Goal: Task Accomplishment & Management: Manage account settings

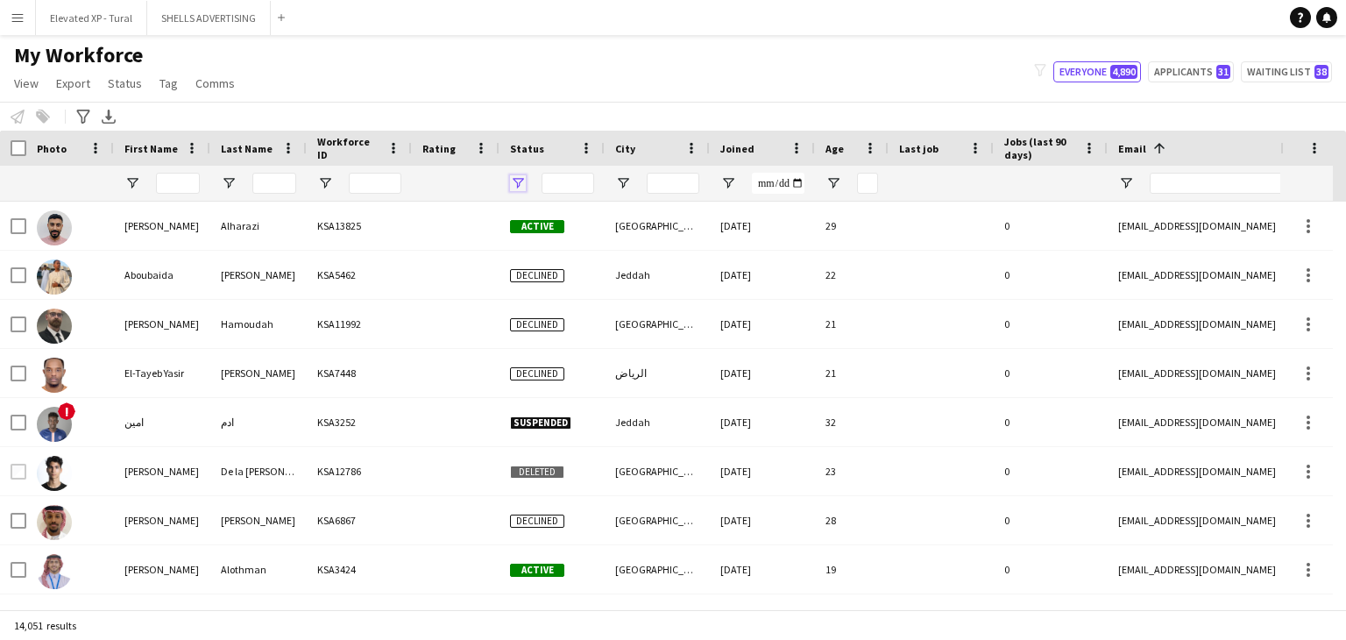
click at [519, 178] on span "Open Filter Menu" at bounding box center [518, 183] width 16 height 16
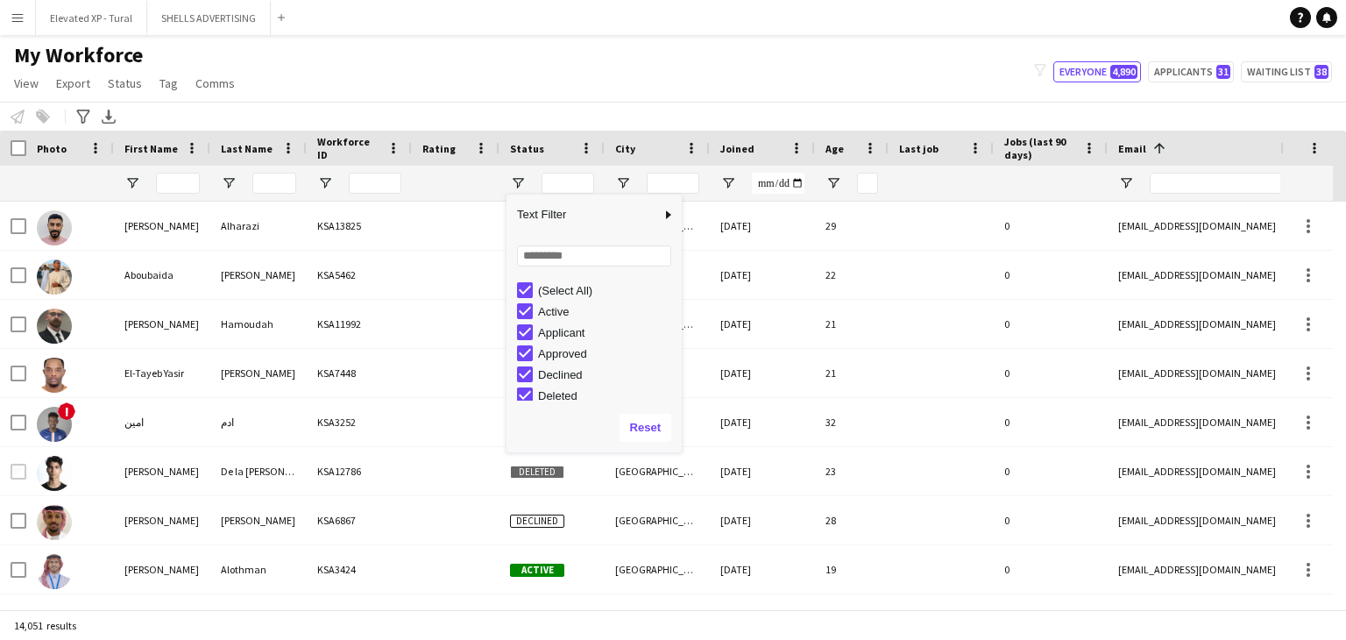
click at [565, 285] on div "(Select All)" at bounding box center [607, 290] width 138 height 13
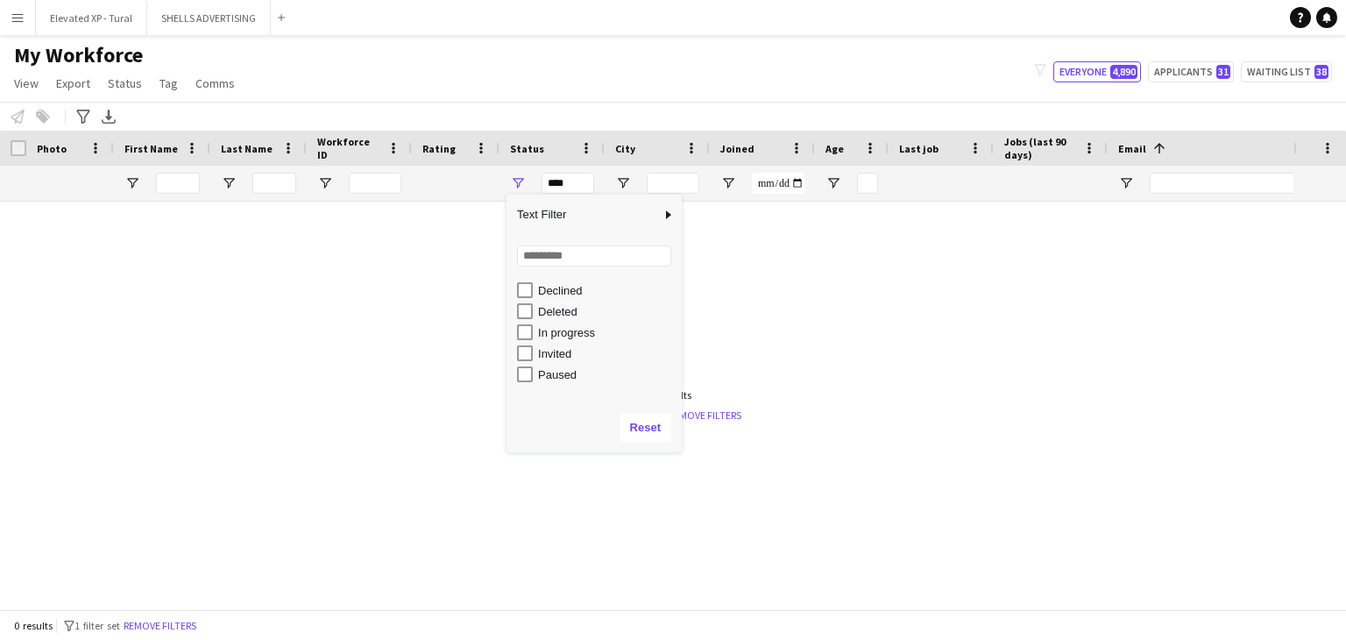
scroll to position [110, 0]
click at [569, 313] on div "In progress" at bounding box center [607, 306] width 138 height 13
type input "**********"
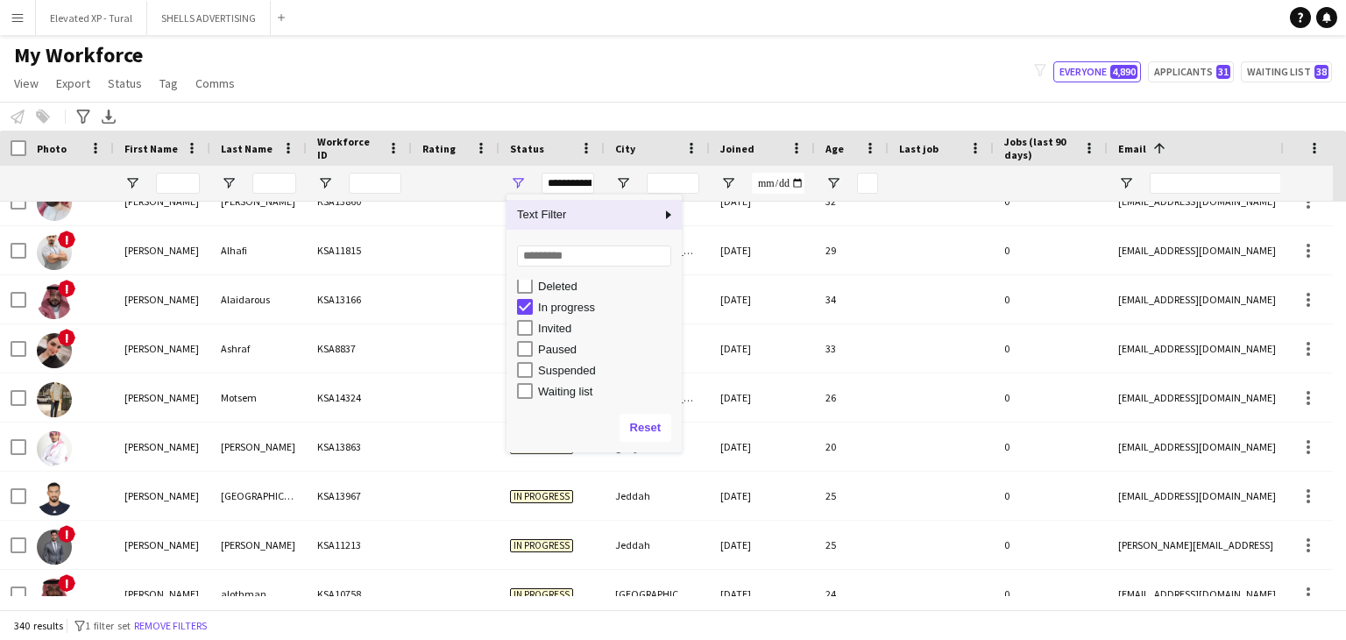
scroll to position [0, 0]
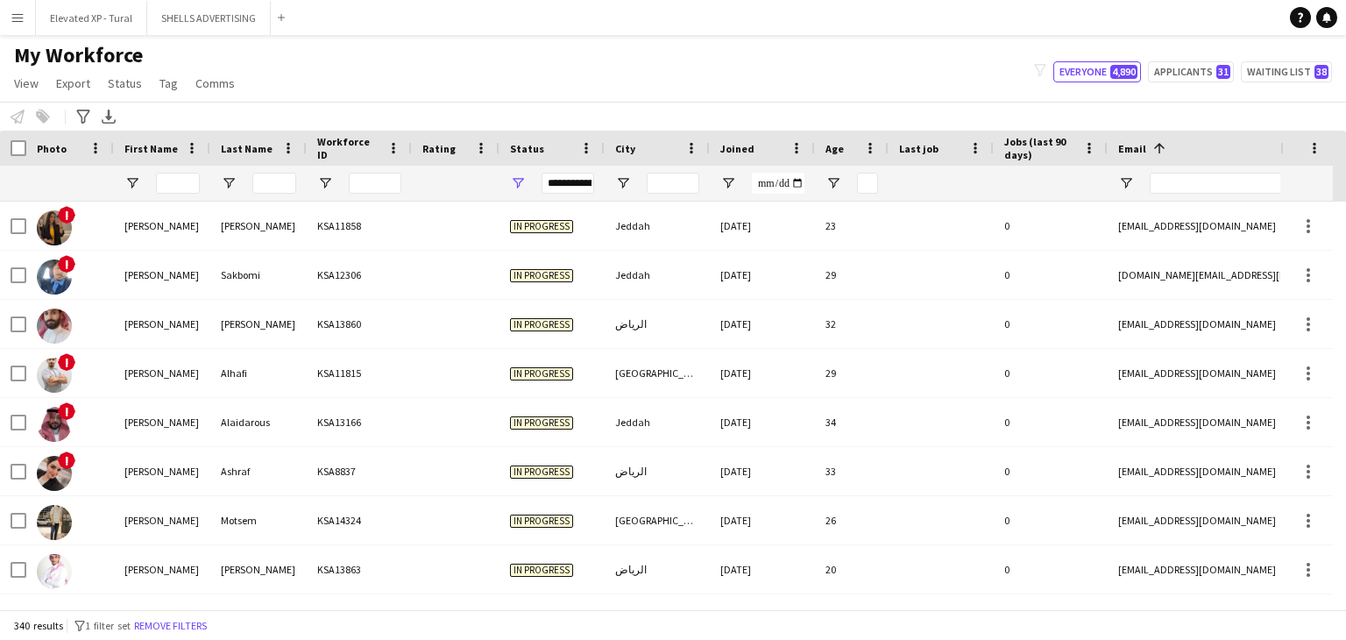
click at [590, 106] on div "Notify workforce Add to tag Select at least one crew to tag him or her. Advance…" at bounding box center [673, 116] width 1346 height 29
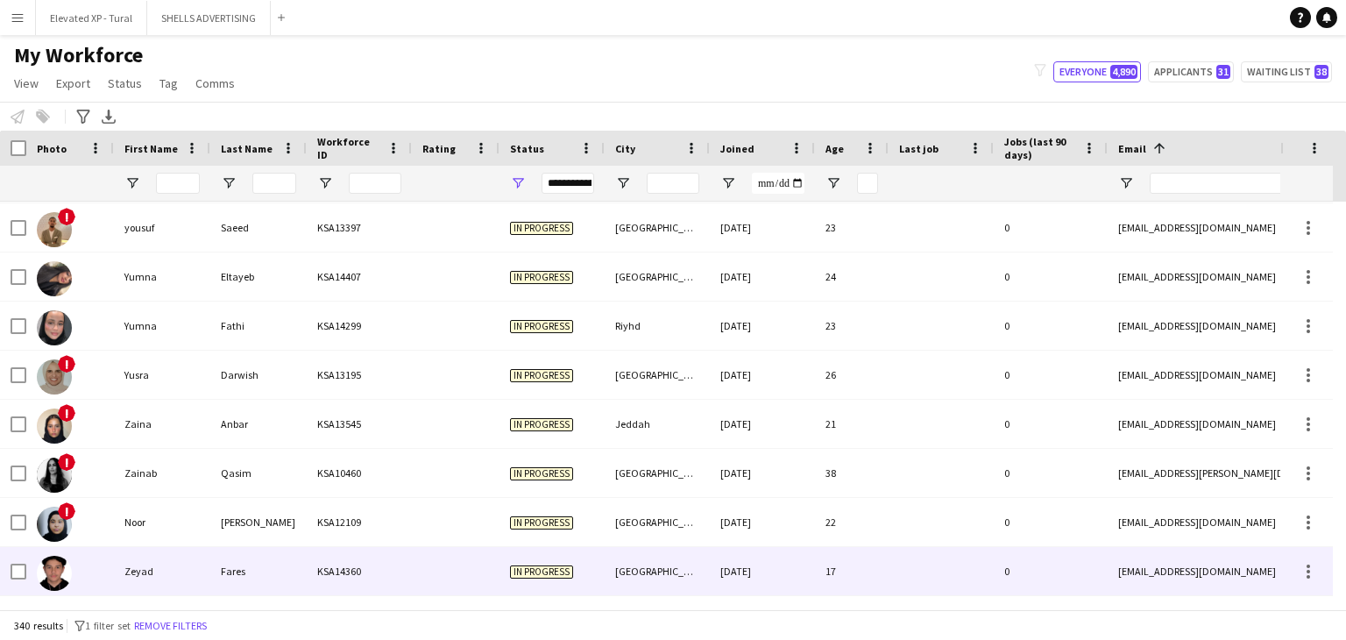
click at [694, 584] on div "[GEOGRAPHIC_DATA]" at bounding box center [656, 571] width 105 height 48
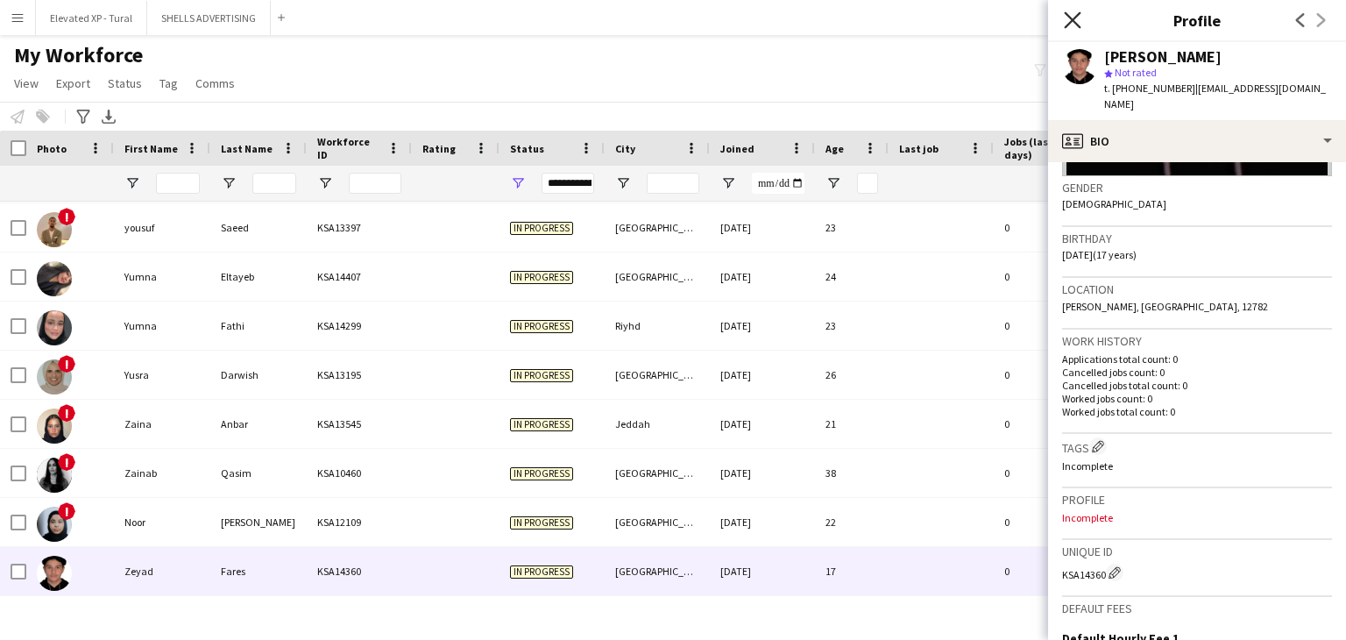
click at [1075, 19] on icon "Close pop-in" at bounding box center [1072, 19] width 17 height 17
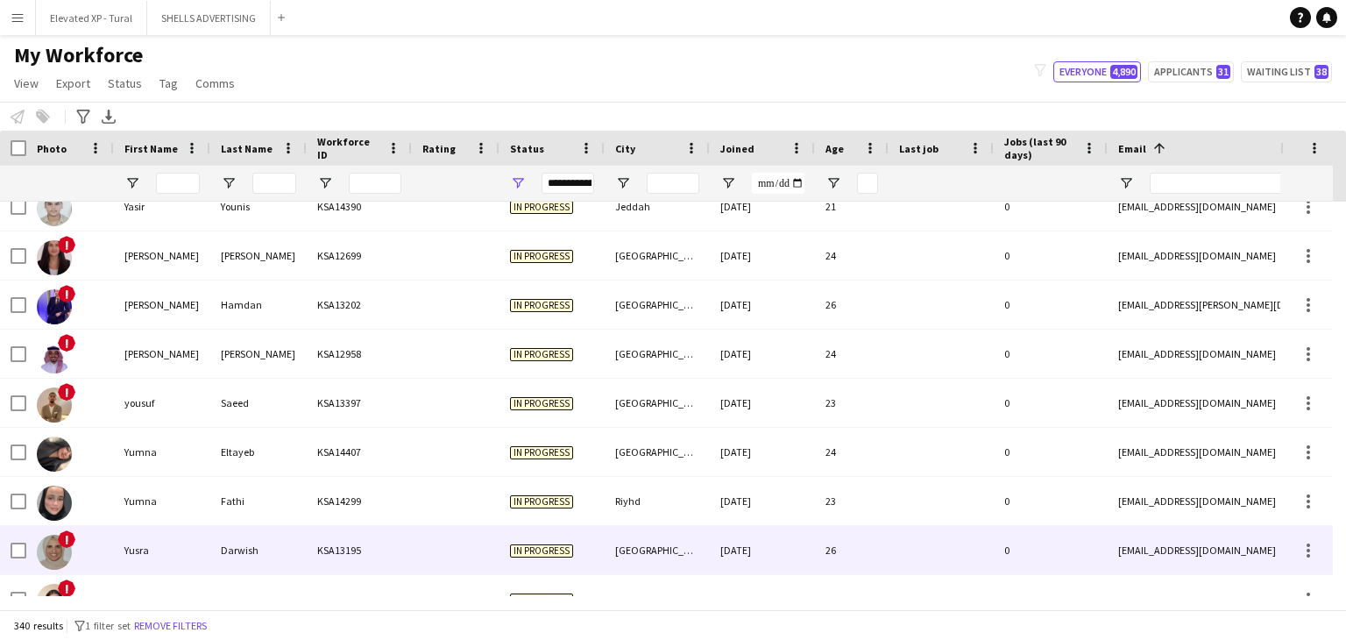
click at [251, 541] on div "Darwish" at bounding box center [258, 550] width 96 height 48
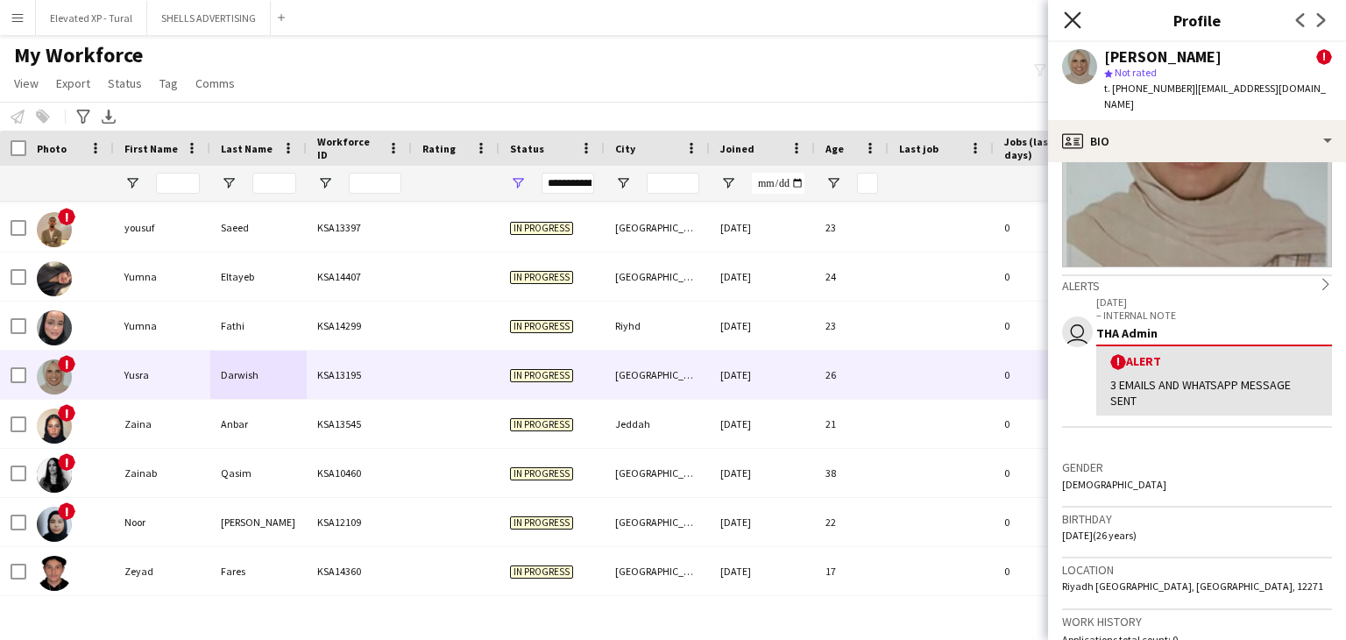
click at [1074, 17] on icon at bounding box center [1072, 19] width 17 height 17
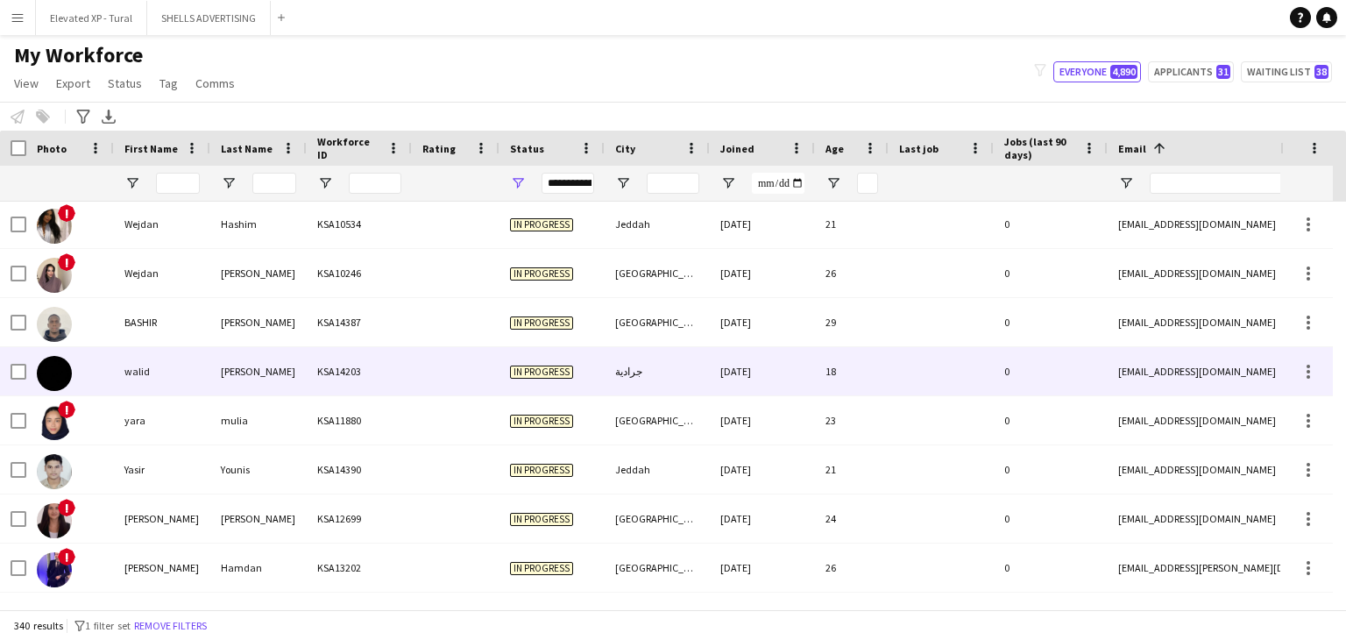
click at [253, 363] on div "محمد" at bounding box center [258, 371] width 96 height 48
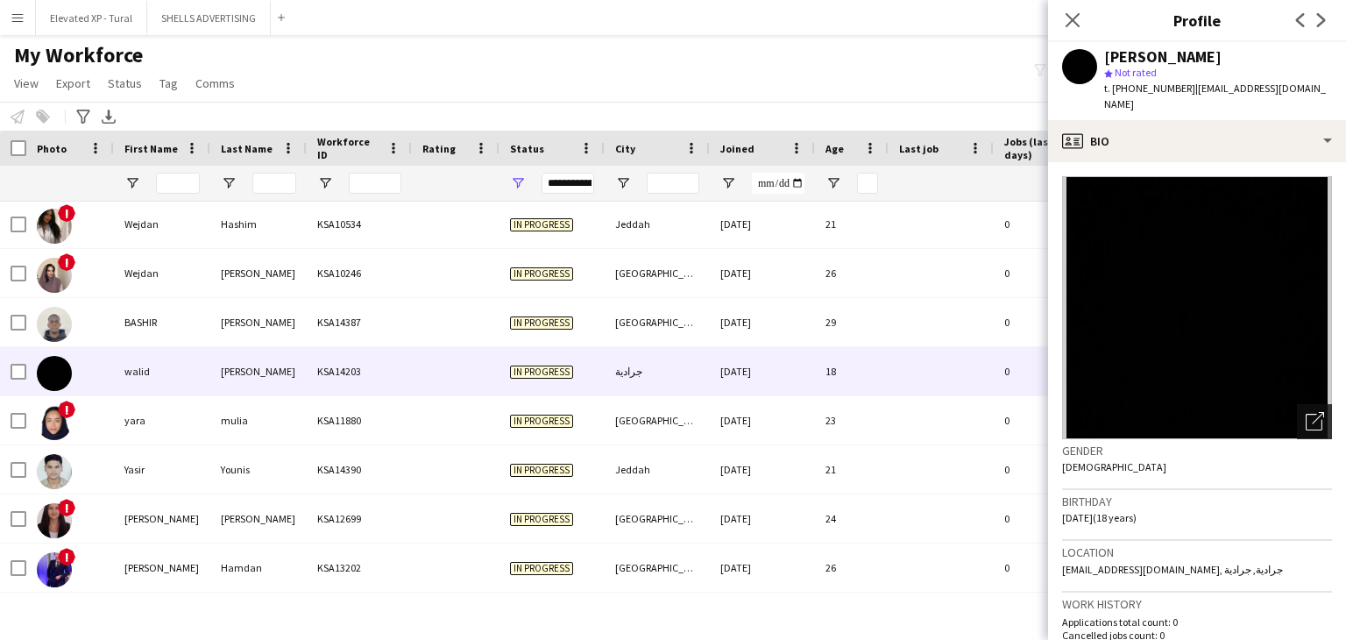
click at [1311, 412] on icon at bounding box center [1317, 418] width 12 height 12
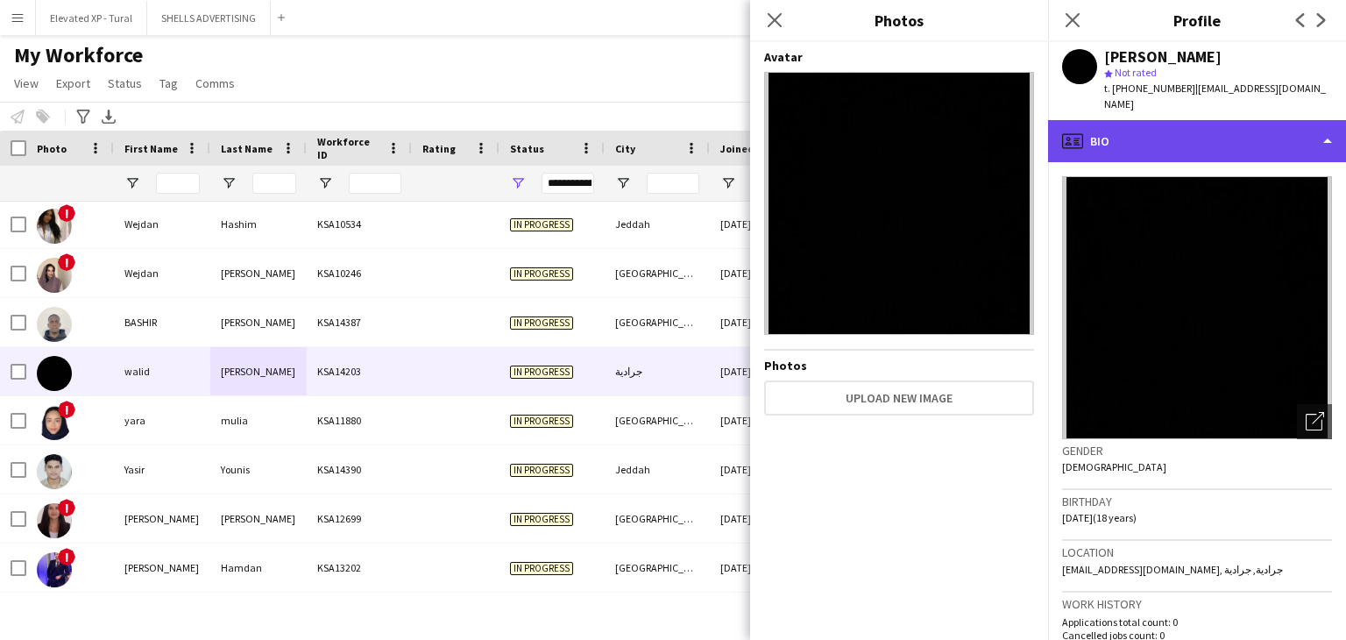
click at [1174, 144] on div "profile Bio" at bounding box center [1197, 141] width 298 height 42
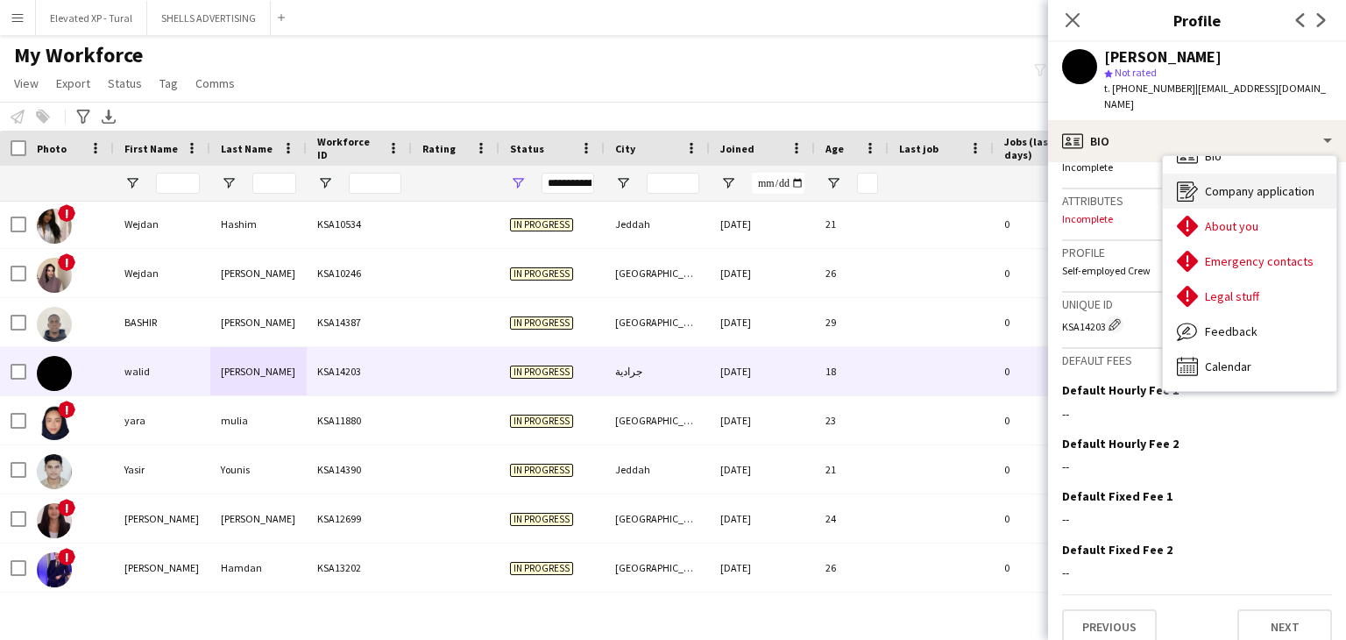
click at [1250, 183] on span "Company application" at bounding box center [1260, 191] width 110 height 16
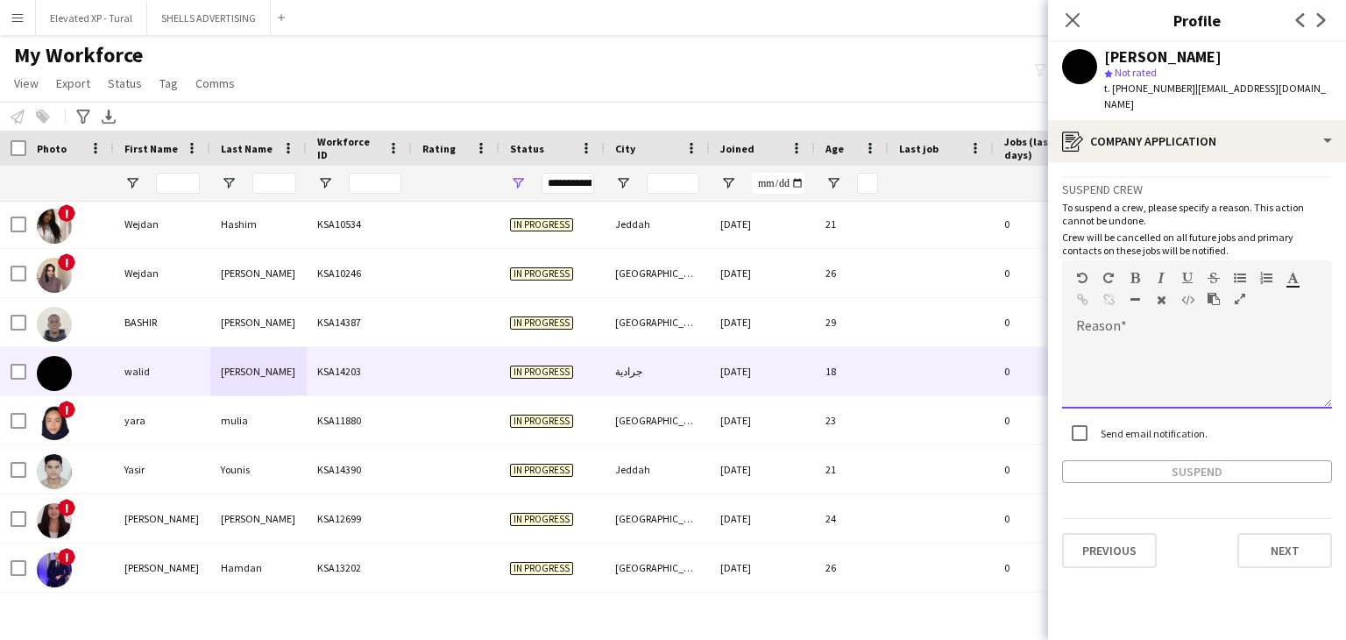
click at [1121, 338] on div at bounding box center [1197, 373] width 270 height 70
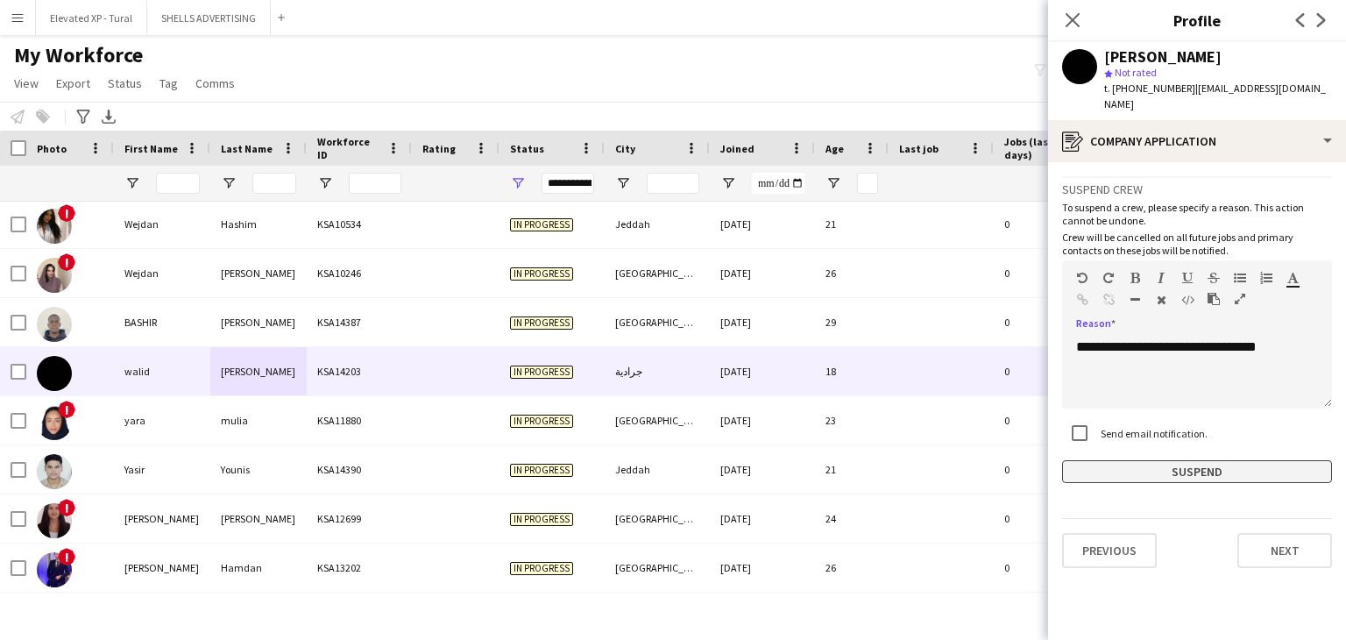
click at [1186, 460] on button "Suspend" at bounding box center [1197, 471] width 270 height 23
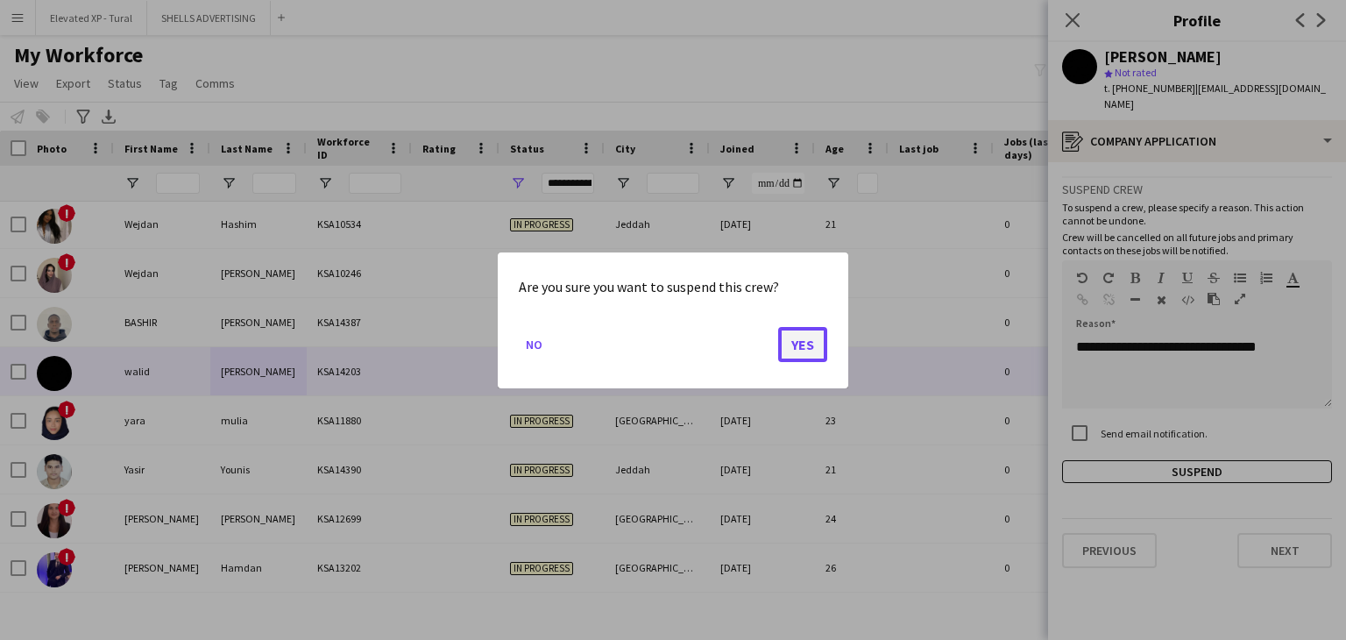
click at [807, 336] on button "Yes" at bounding box center [802, 343] width 49 height 35
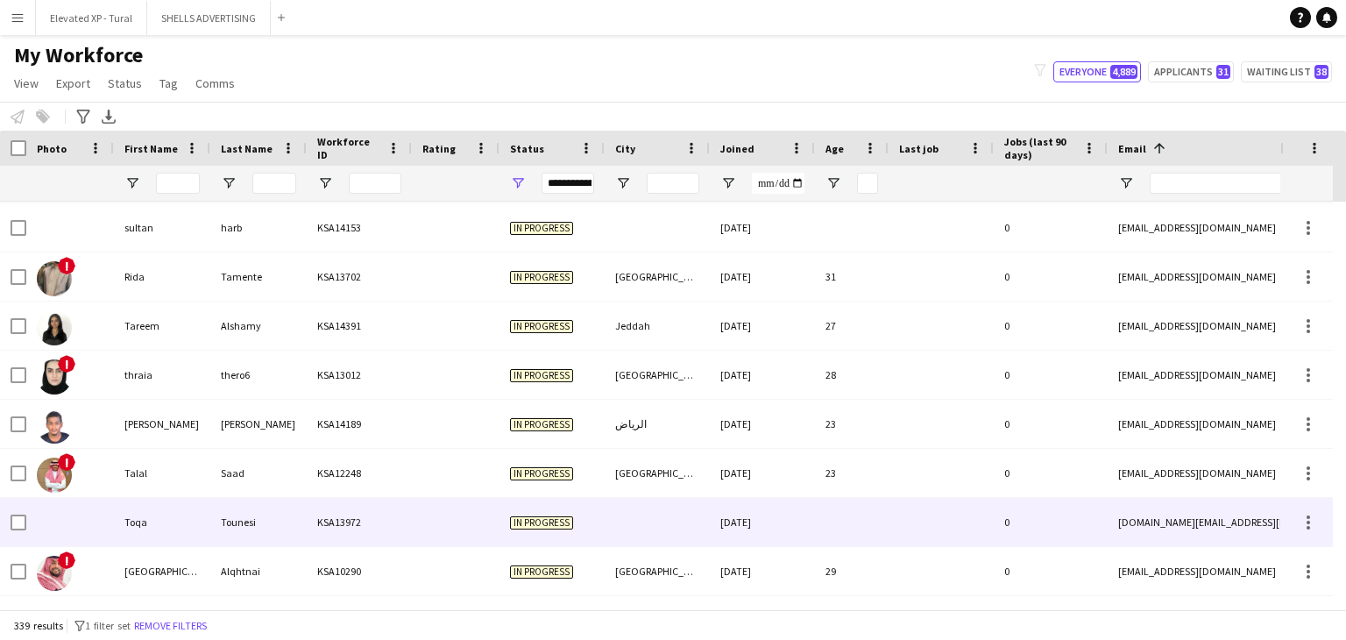
click at [171, 523] on div "Toqa" at bounding box center [162, 522] width 96 height 48
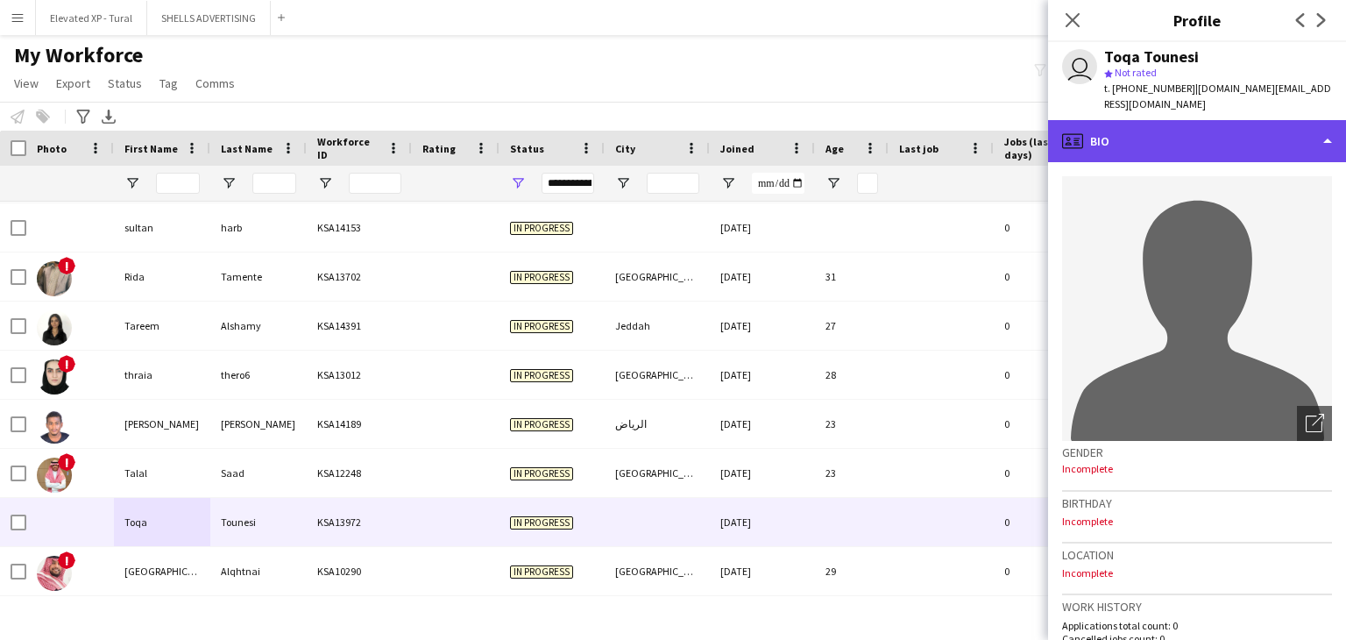
click at [1250, 126] on div "profile Bio" at bounding box center [1197, 141] width 298 height 42
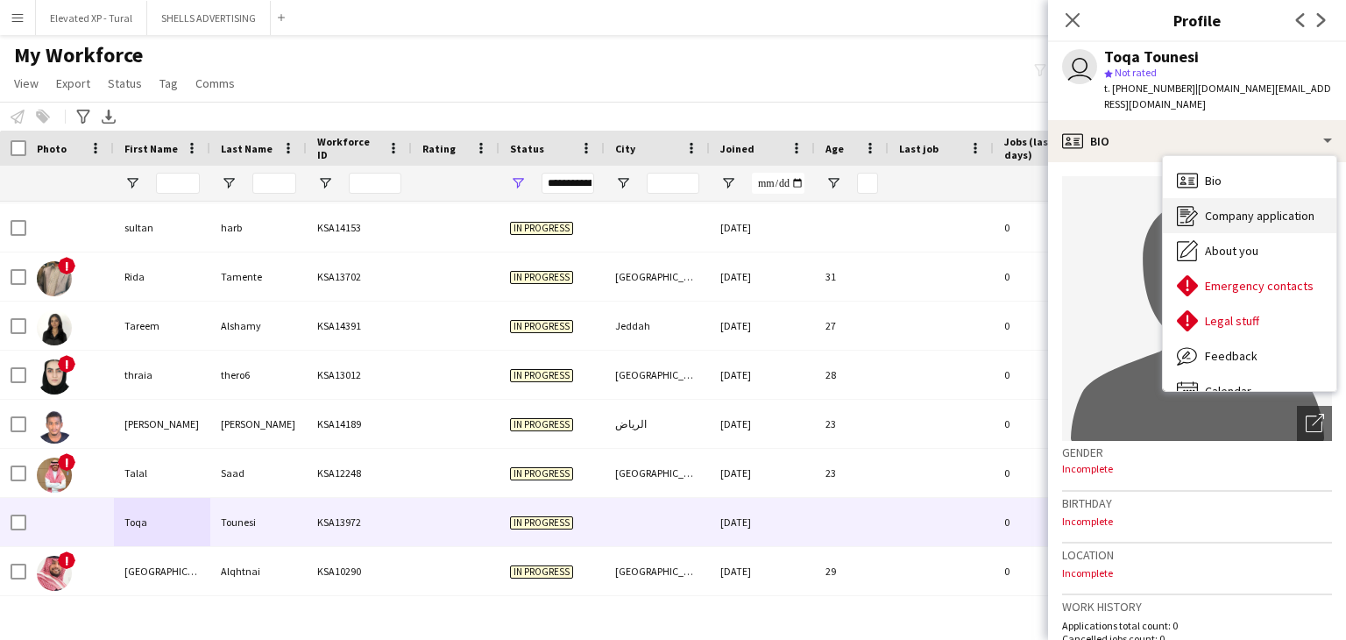
click at [1240, 198] on div "Company application Company application" at bounding box center [1249, 215] width 173 height 35
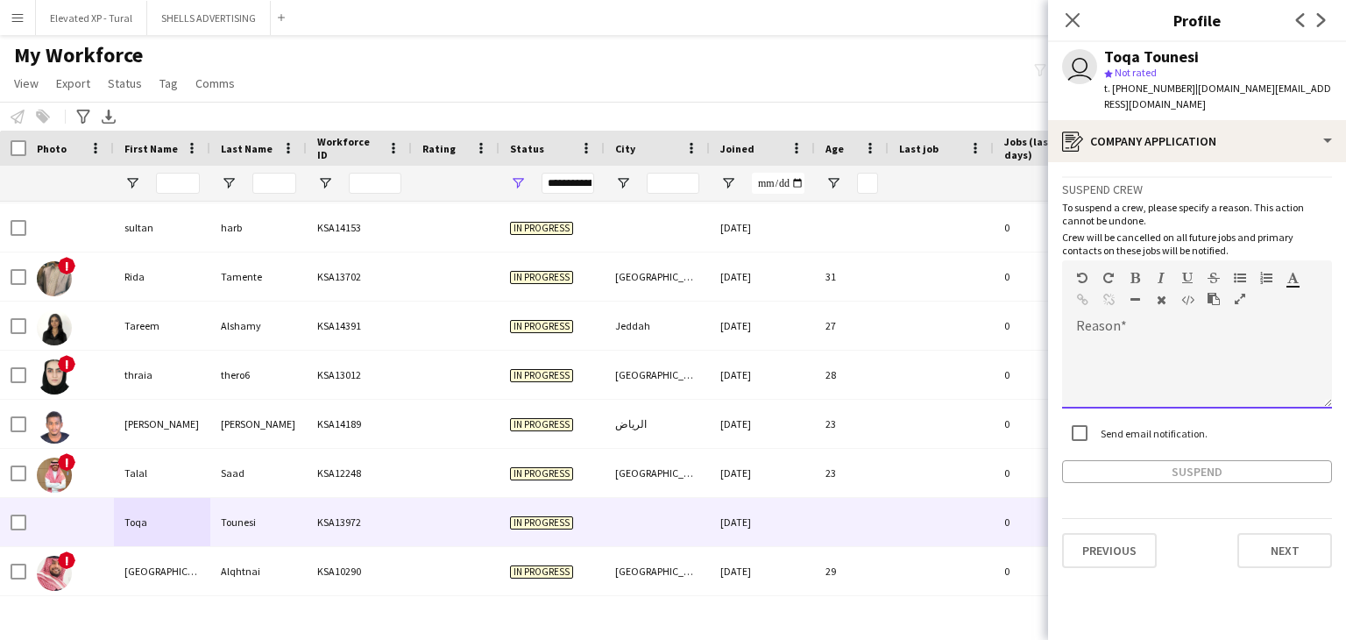
click at [1123, 326] on div at bounding box center [1197, 367] width 270 height 82
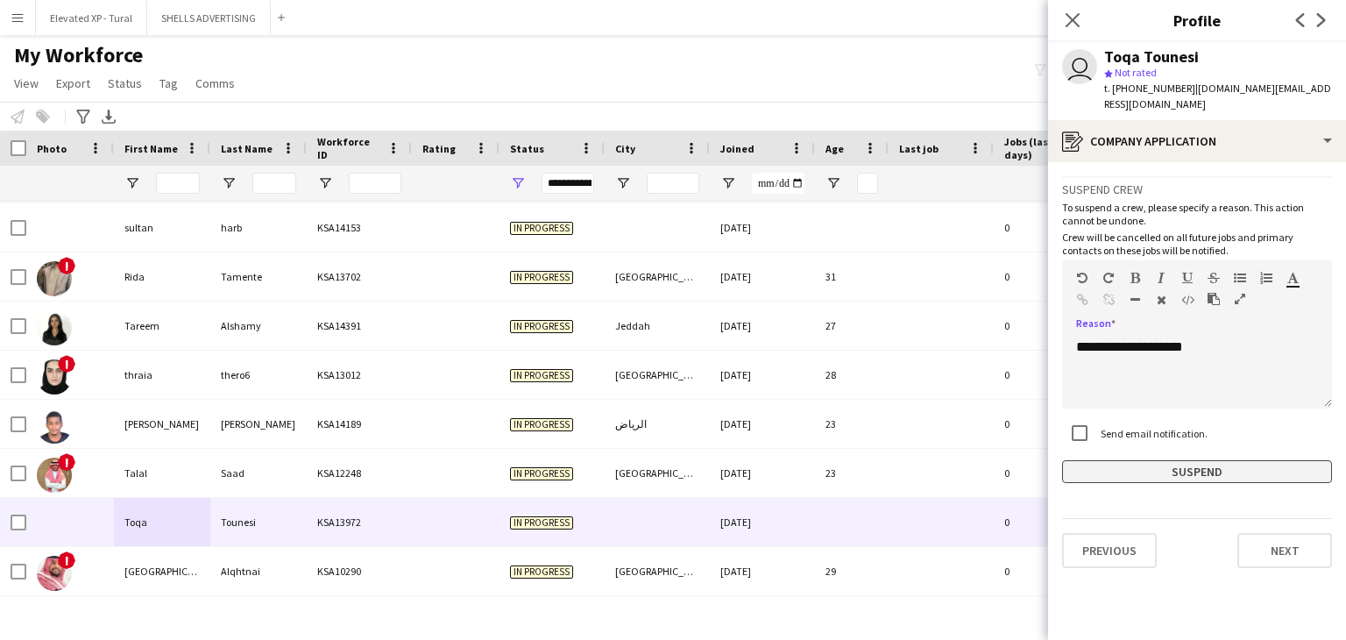
click at [1195, 460] on button "Suspend" at bounding box center [1197, 471] width 270 height 23
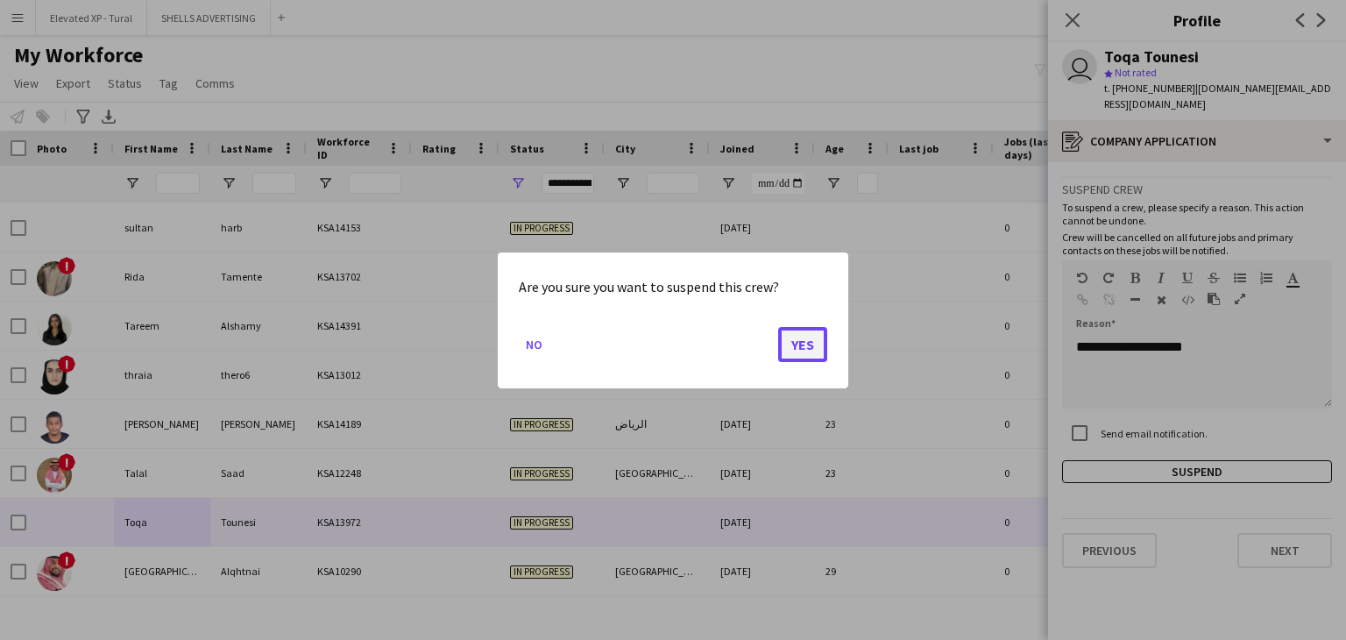
click at [808, 347] on button "Yes" at bounding box center [802, 343] width 49 height 35
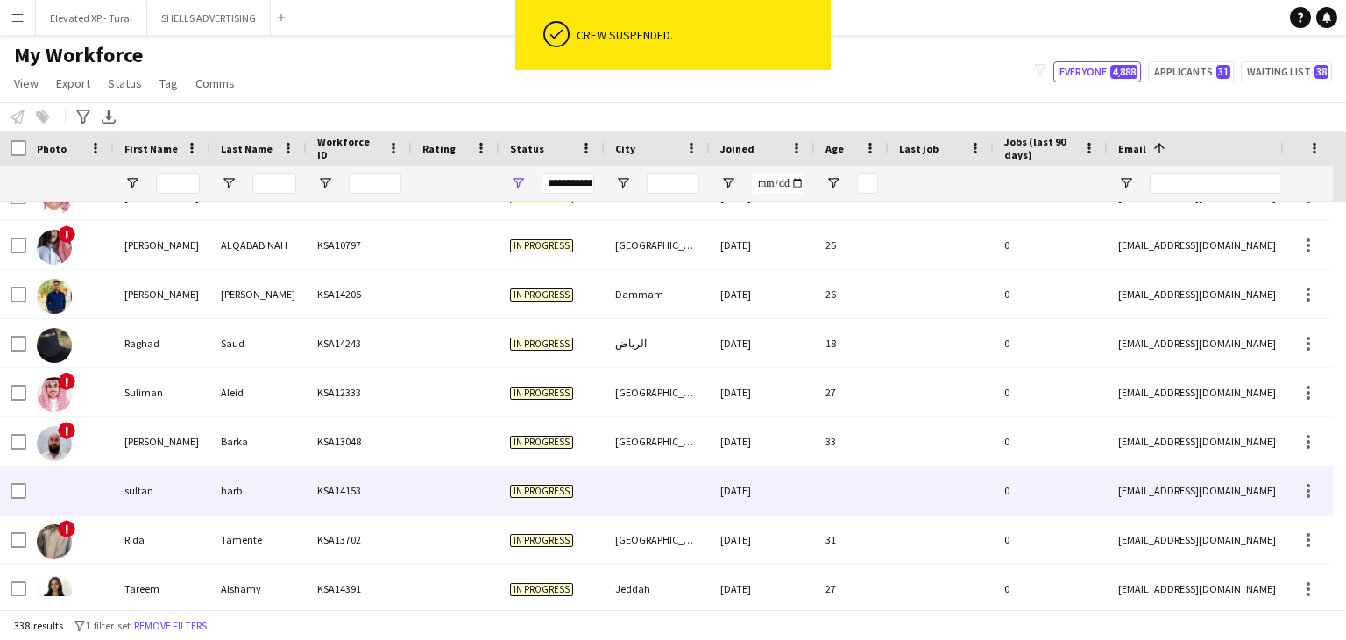
click at [238, 487] on div "harb" at bounding box center [258, 490] width 96 height 48
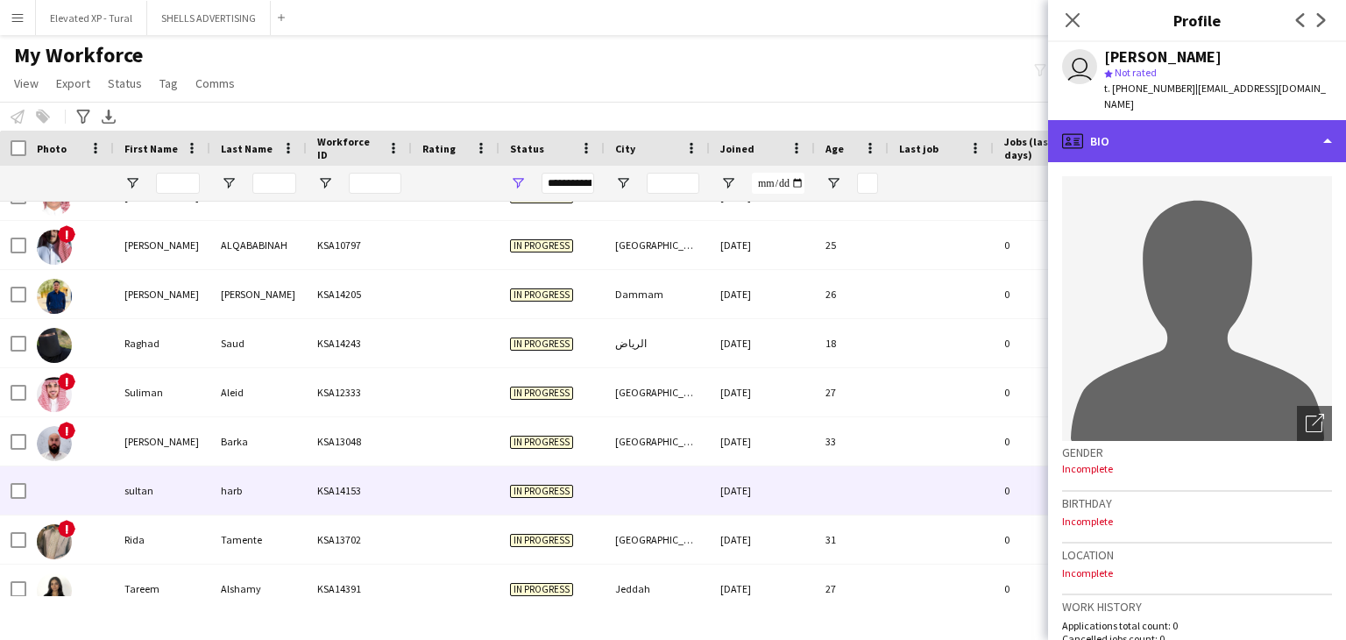
click at [1161, 120] on div "profile Bio" at bounding box center [1197, 141] width 298 height 42
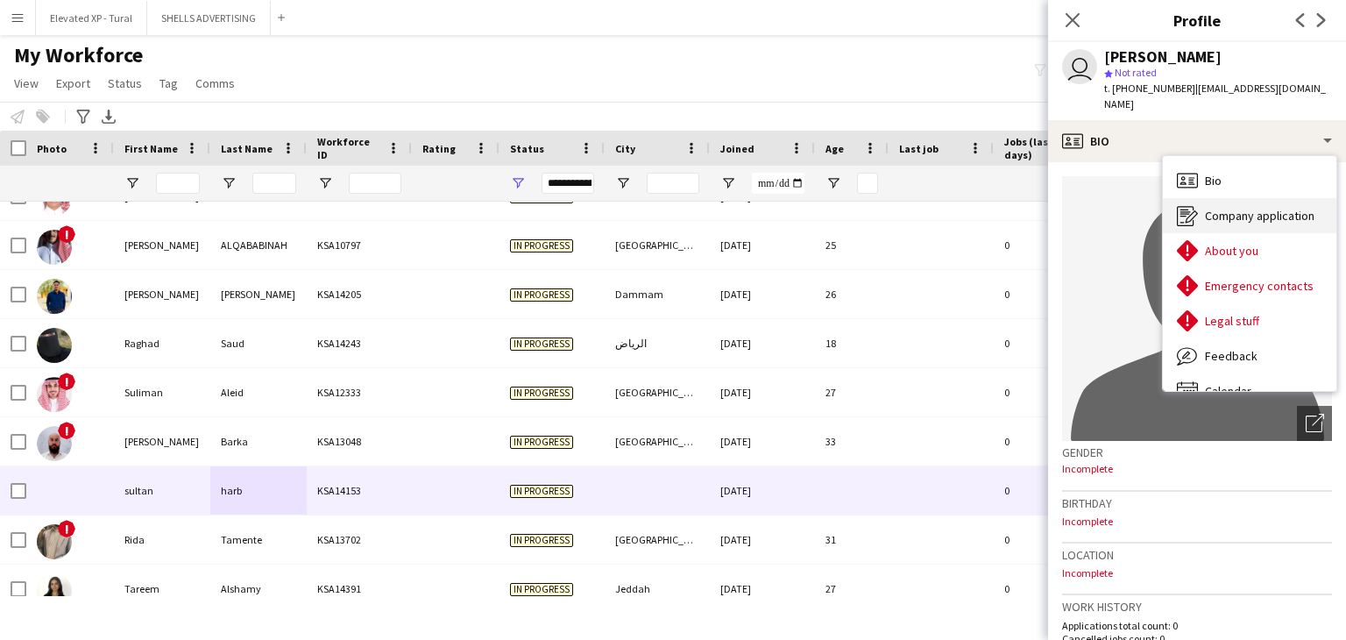
click at [1202, 200] on div "Company application Company application" at bounding box center [1249, 215] width 173 height 35
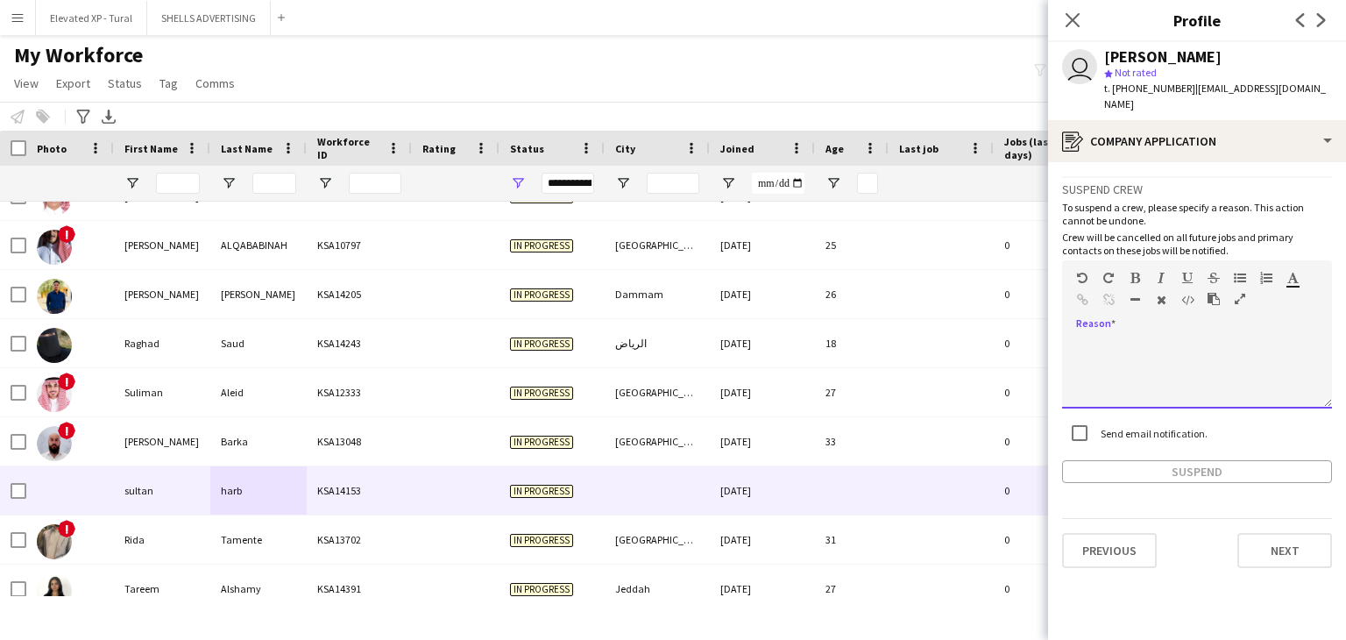
click at [1109, 338] on div at bounding box center [1197, 373] width 270 height 70
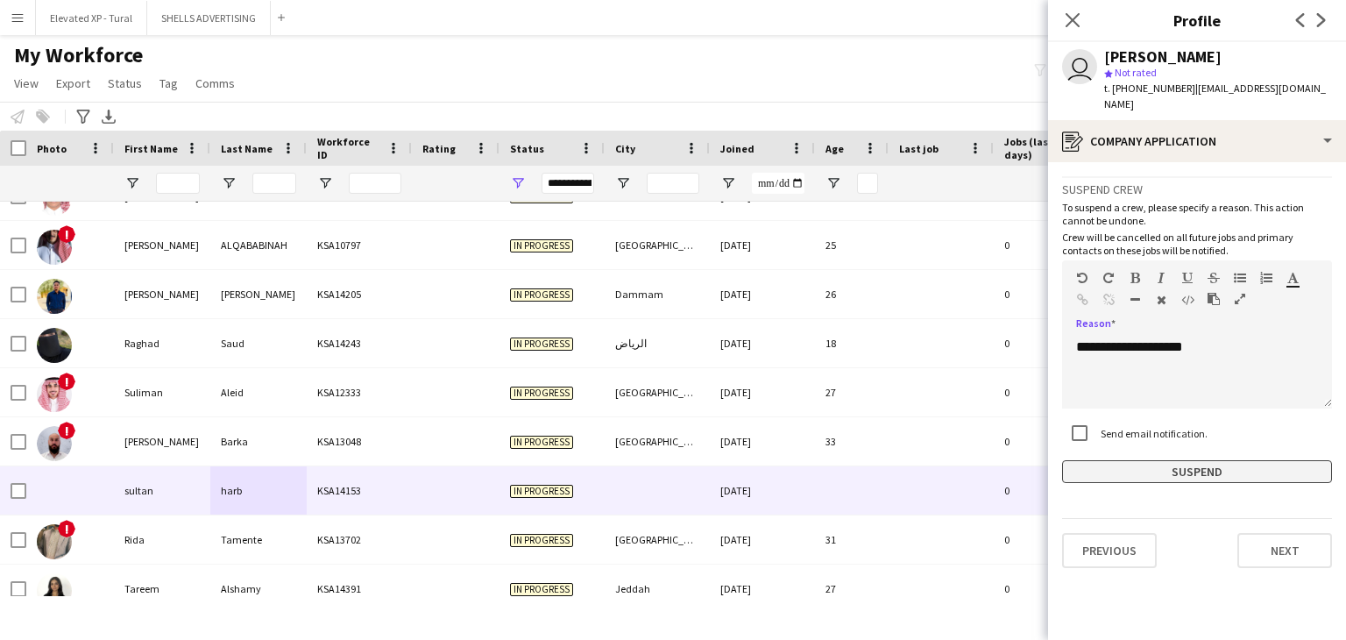
click at [1183, 460] on button "Suspend" at bounding box center [1197, 471] width 270 height 23
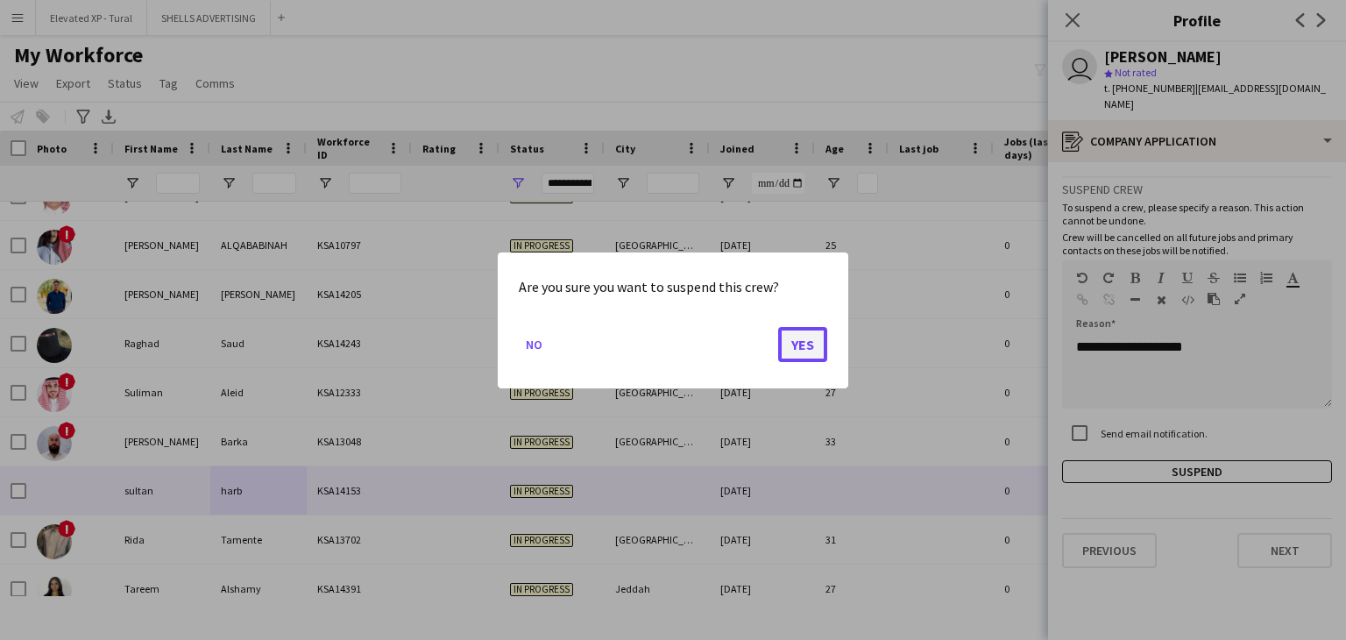
click at [800, 342] on button "Yes" at bounding box center [802, 343] width 49 height 35
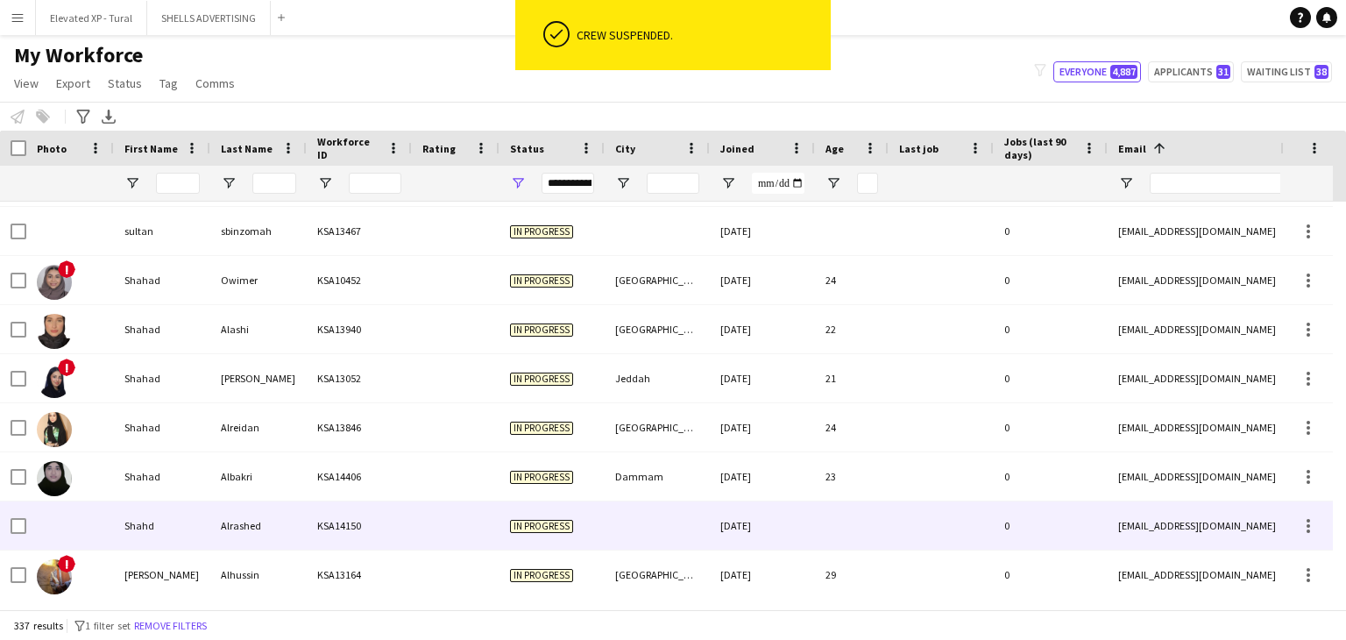
click at [287, 520] on div "Alrashed" at bounding box center [258, 525] width 96 height 48
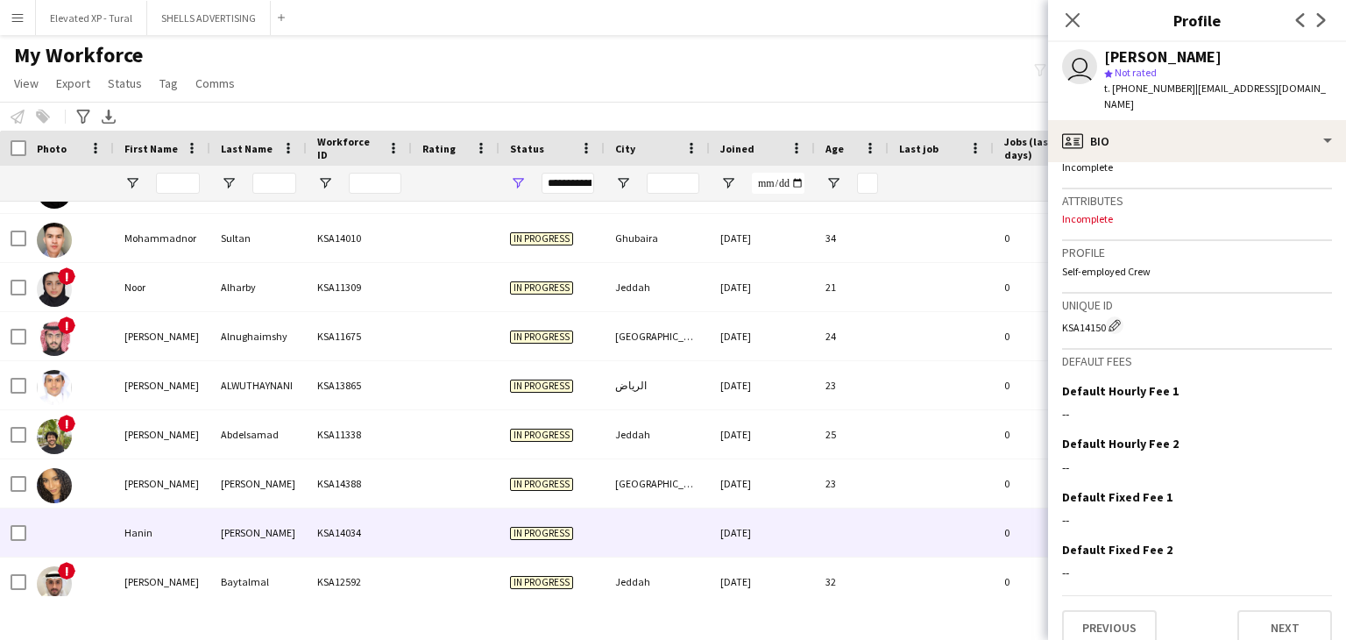
click at [219, 518] on div "[PERSON_NAME]" at bounding box center [258, 532] width 96 height 48
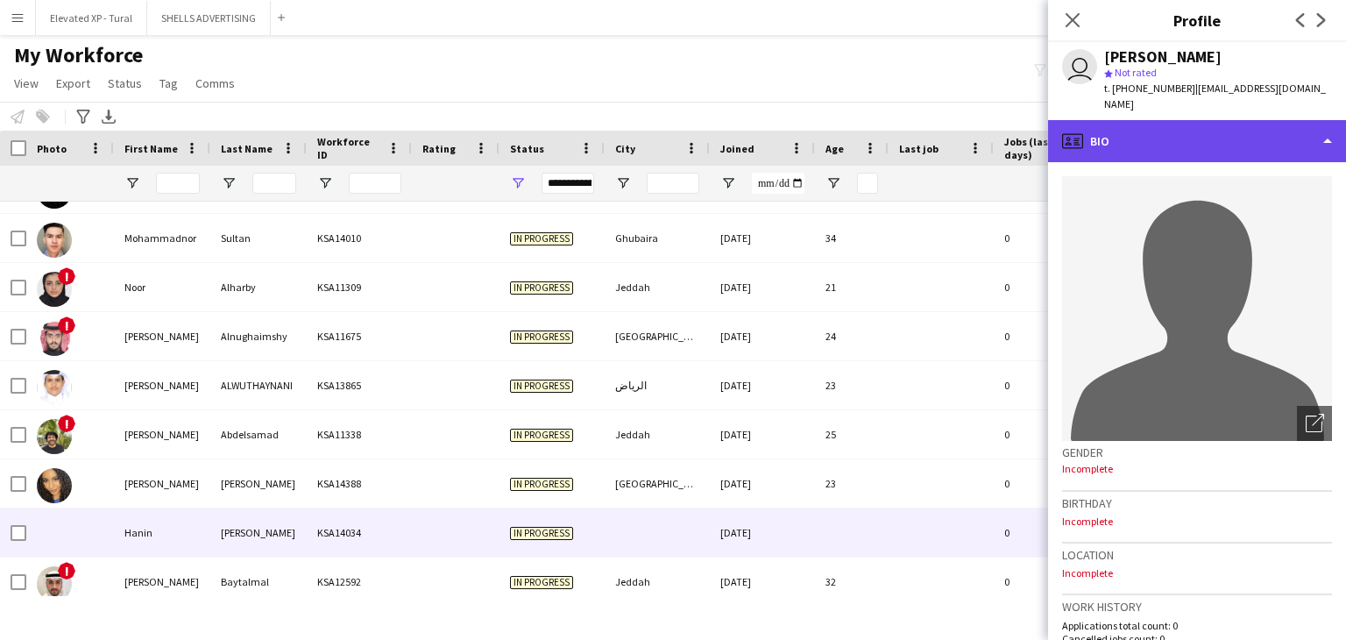
drag, startPoint x: 1156, startPoint y: 128, endPoint x: 1157, endPoint y: 139, distance: 11.4
click at [1156, 128] on div "profile Bio" at bounding box center [1197, 141] width 298 height 42
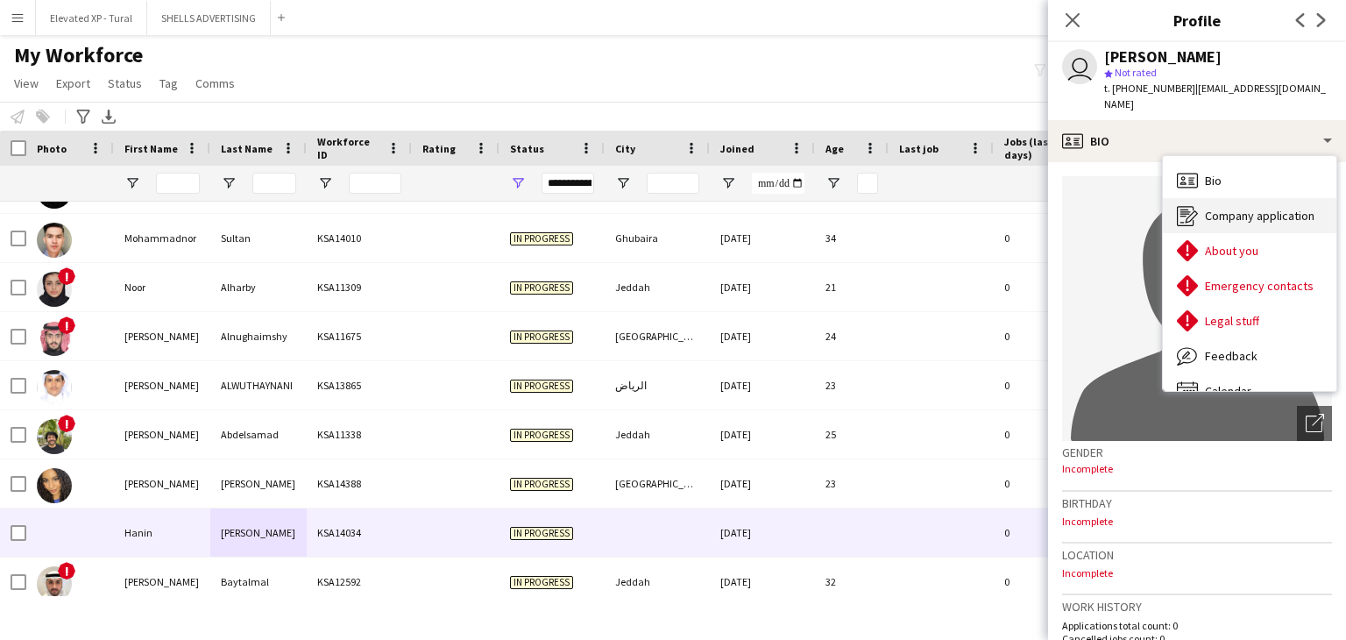
click at [1223, 208] on span "Company application" at bounding box center [1260, 216] width 110 height 16
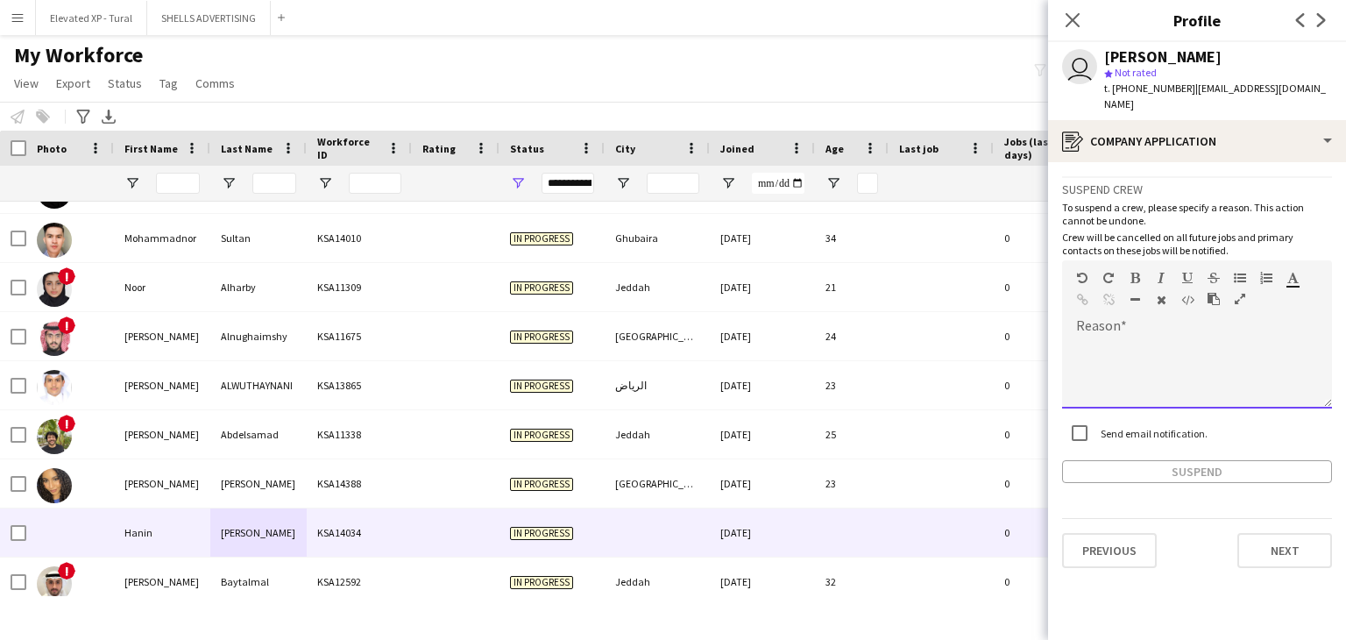
click at [1108, 338] on div at bounding box center [1197, 373] width 270 height 70
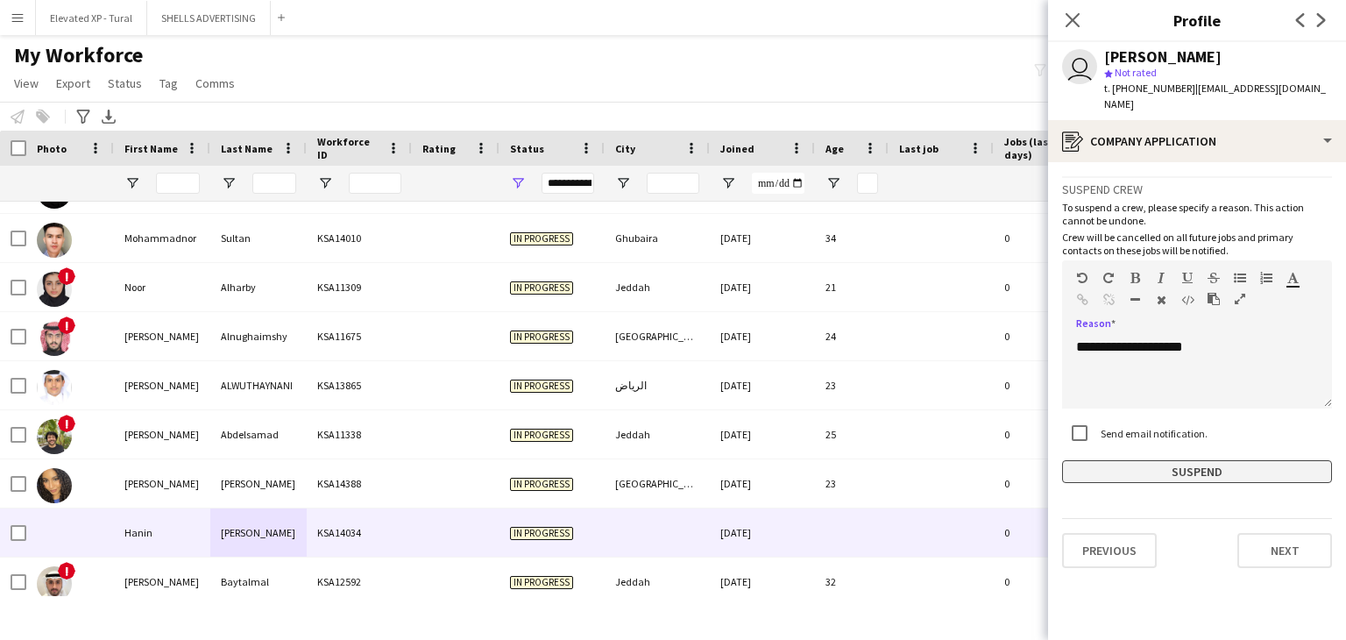
click at [1141, 460] on button "Suspend" at bounding box center [1197, 471] width 270 height 23
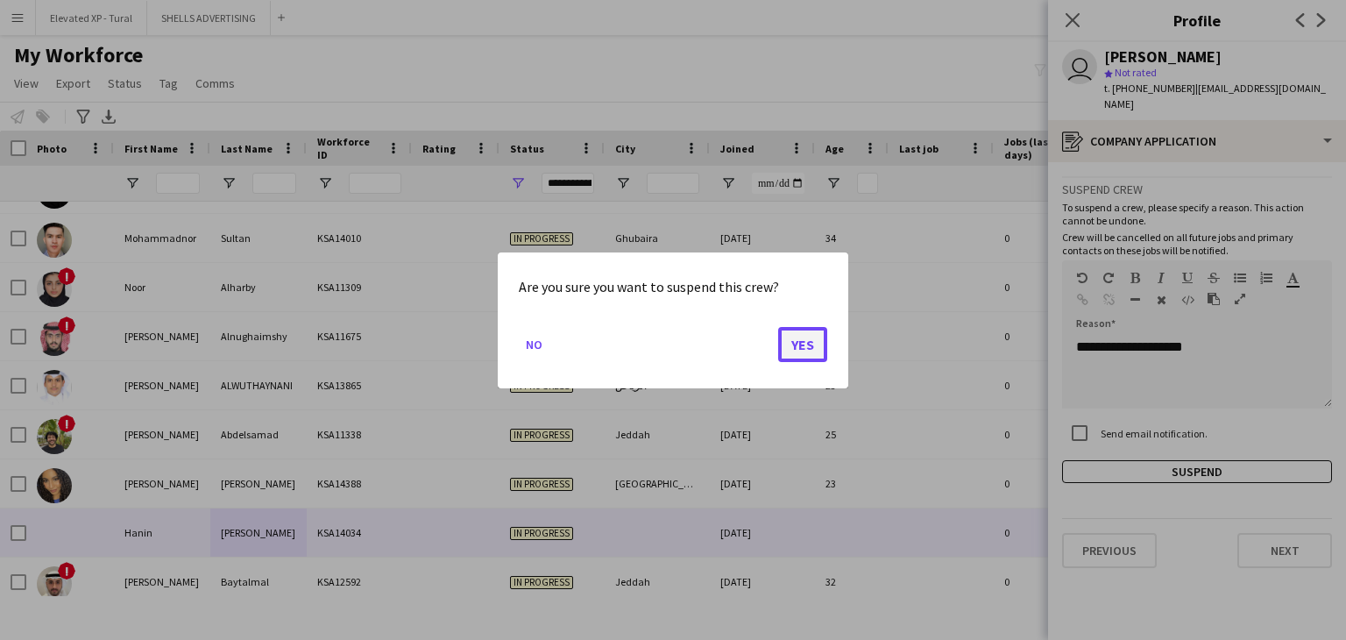
click at [788, 341] on button "Yes" at bounding box center [802, 343] width 49 height 35
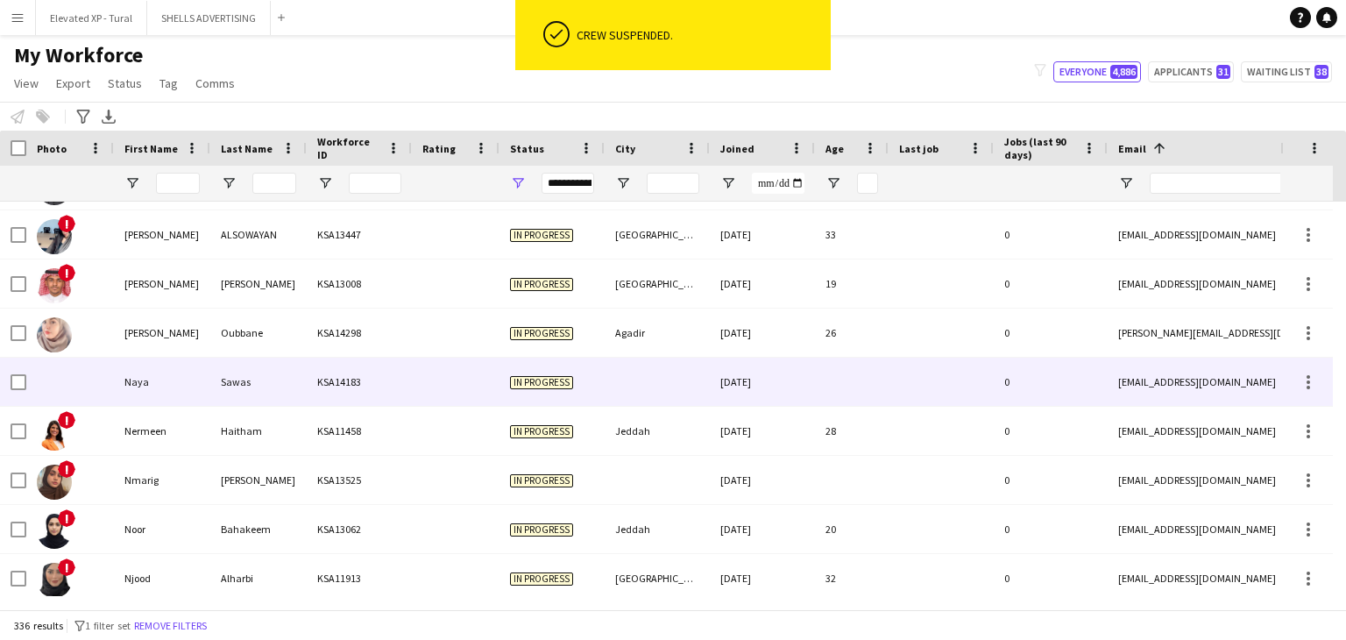
click at [274, 369] on div "Sawas" at bounding box center [258, 381] width 96 height 48
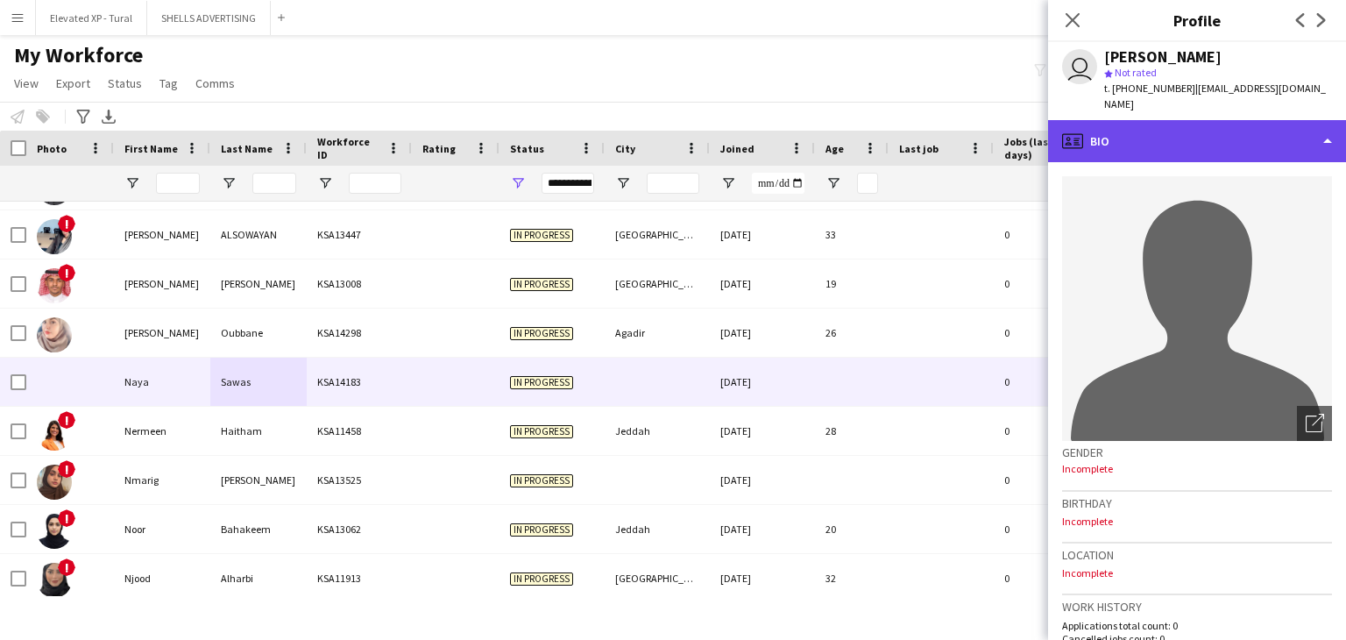
click at [1121, 134] on div "profile Bio" at bounding box center [1197, 141] width 298 height 42
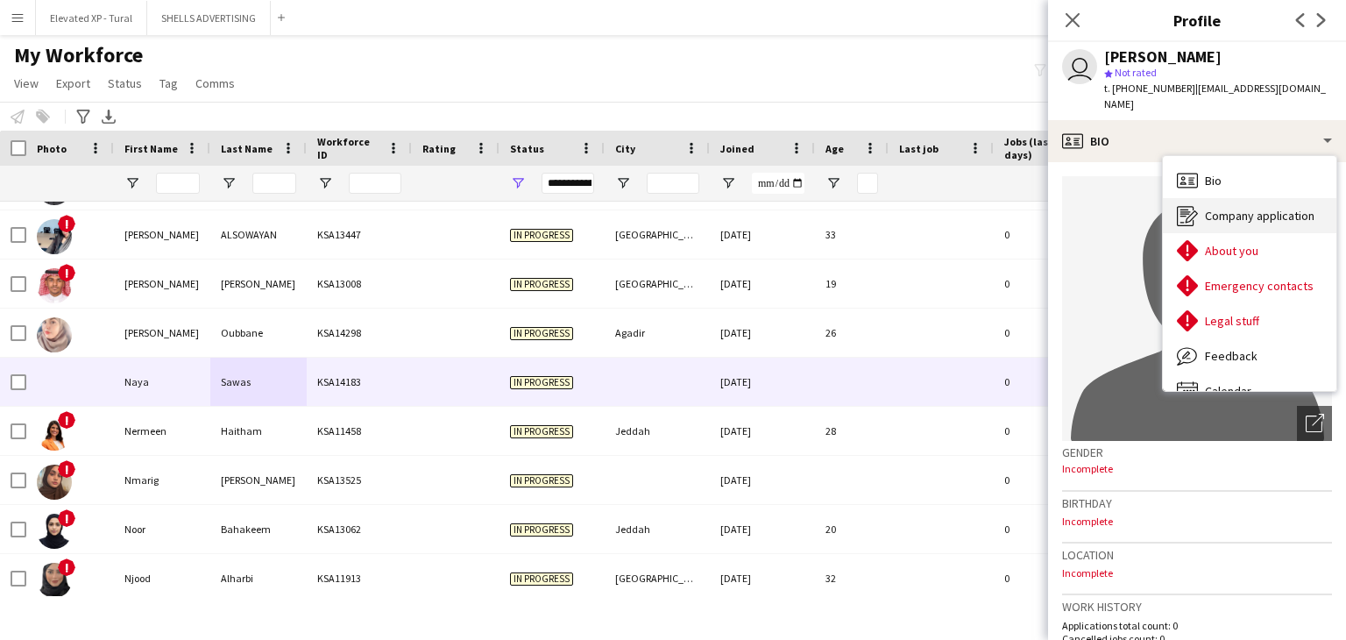
click at [1213, 208] on span "Company application" at bounding box center [1260, 216] width 110 height 16
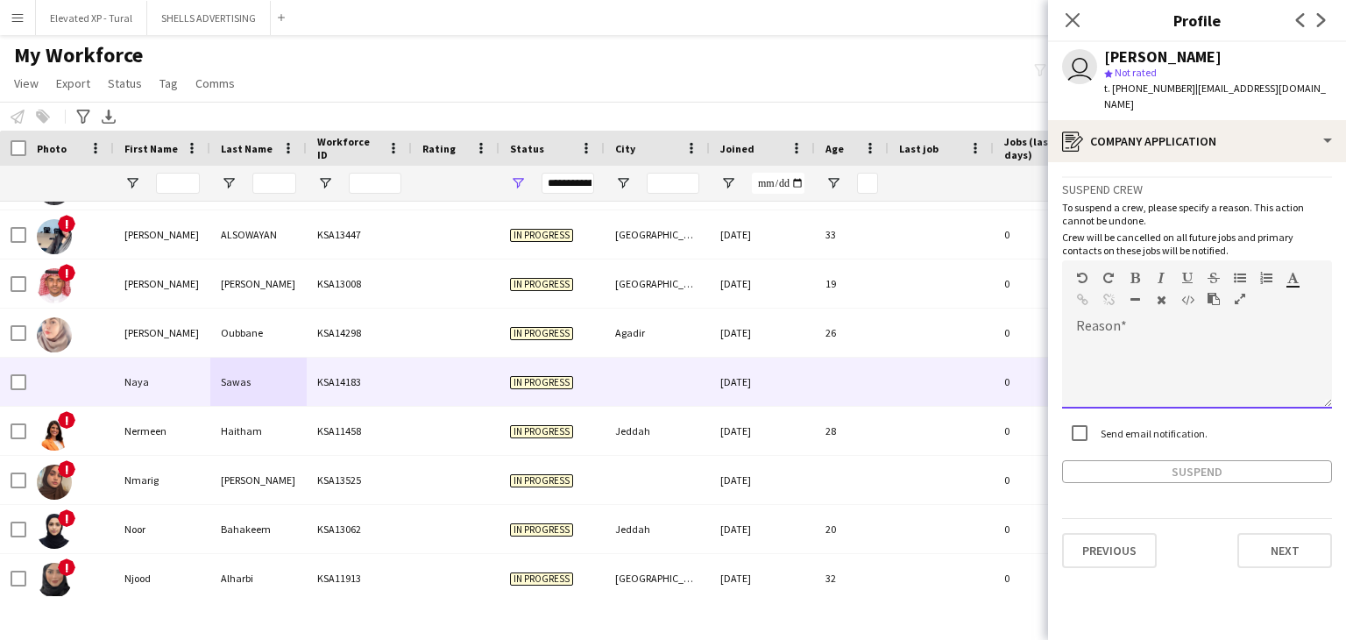
click at [1135, 338] on div at bounding box center [1197, 373] width 270 height 70
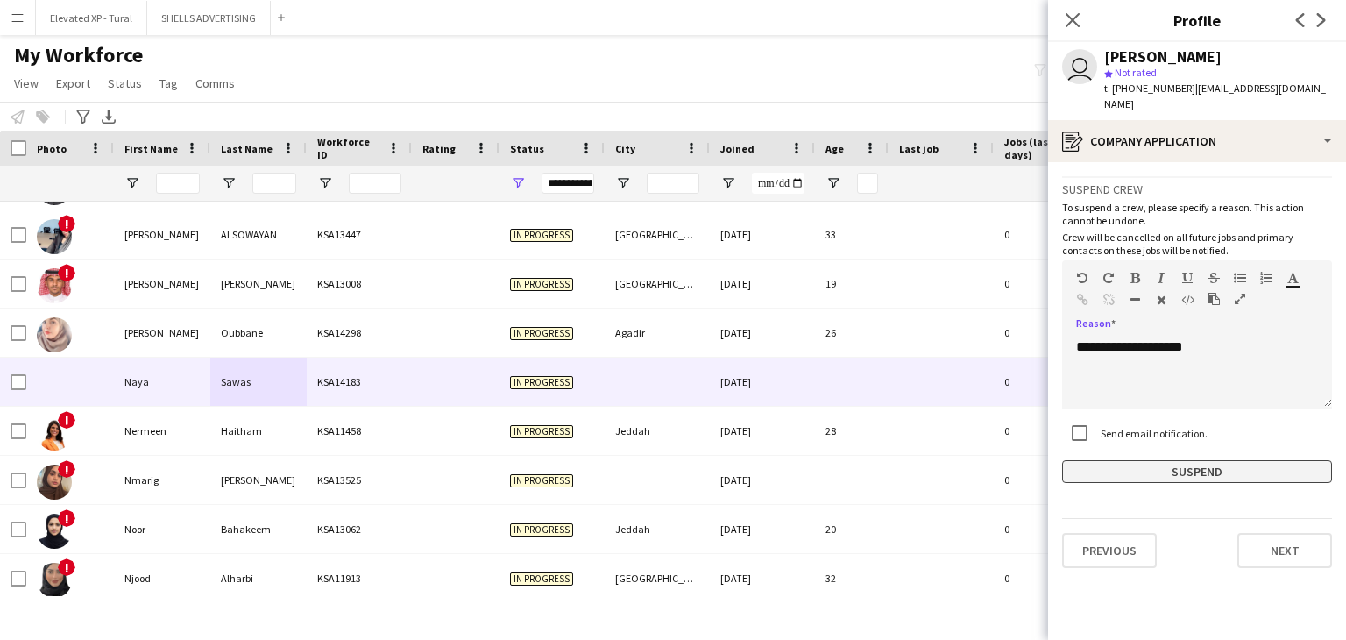
click at [1178, 460] on button "Suspend" at bounding box center [1197, 471] width 270 height 23
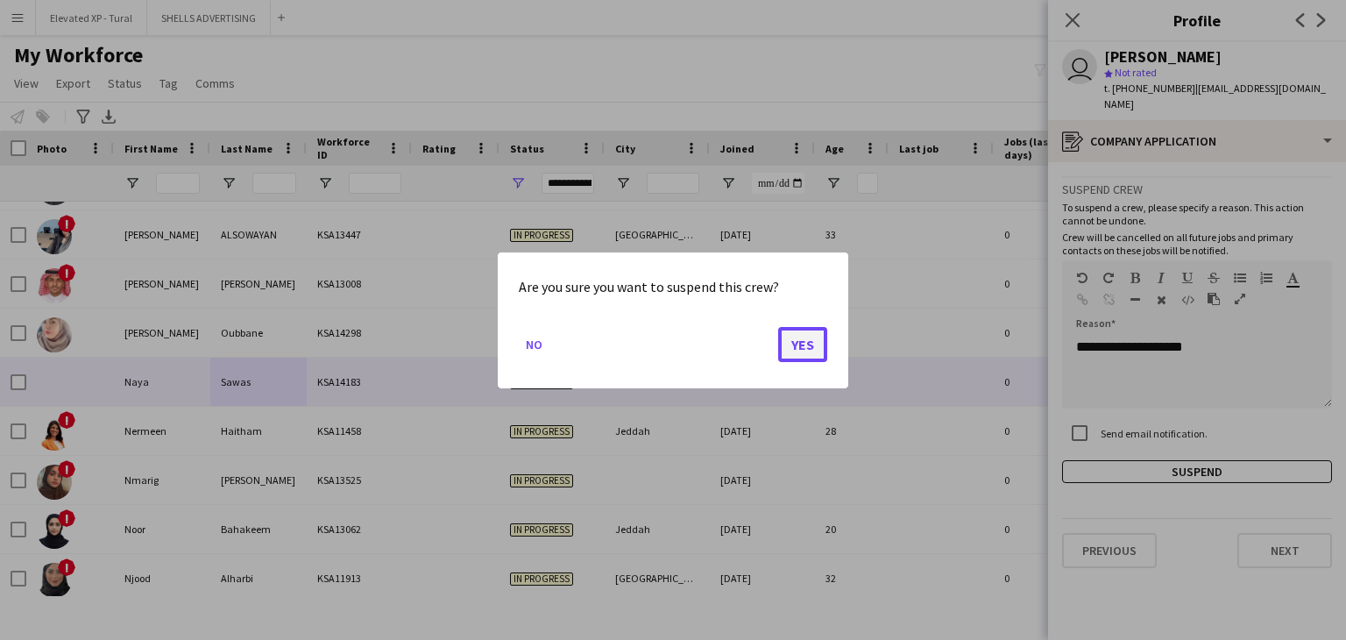
click at [815, 341] on button "Yes" at bounding box center [802, 343] width 49 height 35
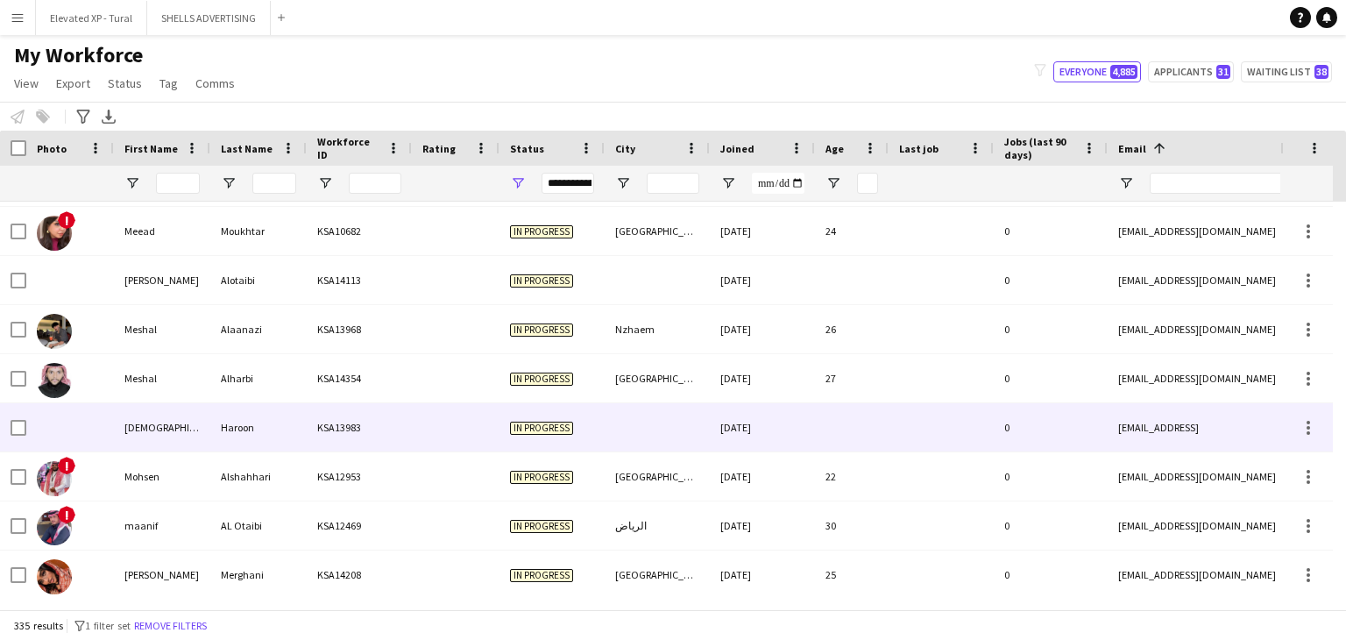
click at [250, 427] on div "Haroon" at bounding box center [258, 427] width 96 height 48
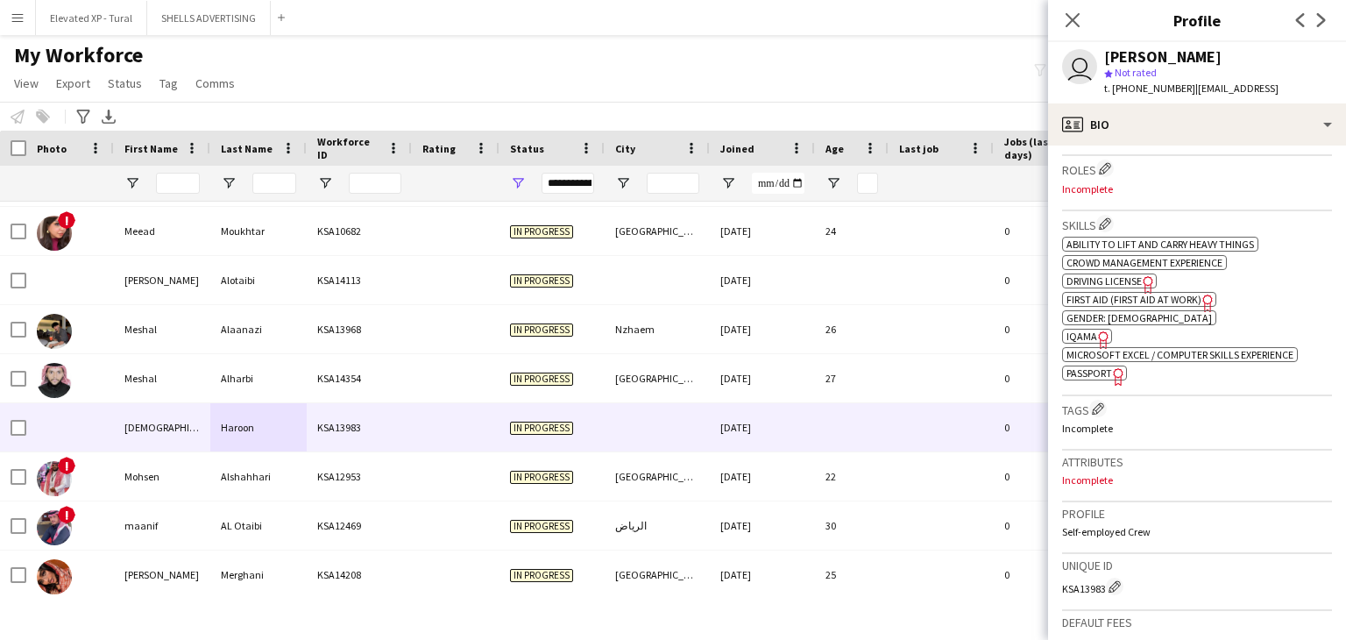
click at [1091, 373] on span "Passport" at bounding box center [1089, 372] width 46 height 13
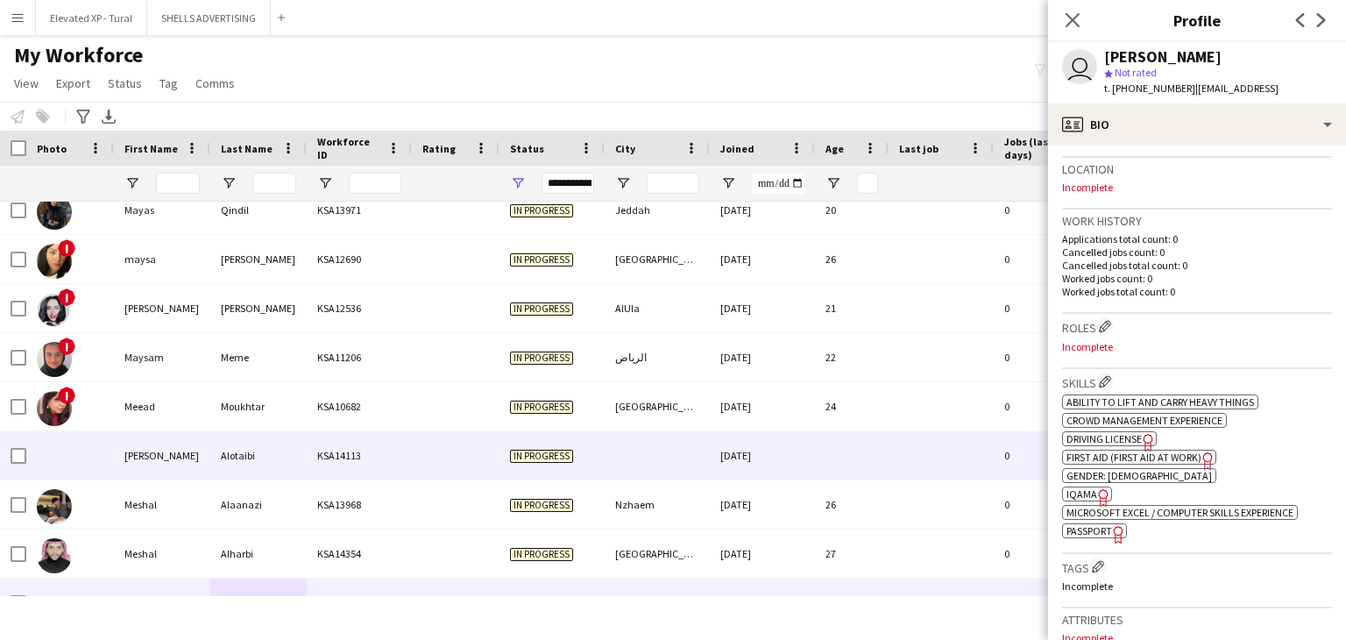
click at [200, 452] on div "[PERSON_NAME]" at bounding box center [162, 455] width 96 height 48
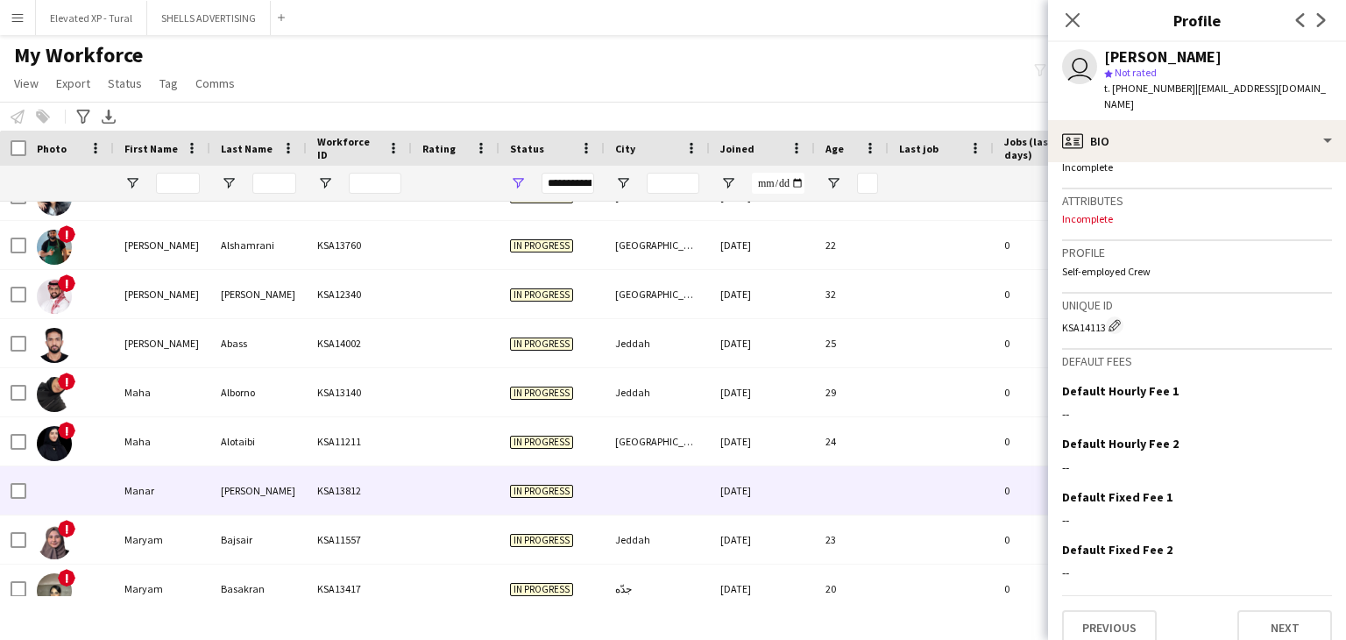
click at [271, 488] on div "[PERSON_NAME]" at bounding box center [258, 490] width 96 height 48
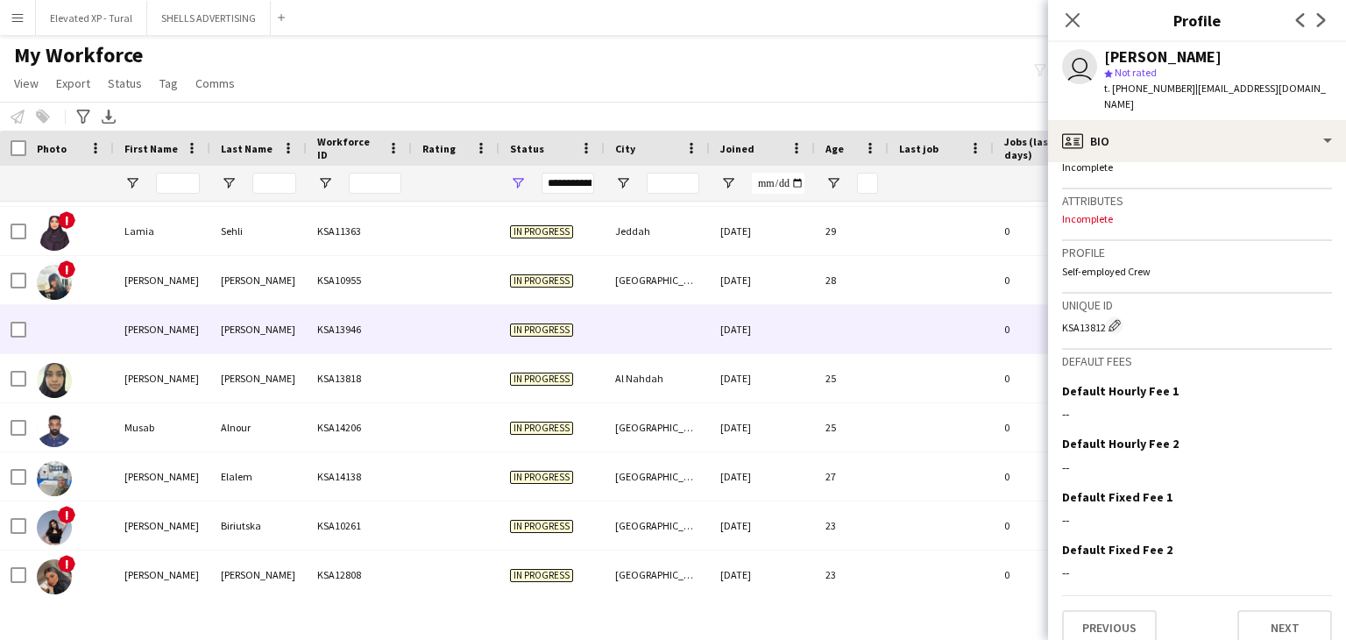
click at [293, 328] on div "[PERSON_NAME]" at bounding box center [258, 329] width 96 height 48
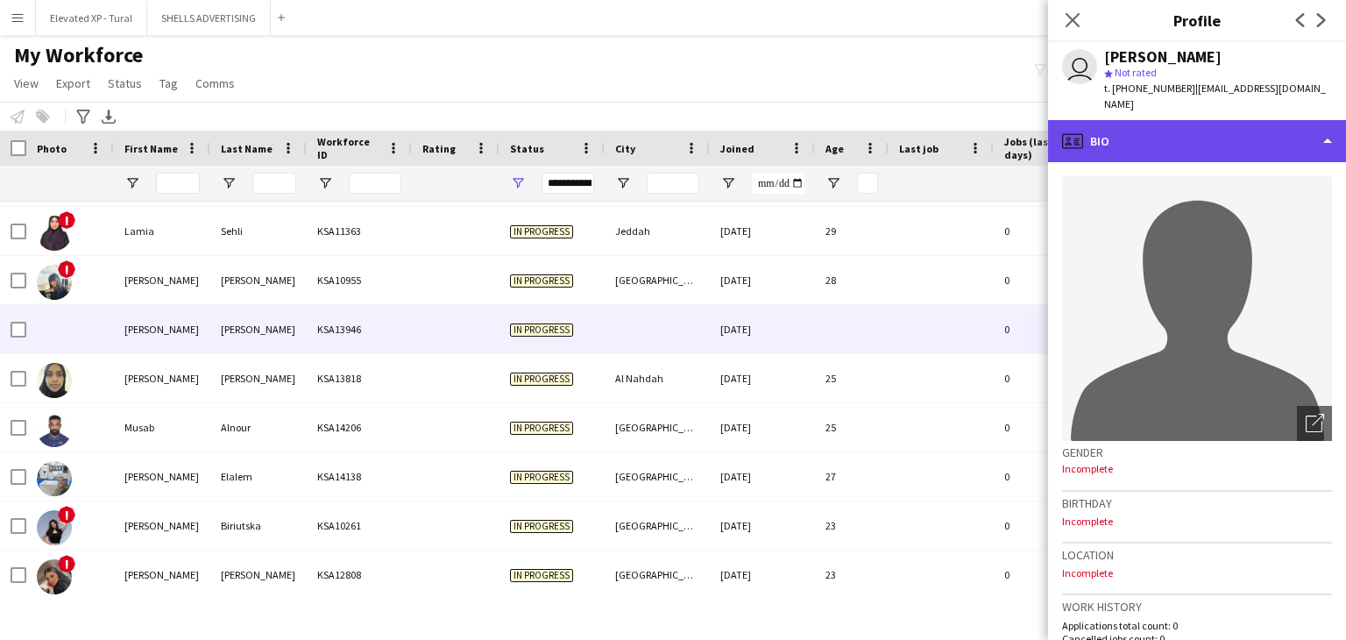
click at [1159, 120] on div "profile Bio" at bounding box center [1197, 141] width 298 height 42
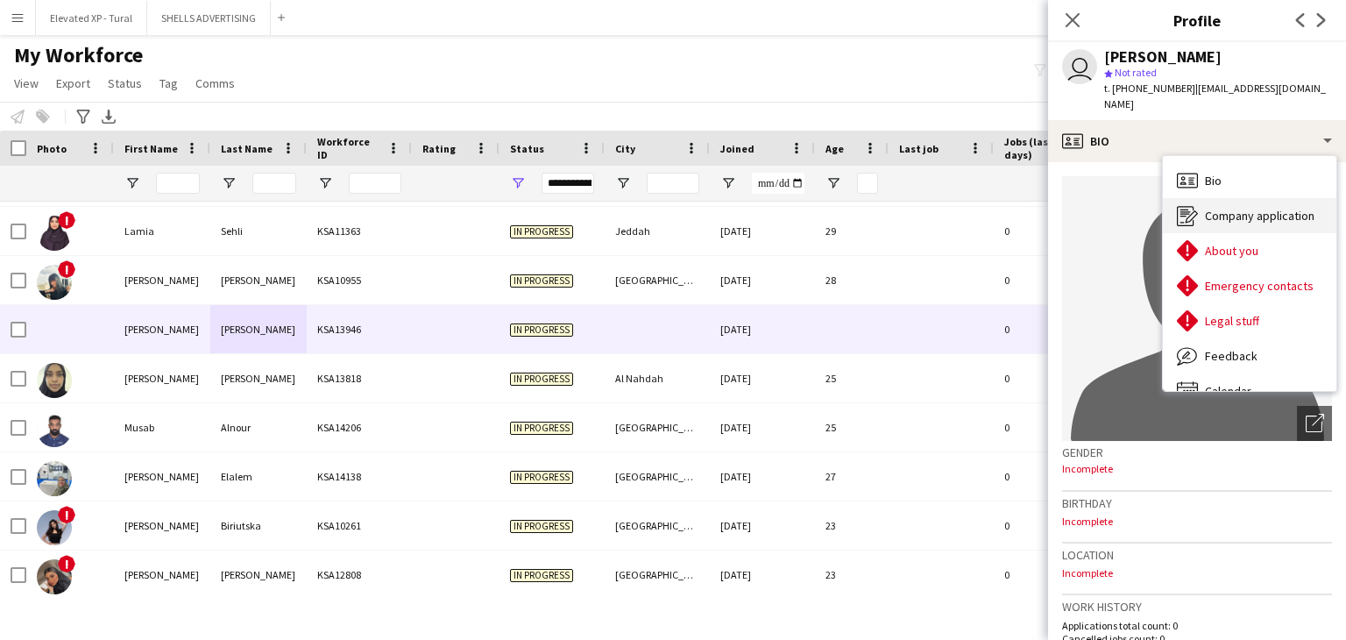
click at [1200, 201] on div "Company application Company application" at bounding box center [1249, 215] width 173 height 35
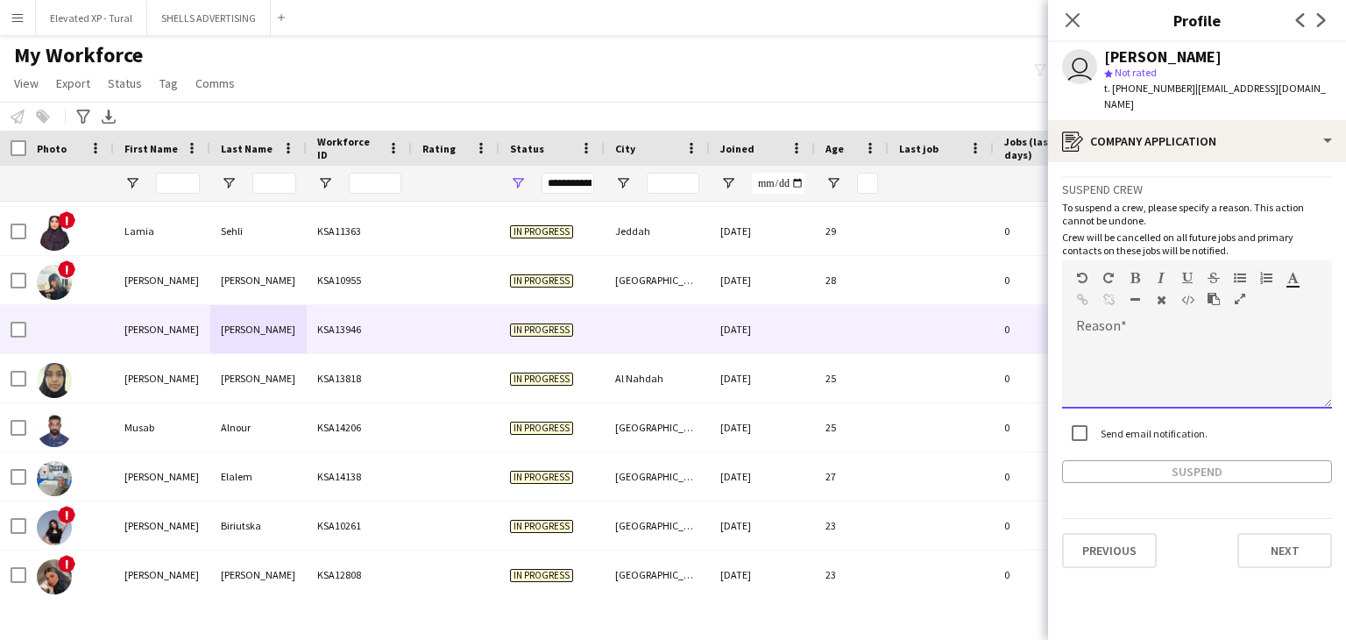
click at [1129, 326] on div at bounding box center [1197, 367] width 270 height 82
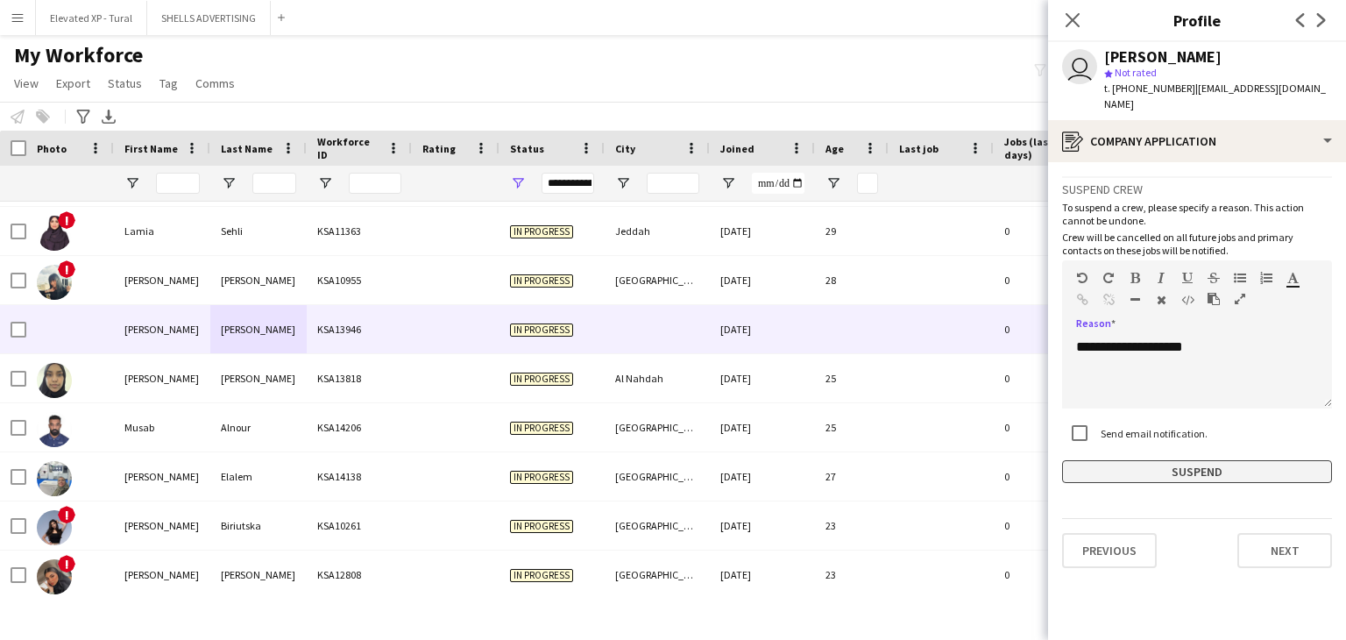
click at [1139, 460] on button "Suspend" at bounding box center [1197, 471] width 270 height 23
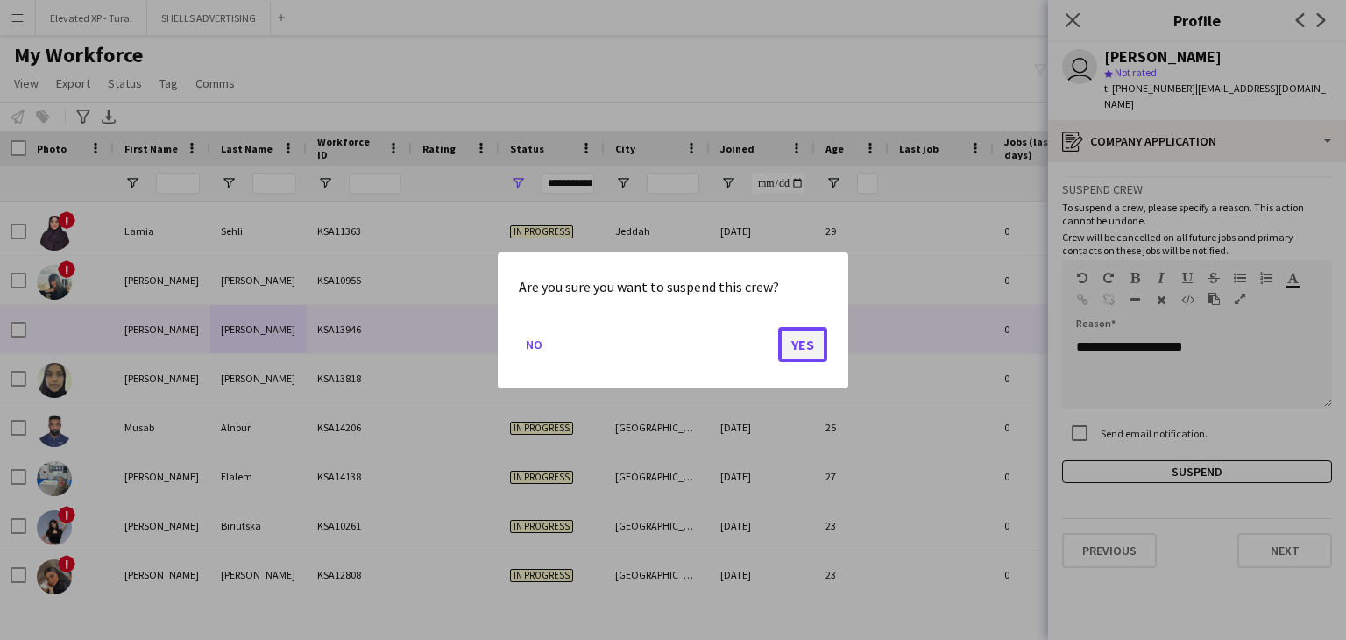
click at [802, 355] on button "Yes" at bounding box center [802, 343] width 49 height 35
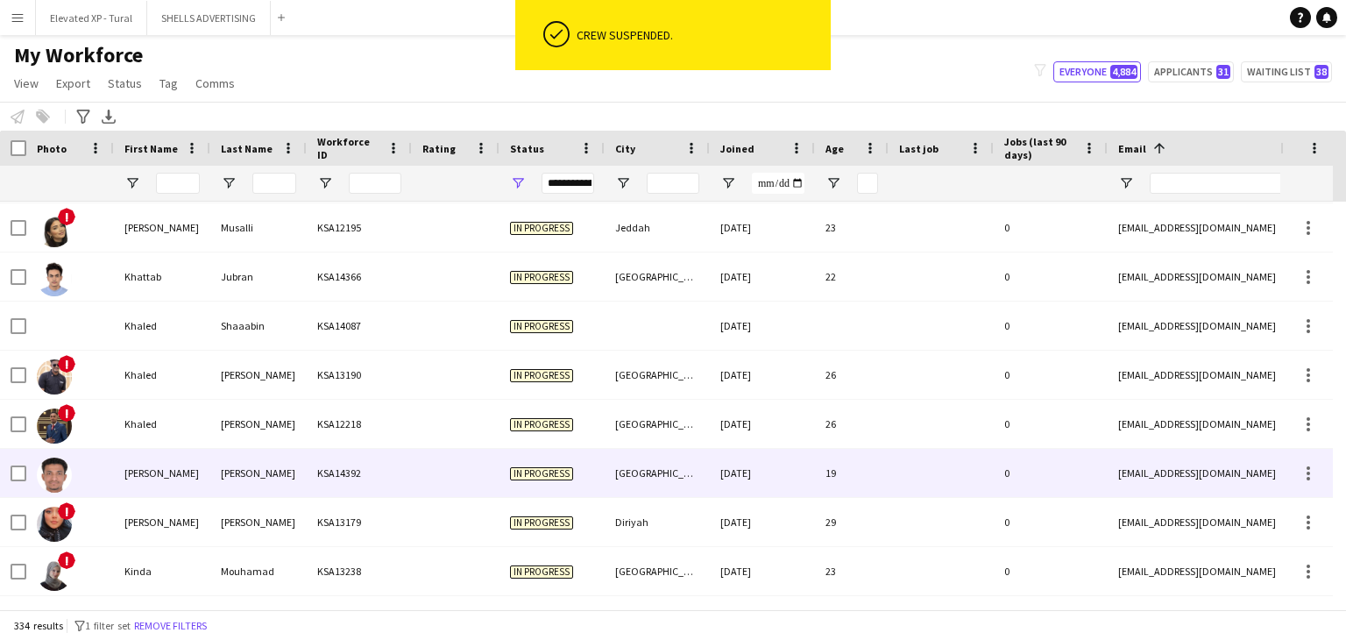
click at [166, 477] on div "[PERSON_NAME]" at bounding box center [162, 473] width 96 height 48
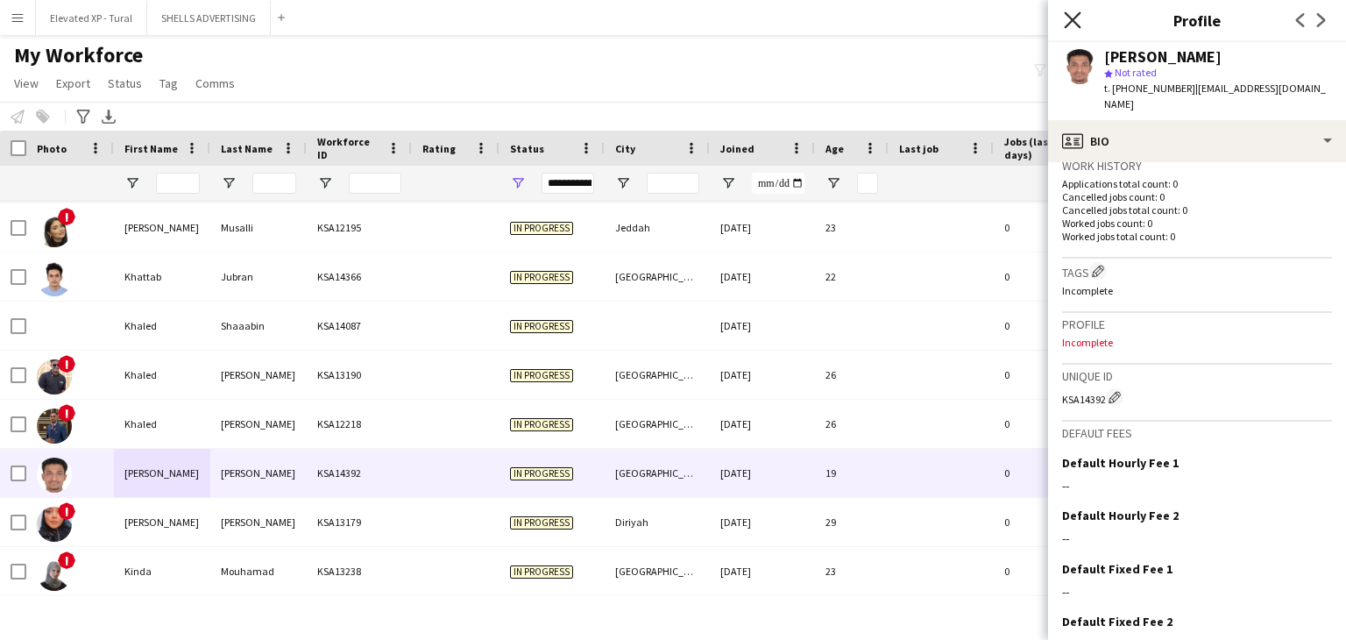
click at [1076, 23] on icon at bounding box center [1072, 19] width 17 height 17
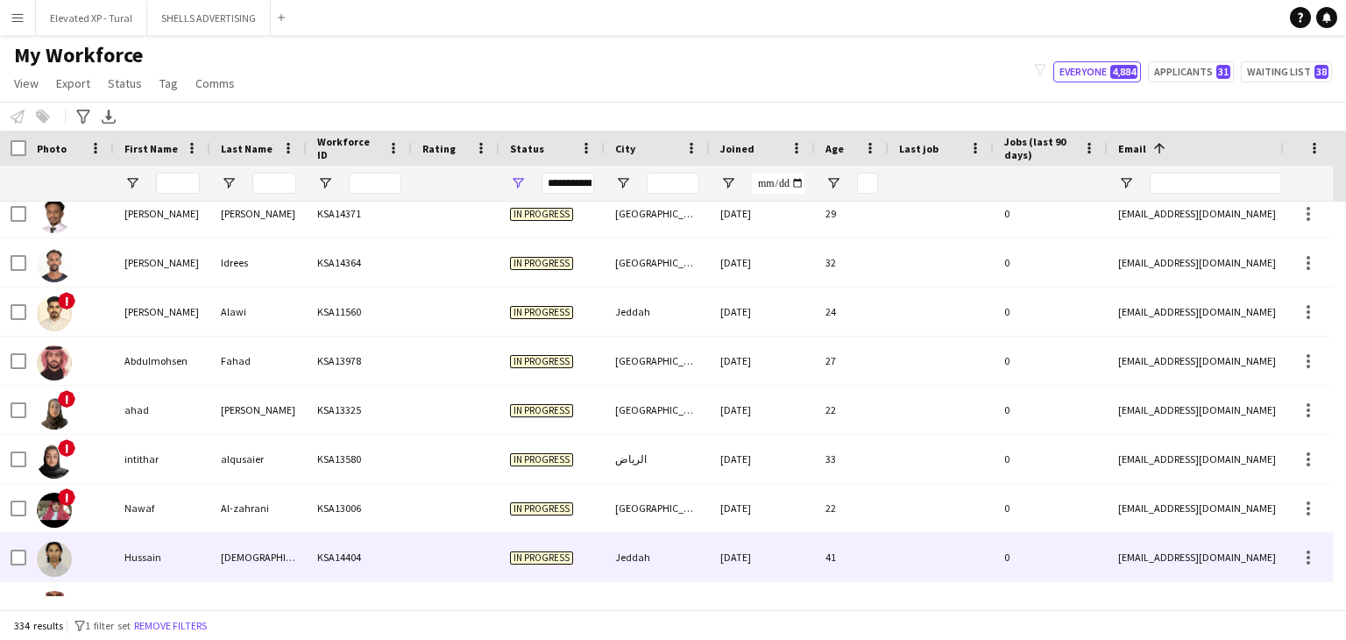
click at [542, 565] on div "In progress" at bounding box center [551, 557] width 105 height 48
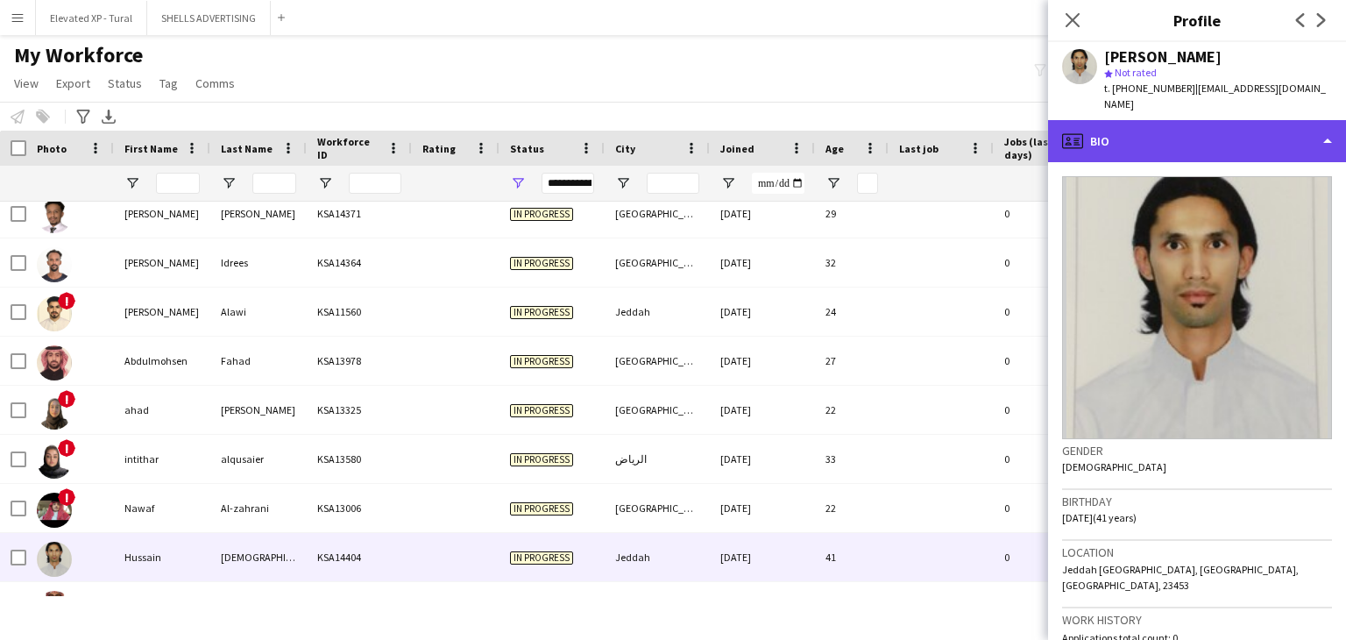
click at [1156, 130] on div "profile Bio" at bounding box center [1197, 141] width 298 height 42
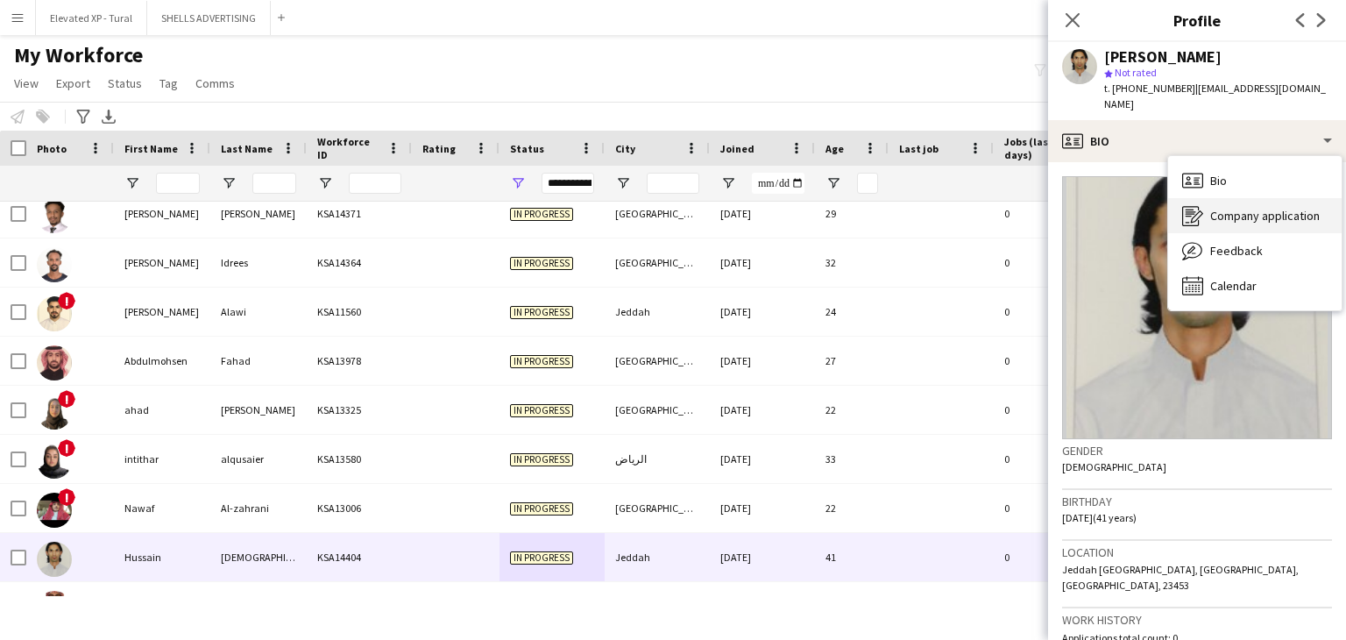
click at [1192, 205] on icon "Company application" at bounding box center [1192, 215] width 21 height 21
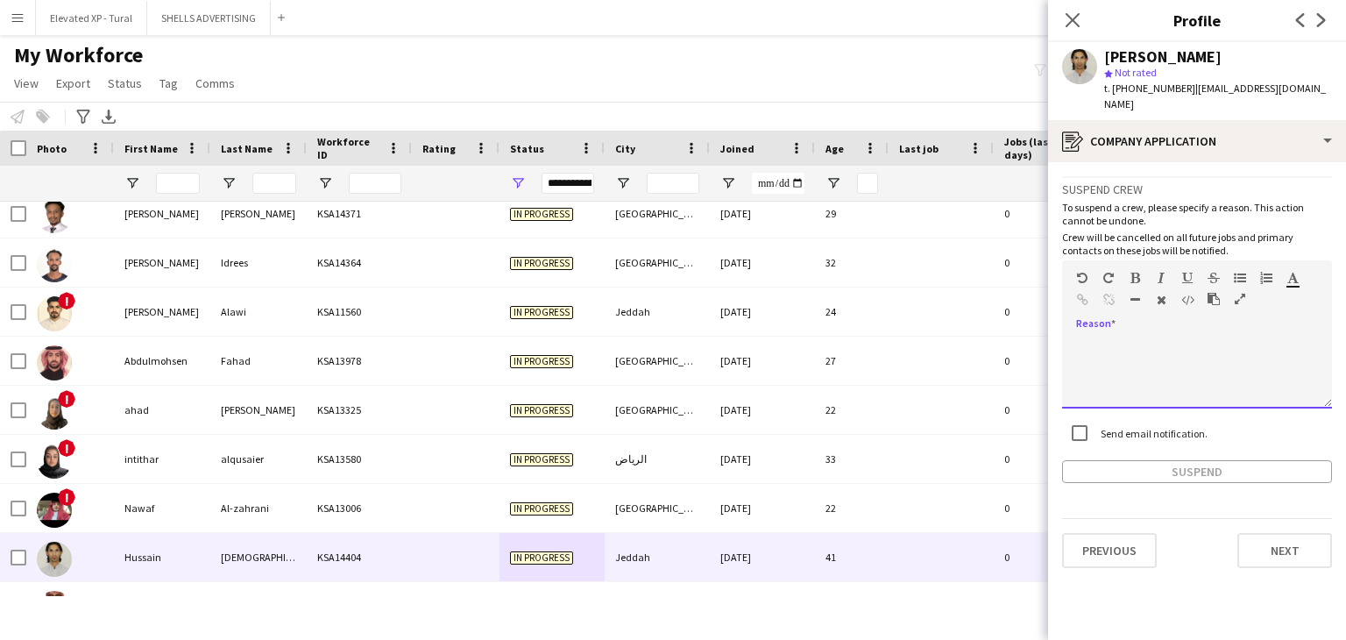
click at [1118, 338] on div at bounding box center [1197, 373] width 270 height 70
click at [1076, 413] on div "Suspend crew To suspend a crew, please specify a reason. This action cannot be …" at bounding box center [1197, 329] width 270 height 307
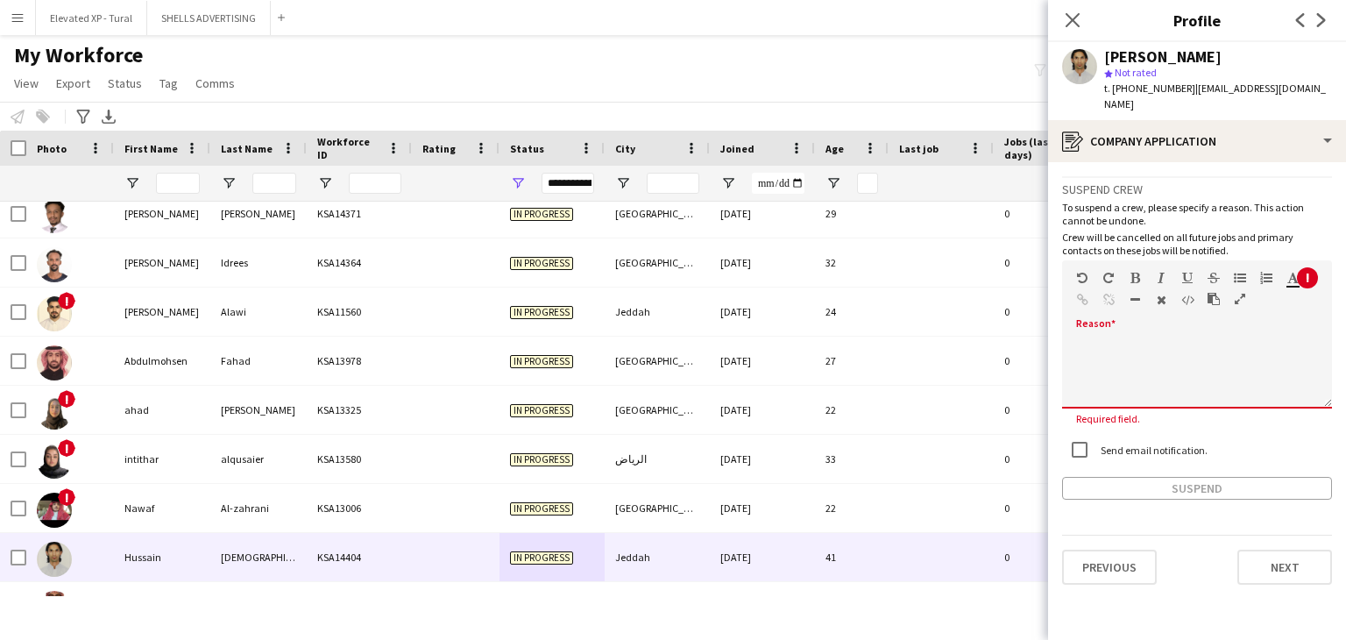
click at [1104, 306] on div "Standard Heading 1 Heading 2 Heading 3 Heading 4 Heading 5 Heading 6 Heading 7 …" at bounding box center [1197, 293] width 270 height 66
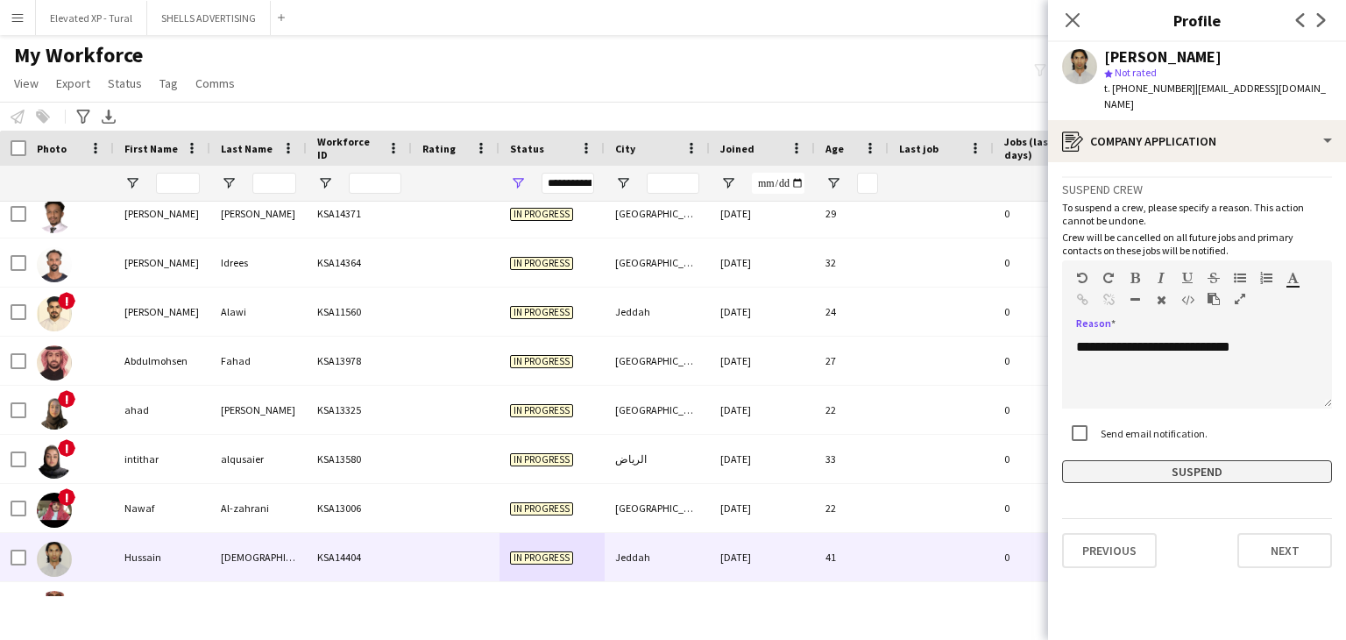
click at [1153, 460] on button "Suspend" at bounding box center [1197, 471] width 270 height 23
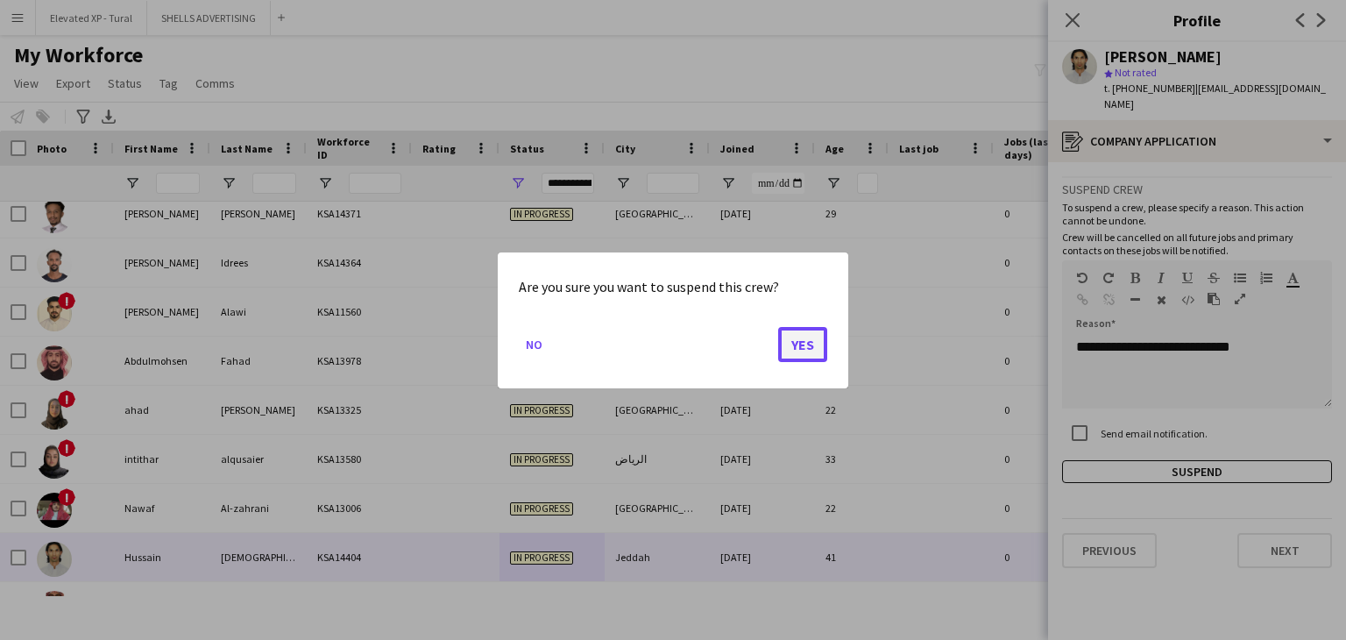
click at [800, 350] on button "Yes" at bounding box center [802, 343] width 49 height 35
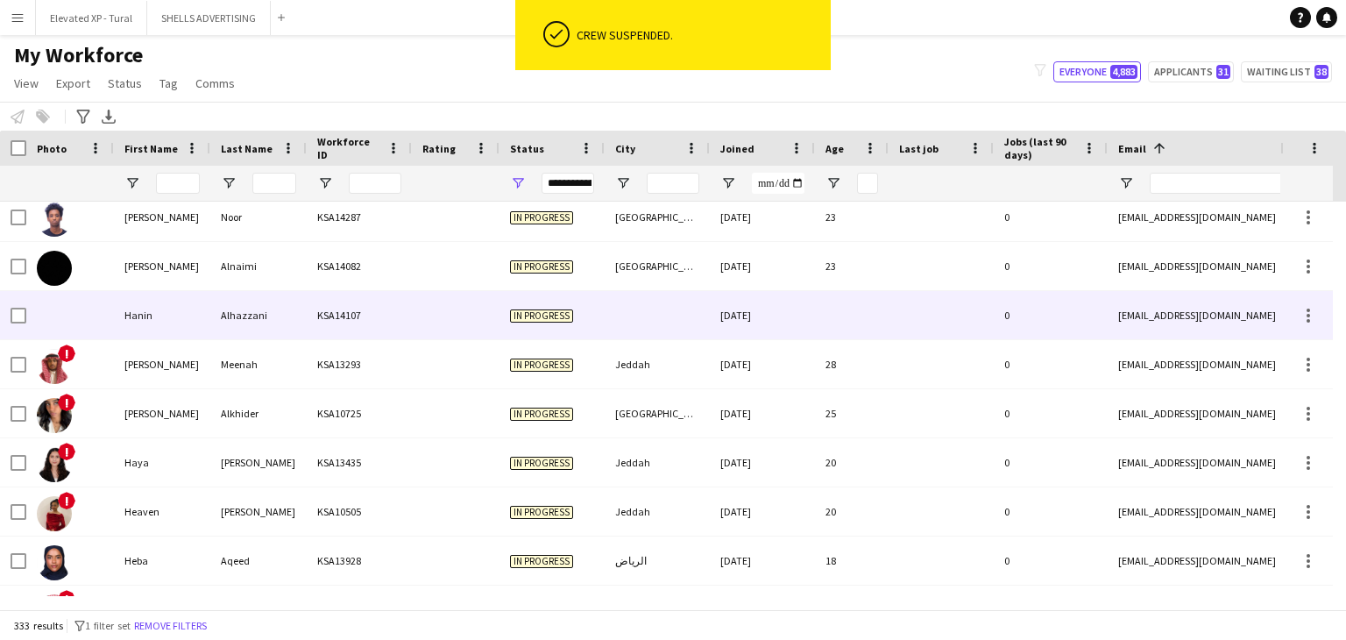
click at [213, 327] on div "Alhazzani" at bounding box center [258, 315] width 96 height 48
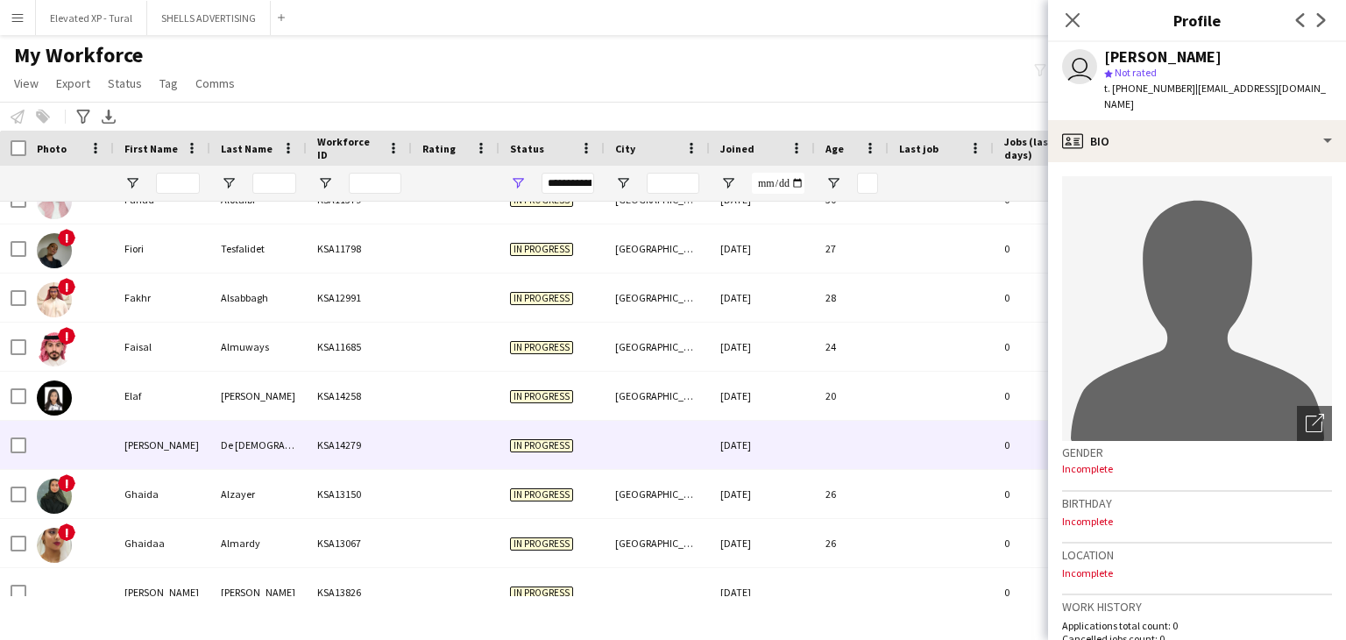
click at [224, 447] on div "De [DEMOGRAPHIC_DATA][PERSON_NAME]" at bounding box center [258, 445] width 96 height 48
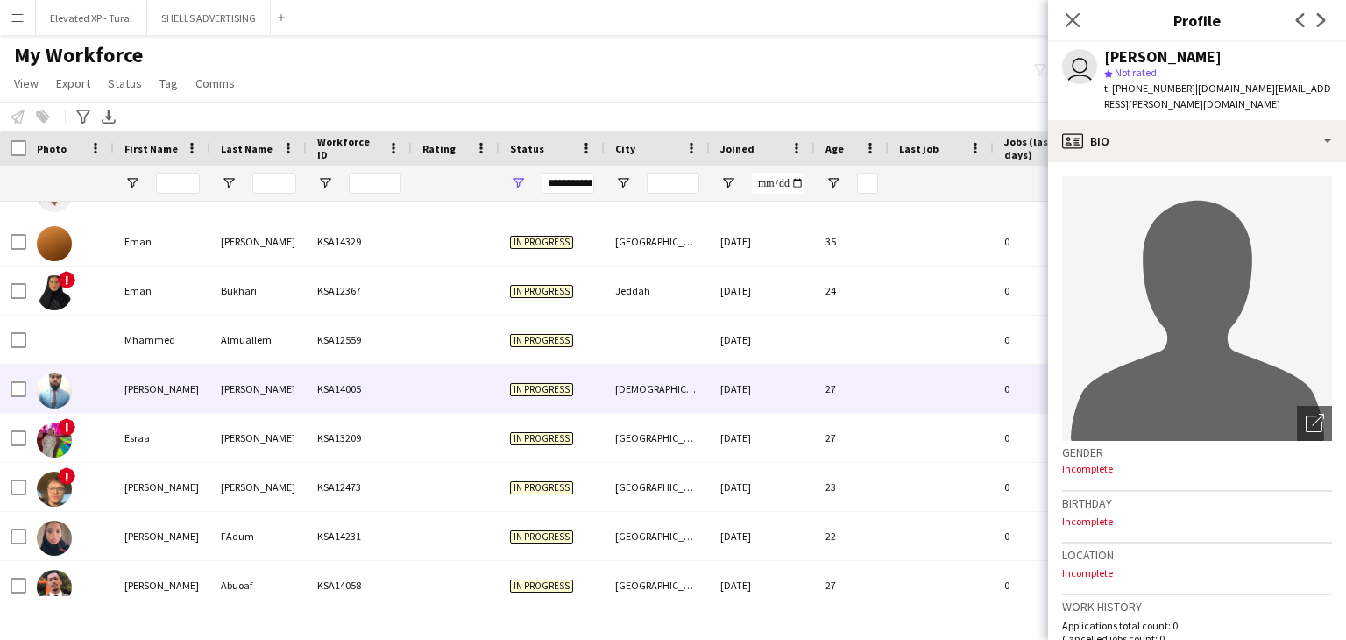
click at [224, 385] on div "Kidwai" at bounding box center [258, 388] width 96 height 48
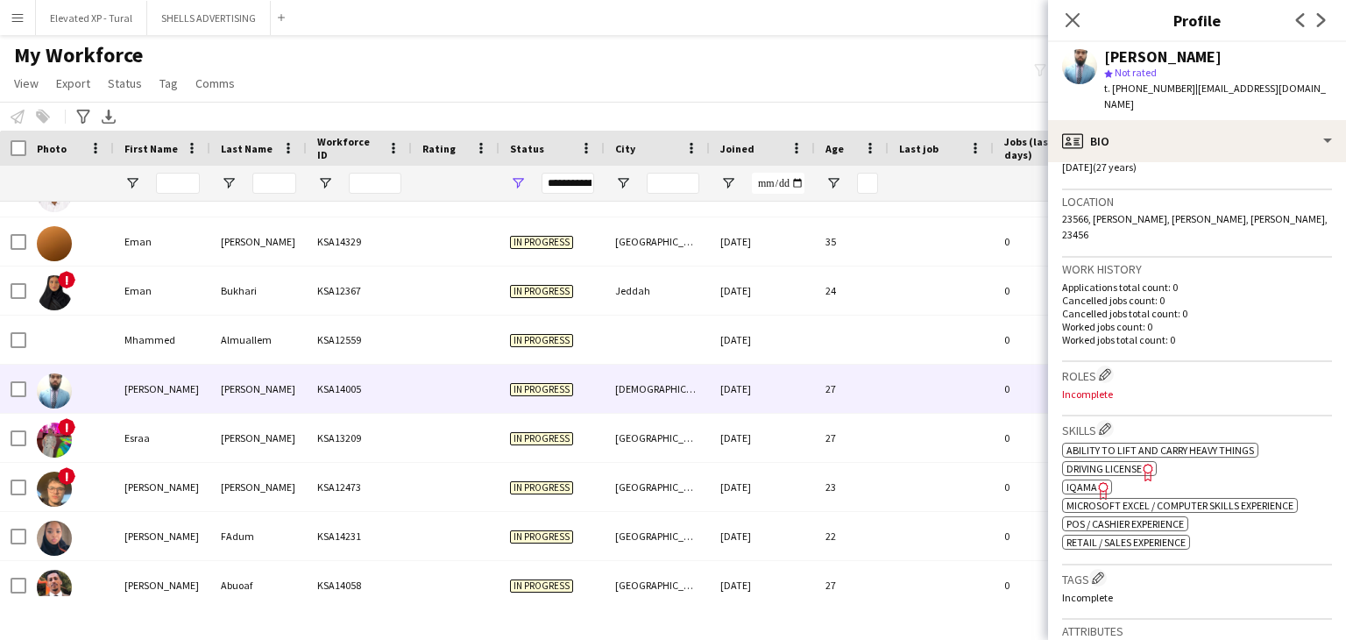
click at [1067, 480] on span "IQAMA" at bounding box center [1081, 486] width 31 height 13
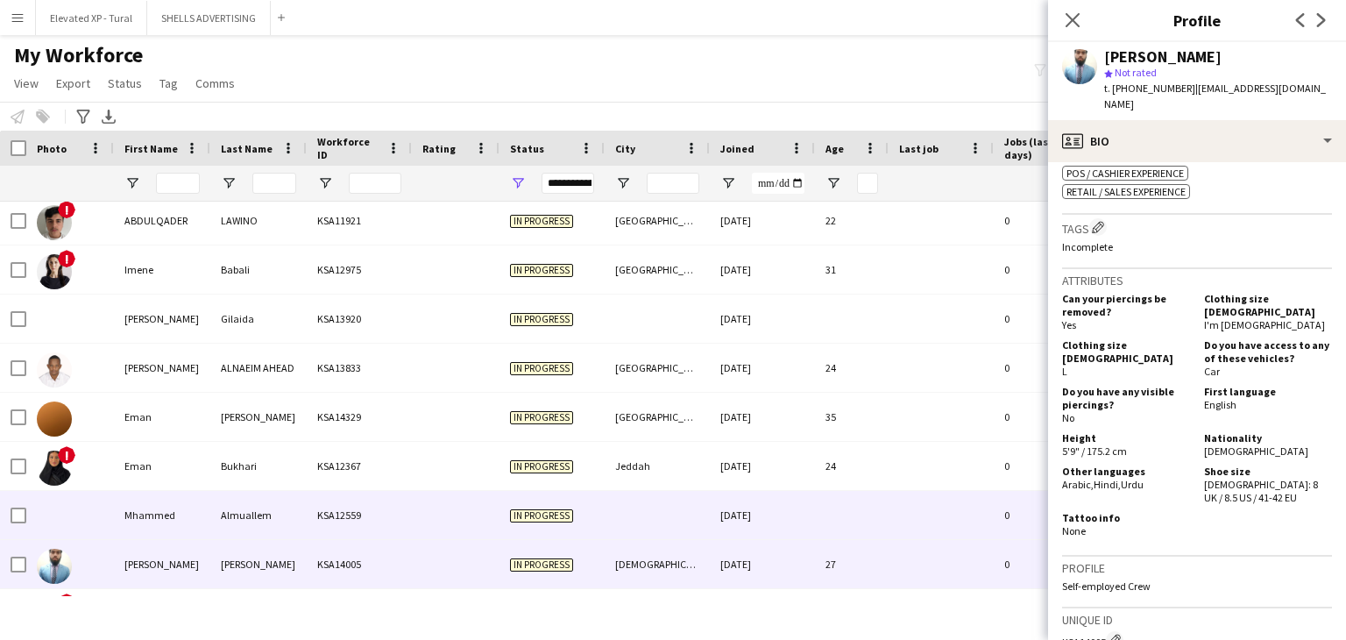
click at [260, 505] on div "Almuallem" at bounding box center [258, 515] width 96 height 48
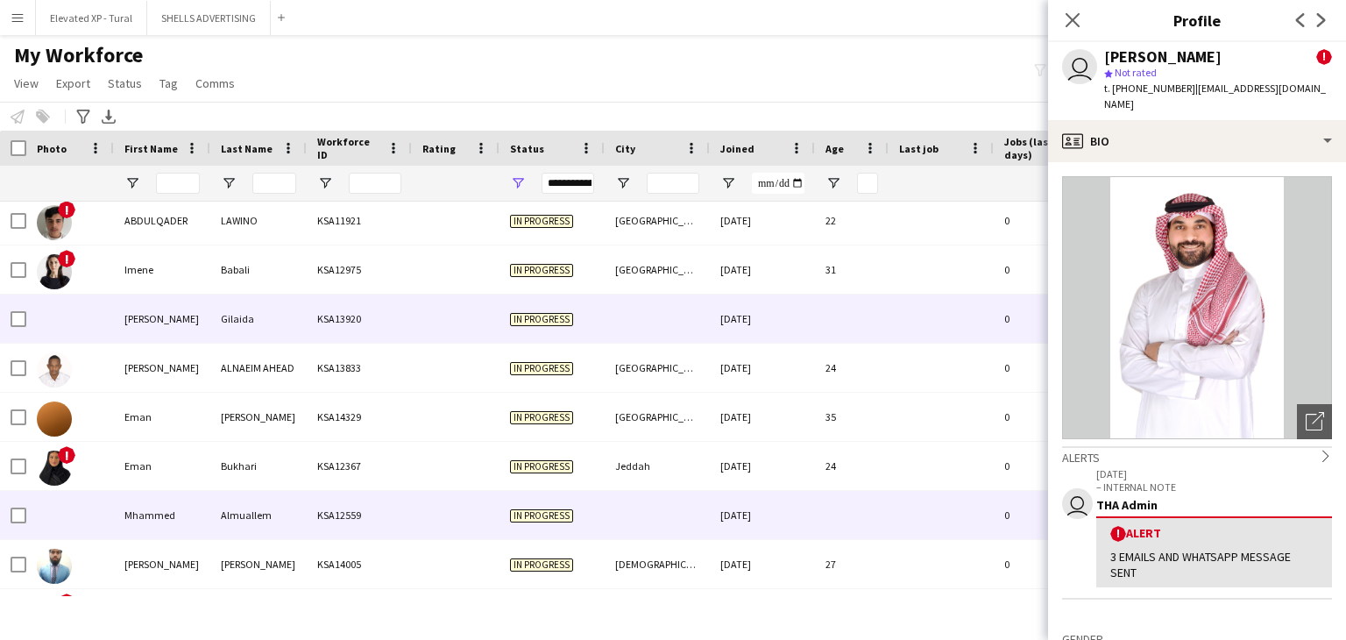
click at [193, 320] on div "Ekram" at bounding box center [162, 318] width 96 height 48
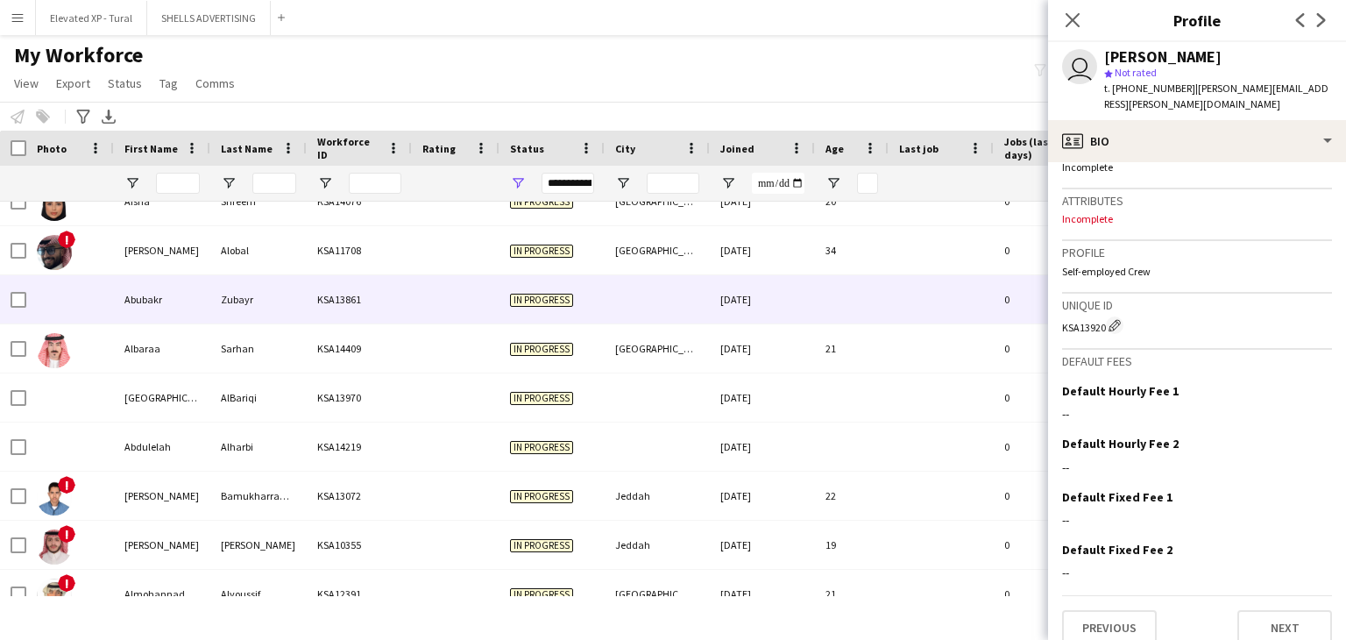
click at [167, 318] on div "Abubakr" at bounding box center [162, 299] width 96 height 48
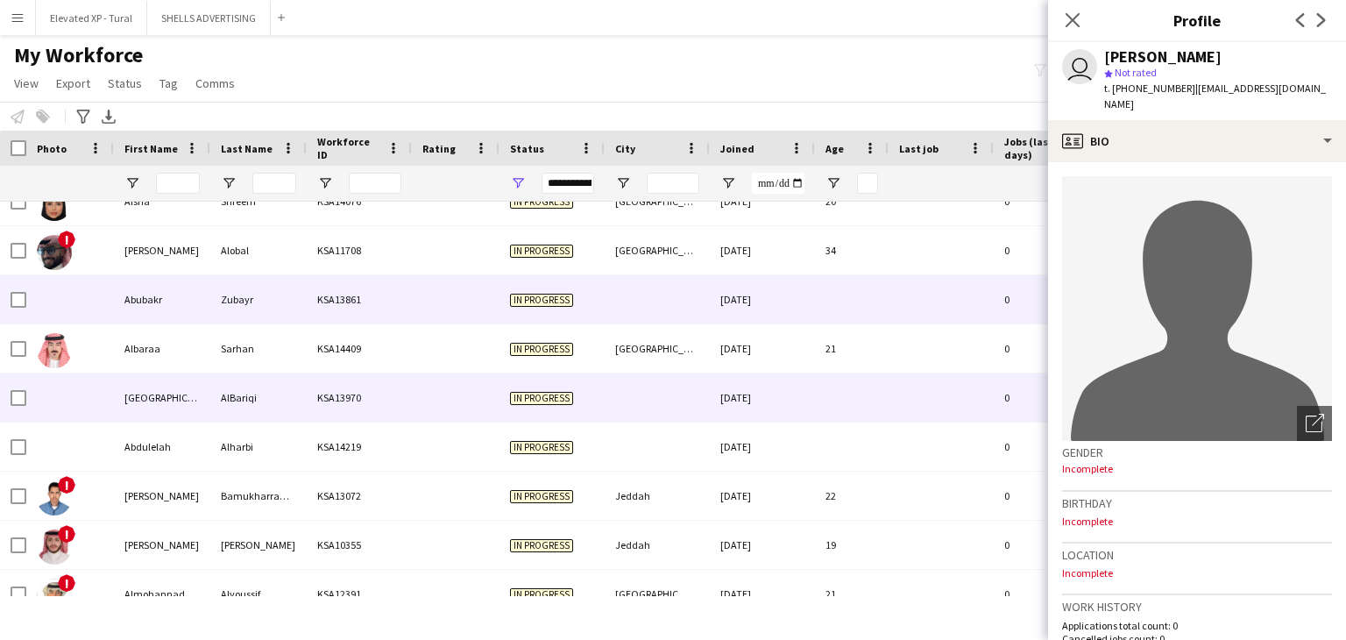
click at [183, 383] on div "[GEOGRAPHIC_DATA]" at bounding box center [162, 397] width 96 height 48
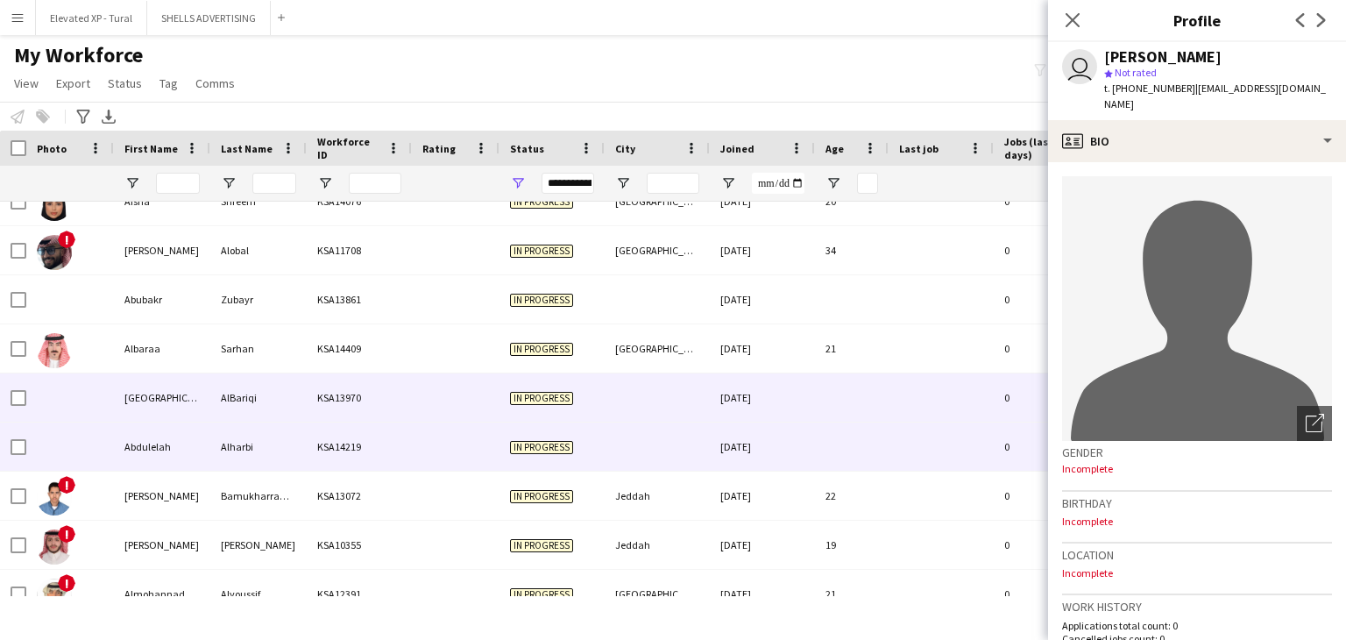
click at [195, 426] on div "Abdulelah" at bounding box center [162, 446] width 96 height 48
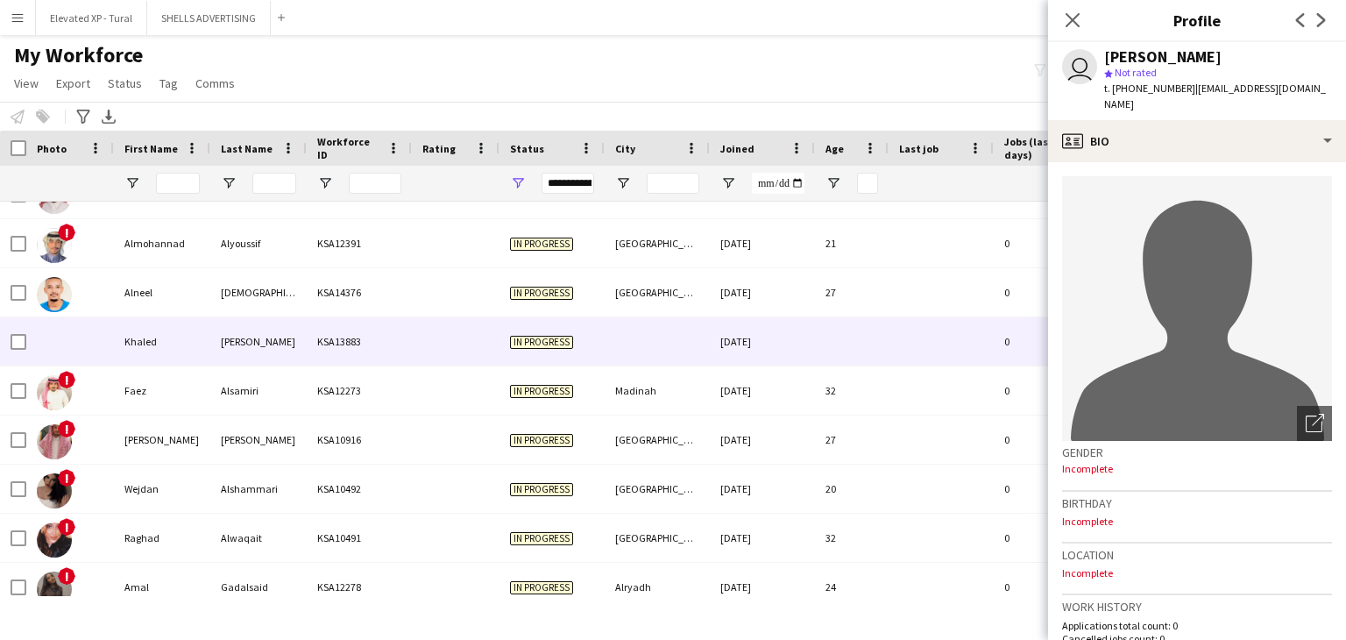
click at [238, 357] on div "Alsakkaf" at bounding box center [258, 341] width 96 height 48
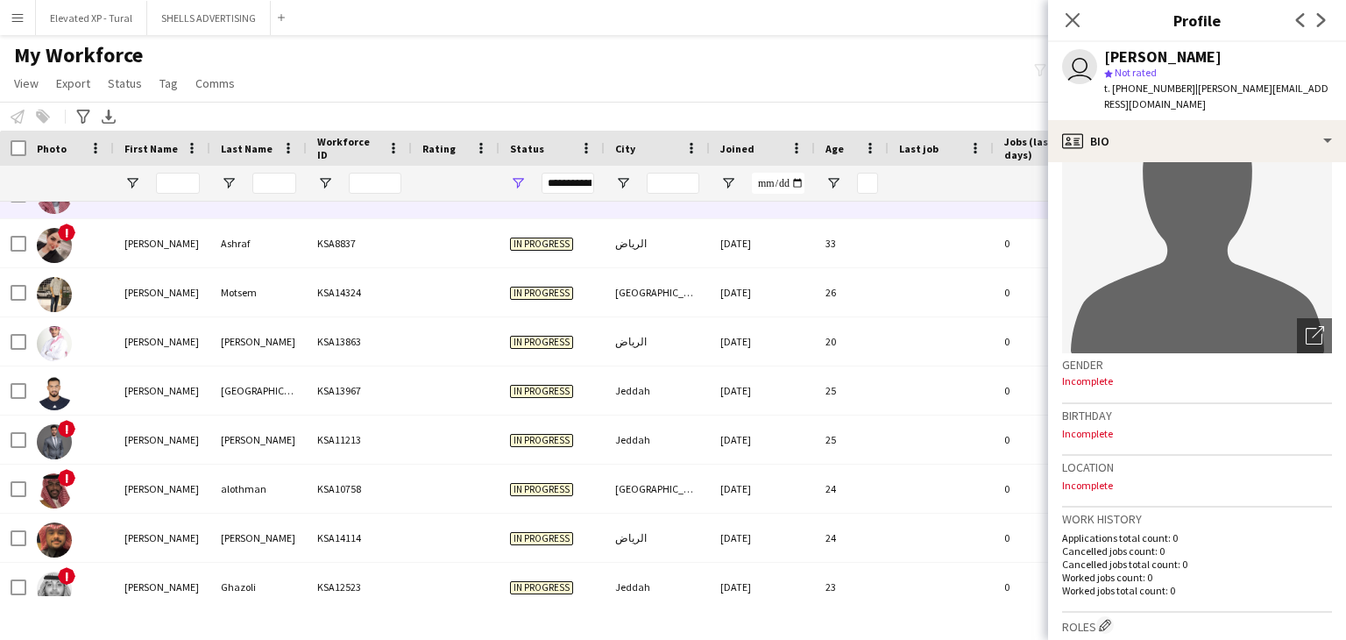
scroll to position [263, 0]
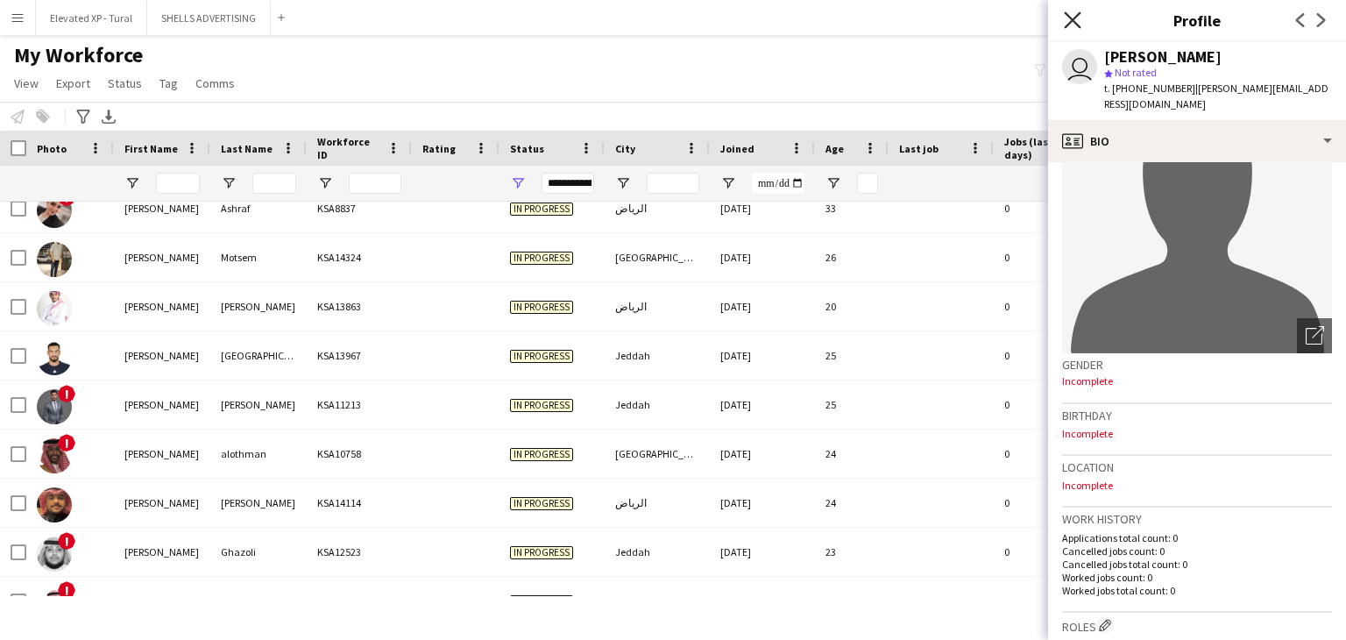
click at [1065, 22] on icon "Close pop-in" at bounding box center [1072, 19] width 17 height 17
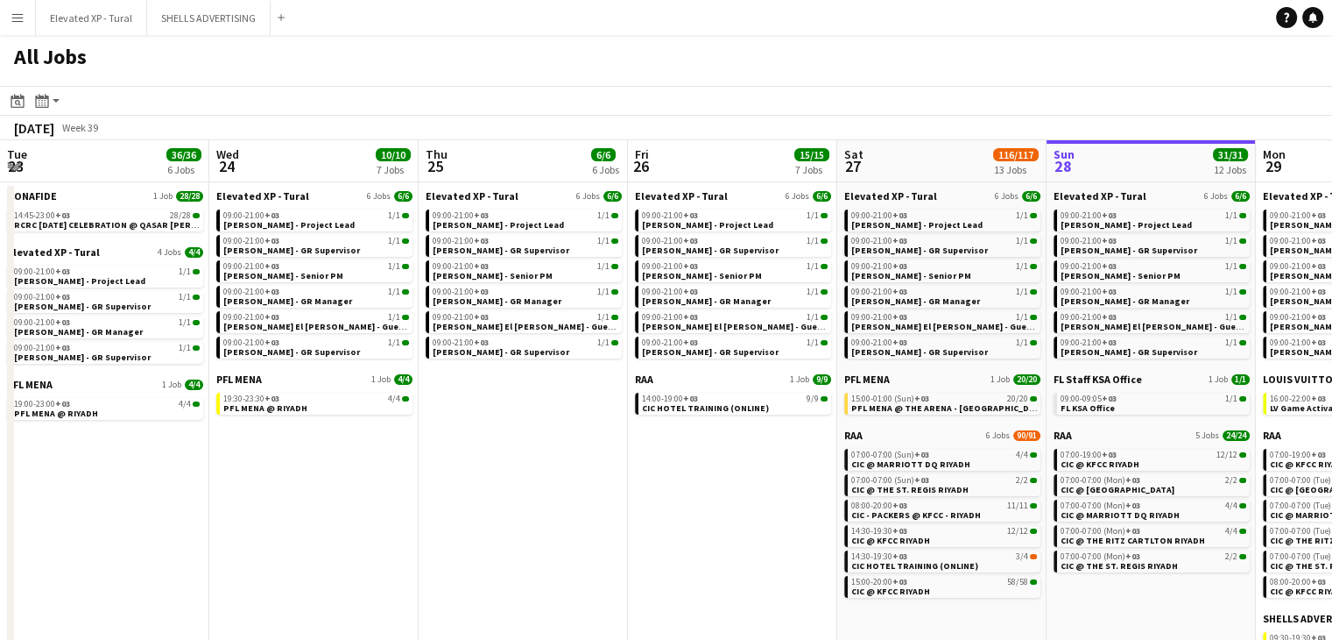
scroll to position [0, 419]
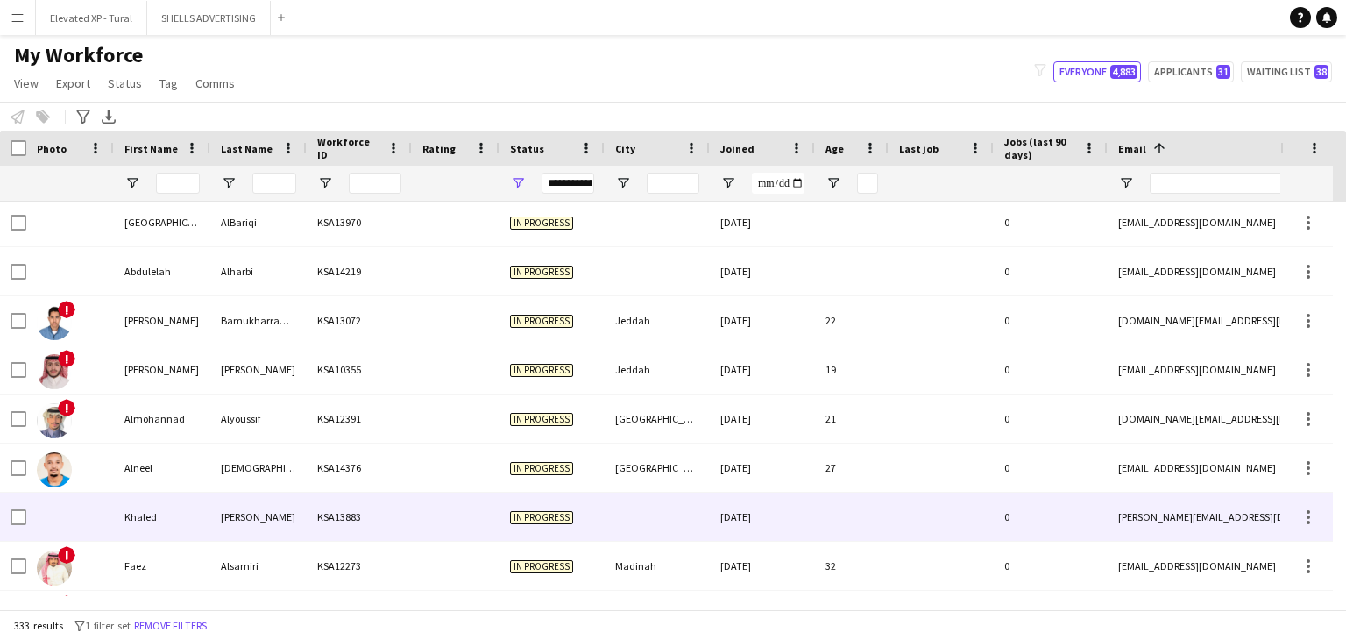
click at [189, 508] on div "Khaled" at bounding box center [162, 516] width 96 height 48
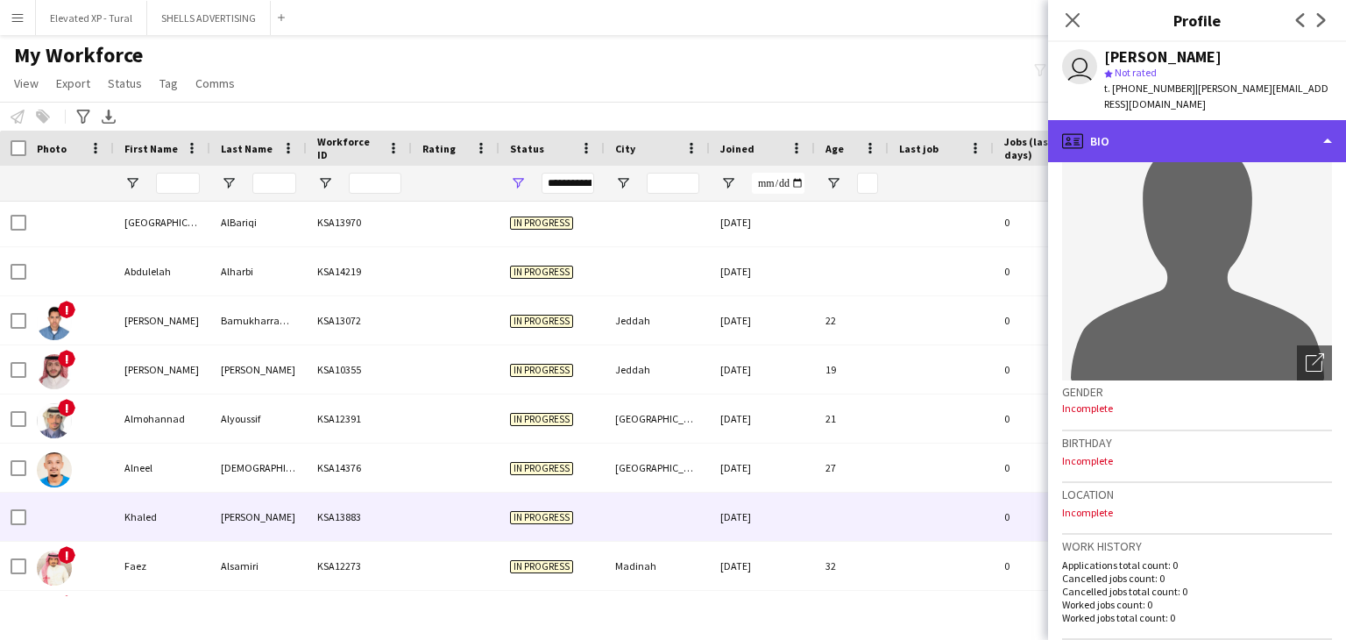
click at [1139, 125] on div "profile Bio" at bounding box center [1197, 141] width 298 height 42
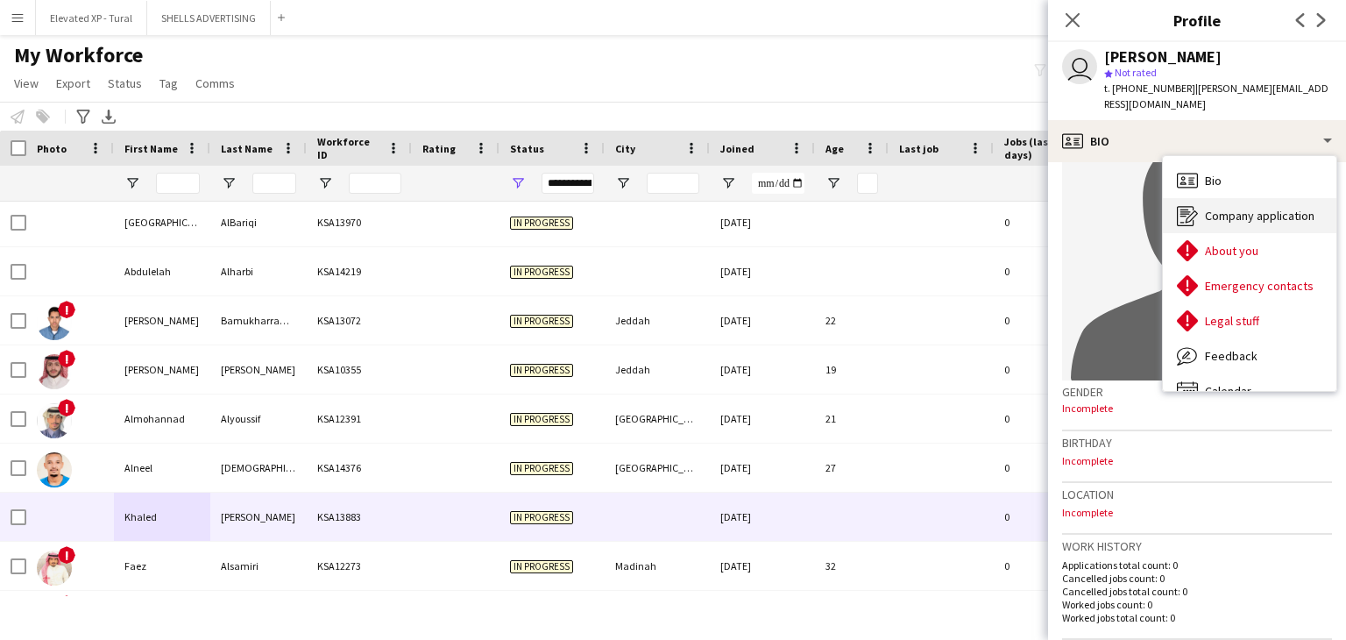
click at [1240, 208] on span "Company application" at bounding box center [1260, 216] width 110 height 16
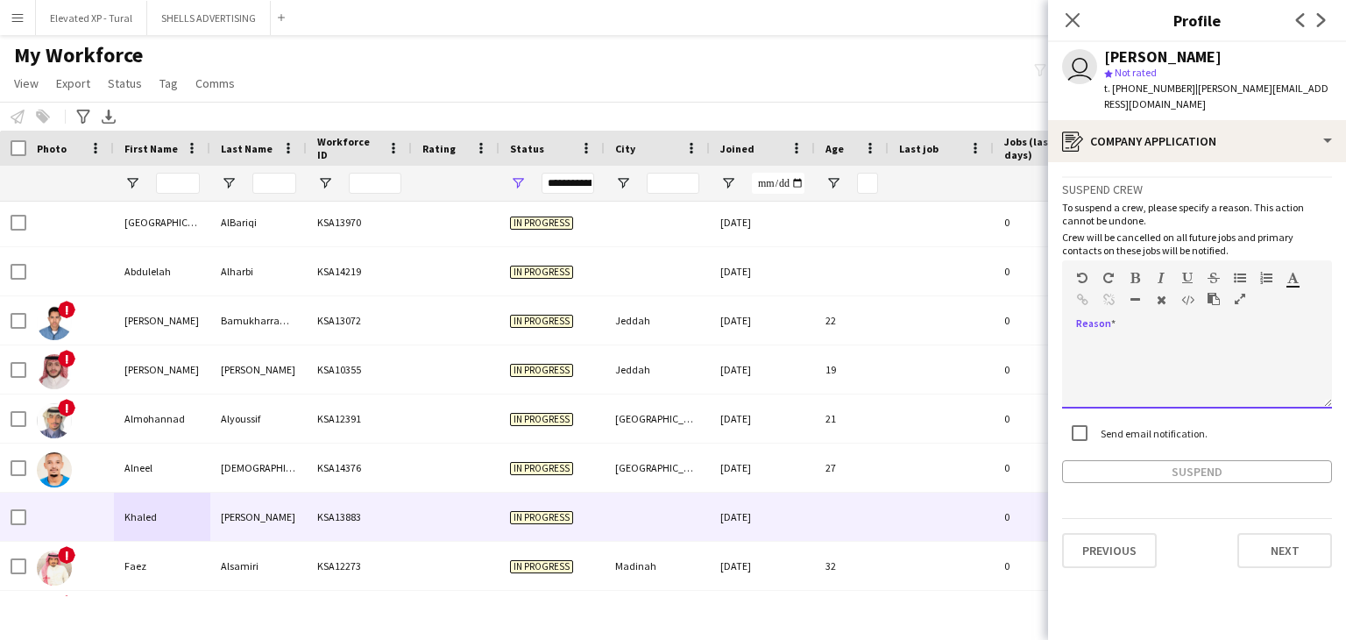
click at [1174, 338] on div at bounding box center [1197, 373] width 270 height 70
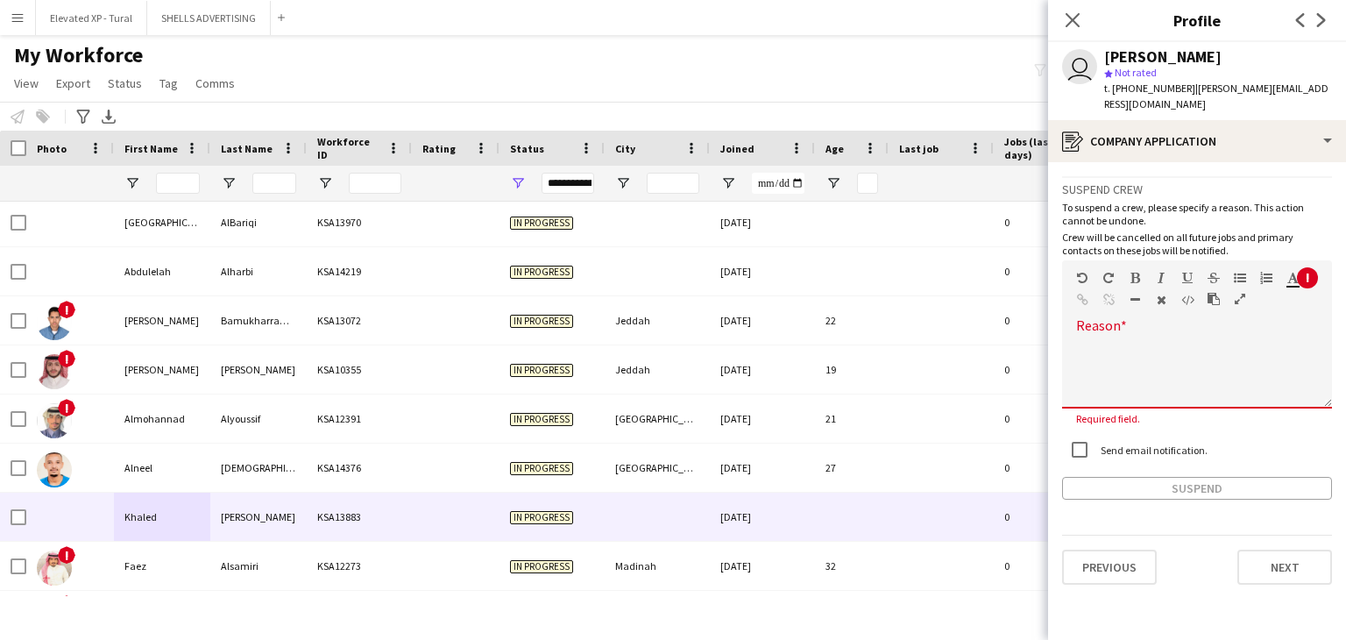
click at [1139, 303] on div "Standard Heading 1 Heading 2 Heading 3 Heading 4 Heading 5 Heading 6 Heading 7 …" at bounding box center [1197, 293] width 270 height 66
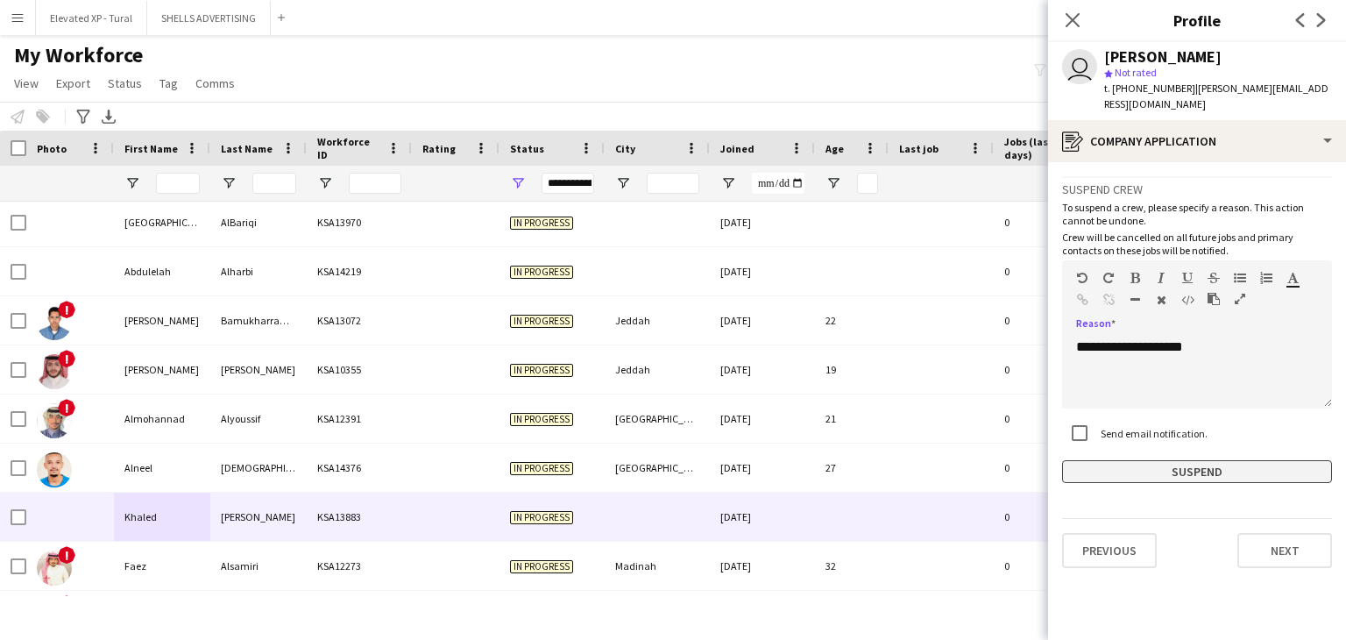
click at [1209, 460] on button "Suspend" at bounding box center [1197, 471] width 270 height 23
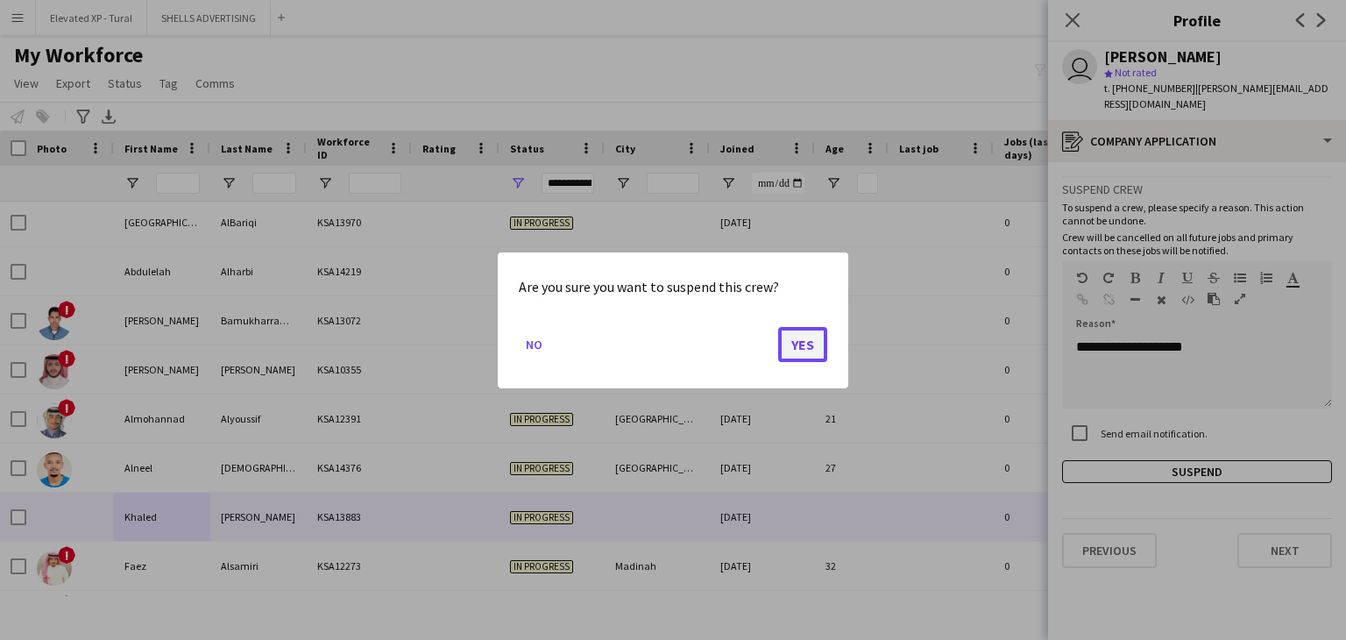
click at [795, 337] on button "Yes" at bounding box center [802, 343] width 49 height 35
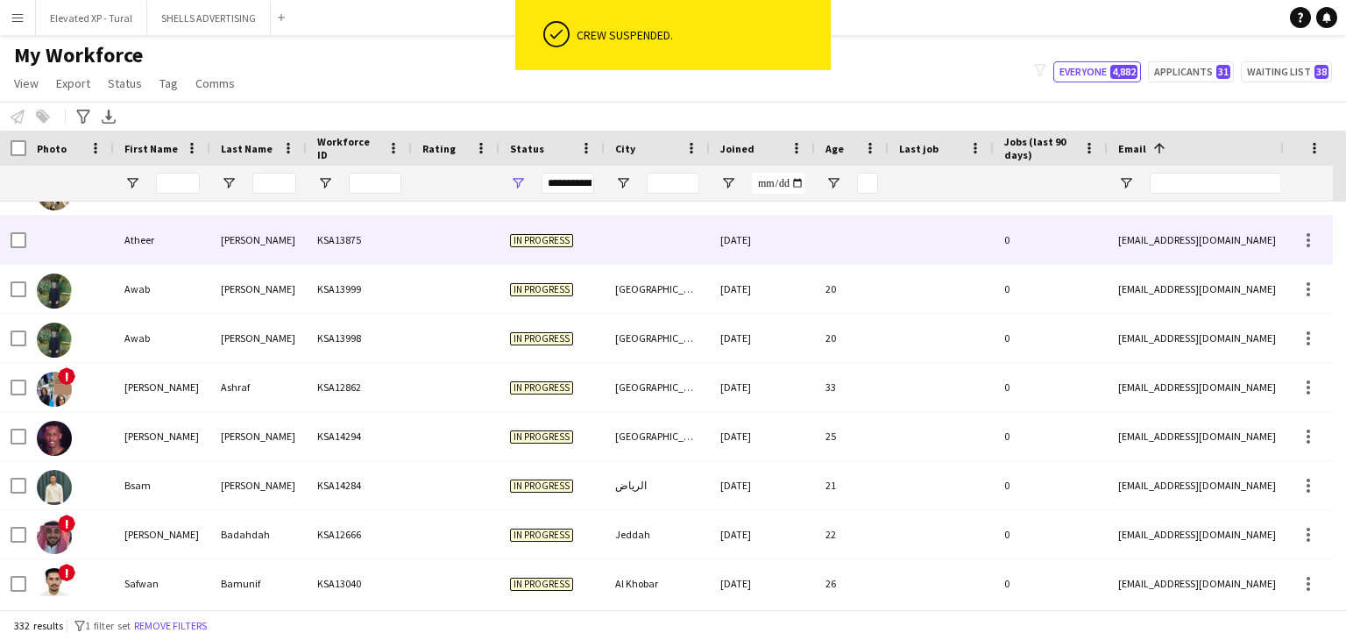
click at [242, 257] on div "Alsaggaf" at bounding box center [258, 240] width 96 height 48
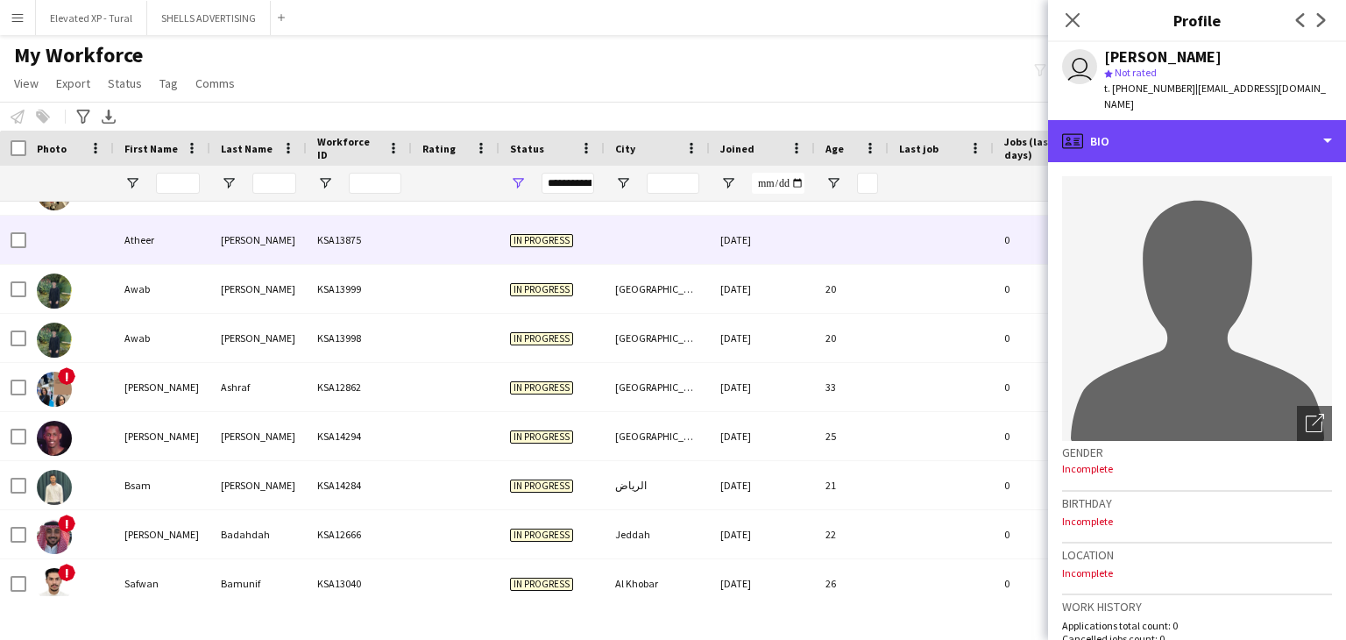
drag, startPoint x: 1159, startPoint y: 116, endPoint x: 1163, endPoint y: 138, distance: 23.2
click at [1160, 120] on div "profile Bio" at bounding box center [1197, 141] width 298 height 42
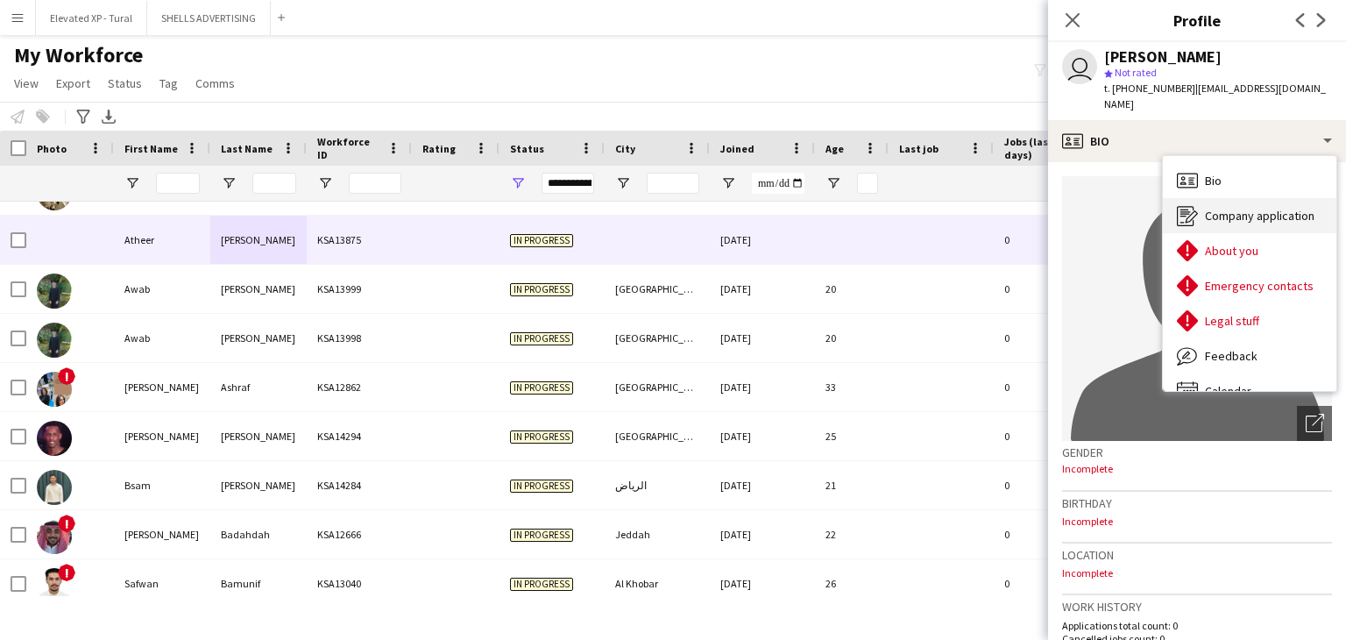
click at [1234, 208] on span "Company application" at bounding box center [1260, 216] width 110 height 16
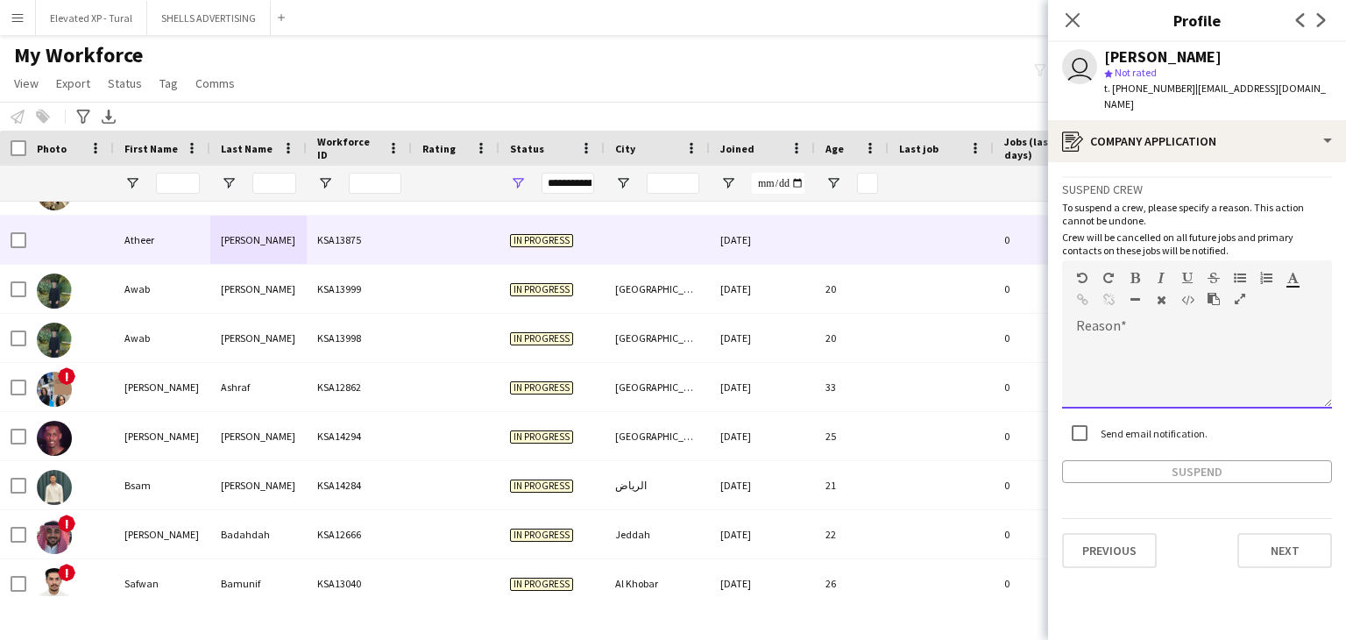
click at [1119, 295] on div at bounding box center [1115, 303] width 79 height 21
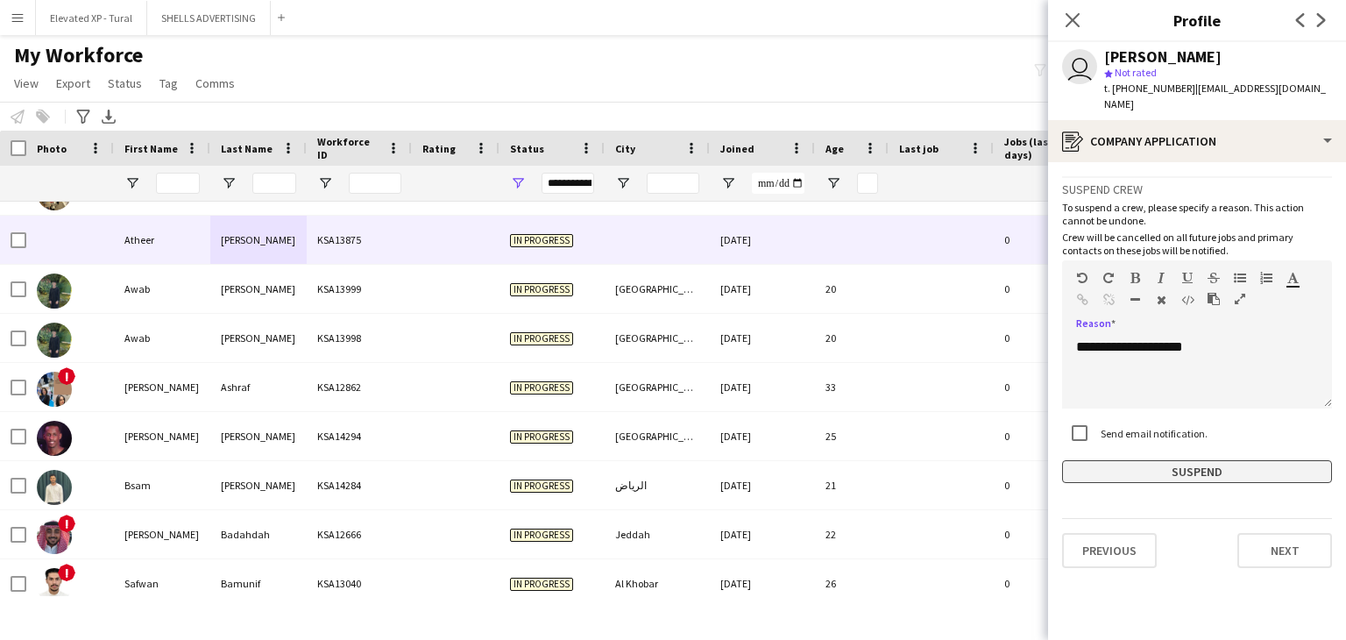
click at [1198, 460] on button "Suspend" at bounding box center [1197, 471] width 270 height 23
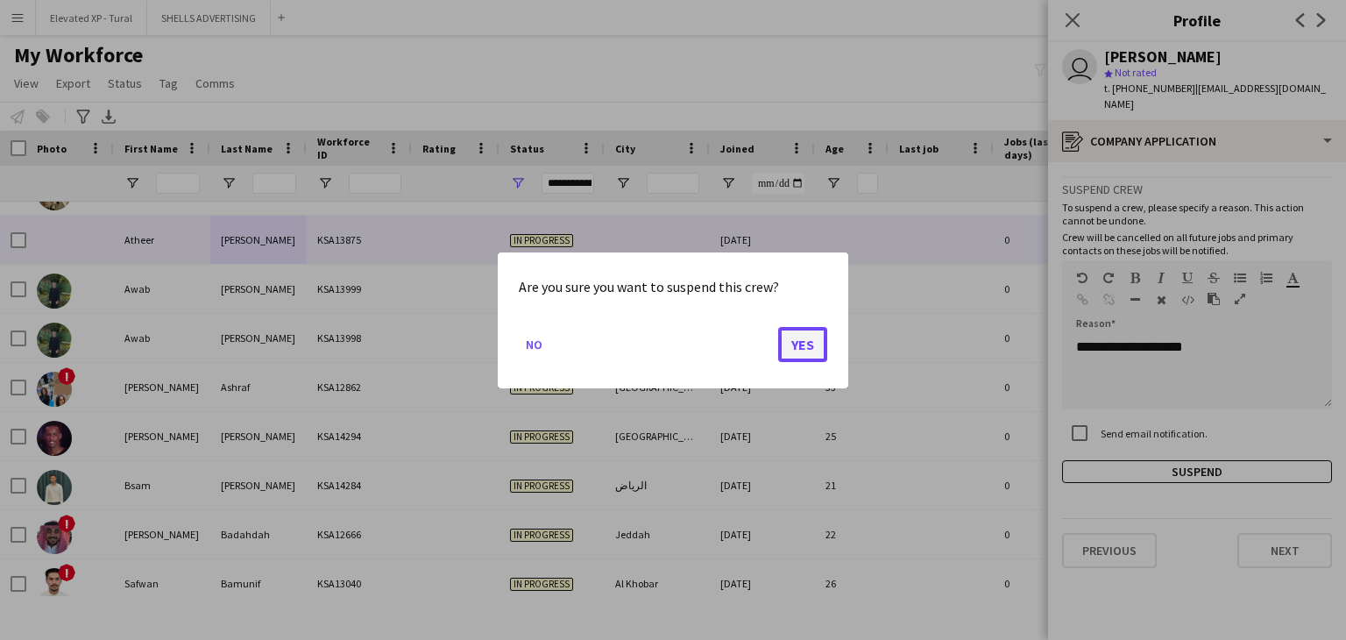
click at [806, 335] on button "Yes" at bounding box center [802, 343] width 49 height 35
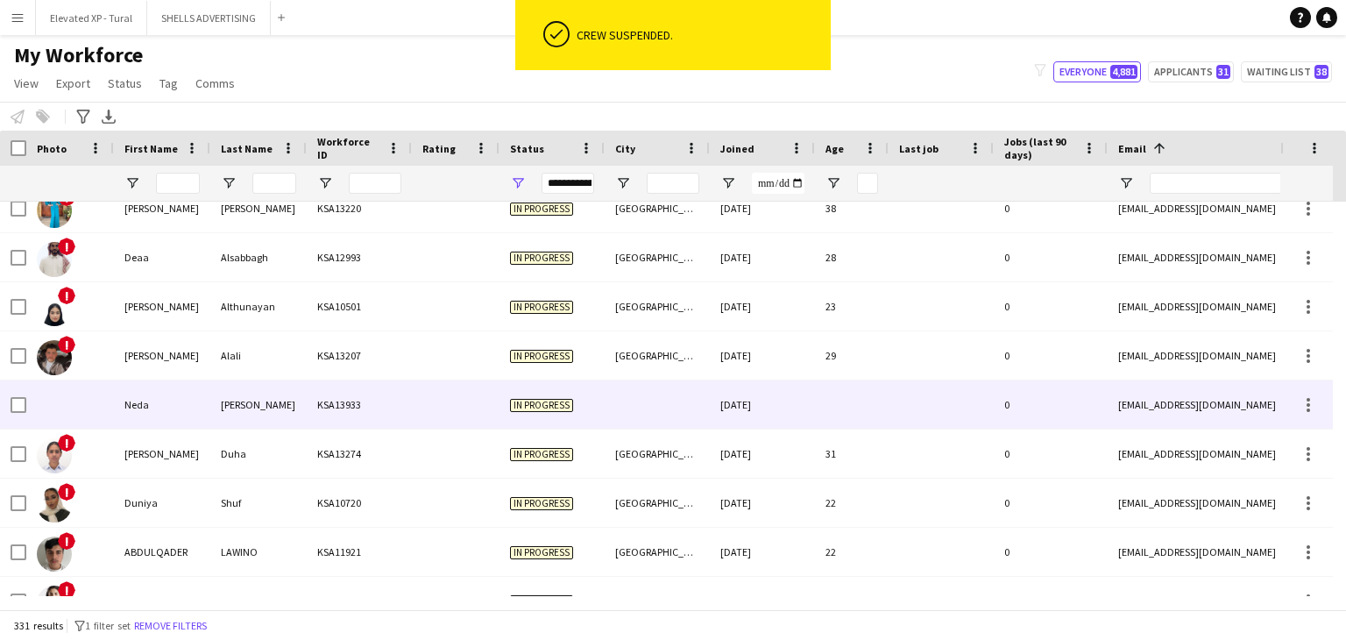
click at [486, 402] on div at bounding box center [456, 404] width 88 height 48
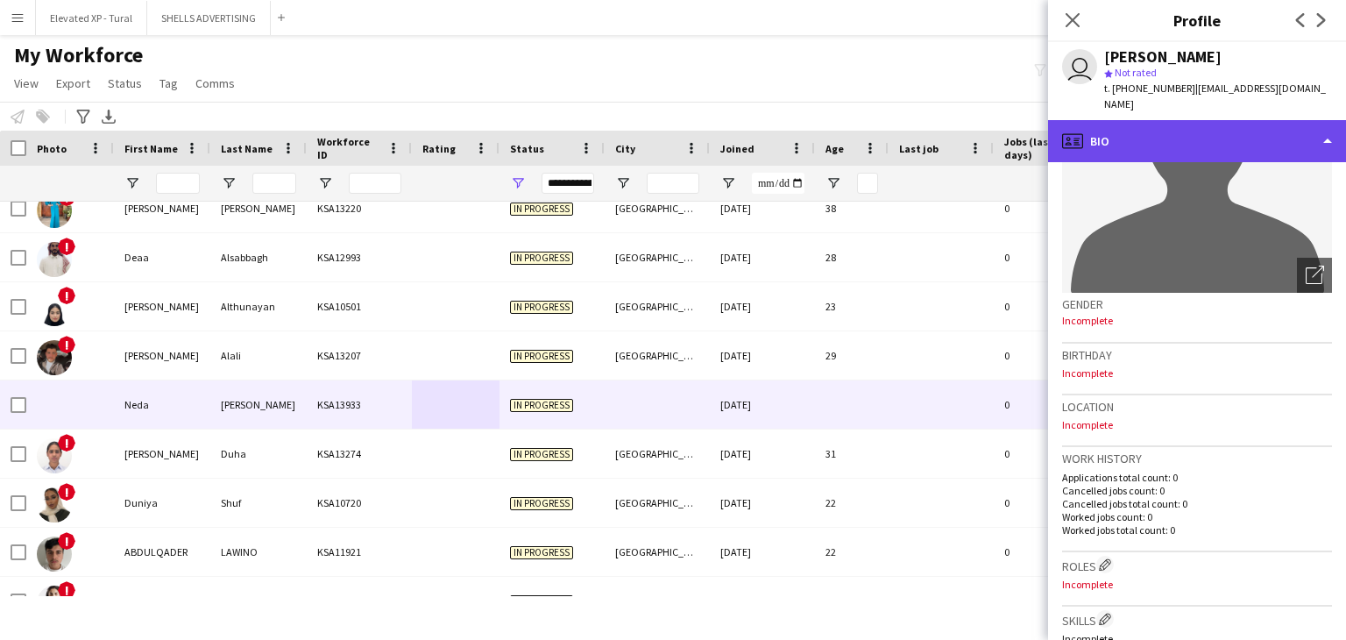
click at [1143, 120] on div "profile Bio" at bounding box center [1197, 141] width 298 height 42
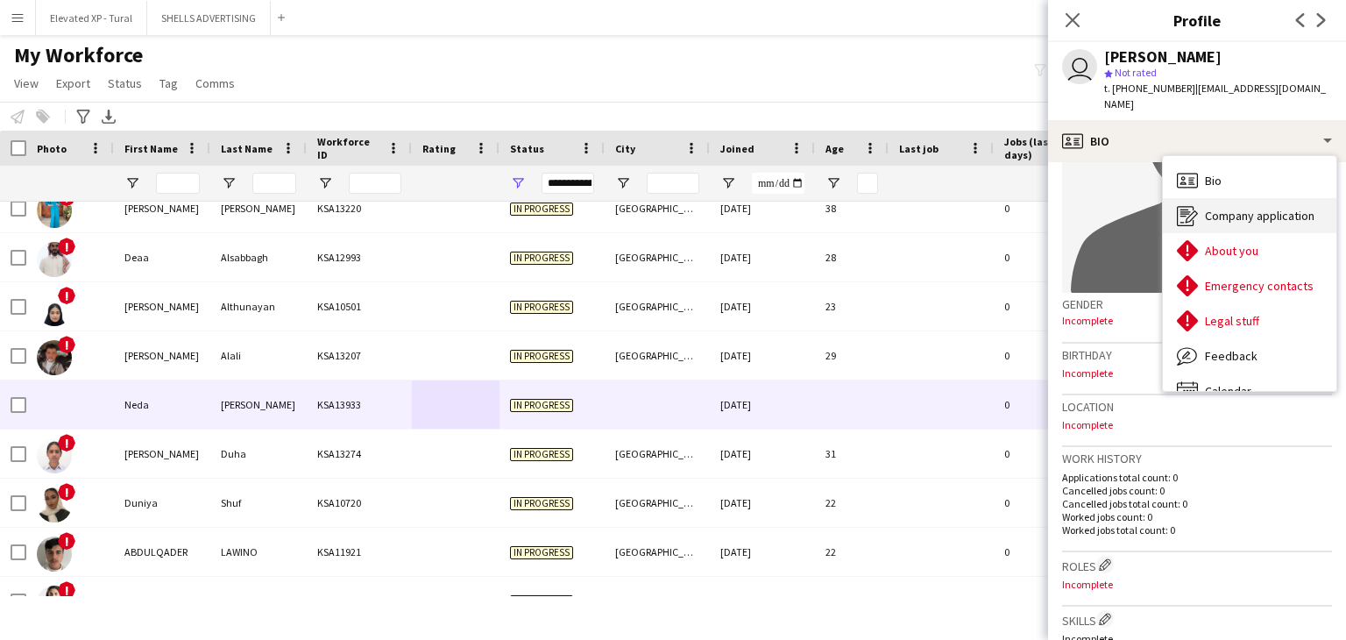
click at [1235, 208] on span "Company application" at bounding box center [1260, 216] width 110 height 16
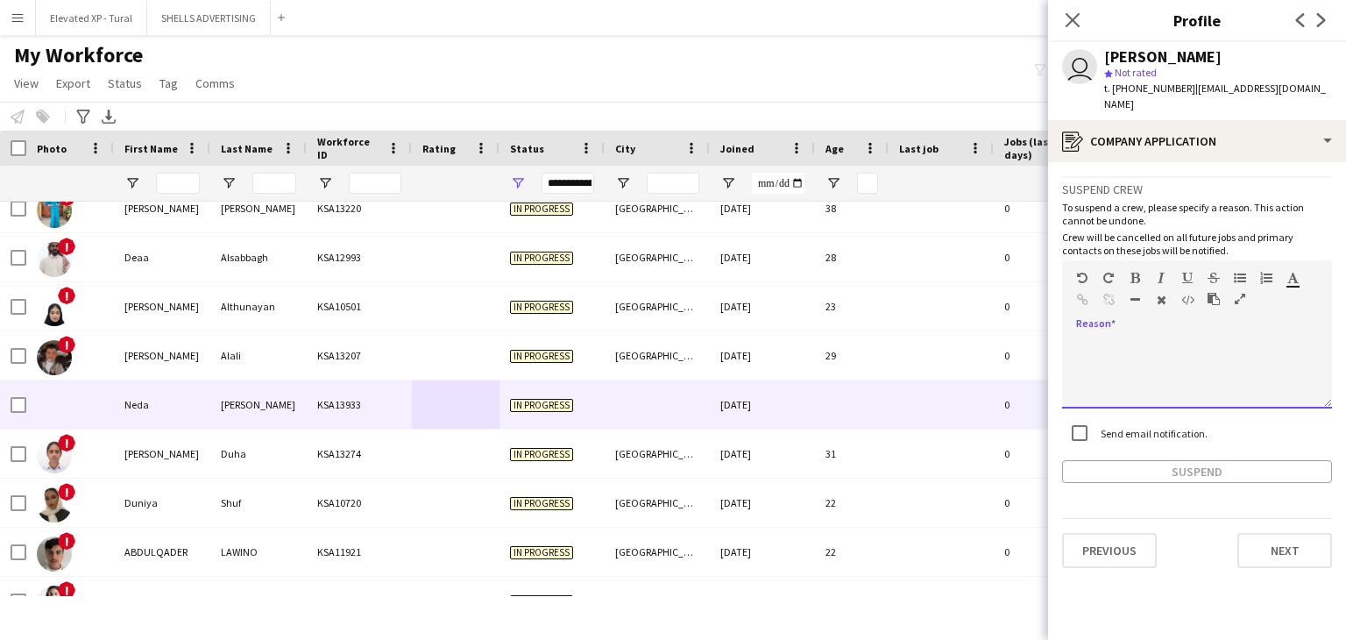
click at [1121, 338] on div at bounding box center [1197, 373] width 270 height 70
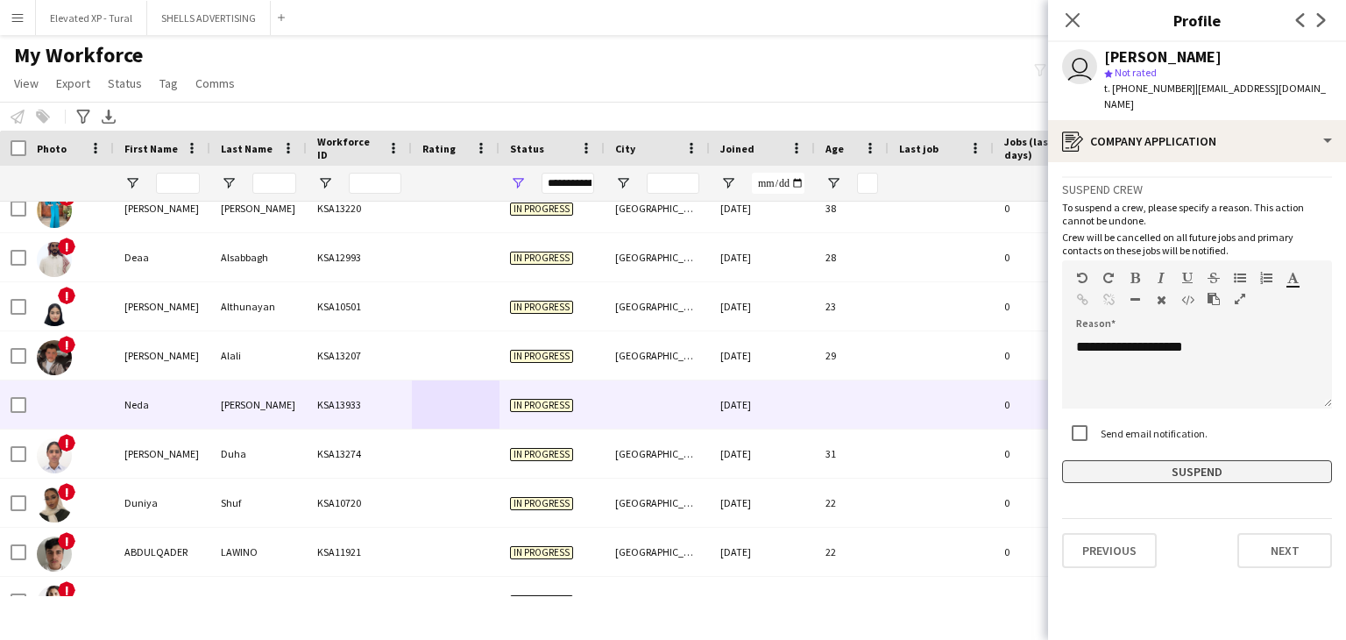
click at [1211, 463] on button "Suspend" at bounding box center [1197, 471] width 270 height 23
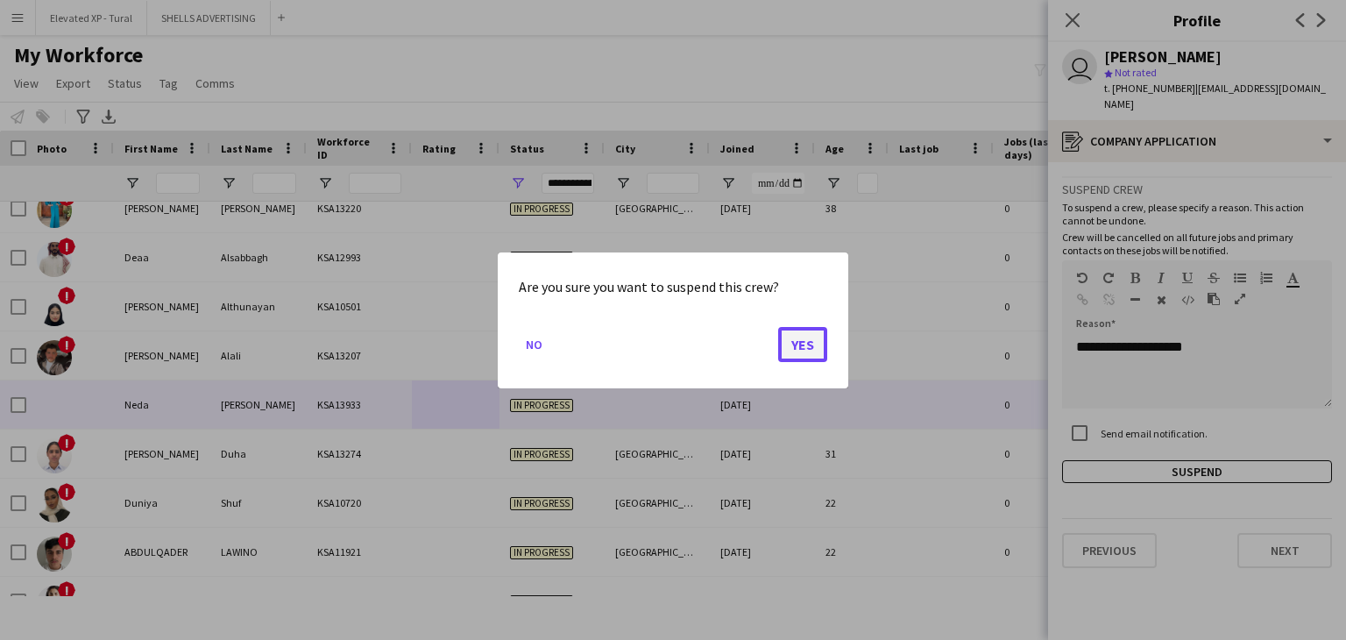
click at [809, 348] on button "Yes" at bounding box center [802, 343] width 49 height 35
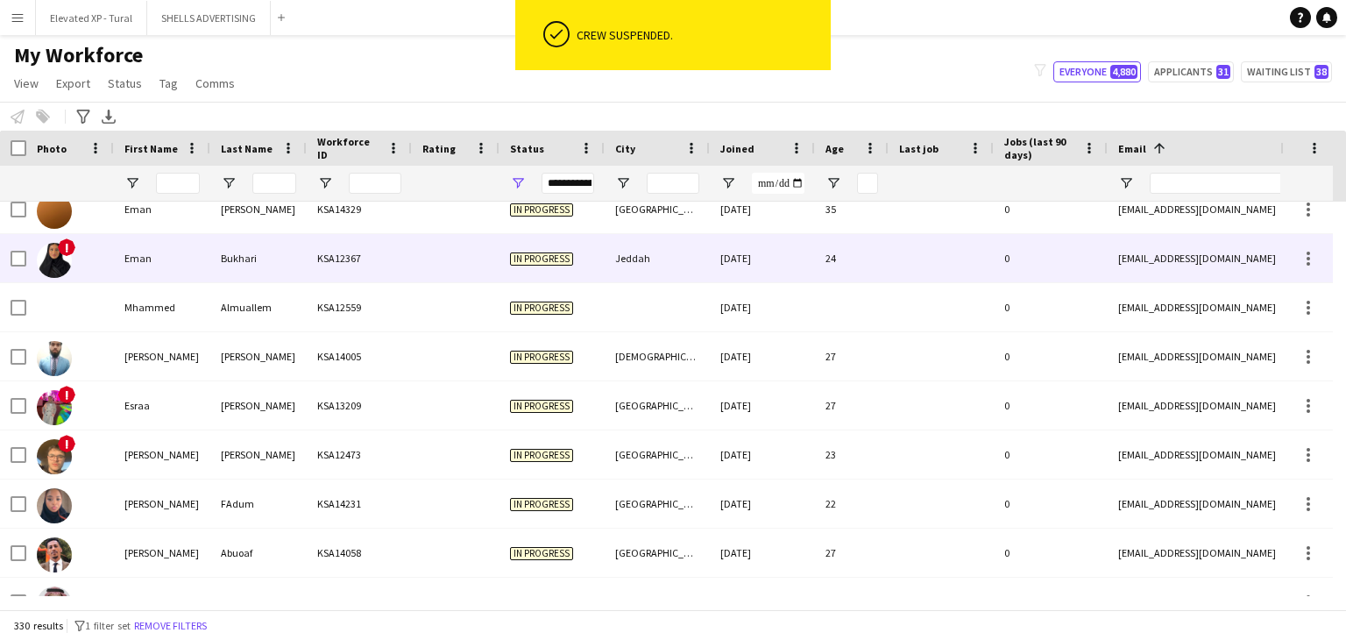
scroll to position [4468, 0]
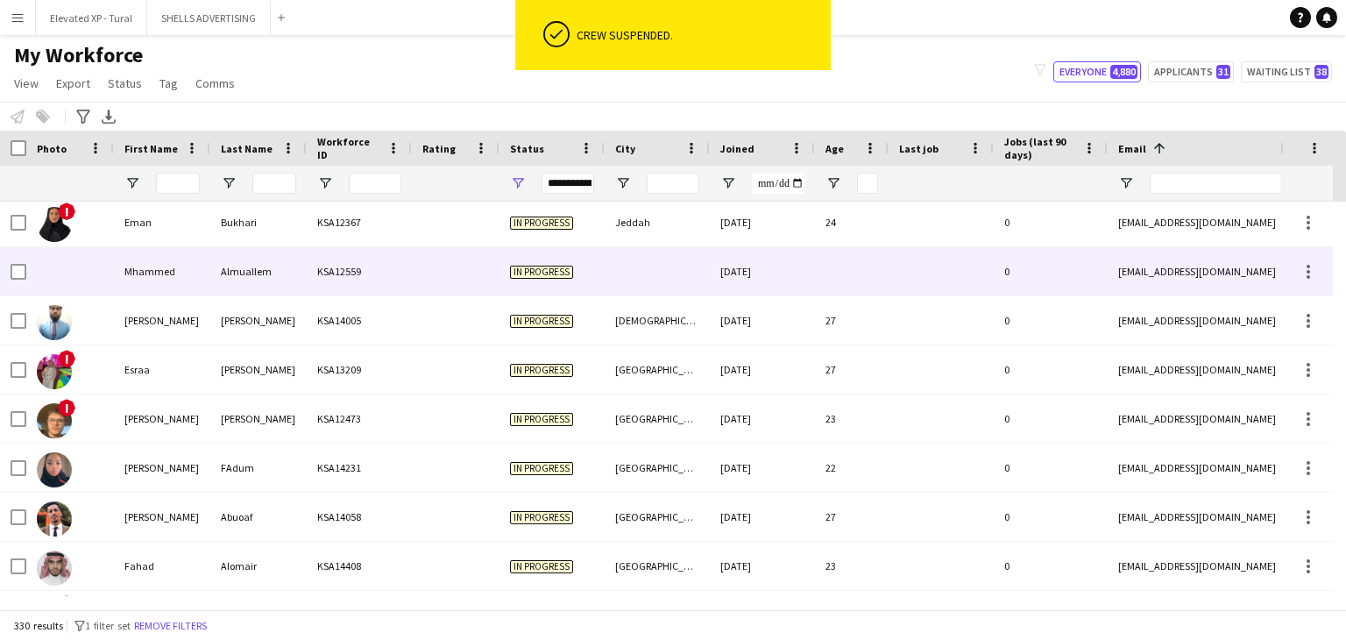
click at [200, 287] on div "Mhammed" at bounding box center [162, 271] width 96 height 48
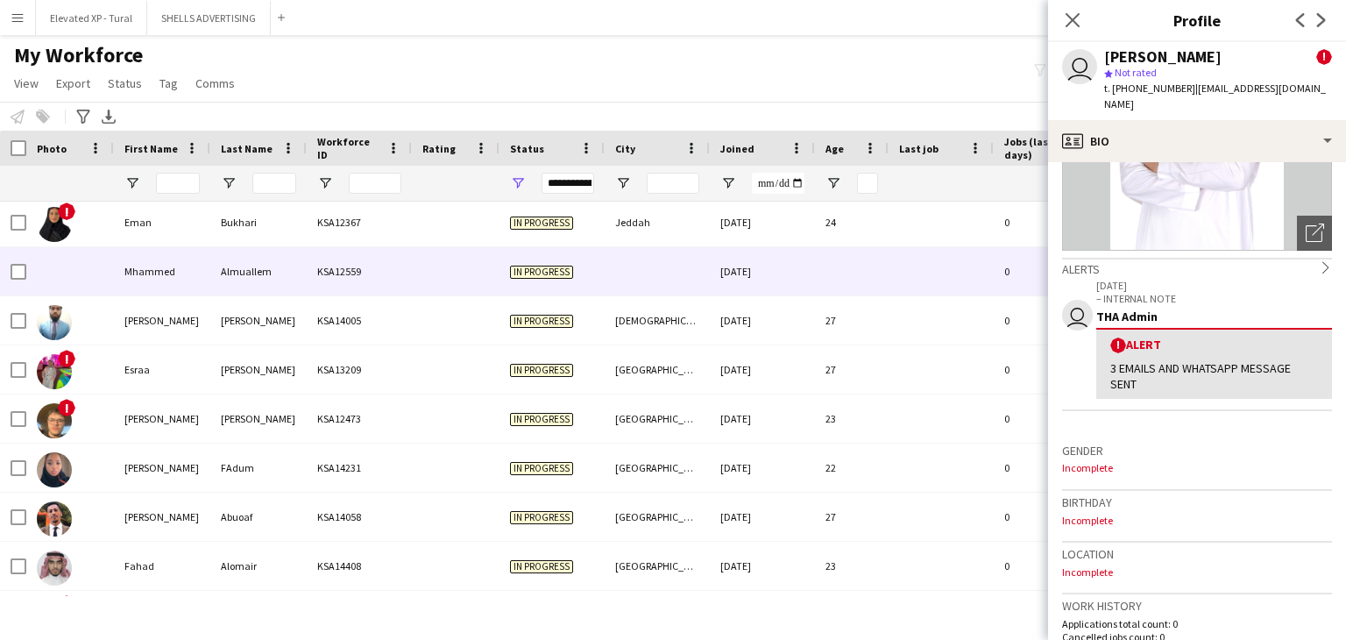
scroll to position [17, 0]
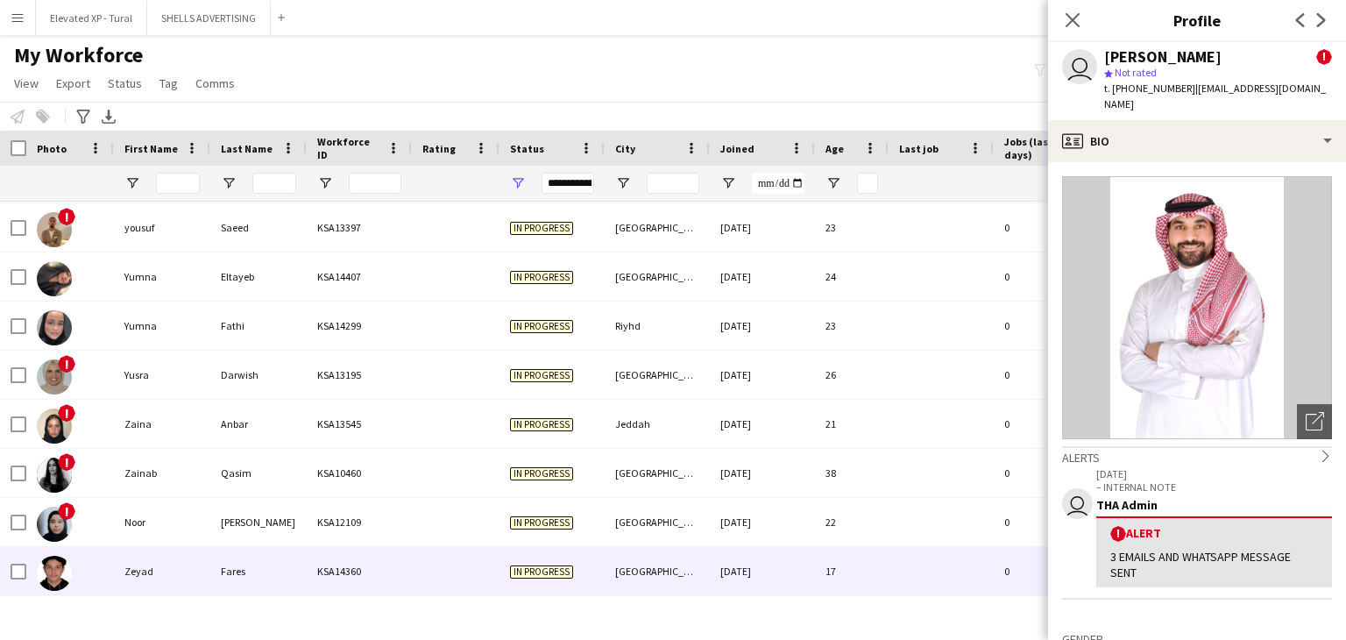
click at [298, 568] on div "Fares" at bounding box center [258, 571] width 96 height 48
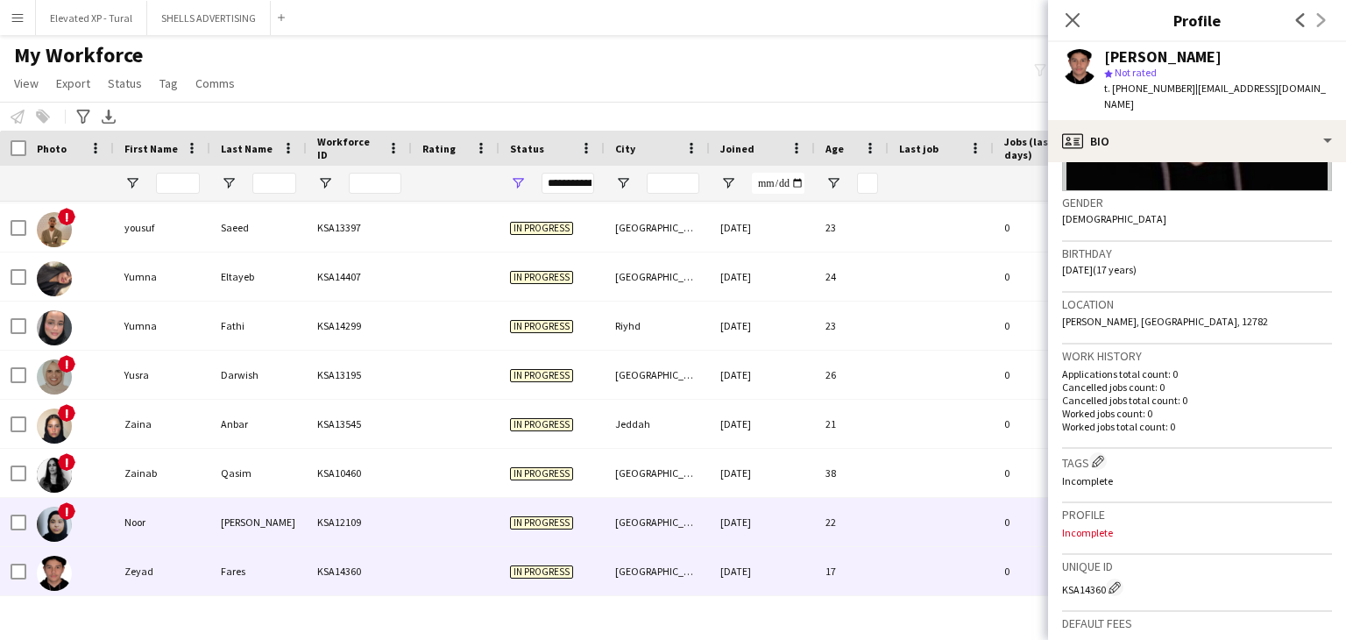
click at [408, 537] on div "KSA12109" at bounding box center [359, 522] width 105 height 48
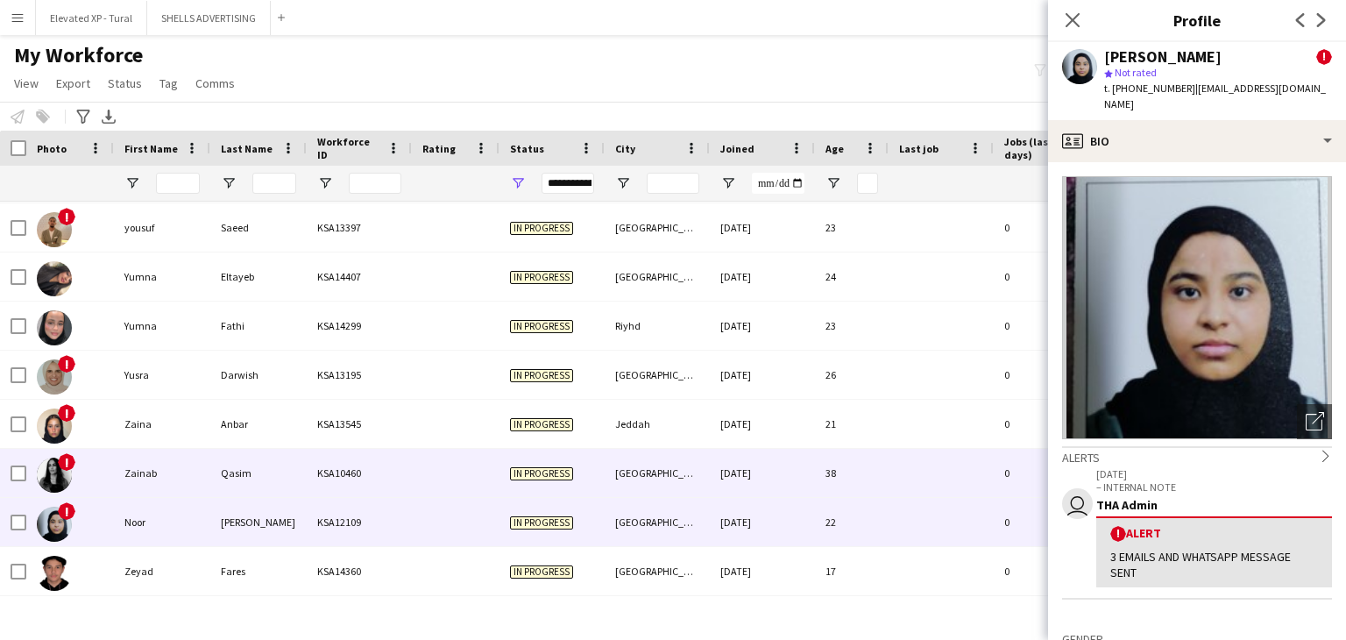
click at [322, 490] on div "KSA10460" at bounding box center [359, 473] width 105 height 48
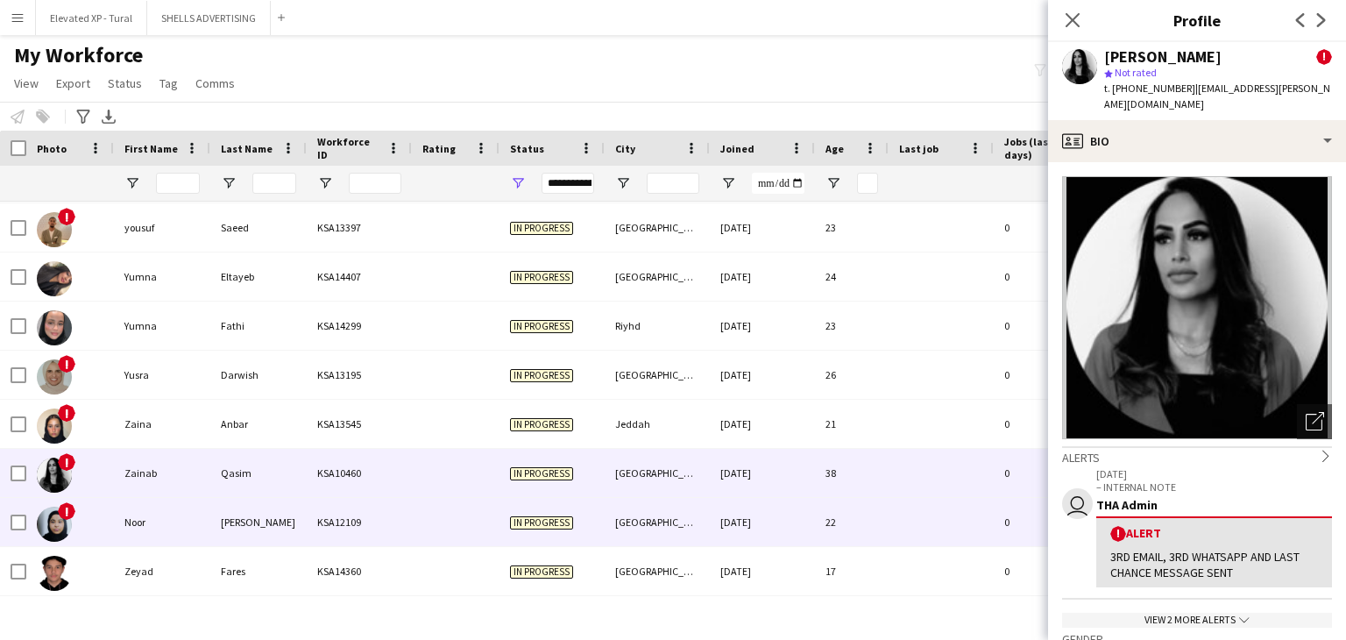
click at [347, 505] on div "KSA12109" at bounding box center [359, 522] width 105 height 48
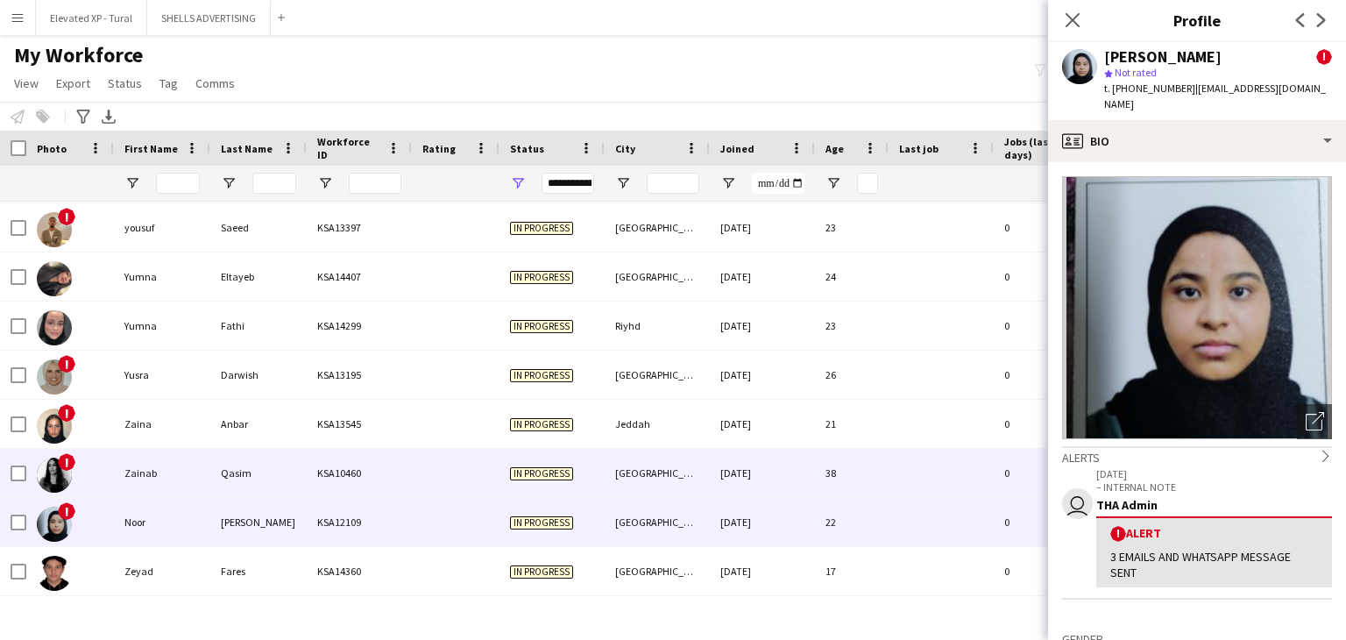
click at [331, 479] on div "KSA10460" at bounding box center [359, 473] width 105 height 48
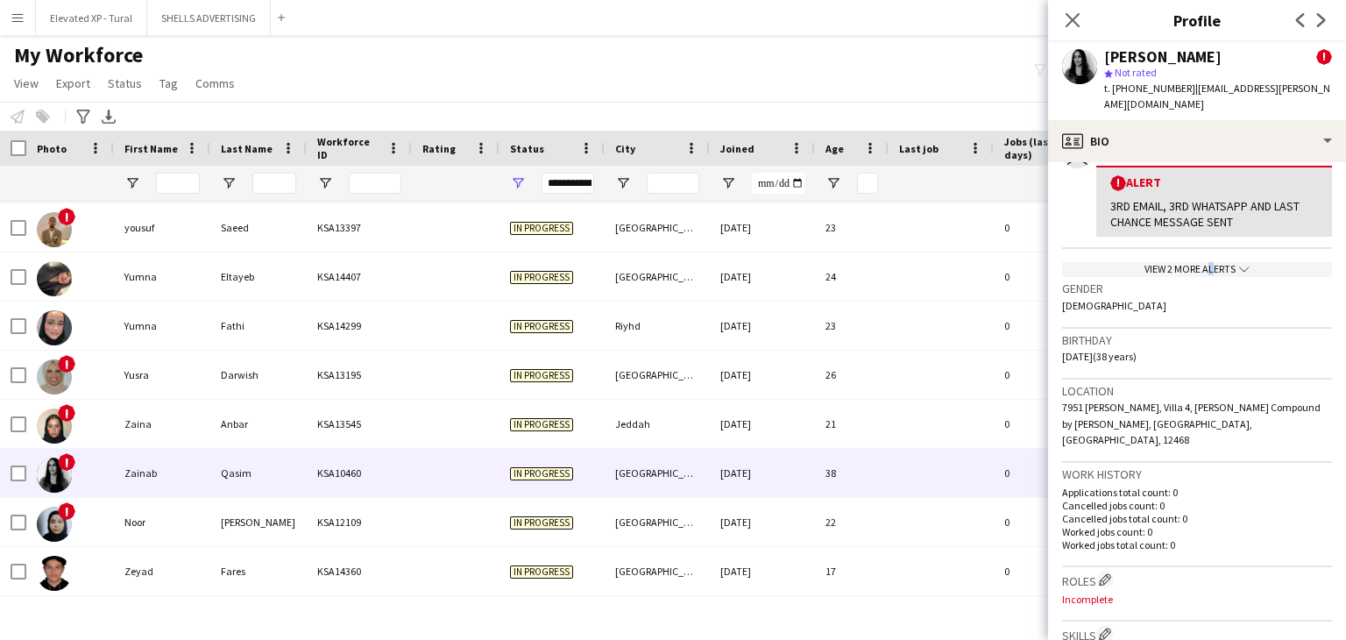
click at [1199, 262] on div "View 2 more alerts chevron-down" at bounding box center [1197, 269] width 270 height 15
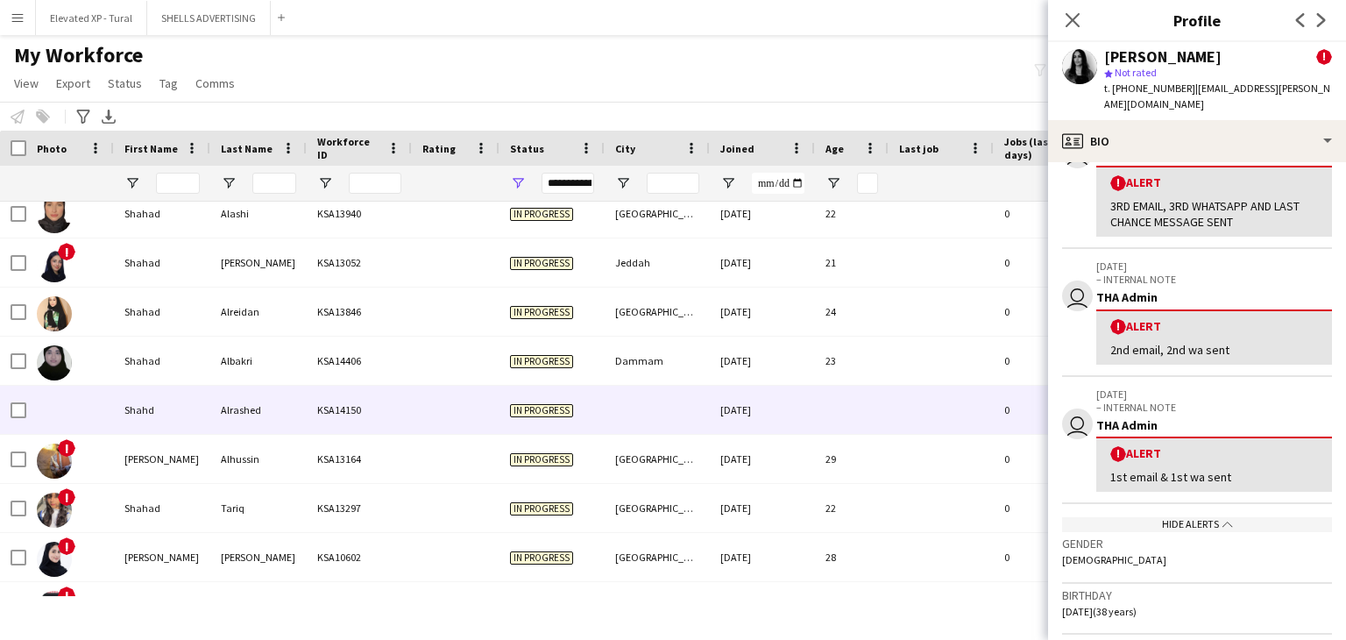
click at [246, 415] on div "Alrashed" at bounding box center [258, 409] width 96 height 48
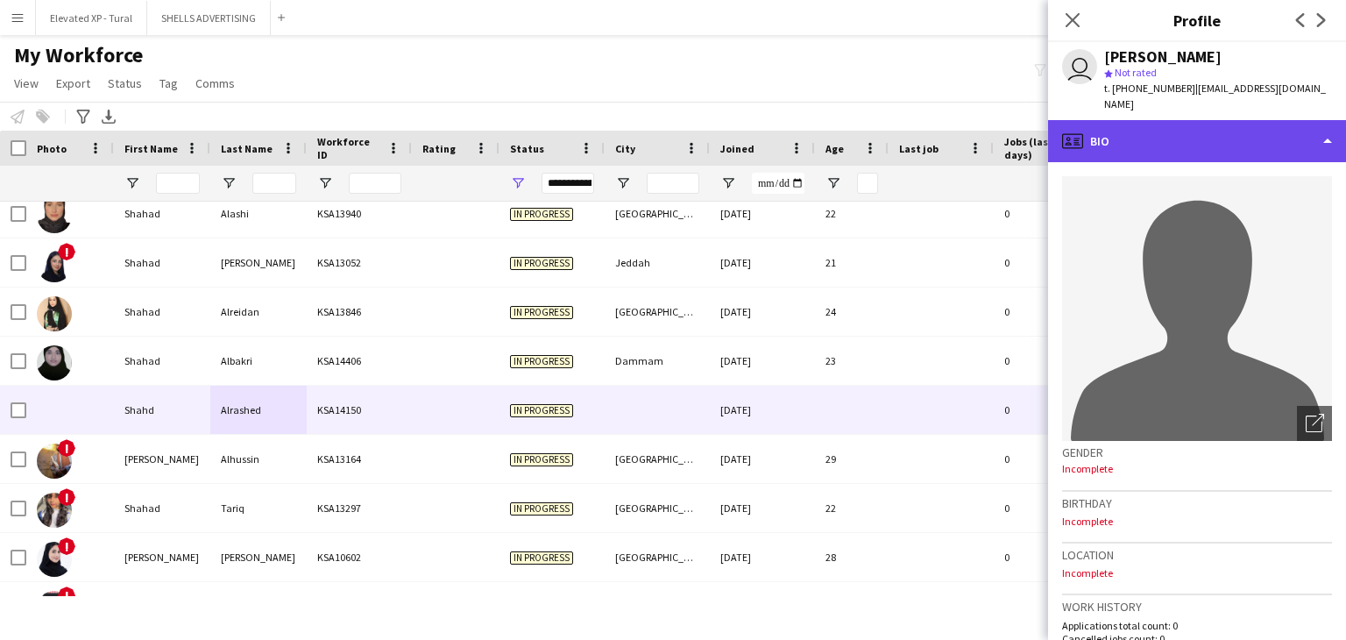
click at [1189, 122] on div "profile Bio" at bounding box center [1197, 141] width 298 height 42
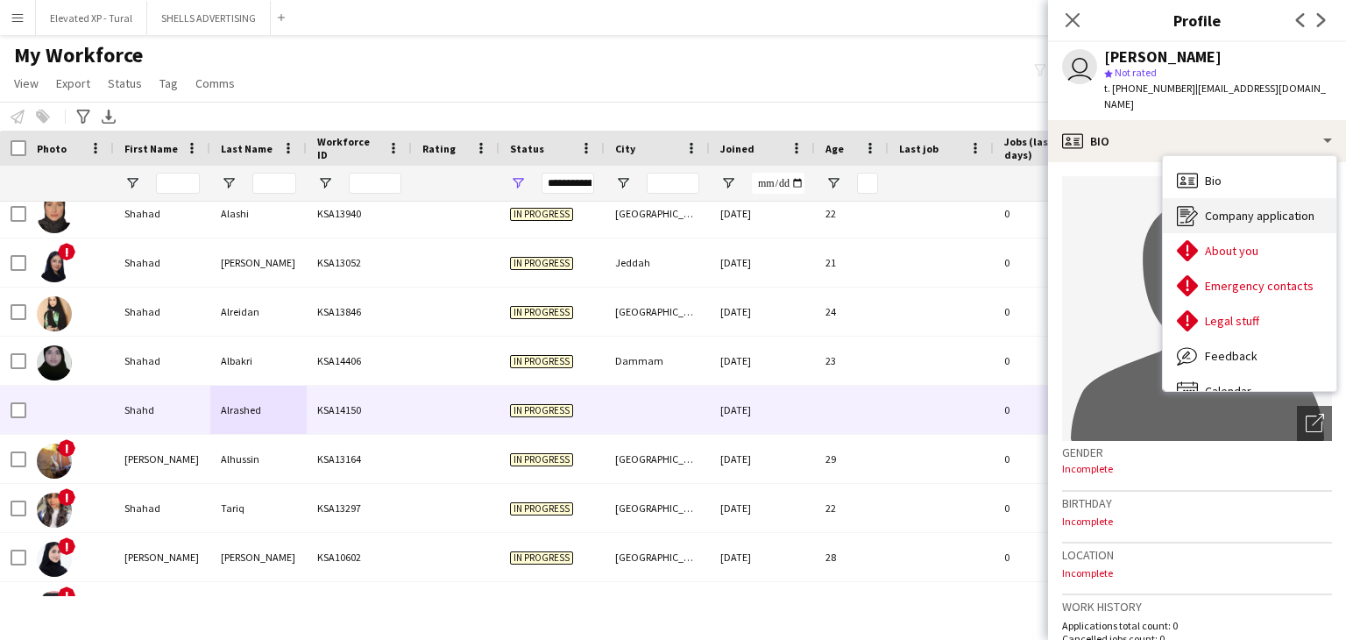
click at [1265, 208] on div "Company application Company application" at bounding box center [1249, 215] width 173 height 35
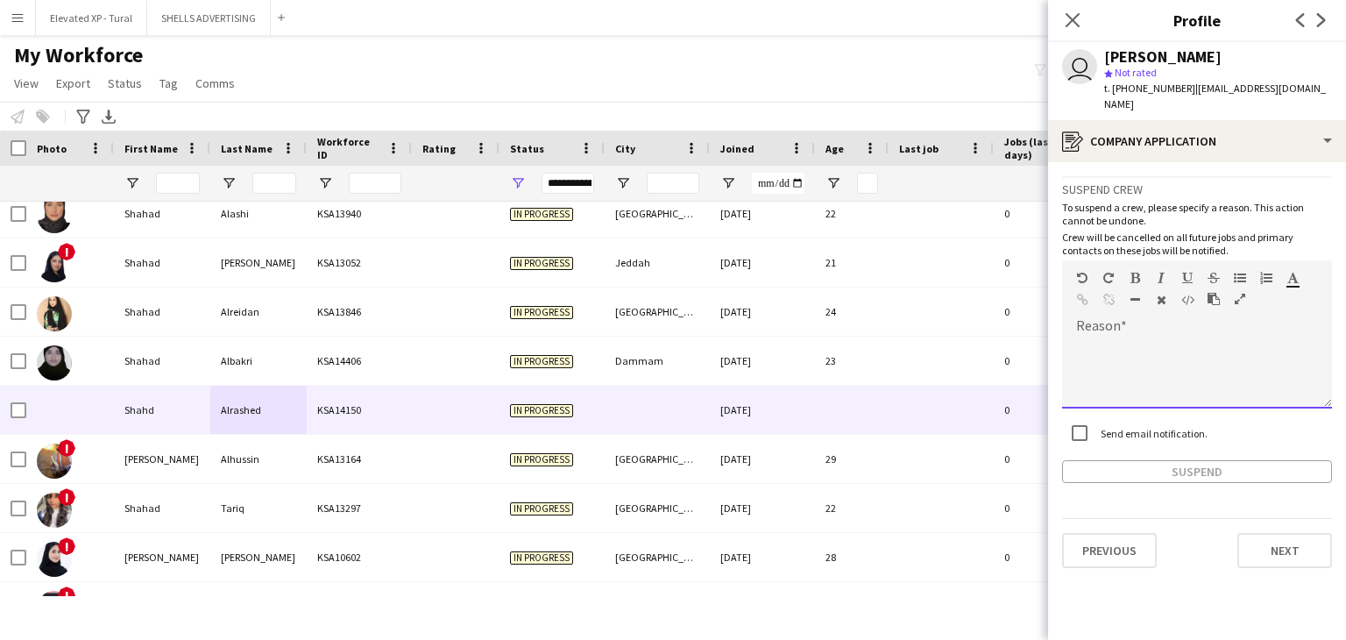
click at [1115, 348] on div at bounding box center [1197, 373] width 270 height 70
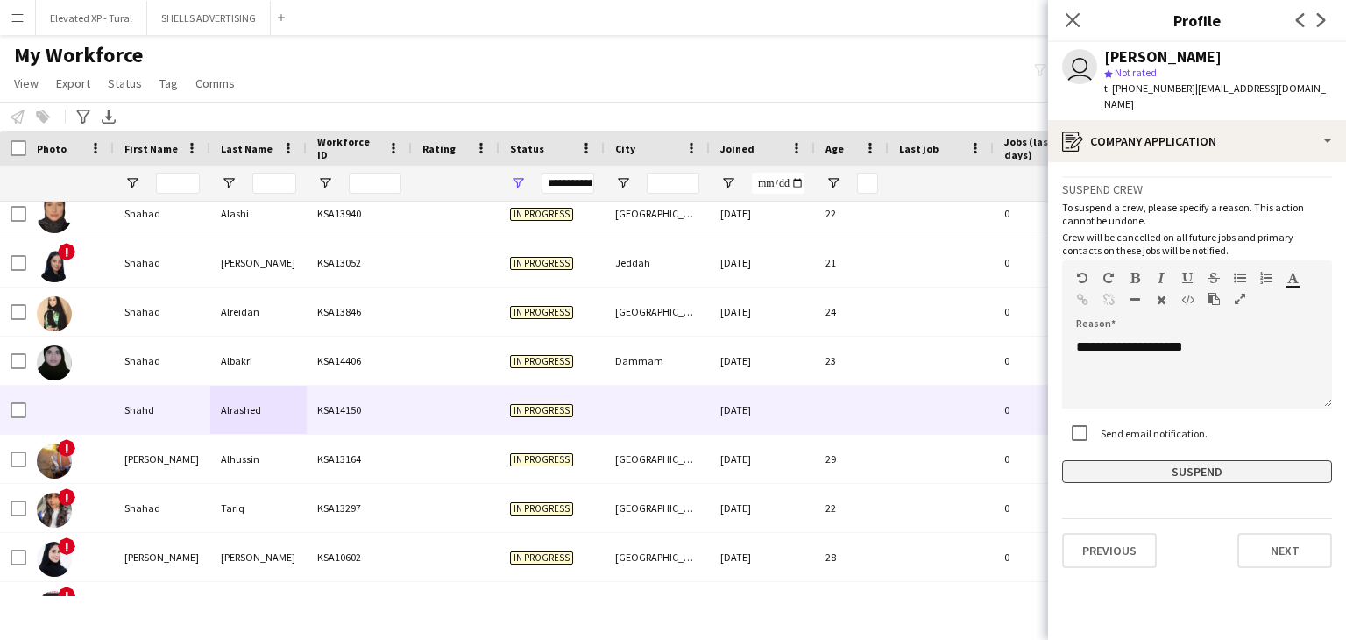
click at [1200, 460] on button "Suspend" at bounding box center [1197, 471] width 270 height 23
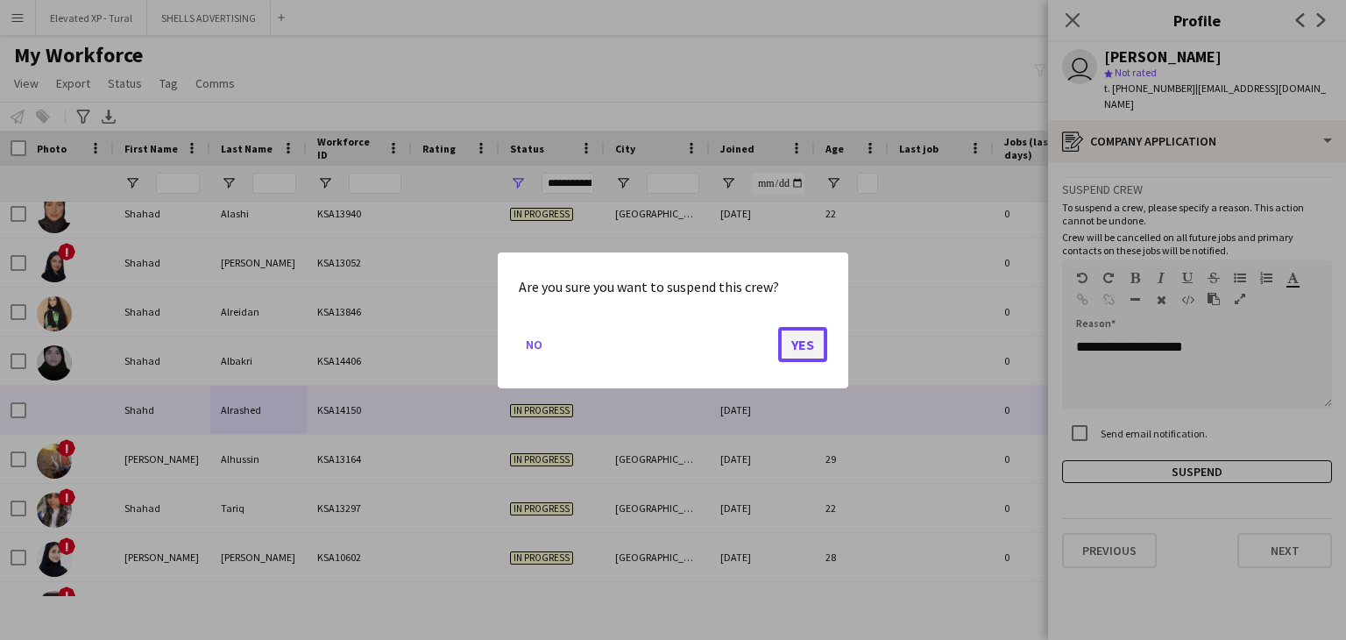
click at [793, 336] on button "Yes" at bounding box center [802, 343] width 49 height 35
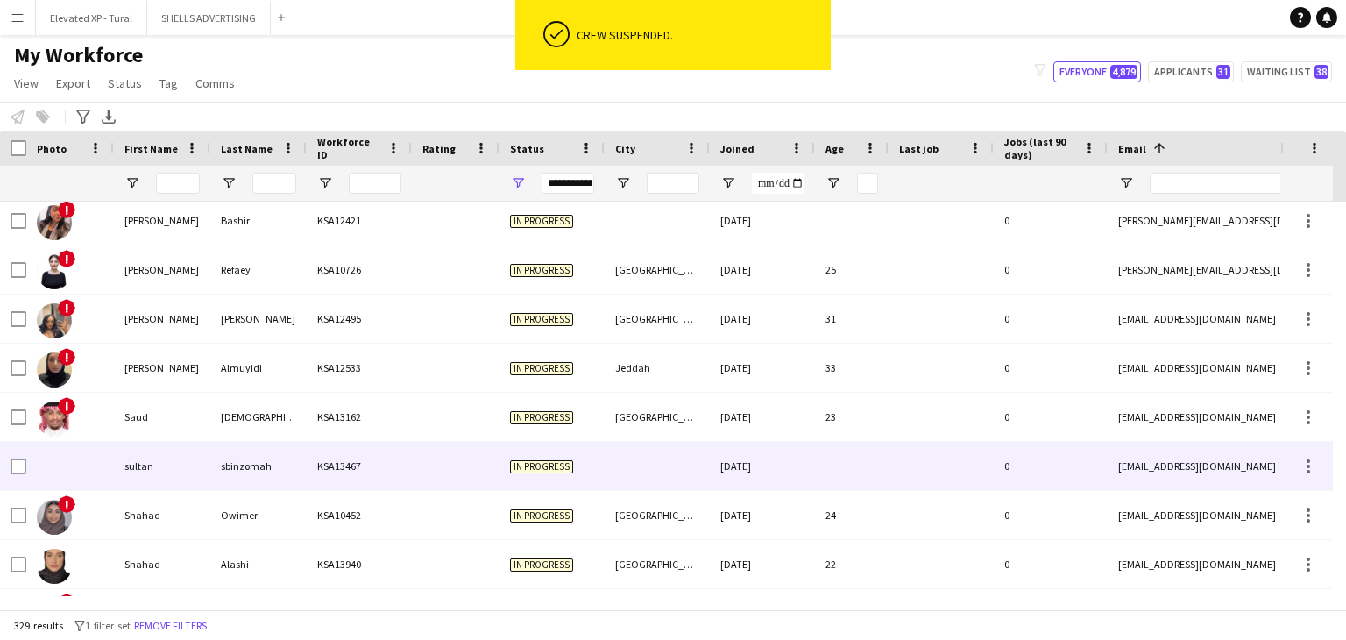
click at [300, 451] on div "sbinzomah" at bounding box center [258, 466] width 96 height 48
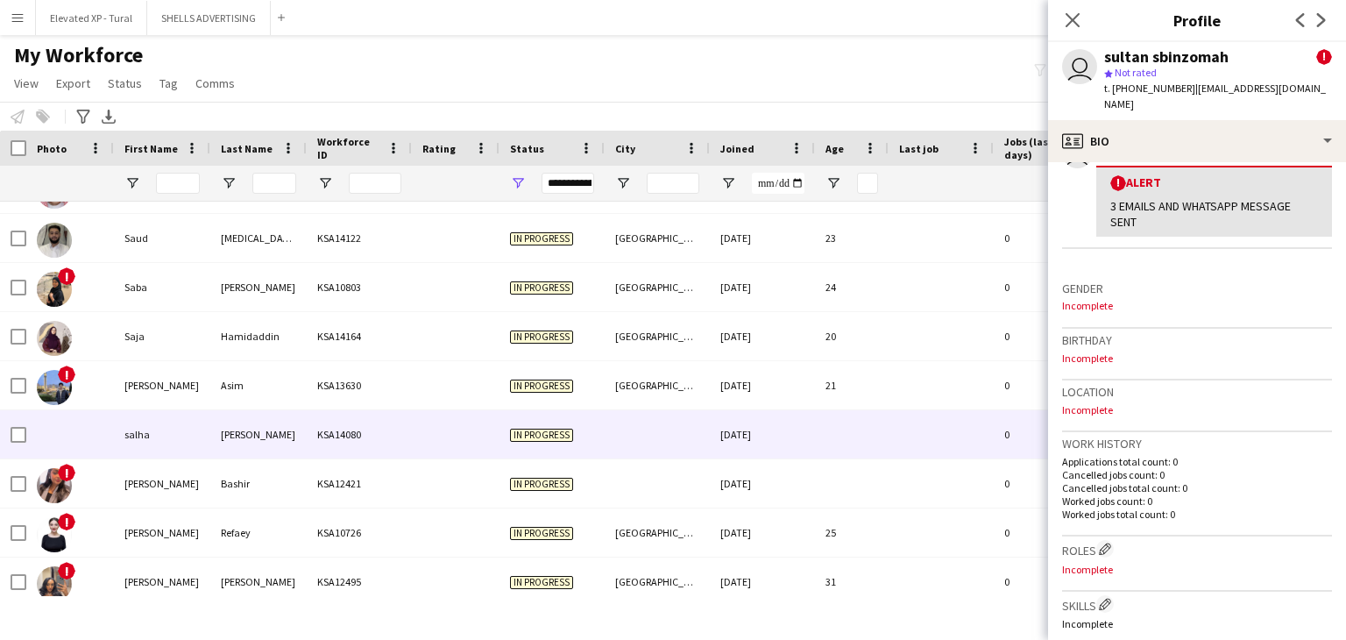
click at [194, 411] on div "salha" at bounding box center [162, 434] width 96 height 48
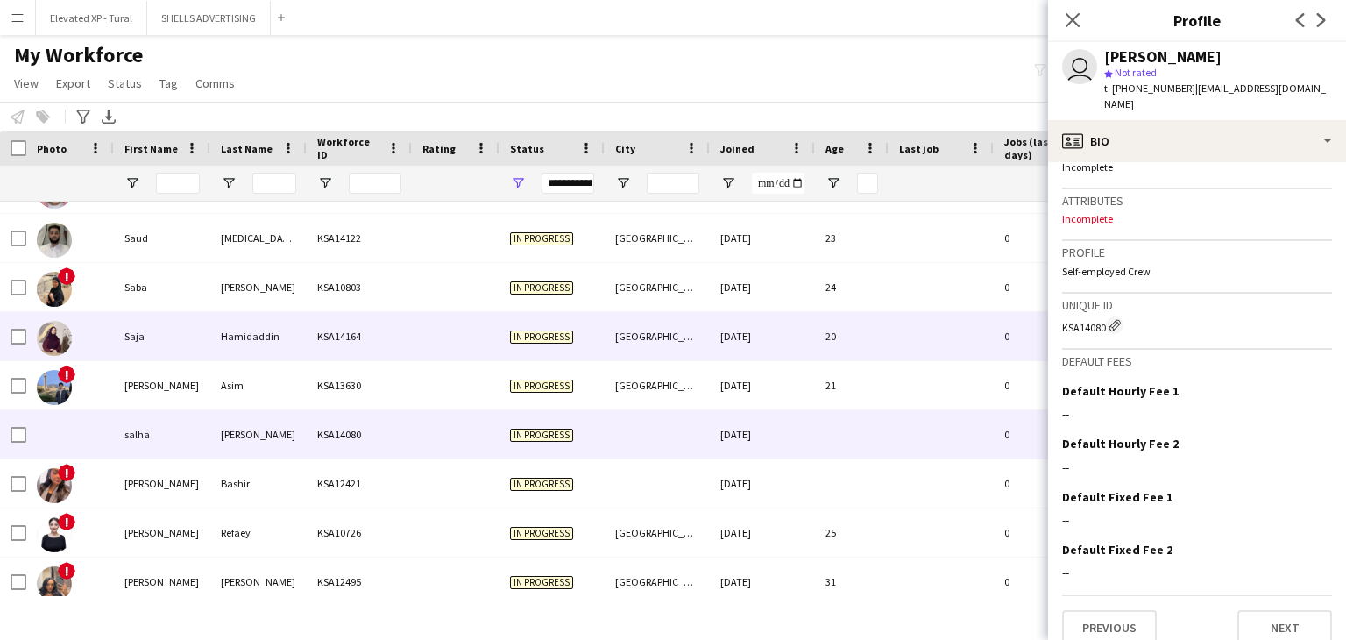
click at [229, 353] on div "Hamidaddin" at bounding box center [258, 336] width 96 height 48
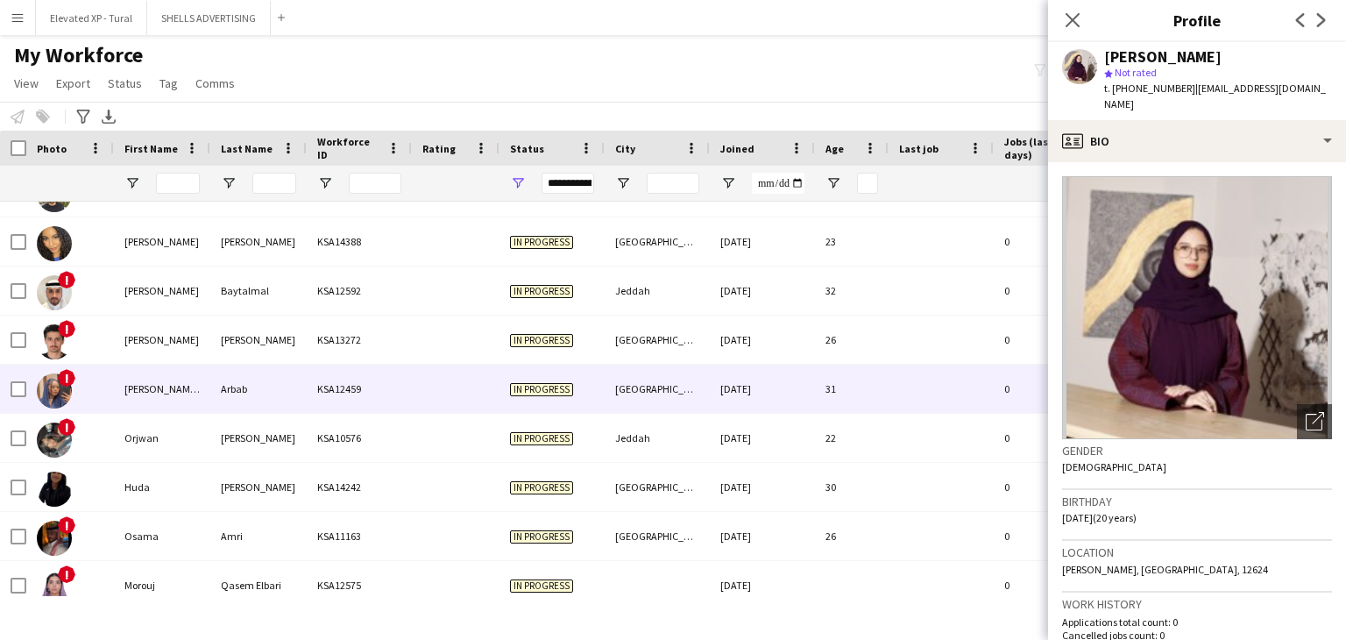
click at [736, 389] on div "[DATE]" at bounding box center [762, 388] width 105 height 48
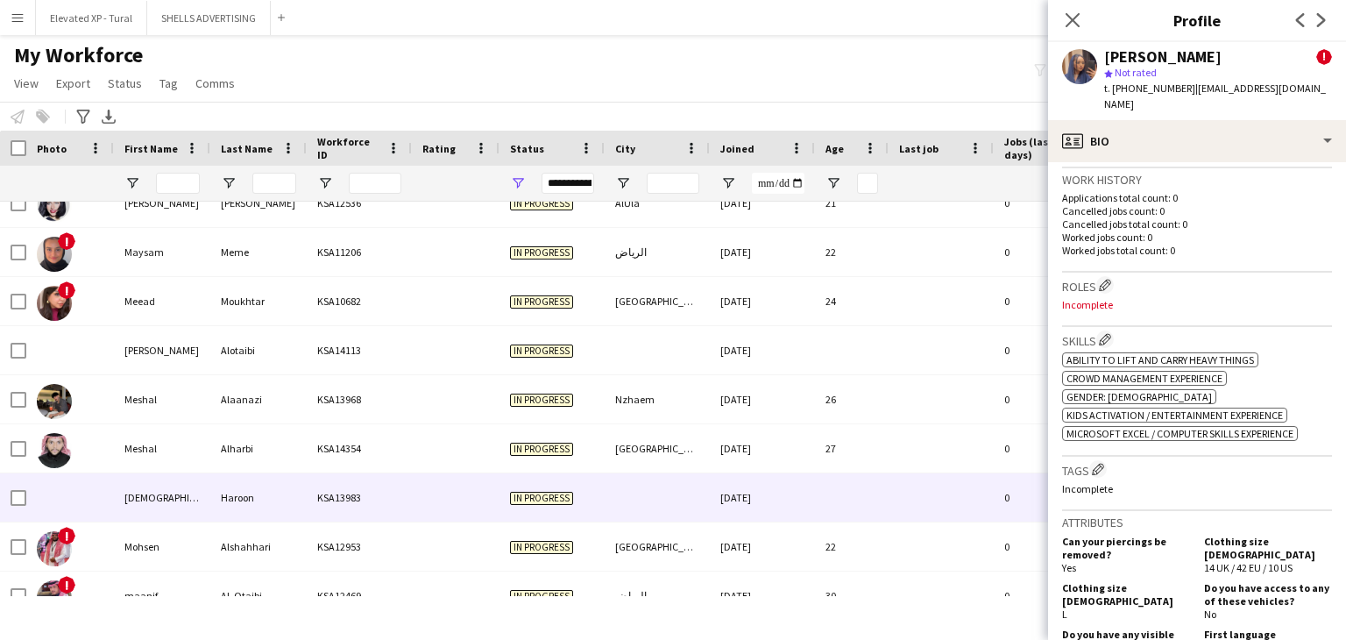
click at [263, 489] on div "Haroon" at bounding box center [258, 497] width 96 height 48
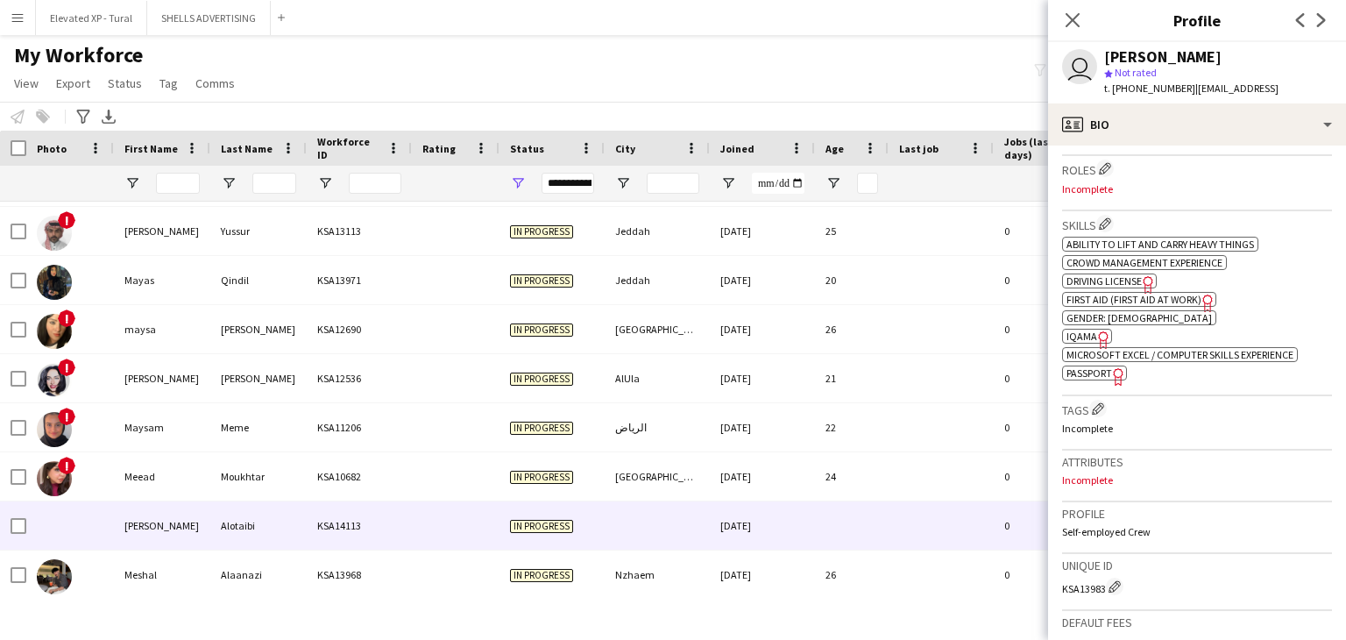
click at [216, 527] on div "Alotaibi" at bounding box center [258, 525] width 96 height 48
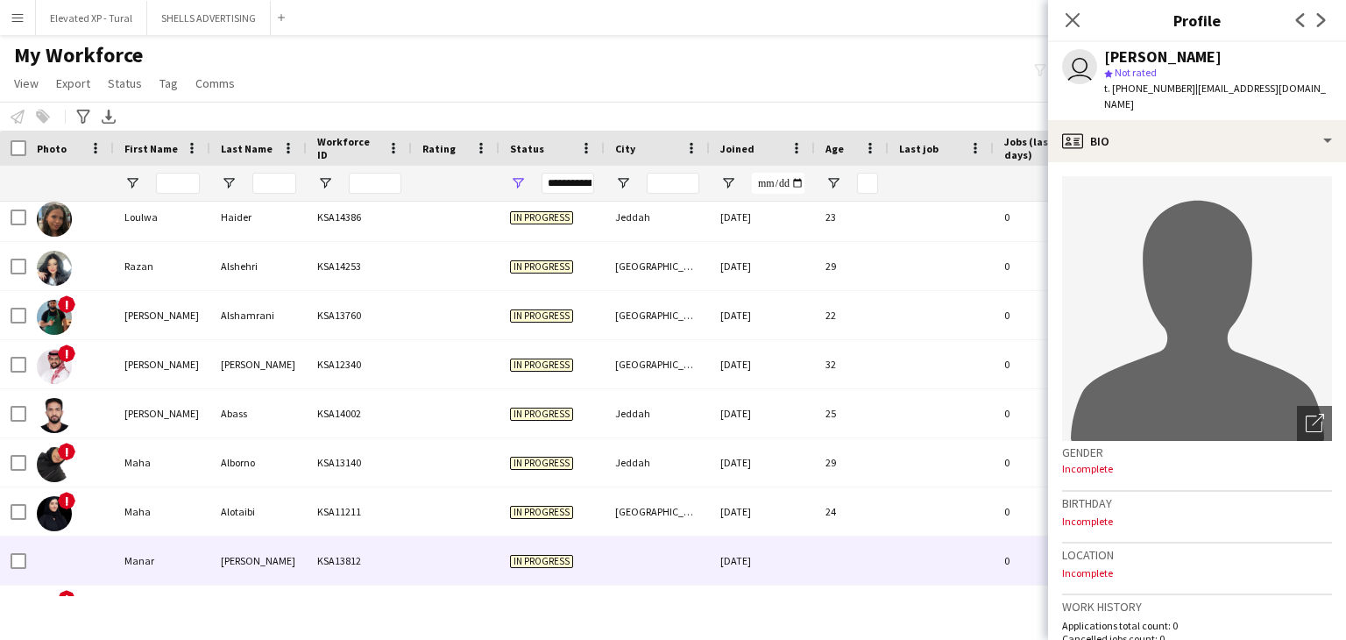
click at [287, 552] on div "[PERSON_NAME]" at bounding box center [258, 560] width 96 height 48
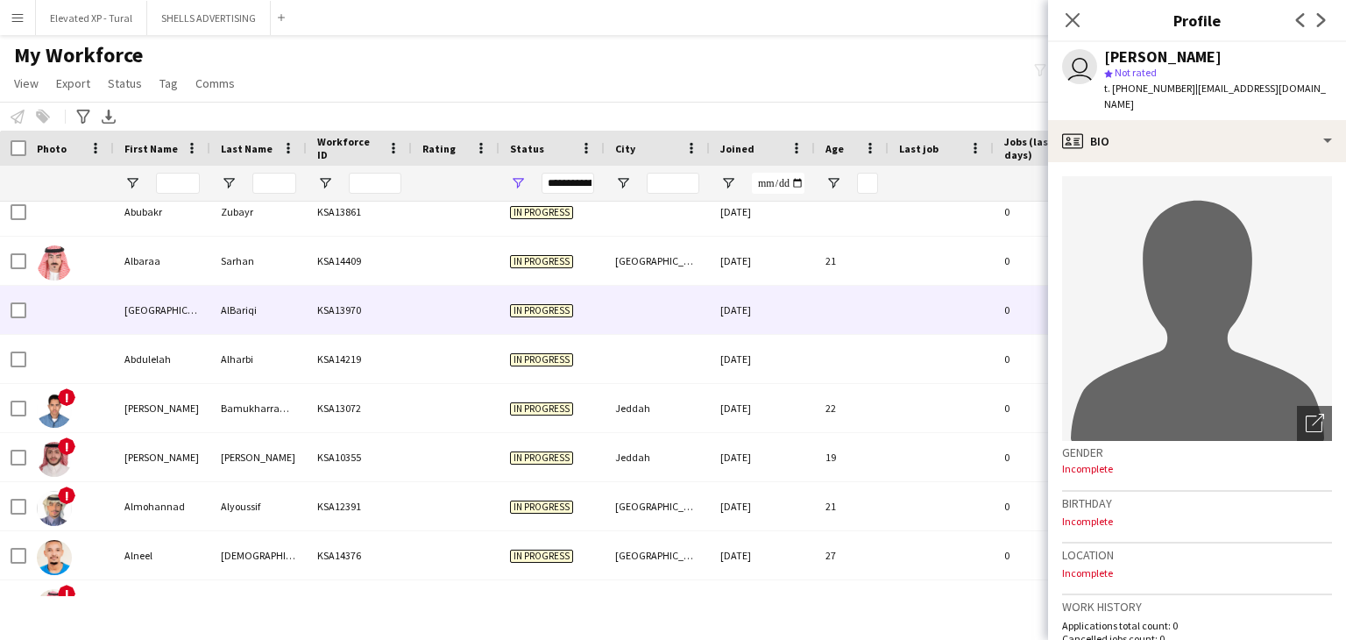
click at [193, 321] on div "[GEOGRAPHIC_DATA]" at bounding box center [162, 310] width 96 height 48
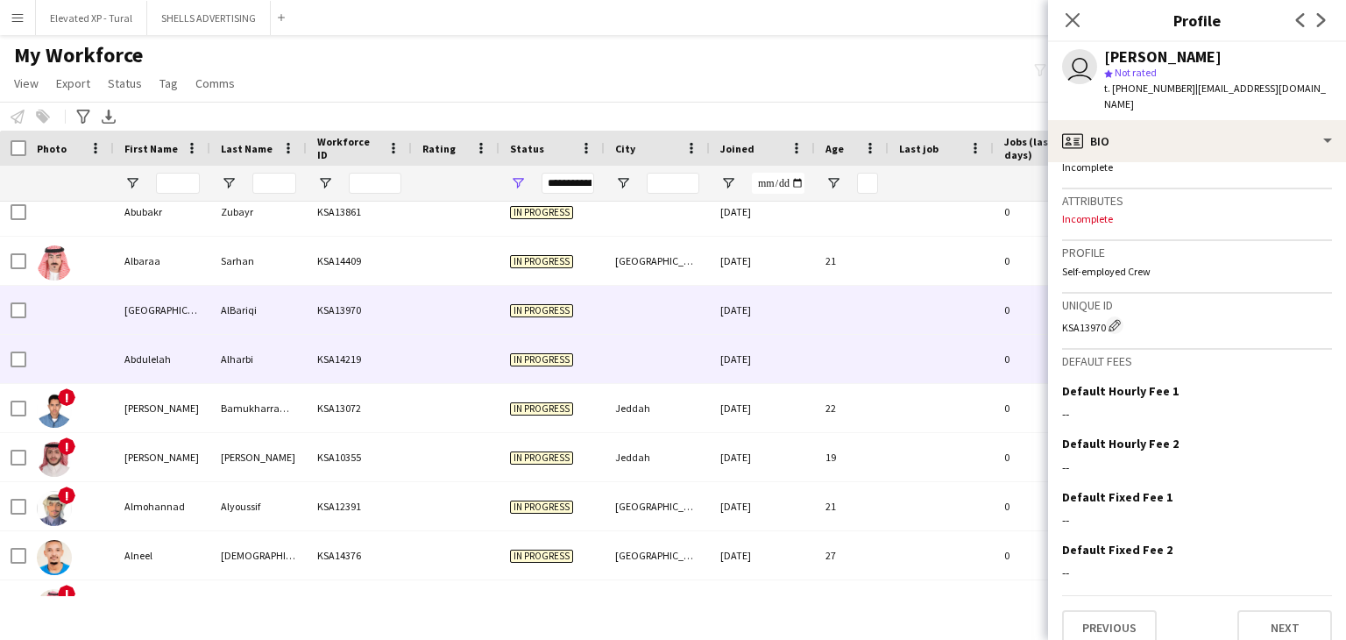
click at [195, 362] on div "Abdulelah" at bounding box center [162, 359] width 96 height 48
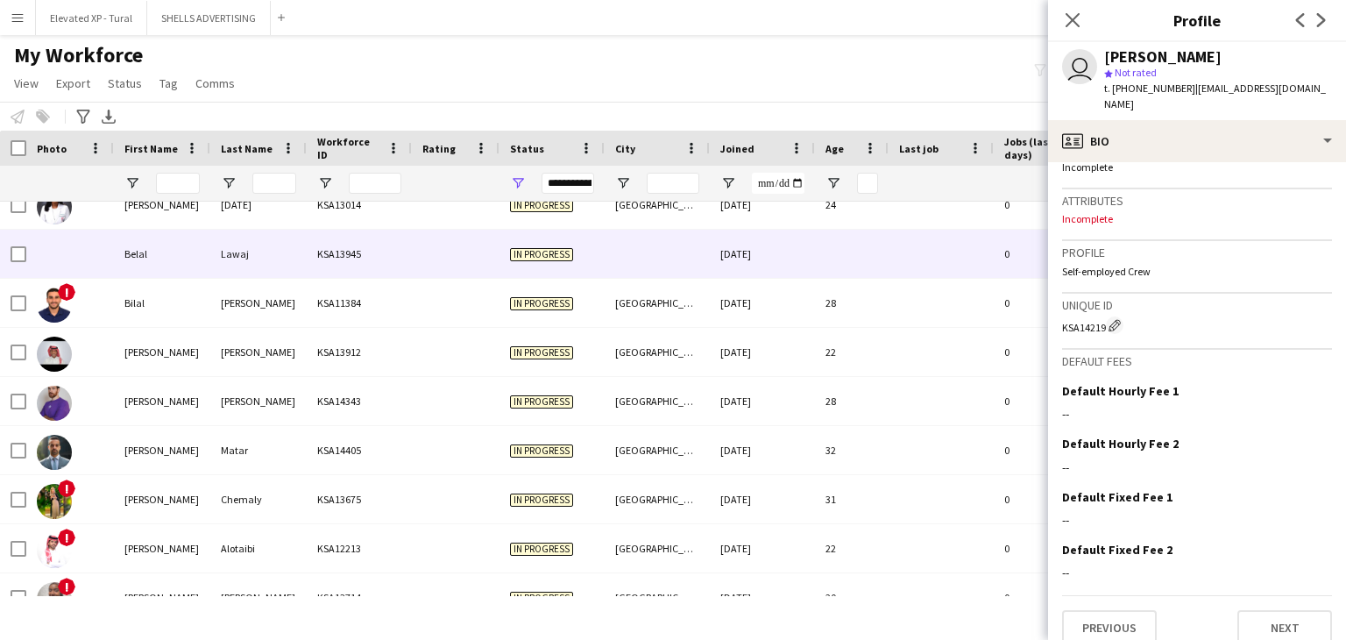
click at [361, 262] on div "KSA13945" at bounding box center [359, 254] width 105 height 48
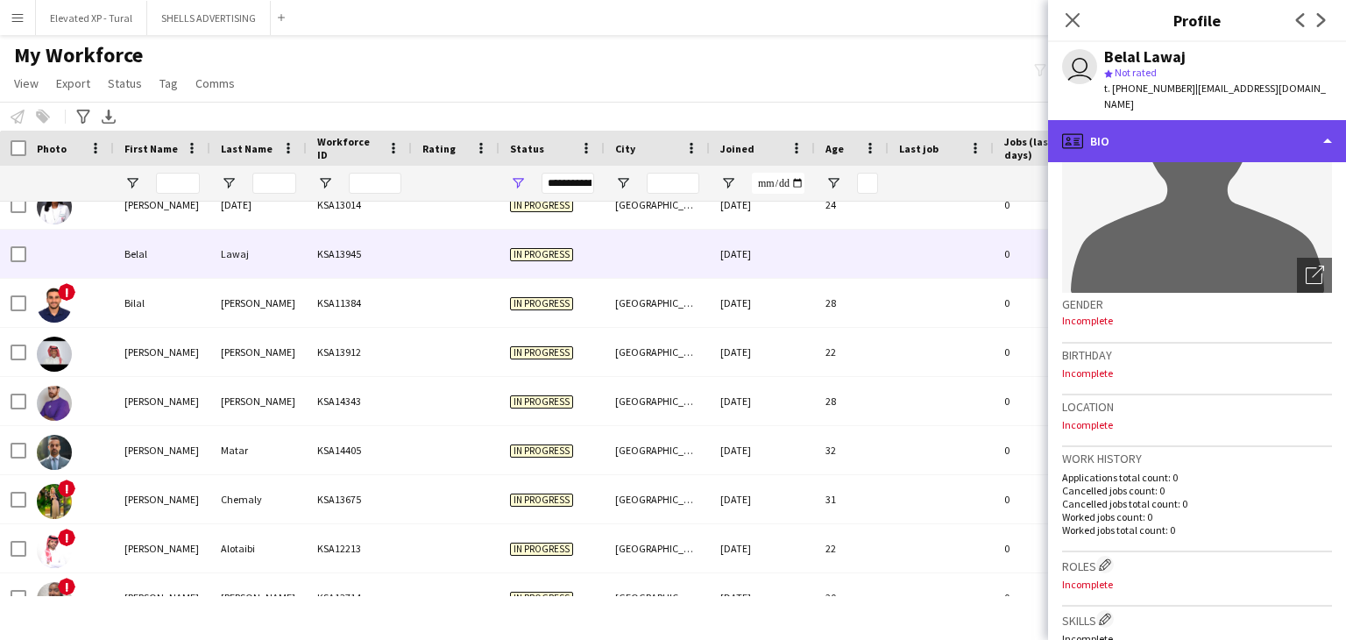
click at [1156, 124] on div "profile Bio" at bounding box center [1197, 141] width 298 height 42
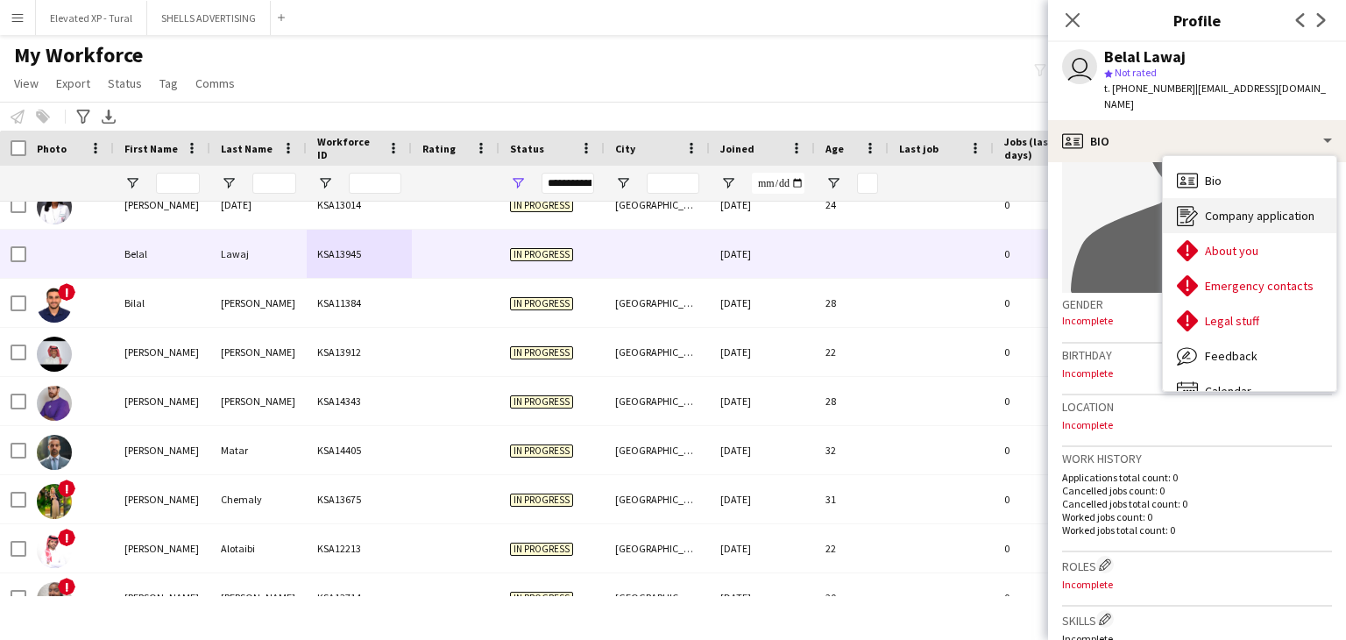
click at [1244, 208] on span "Company application" at bounding box center [1260, 216] width 110 height 16
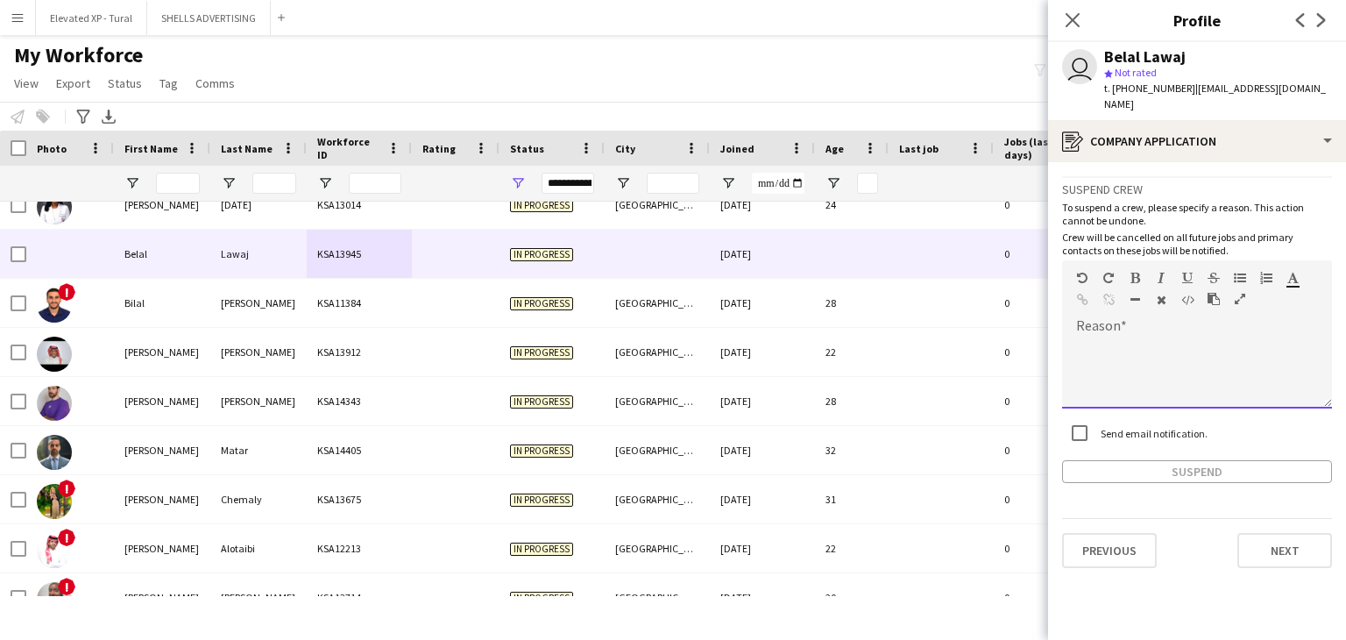
click at [1113, 338] on div at bounding box center [1197, 373] width 270 height 70
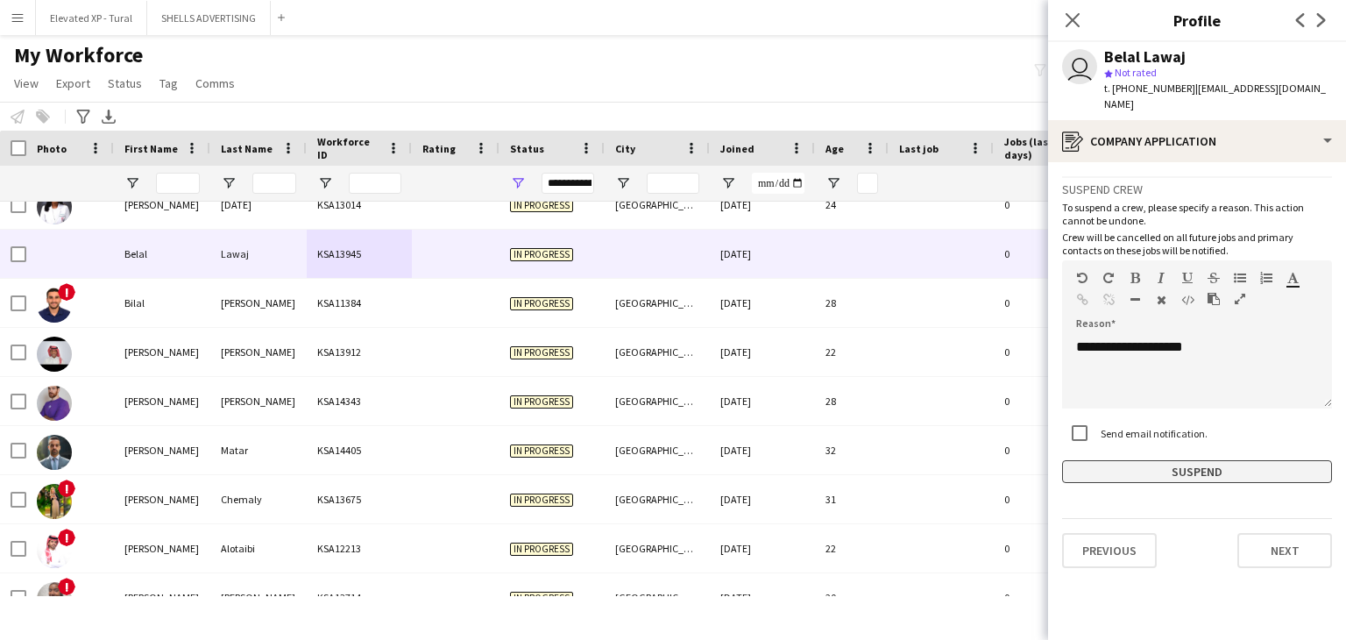
click at [1141, 460] on button "Suspend" at bounding box center [1197, 471] width 270 height 23
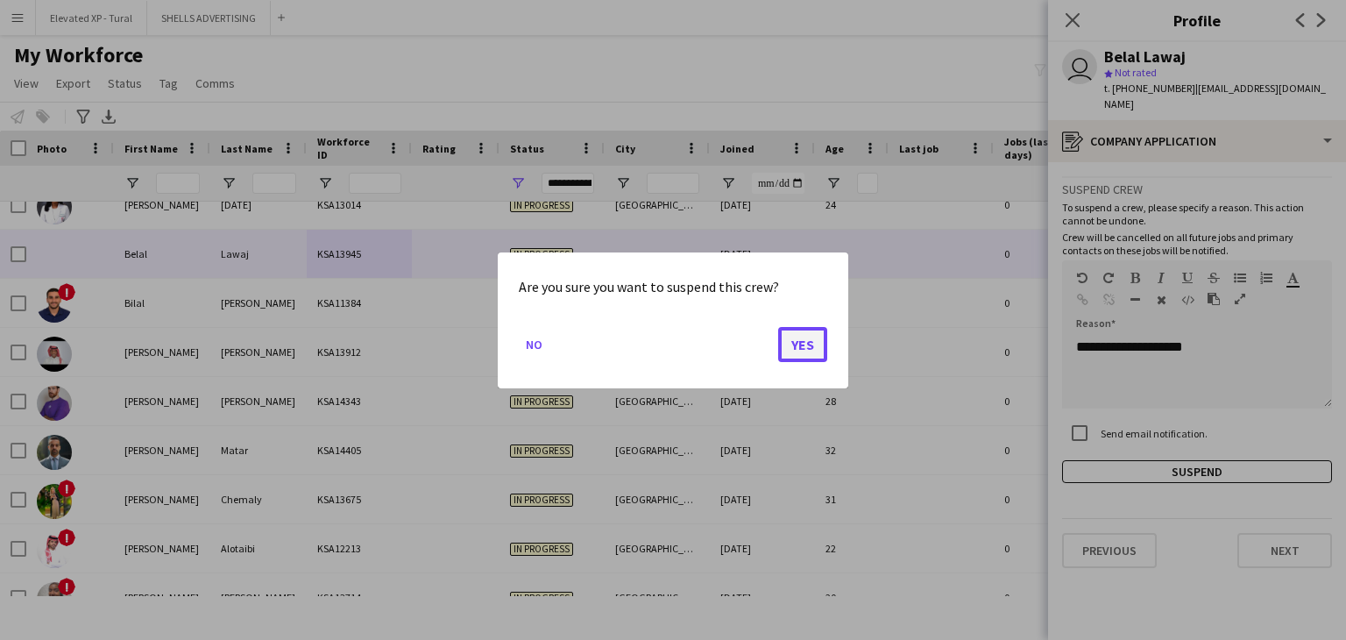
click at [818, 344] on button "Yes" at bounding box center [802, 343] width 49 height 35
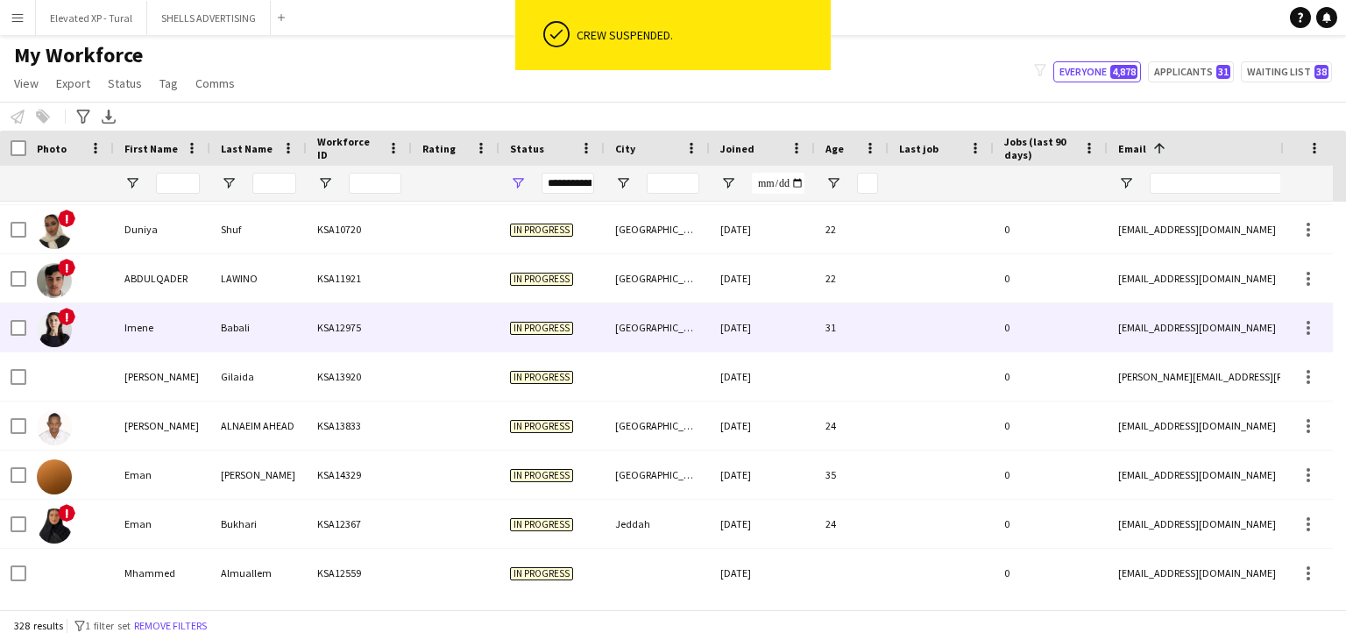
click at [284, 321] on div "Babali" at bounding box center [258, 327] width 96 height 48
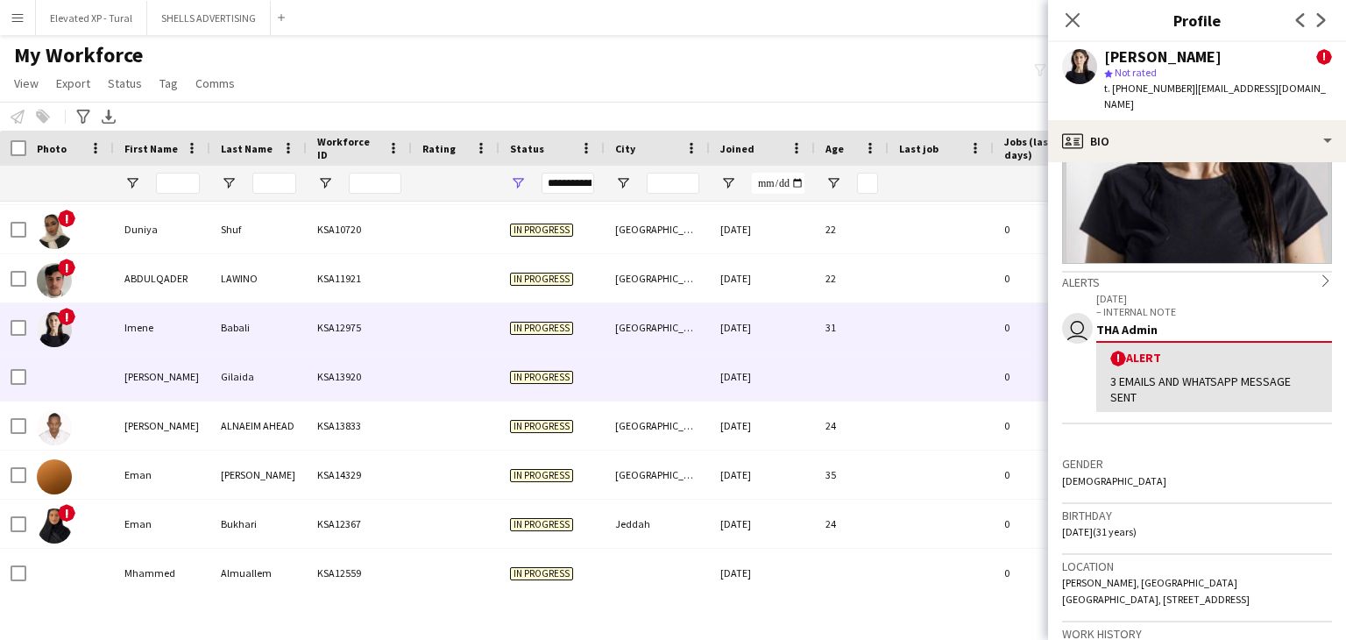
click at [166, 372] on div "Ekram" at bounding box center [162, 376] width 96 height 48
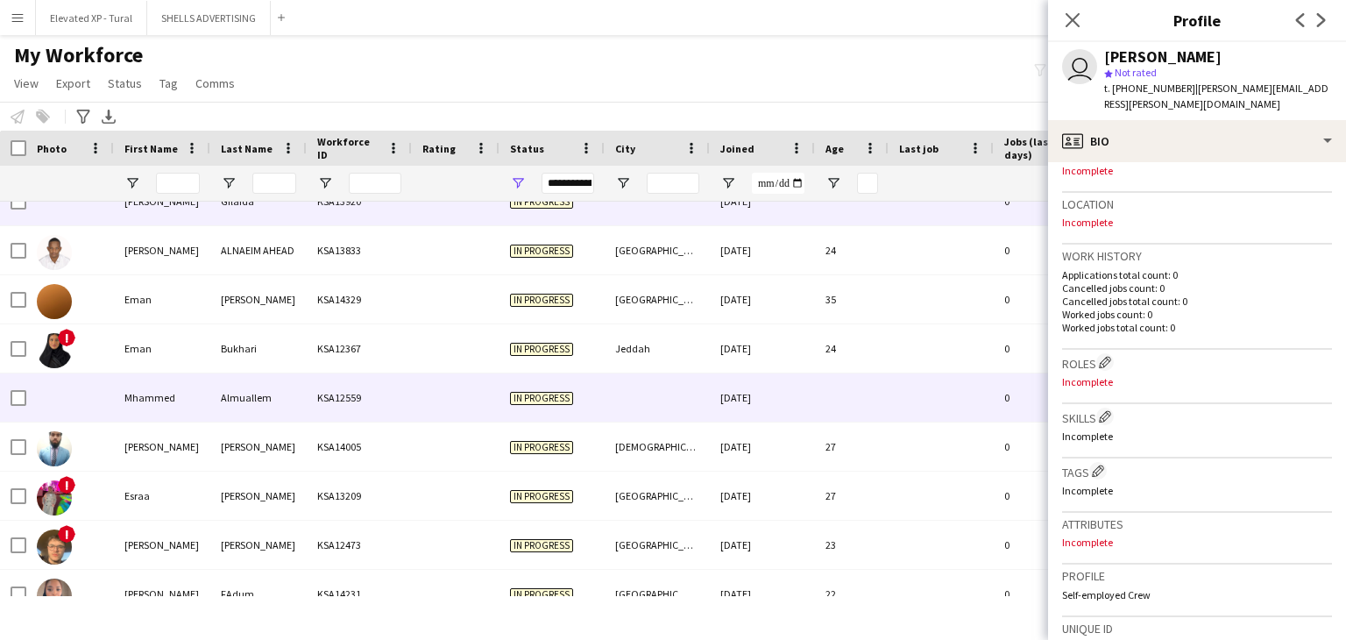
click at [211, 400] on div "Almuallem" at bounding box center [258, 397] width 96 height 48
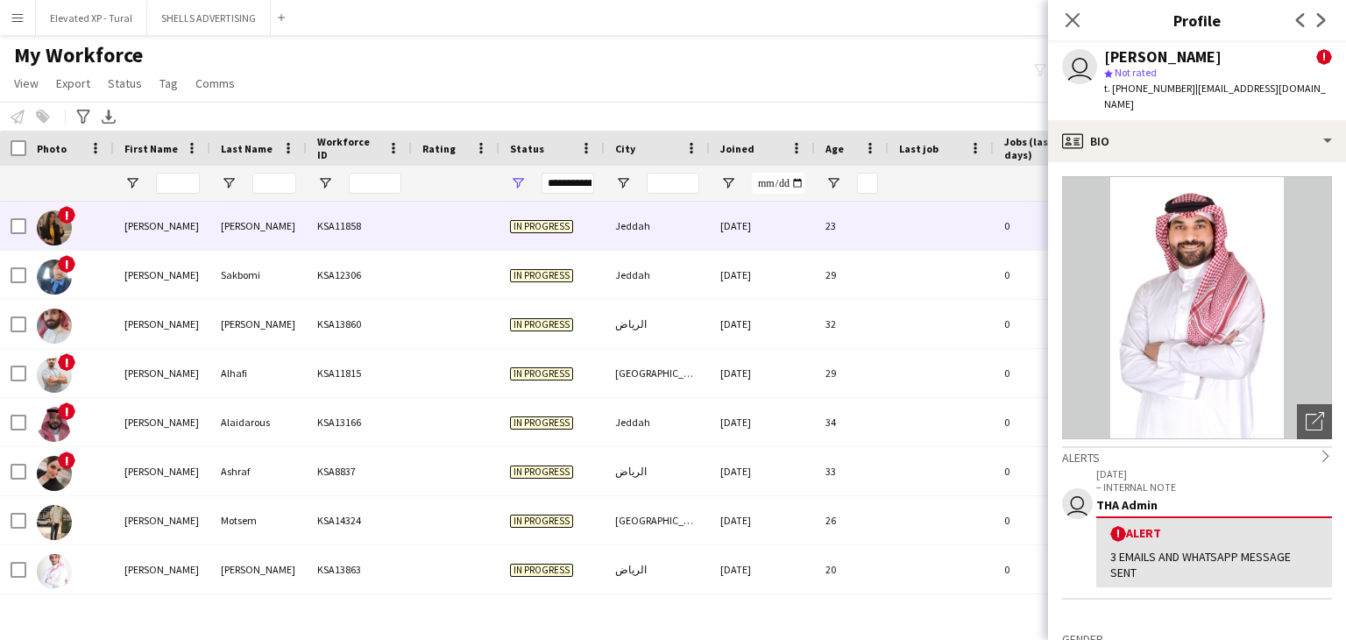
click at [578, 237] on div "In progress" at bounding box center [551, 225] width 105 height 48
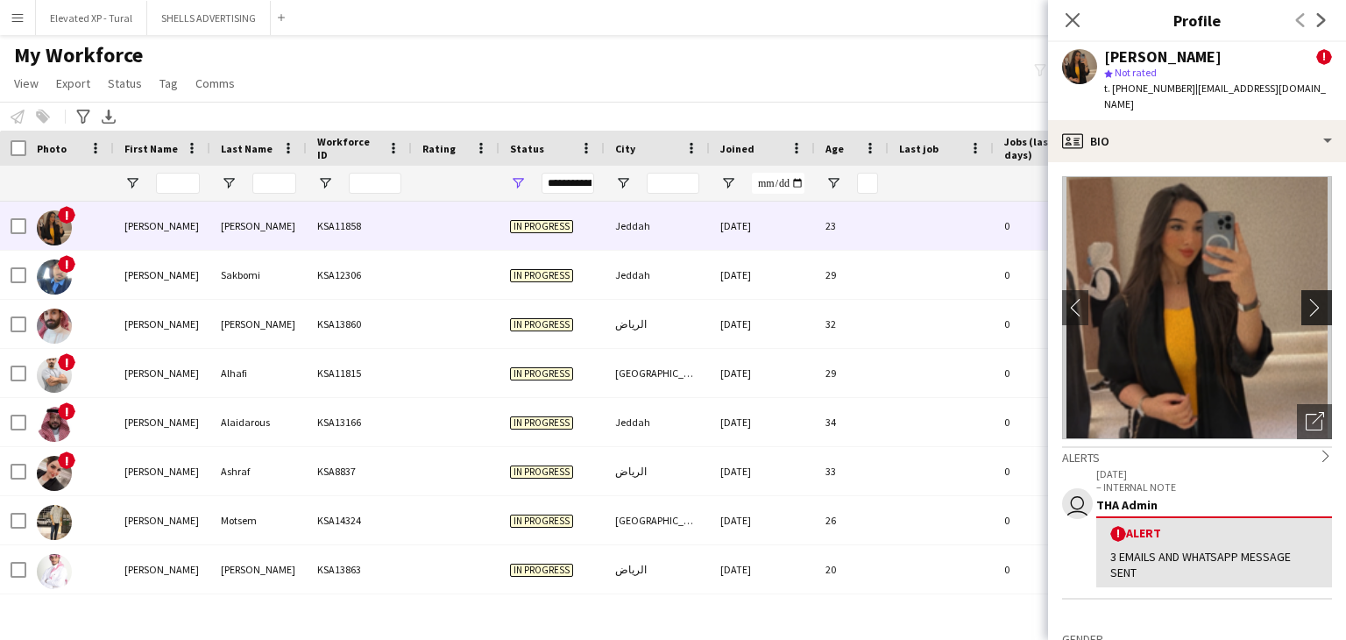
click at [1305, 298] on app-icon "chevron-right" at bounding box center [1318, 307] width 27 height 18
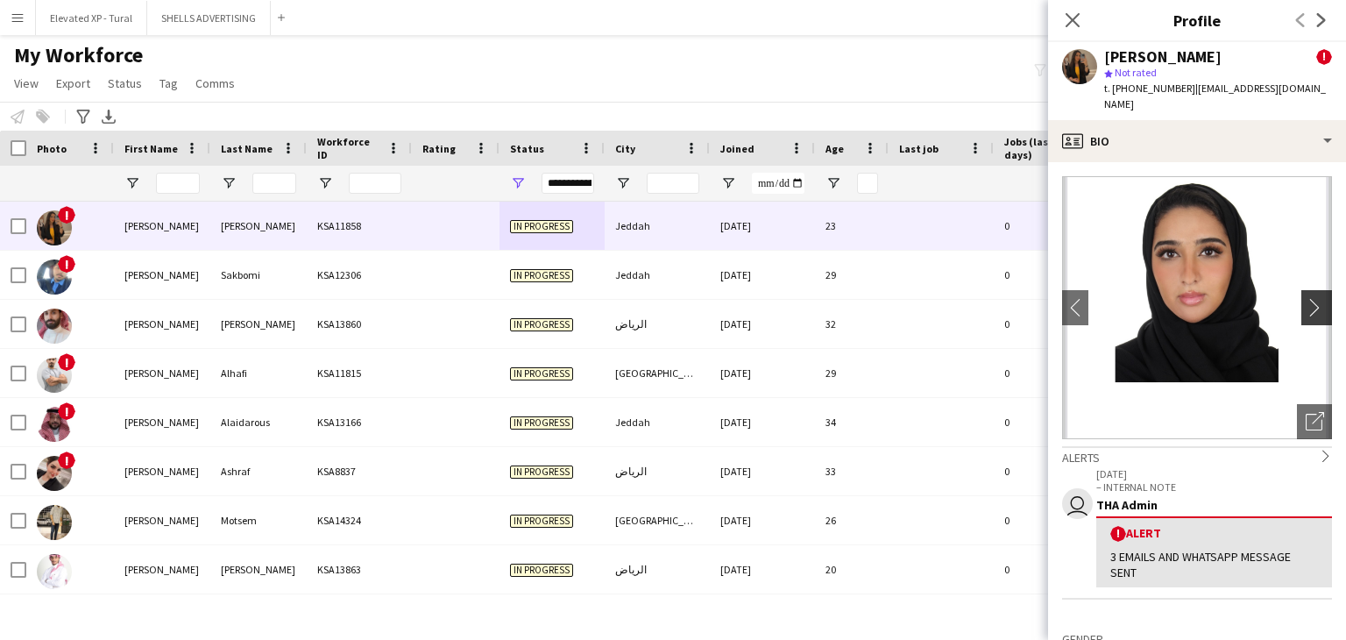
click at [1305, 298] on app-icon "chevron-right" at bounding box center [1318, 307] width 27 height 18
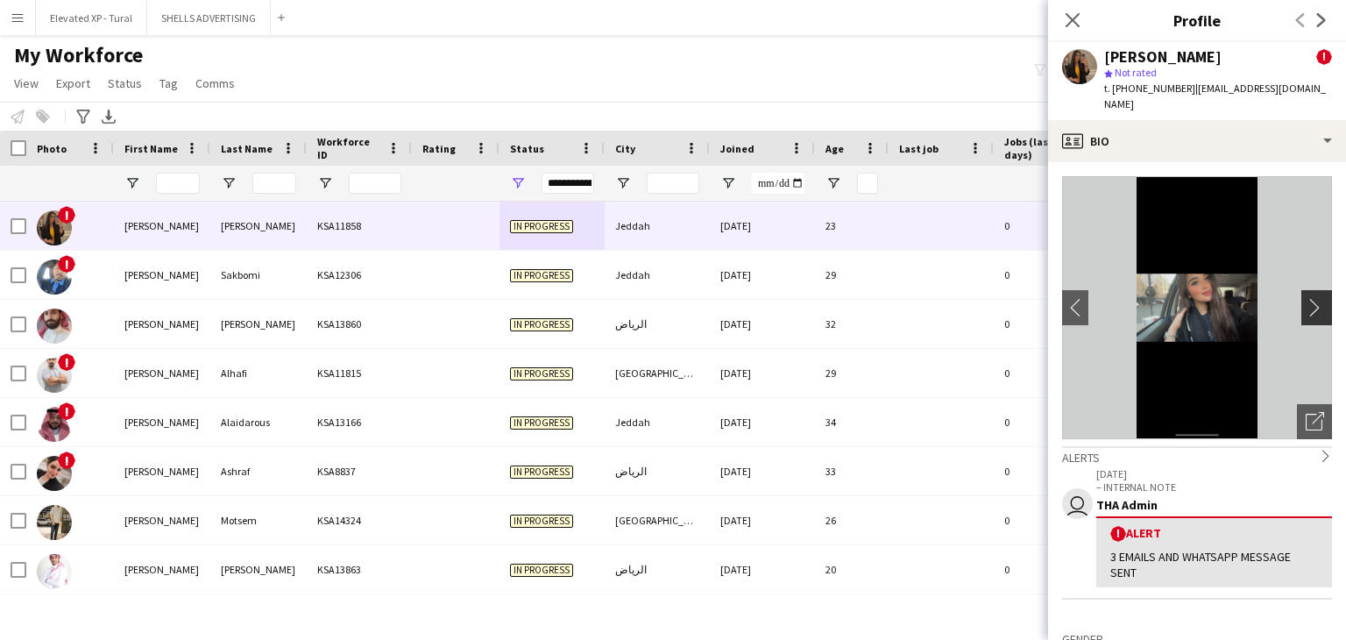
click at [1305, 298] on app-icon "chevron-right" at bounding box center [1318, 307] width 27 height 18
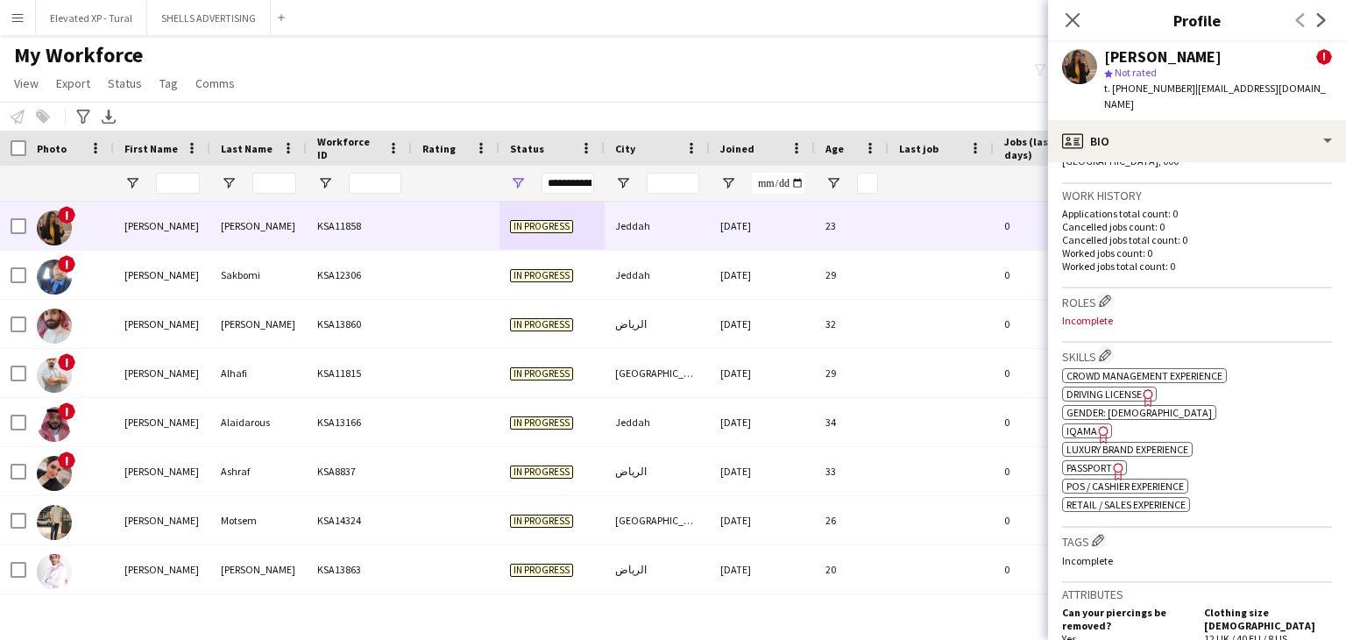
click at [1088, 424] on span "IQAMA" at bounding box center [1081, 430] width 31 height 13
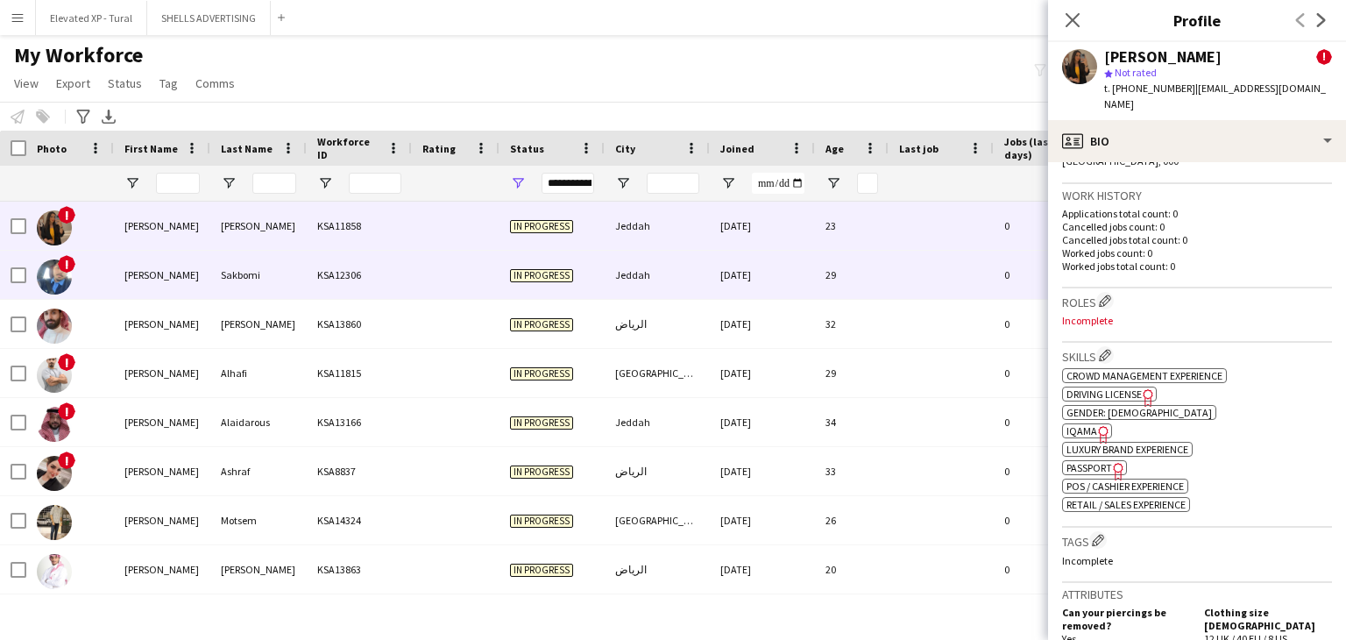
click at [325, 285] on div "KSA12306" at bounding box center [359, 275] width 105 height 48
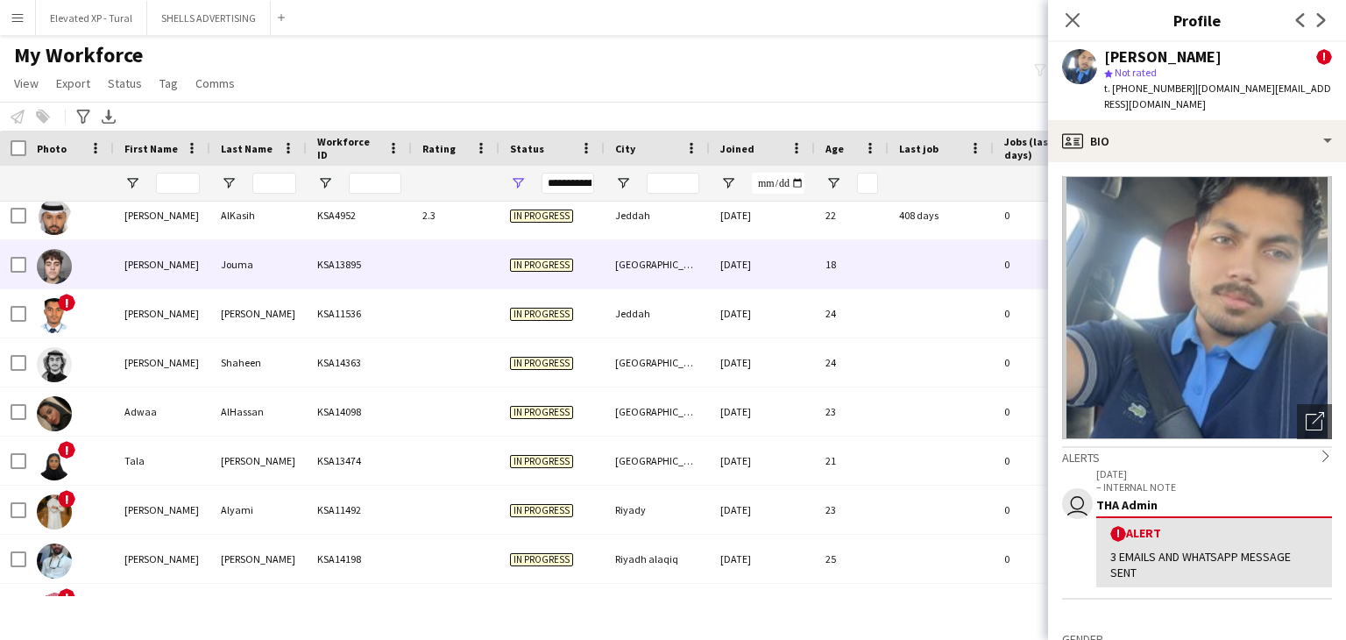
click at [172, 281] on div "[PERSON_NAME]" at bounding box center [162, 264] width 96 height 48
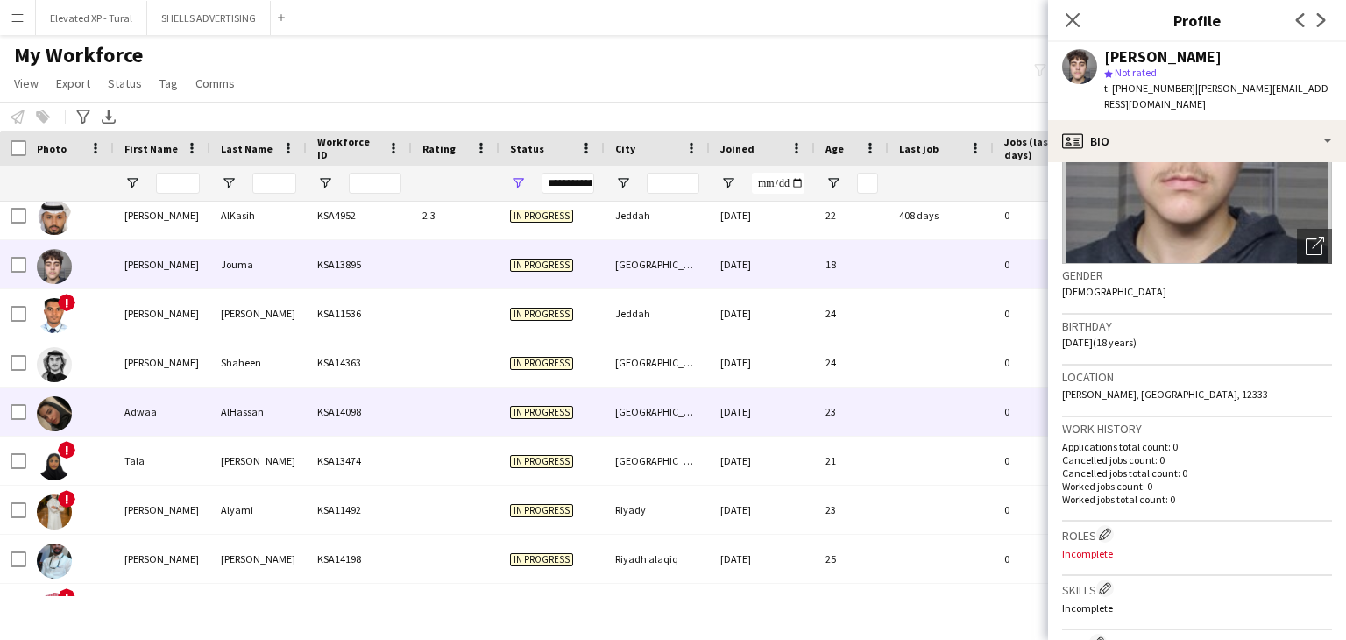
click at [152, 390] on div "Adwaa" at bounding box center [162, 411] width 96 height 48
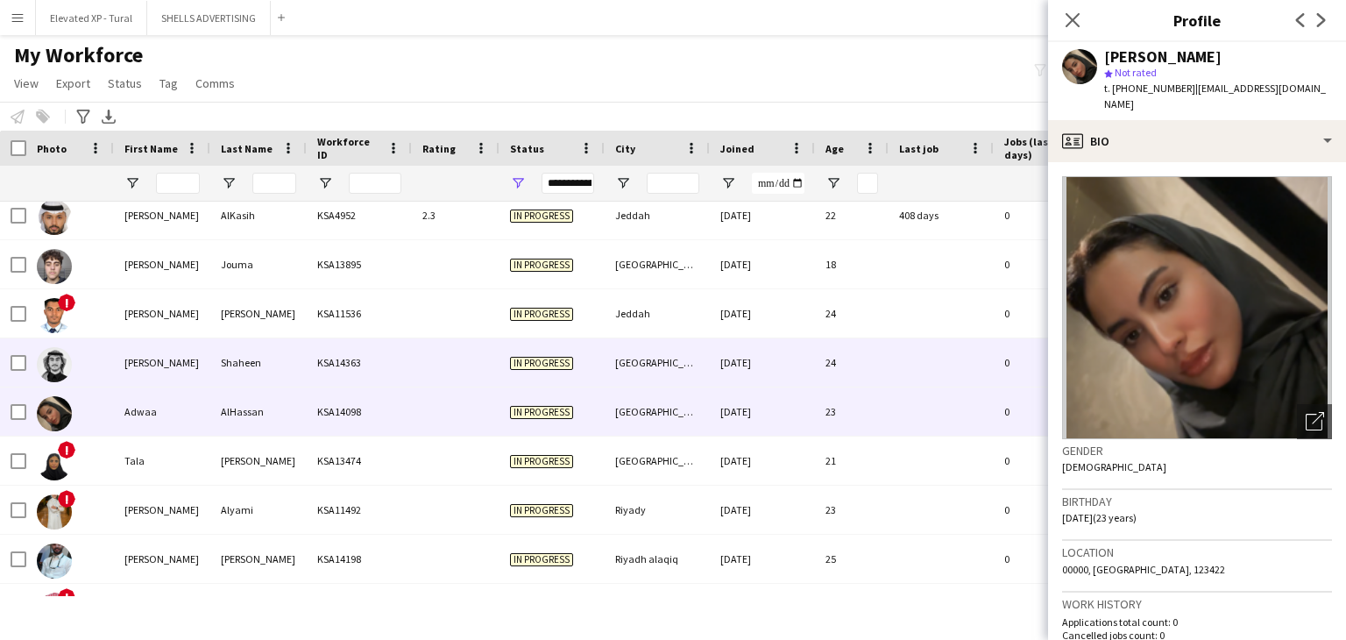
click at [155, 376] on div "[PERSON_NAME]" at bounding box center [162, 362] width 96 height 48
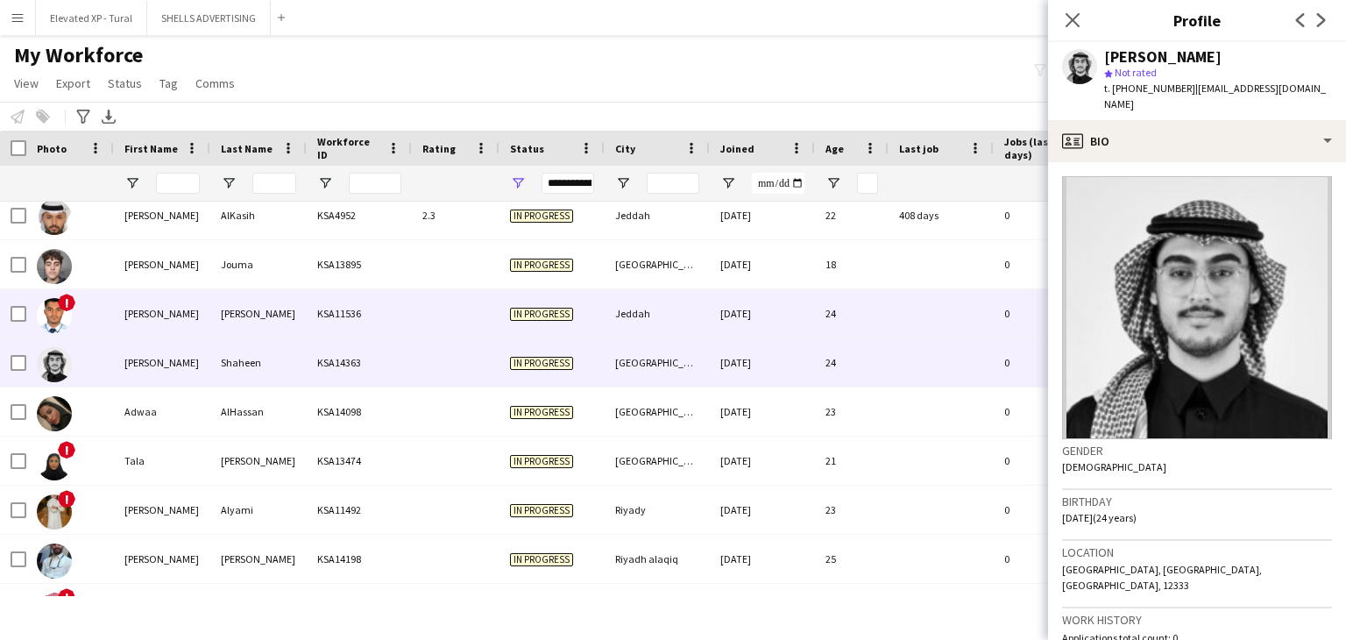
click at [272, 321] on div "[PERSON_NAME]" at bounding box center [258, 313] width 96 height 48
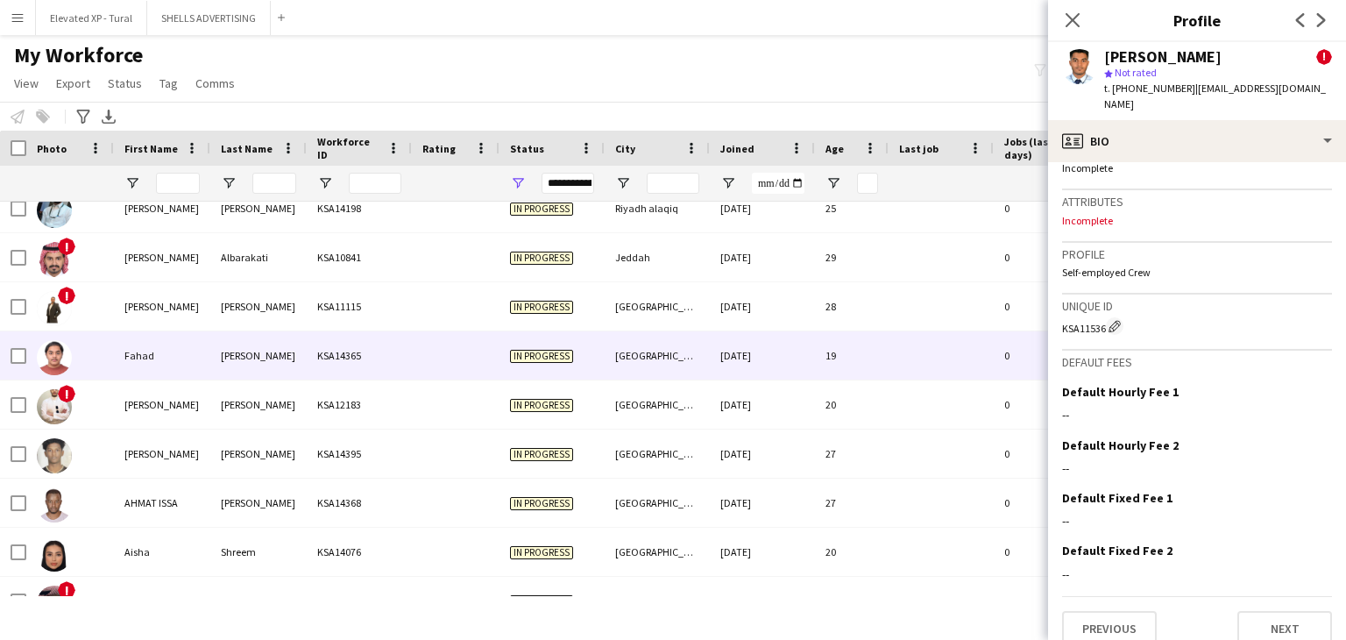
click at [228, 372] on div "[PERSON_NAME]" at bounding box center [258, 355] width 96 height 48
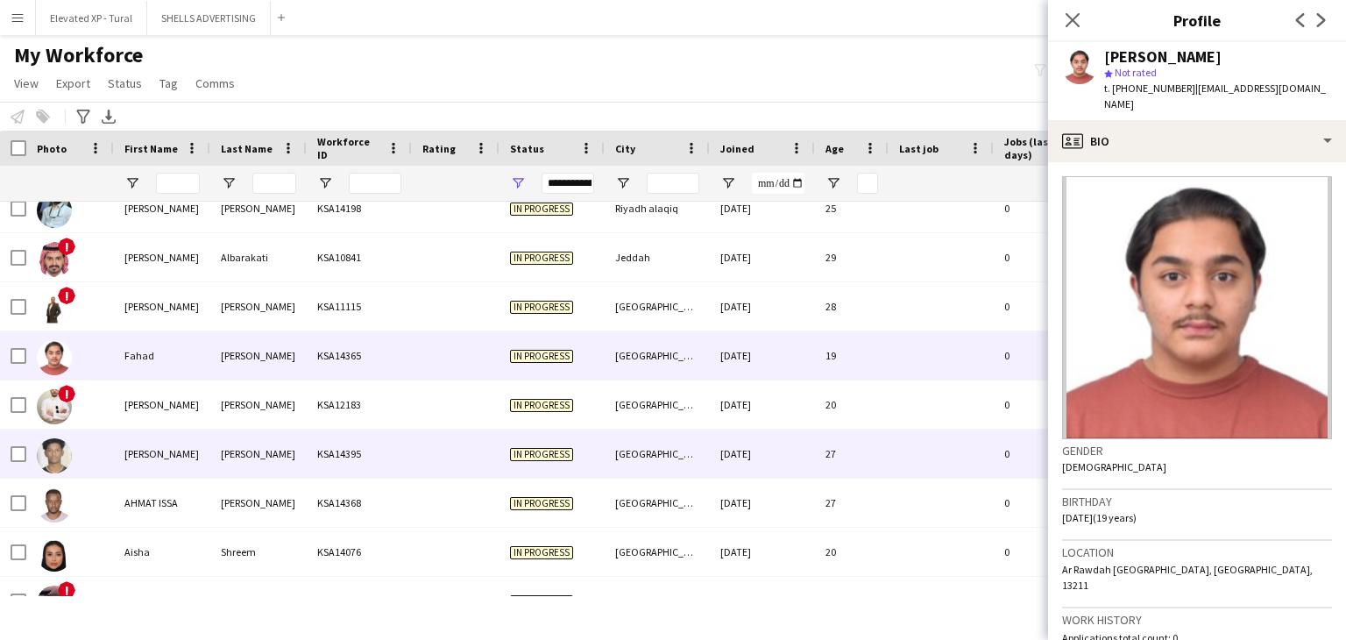
click at [238, 440] on div "[PERSON_NAME]" at bounding box center [258, 453] width 96 height 48
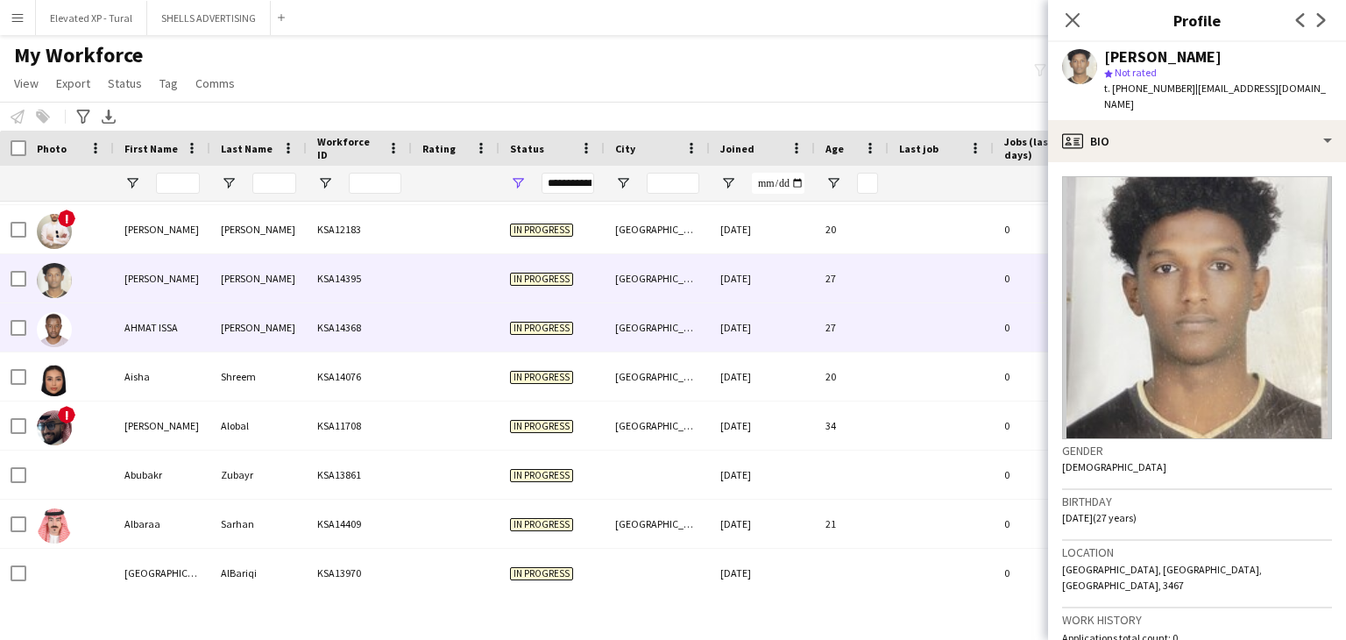
click at [208, 341] on div "AHMAT ISSA" at bounding box center [162, 327] width 96 height 48
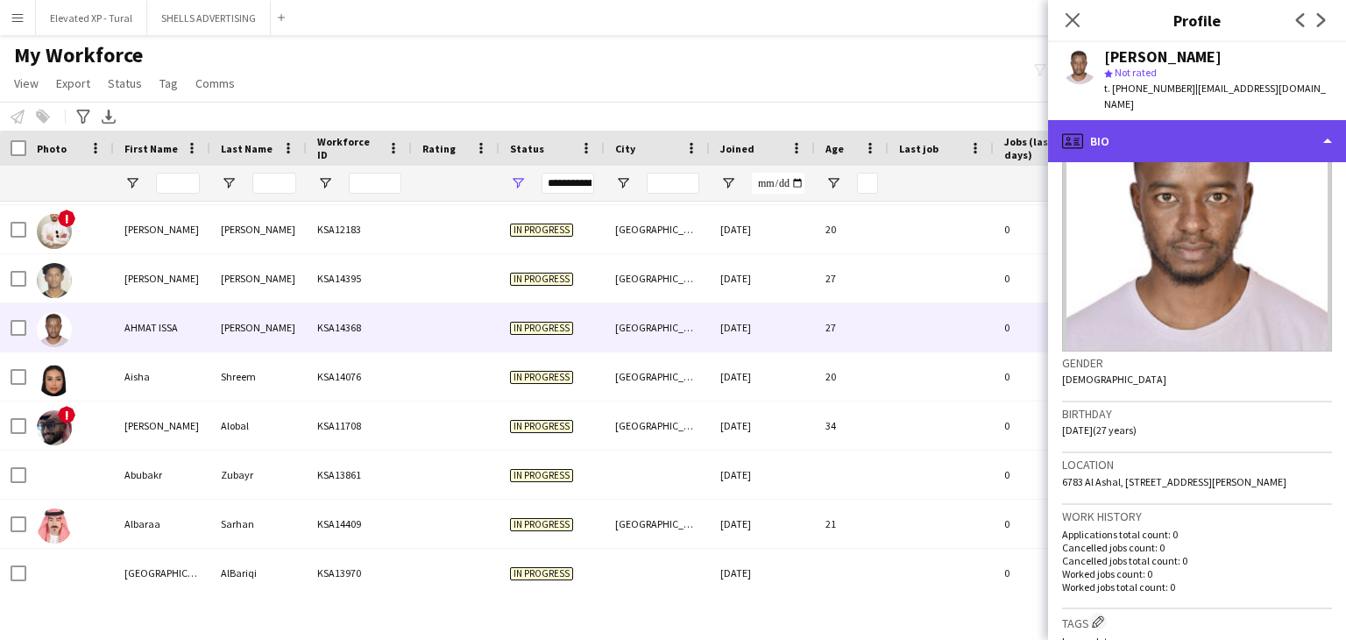
click at [1112, 138] on div "profile Bio" at bounding box center [1197, 141] width 298 height 42
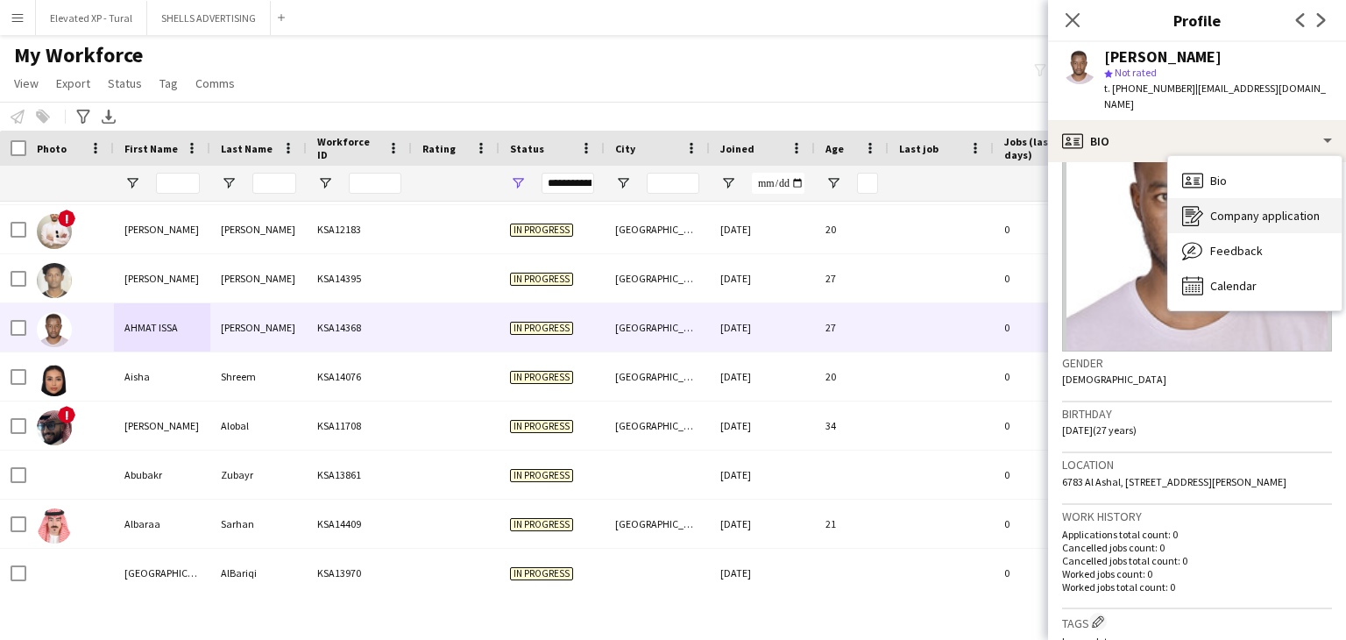
click at [1206, 211] on div "Company application Company application" at bounding box center [1254, 215] width 173 height 35
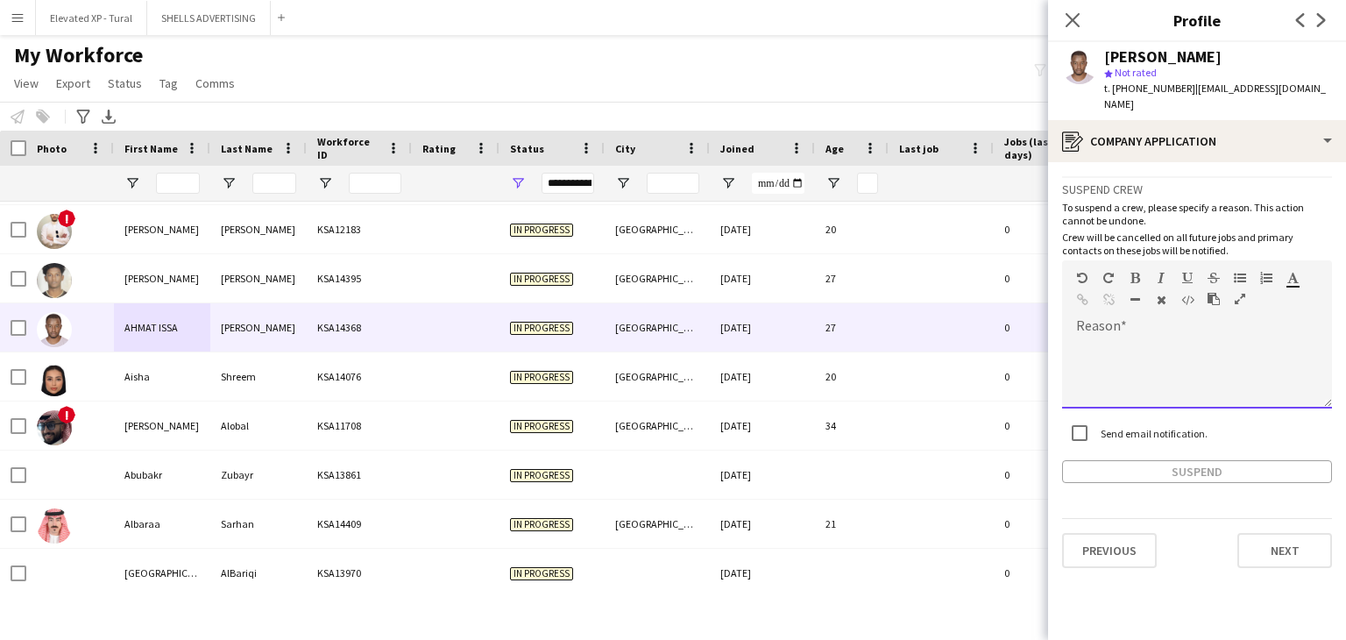
click at [1104, 343] on div at bounding box center [1197, 373] width 270 height 70
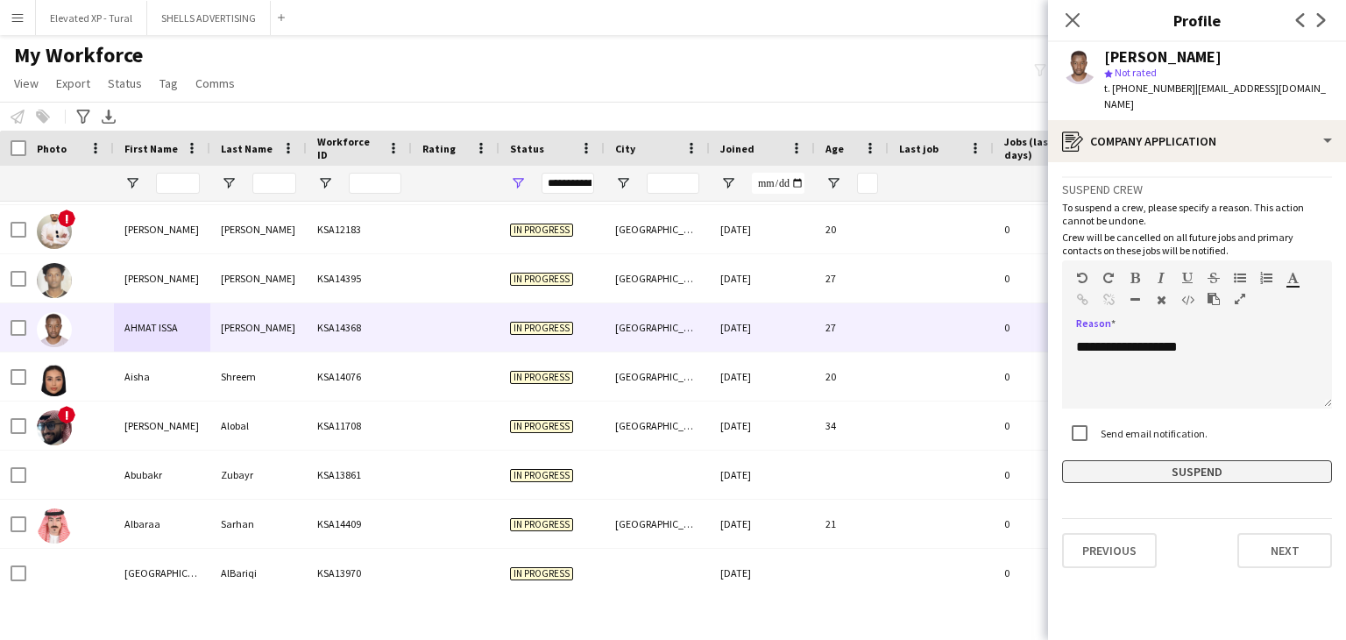
click at [1177, 467] on button "Suspend" at bounding box center [1197, 471] width 270 height 23
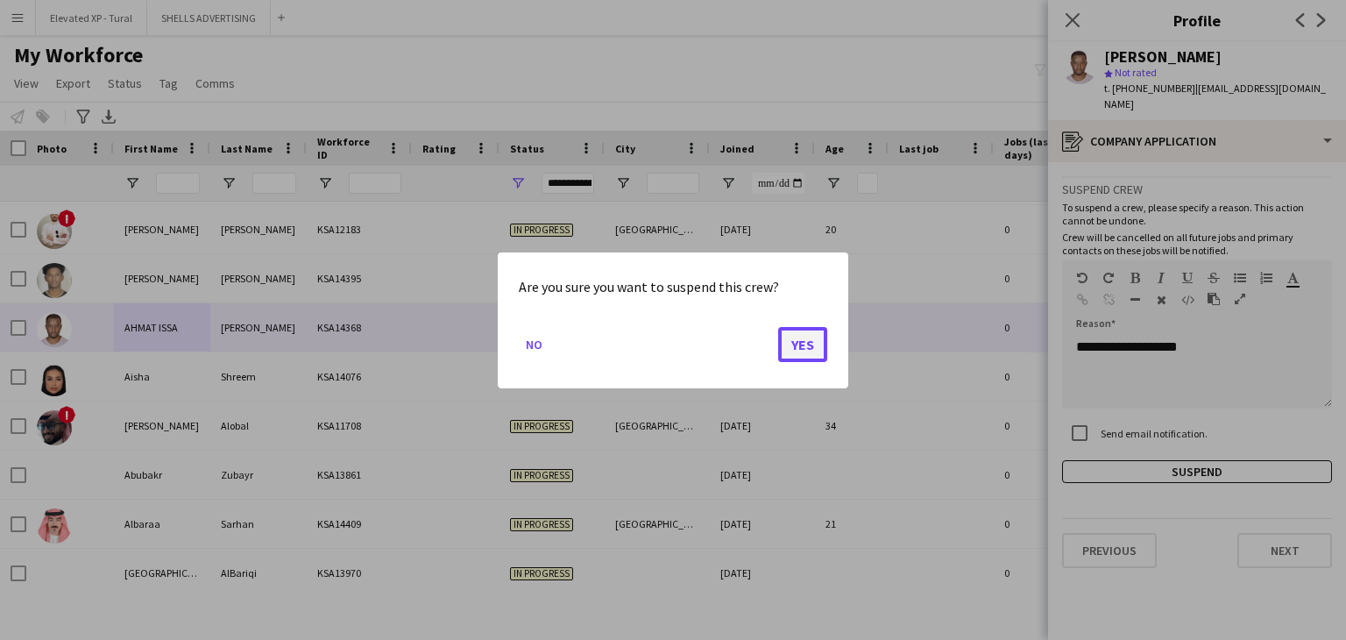
click at [813, 346] on button "Yes" at bounding box center [802, 343] width 49 height 35
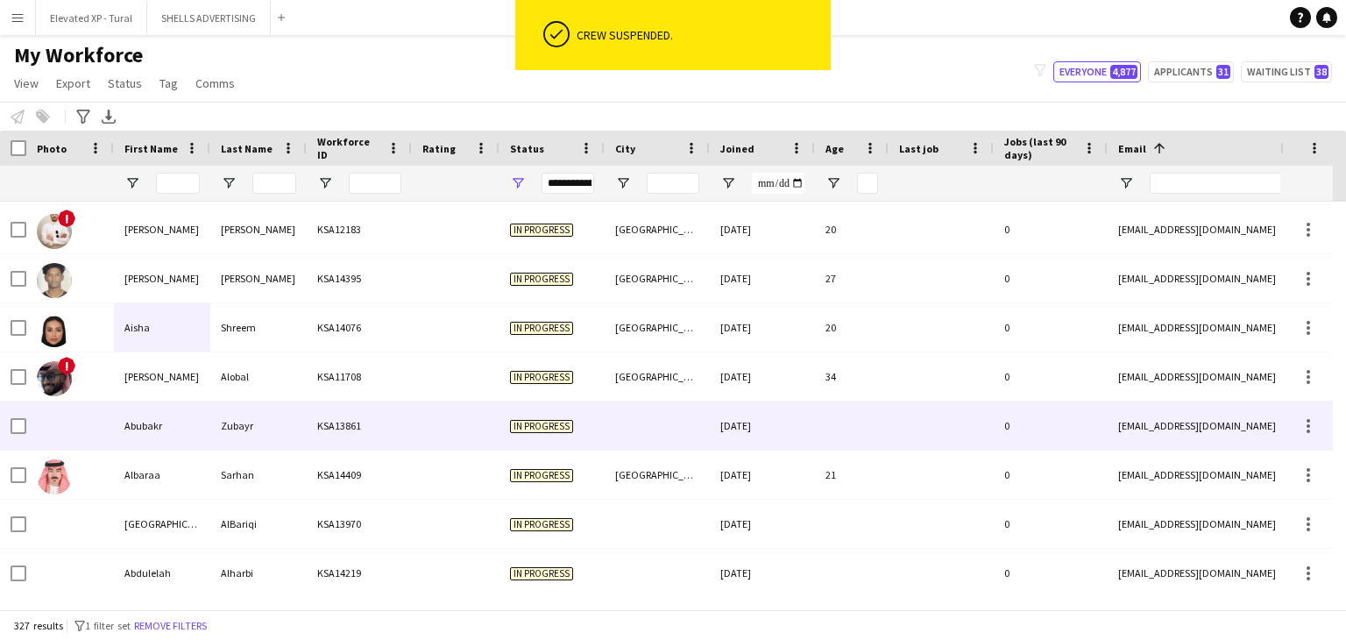
click at [284, 428] on div "Zubayr" at bounding box center [258, 425] width 96 height 48
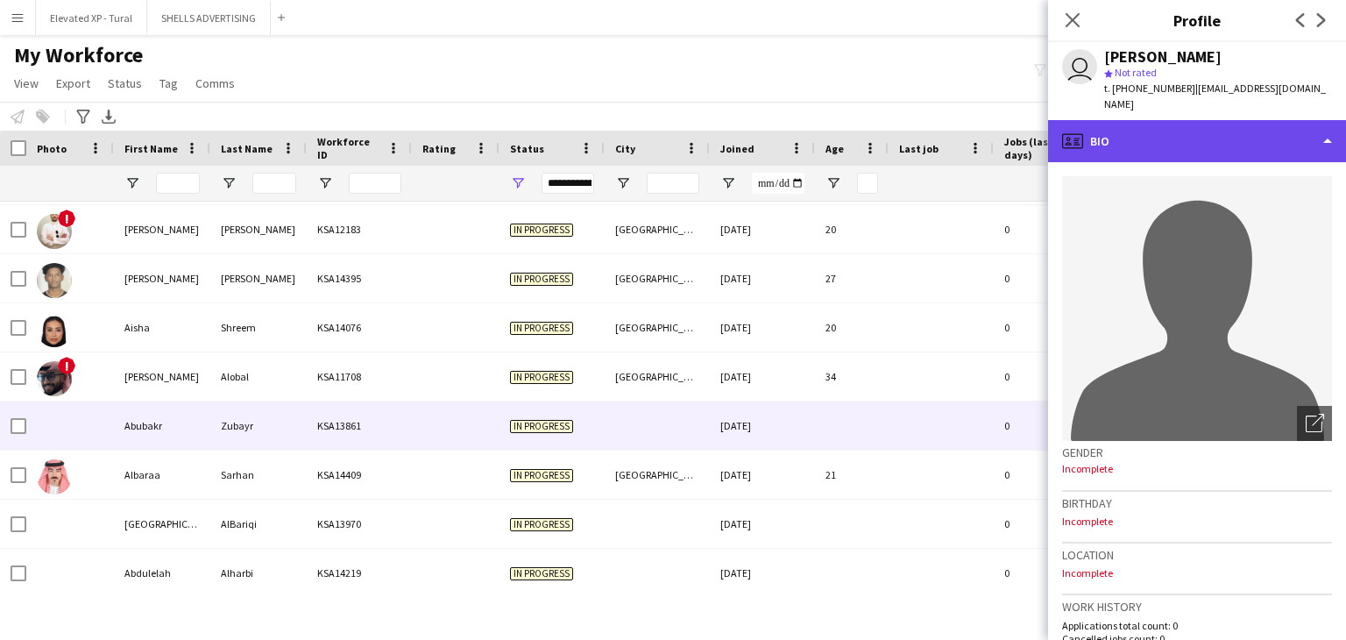
click at [1134, 122] on div "profile Bio" at bounding box center [1197, 141] width 298 height 42
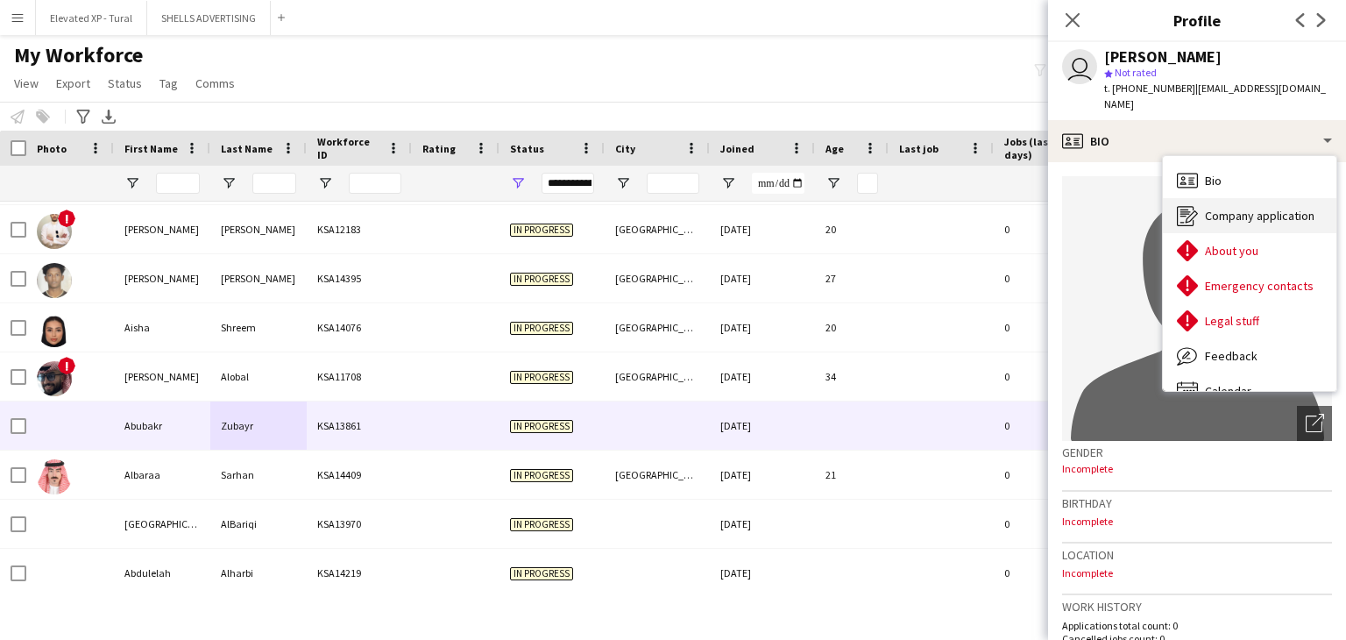
click at [1205, 208] on span "Company application" at bounding box center [1260, 216] width 110 height 16
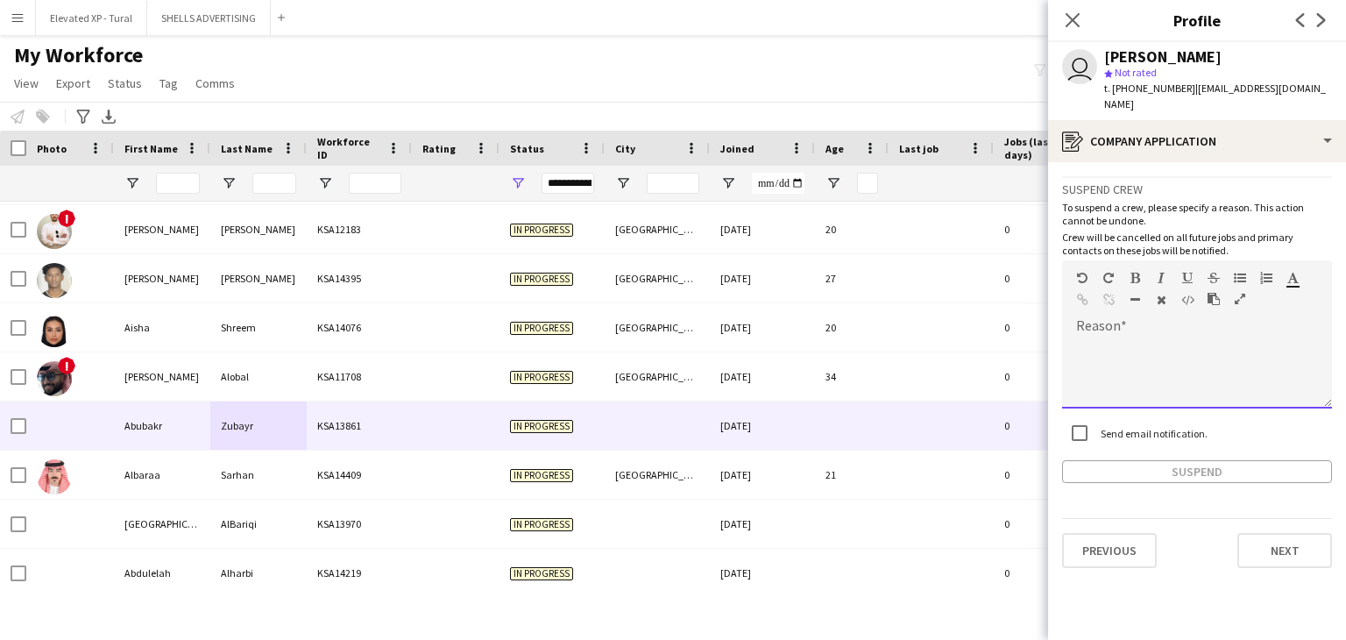
click at [1103, 338] on div at bounding box center [1197, 373] width 270 height 70
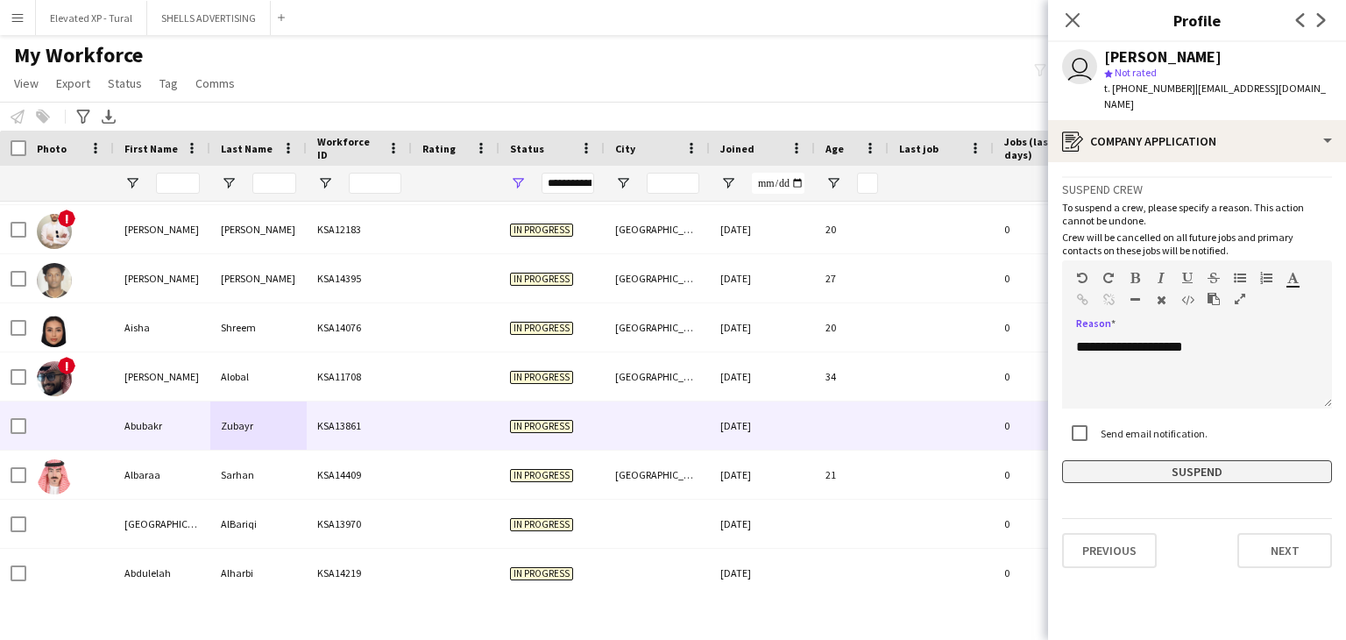
click at [1216, 460] on button "Suspend" at bounding box center [1197, 471] width 270 height 23
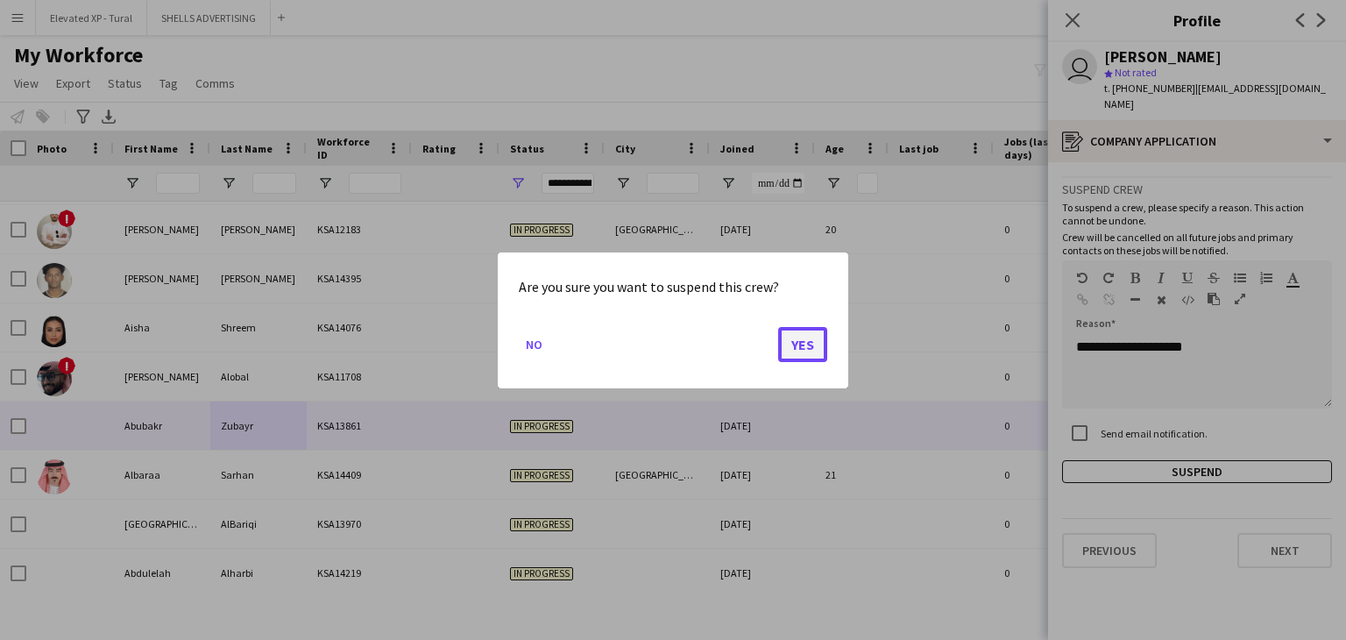
click at [802, 337] on button "Yes" at bounding box center [802, 343] width 49 height 35
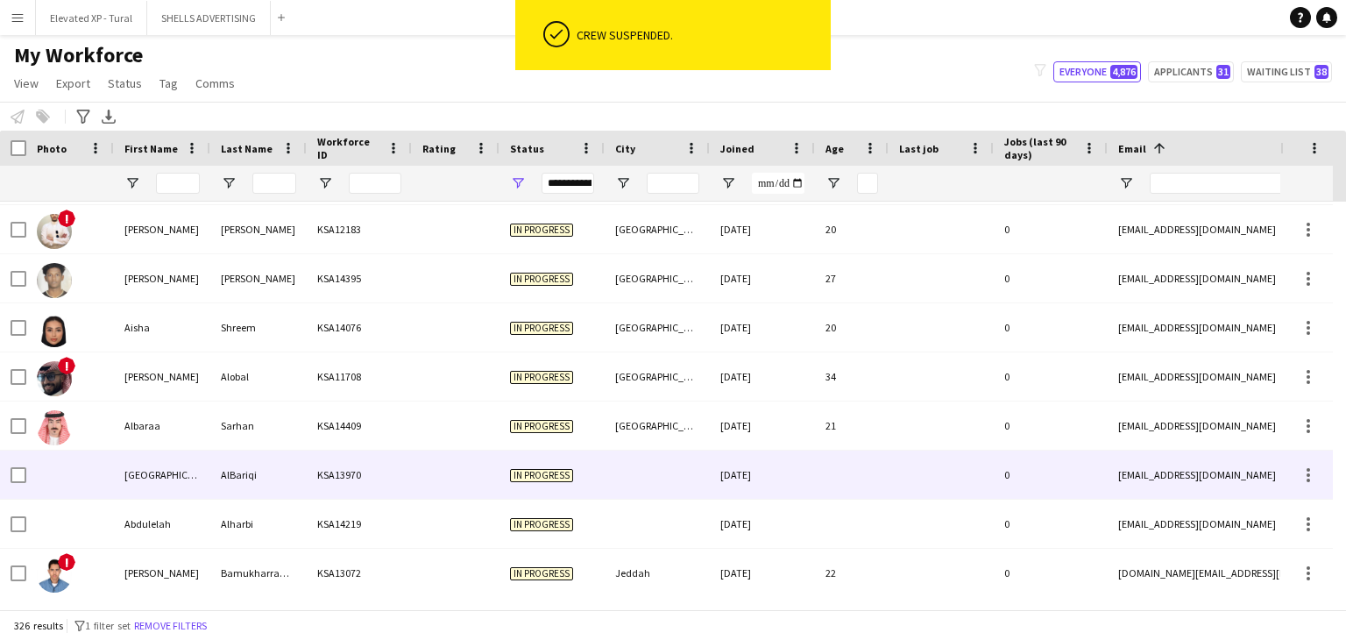
click at [265, 463] on div "AlBariqi" at bounding box center [258, 474] width 96 height 48
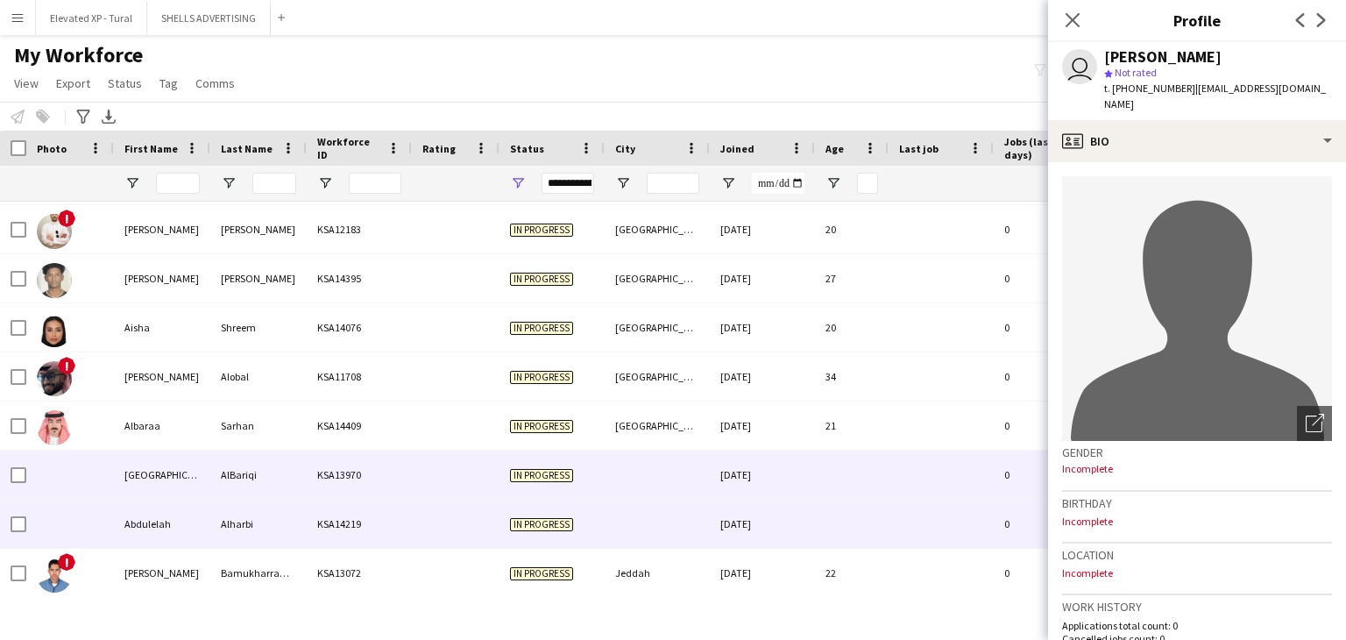
click at [270, 519] on div "Alharbi" at bounding box center [258, 523] width 96 height 48
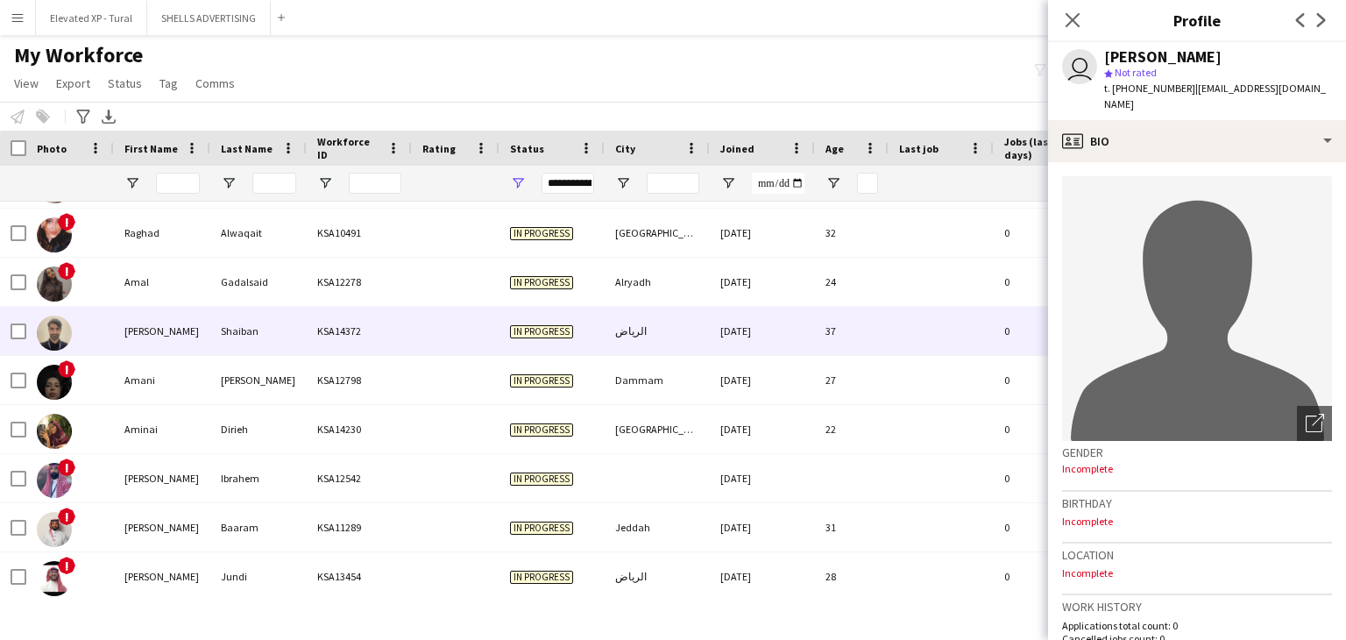
scroll to position [2453, 0]
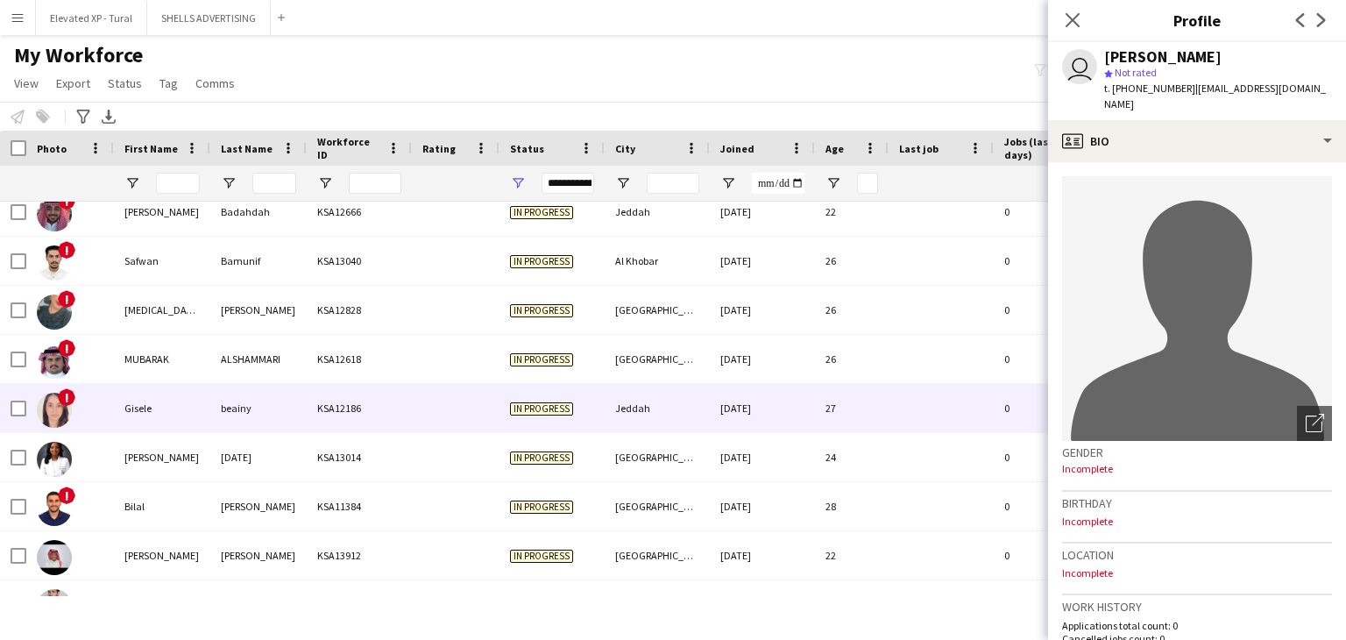
click at [217, 388] on div "beainy" at bounding box center [258, 408] width 96 height 48
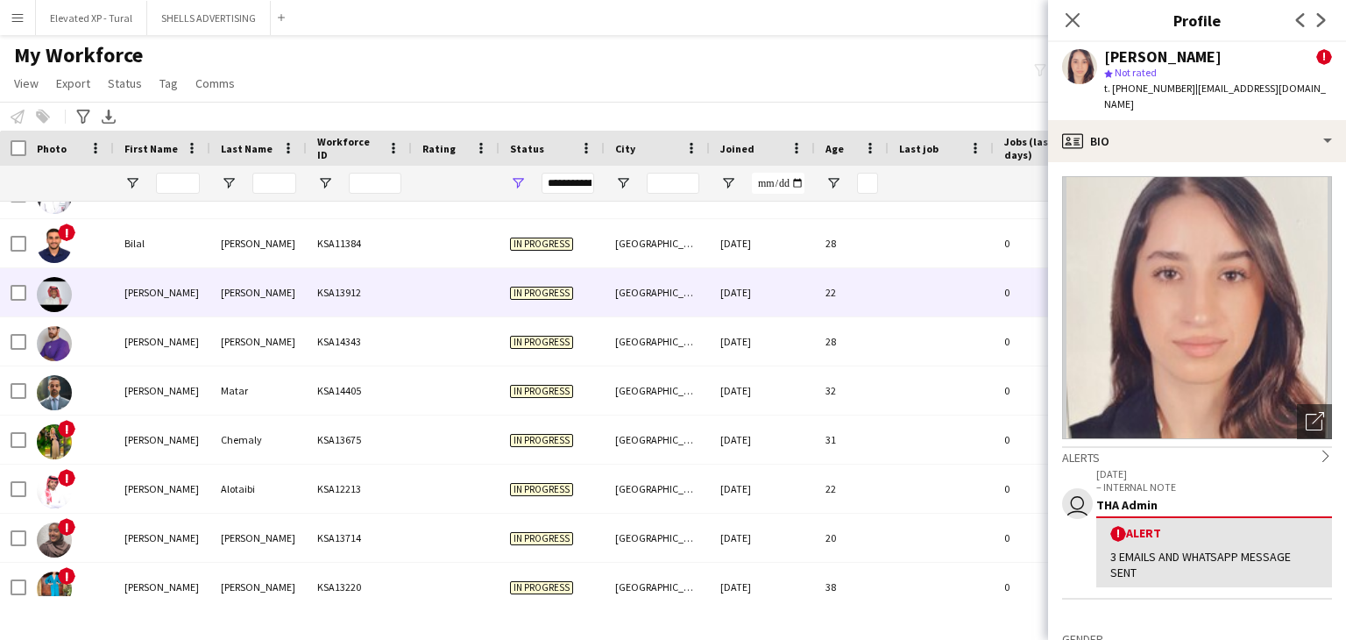
click at [208, 313] on div "Bassam" at bounding box center [162, 292] width 96 height 48
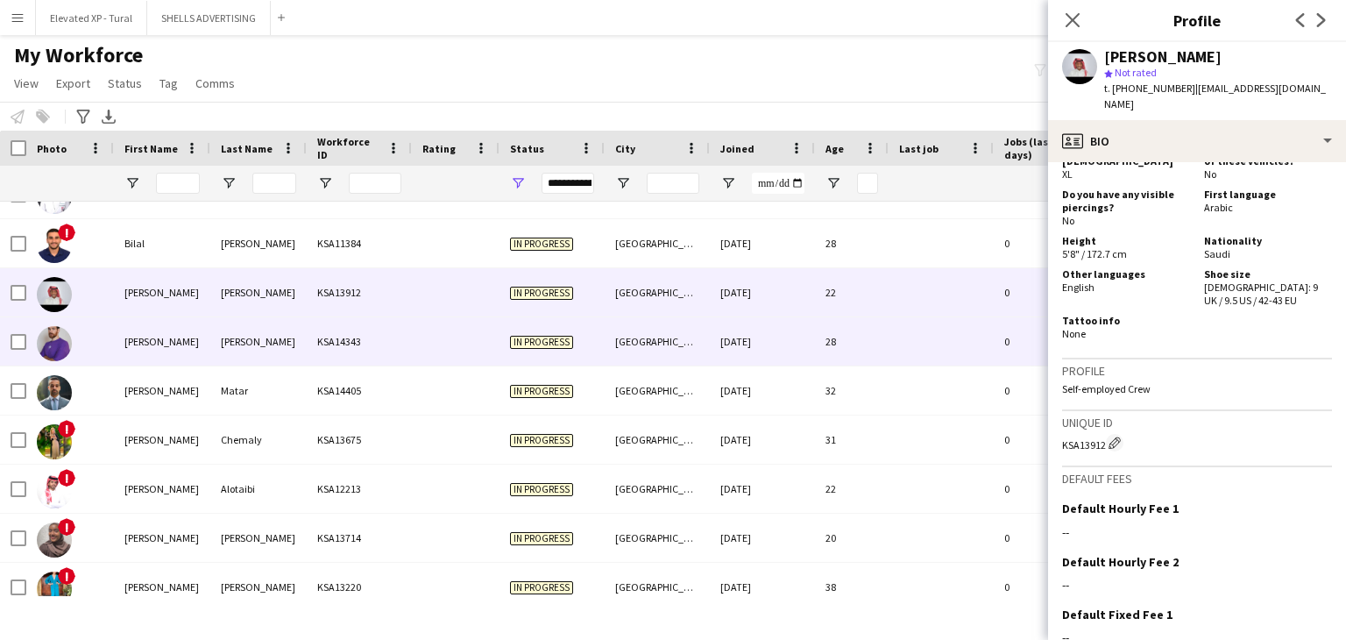
click at [218, 358] on div "[PERSON_NAME]" at bounding box center [258, 341] width 96 height 48
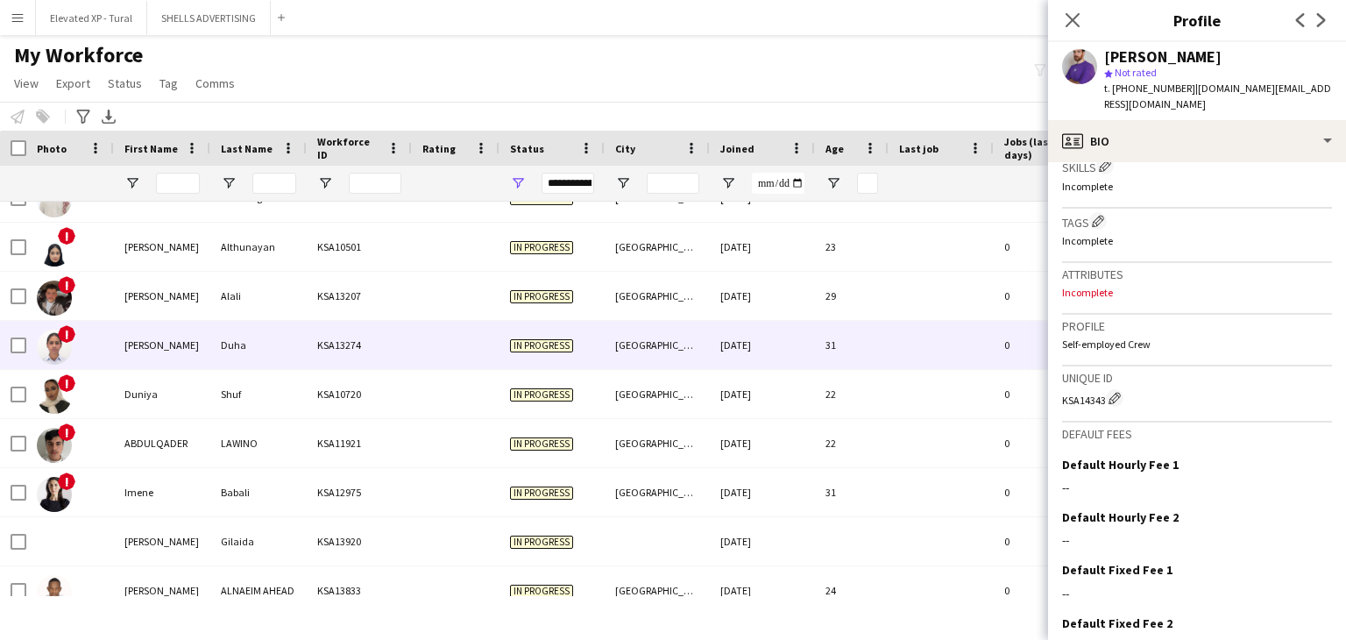
click at [200, 355] on div "DUHA AWAD" at bounding box center [162, 345] width 96 height 48
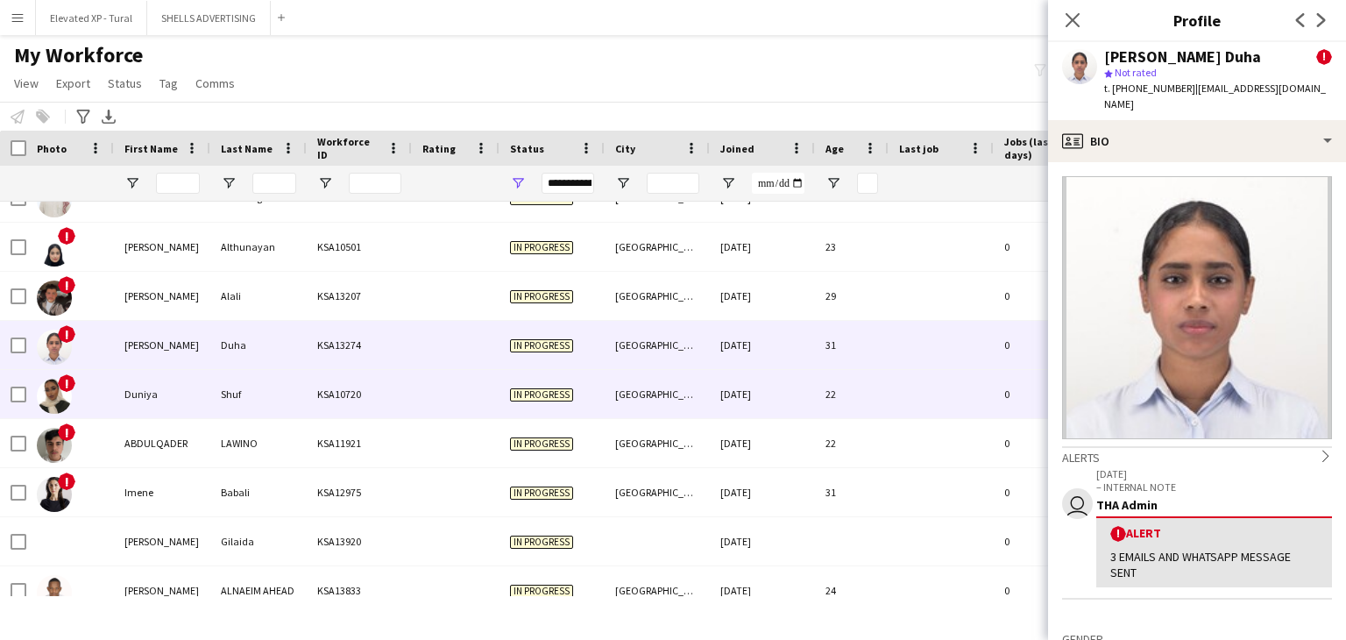
click at [205, 390] on div "Duniya" at bounding box center [162, 394] width 96 height 48
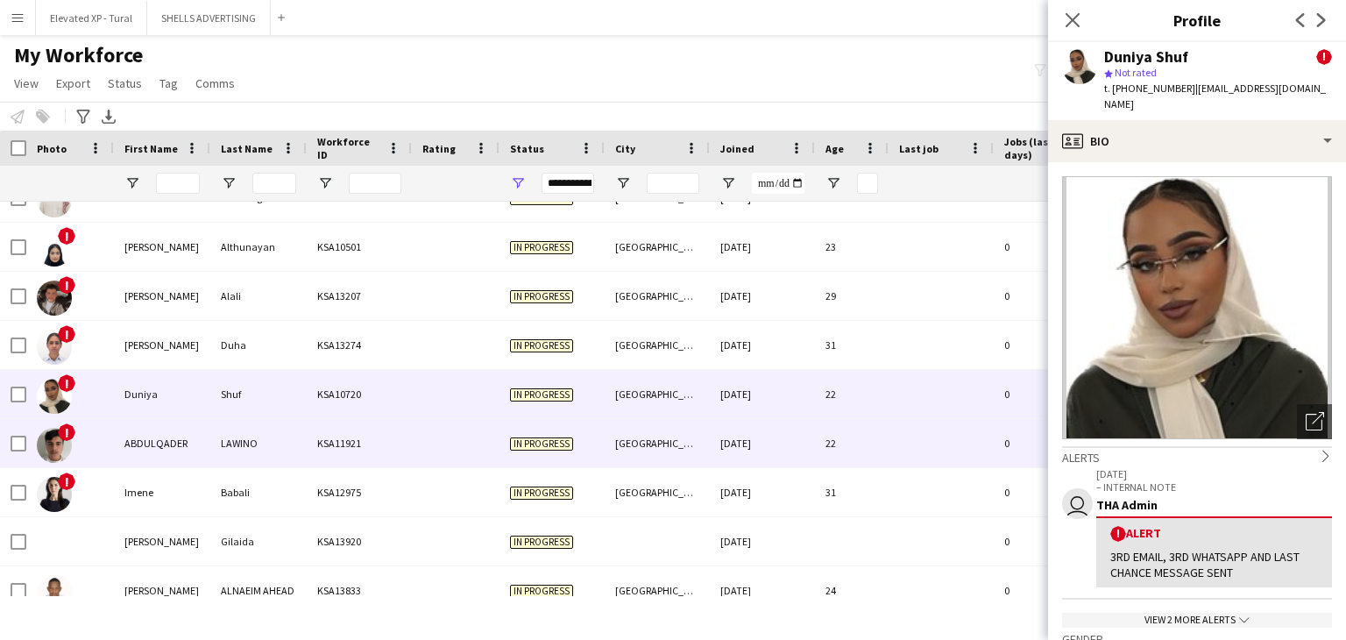
click at [226, 428] on div "LAWINO" at bounding box center [258, 443] width 96 height 48
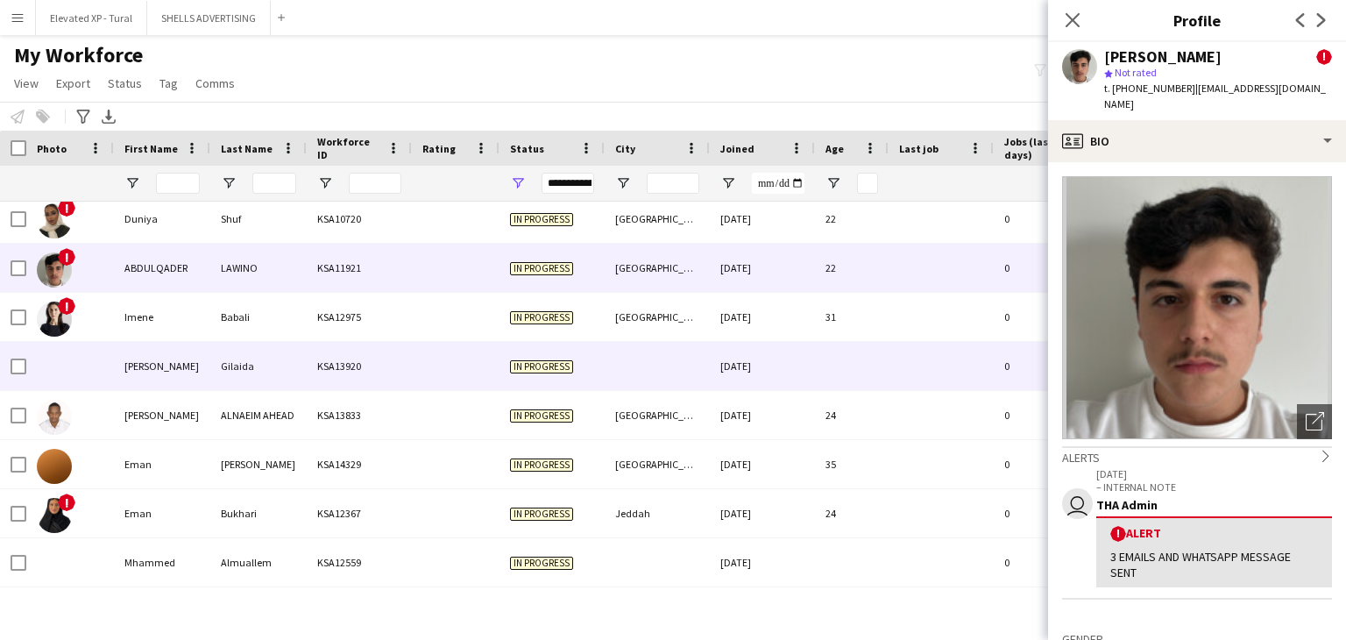
click at [198, 361] on div "Ekram" at bounding box center [162, 366] width 96 height 48
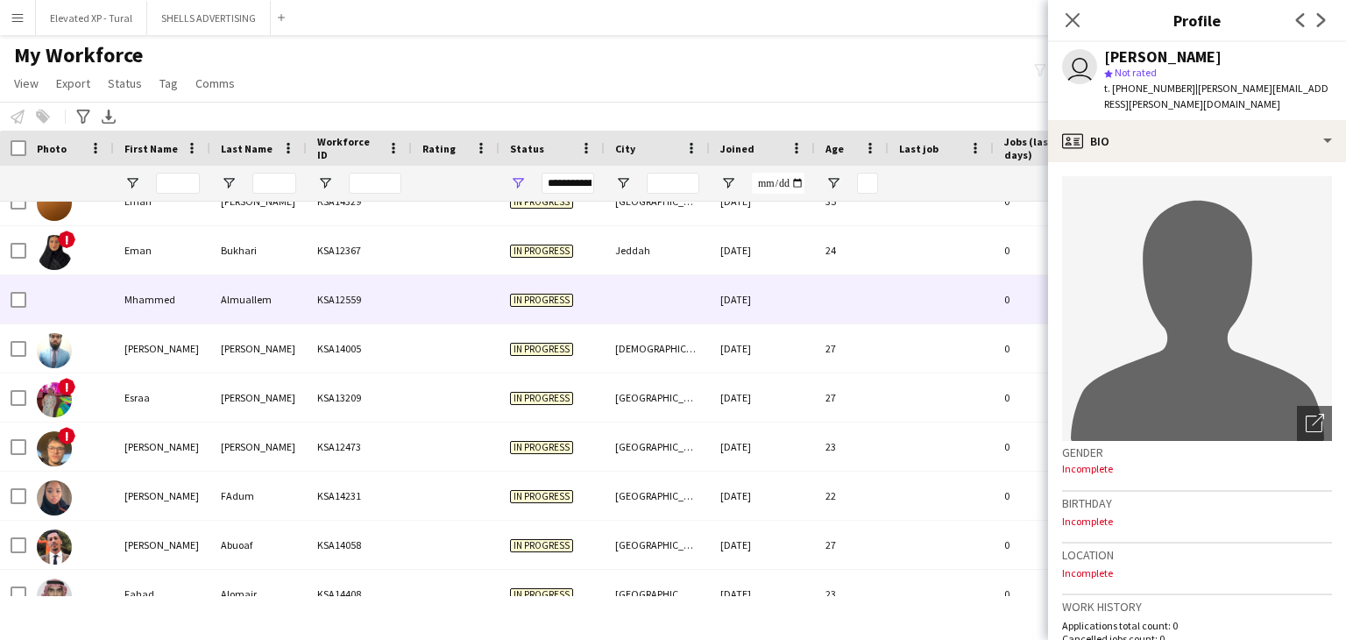
click at [229, 313] on div "Almuallem" at bounding box center [258, 299] width 96 height 48
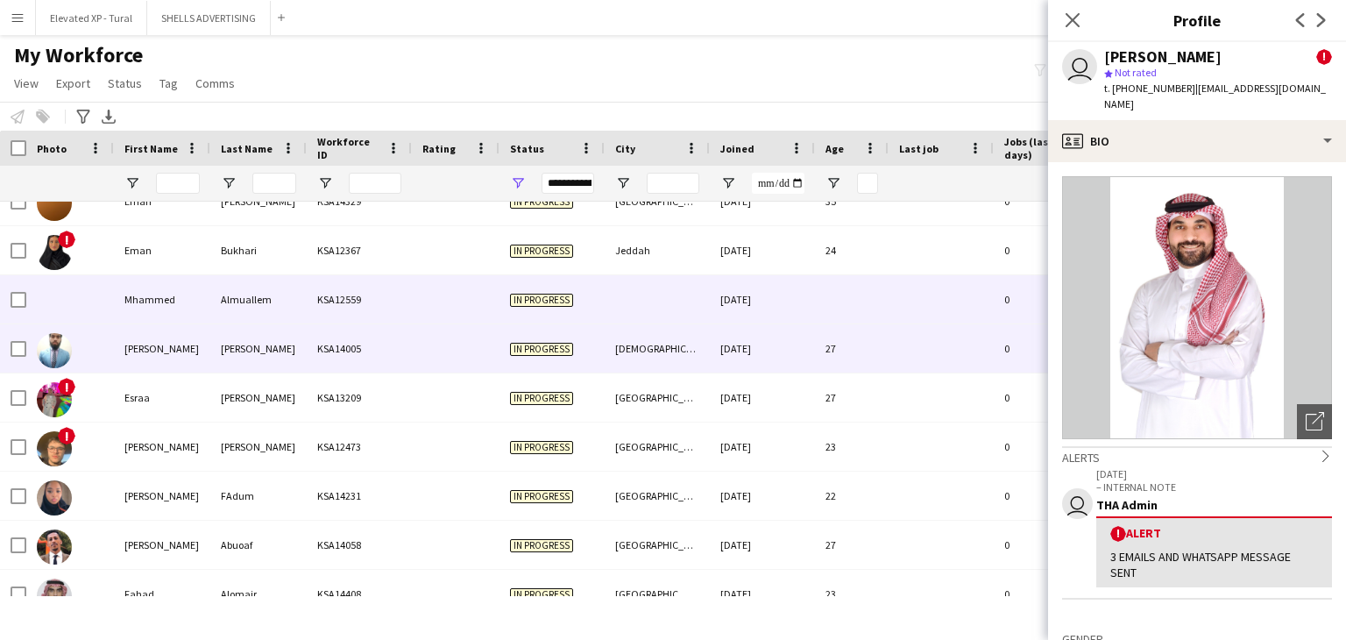
click at [224, 363] on div "Kidwai" at bounding box center [258, 348] width 96 height 48
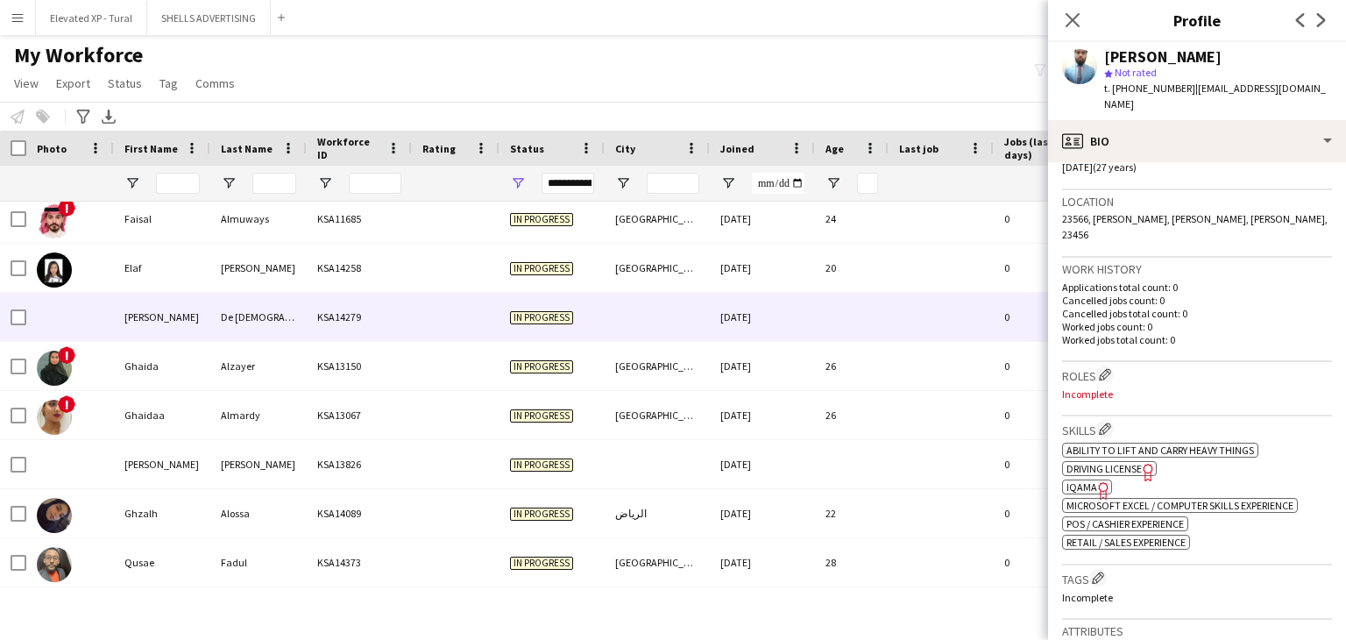
click at [189, 317] on div "[PERSON_NAME]" at bounding box center [162, 317] width 96 height 48
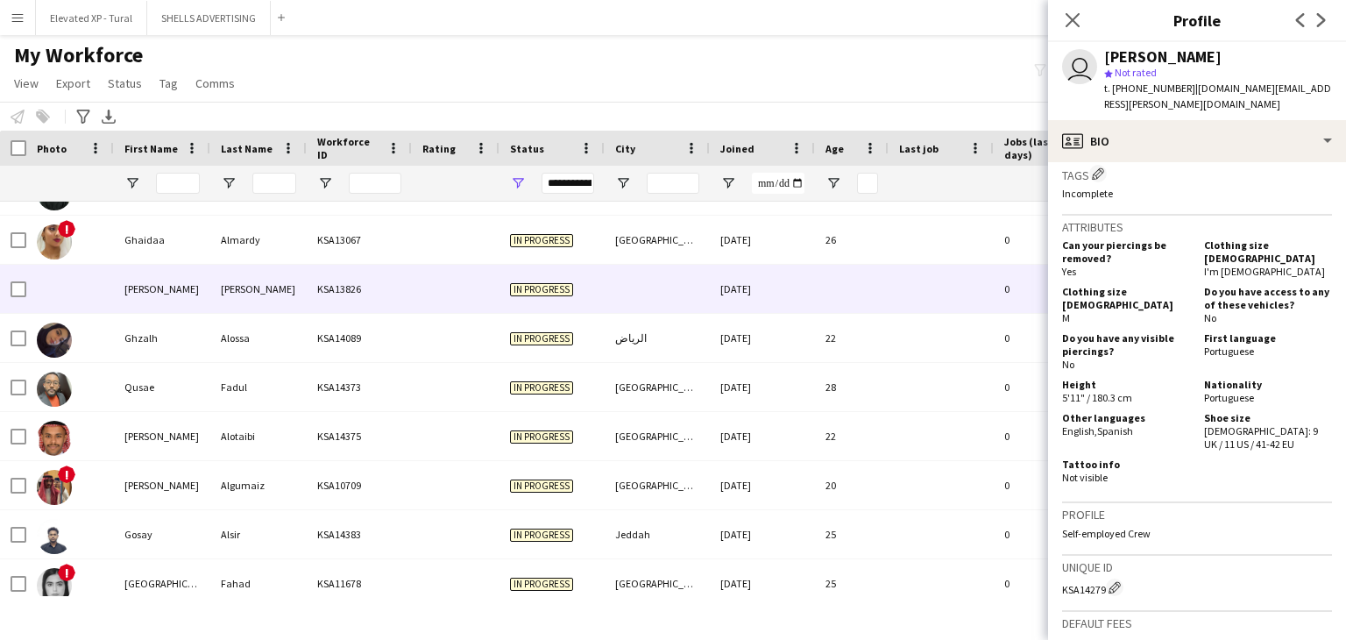
click at [294, 288] on div "[PERSON_NAME]" at bounding box center [258, 289] width 96 height 48
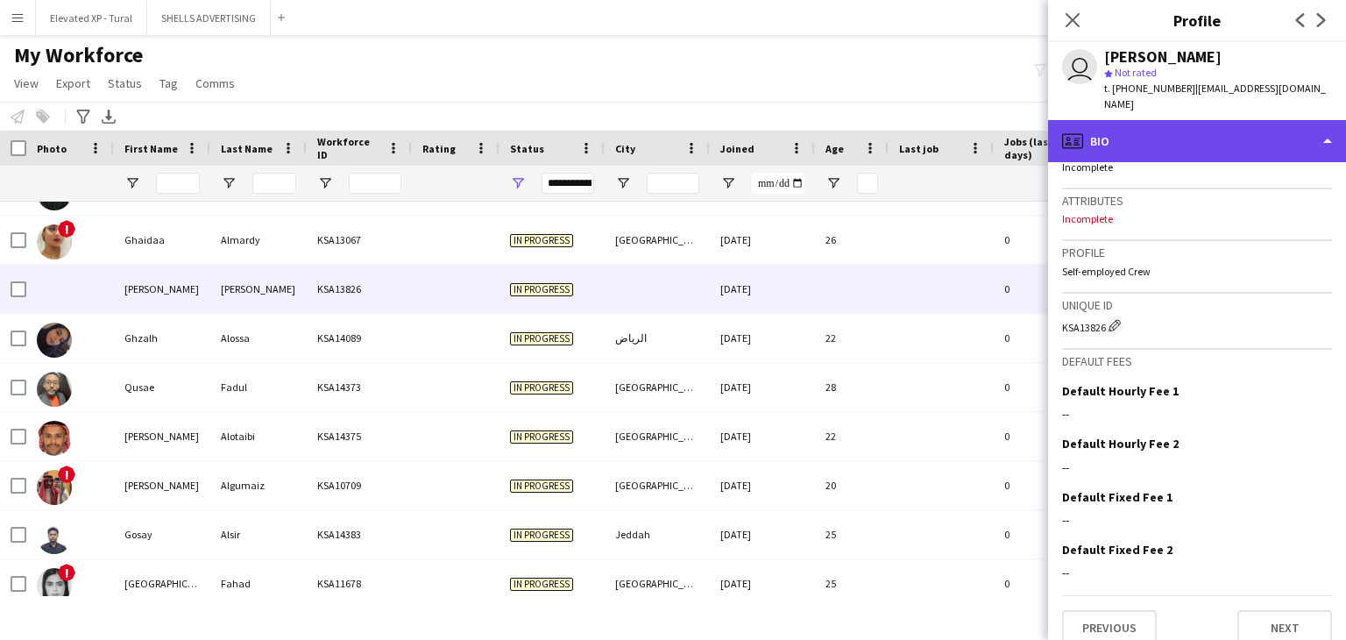
click at [1189, 120] on div "profile Bio" at bounding box center [1197, 141] width 298 height 42
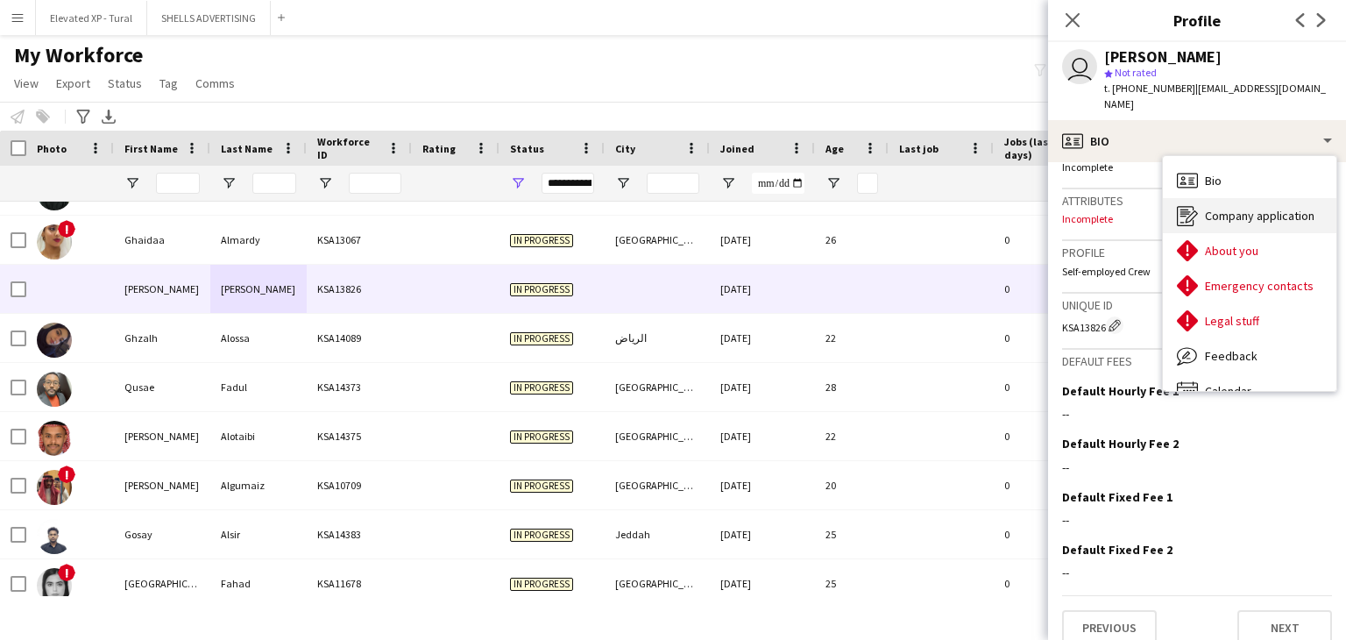
click at [1215, 208] on span "Company application" at bounding box center [1260, 216] width 110 height 16
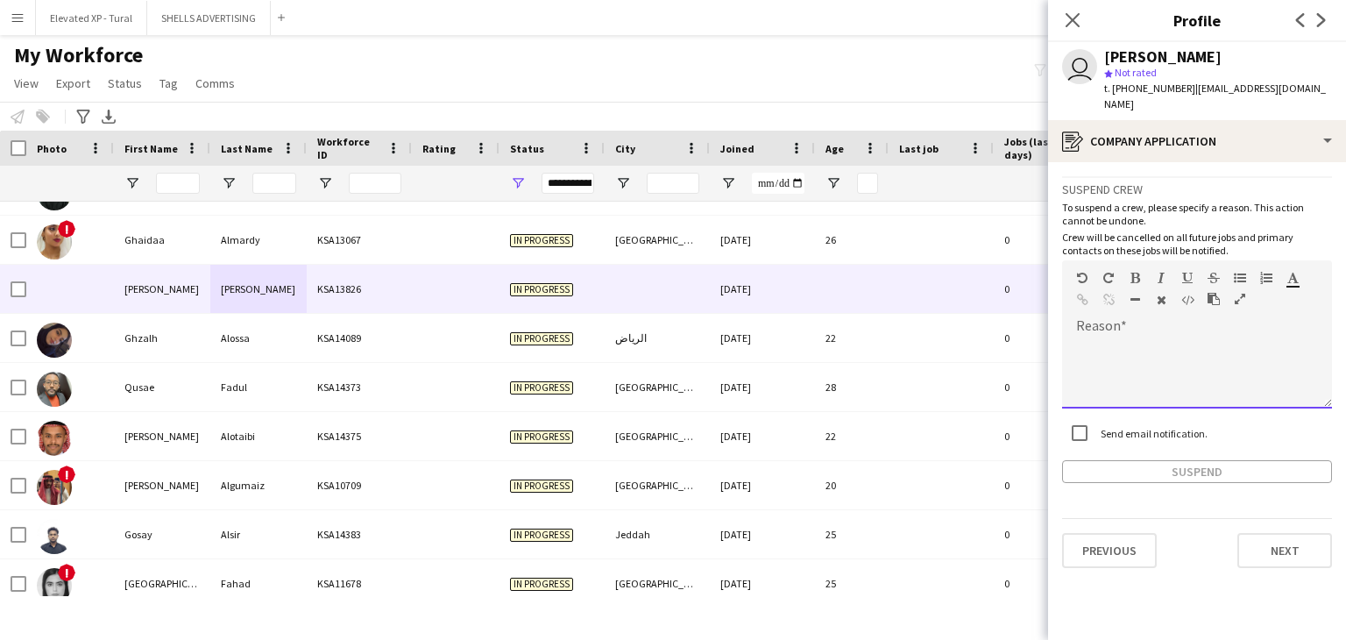
click at [1111, 349] on div at bounding box center [1197, 373] width 270 height 70
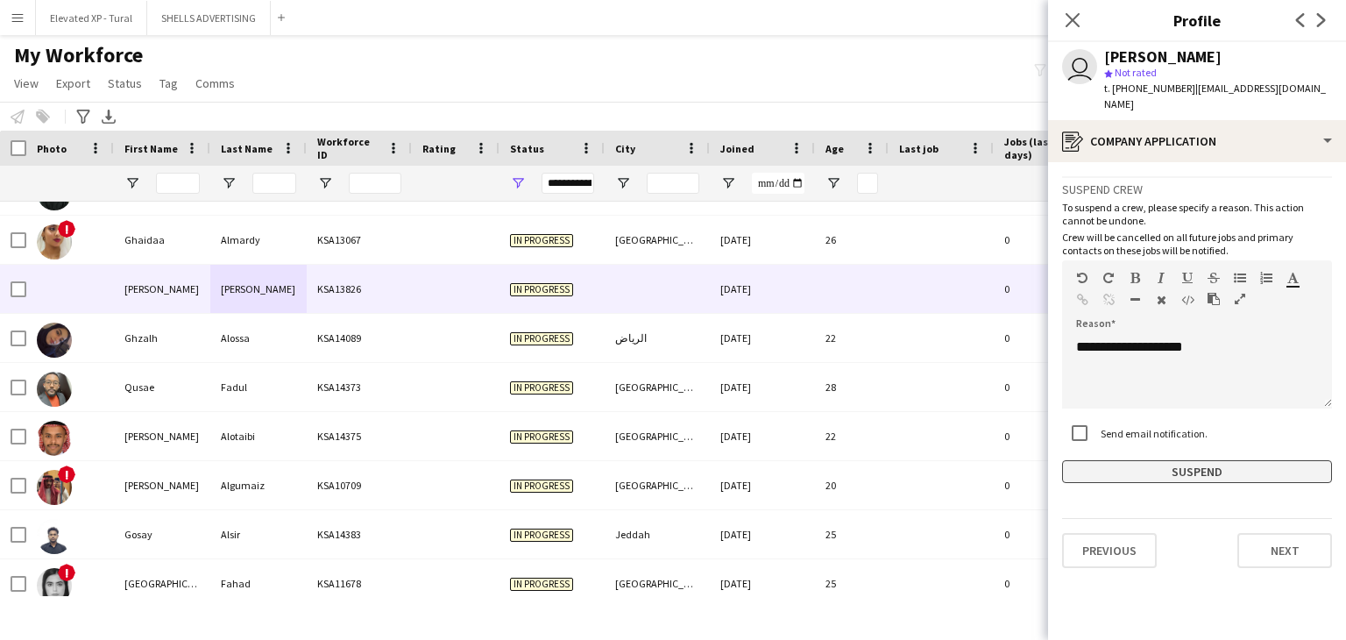
click at [1161, 460] on button "Suspend" at bounding box center [1197, 471] width 270 height 23
click at [1205, 460] on button "Suspend" at bounding box center [1197, 471] width 270 height 23
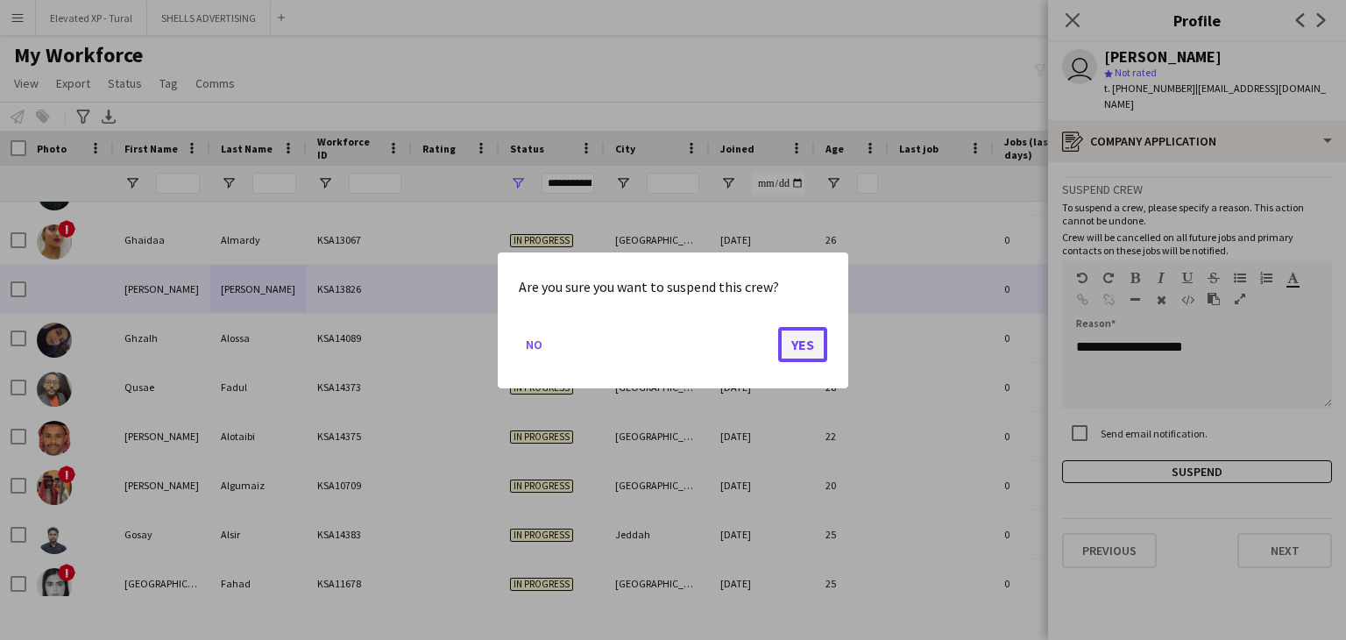
click at [813, 344] on button "Yes" at bounding box center [802, 343] width 49 height 35
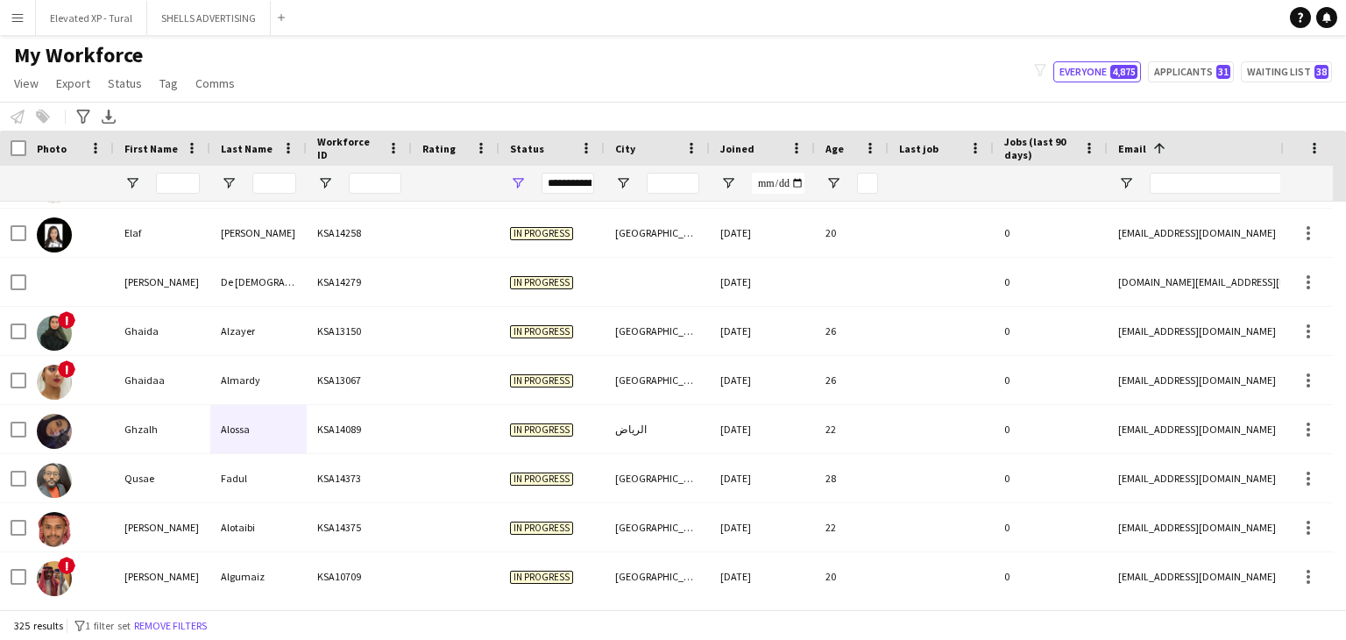
scroll to position [5081, 0]
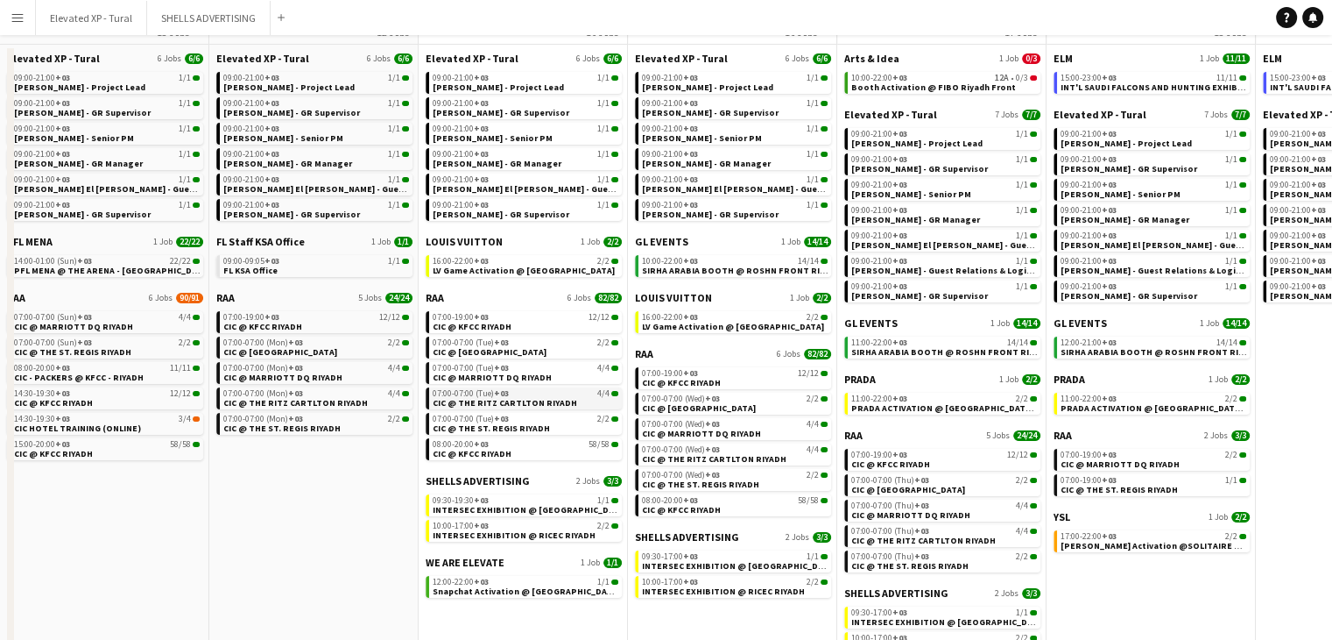
scroll to position [175, 0]
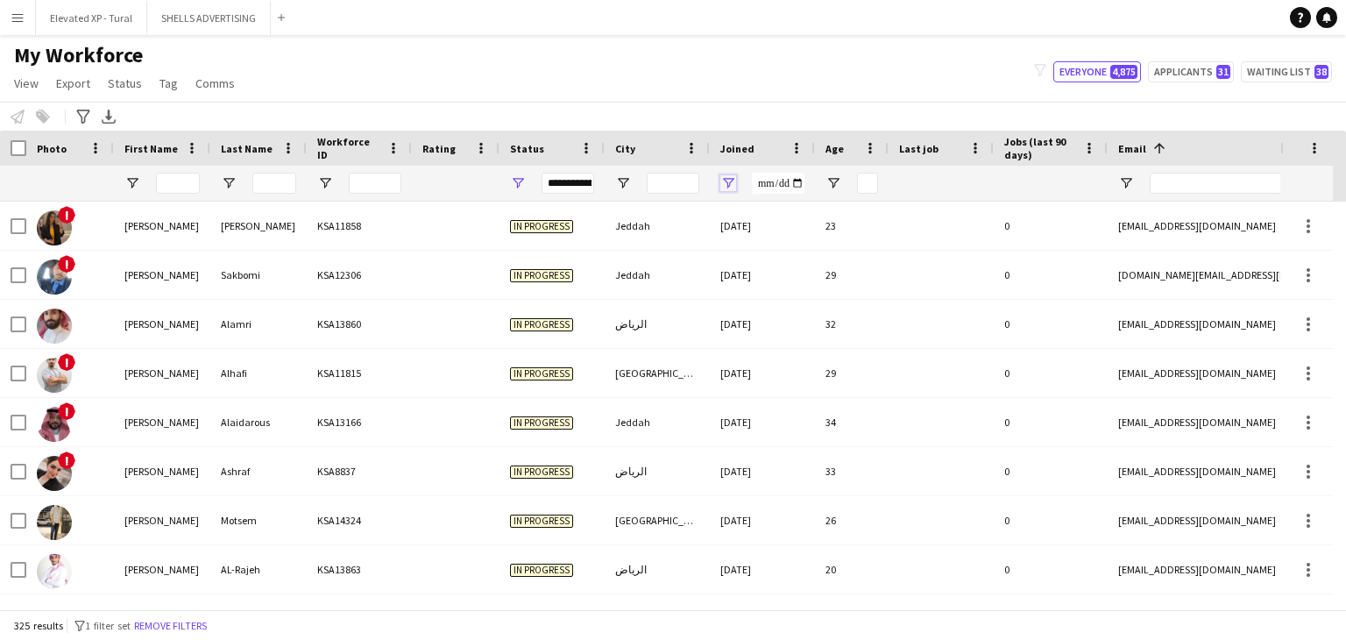
click at [732, 181] on span "Open Filter Menu" at bounding box center [728, 183] width 16 height 16
click at [795, 147] on span at bounding box center [796, 148] width 16 height 16
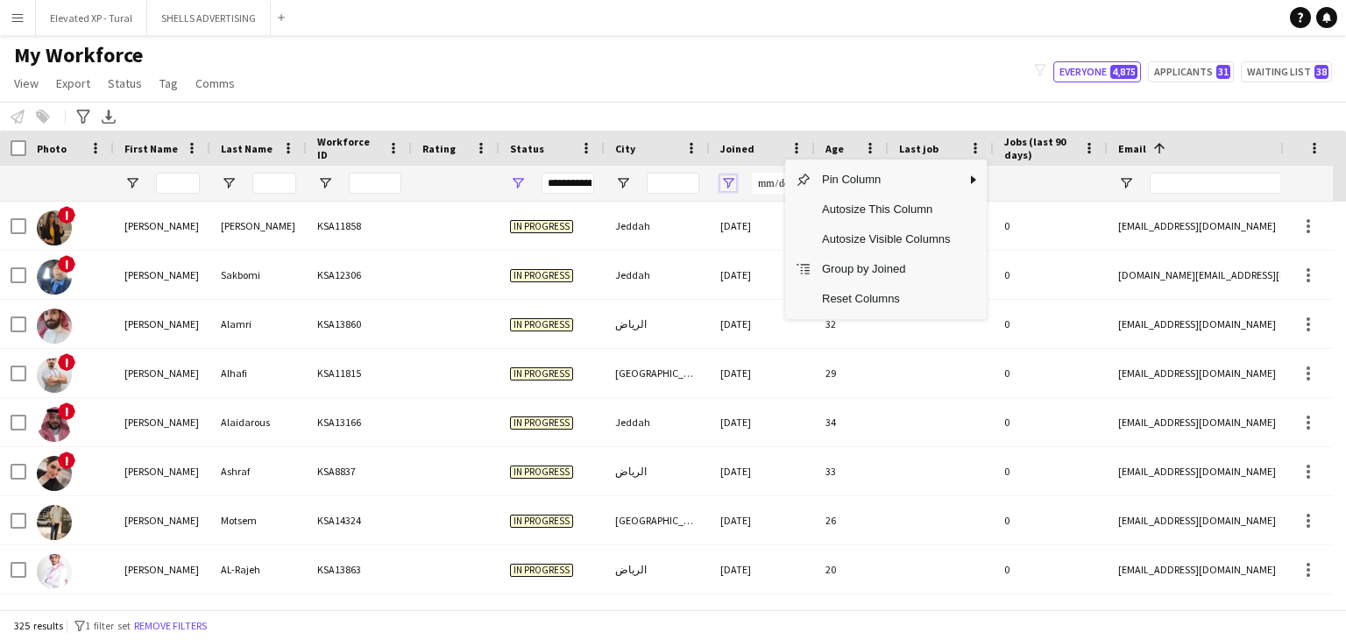
click at [735, 183] on span "Open Filter Menu" at bounding box center [728, 183] width 16 height 16
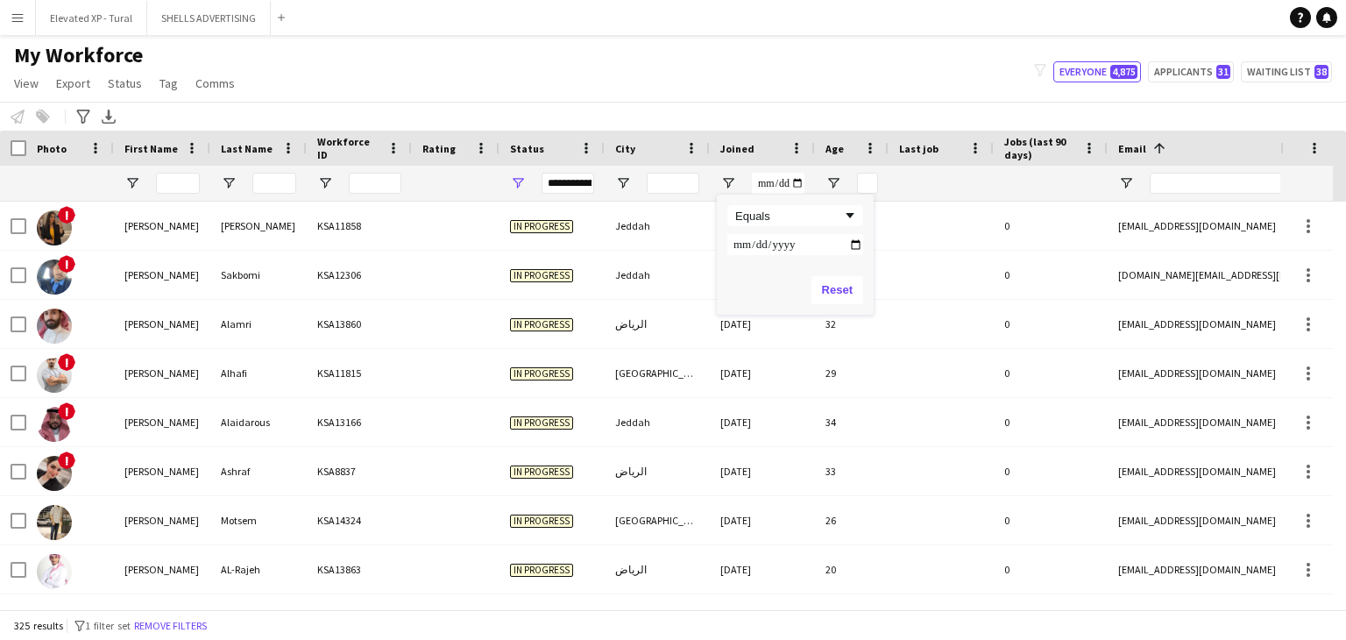
click at [654, 201] on div "Jeddah" at bounding box center [656, 225] width 105 height 48
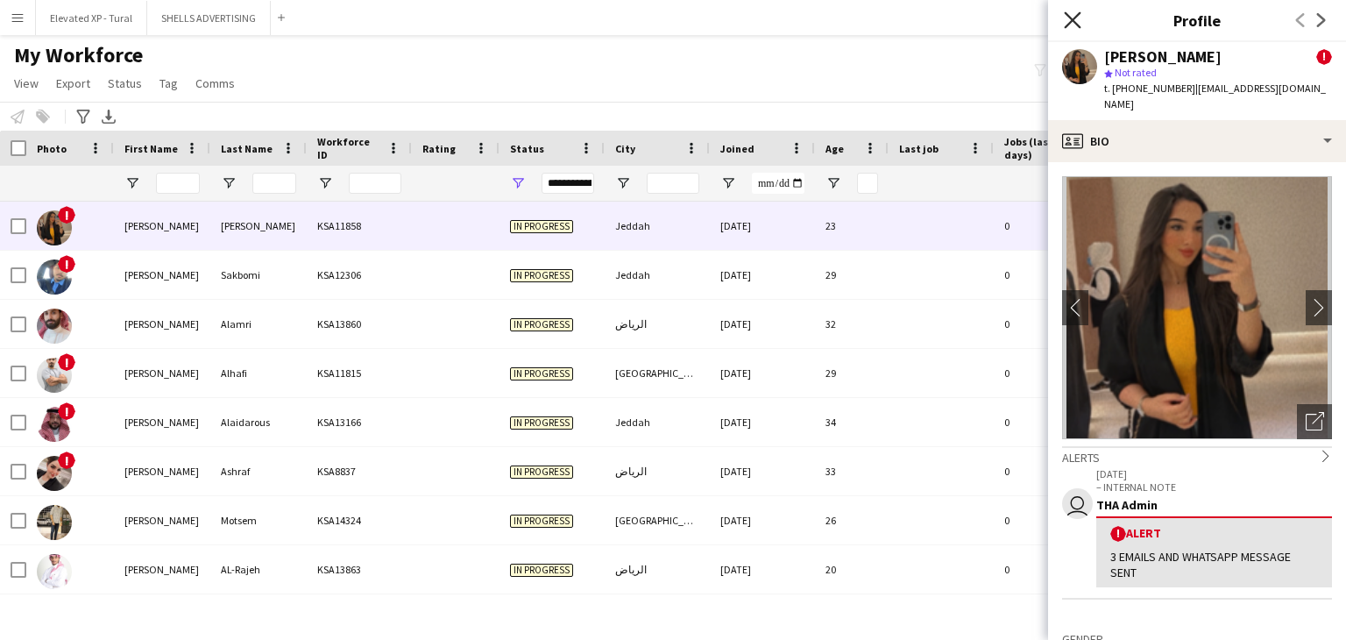
click at [1072, 22] on icon "Close pop-in" at bounding box center [1072, 19] width 17 height 17
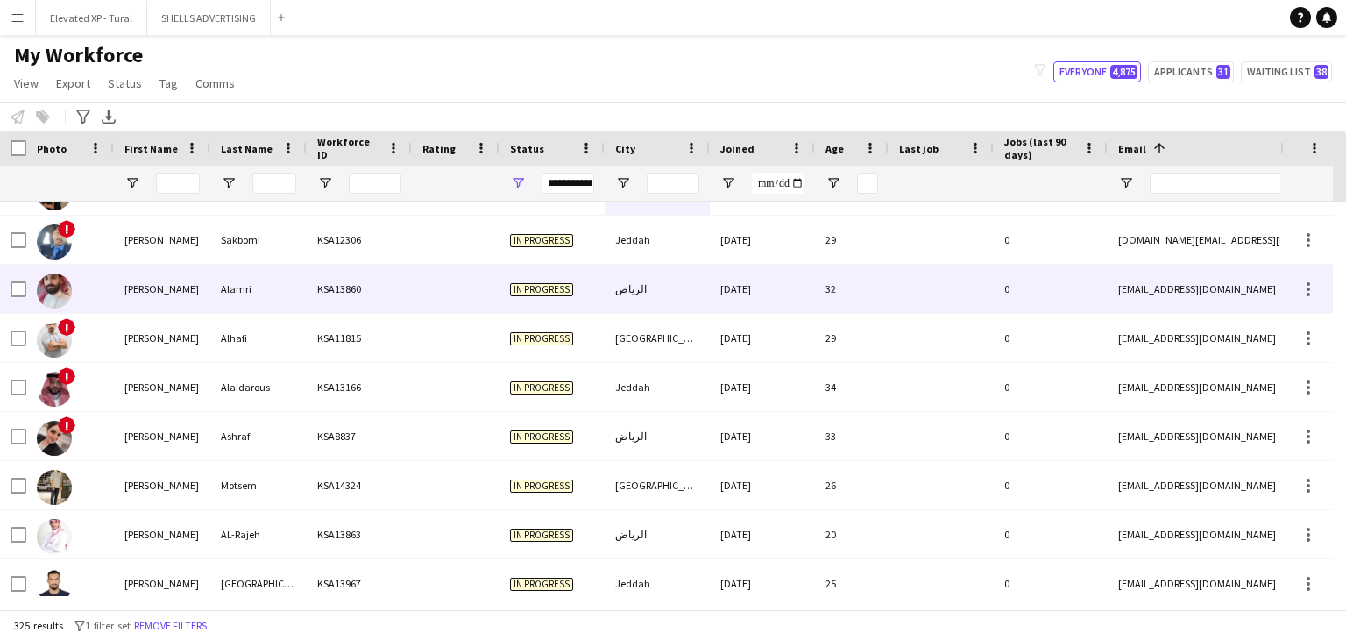
scroll to position [88, 0]
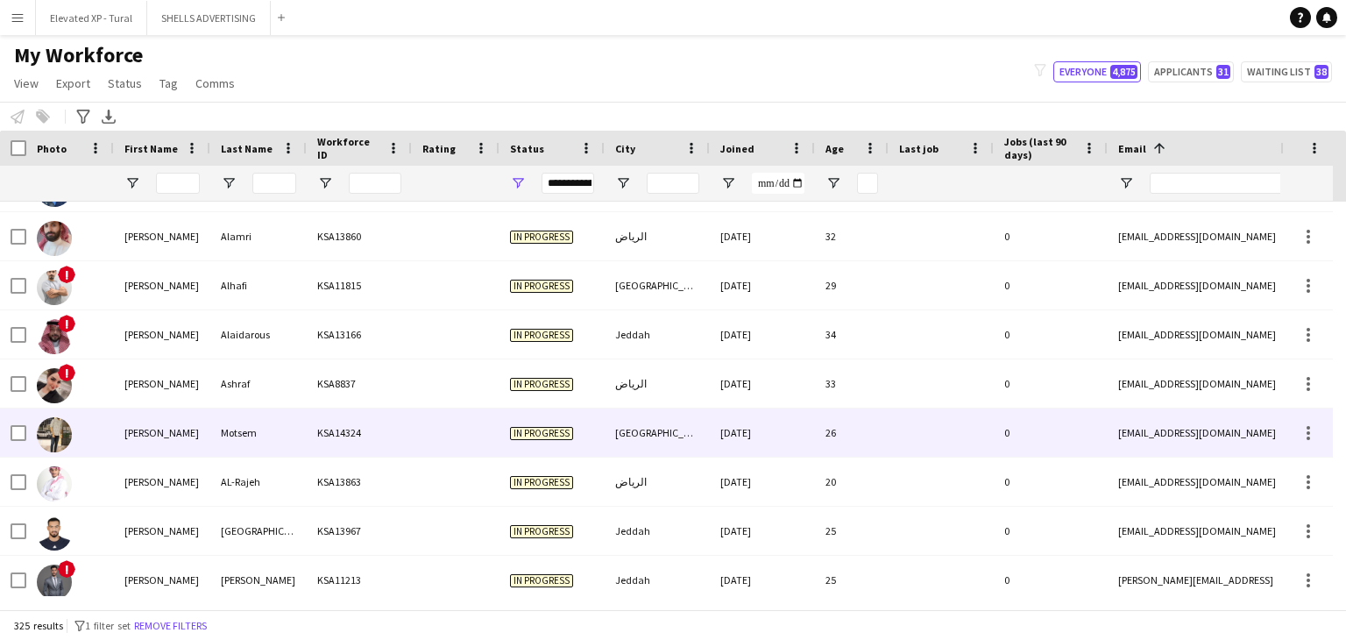
click at [256, 428] on div "Motsem" at bounding box center [258, 432] width 96 height 48
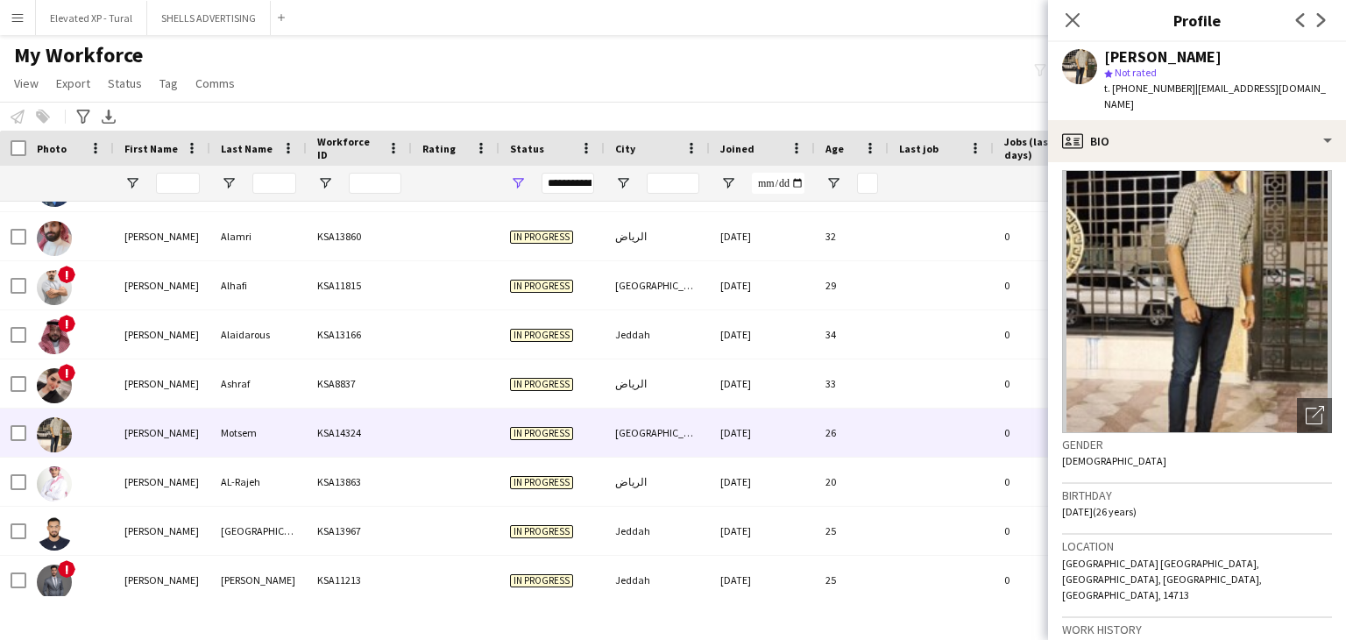
scroll to position [0, 0]
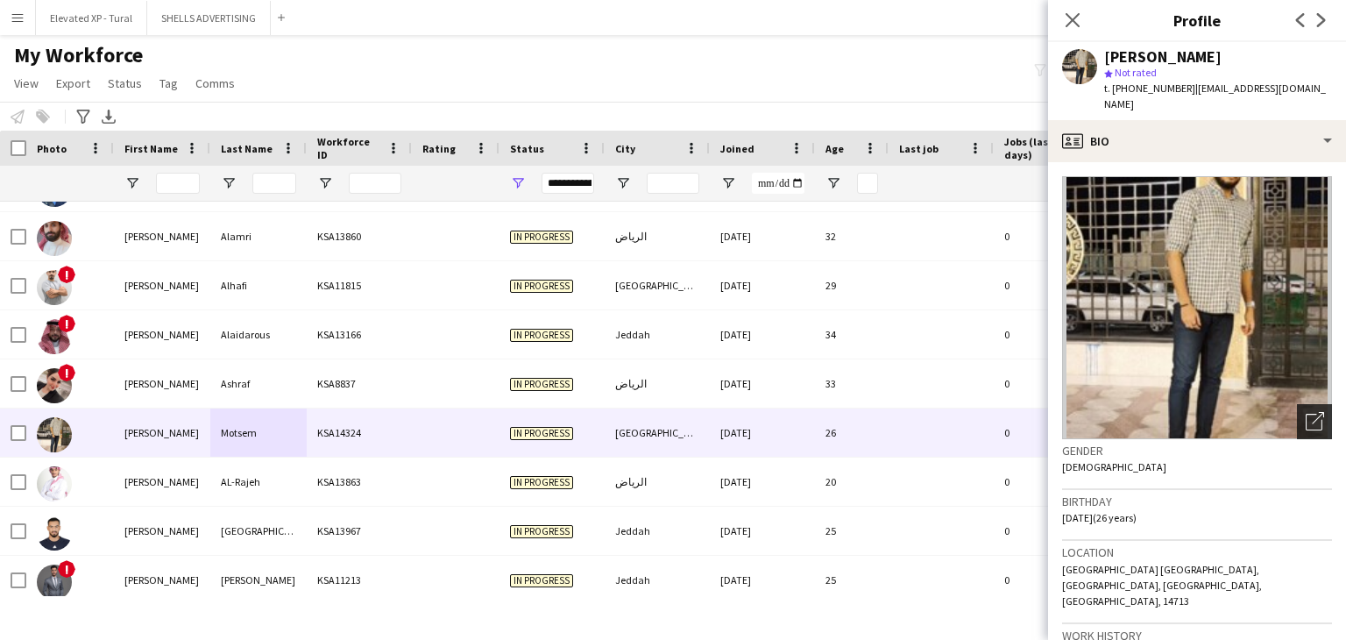
click at [1301, 404] on div "Open photos pop-in" at bounding box center [1314, 421] width 35 height 35
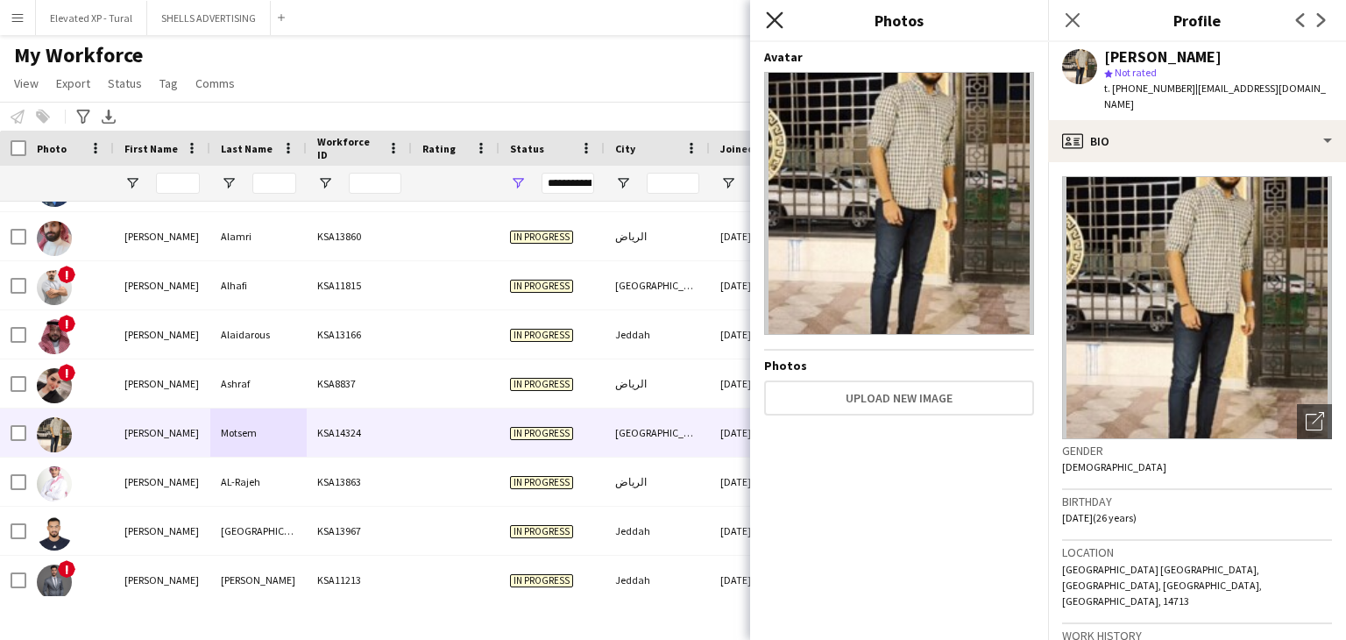
click at [781, 24] on icon "Close pop-in" at bounding box center [774, 19] width 17 height 17
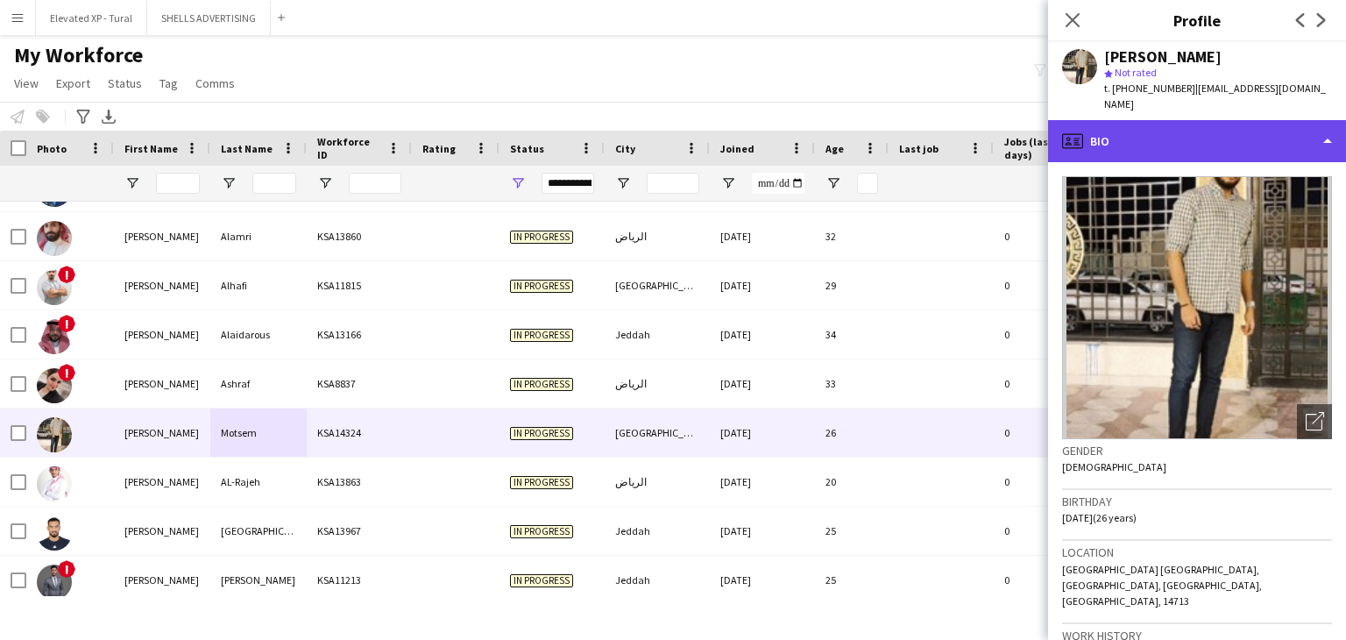
click at [1157, 127] on div "profile Bio" at bounding box center [1197, 141] width 298 height 42
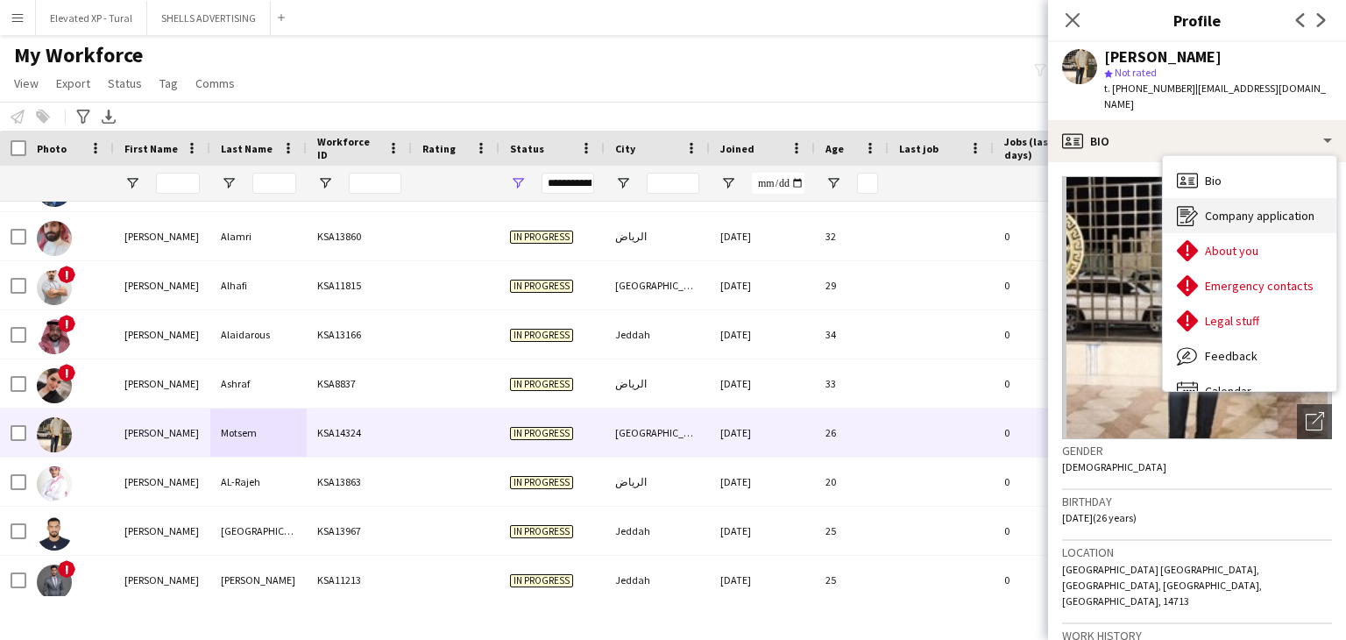
click at [1239, 208] on span "Company application" at bounding box center [1260, 216] width 110 height 16
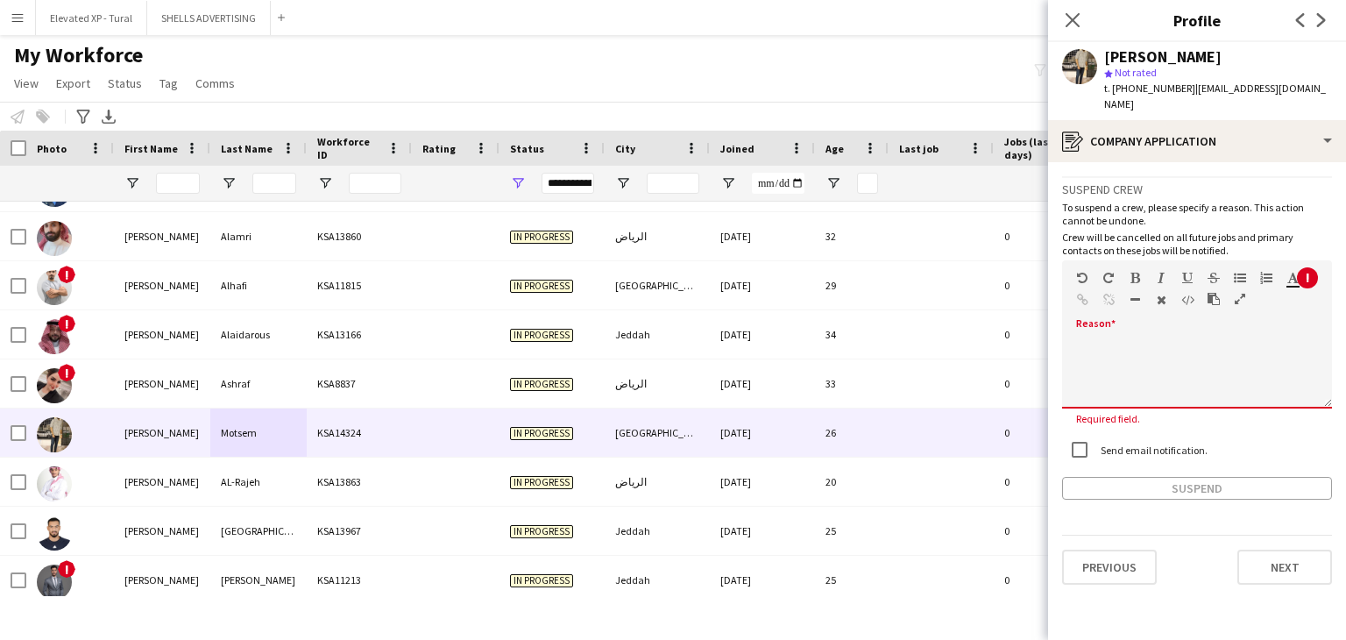
click at [1111, 326] on div at bounding box center [1197, 367] width 270 height 82
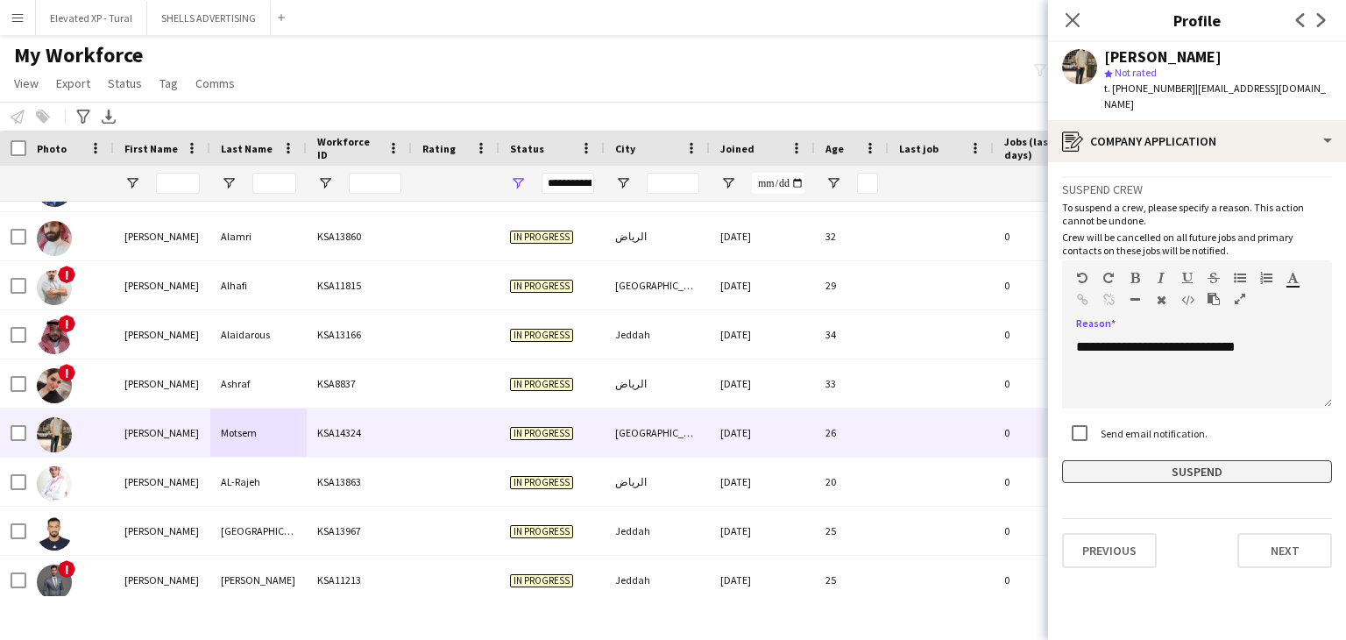
click at [1219, 460] on button "Suspend" at bounding box center [1197, 471] width 270 height 23
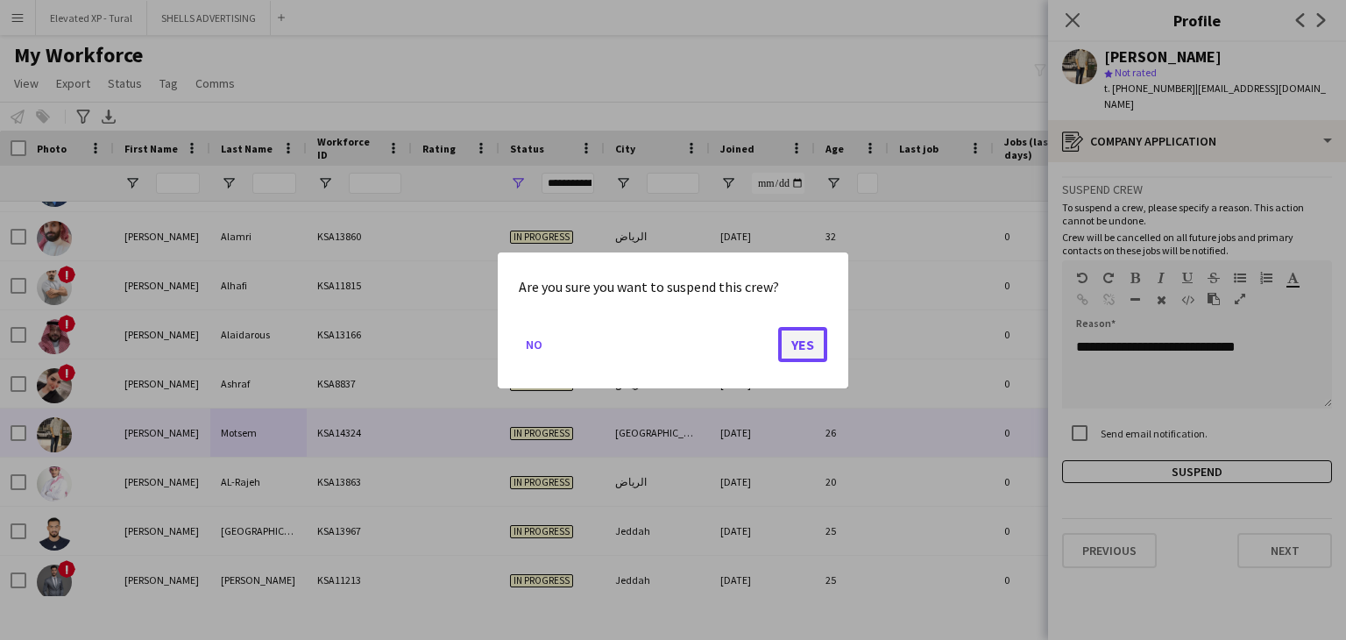
click at [810, 341] on button "Yes" at bounding box center [802, 343] width 49 height 35
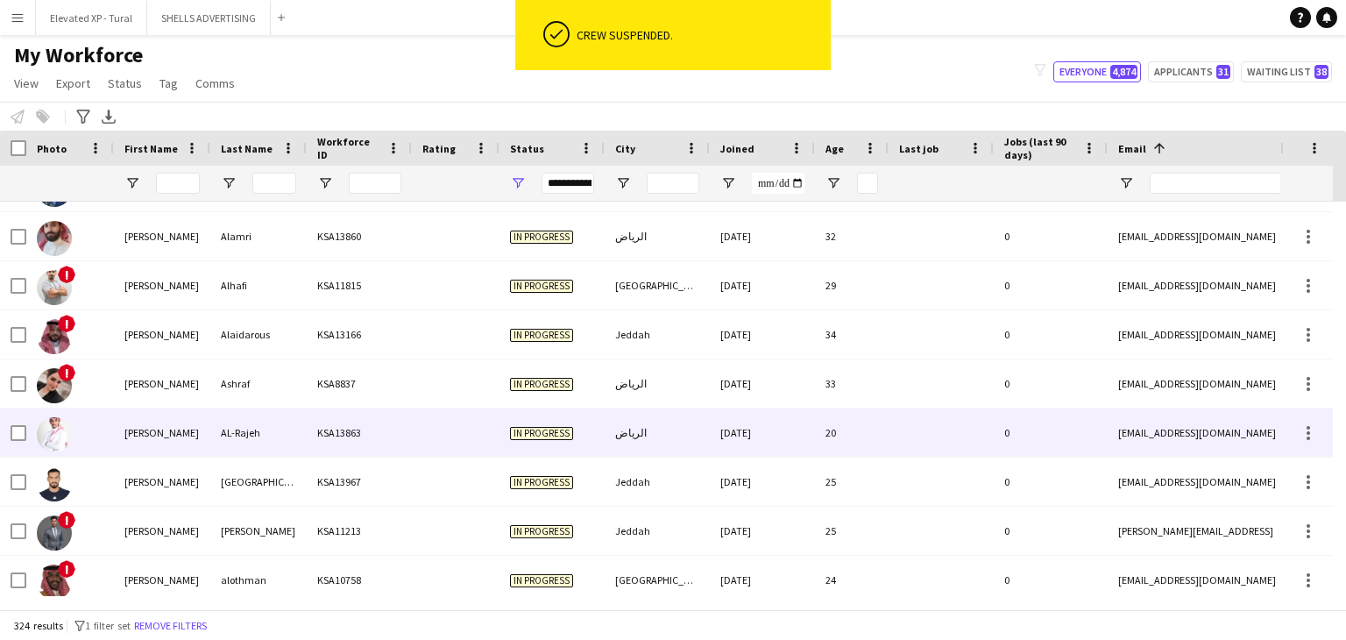
click at [296, 431] on div "AL-Rajeh" at bounding box center [258, 432] width 96 height 48
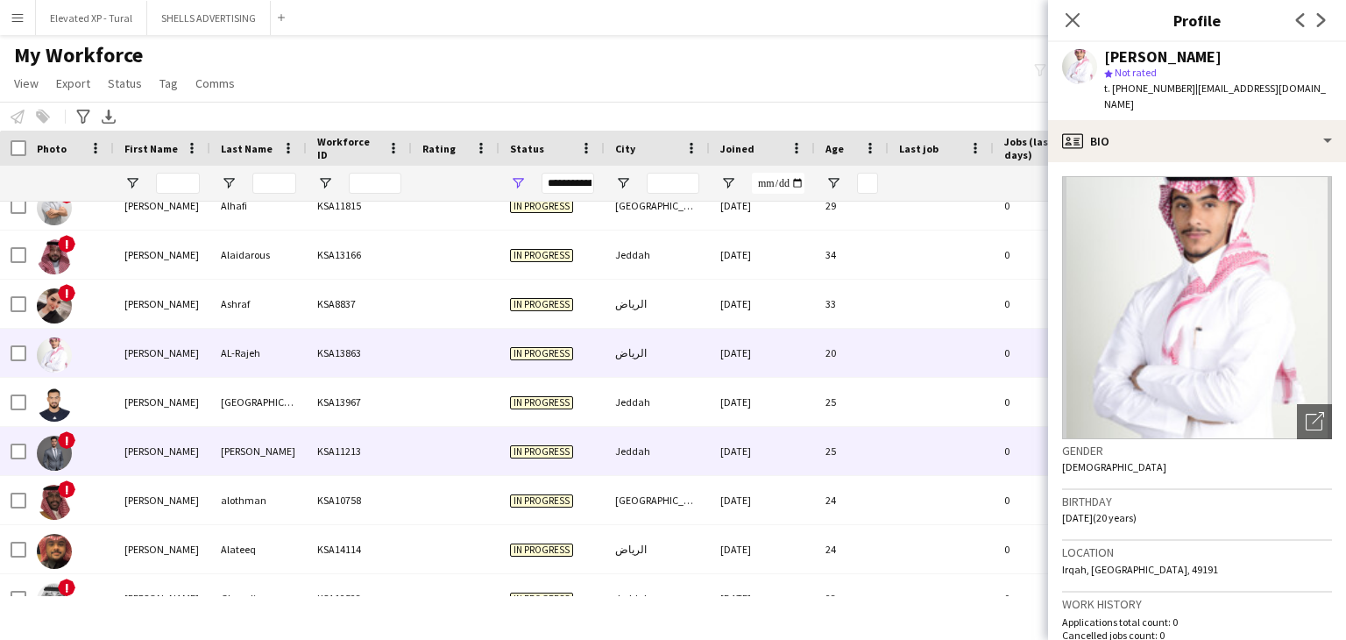
scroll to position [175, 0]
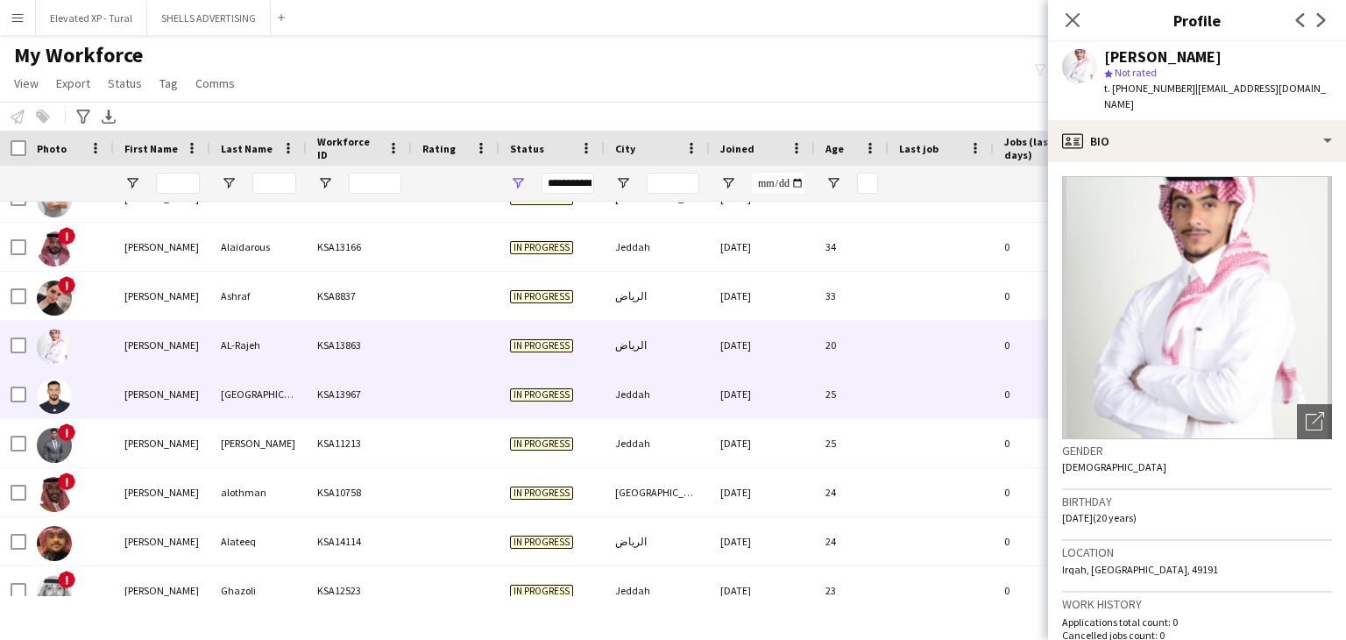
click at [271, 407] on div "[GEOGRAPHIC_DATA]" at bounding box center [258, 394] width 96 height 48
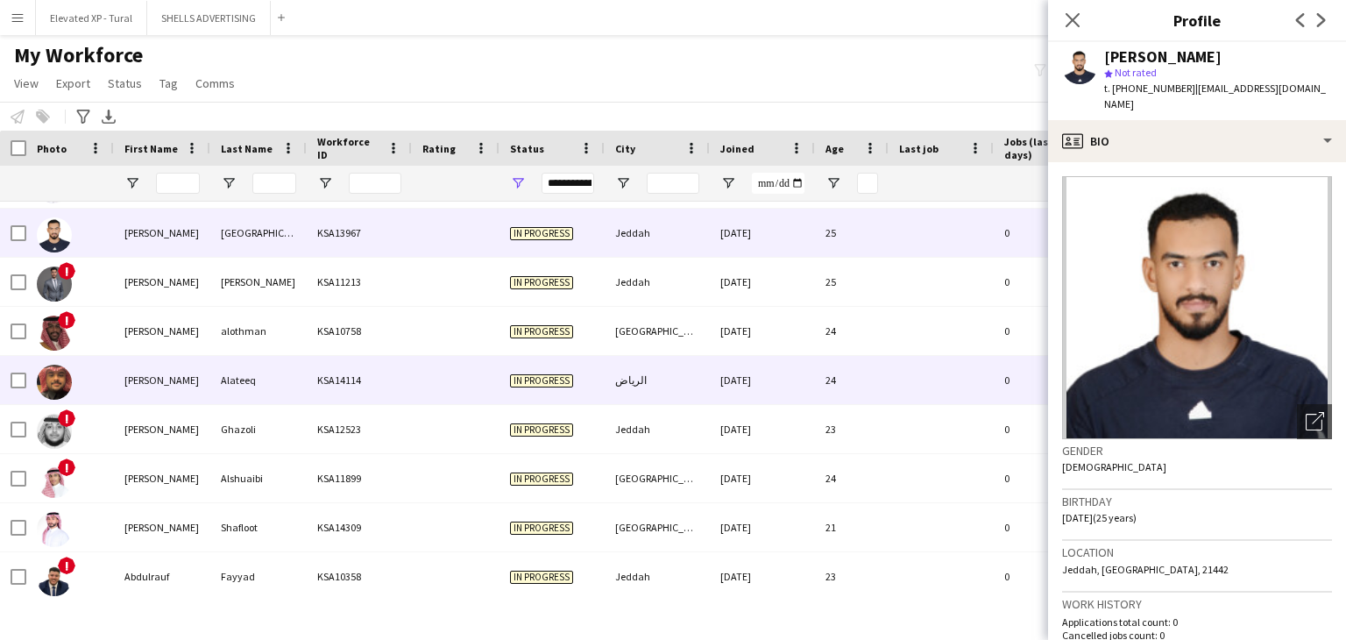
scroll to position [350, 0]
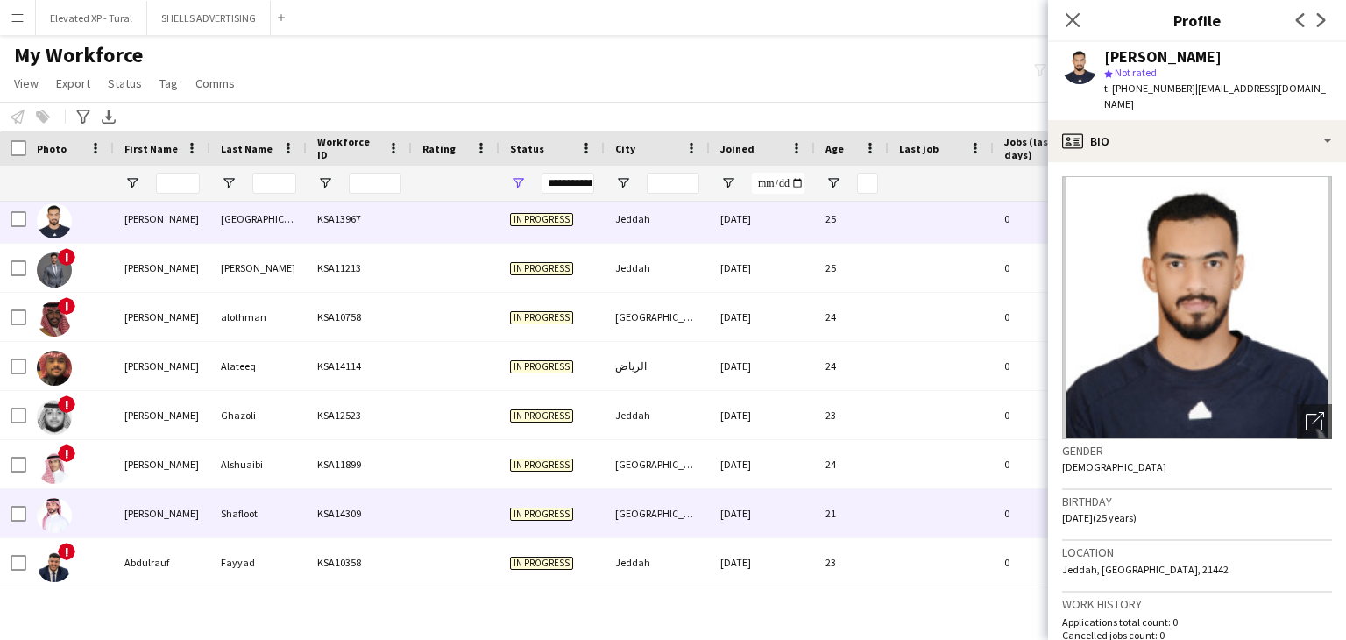
click at [251, 513] on div "Shafloot" at bounding box center [258, 513] width 96 height 48
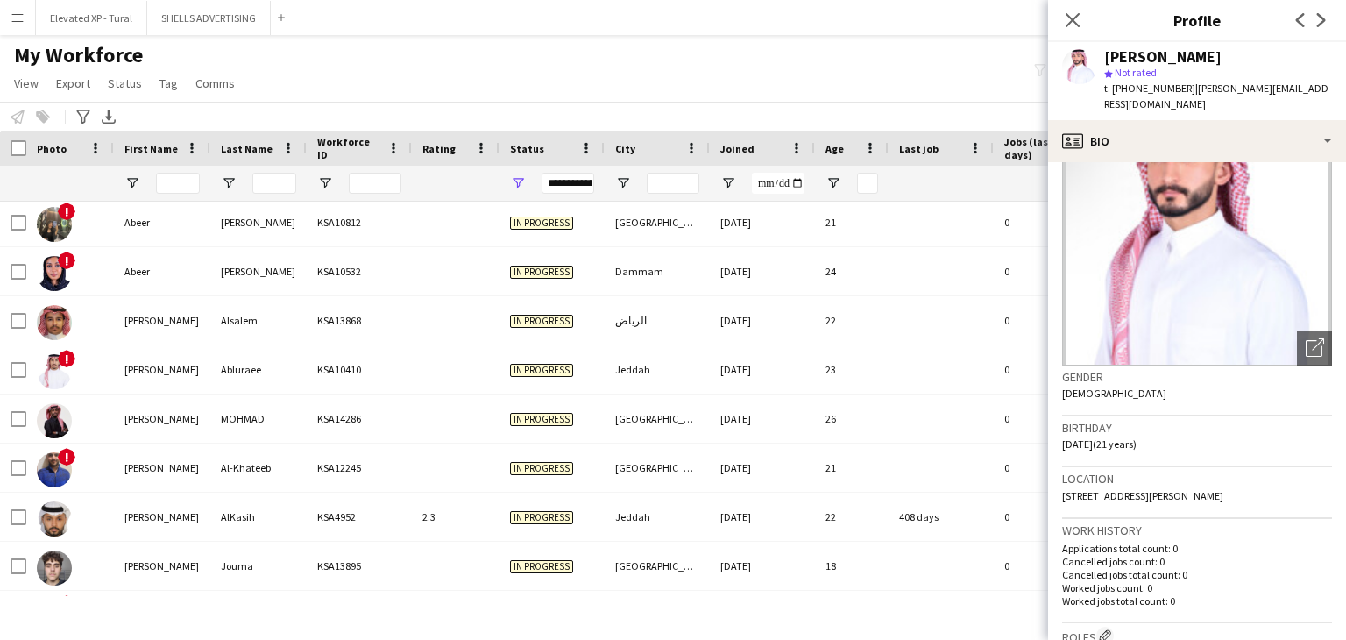
scroll to position [0, 0]
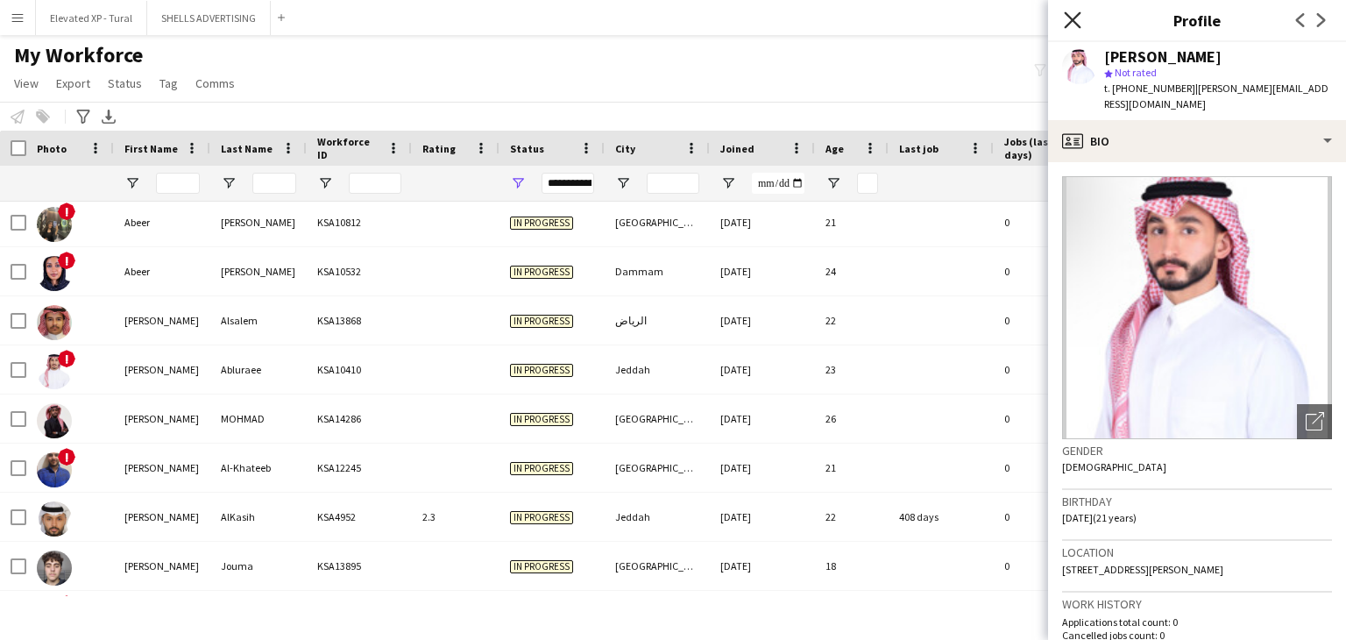
click at [1076, 24] on icon at bounding box center [1072, 19] width 17 height 17
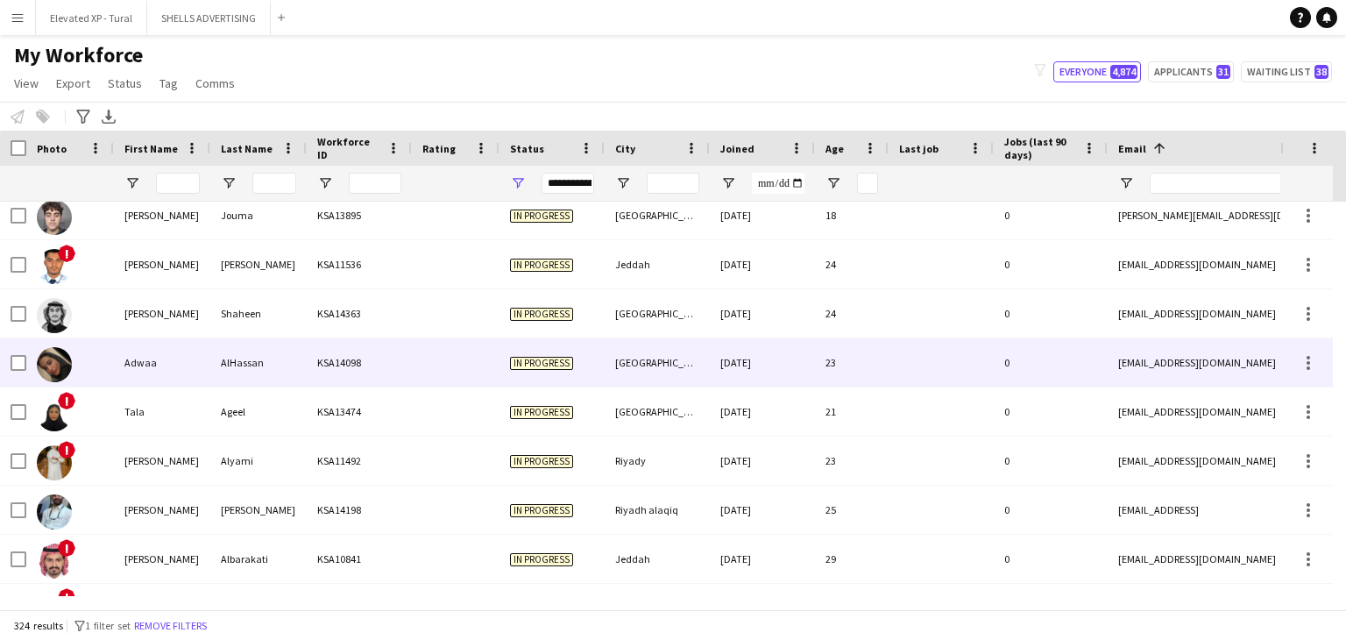
click at [207, 364] on div "Adwaa" at bounding box center [162, 362] width 96 height 48
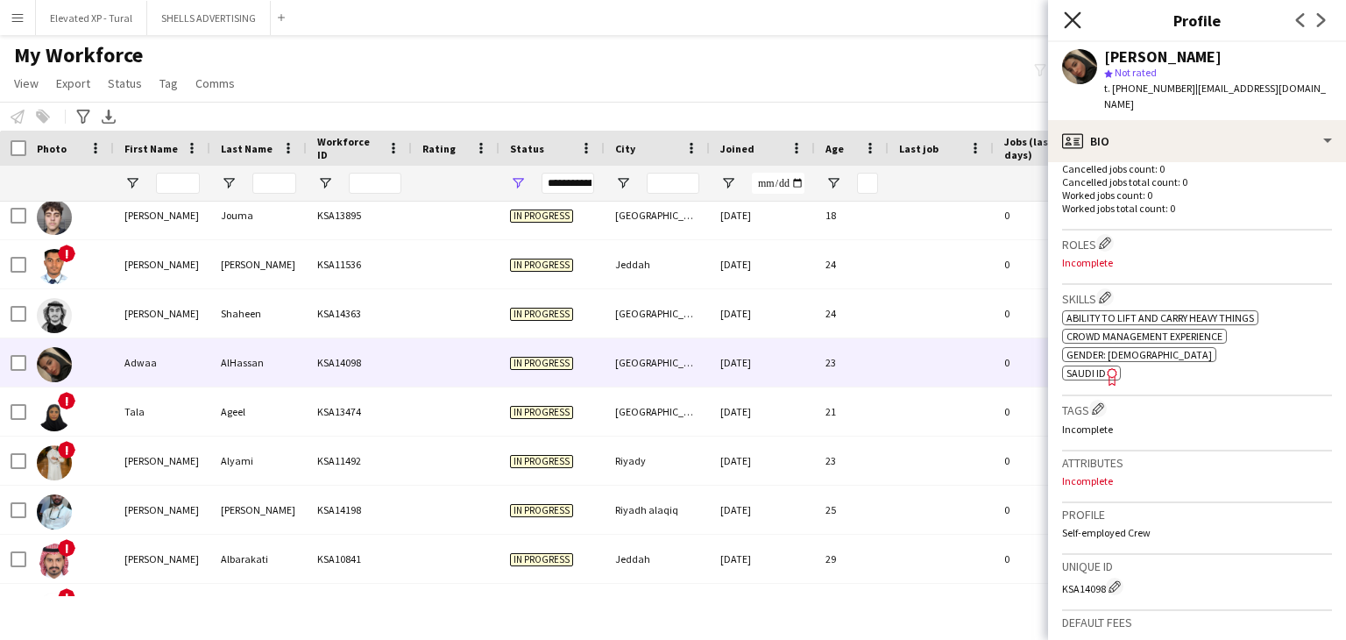
click at [1078, 18] on icon "Close pop-in" at bounding box center [1072, 19] width 17 height 17
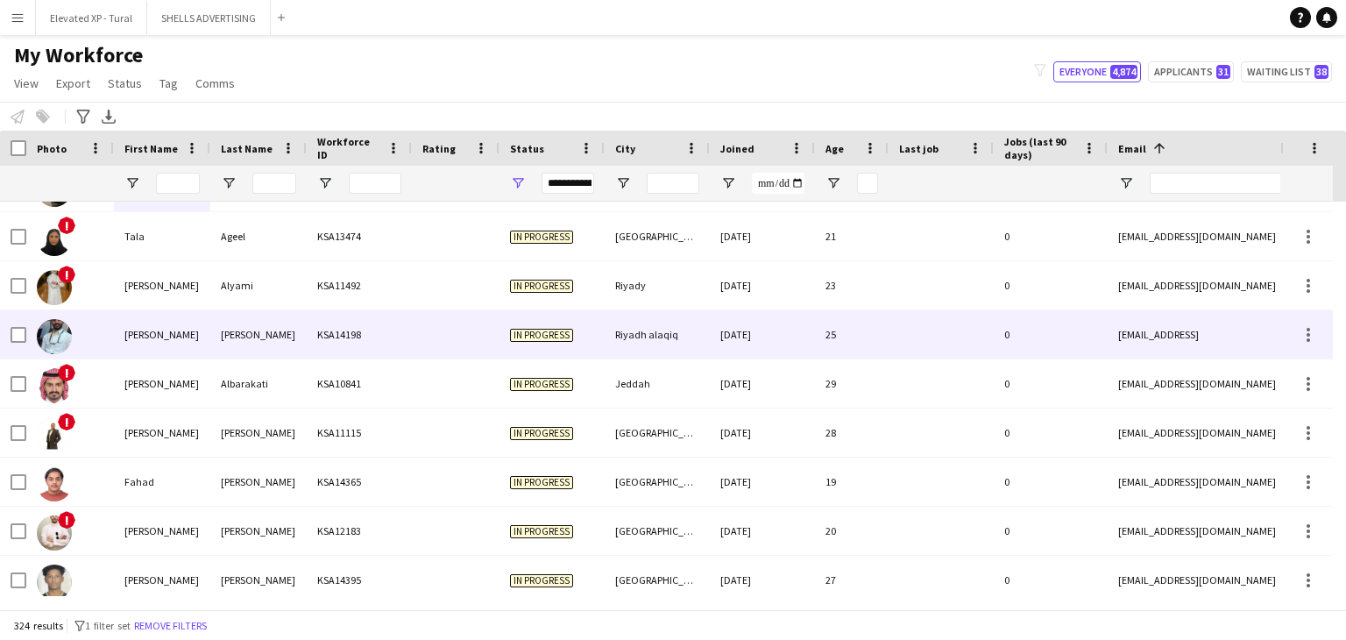
click at [240, 353] on div "[PERSON_NAME]" at bounding box center [258, 334] width 96 height 48
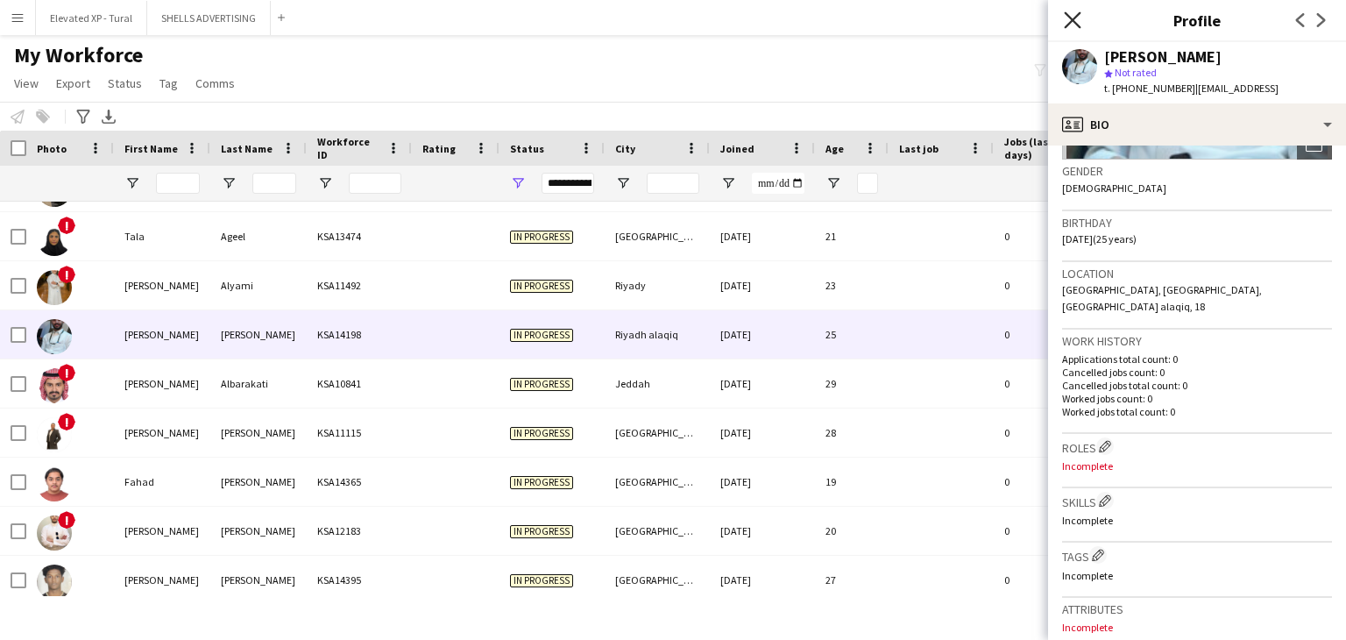
click at [1069, 22] on icon at bounding box center [1072, 19] width 17 height 17
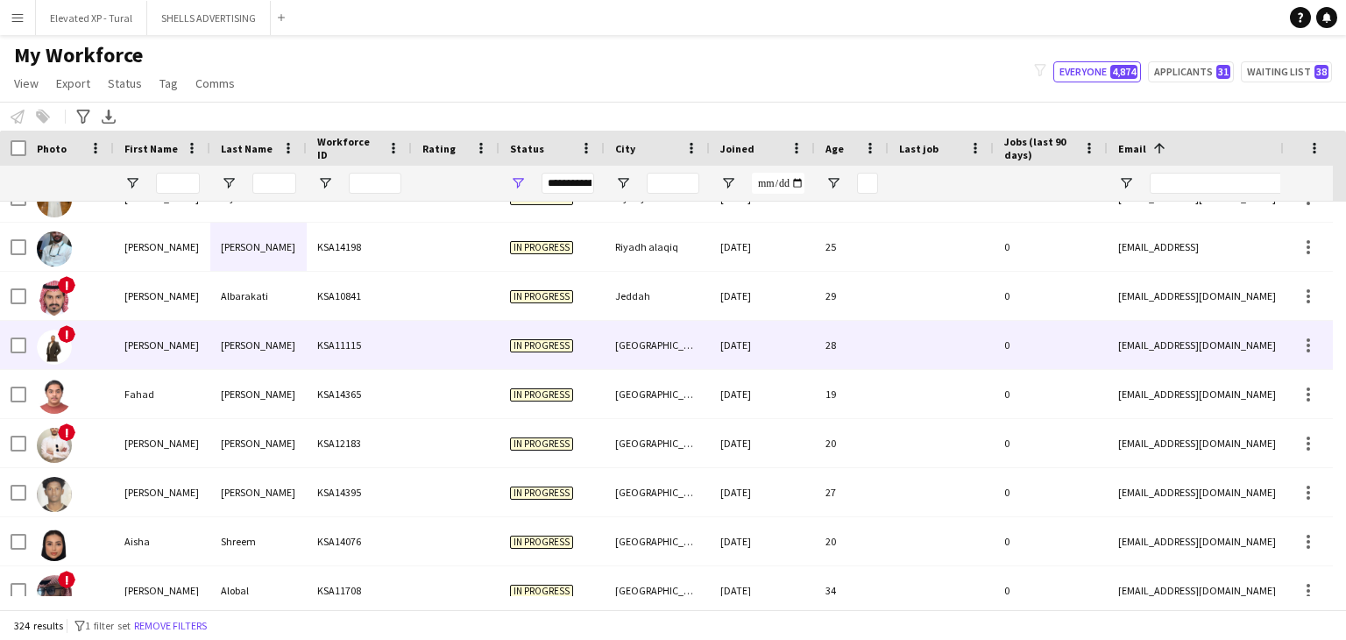
click at [251, 364] on div "[PERSON_NAME]" at bounding box center [258, 345] width 96 height 48
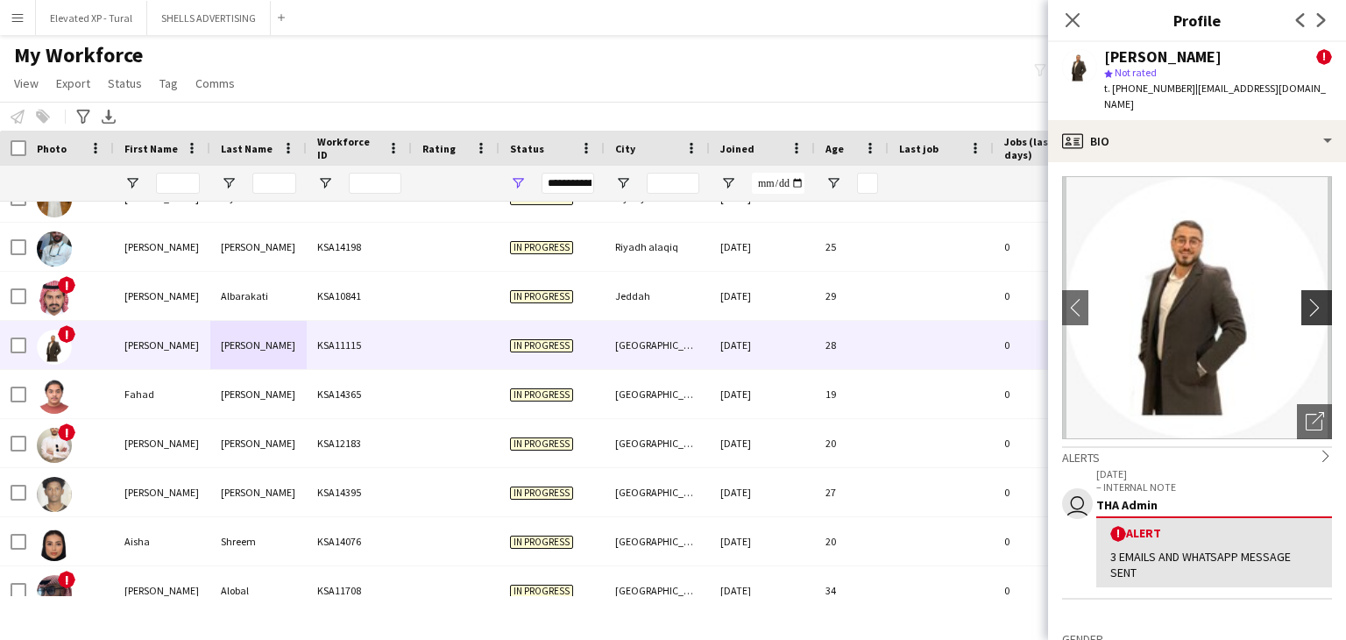
click at [1305, 298] on app-icon "chevron-right" at bounding box center [1318, 307] width 27 height 18
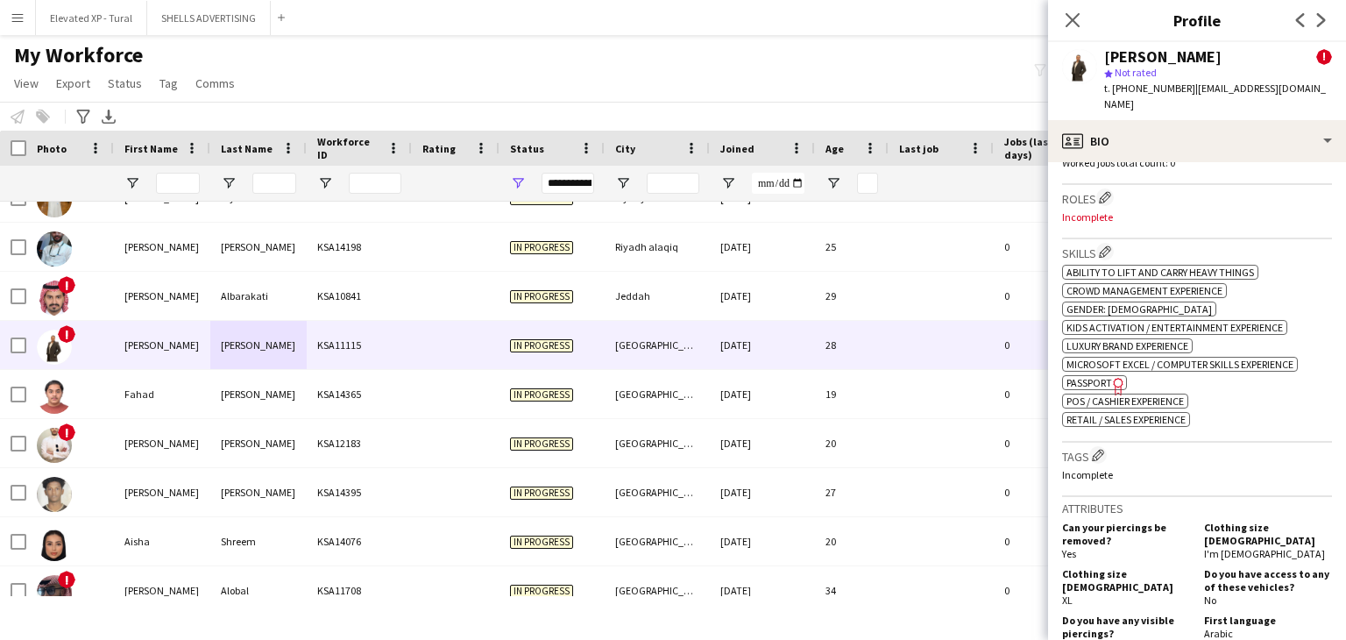
click at [1088, 376] on span "Passport" at bounding box center [1089, 382] width 46 height 13
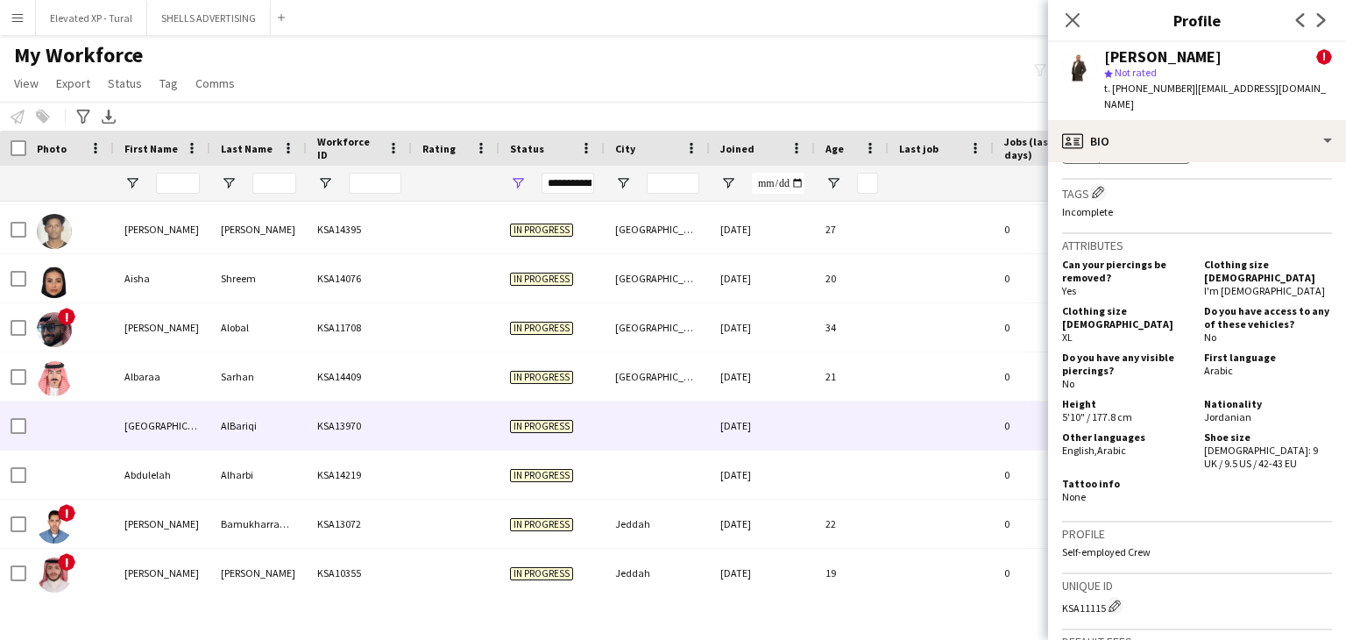
click at [261, 435] on div "AlBariqi" at bounding box center [258, 425] width 96 height 48
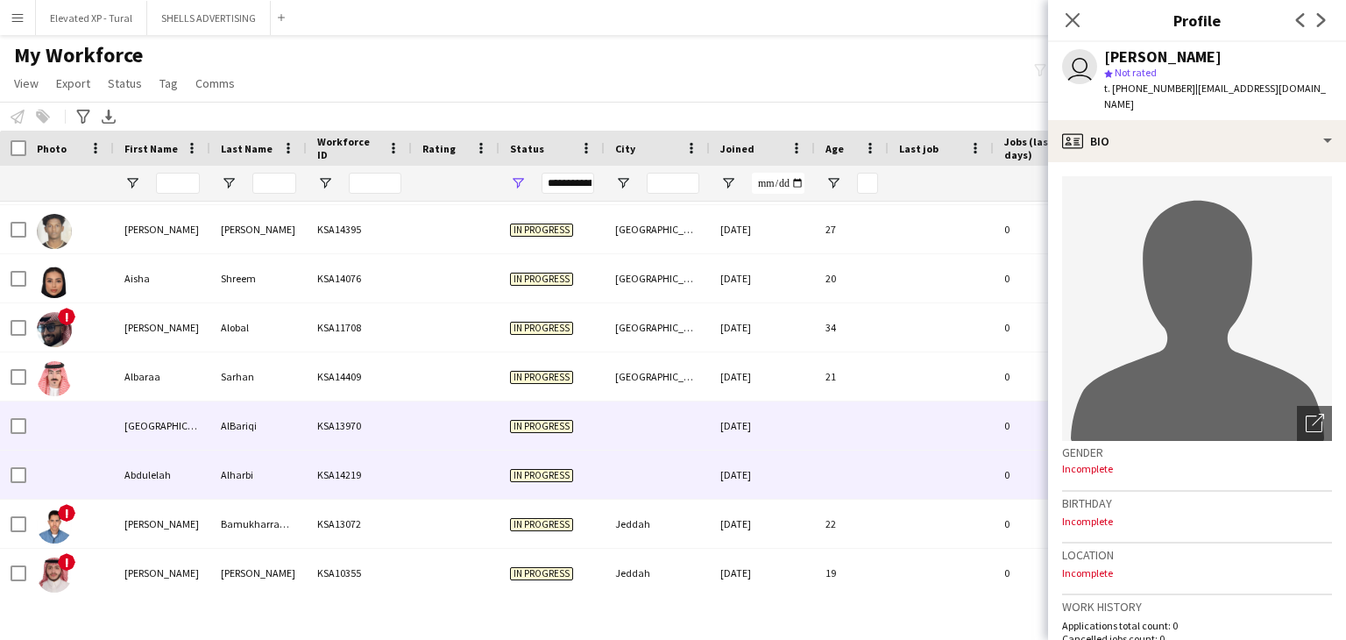
click at [286, 484] on div "Alharbi" at bounding box center [258, 474] width 96 height 48
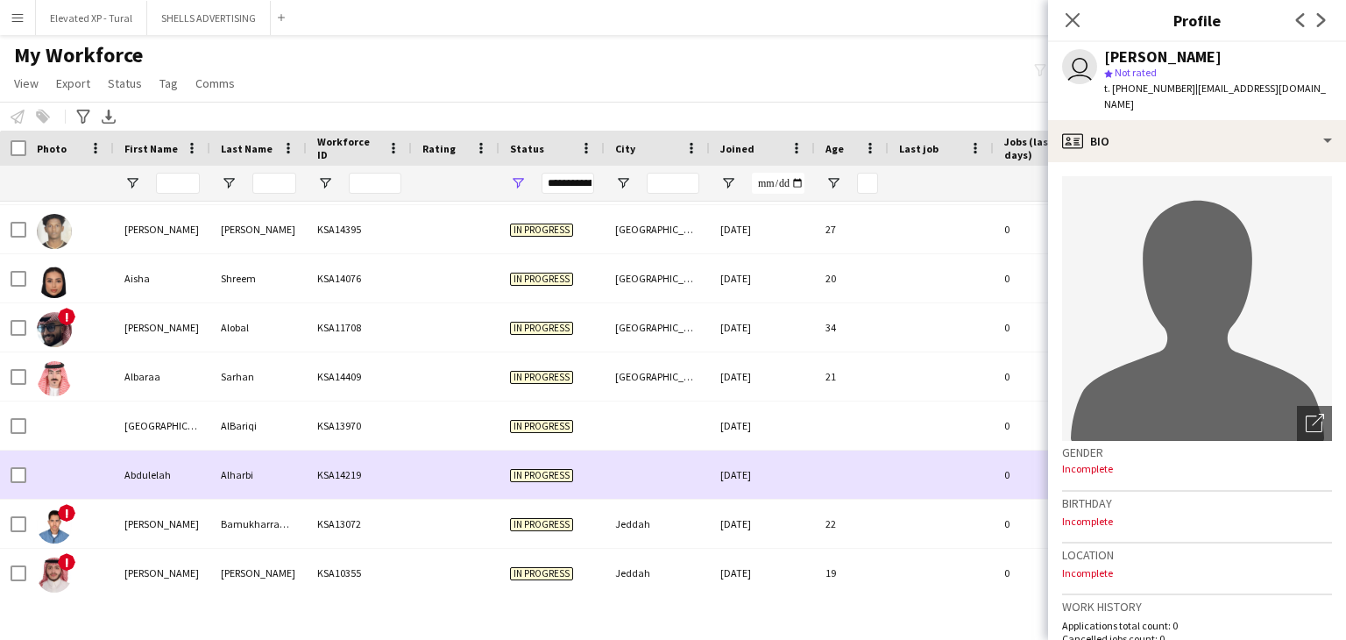
click at [300, 453] on div "Alharbi" at bounding box center [258, 474] width 96 height 48
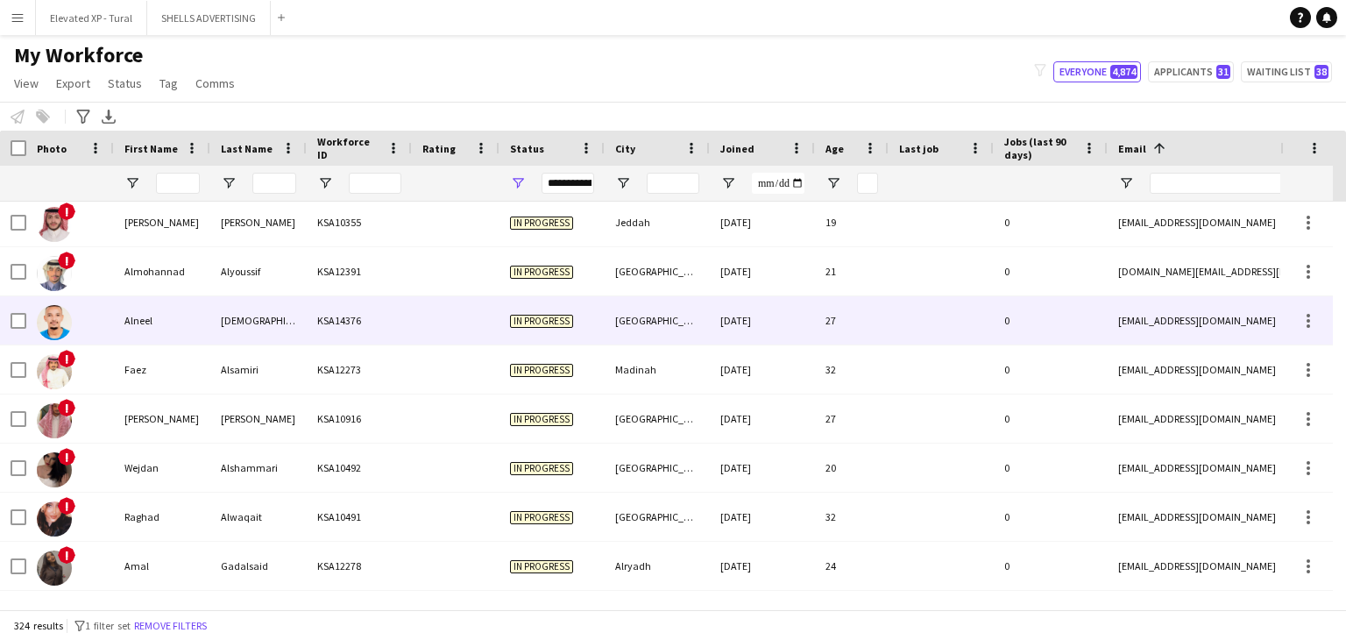
click at [242, 329] on div "Musa" at bounding box center [258, 320] width 96 height 48
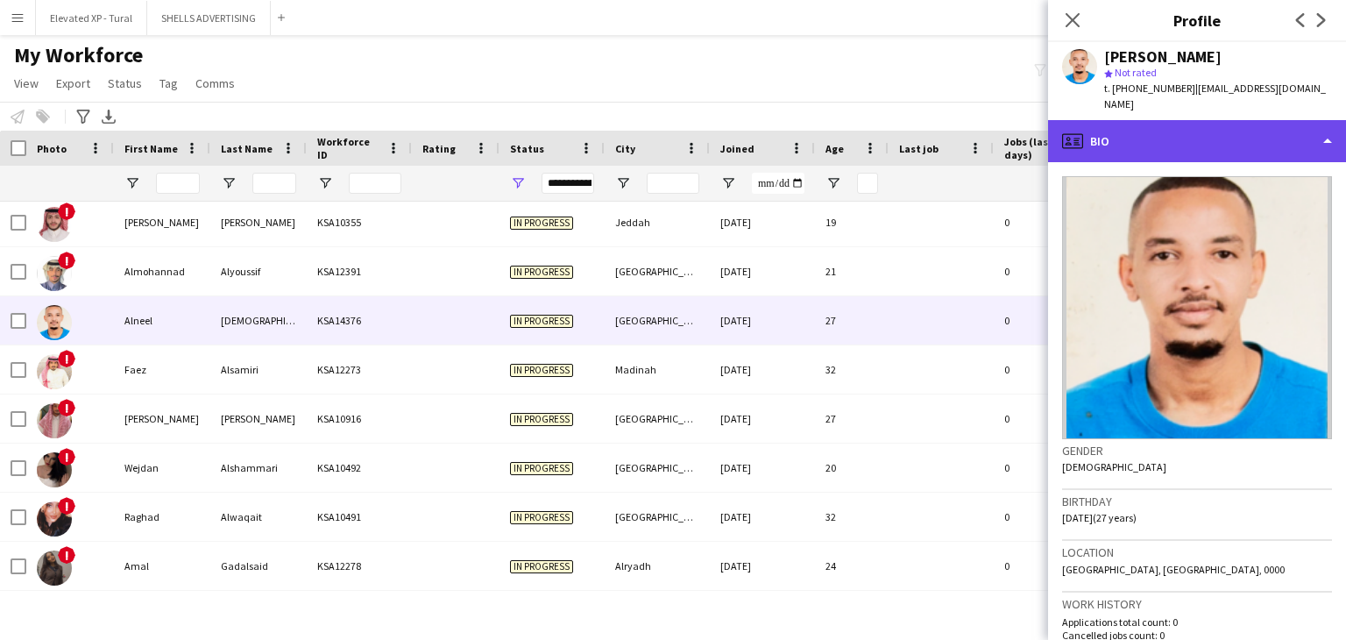
click at [1191, 134] on div "profile Bio" at bounding box center [1197, 141] width 298 height 42
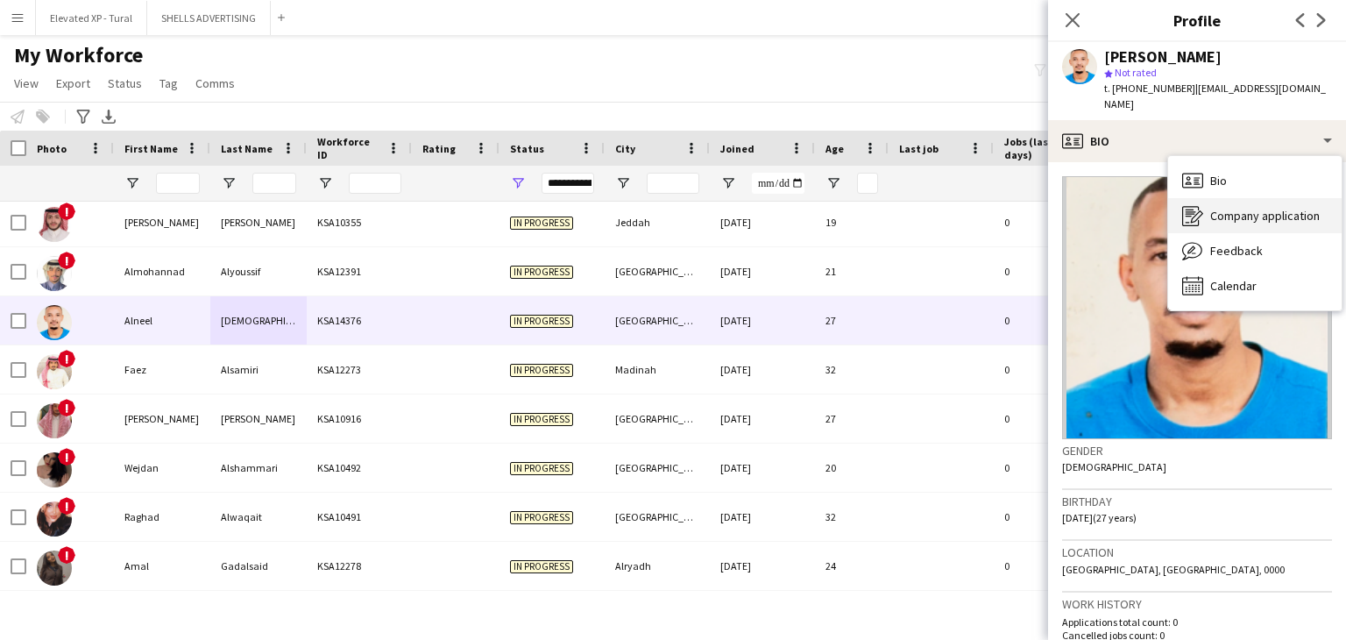
click at [1205, 198] on div "Company application Company application" at bounding box center [1254, 215] width 173 height 35
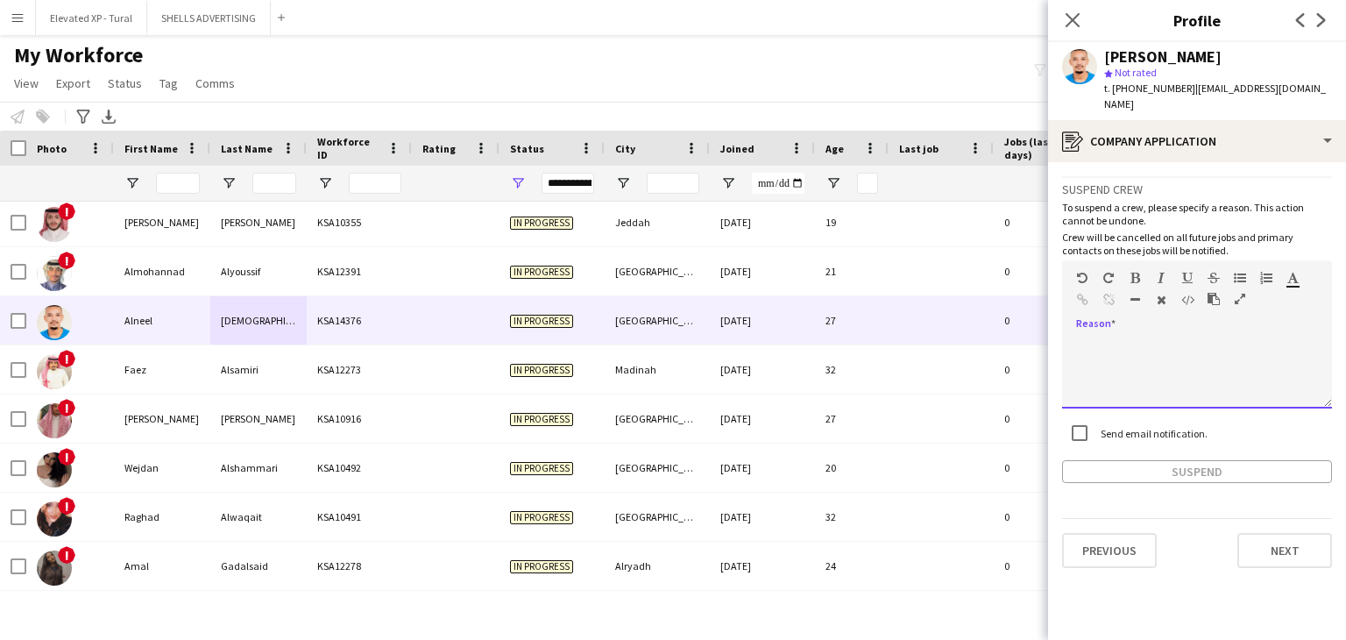
click at [1120, 355] on div at bounding box center [1197, 373] width 270 height 70
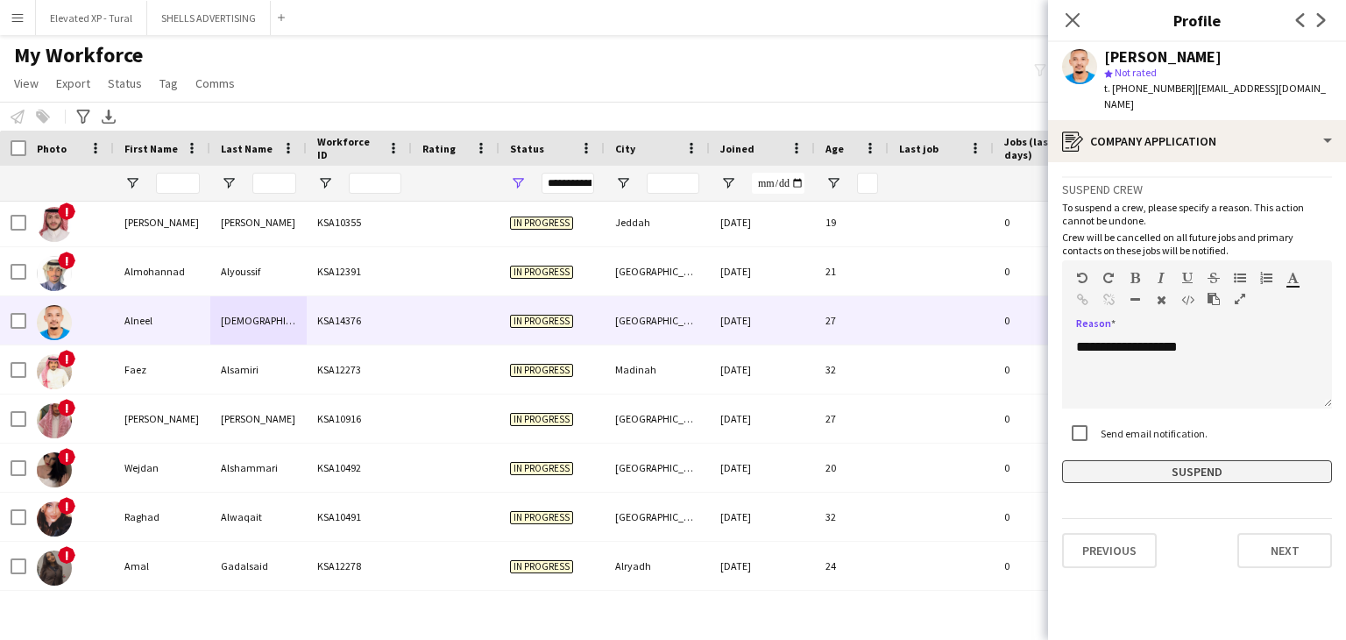
click at [1173, 460] on button "Suspend" at bounding box center [1197, 471] width 270 height 23
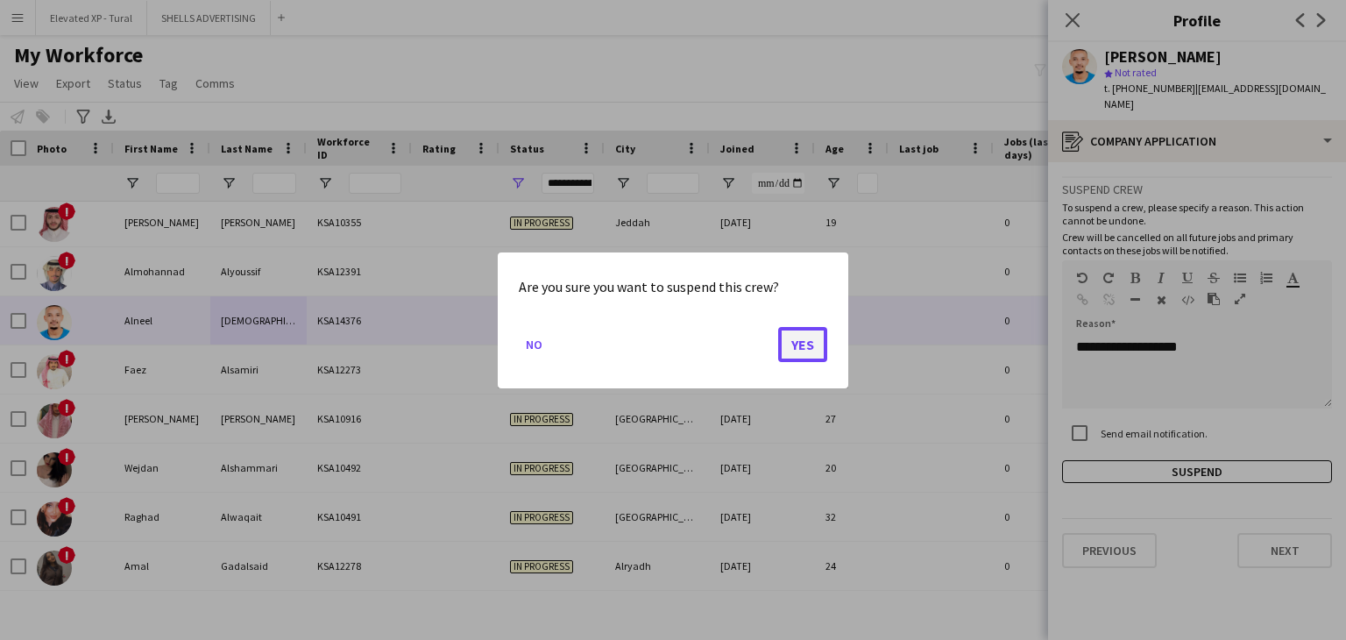
click at [818, 339] on button "Yes" at bounding box center [802, 343] width 49 height 35
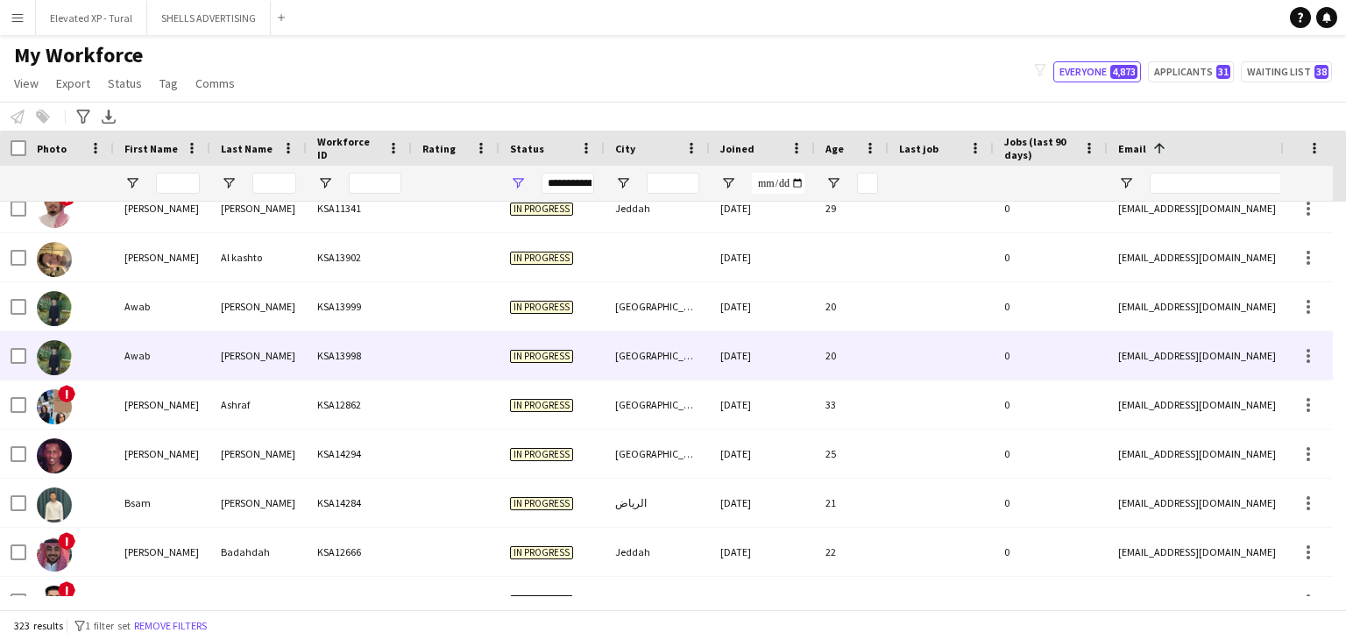
click at [389, 337] on div "KSA13998" at bounding box center [359, 355] width 105 height 48
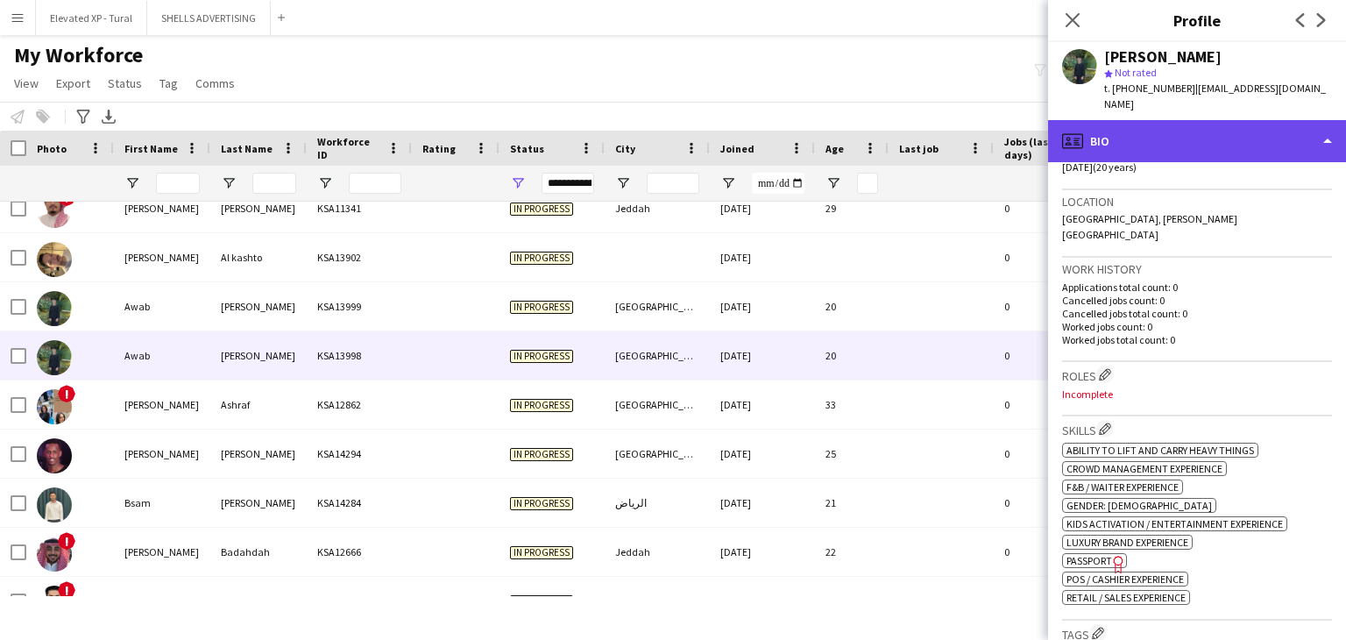
click at [1169, 141] on div "profile Bio" at bounding box center [1197, 141] width 298 height 42
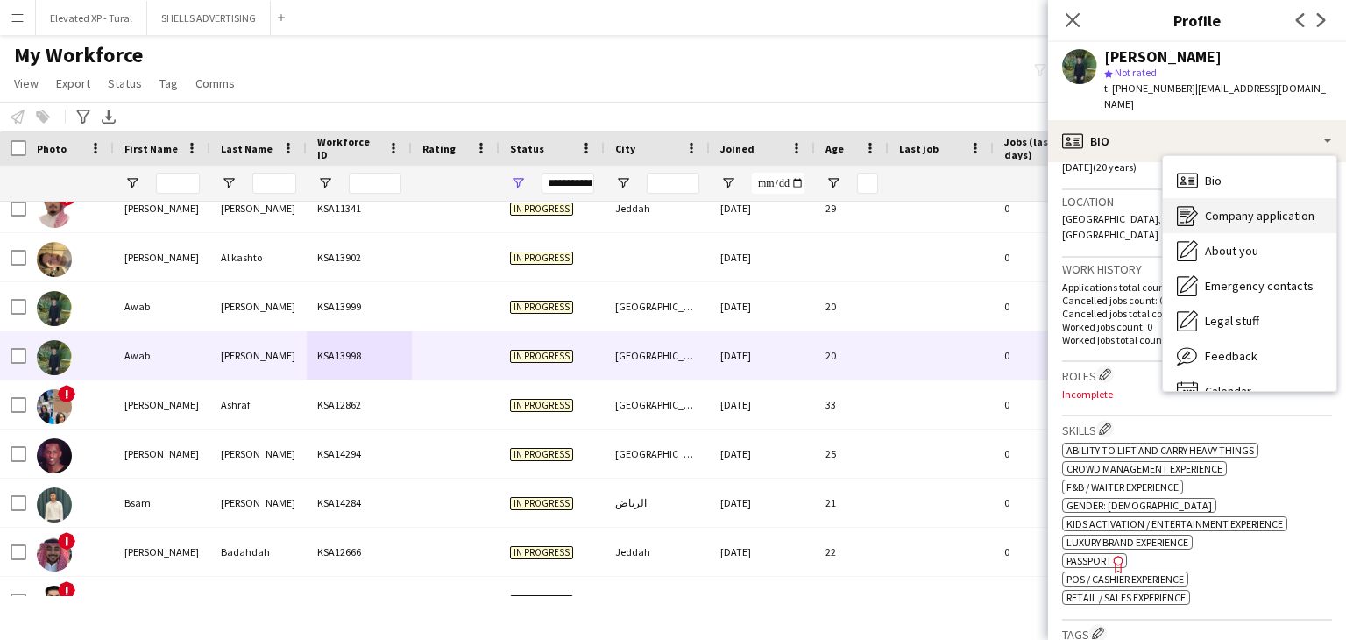
click at [1212, 208] on span "Company application" at bounding box center [1260, 216] width 110 height 16
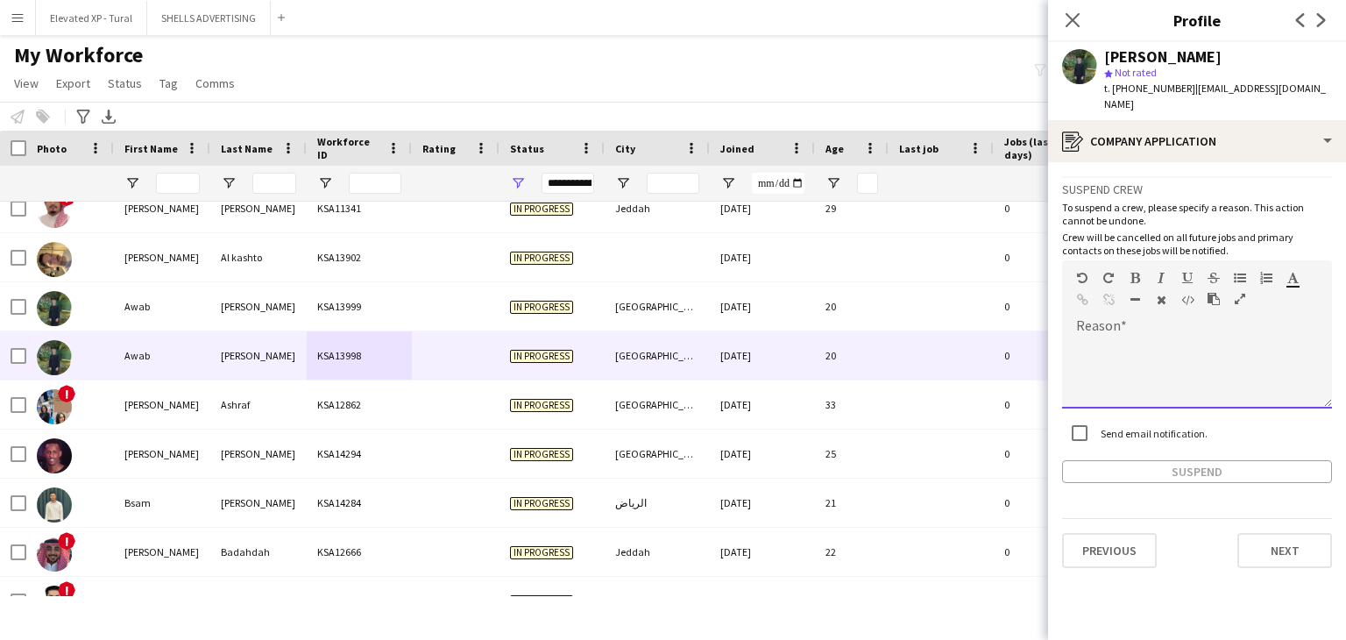
drag, startPoint x: 1114, startPoint y: 341, endPoint x: 1106, endPoint y: 363, distance: 23.6
click at [1114, 340] on div at bounding box center [1197, 373] width 270 height 70
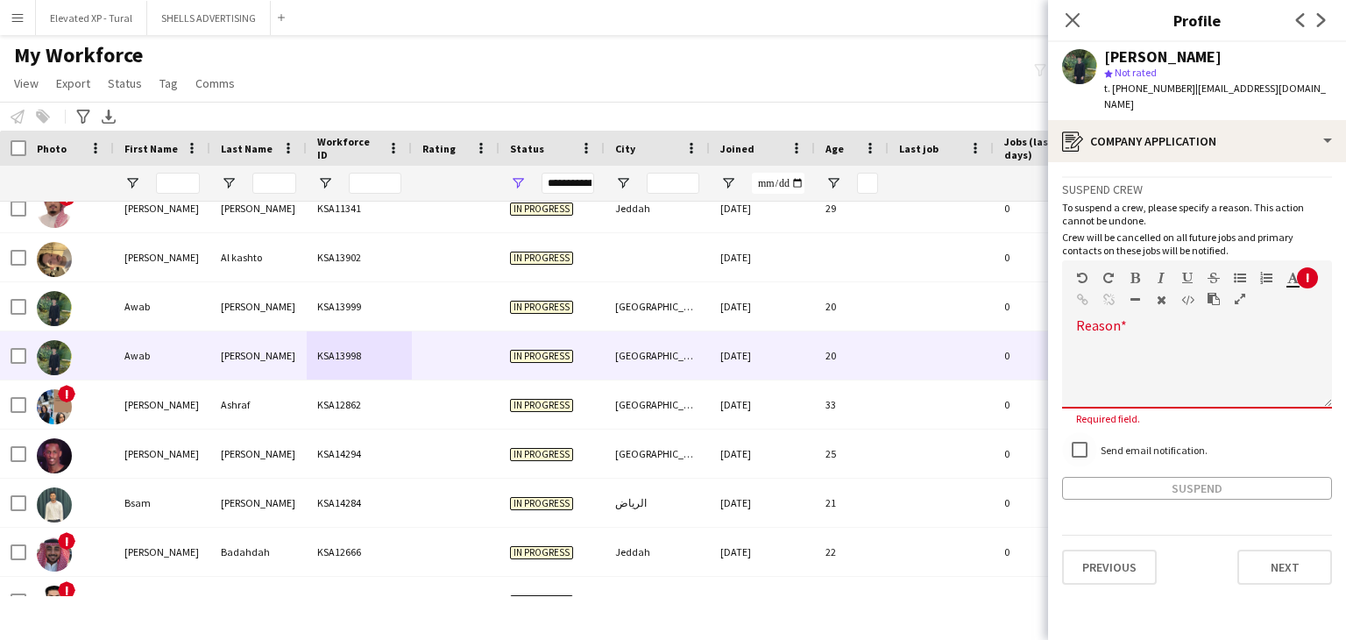
click at [1142, 313] on div "Standard Heading 1 Heading 2 Heading 3 Heading 4 Heading 5 Heading 6 Heading 7 …" at bounding box center [1197, 293] width 270 height 66
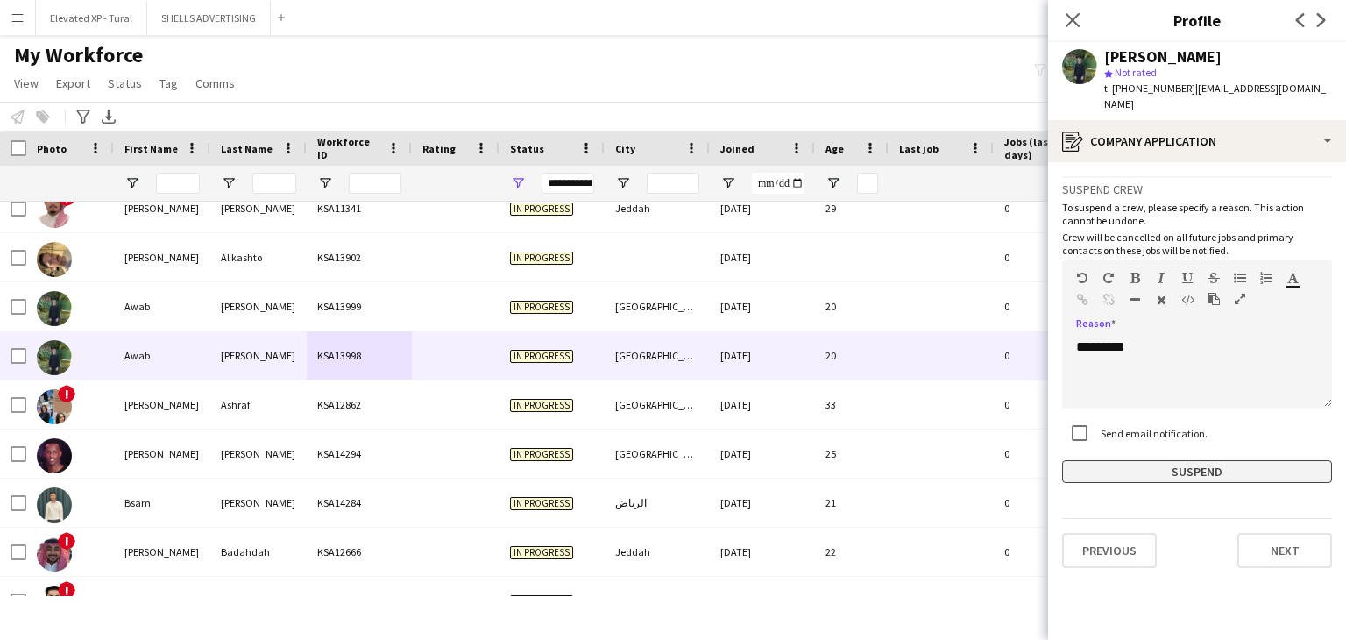
click at [1152, 474] on button "Suspend" at bounding box center [1197, 471] width 270 height 23
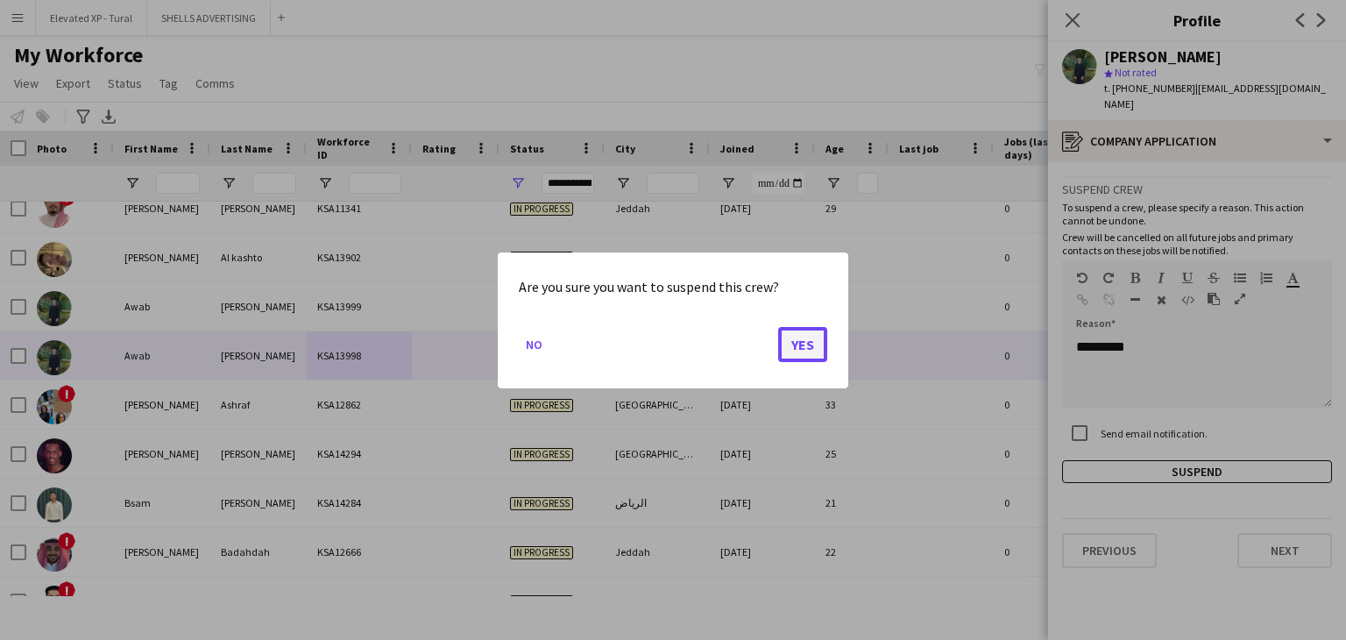
click at [798, 348] on button "Yes" at bounding box center [802, 343] width 49 height 35
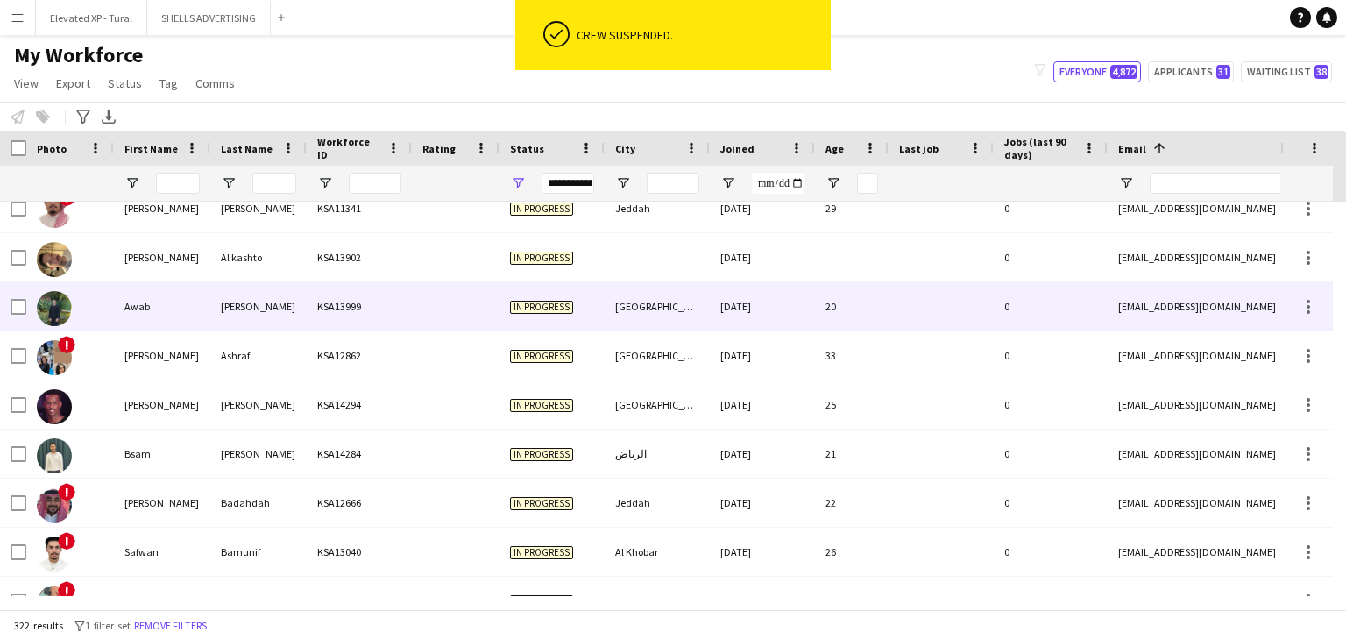
click at [359, 300] on div "KSA13999" at bounding box center [359, 306] width 105 height 48
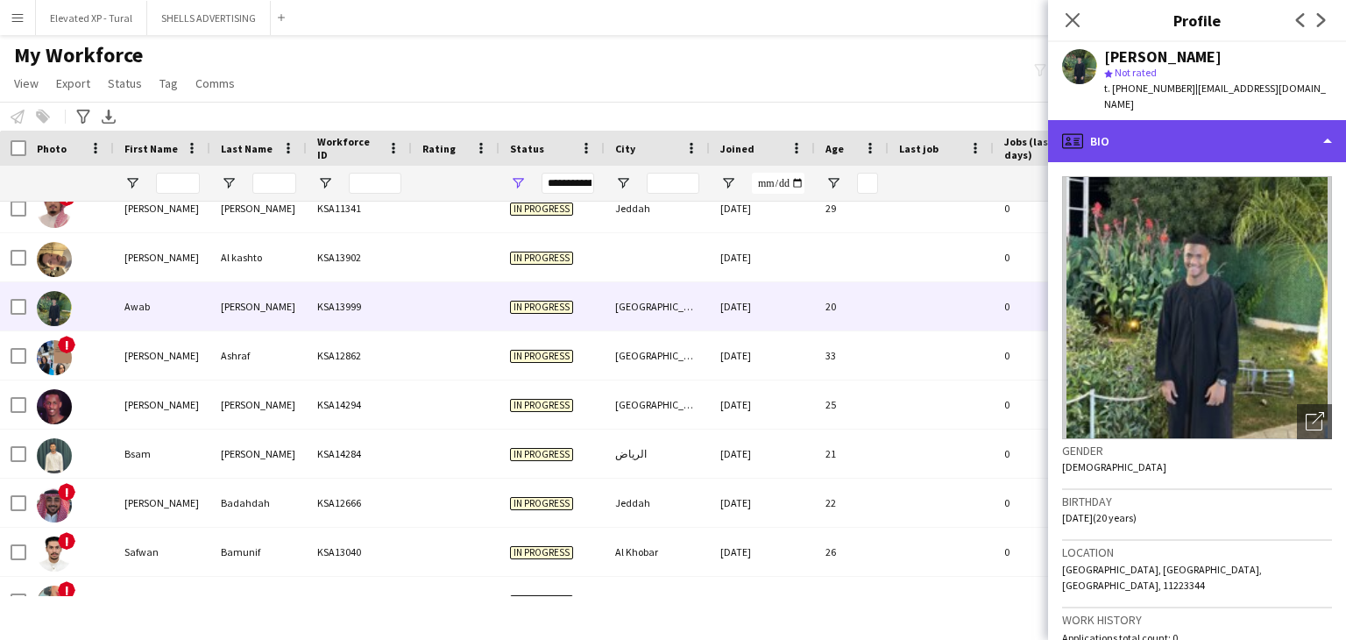
click at [1155, 126] on div "profile Bio" at bounding box center [1197, 141] width 298 height 42
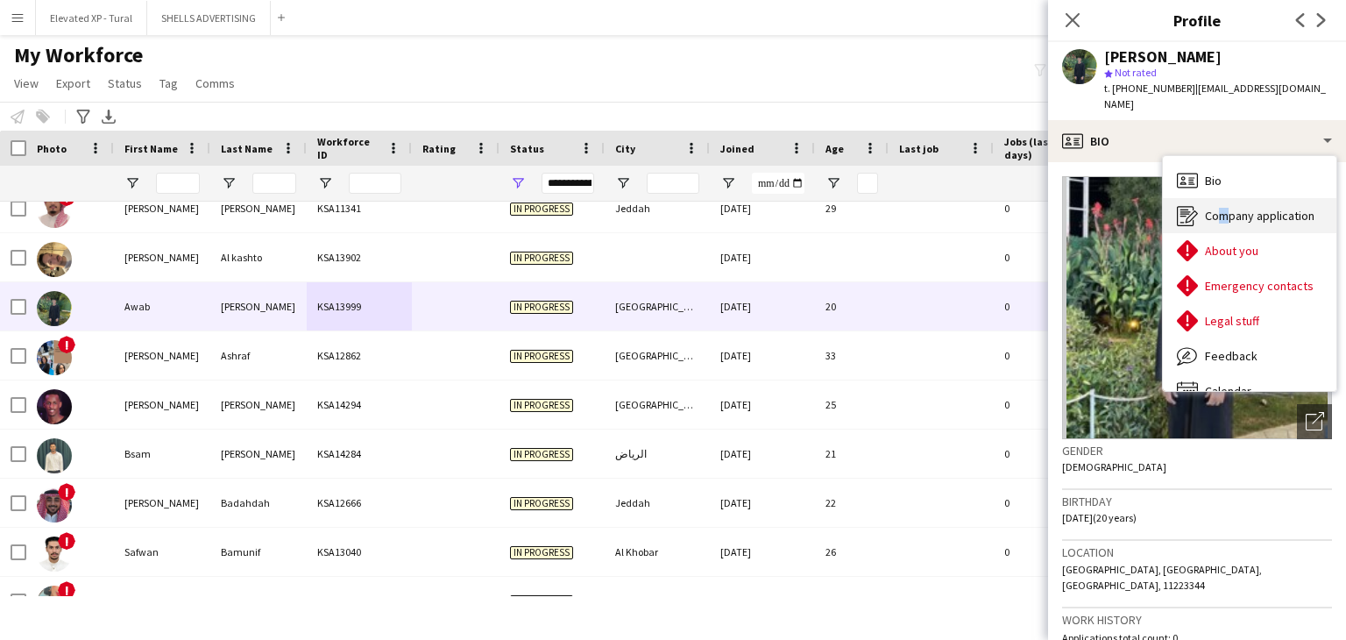
click at [1215, 208] on span "Company application" at bounding box center [1260, 216] width 110 height 16
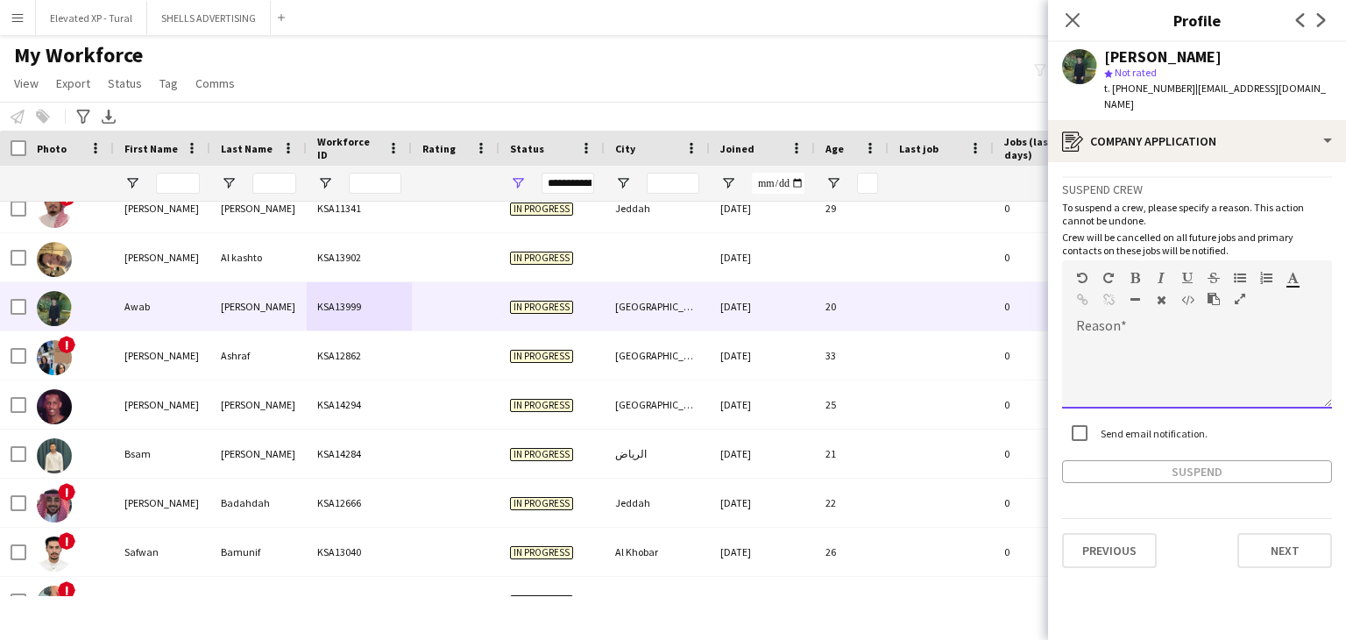
click at [1119, 338] on div at bounding box center [1197, 373] width 270 height 70
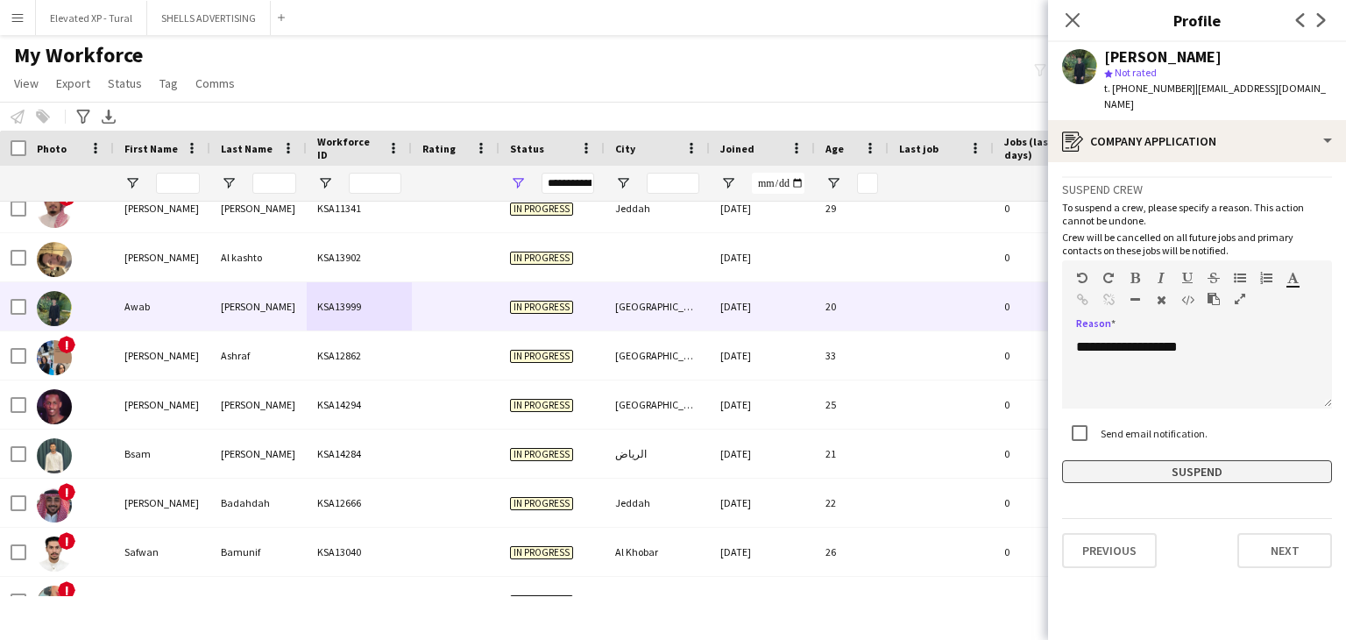
click at [1184, 460] on button "Suspend" at bounding box center [1197, 471] width 270 height 23
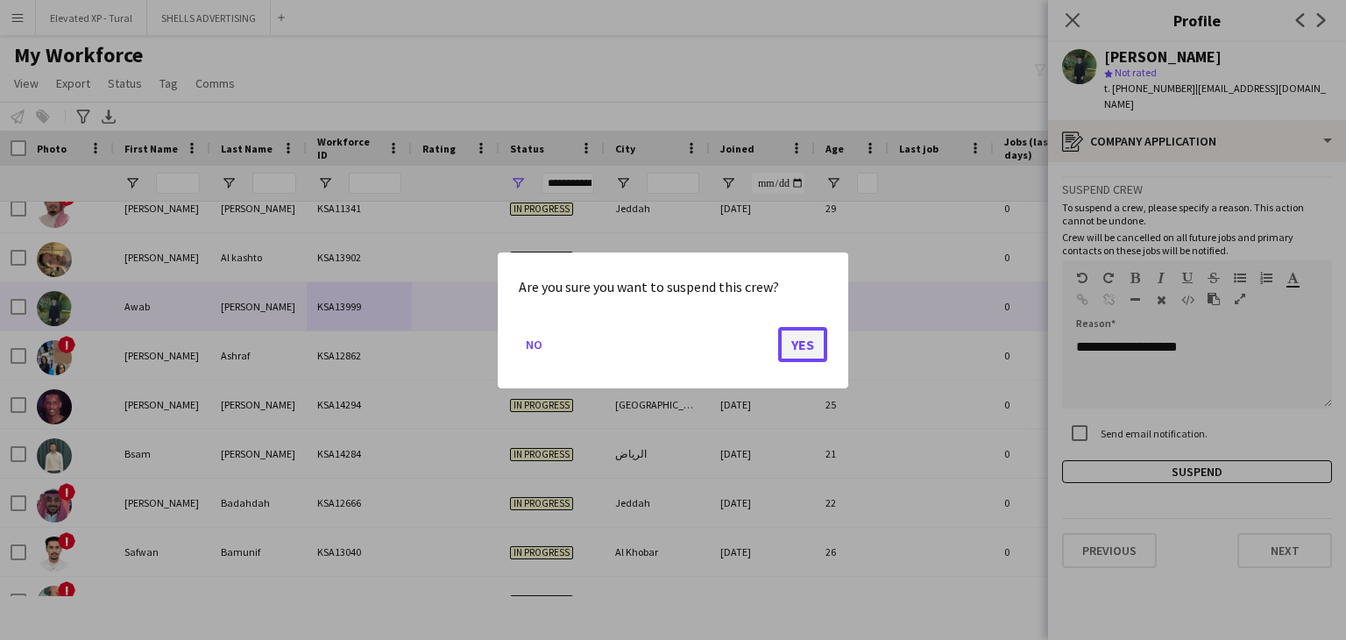
click at [795, 339] on button "Yes" at bounding box center [802, 343] width 49 height 35
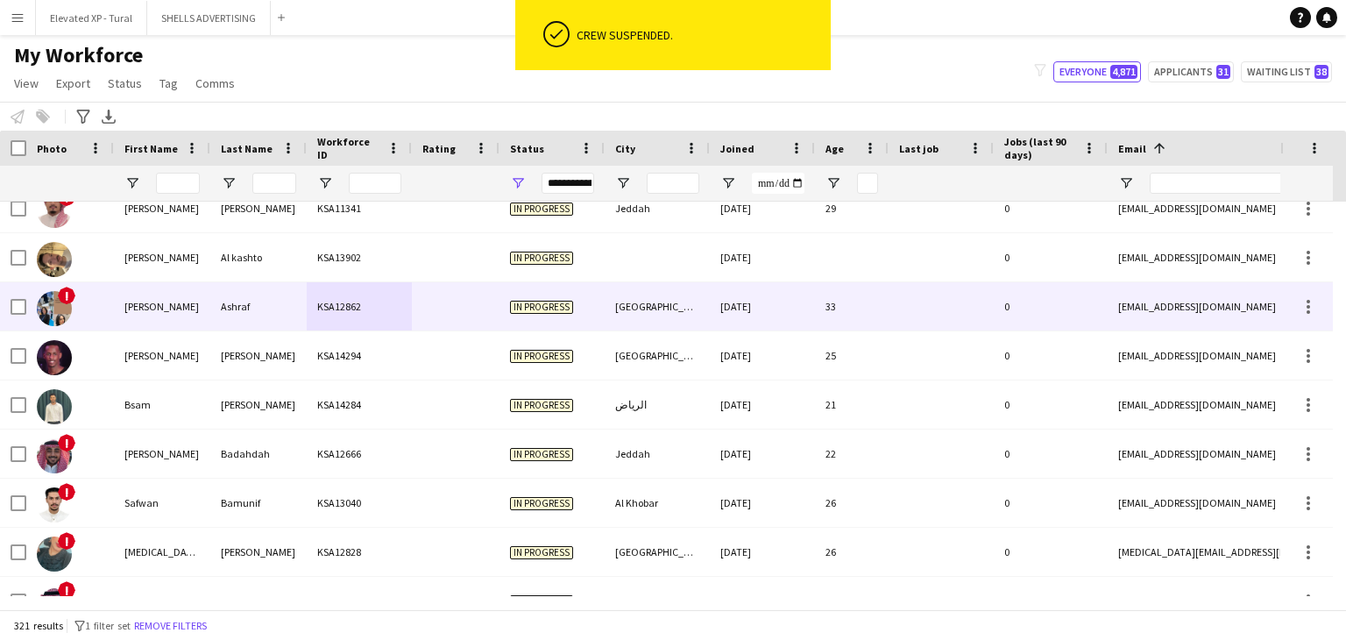
click at [370, 322] on div "KSA12862" at bounding box center [359, 306] width 105 height 48
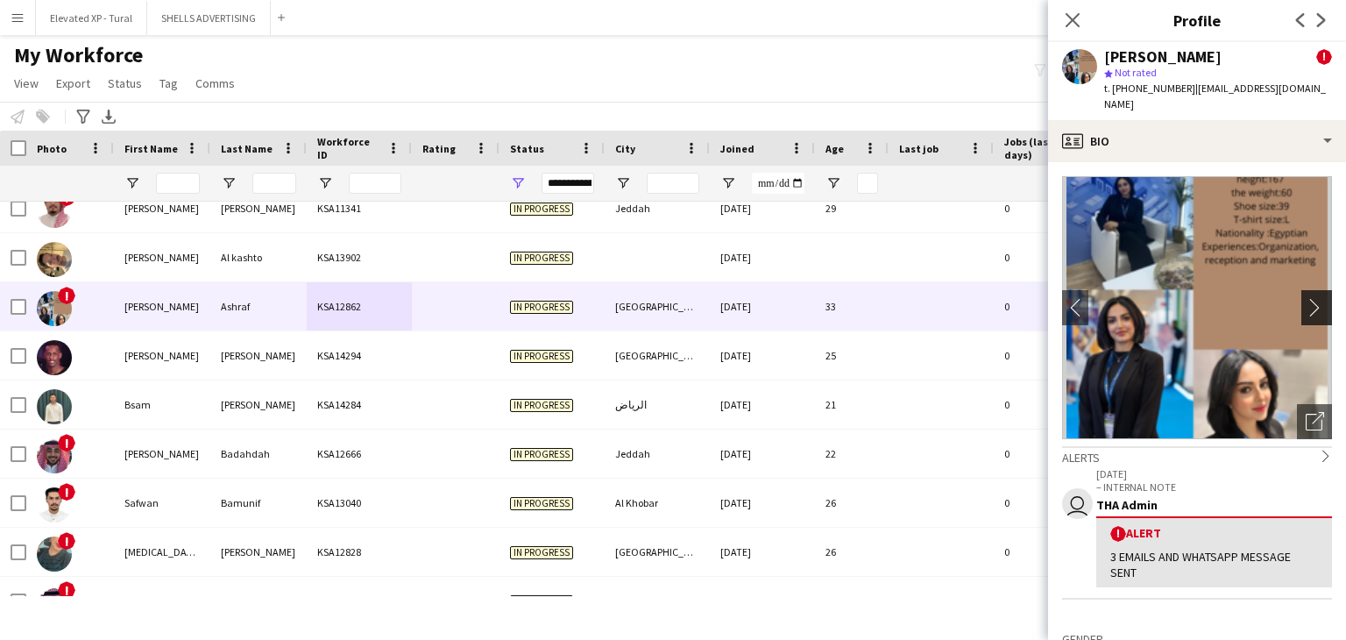
click at [1315, 298] on app-icon "chevron-right" at bounding box center [1318, 307] width 27 height 18
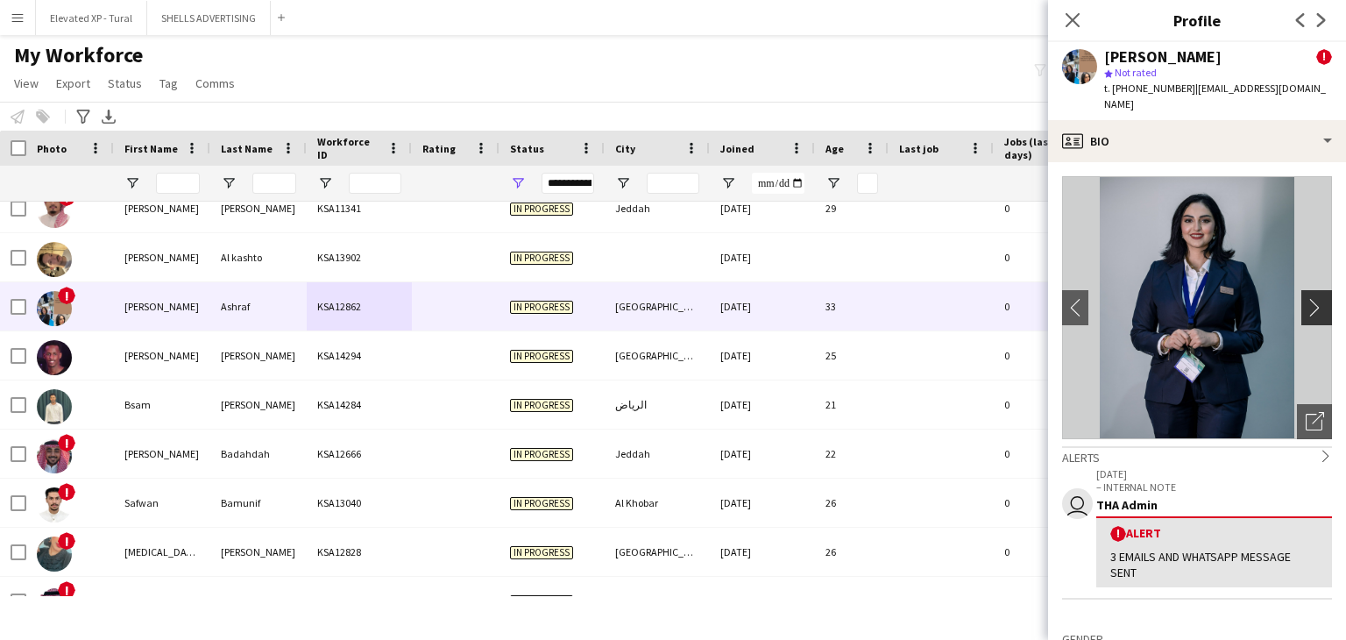
click at [1315, 298] on app-icon "chevron-right" at bounding box center [1318, 307] width 27 height 18
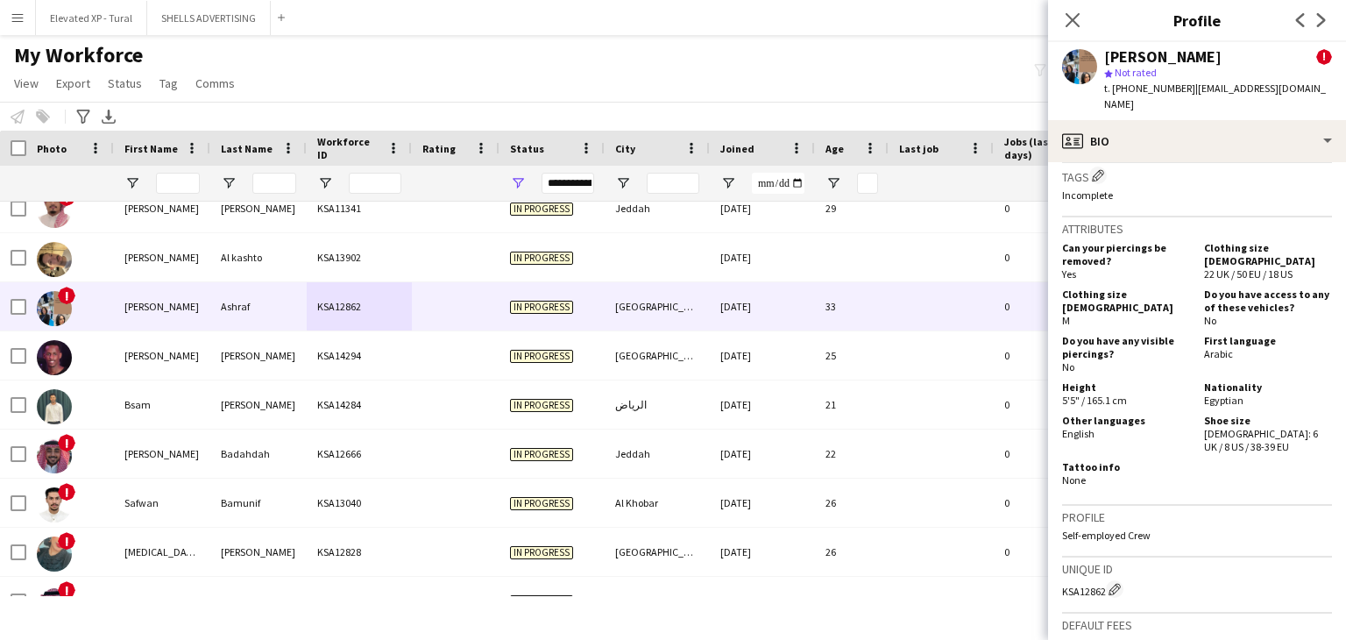
scroll to position [964, 0]
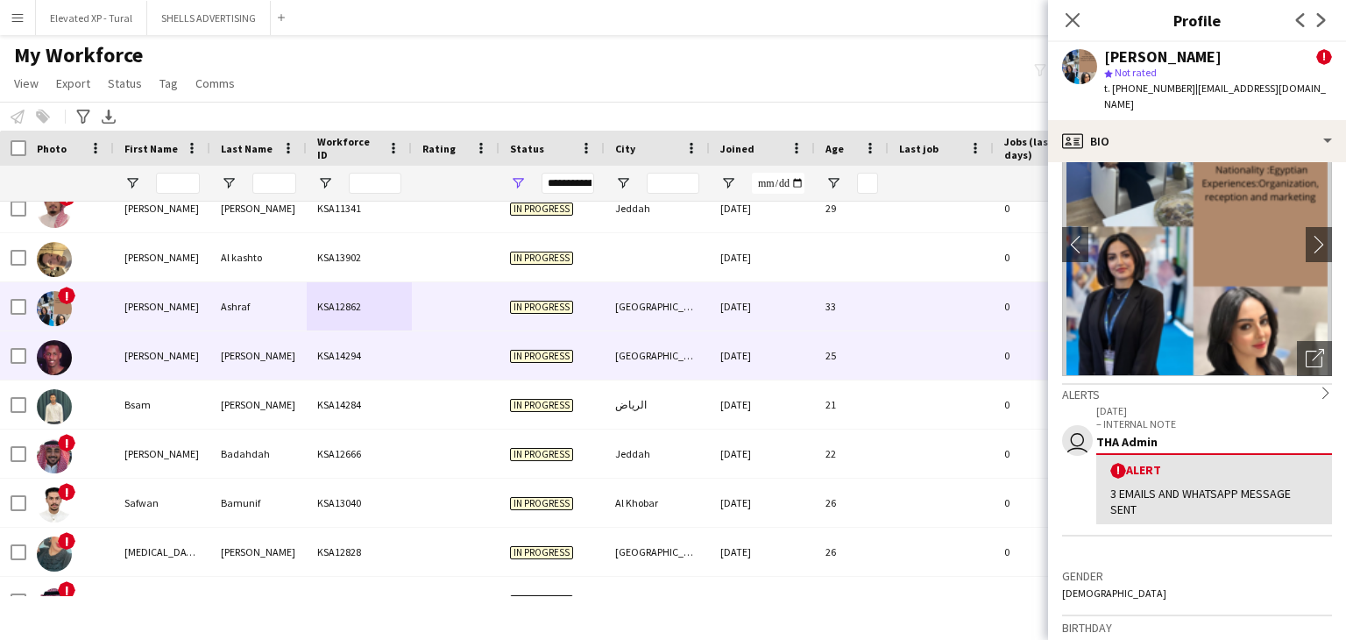
click at [406, 359] on div "KSA14294" at bounding box center [359, 355] width 105 height 48
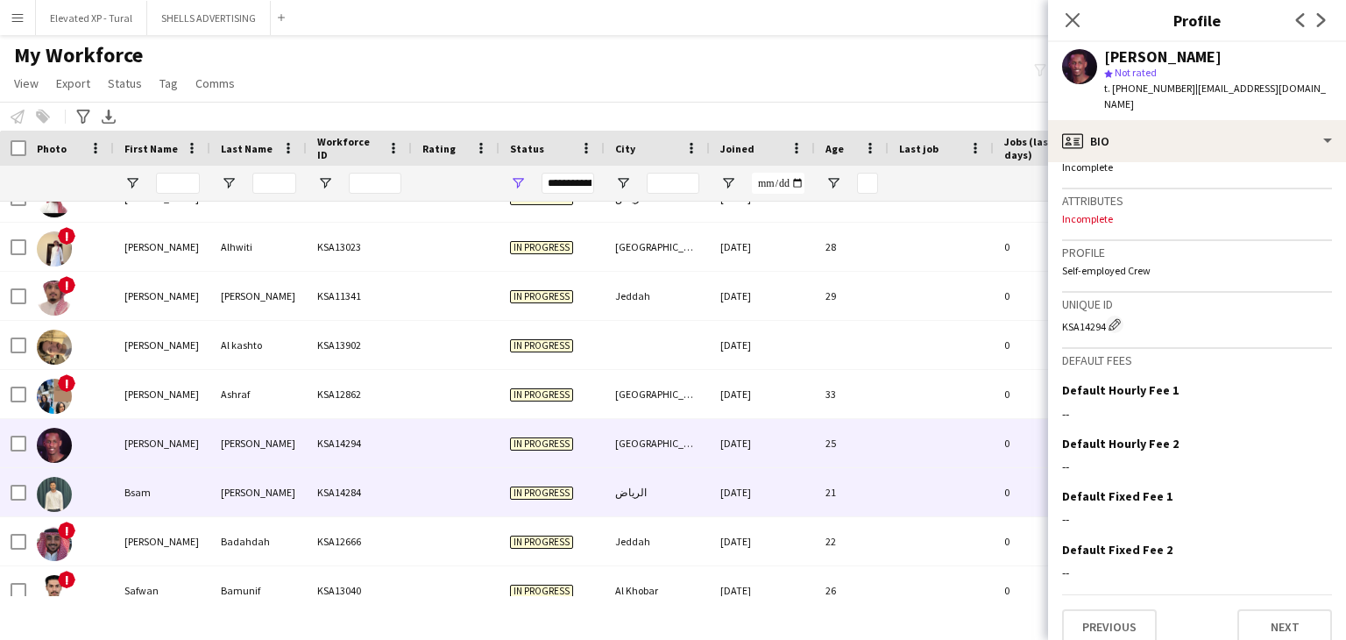
click at [242, 493] on div "[PERSON_NAME]" at bounding box center [258, 492] width 96 height 48
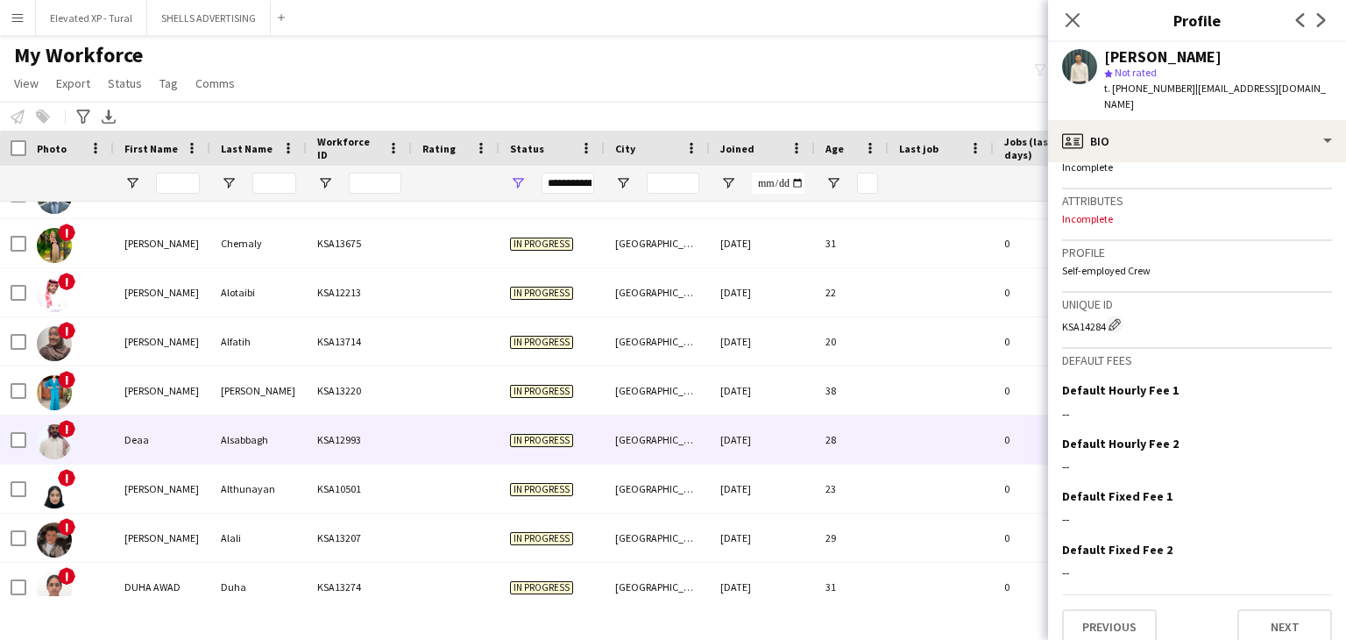
scroll to position [3481, 0]
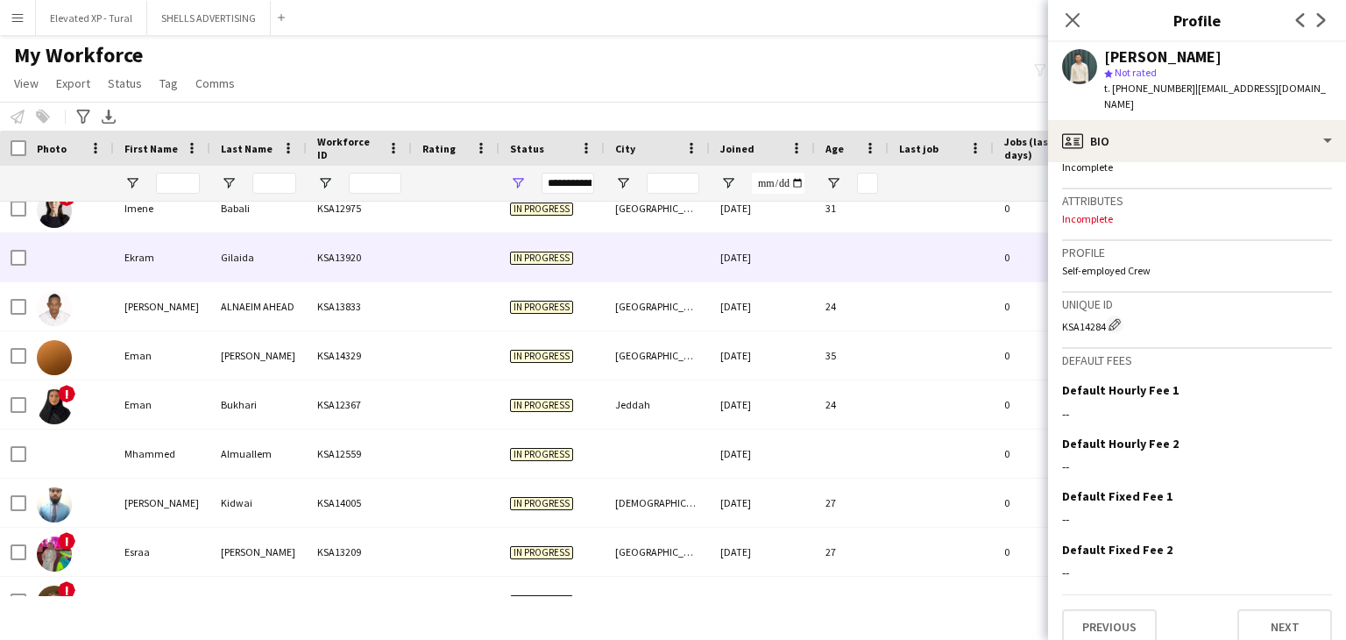
click at [284, 270] on div "Gilaida" at bounding box center [258, 257] width 96 height 48
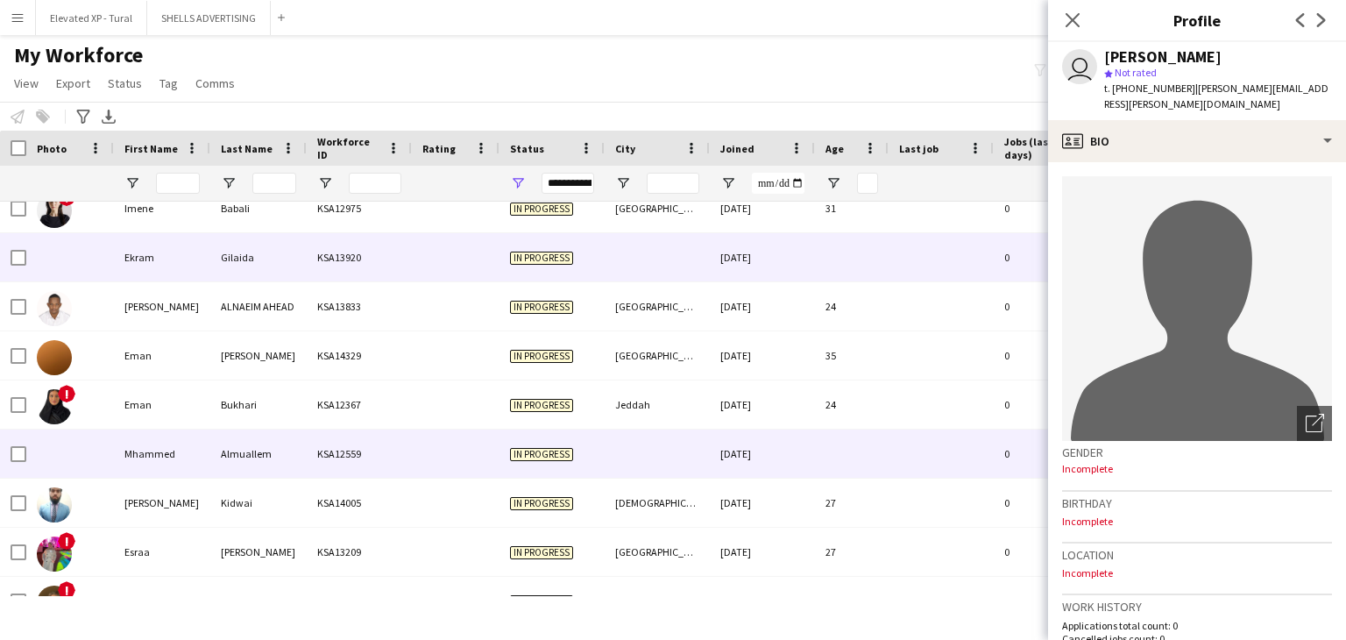
click at [333, 432] on div "KSA12559" at bounding box center [359, 453] width 105 height 48
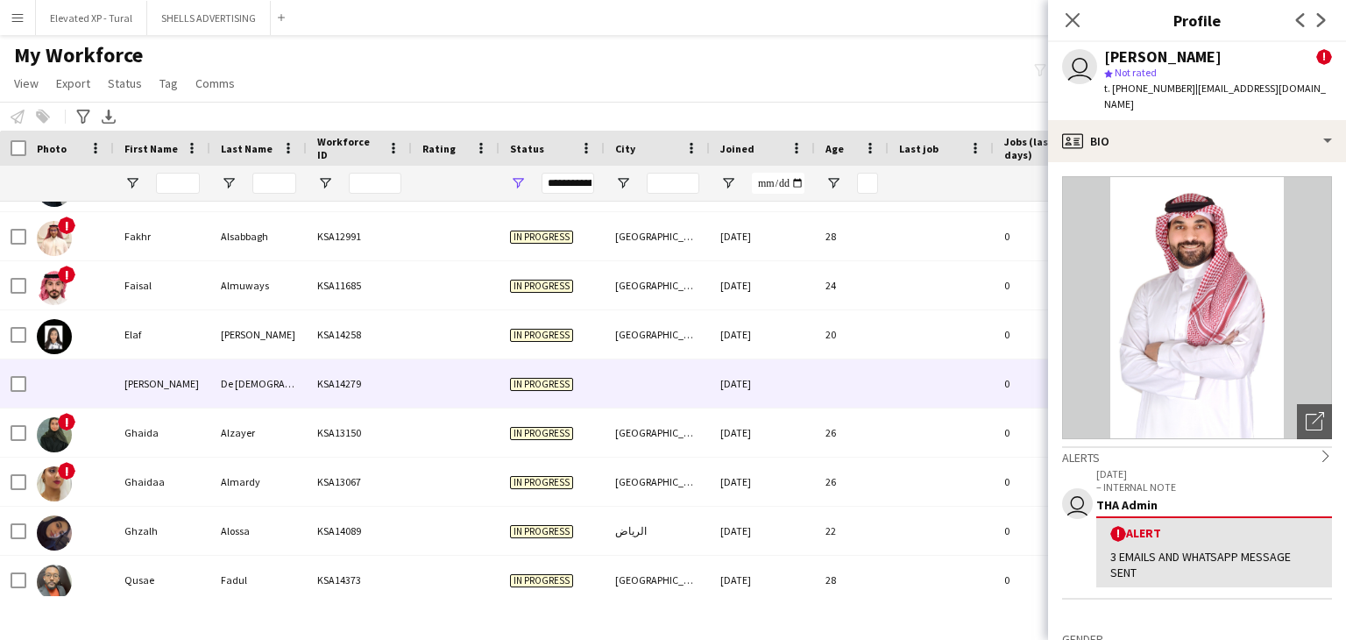
click at [280, 386] on div "De [DEMOGRAPHIC_DATA][PERSON_NAME]" at bounding box center [258, 383] width 96 height 48
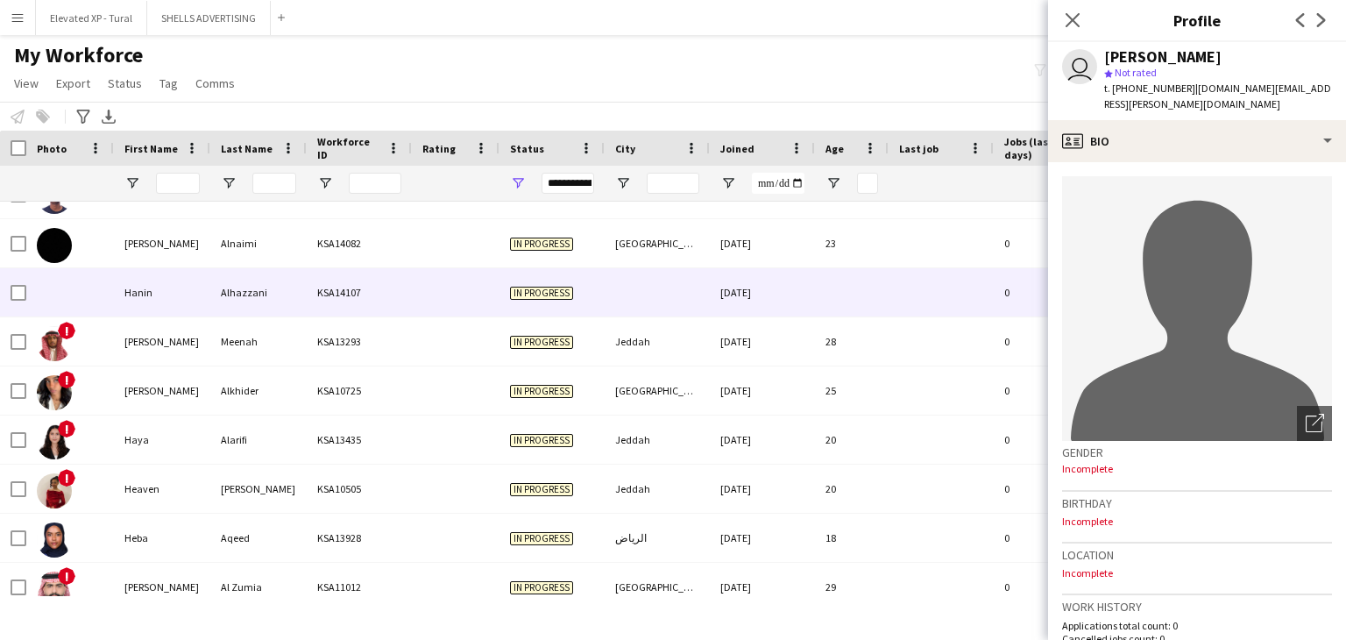
click at [297, 307] on div "Alhazzani" at bounding box center [258, 292] width 96 height 48
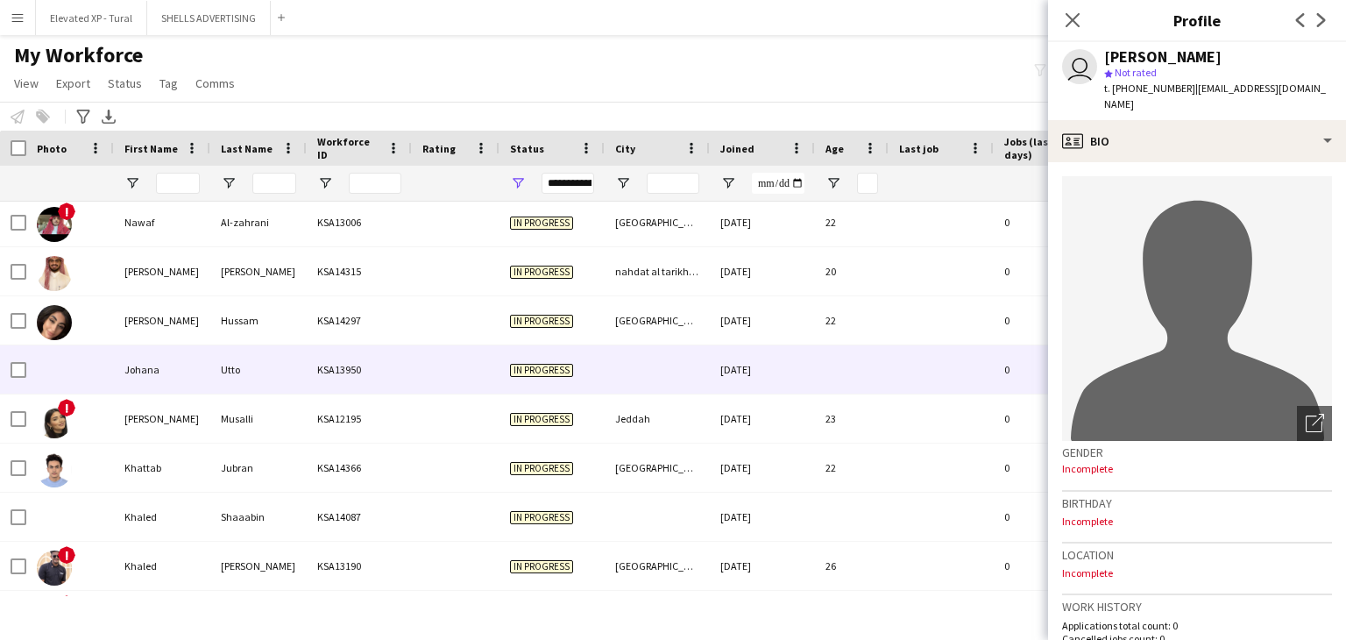
click at [250, 358] on div "Utto" at bounding box center [258, 369] width 96 height 48
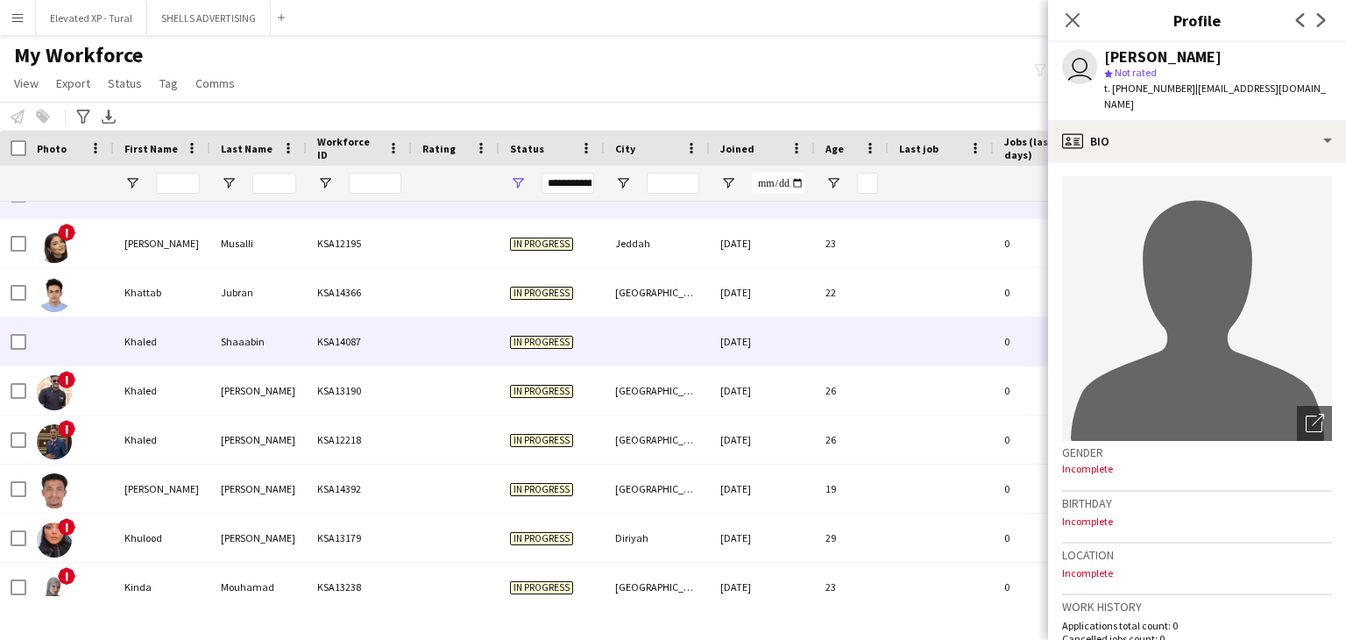
click at [300, 339] on div "Shaaabin" at bounding box center [258, 341] width 96 height 48
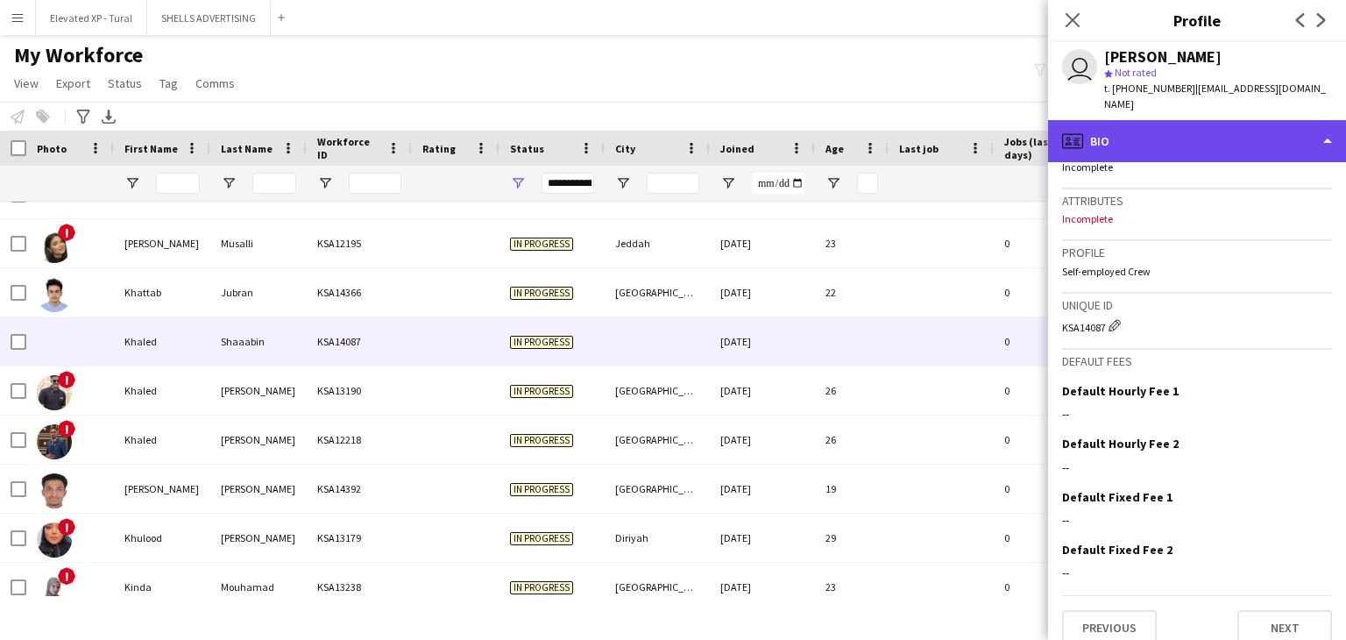
click at [1163, 120] on div "profile Bio" at bounding box center [1197, 141] width 298 height 42
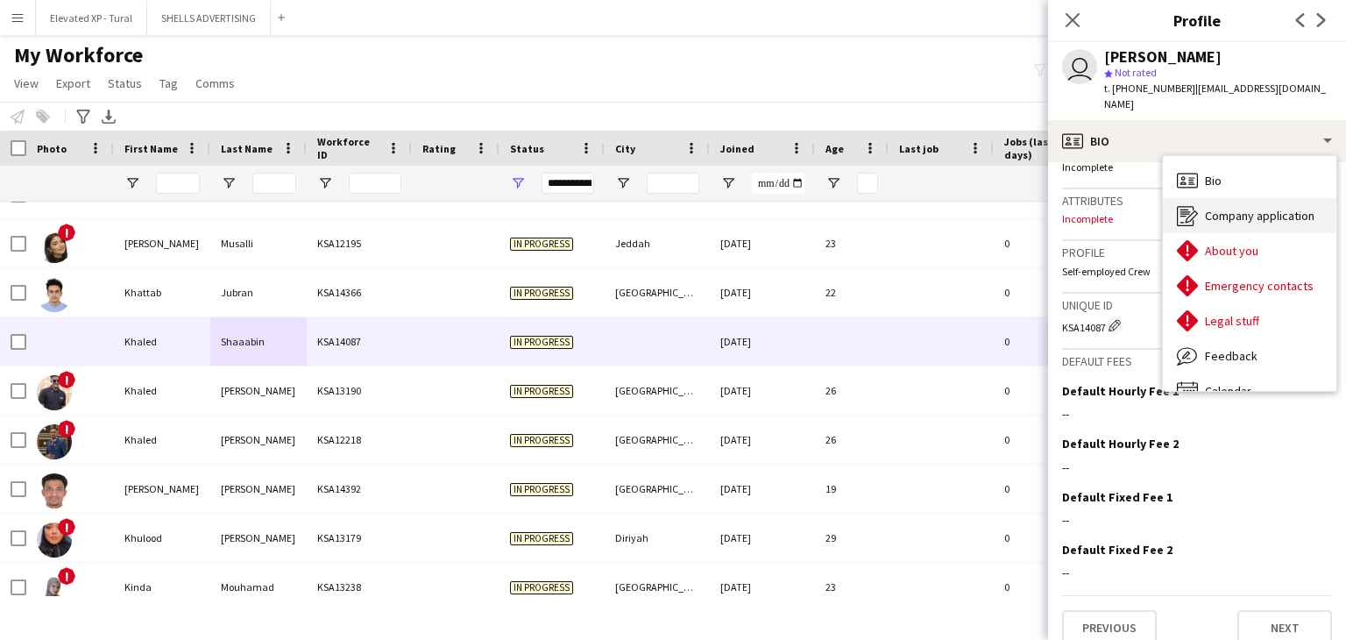
click at [1195, 205] on icon "Company application" at bounding box center [1187, 215] width 21 height 21
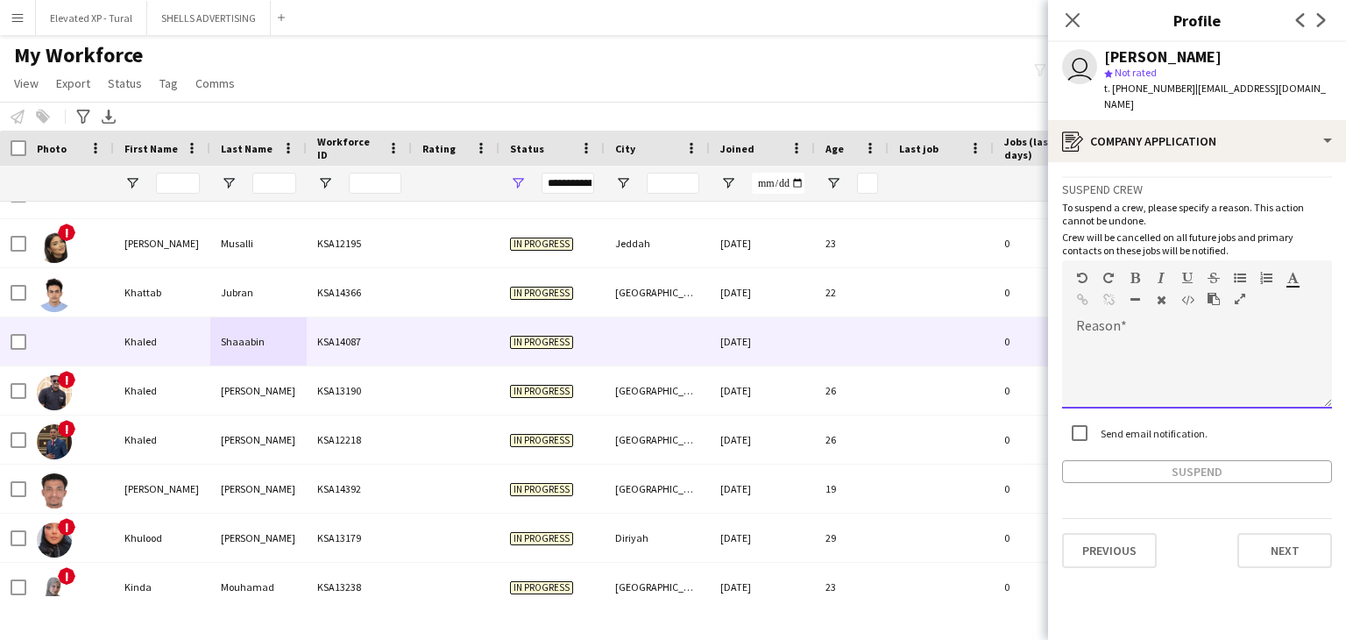
click at [1113, 338] on div at bounding box center [1197, 373] width 270 height 70
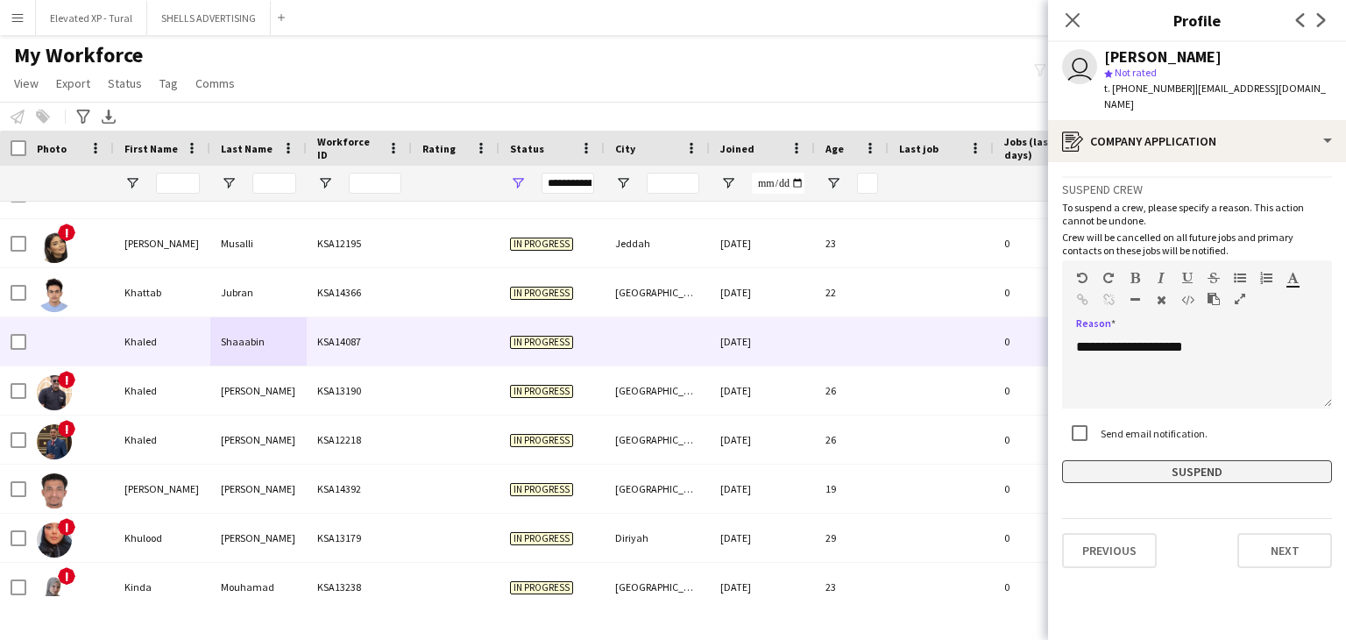
click at [1179, 460] on button "Suspend" at bounding box center [1197, 471] width 270 height 23
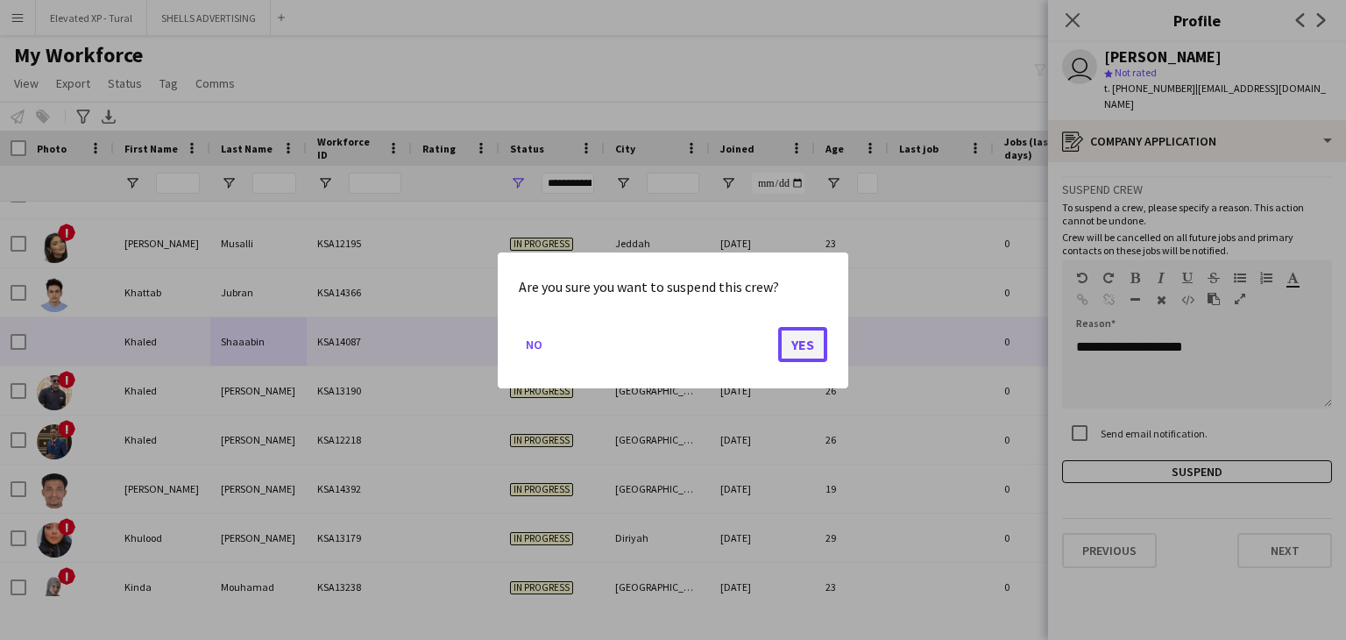
click at [816, 329] on button "Yes" at bounding box center [802, 343] width 49 height 35
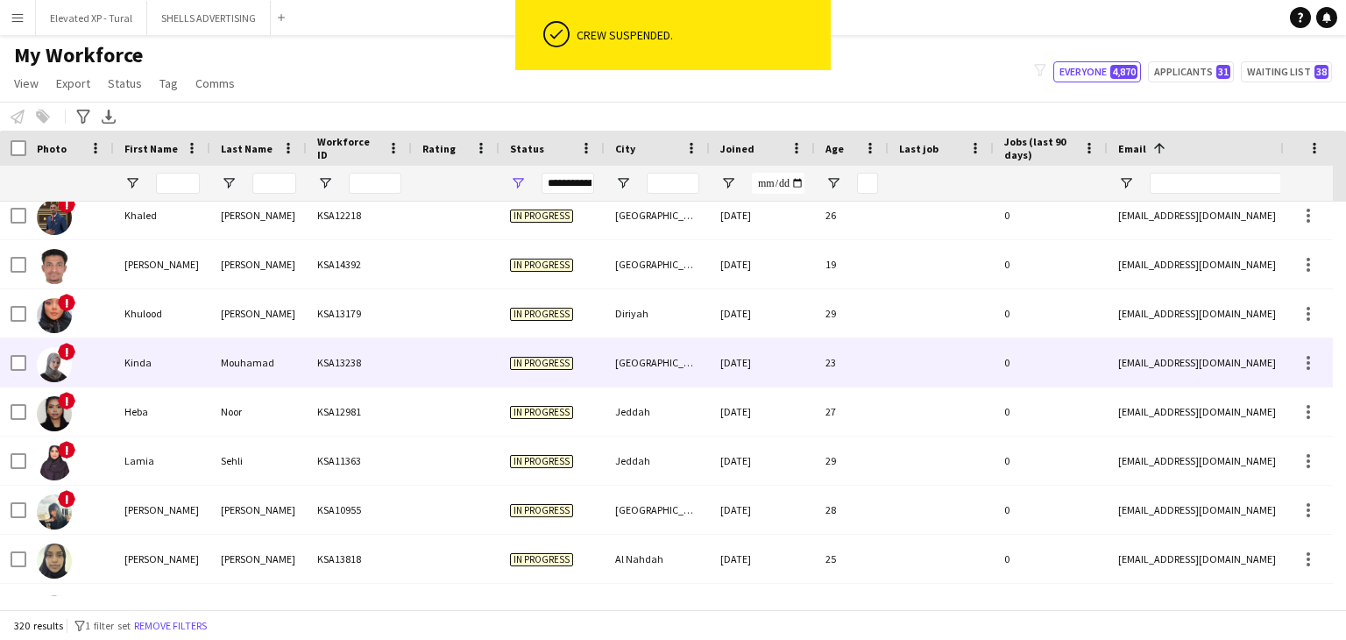
click at [244, 369] on div "Mouhamad" at bounding box center [258, 362] width 96 height 48
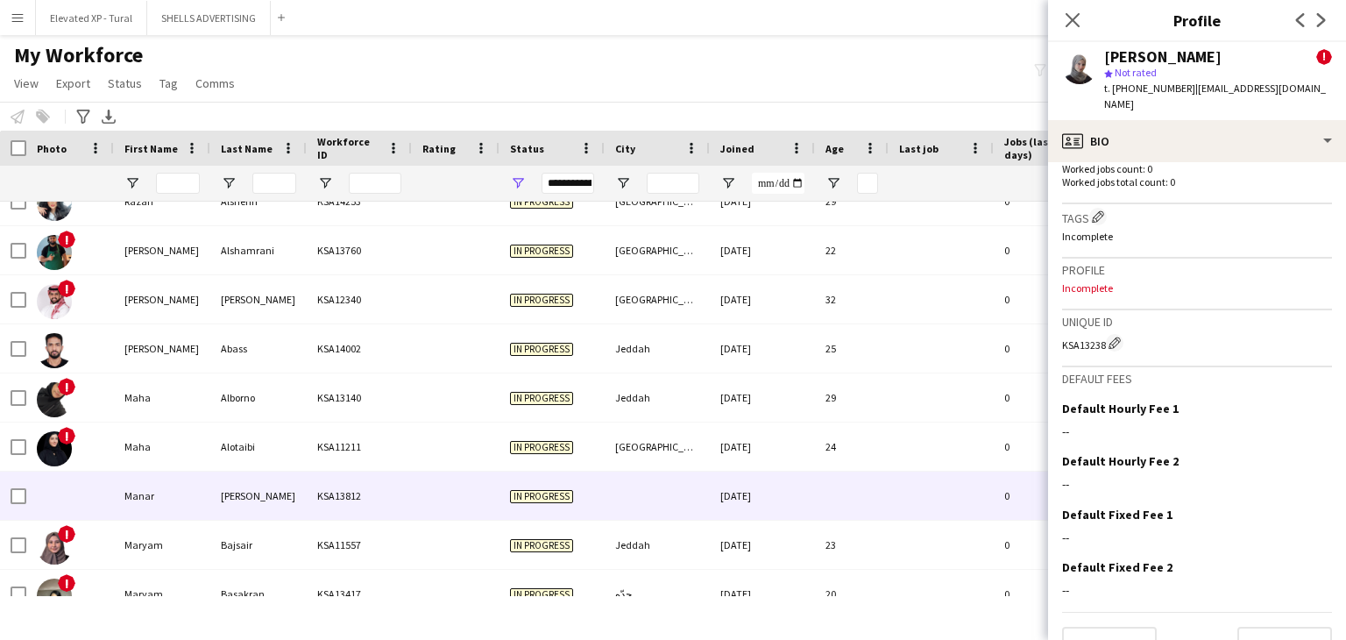
click at [170, 498] on div "Manar" at bounding box center [162, 495] width 96 height 48
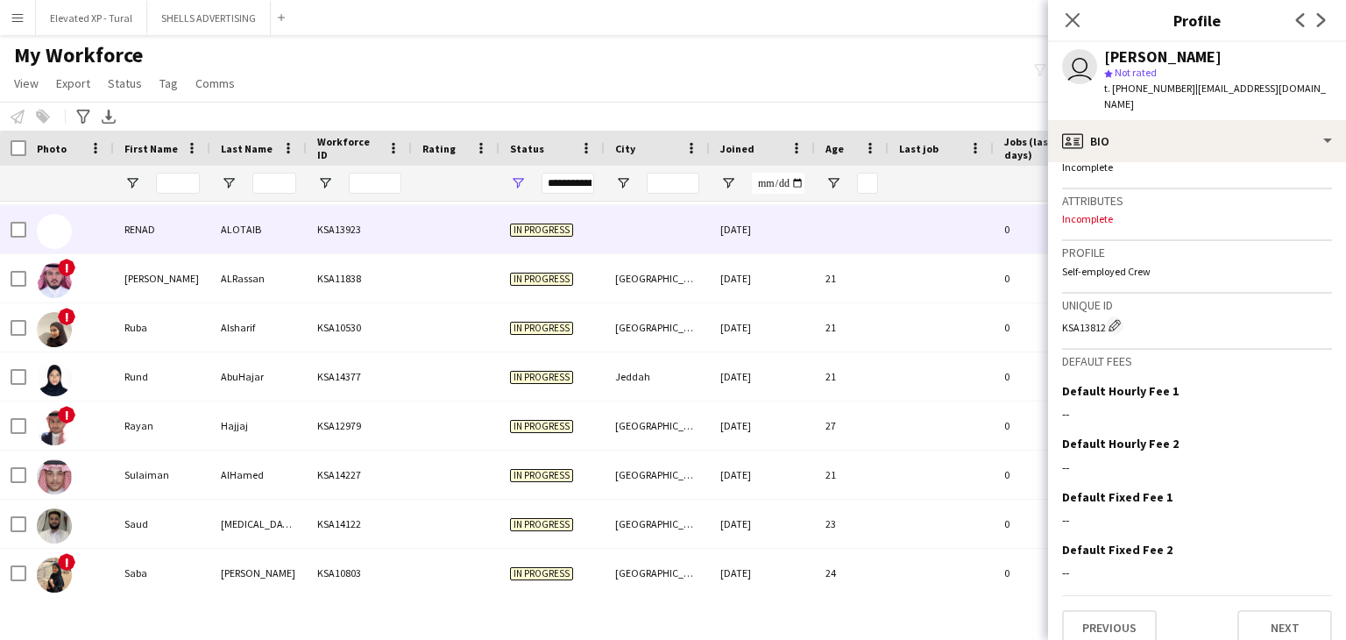
click at [347, 231] on div "KSA13923" at bounding box center [359, 229] width 105 height 48
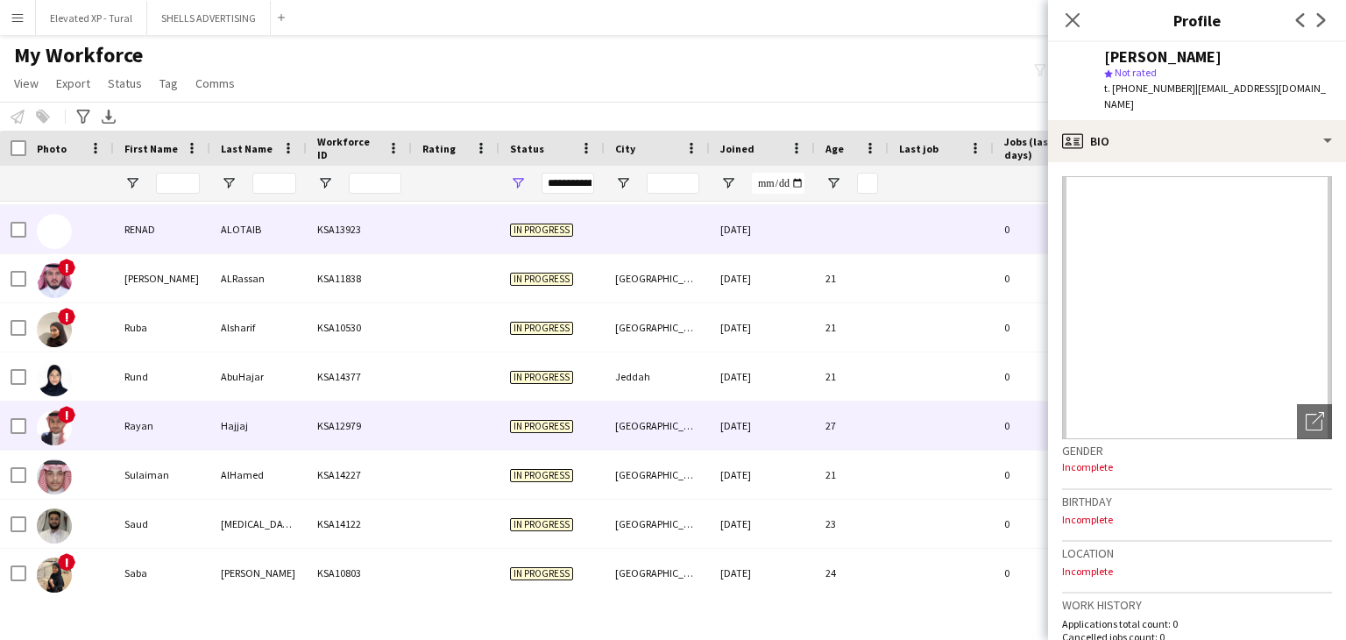
click at [334, 419] on div "KSA12979" at bounding box center [359, 425] width 105 height 48
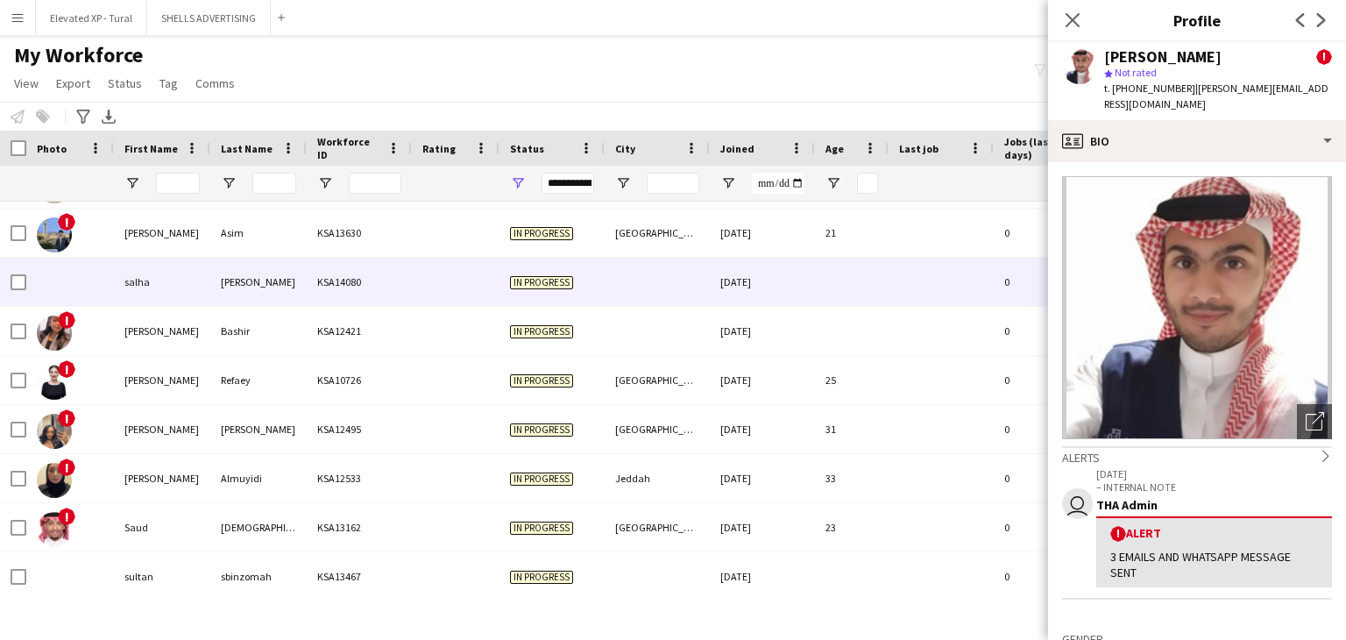
click at [262, 287] on div "Yusuf" at bounding box center [258, 282] width 96 height 48
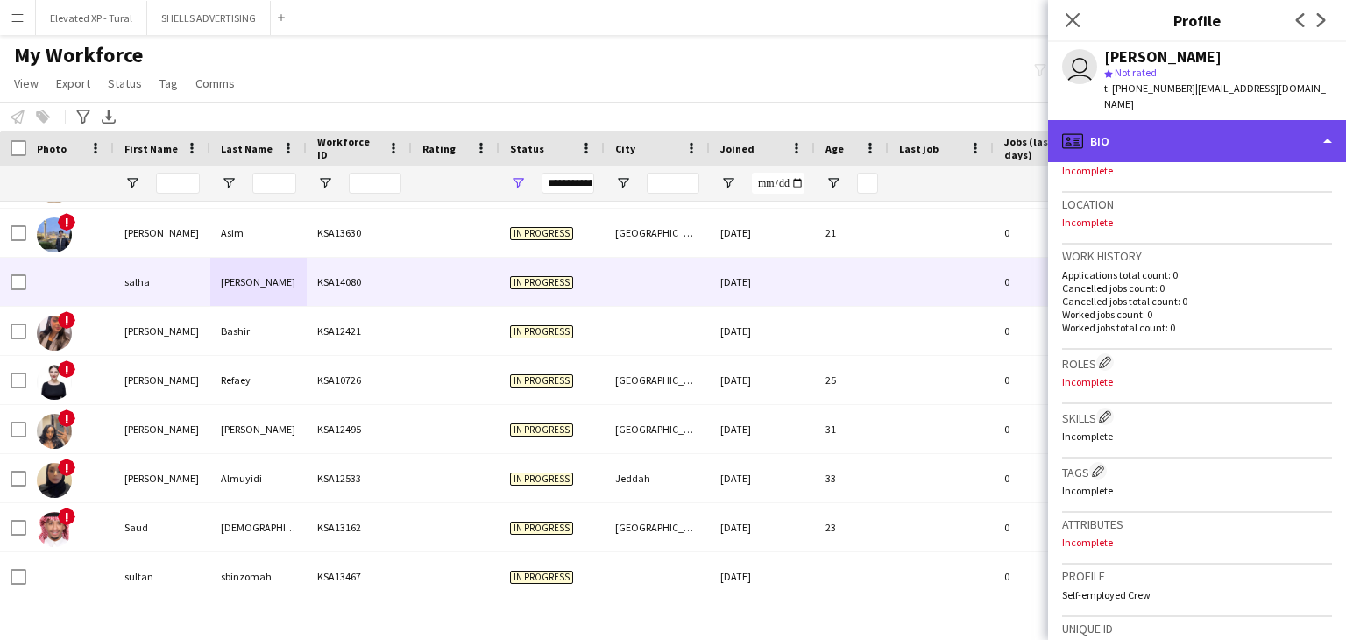
click at [1201, 124] on div "profile Bio" at bounding box center [1197, 141] width 298 height 42
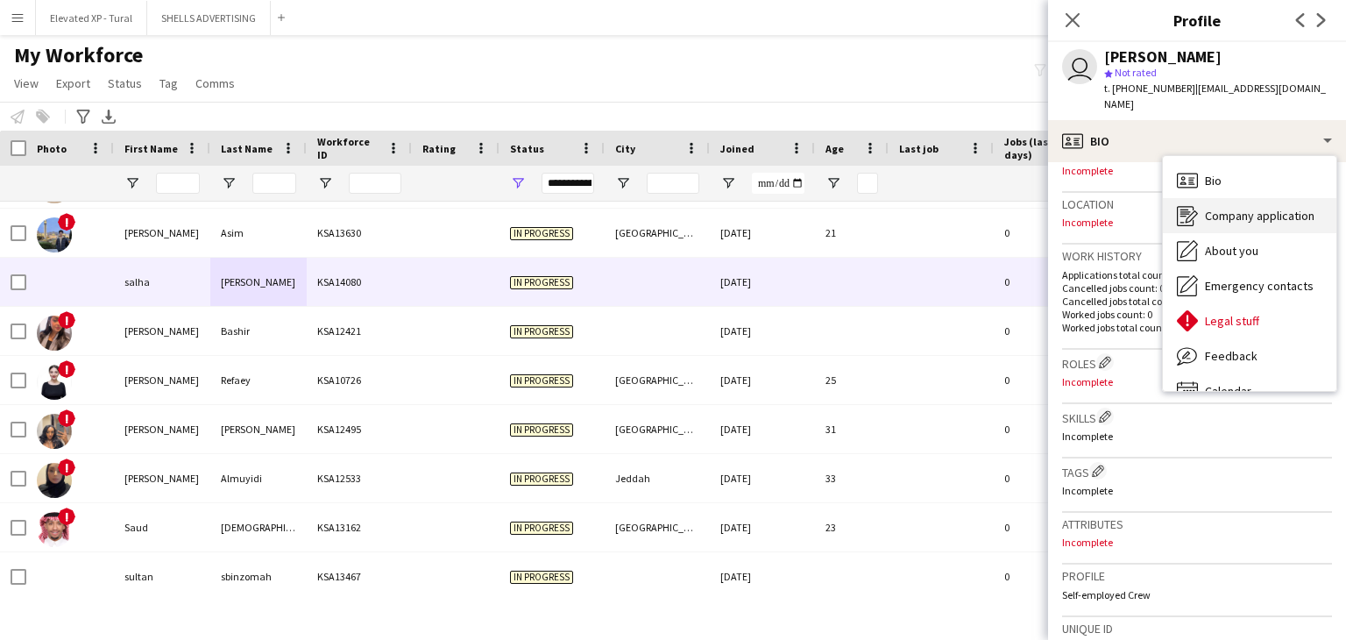
click at [1225, 198] on div "Company application Company application" at bounding box center [1249, 215] width 173 height 35
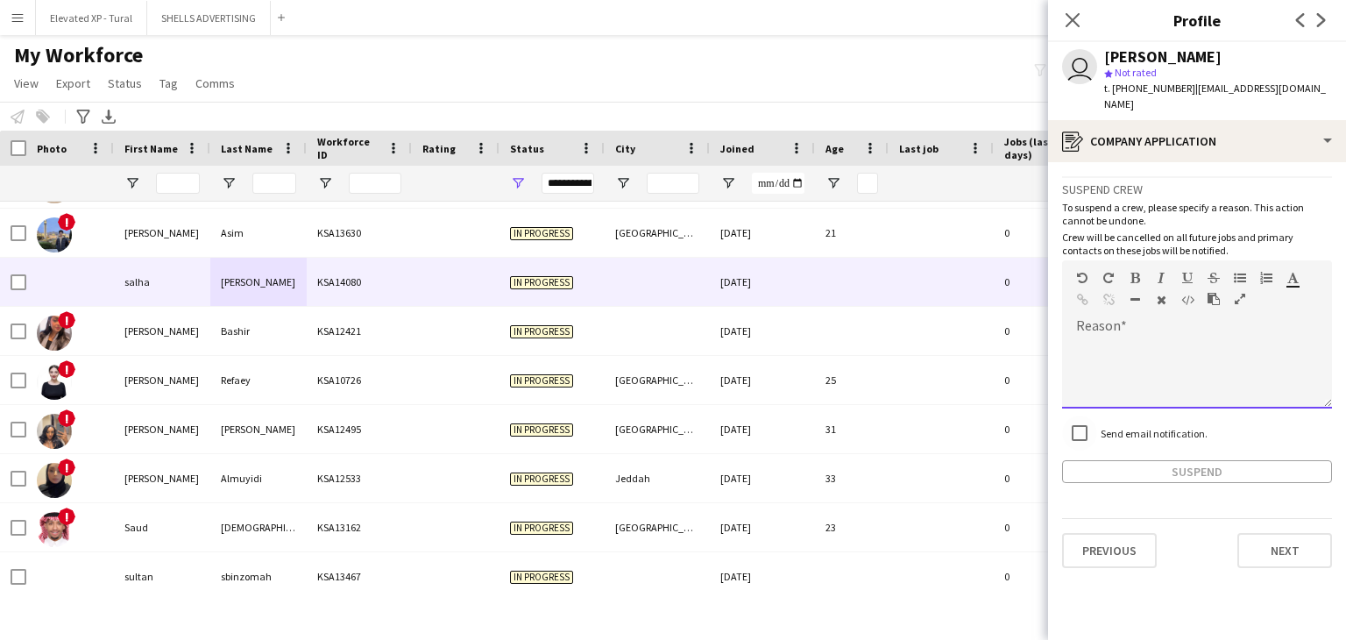
click at [1121, 338] on div at bounding box center [1197, 373] width 270 height 70
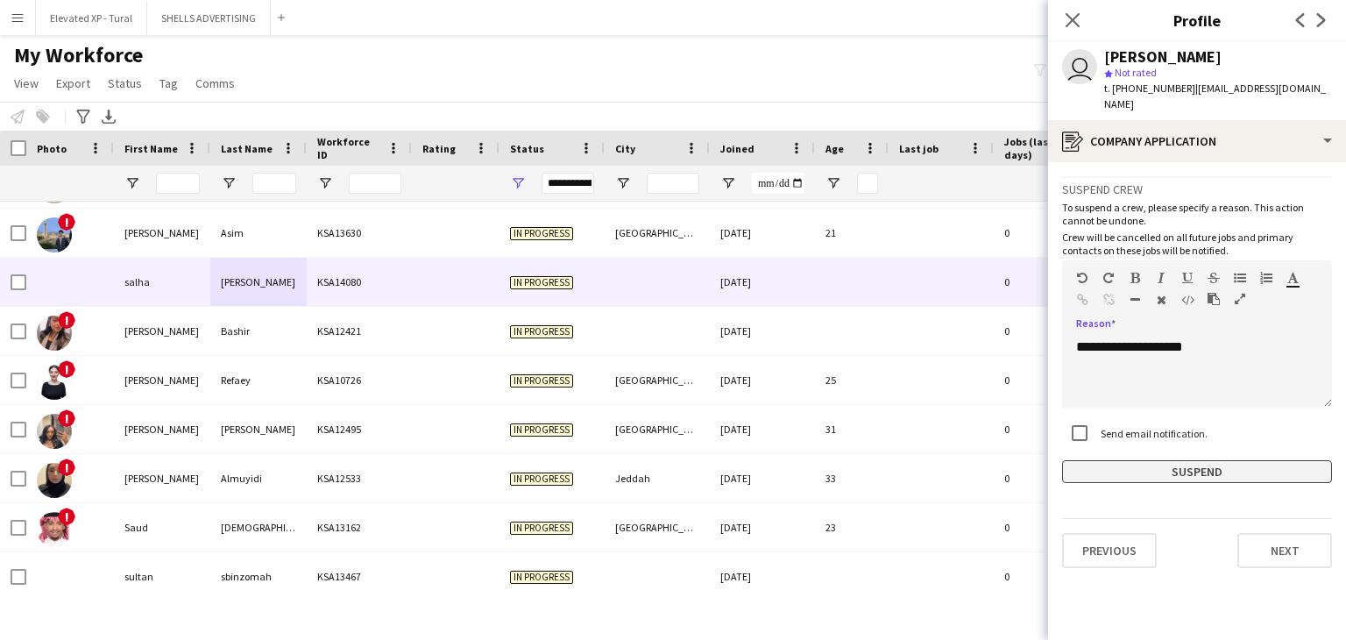
click at [1193, 462] on button "Suspend" at bounding box center [1197, 471] width 270 height 23
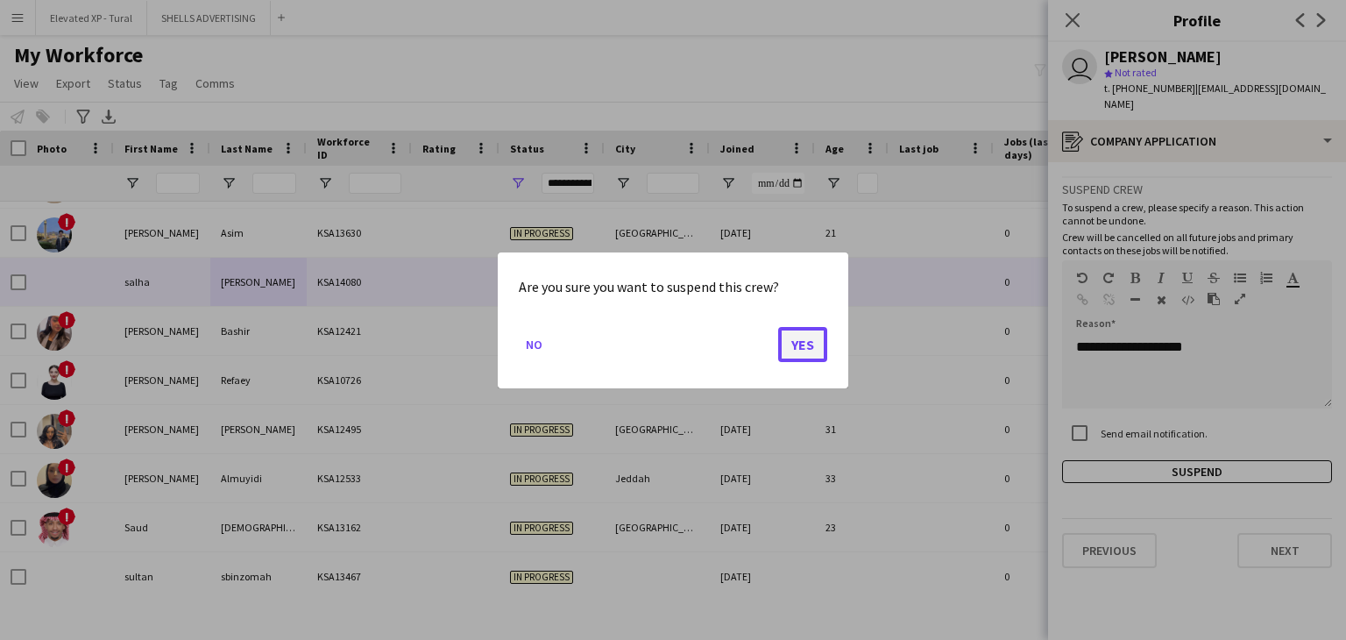
click at [792, 335] on button "Yes" at bounding box center [802, 343] width 49 height 35
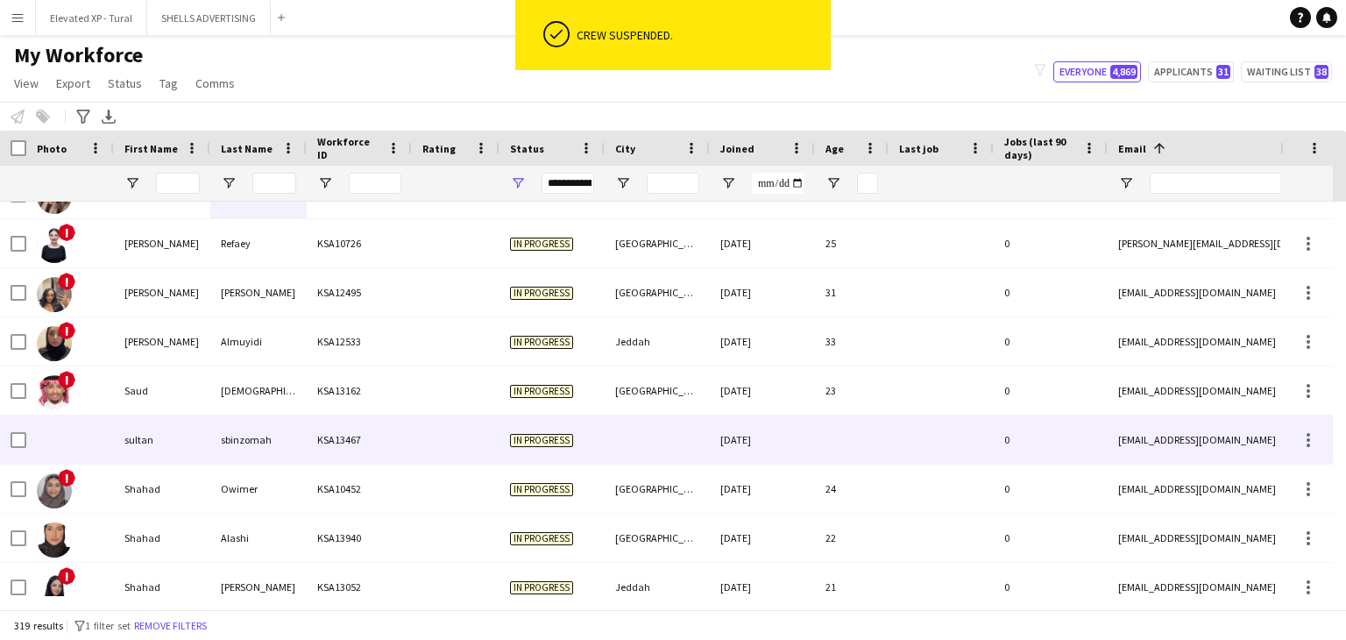
click at [284, 441] on div "sbinzomah" at bounding box center [258, 439] width 96 height 48
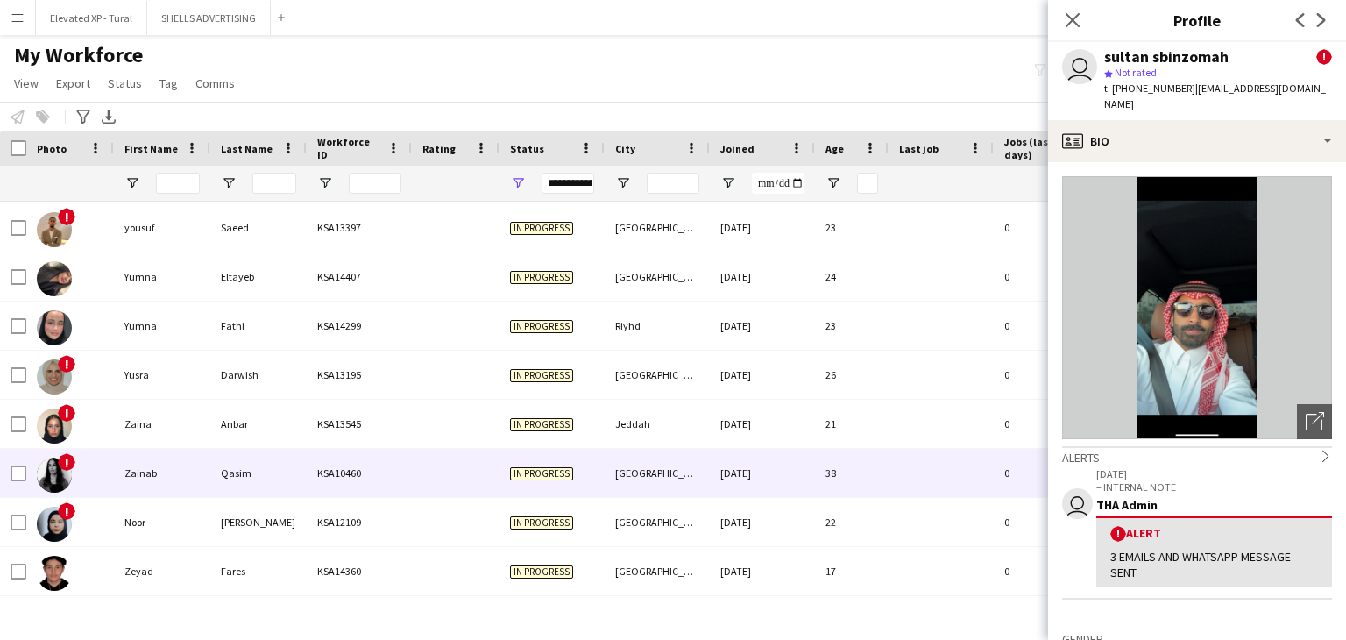
click at [186, 477] on div "Zainab" at bounding box center [162, 473] width 96 height 48
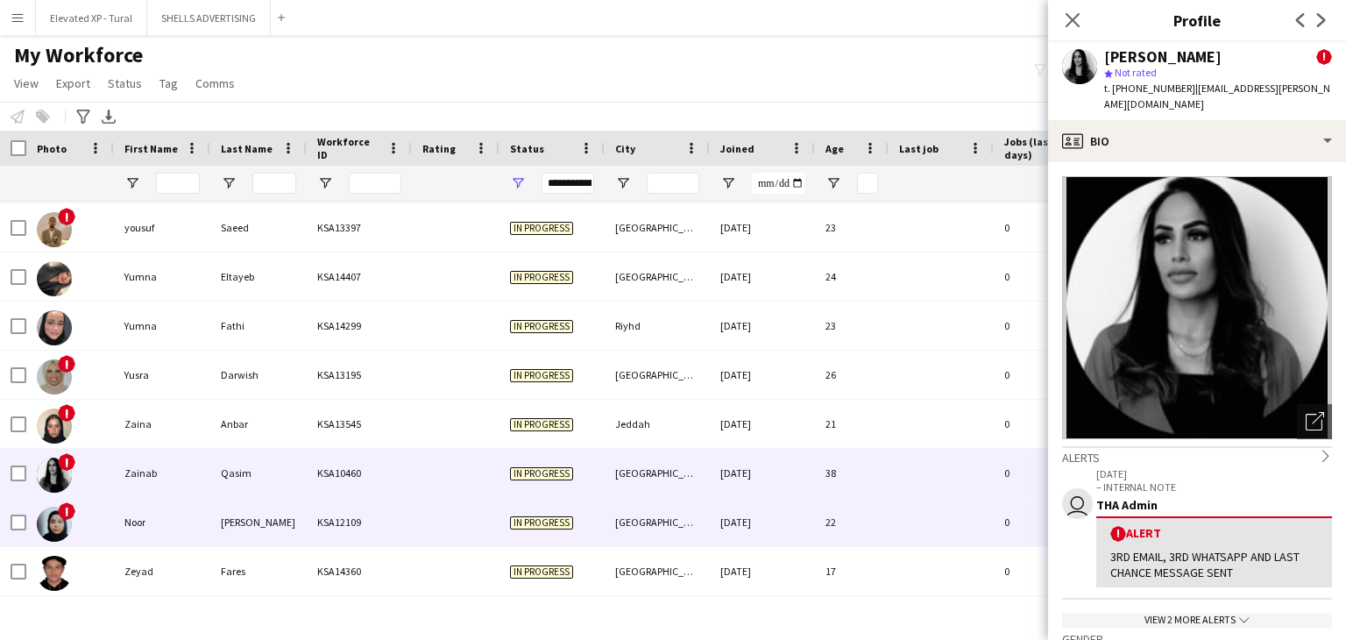
click at [183, 527] on div "Noor" at bounding box center [162, 522] width 96 height 48
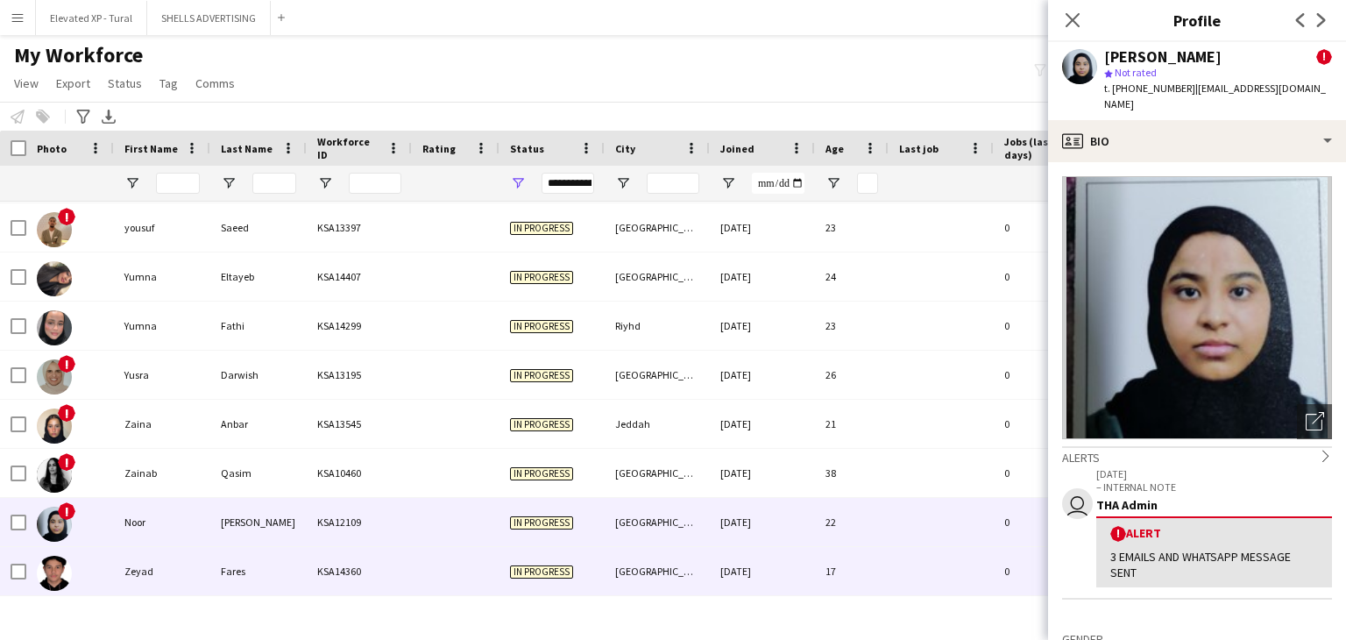
click at [210, 579] on div "Fares" at bounding box center [258, 571] width 96 height 48
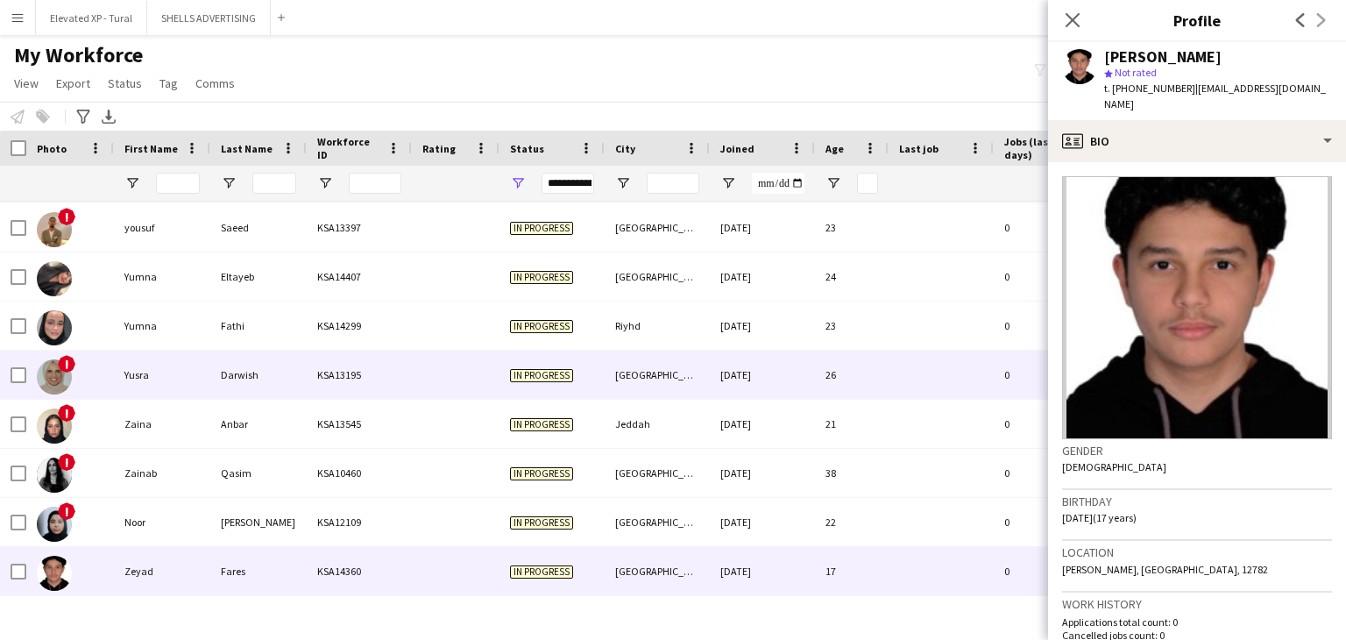
click at [169, 383] on div "Yusra" at bounding box center [162, 374] width 96 height 48
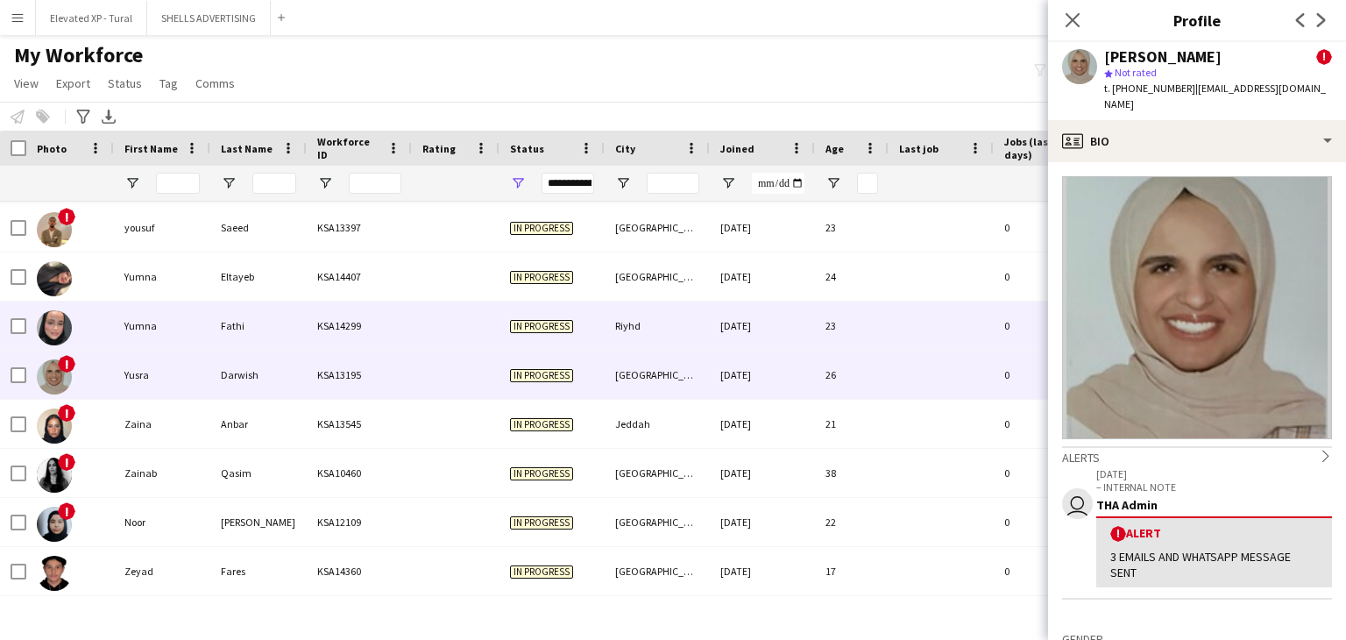
click at [239, 330] on div "Fathi" at bounding box center [258, 325] width 96 height 48
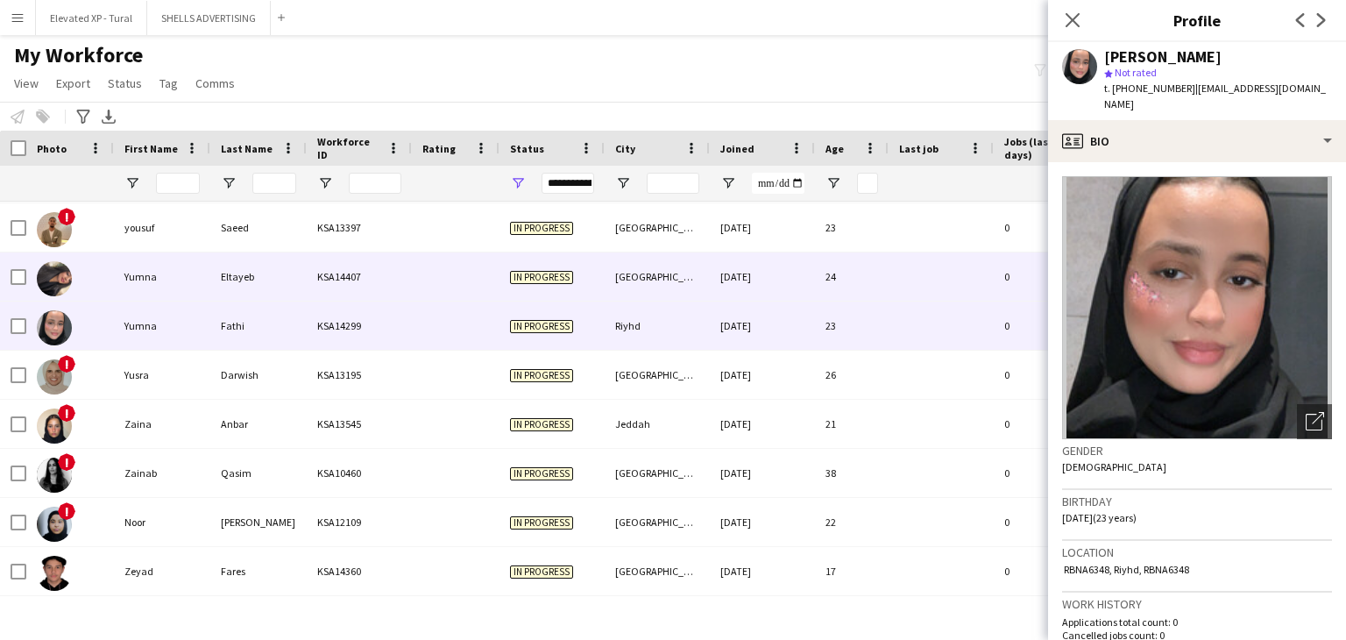
click at [256, 281] on div "Eltayeb" at bounding box center [258, 276] width 96 height 48
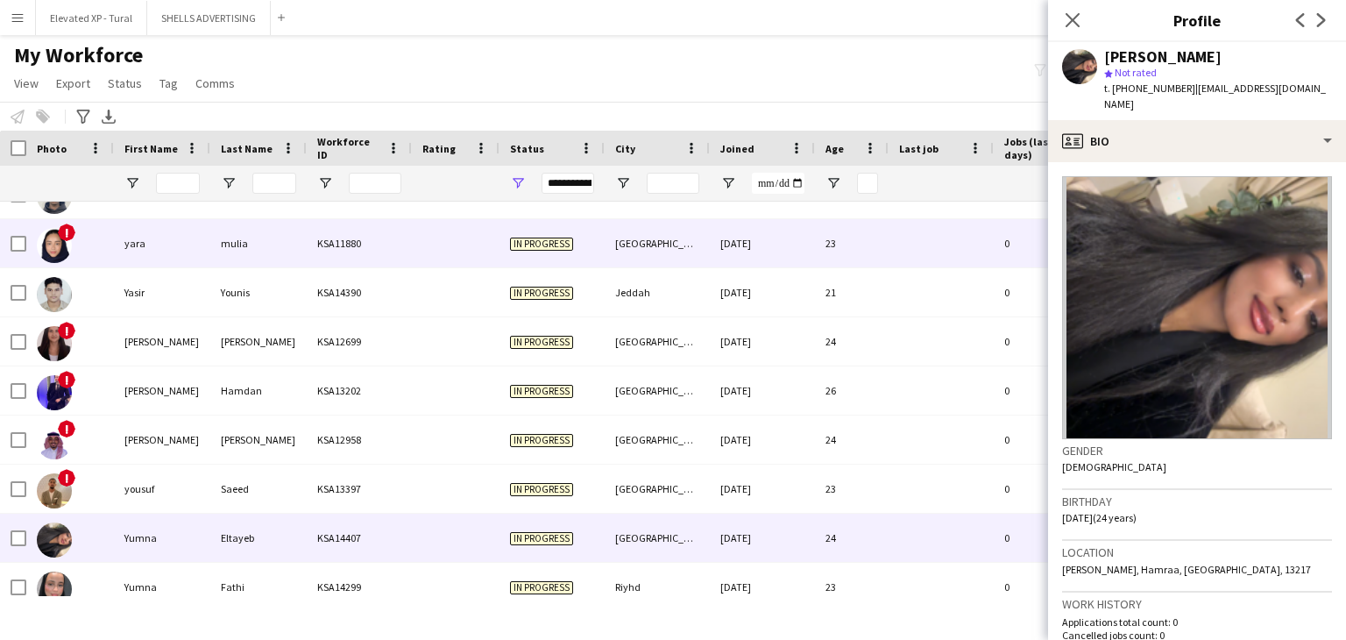
scroll to position [14993, 0]
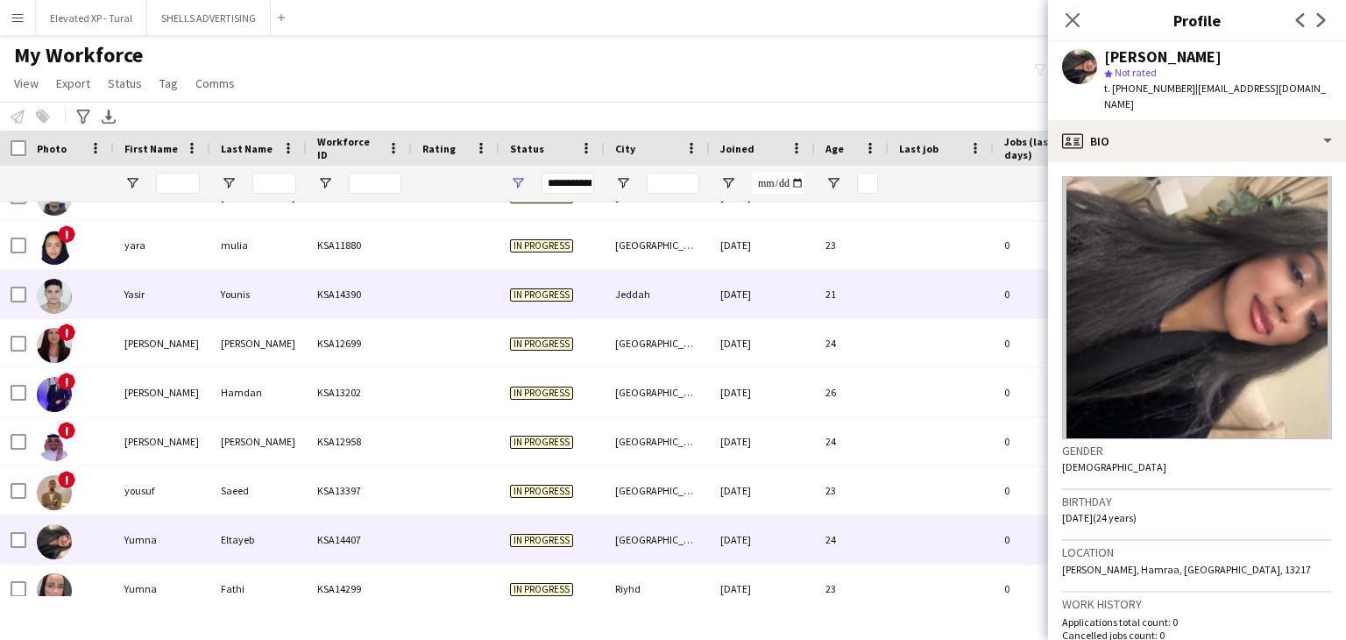
click at [261, 304] on div "Younis" at bounding box center [258, 294] width 96 height 48
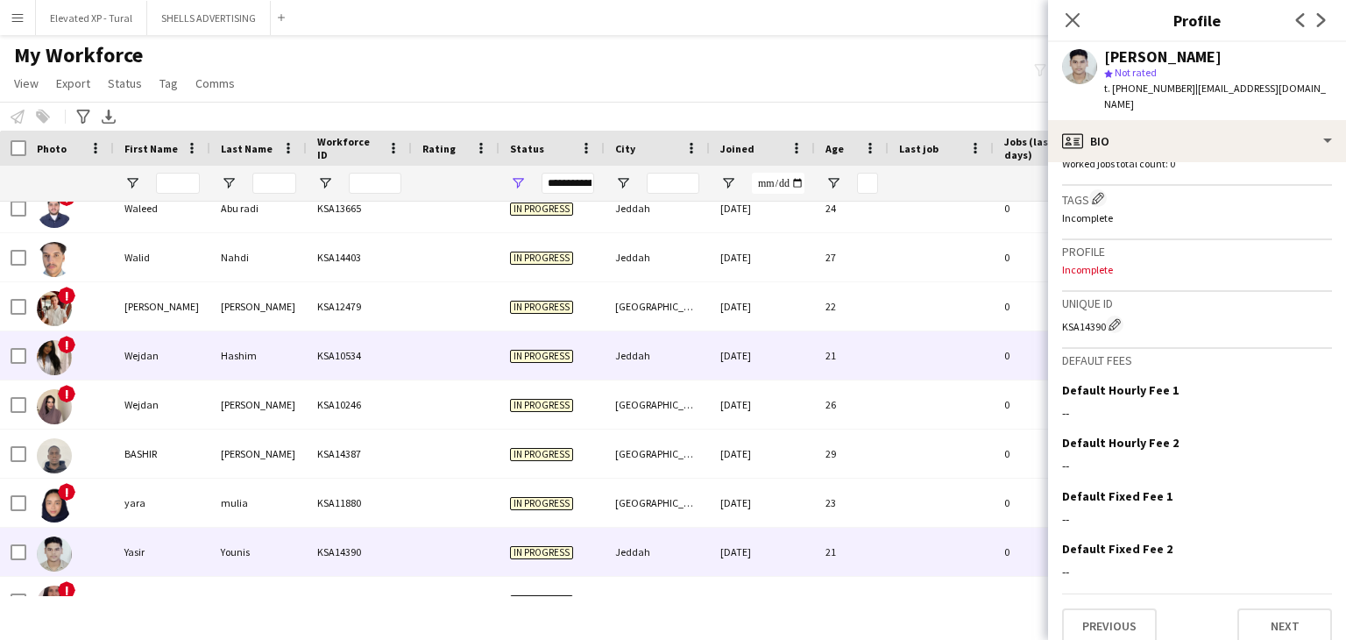
scroll to position [14730, 0]
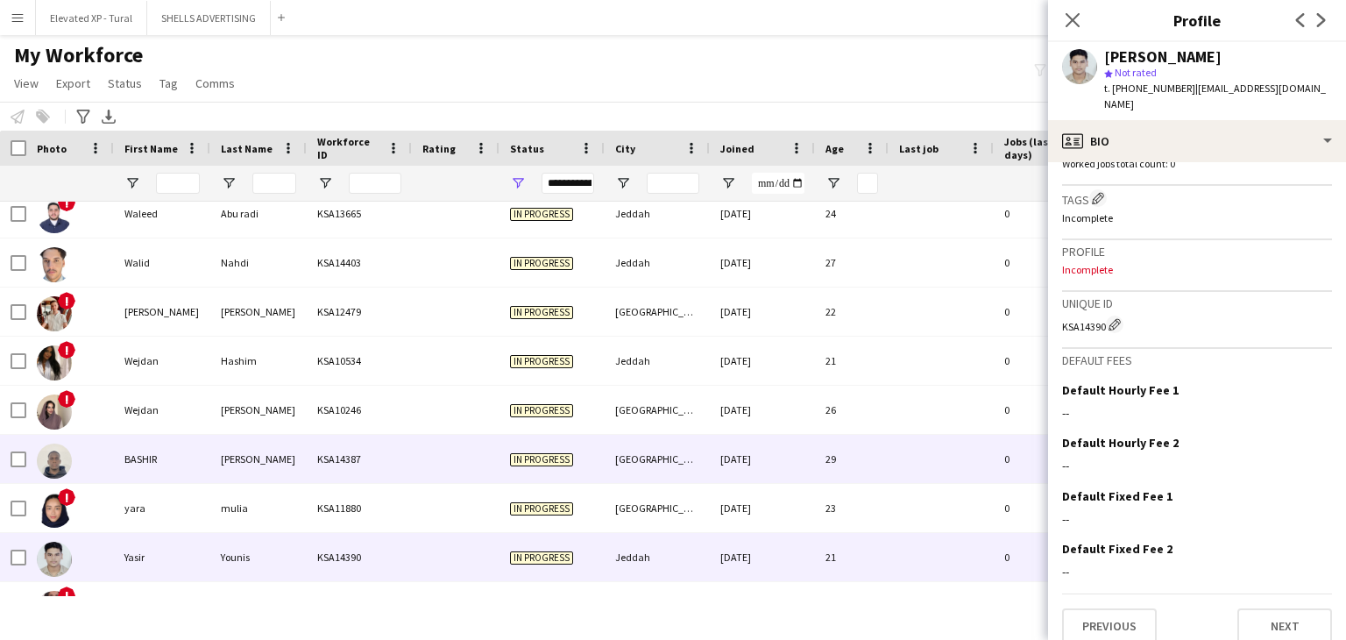
click at [196, 462] on div "BASHIR" at bounding box center [162, 459] width 96 height 48
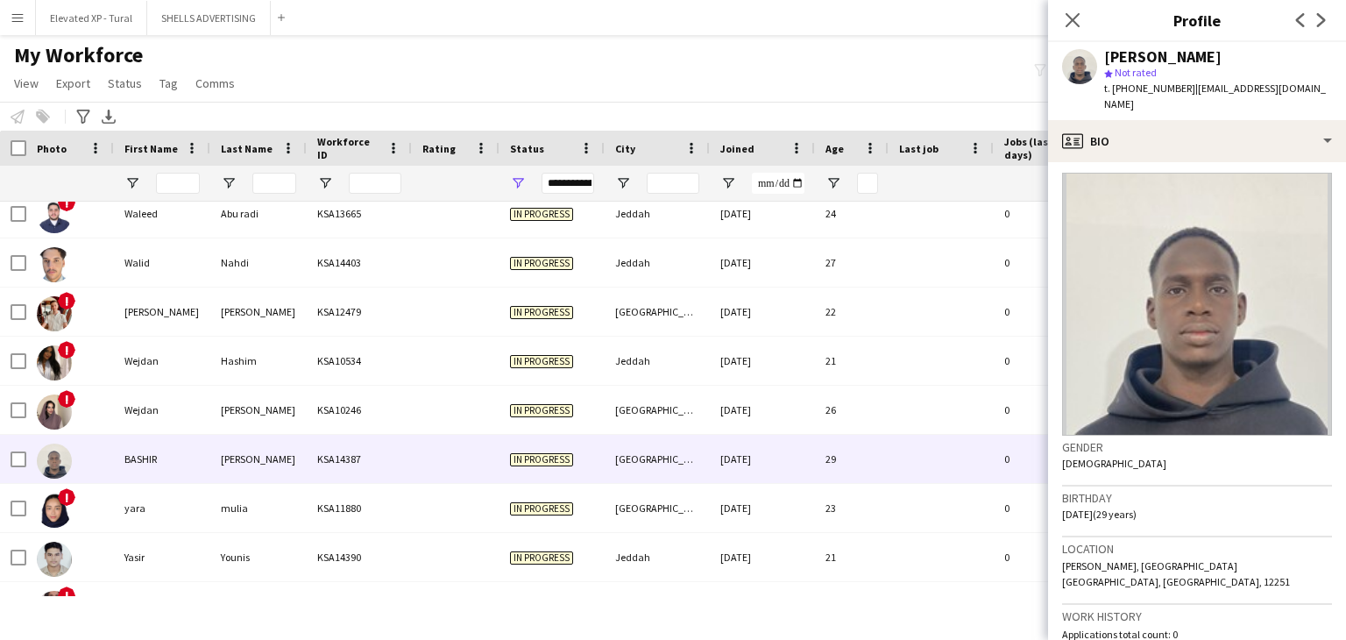
scroll to position [0, 0]
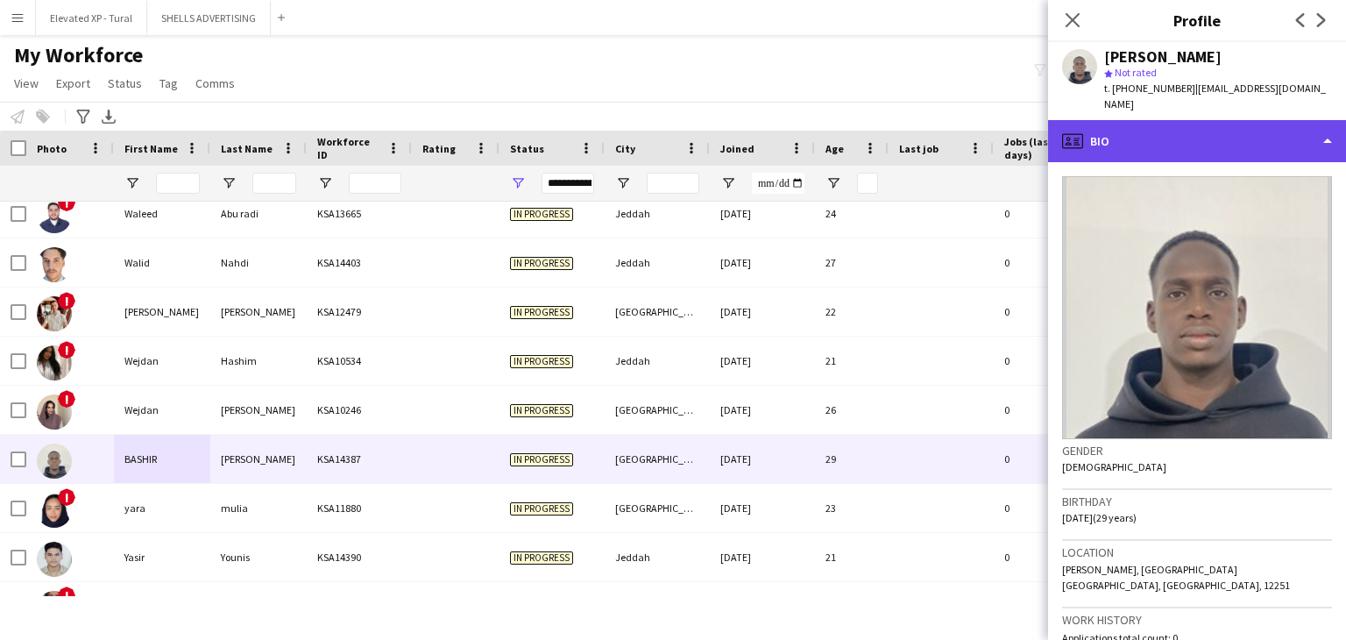
click at [1150, 120] on div "profile Bio" at bounding box center [1197, 141] width 298 height 42
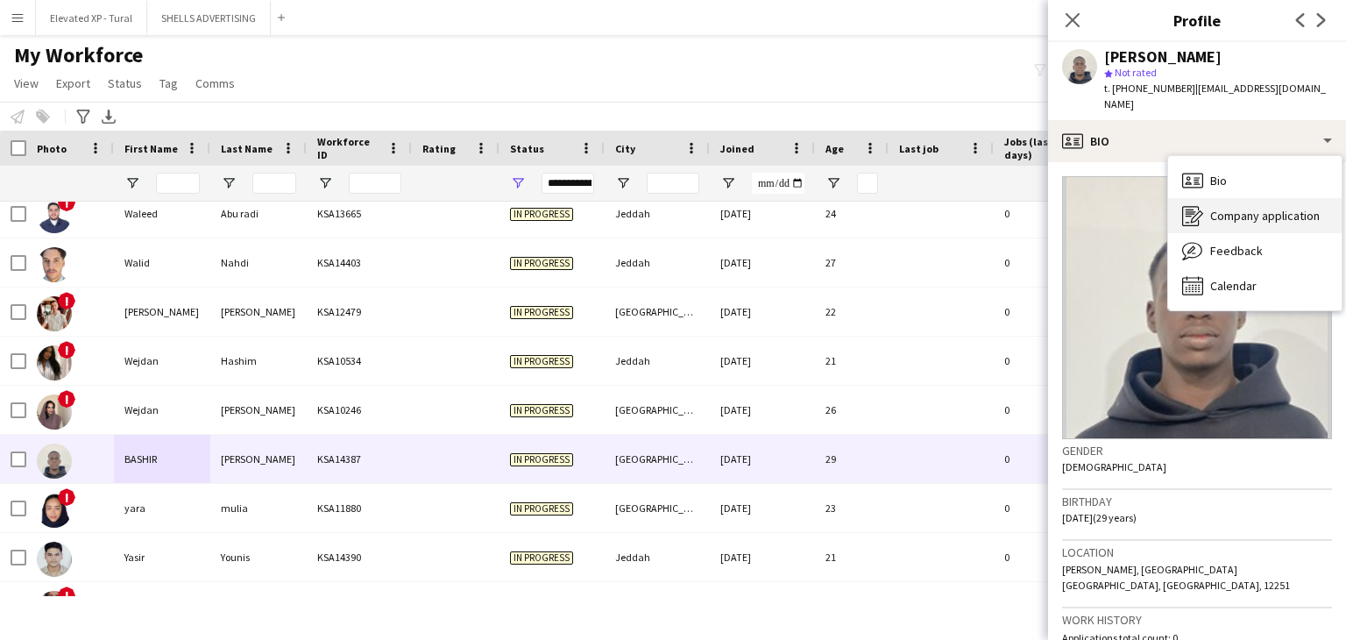
click at [1217, 208] on span "Company application" at bounding box center [1265, 216] width 110 height 16
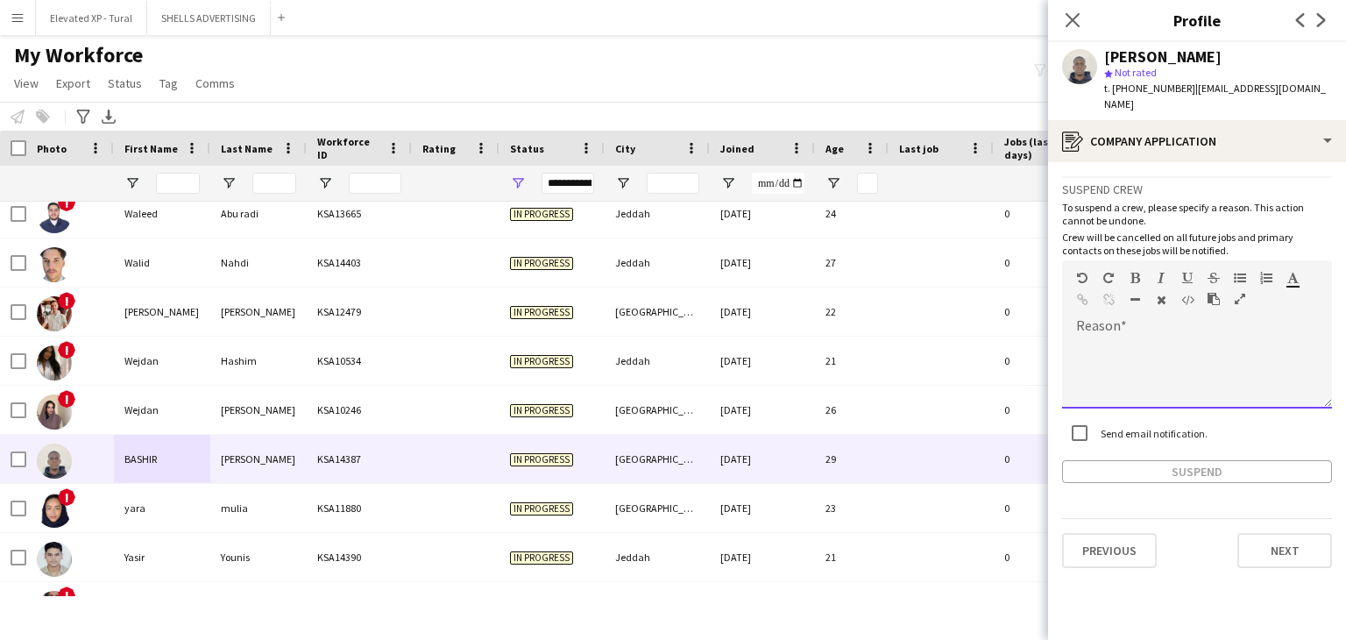
click at [1120, 338] on div at bounding box center [1197, 373] width 270 height 70
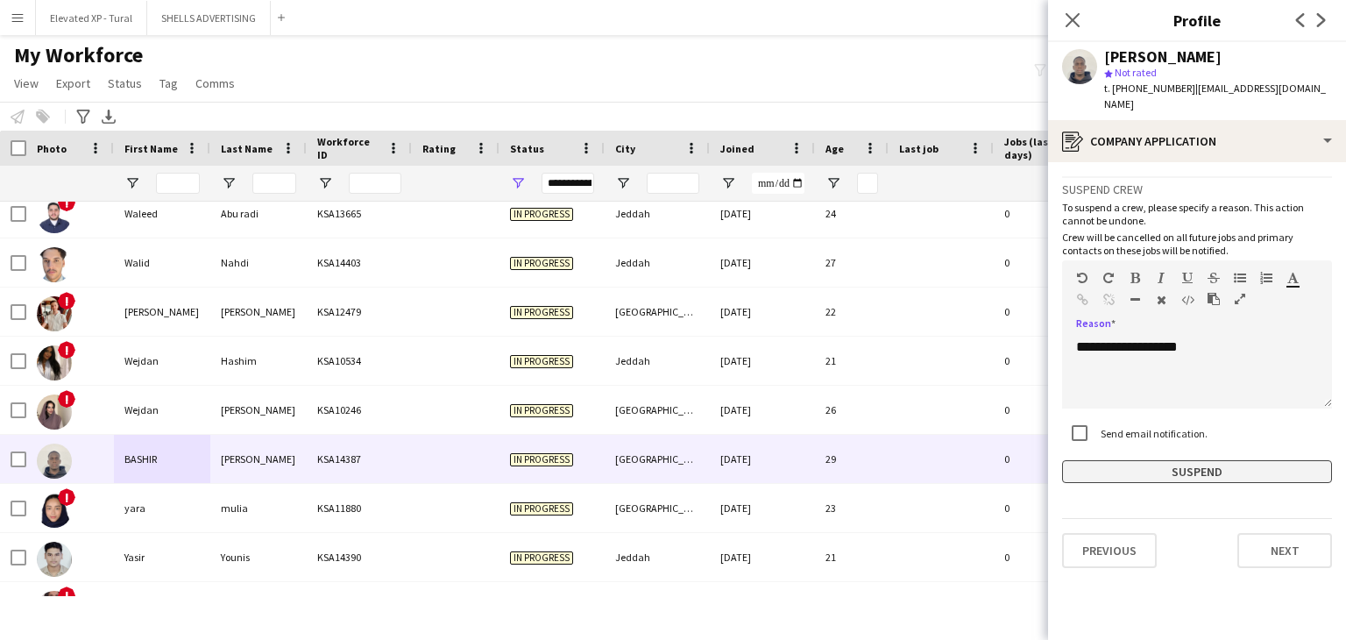
click at [1191, 460] on button "Suspend" at bounding box center [1197, 471] width 270 height 23
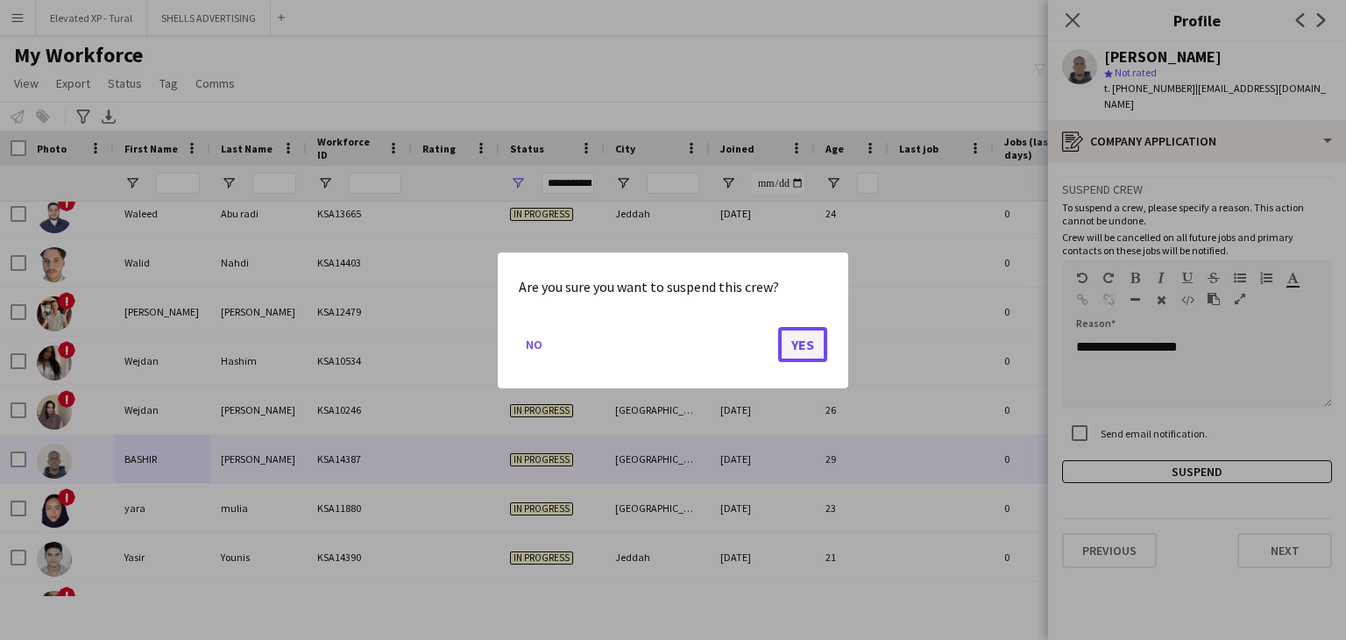
click at [796, 344] on button "Yes" at bounding box center [802, 343] width 49 height 35
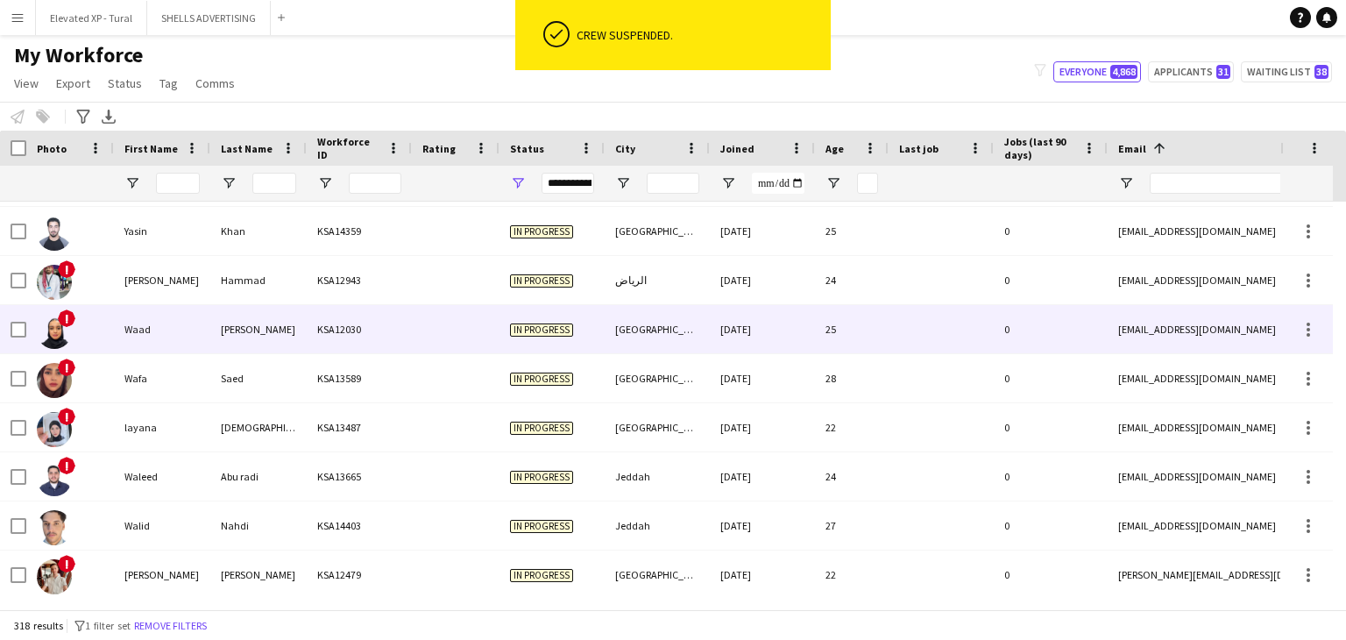
scroll to position [14380, 0]
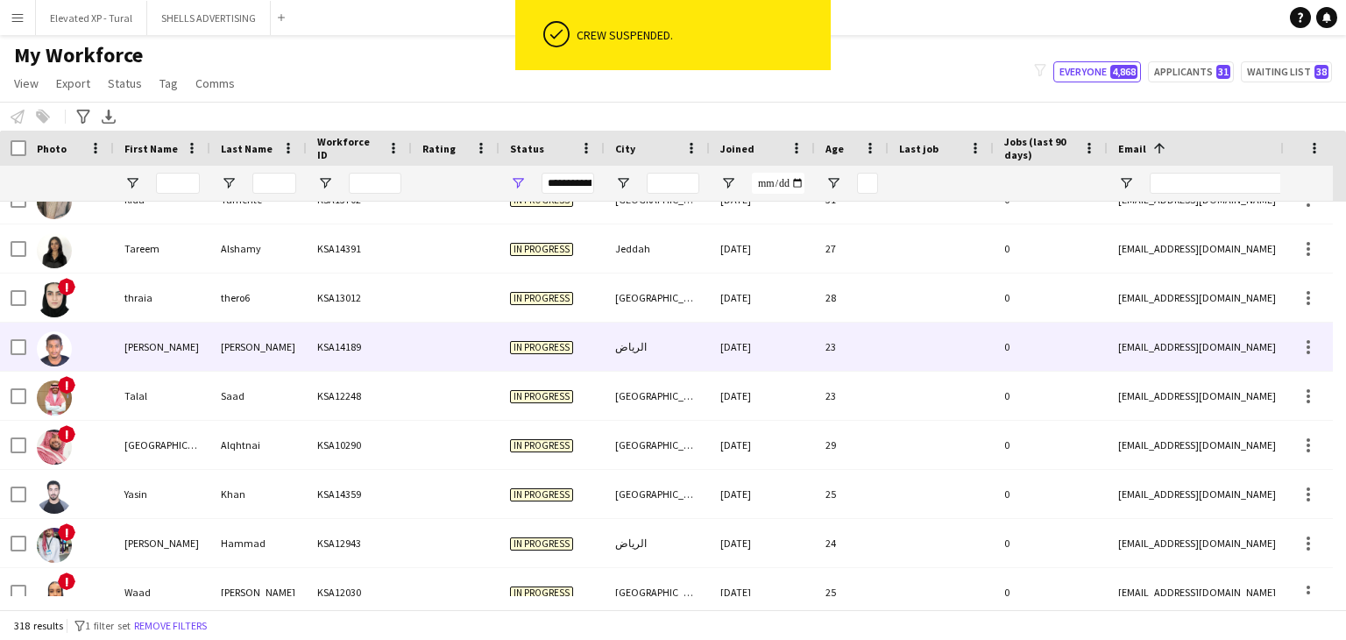
click at [160, 336] on div "Almutaz" at bounding box center [162, 346] width 96 height 48
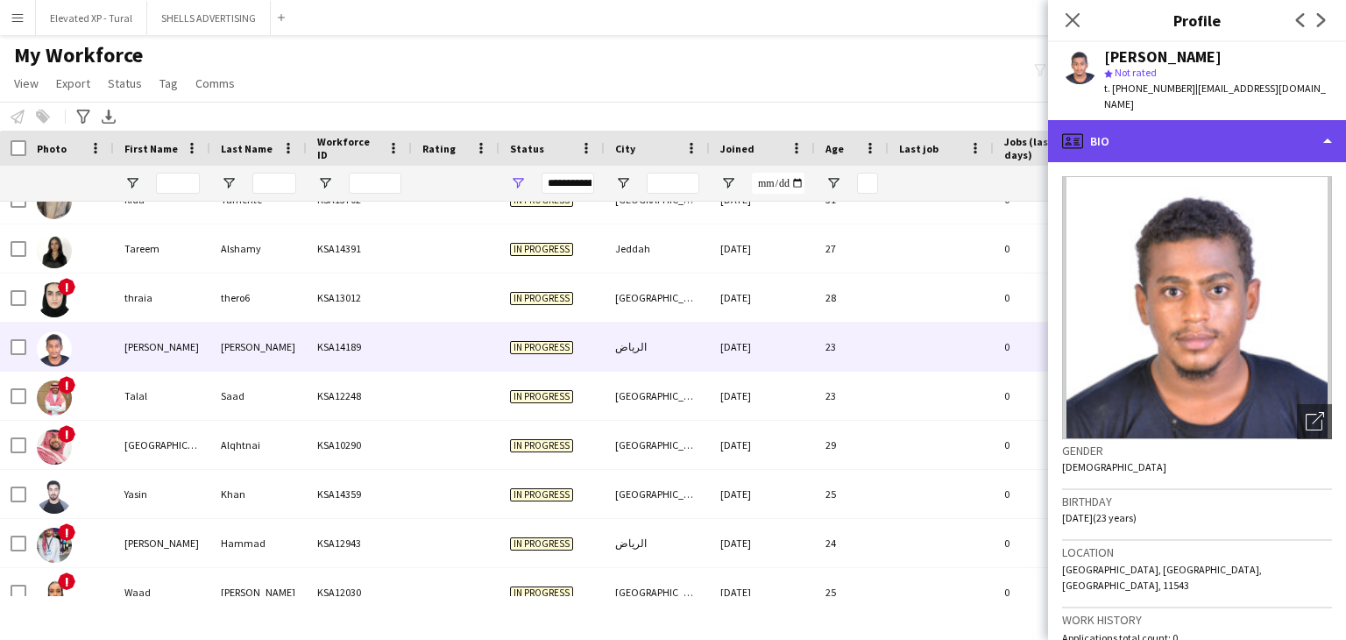
click at [1132, 137] on div "profile Bio" at bounding box center [1197, 141] width 298 height 42
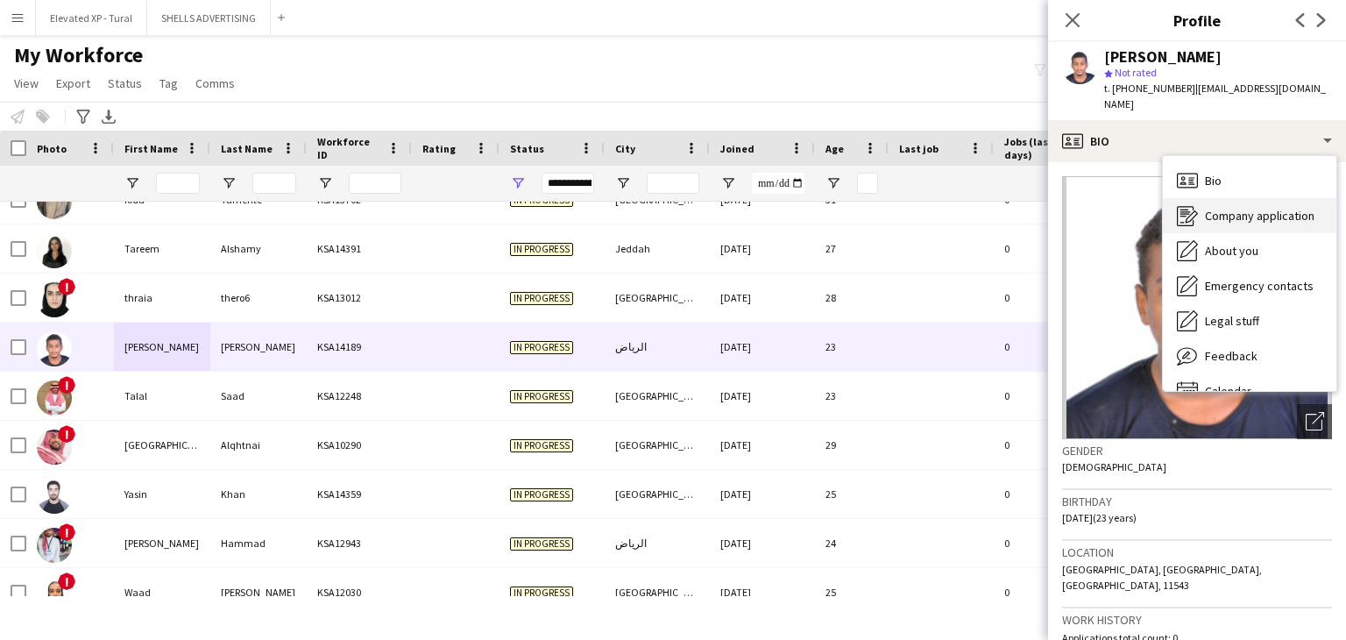
click at [1219, 208] on span "Company application" at bounding box center [1260, 216] width 110 height 16
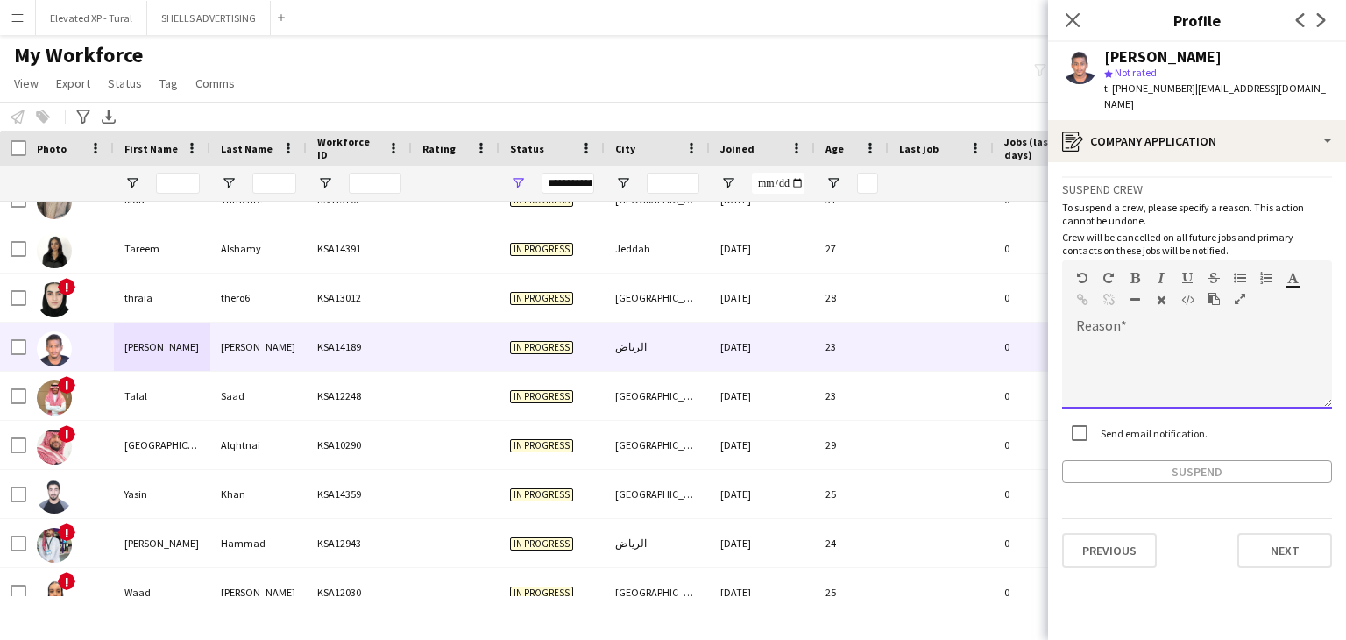
click at [1122, 338] on div at bounding box center [1197, 373] width 270 height 70
click at [1157, 442] on div "**********" at bounding box center [1197, 329] width 270 height 307
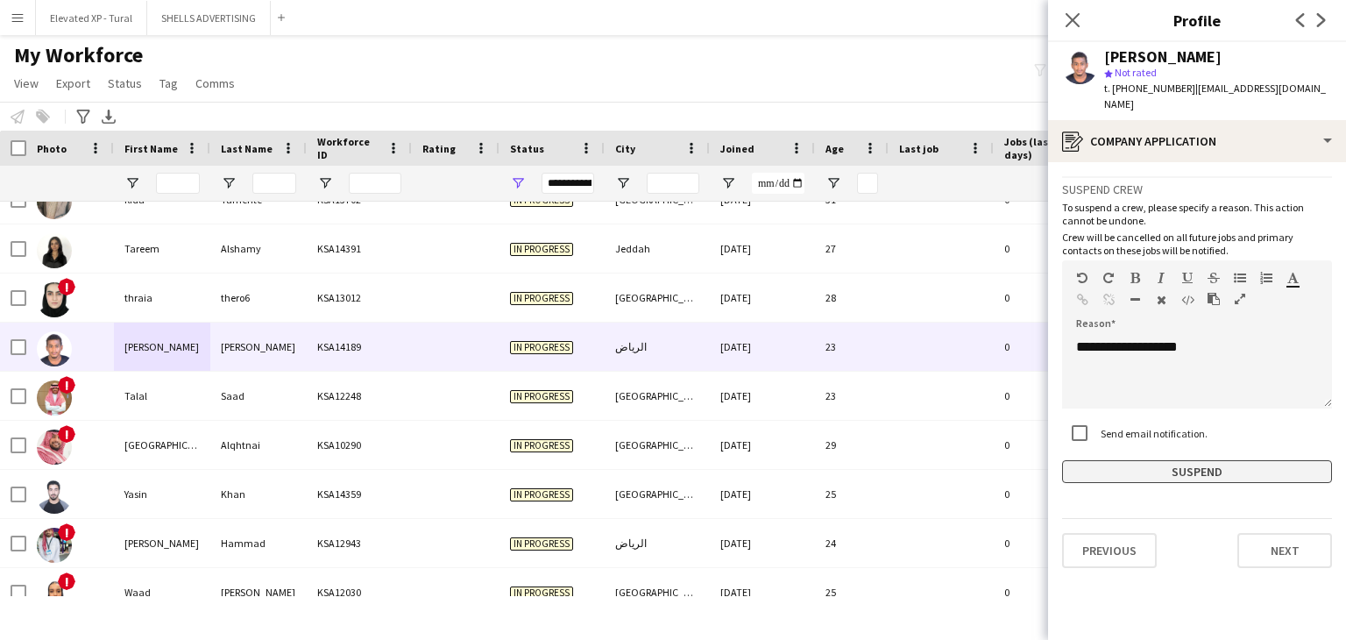
click at [1155, 460] on button "Suspend" at bounding box center [1197, 471] width 270 height 23
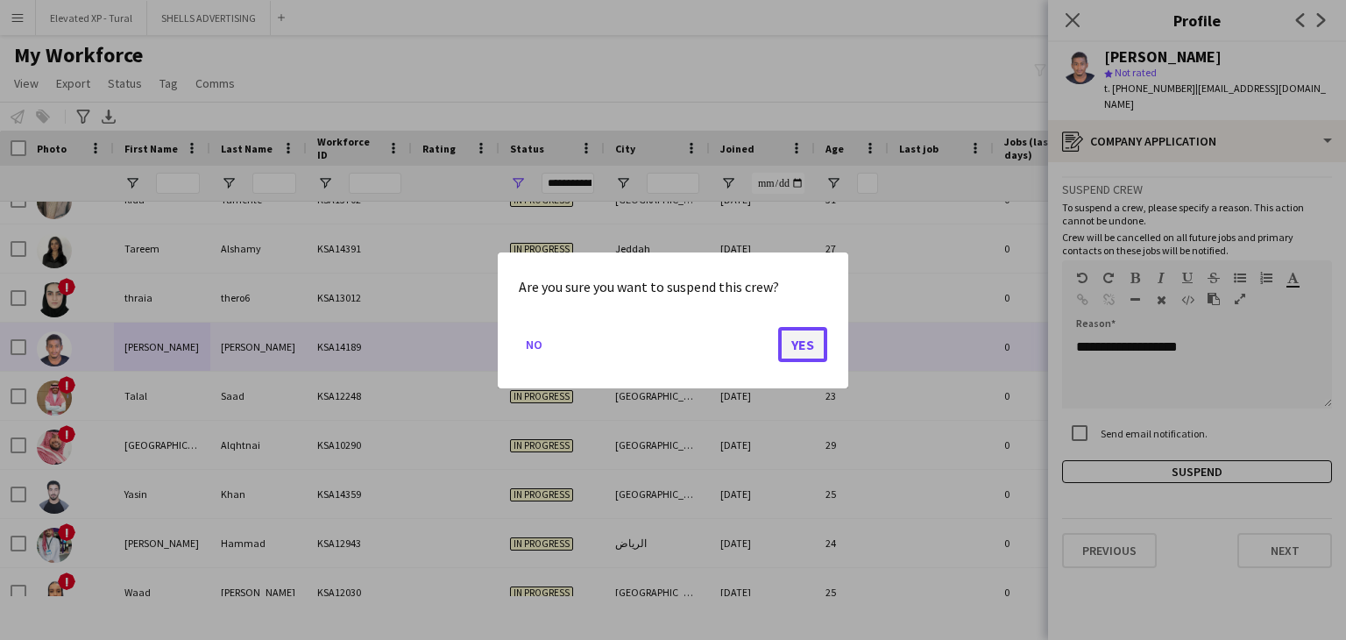
click at [813, 334] on button "Yes" at bounding box center [802, 343] width 49 height 35
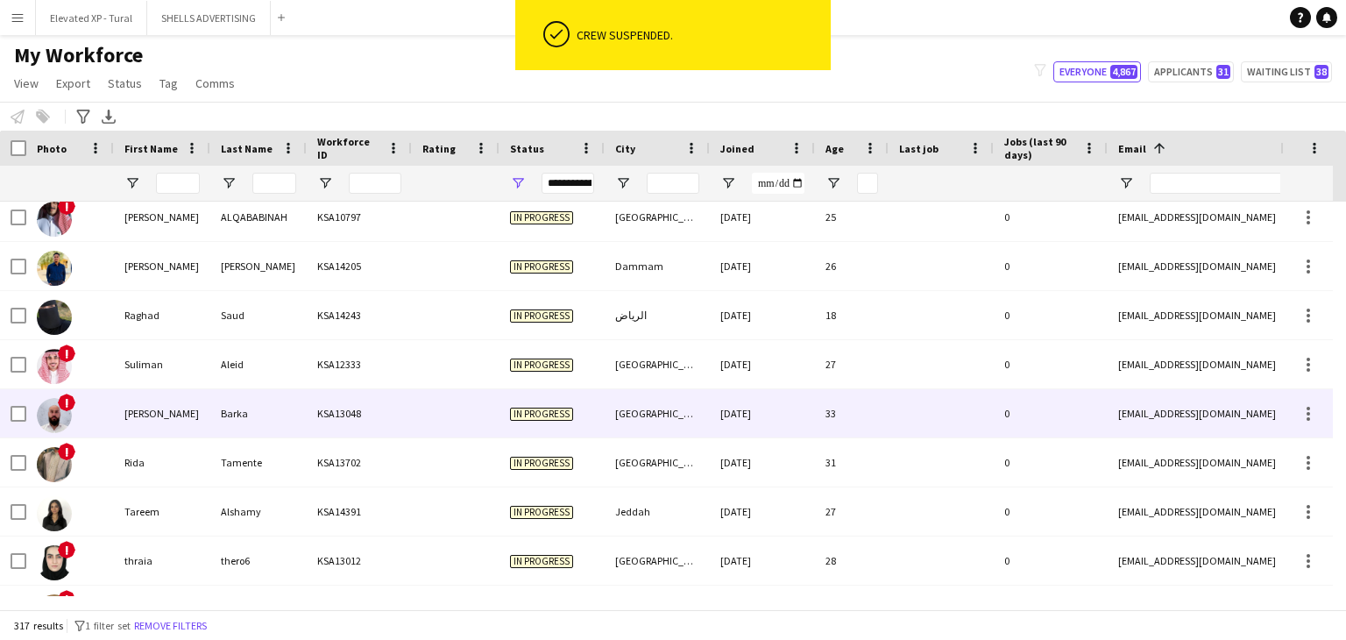
click at [191, 397] on div "[PERSON_NAME]" at bounding box center [162, 413] width 96 height 48
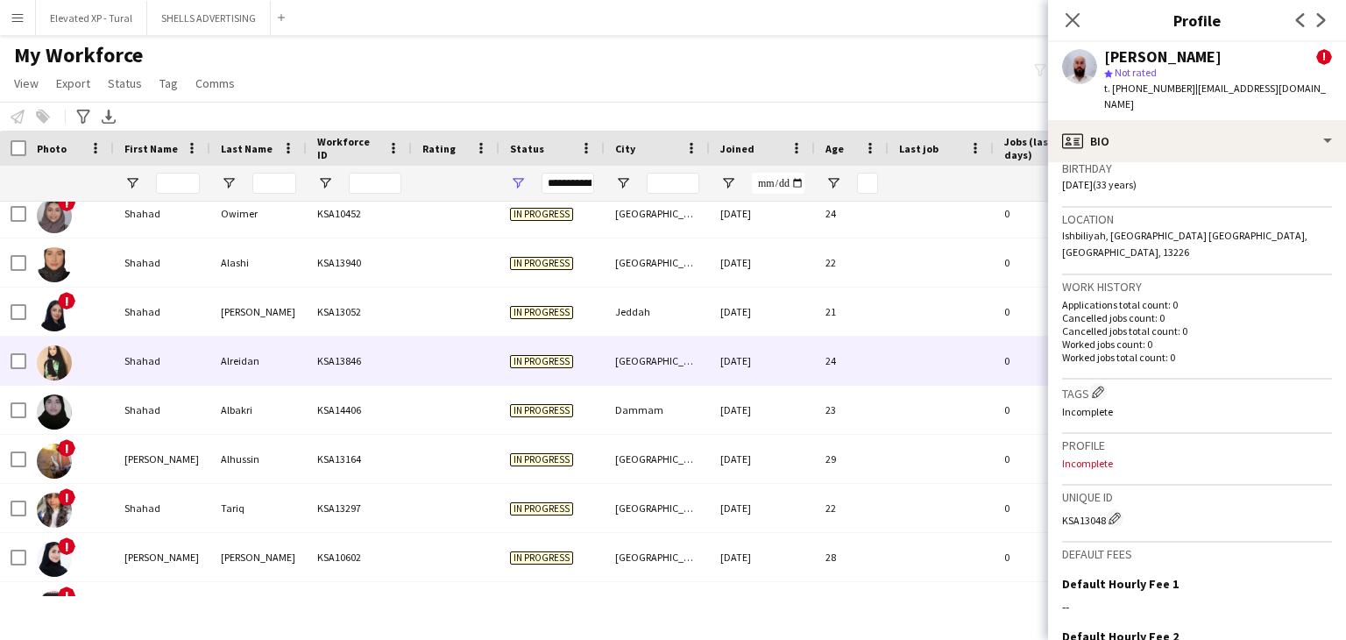
click at [212, 357] on div "Alreidan" at bounding box center [258, 360] width 96 height 48
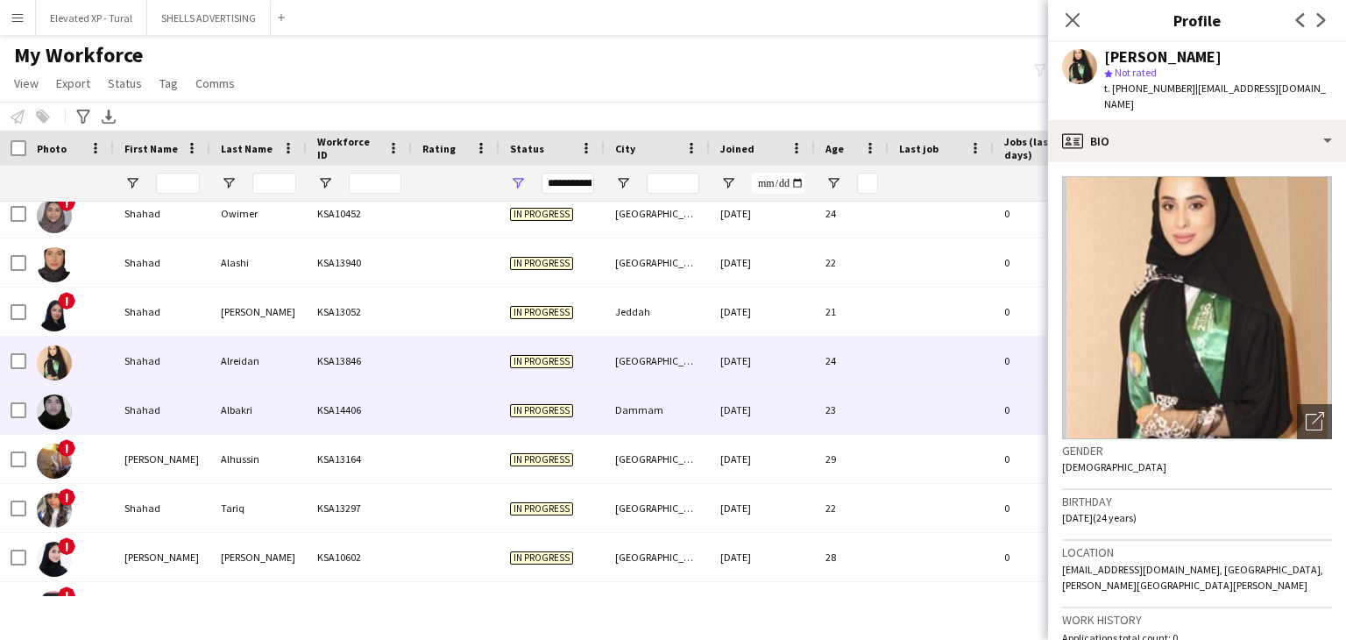
click at [238, 397] on div "Albakri" at bounding box center [258, 409] width 96 height 48
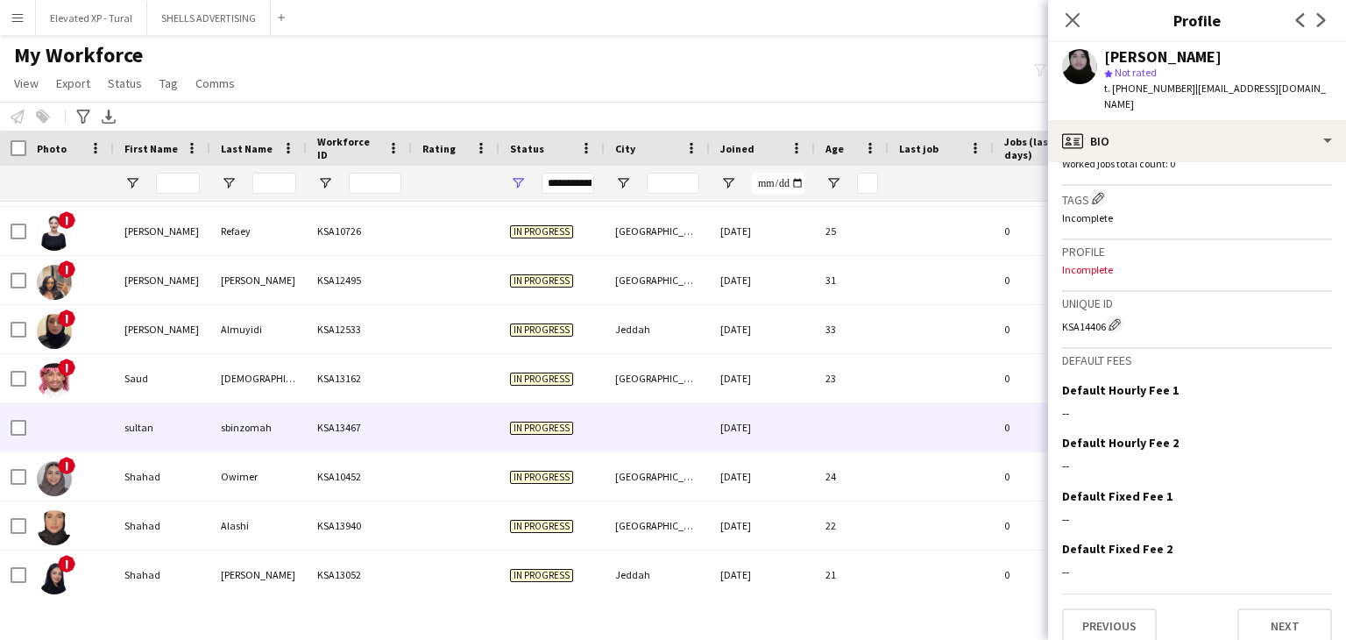
click at [280, 430] on div "sbinzomah" at bounding box center [258, 427] width 96 height 48
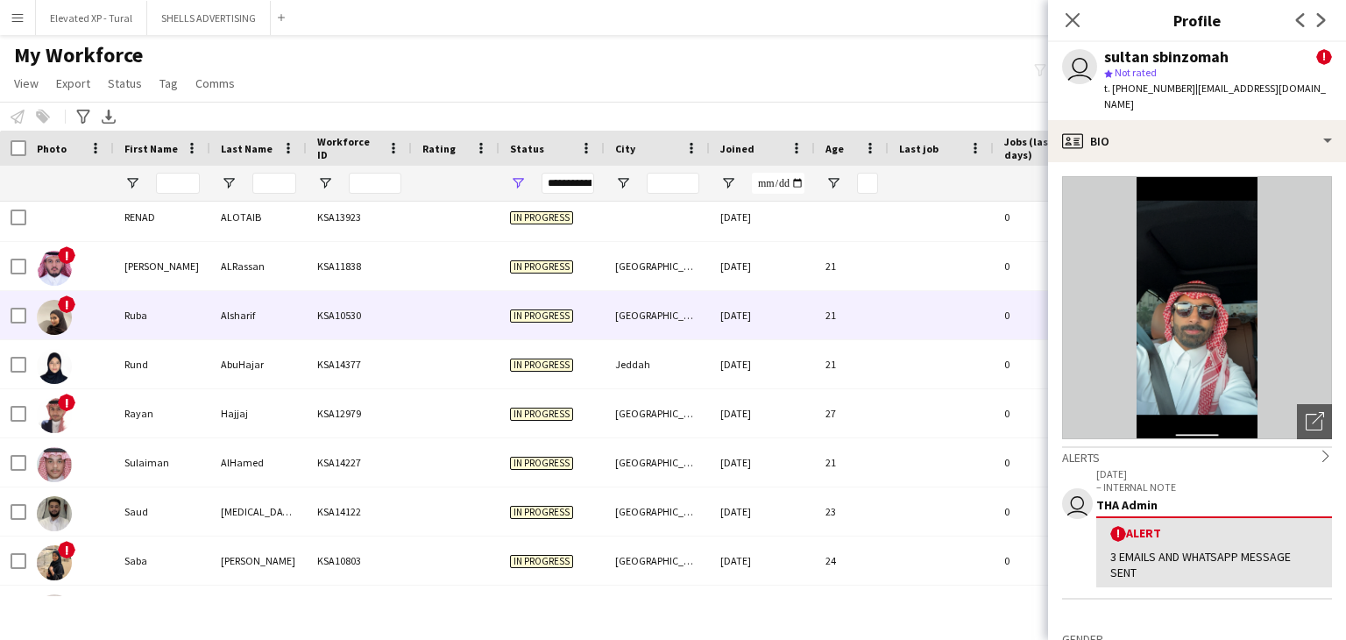
click at [181, 316] on div "Ruba" at bounding box center [162, 315] width 96 height 48
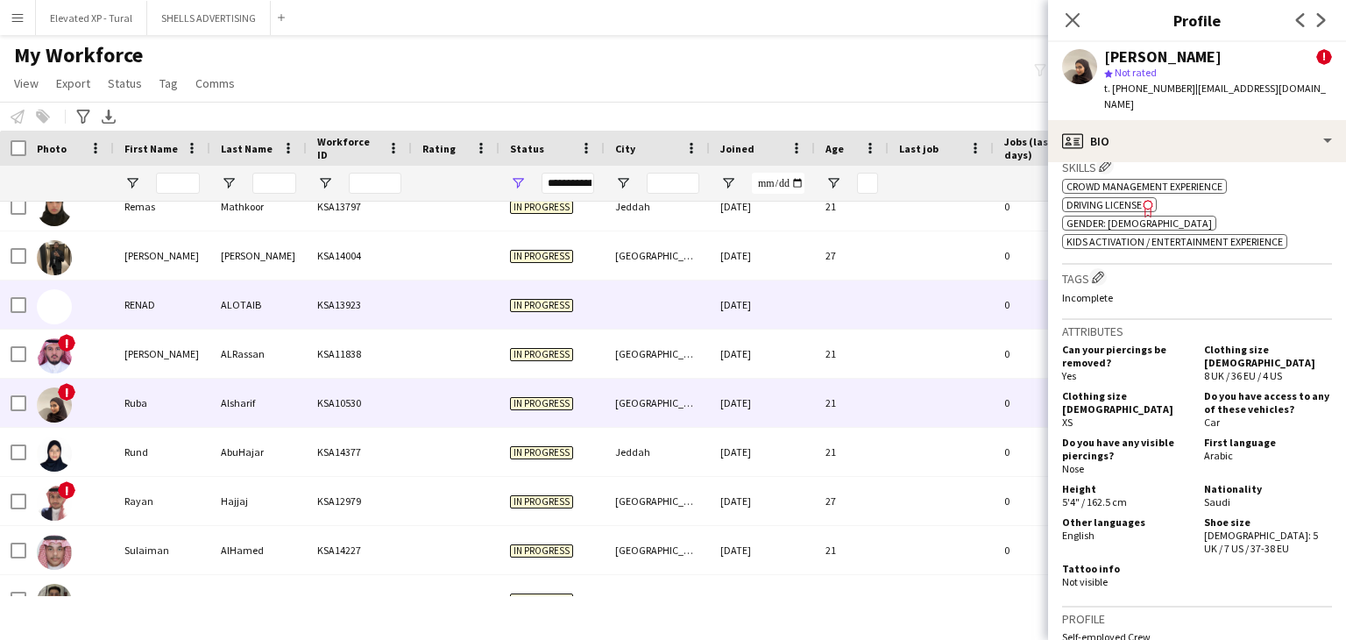
click at [175, 318] on div "RENAD" at bounding box center [162, 304] width 96 height 48
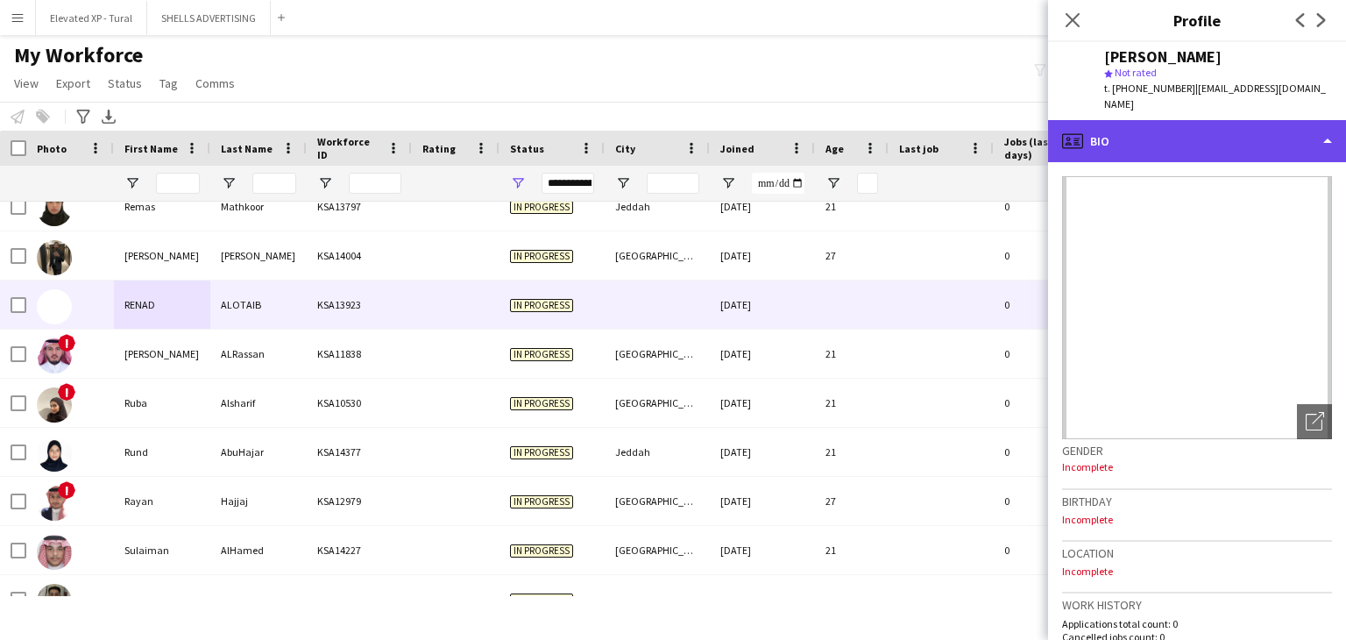
click at [1177, 121] on div "profile Bio" at bounding box center [1197, 141] width 298 height 42
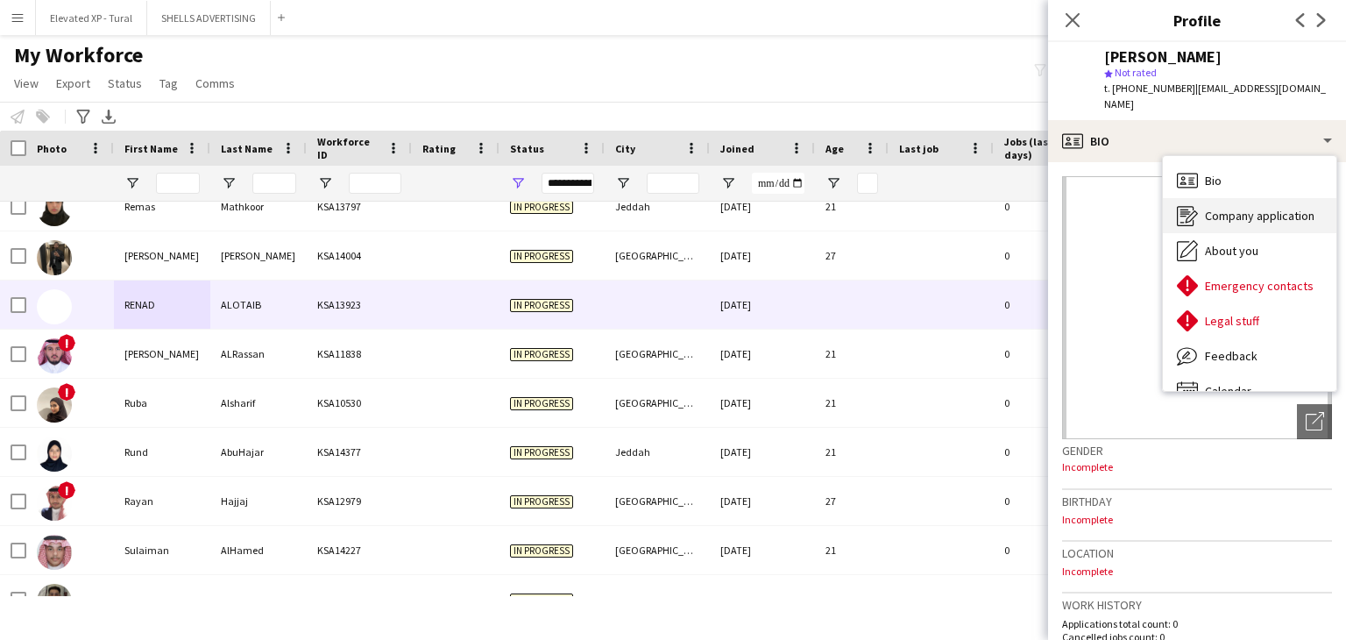
click at [1214, 208] on span "Company application" at bounding box center [1260, 216] width 110 height 16
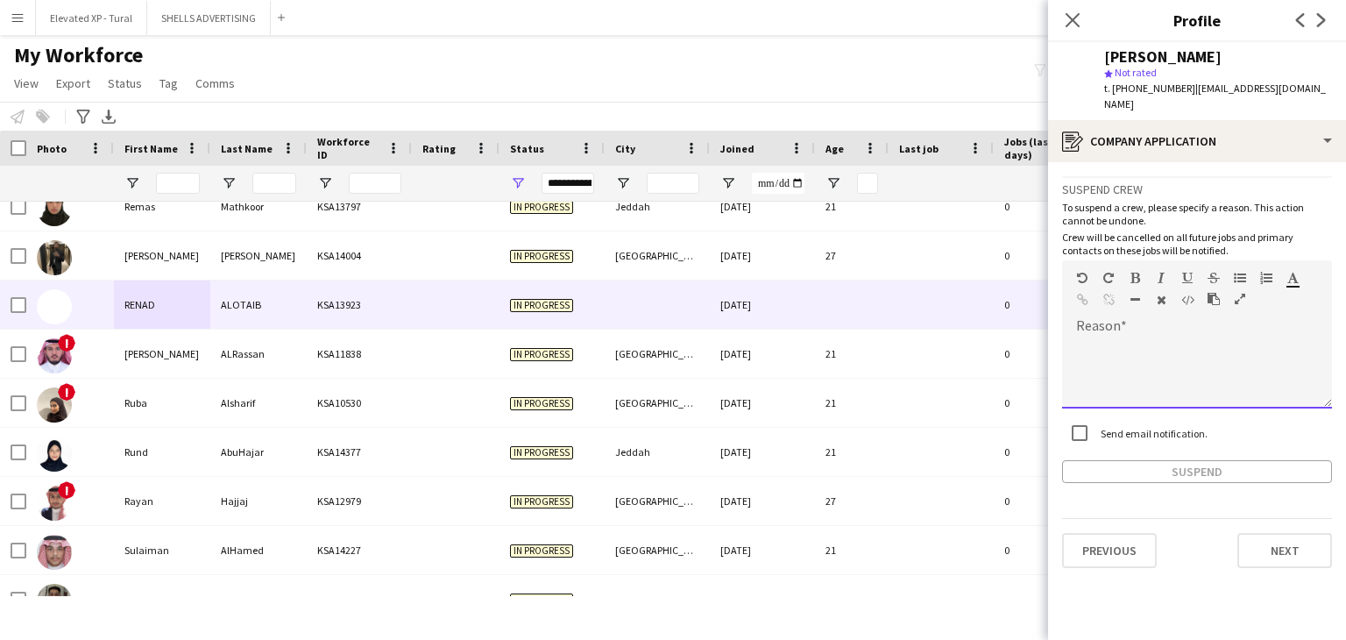
click at [1099, 338] on div at bounding box center [1197, 373] width 270 height 70
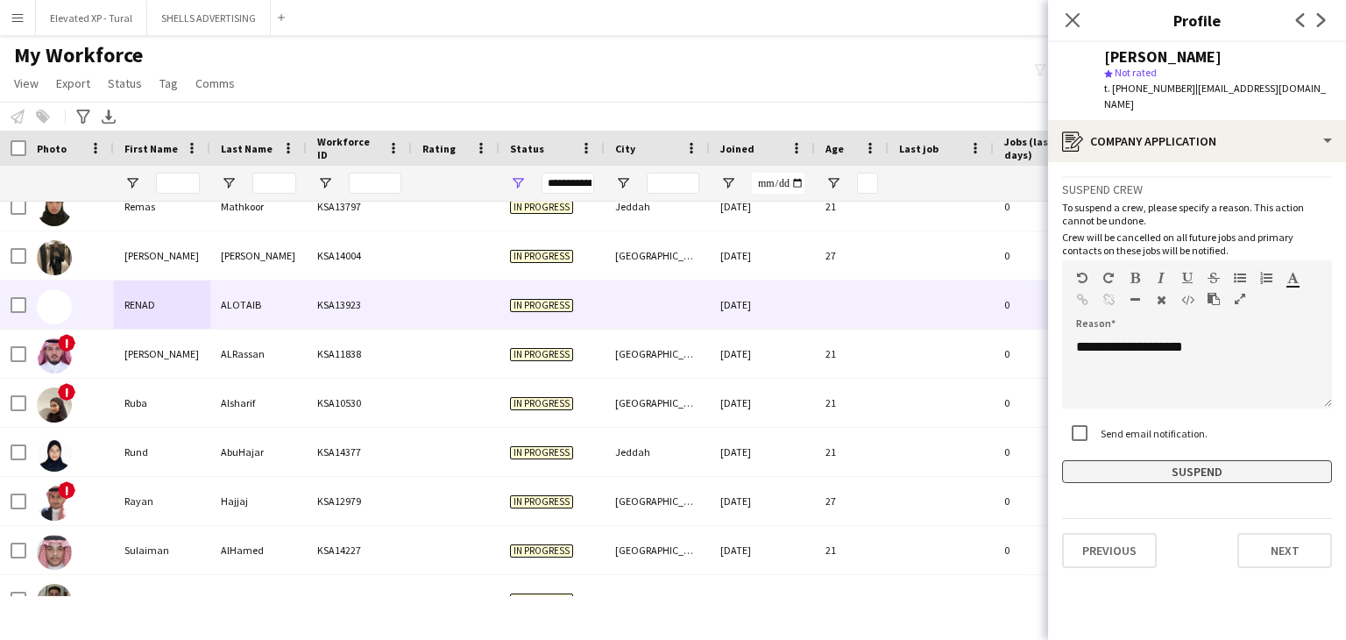
click at [1162, 460] on button "Suspend" at bounding box center [1197, 471] width 270 height 23
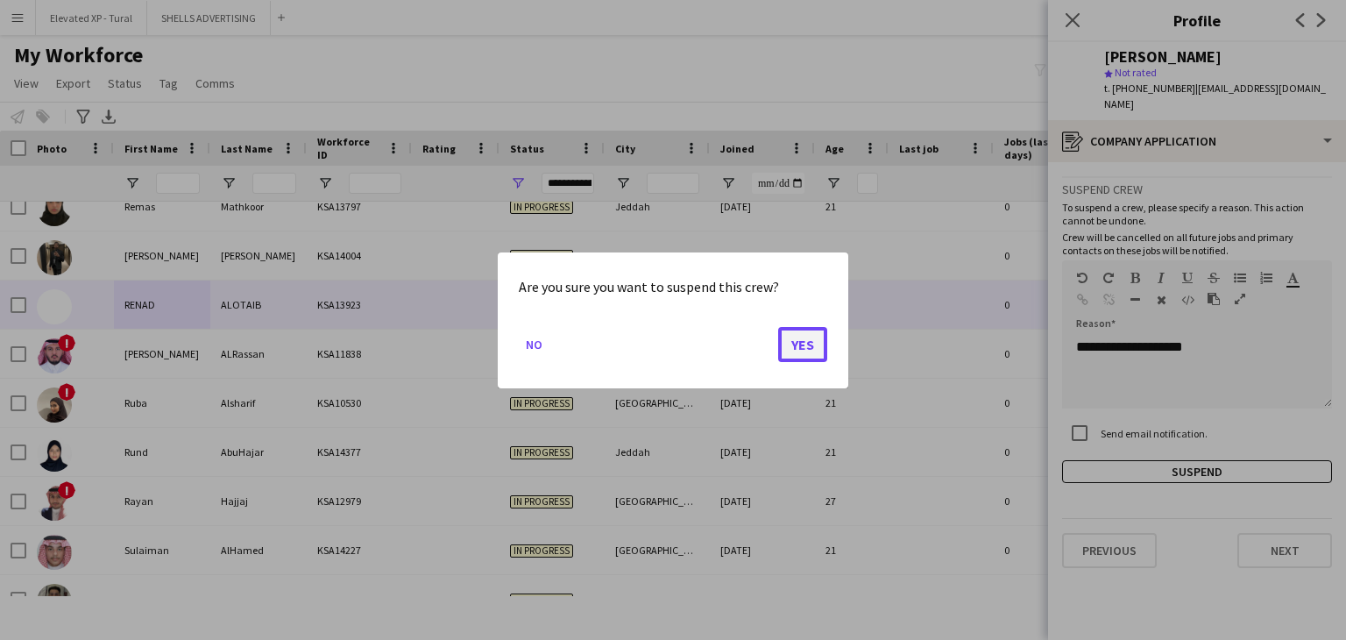
click at [802, 350] on button "Yes" at bounding box center [802, 343] width 49 height 35
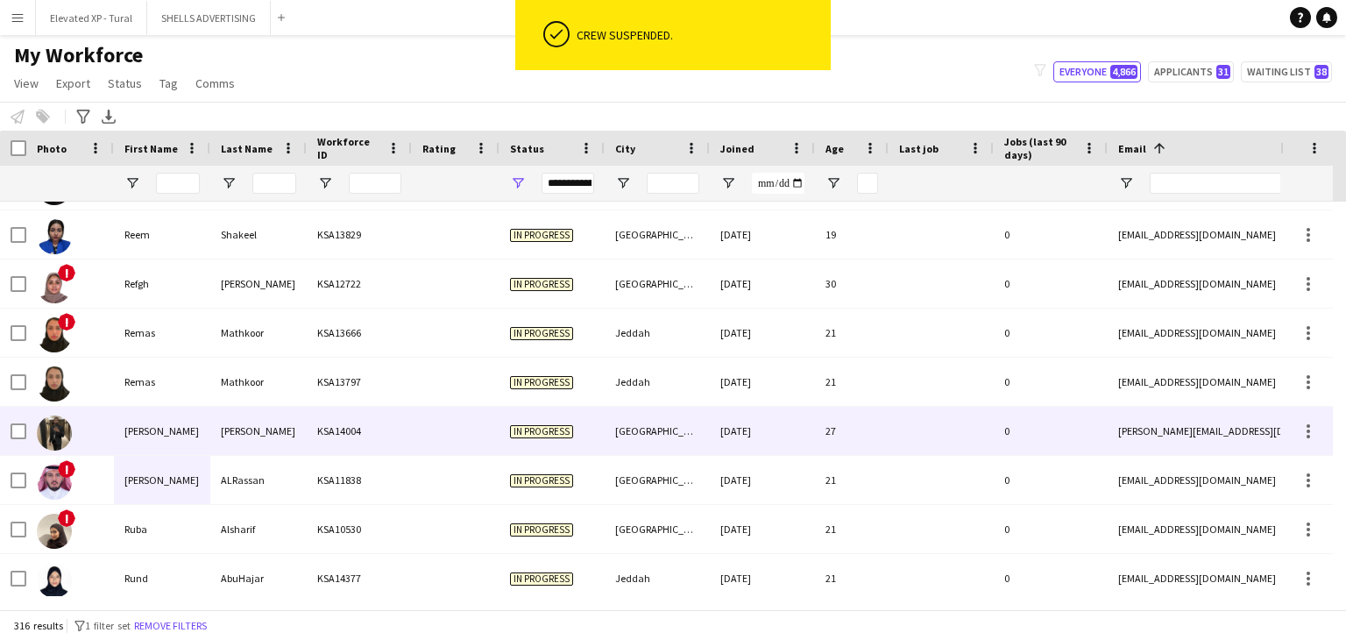
click at [277, 419] on div "[PERSON_NAME]" at bounding box center [258, 430] width 96 height 48
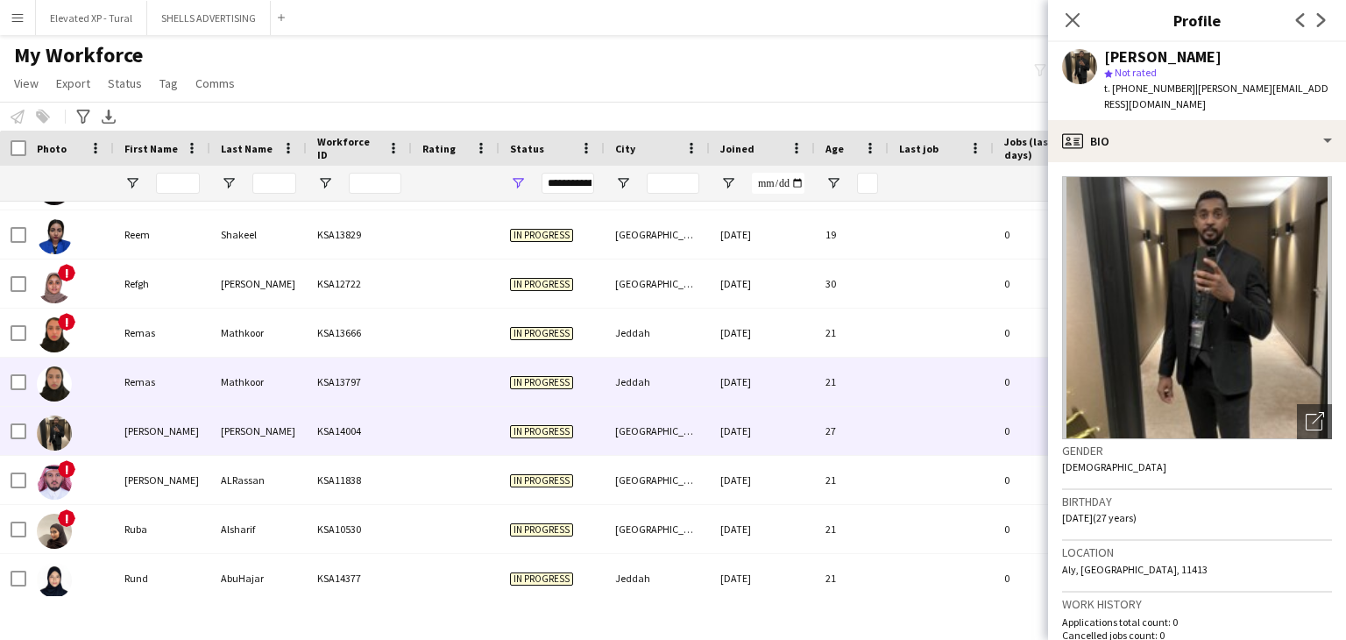
click at [280, 391] on div "Mathkoor" at bounding box center [258, 381] width 96 height 48
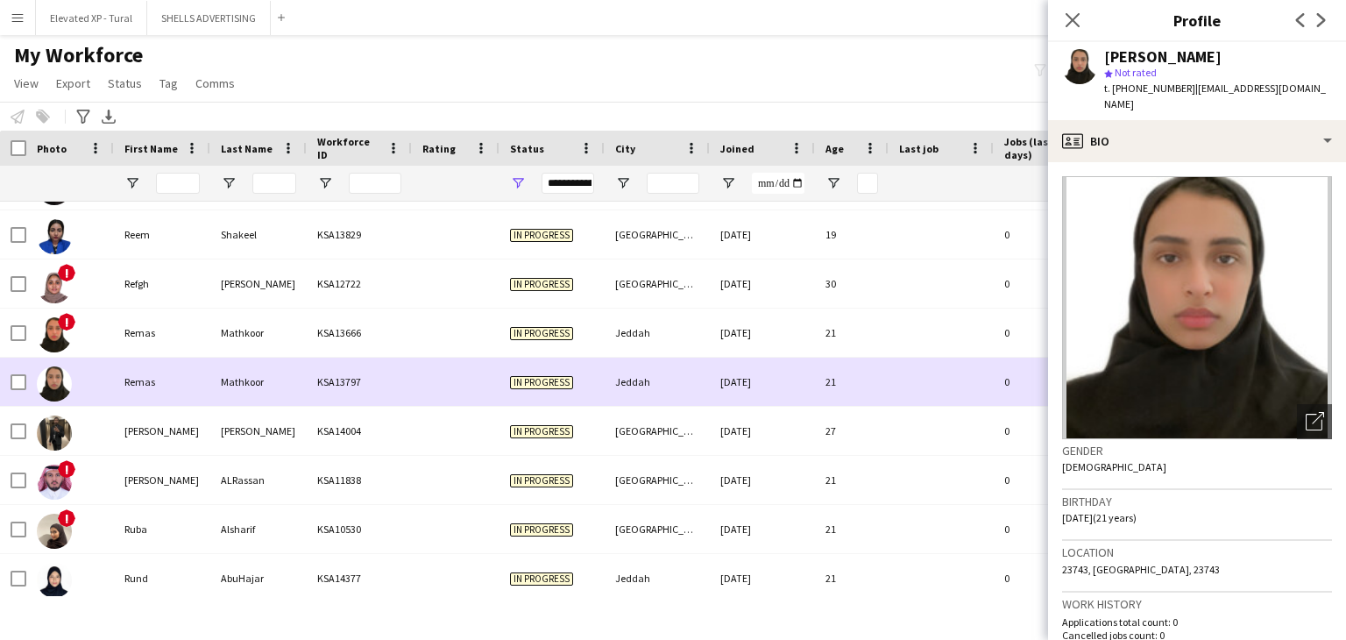
click at [282, 413] on div "[PERSON_NAME]" at bounding box center [258, 430] width 96 height 48
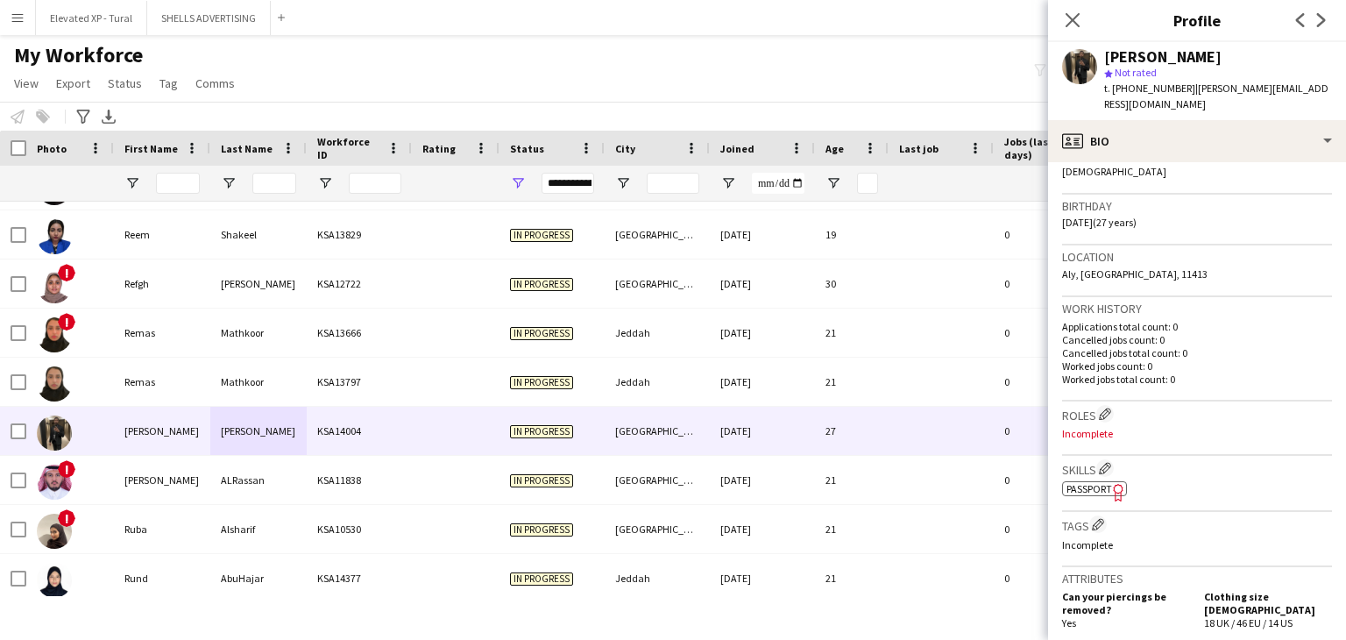
click at [1114, 483] on icon "Freelancer has uploaded a photo validation of skill. Click to see" at bounding box center [1118, 492] width 18 height 18
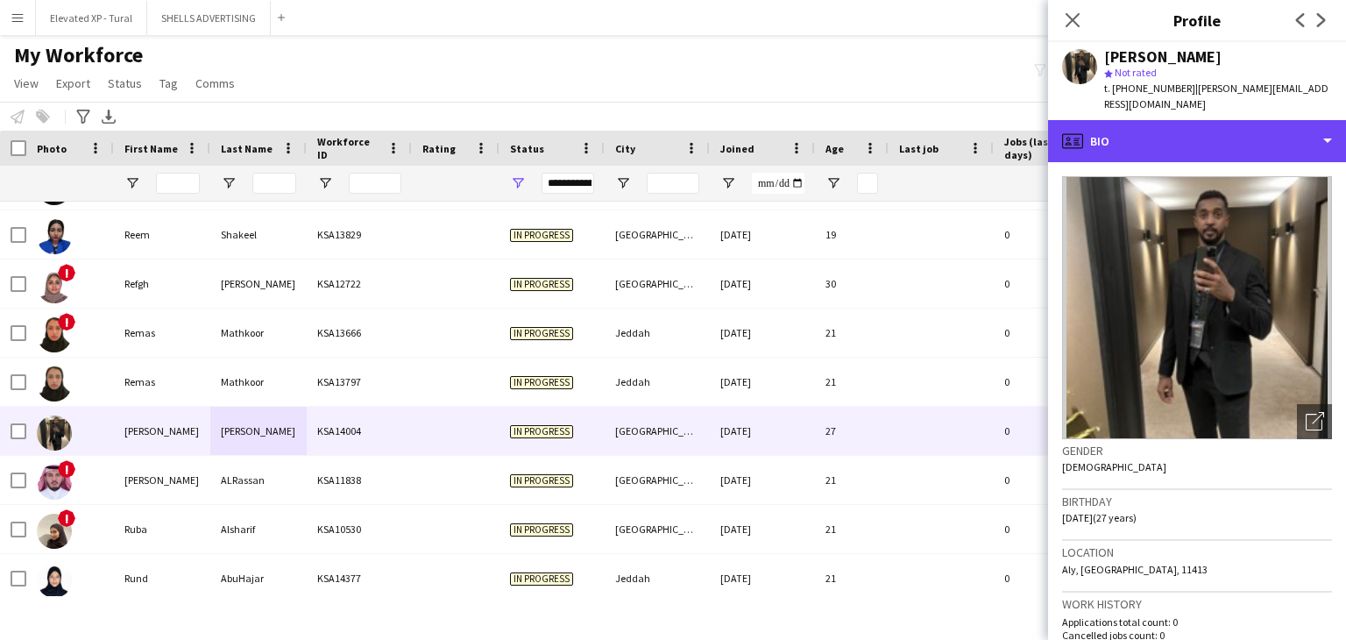
drag, startPoint x: 1128, startPoint y: 126, endPoint x: 1148, endPoint y: 155, distance: 34.7
click at [1128, 125] on div "profile Bio" at bounding box center [1197, 141] width 298 height 42
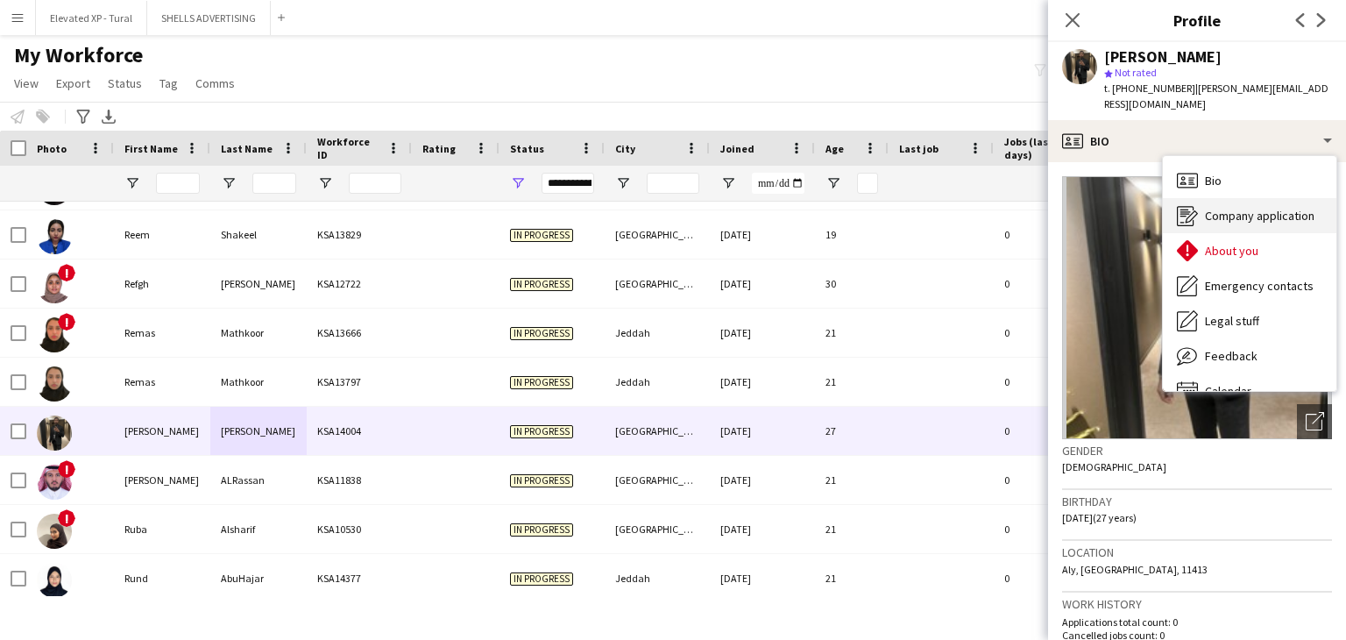
click at [1190, 205] on icon "Company application" at bounding box center [1187, 215] width 21 height 21
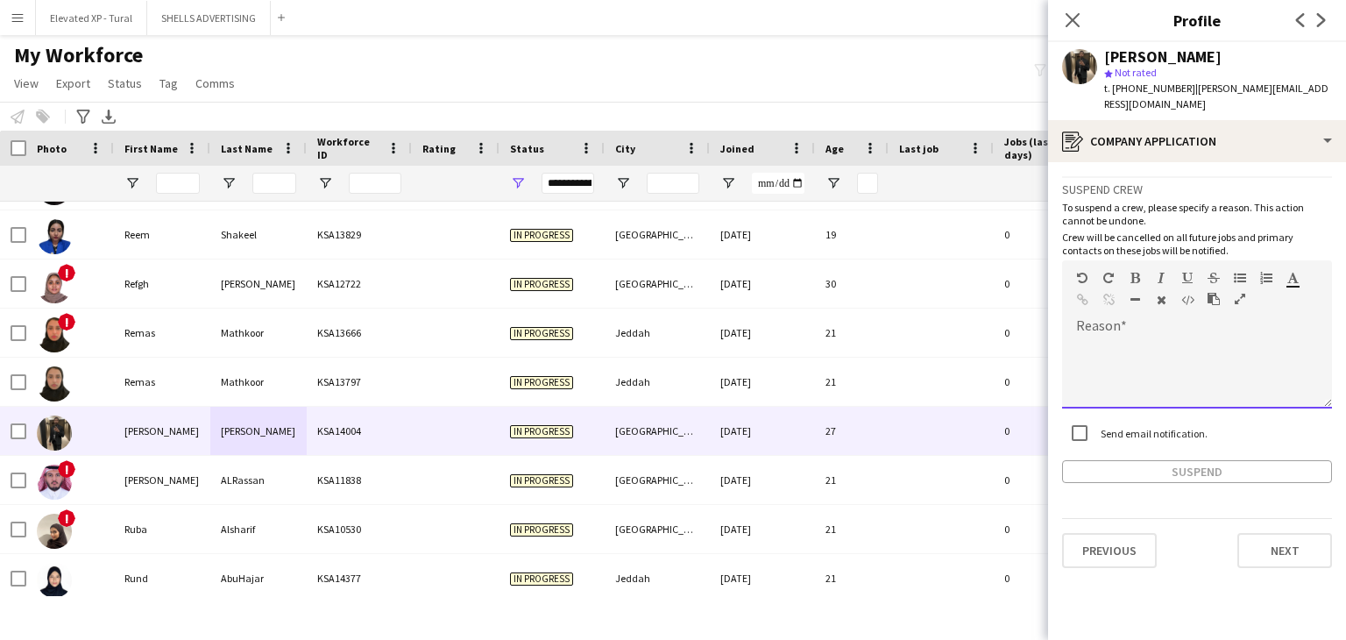
click at [1118, 338] on div at bounding box center [1197, 373] width 270 height 70
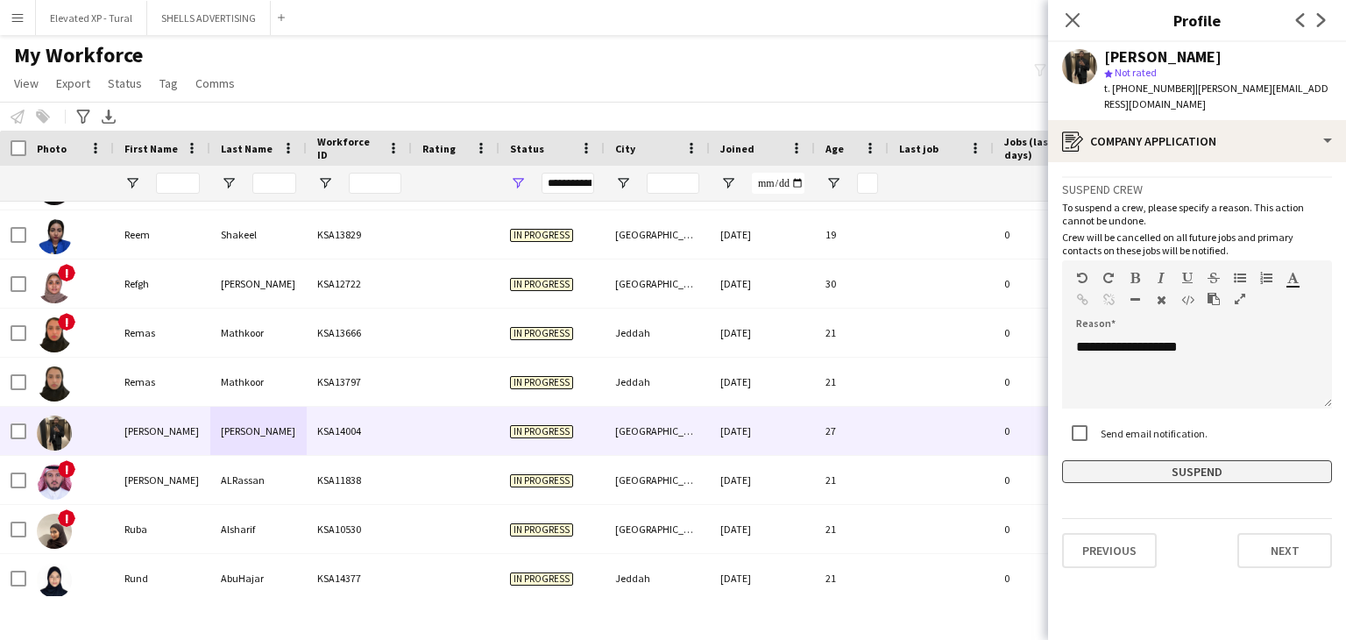
click at [1187, 460] on button "Suspend" at bounding box center [1197, 471] width 270 height 23
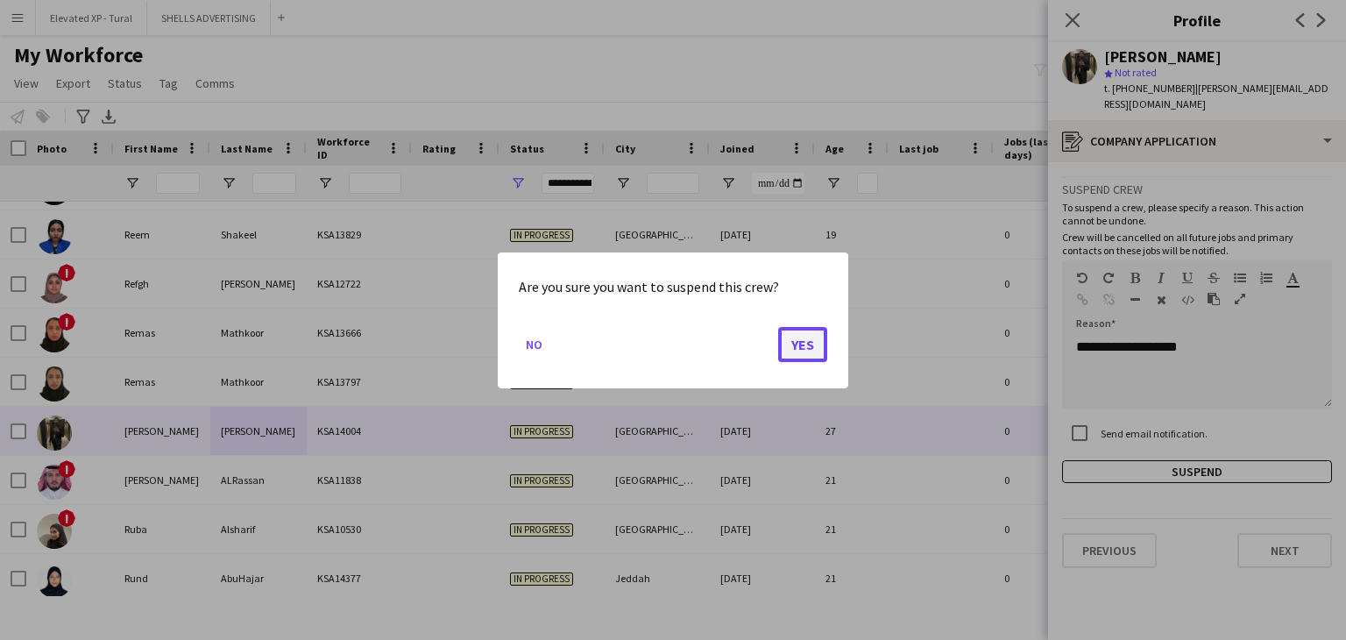
click at [809, 343] on button "Yes" at bounding box center [802, 343] width 49 height 35
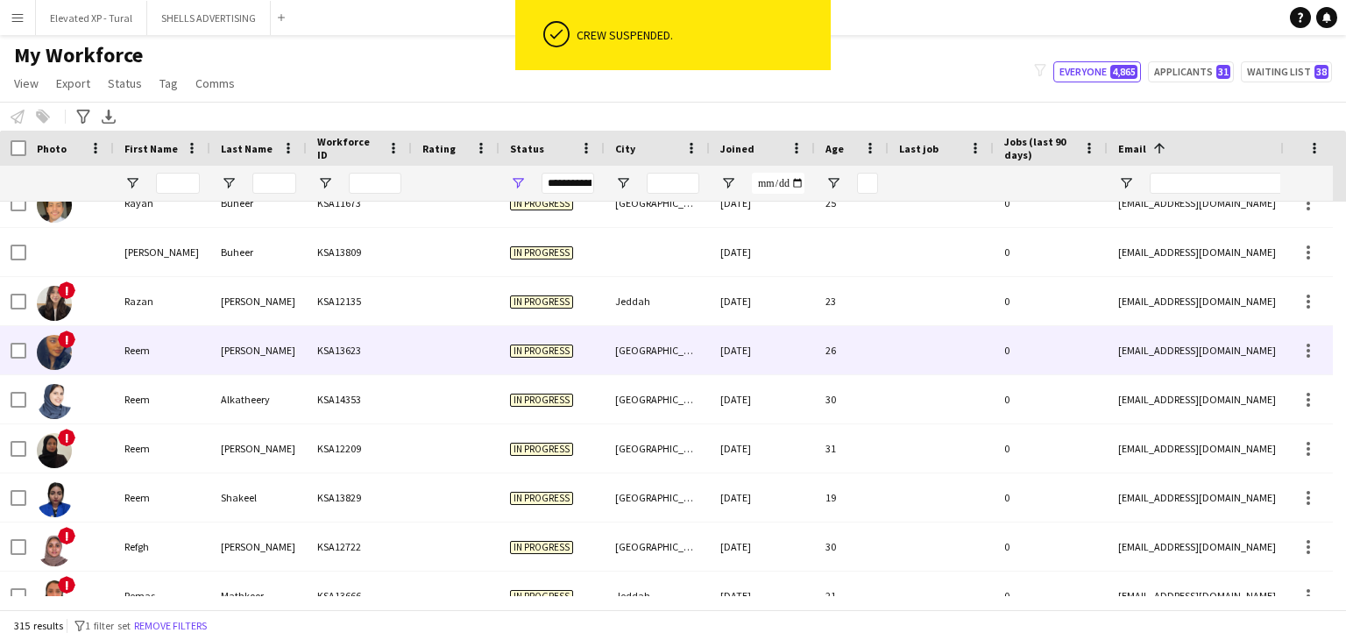
scroll to position [12144, 0]
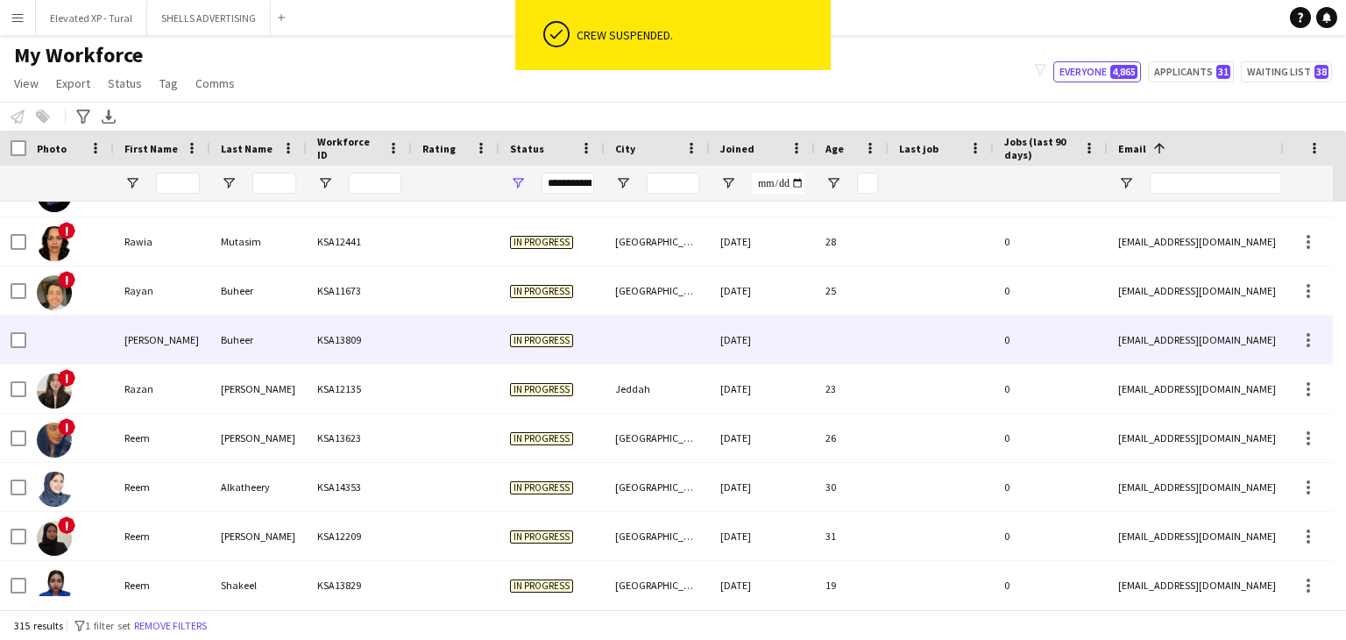
click at [222, 353] on div "Buheer" at bounding box center [258, 339] width 96 height 48
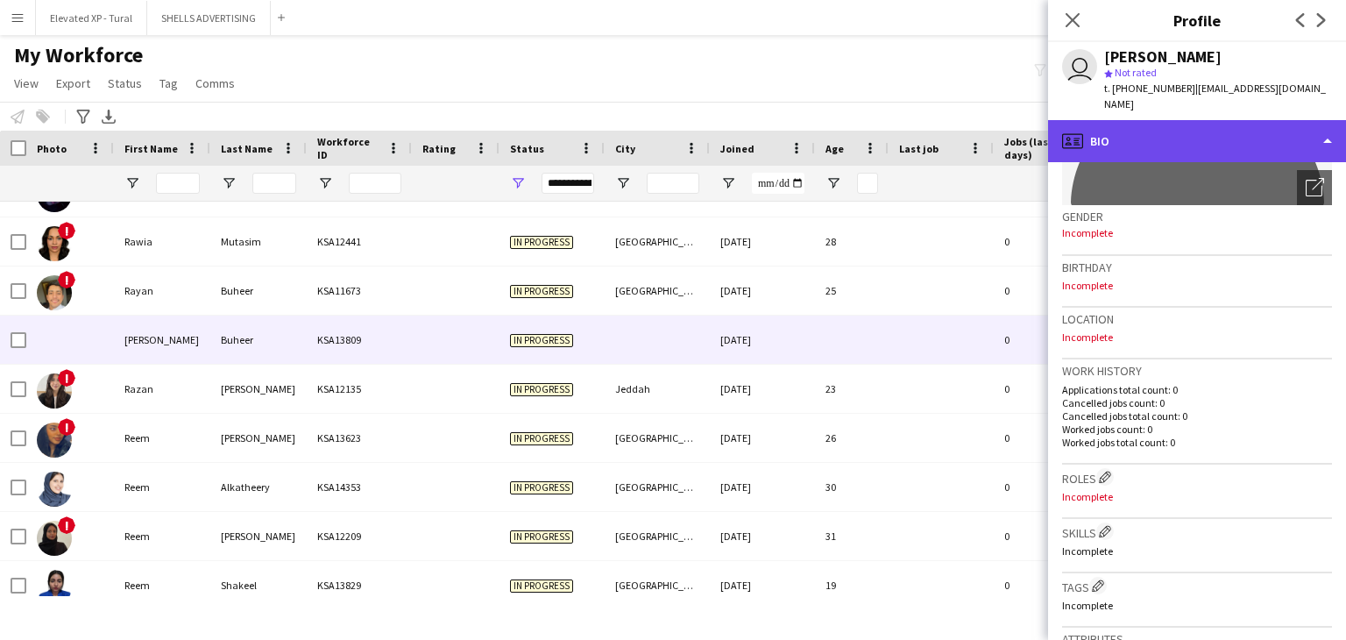
click at [1121, 127] on div "profile Bio" at bounding box center [1197, 141] width 298 height 42
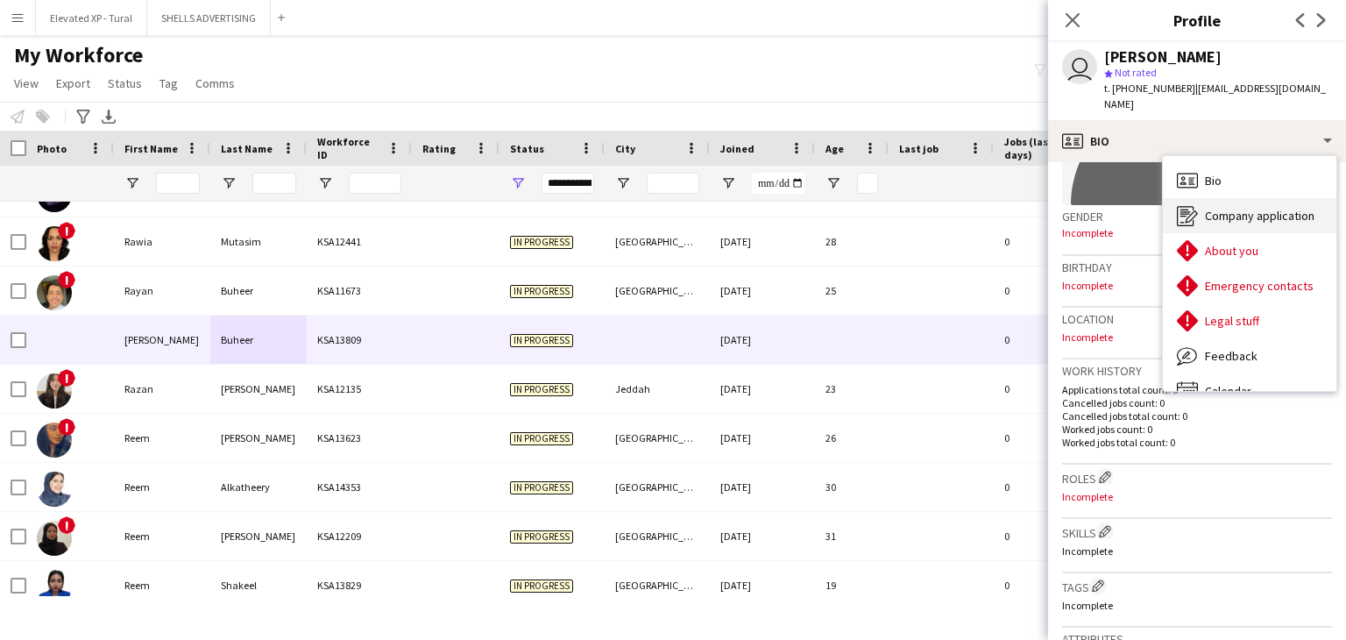
click at [1193, 205] on icon "Company application" at bounding box center [1187, 215] width 21 height 21
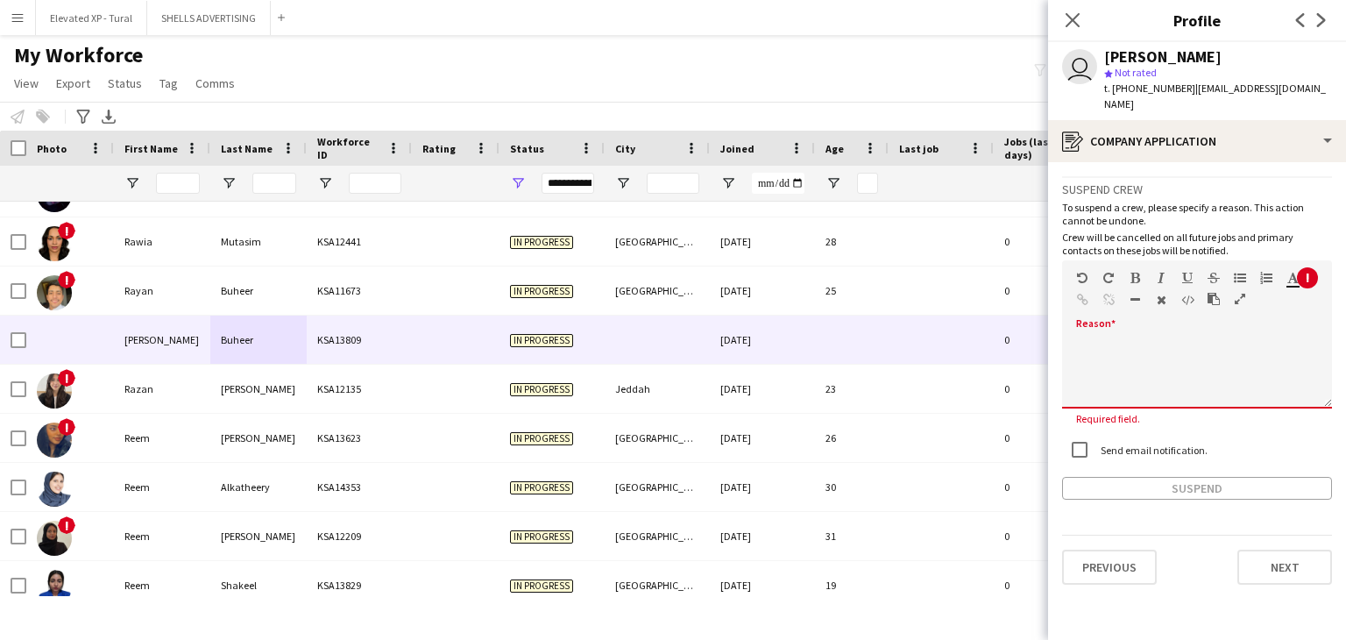
click at [1102, 326] on div at bounding box center [1197, 367] width 270 height 82
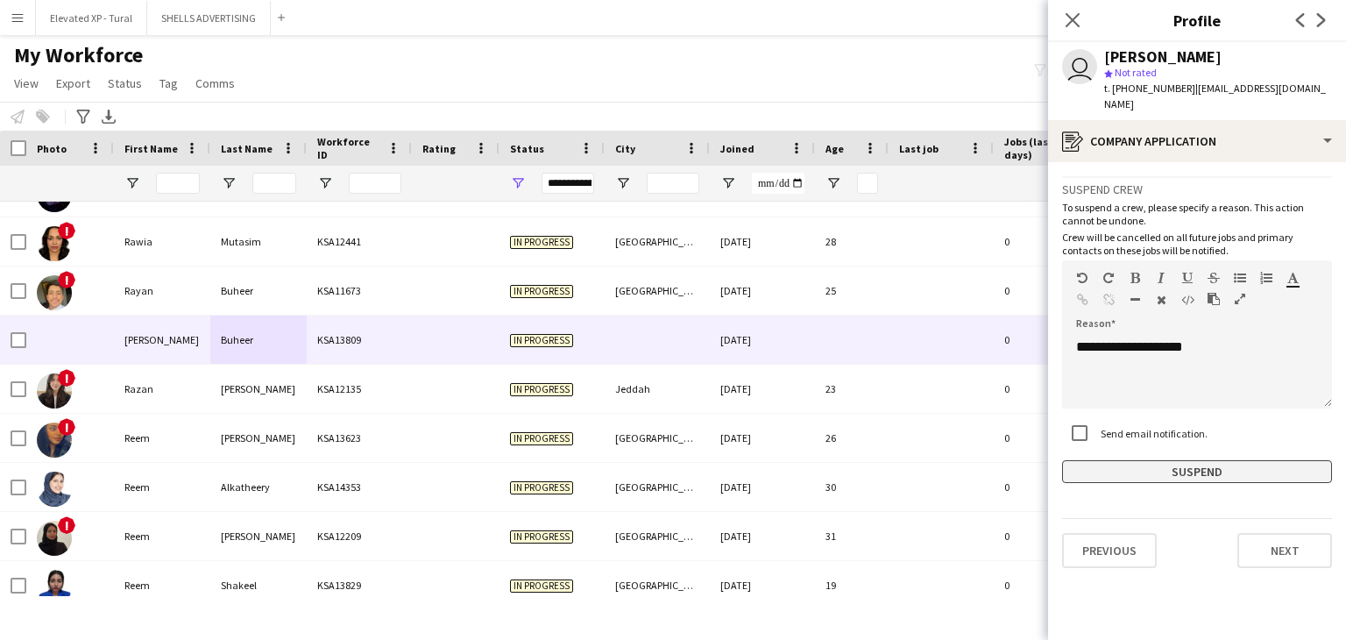
click at [1174, 460] on button "Suspend" at bounding box center [1197, 471] width 270 height 23
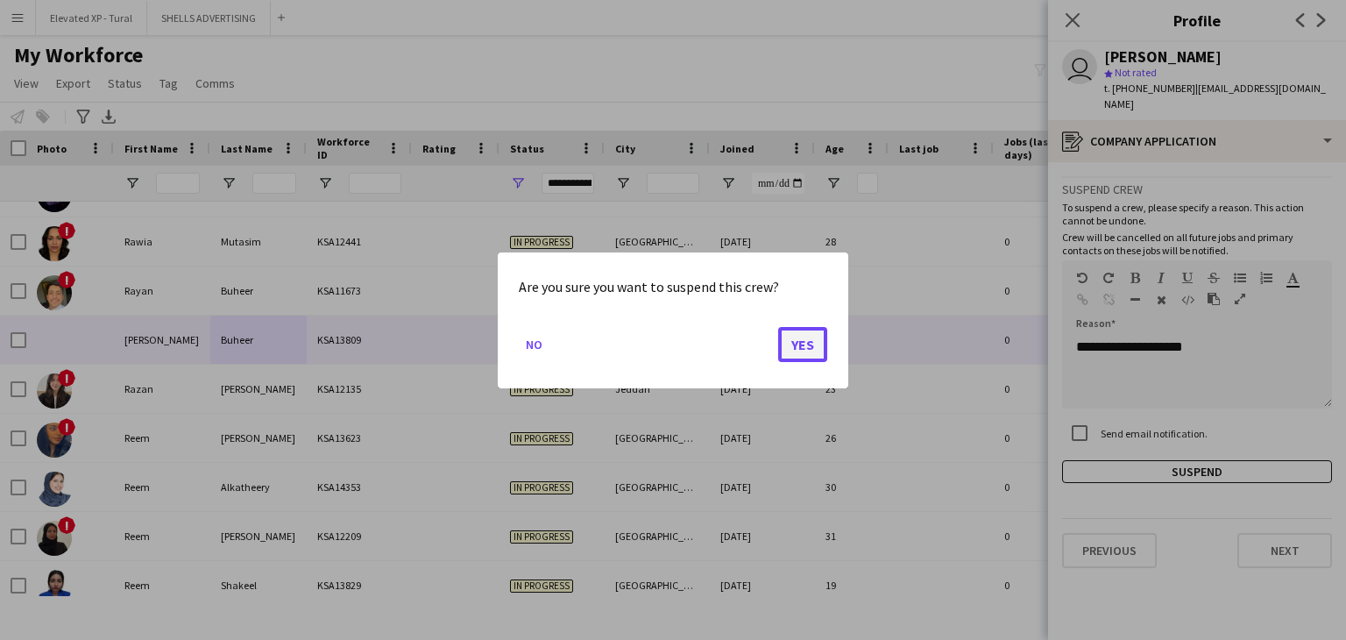
click at [803, 344] on button "Yes" at bounding box center [802, 343] width 49 height 35
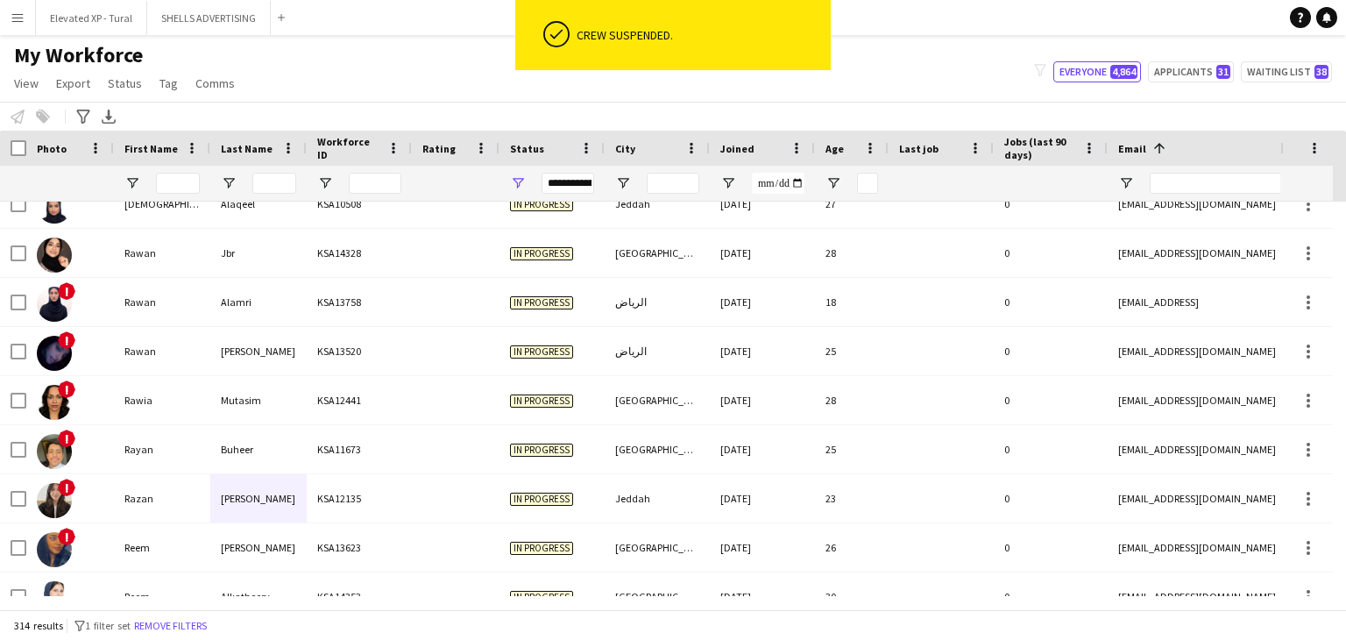
scroll to position [11926, 0]
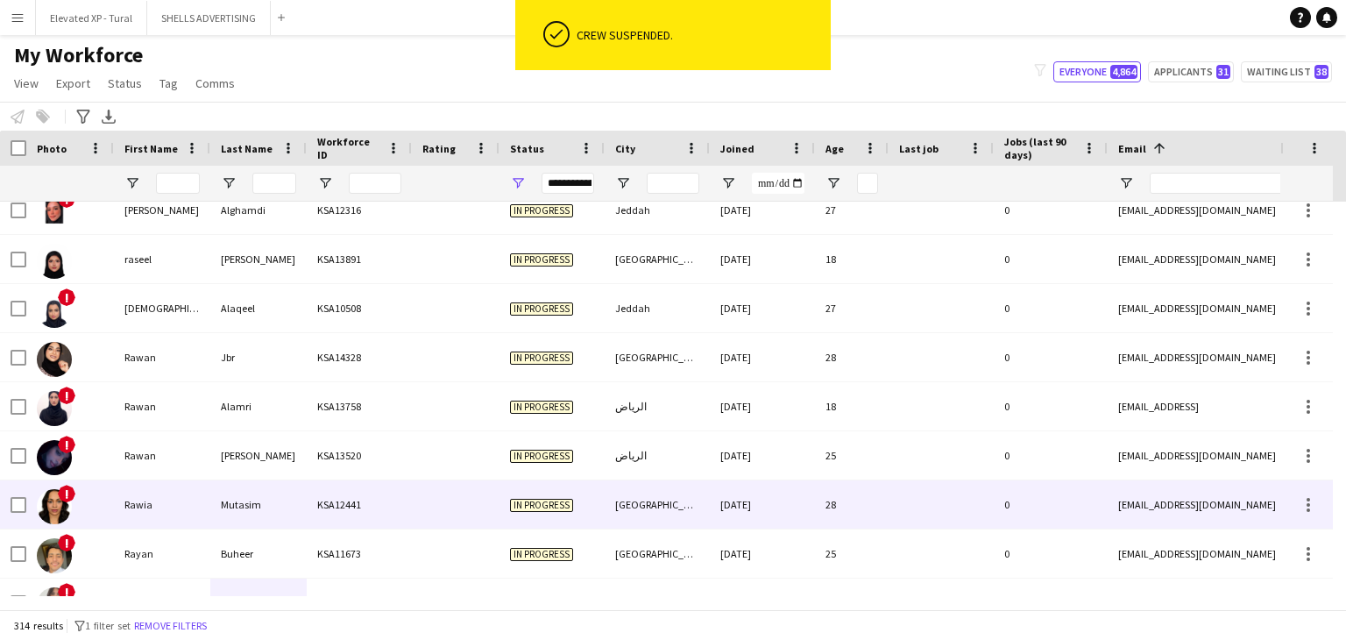
click at [165, 509] on div "Rawia" at bounding box center [162, 504] width 96 height 48
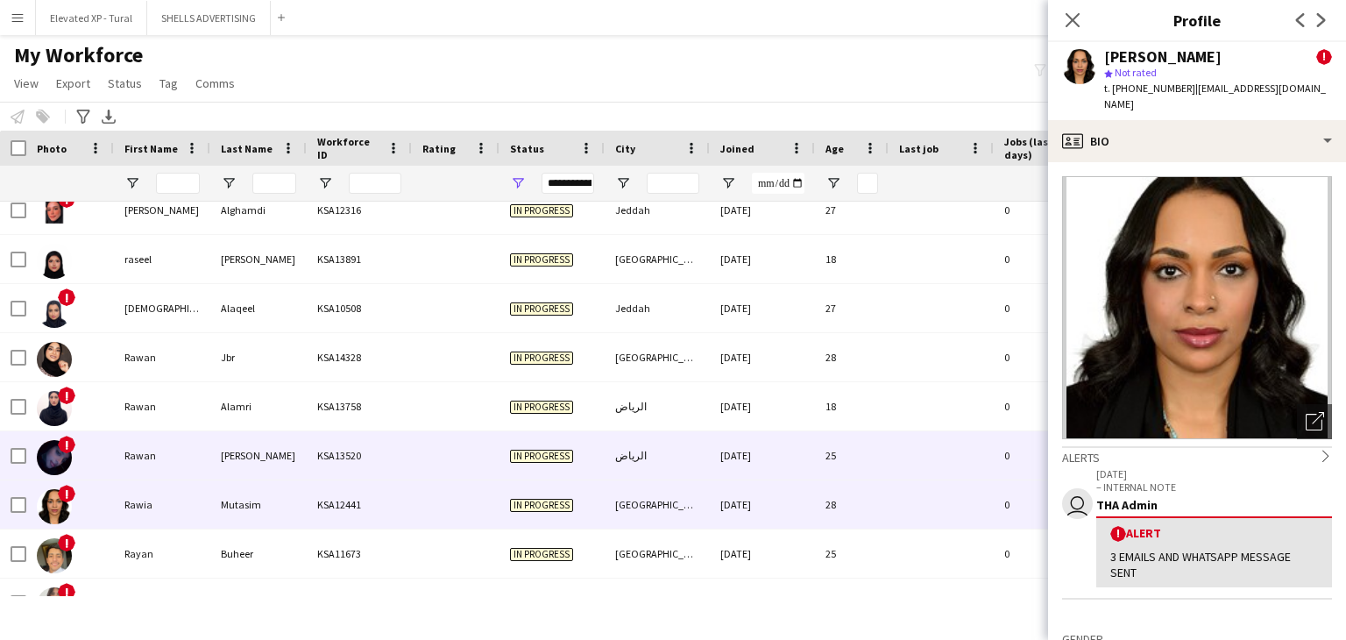
click at [243, 435] on div "Abdullah" at bounding box center [258, 455] width 96 height 48
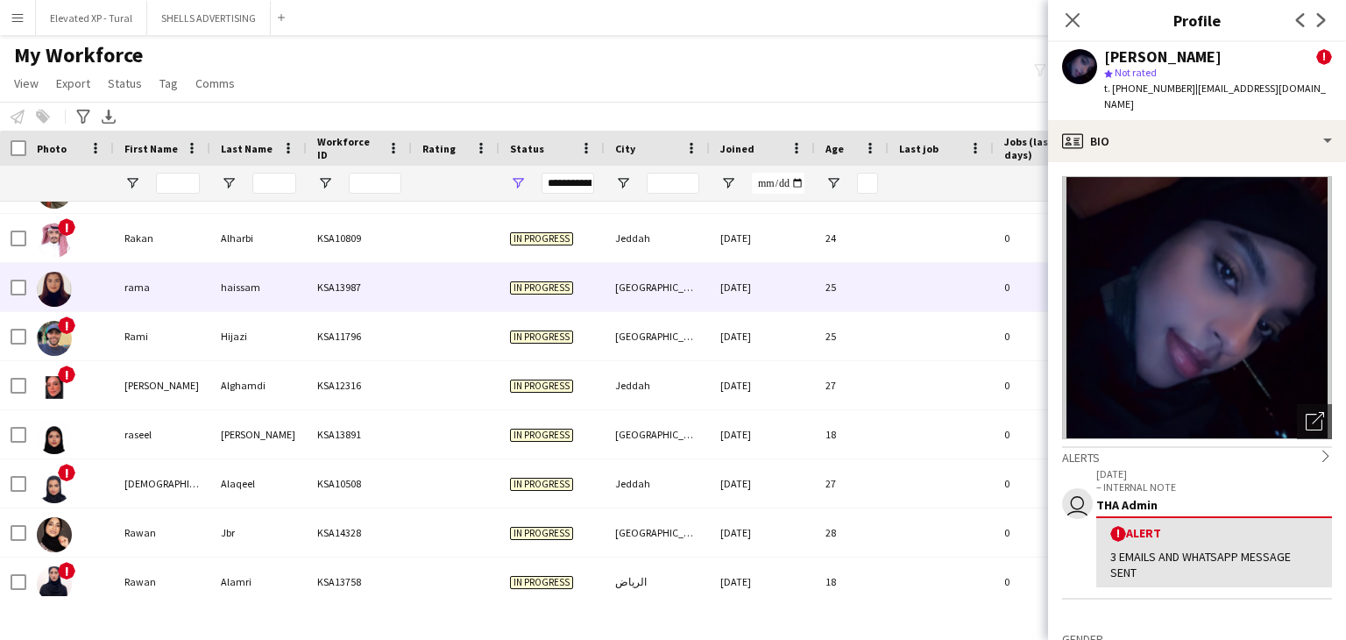
click at [230, 293] on div "haissam" at bounding box center [258, 287] width 96 height 48
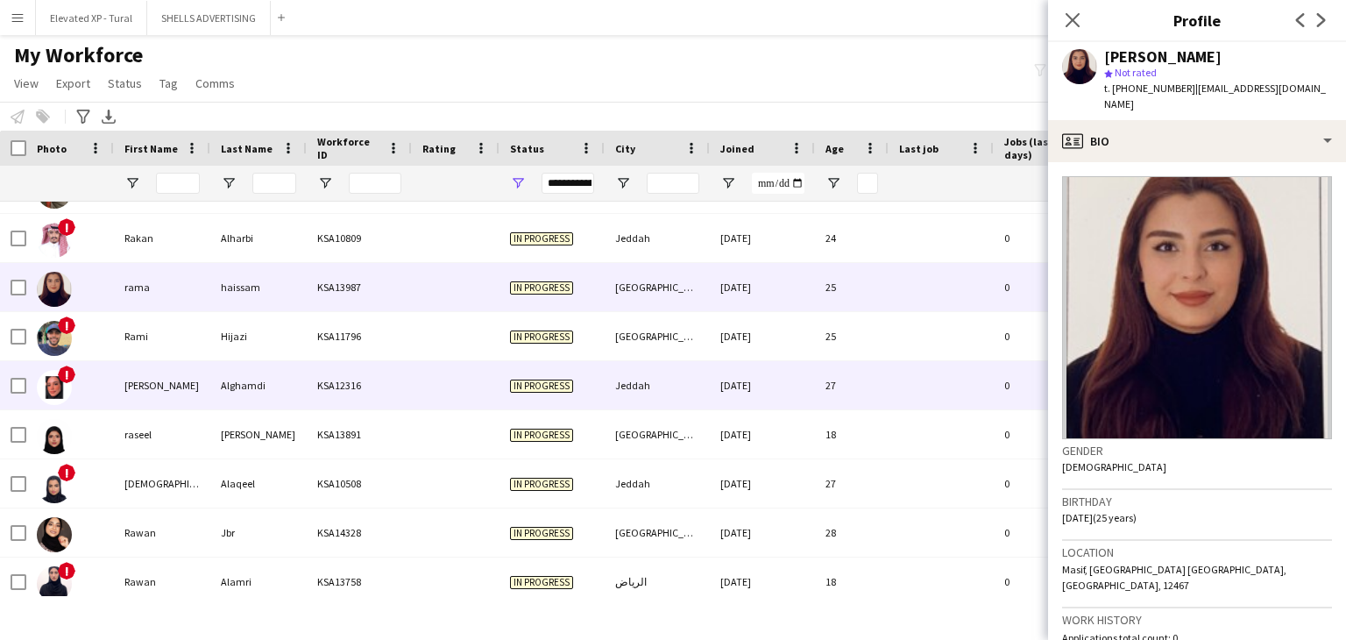
click at [229, 378] on div "Alghamdi" at bounding box center [258, 385] width 96 height 48
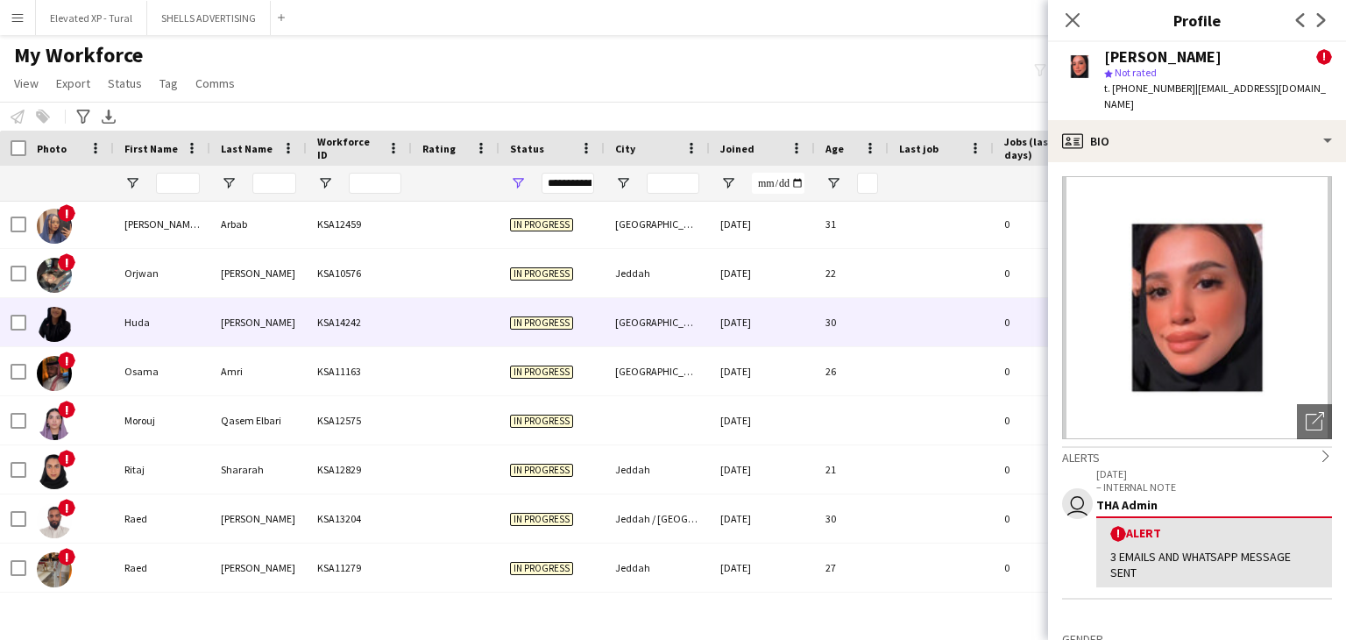
click at [188, 319] on div "Huda" at bounding box center [162, 322] width 96 height 48
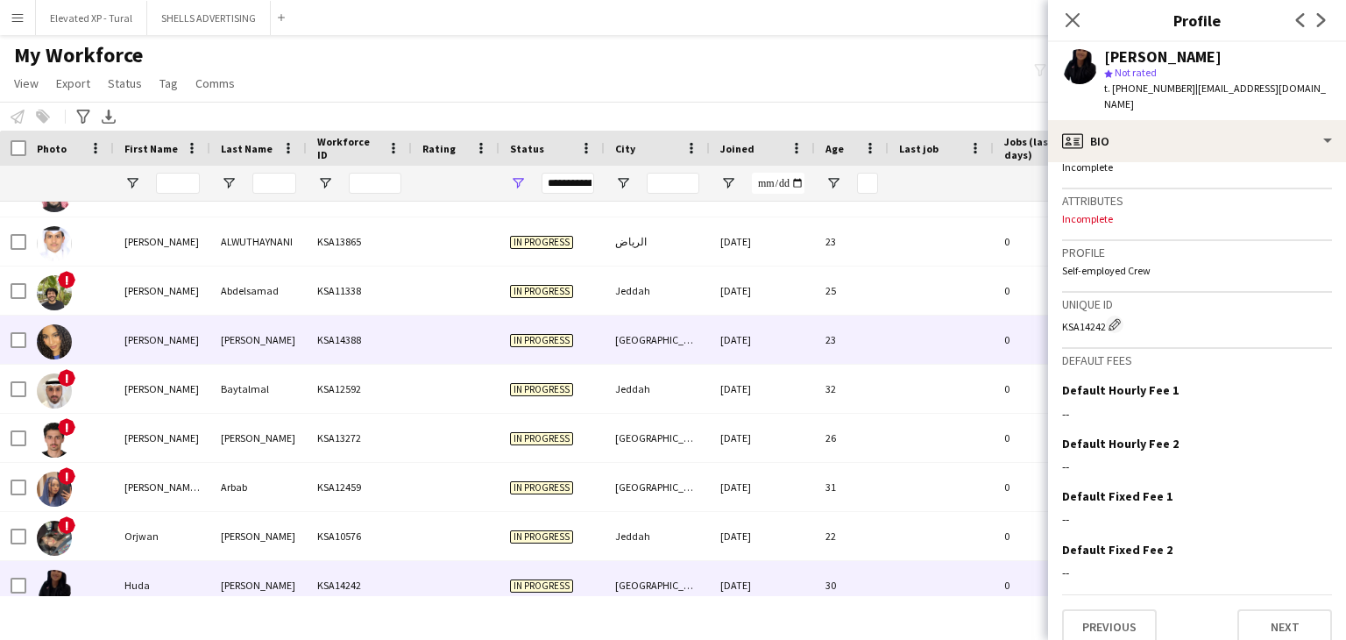
click at [197, 341] on div "Ola haider" at bounding box center [162, 339] width 96 height 48
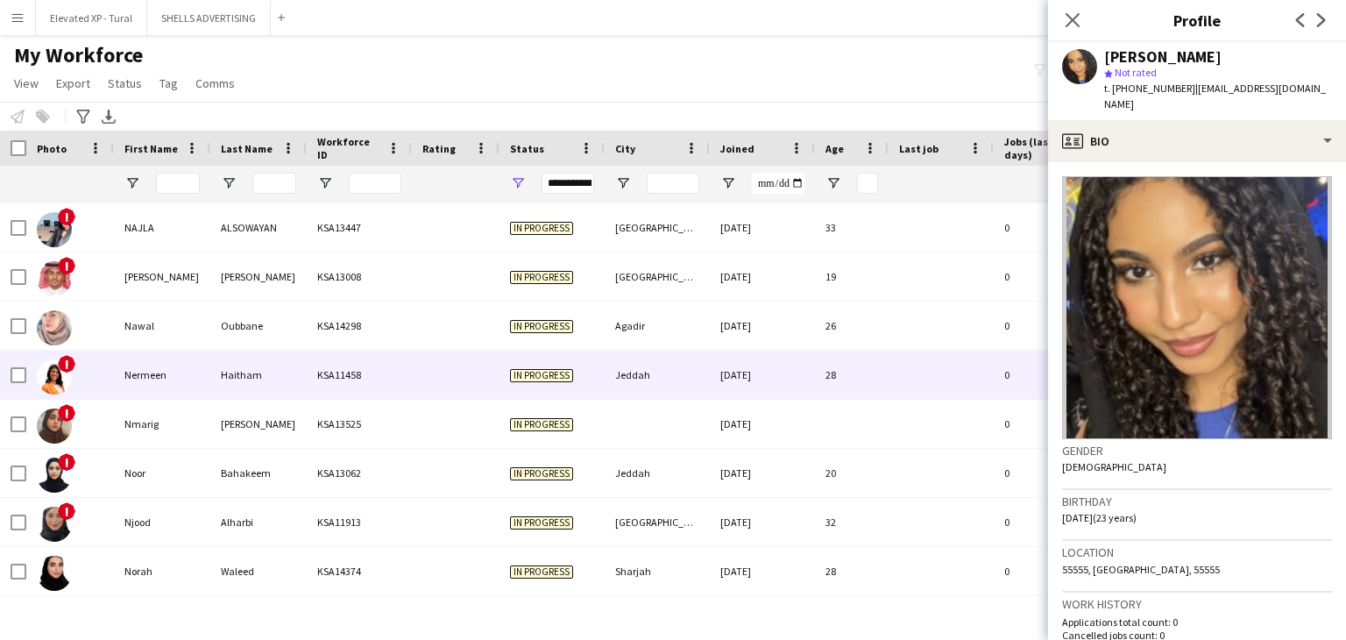
click at [201, 368] on div "Nermeen" at bounding box center [162, 374] width 96 height 48
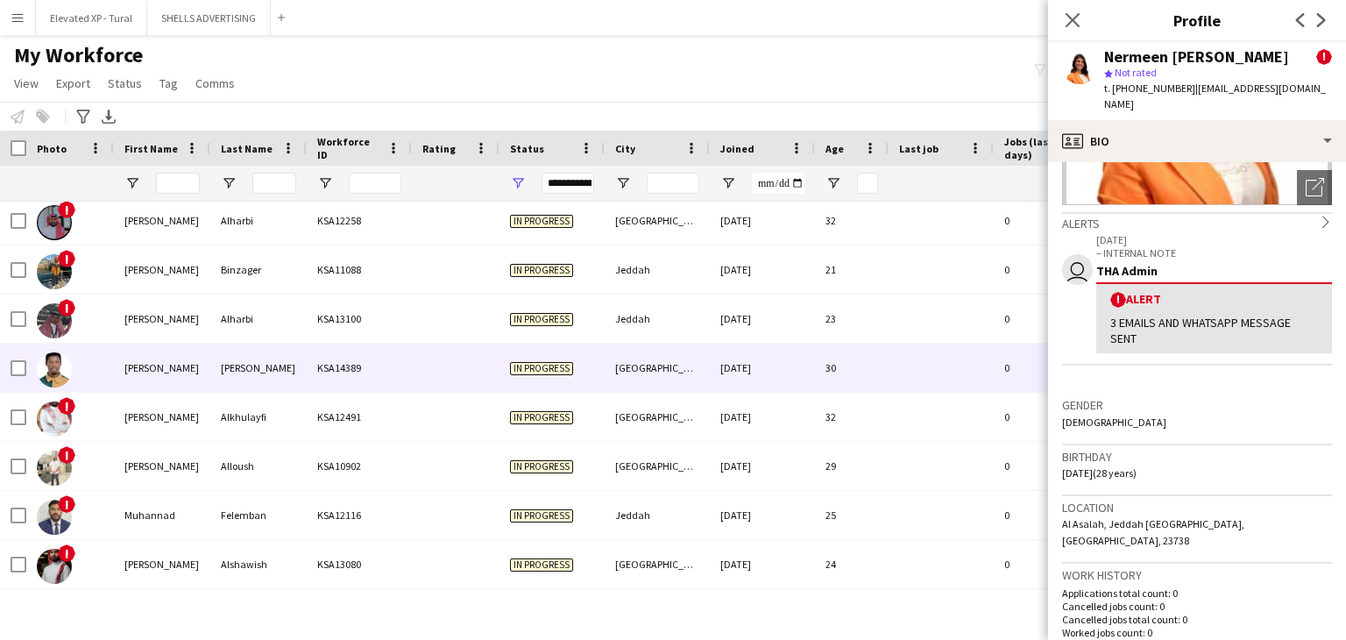
click at [196, 348] on div "Mohammed" at bounding box center [162, 367] width 96 height 48
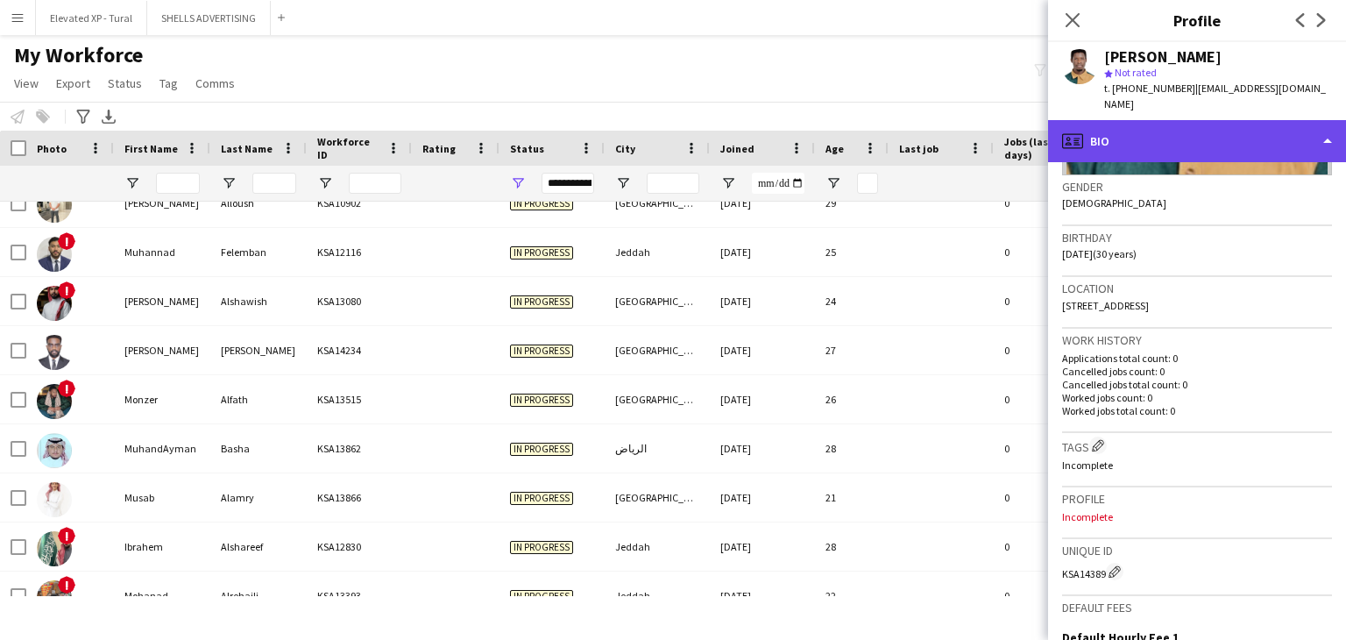
click at [1166, 151] on div "profile Bio" at bounding box center [1197, 141] width 298 height 42
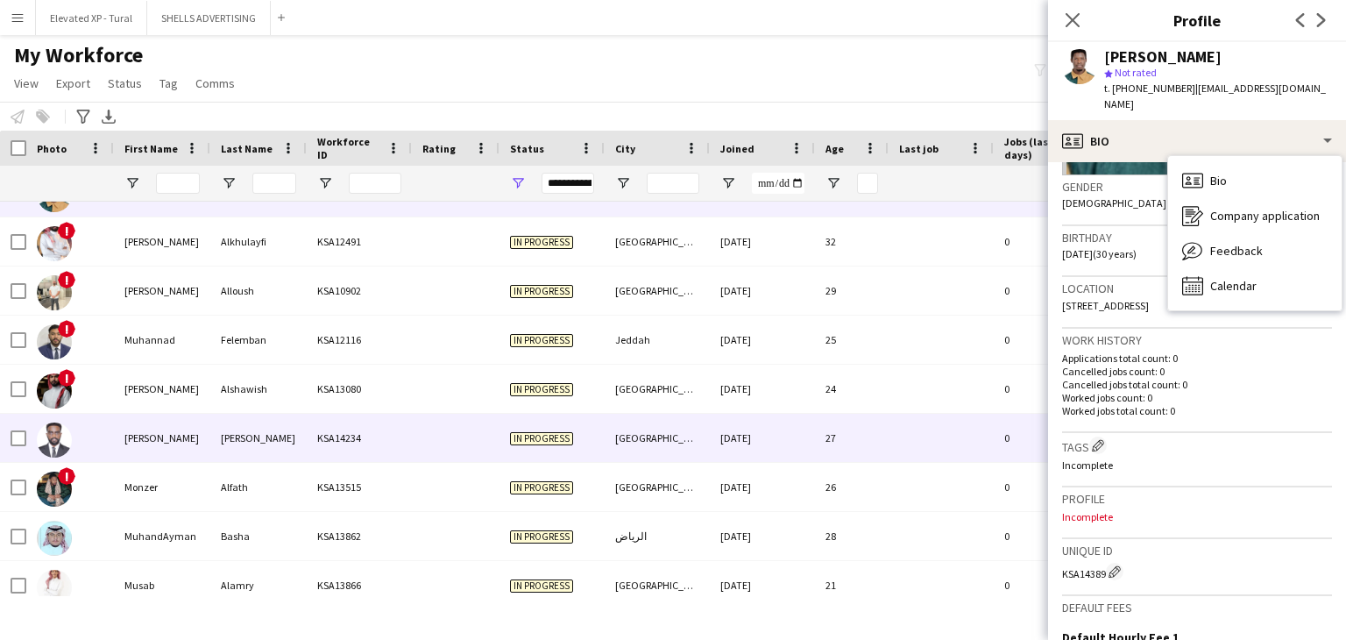
click at [239, 432] on div "Osman" at bounding box center [258, 437] width 96 height 48
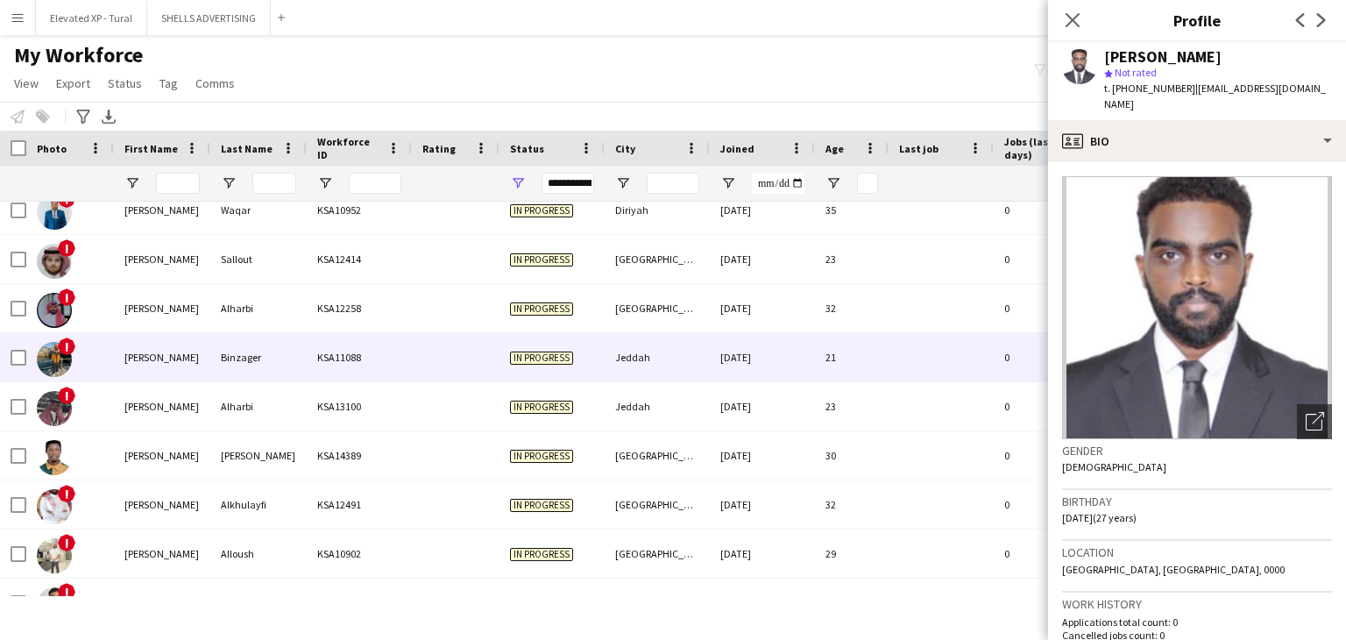
click at [151, 367] on div "Mohammed" at bounding box center [162, 357] width 96 height 48
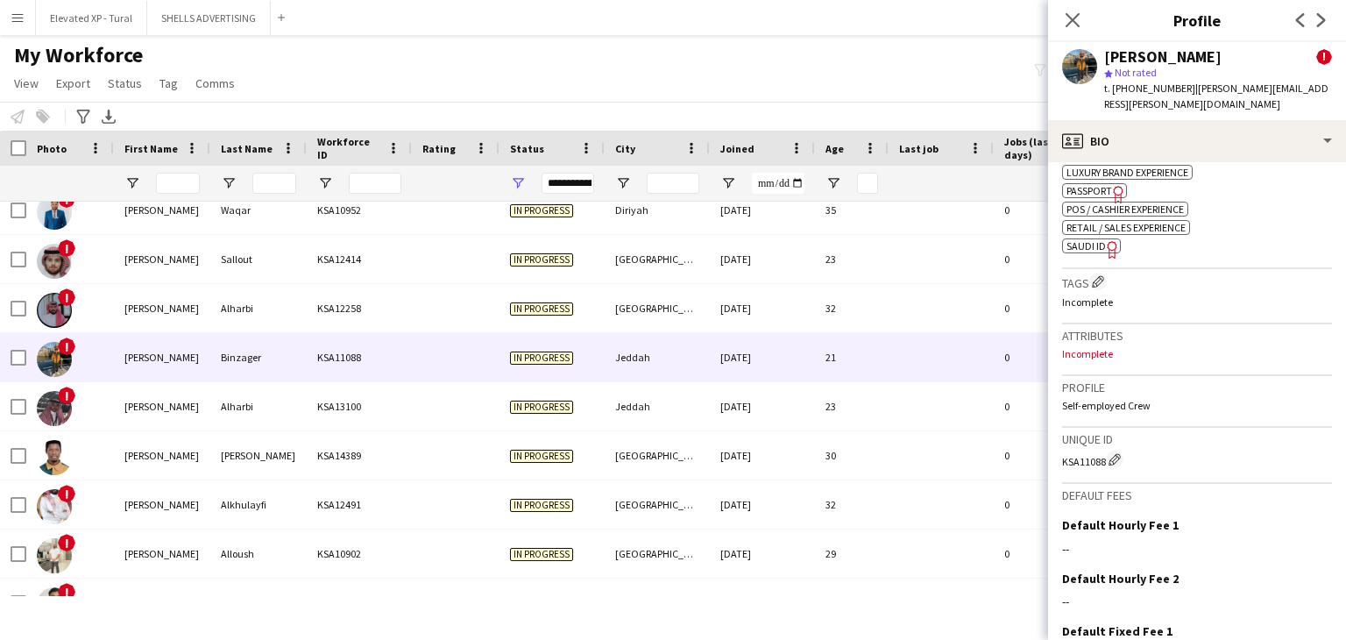
click at [1089, 252] on span "SAUDI ID" at bounding box center [1085, 245] width 39 height 13
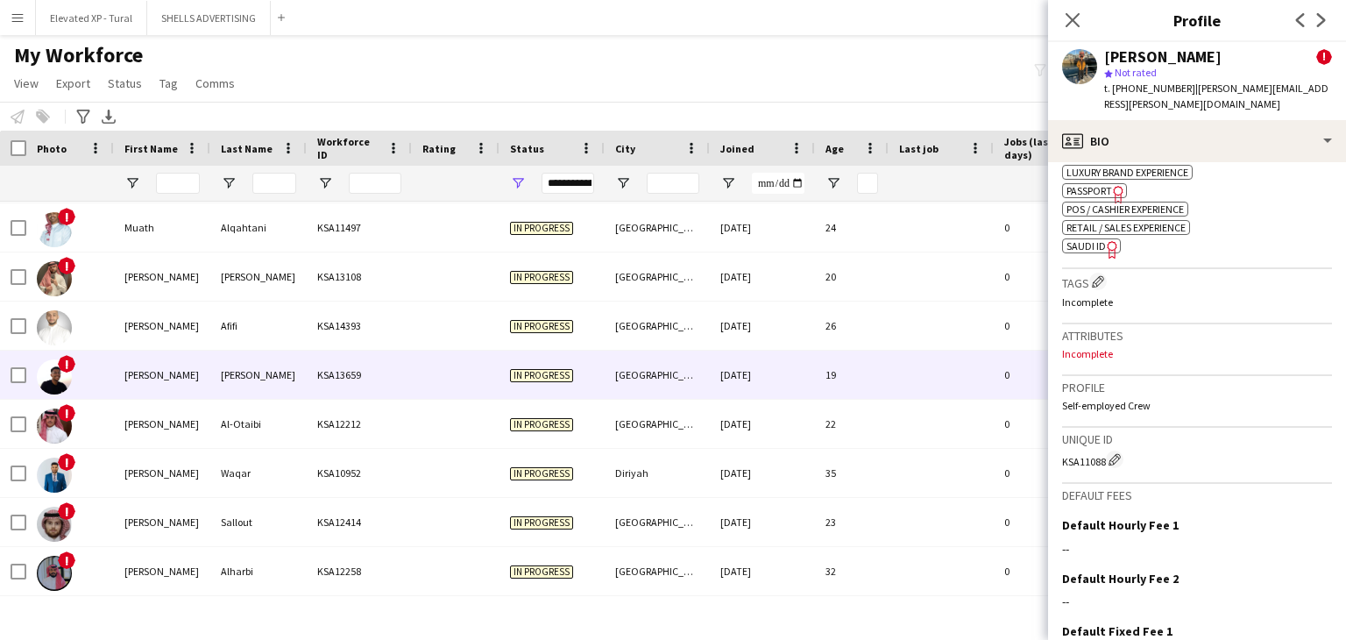
click at [226, 378] on div "Hassan" at bounding box center [258, 374] width 96 height 48
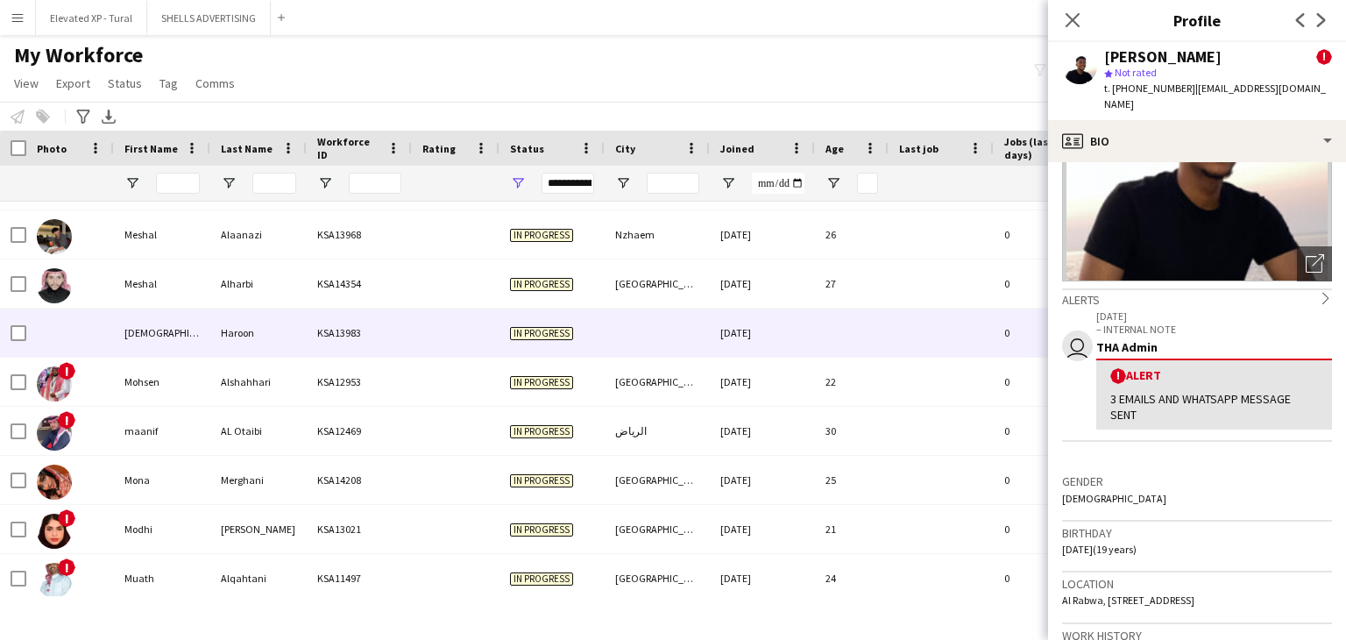
click at [172, 350] on div "Muhammad" at bounding box center [162, 332] width 96 height 48
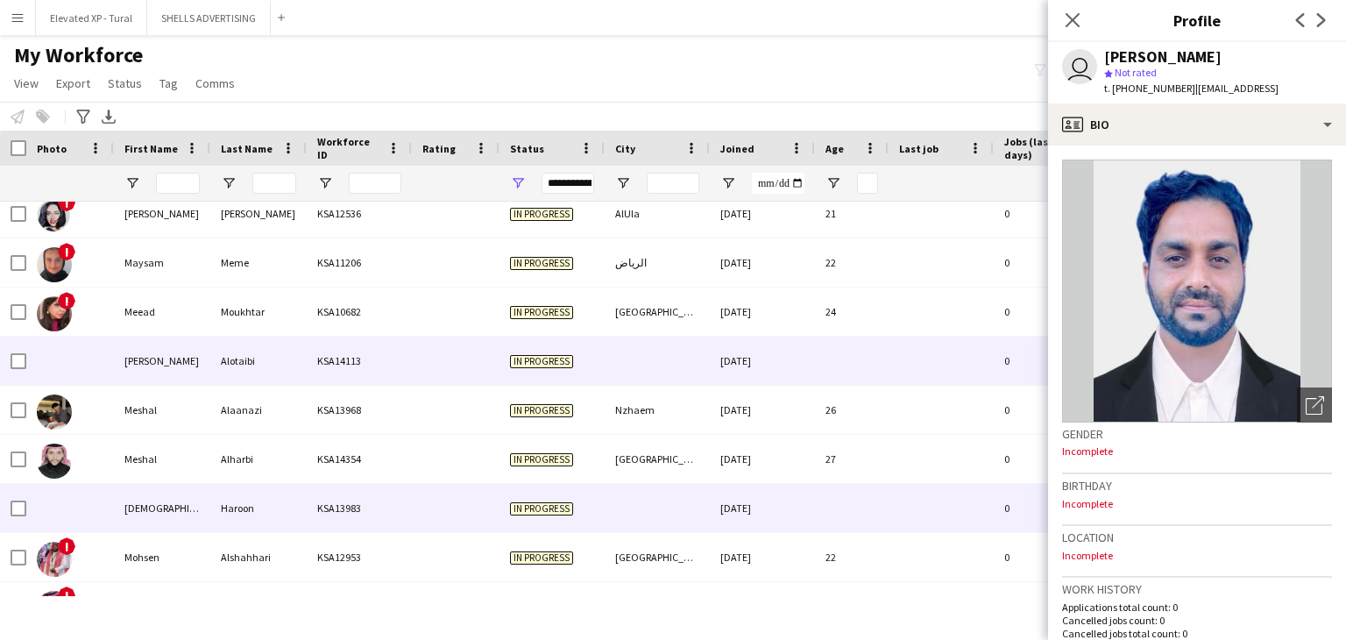
click at [169, 354] on div "Munira" at bounding box center [162, 360] width 96 height 48
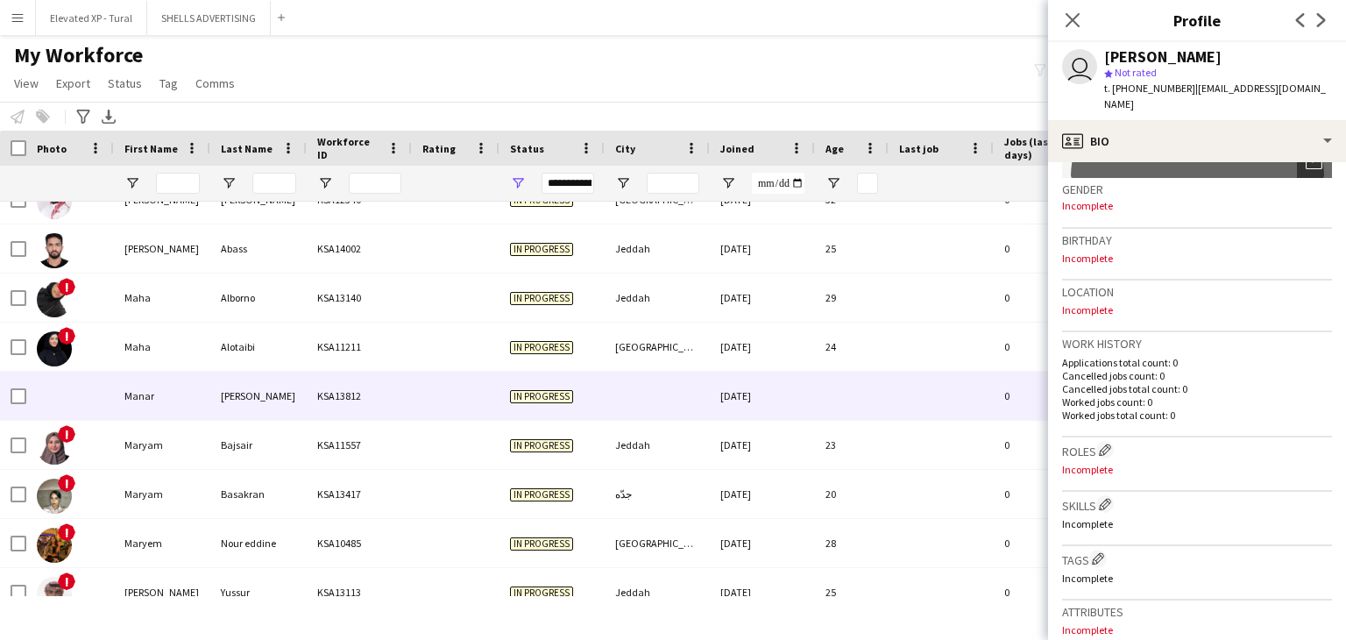
click at [279, 378] on div "Murshed" at bounding box center [258, 395] width 96 height 48
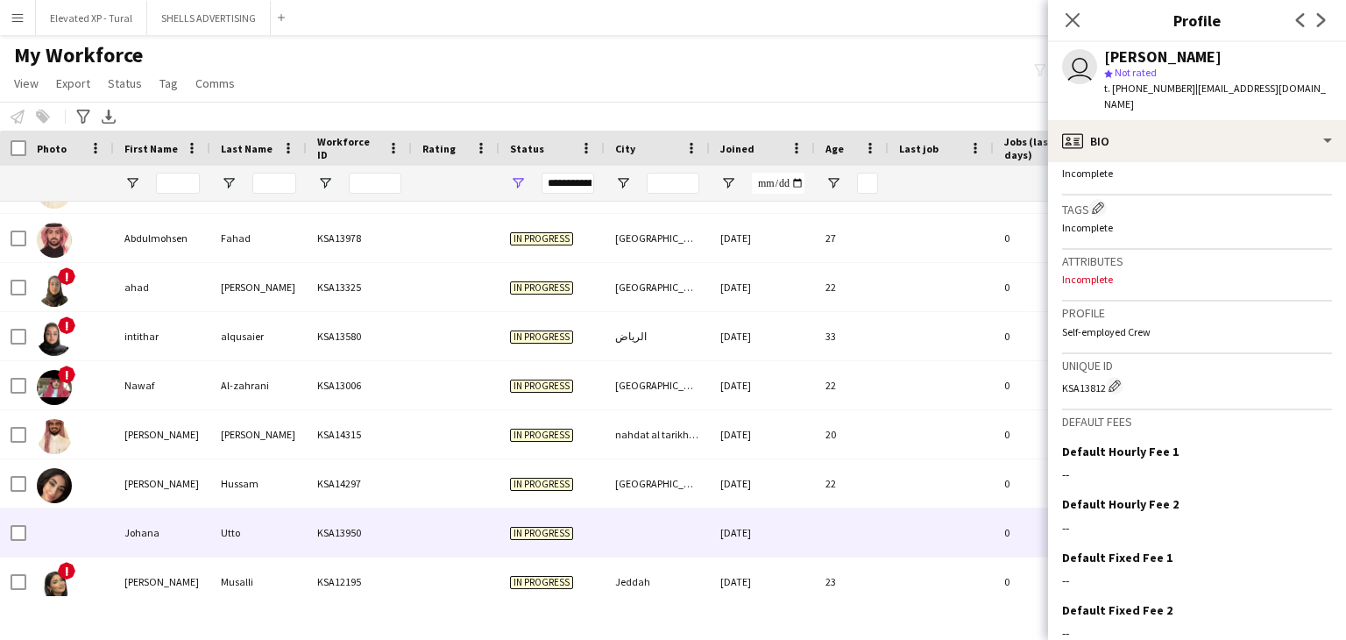
click at [209, 530] on div "Johana" at bounding box center [162, 532] width 96 height 48
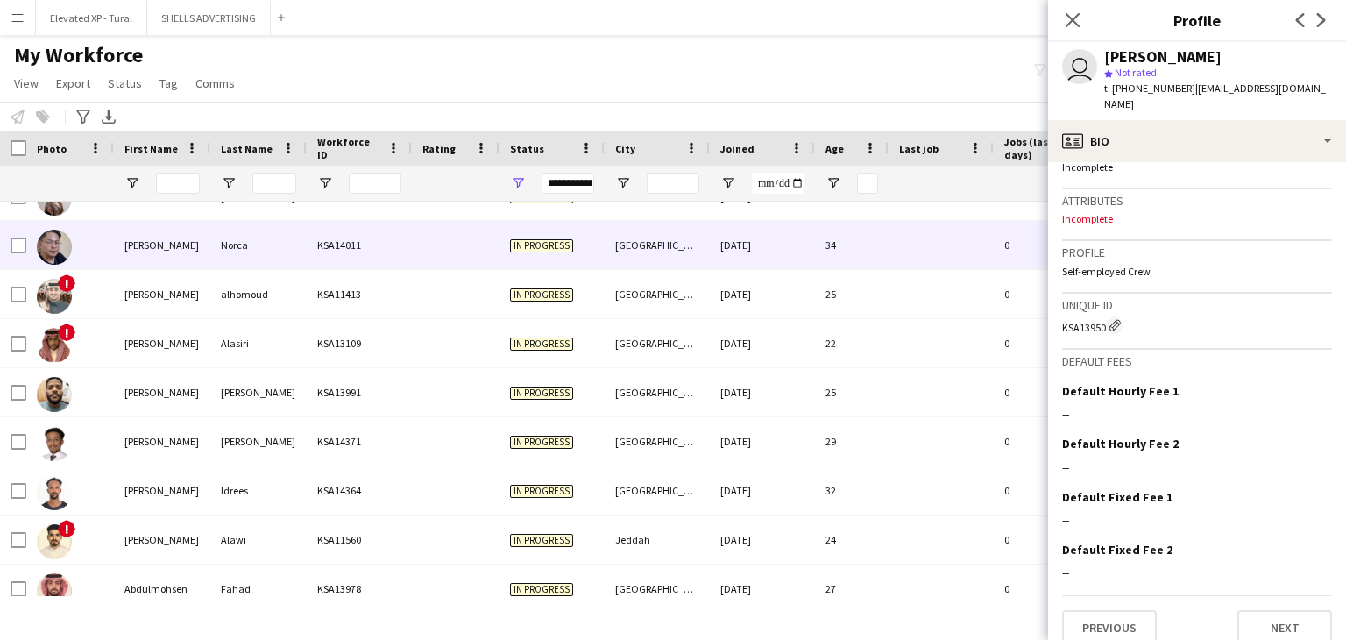
click at [202, 252] on div "Ian Christopher" at bounding box center [162, 245] width 96 height 48
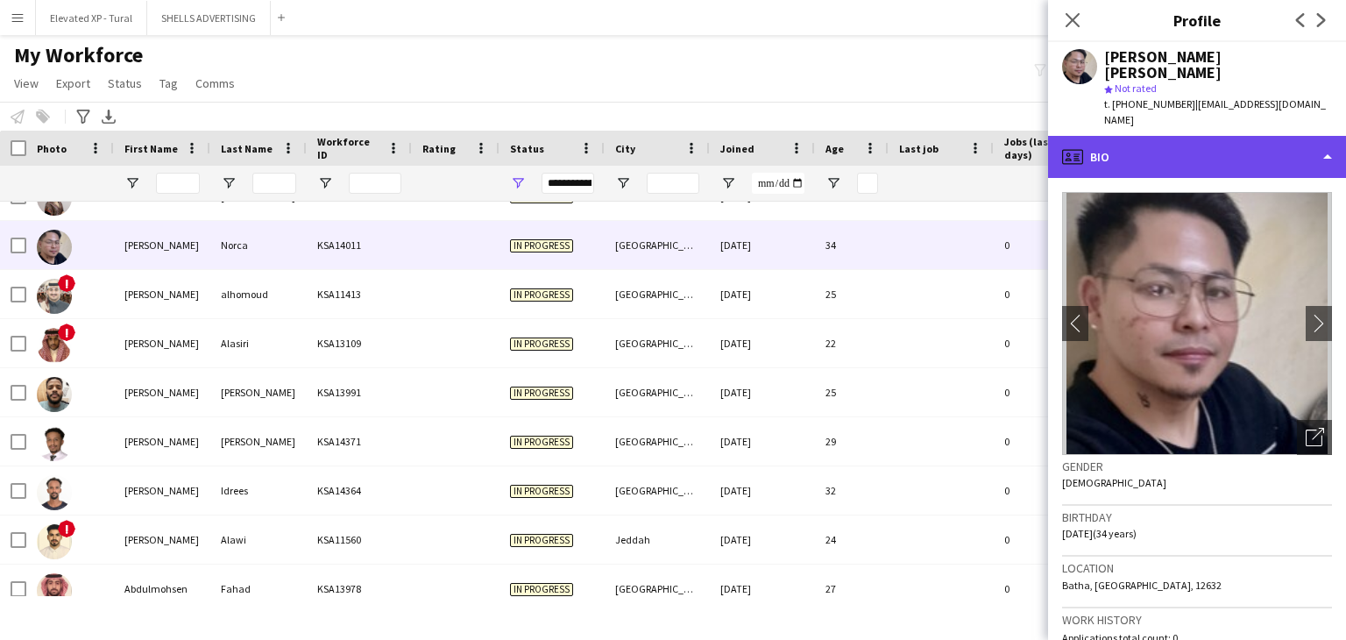
click at [1137, 136] on div "profile Bio" at bounding box center [1197, 157] width 298 height 42
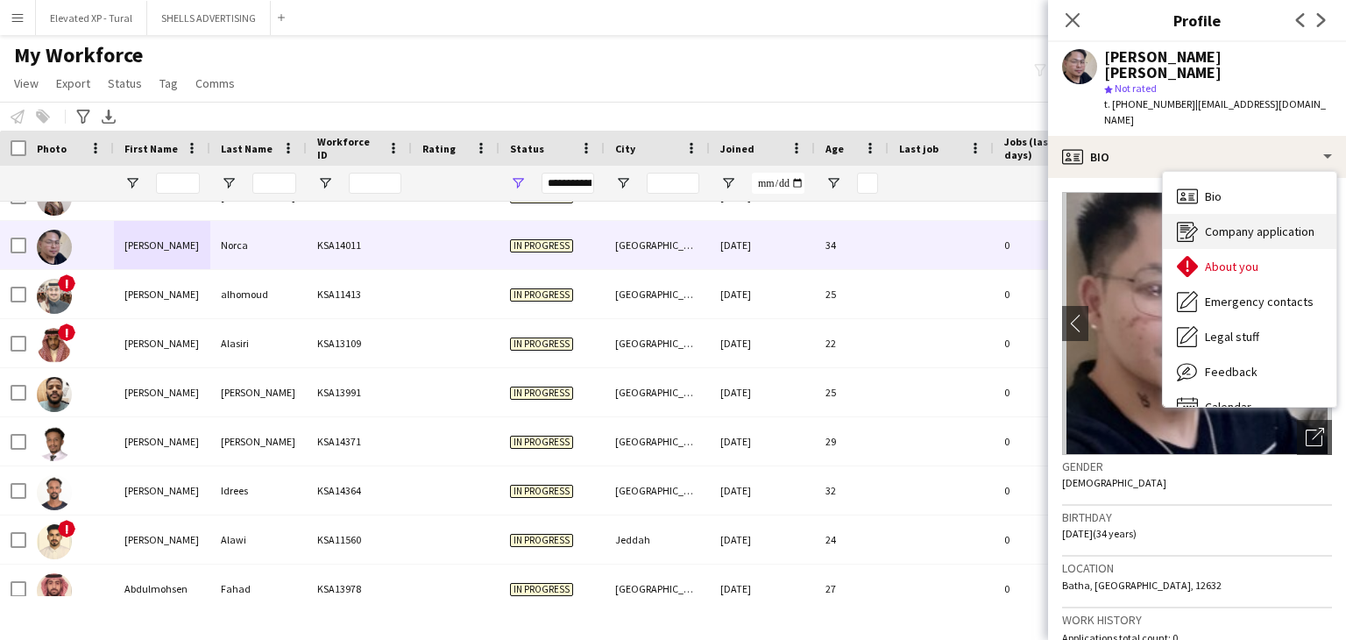
click at [1196, 221] on icon "Company application" at bounding box center [1187, 231] width 21 height 21
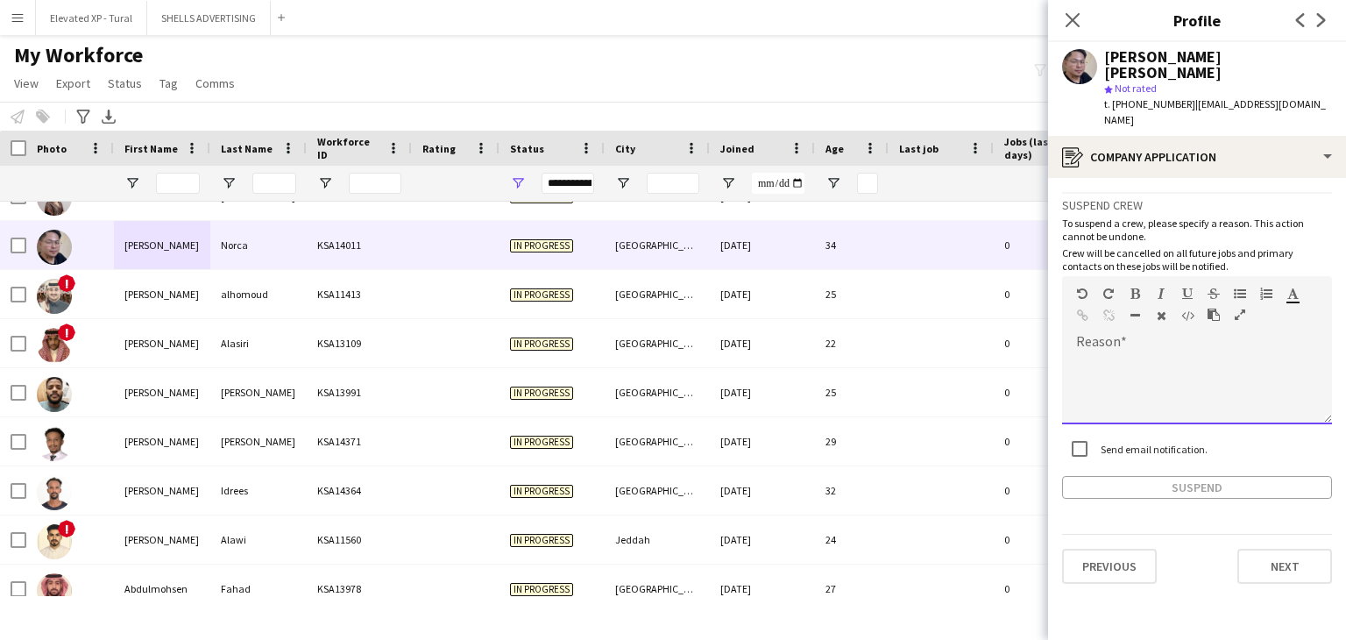
click at [1111, 354] on div at bounding box center [1197, 389] width 270 height 70
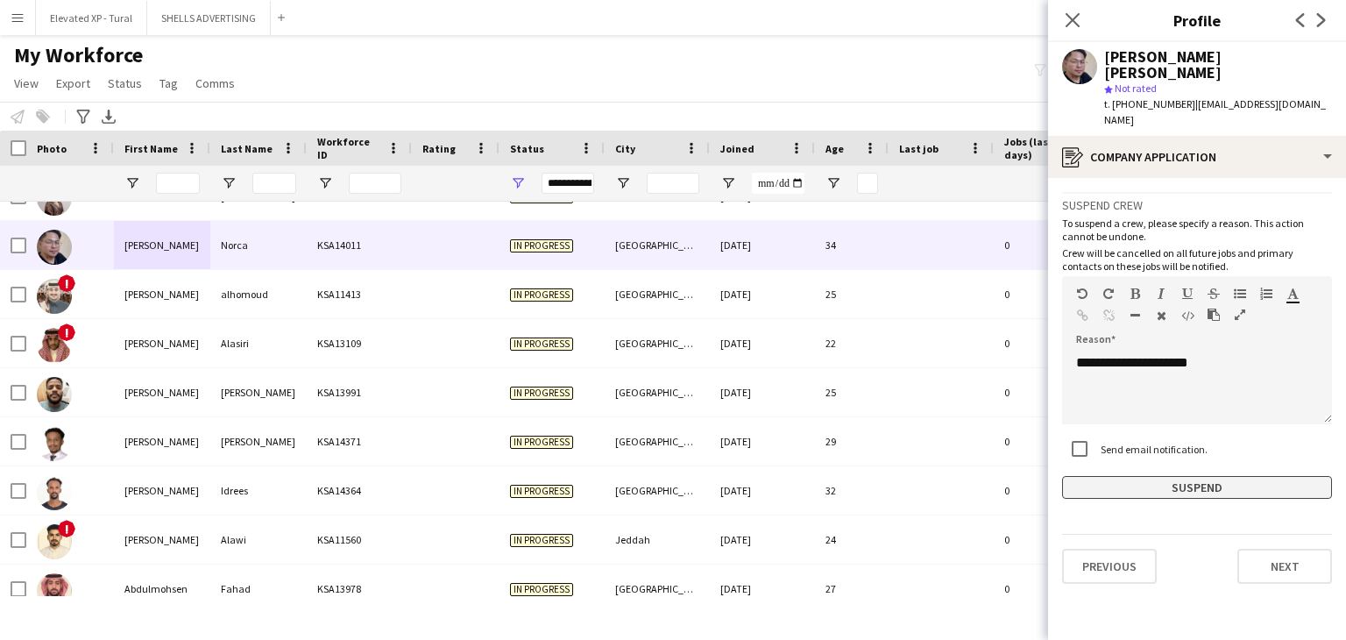
click at [1148, 476] on button "Suspend" at bounding box center [1197, 487] width 270 height 23
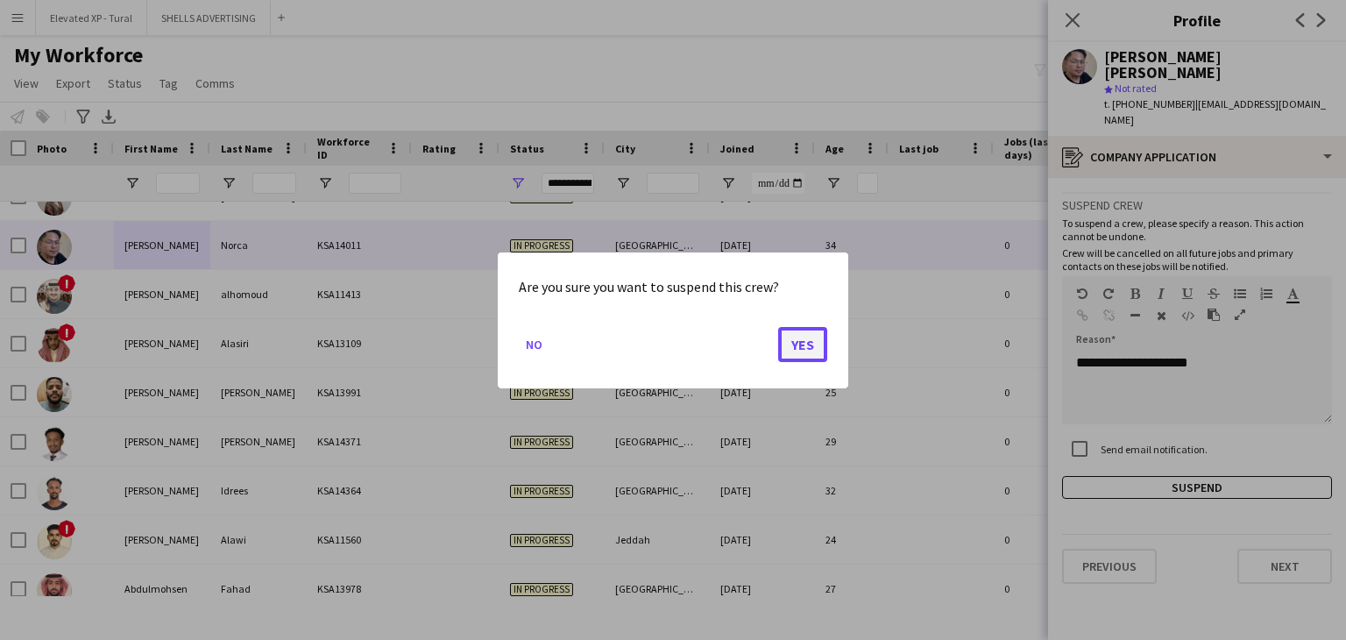
click at [795, 342] on button "Yes" at bounding box center [802, 343] width 49 height 35
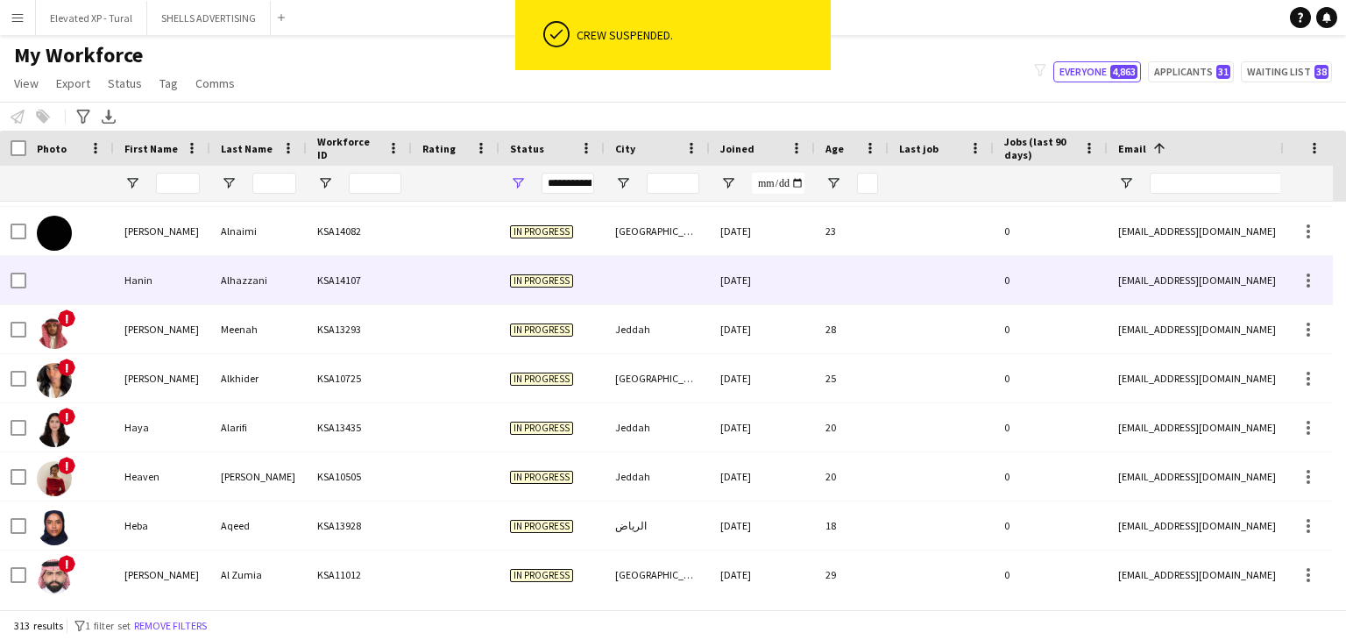
click at [238, 268] on div "Alhazzani" at bounding box center [258, 280] width 96 height 48
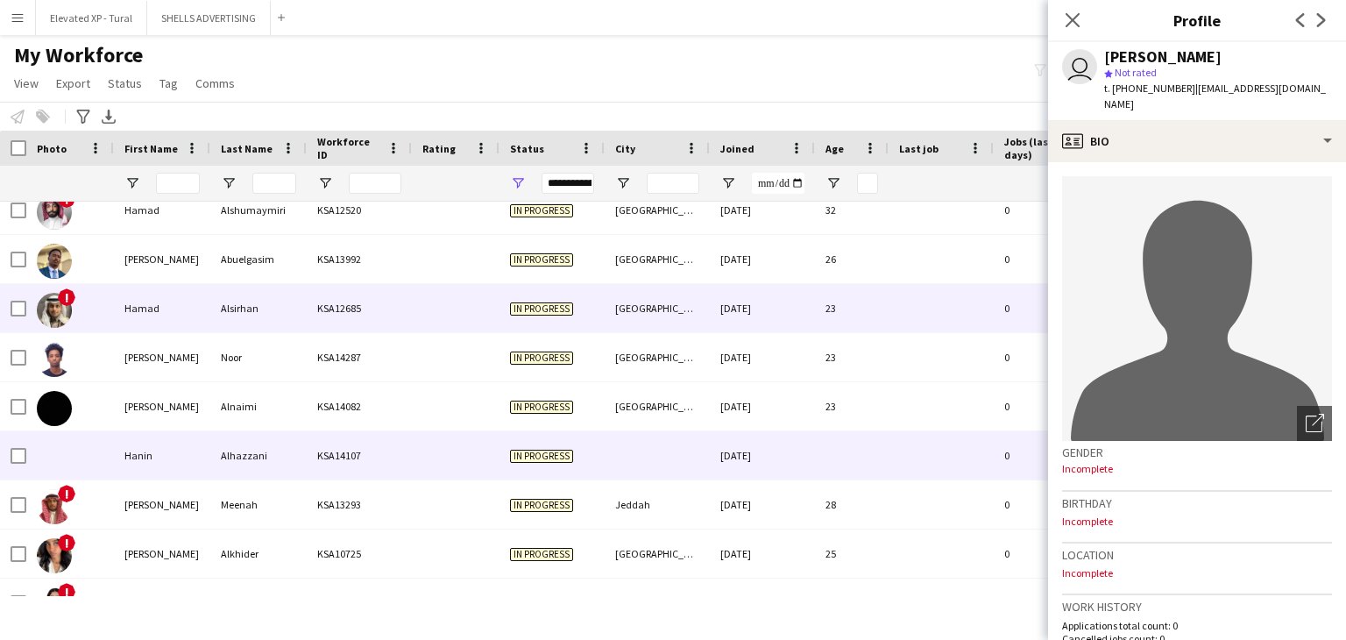
click at [230, 309] on div "Alsirhan" at bounding box center [258, 308] width 96 height 48
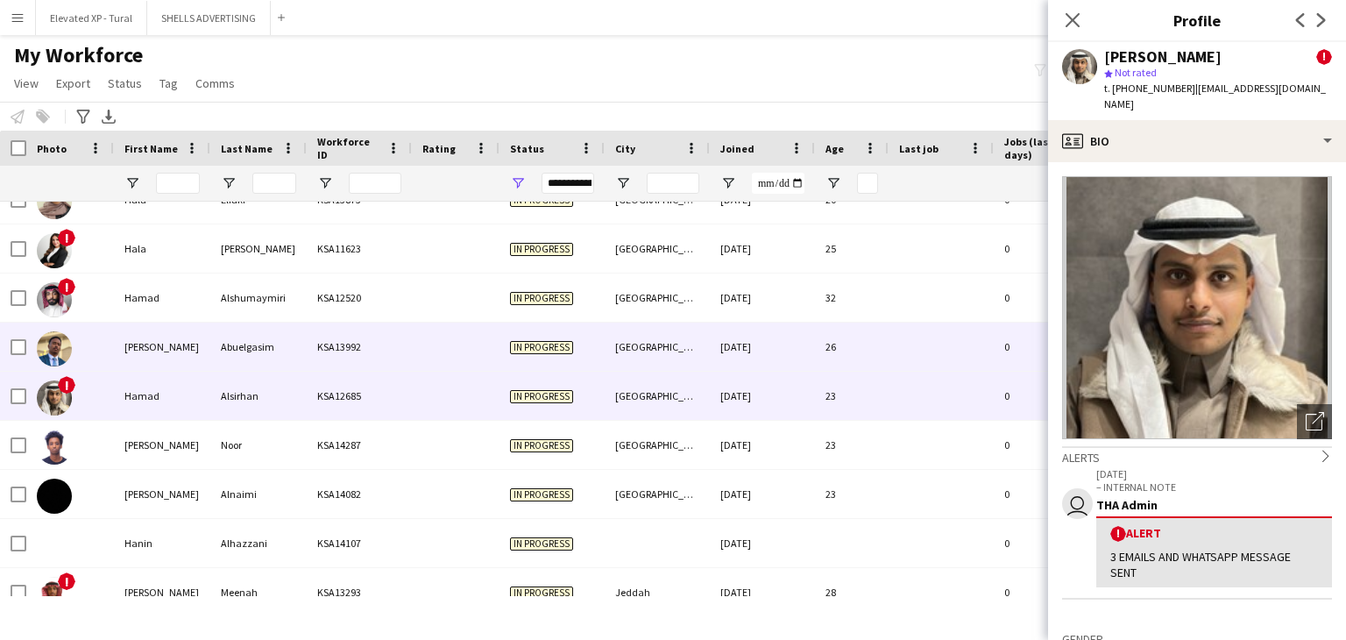
click at [228, 334] on div "Abuelgasim" at bounding box center [258, 346] width 96 height 48
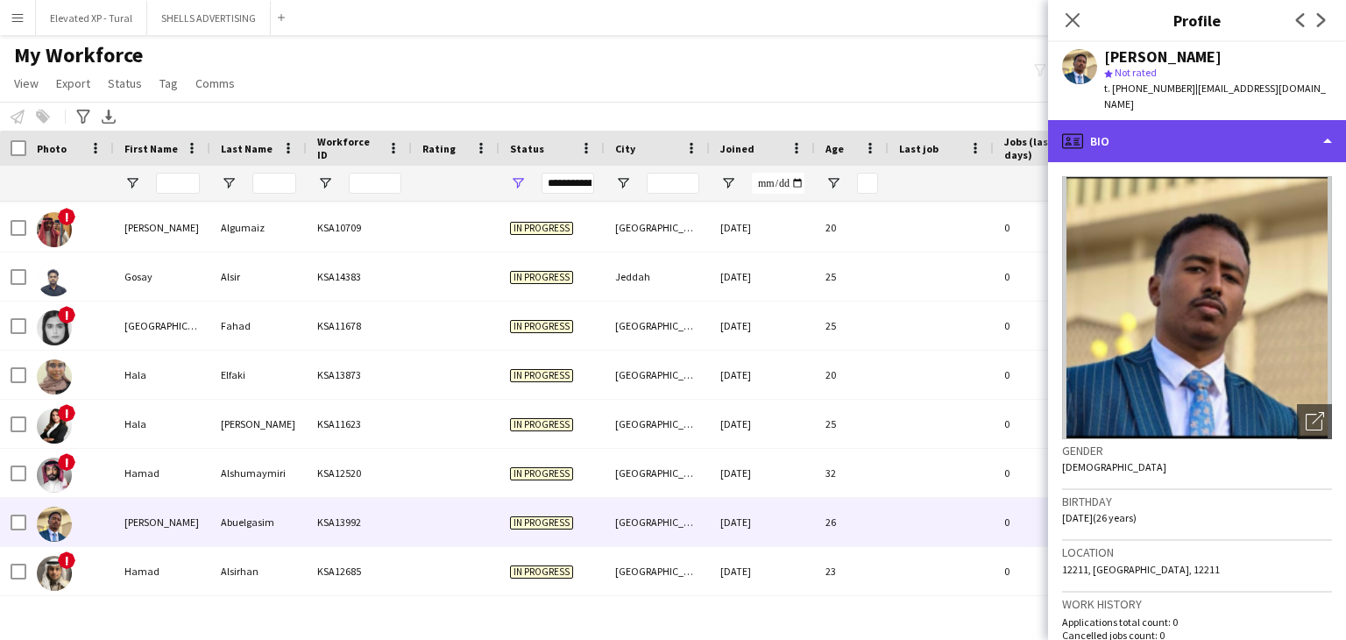
click at [1158, 127] on div "profile Bio" at bounding box center [1197, 141] width 298 height 42
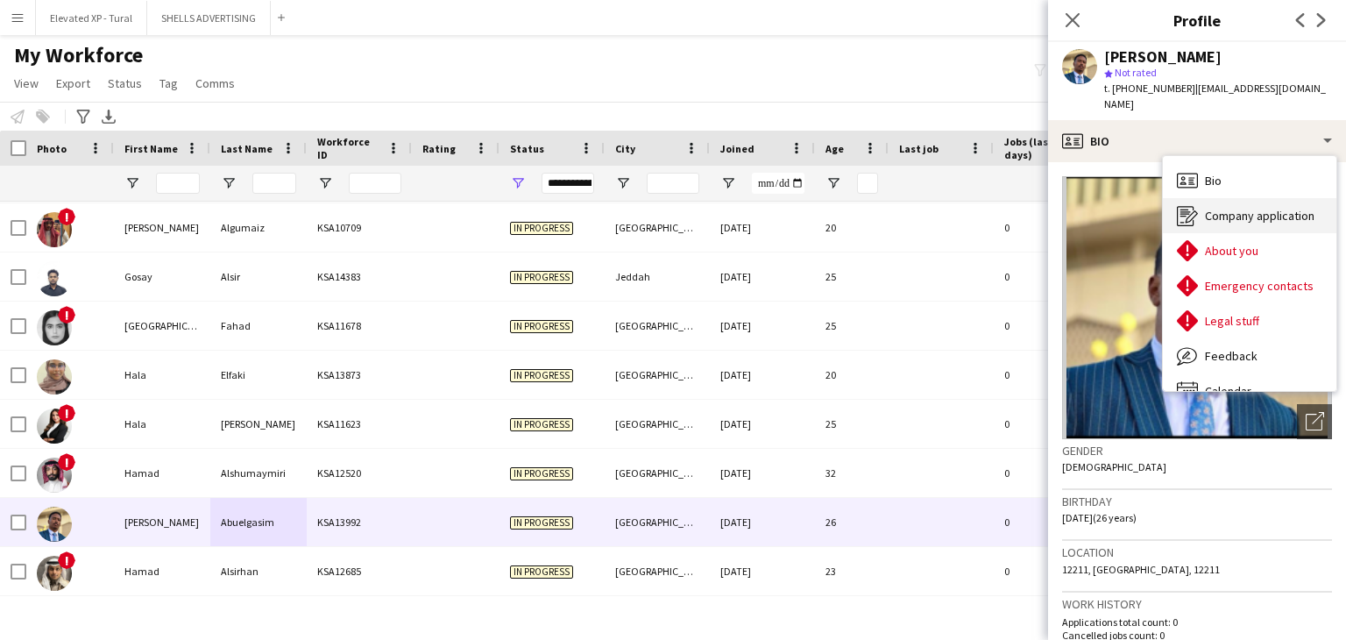
click at [1203, 198] on div "Company application Company application" at bounding box center [1249, 215] width 173 height 35
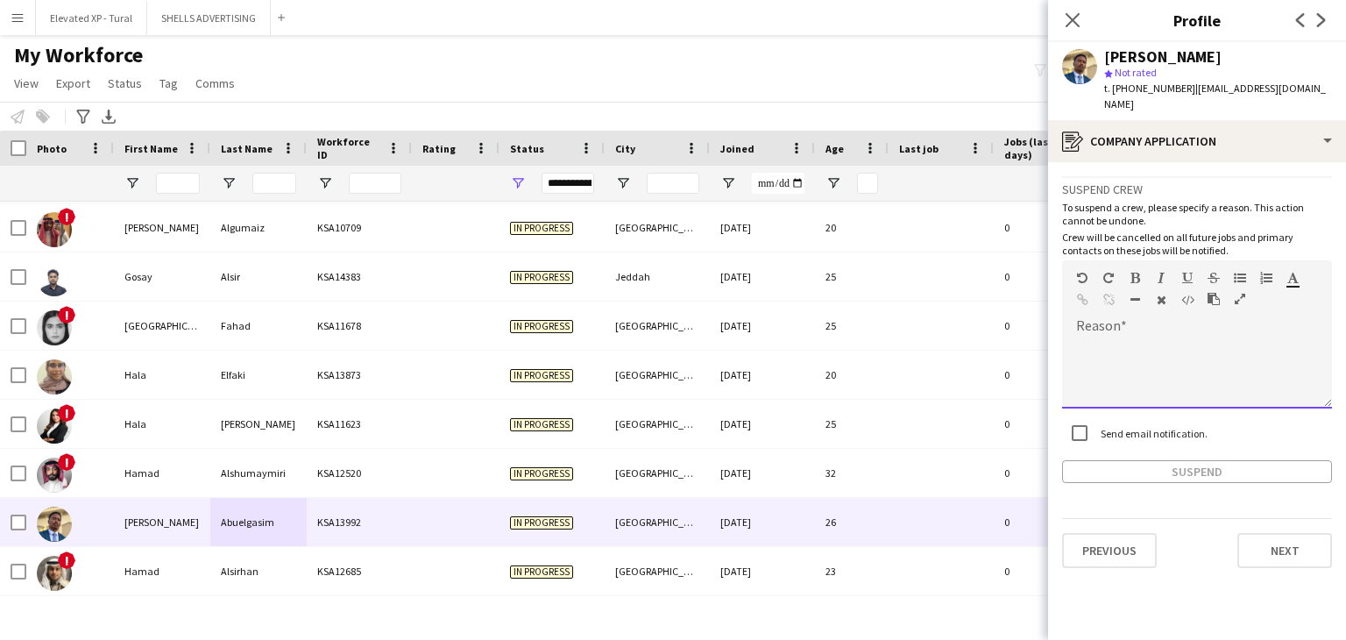
click at [1114, 338] on div at bounding box center [1197, 373] width 270 height 70
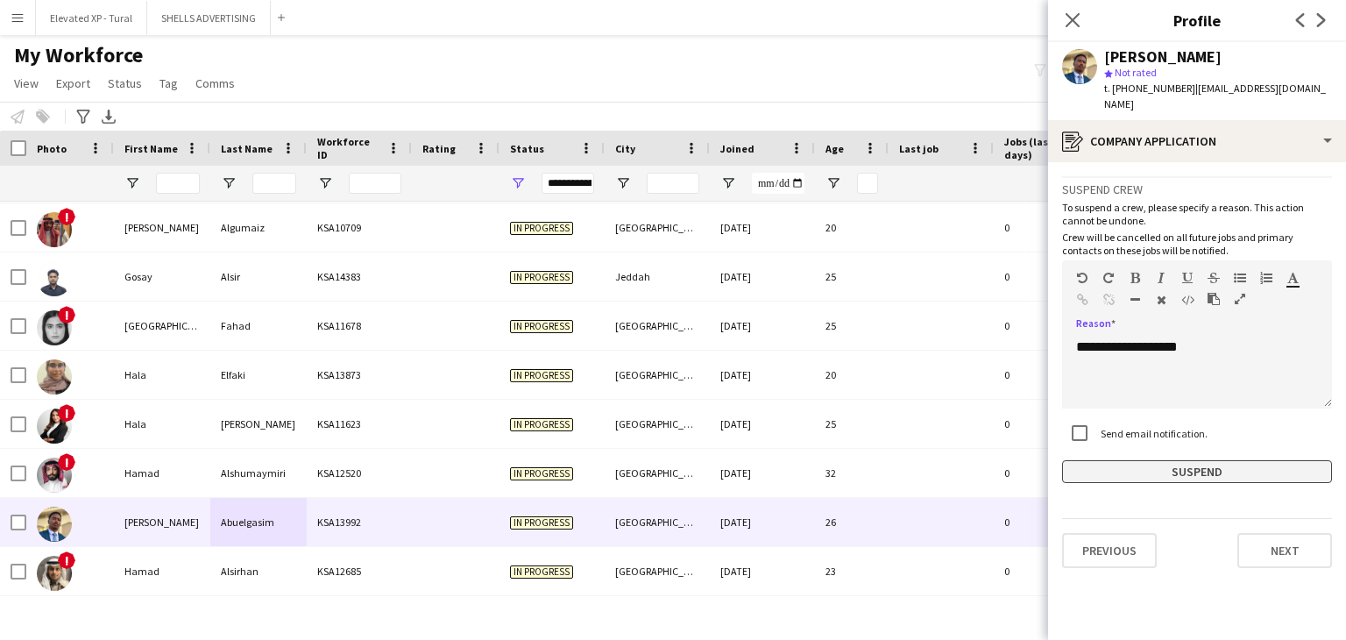
click at [1124, 460] on button "Suspend" at bounding box center [1197, 471] width 270 height 23
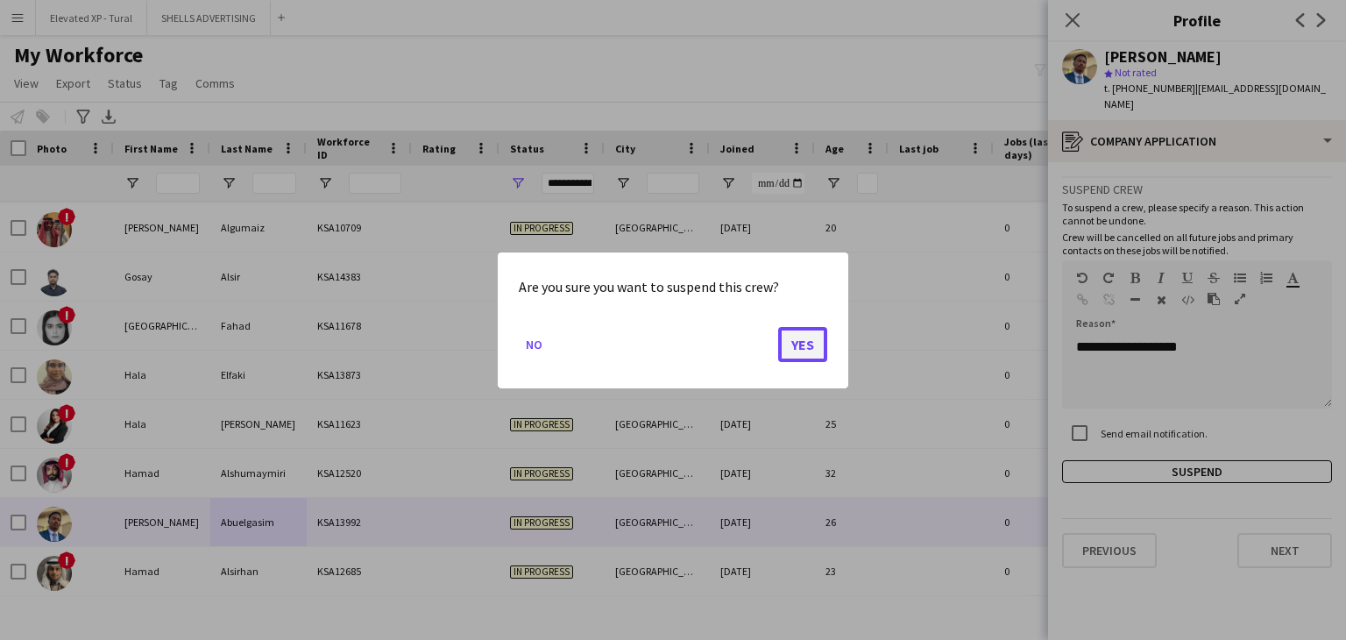
click at [808, 331] on button "Yes" at bounding box center [802, 343] width 49 height 35
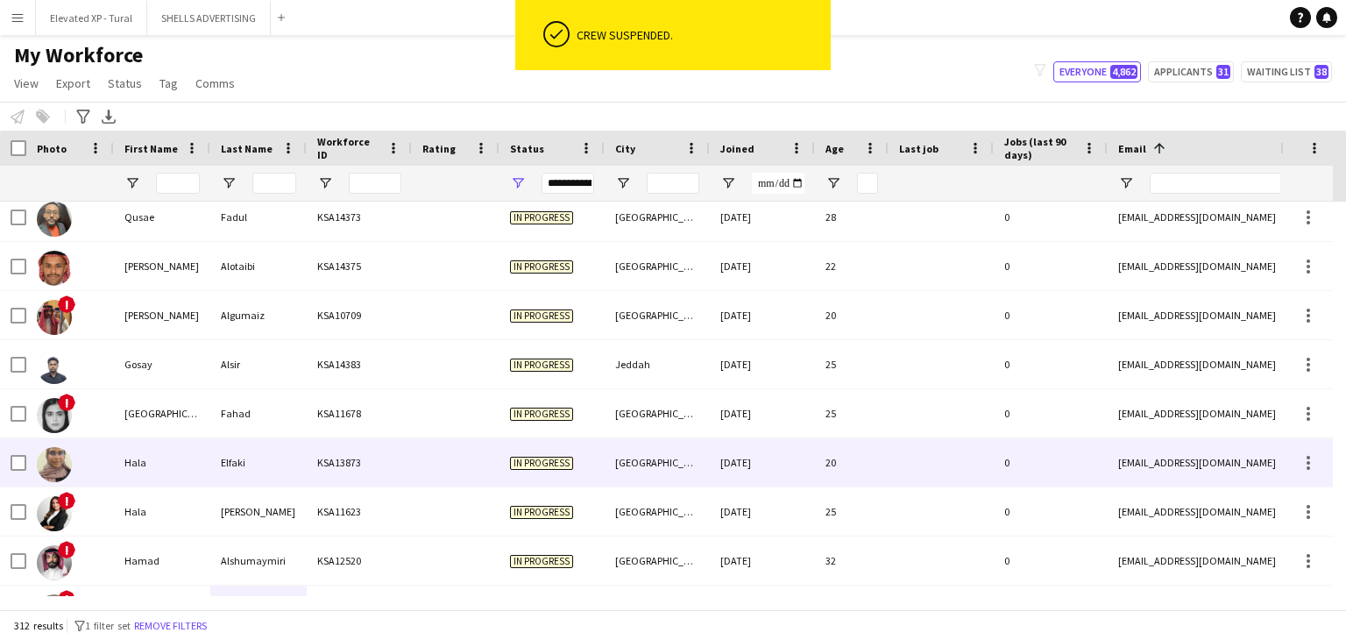
click at [299, 453] on div "Elfaki" at bounding box center [258, 462] width 96 height 48
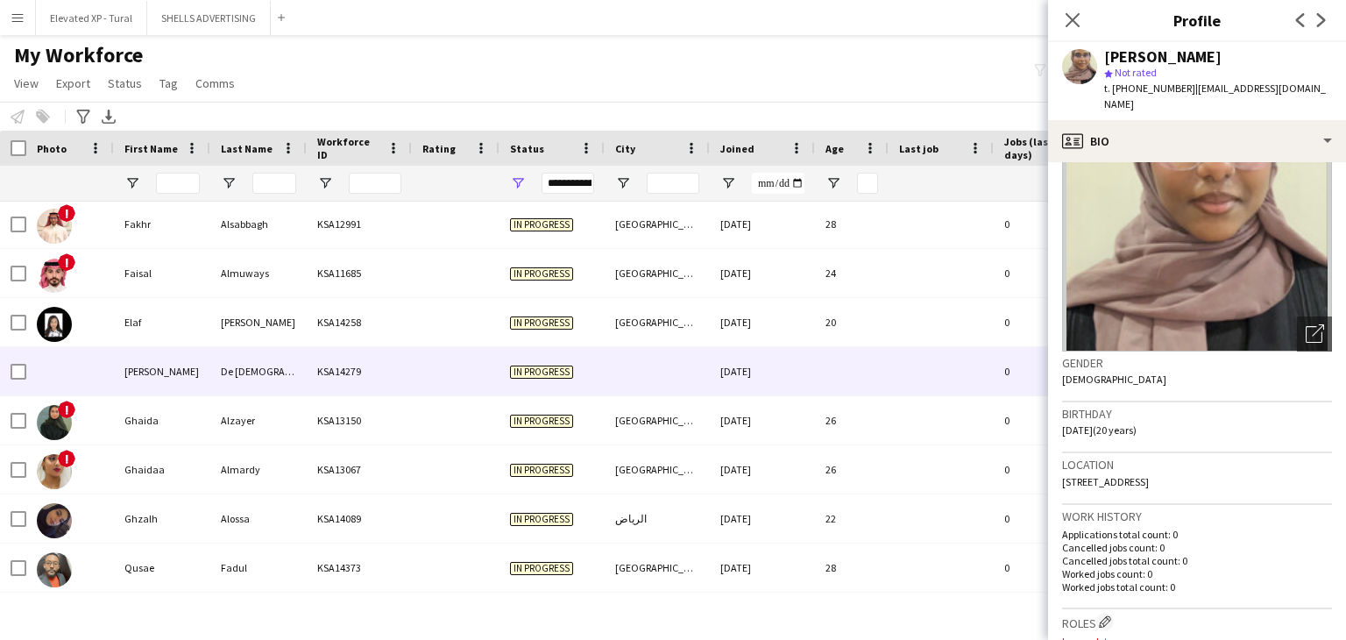
click at [193, 367] on div "[PERSON_NAME]" at bounding box center [162, 371] width 96 height 48
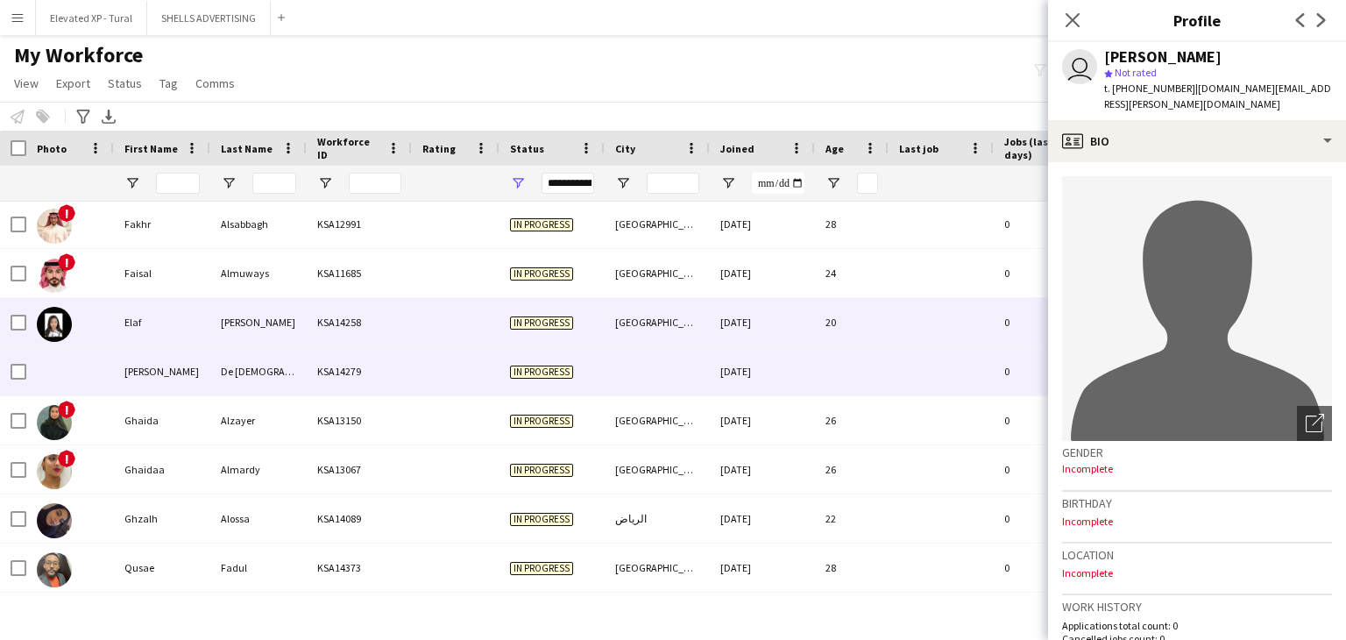
click at [228, 327] on div "[PERSON_NAME]" at bounding box center [258, 322] width 96 height 48
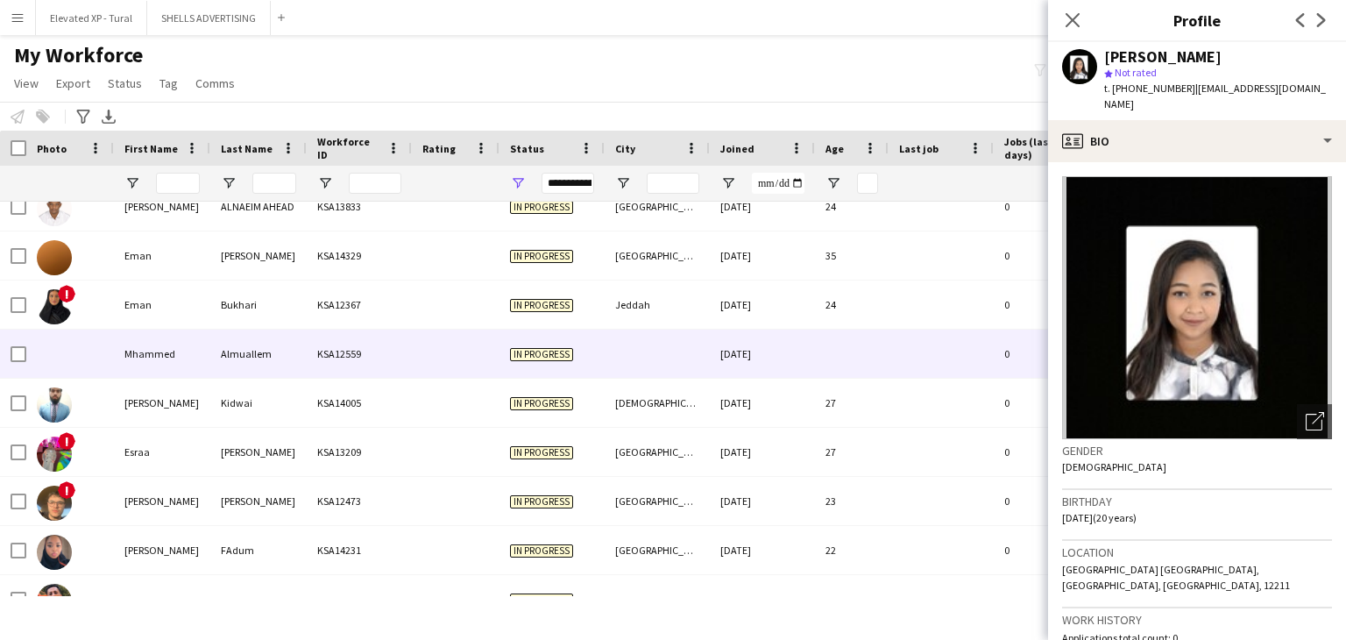
click at [263, 362] on div "Almuallem" at bounding box center [258, 353] width 96 height 48
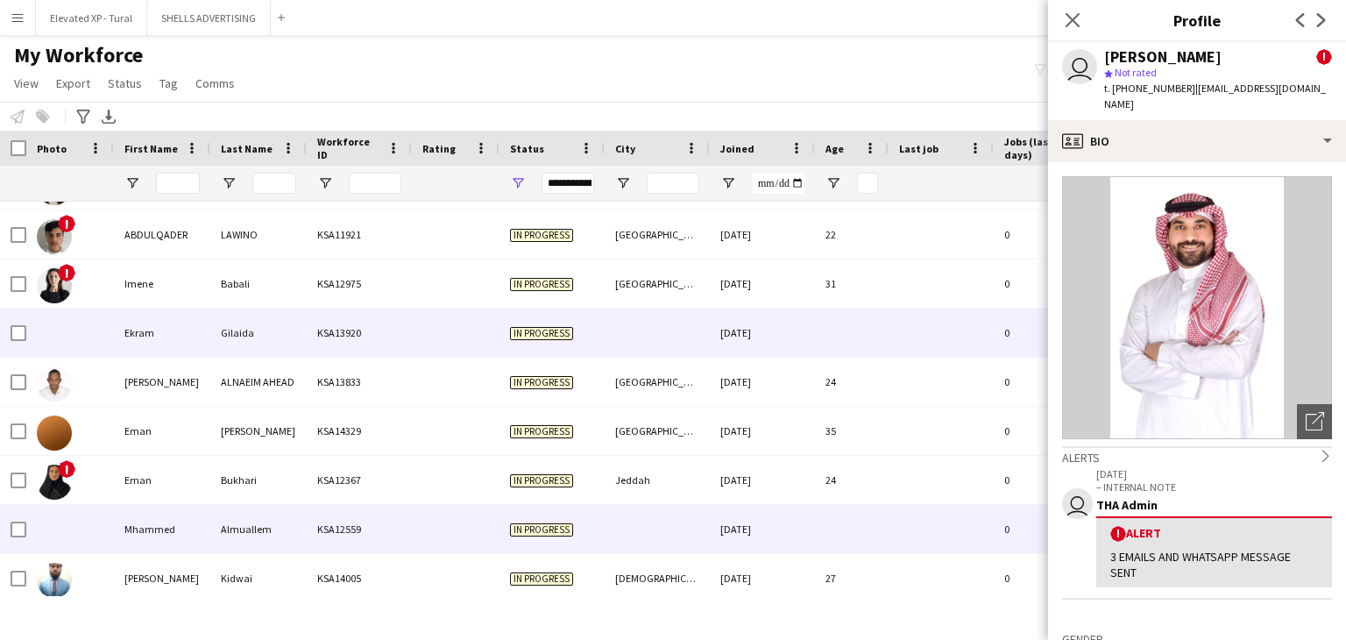
click at [217, 334] on div "Gilaida" at bounding box center [258, 332] width 96 height 48
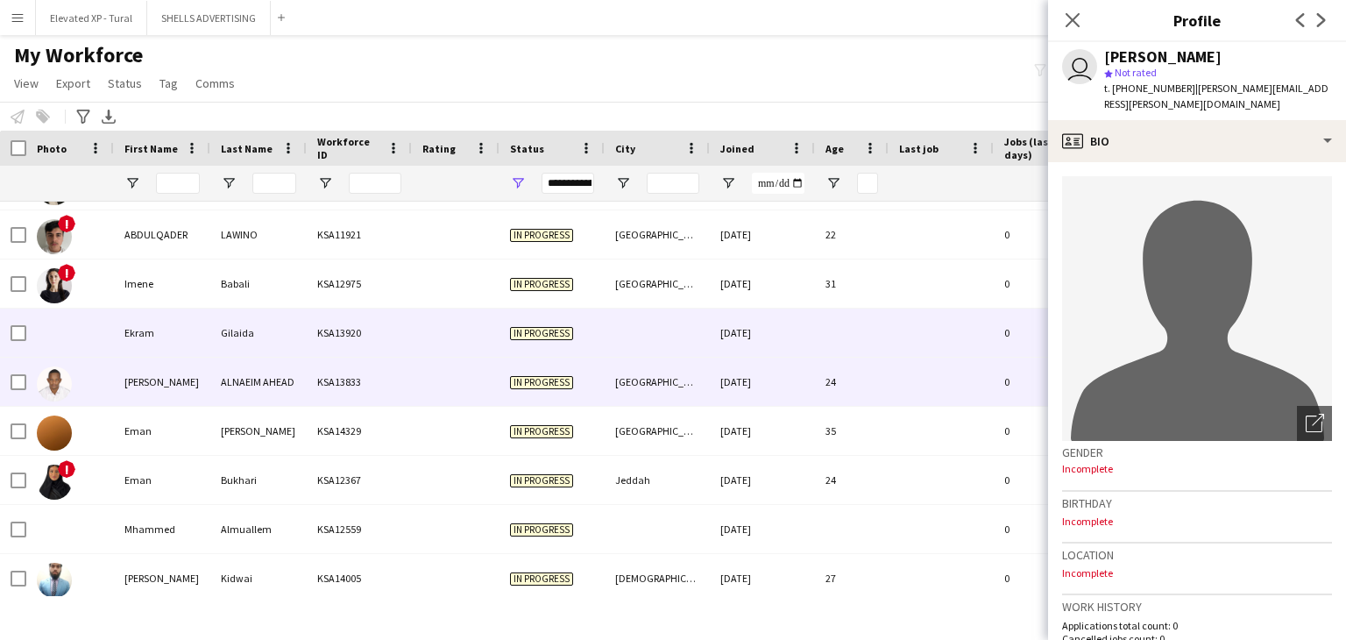
click at [224, 374] on div "ALNAEIM AHEAD" at bounding box center [258, 381] width 96 height 48
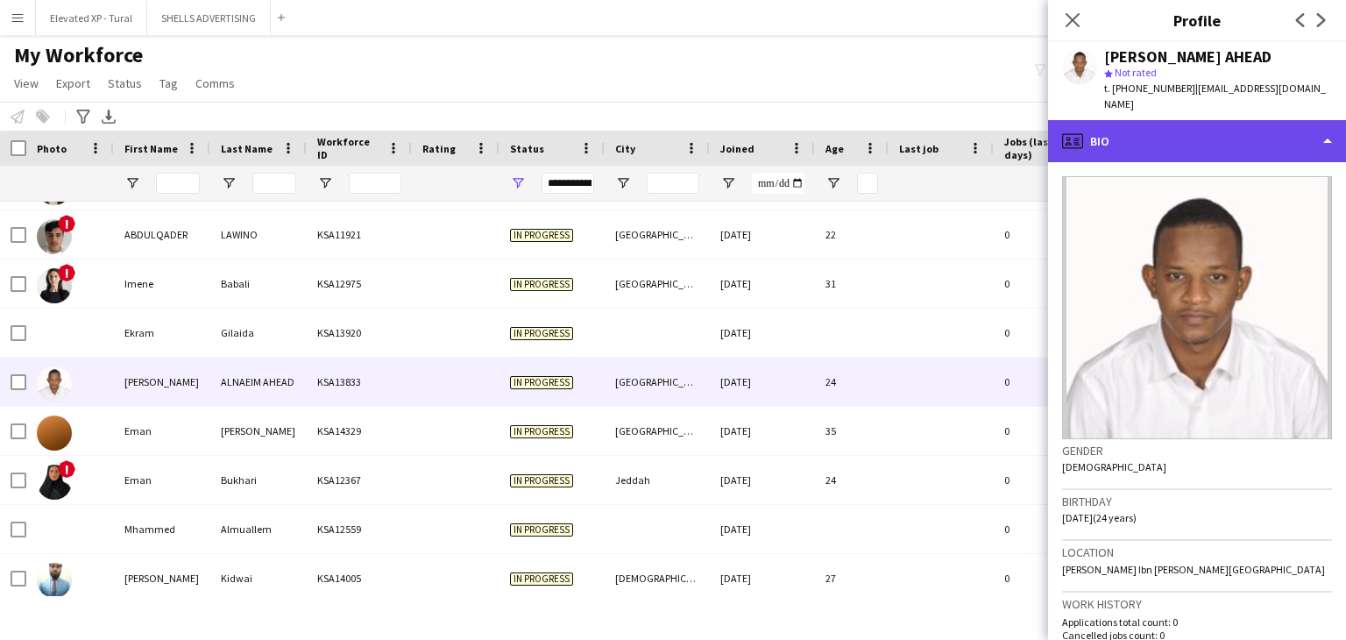
click at [1178, 146] on div "profile Bio" at bounding box center [1197, 141] width 298 height 42
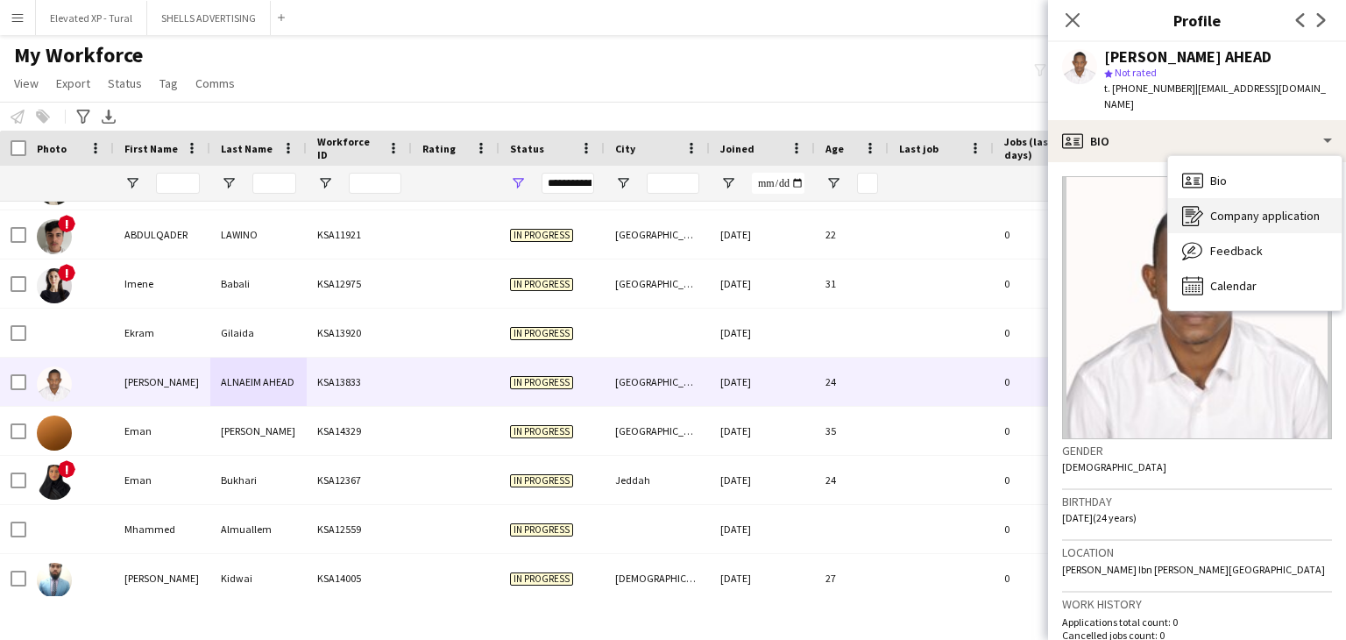
click at [1209, 210] on div "Company application Company application" at bounding box center [1254, 215] width 173 height 35
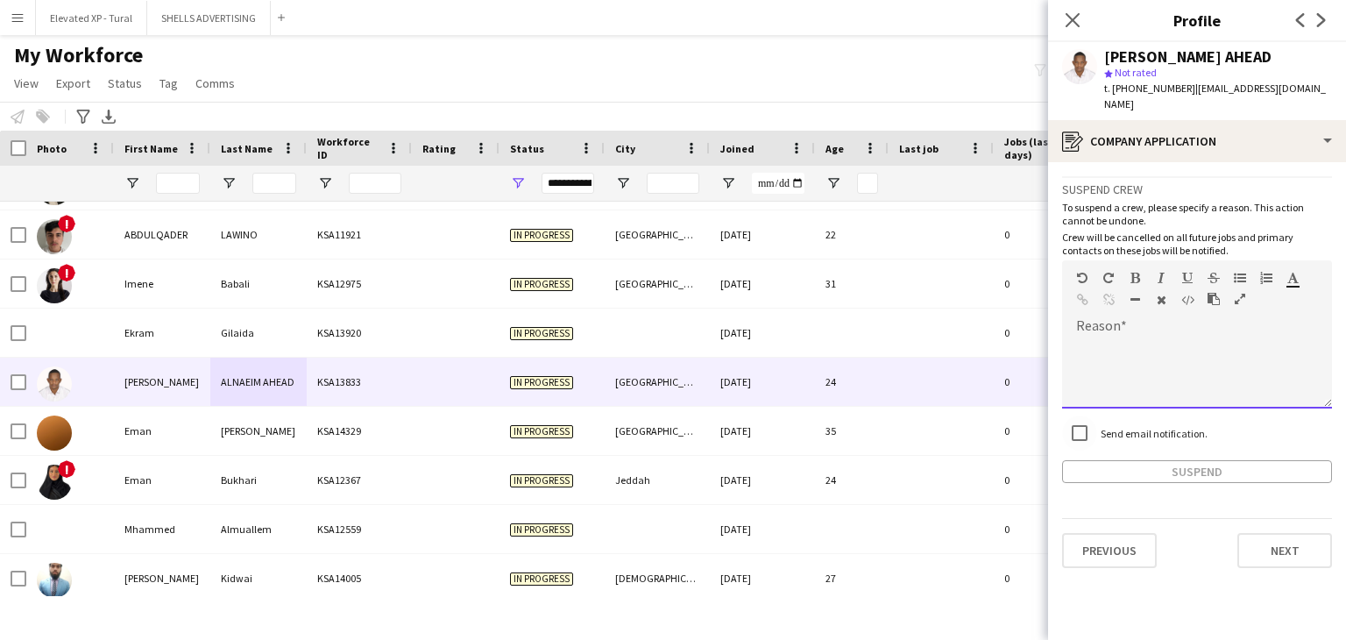
click at [1109, 338] on div at bounding box center [1197, 373] width 270 height 70
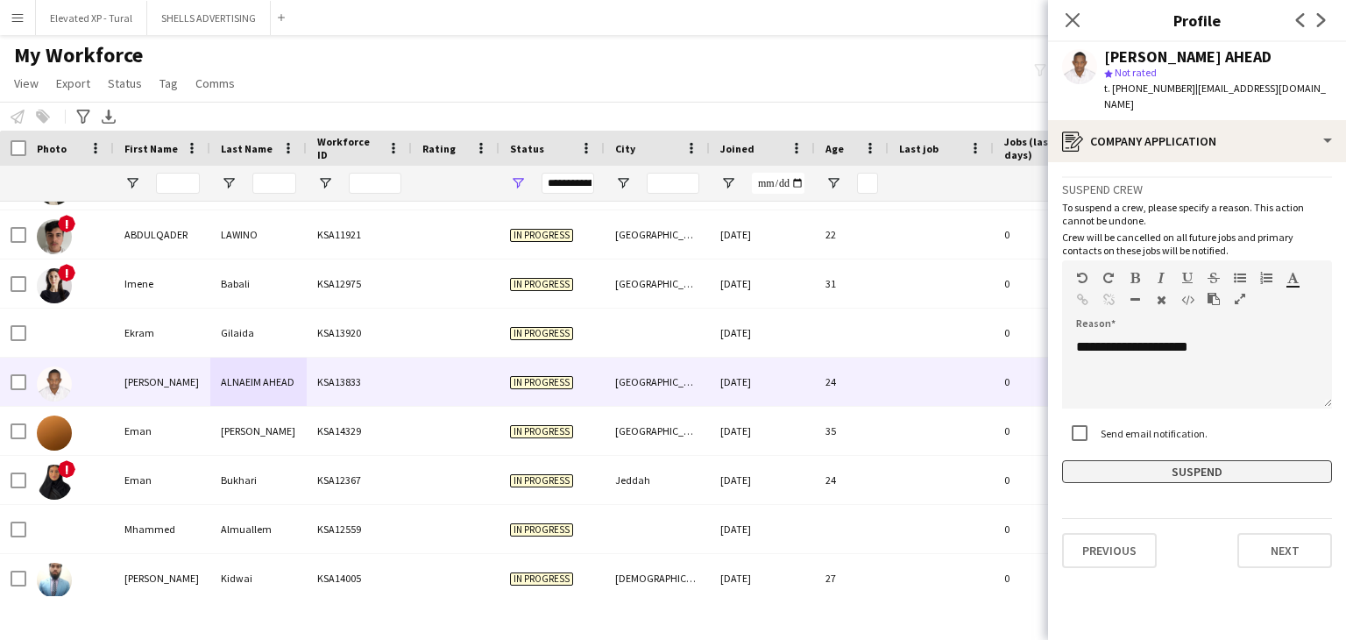
click at [1132, 463] on button "Suspend" at bounding box center [1197, 471] width 270 height 23
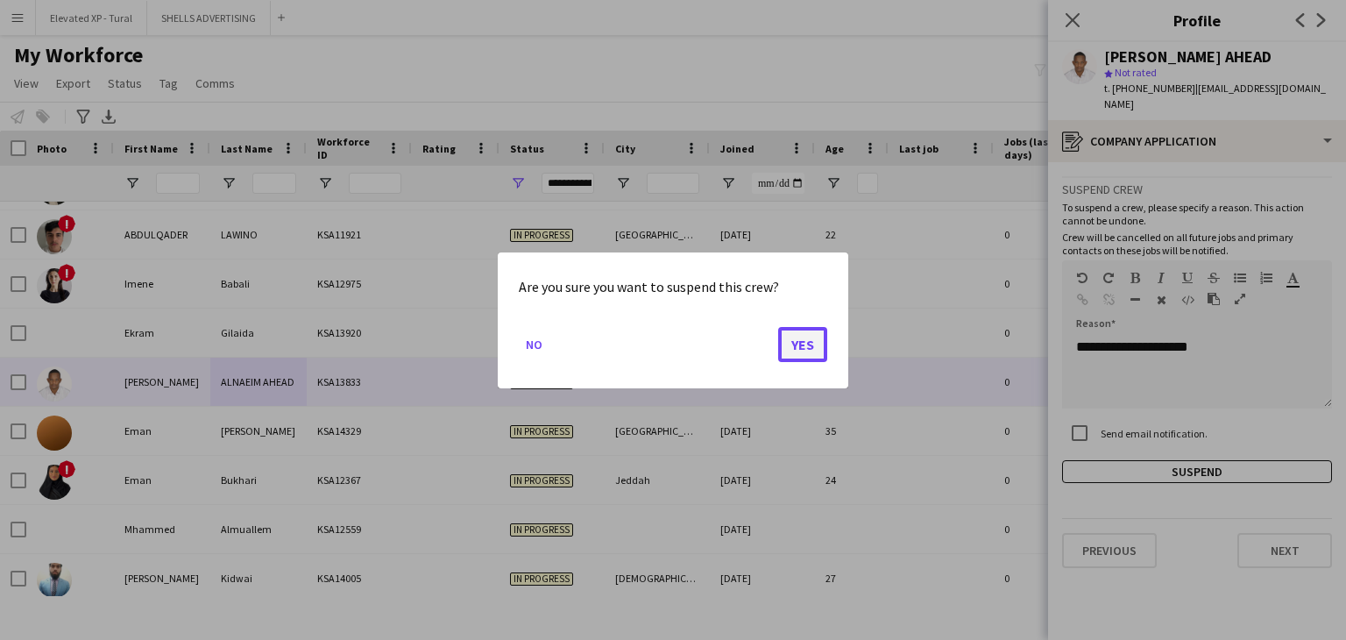
click at [818, 337] on button "Yes" at bounding box center [802, 343] width 49 height 35
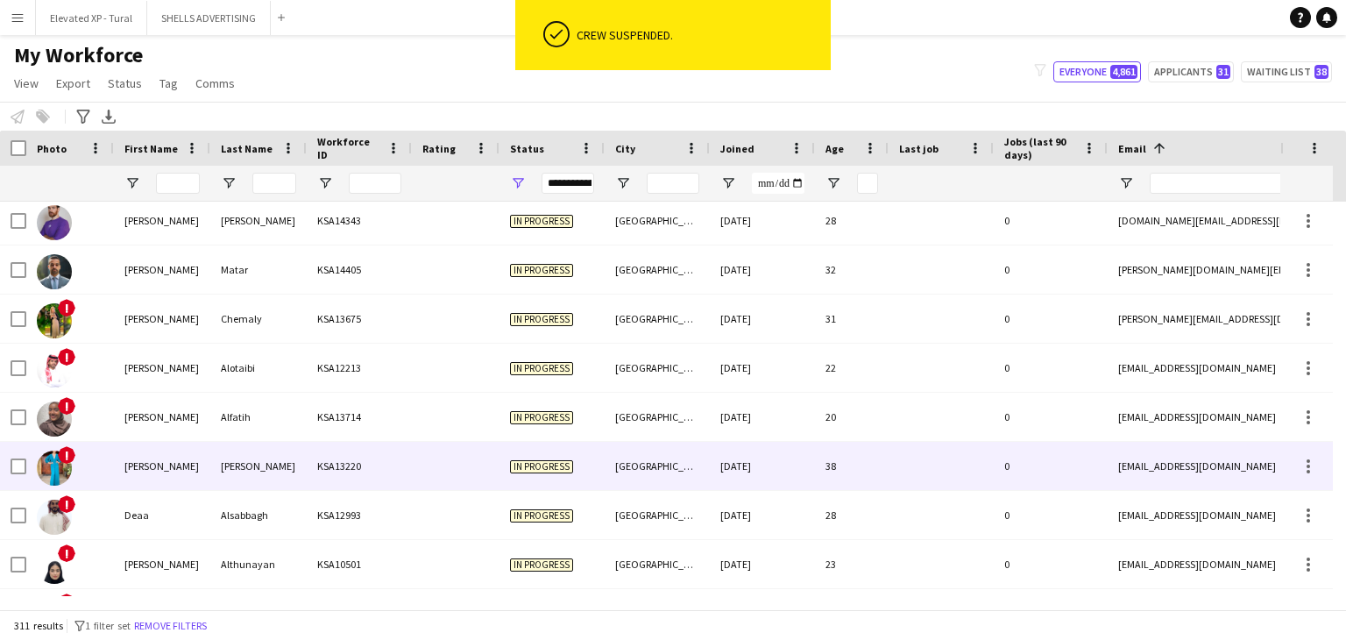
click at [322, 476] on div "KSA13220" at bounding box center [359, 466] width 105 height 48
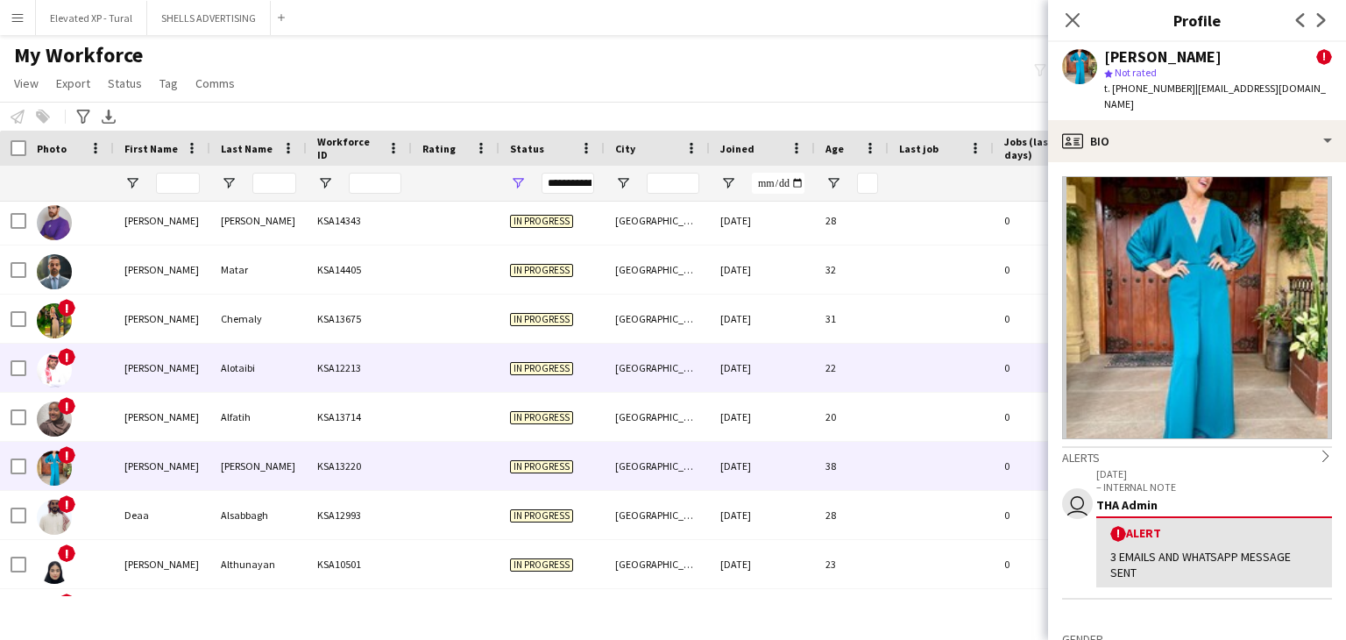
click at [206, 380] on div "[PERSON_NAME]" at bounding box center [162, 367] width 96 height 48
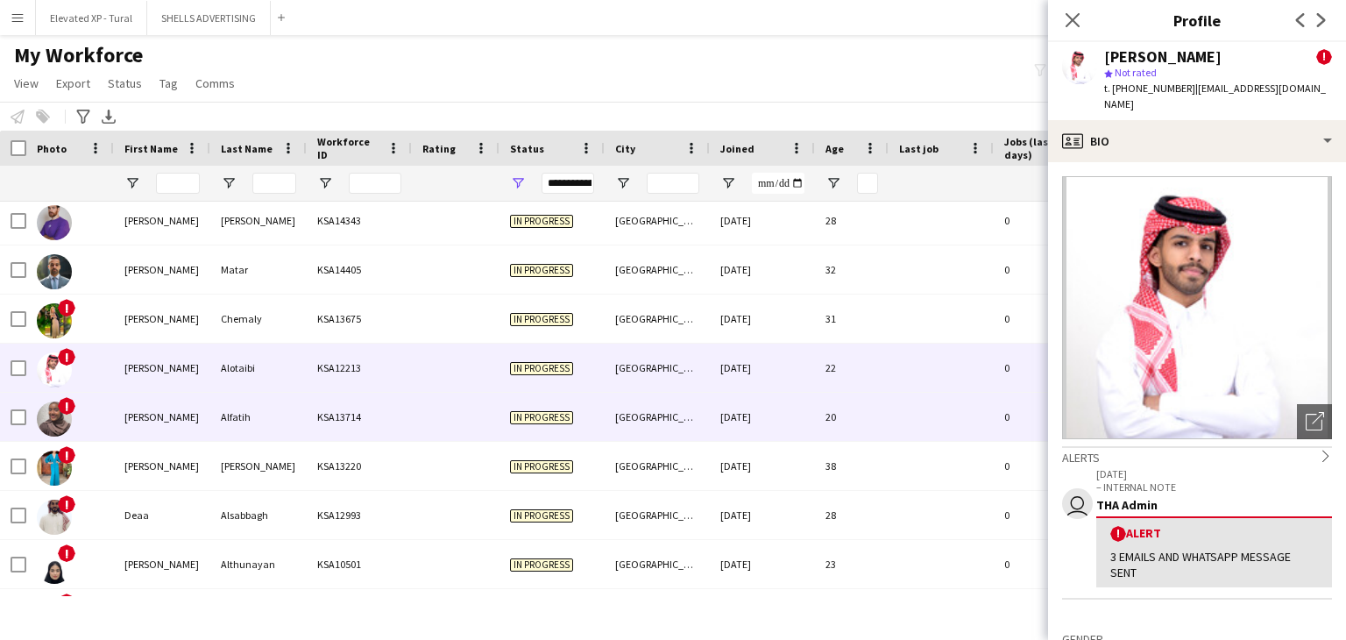
click at [240, 404] on div "Alfatih" at bounding box center [258, 416] width 96 height 48
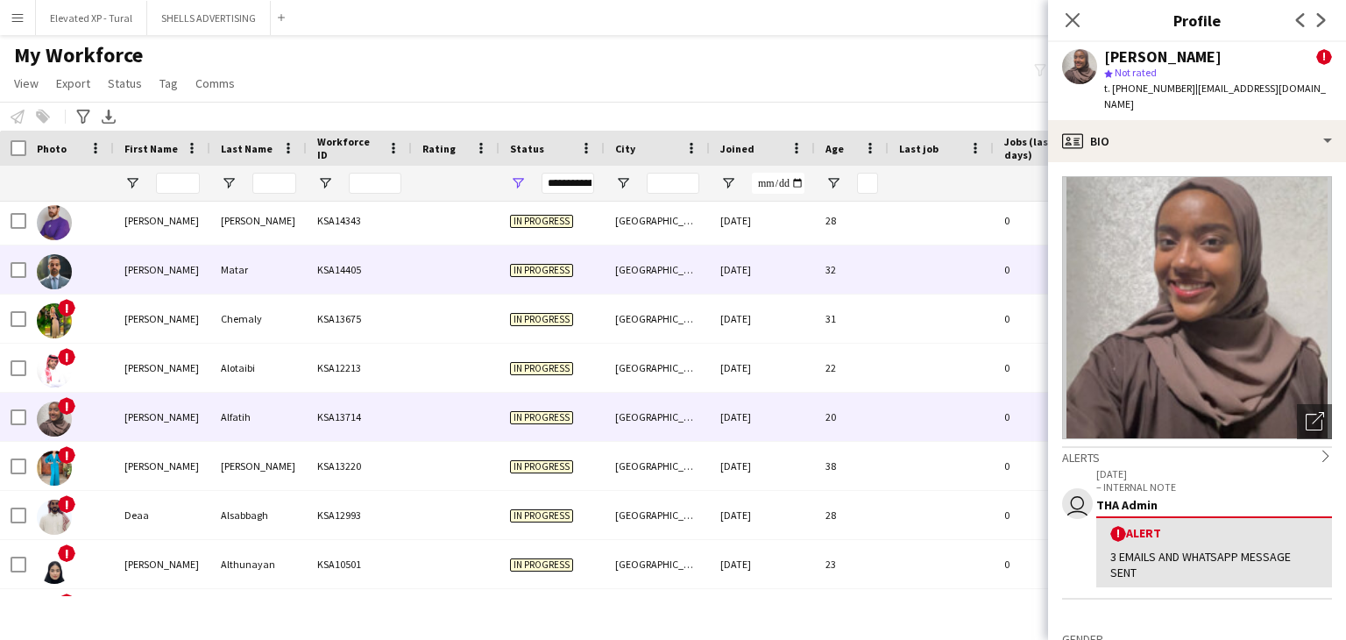
click at [277, 275] on div "Matar" at bounding box center [258, 269] width 96 height 48
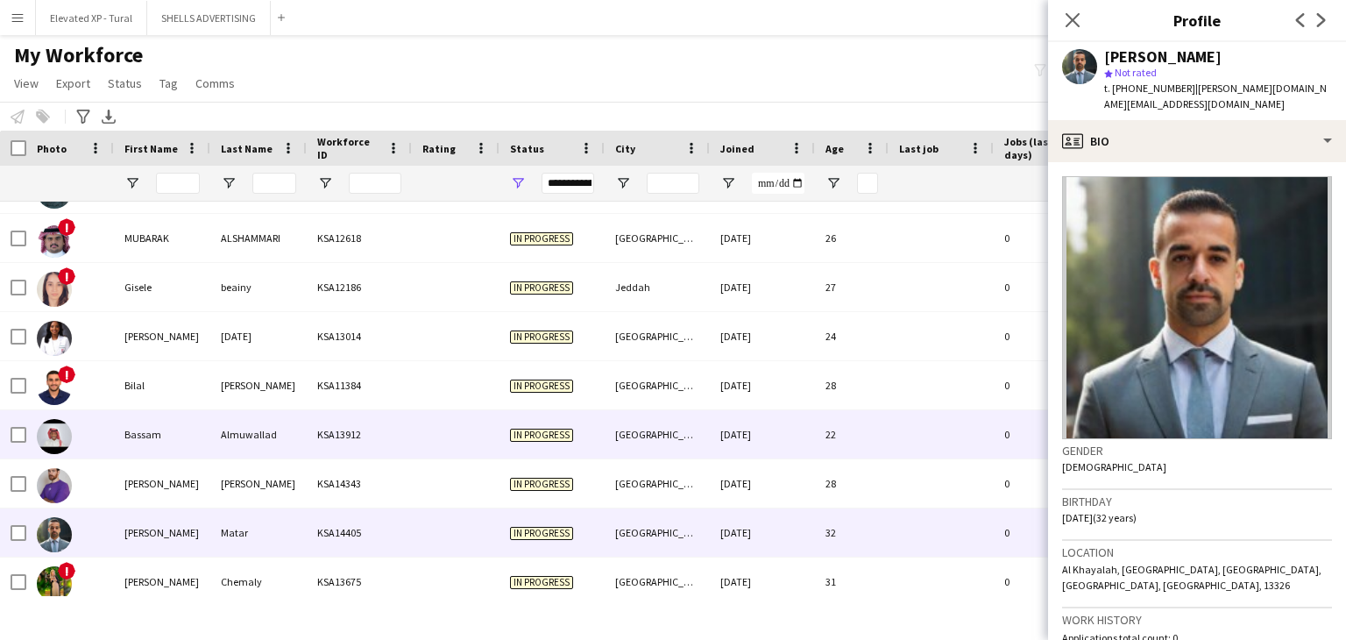
click at [192, 428] on div "Bassam" at bounding box center [162, 434] width 96 height 48
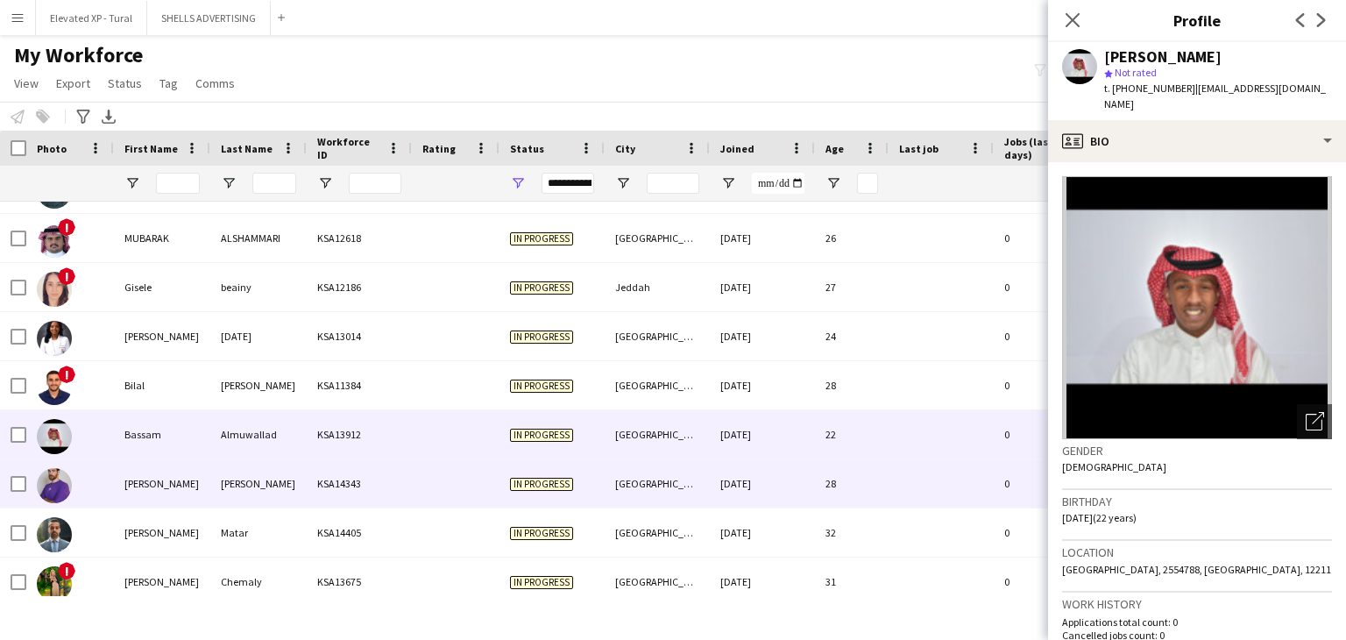
click at [207, 479] on div "[PERSON_NAME]" at bounding box center [162, 483] width 96 height 48
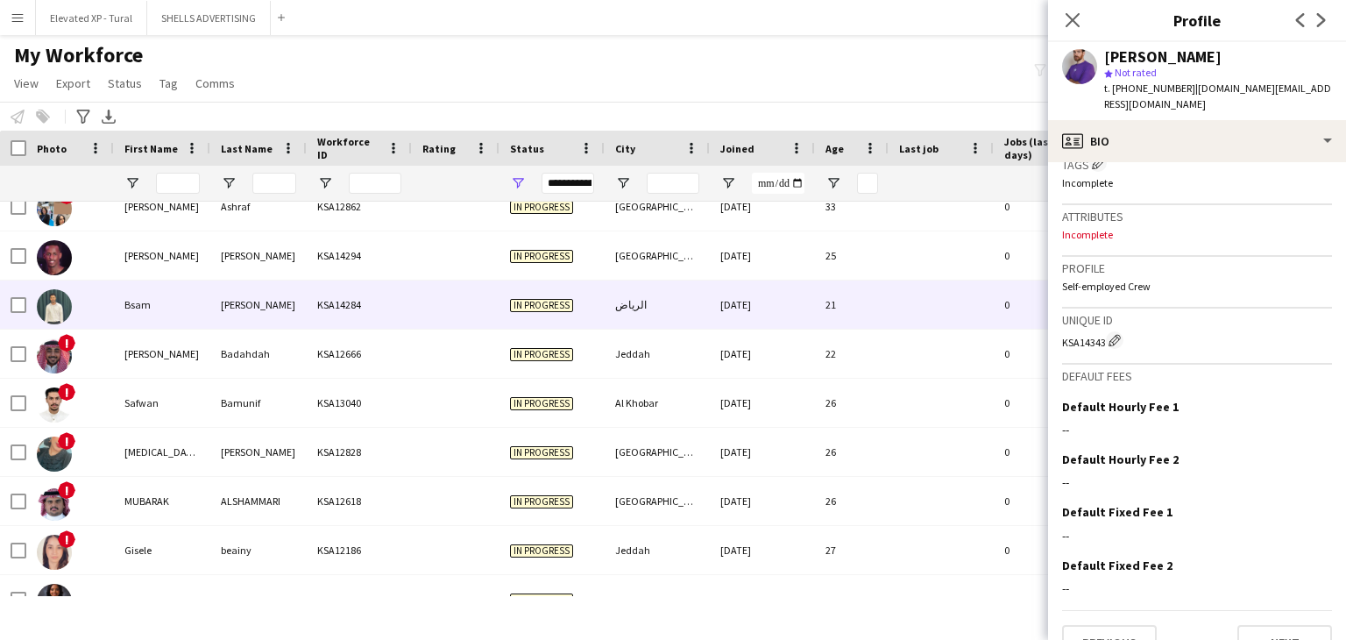
click at [201, 312] on div "Bsam" at bounding box center [162, 304] width 96 height 48
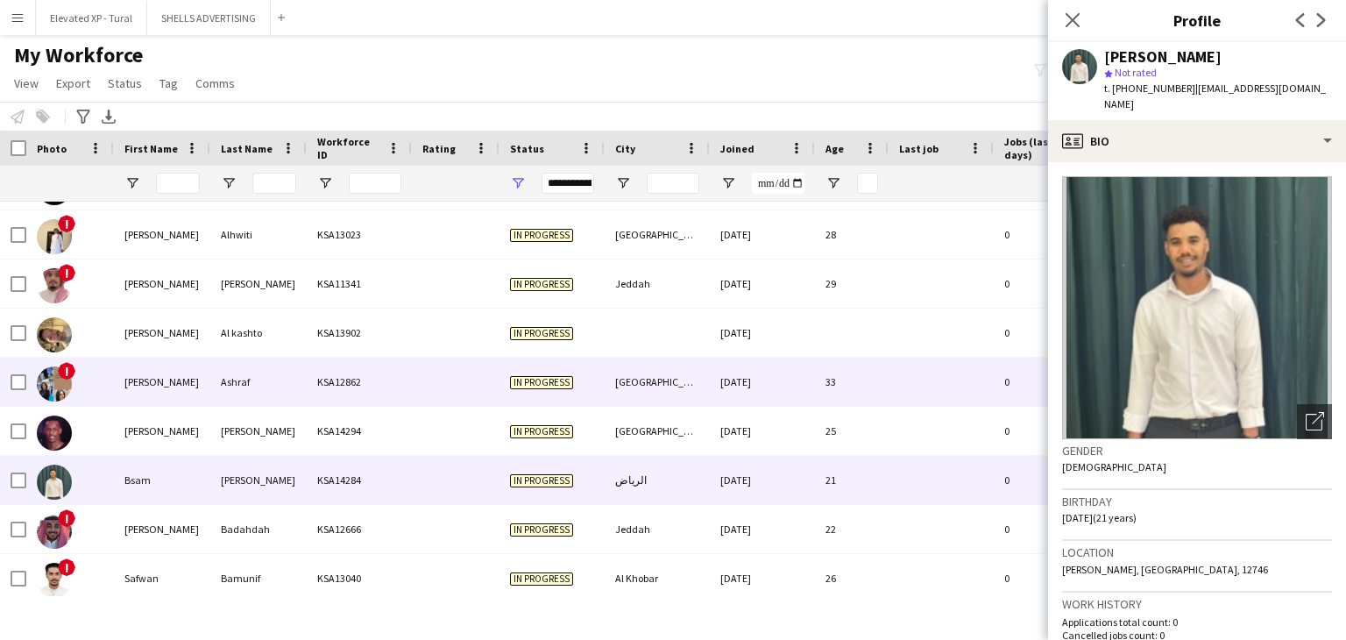
click at [197, 385] on div "[PERSON_NAME]" at bounding box center [162, 381] width 96 height 48
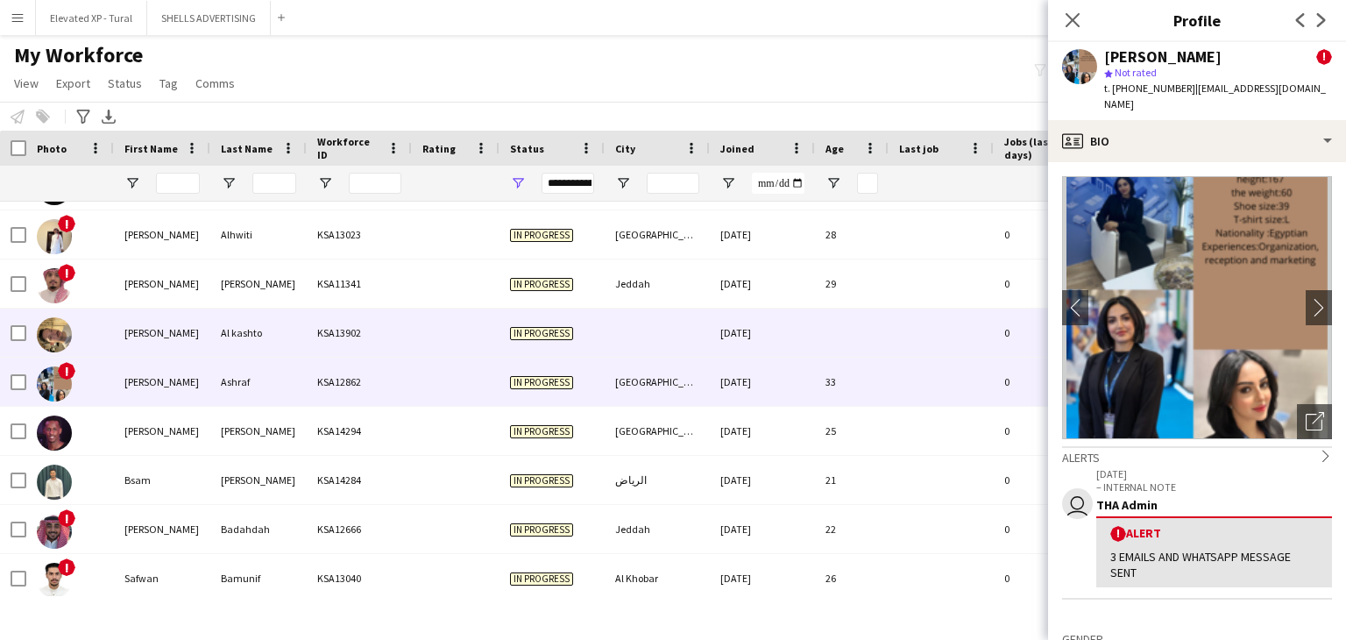
click at [232, 349] on div "Al kashto" at bounding box center [258, 332] width 96 height 48
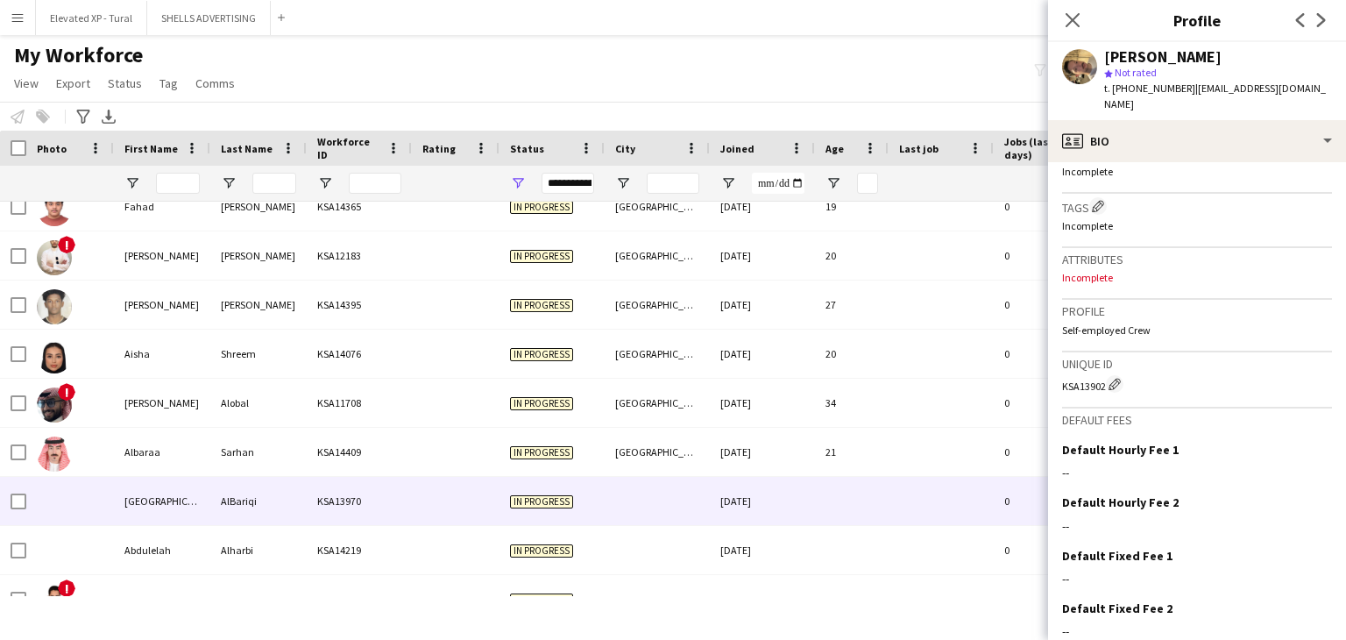
click at [263, 485] on div "AlBariqi" at bounding box center [258, 501] width 96 height 48
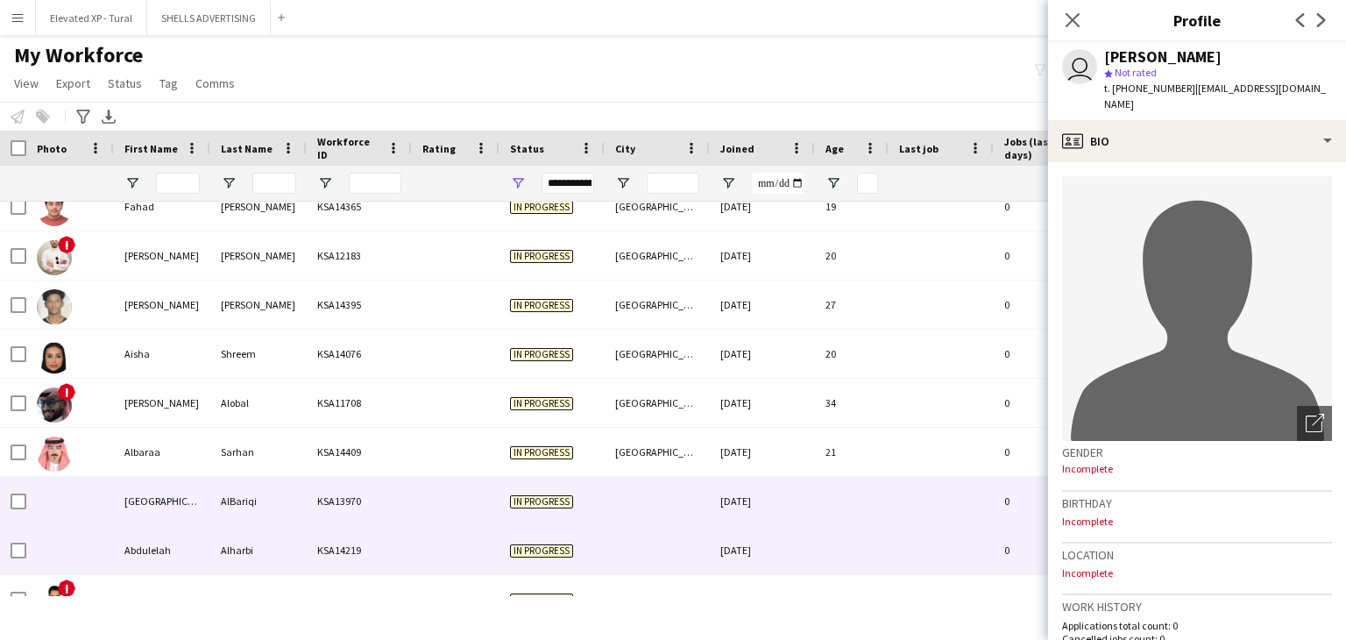
click at [277, 555] on div "Alharbi" at bounding box center [258, 550] width 96 height 48
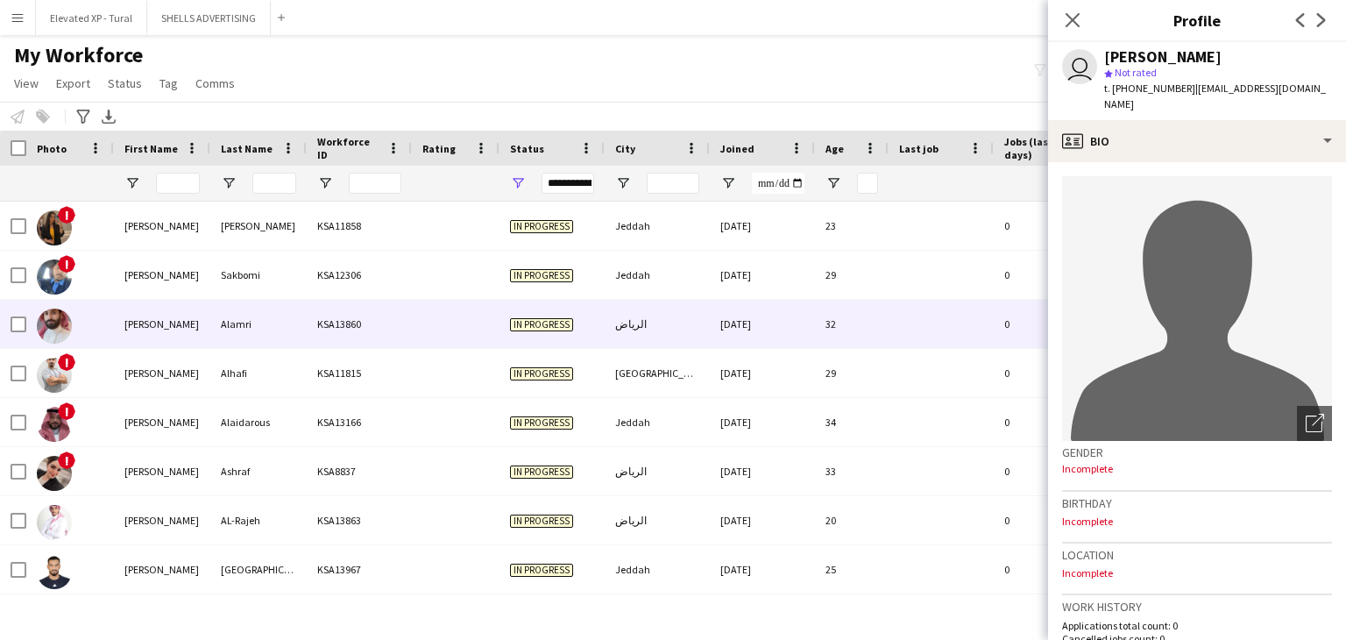
click at [210, 300] on div "Alamri" at bounding box center [258, 324] width 96 height 48
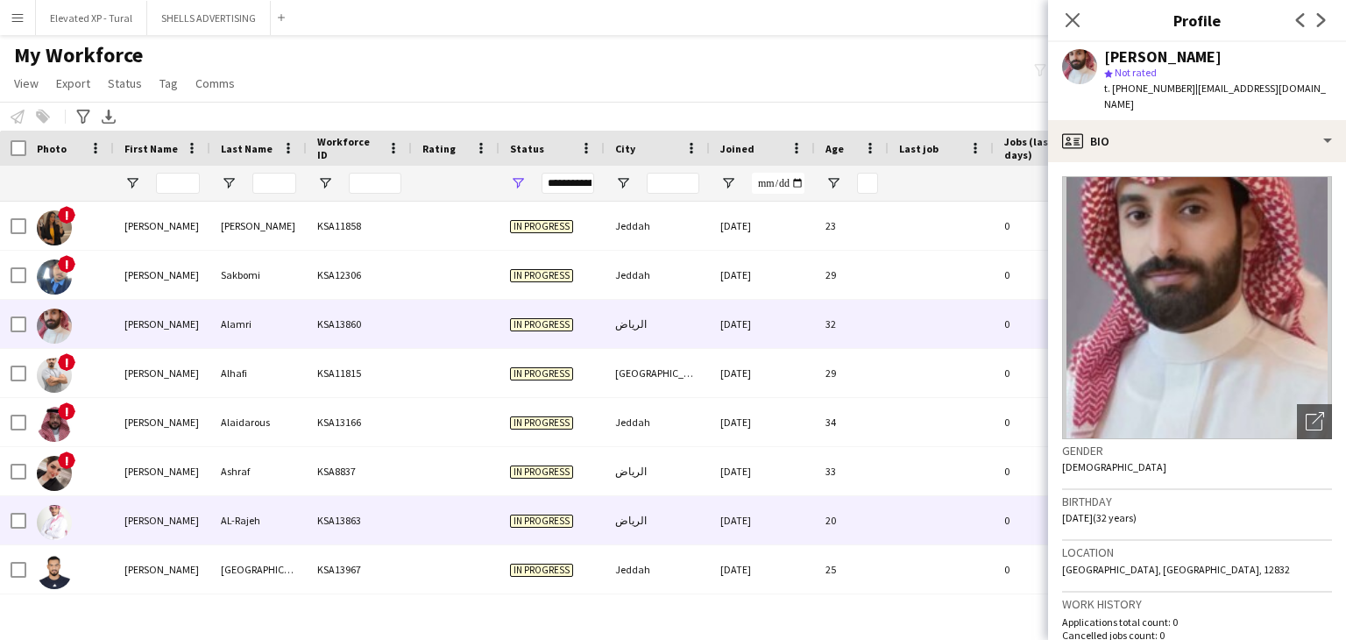
click at [169, 512] on div "[PERSON_NAME]" at bounding box center [162, 520] width 96 height 48
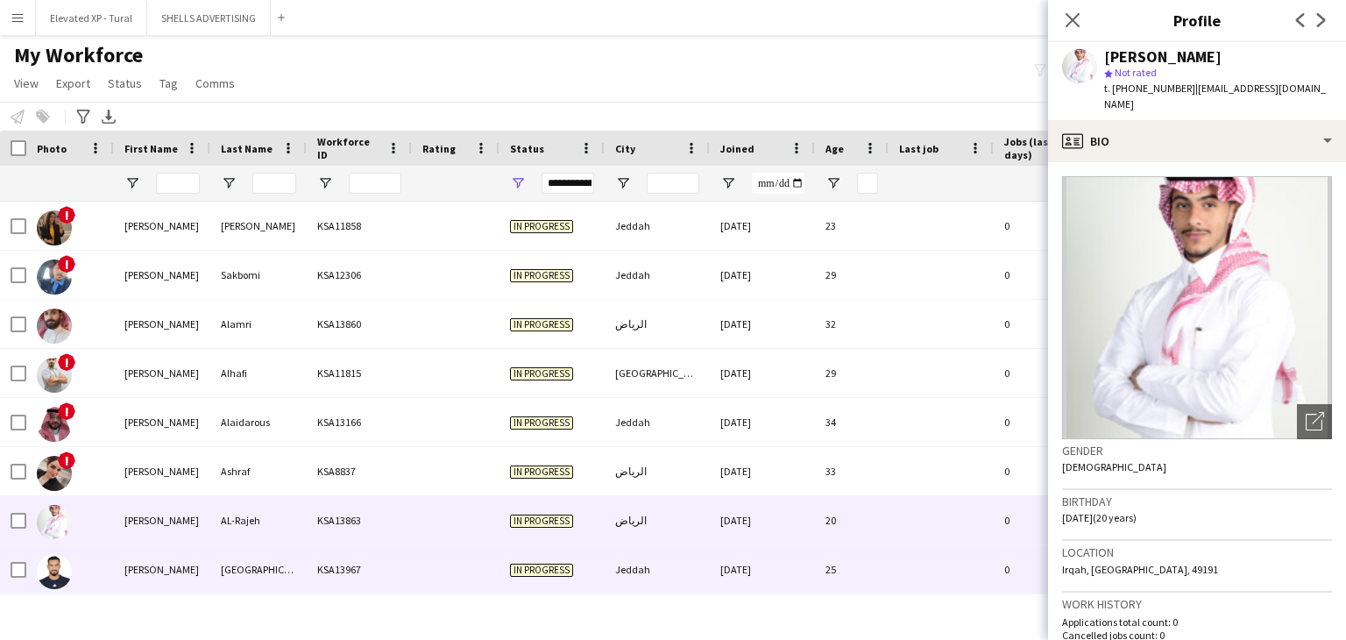
click at [228, 576] on div "[GEOGRAPHIC_DATA]" at bounding box center [258, 569] width 96 height 48
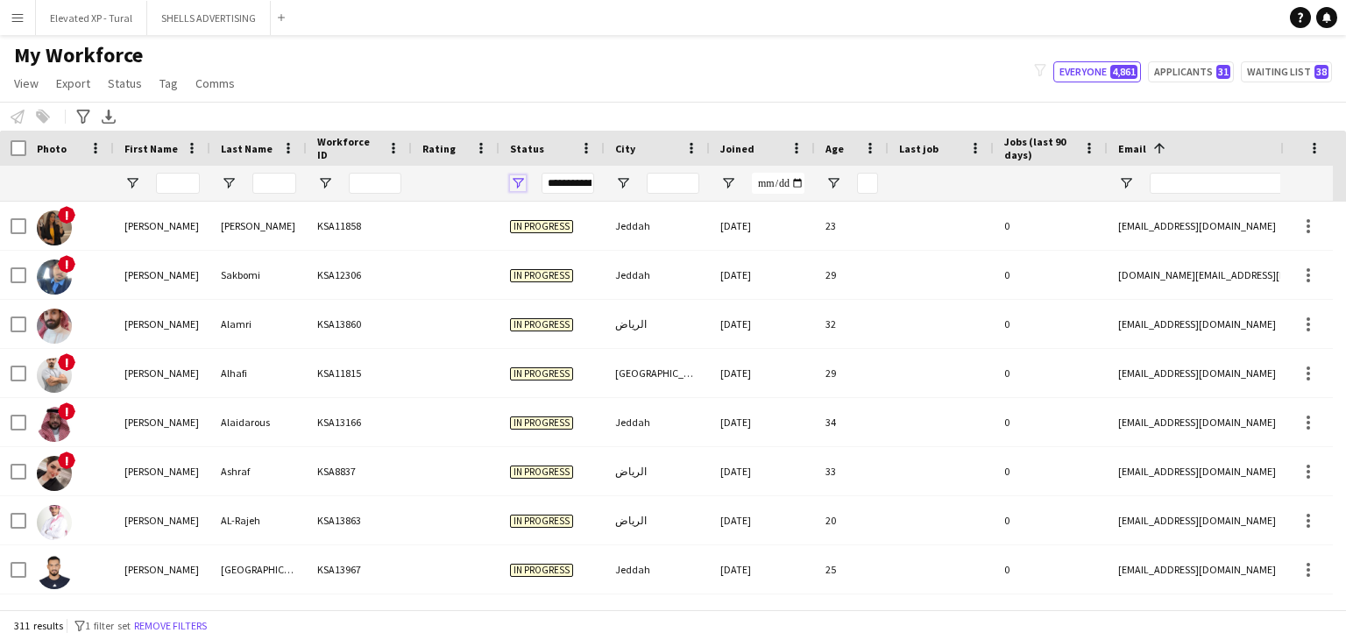
click at [513, 180] on span "Open Filter Menu" at bounding box center [518, 183] width 16 height 16
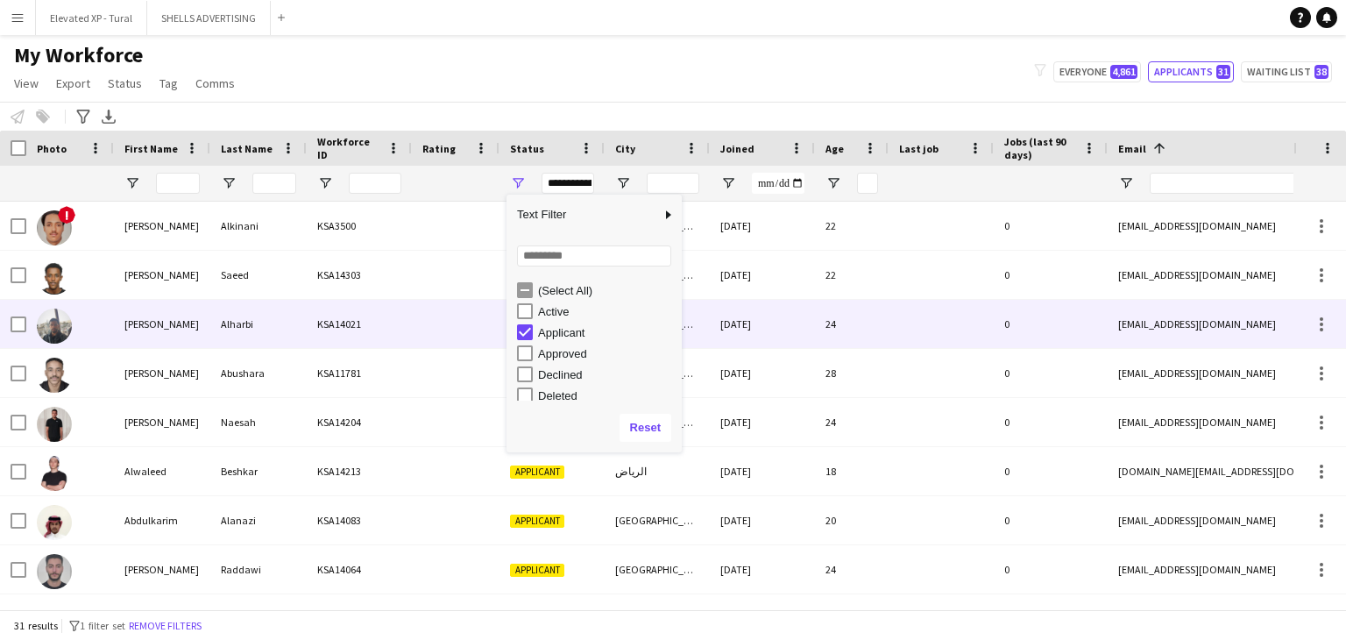
click at [1034, 328] on div "0" at bounding box center [1050, 324] width 114 height 48
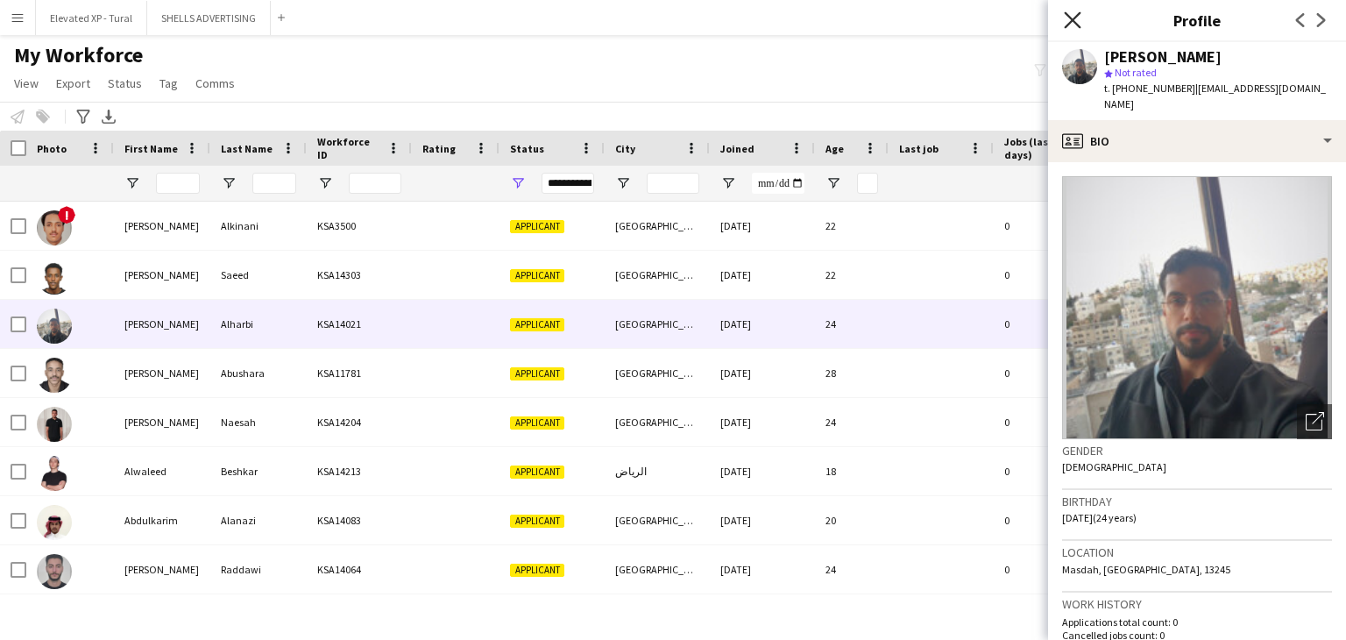
click at [1071, 21] on icon at bounding box center [1072, 19] width 17 height 17
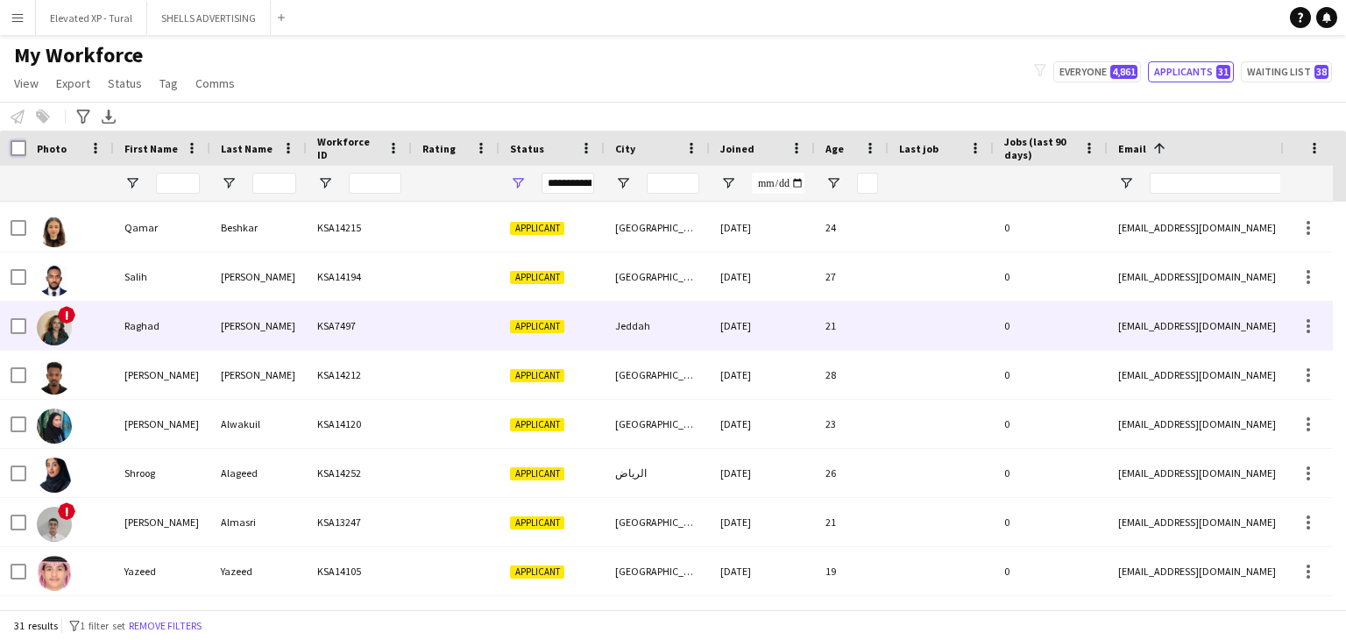
scroll to position [995, 0]
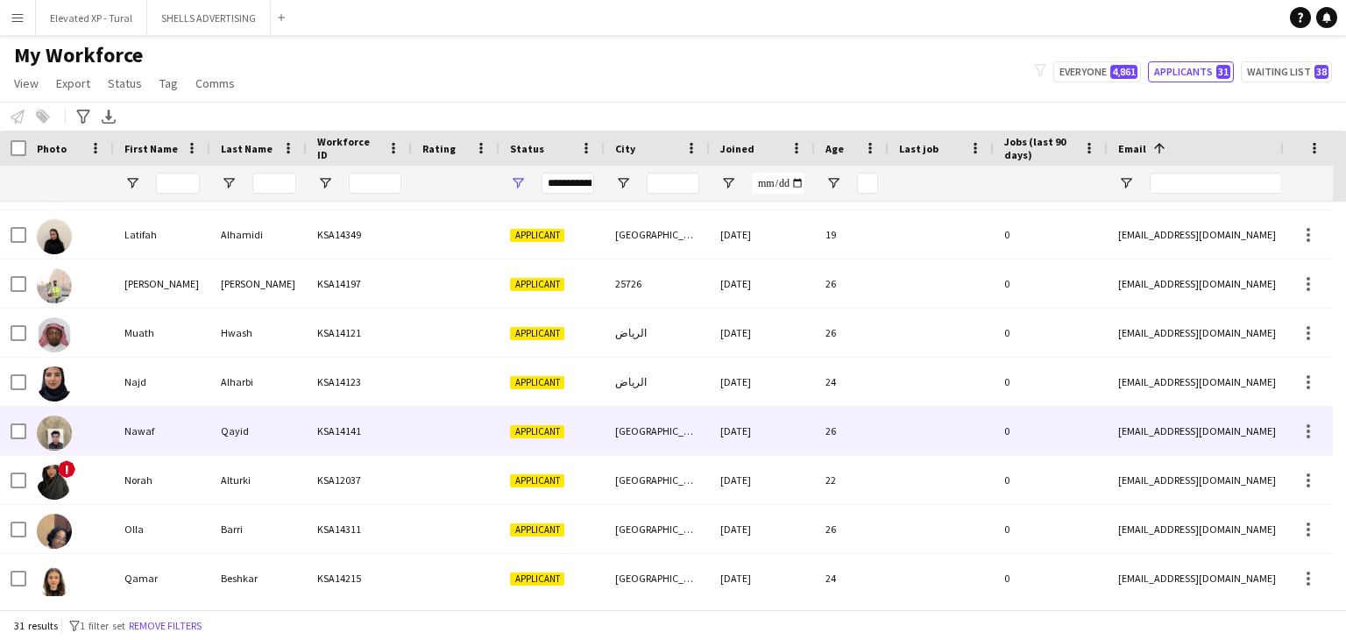
click at [163, 429] on div "Nawaf" at bounding box center [162, 430] width 96 height 48
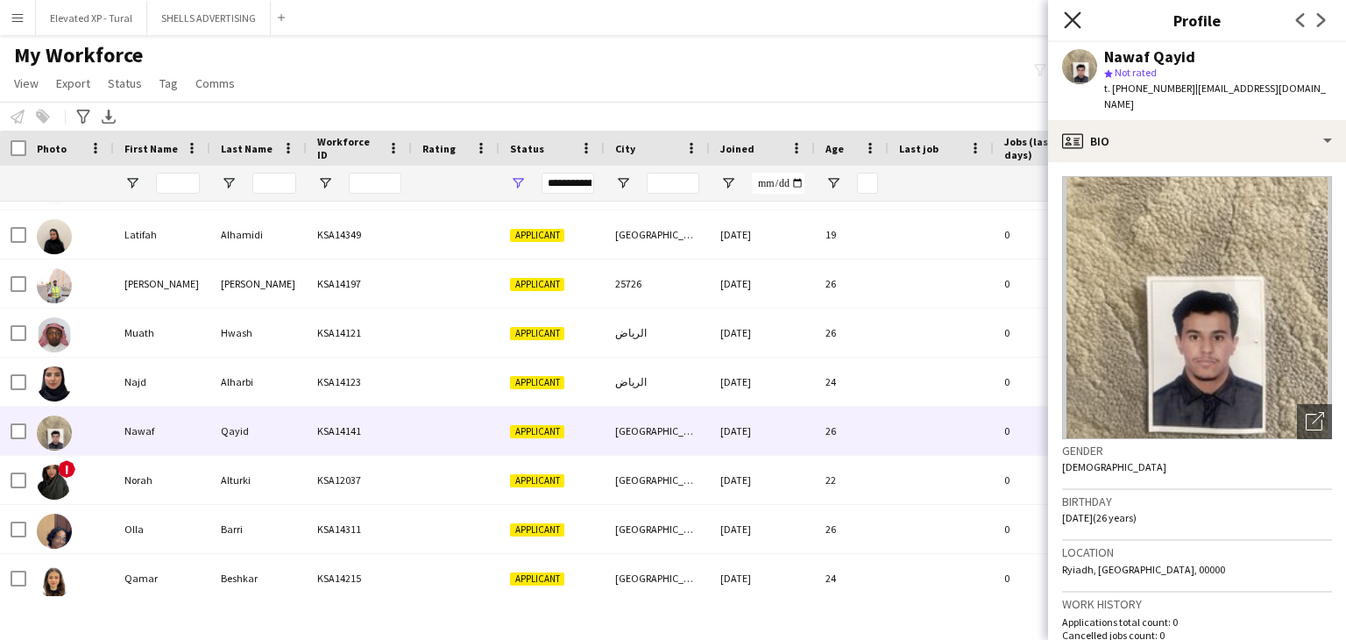
click at [1075, 16] on icon "Close pop-in" at bounding box center [1072, 19] width 17 height 17
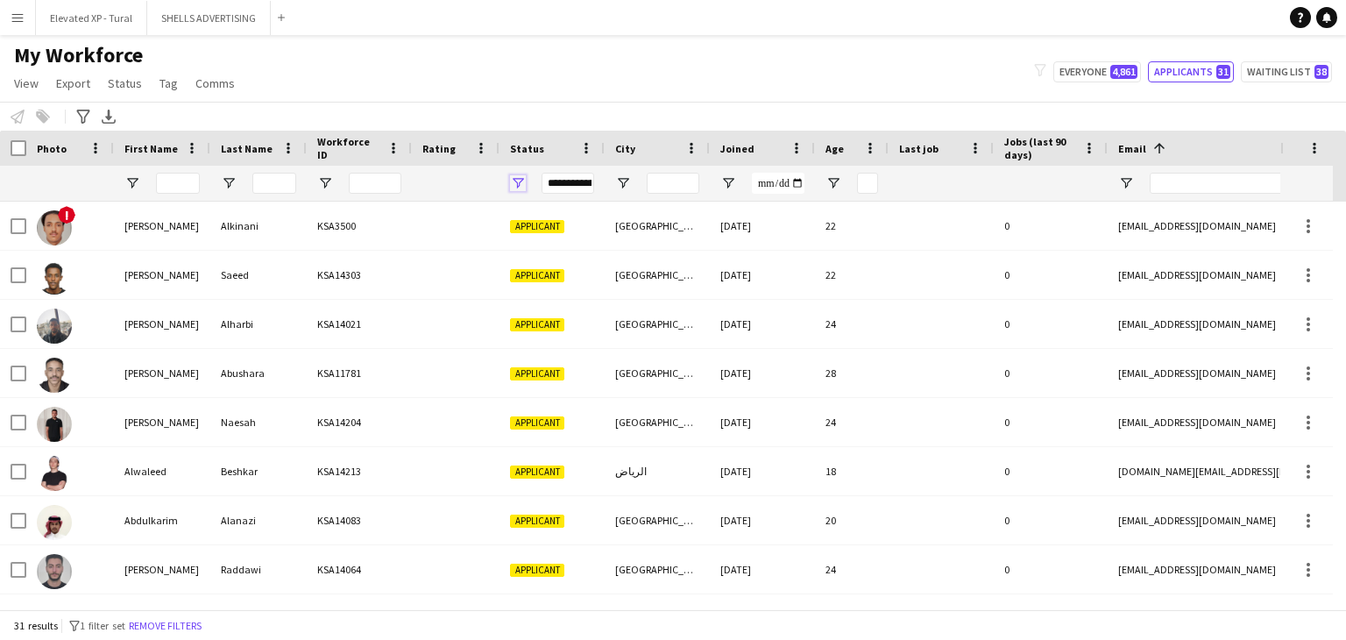
click at [515, 180] on span "Open Filter Menu" at bounding box center [518, 183] width 16 height 16
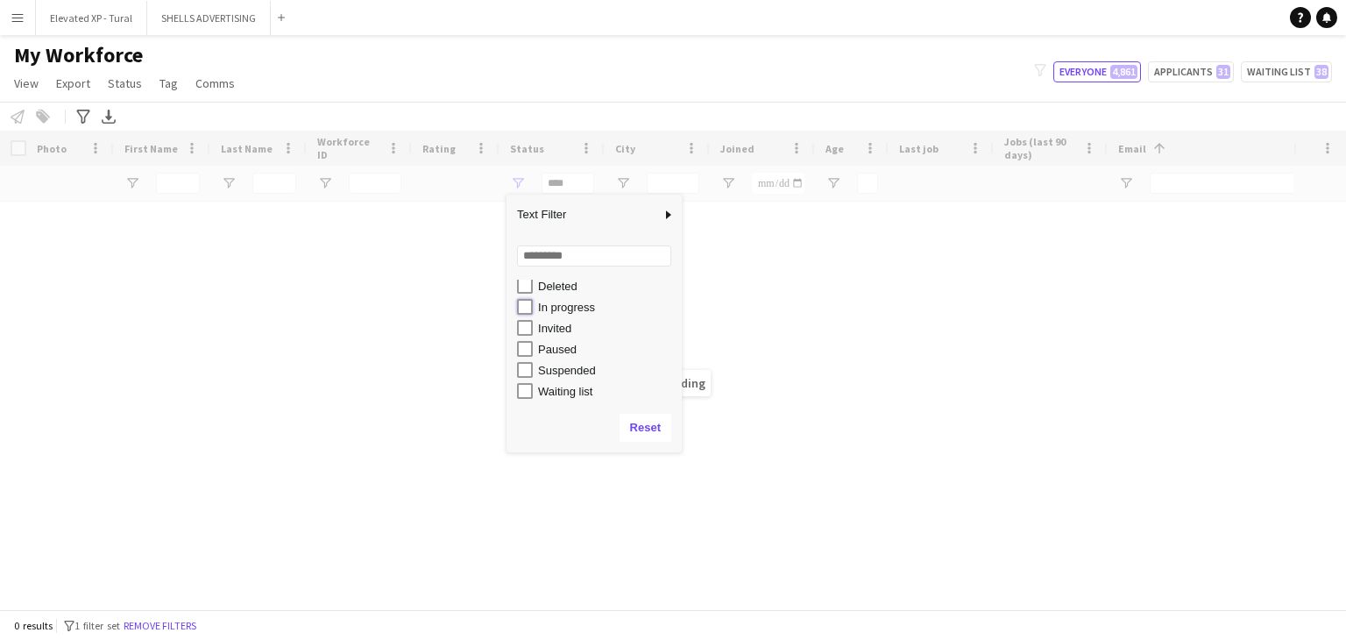
type input "**********"
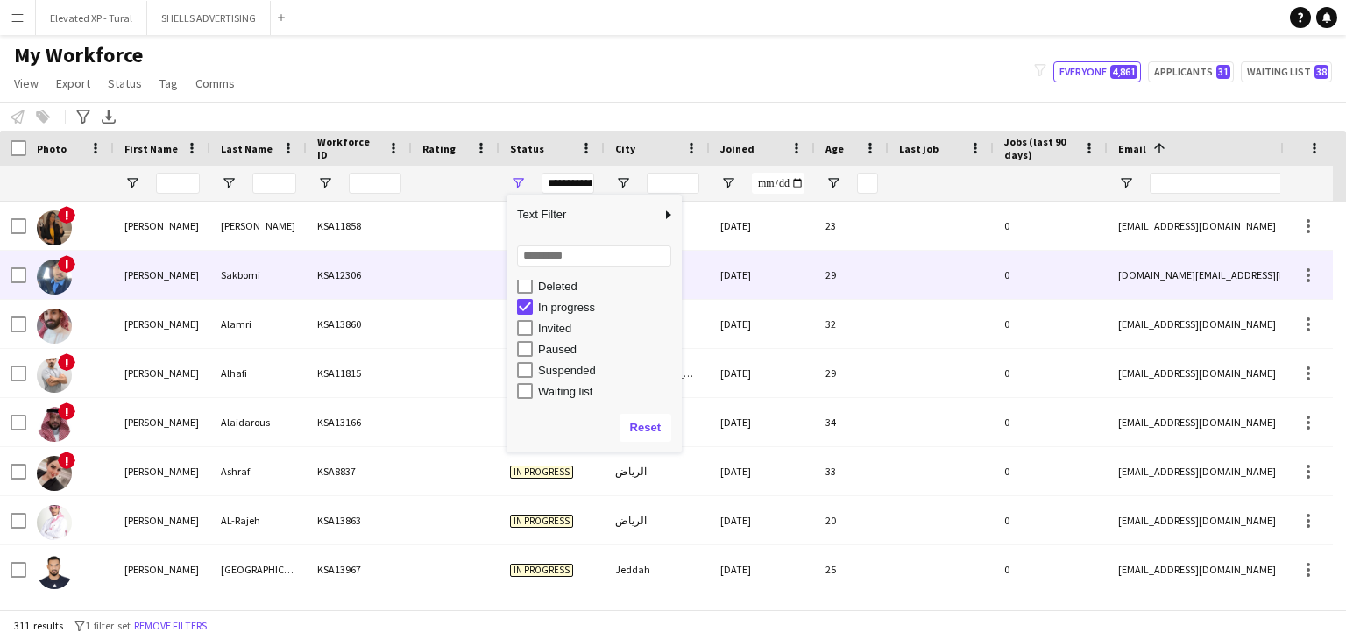
click at [209, 278] on div "[PERSON_NAME]" at bounding box center [162, 275] width 96 height 48
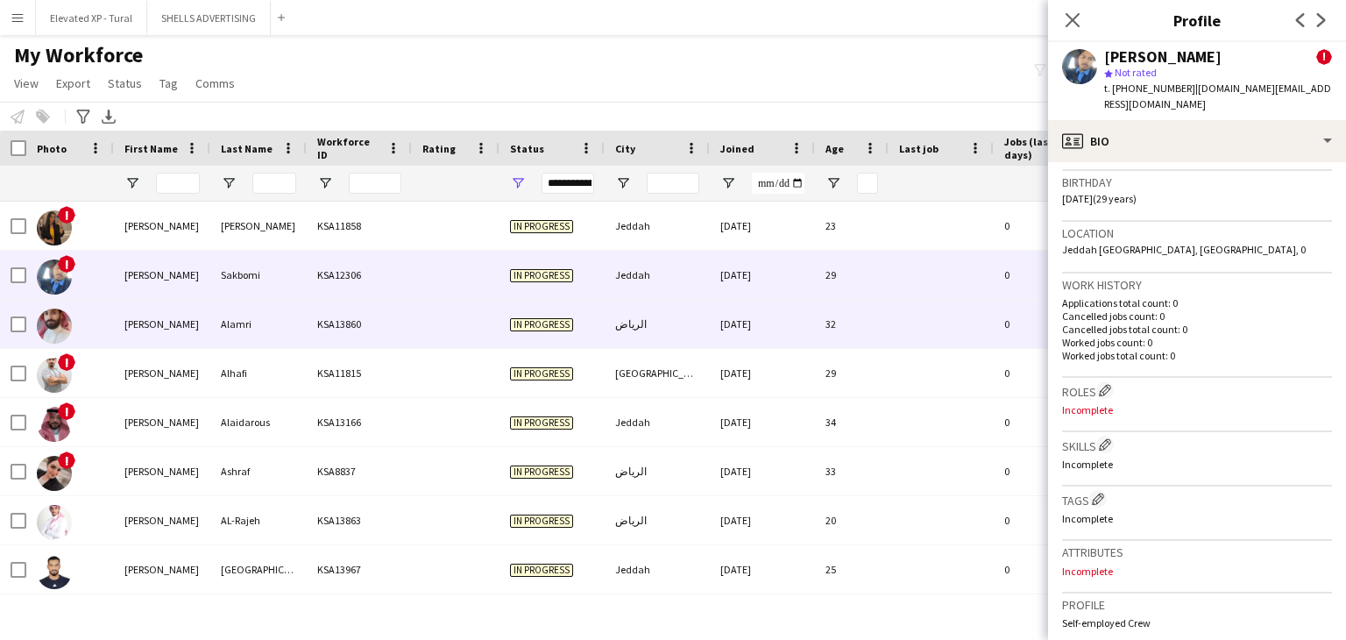
click at [224, 341] on div "Alamri" at bounding box center [258, 324] width 96 height 48
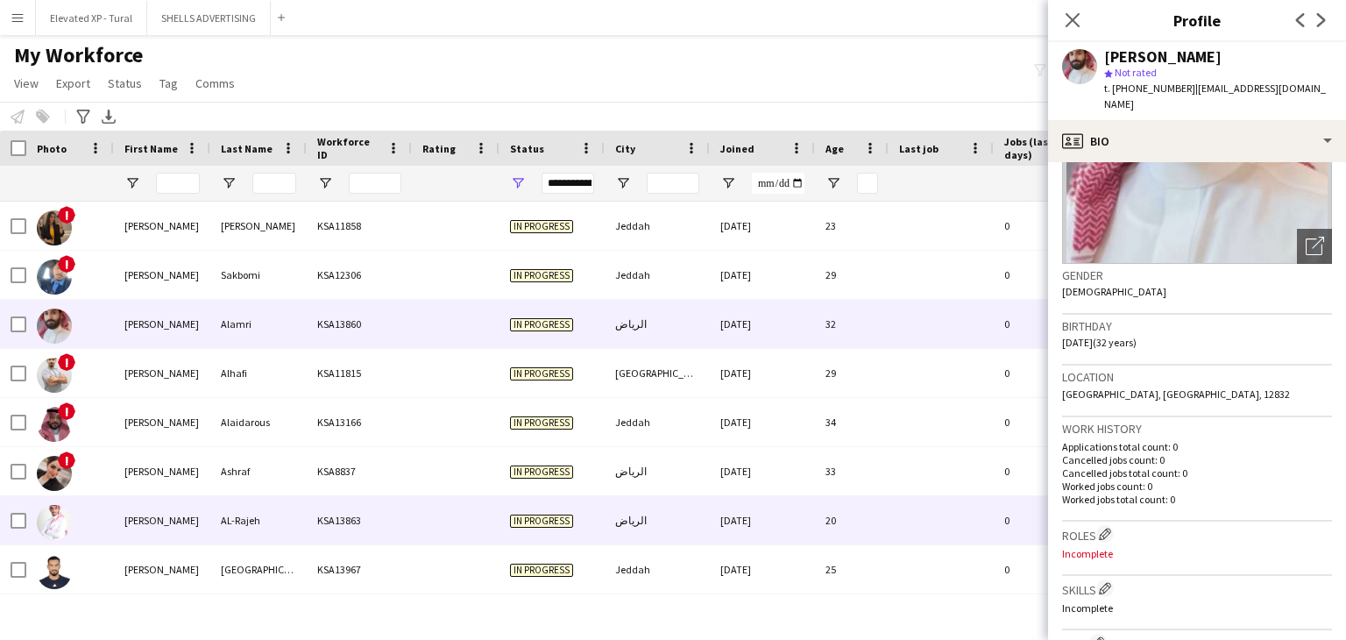
click at [193, 505] on div "[PERSON_NAME]" at bounding box center [162, 520] width 96 height 48
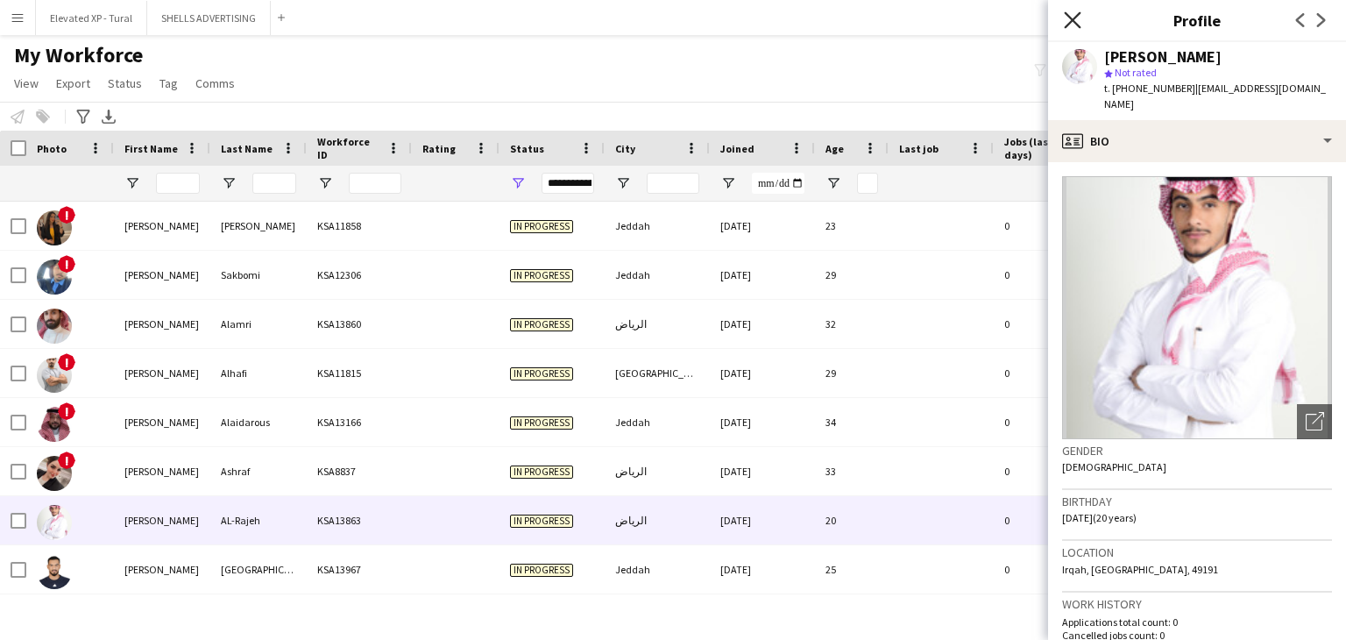
click at [1071, 25] on icon "Close pop-in" at bounding box center [1072, 19] width 17 height 17
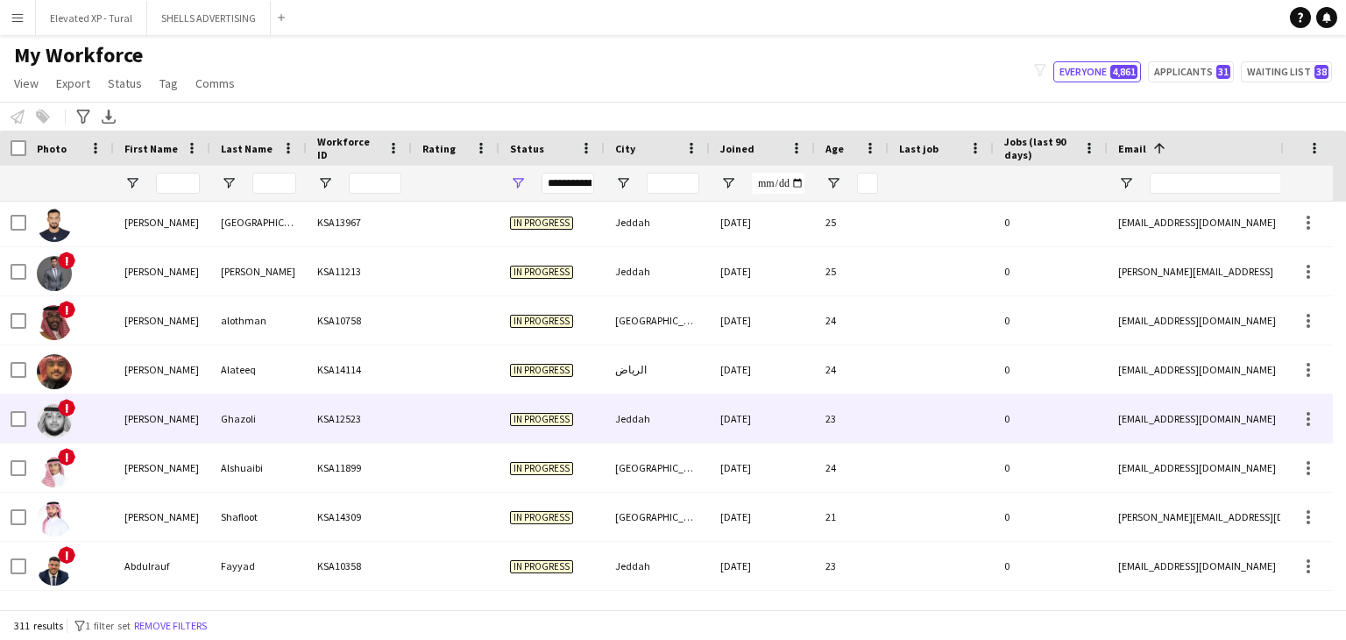
scroll to position [350, 0]
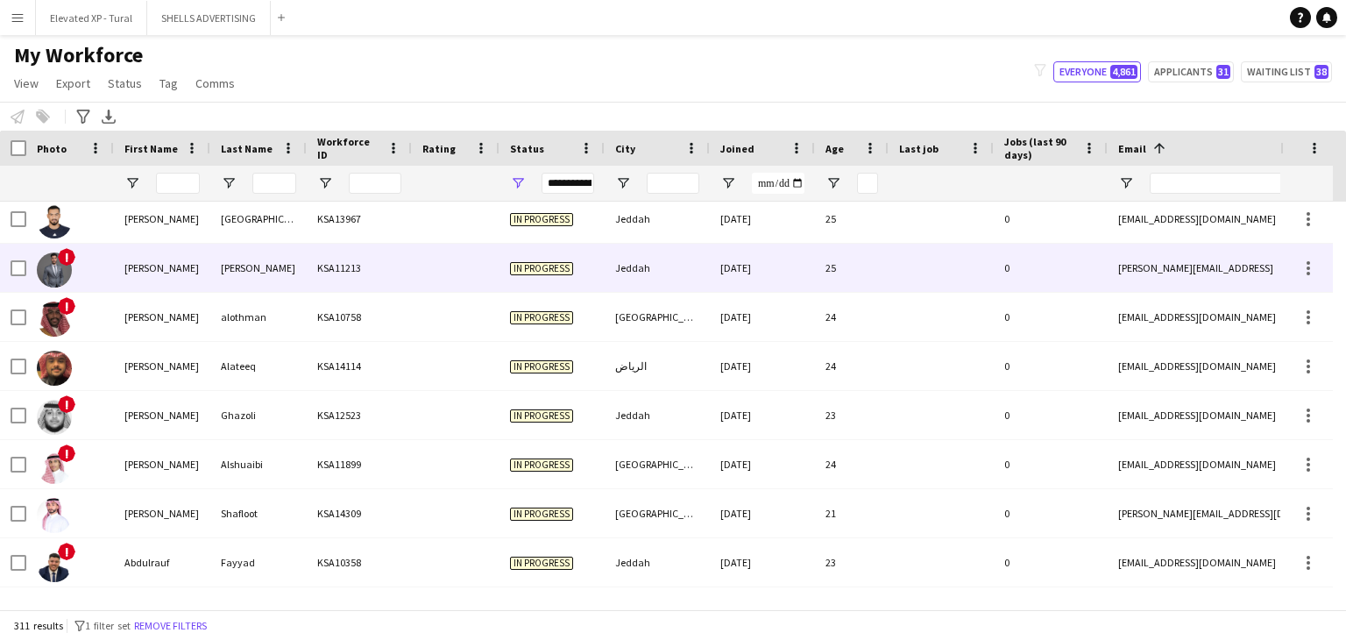
click at [200, 258] on div "[PERSON_NAME]" at bounding box center [162, 268] width 96 height 48
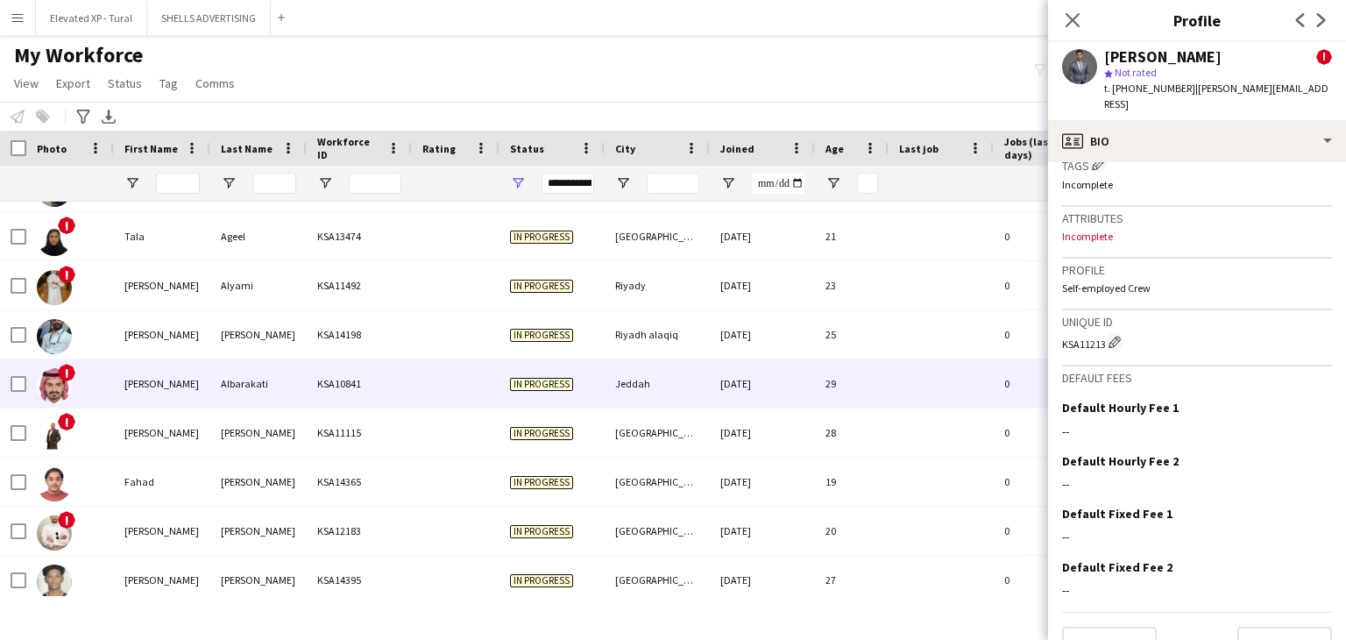
scroll to position [1383, 0]
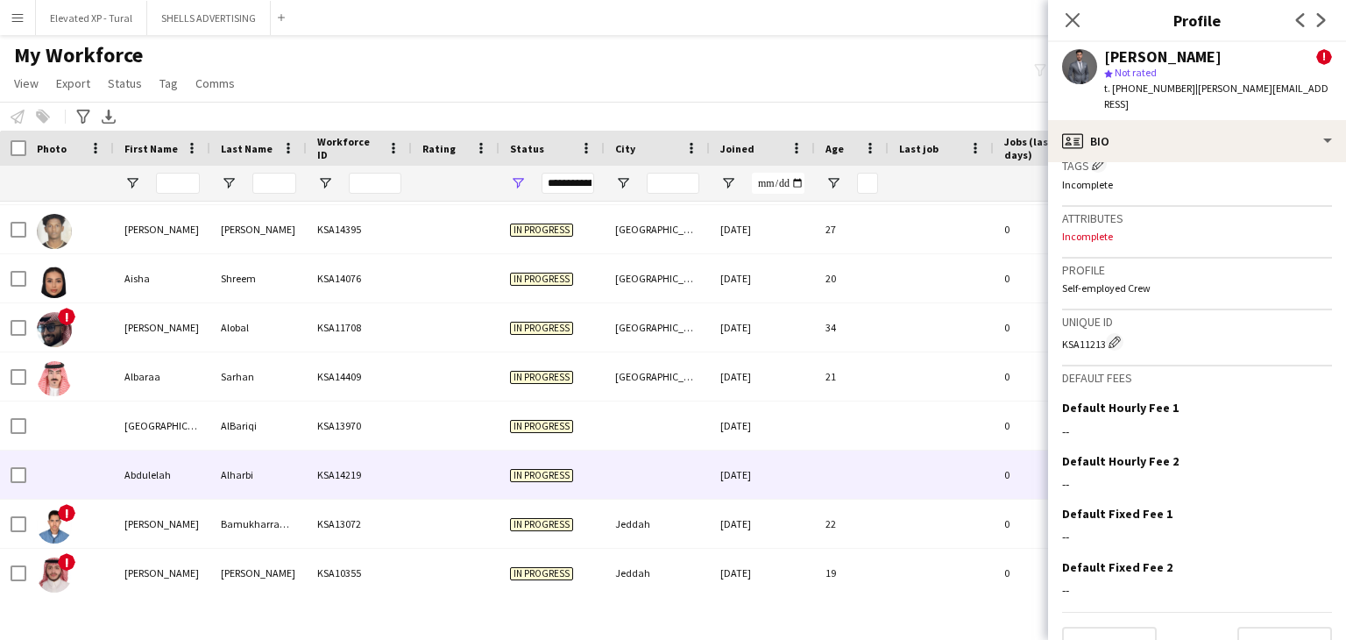
click at [203, 463] on div "Abdulelah" at bounding box center [162, 474] width 96 height 48
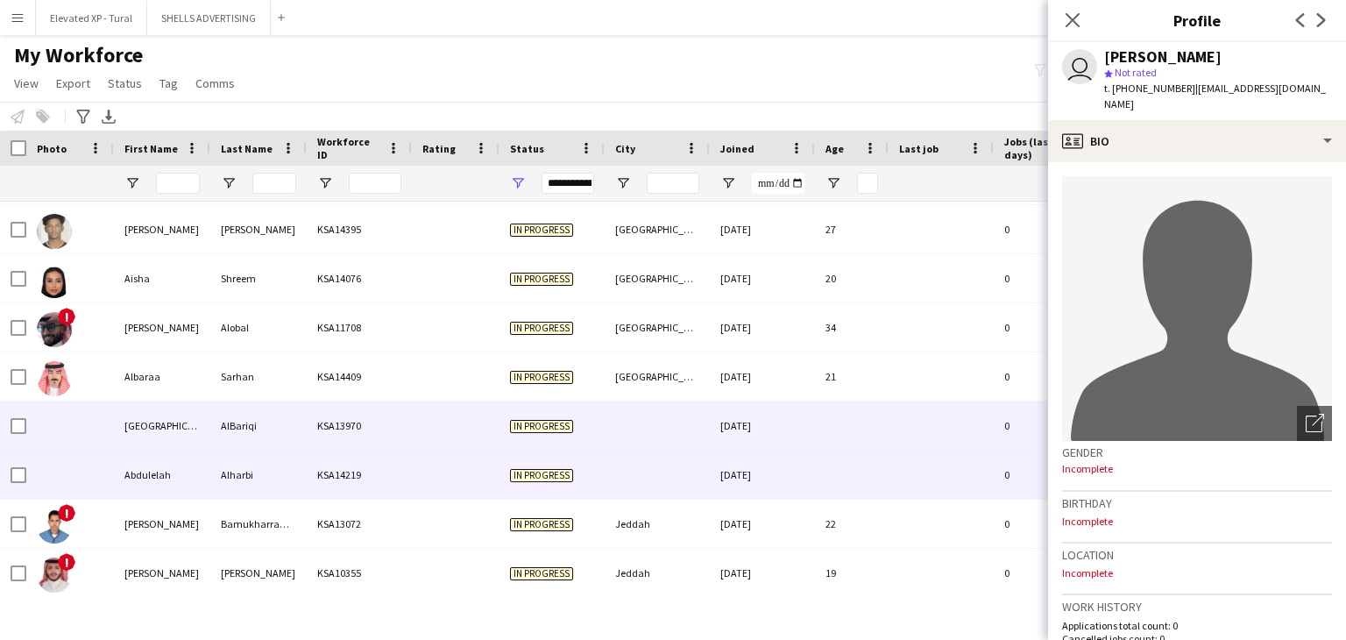
click at [210, 435] on div "Turki AlBariqi KSA13970 In progress [DATE] 0 [EMAIL_ADDRESS][DOMAIN_NAME]" at bounding box center [949, 425] width 1899 height 49
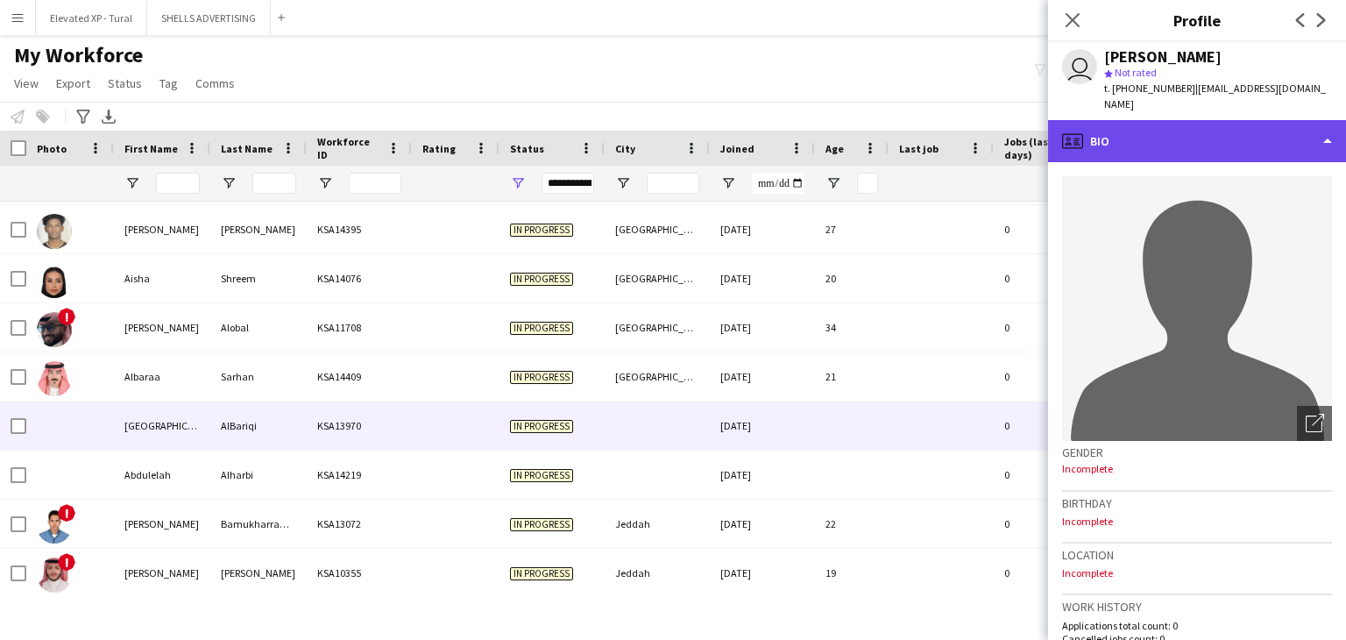
click at [1134, 120] on div "profile Bio" at bounding box center [1197, 141] width 298 height 42
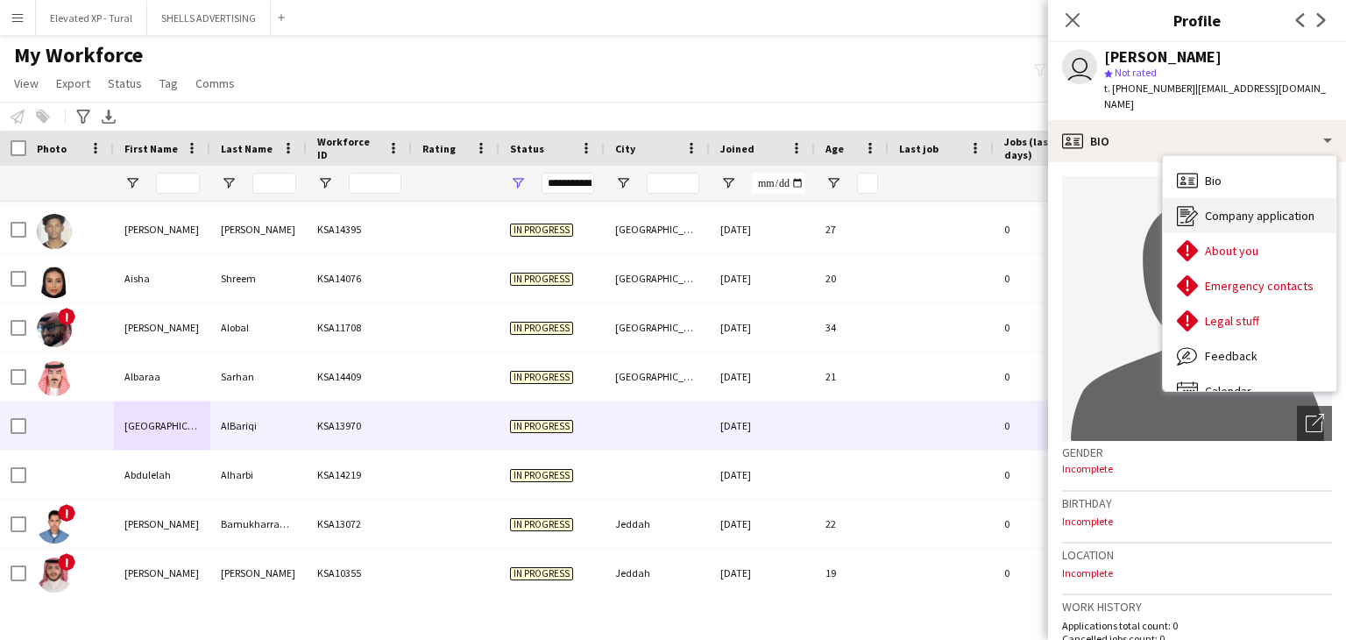
click at [1200, 200] on div "Company application Company application" at bounding box center [1249, 215] width 173 height 35
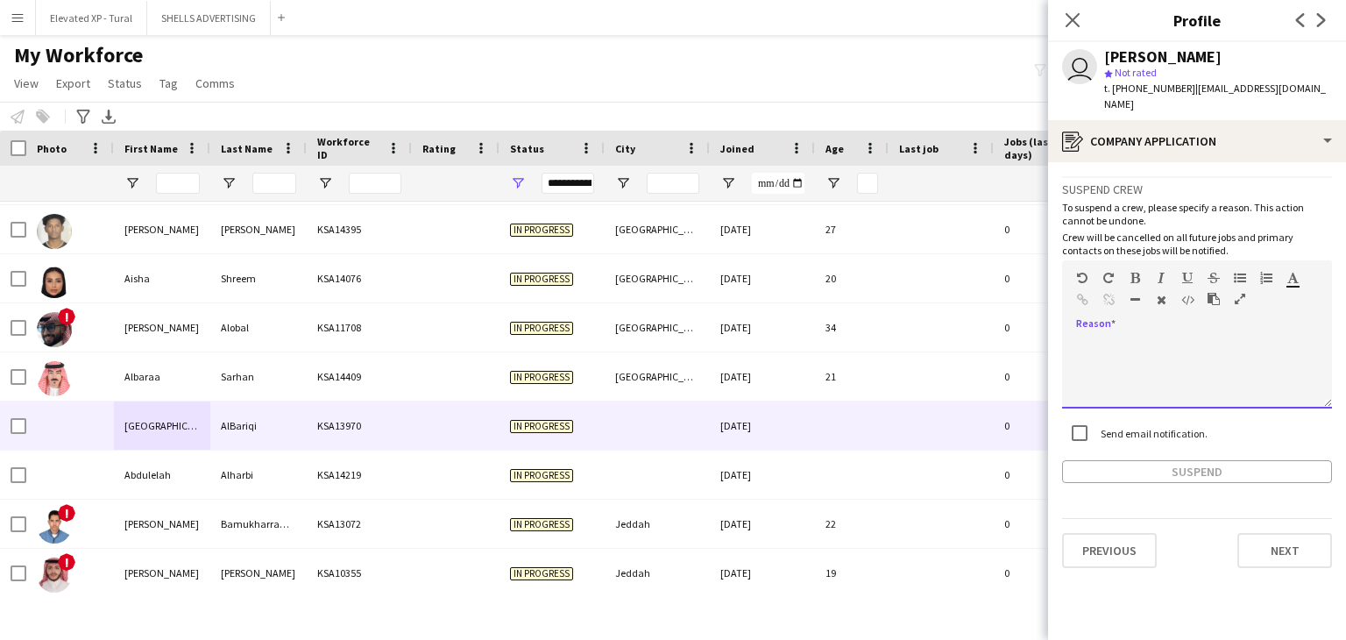
click at [1106, 349] on div at bounding box center [1197, 373] width 270 height 70
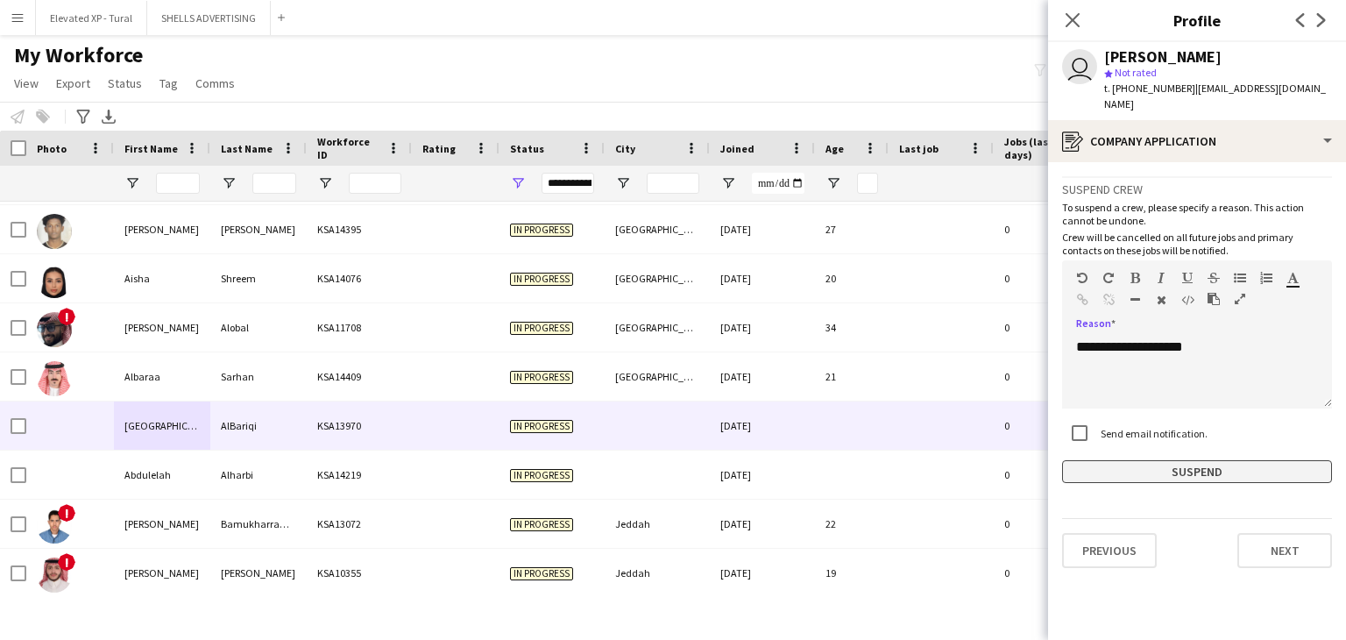
click at [1142, 460] on button "Suspend" at bounding box center [1197, 471] width 270 height 23
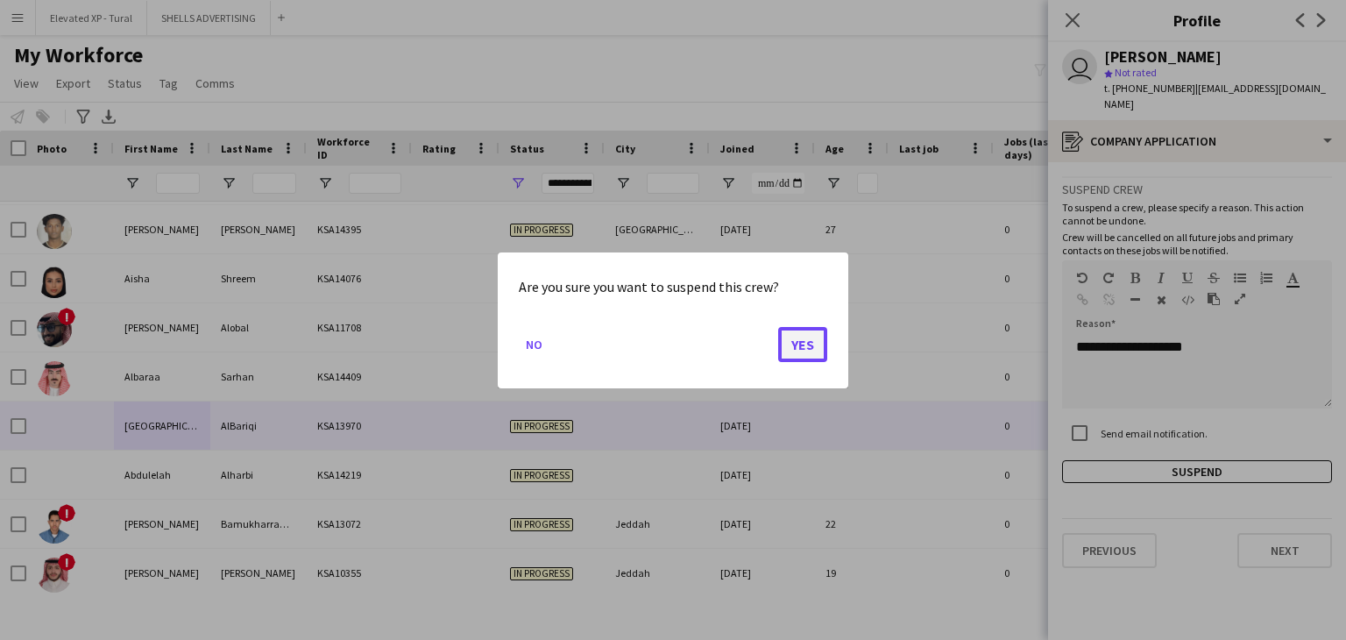
click at [797, 343] on button "Yes" at bounding box center [802, 343] width 49 height 35
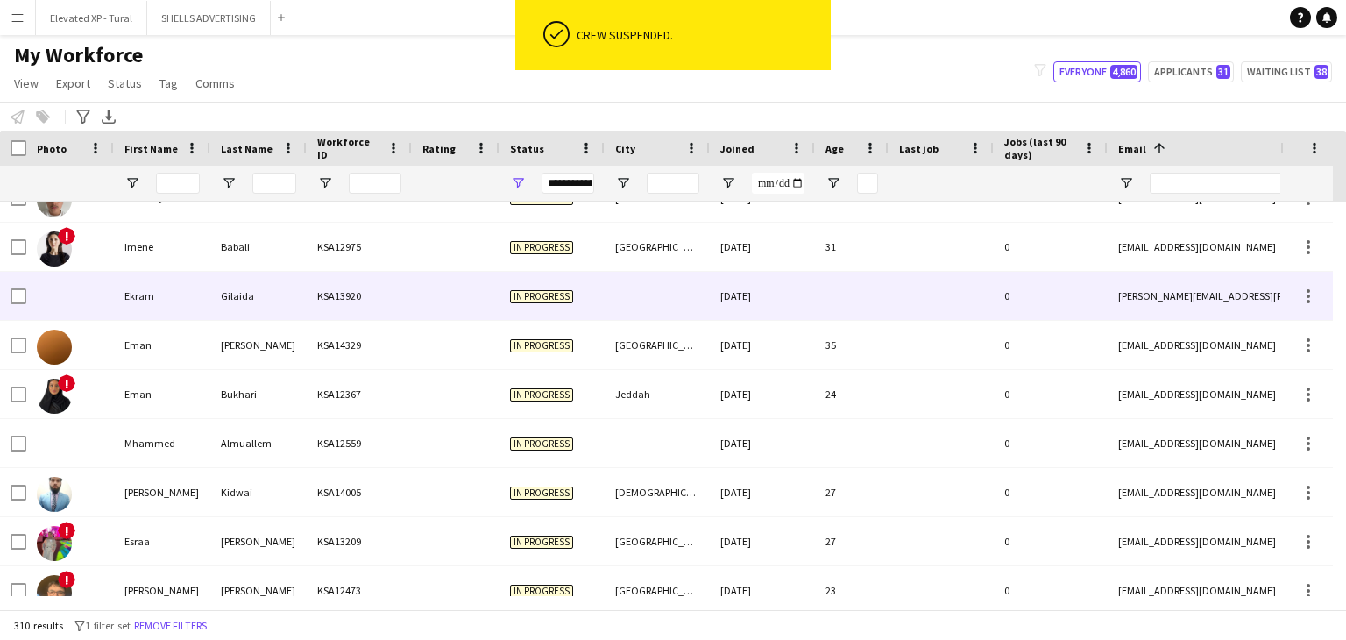
click at [201, 310] on div "Ekram" at bounding box center [162, 296] width 96 height 48
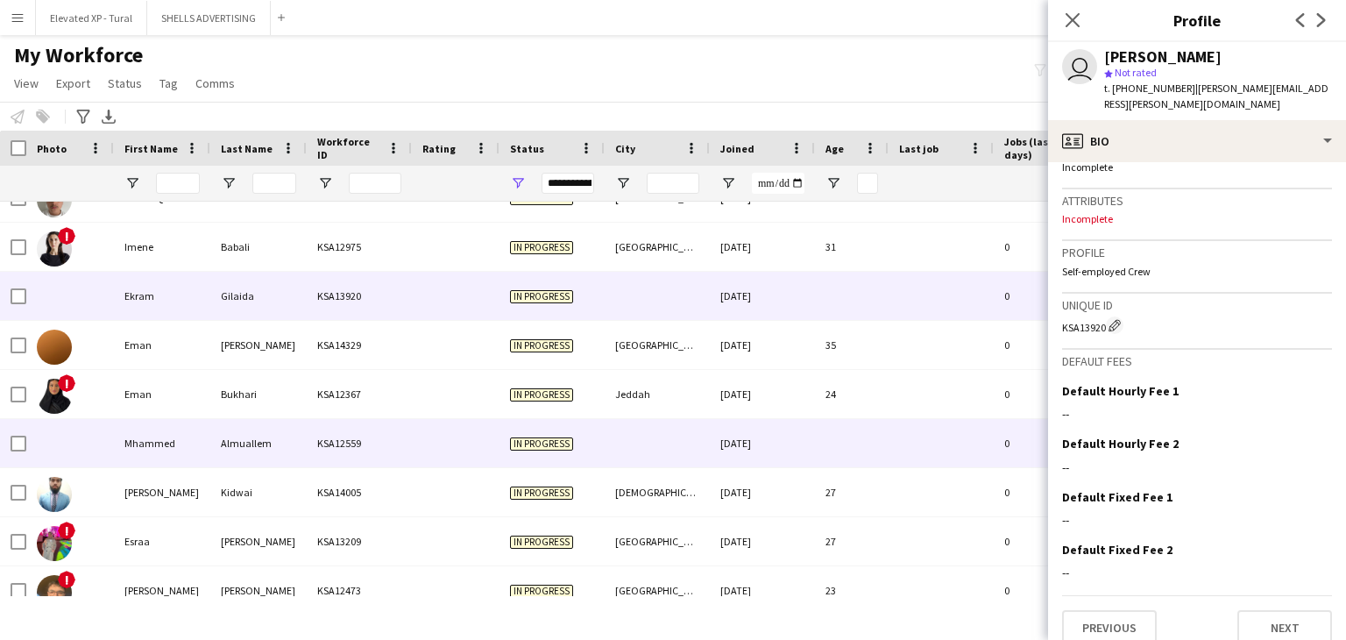
click at [313, 449] on div "KSA12559" at bounding box center [359, 443] width 105 height 48
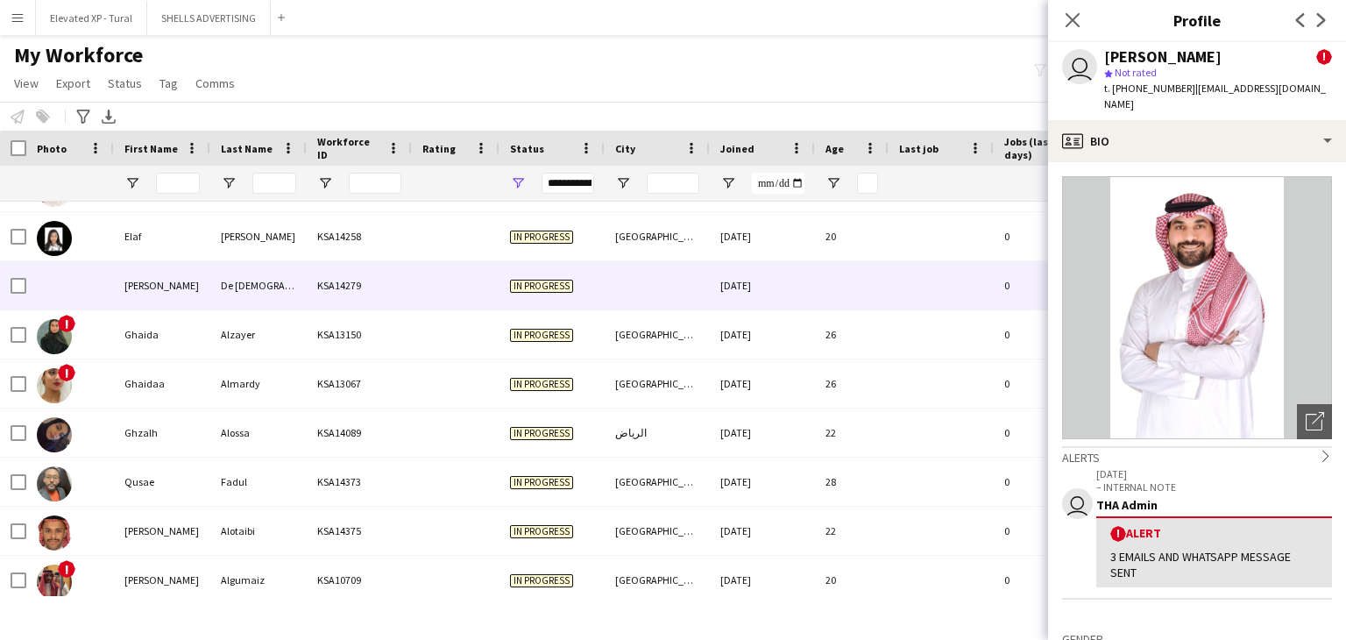
click at [305, 304] on div "De [DEMOGRAPHIC_DATA][PERSON_NAME]" at bounding box center [258, 285] width 96 height 48
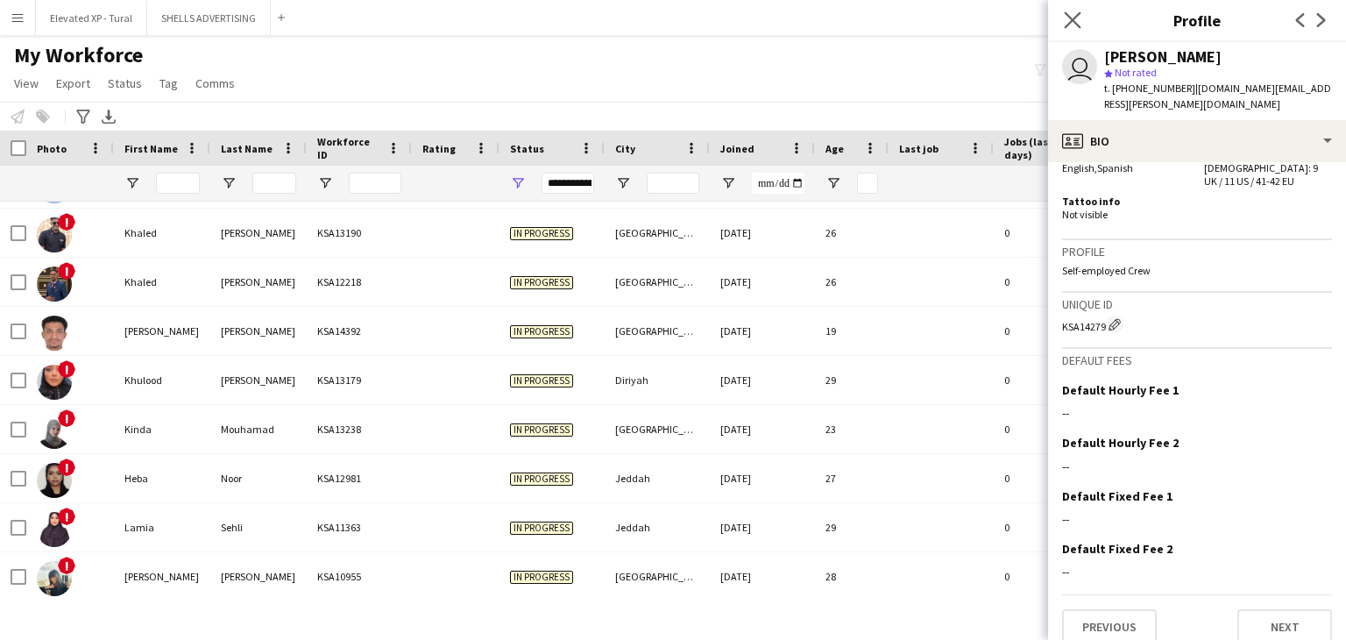
click at [1081, 20] on app-icon "Close pop-in" at bounding box center [1072, 20] width 25 height 25
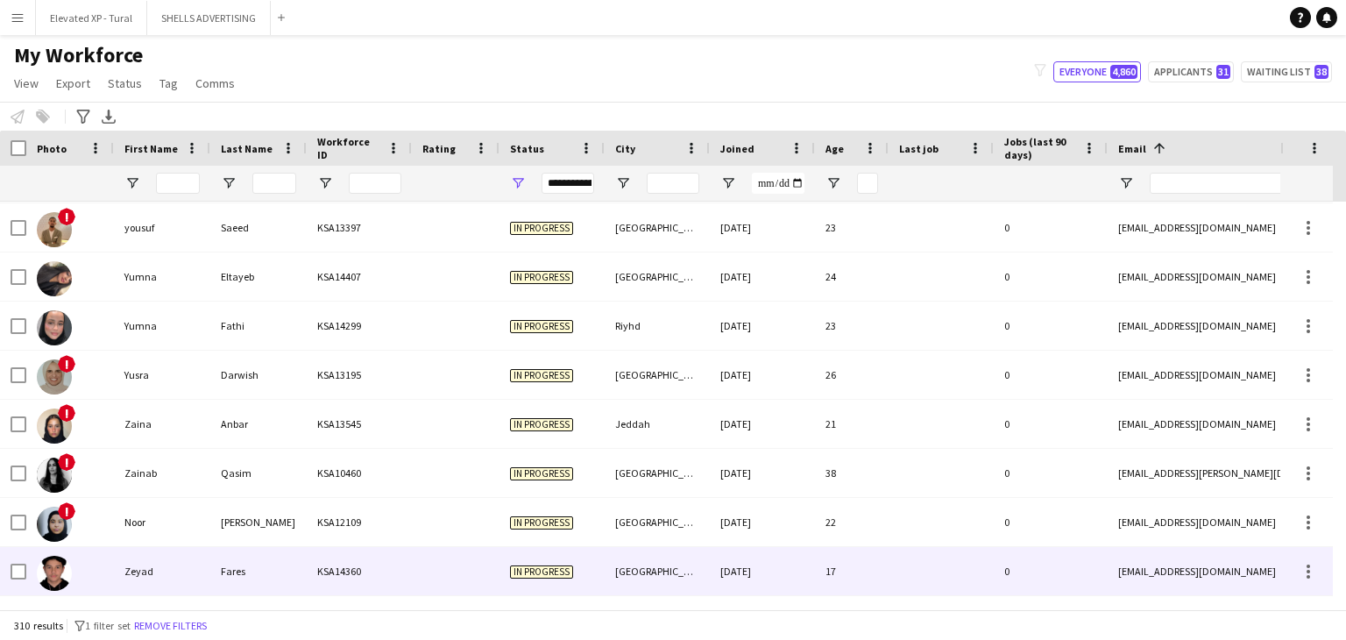
click at [286, 566] on div "Fares" at bounding box center [258, 571] width 96 height 48
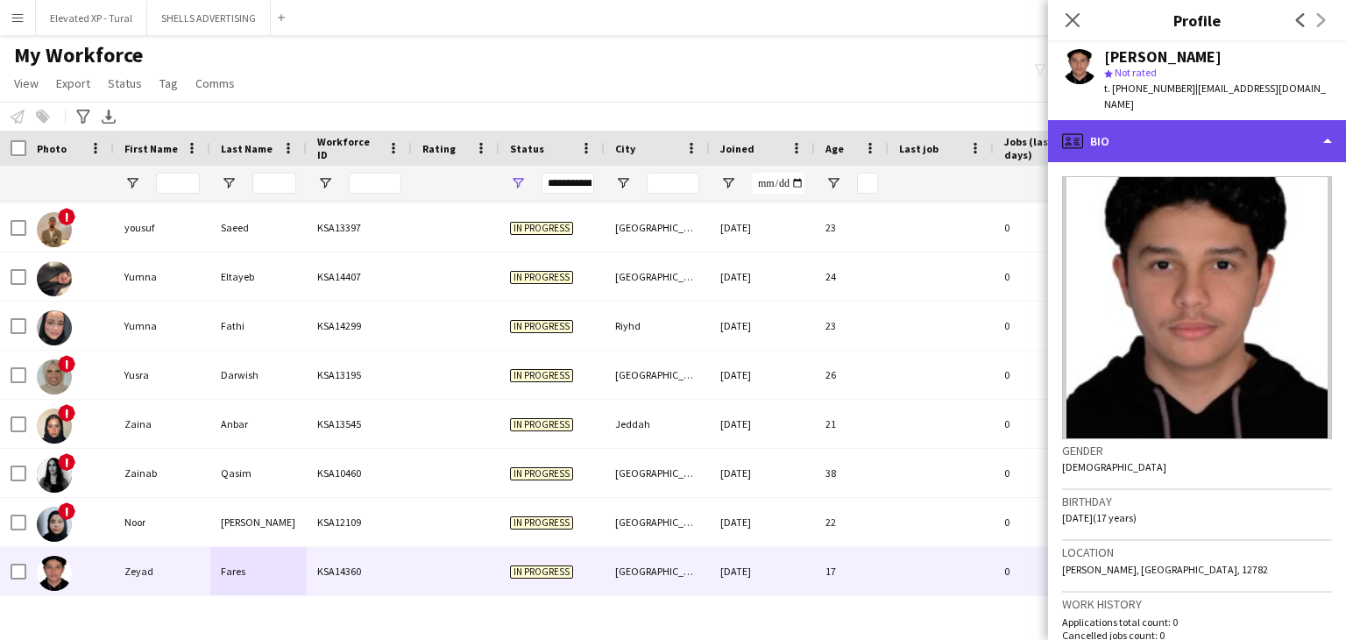
click at [1166, 120] on div "profile Bio" at bounding box center [1197, 141] width 298 height 42
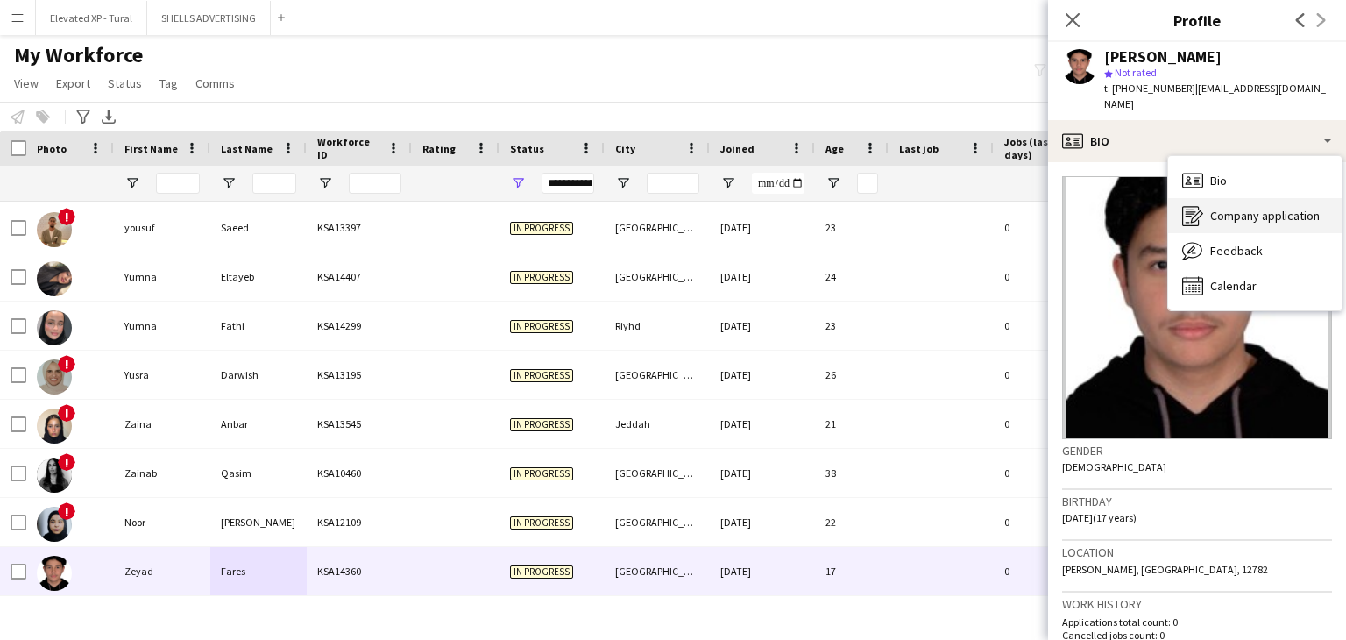
click at [1216, 208] on span "Company application" at bounding box center [1265, 216] width 110 height 16
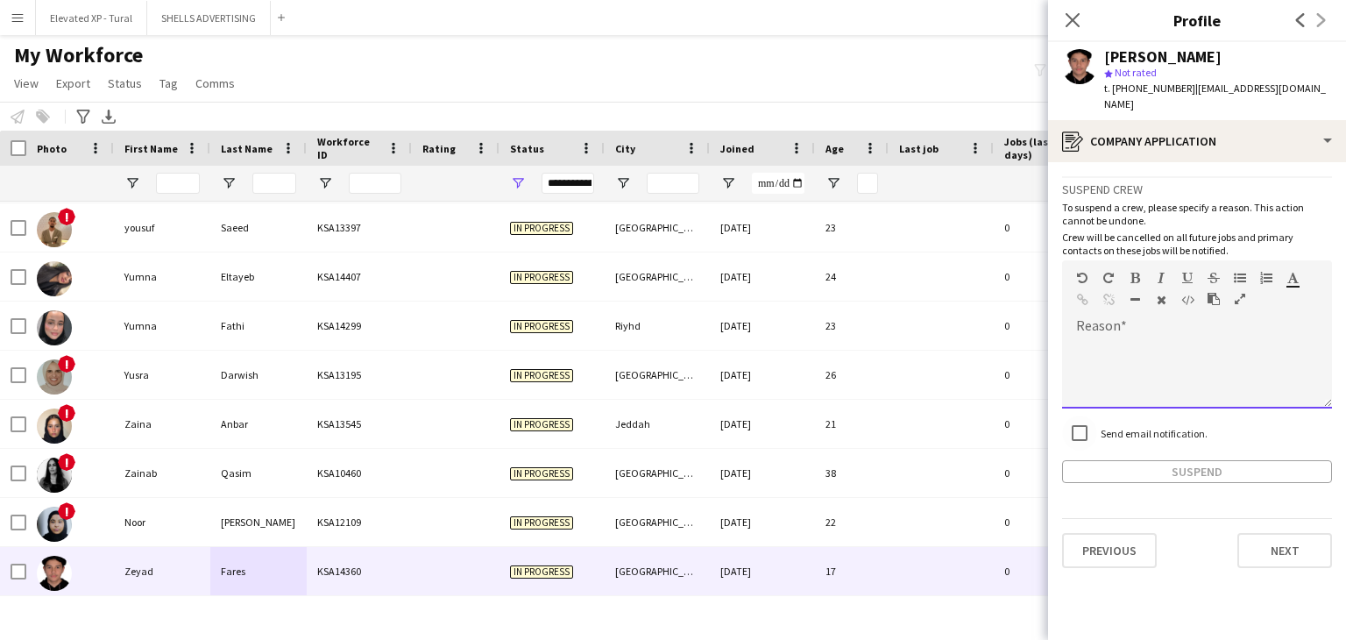
click at [1124, 338] on div at bounding box center [1197, 373] width 270 height 70
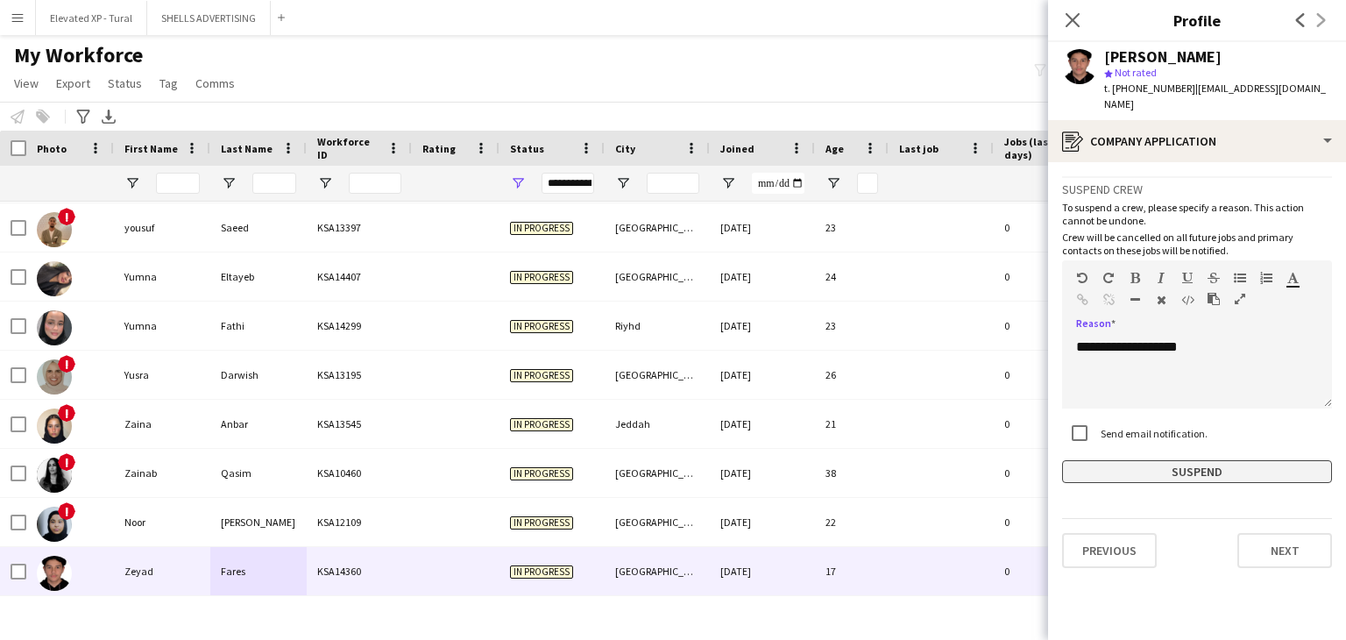
click at [1212, 460] on button "Suspend" at bounding box center [1197, 471] width 270 height 23
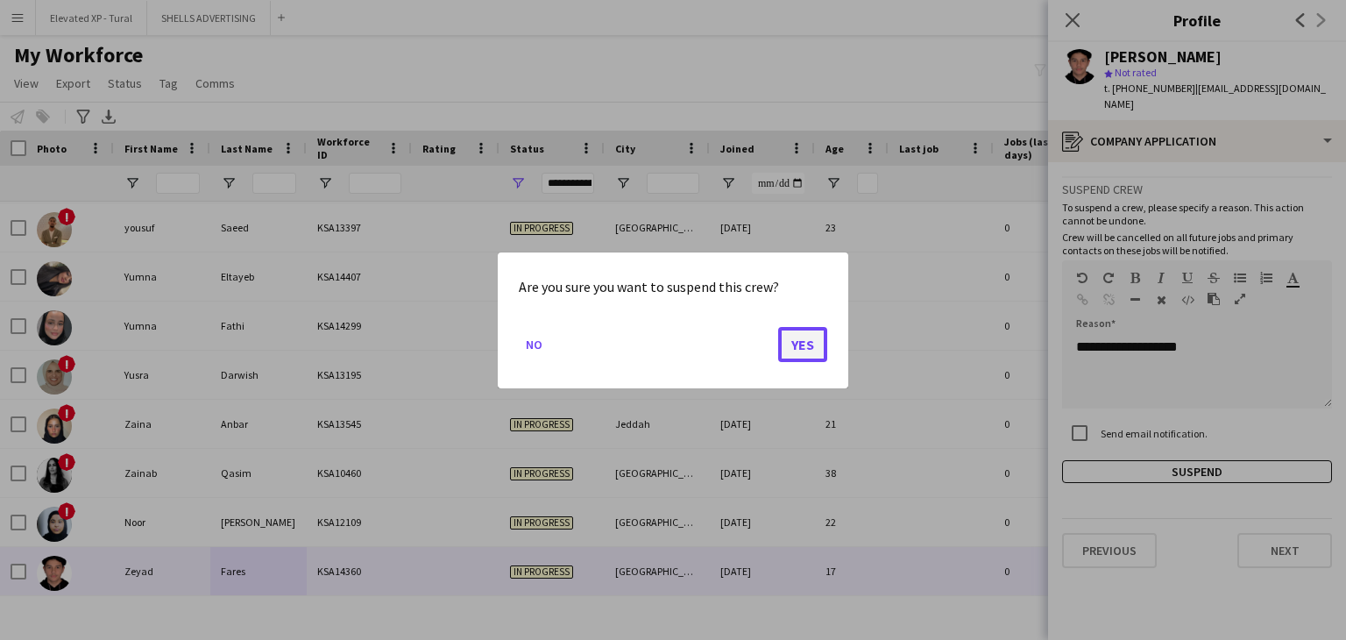
click at [805, 340] on button "Yes" at bounding box center [802, 343] width 49 height 35
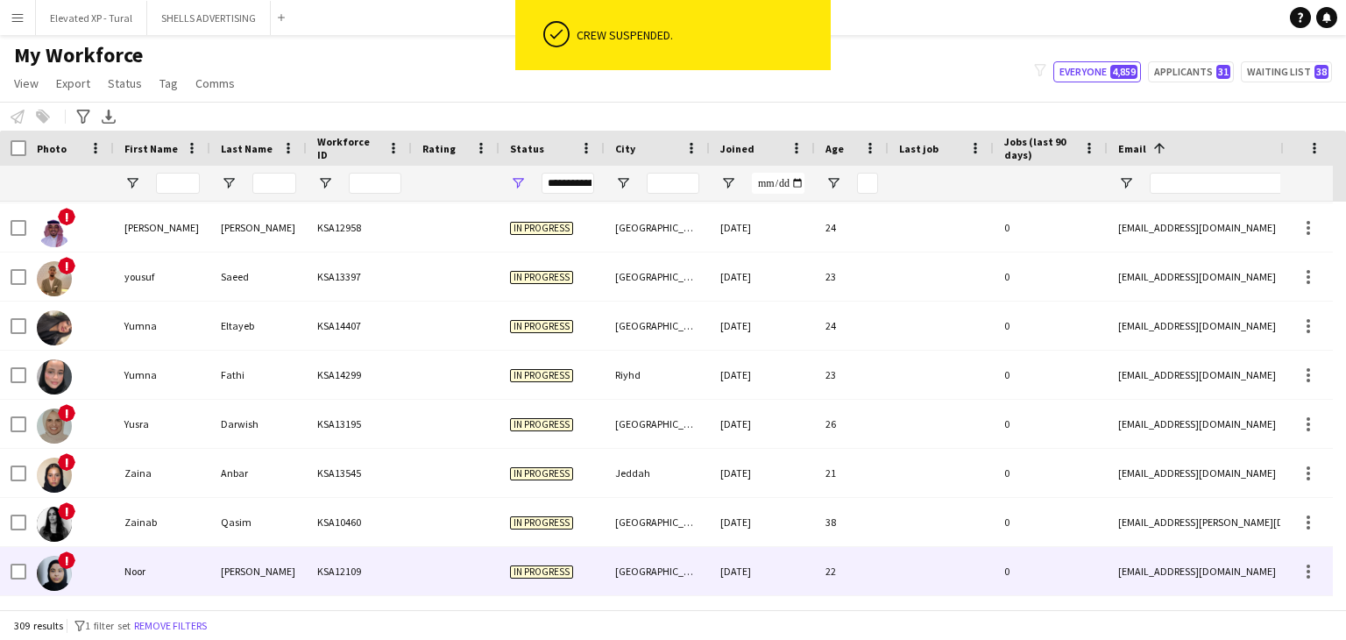
click at [255, 592] on div "[PERSON_NAME]" at bounding box center [258, 571] width 96 height 48
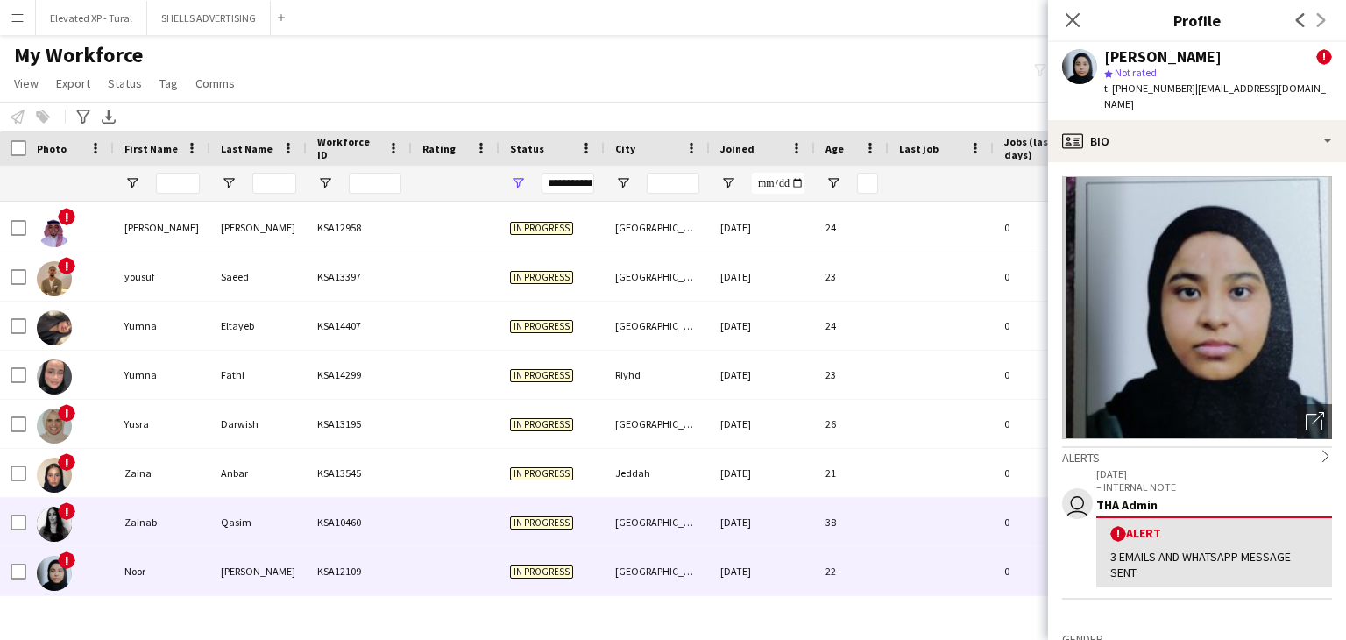
click at [238, 543] on div "Qasim" at bounding box center [258, 522] width 96 height 48
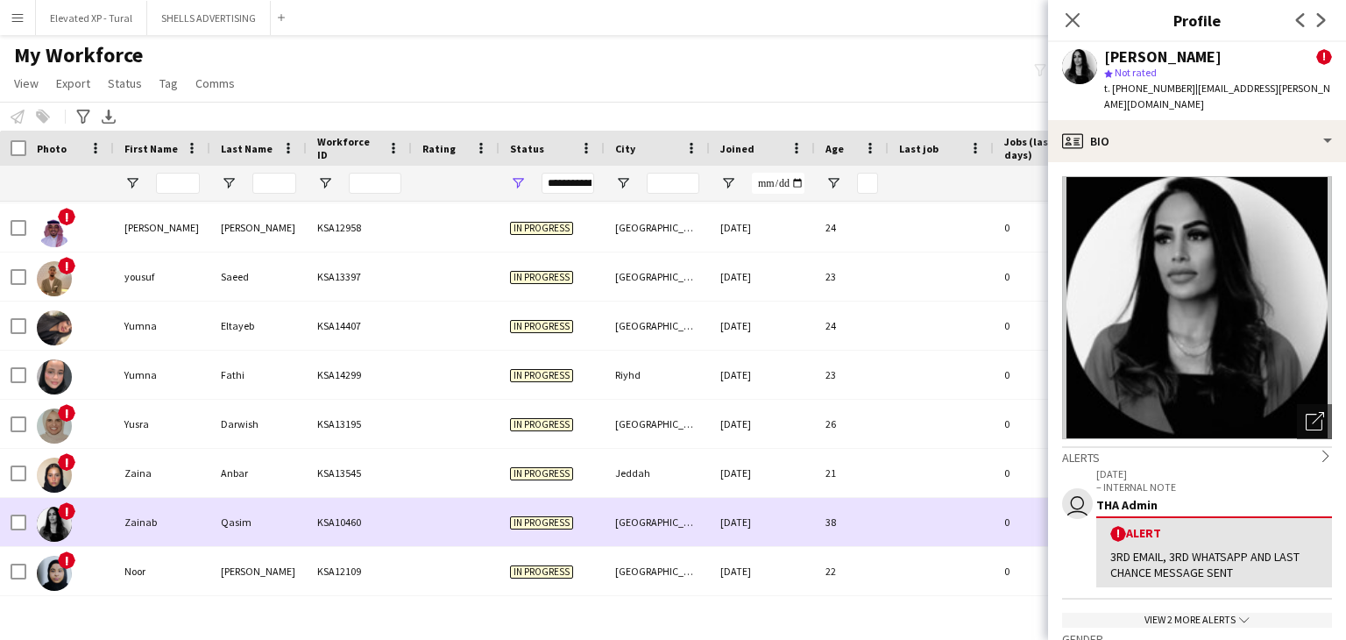
click at [237, 481] on div "Anbar" at bounding box center [258, 473] width 96 height 48
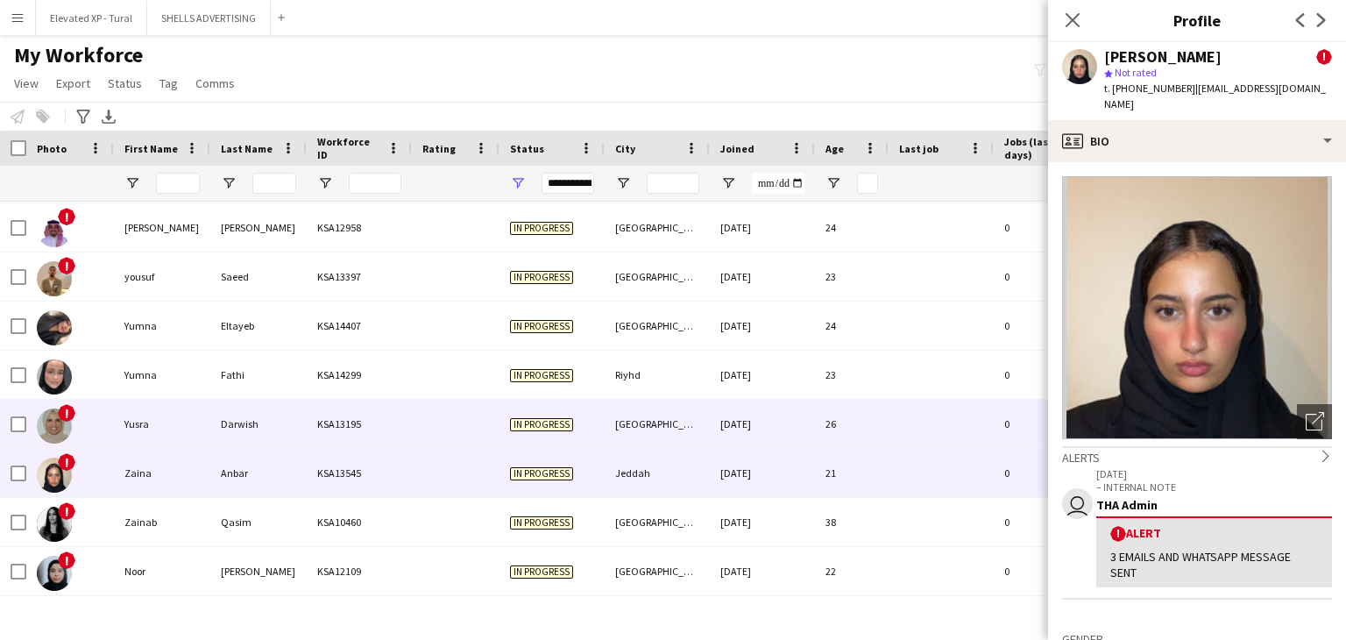
click at [215, 428] on div "Darwish" at bounding box center [258, 423] width 96 height 48
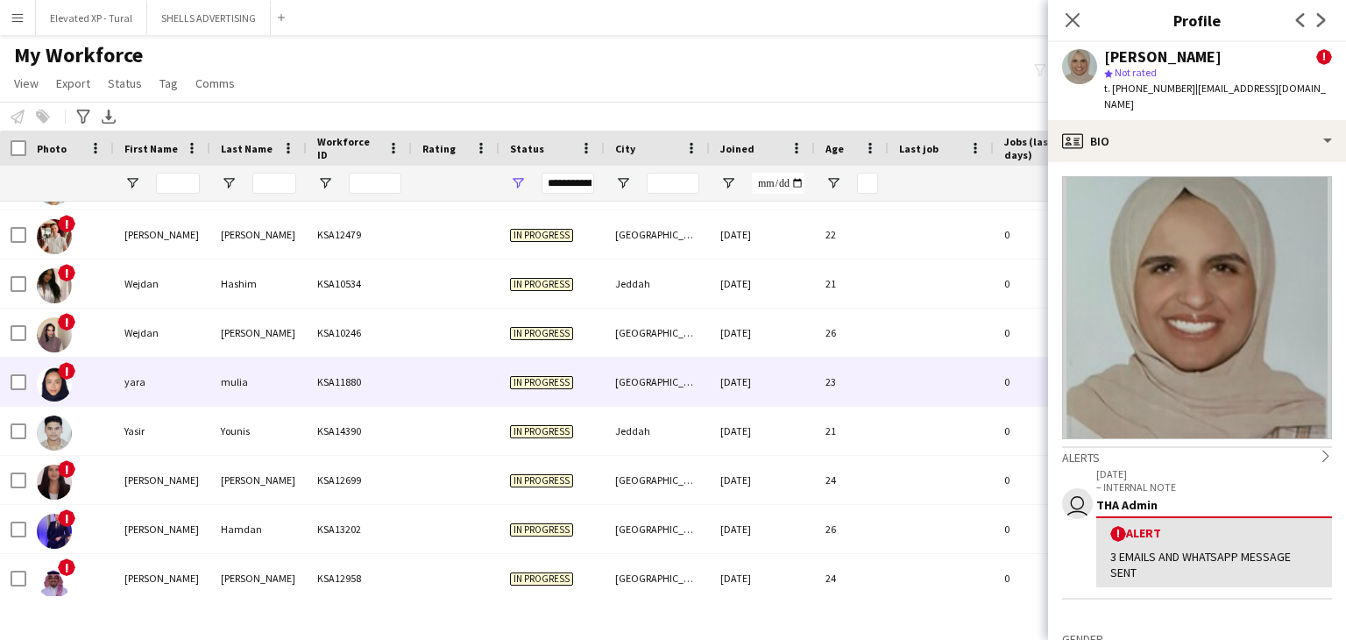
click at [185, 386] on div "yara" at bounding box center [162, 381] width 96 height 48
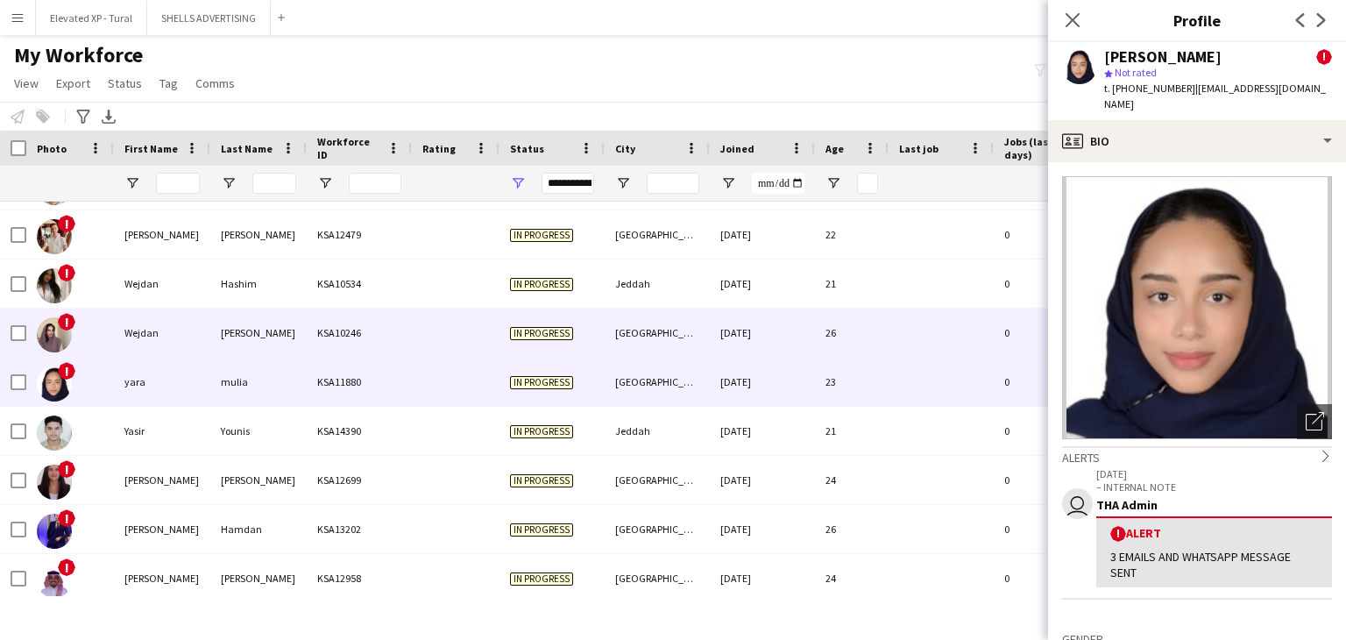
click at [199, 343] on div "Wejdan" at bounding box center [162, 332] width 96 height 48
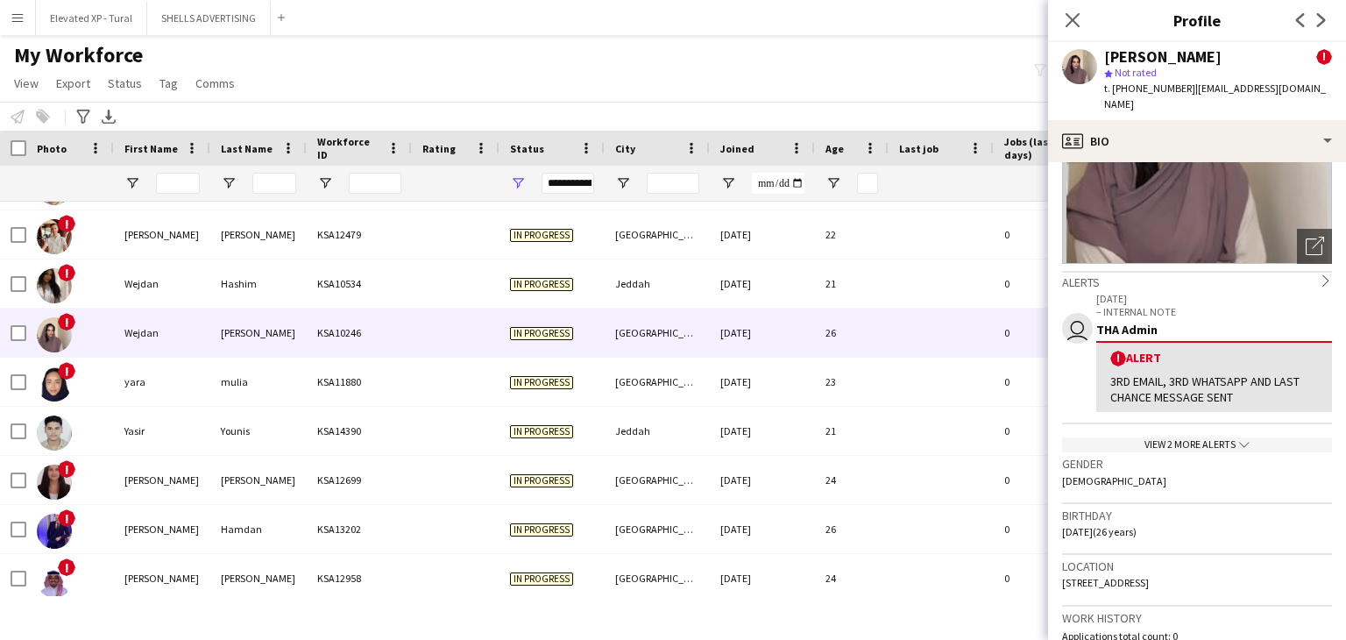
click at [1186, 437] on div "View 2 more alerts chevron-down" at bounding box center [1197, 444] width 270 height 15
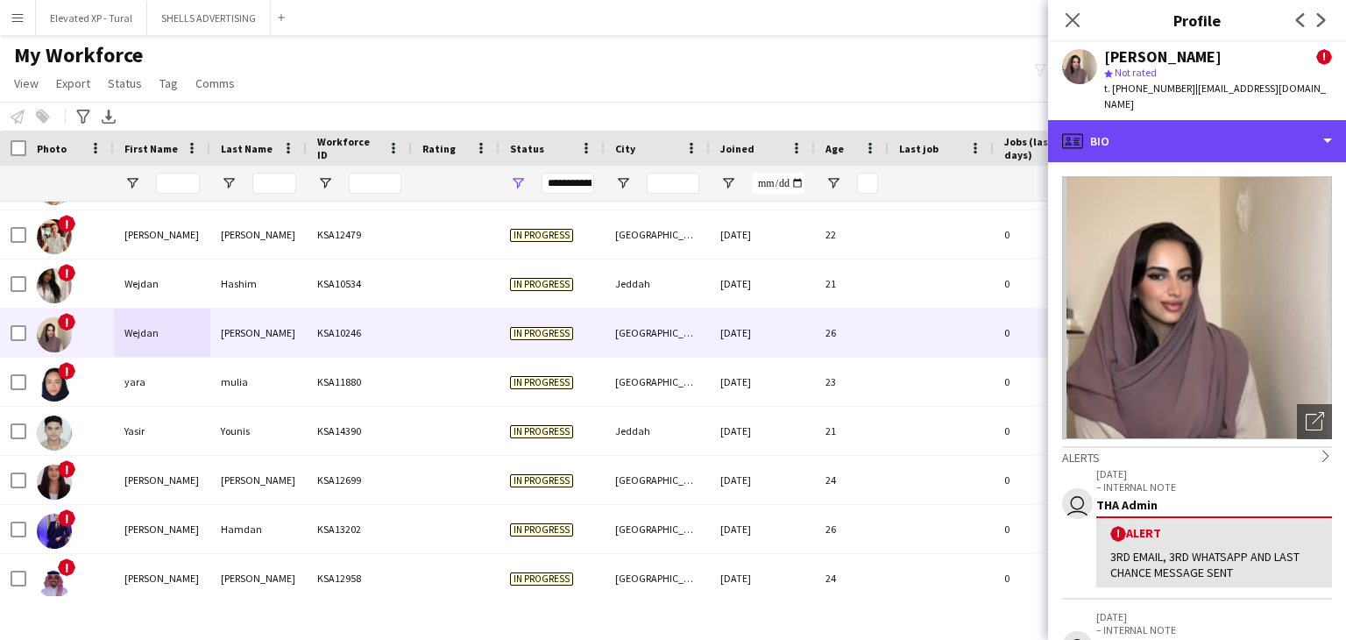
drag, startPoint x: 1134, startPoint y: 138, endPoint x: 1150, endPoint y: 164, distance: 30.4
click at [1134, 138] on div "profile Bio" at bounding box center [1197, 141] width 298 height 42
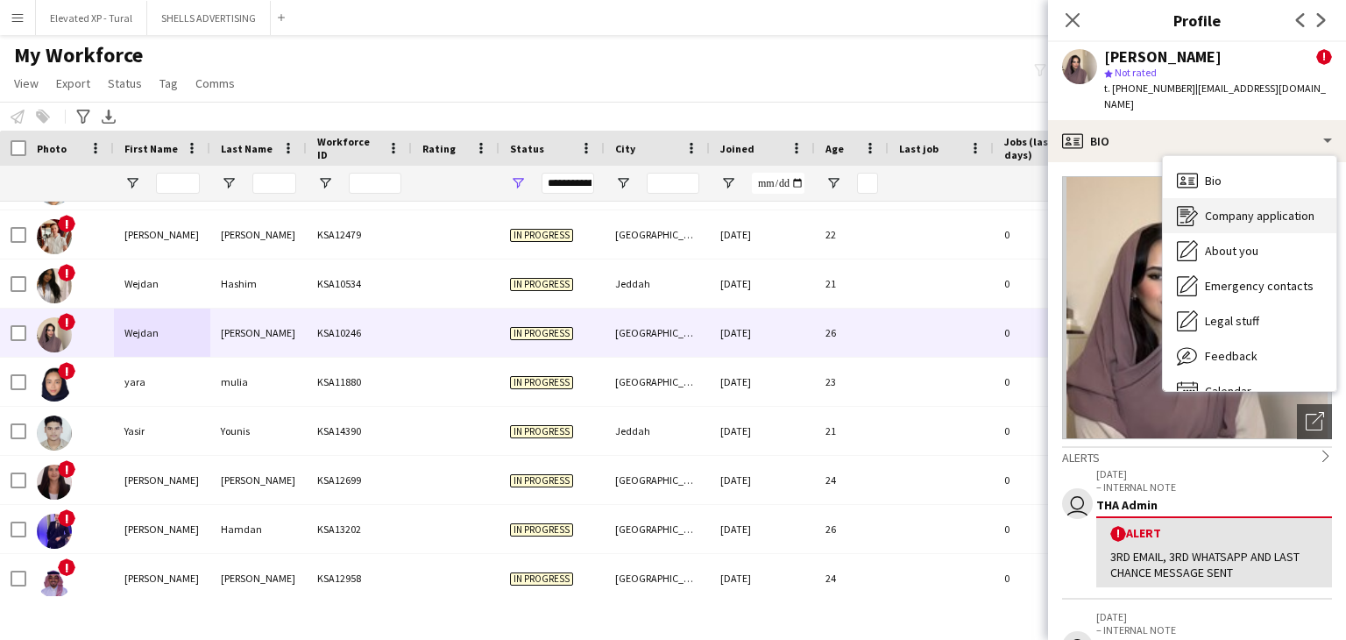
click at [1192, 206] on icon at bounding box center [1185, 216] width 17 height 20
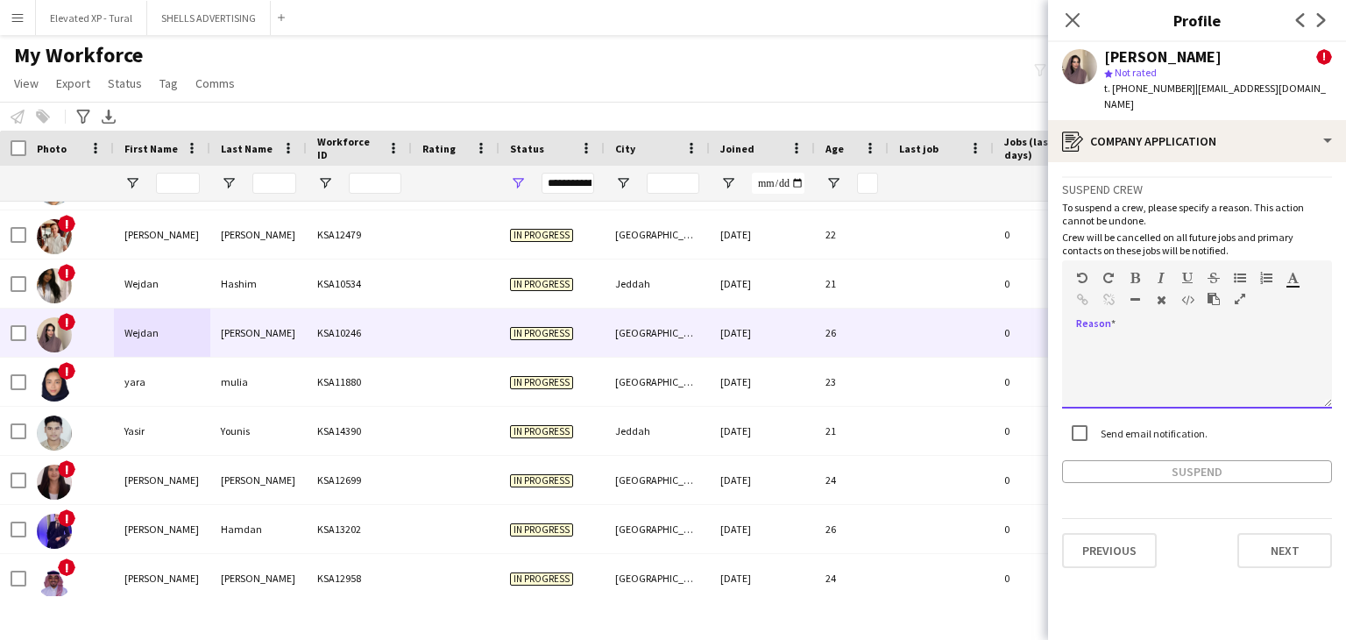
click at [1114, 338] on div at bounding box center [1197, 373] width 270 height 70
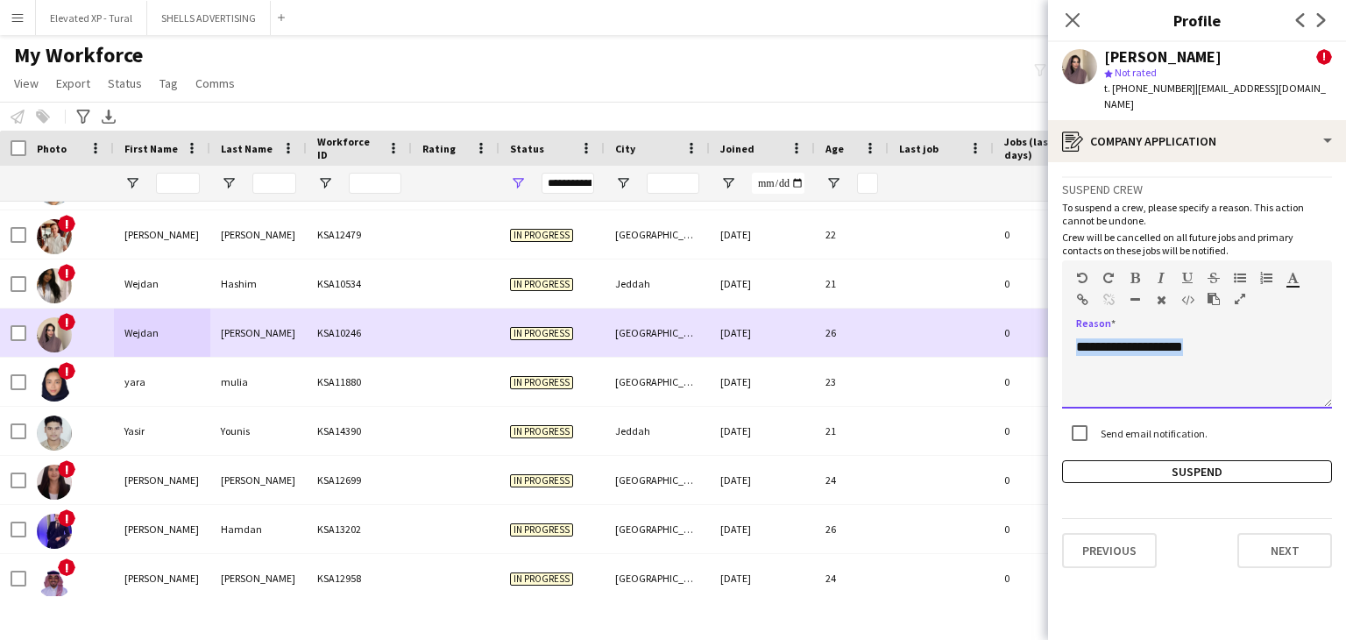
drag, startPoint x: 1113, startPoint y: 332, endPoint x: 958, endPoint y: 350, distance: 156.0
click at [958, 350] on body "Menu Boards Boards Boards All jobs Status Workforce Workforce My Workforce Recr…" at bounding box center [673, 320] width 1346 height 640
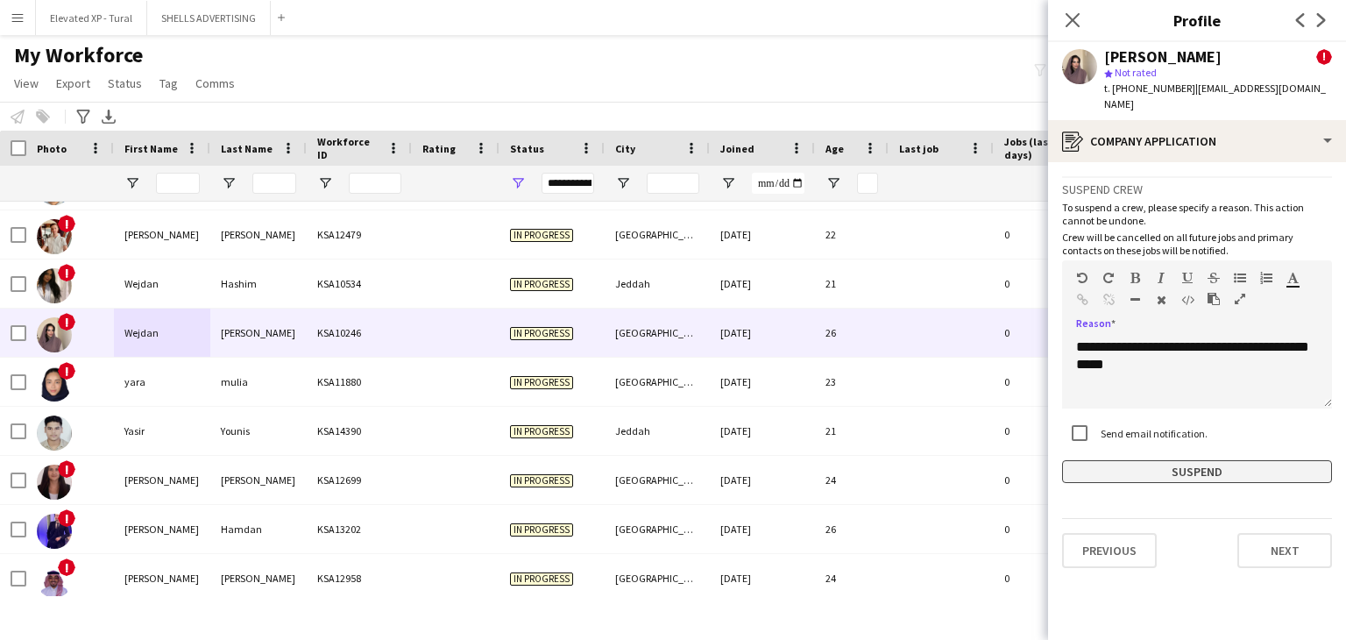
click at [1209, 460] on button "Suspend" at bounding box center [1197, 471] width 270 height 23
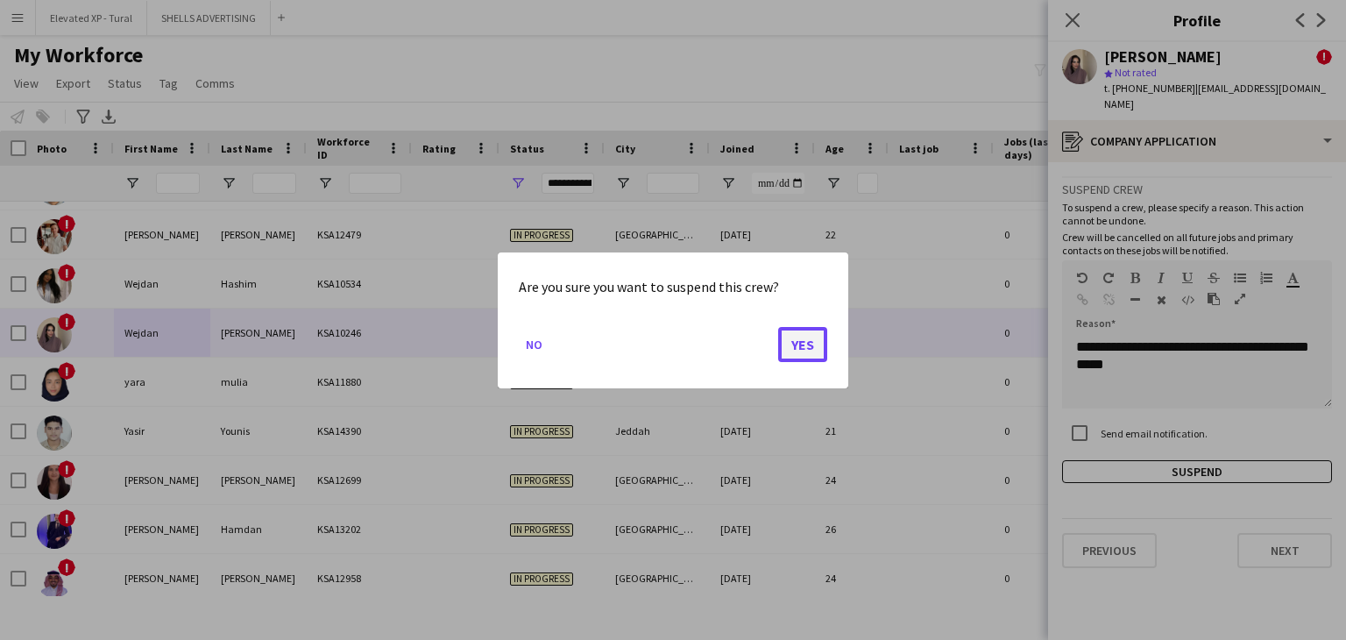
click at [800, 341] on button "Yes" at bounding box center [802, 343] width 49 height 35
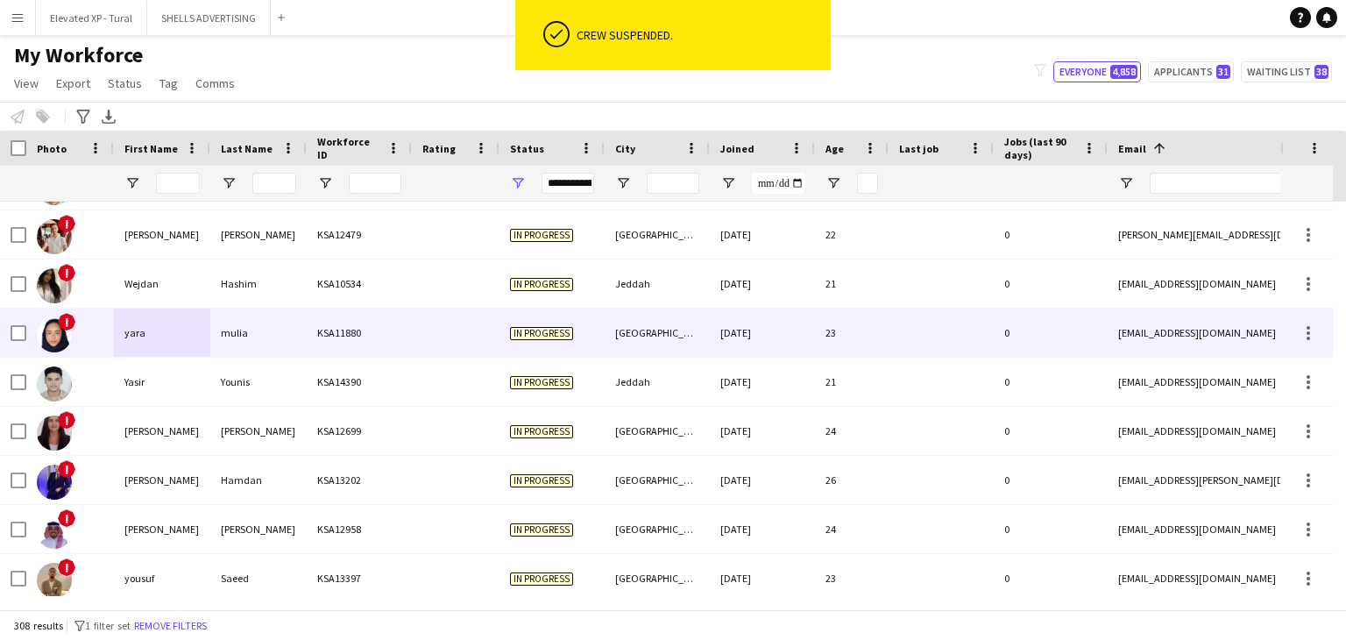
scroll to position [14327, 0]
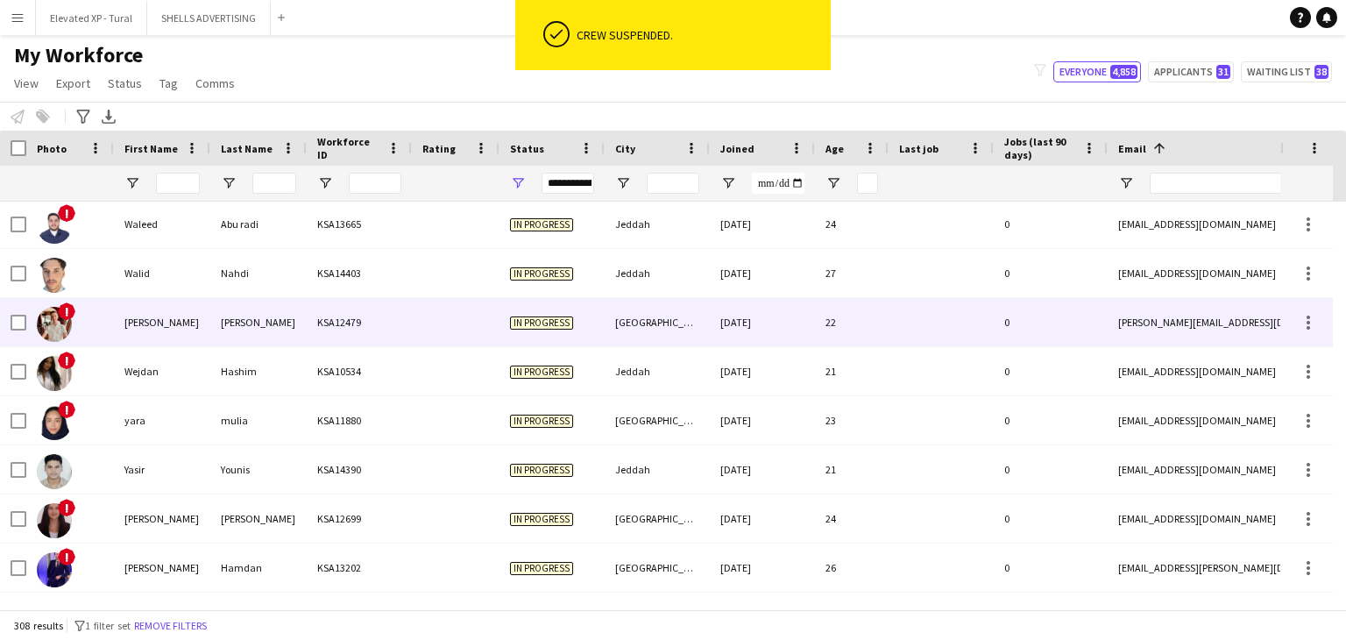
click at [738, 323] on div "[DATE]" at bounding box center [762, 322] width 105 height 48
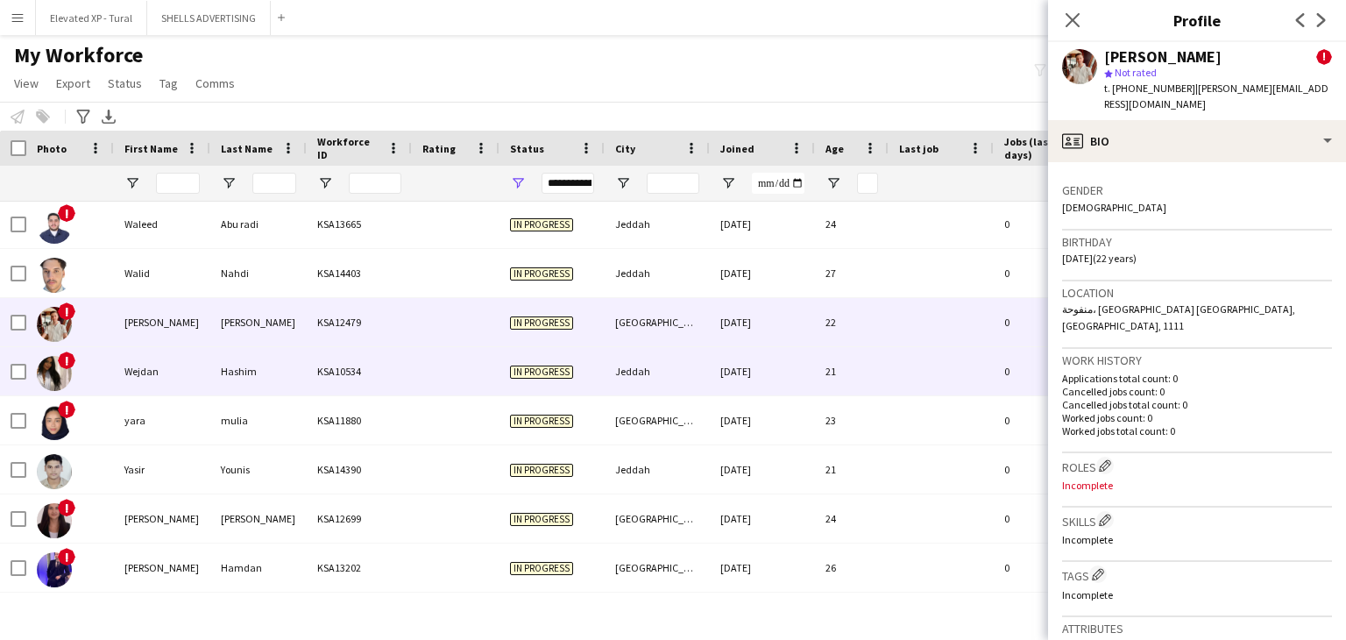
scroll to position [421, 0]
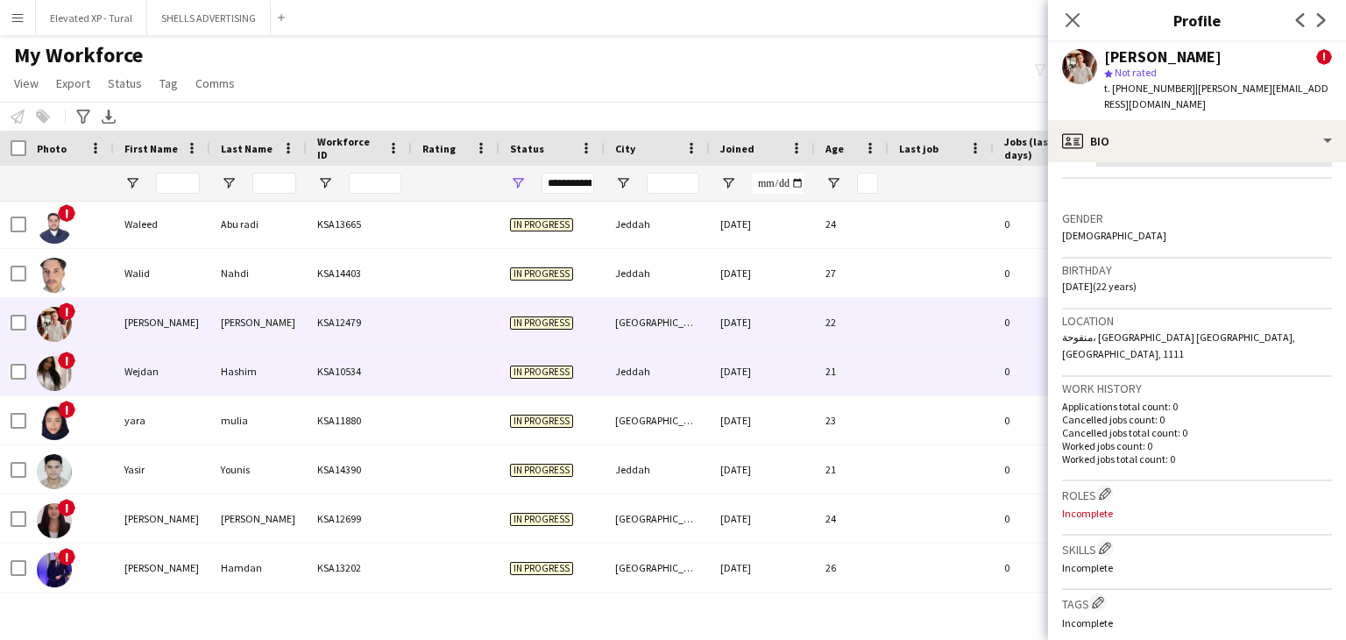
click at [319, 365] on div "KSA10534" at bounding box center [359, 371] width 105 height 48
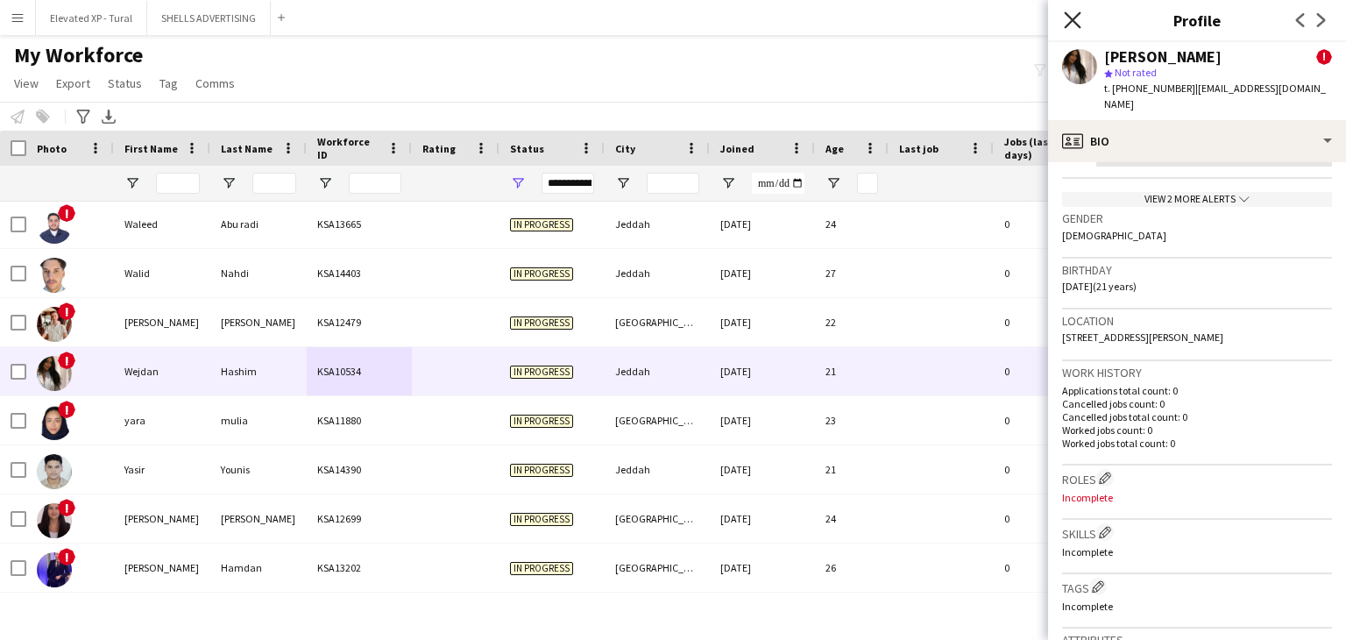
click at [1077, 28] on app-icon "Close pop-in" at bounding box center [1072, 20] width 25 height 25
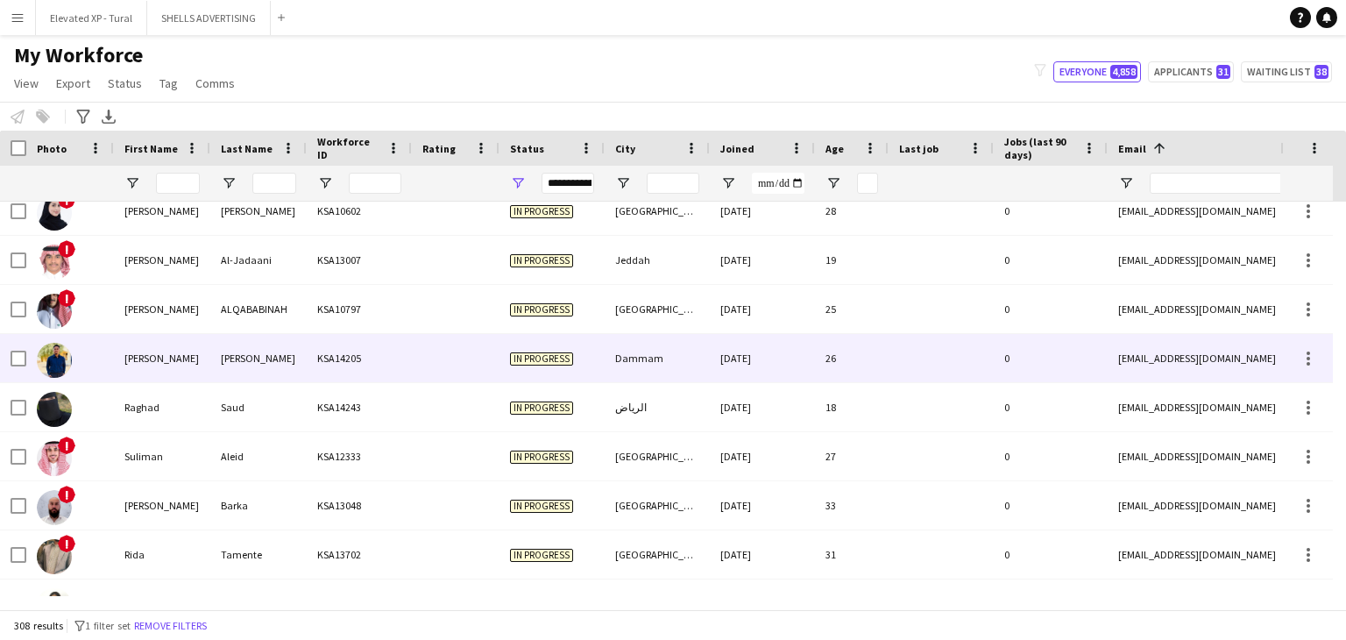
scroll to position [13451, 0]
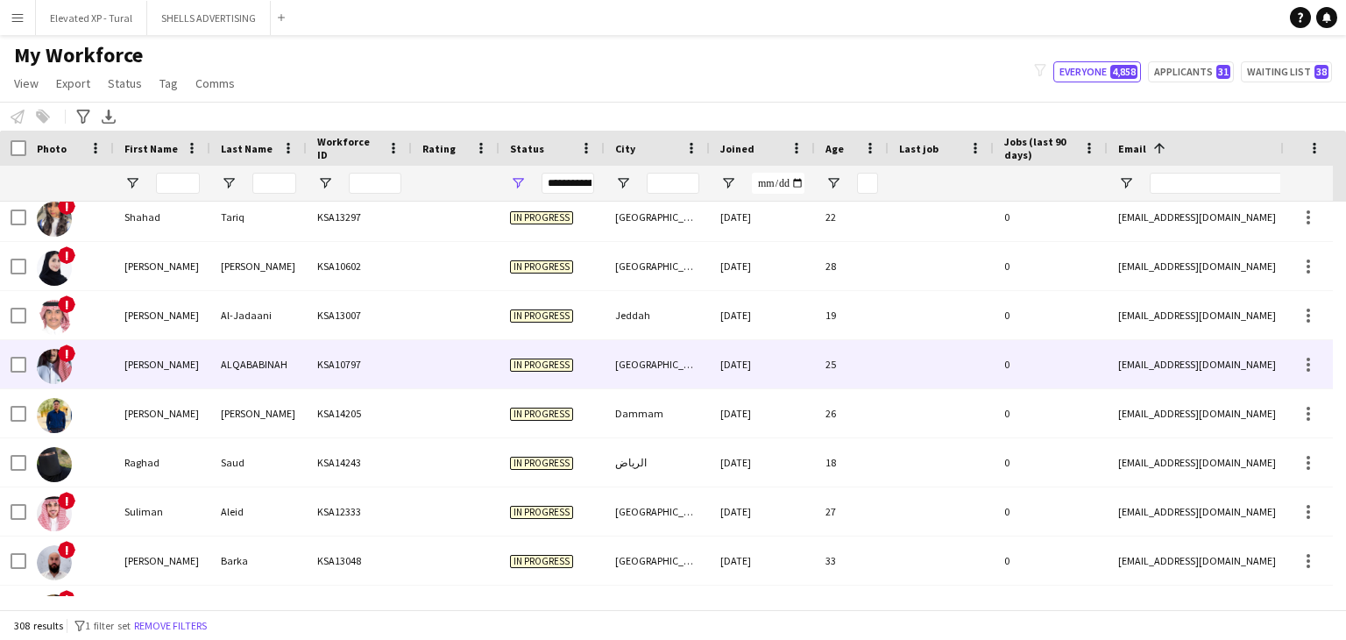
click at [296, 358] on div "ALQABABINAH" at bounding box center [258, 364] width 96 height 48
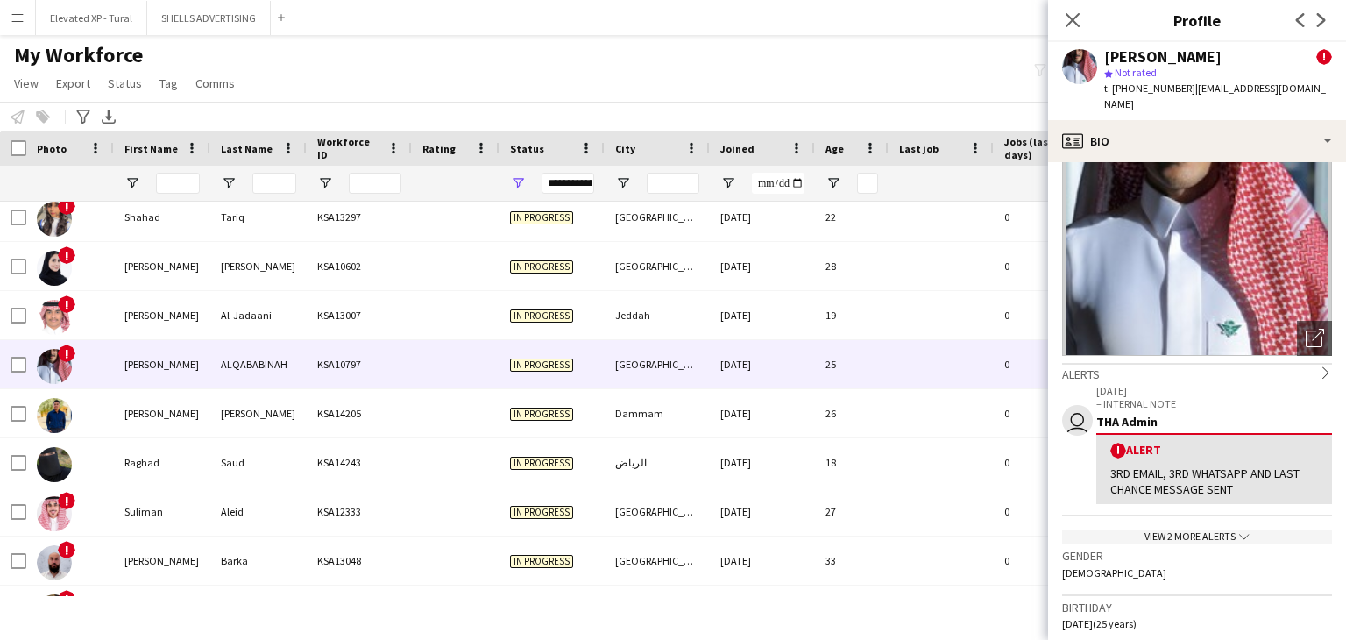
scroll to position [88, 0]
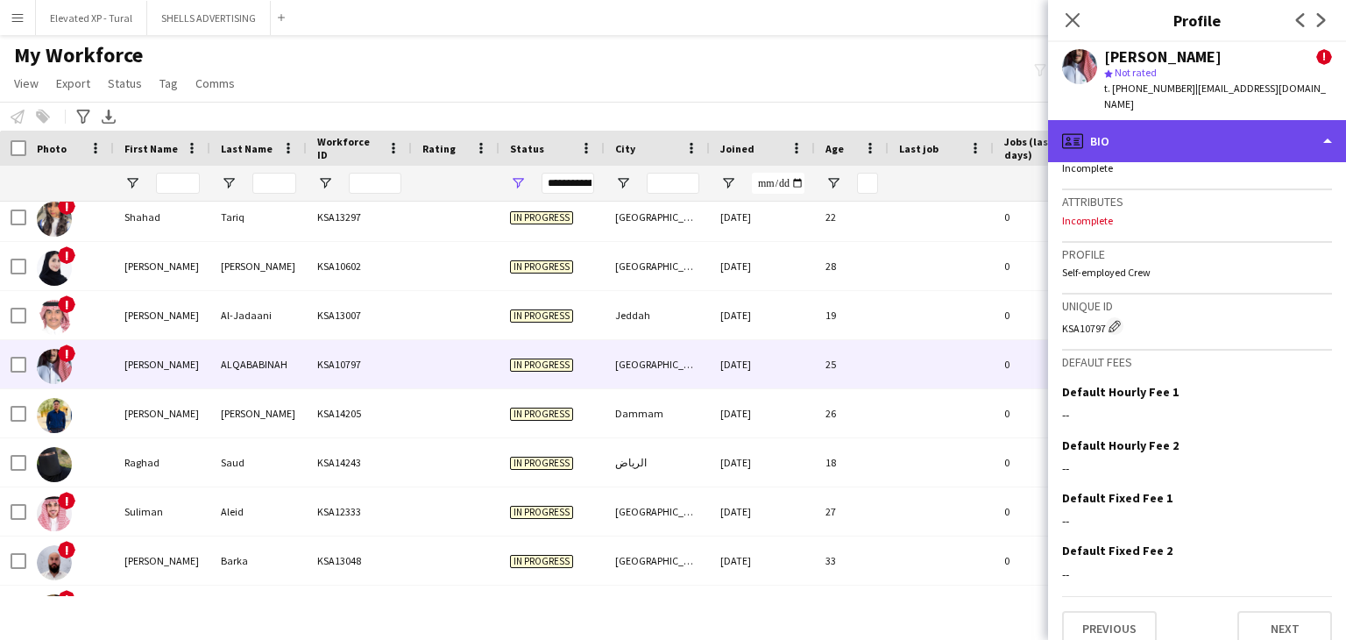
drag, startPoint x: 1131, startPoint y: 117, endPoint x: 1140, endPoint y: 122, distance: 10.2
click at [1132, 120] on div "profile Bio" at bounding box center [1197, 141] width 298 height 42
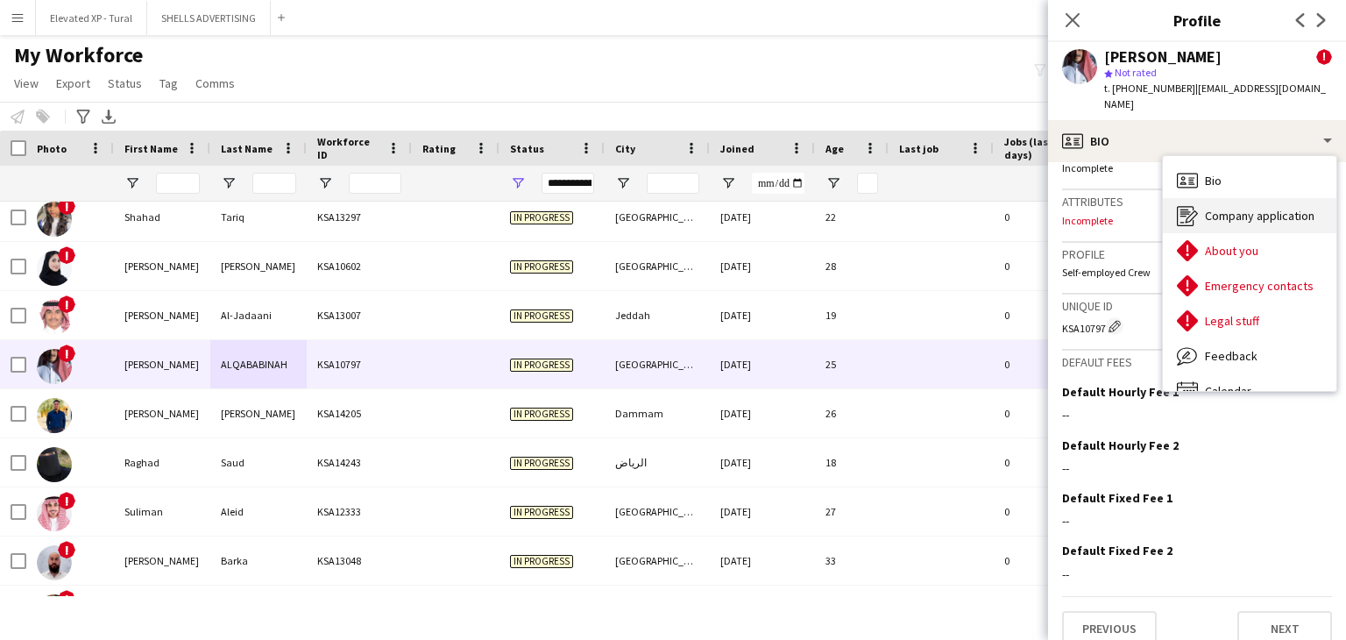
click at [1226, 208] on span "Company application" at bounding box center [1260, 216] width 110 height 16
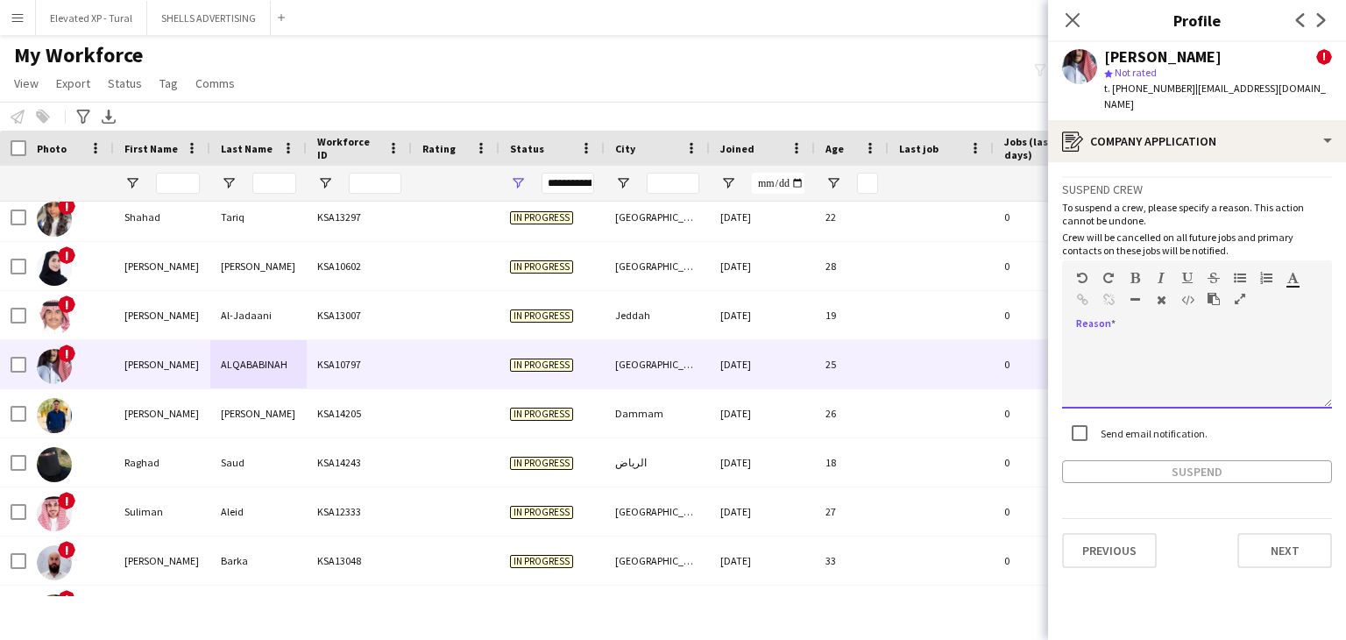
click at [1111, 343] on div at bounding box center [1197, 373] width 270 height 70
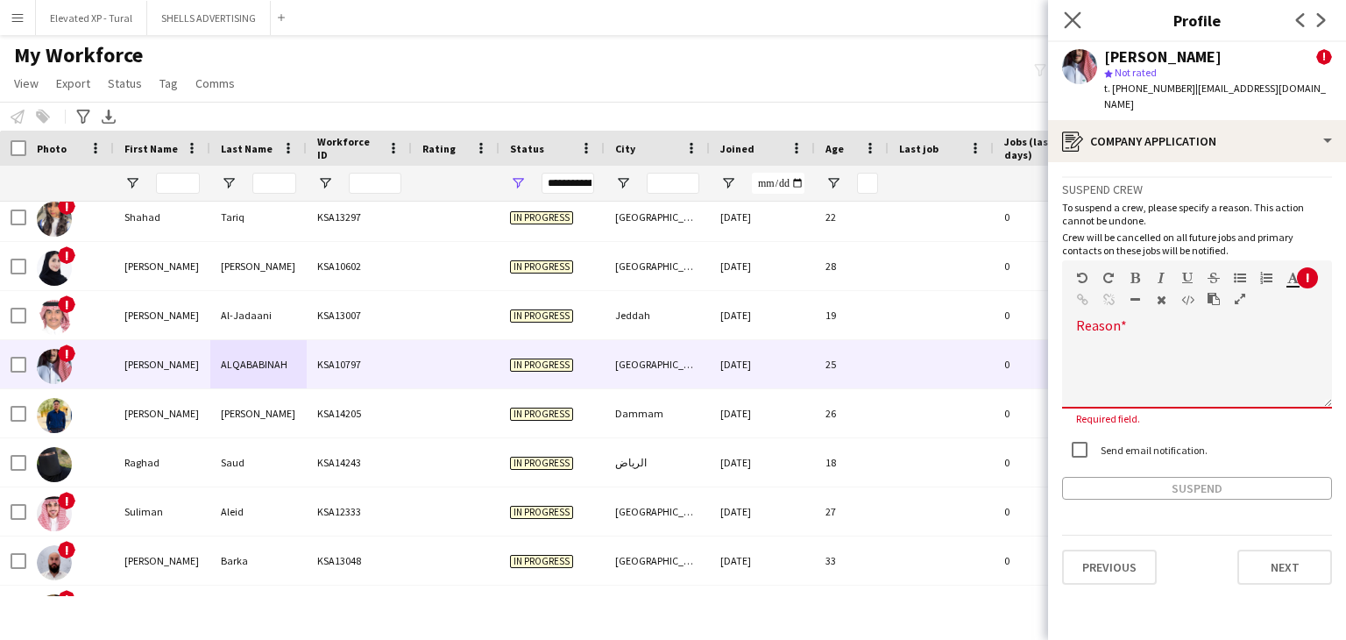
click at [1079, 28] on icon at bounding box center [1072, 19] width 17 height 17
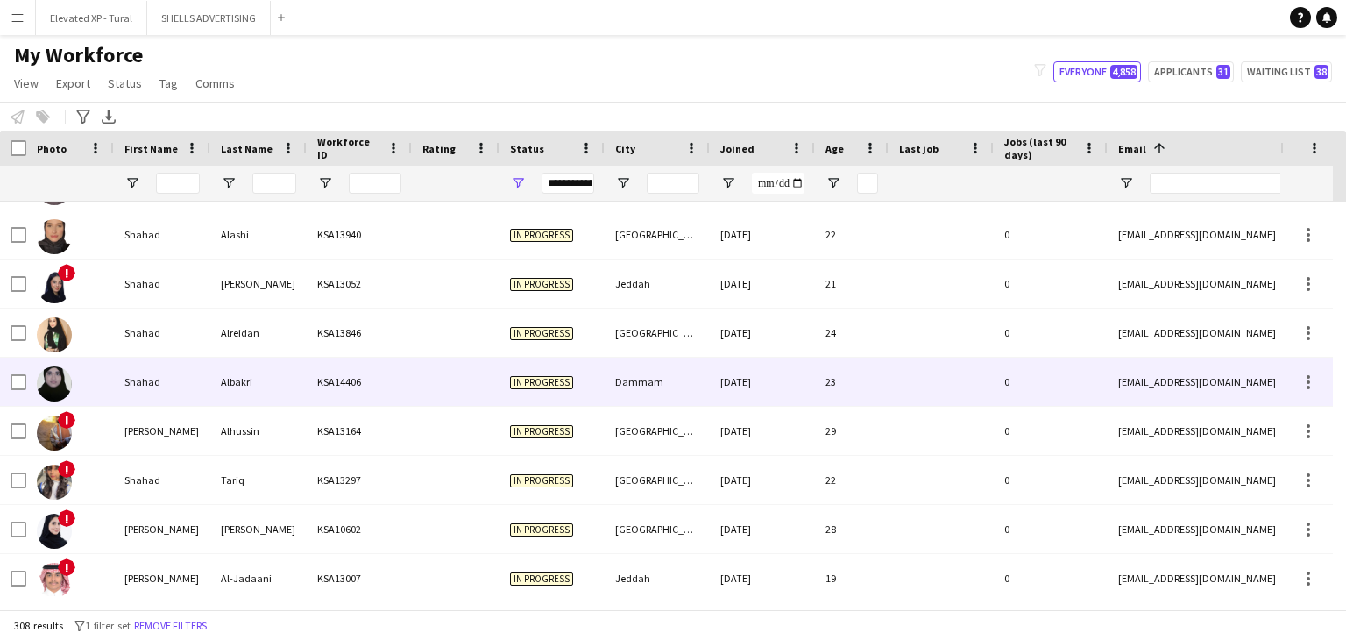
click at [760, 378] on div "[DATE]" at bounding box center [762, 381] width 105 height 48
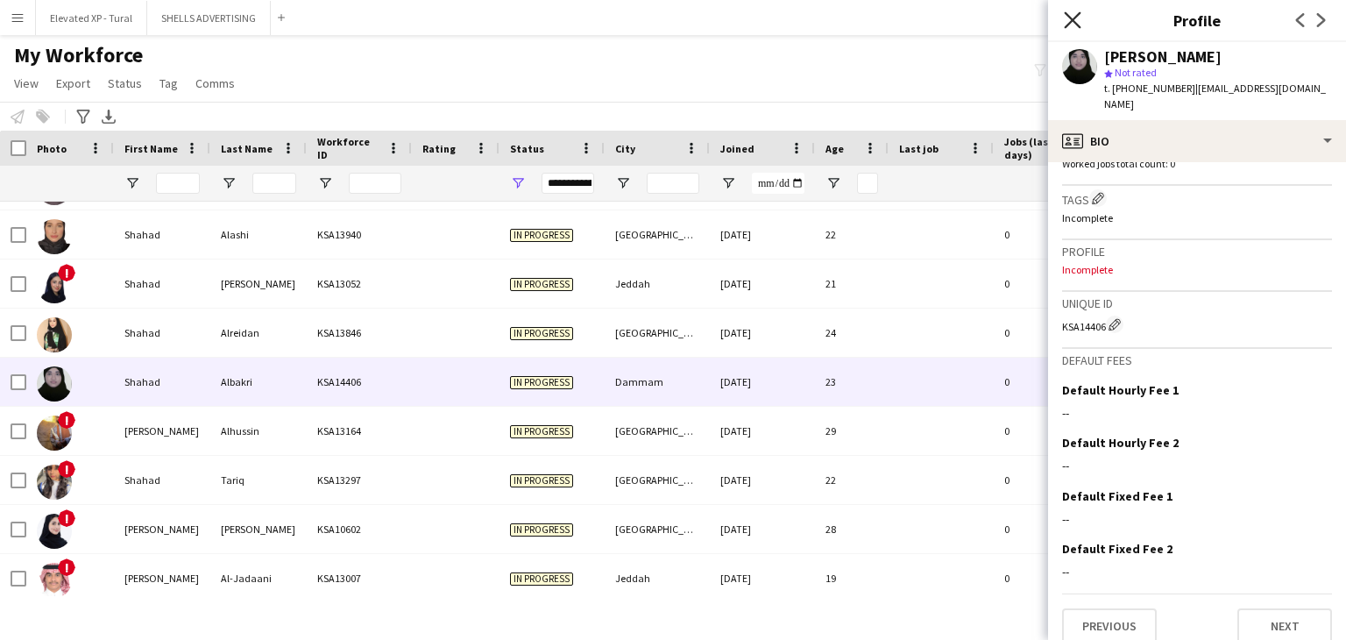
click at [1069, 11] on icon "Close pop-in" at bounding box center [1072, 19] width 17 height 17
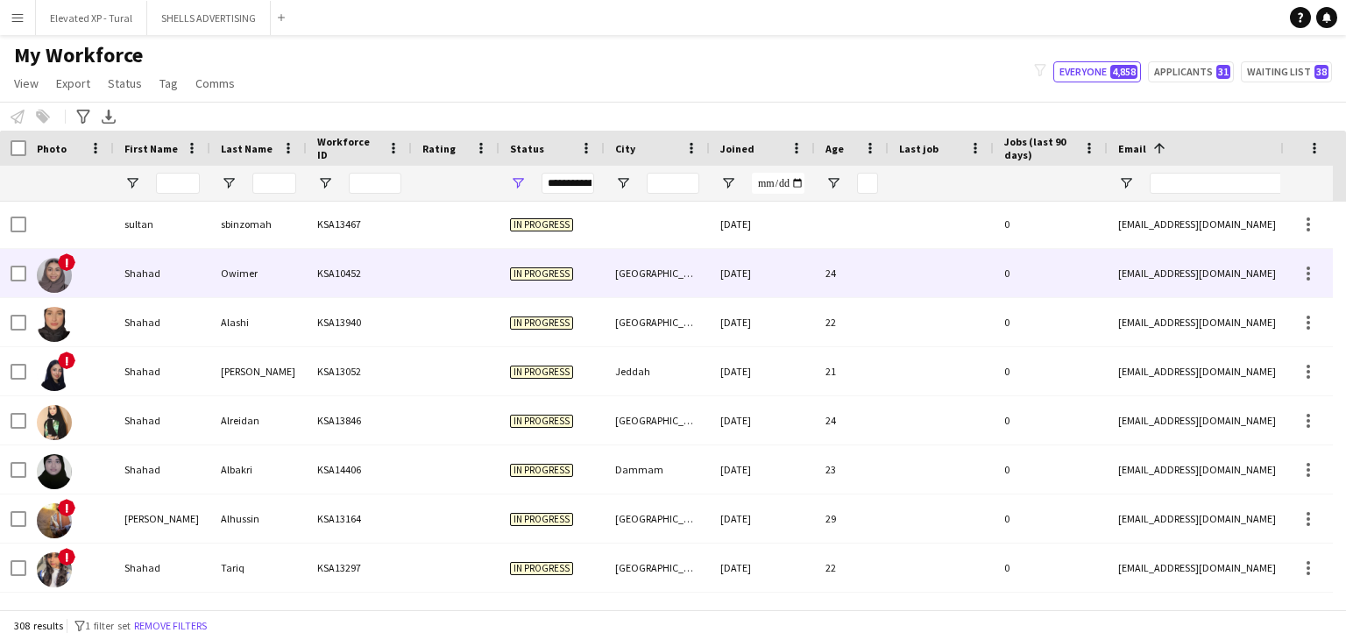
click at [840, 293] on div "24" at bounding box center [852, 273] width 74 height 48
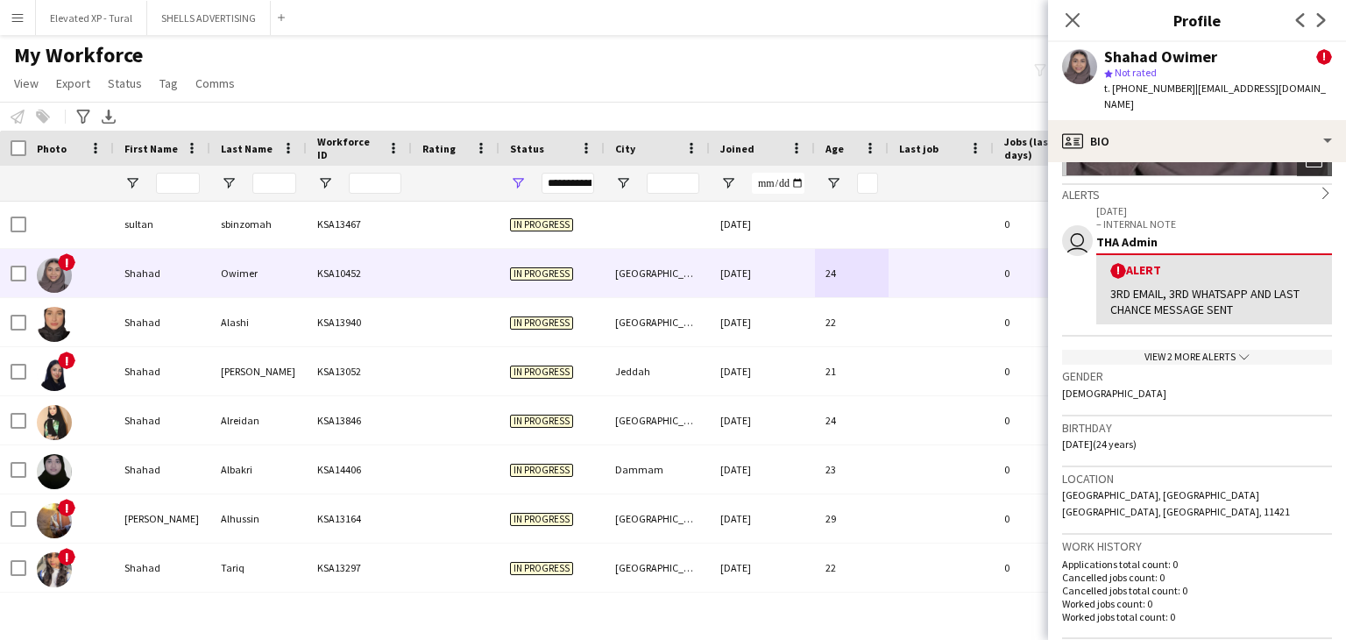
click at [1170, 350] on div "View 2 more alerts chevron-down" at bounding box center [1197, 357] width 270 height 15
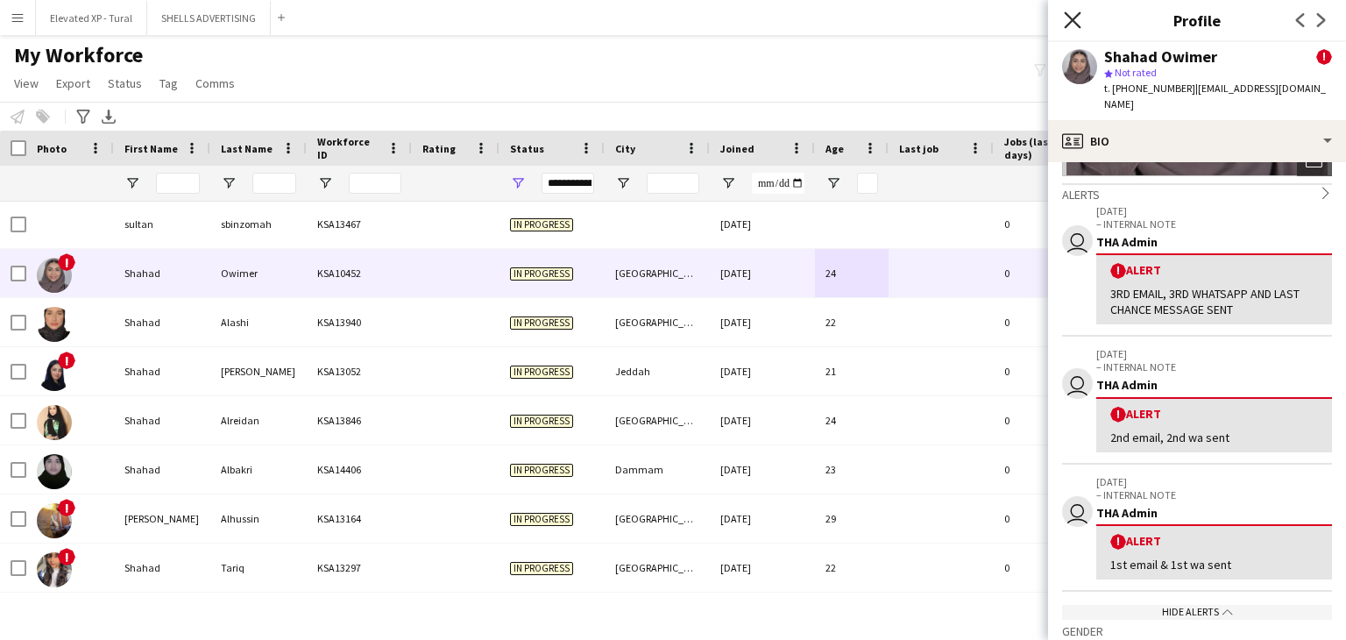
click at [1076, 18] on icon at bounding box center [1072, 19] width 17 height 17
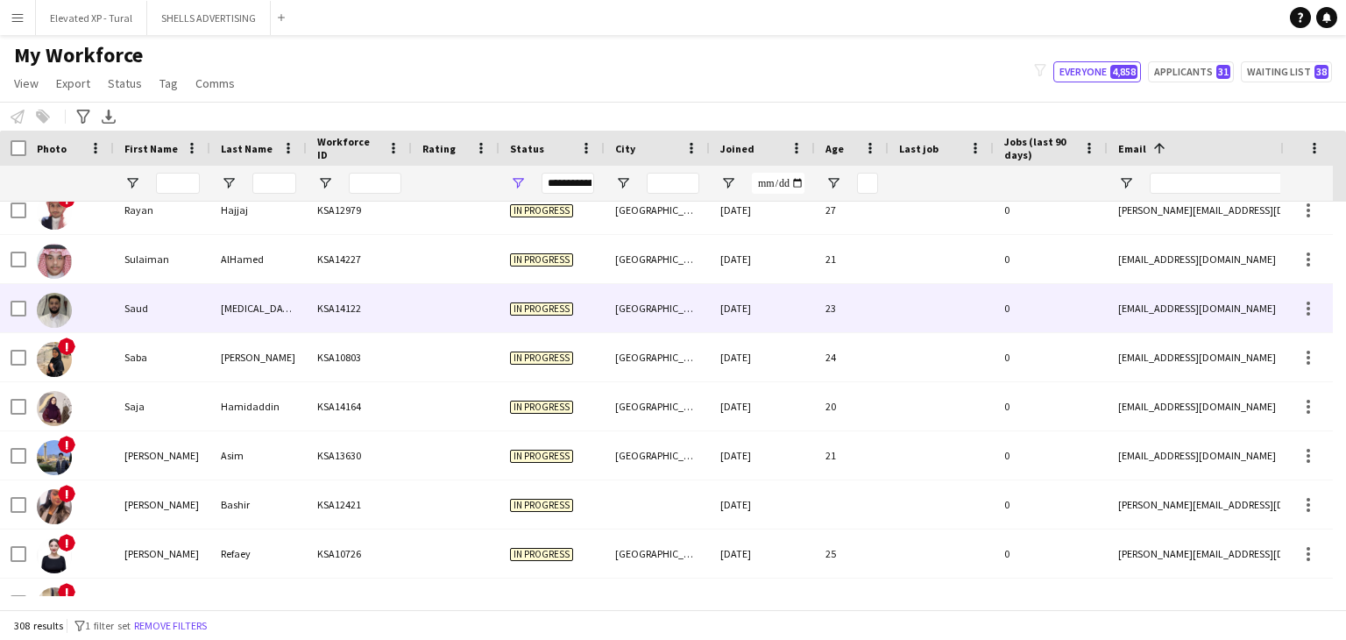
click at [392, 326] on div "KSA14122" at bounding box center [359, 308] width 105 height 48
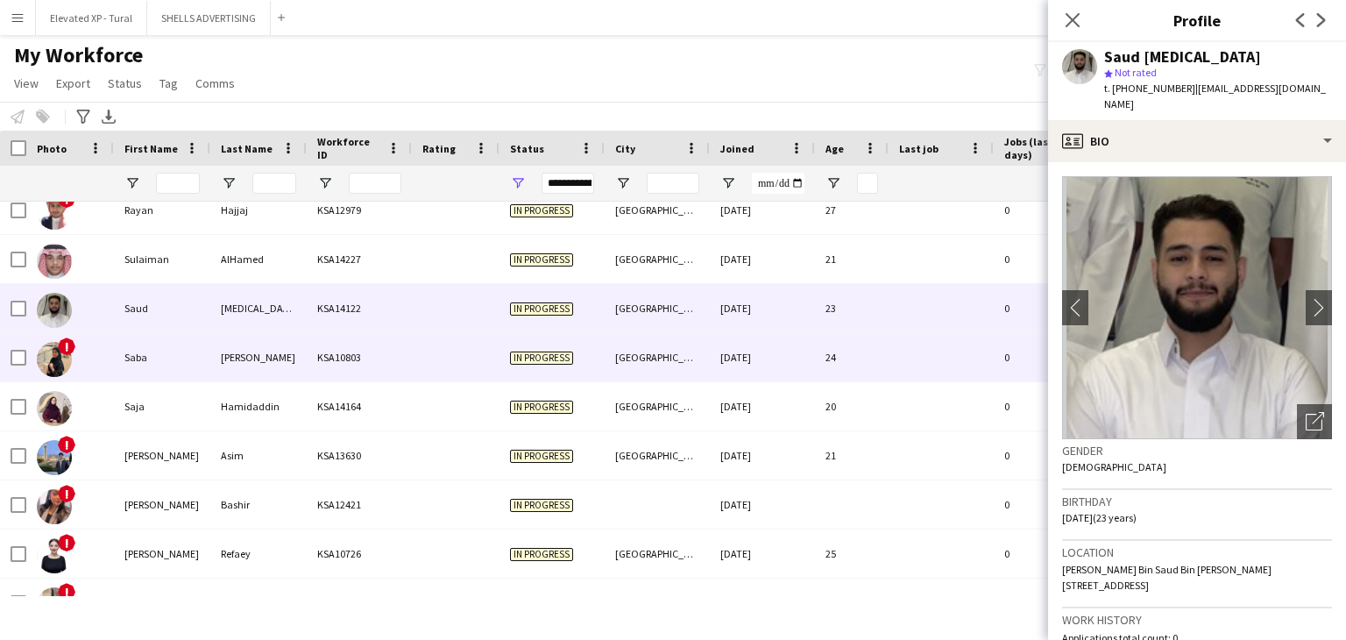
click at [519, 365] on div "In progress" at bounding box center [551, 357] width 105 height 48
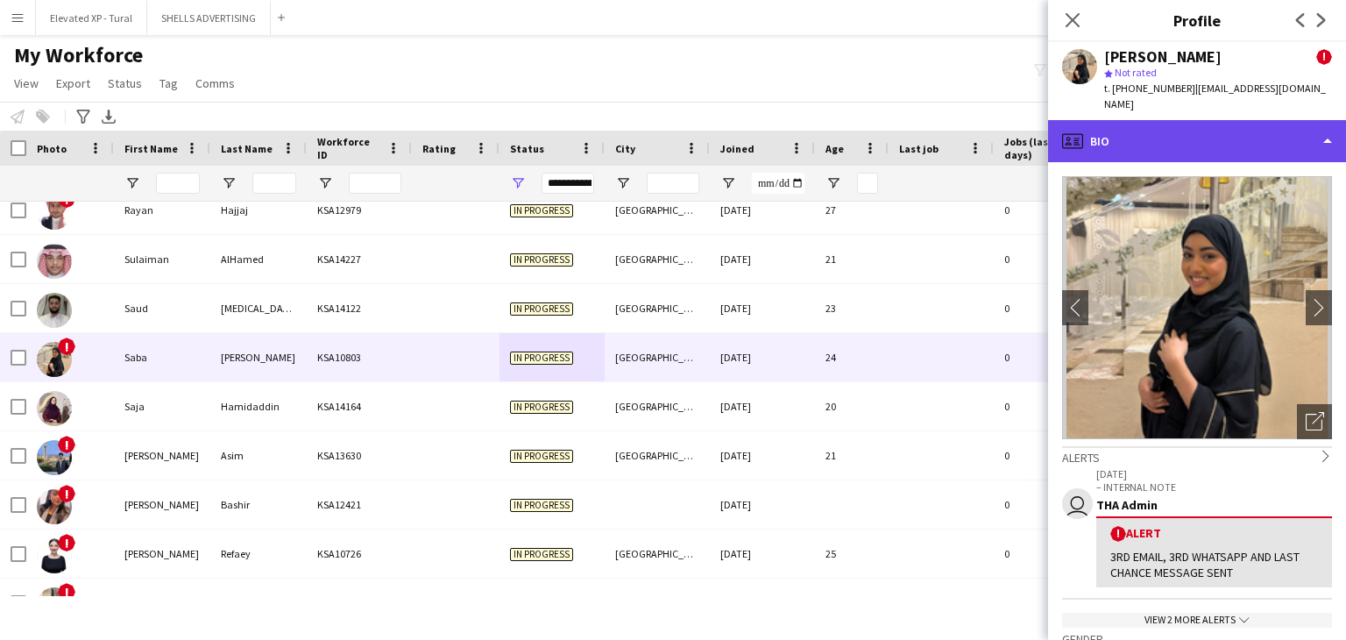
click at [1139, 145] on div "profile Bio" at bounding box center [1197, 141] width 298 height 42
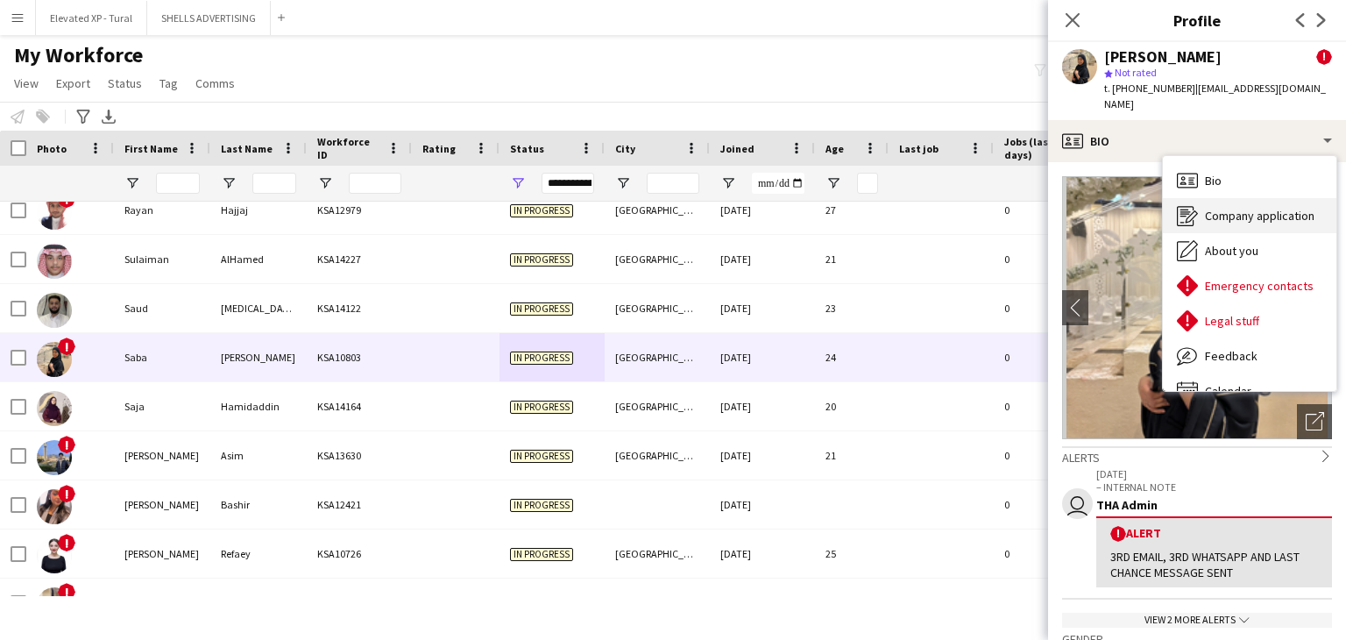
click at [1184, 211] on icon at bounding box center [1185, 211] width 11 height 1
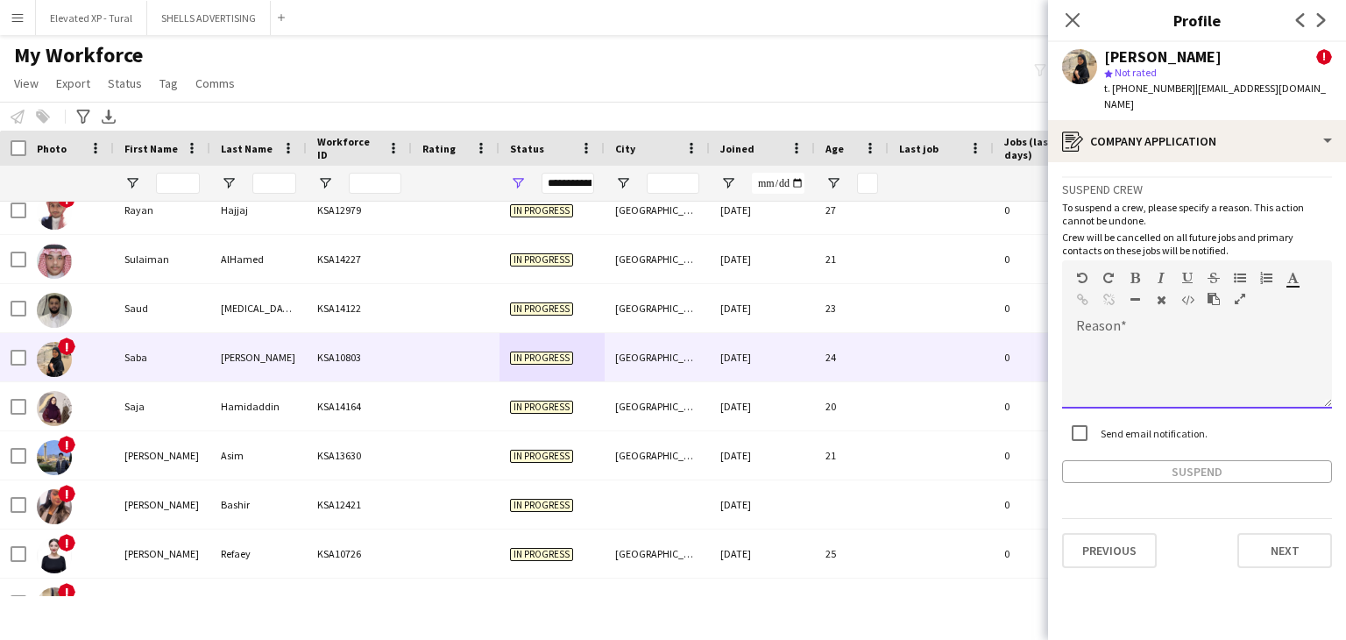
click at [1092, 342] on div at bounding box center [1197, 373] width 270 height 70
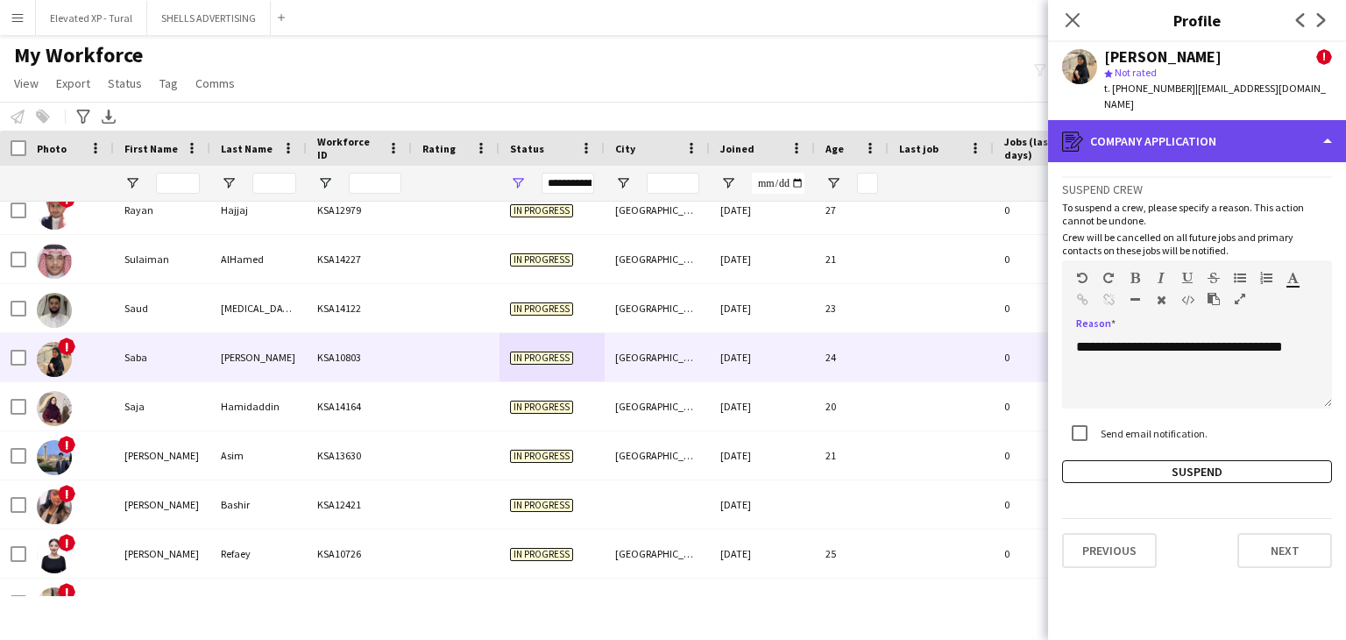
click at [1143, 147] on div "register Company application" at bounding box center [1197, 141] width 298 height 42
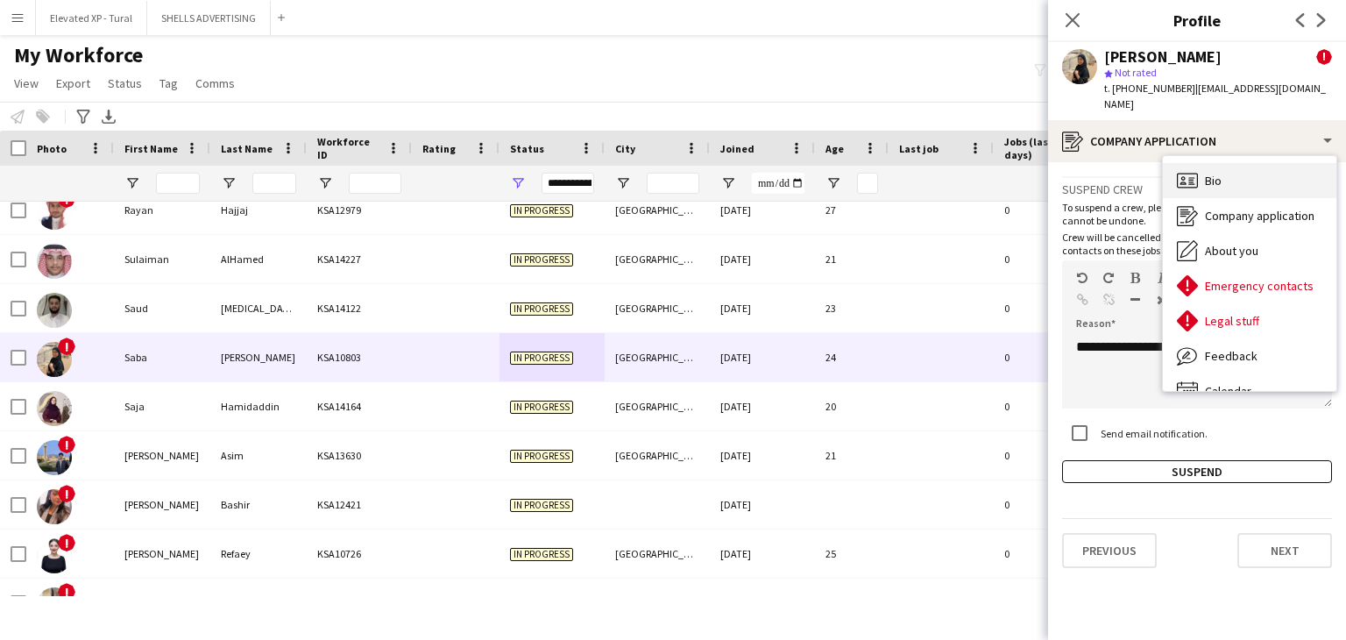
click at [1219, 178] on span "Bio" at bounding box center [1213, 181] width 17 height 16
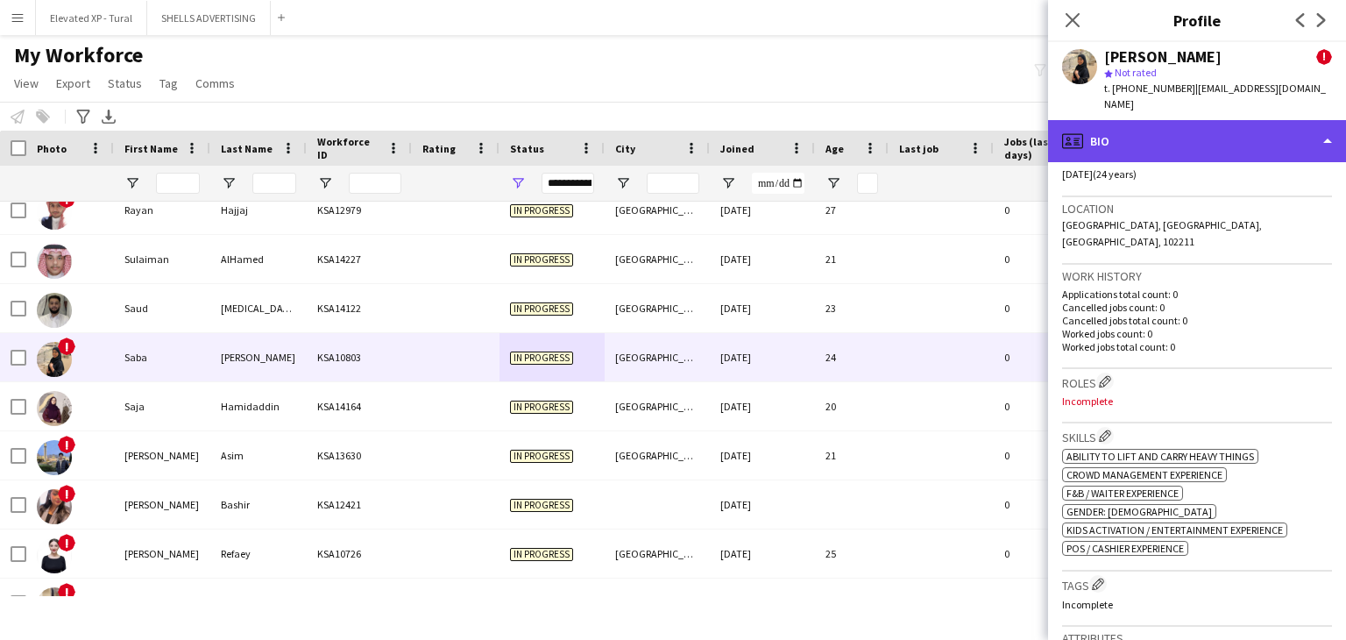
click at [1170, 120] on div "profile Bio" at bounding box center [1197, 141] width 298 height 42
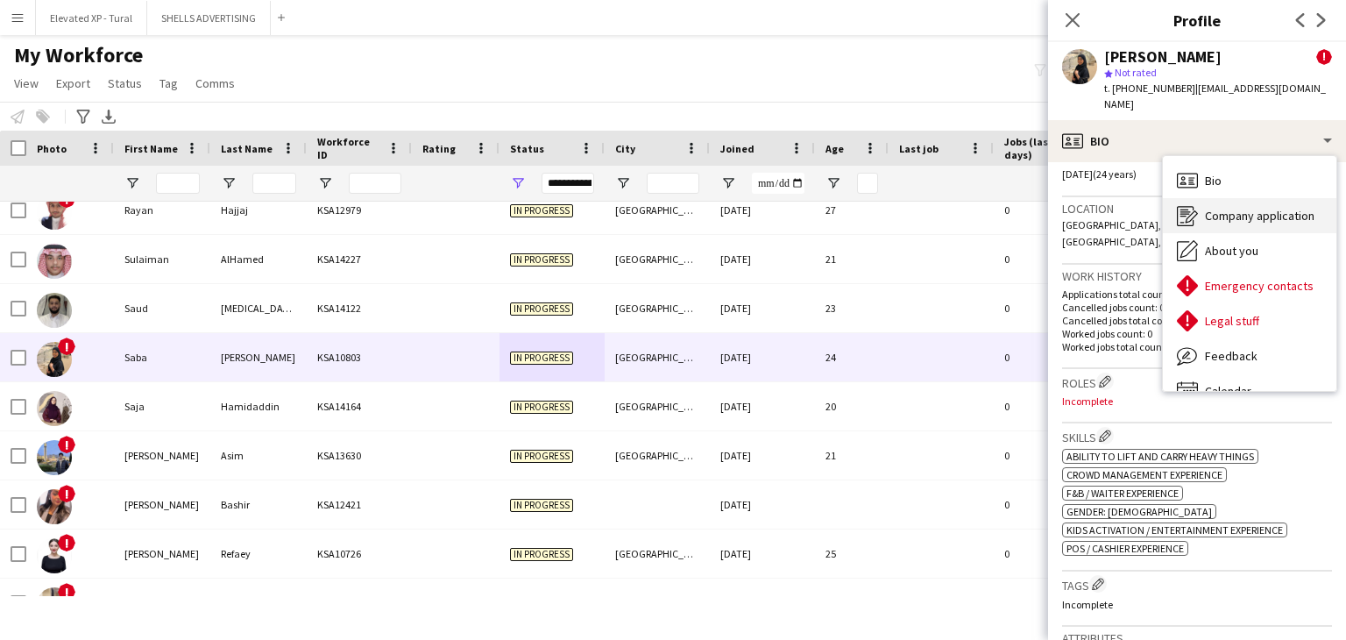
click at [1221, 208] on span "Company application" at bounding box center [1260, 216] width 110 height 16
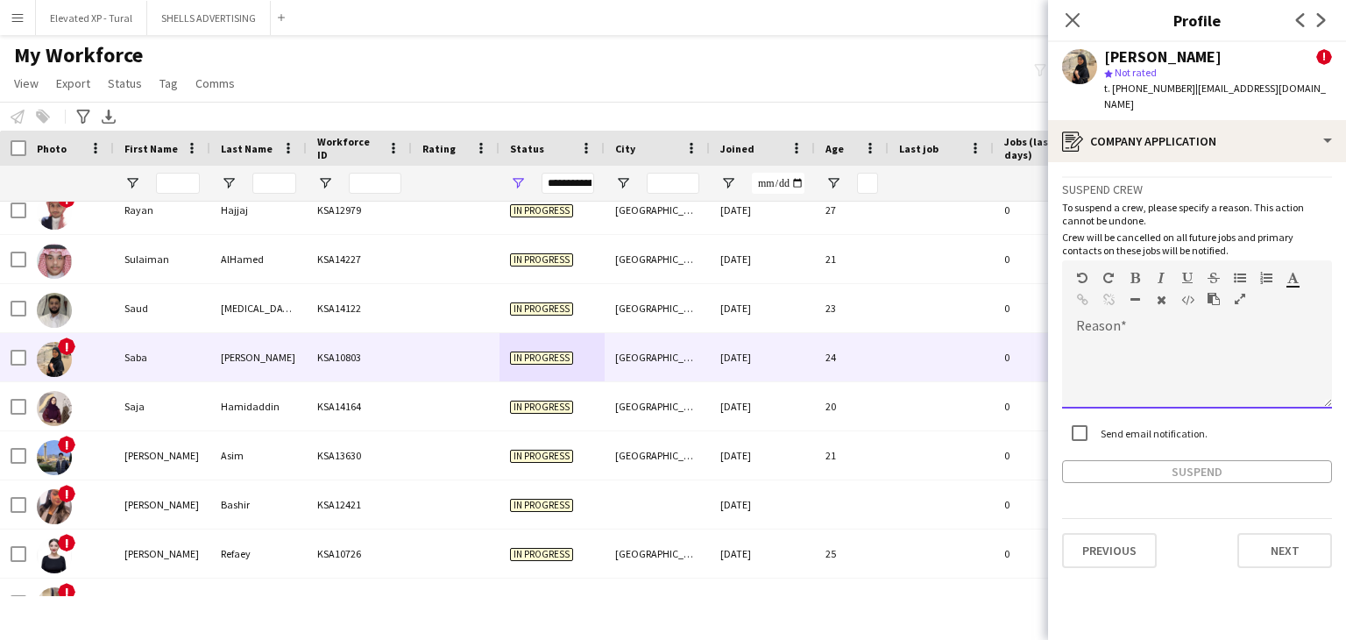
click at [1157, 370] on div at bounding box center [1197, 373] width 270 height 70
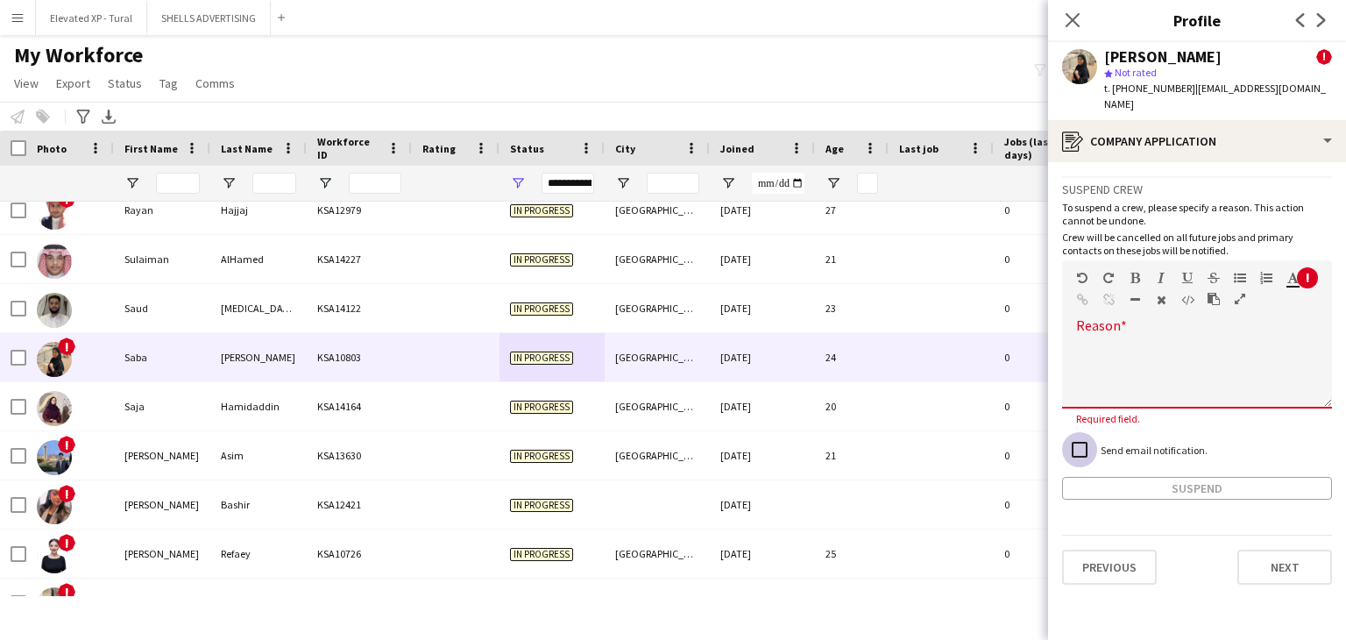
click at [1090, 427] on div "Suspend crew To suspend a crew, please specify a reason. This action cannot be …" at bounding box center [1197, 337] width 270 height 323
click at [1128, 345] on div at bounding box center [1197, 373] width 270 height 70
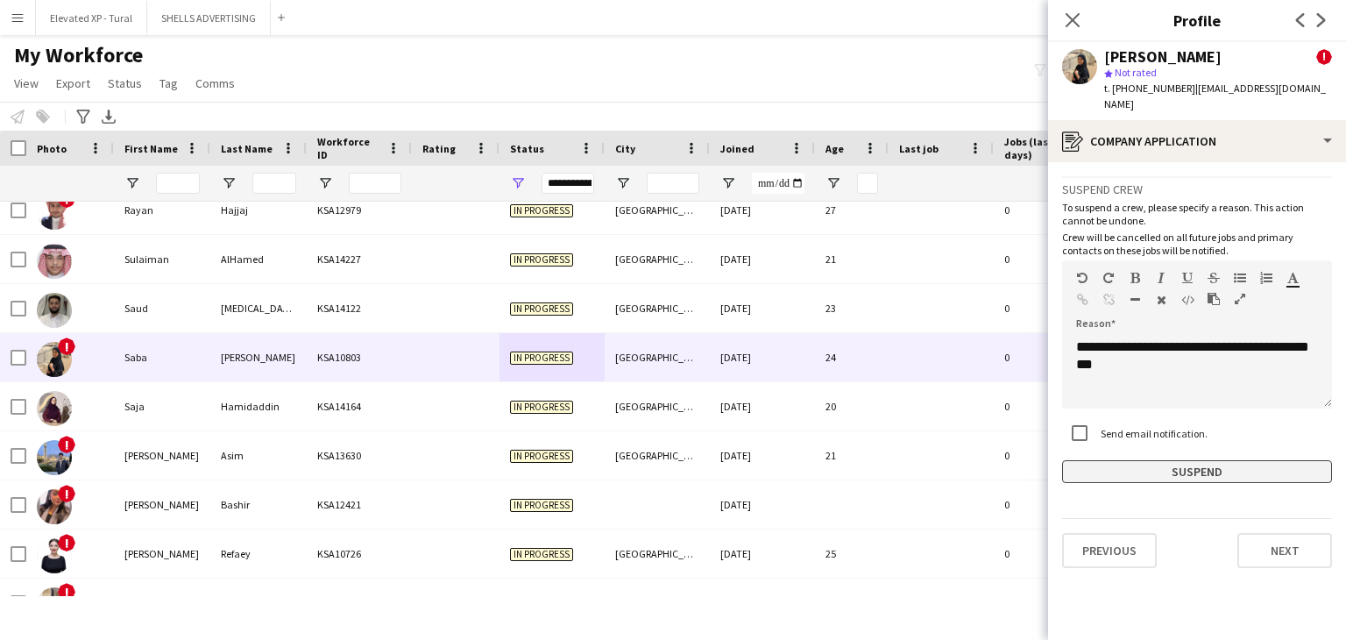
click at [1156, 477] on button "Suspend" at bounding box center [1197, 471] width 270 height 23
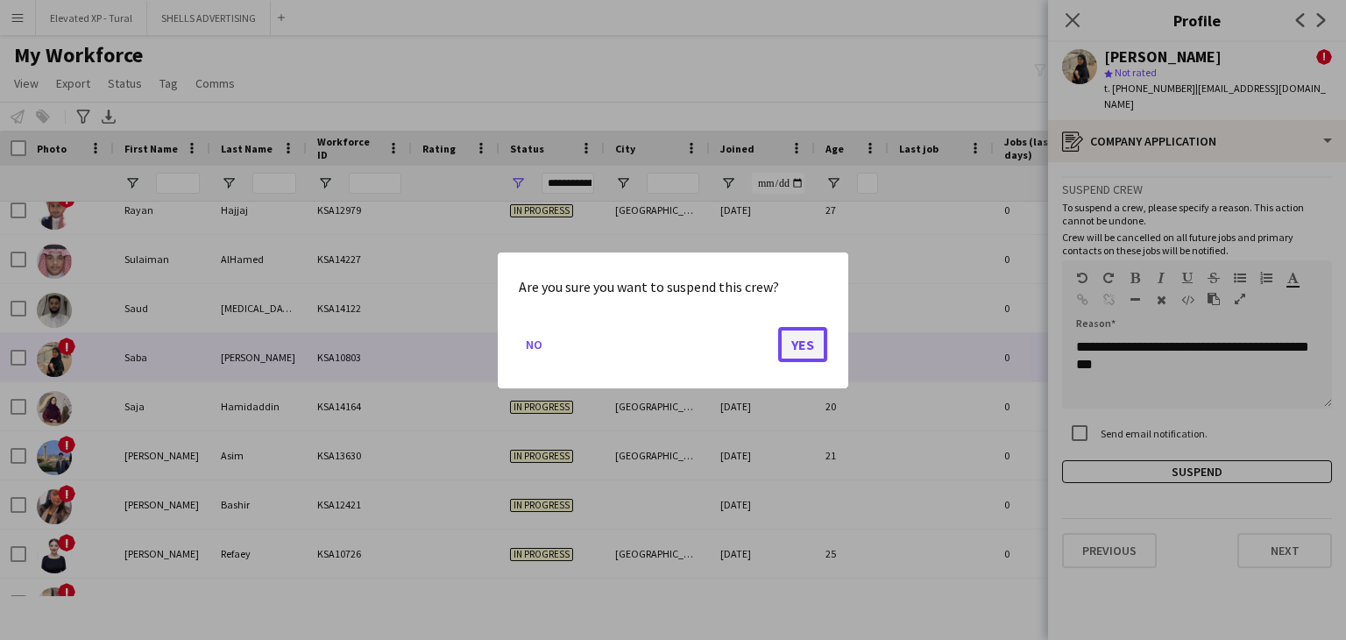
click at [808, 344] on button "Yes" at bounding box center [802, 343] width 49 height 35
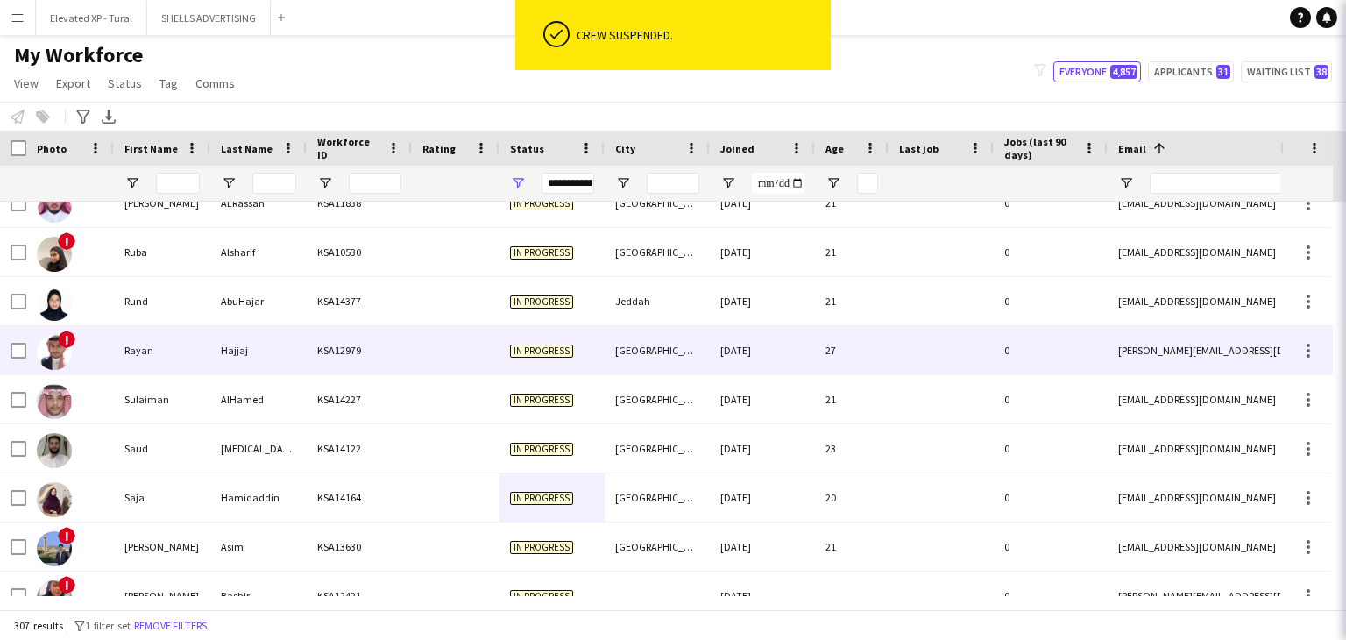
scroll to position [12399, 0]
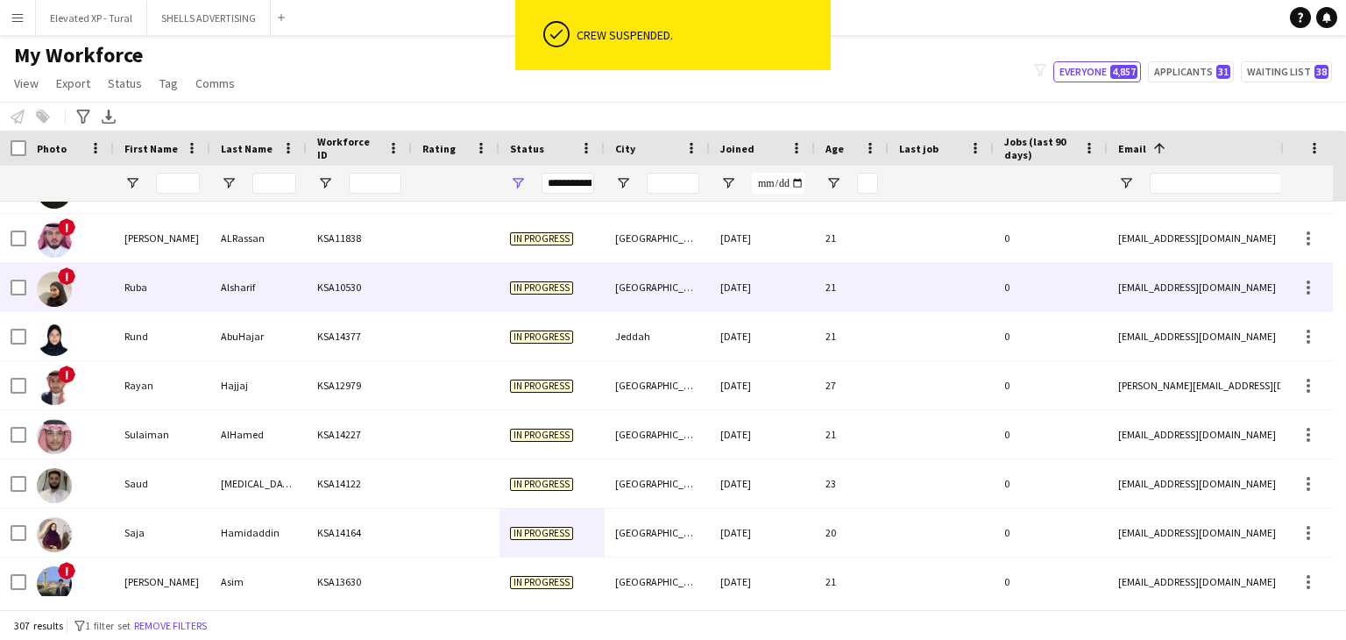
click at [258, 291] on div "Alsharif" at bounding box center [258, 287] width 96 height 48
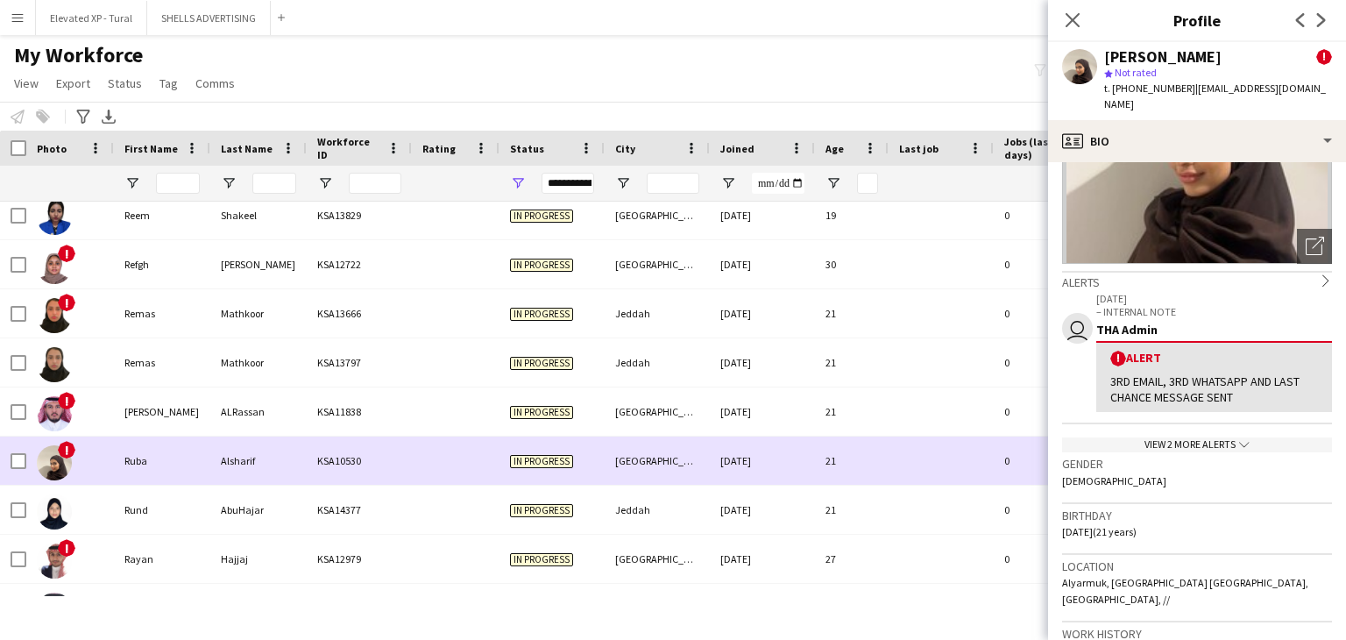
scroll to position [12224, 0]
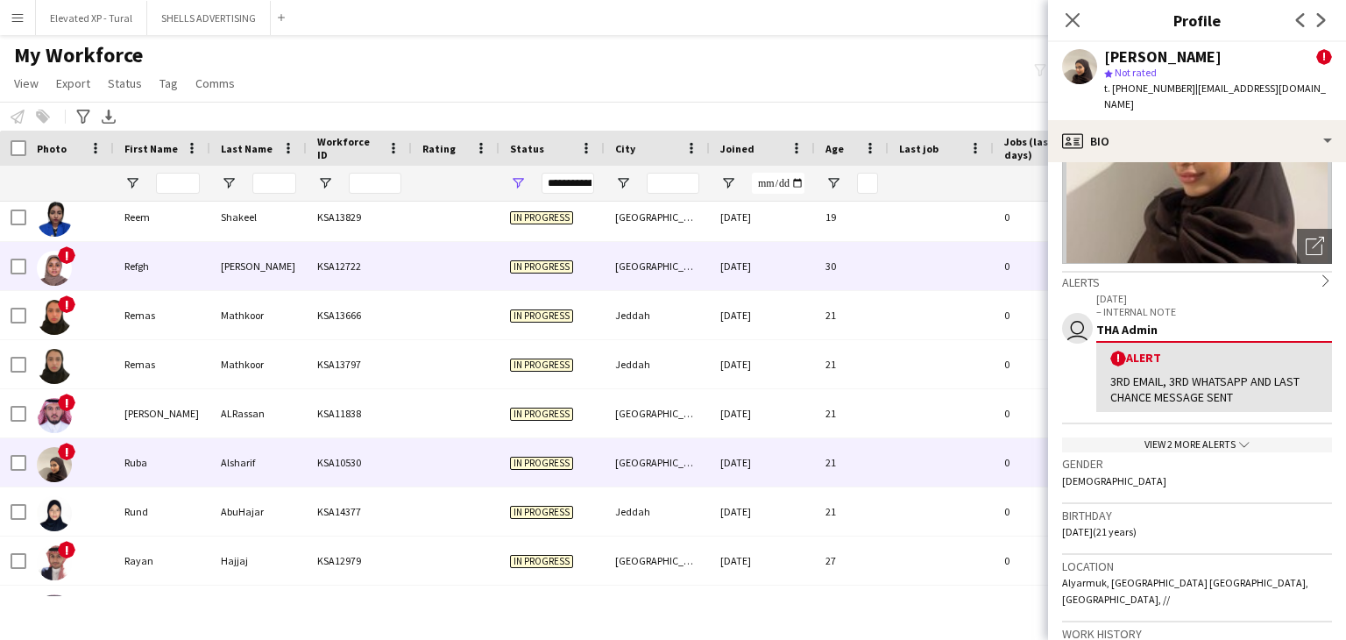
click at [350, 277] on div "KSA12722" at bounding box center [359, 266] width 105 height 48
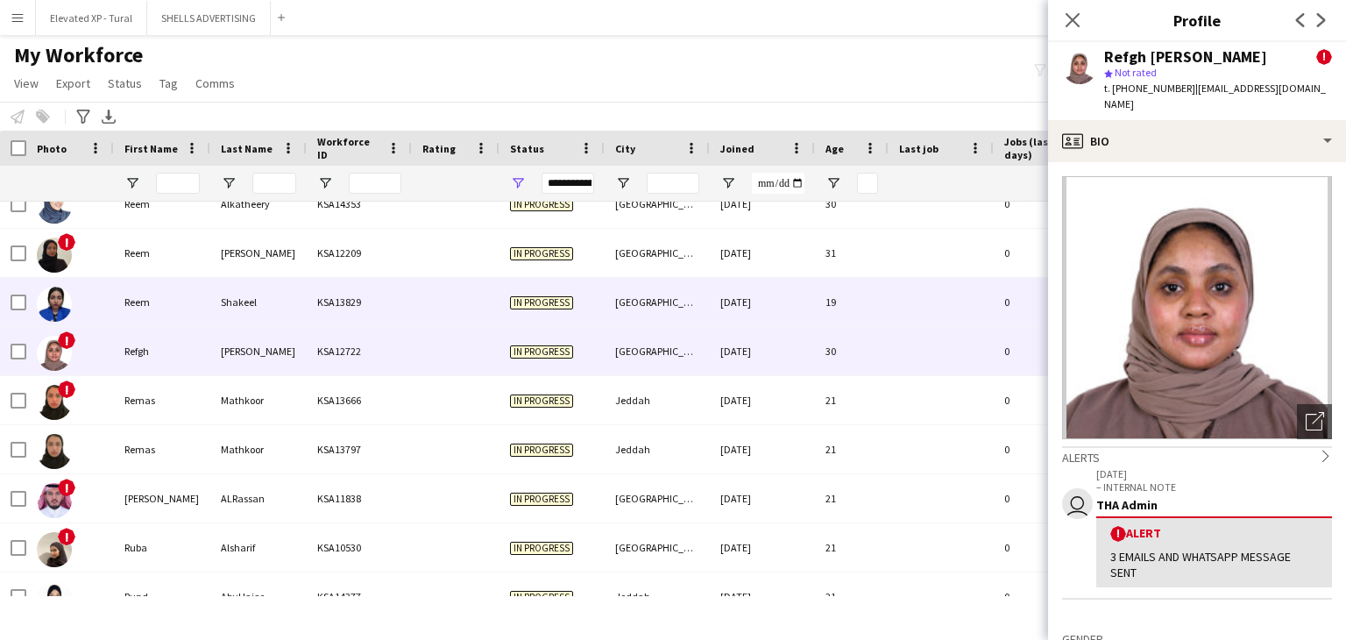
scroll to position [12137, 0]
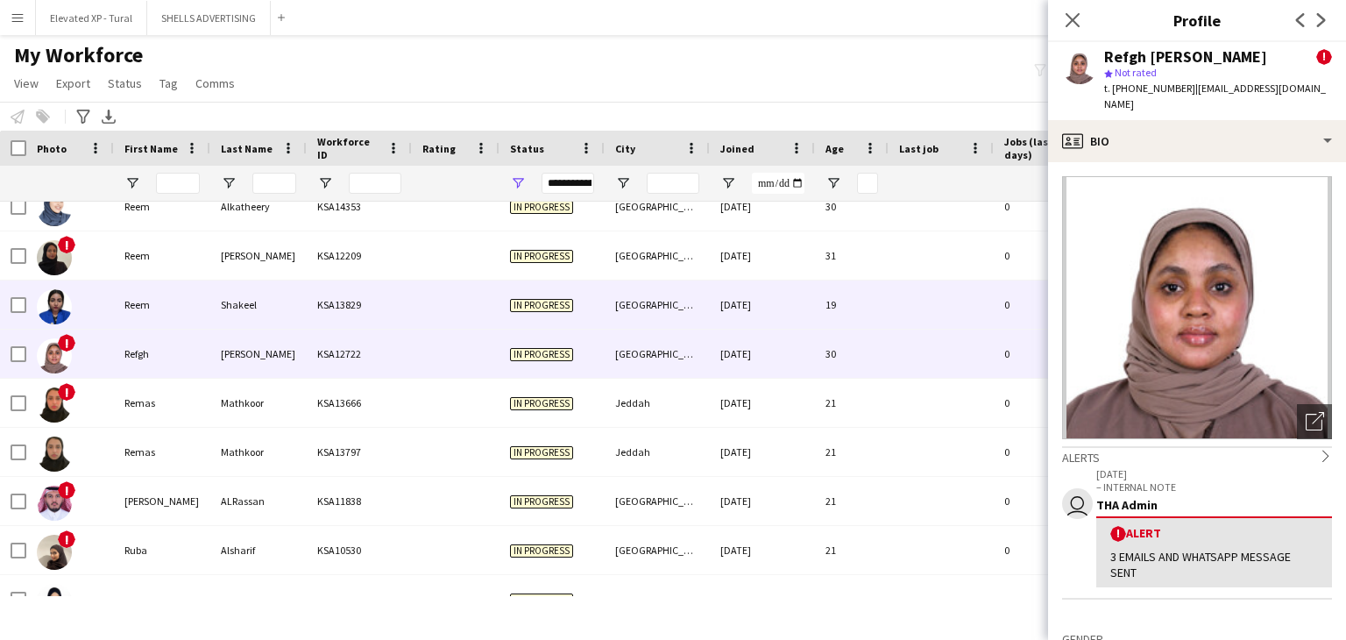
click at [493, 314] on div at bounding box center [456, 304] width 88 height 48
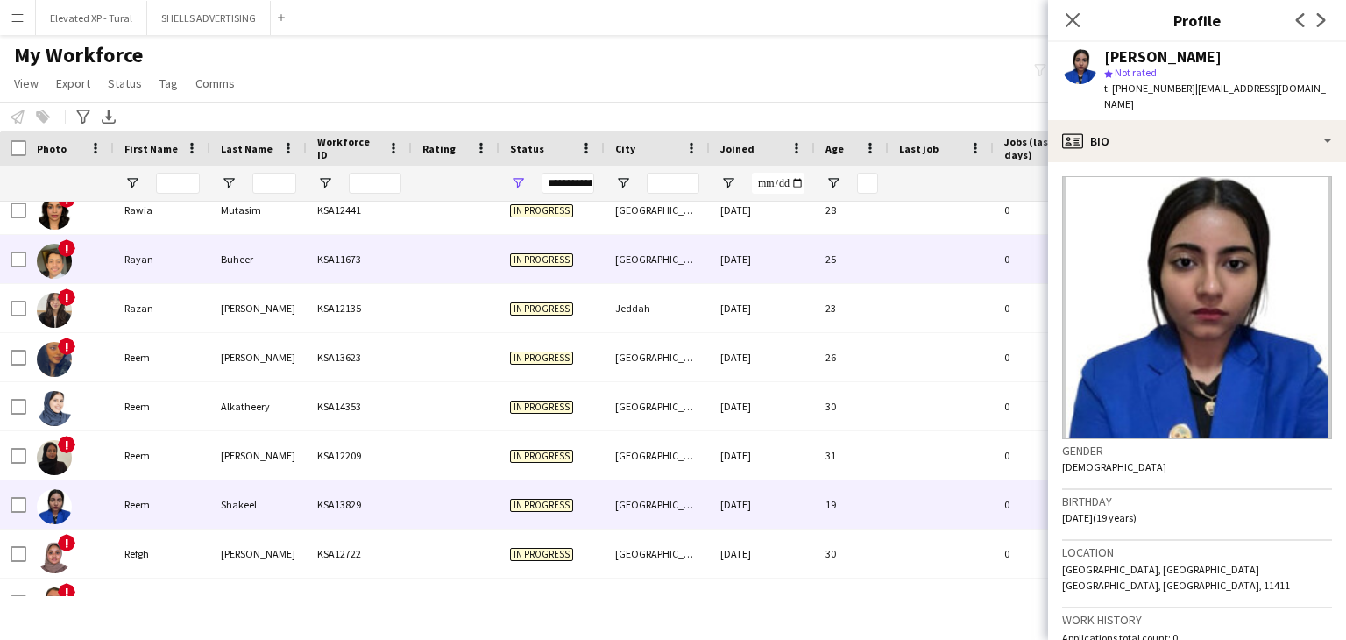
scroll to position [11874, 0]
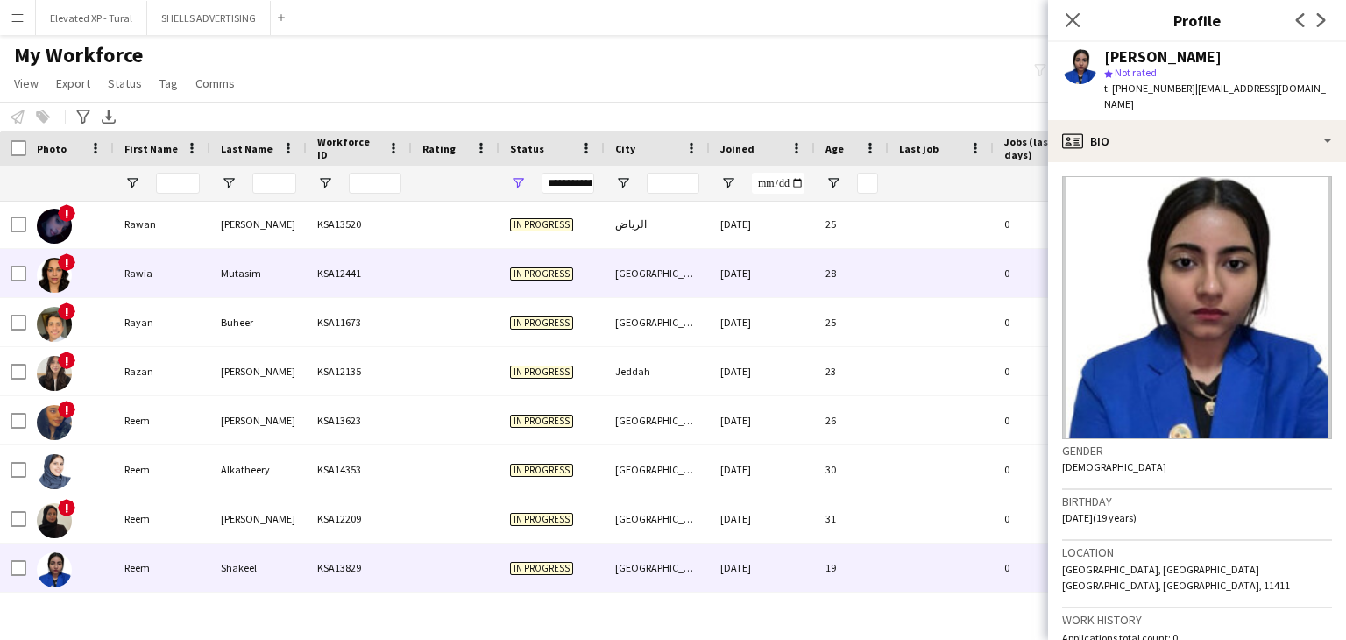
click at [279, 290] on div "Mutasim" at bounding box center [258, 273] width 96 height 48
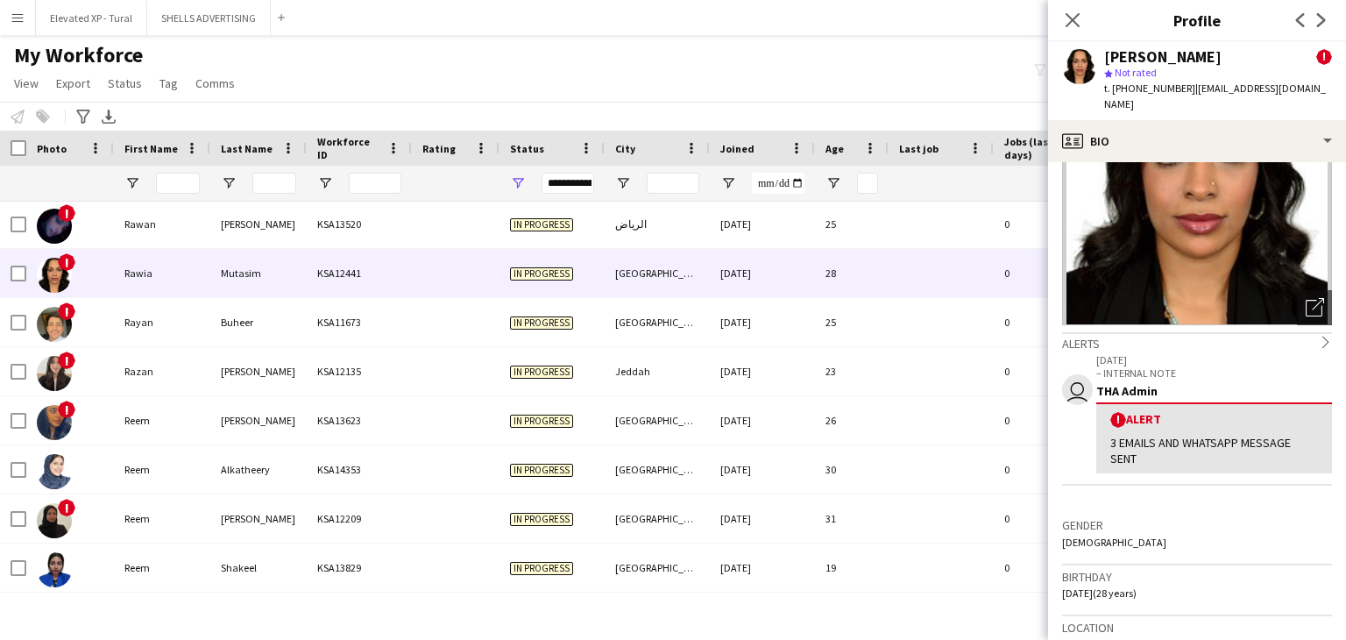
scroll to position [0, 0]
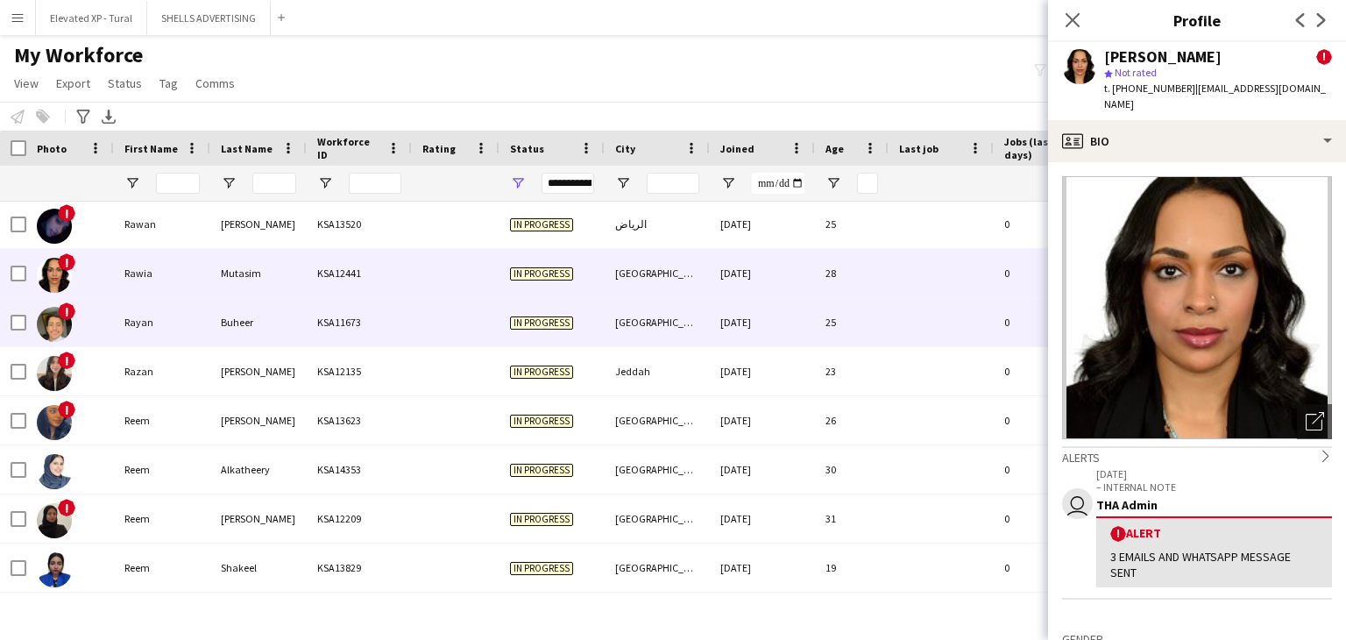
click at [382, 334] on div "KSA11673" at bounding box center [359, 322] width 105 height 48
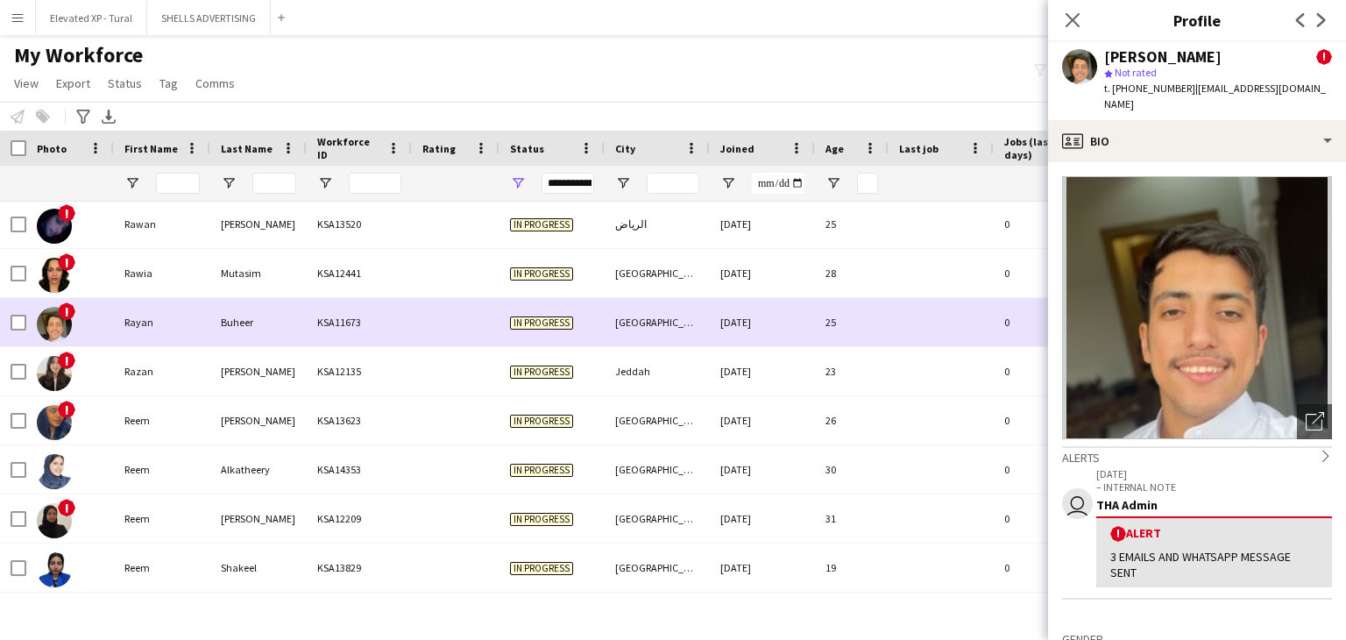
scroll to position [11836, 0]
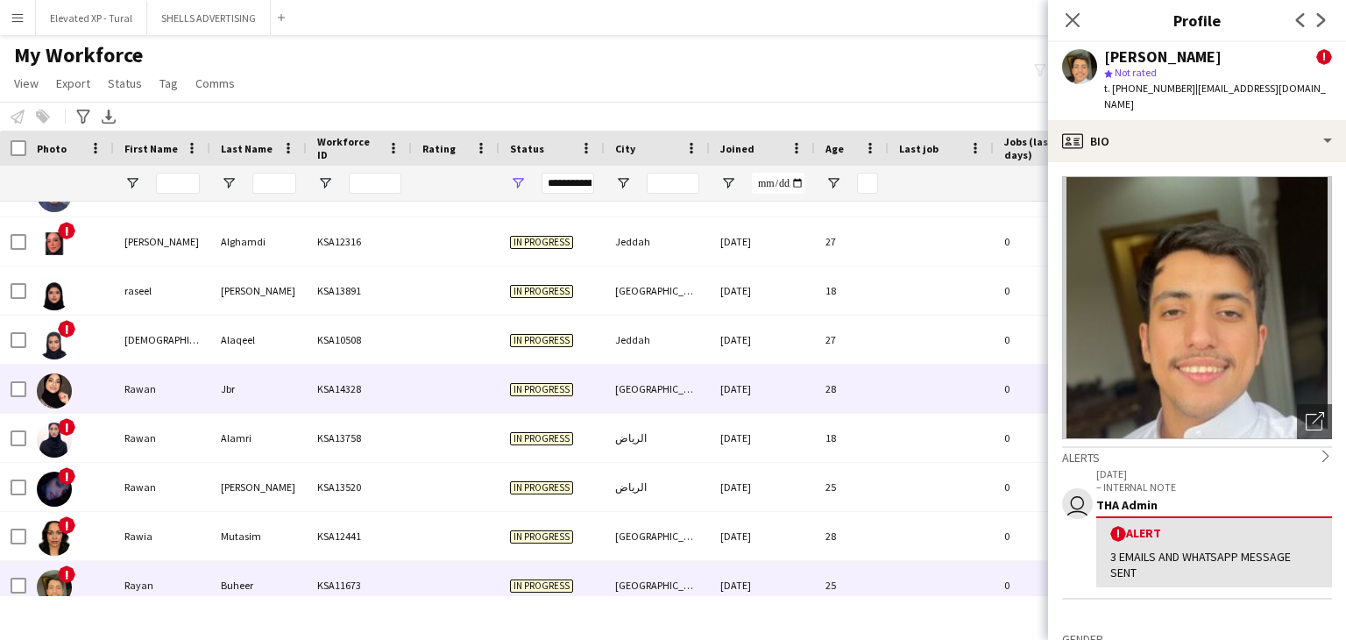
click at [257, 377] on div "Jbr" at bounding box center [258, 388] width 96 height 48
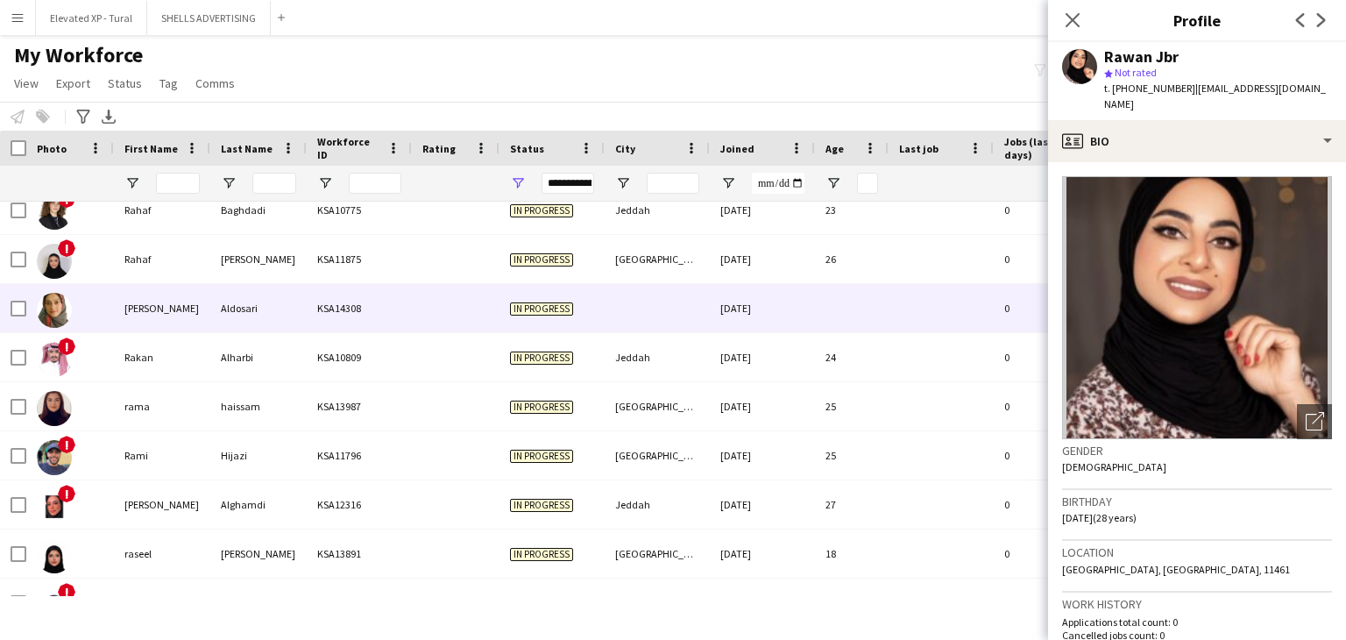
click at [286, 304] on div "Aldosari" at bounding box center [258, 308] width 96 height 48
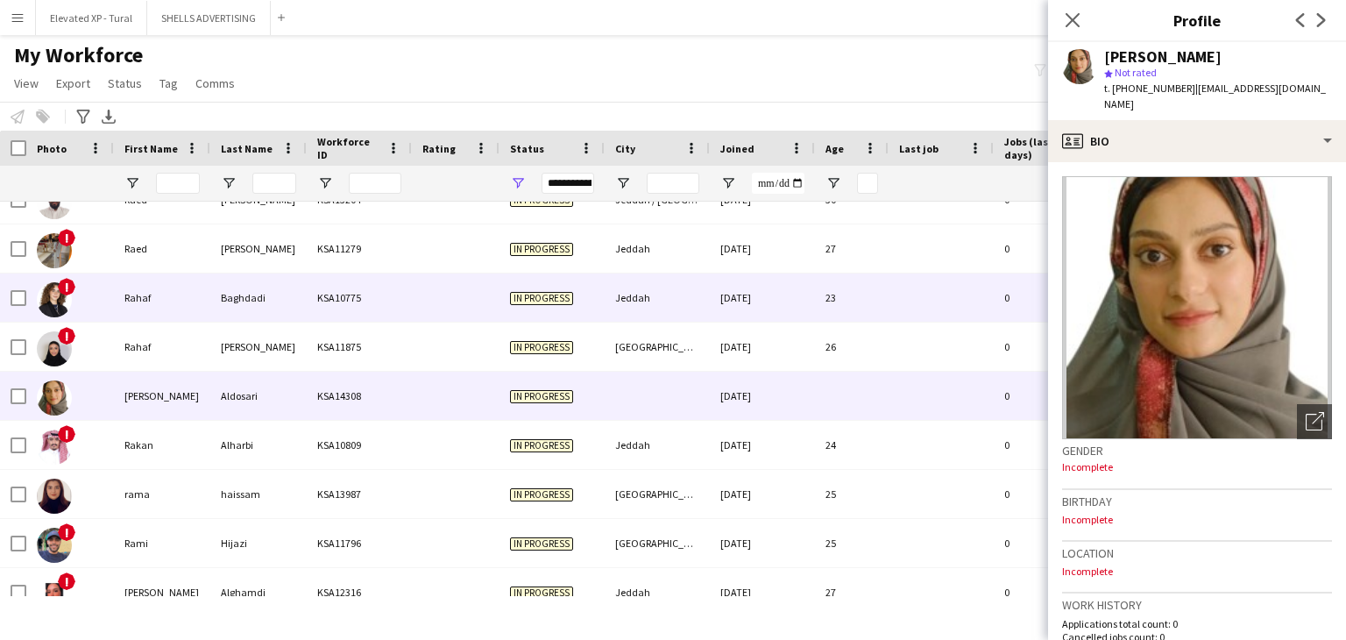
click at [324, 316] on div "KSA10775" at bounding box center [359, 297] width 105 height 48
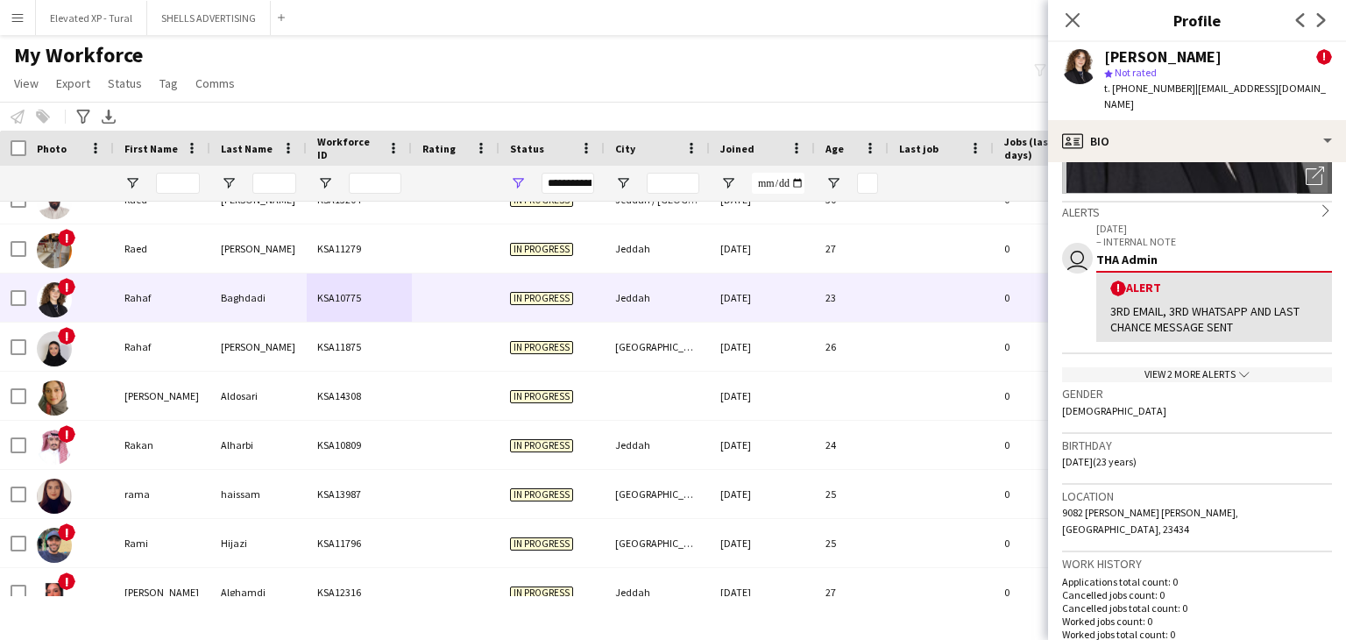
click at [1157, 348] on div "user 10-07-2025 – INTERNAL NOTE THA Admin ! Alert 3RD EMAIL, 3RD WHATSAPP AND L…" at bounding box center [1197, 301] width 270 height 163
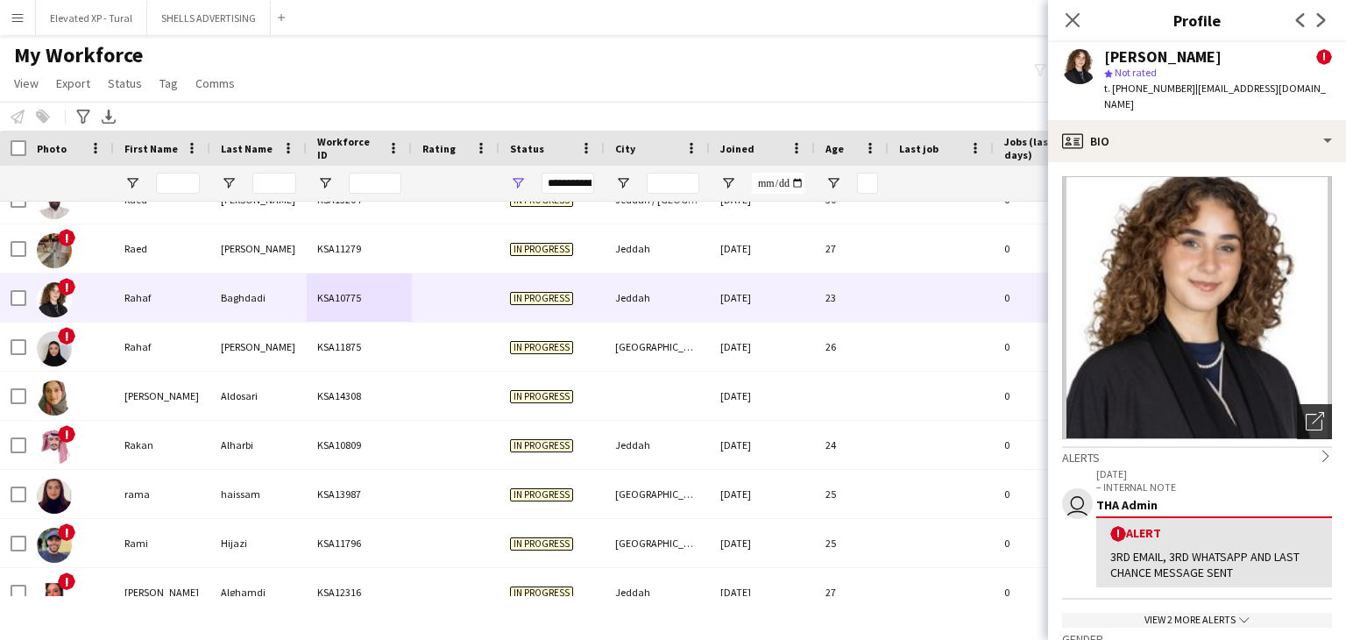
click at [1309, 412] on icon "Open photos pop-in" at bounding box center [1314, 421] width 18 height 18
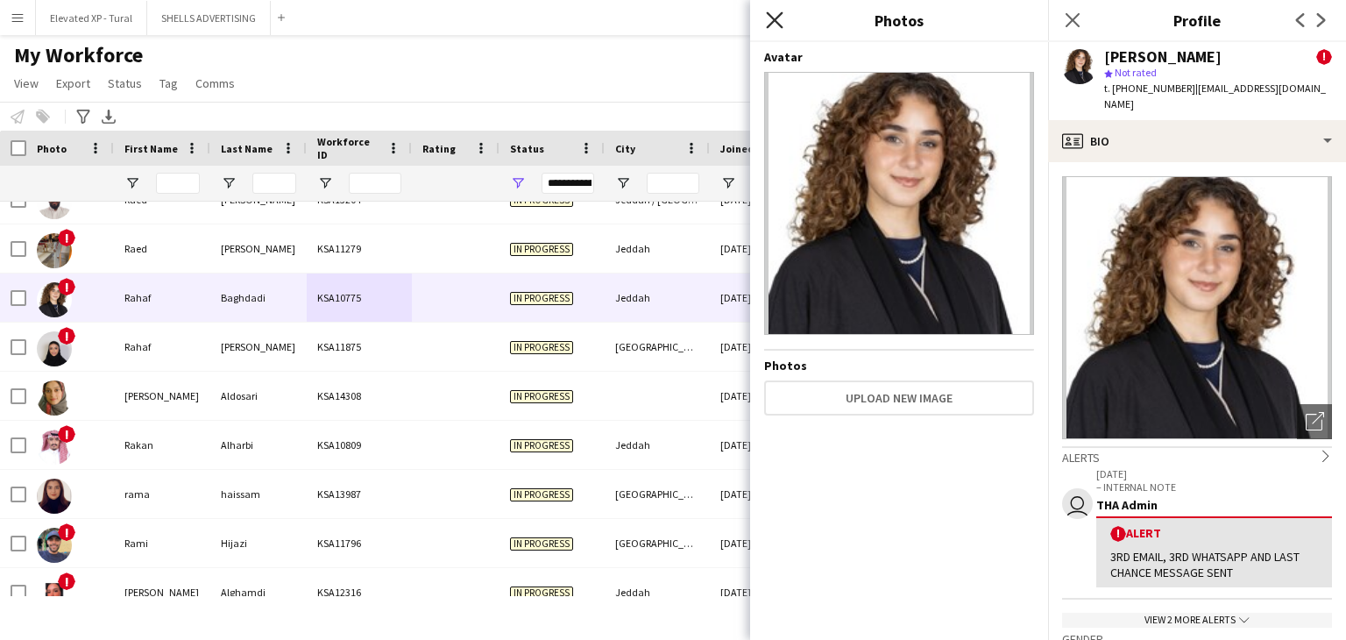
click at [771, 20] on icon "Close pop-in" at bounding box center [774, 19] width 17 height 17
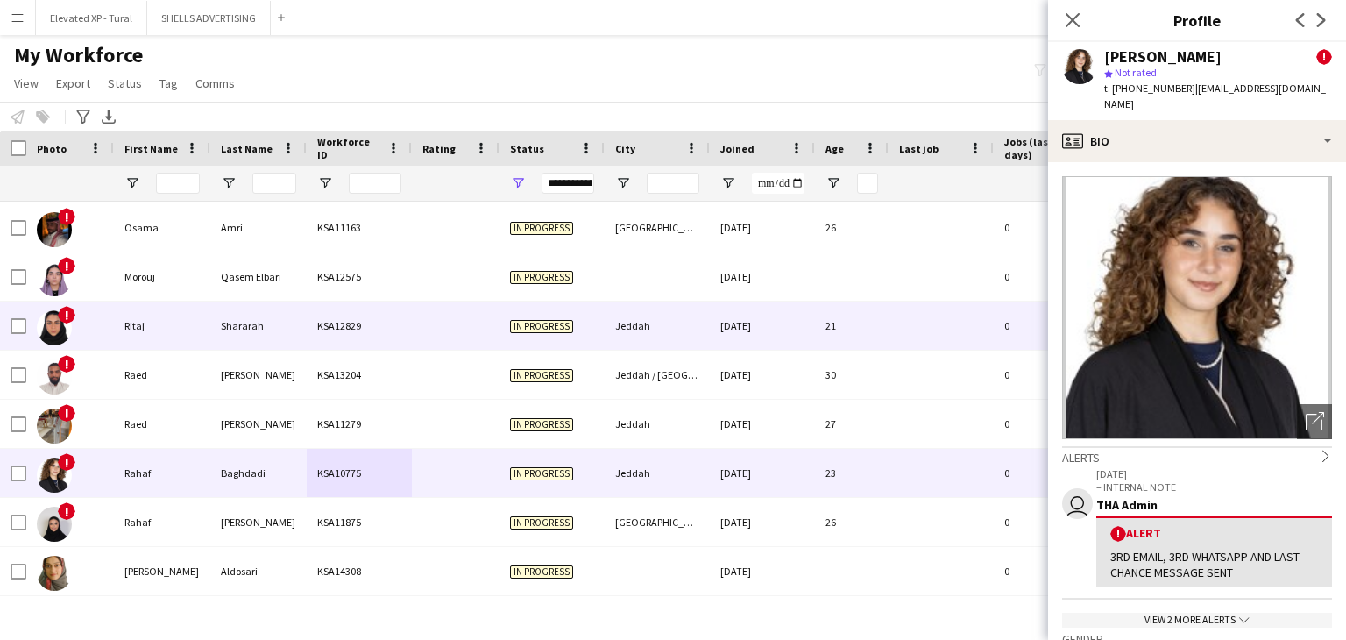
click at [324, 348] on div "KSA12829" at bounding box center [359, 325] width 105 height 48
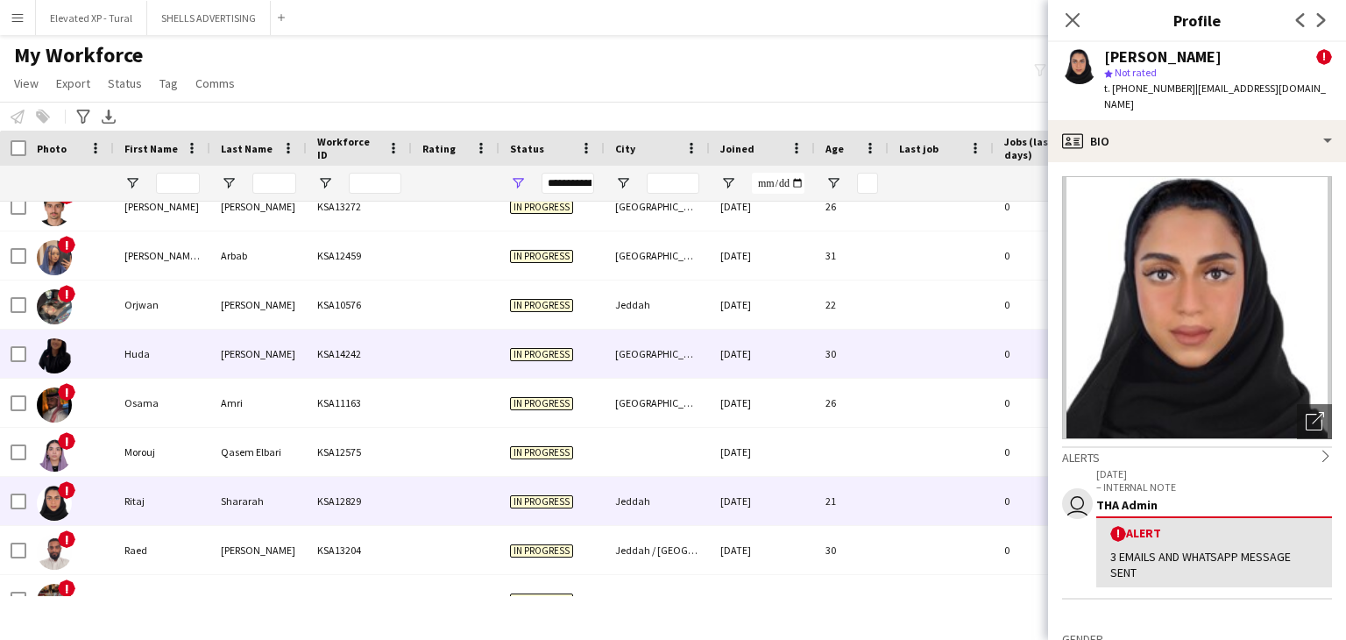
click at [271, 344] on div "[PERSON_NAME]" at bounding box center [258, 353] width 96 height 48
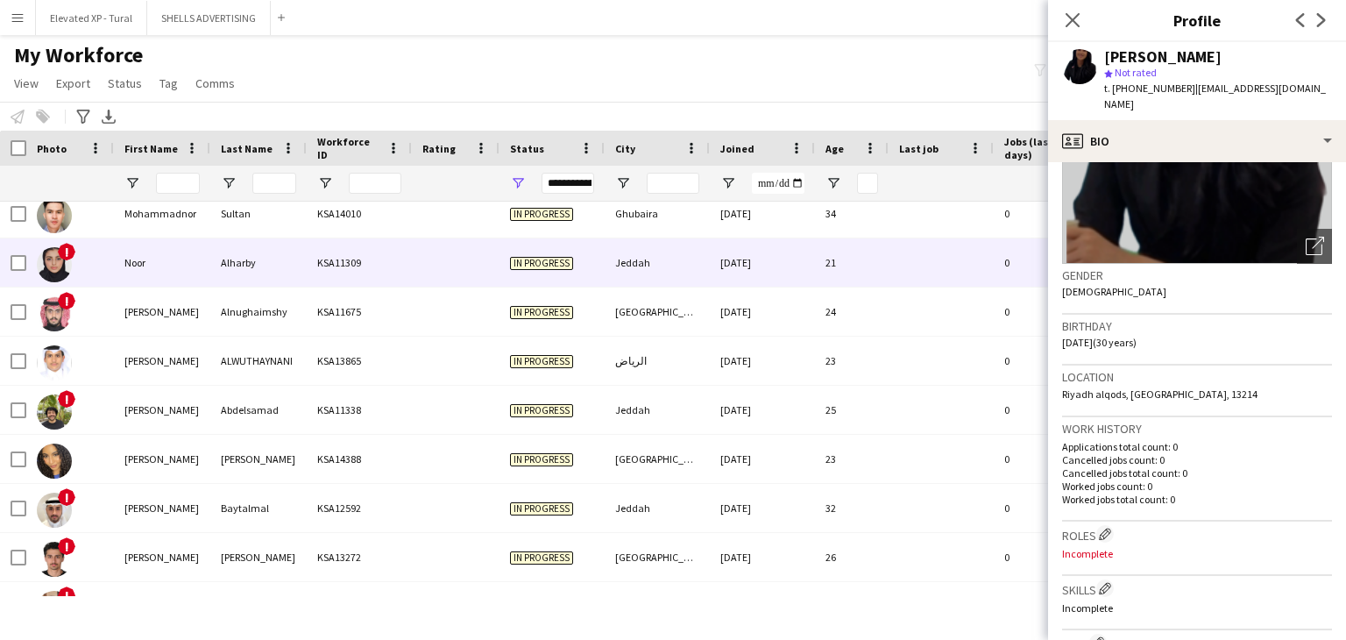
click at [203, 239] on div "Noor" at bounding box center [162, 262] width 96 height 48
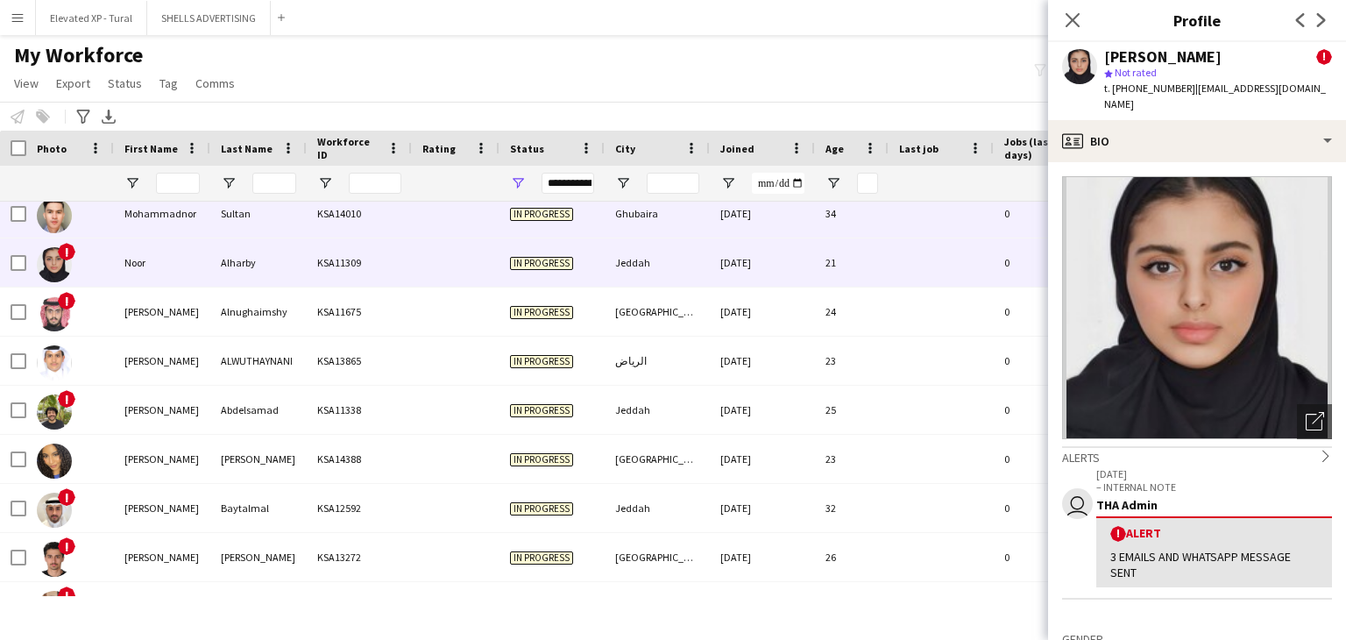
click at [214, 216] on div "Sultan" at bounding box center [258, 213] width 96 height 48
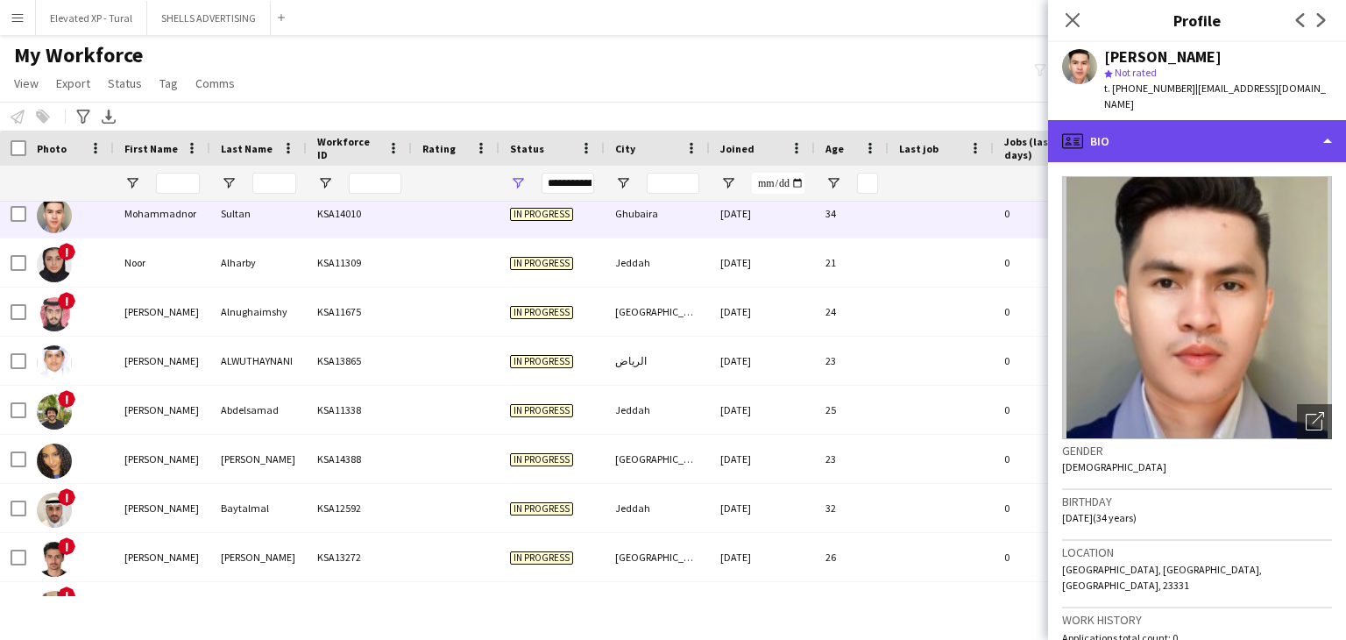
click at [1184, 127] on div "profile Bio" at bounding box center [1197, 141] width 298 height 42
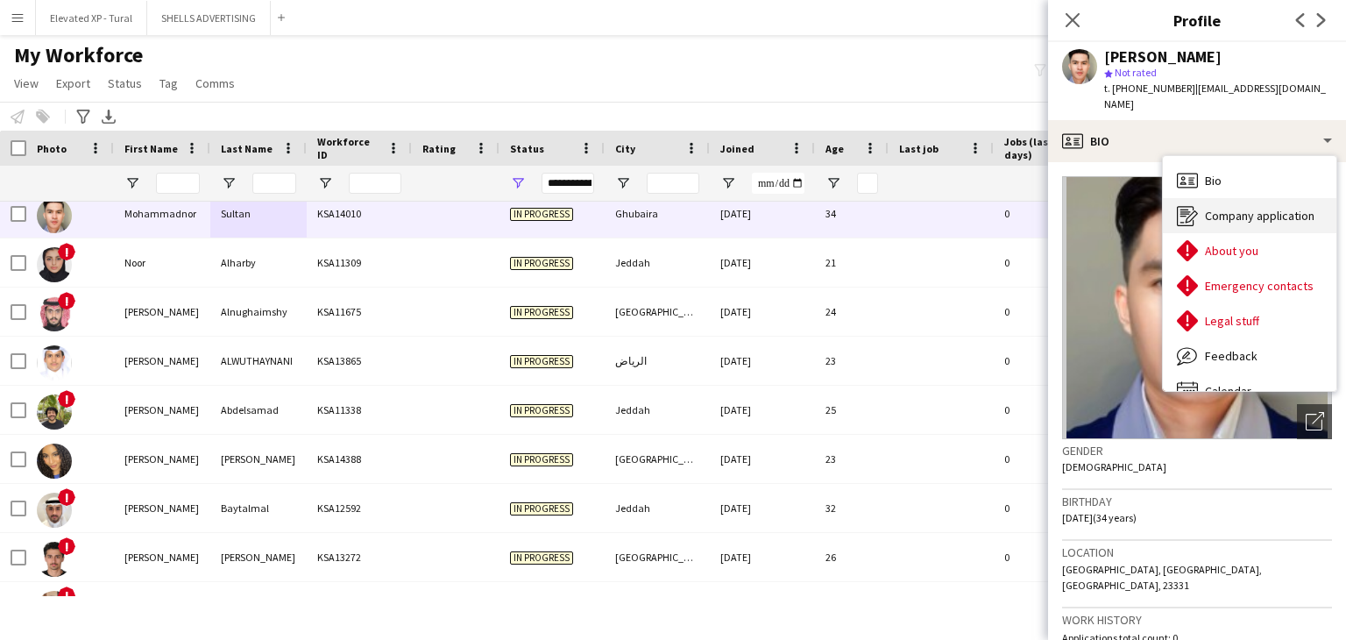
click at [1205, 208] on span "Company application" at bounding box center [1260, 216] width 110 height 16
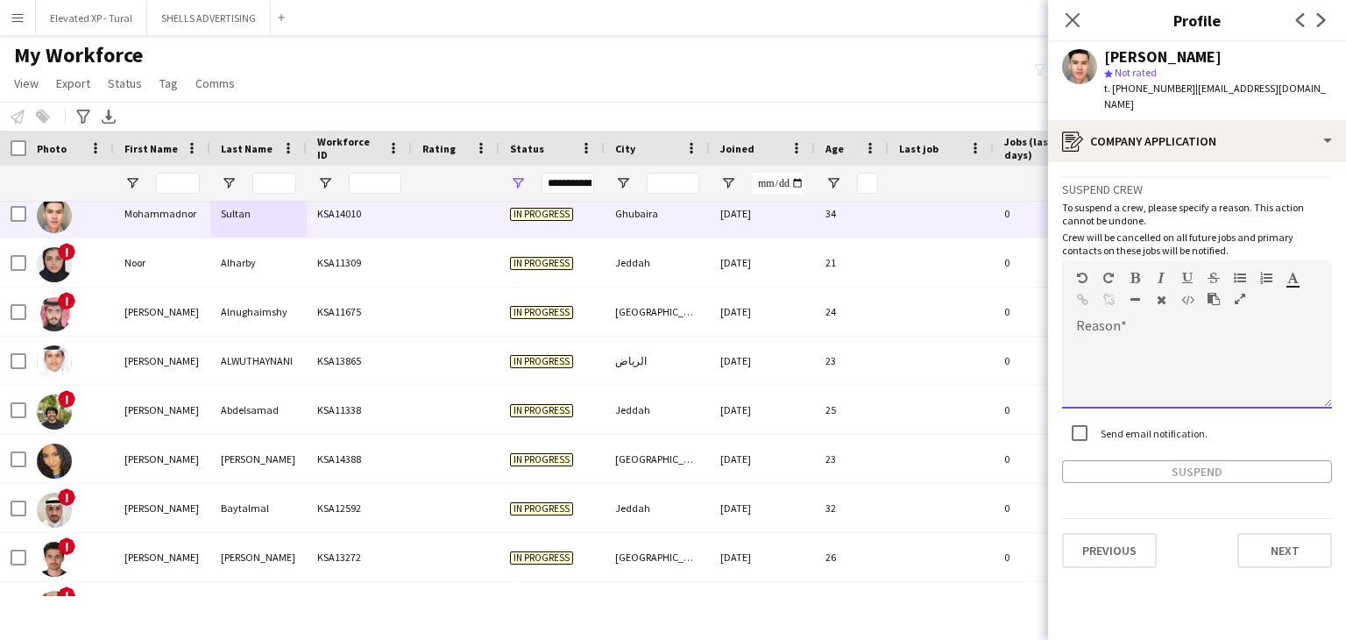
click at [1128, 338] on div at bounding box center [1197, 373] width 270 height 70
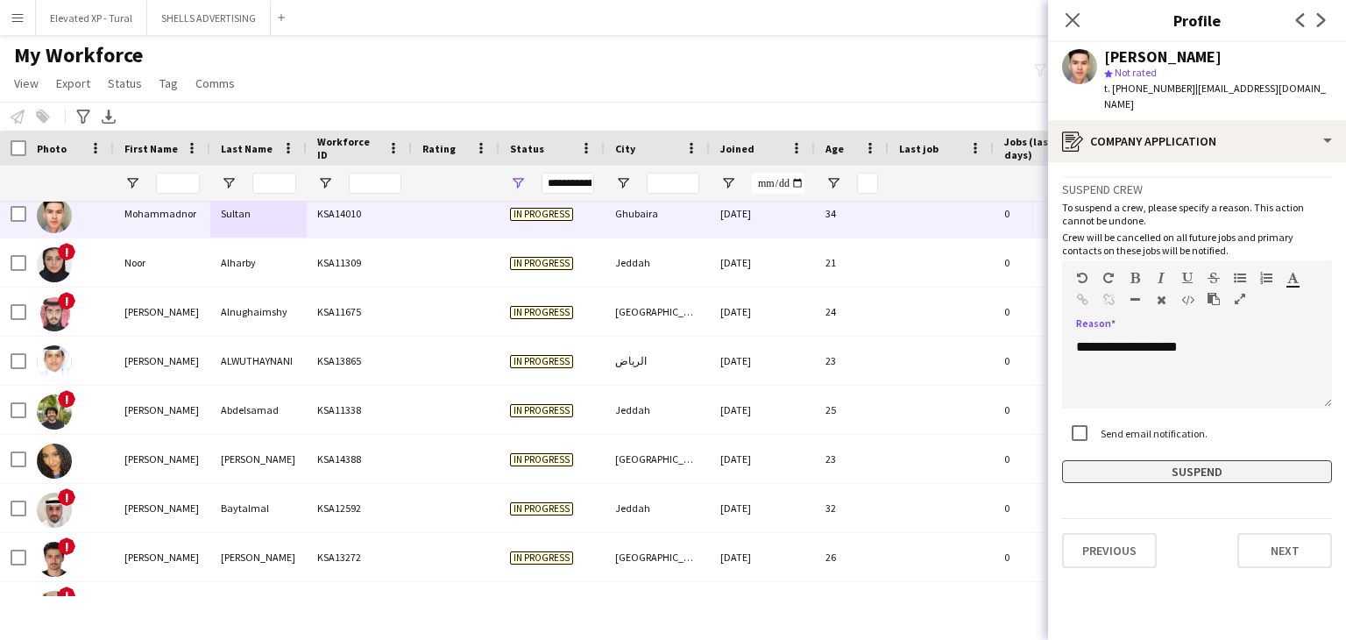
click at [1155, 460] on button "Suspend" at bounding box center [1197, 471] width 270 height 23
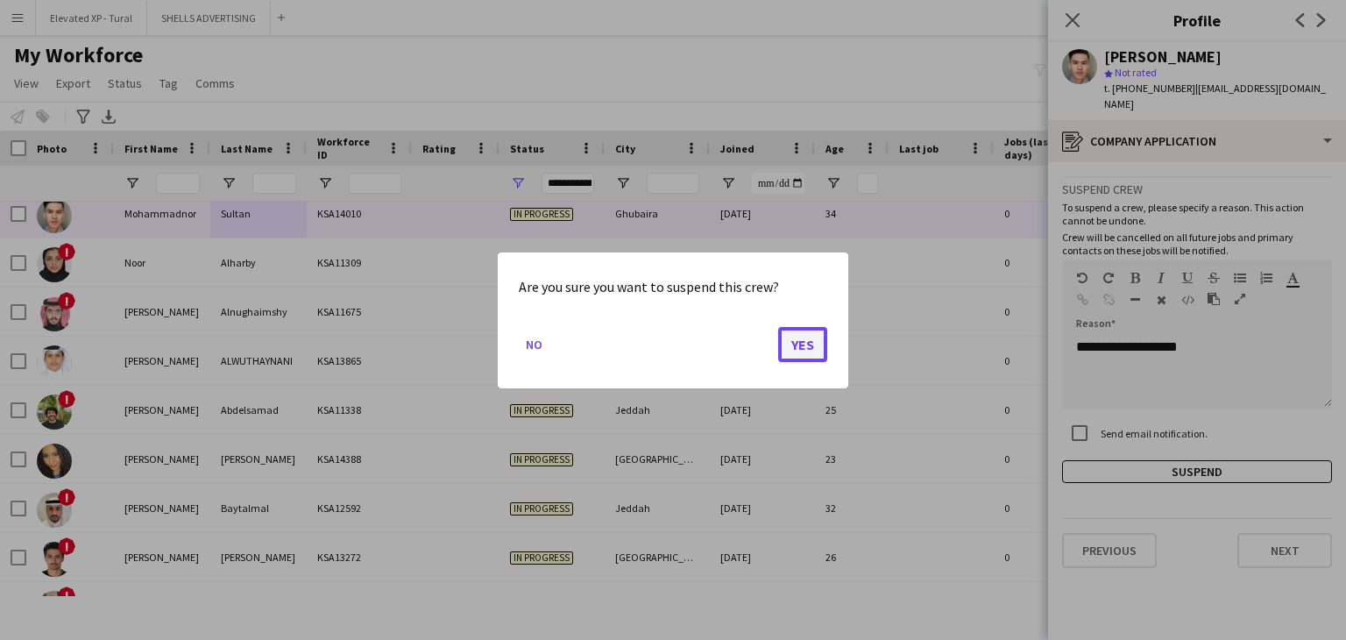
click at [818, 343] on button "Yes" at bounding box center [802, 343] width 49 height 35
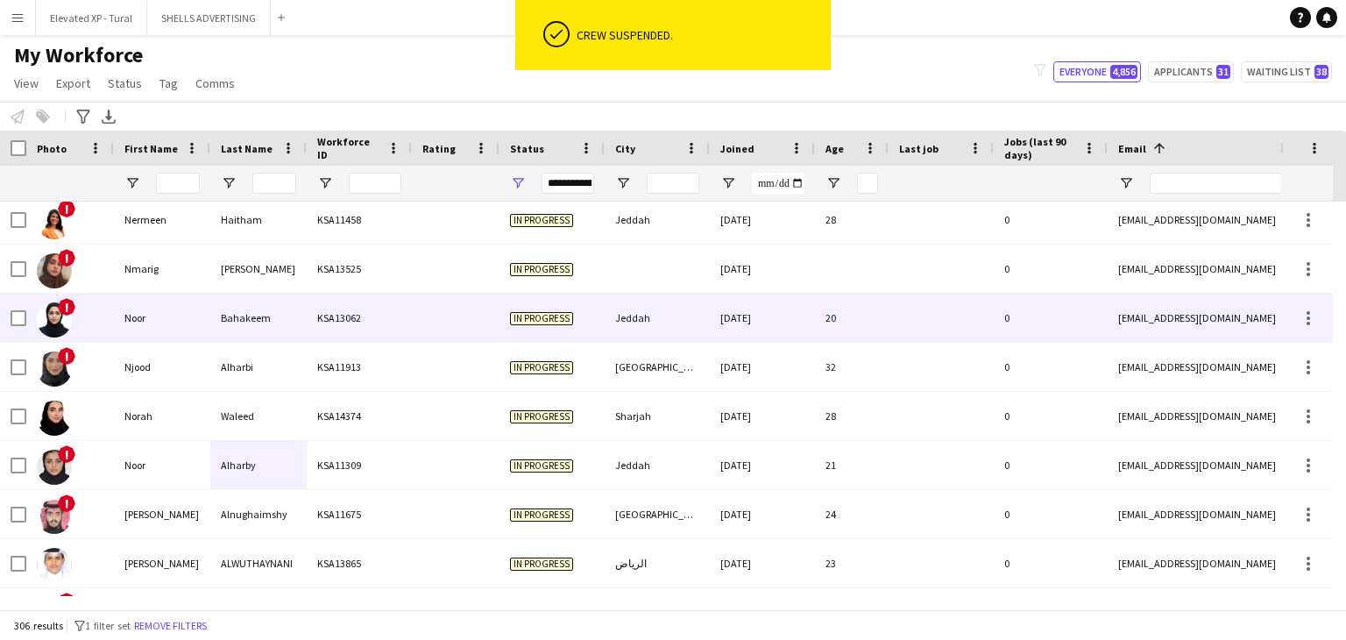
scroll to position [10297, 0]
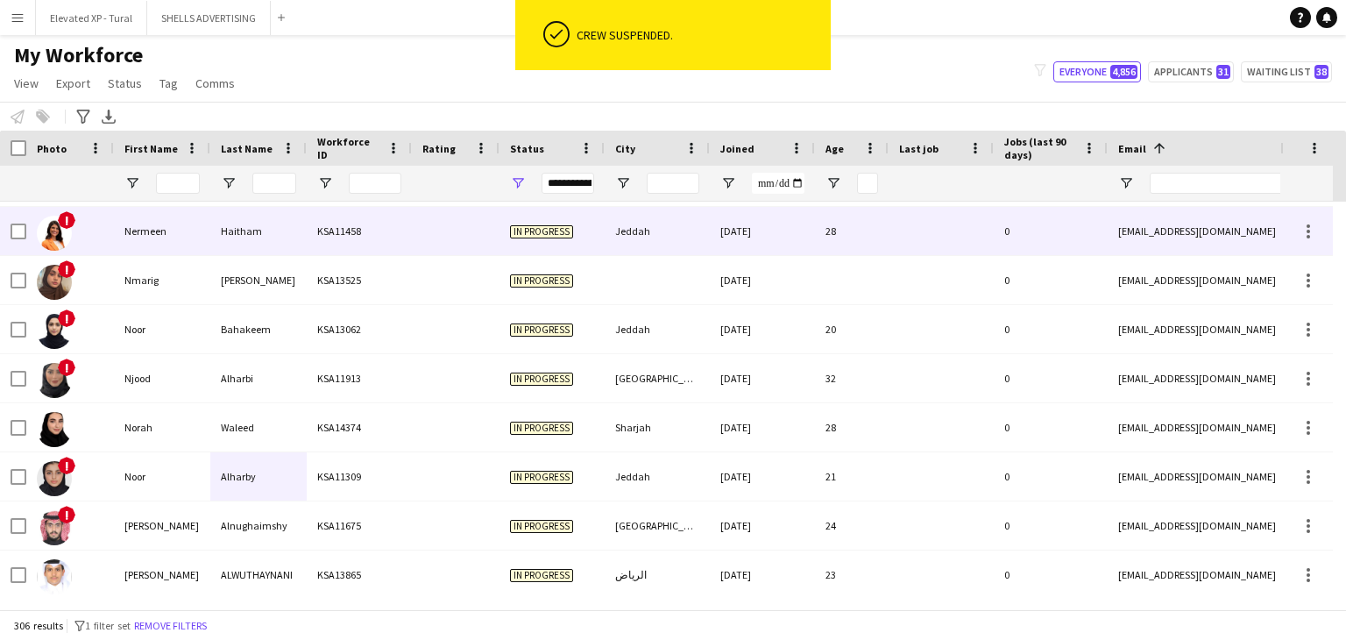
click at [152, 245] on div "Nermeen" at bounding box center [162, 231] width 96 height 48
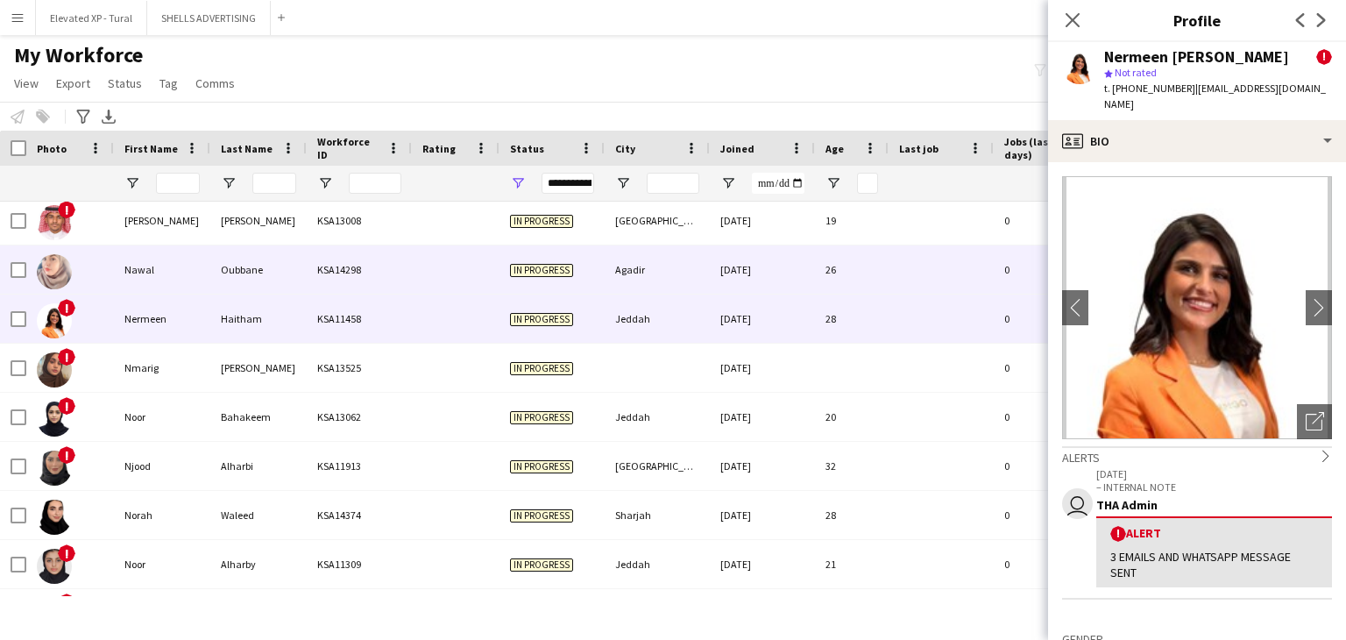
click at [213, 280] on div "Oubbane" at bounding box center [258, 269] width 96 height 48
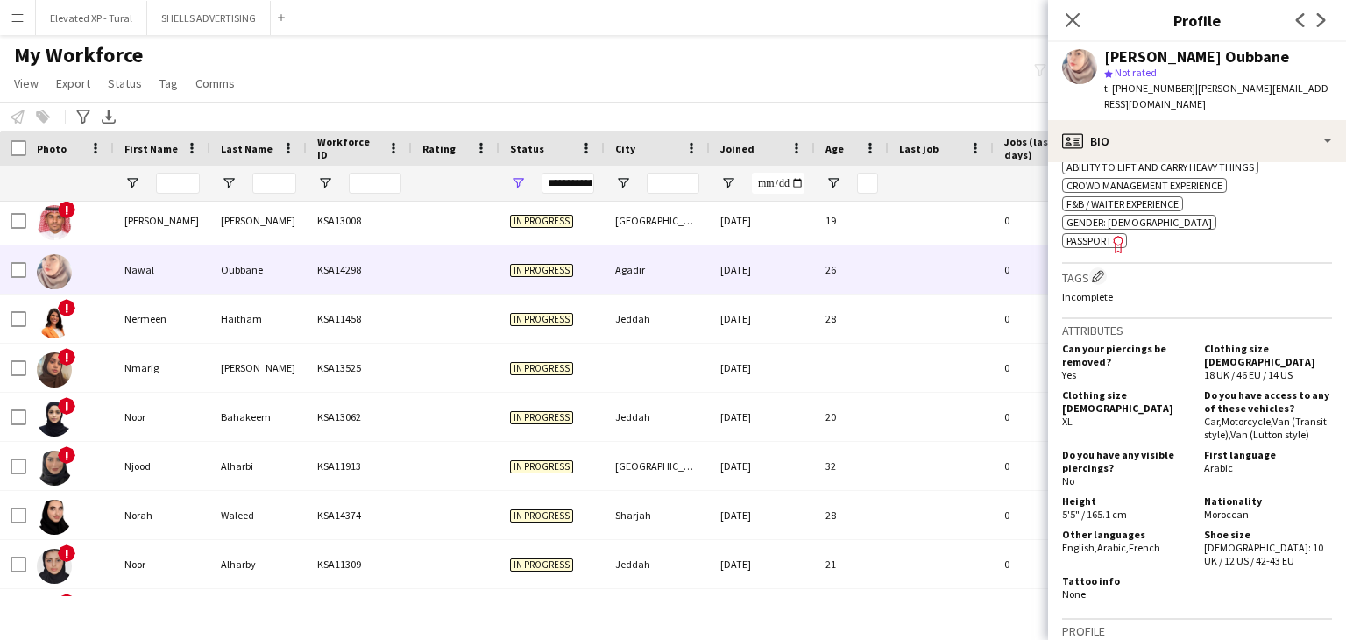
scroll to position [613, 0]
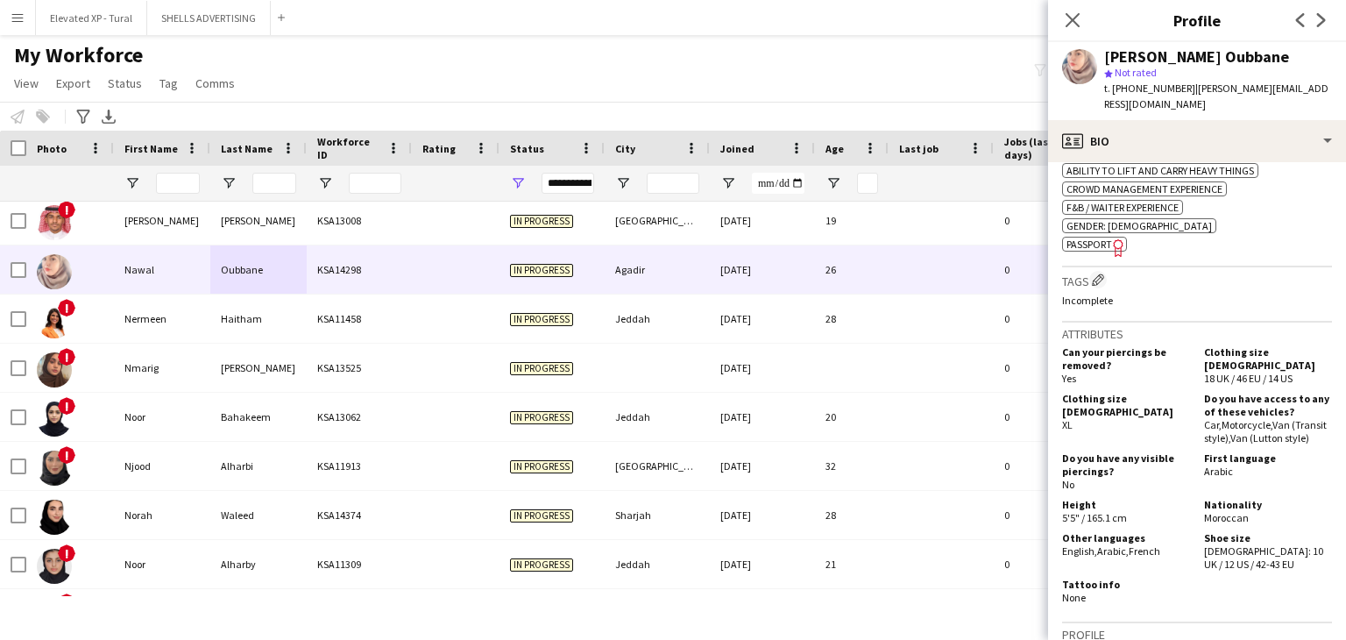
click at [1109, 238] on icon "Freelancer has uploaded a photo validation of skill. Click to see" at bounding box center [1118, 247] width 18 height 18
click at [1067, 29] on app-icon "Close pop-in" at bounding box center [1072, 20] width 25 height 25
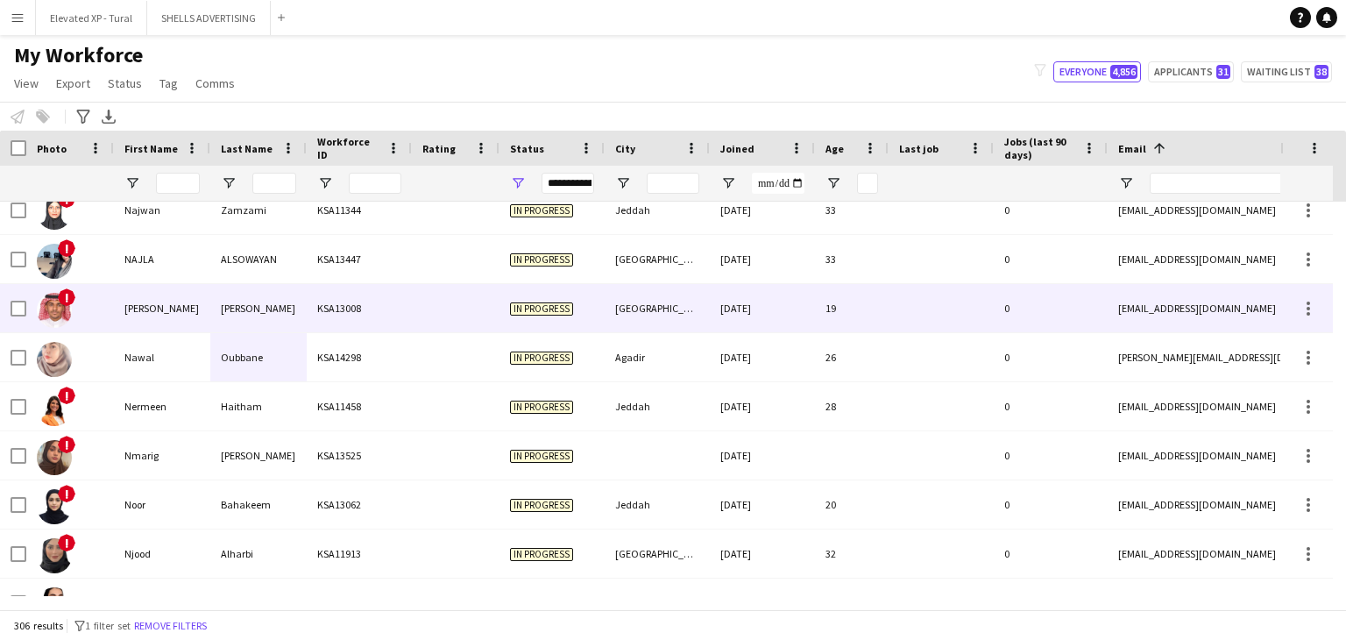
scroll to position [10038, 0]
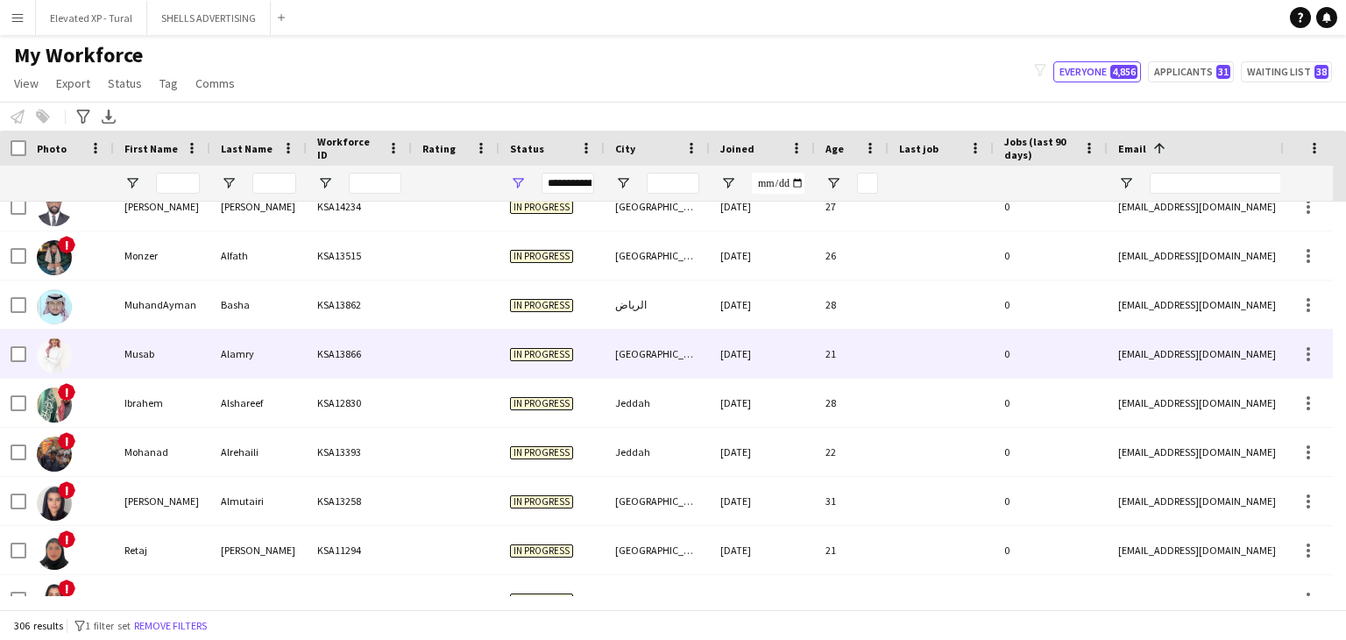
click at [267, 369] on div "Alamry" at bounding box center [258, 353] width 96 height 48
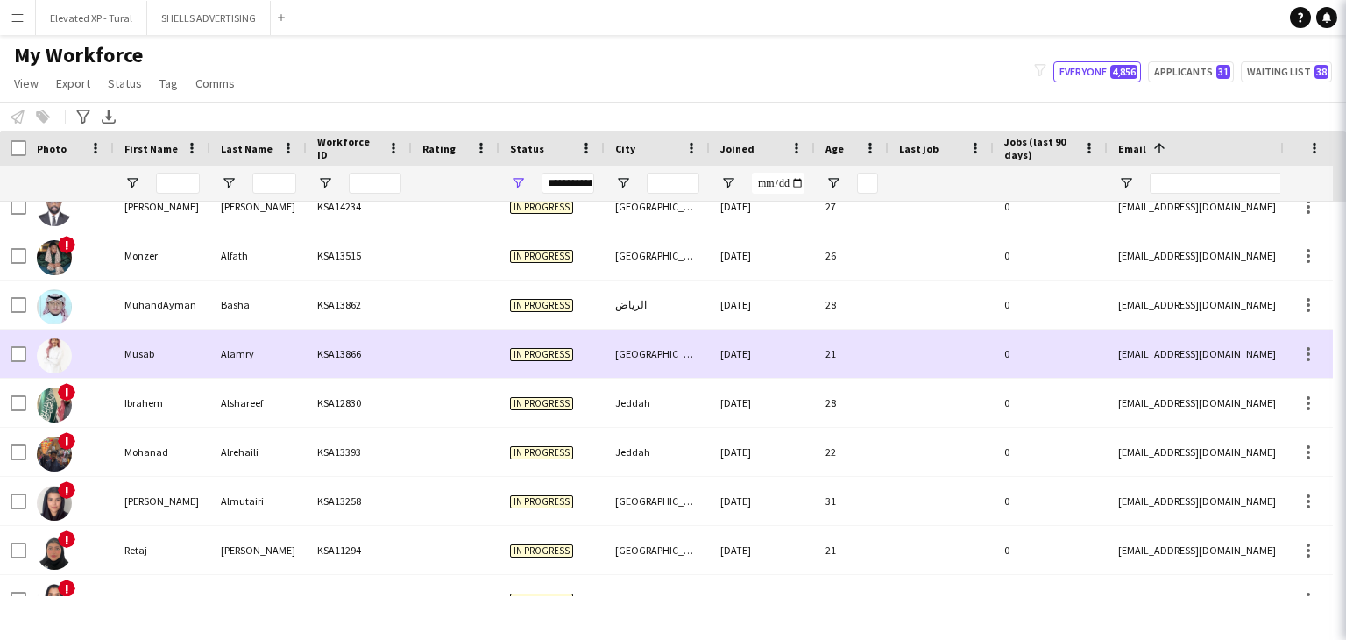
click at [263, 311] on div "Basha" at bounding box center [258, 304] width 96 height 48
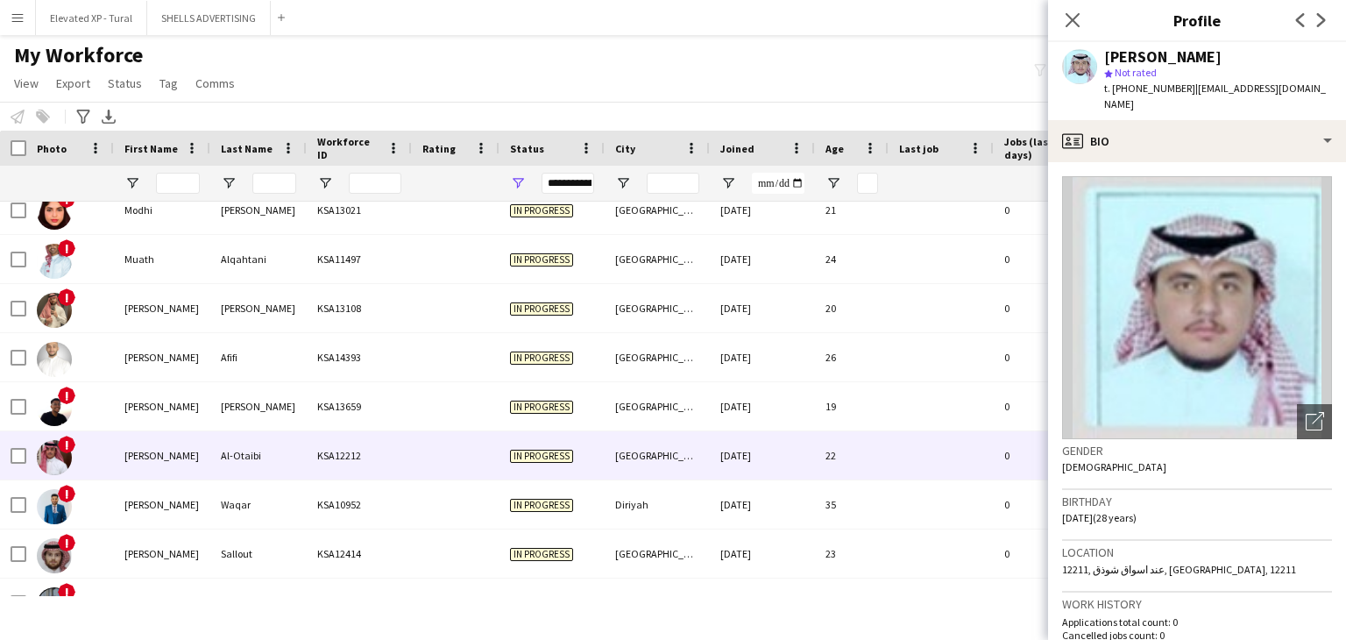
click at [278, 453] on div "Al-Otaibi" at bounding box center [258, 455] width 96 height 48
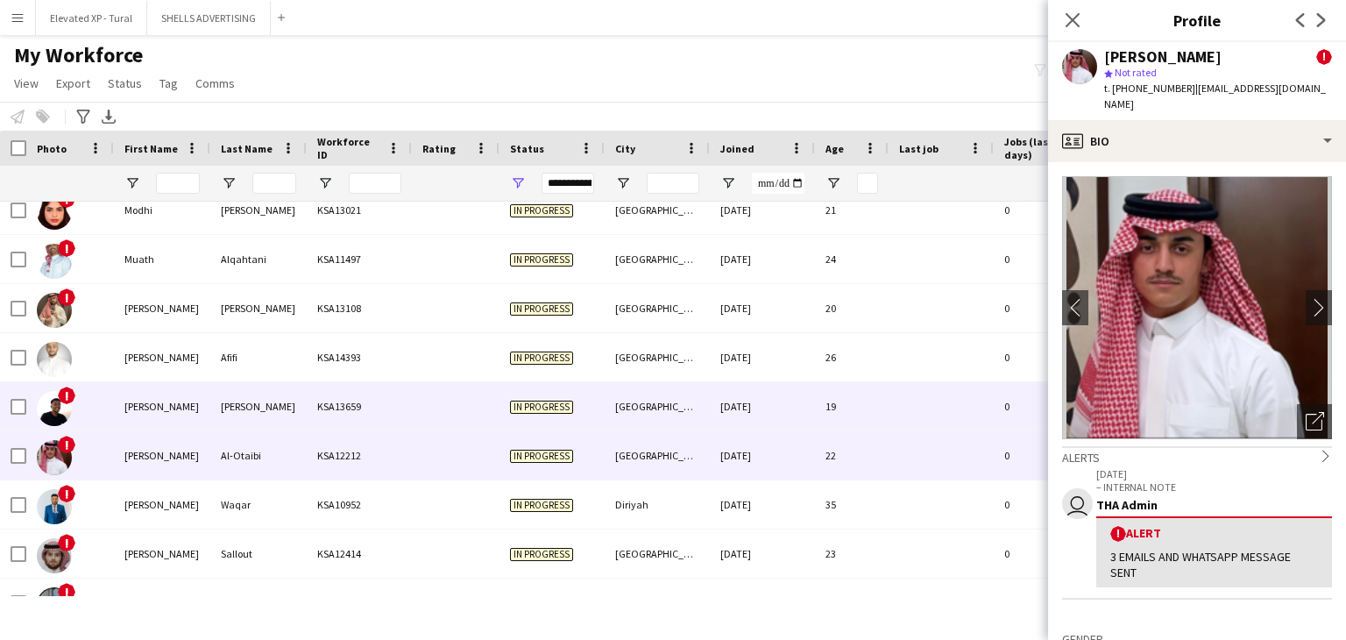
click at [284, 421] on div "[PERSON_NAME]" at bounding box center [258, 406] width 96 height 48
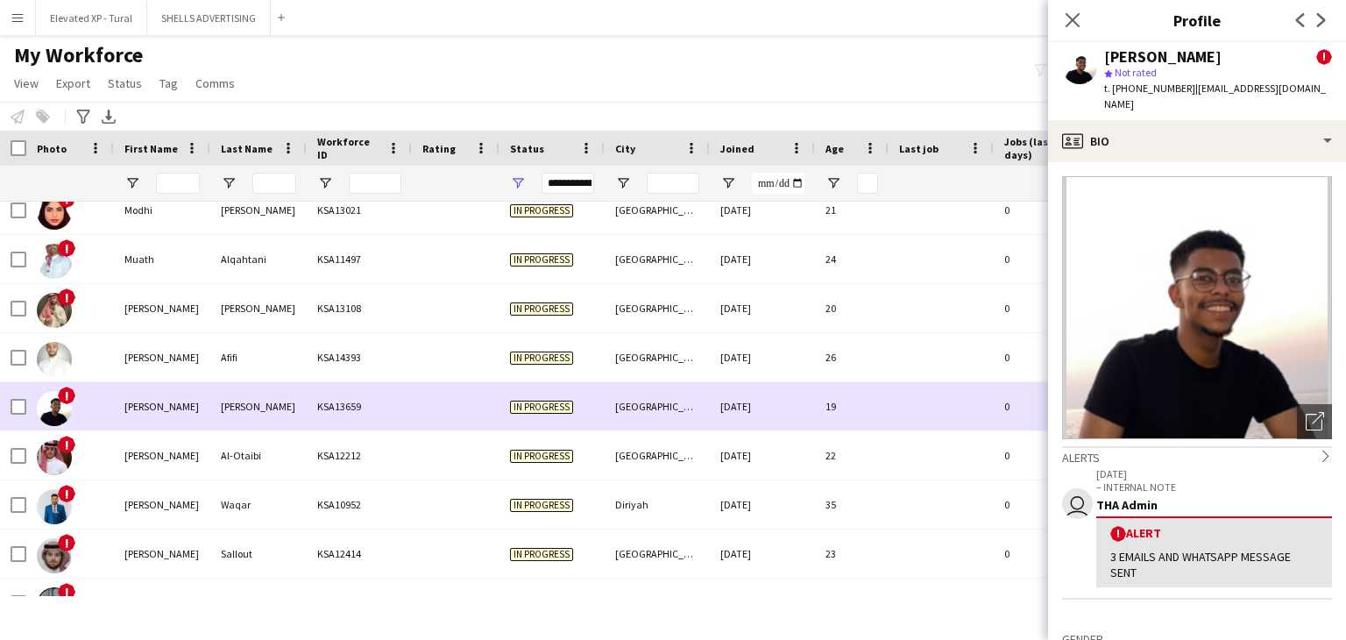
click at [298, 358] on div "Afifi" at bounding box center [258, 357] width 96 height 48
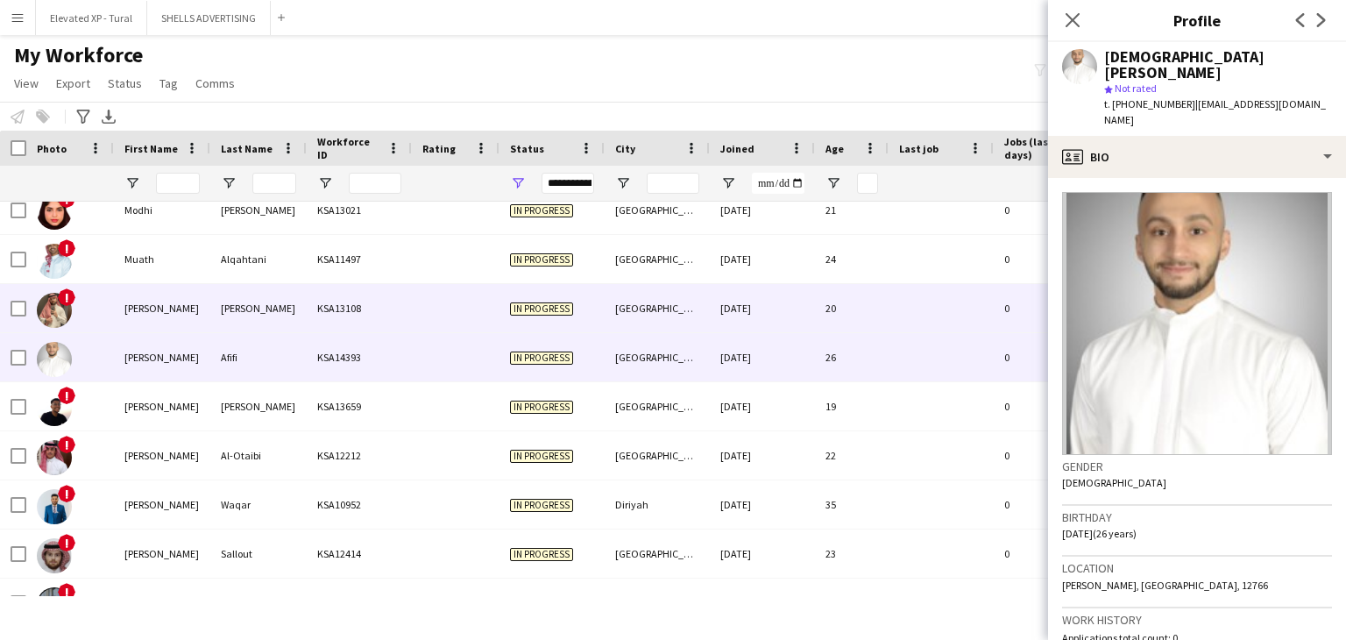
click at [276, 315] on div "[PERSON_NAME]" at bounding box center [258, 308] width 96 height 48
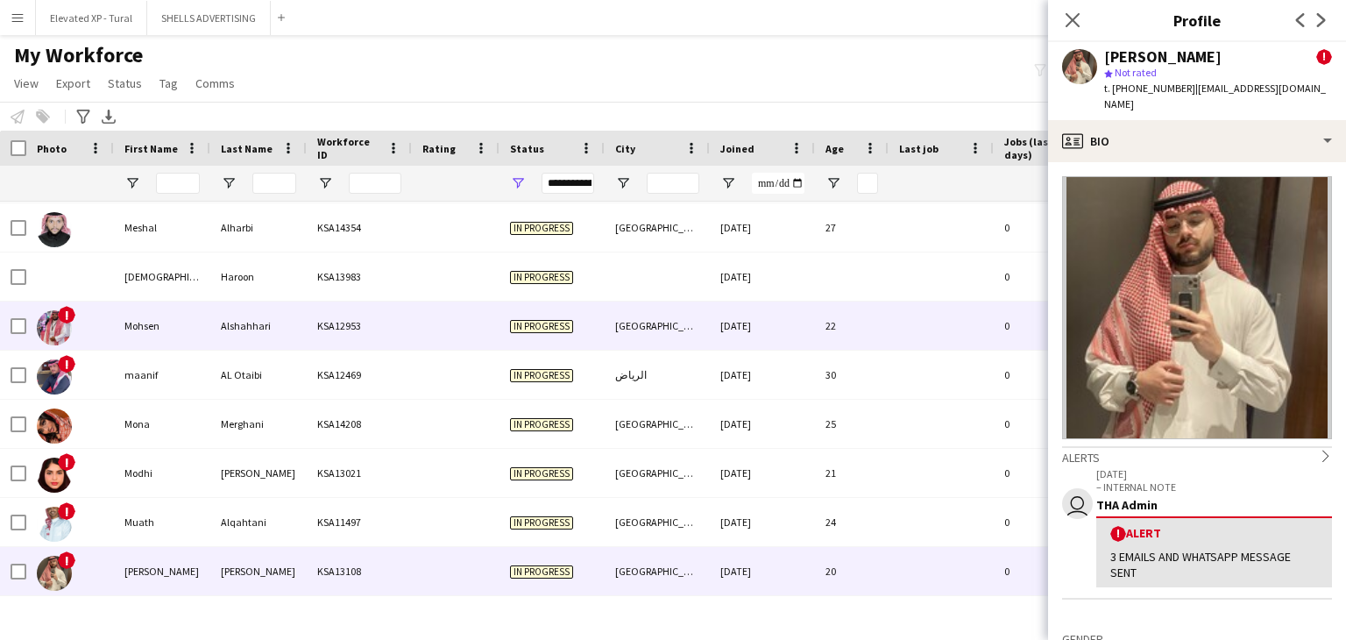
click at [695, 324] on div "[GEOGRAPHIC_DATA]" at bounding box center [656, 325] width 105 height 48
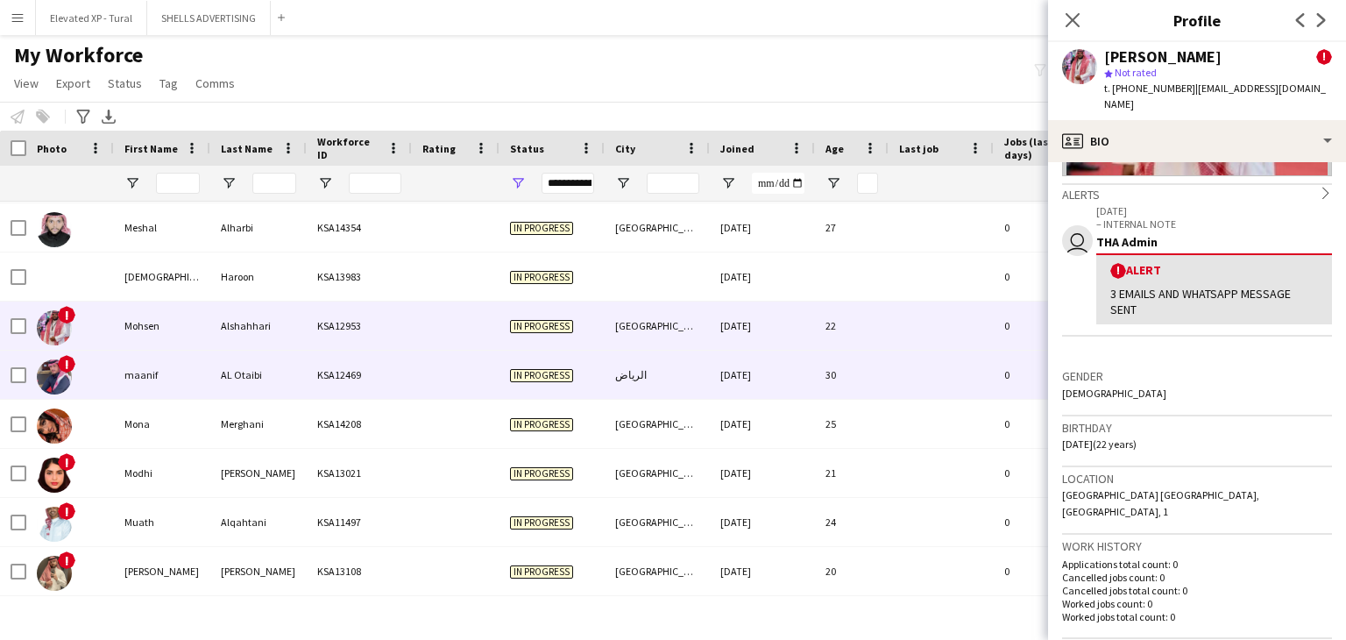
click at [543, 378] on span "In progress" at bounding box center [541, 375] width 63 height 13
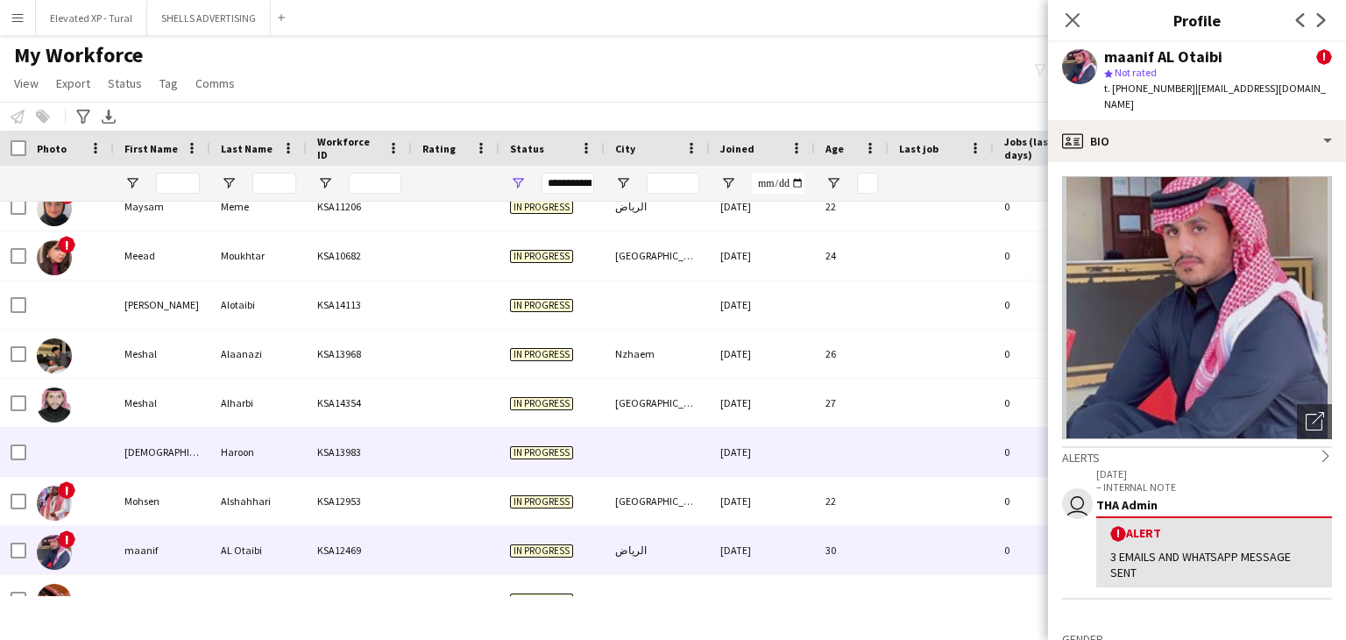
click at [570, 461] on div "In progress" at bounding box center [551, 452] width 105 height 48
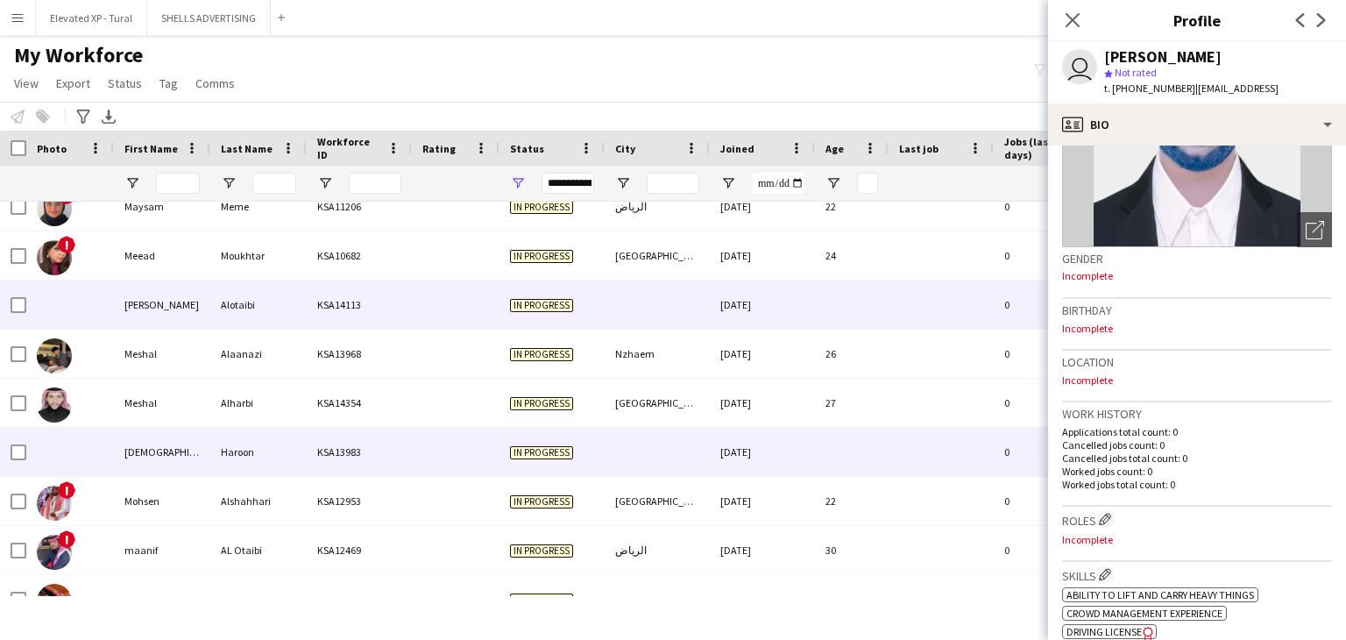
click at [346, 322] on div "KSA14113" at bounding box center [359, 304] width 105 height 48
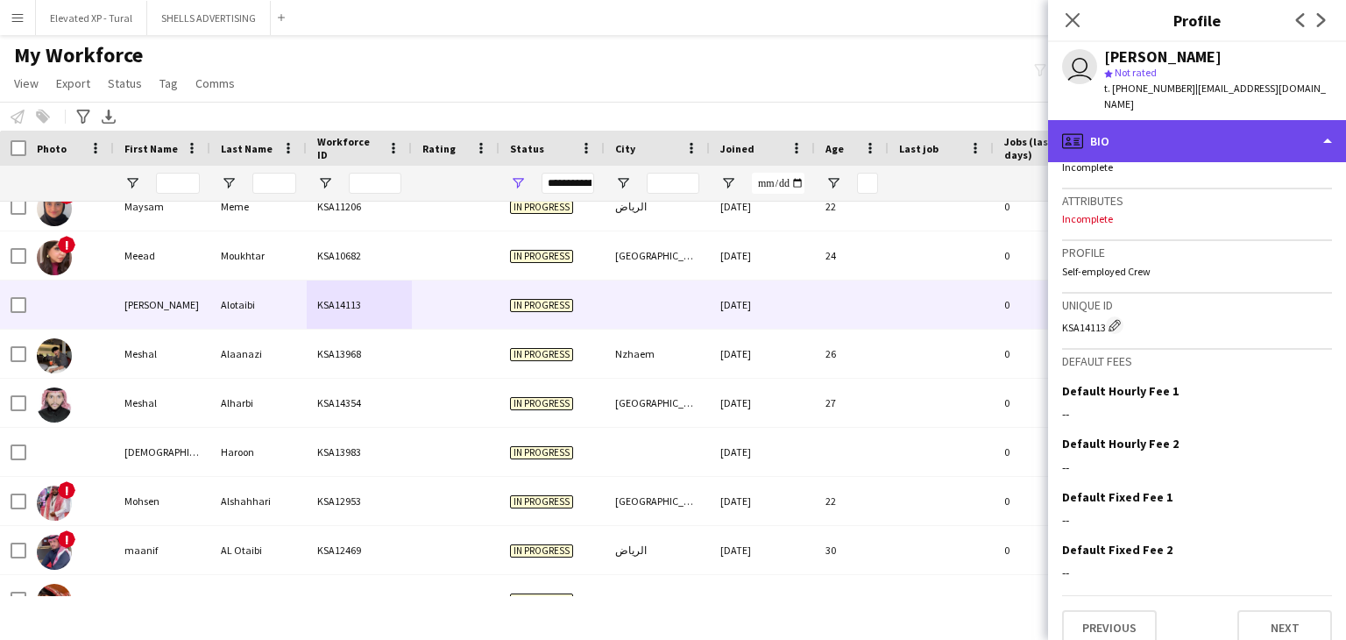
click at [1124, 120] on div "profile Bio" at bounding box center [1197, 141] width 298 height 42
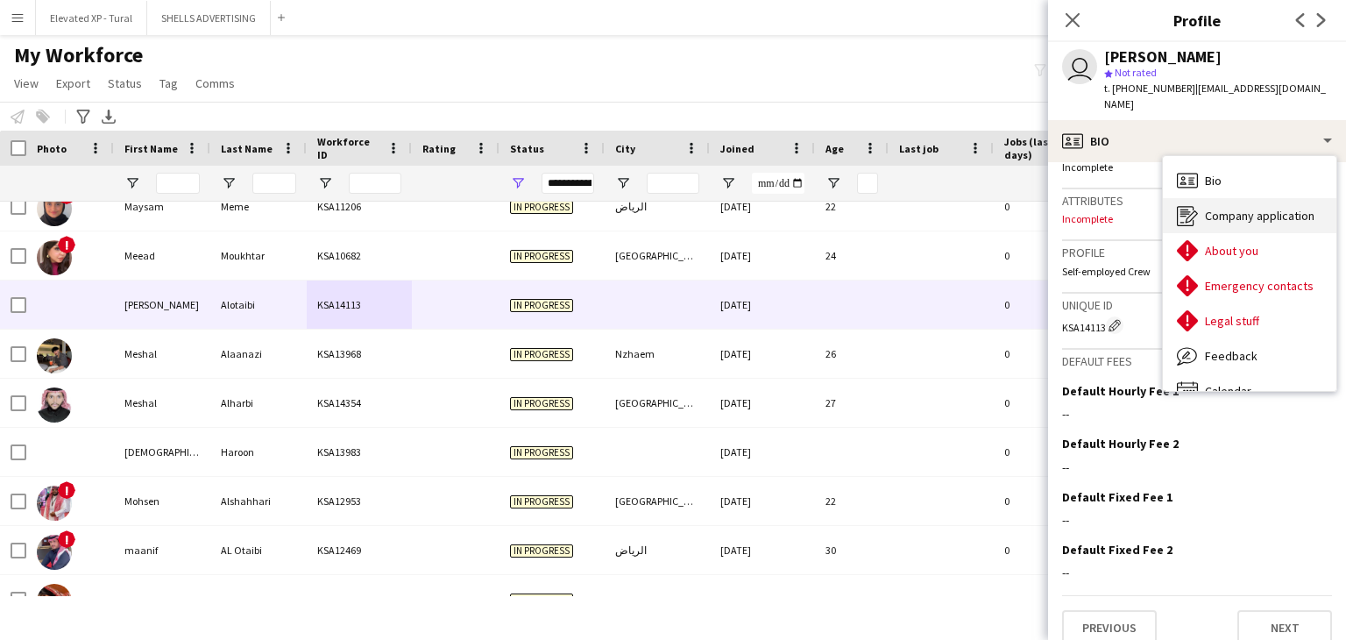
click at [1258, 208] on div "Company application Company application" at bounding box center [1249, 215] width 173 height 35
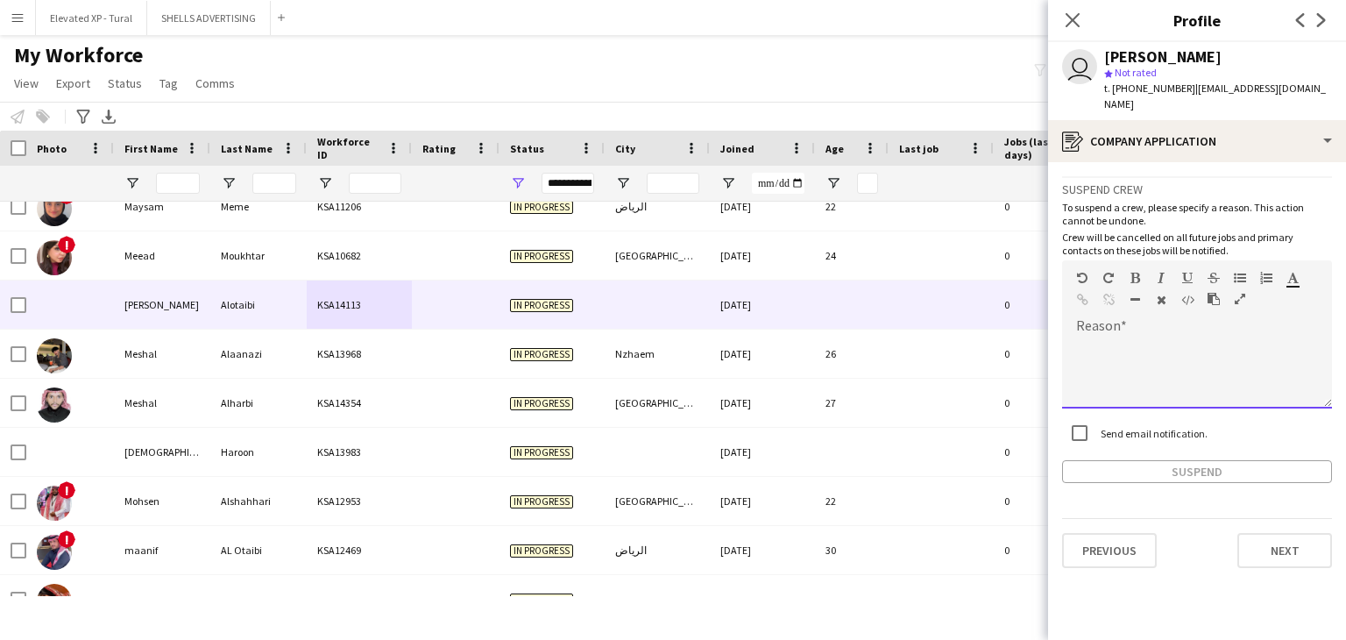
click at [1132, 338] on div at bounding box center [1197, 373] width 270 height 70
click at [1195, 338] on div "**********" at bounding box center [1197, 373] width 270 height 70
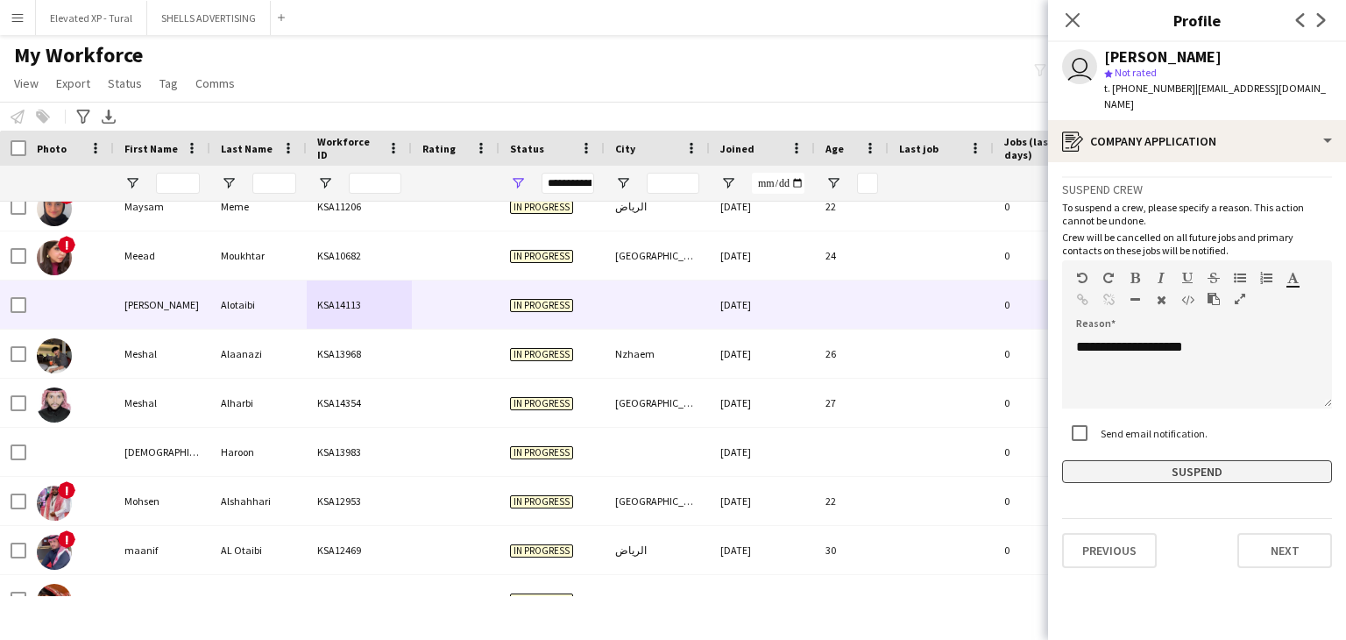
click at [1177, 460] on button "Suspend" at bounding box center [1197, 471] width 270 height 23
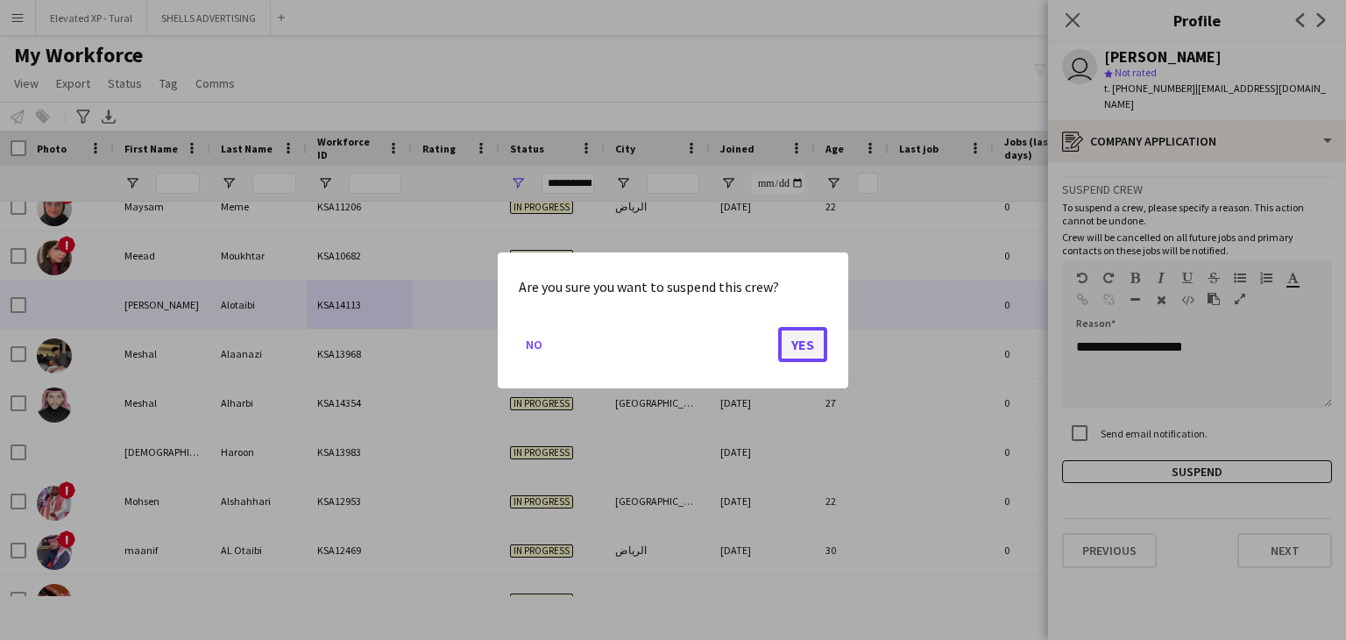
click at [802, 344] on button "Yes" at bounding box center [802, 343] width 49 height 35
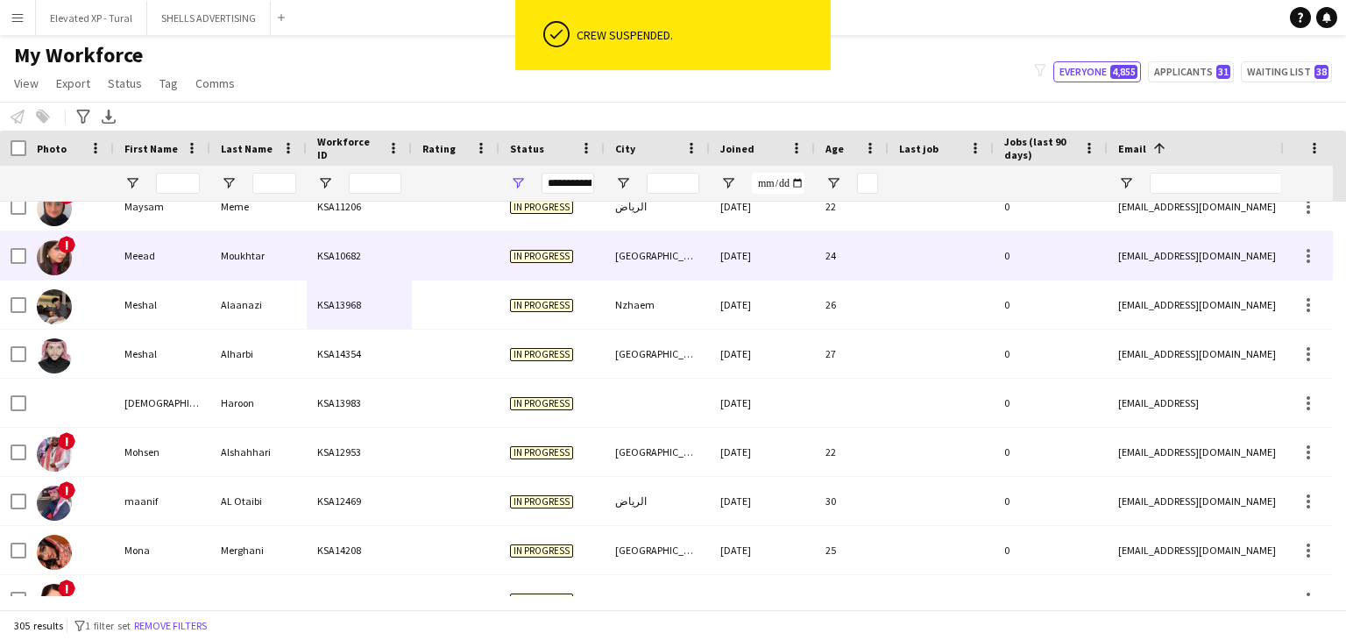
click at [366, 268] on div "KSA10682" at bounding box center [359, 255] width 105 height 48
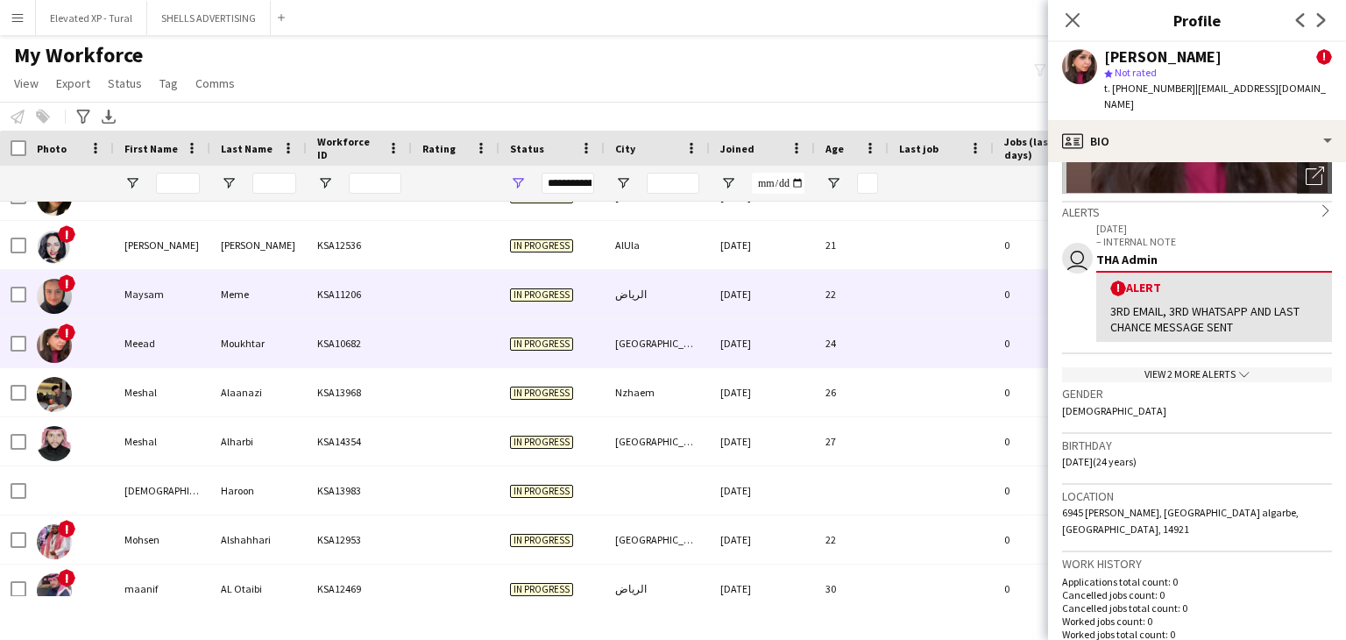
click at [259, 308] on div "Meme" at bounding box center [258, 294] width 96 height 48
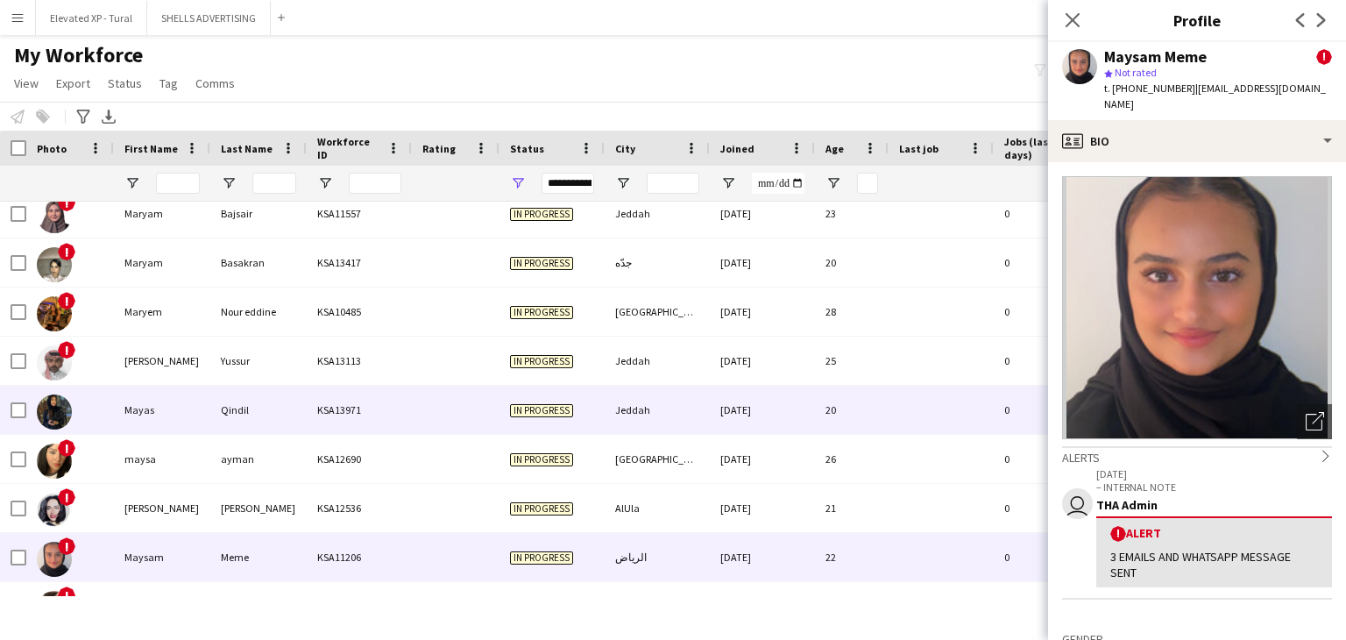
click at [249, 419] on div "Qindil" at bounding box center [258, 409] width 96 height 48
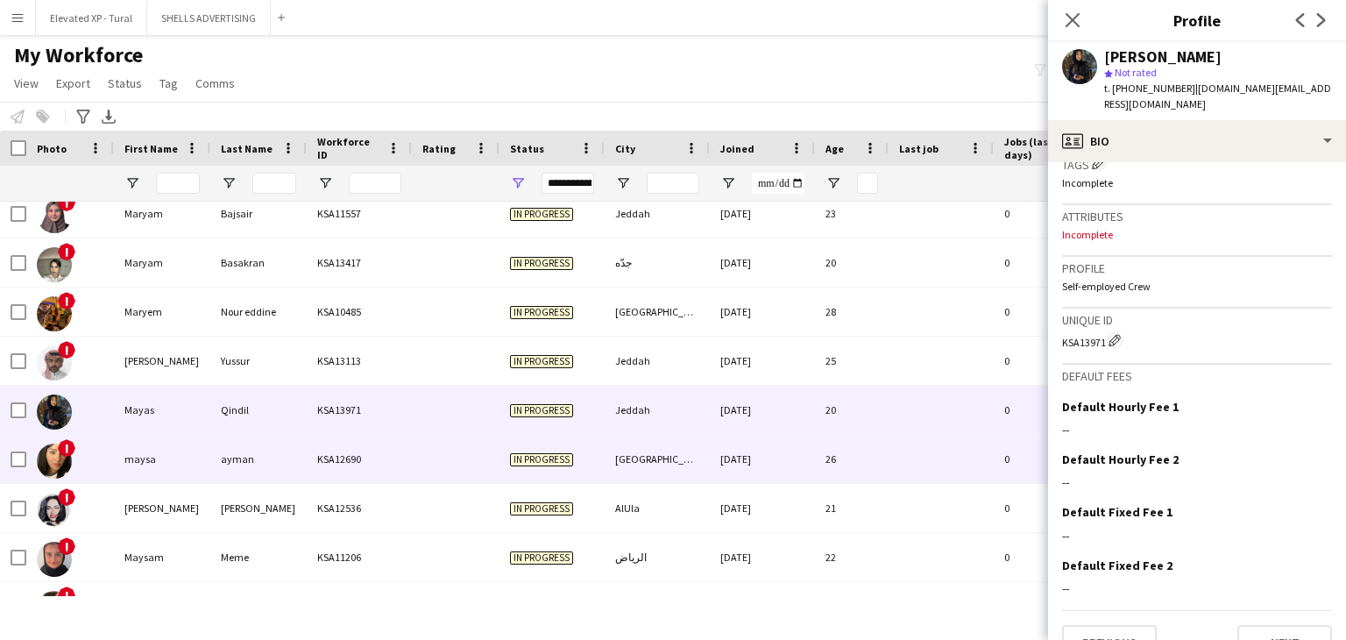
click at [438, 463] on div at bounding box center [456, 459] width 88 height 48
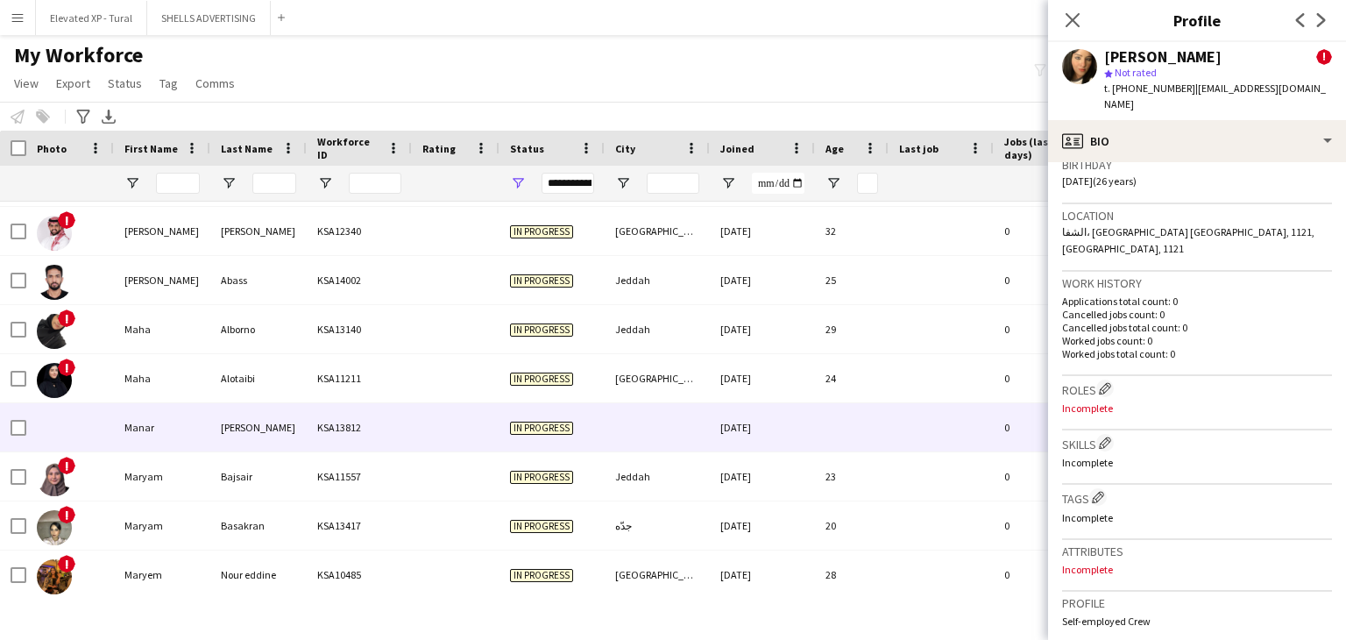
click at [273, 413] on div "Murshed" at bounding box center [258, 427] width 96 height 48
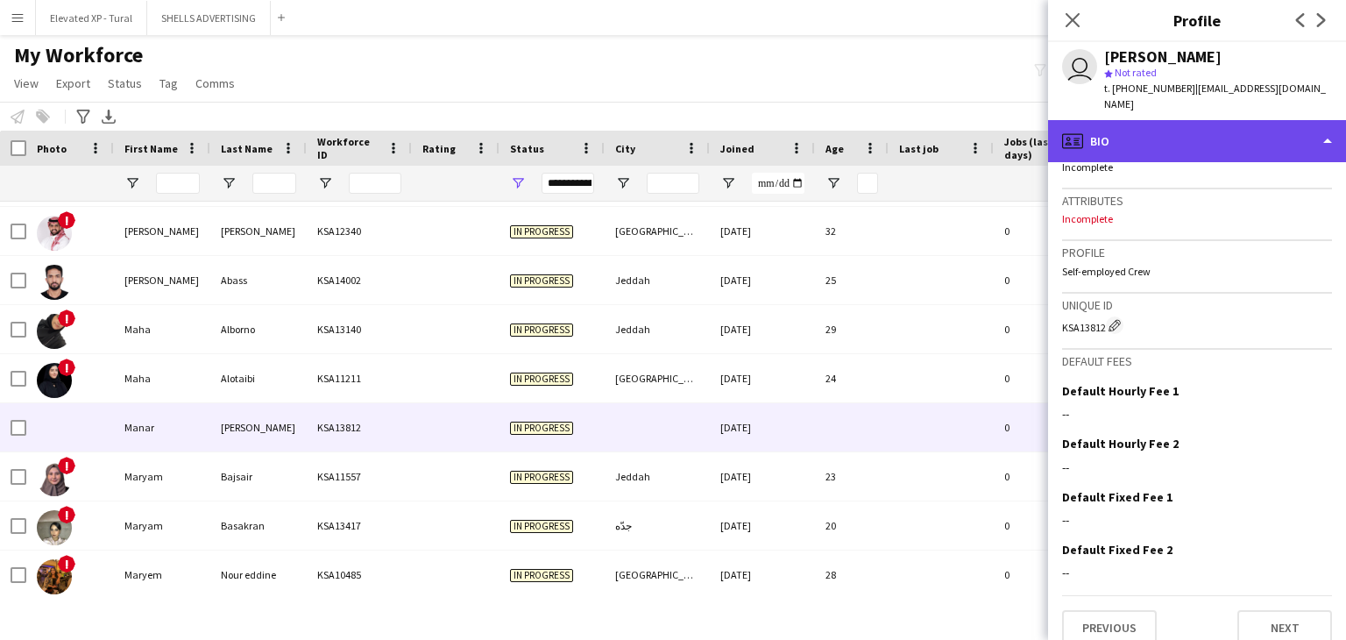
click at [1132, 132] on div "profile Bio" at bounding box center [1197, 141] width 298 height 42
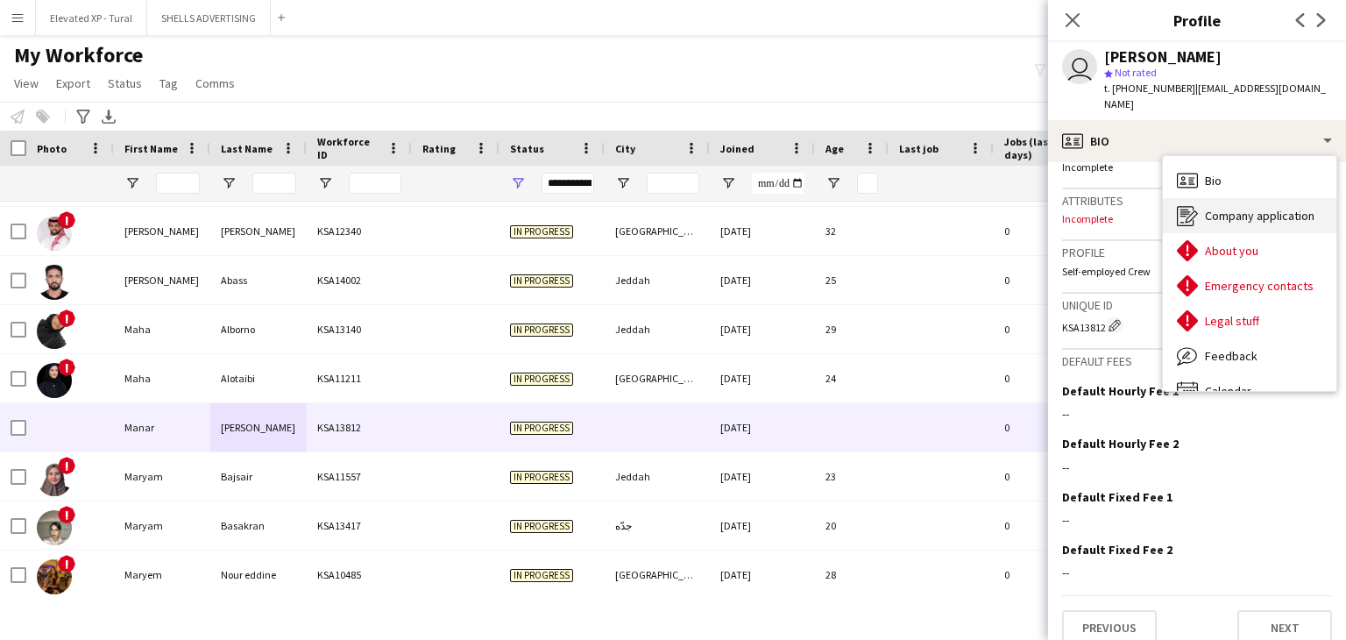
click at [1195, 205] on icon "Company application" at bounding box center [1187, 215] width 21 height 21
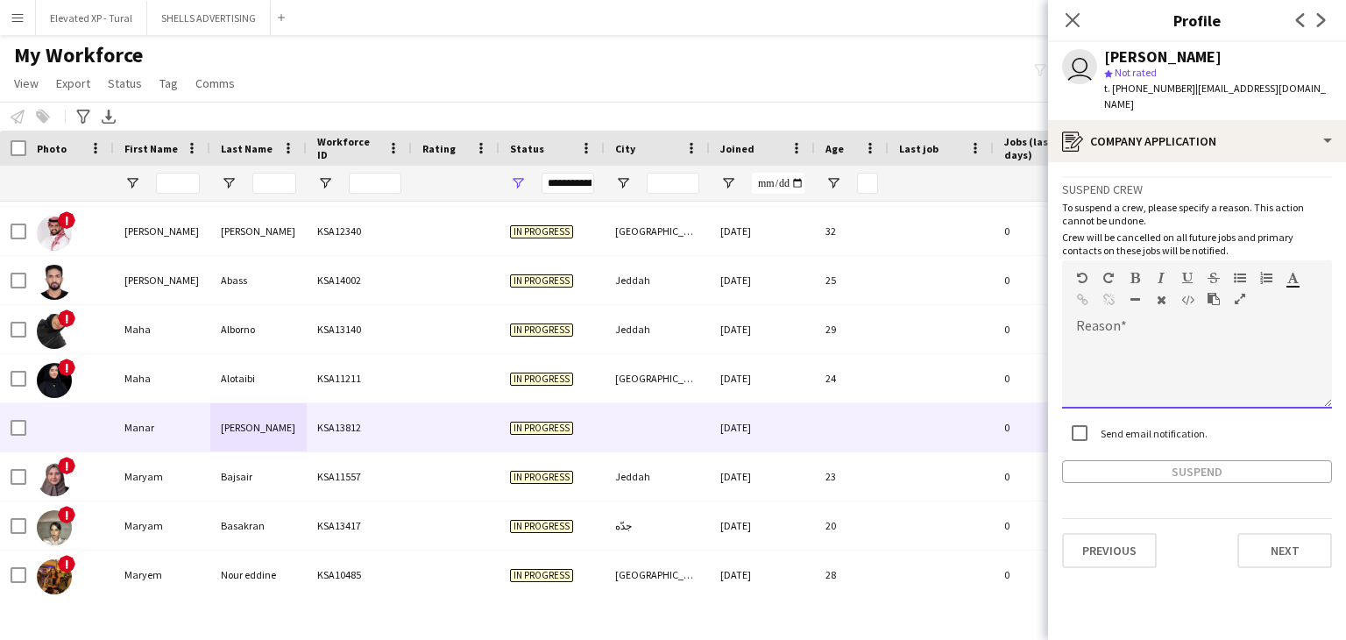
click at [1132, 338] on div at bounding box center [1197, 373] width 270 height 70
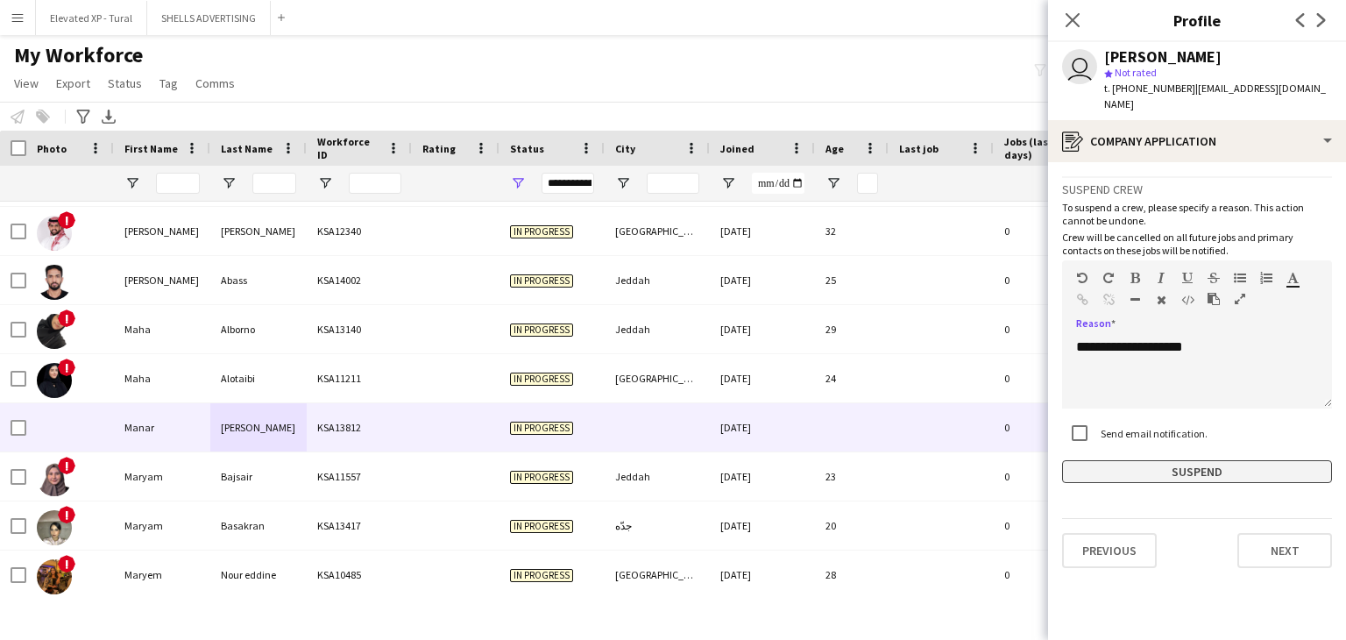
click at [1159, 460] on button "Suspend" at bounding box center [1197, 471] width 270 height 23
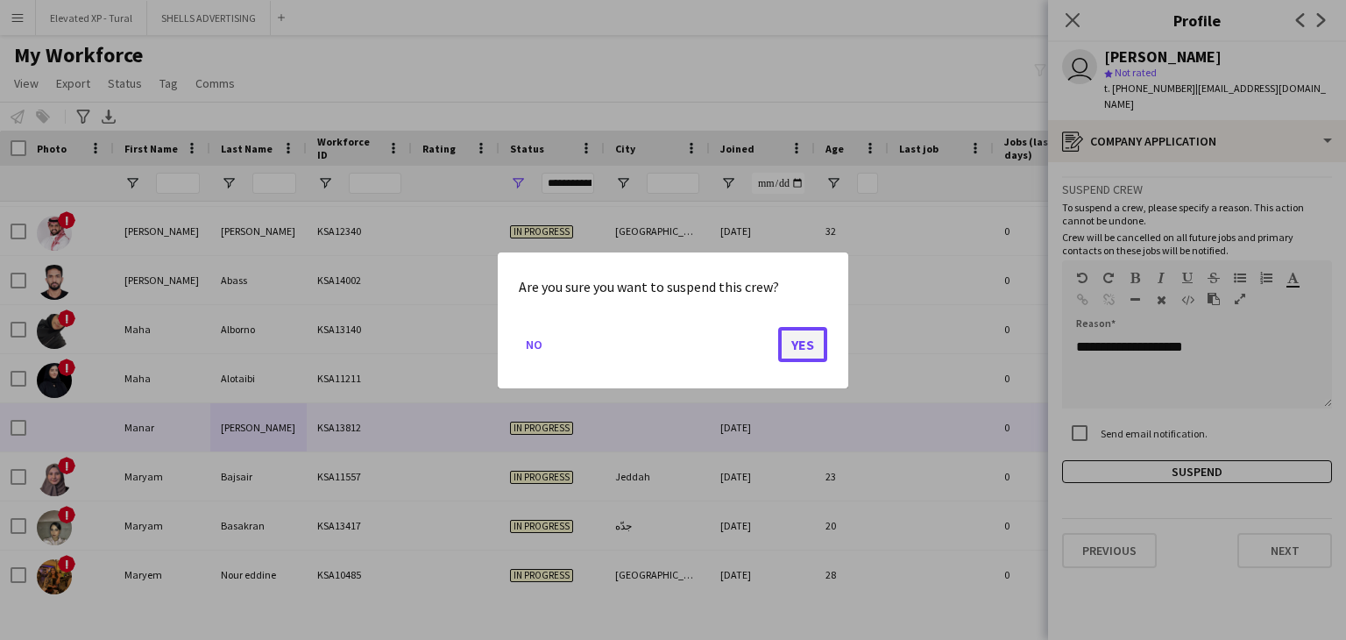
click at [820, 343] on button "Yes" at bounding box center [802, 343] width 49 height 35
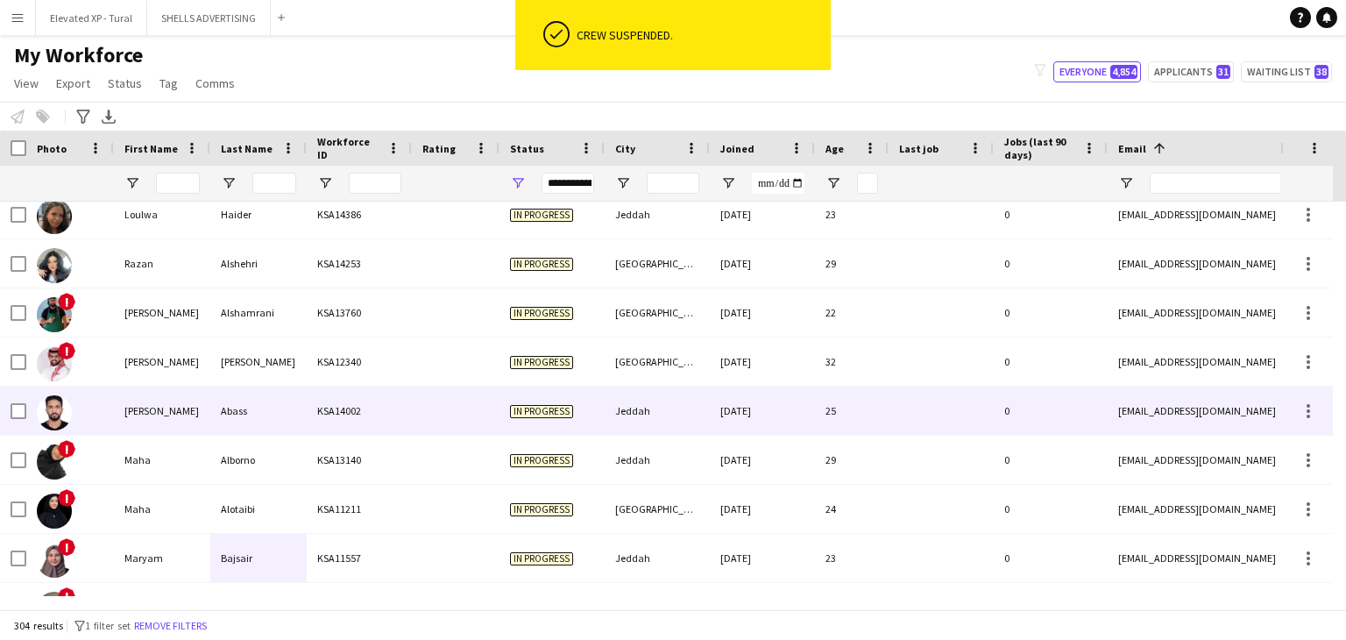
scroll to position [7669, 0]
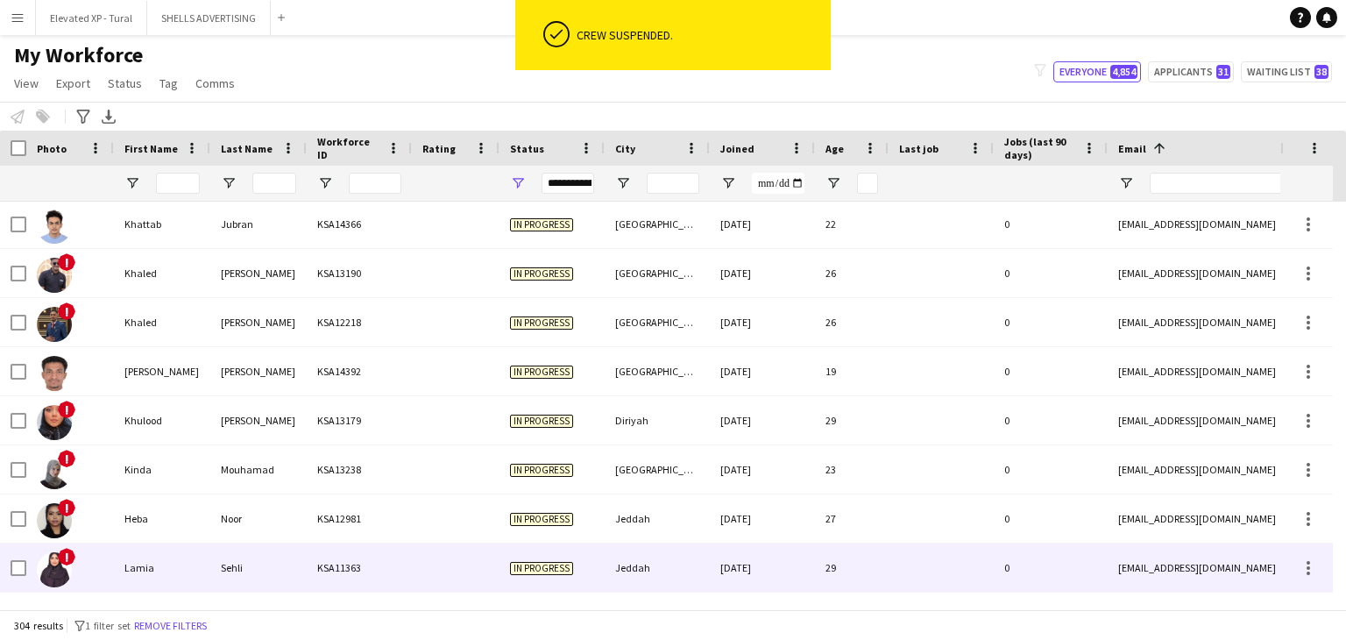
click at [273, 544] on div "Sehli" at bounding box center [258, 567] width 96 height 48
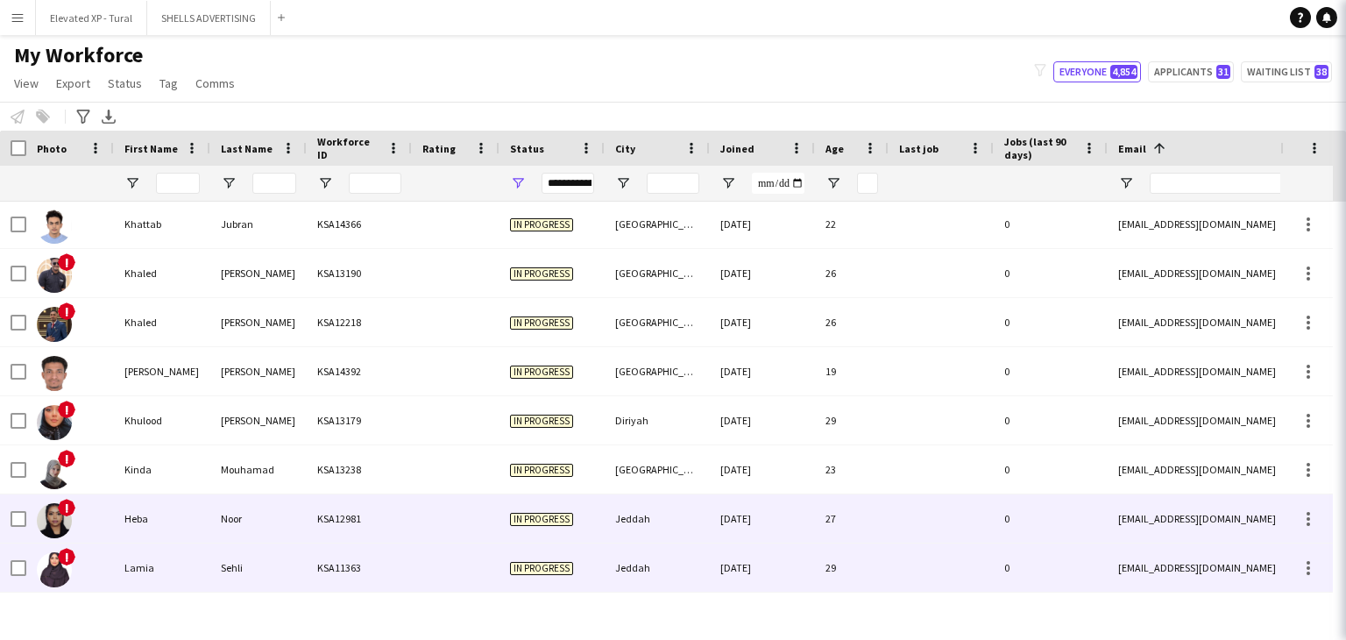
click at [272, 526] on div "Noor" at bounding box center [258, 518] width 96 height 48
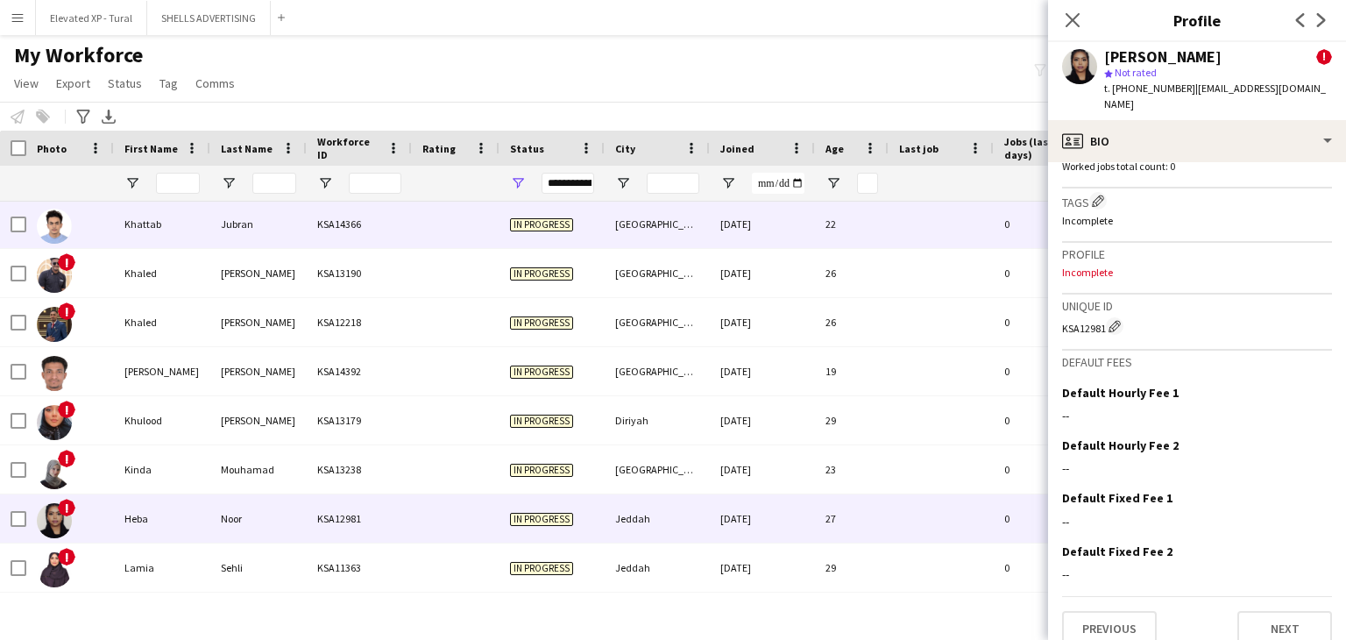
click at [192, 237] on div "Khattab" at bounding box center [162, 224] width 96 height 48
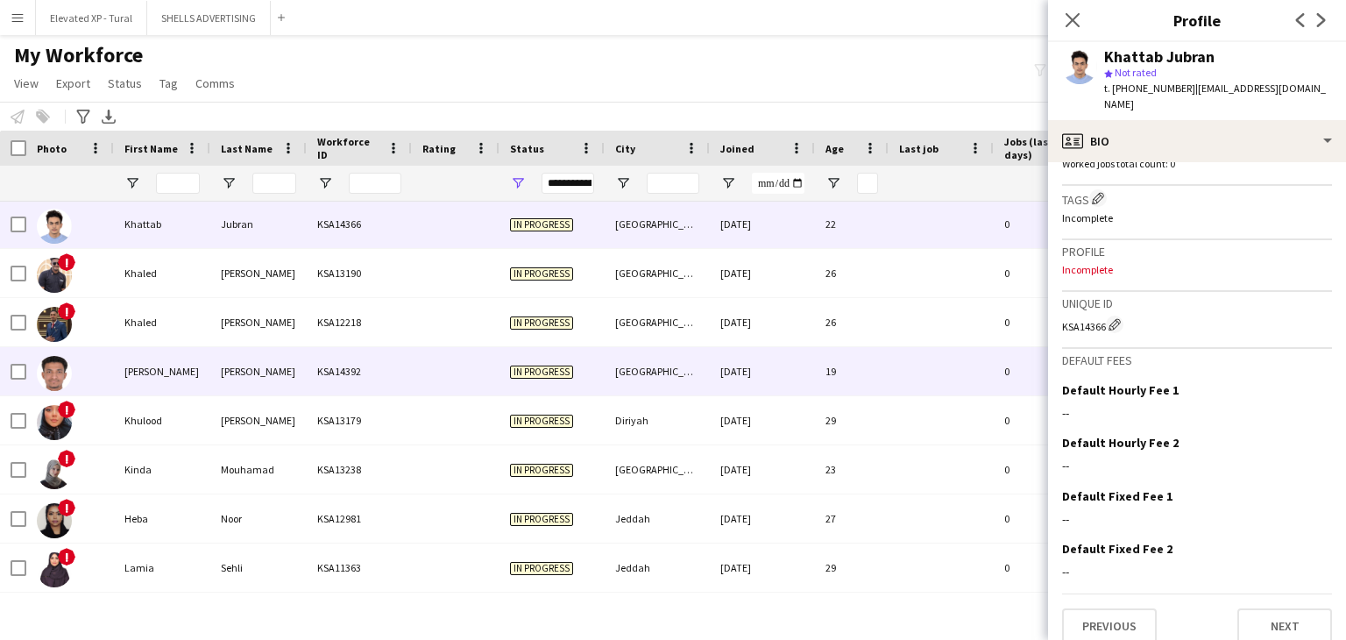
click at [200, 359] on div "Khalid" at bounding box center [162, 371] width 96 height 48
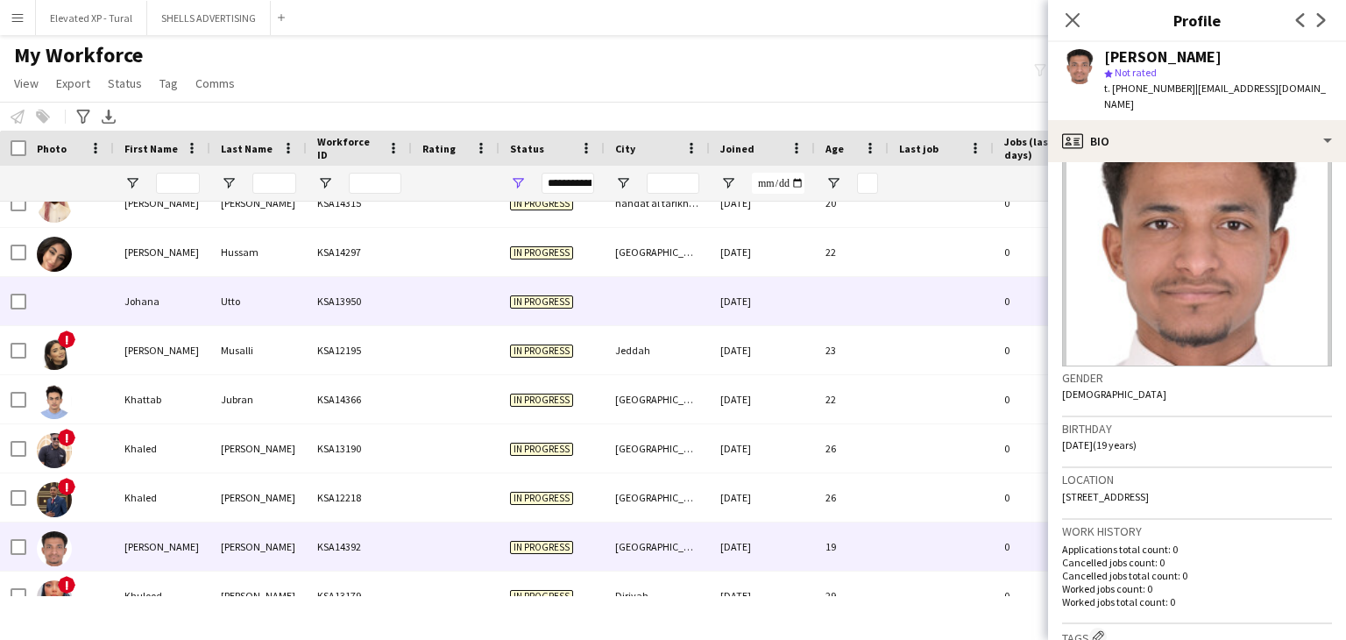
click at [341, 320] on div "KSA13950" at bounding box center [359, 301] width 105 height 48
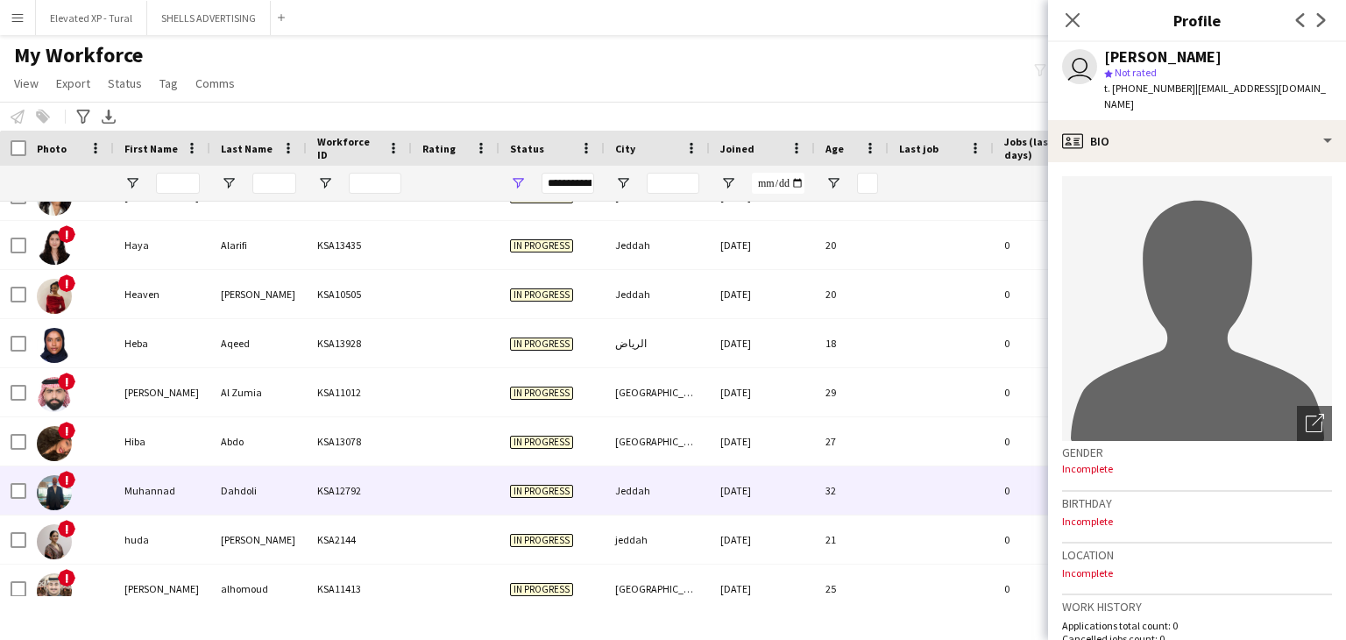
click at [315, 496] on div "KSA12792" at bounding box center [359, 490] width 105 height 48
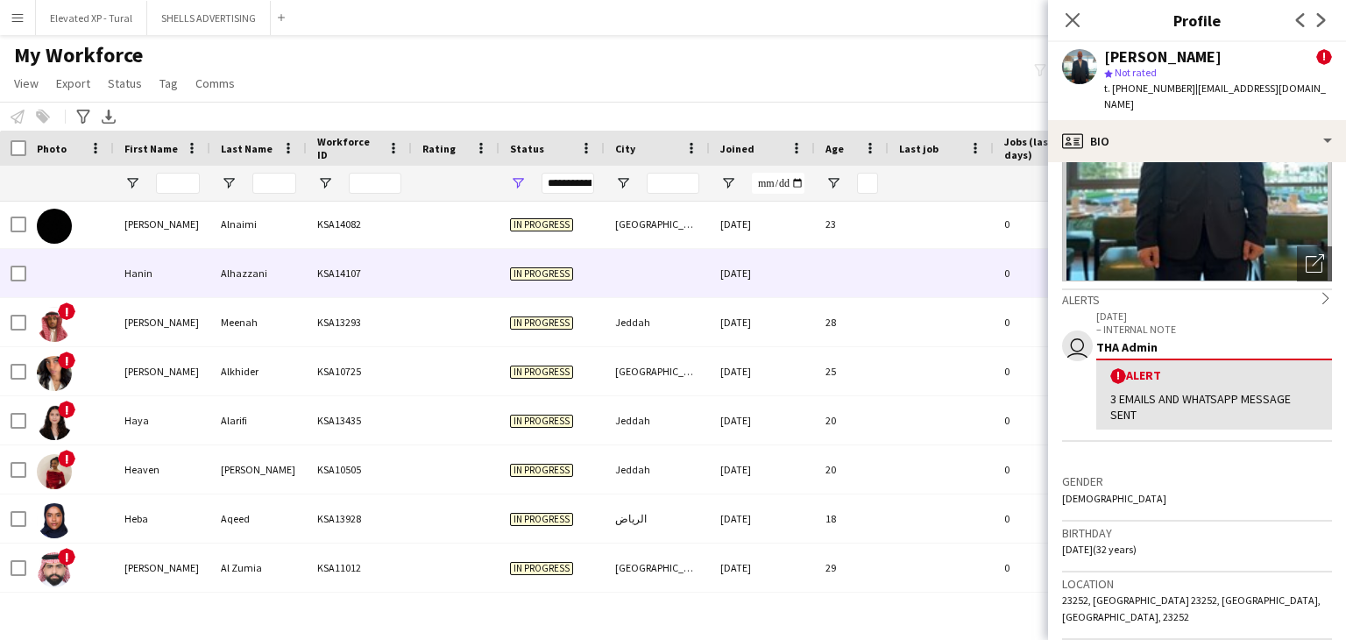
click at [169, 277] on div "Hanin" at bounding box center [162, 273] width 96 height 48
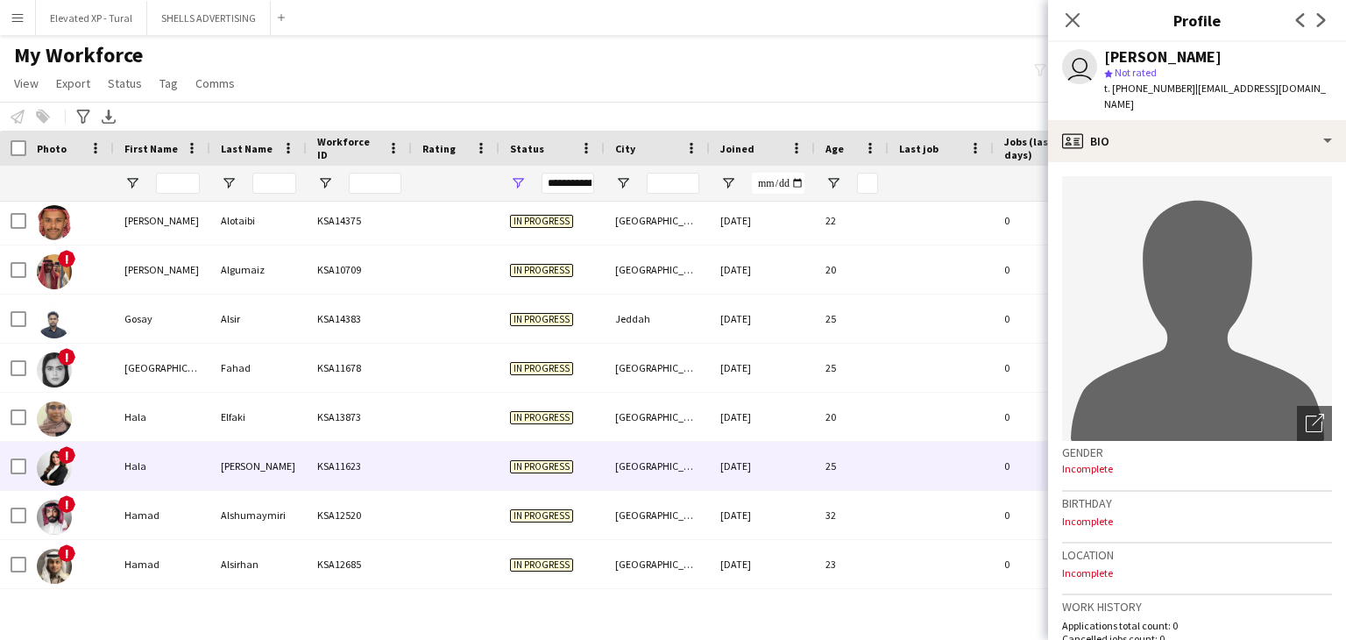
click at [216, 453] on div "Jomaa" at bounding box center [258, 466] width 96 height 48
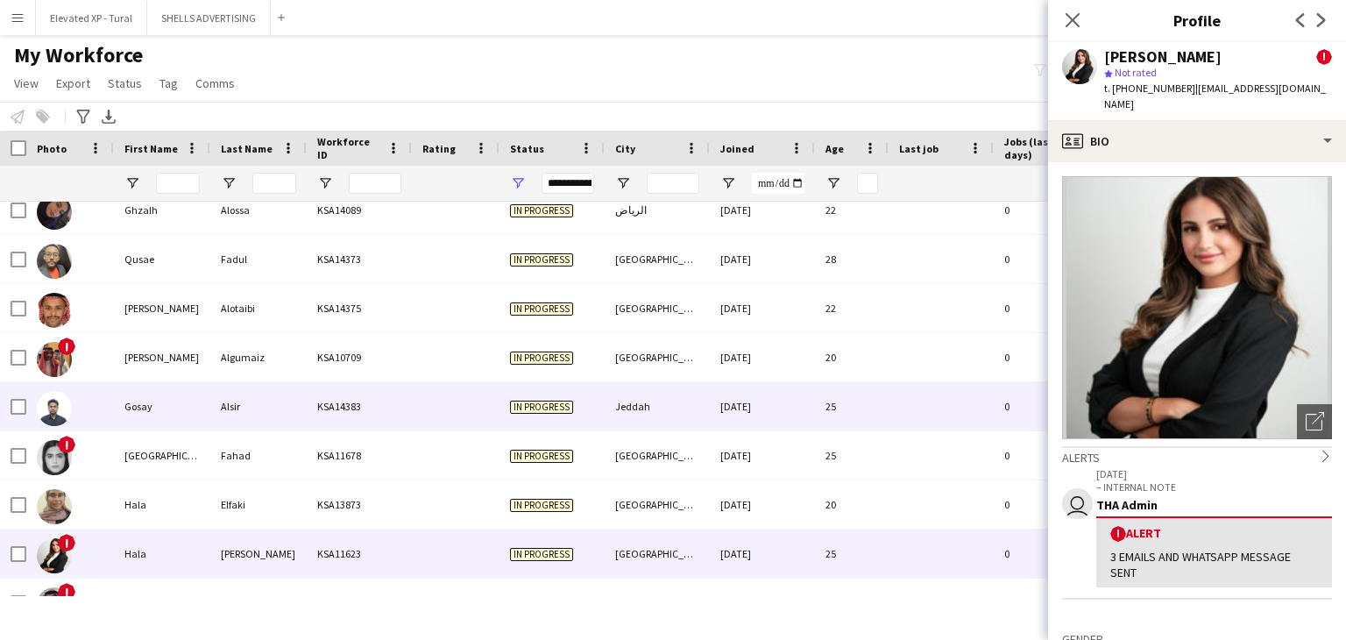
click at [310, 411] on div "KSA14383" at bounding box center [359, 406] width 105 height 48
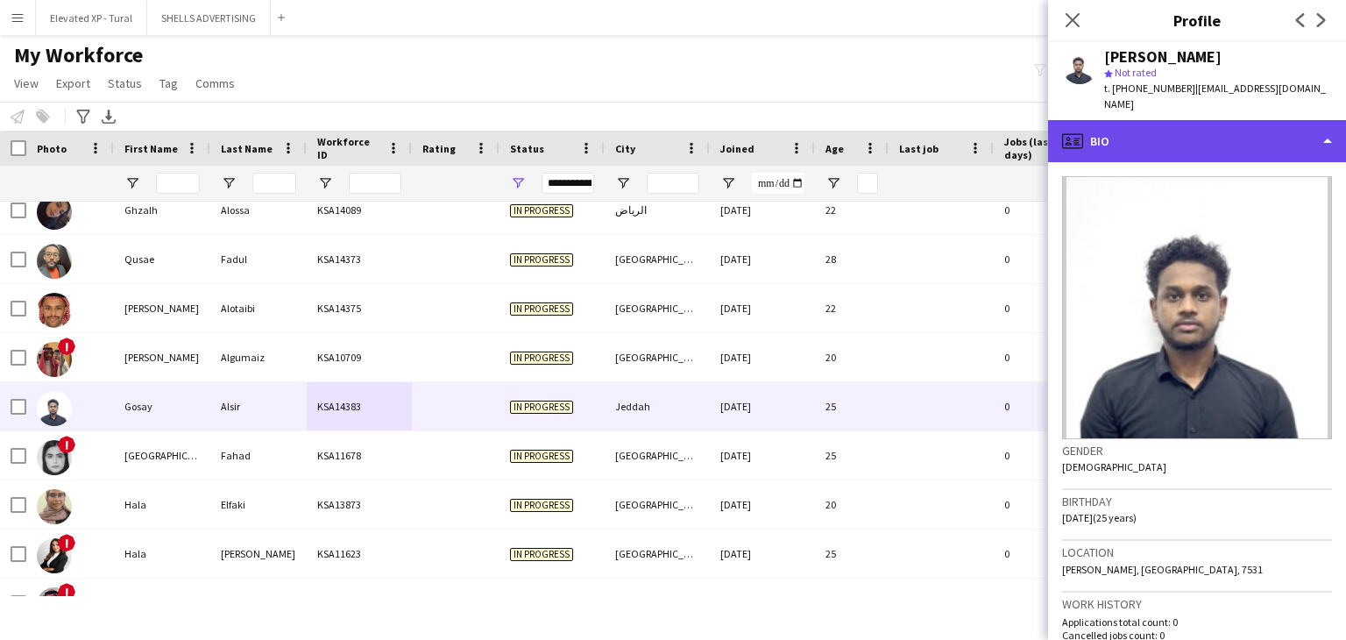
click at [1183, 132] on div "profile Bio" at bounding box center [1197, 141] width 298 height 42
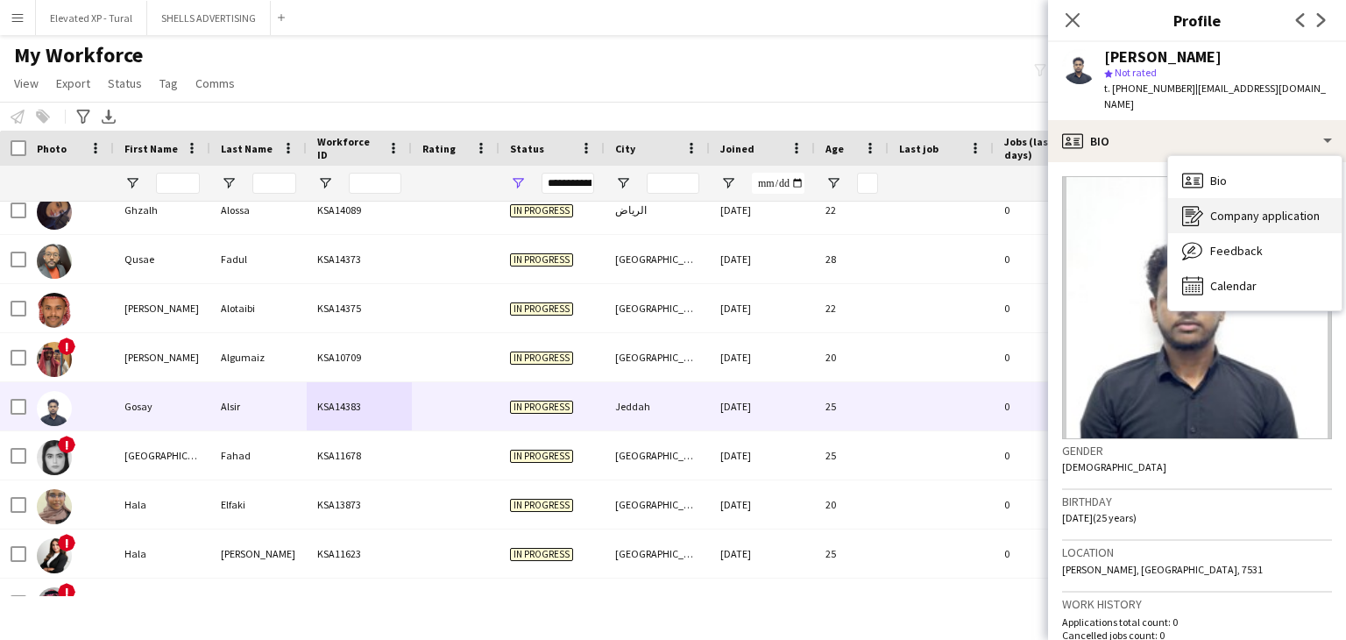
click at [1212, 208] on span "Company application" at bounding box center [1265, 216] width 110 height 16
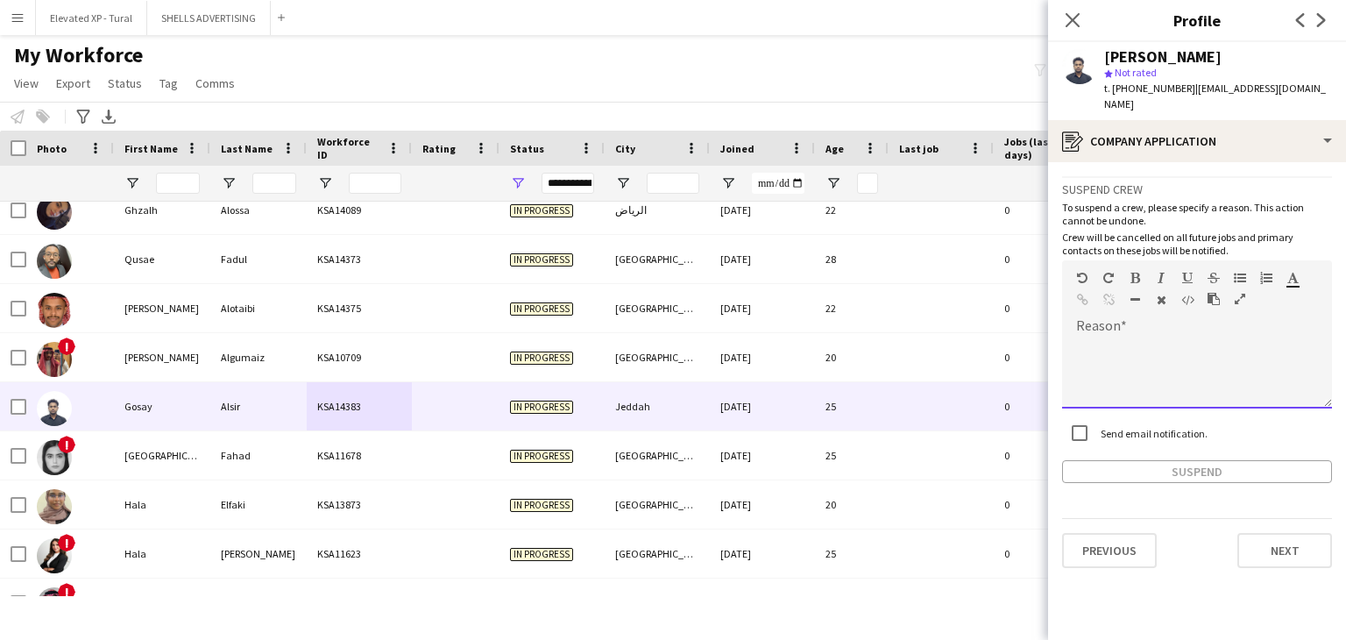
click at [1120, 338] on div at bounding box center [1197, 373] width 270 height 70
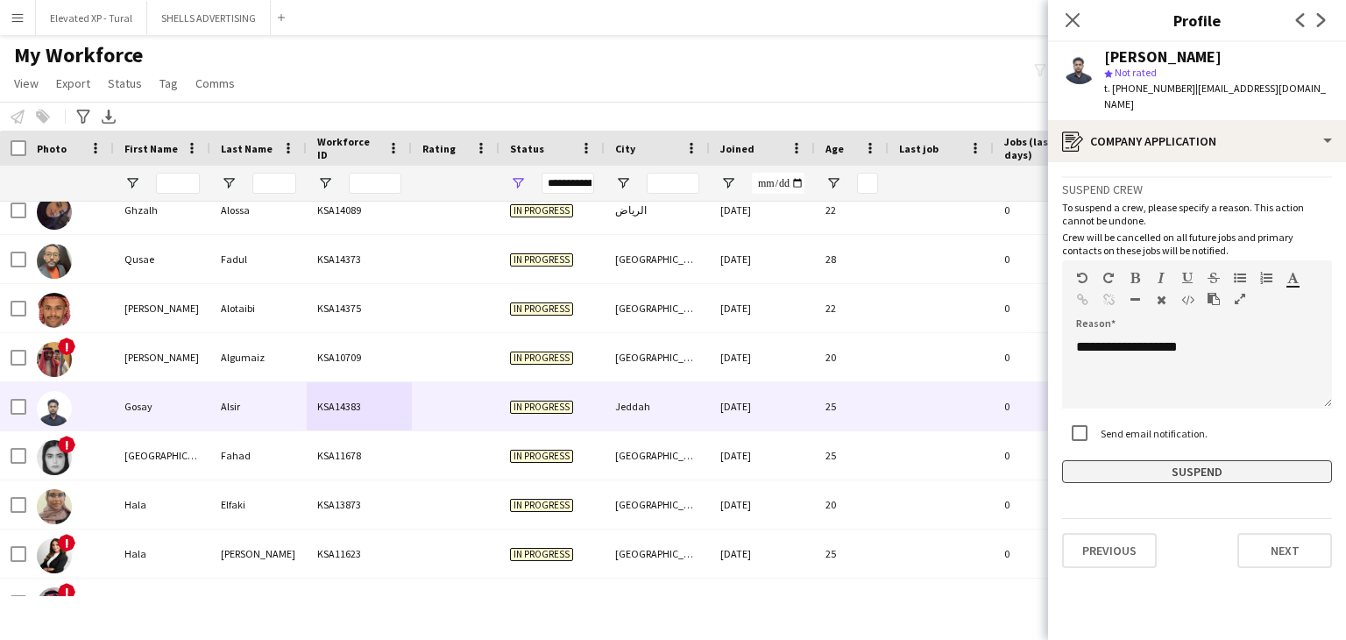
click at [1134, 460] on button "Suspend" at bounding box center [1197, 471] width 270 height 23
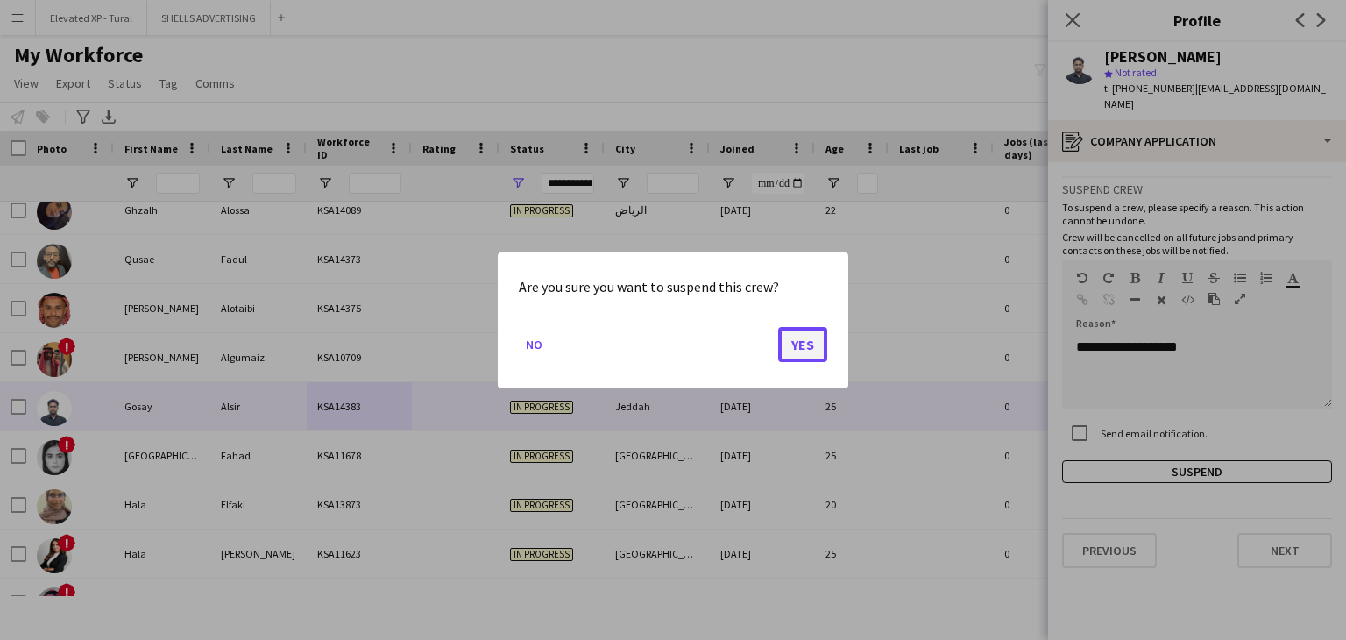
click at [806, 335] on button "Yes" at bounding box center [802, 343] width 49 height 35
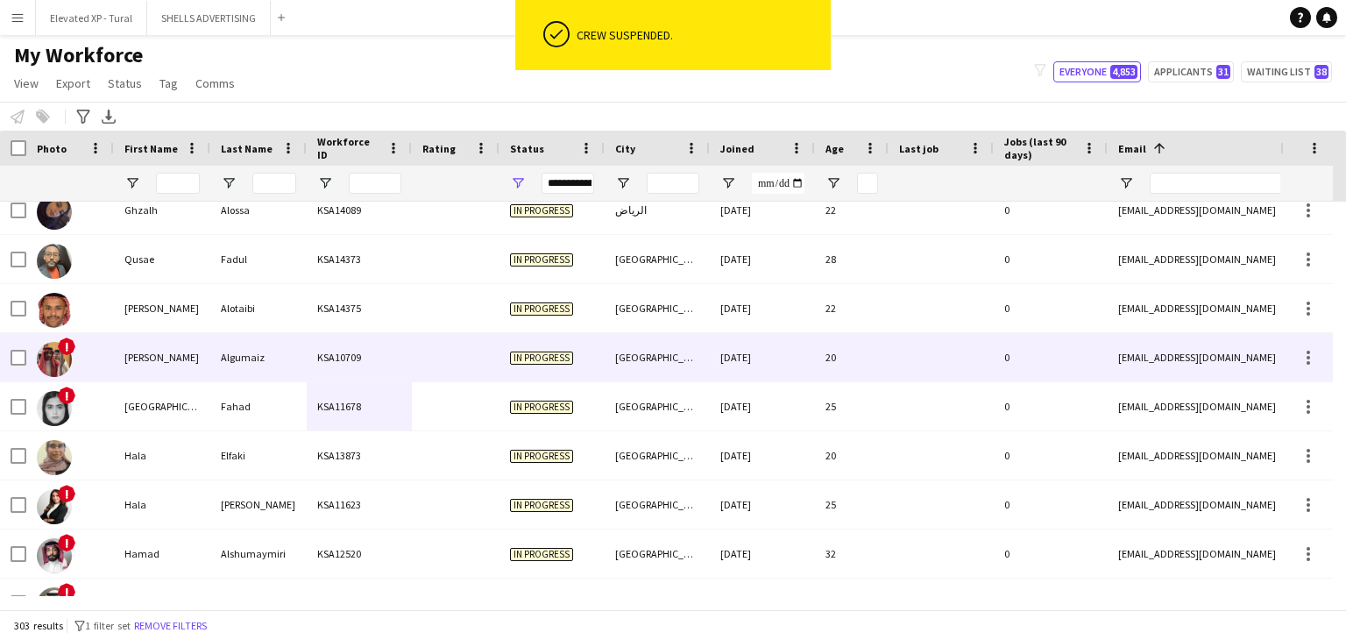
click at [279, 357] on div "Algumaiz" at bounding box center [258, 357] width 96 height 48
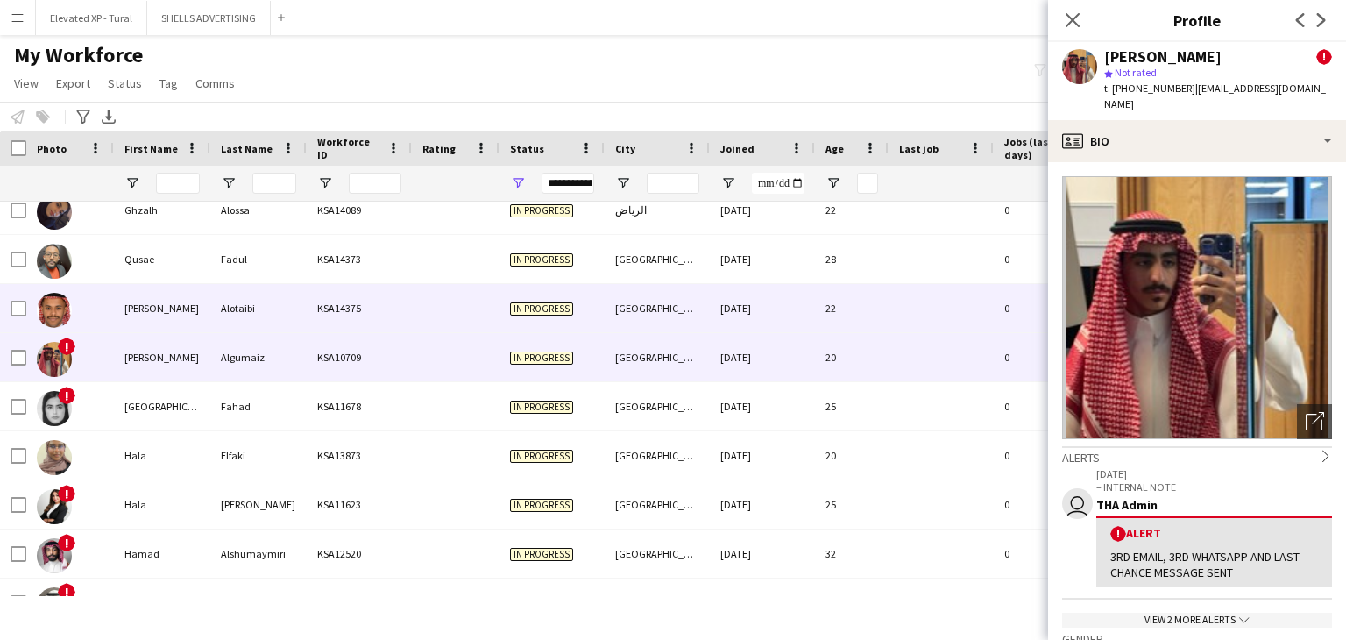
click at [207, 323] on div "[PERSON_NAME]" at bounding box center [162, 308] width 96 height 48
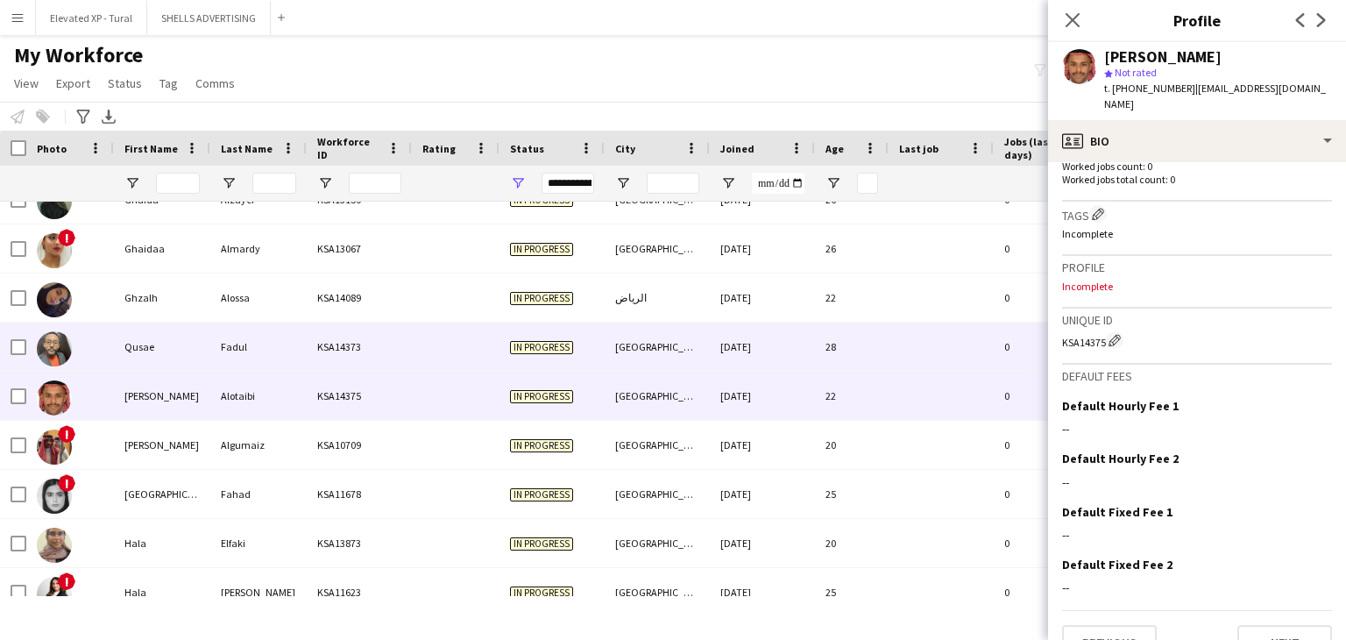
click at [311, 336] on div "KSA14373" at bounding box center [359, 346] width 105 height 48
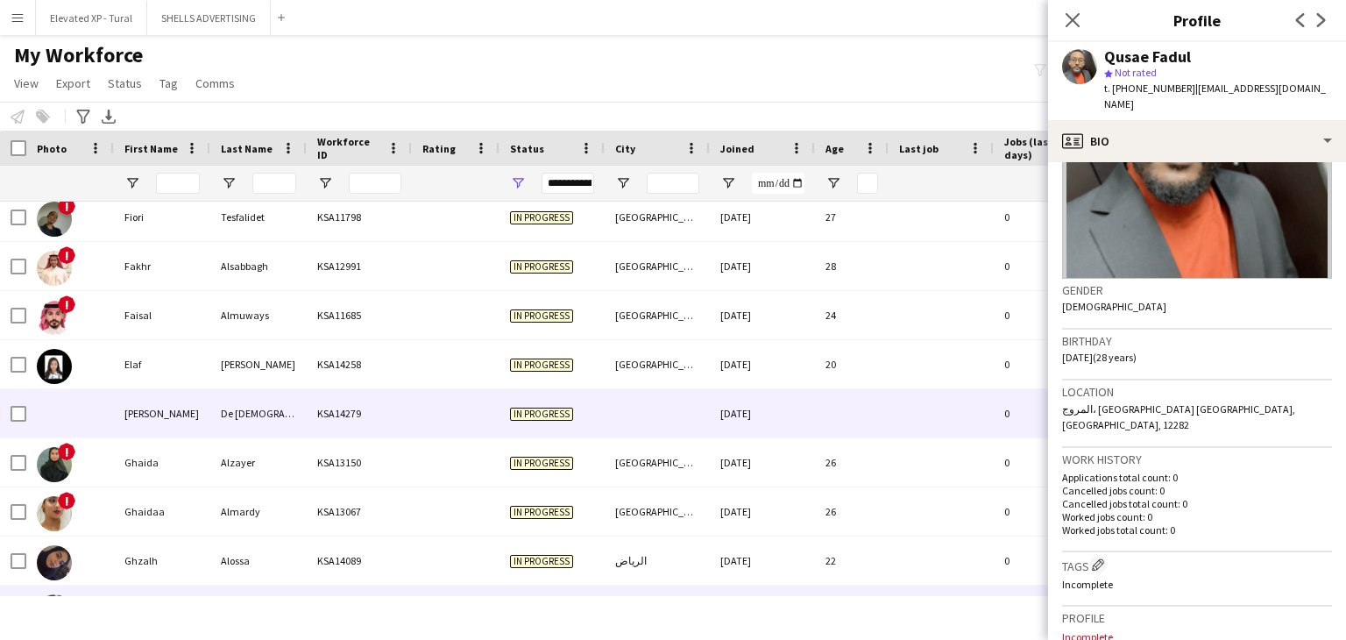
click at [196, 407] on div "Francisco" at bounding box center [162, 413] width 96 height 48
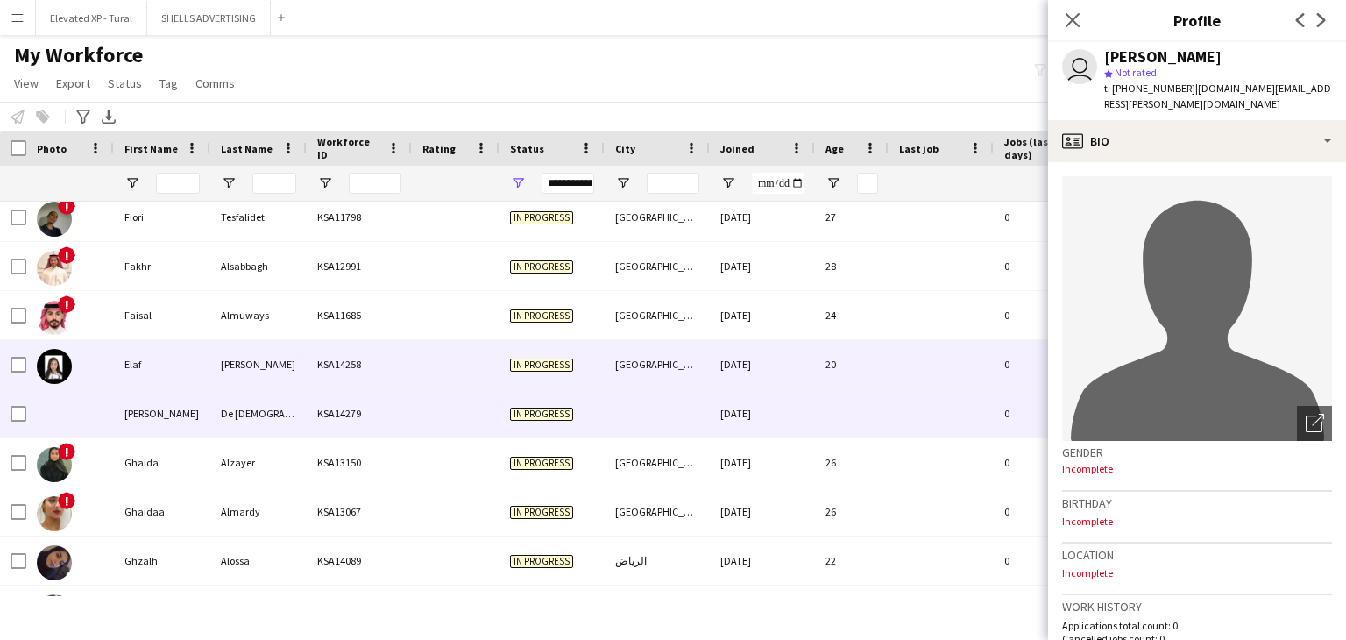
click at [213, 376] on div "[PERSON_NAME]" at bounding box center [258, 364] width 96 height 48
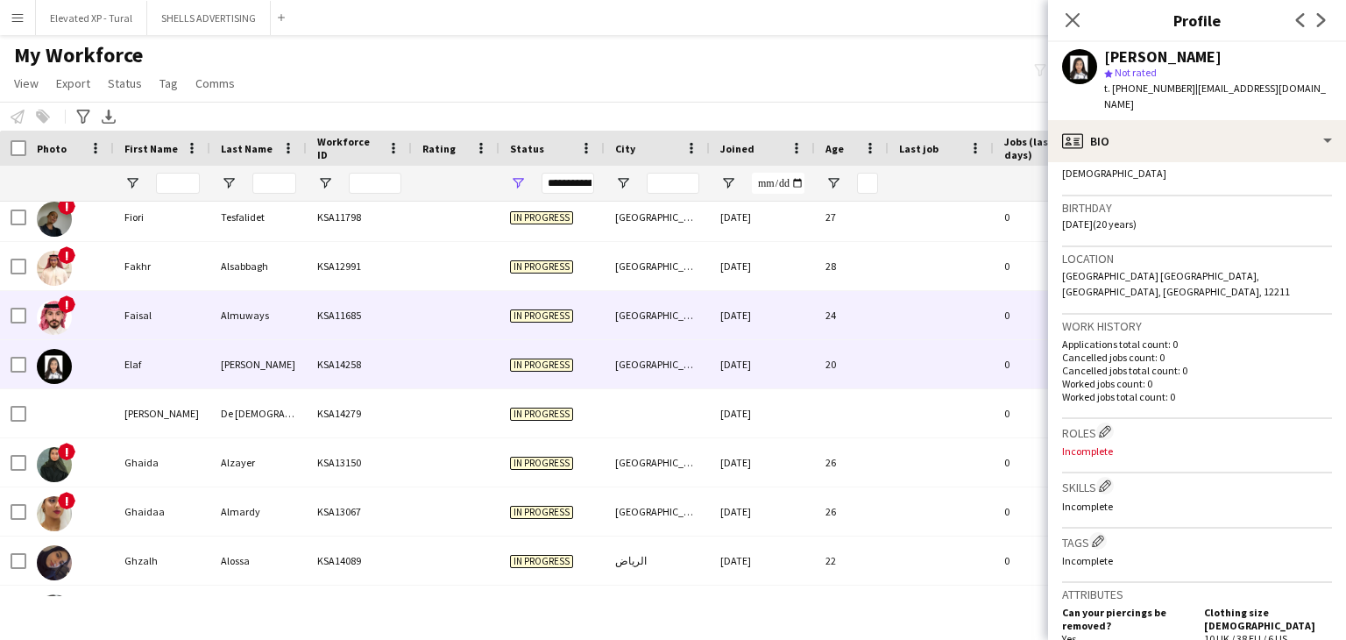
click at [180, 320] on div "Faisal" at bounding box center [162, 315] width 96 height 48
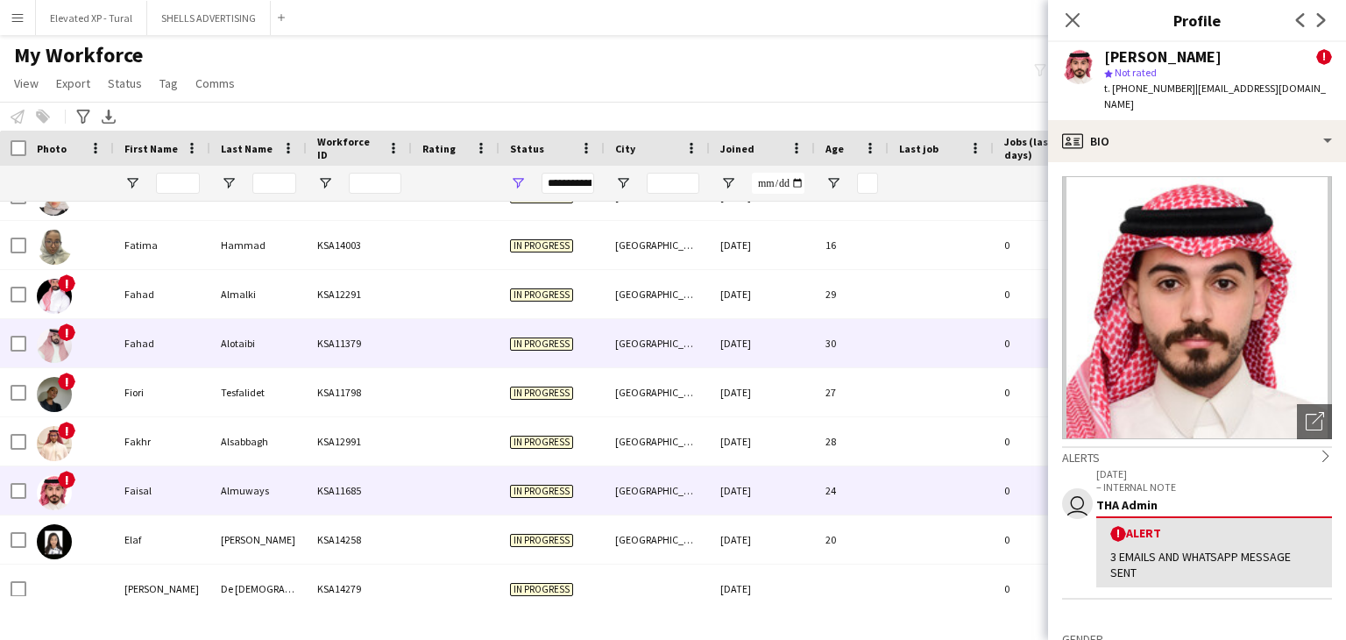
click at [231, 364] on div "Alotaibi" at bounding box center [258, 343] width 96 height 48
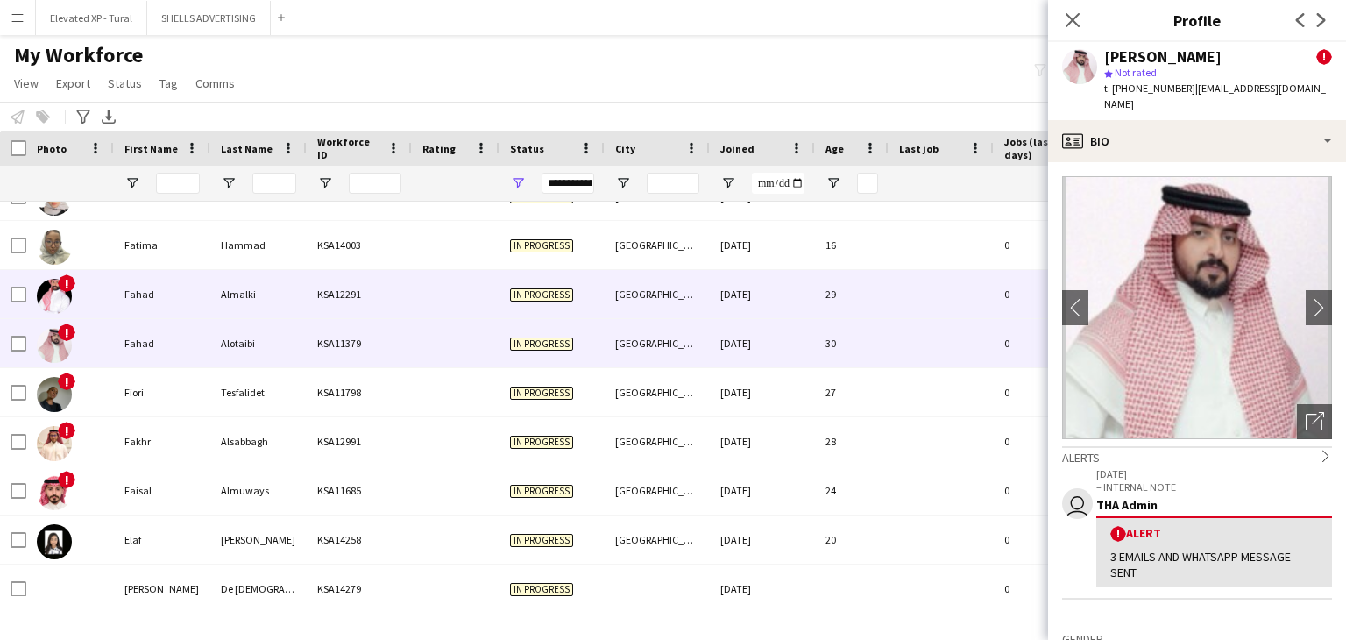
click at [244, 302] on div "Almalki" at bounding box center [258, 294] width 96 height 48
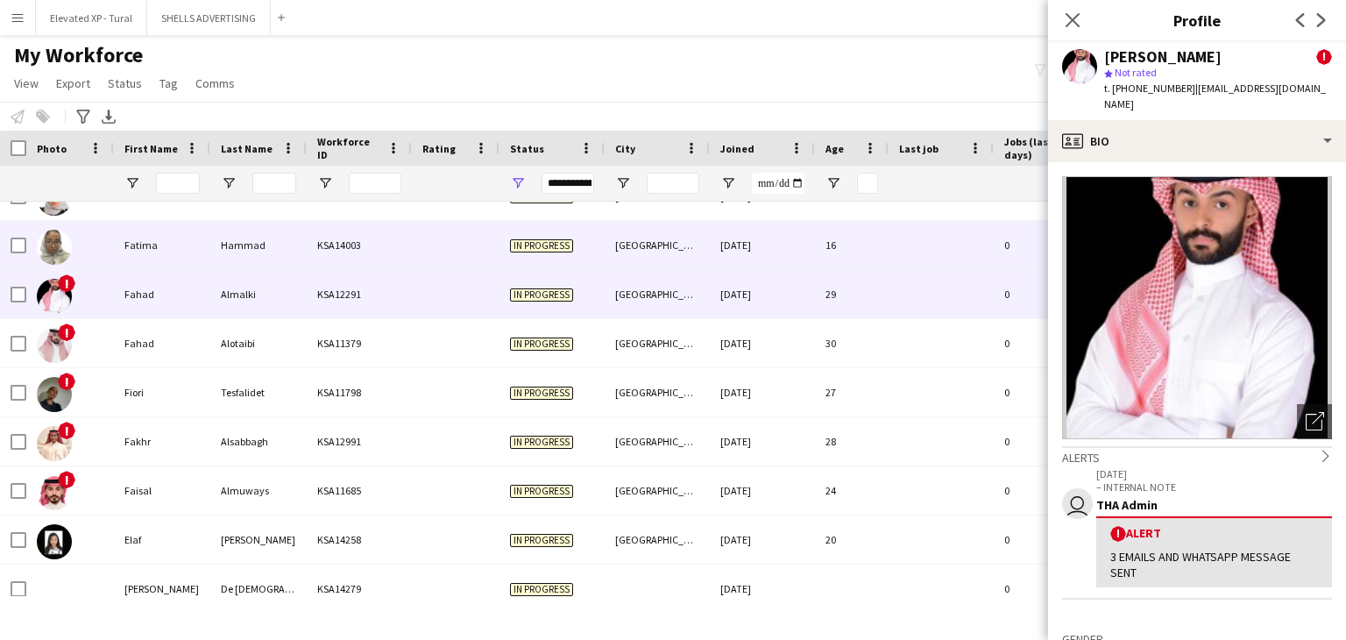
click at [252, 260] on div "Hammad" at bounding box center [258, 245] width 96 height 48
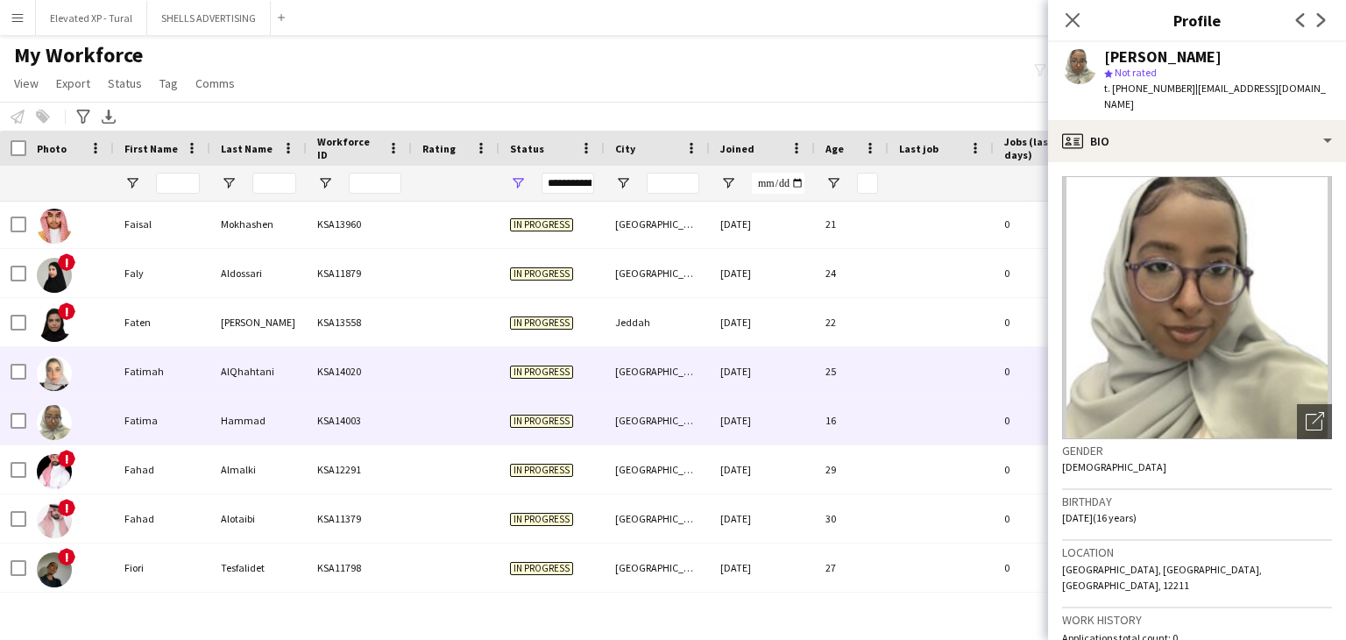
click at [208, 355] on div "Fatimah" at bounding box center [162, 371] width 96 height 48
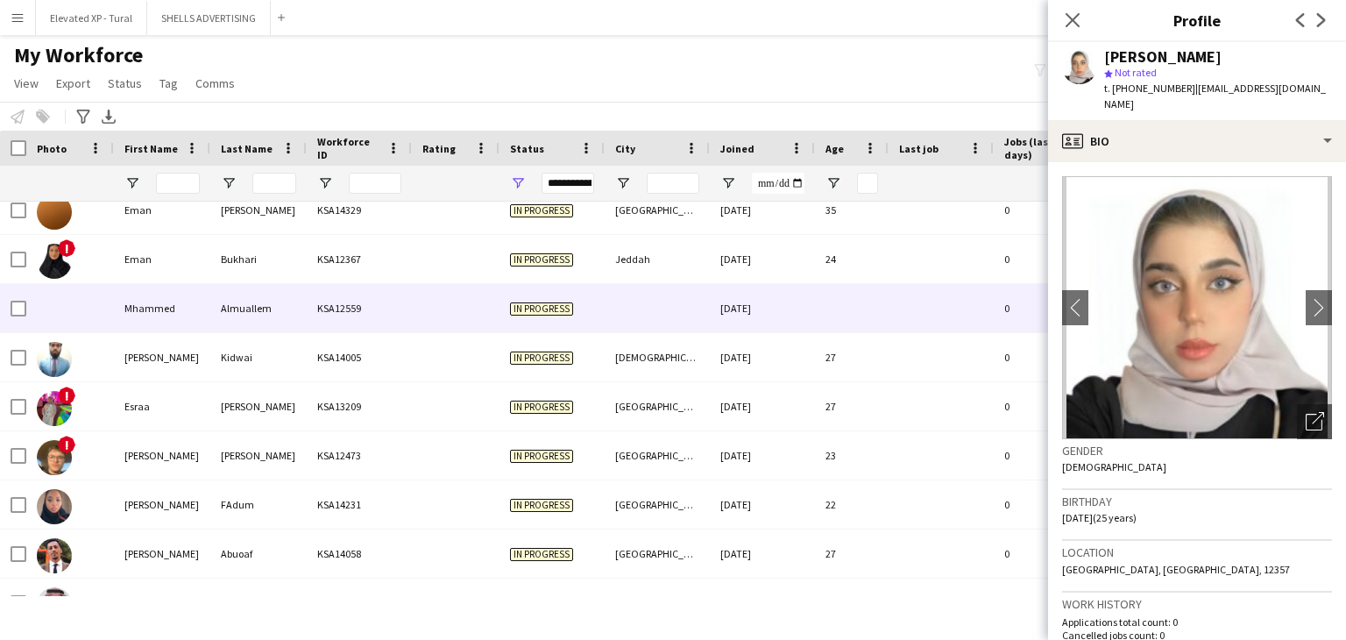
click at [251, 315] on div "Almuallem" at bounding box center [258, 308] width 96 height 48
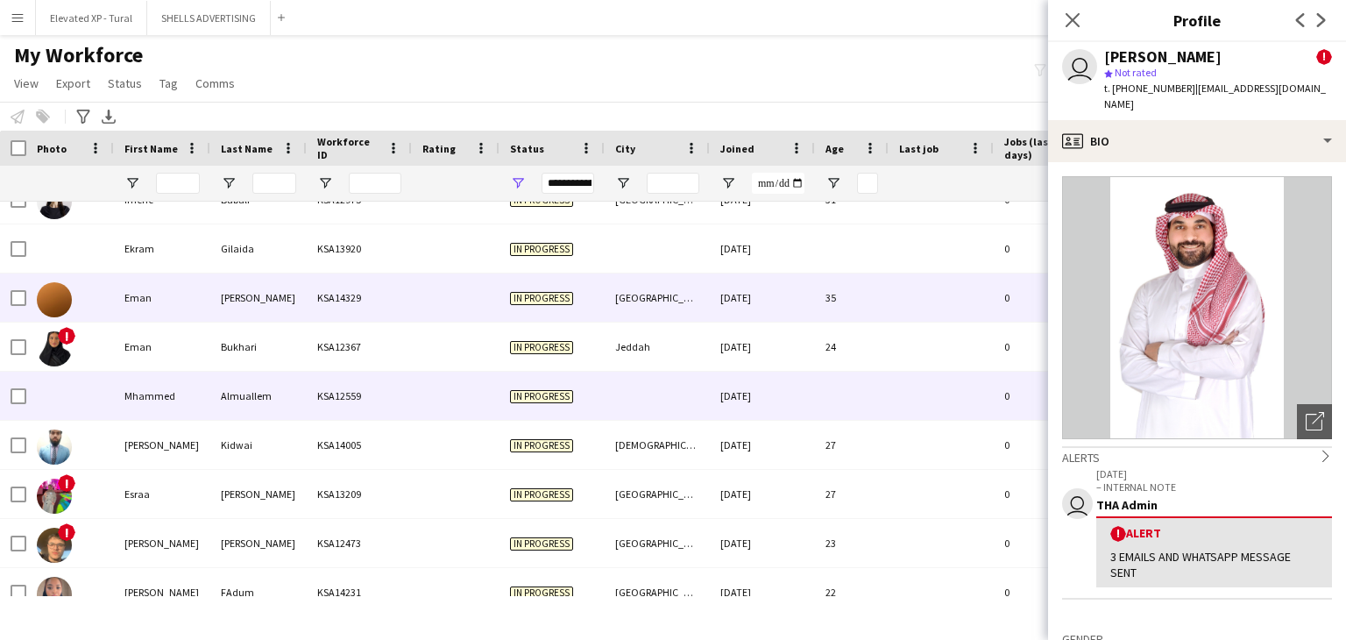
click at [228, 307] on div "Bou Omar" at bounding box center [258, 297] width 96 height 48
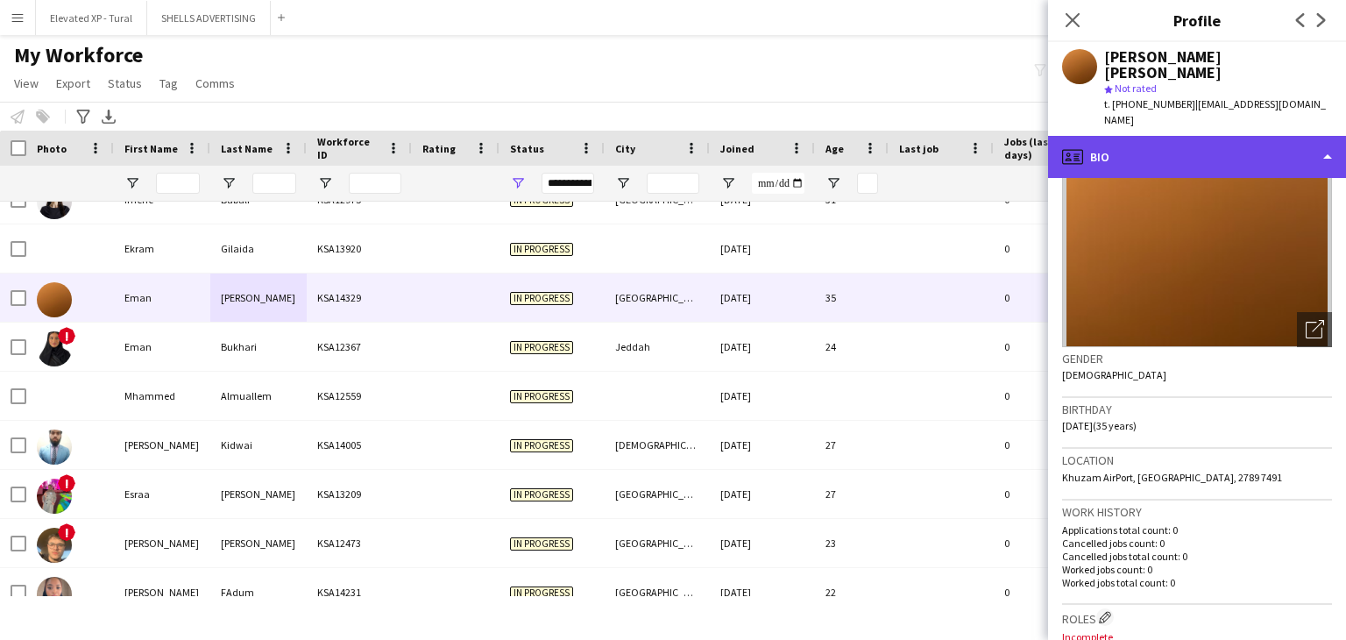
click at [1145, 136] on div "profile Bio" at bounding box center [1197, 157] width 298 height 42
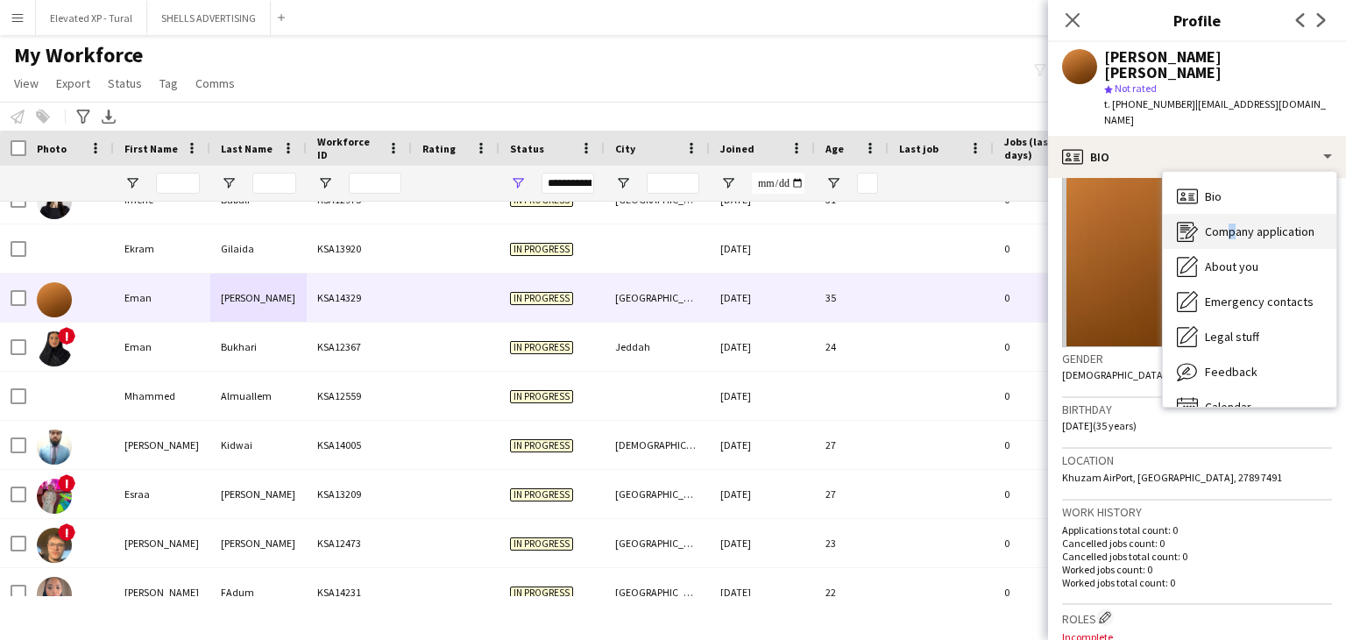
drag, startPoint x: 1145, startPoint y: 117, endPoint x: 1224, endPoint y: 199, distance: 114.0
click at [1224, 223] on span "Company application" at bounding box center [1260, 231] width 110 height 16
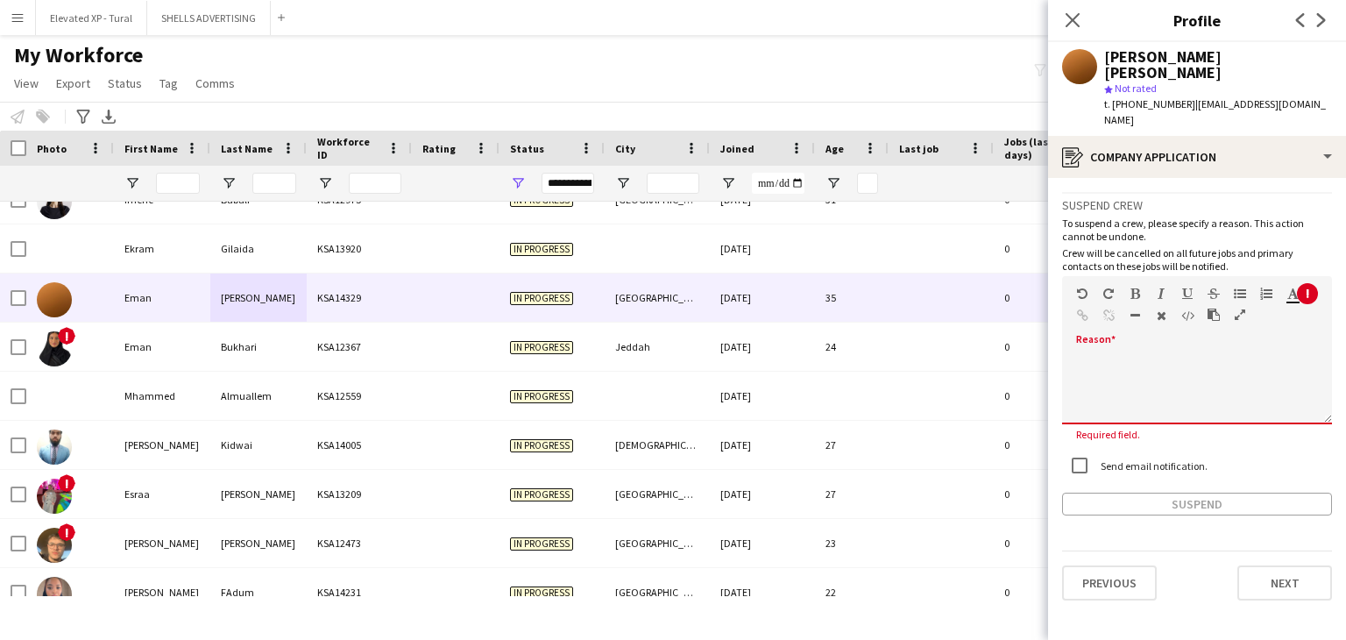
click at [1124, 342] on div at bounding box center [1197, 383] width 270 height 82
click at [1113, 354] on div at bounding box center [1197, 389] width 270 height 70
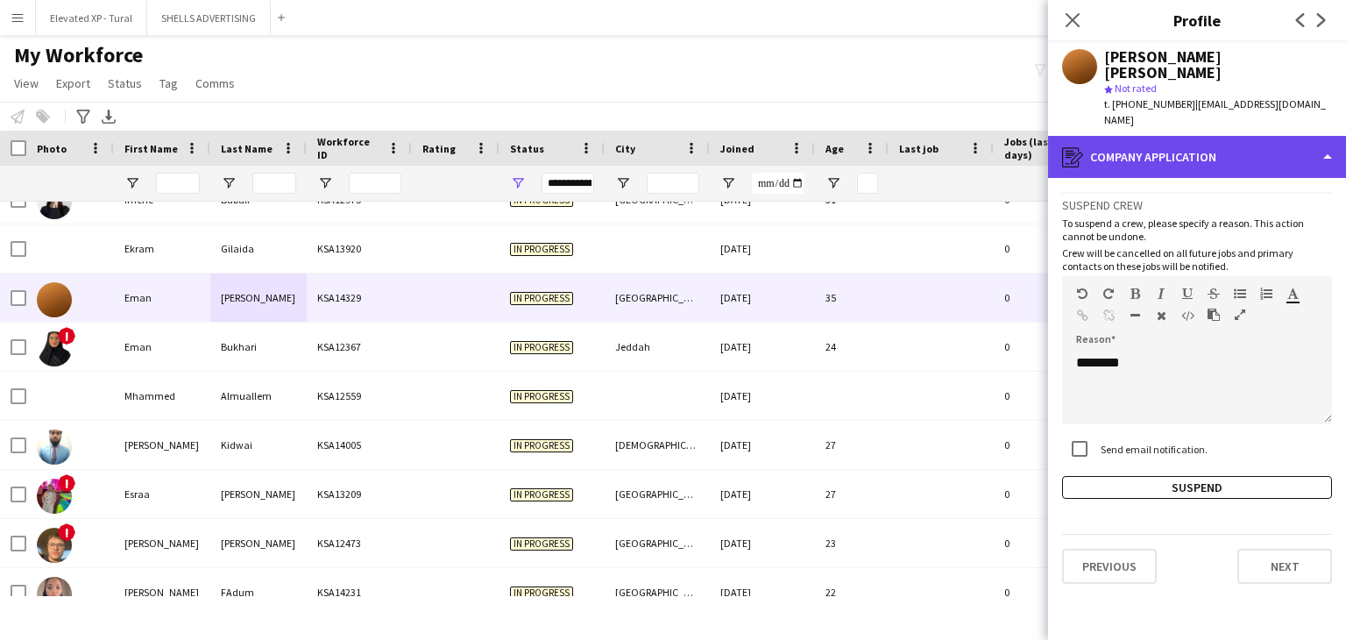
click at [1195, 136] on div "register Company application" at bounding box center [1197, 157] width 298 height 42
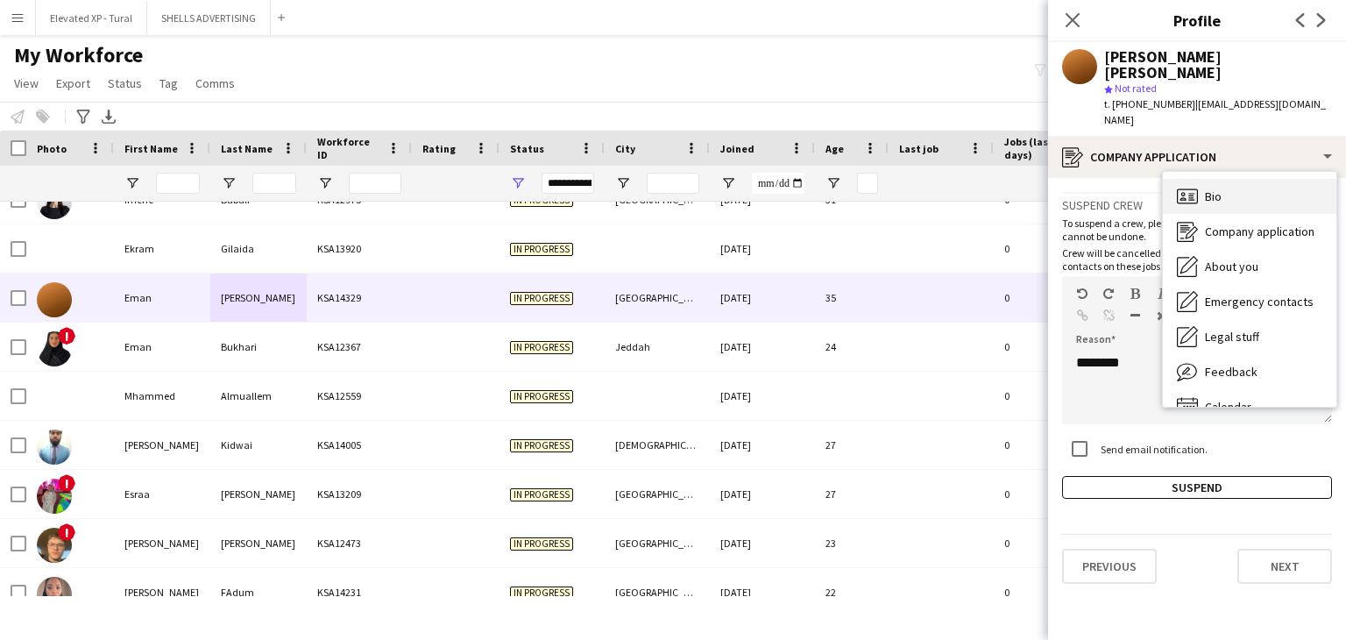
click at [1214, 188] on span "Bio" at bounding box center [1213, 196] width 17 height 16
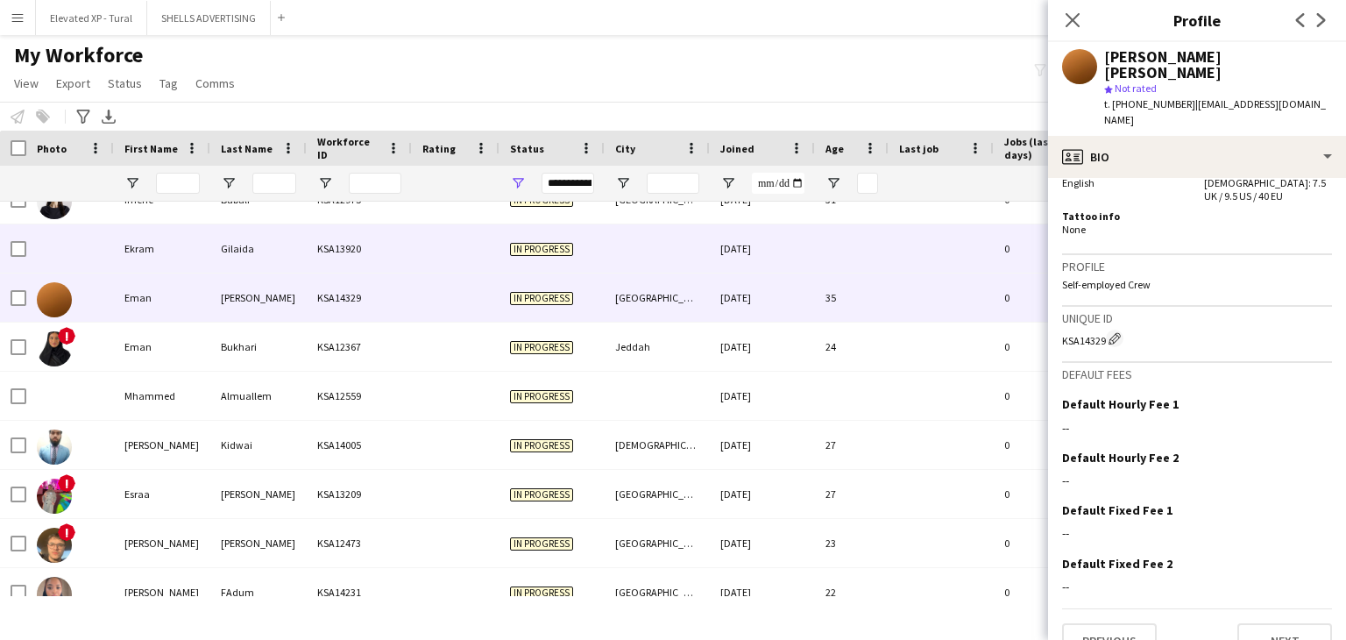
click at [266, 250] on div "Gilaida" at bounding box center [258, 248] width 96 height 48
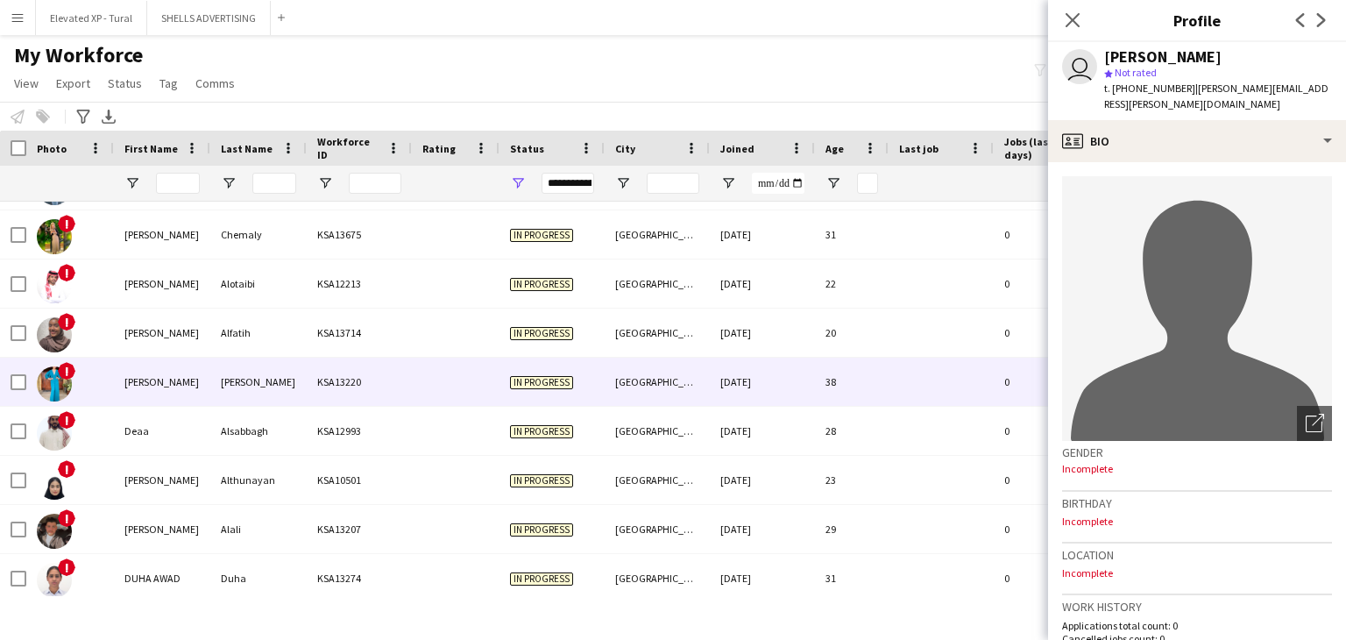
click at [271, 385] on div "Gomez" at bounding box center [258, 381] width 96 height 48
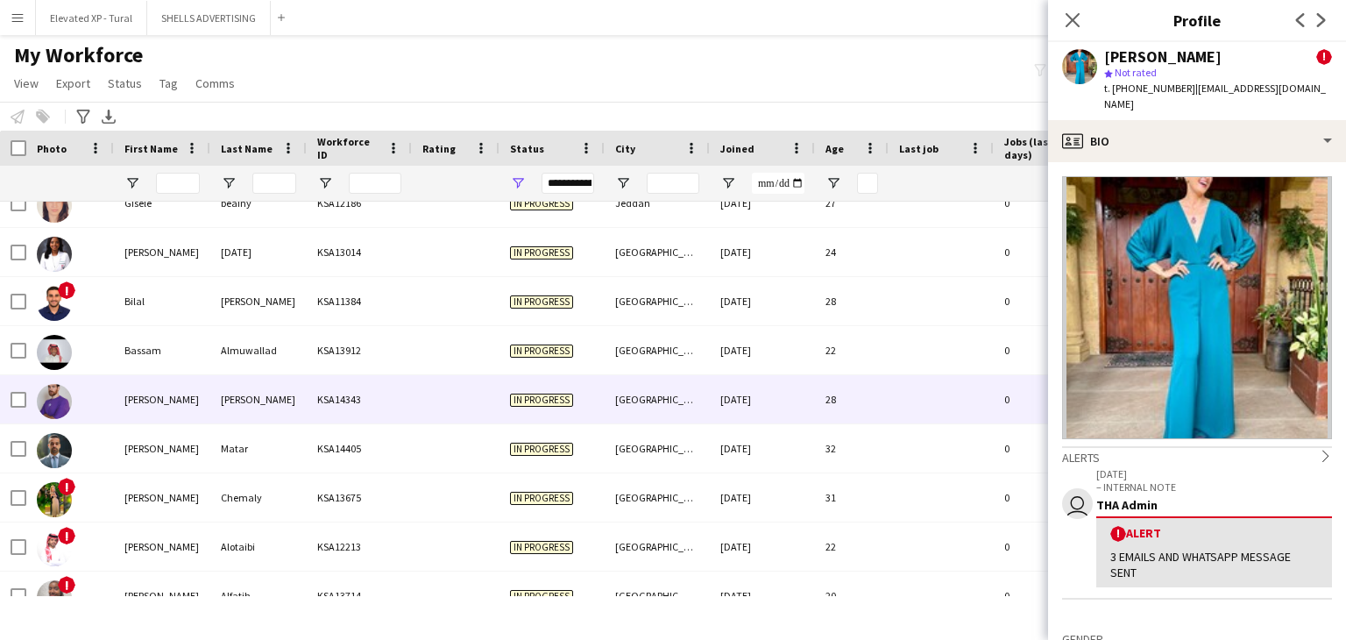
click at [205, 389] on div "Saleh" at bounding box center [162, 399] width 96 height 48
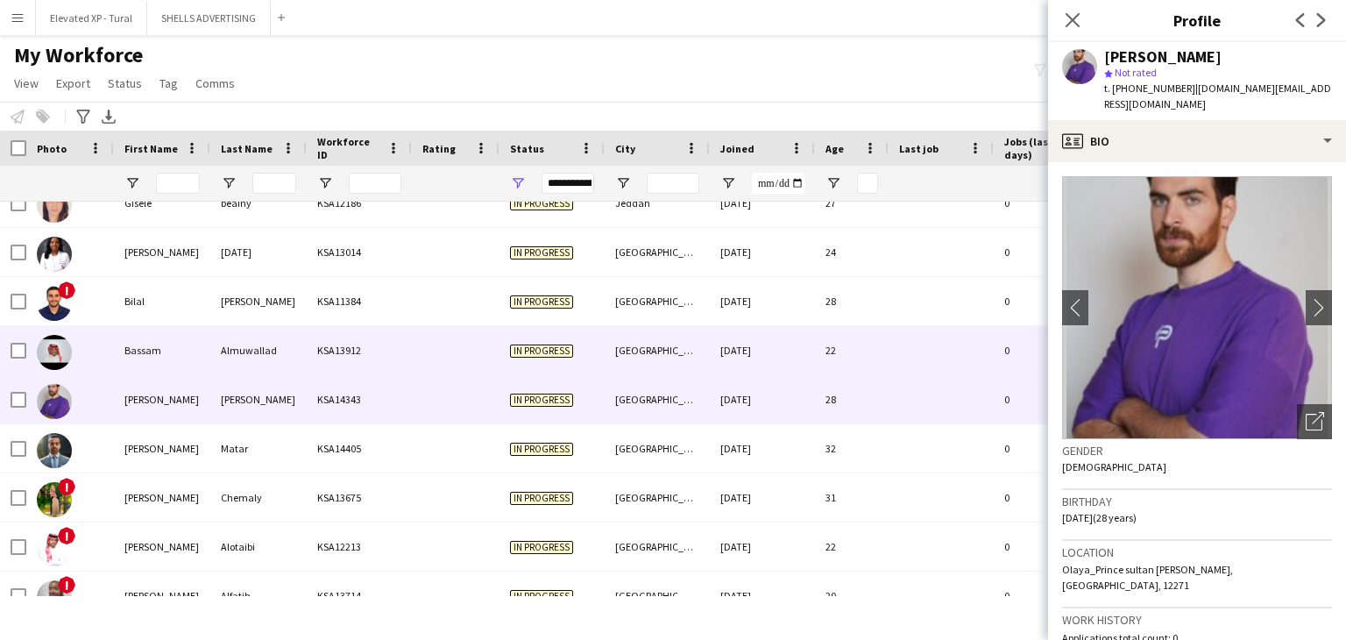
click at [216, 358] on div "Almuwallad" at bounding box center [258, 350] width 96 height 48
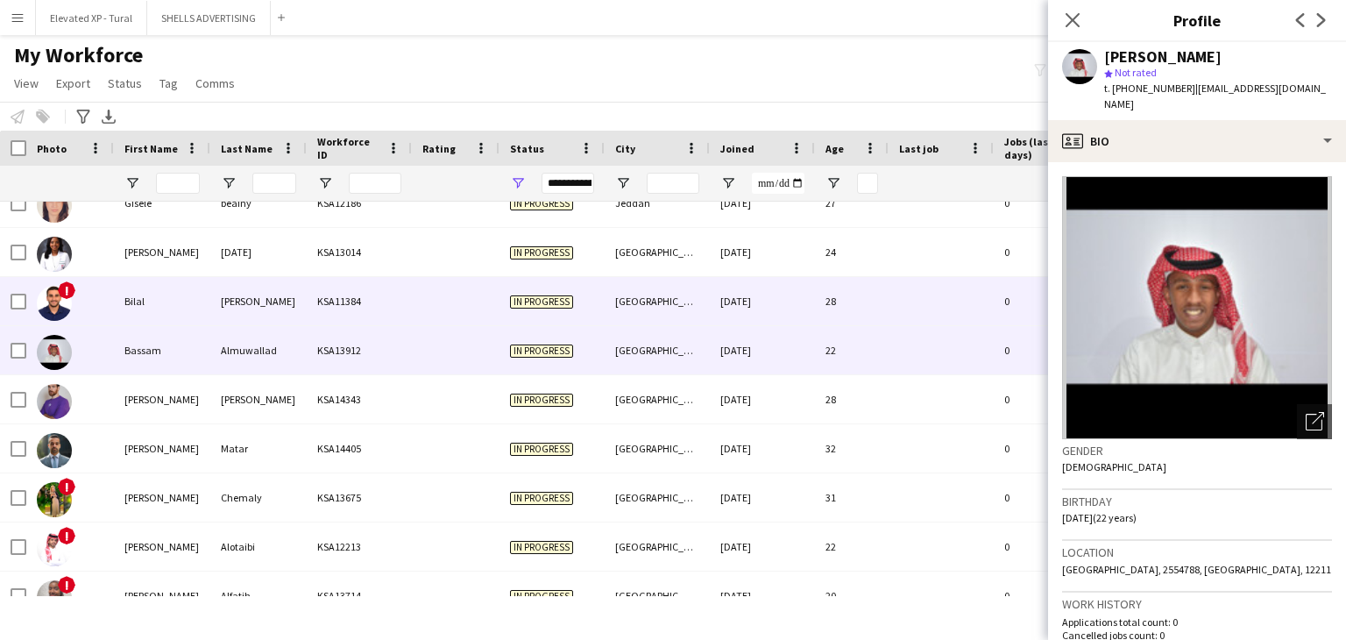
click at [184, 314] on div "Bilal" at bounding box center [162, 301] width 96 height 48
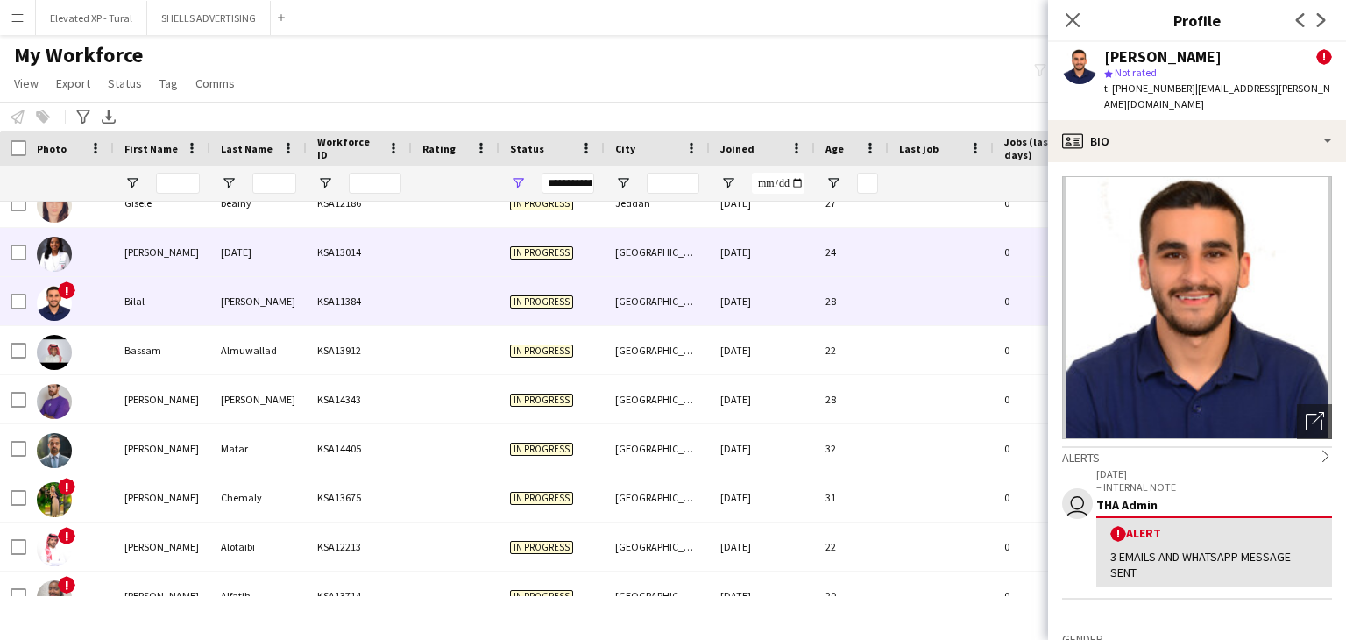
click at [190, 273] on div "Abeer Suleiman" at bounding box center [162, 252] width 96 height 48
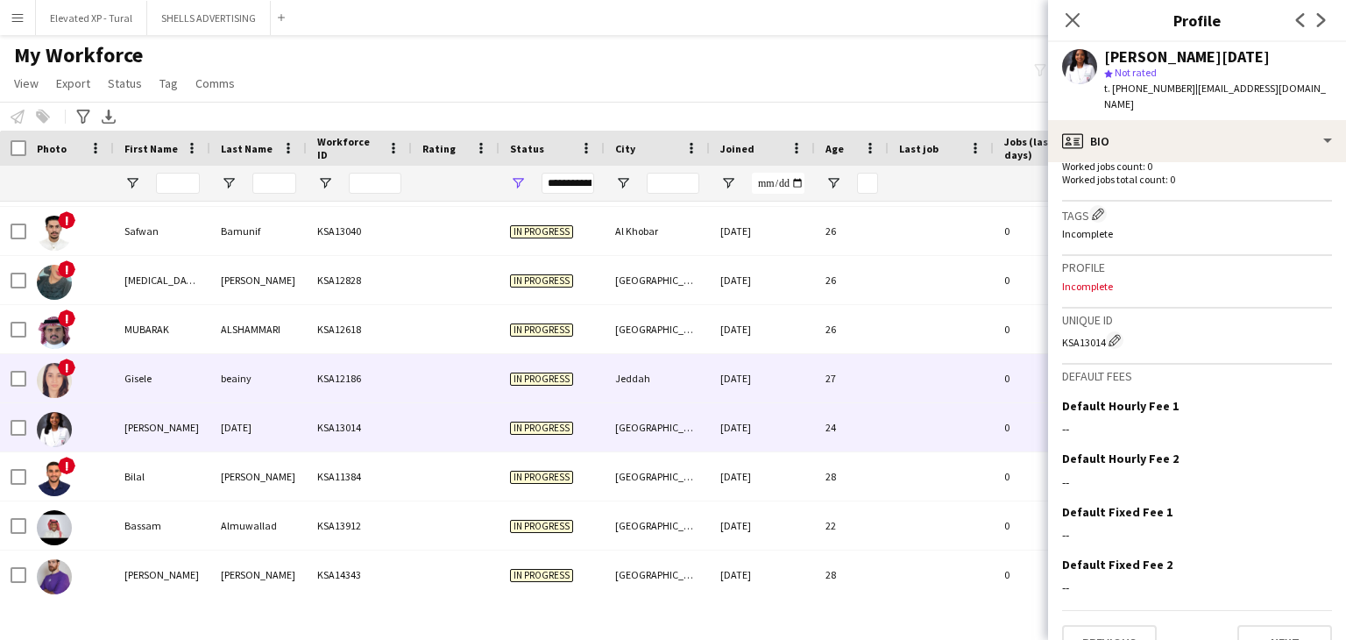
click at [214, 390] on div "beainy" at bounding box center [258, 378] width 96 height 48
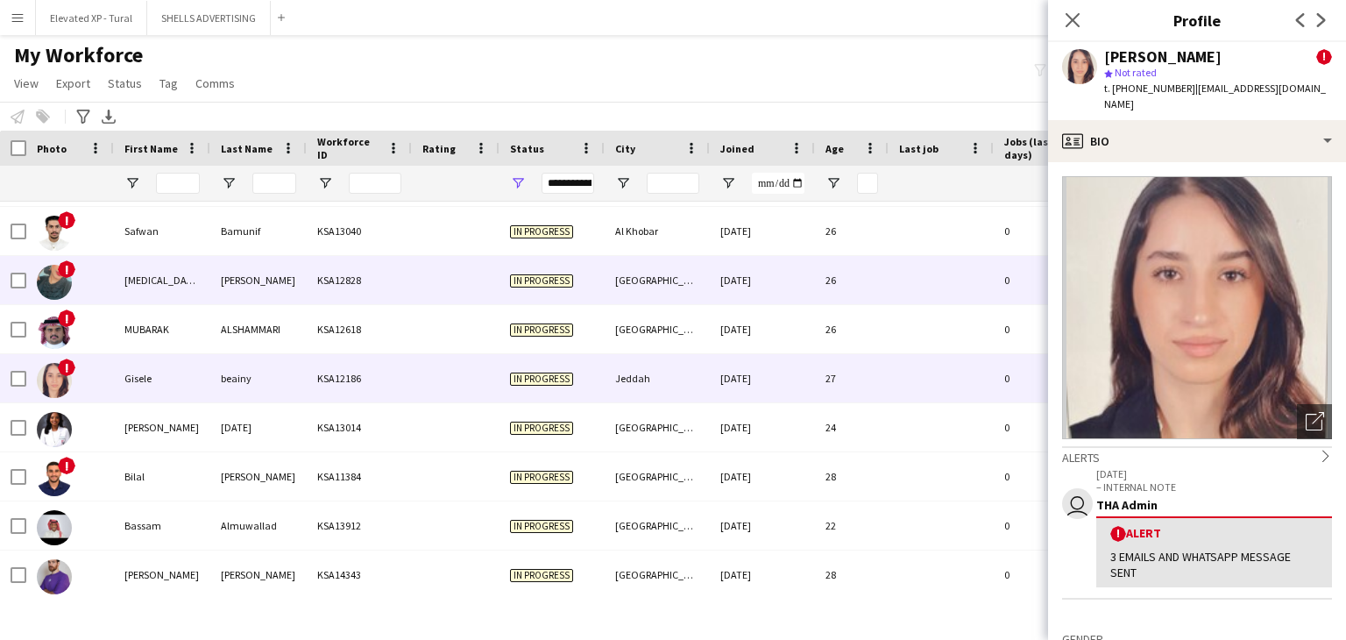
click at [166, 285] on div "Banan" at bounding box center [162, 280] width 96 height 48
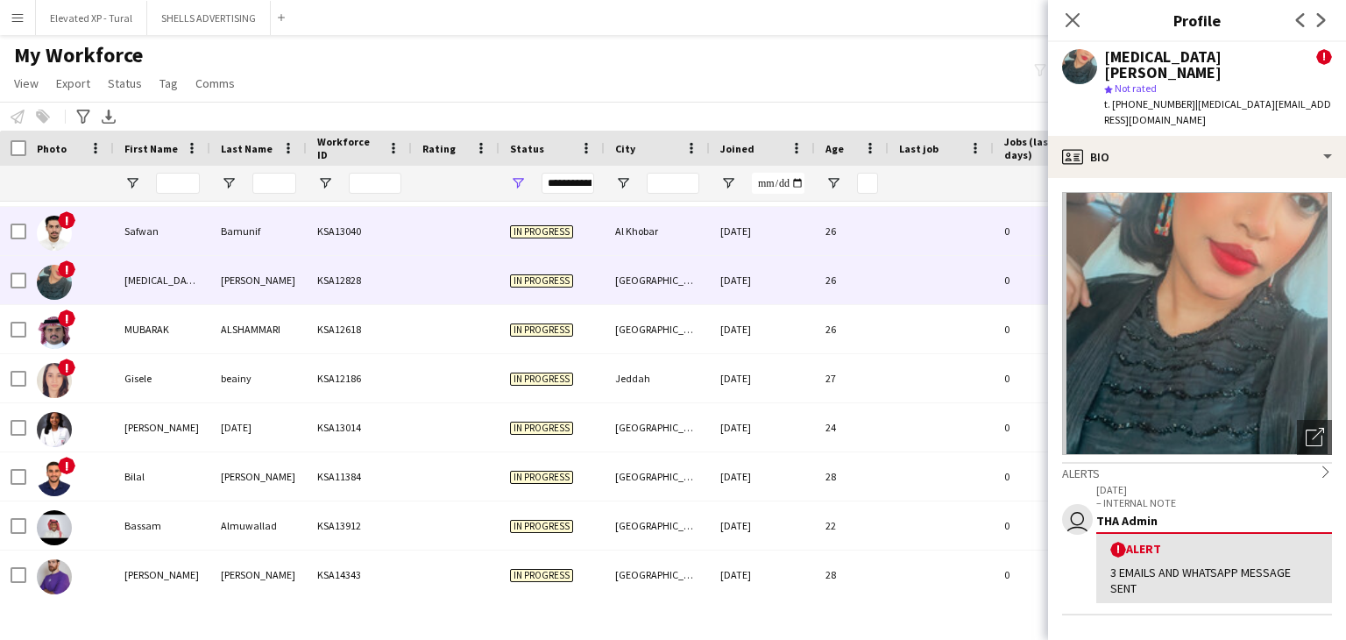
click at [281, 217] on div "Bamunif" at bounding box center [258, 231] width 96 height 48
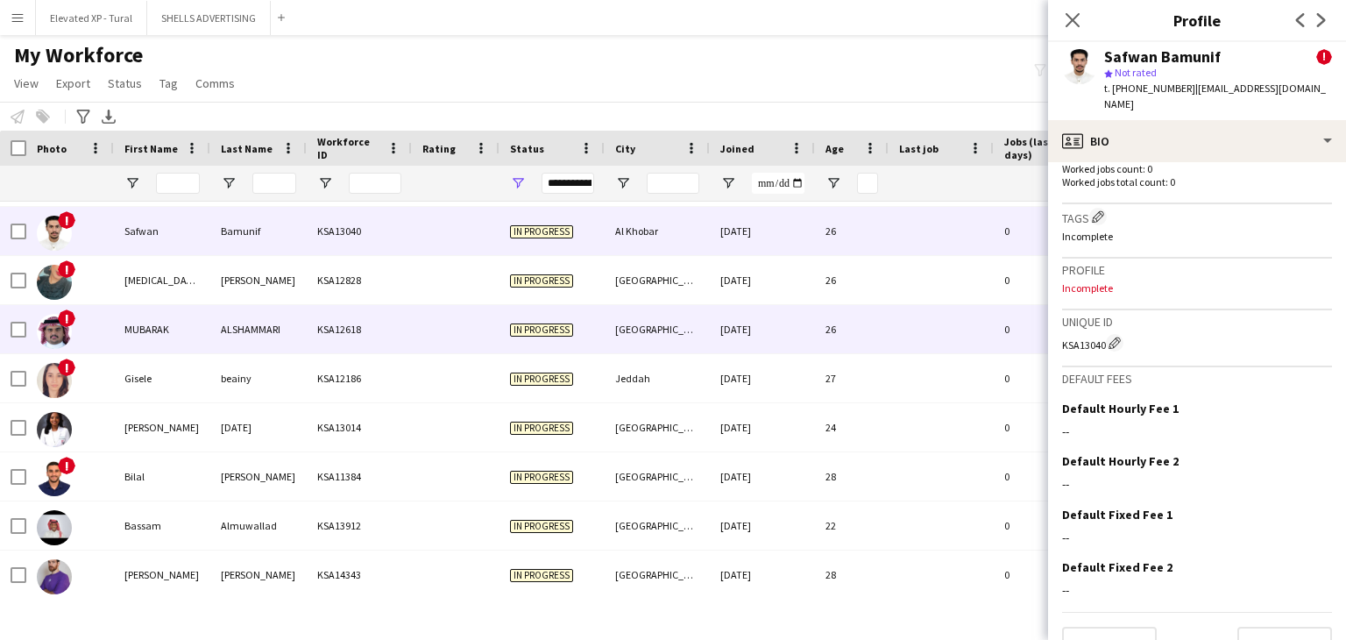
click at [214, 320] on div "ALSHAMMARI" at bounding box center [258, 329] width 96 height 48
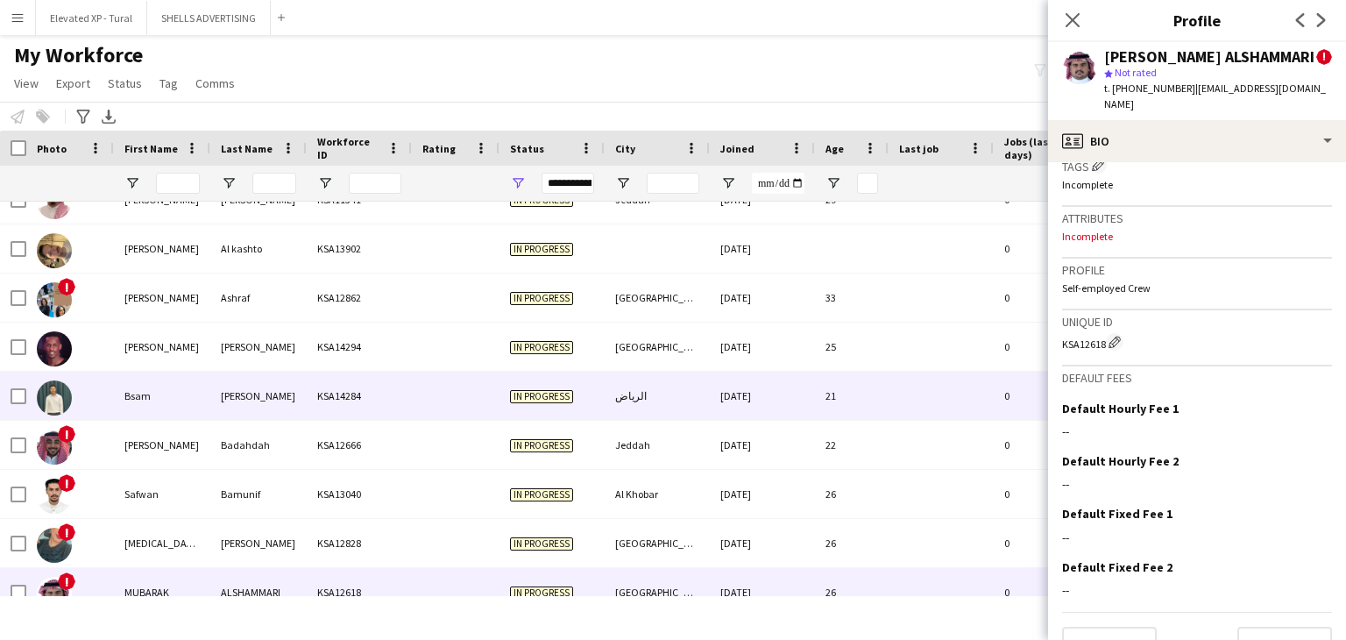
click at [186, 388] on div "Bsam" at bounding box center [162, 395] width 96 height 48
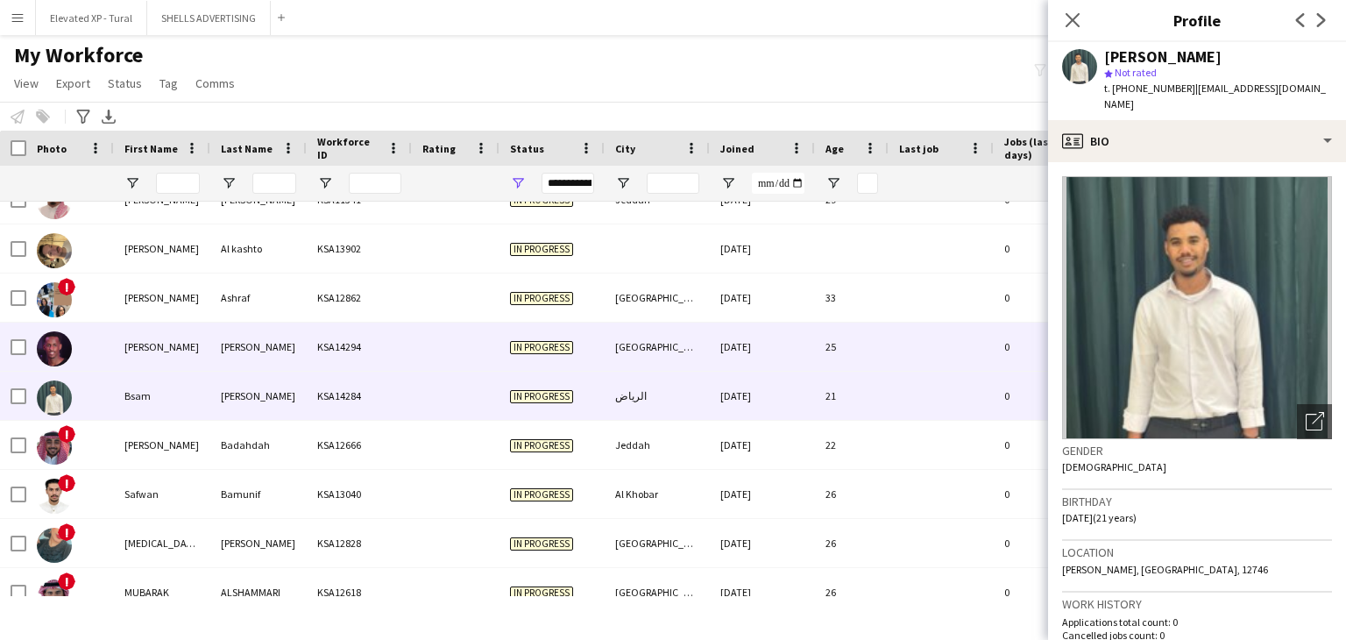
click at [208, 358] on div "abdelaziz" at bounding box center [162, 346] width 96 height 48
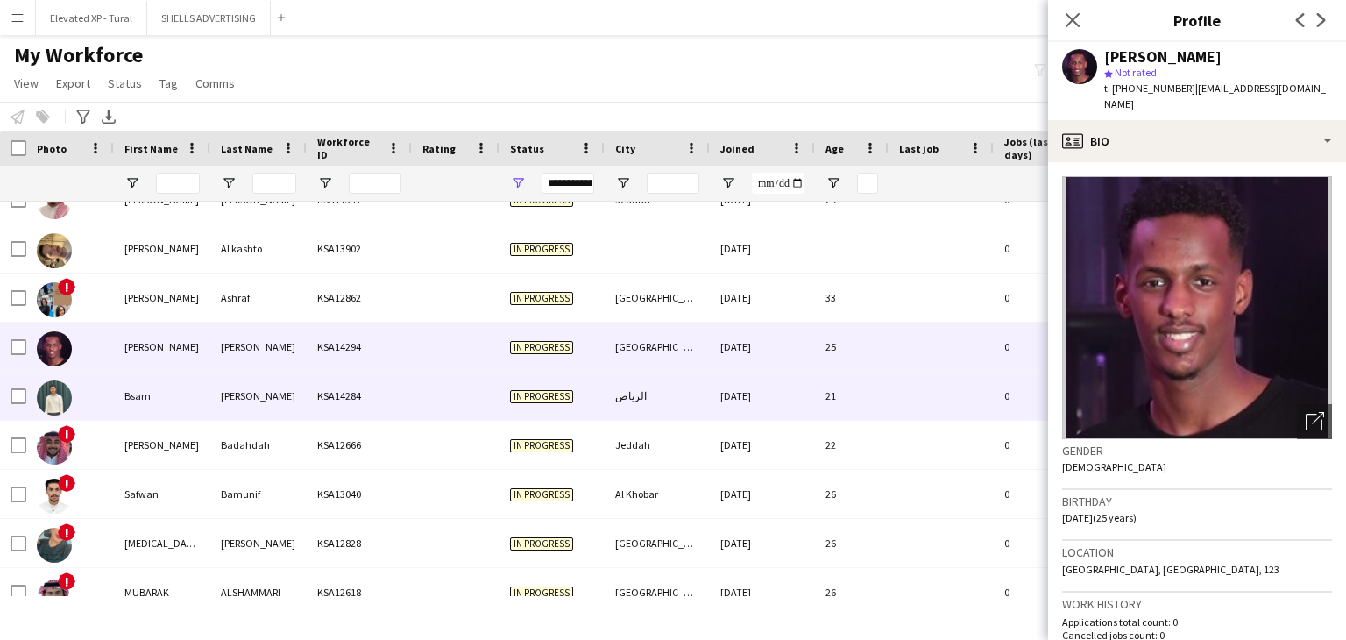
click at [226, 377] on div "Sharif" at bounding box center [258, 395] width 96 height 48
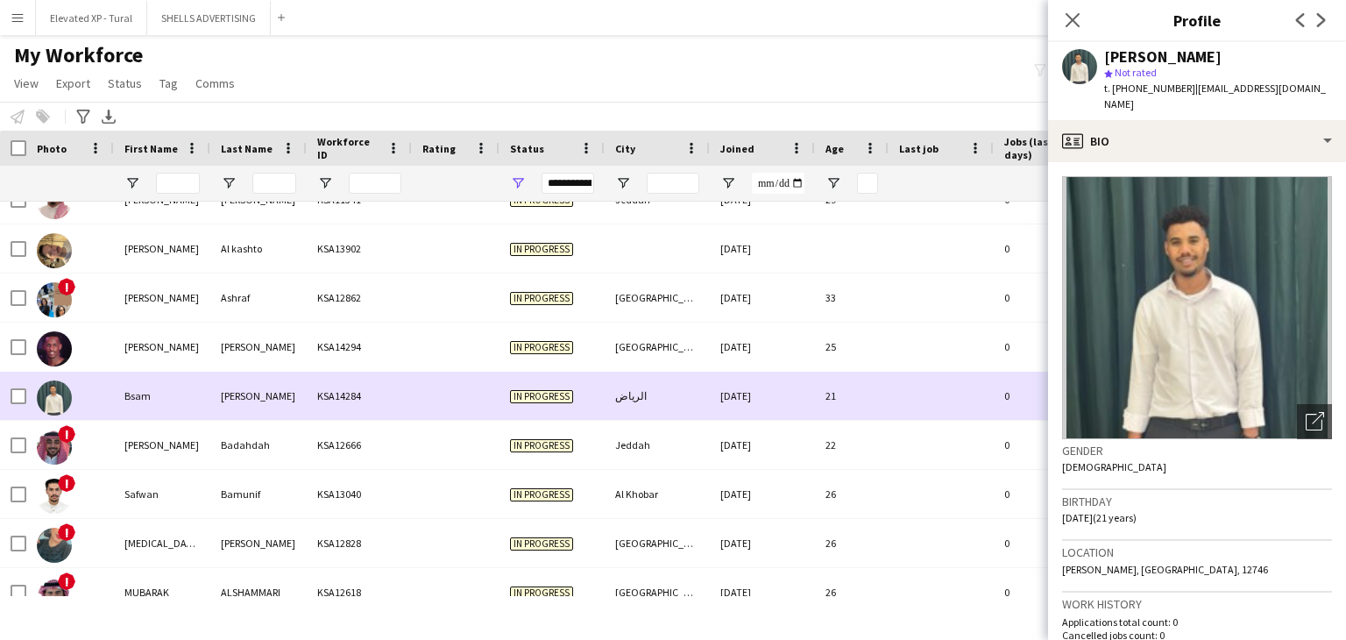
click at [289, 371] on div "abdelaziz husin ali KSA14294 In progress Riyadh 30-08-2025 25 0 azozhusin62@aol…" at bounding box center [949, 346] width 1899 height 49
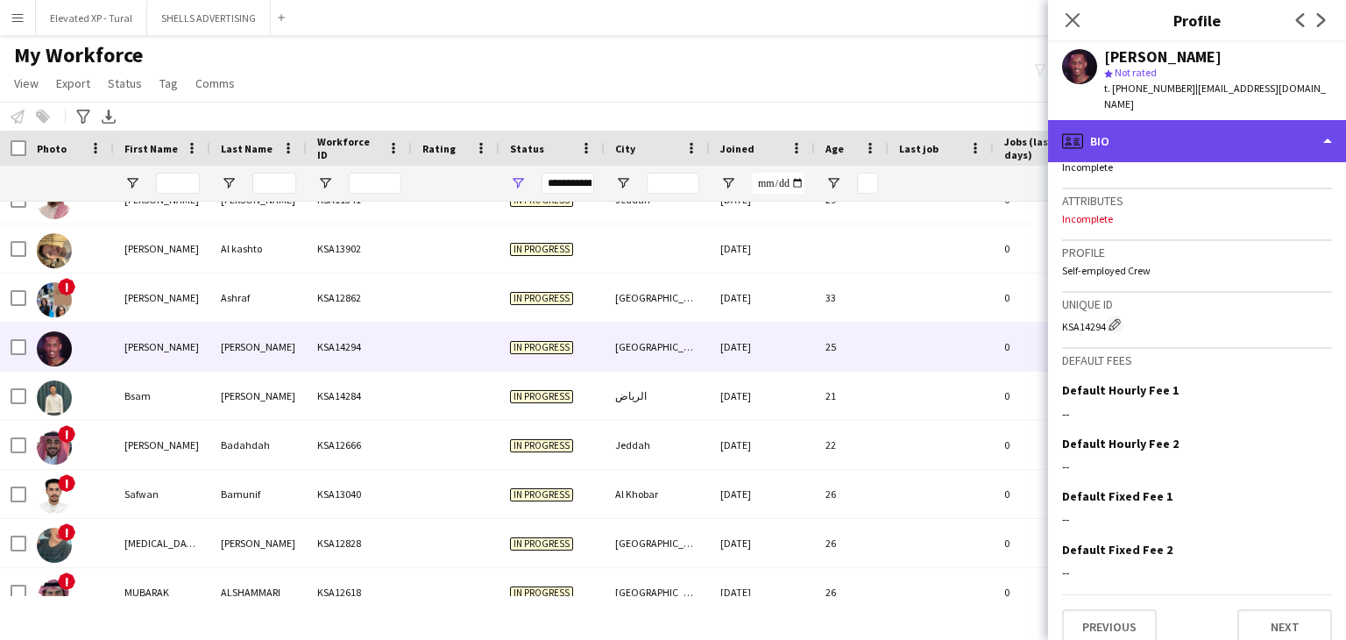
click at [1192, 120] on div "profile Bio" at bounding box center [1197, 141] width 298 height 42
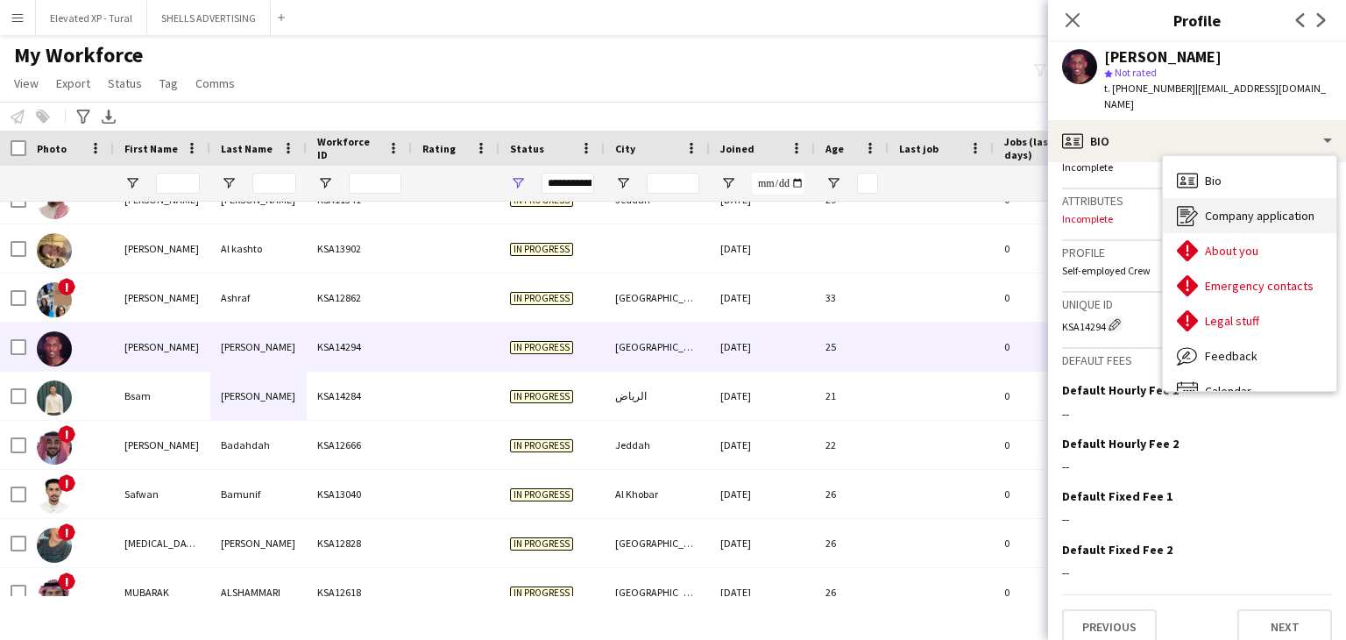
click at [1218, 208] on span "Company application" at bounding box center [1260, 216] width 110 height 16
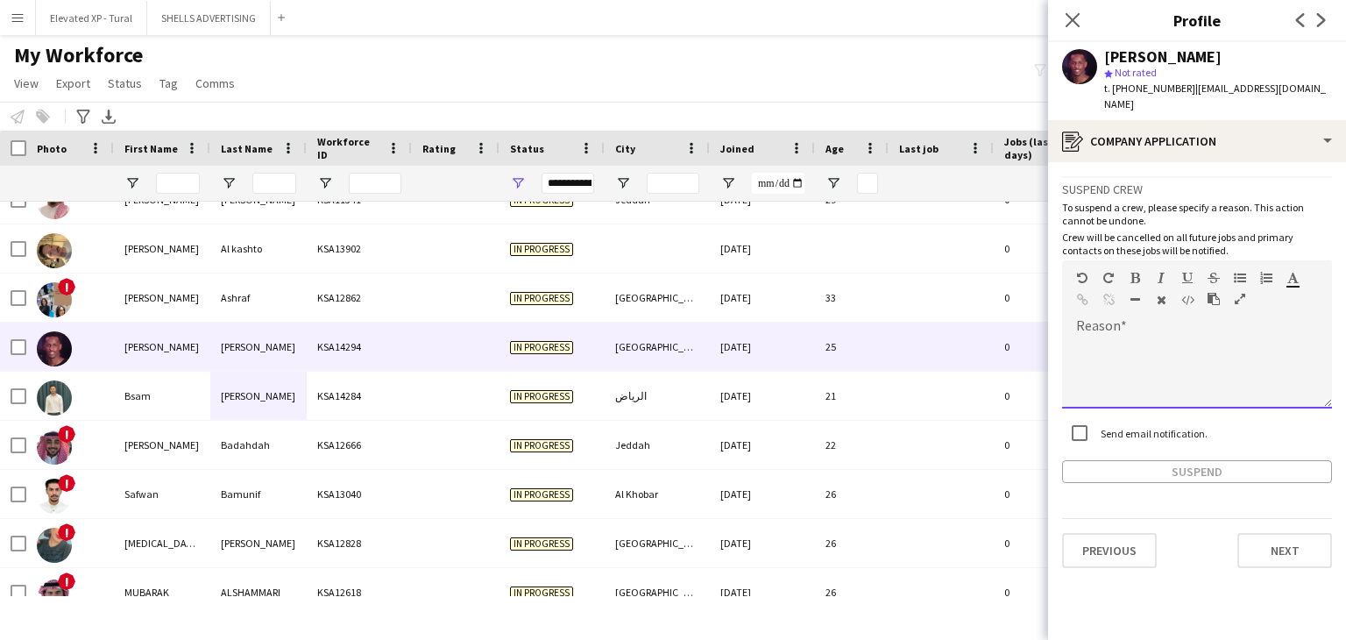
click at [1094, 338] on div at bounding box center [1197, 373] width 270 height 70
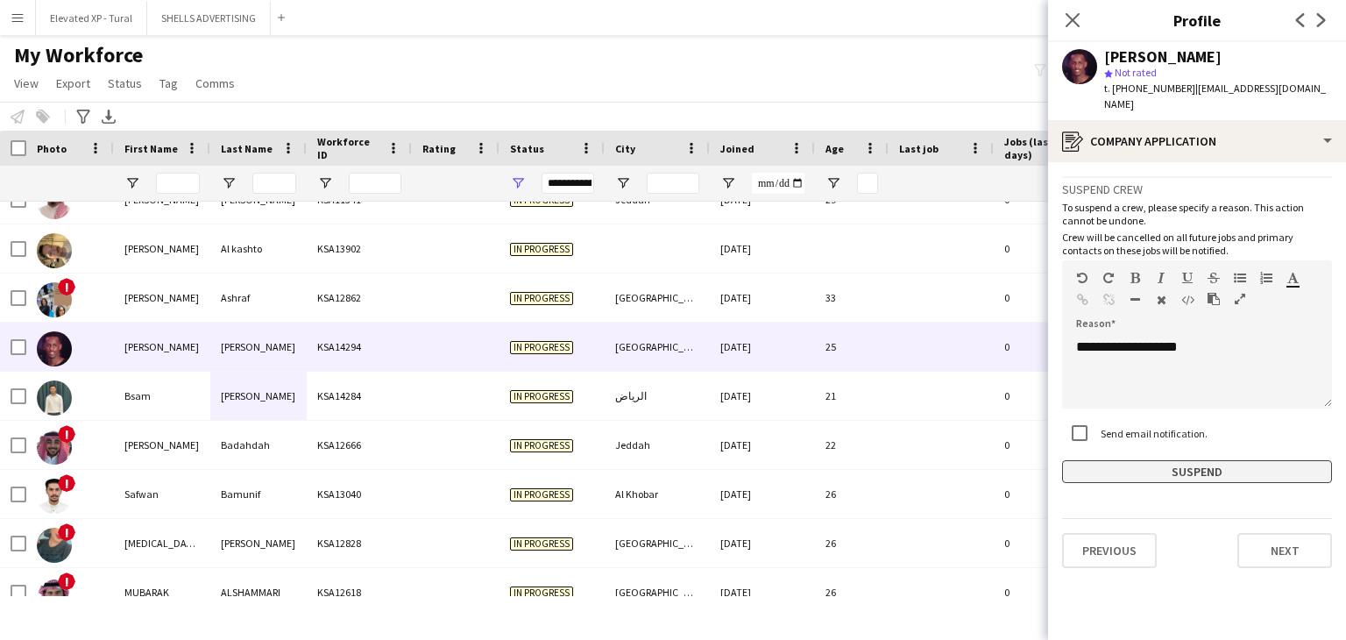
click at [1145, 460] on button "Suspend" at bounding box center [1197, 471] width 270 height 23
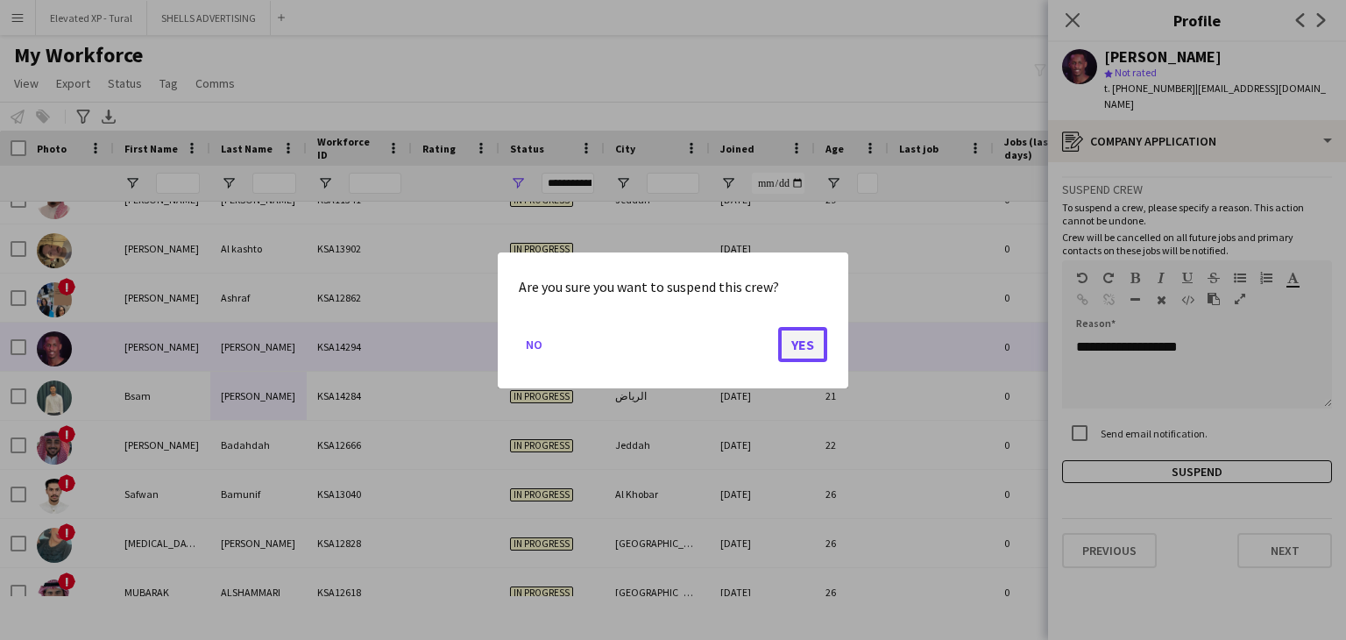
click at [801, 336] on button "Yes" at bounding box center [802, 343] width 49 height 35
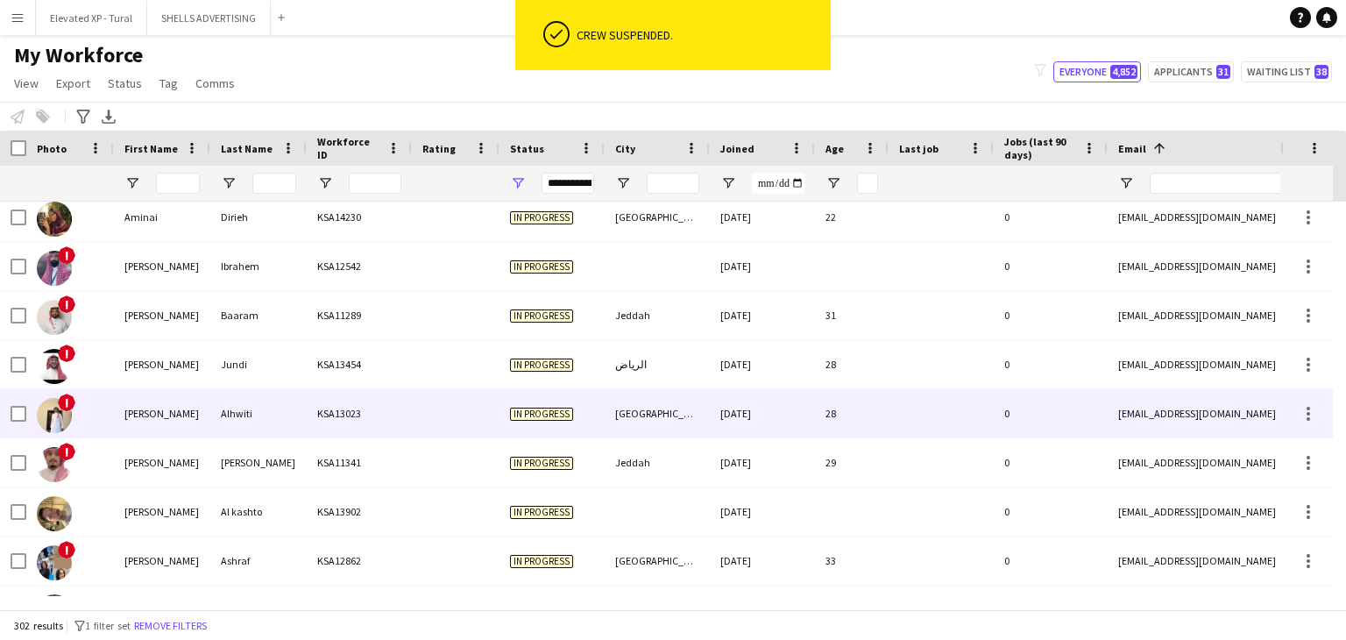
scroll to position [2329, 0]
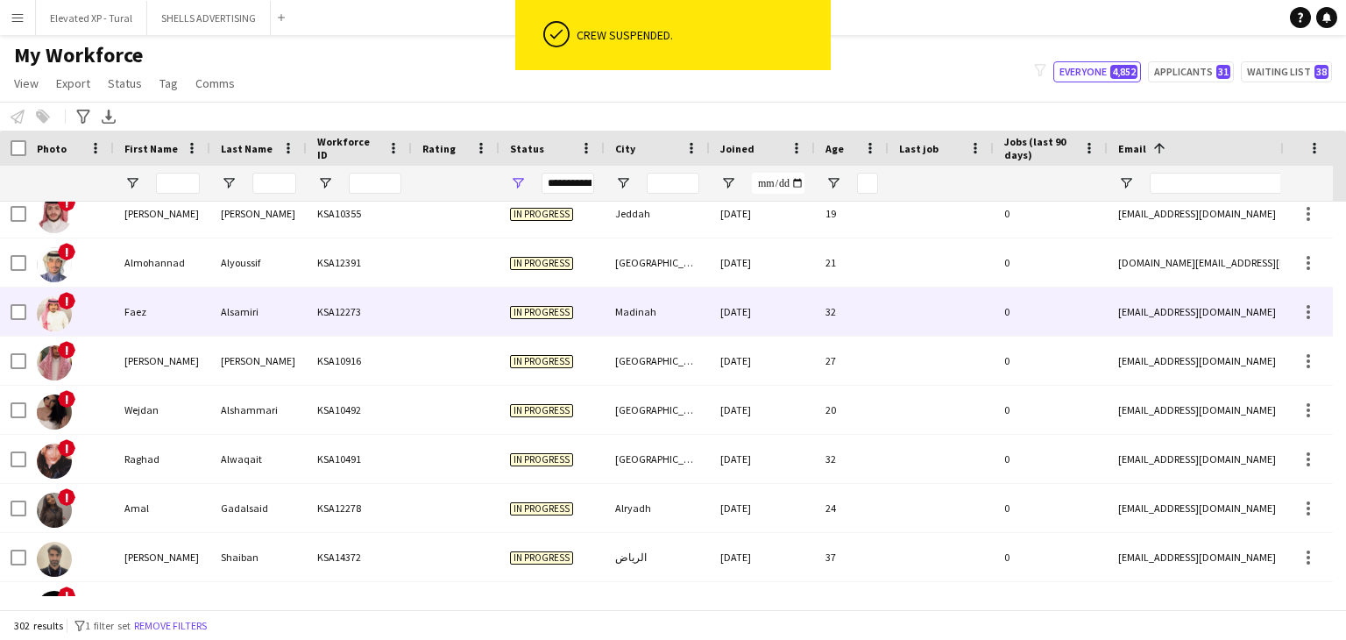
click at [238, 318] on div "Alsamiri" at bounding box center [258, 311] width 96 height 48
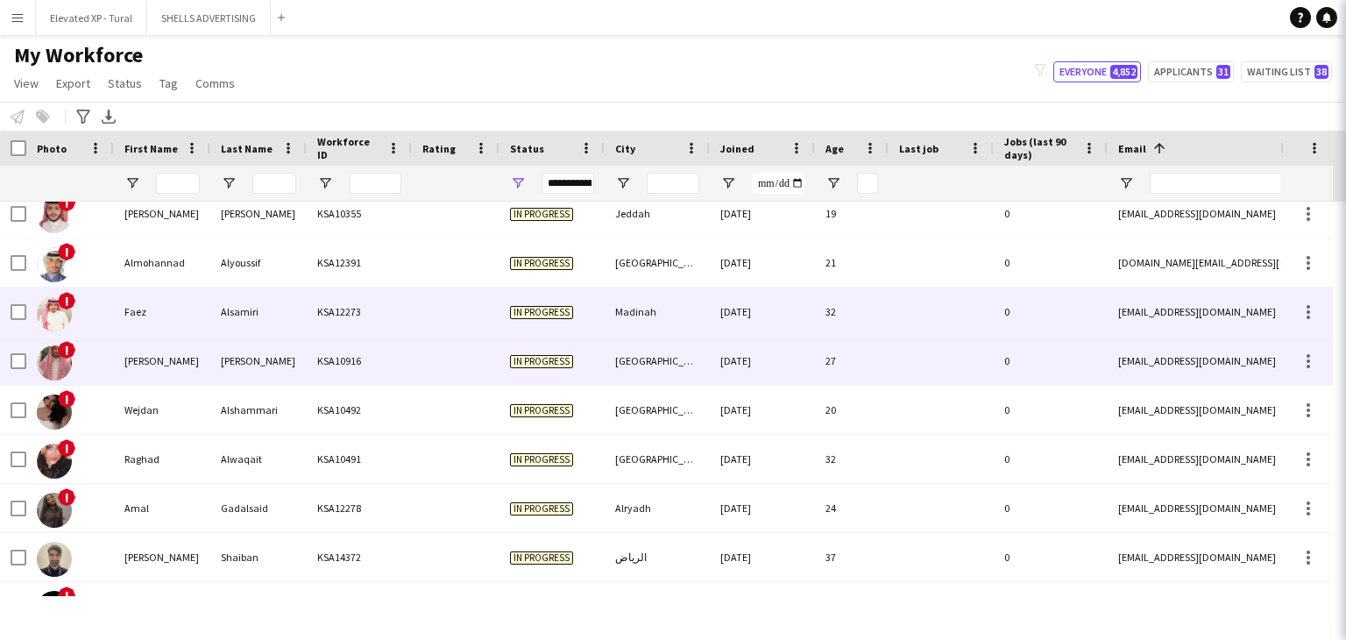
click at [268, 371] on div "[PERSON_NAME]" at bounding box center [258, 360] width 96 height 48
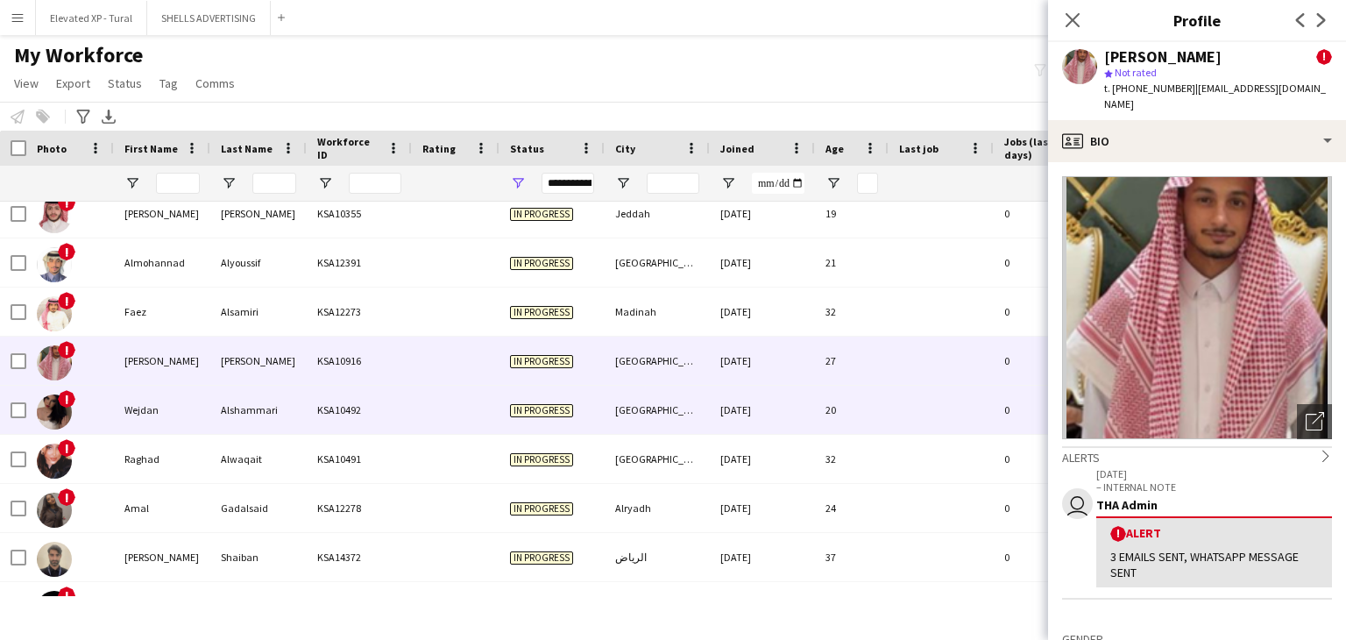
click at [277, 395] on div "Alshammari" at bounding box center [258, 409] width 96 height 48
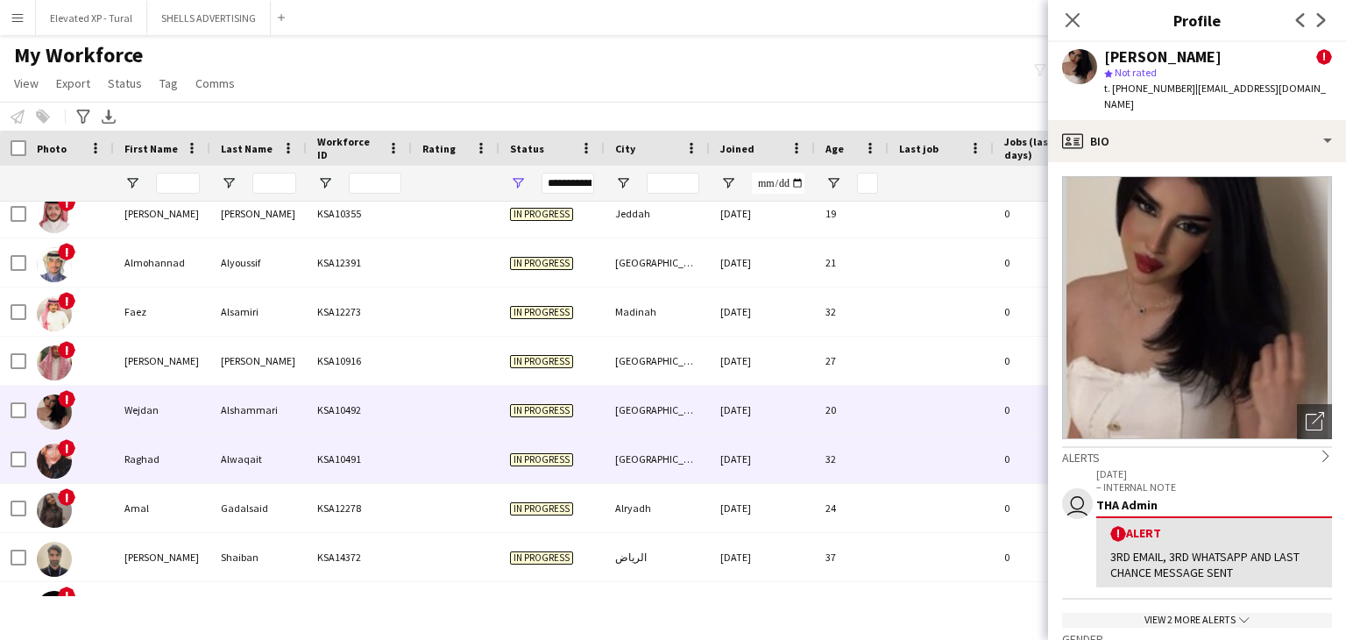
click at [263, 446] on div "Alwaqait" at bounding box center [258, 459] width 96 height 48
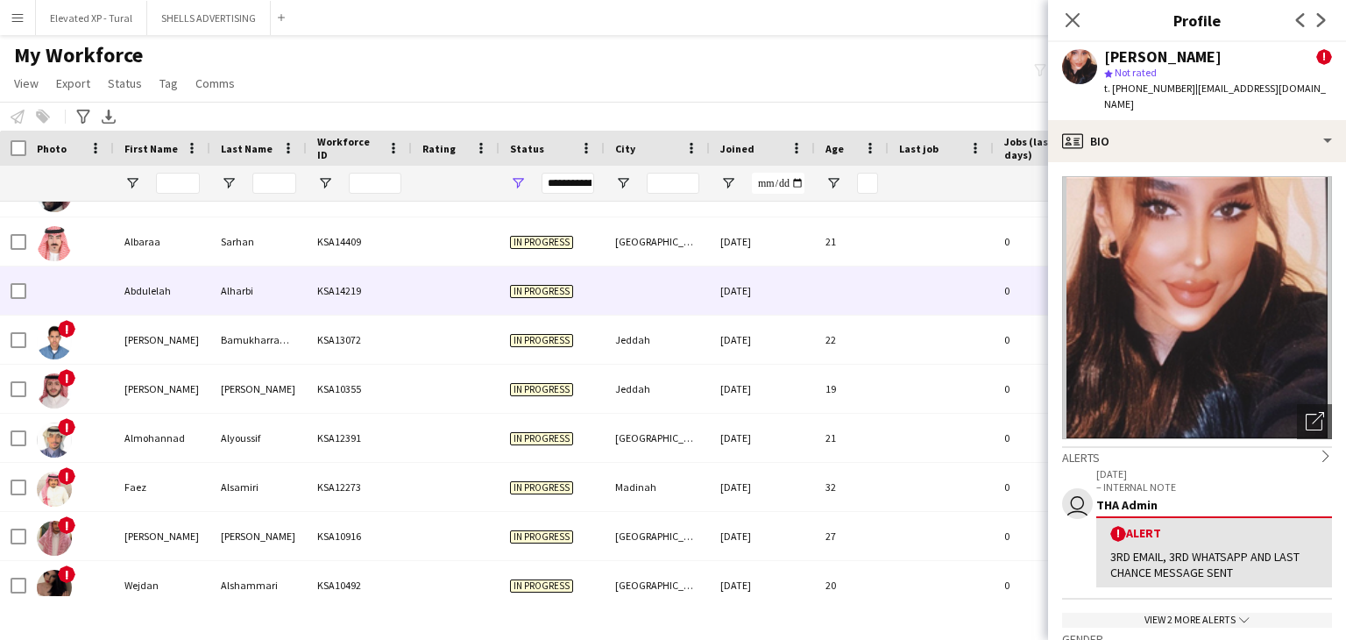
click at [275, 309] on div "Alharbi" at bounding box center [258, 290] width 96 height 48
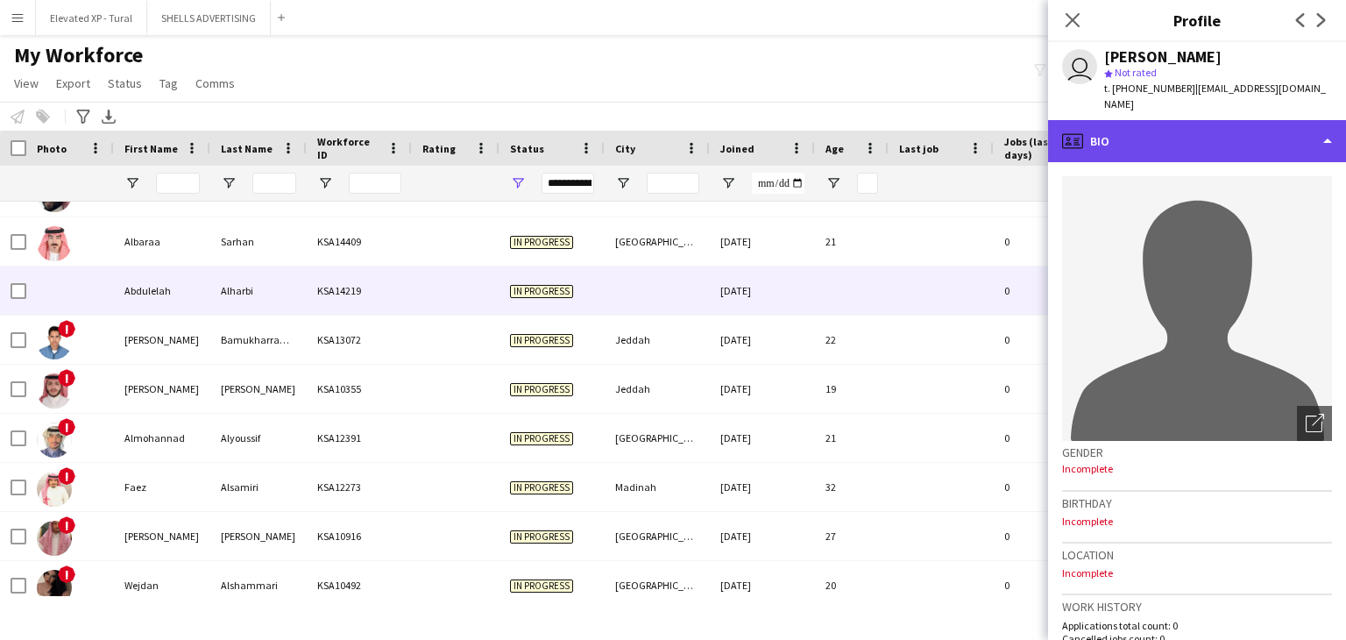
click at [1126, 133] on div "profile Bio" at bounding box center [1197, 141] width 298 height 42
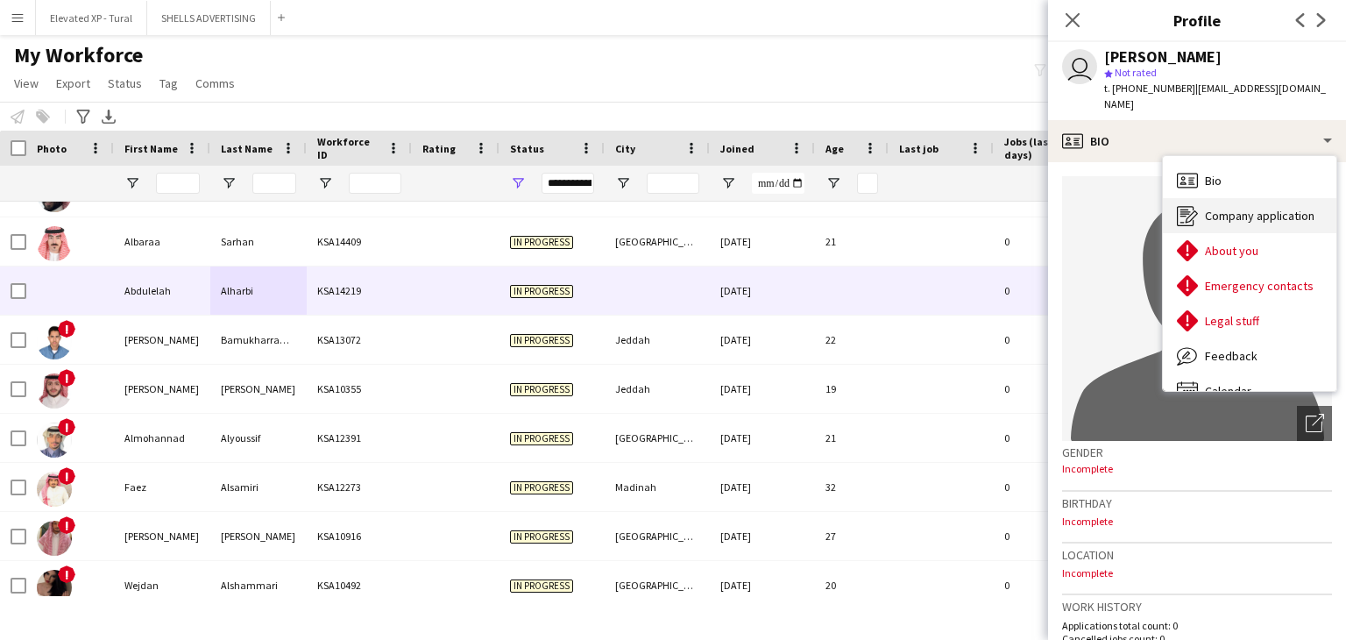
click at [1188, 205] on icon "Company application" at bounding box center [1187, 215] width 21 height 21
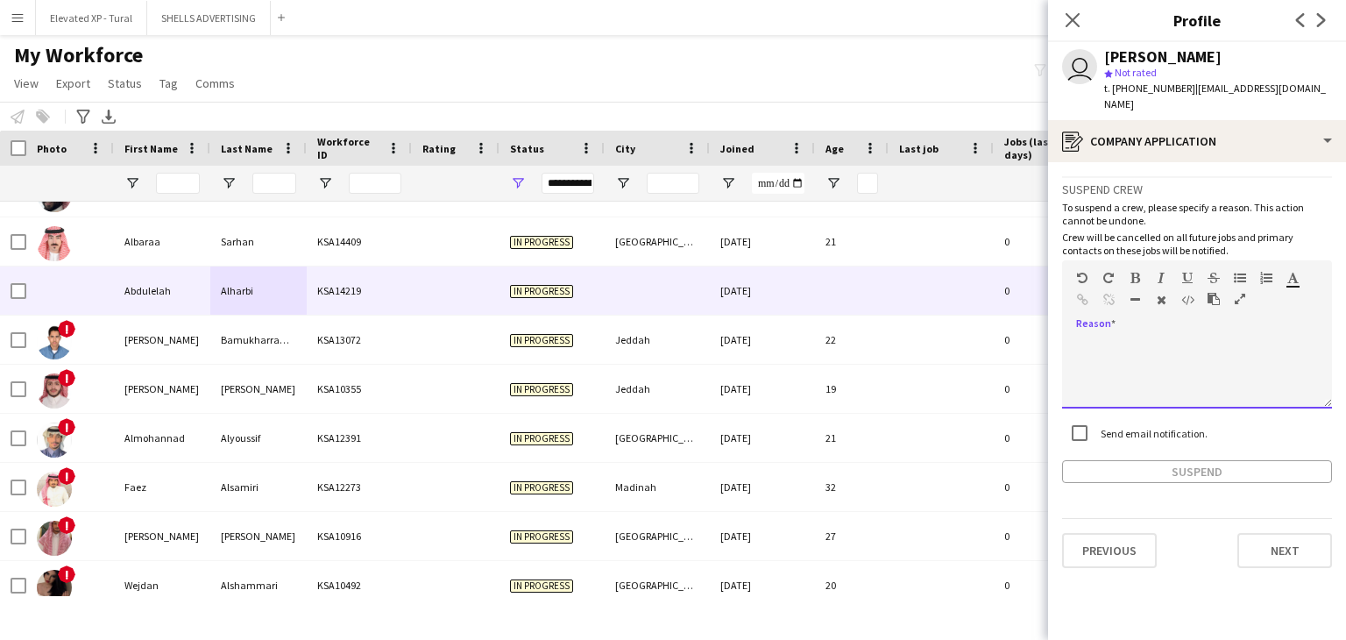
click at [1129, 344] on div at bounding box center [1197, 373] width 270 height 70
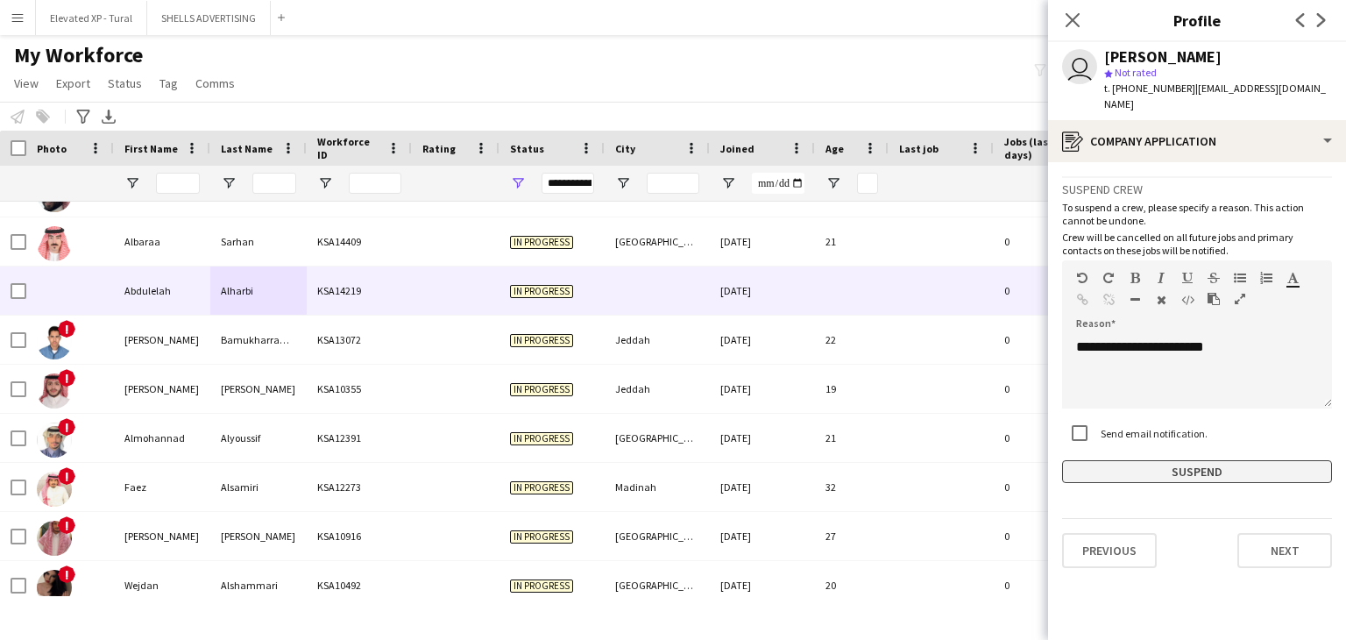
click at [1165, 460] on button "Suspend" at bounding box center [1197, 471] width 270 height 23
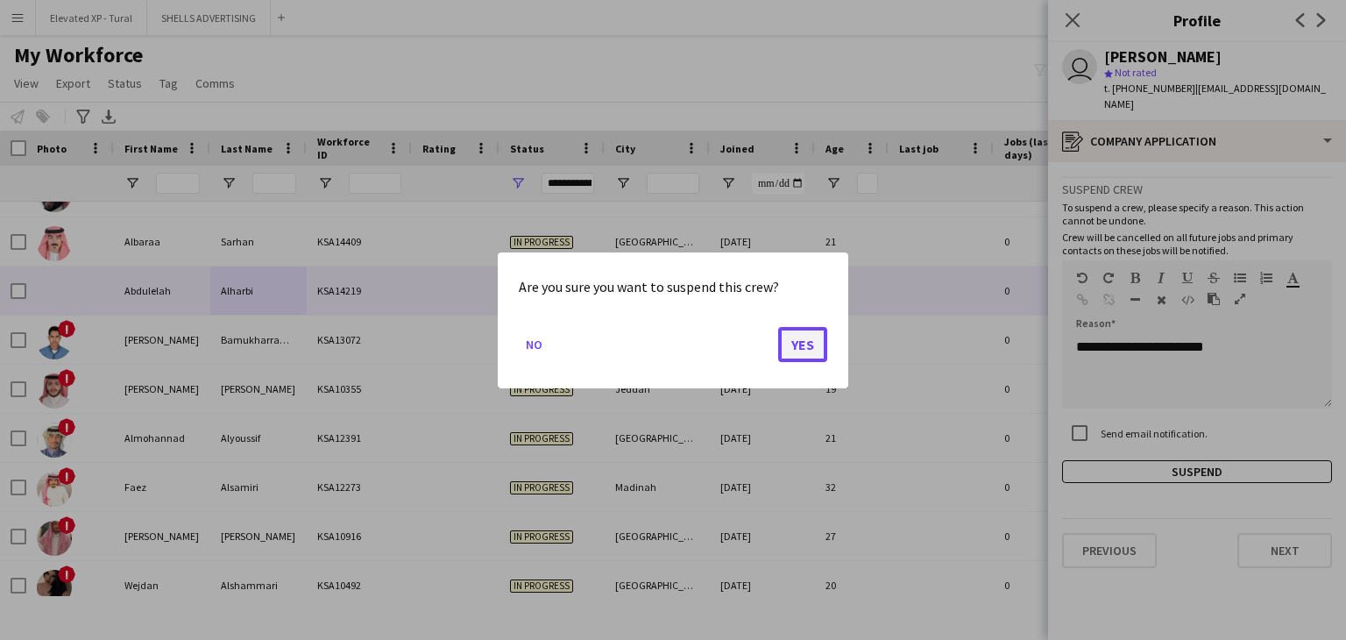
click at [790, 344] on button "Yes" at bounding box center [802, 343] width 49 height 35
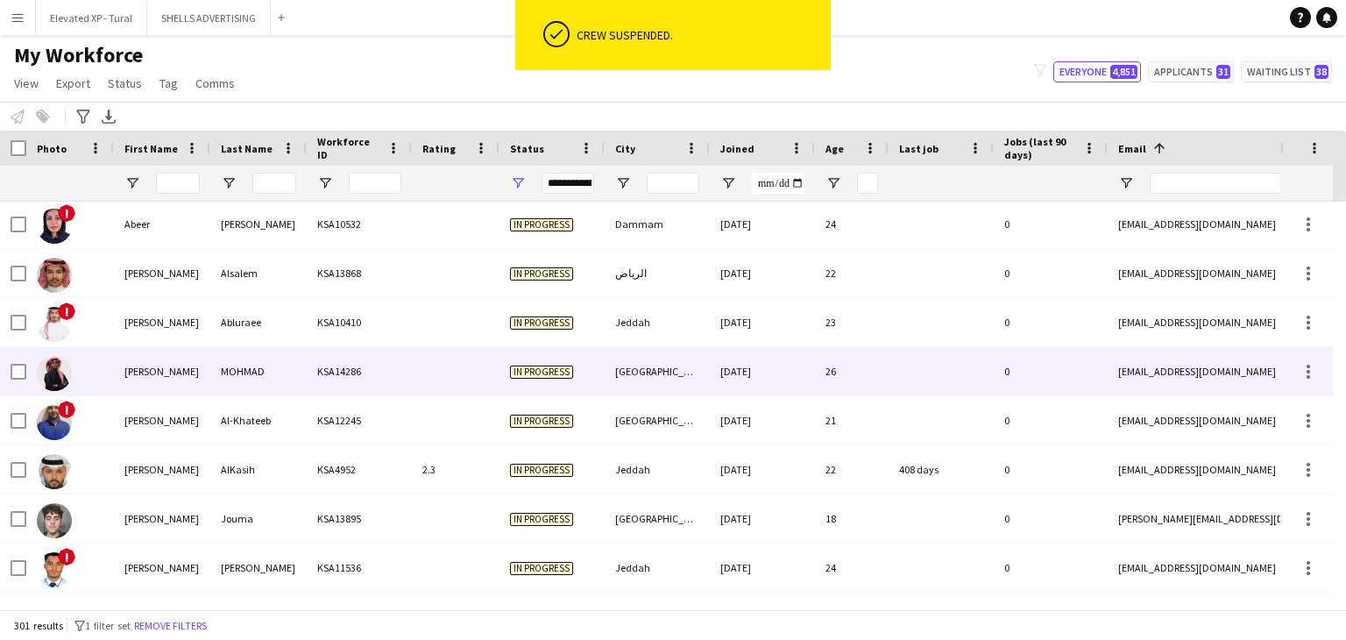
click at [268, 378] on div "MOHMAD" at bounding box center [258, 371] width 96 height 48
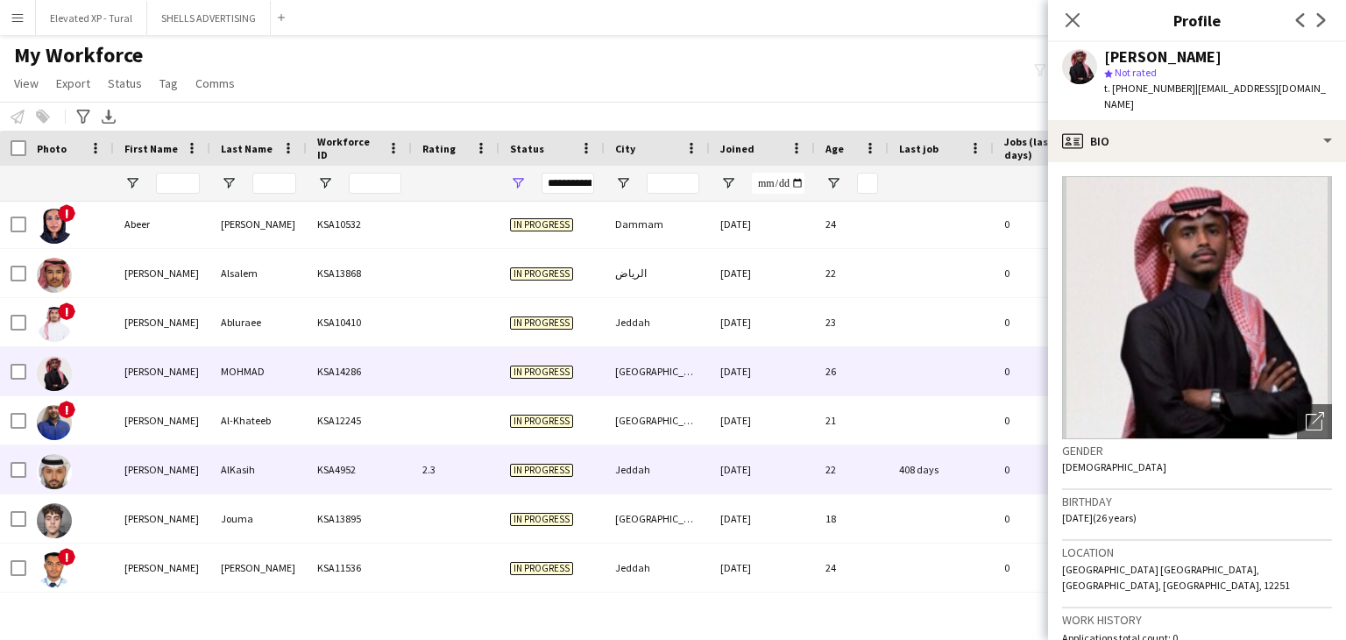
click at [230, 458] on div "AlKasih" at bounding box center [258, 469] width 96 height 48
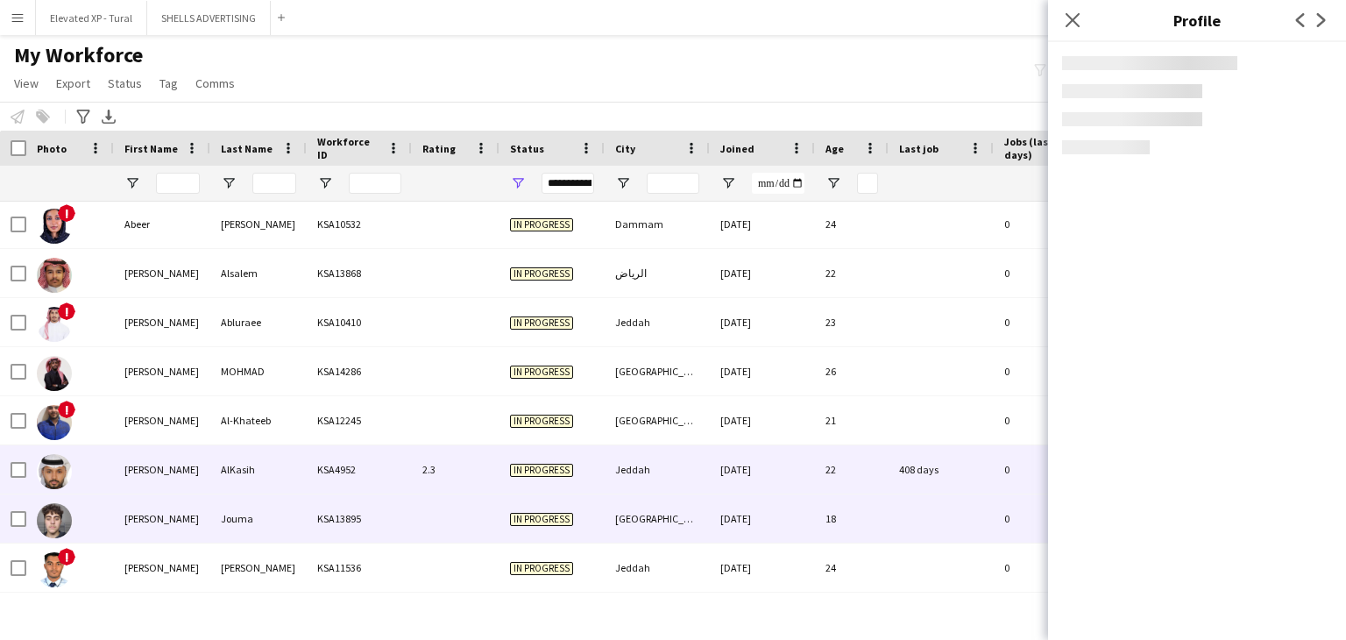
click at [221, 509] on div "Jouma" at bounding box center [258, 518] width 96 height 48
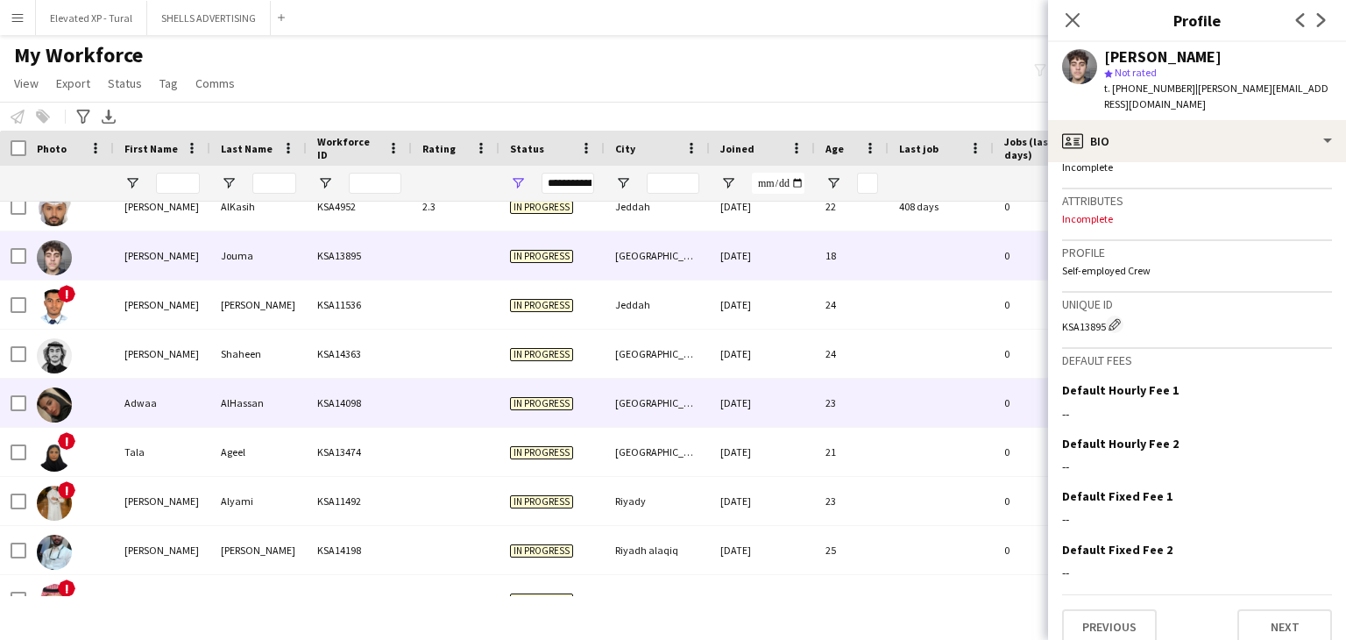
click at [182, 404] on div "Adwaa" at bounding box center [162, 402] width 96 height 48
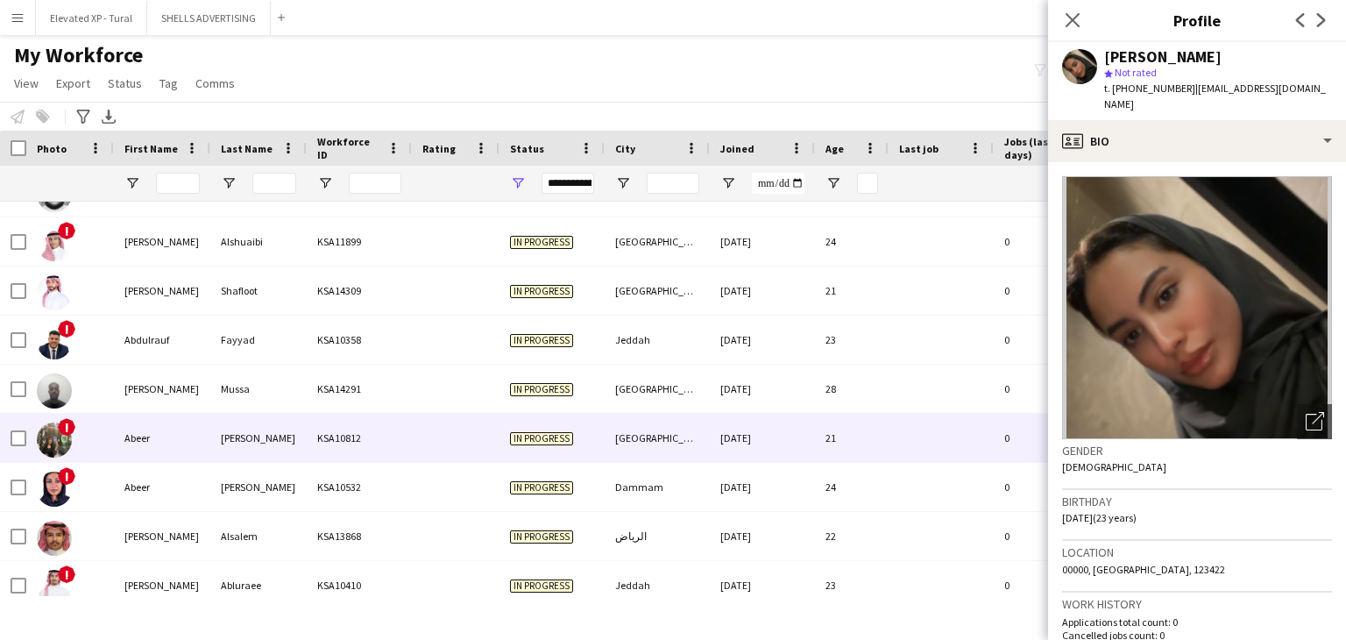
click at [183, 423] on div "Abeer" at bounding box center [162, 437] width 96 height 48
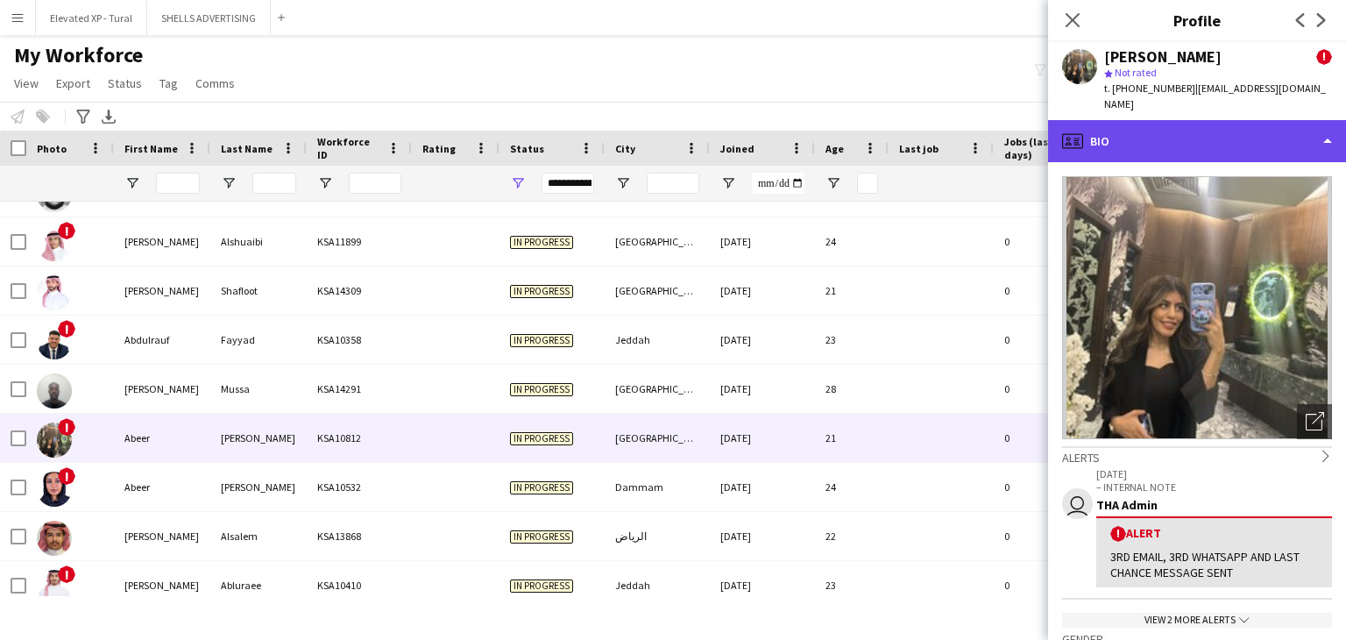
click at [1177, 126] on div "profile Bio" at bounding box center [1197, 141] width 298 height 42
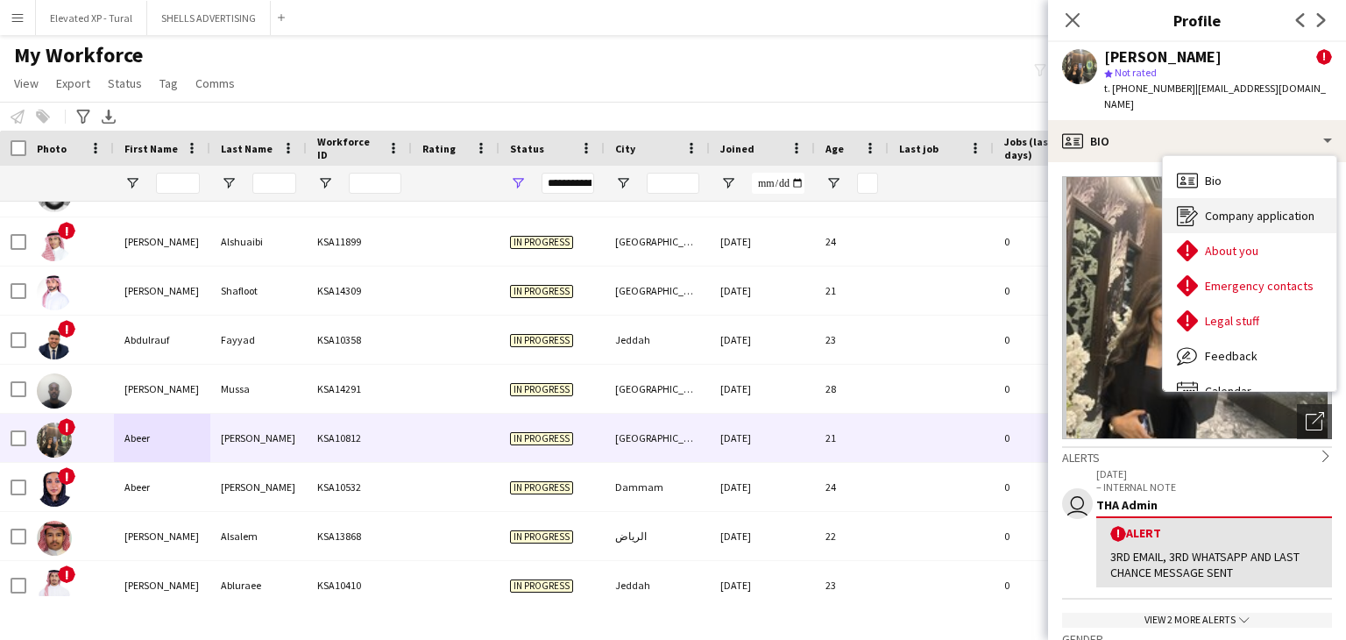
click at [1205, 208] on span "Company application" at bounding box center [1260, 216] width 110 height 16
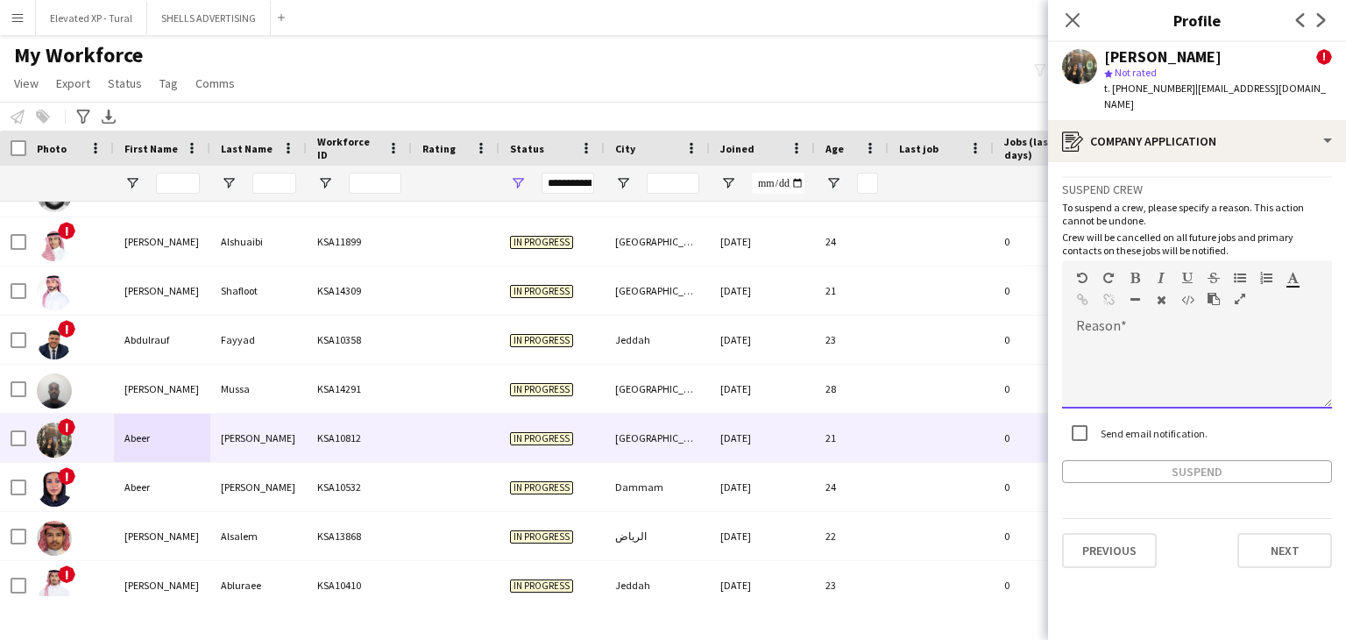
click at [1110, 338] on div at bounding box center [1197, 373] width 270 height 70
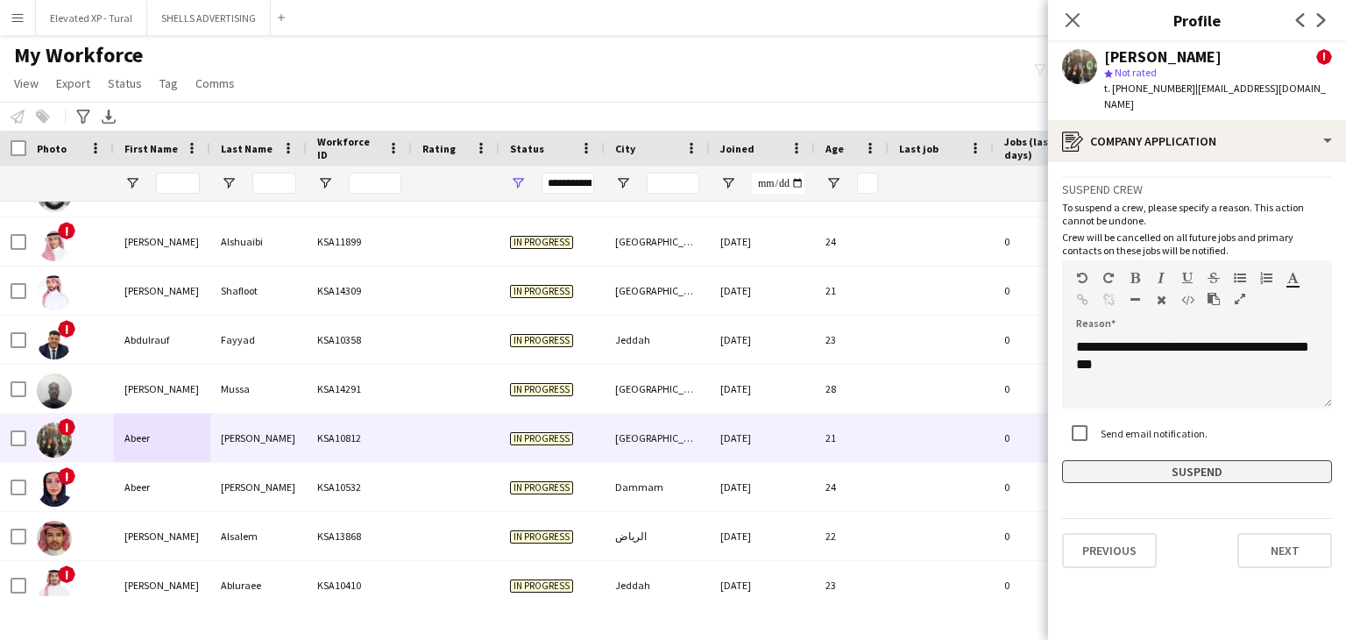
click at [1167, 460] on button "Suspend" at bounding box center [1197, 471] width 270 height 23
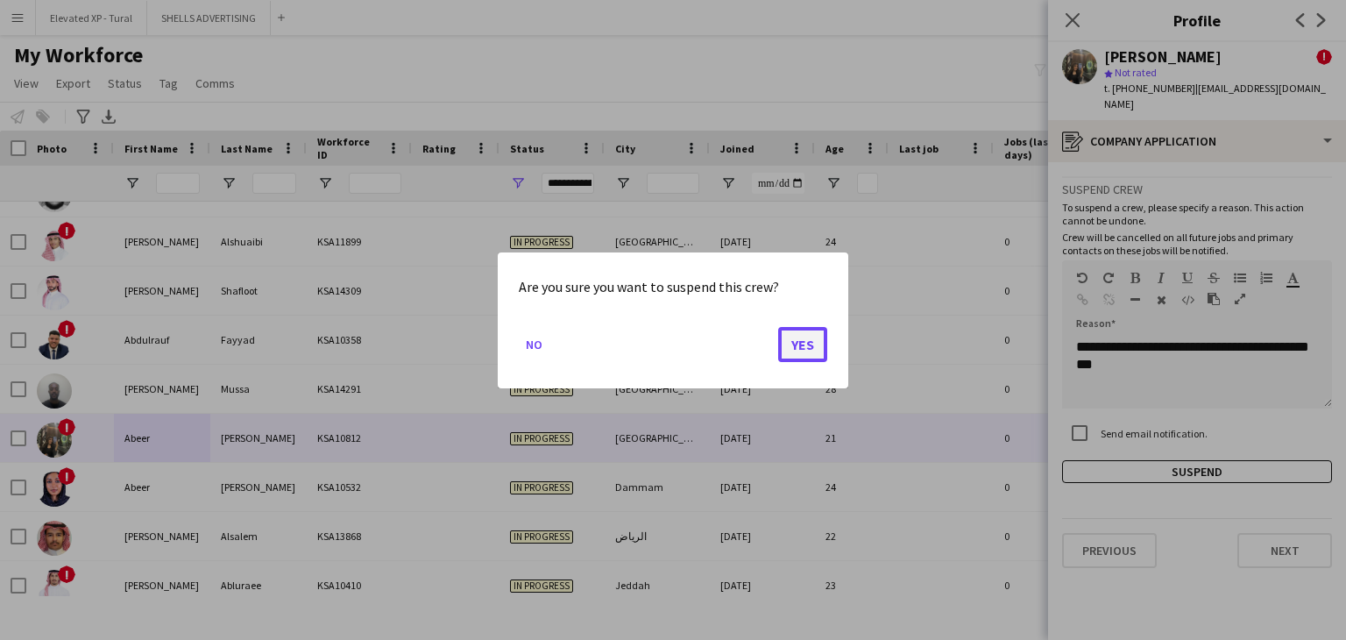
click at [802, 344] on button "Yes" at bounding box center [802, 343] width 49 height 35
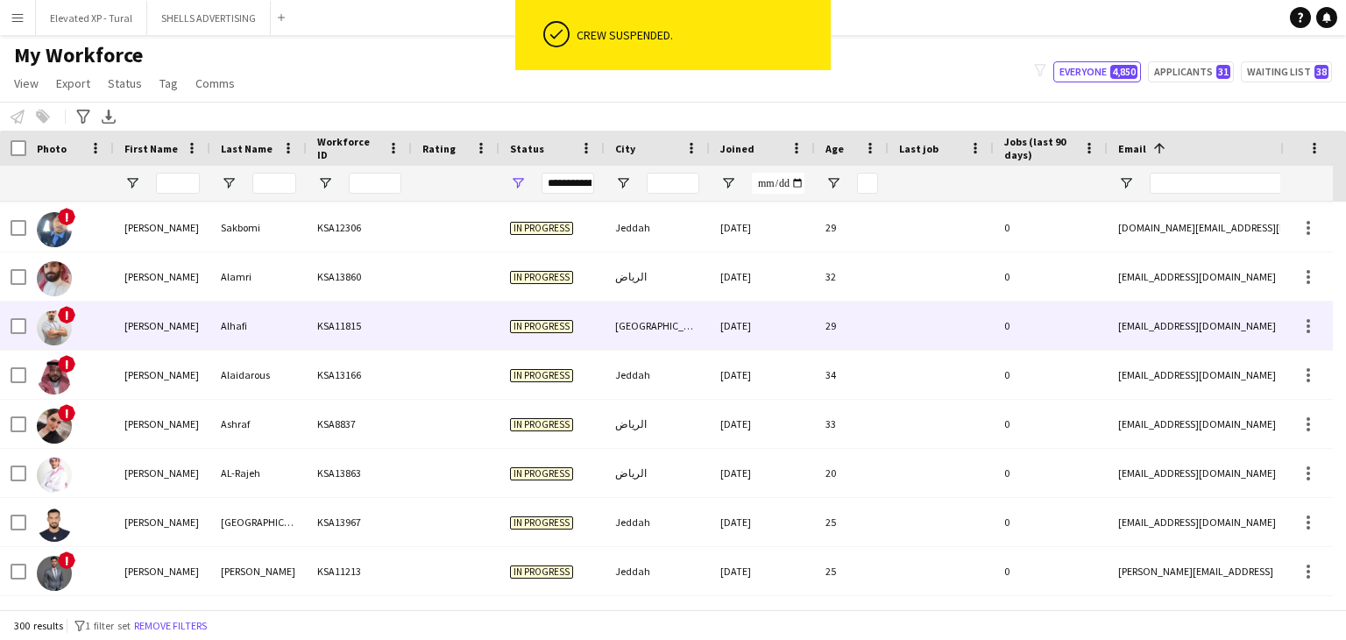
click at [231, 322] on div "Alhafi" at bounding box center [258, 325] width 96 height 48
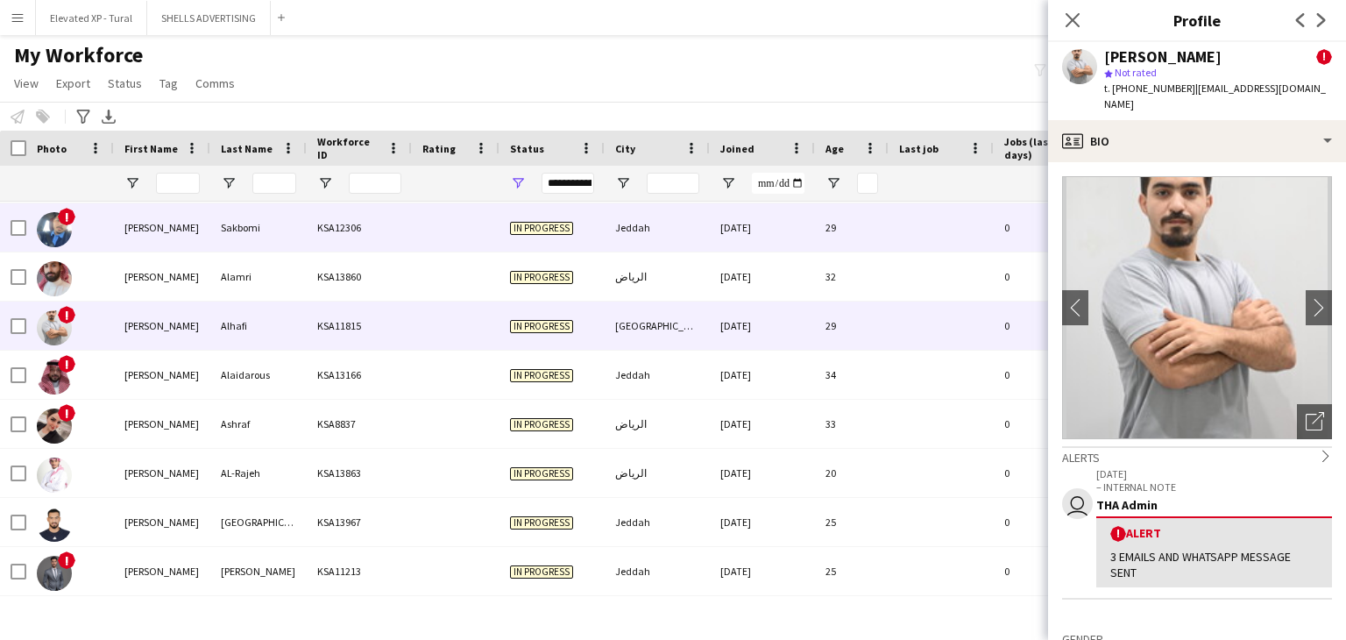
click at [171, 226] on div "[PERSON_NAME]" at bounding box center [162, 227] width 96 height 48
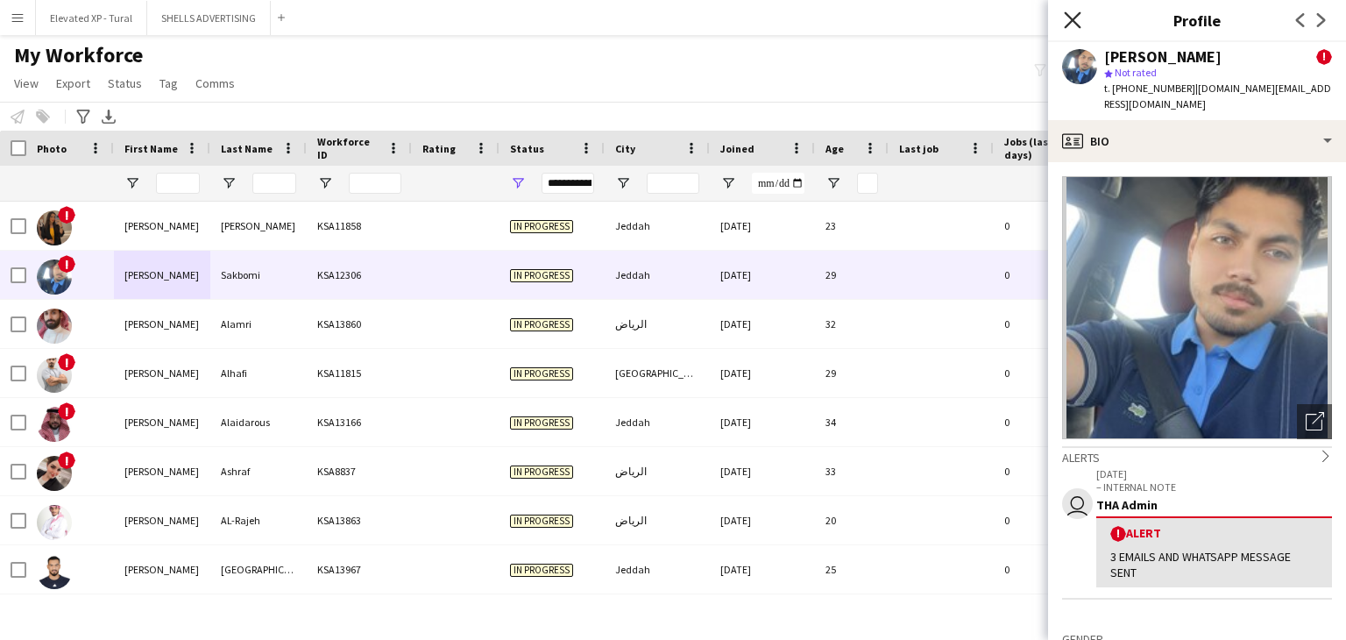
drag, startPoint x: 1075, startPoint y: 18, endPoint x: 240, endPoint y: 15, distance: 834.9
click at [1073, 18] on icon at bounding box center [1072, 19] width 17 height 17
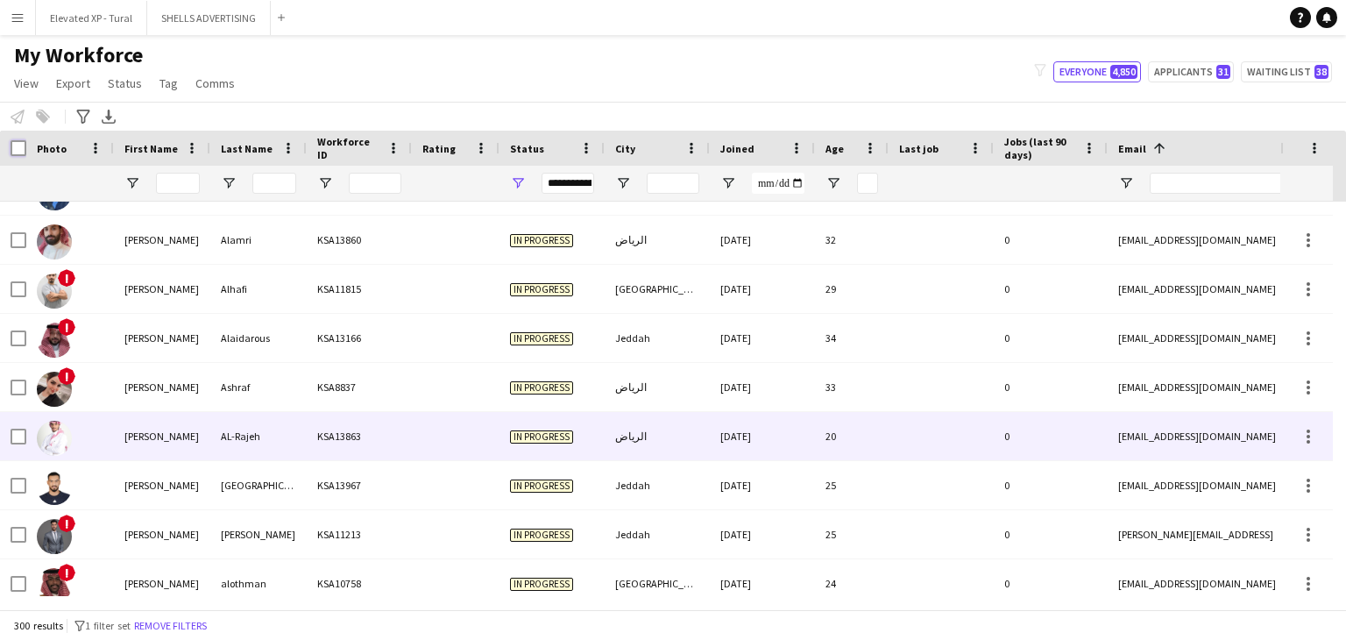
scroll to position [88, 0]
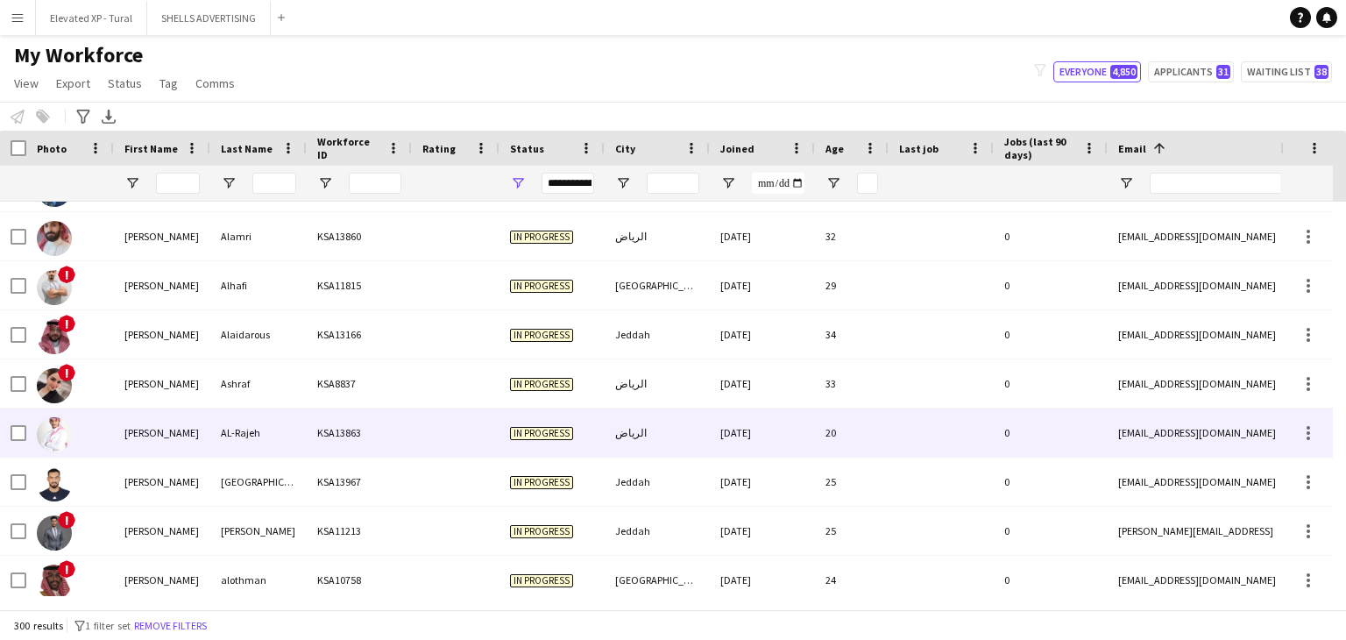
click at [154, 435] on div "[PERSON_NAME]" at bounding box center [162, 432] width 96 height 48
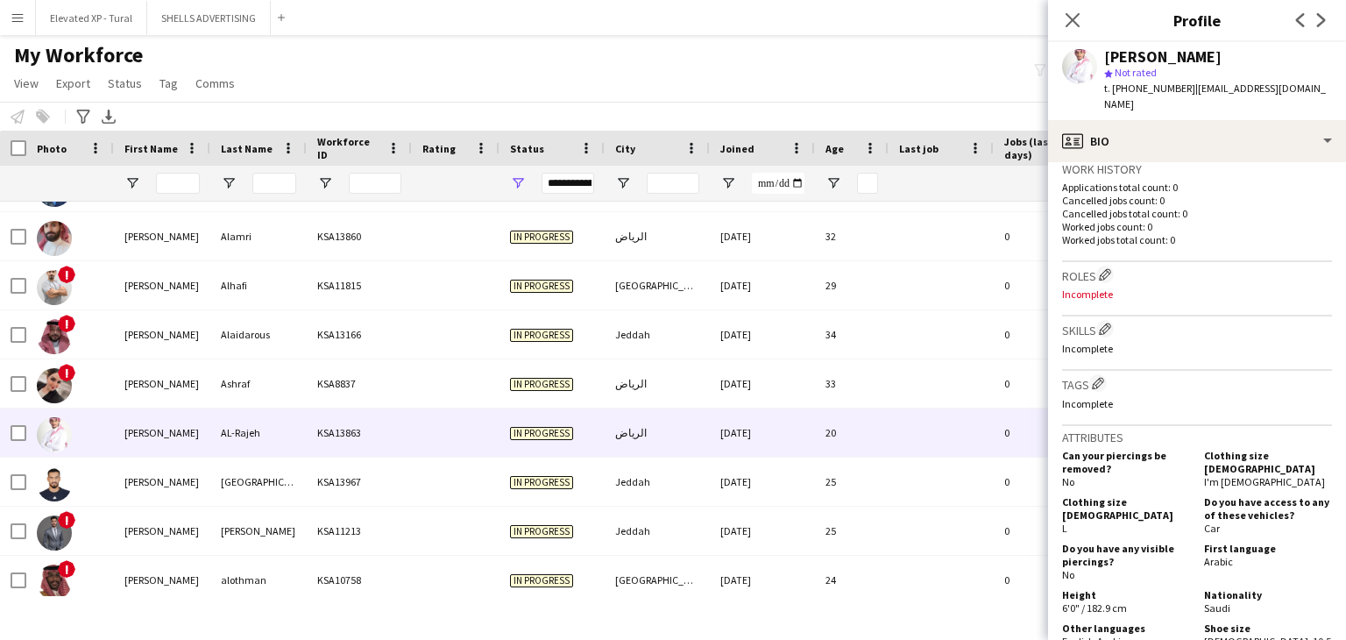
scroll to position [438, 0]
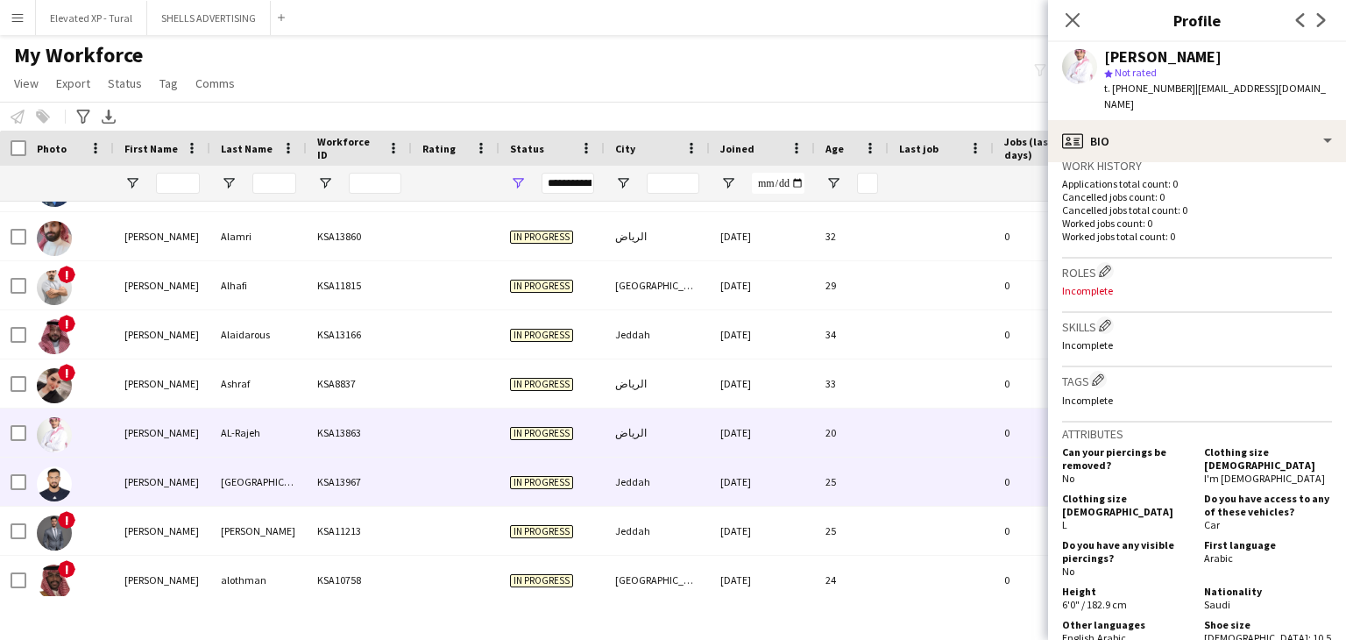
click at [273, 495] on div "[GEOGRAPHIC_DATA]" at bounding box center [258, 481] width 96 height 48
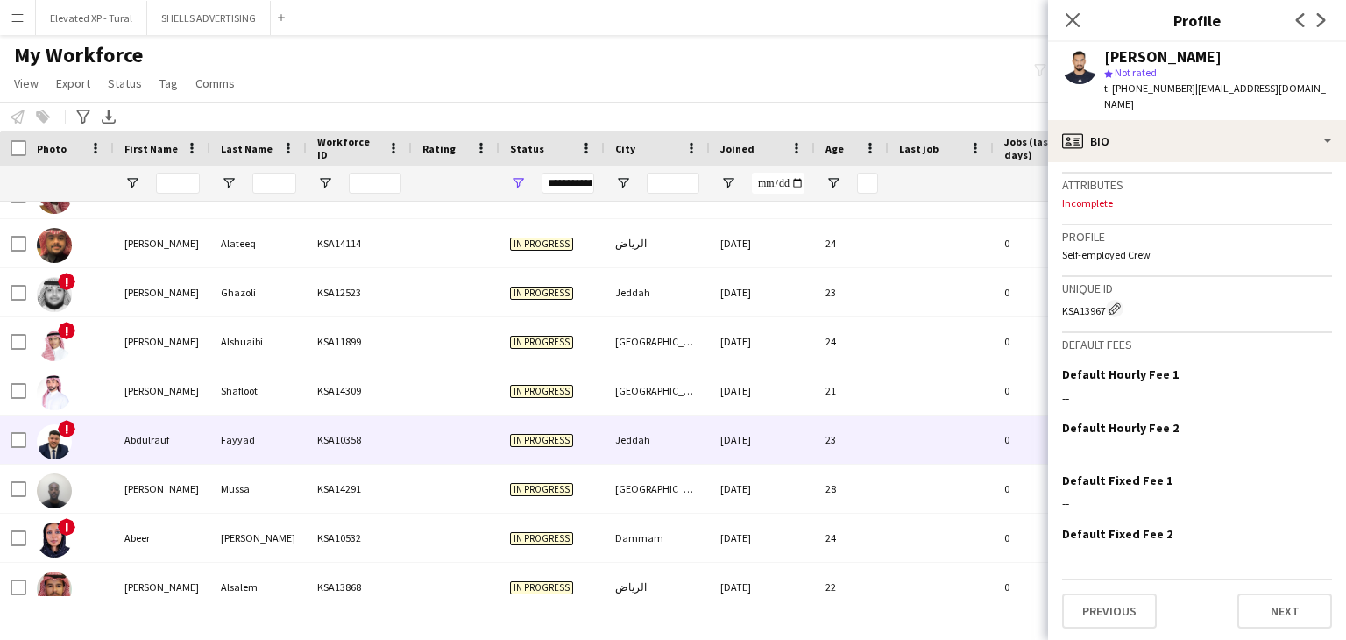
scroll to position [701, 0]
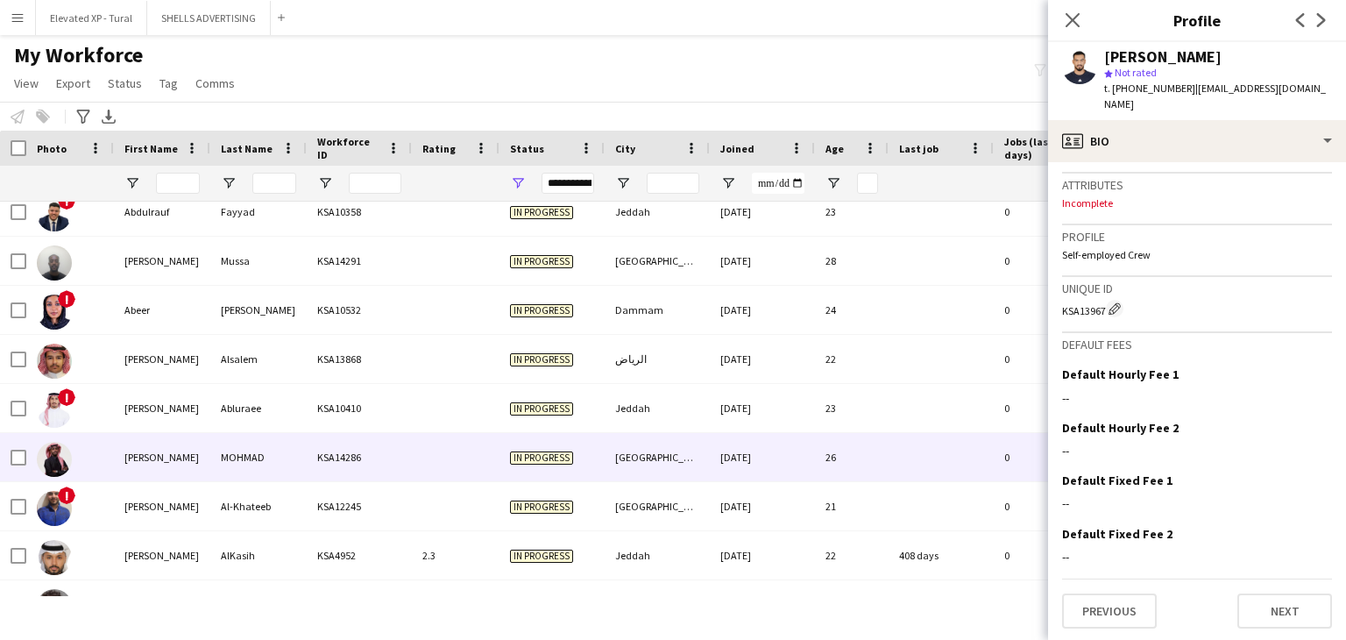
click at [224, 449] on div "MOHMAD" at bounding box center [258, 457] width 96 height 48
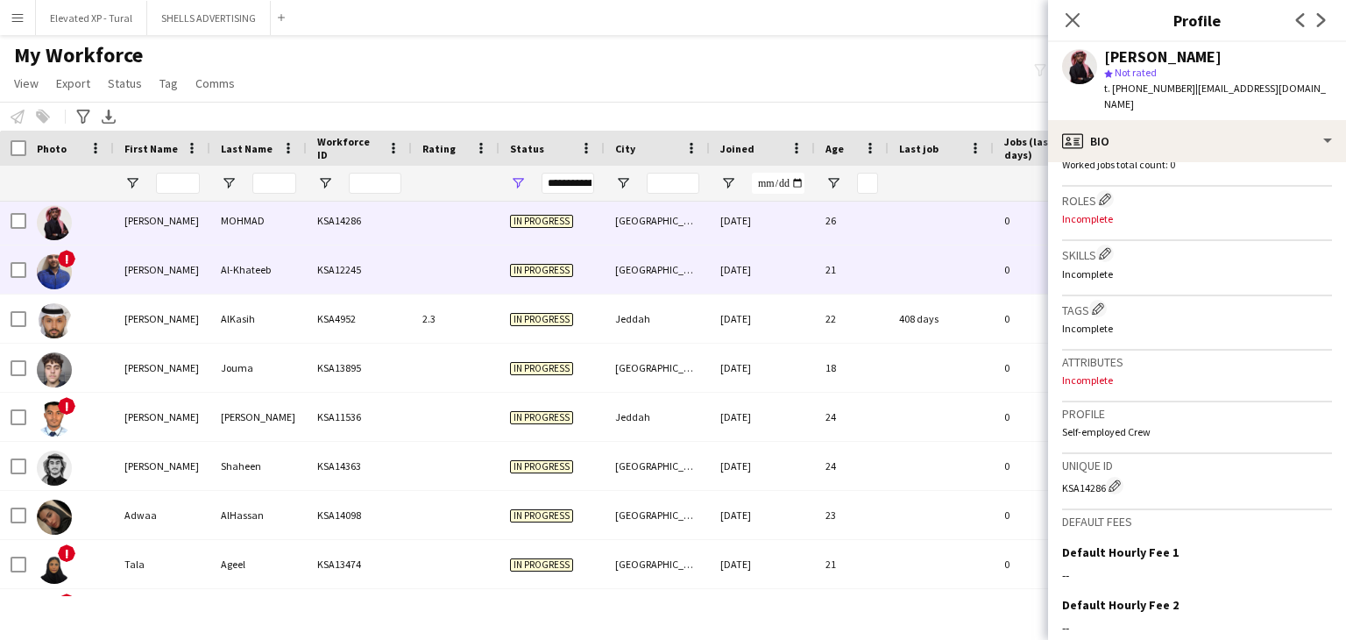
scroll to position [1051, 0]
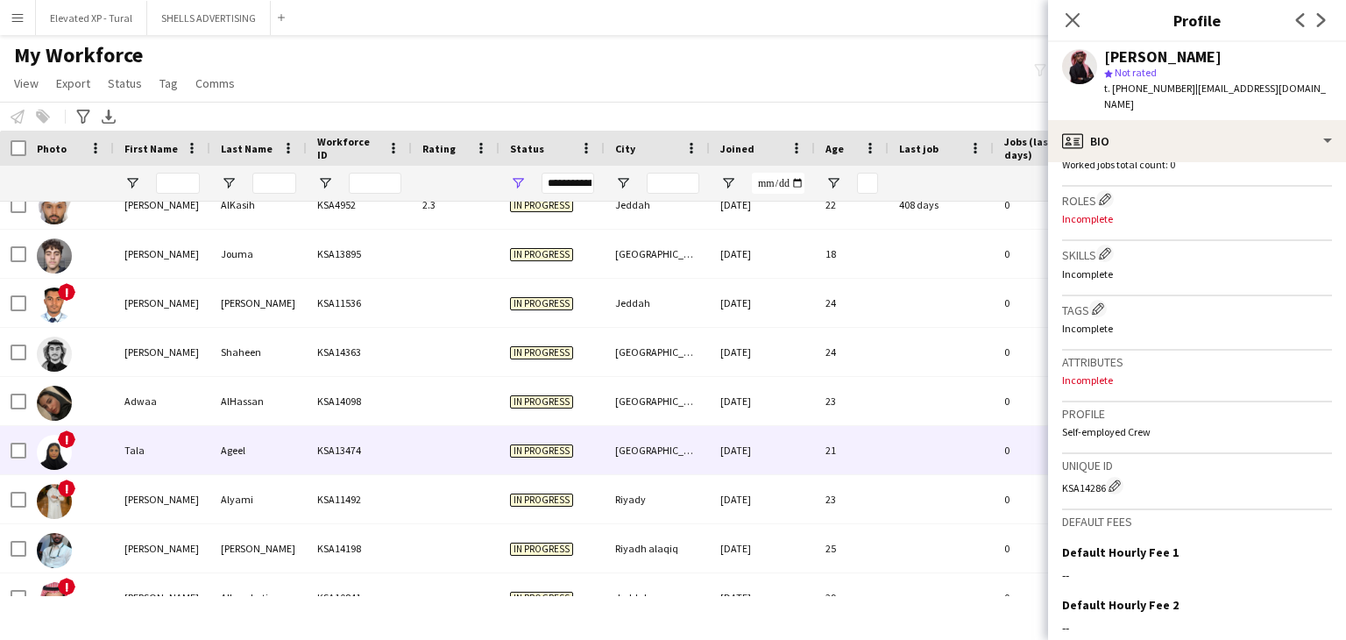
click at [168, 455] on div "Tala" at bounding box center [162, 450] width 96 height 48
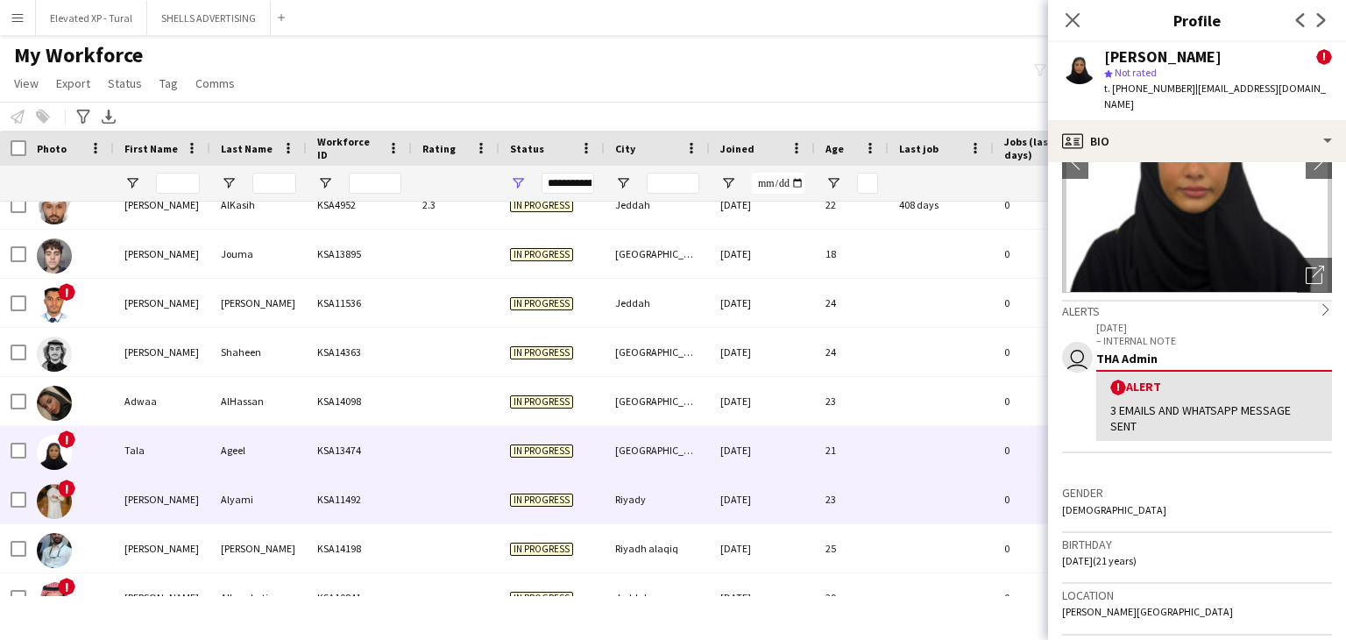
scroll to position [0, 0]
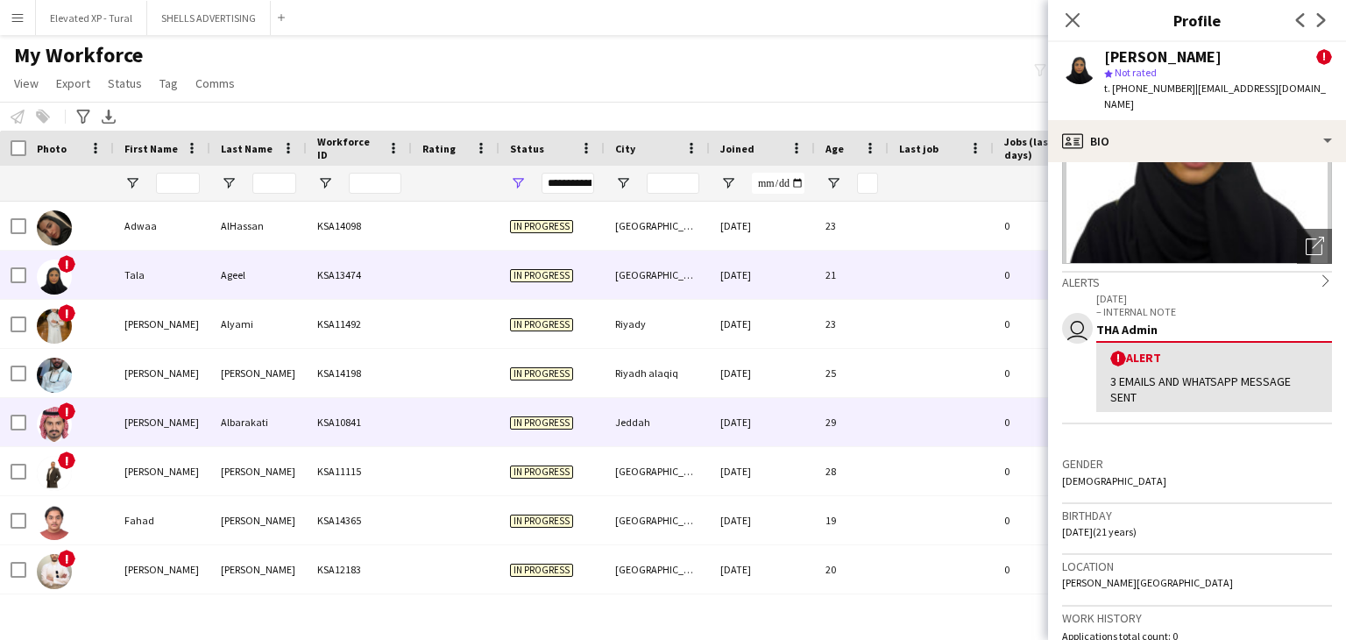
click at [231, 435] on div "Albarakati" at bounding box center [258, 422] width 96 height 48
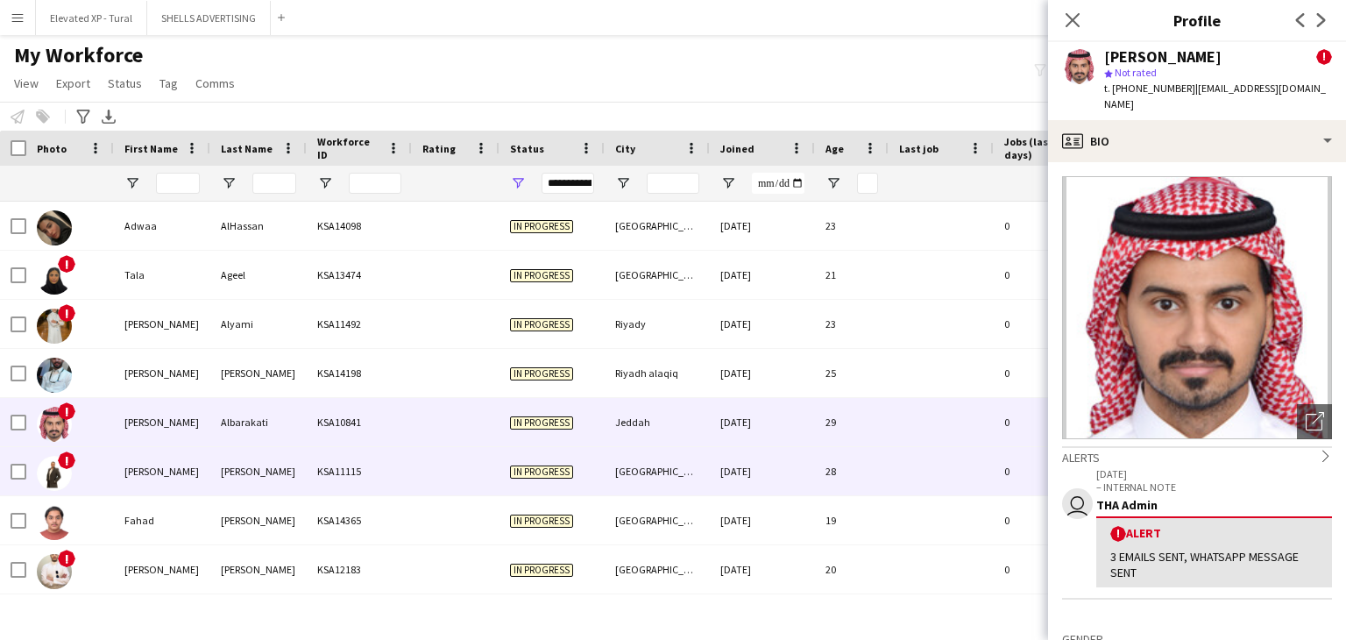
click at [270, 468] on div "Abu Draz" at bounding box center [258, 471] width 96 height 48
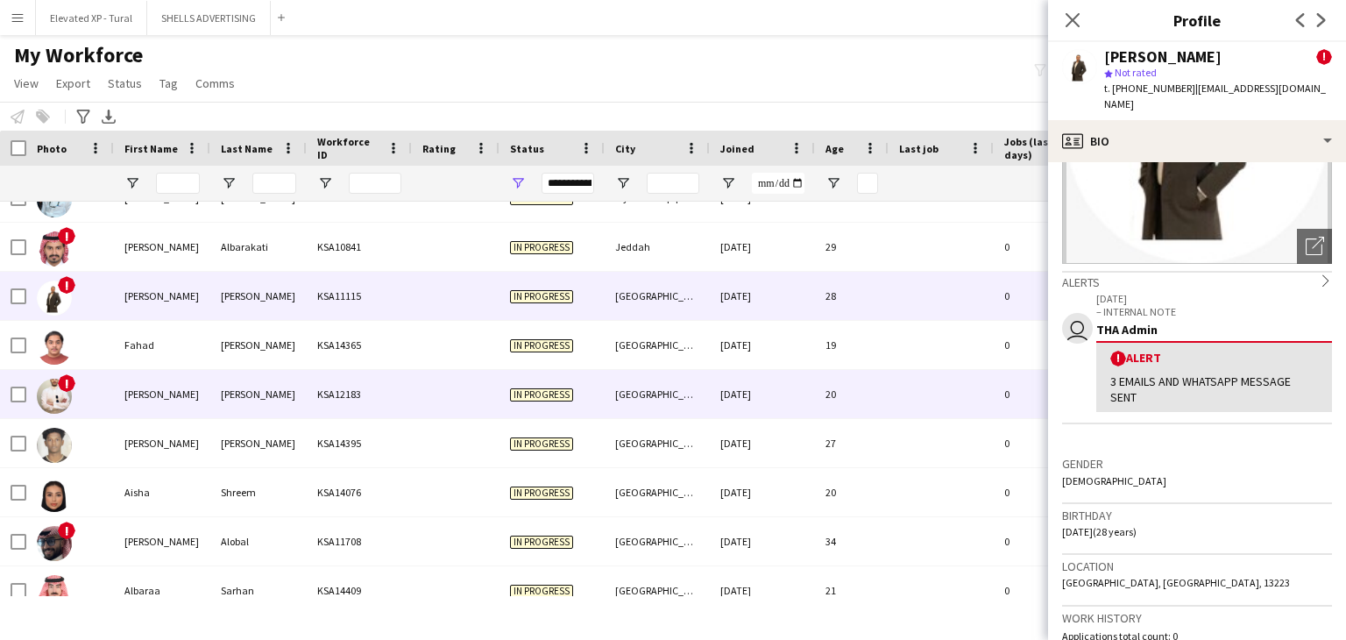
click at [261, 408] on div "Ahmed" at bounding box center [258, 394] width 96 height 48
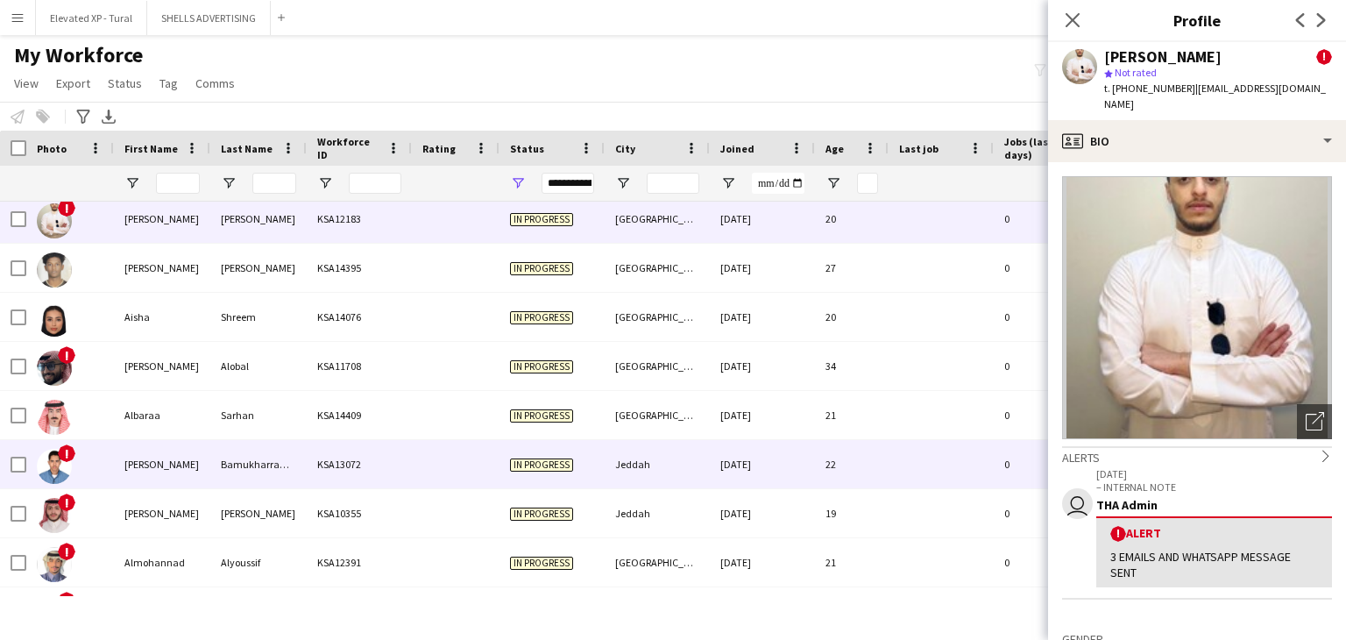
click at [218, 453] on div "Bamukharramah" at bounding box center [258, 464] width 96 height 48
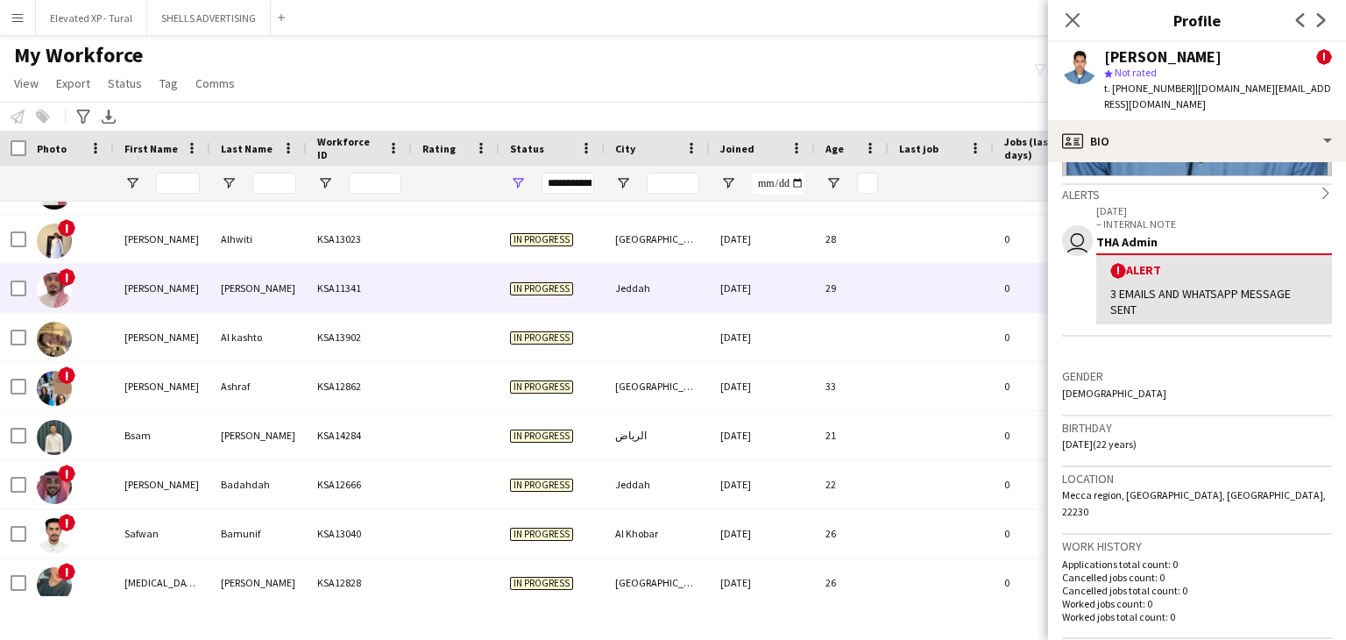
scroll to position [2537, 0]
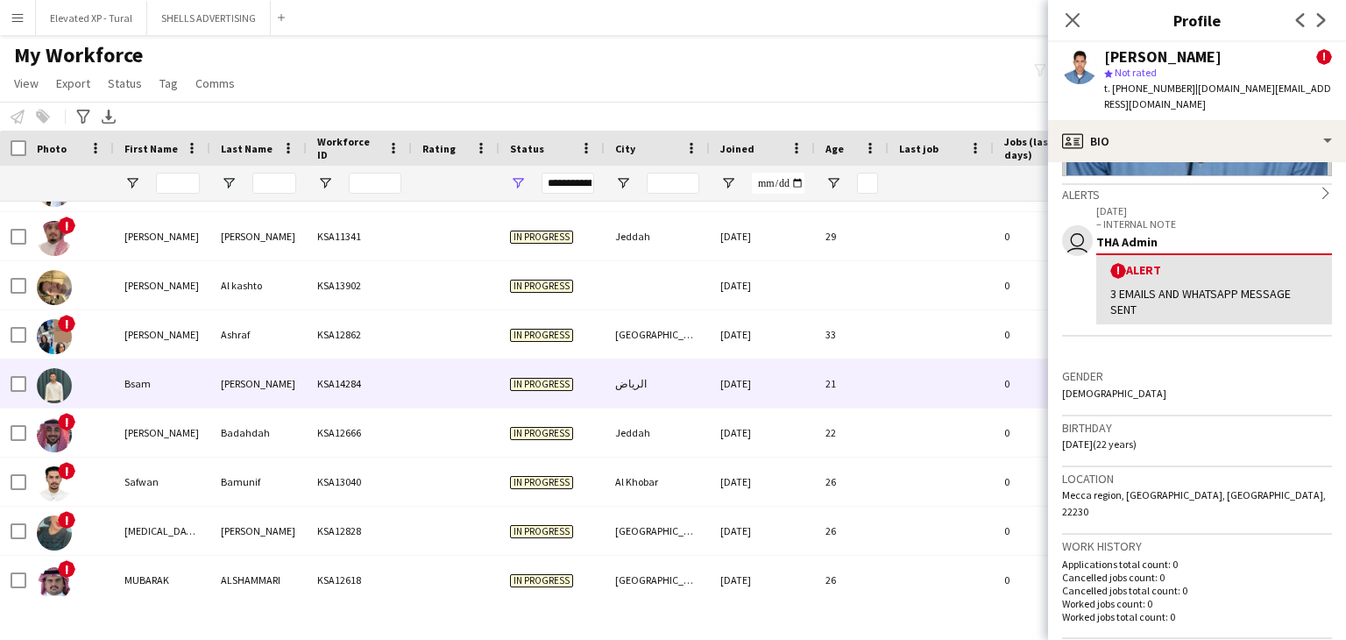
click at [227, 379] on div "Sharif" at bounding box center [258, 383] width 96 height 48
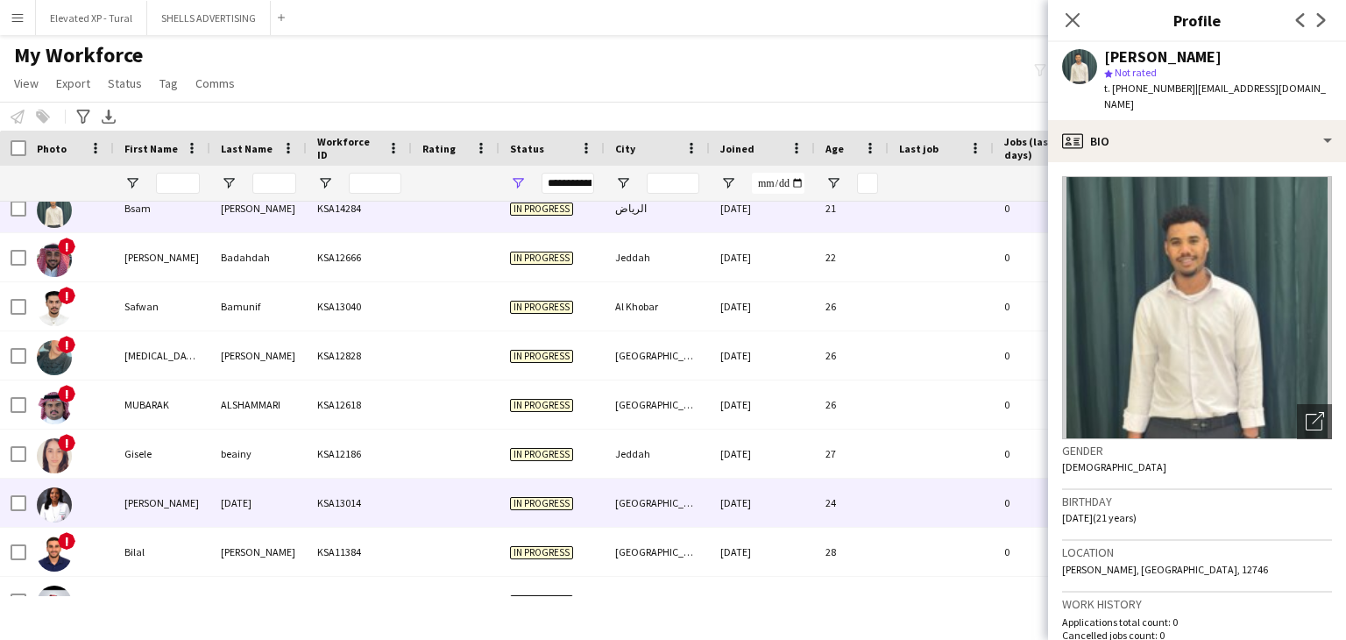
click at [239, 505] on div "Ramadan" at bounding box center [258, 502] width 96 height 48
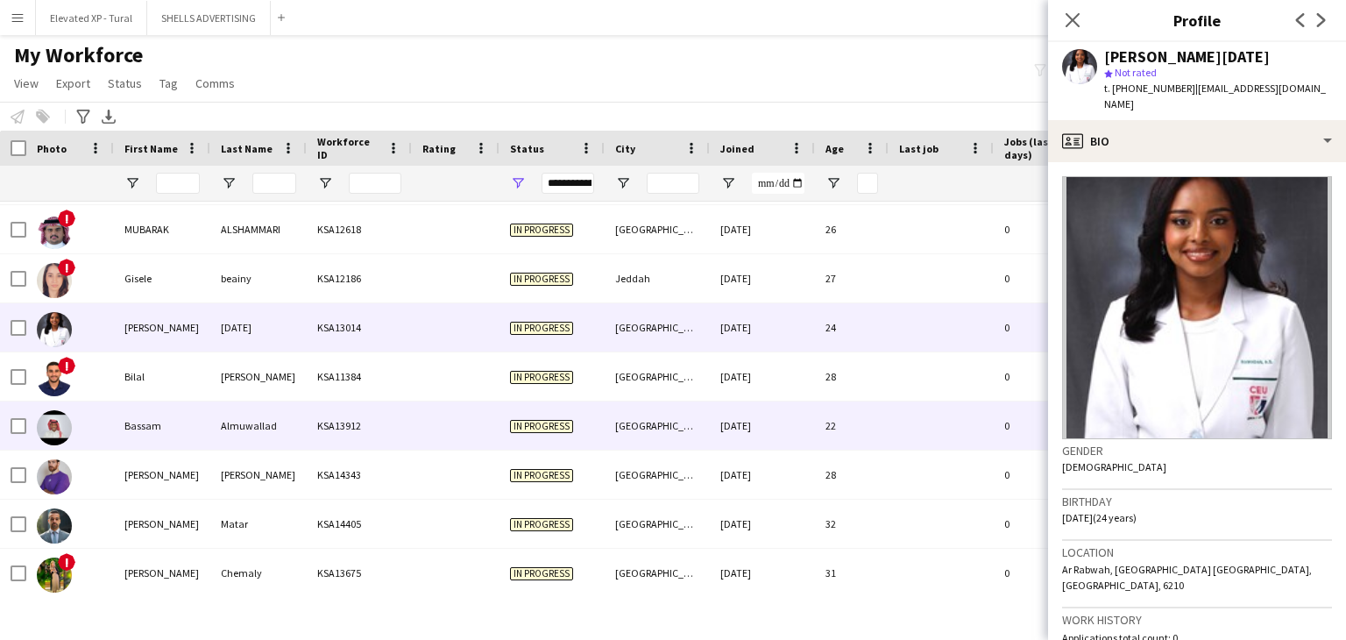
click at [182, 428] on div "Bassam" at bounding box center [162, 425] width 96 height 48
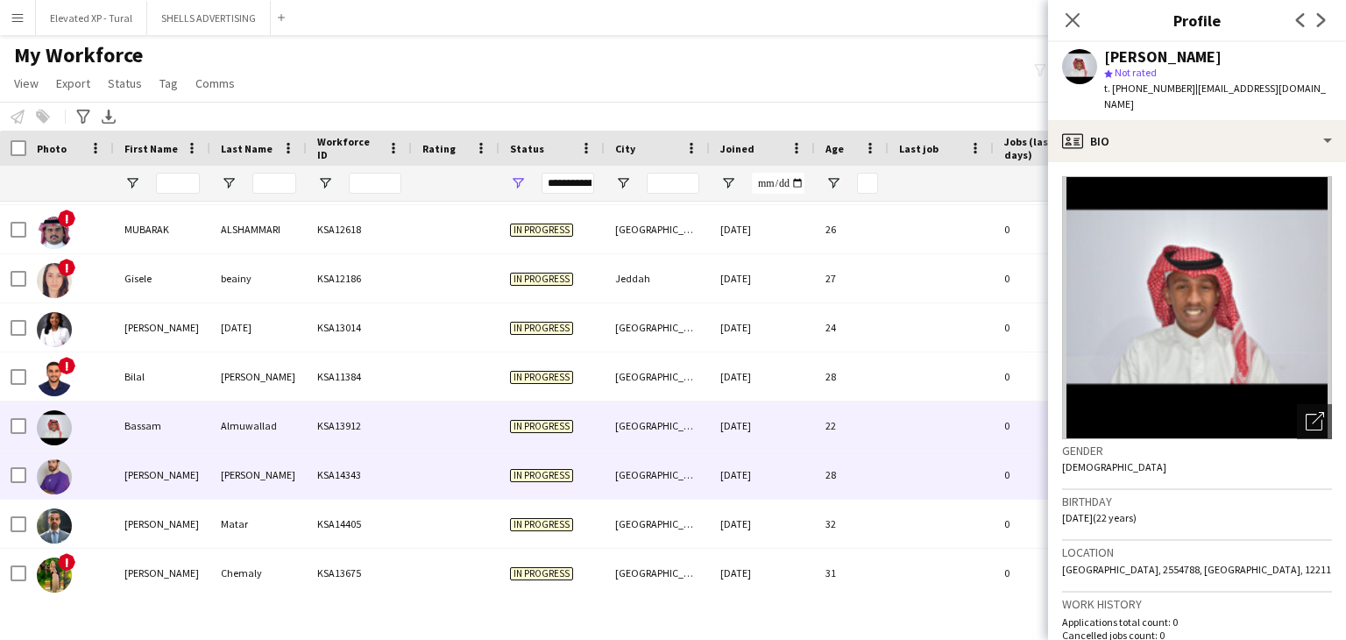
click at [174, 484] on div "Saleh" at bounding box center [162, 474] width 96 height 48
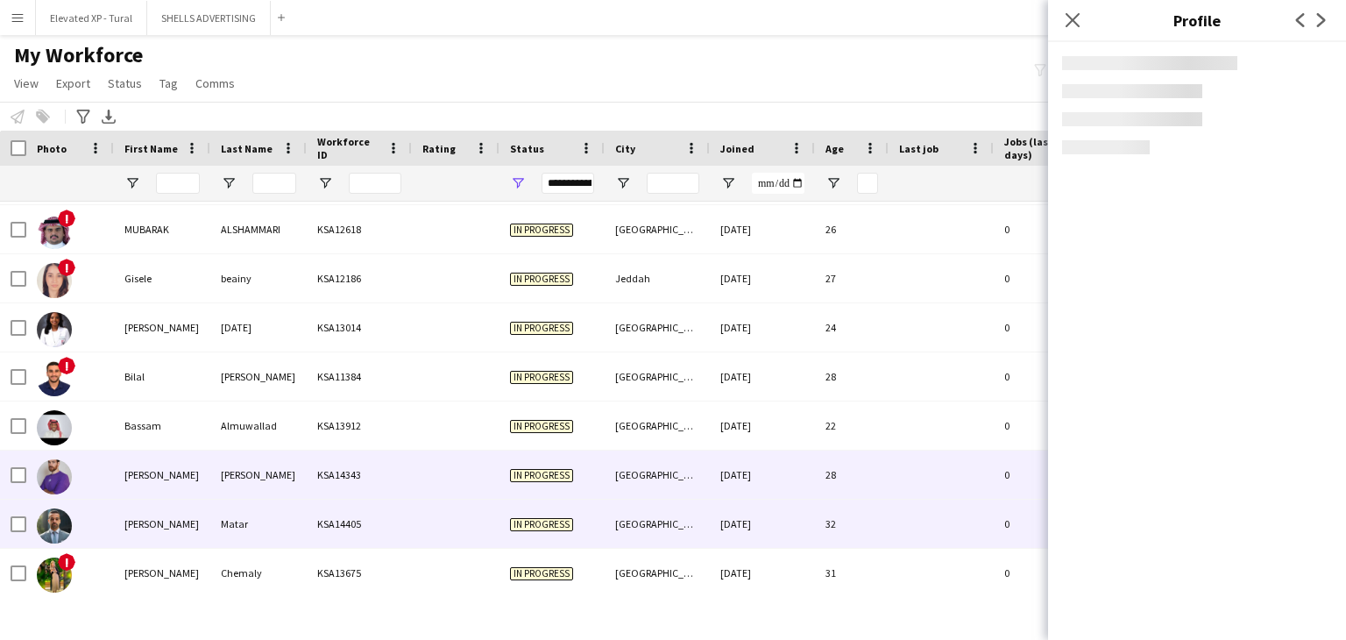
click at [177, 522] on div "Cesar" at bounding box center [162, 523] width 96 height 48
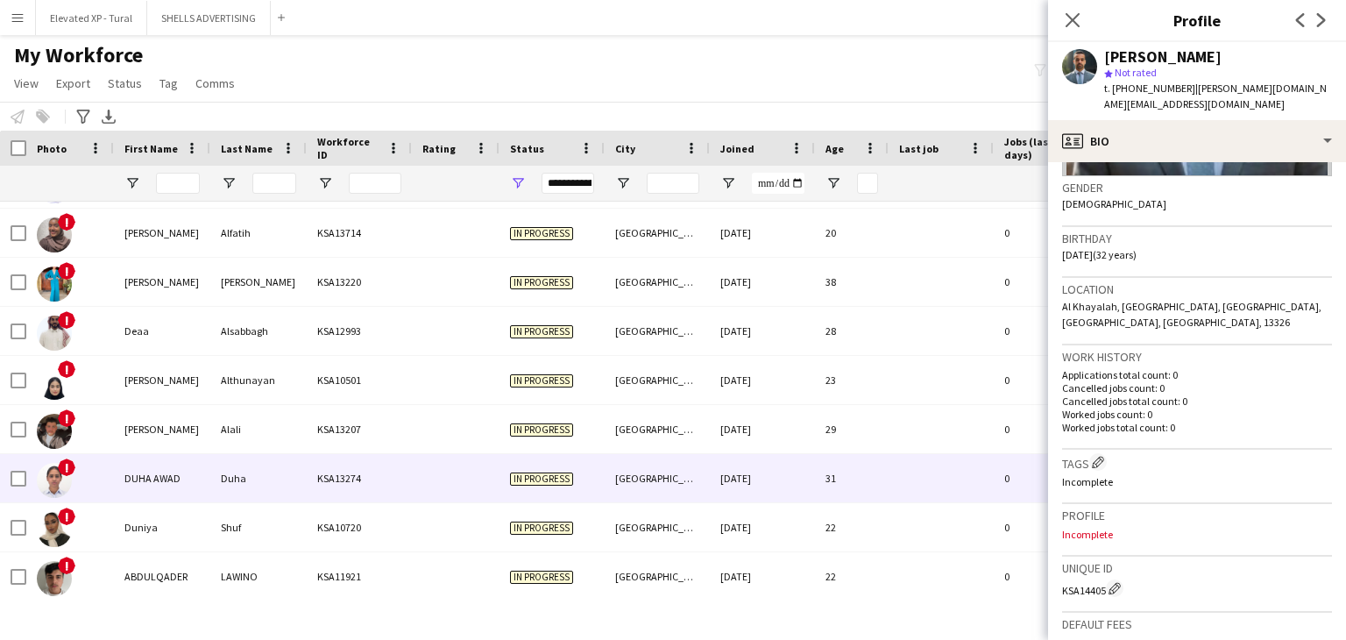
click at [242, 487] on div "Duha" at bounding box center [258, 478] width 96 height 48
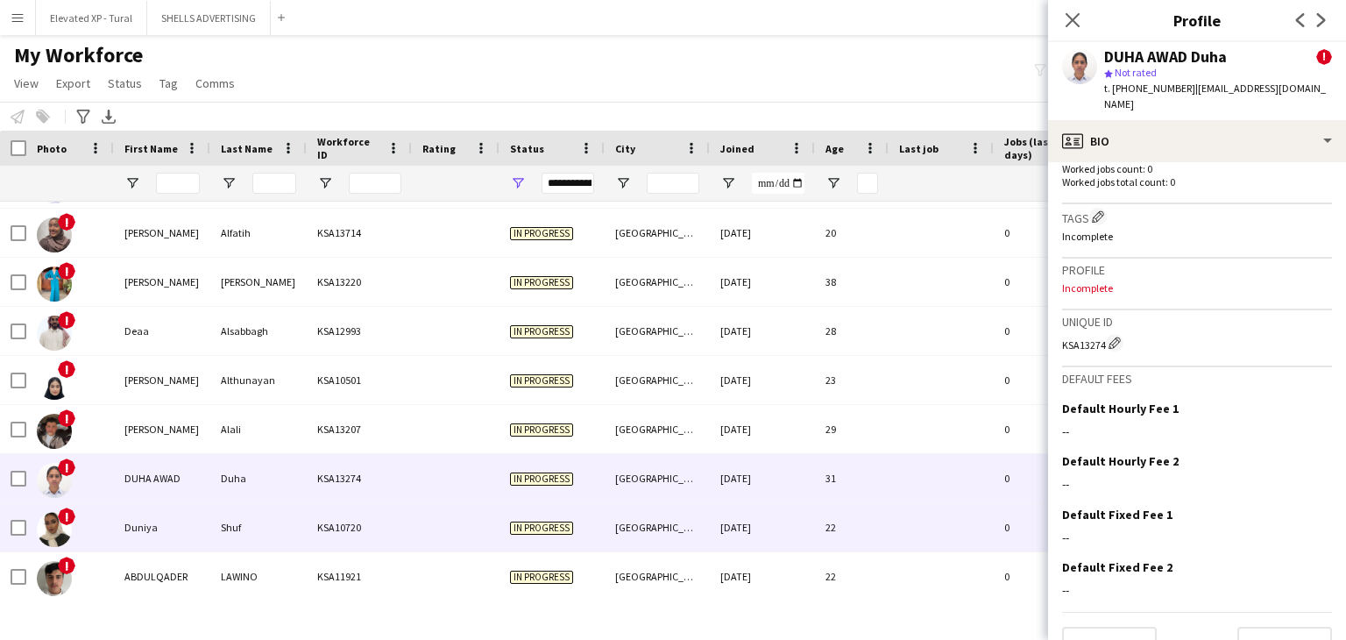
click at [318, 538] on div "KSA10720" at bounding box center [359, 527] width 105 height 48
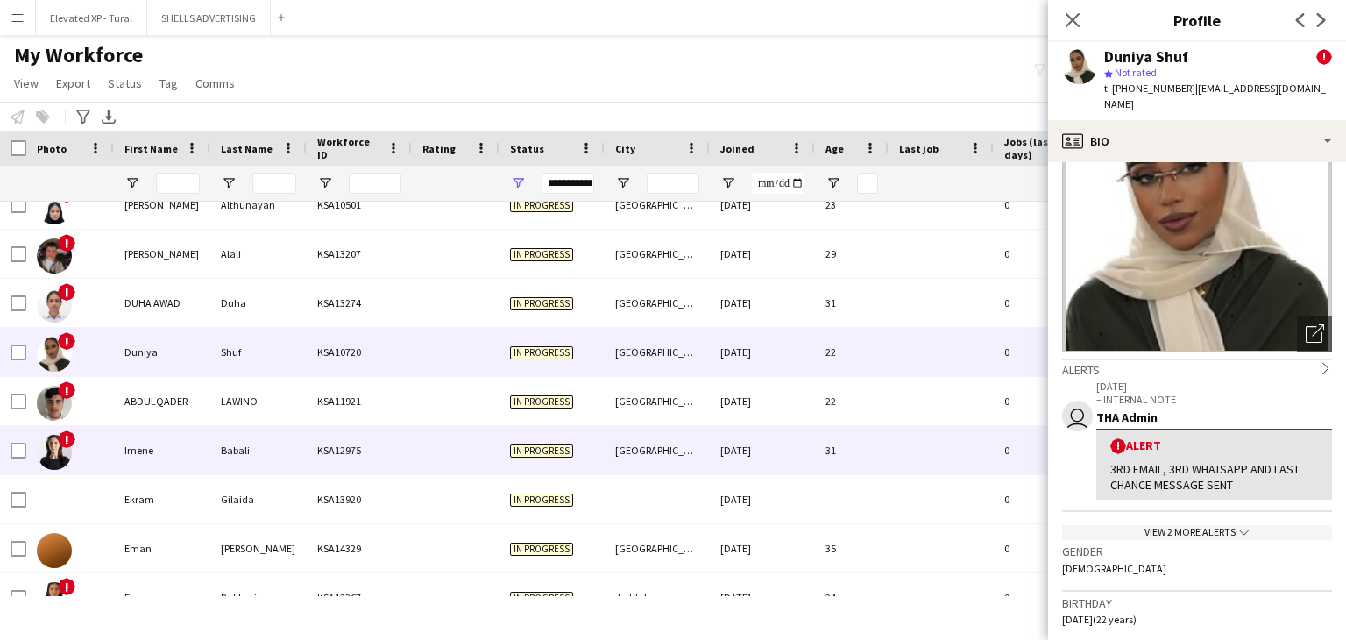
click at [180, 458] on div "Imene" at bounding box center [162, 450] width 96 height 48
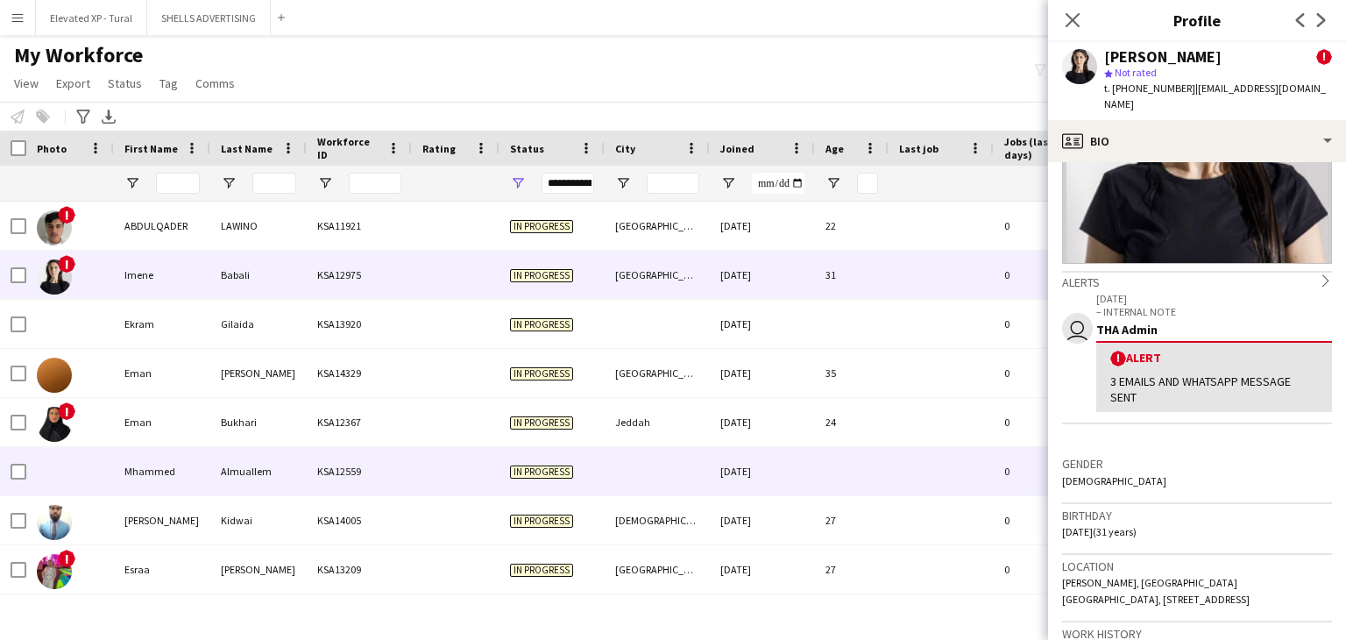
click at [229, 470] on div "Almuallem" at bounding box center [258, 471] width 96 height 48
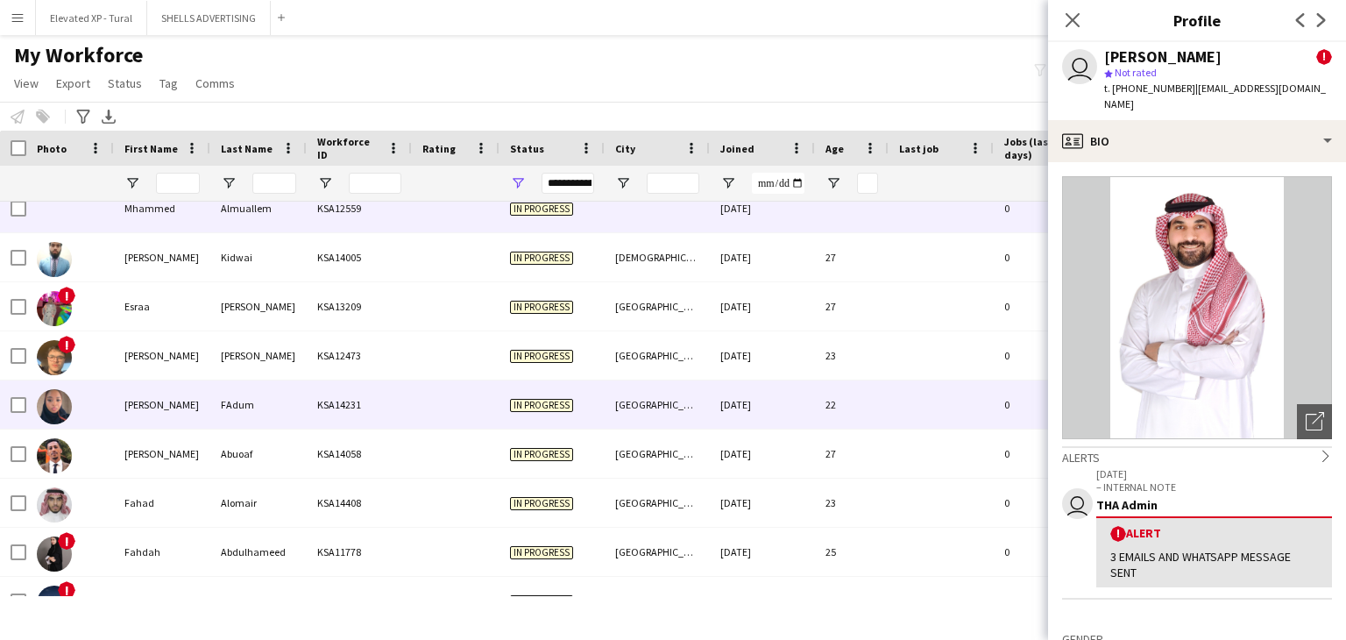
click at [186, 415] on div "Faduma" at bounding box center [162, 404] width 96 height 48
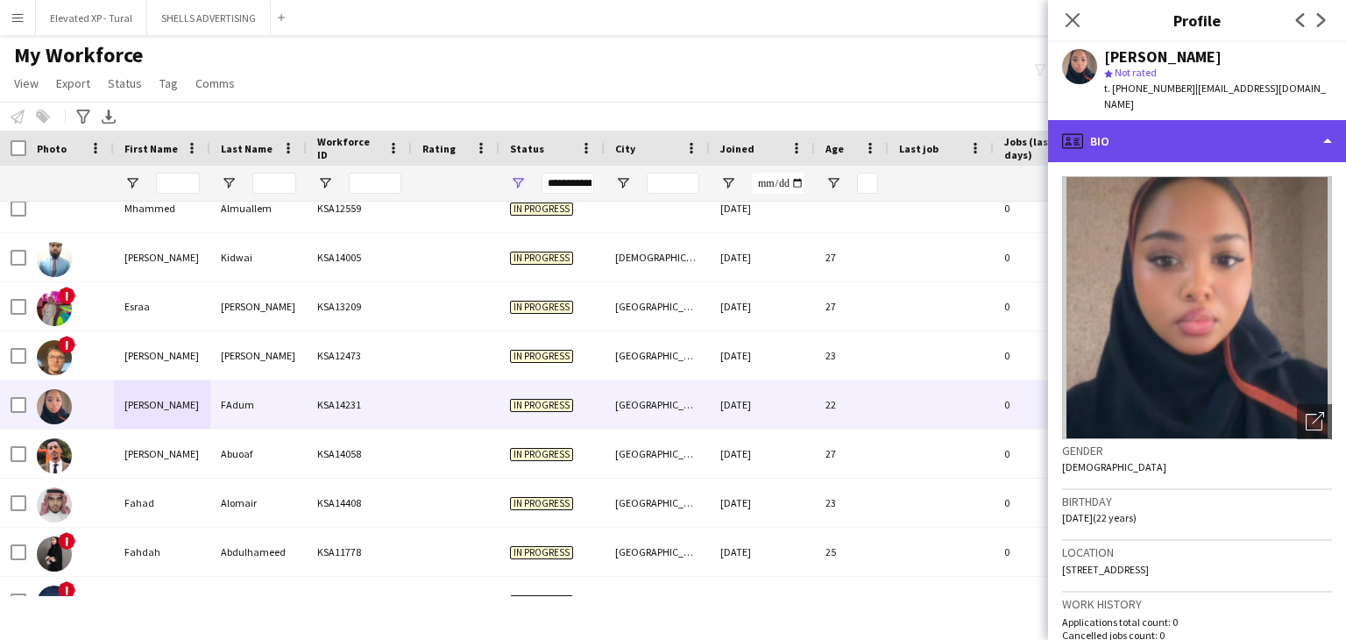
click at [1170, 131] on div "profile Bio" at bounding box center [1197, 141] width 298 height 42
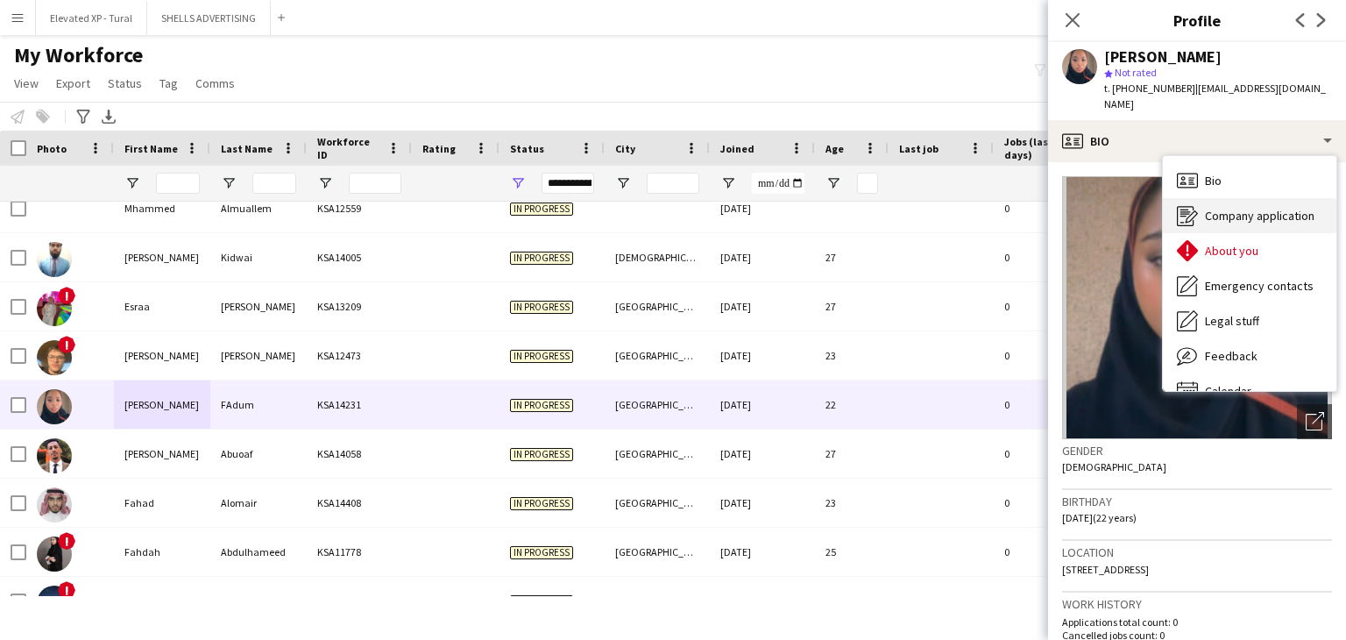
click at [1228, 208] on span "Company application" at bounding box center [1260, 216] width 110 height 16
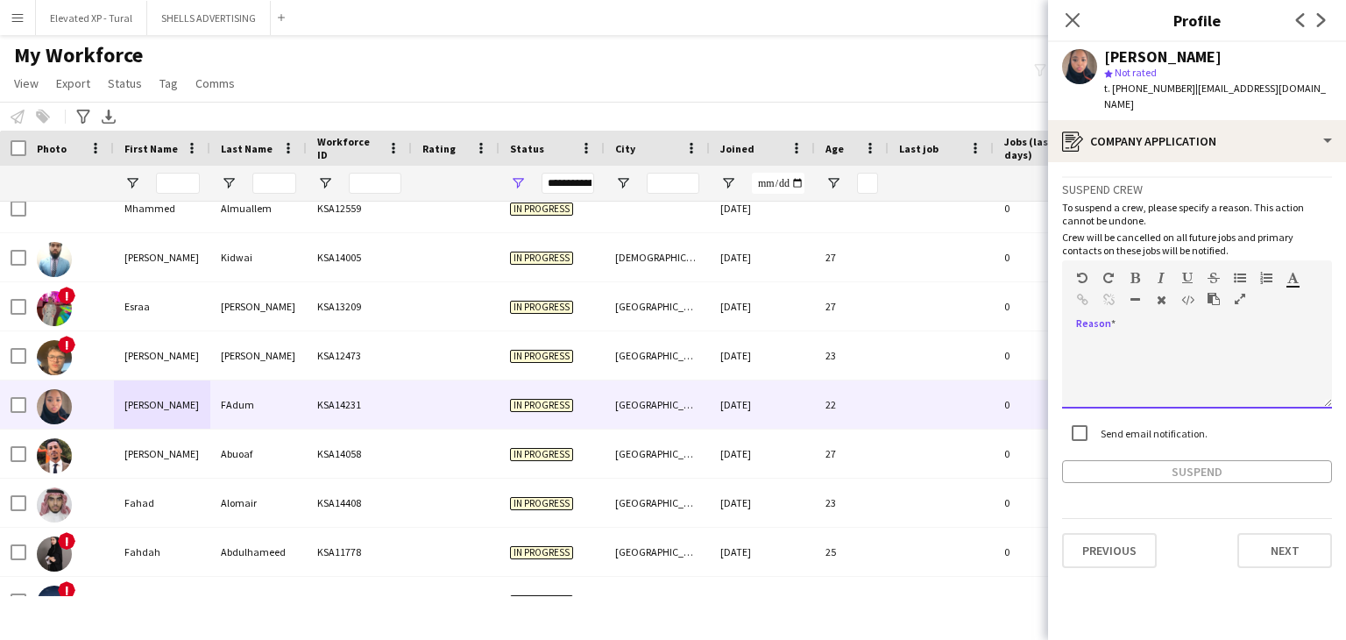
click at [1113, 343] on div at bounding box center [1197, 373] width 270 height 70
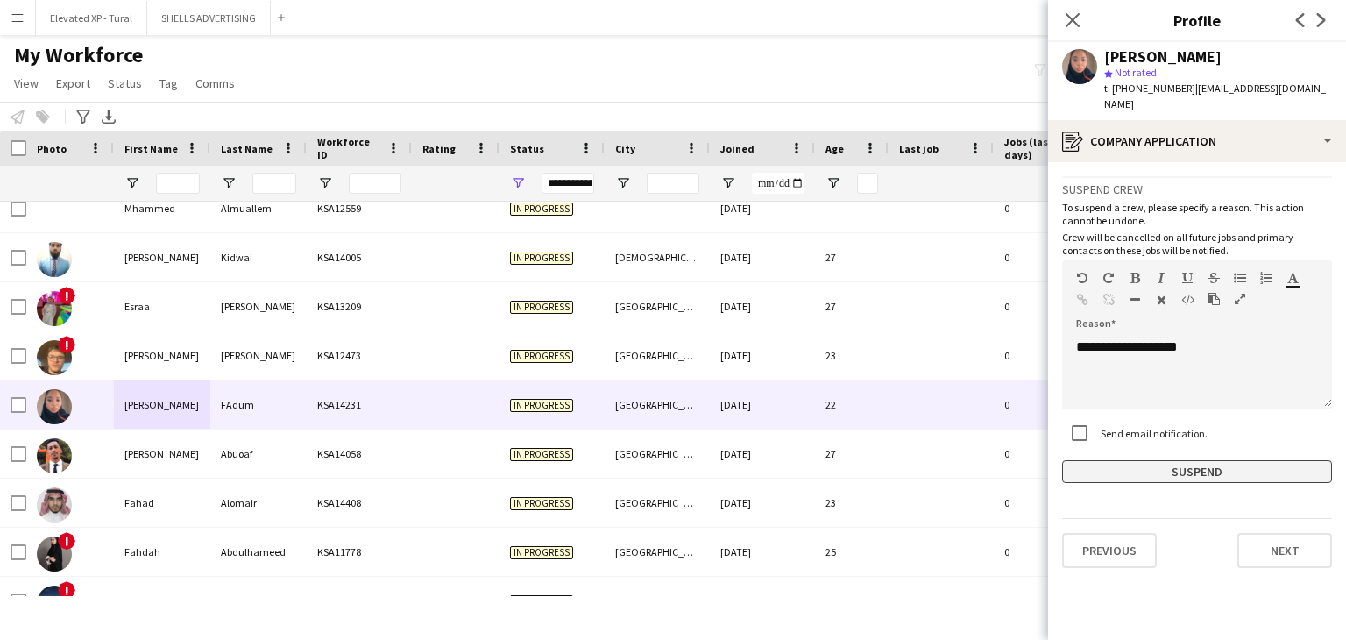
click at [1171, 460] on button "Suspend" at bounding box center [1197, 471] width 270 height 23
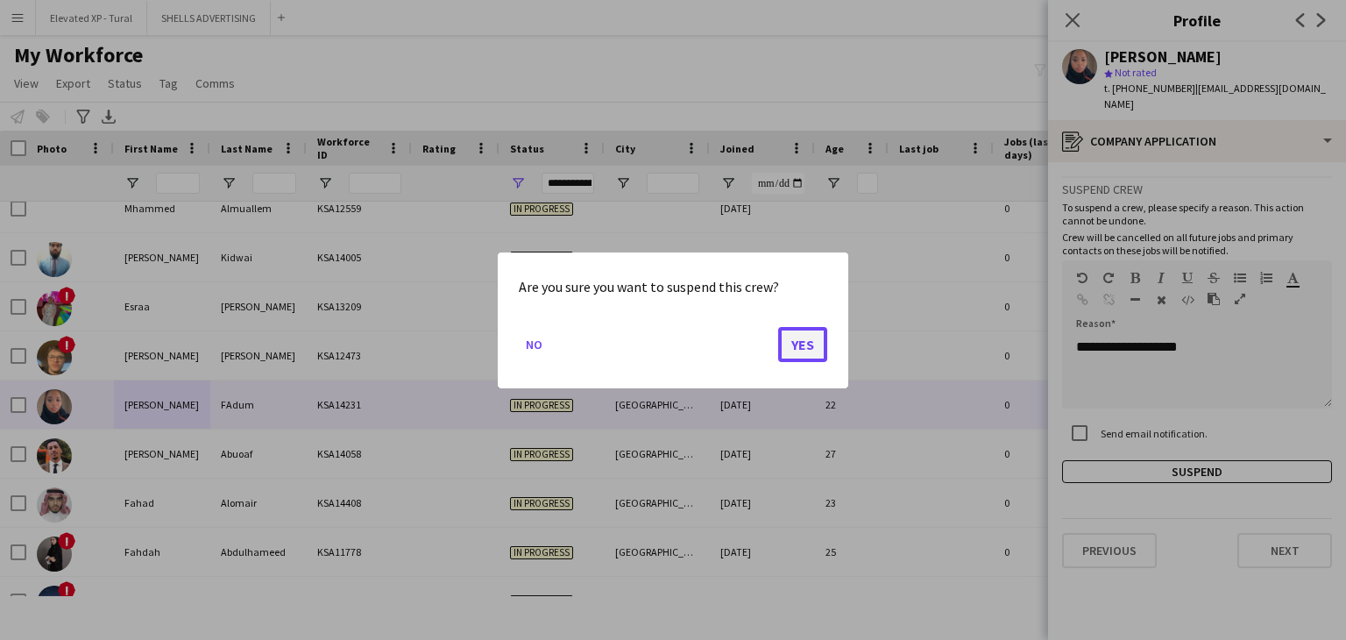
click at [804, 340] on button "Yes" at bounding box center [802, 343] width 49 height 35
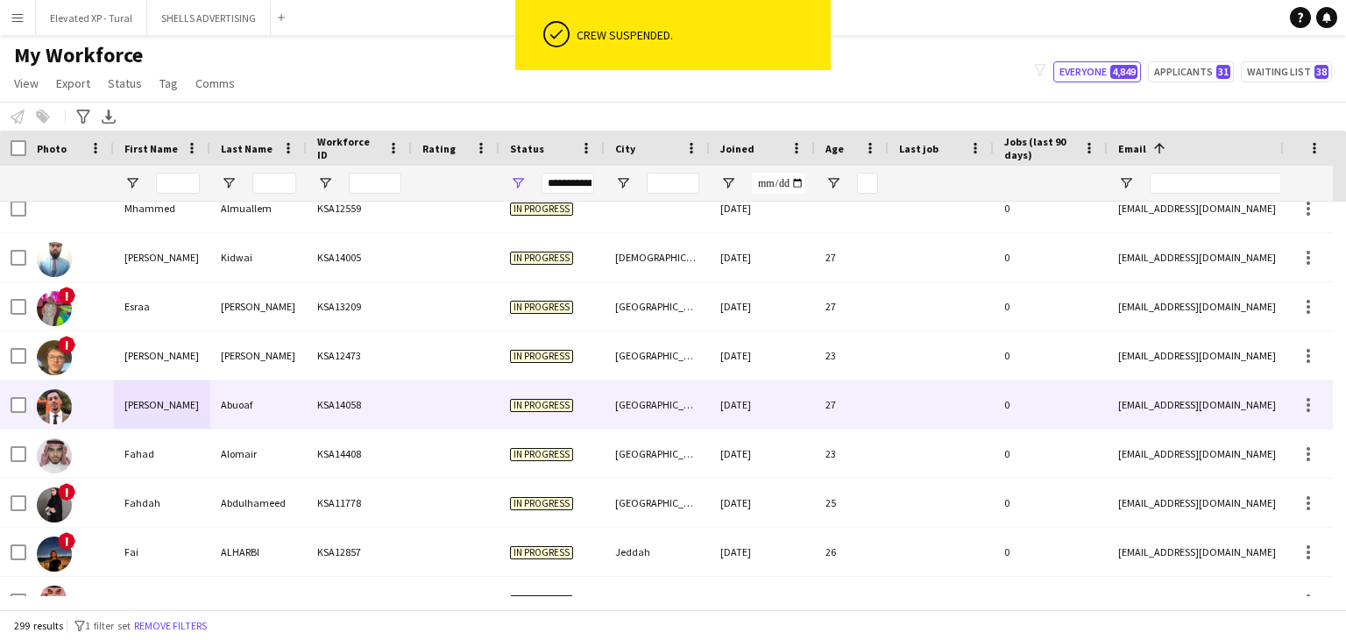
click at [357, 414] on div "KSA14058" at bounding box center [359, 404] width 105 height 48
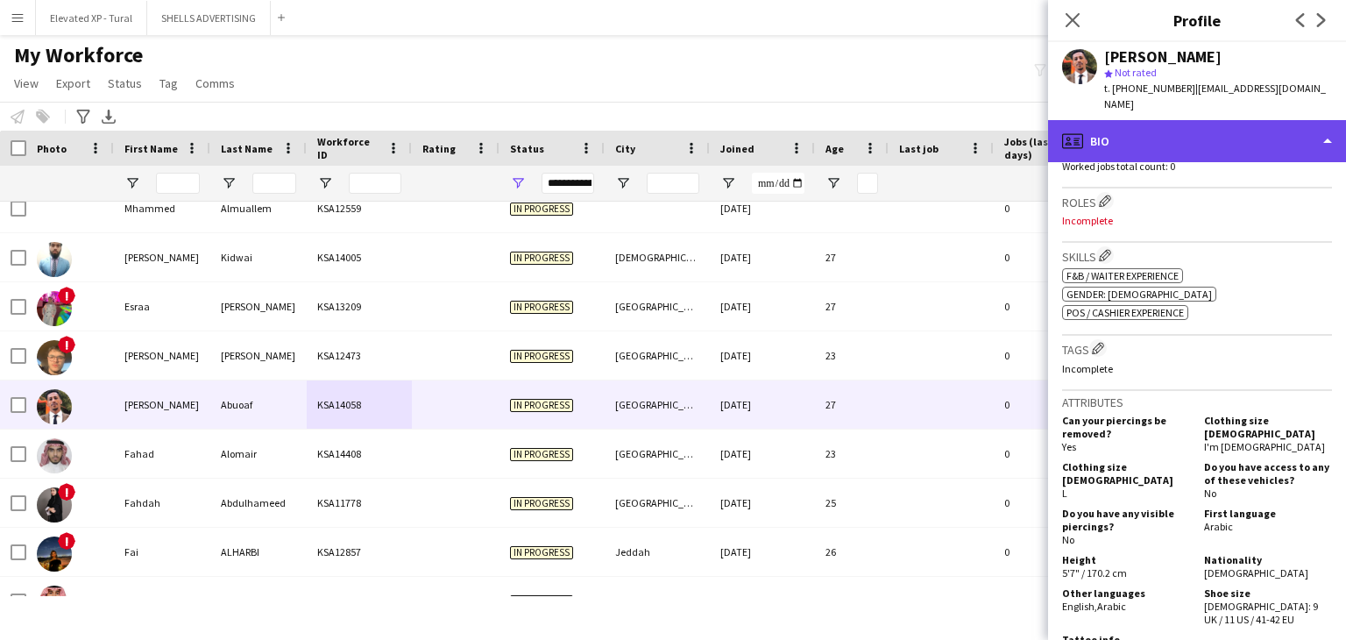
click at [1127, 120] on div "profile Bio" at bounding box center [1197, 141] width 298 height 42
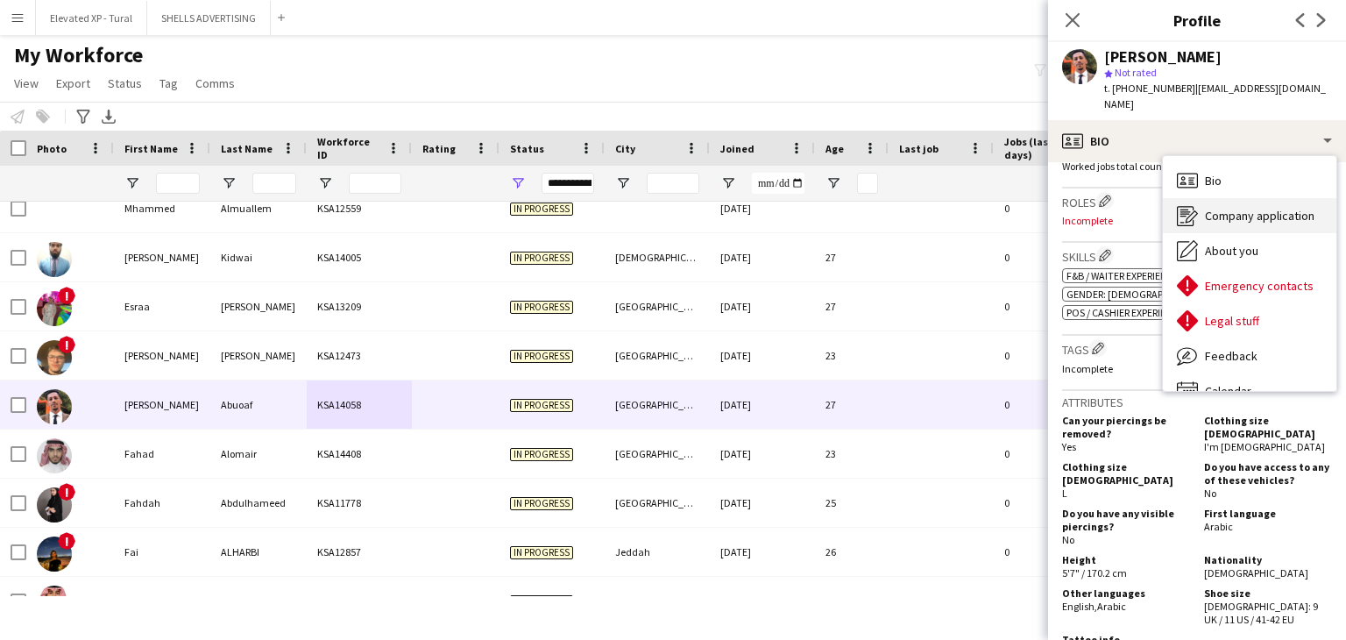
click at [1216, 210] on div "Company application Company application" at bounding box center [1249, 215] width 173 height 35
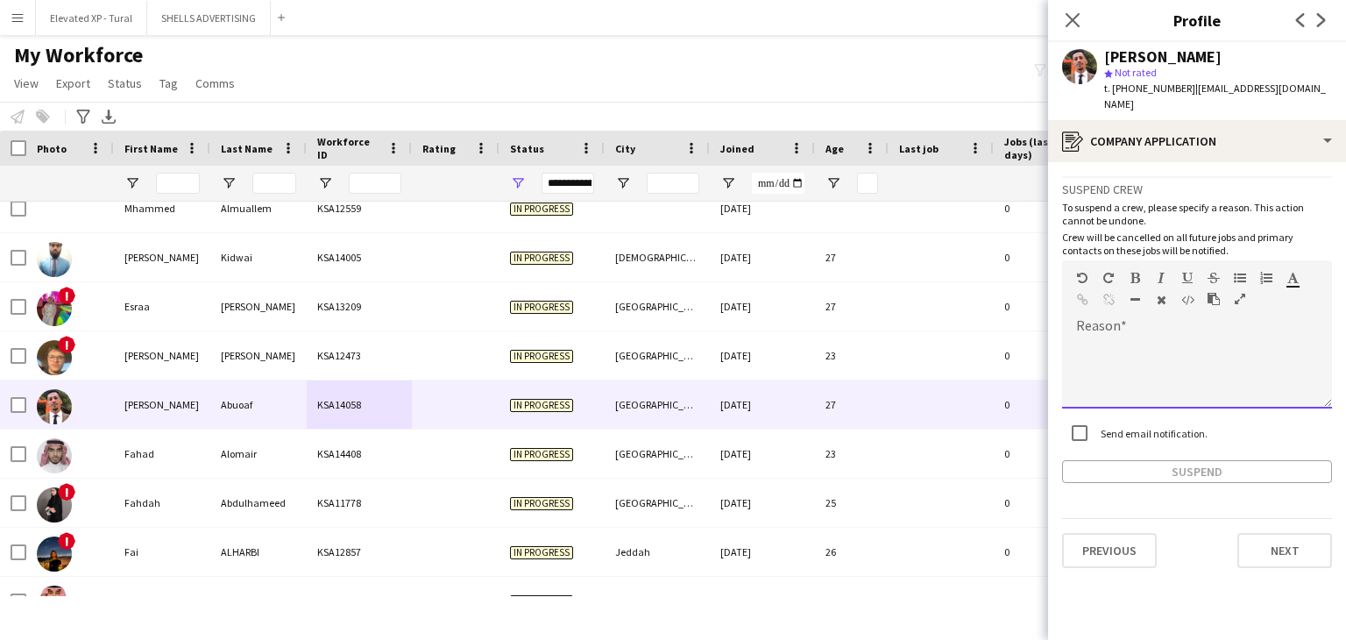
click at [1094, 338] on div at bounding box center [1197, 373] width 270 height 70
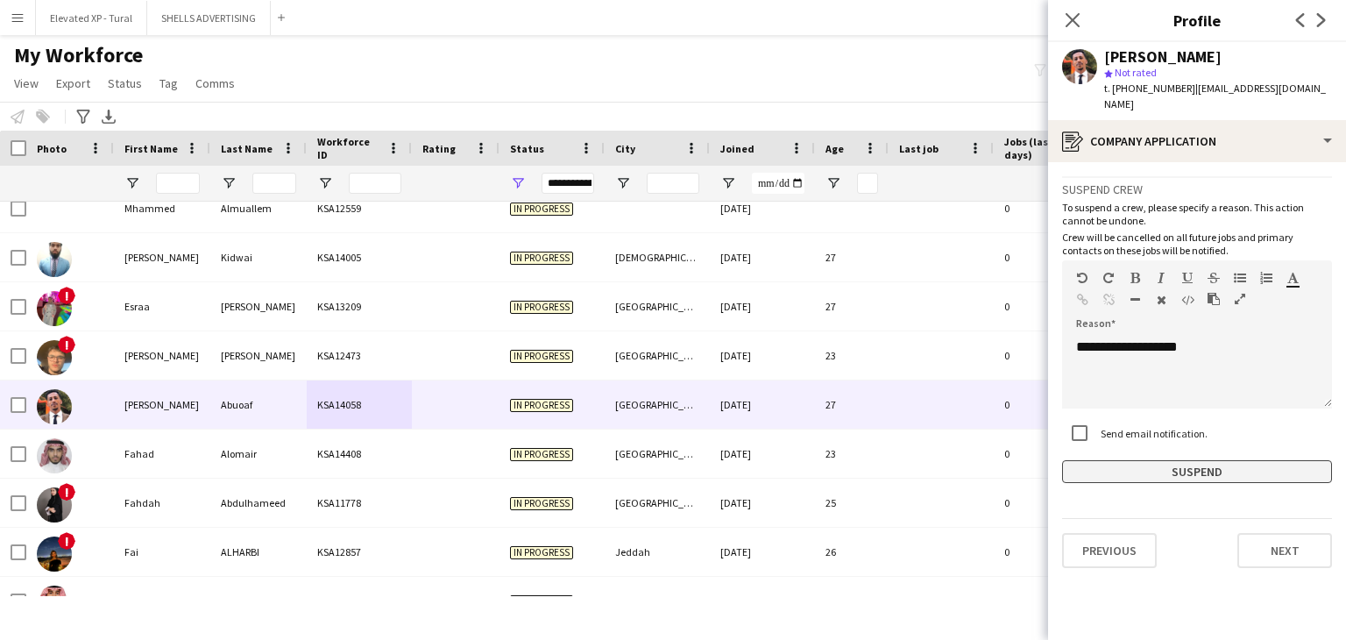
click at [1166, 460] on button "Suspend" at bounding box center [1197, 471] width 270 height 23
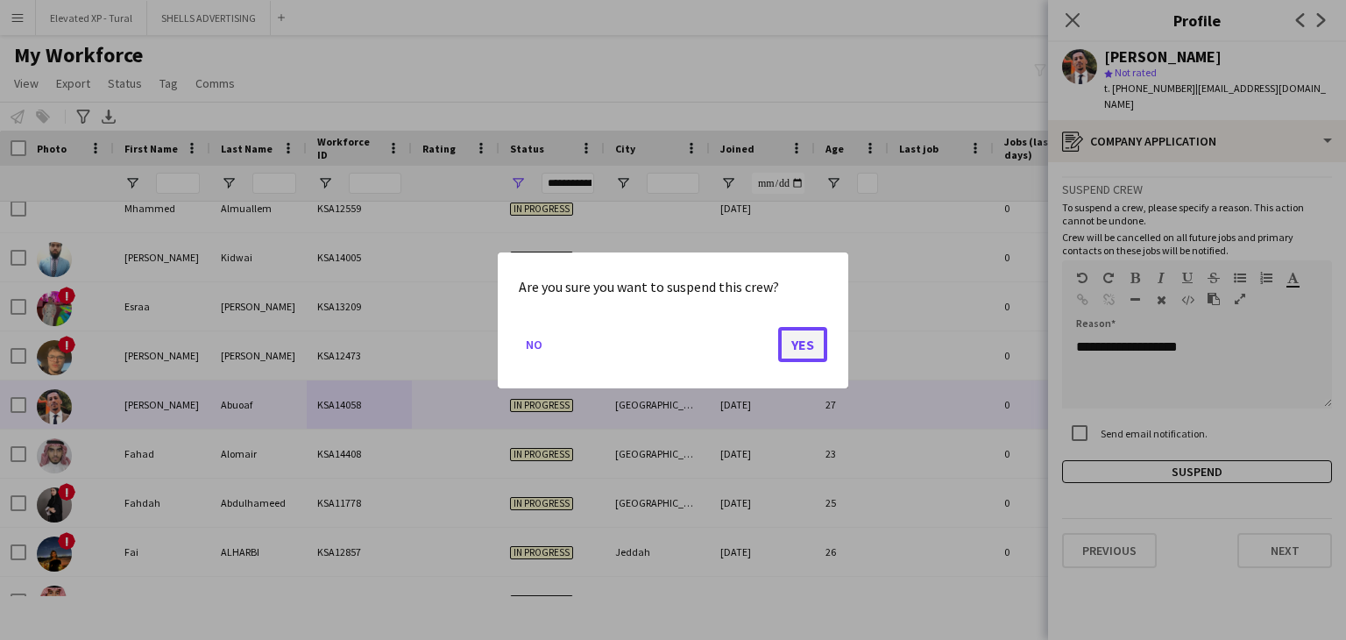
click at [796, 356] on button "Yes" at bounding box center [802, 343] width 49 height 35
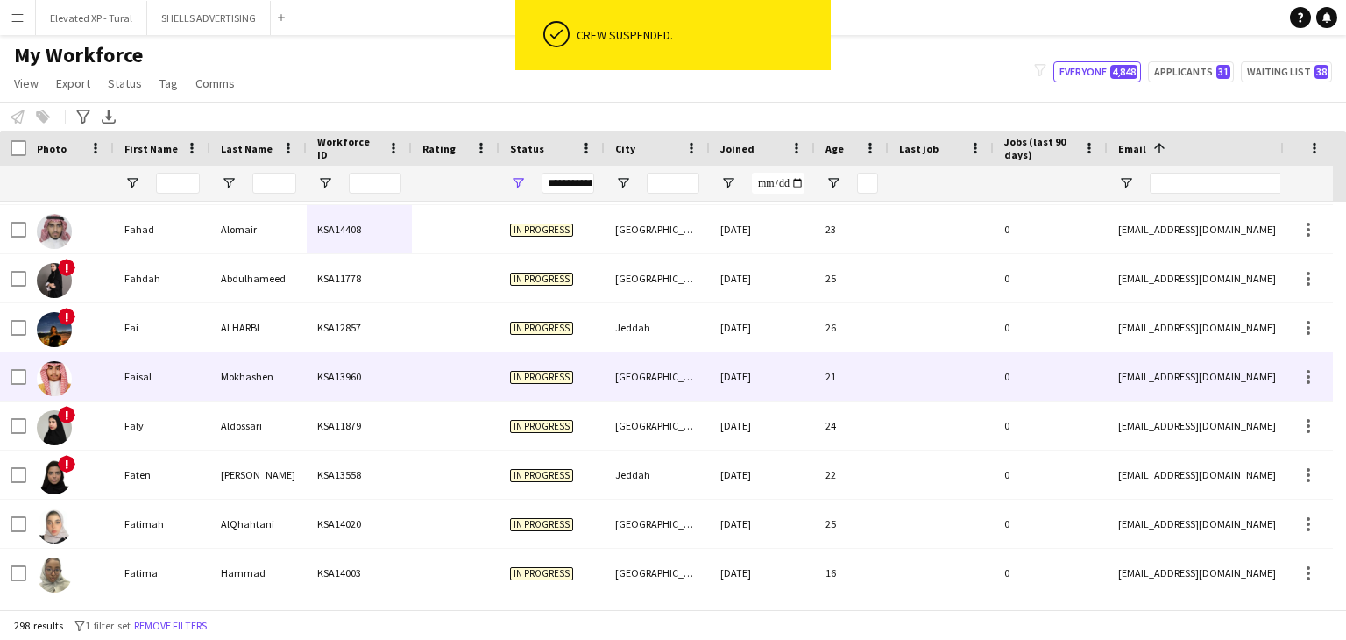
click at [274, 387] on div "Mokhashen" at bounding box center [258, 376] width 96 height 48
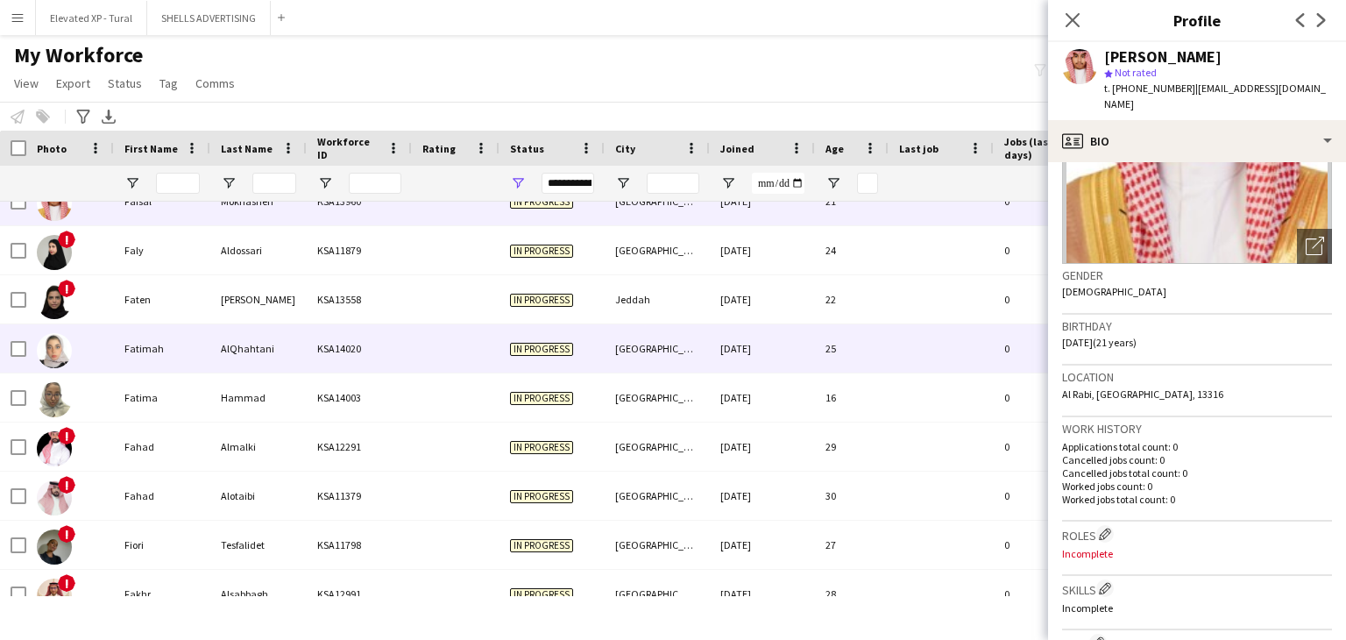
click at [240, 359] on div "AlQhahtani" at bounding box center [258, 348] width 96 height 48
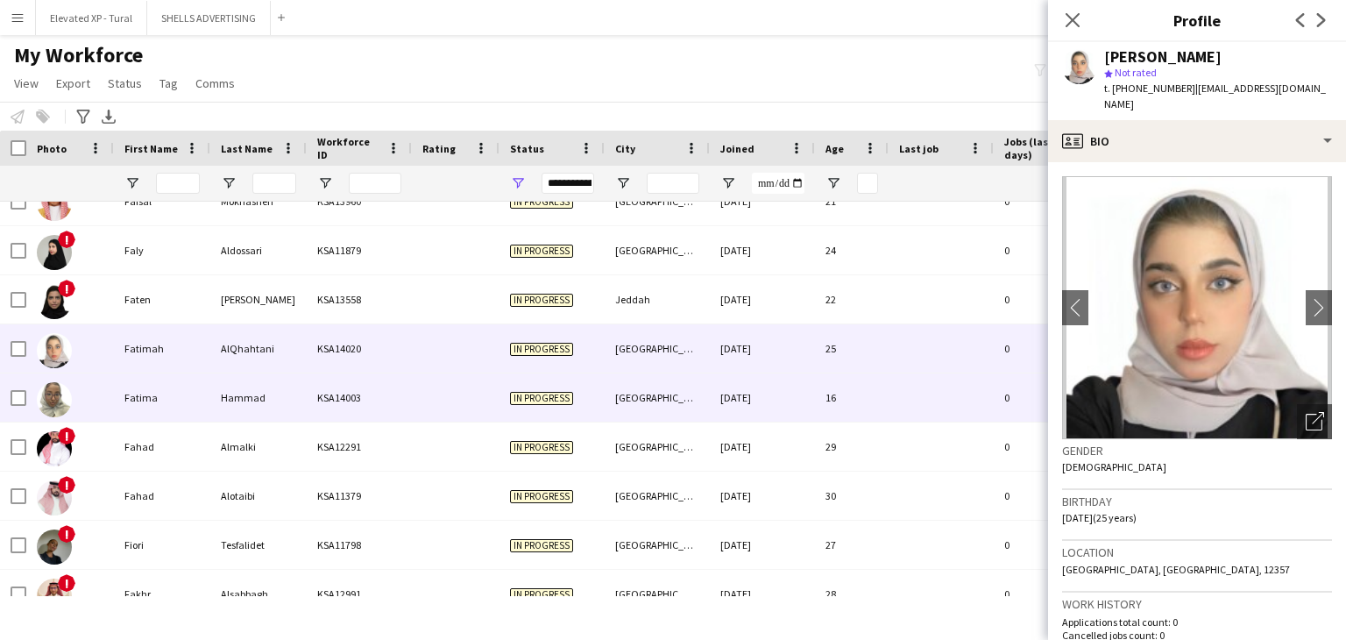
click at [273, 387] on div "Hammad" at bounding box center [258, 397] width 96 height 48
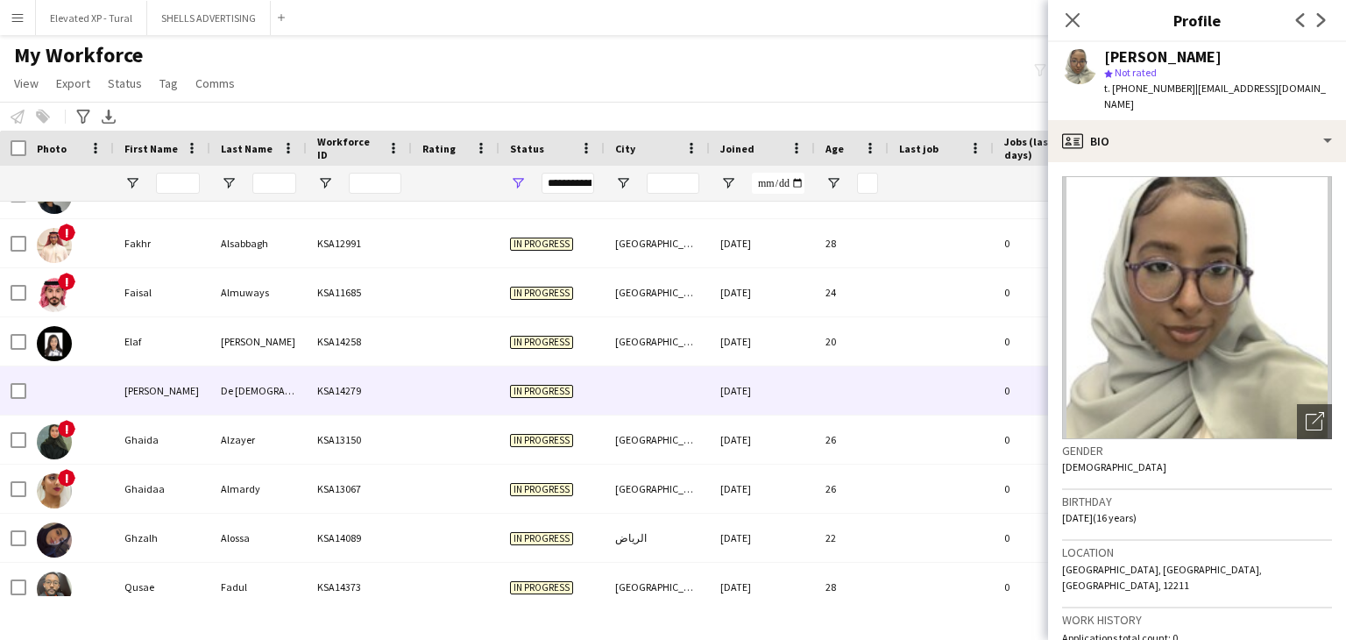
click at [223, 379] on div "De [DEMOGRAPHIC_DATA][PERSON_NAME]" at bounding box center [258, 390] width 96 height 48
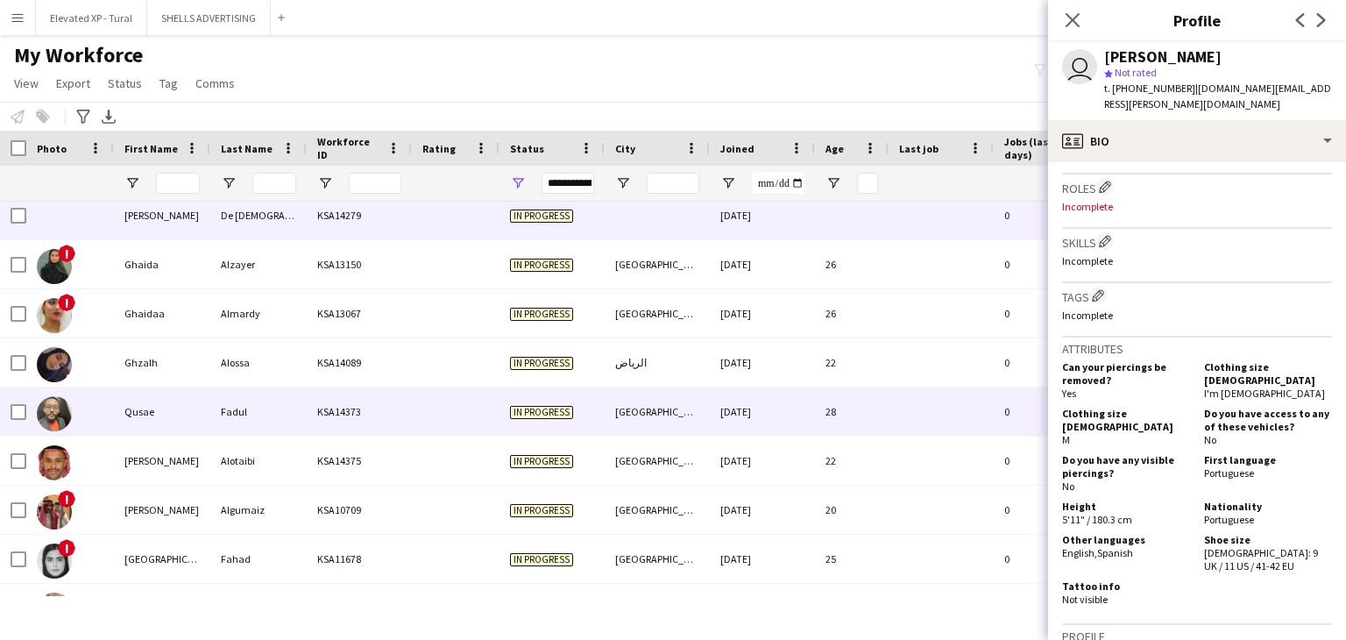
click at [248, 418] on div "Fadul" at bounding box center [258, 411] width 96 height 48
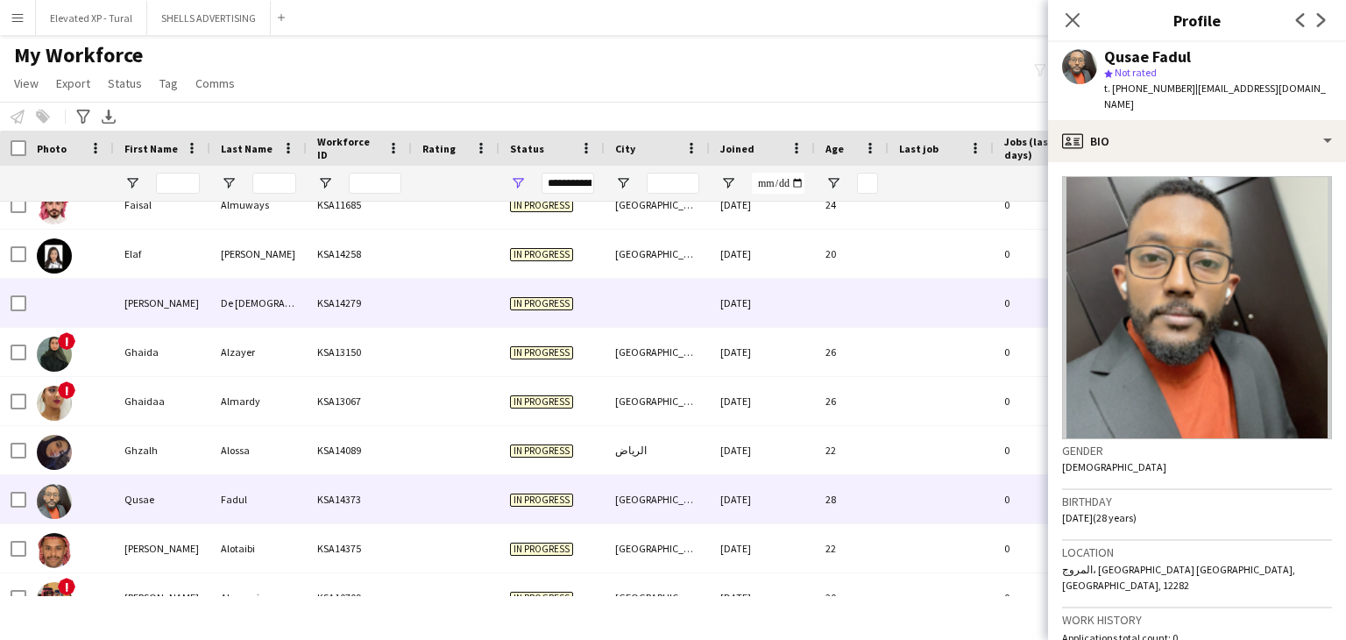
click at [268, 306] on div "De [DEMOGRAPHIC_DATA][PERSON_NAME]" at bounding box center [258, 303] width 96 height 48
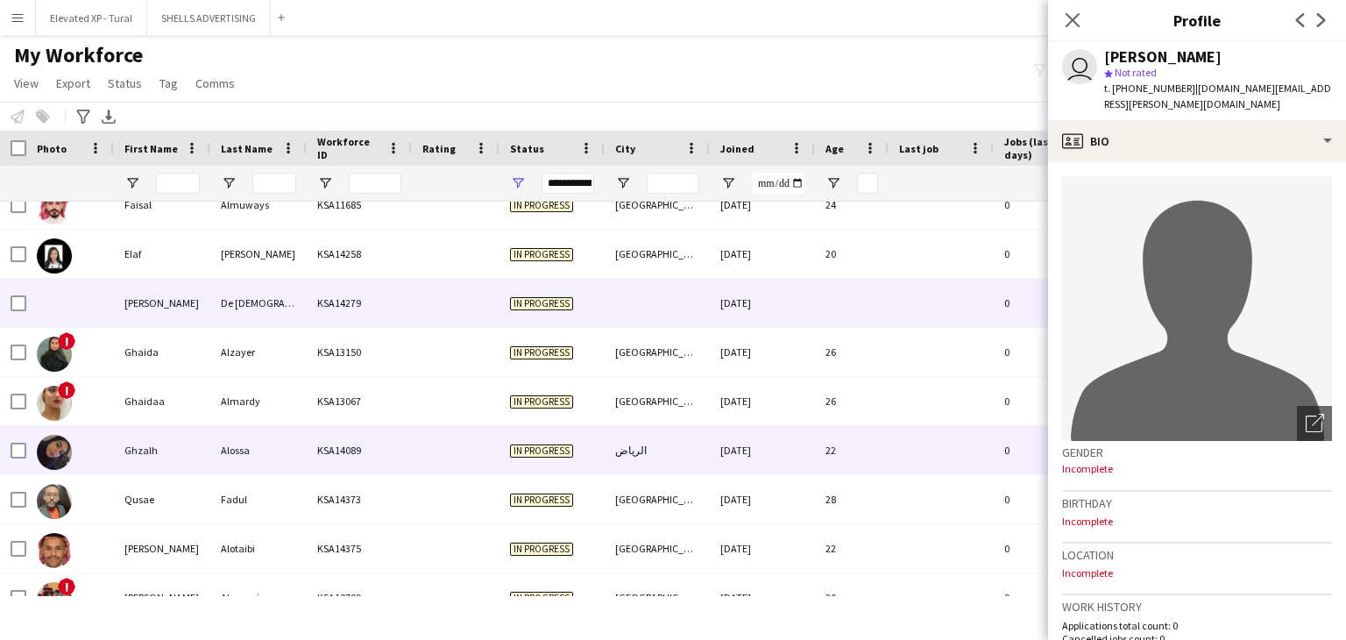
click at [255, 451] on div "Alossa" at bounding box center [258, 450] width 96 height 48
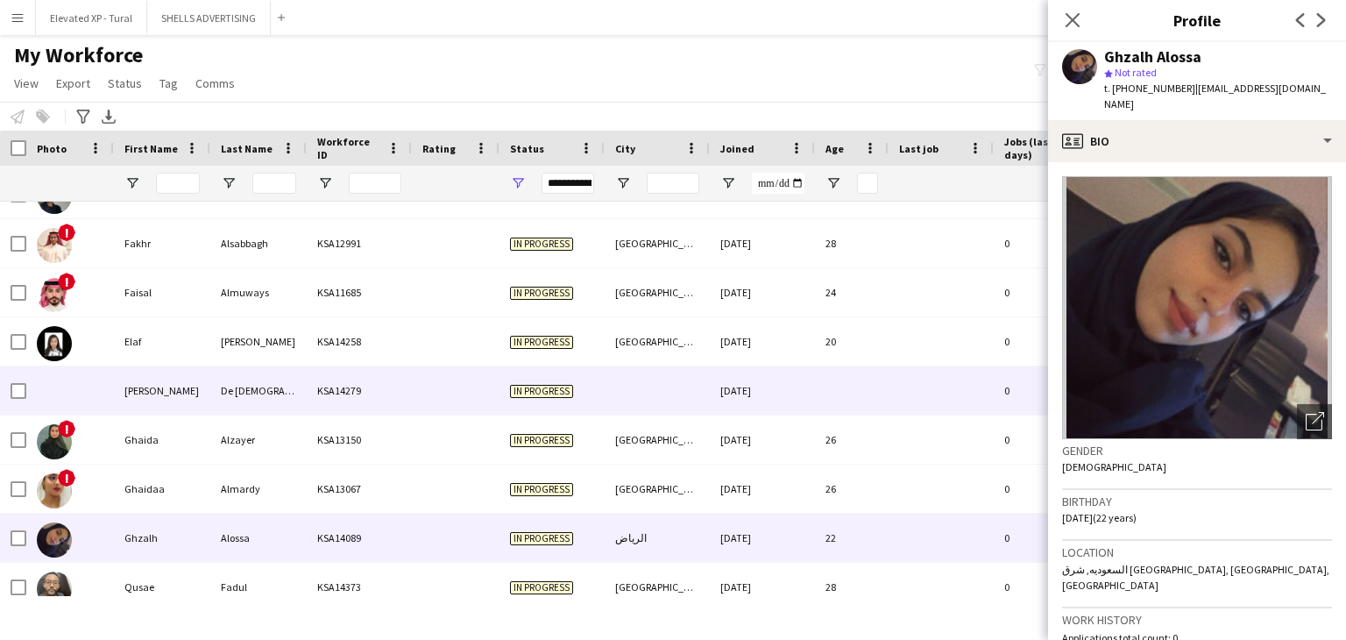
click at [332, 394] on div "KSA14279" at bounding box center [359, 390] width 105 height 48
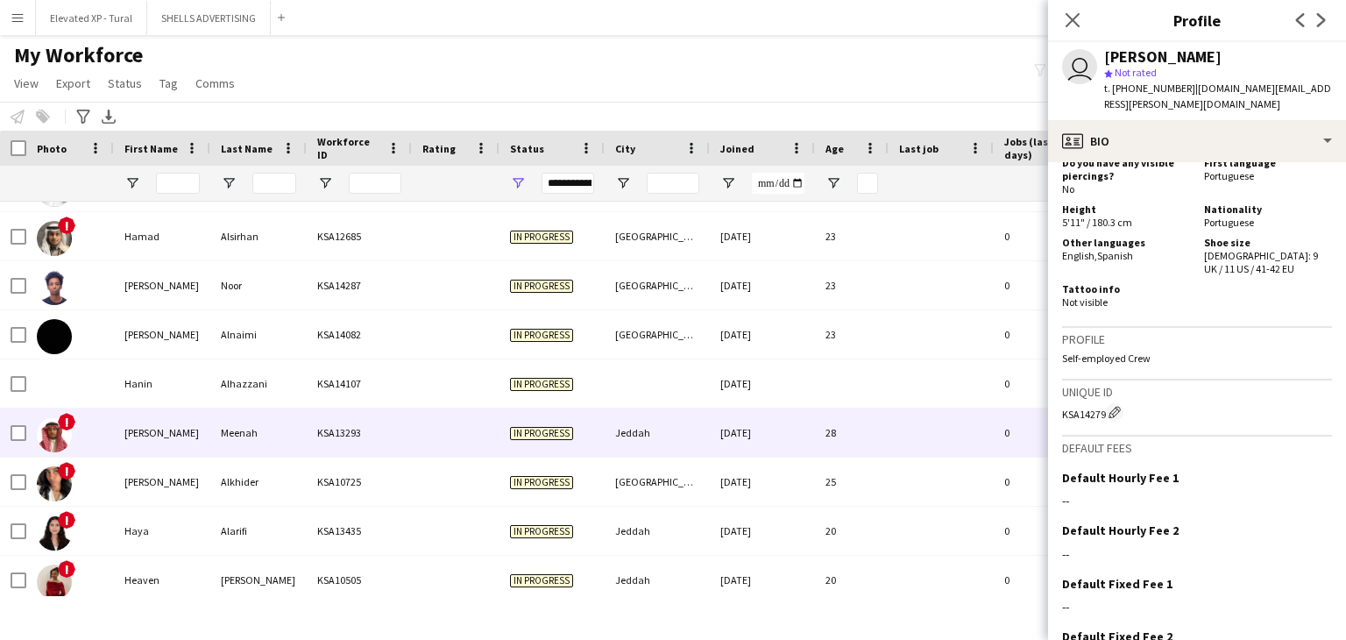
scroll to position [5344, 0]
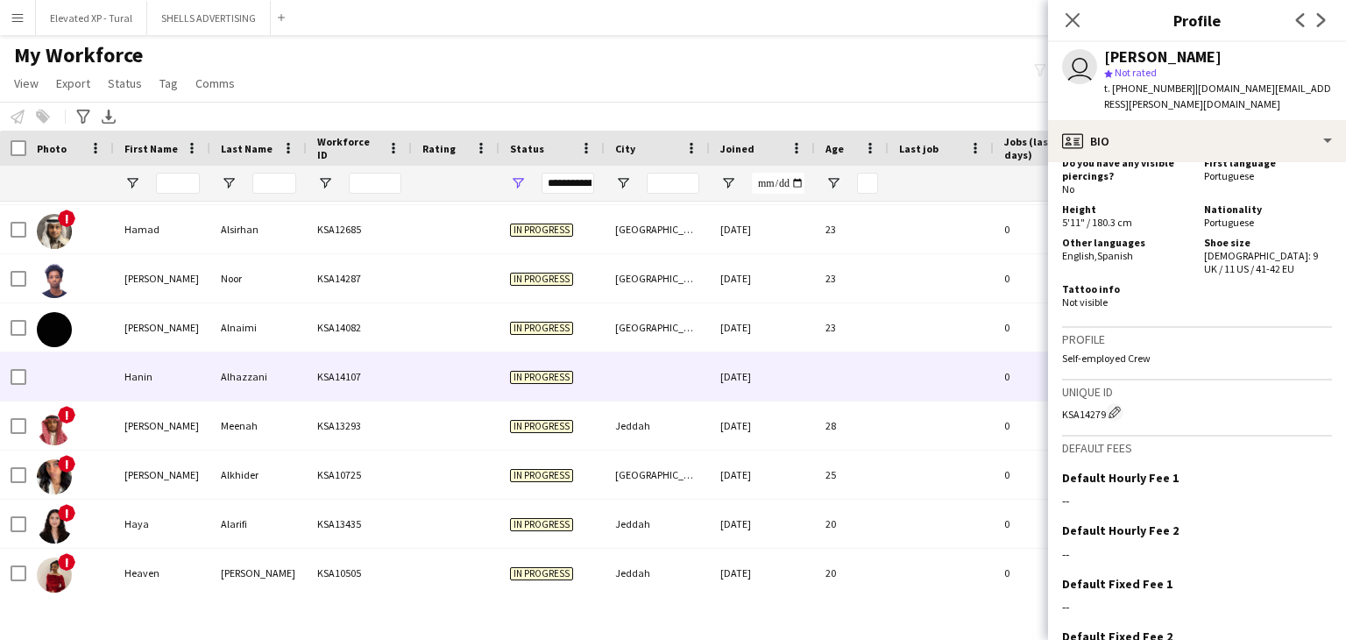
click at [194, 379] on div "Hanin" at bounding box center [162, 376] width 96 height 48
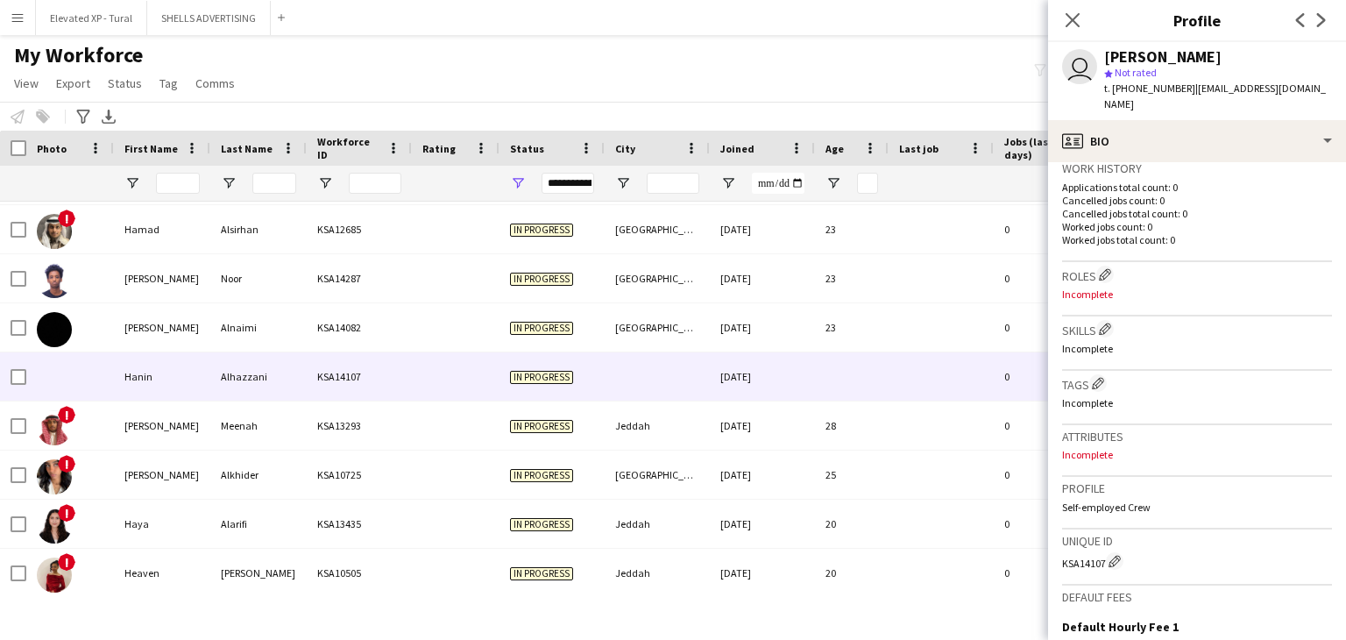
scroll to position [0, 0]
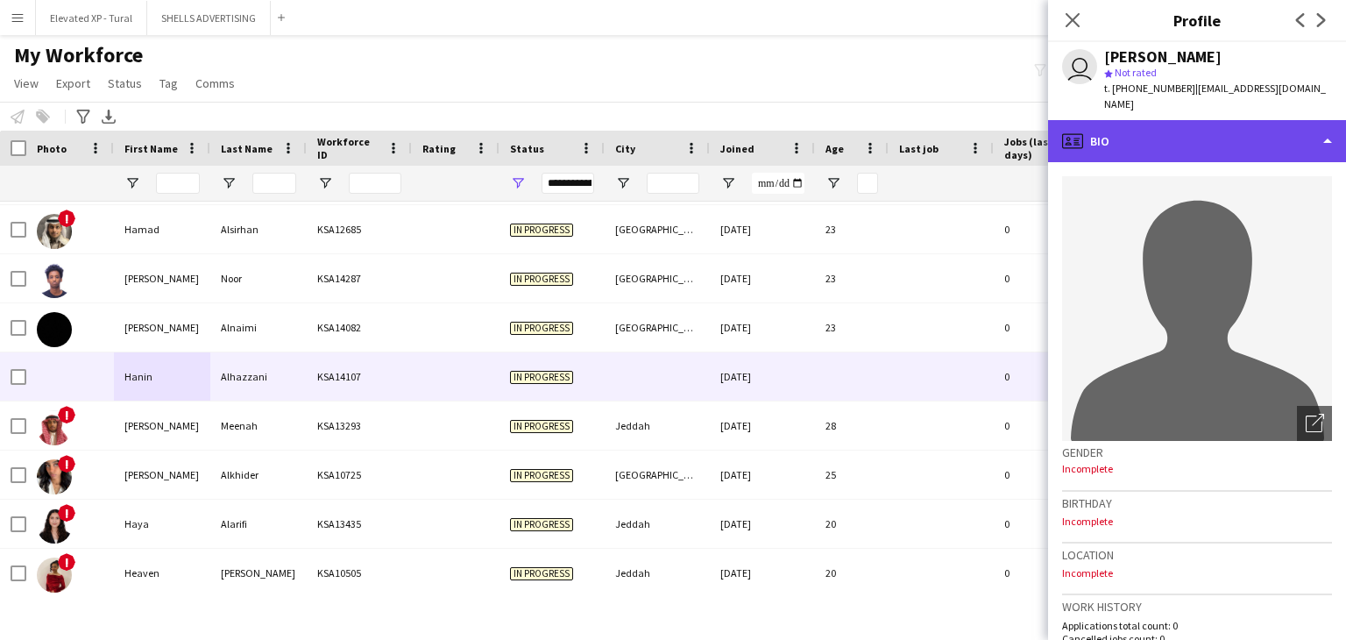
click at [1167, 125] on div "profile Bio" at bounding box center [1197, 141] width 298 height 42
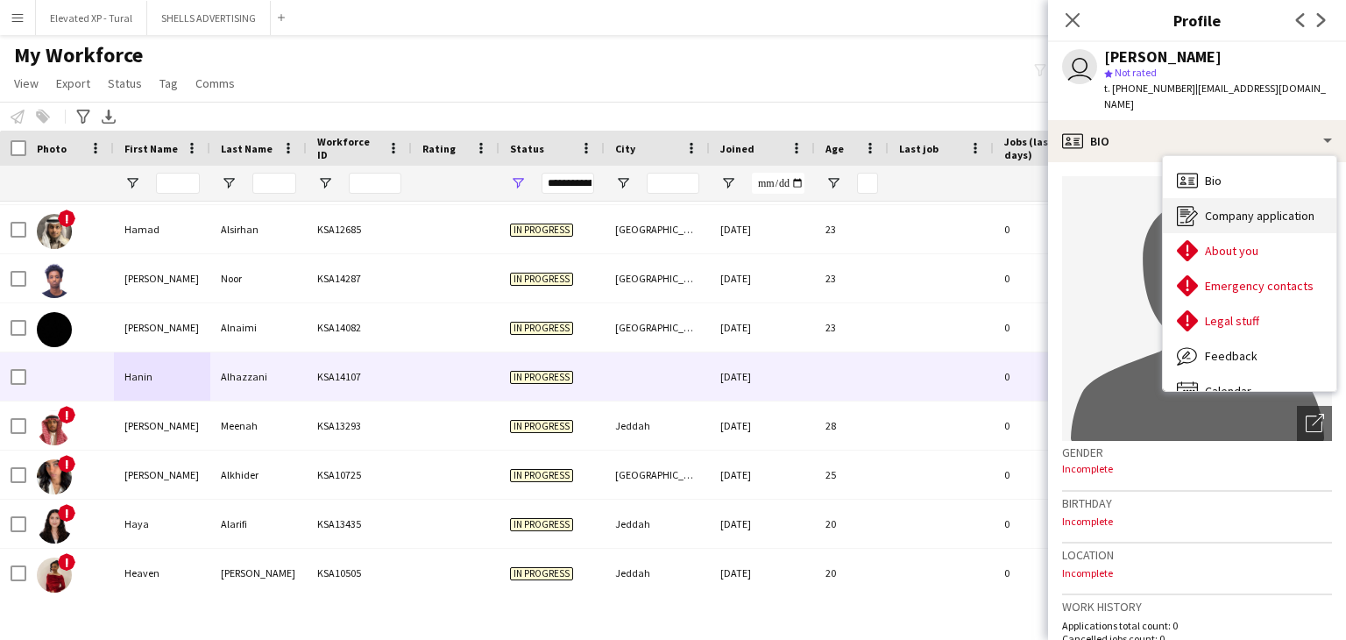
click at [1243, 208] on span "Company application" at bounding box center [1260, 216] width 110 height 16
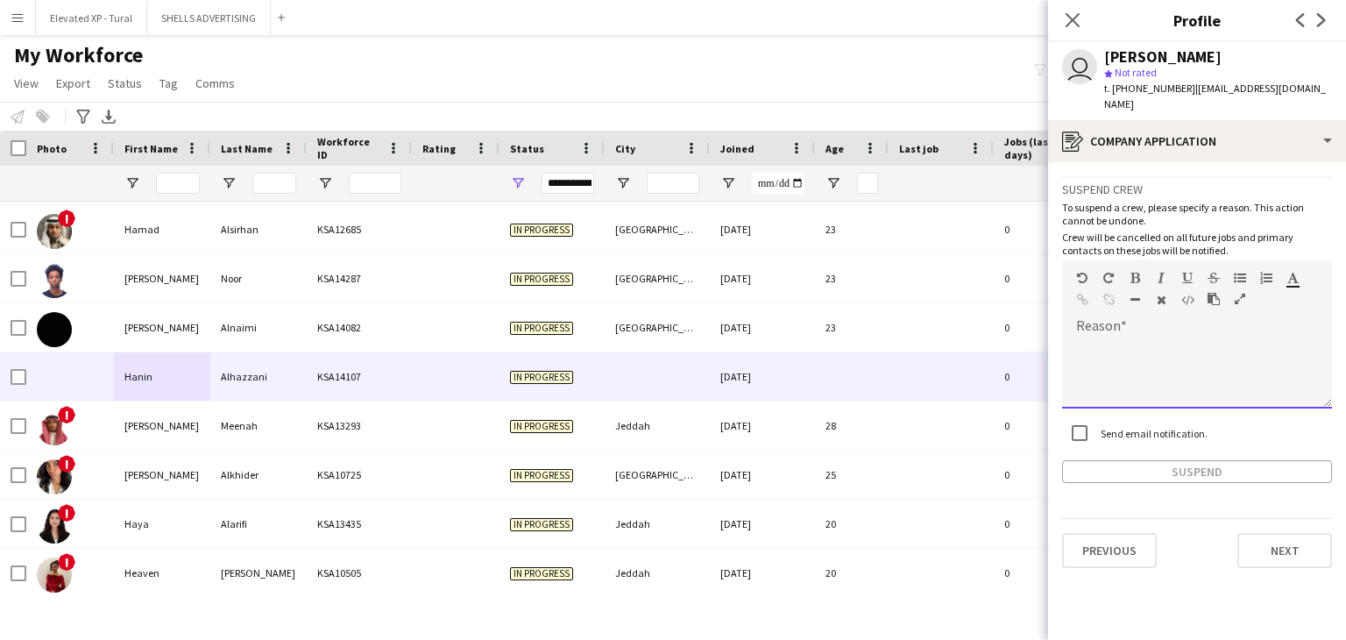
click at [1099, 338] on div at bounding box center [1197, 373] width 270 height 70
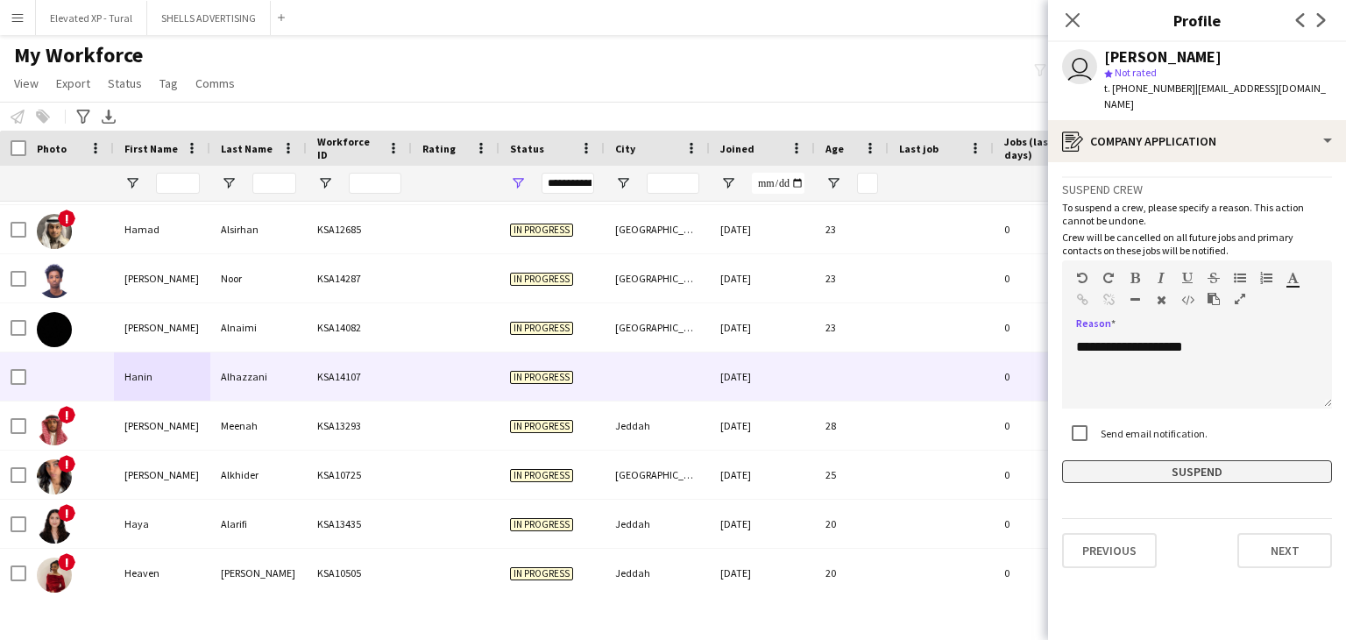
click at [1233, 460] on button "Suspend" at bounding box center [1197, 471] width 270 height 23
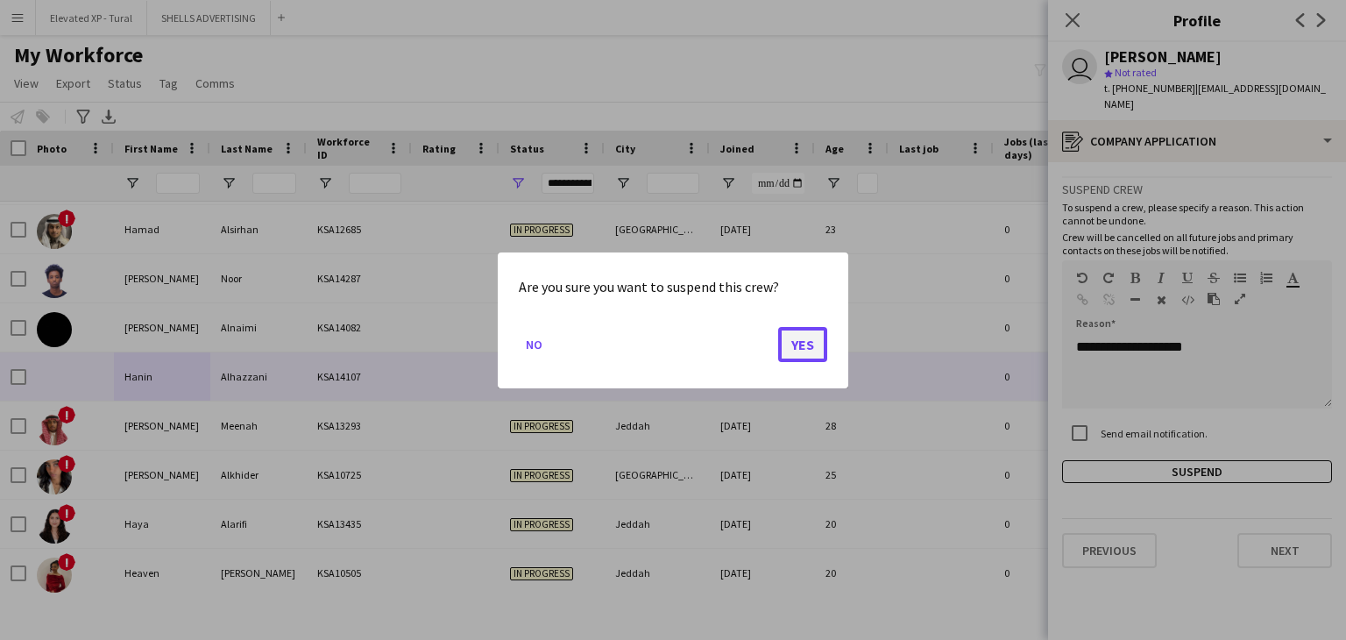
click at [792, 349] on button "Yes" at bounding box center [802, 343] width 49 height 35
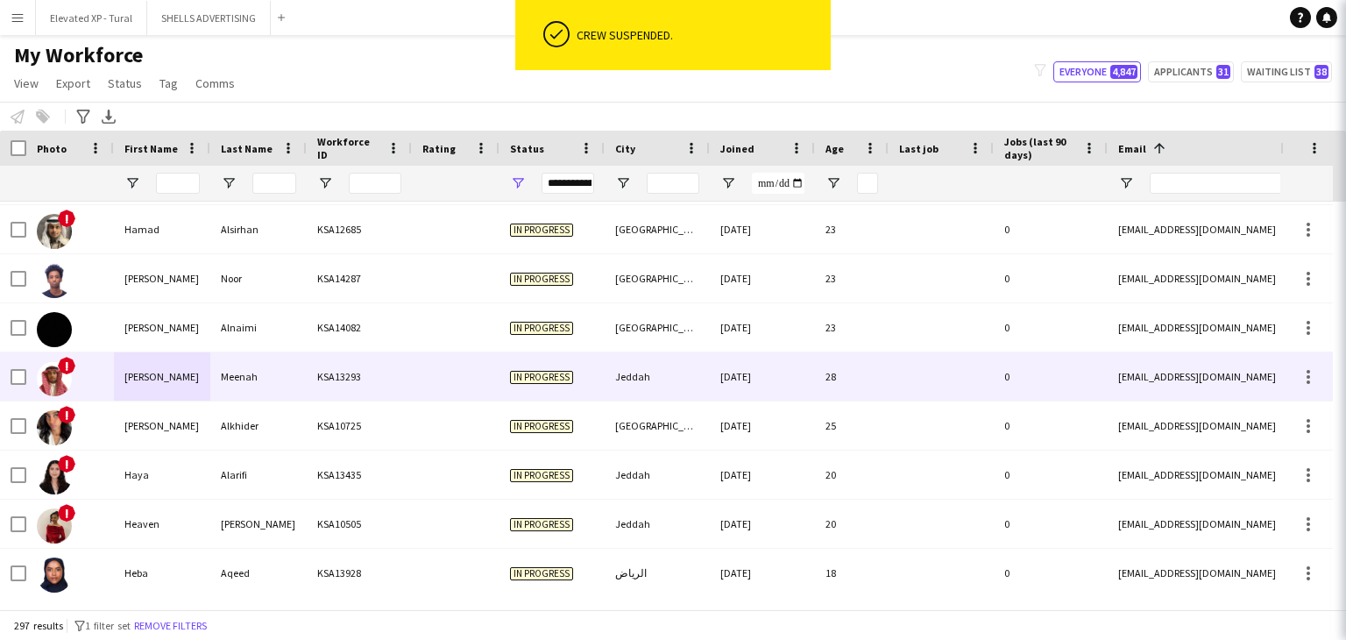
scroll to position [5476, 0]
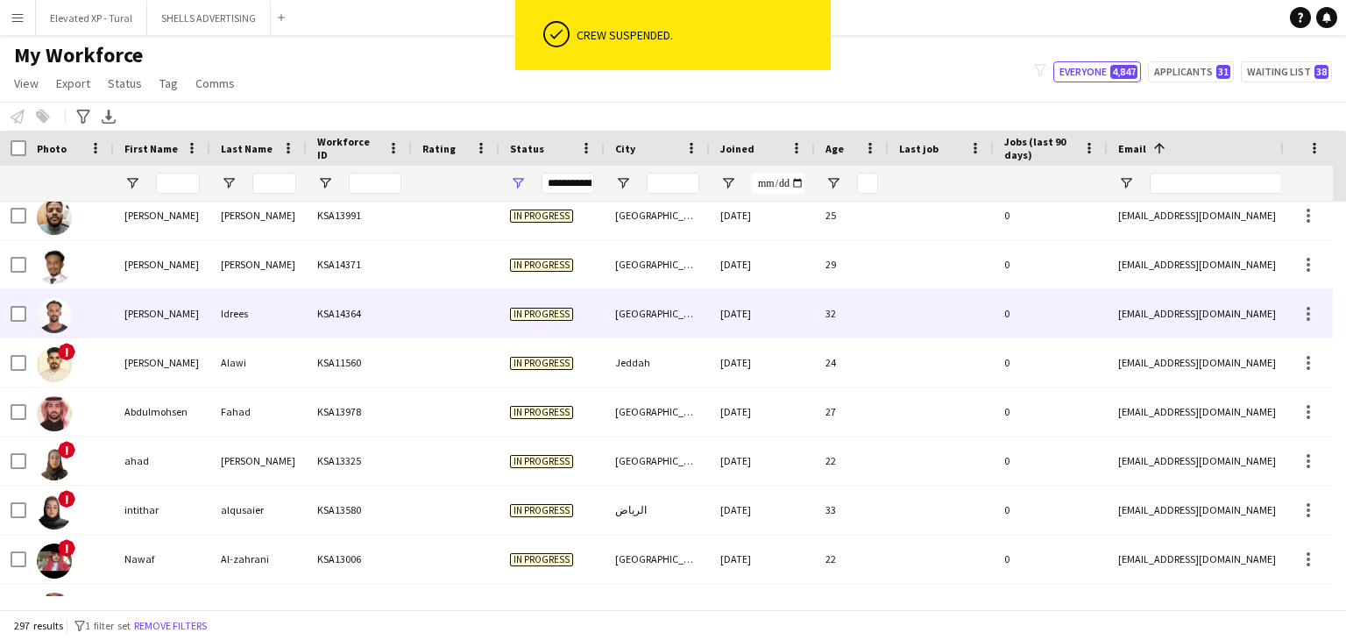
click at [292, 331] on div "Idrees" at bounding box center [258, 313] width 96 height 48
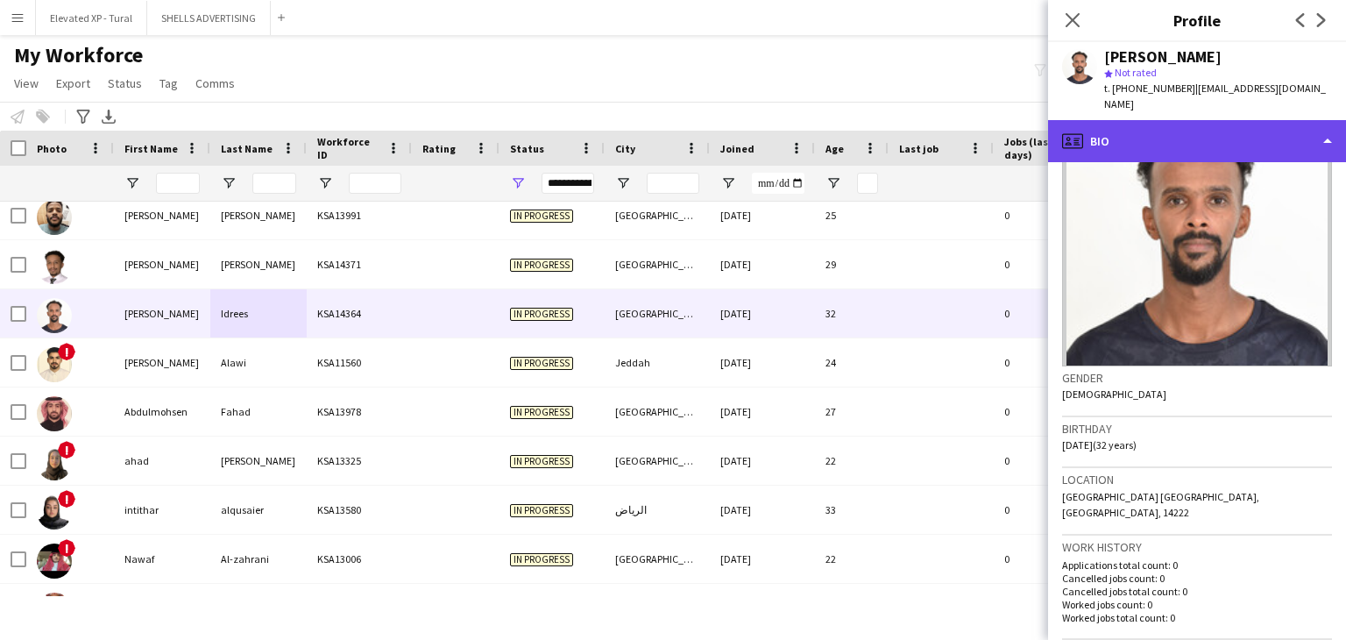
click at [1161, 135] on div "profile Bio" at bounding box center [1197, 141] width 298 height 42
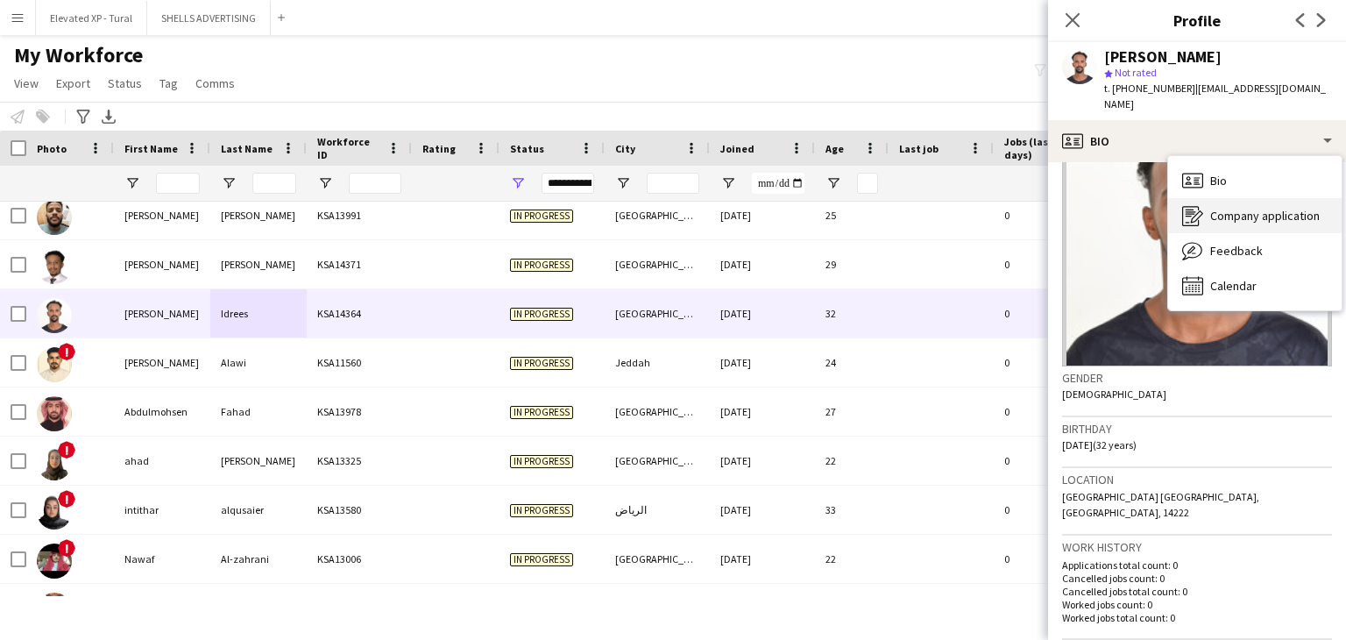
click at [1221, 208] on span "Company application" at bounding box center [1265, 216] width 110 height 16
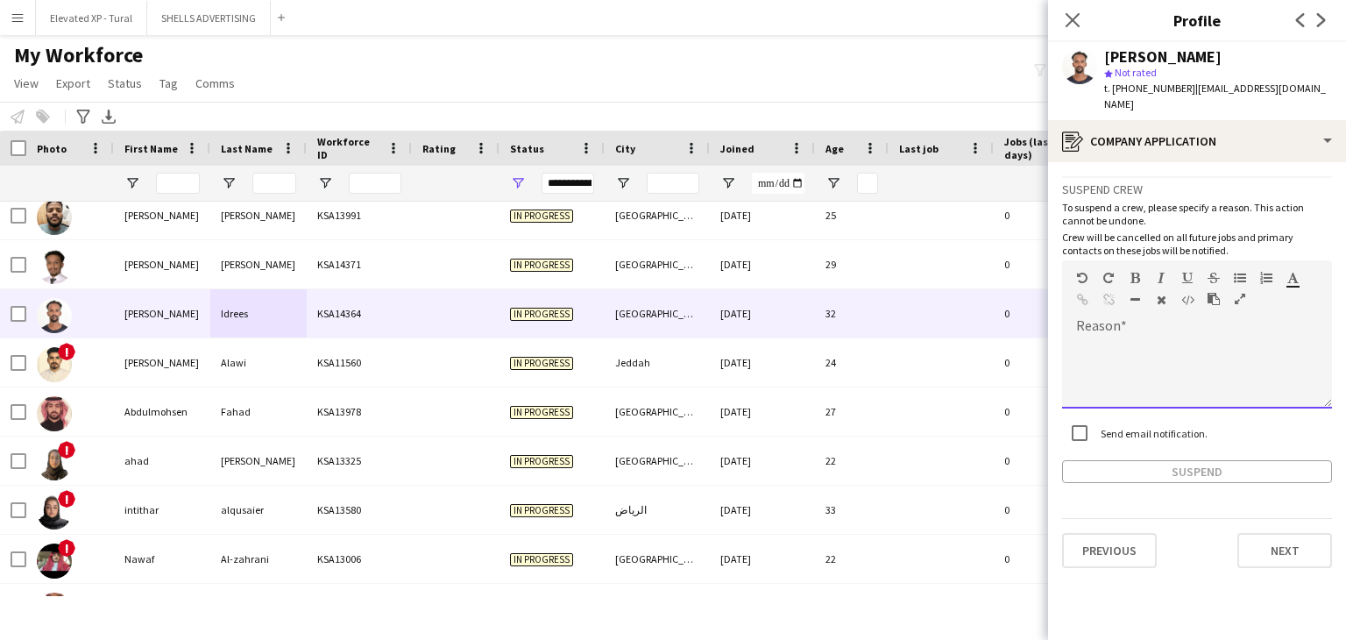
click at [1114, 348] on div at bounding box center [1197, 373] width 270 height 70
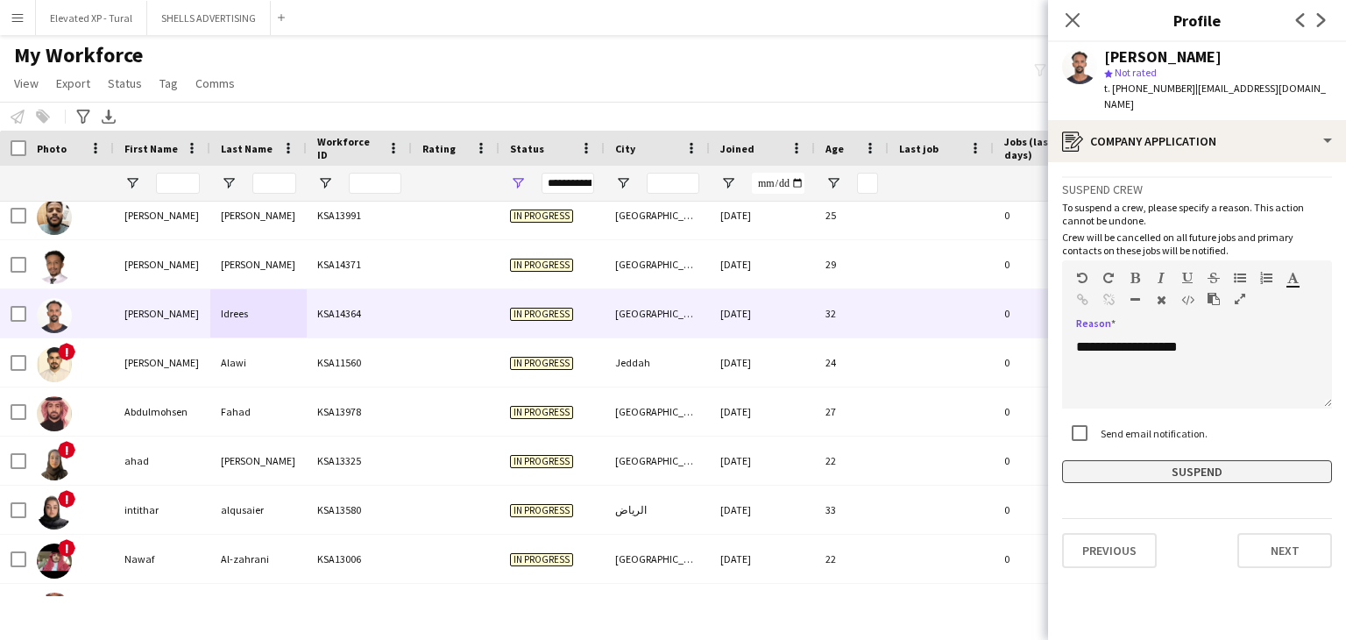
click at [1188, 460] on button "Suspend" at bounding box center [1197, 471] width 270 height 23
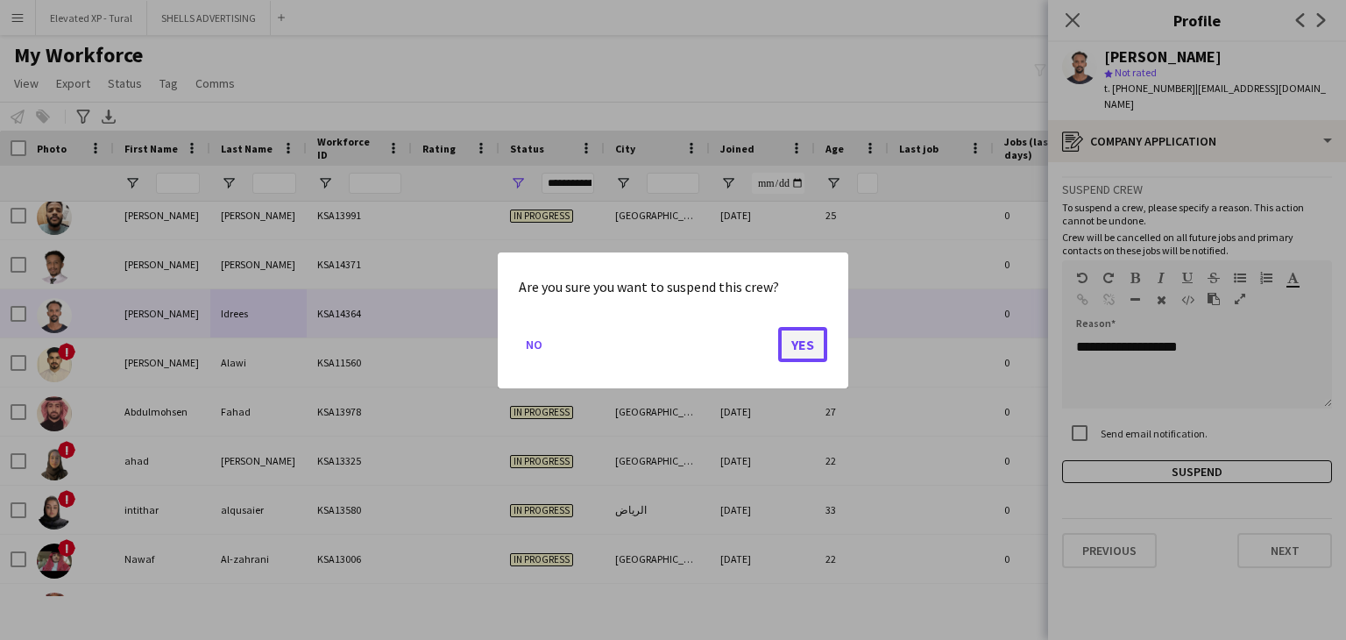
click at [813, 348] on button "Yes" at bounding box center [802, 343] width 49 height 35
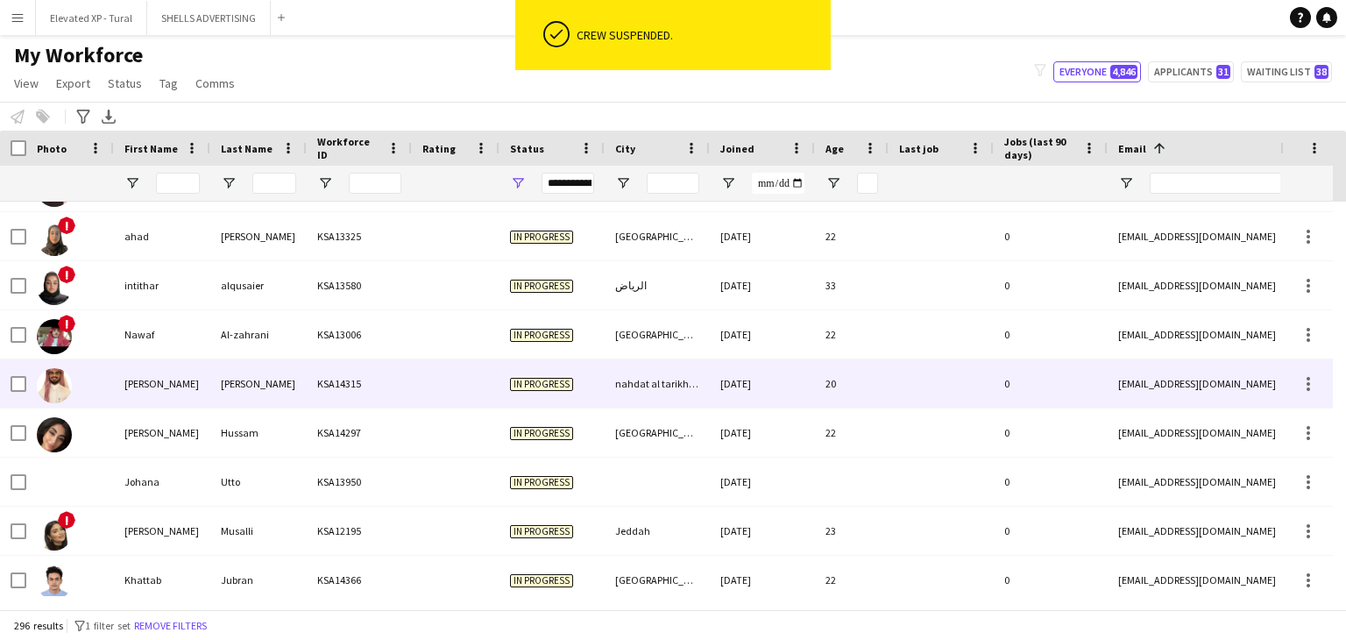
click at [254, 376] on div "[PERSON_NAME]" at bounding box center [258, 383] width 96 height 48
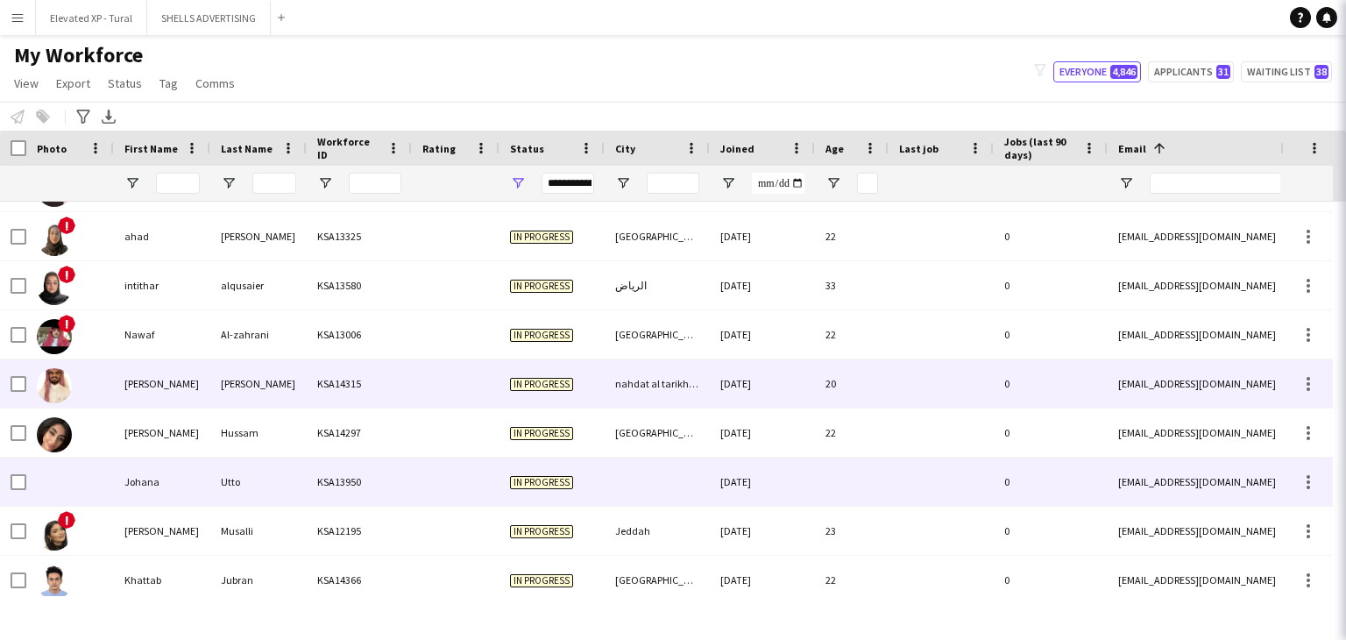
click at [226, 474] on div "Utto" at bounding box center [258, 481] width 96 height 48
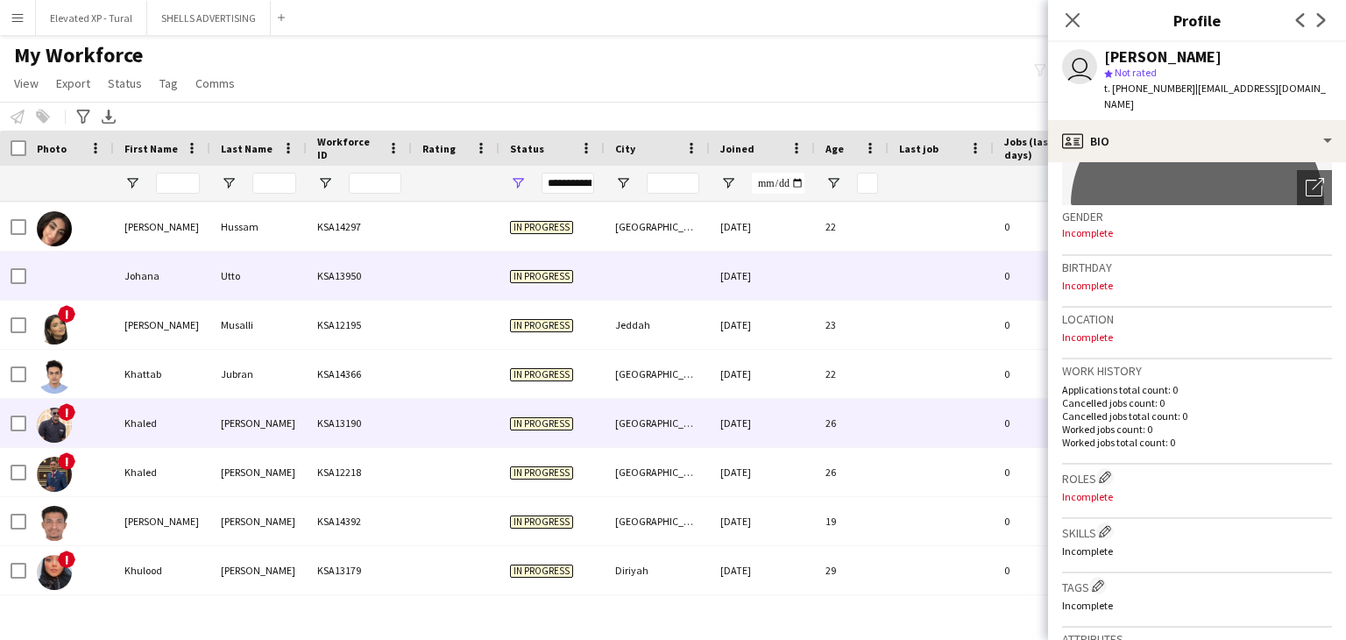
scroll to position [6483, 0]
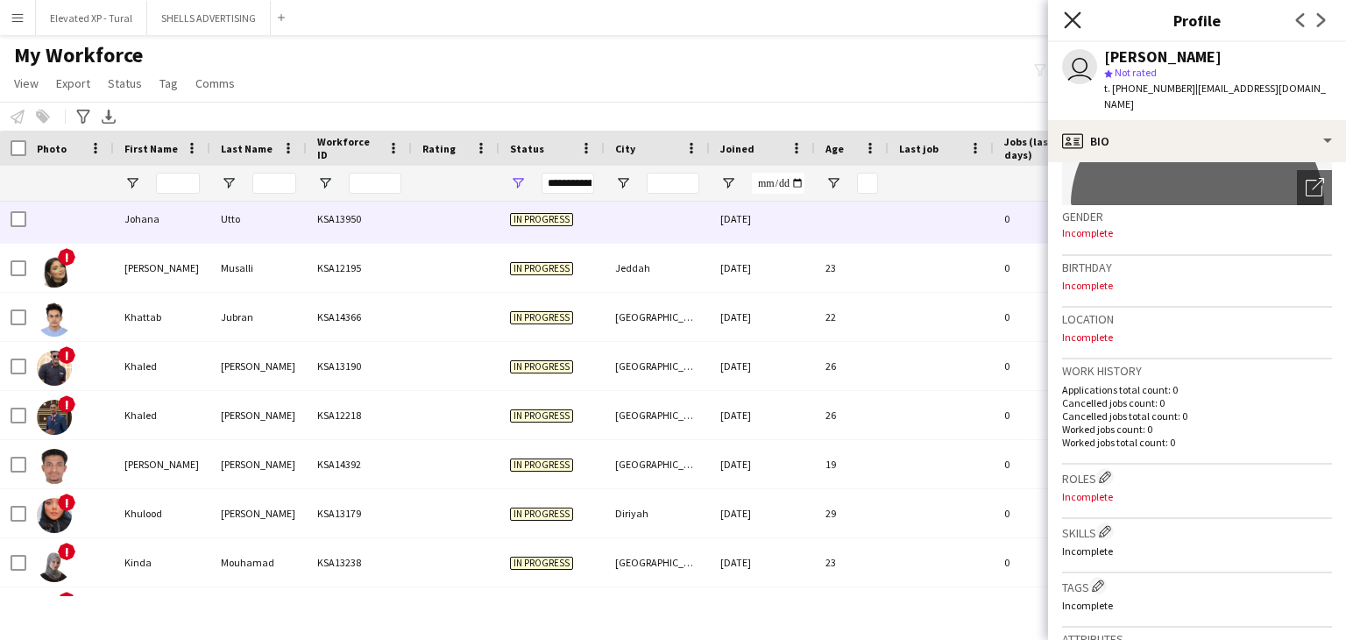
click at [1074, 19] on icon "Close pop-in" at bounding box center [1072, 19] width 17 height 17
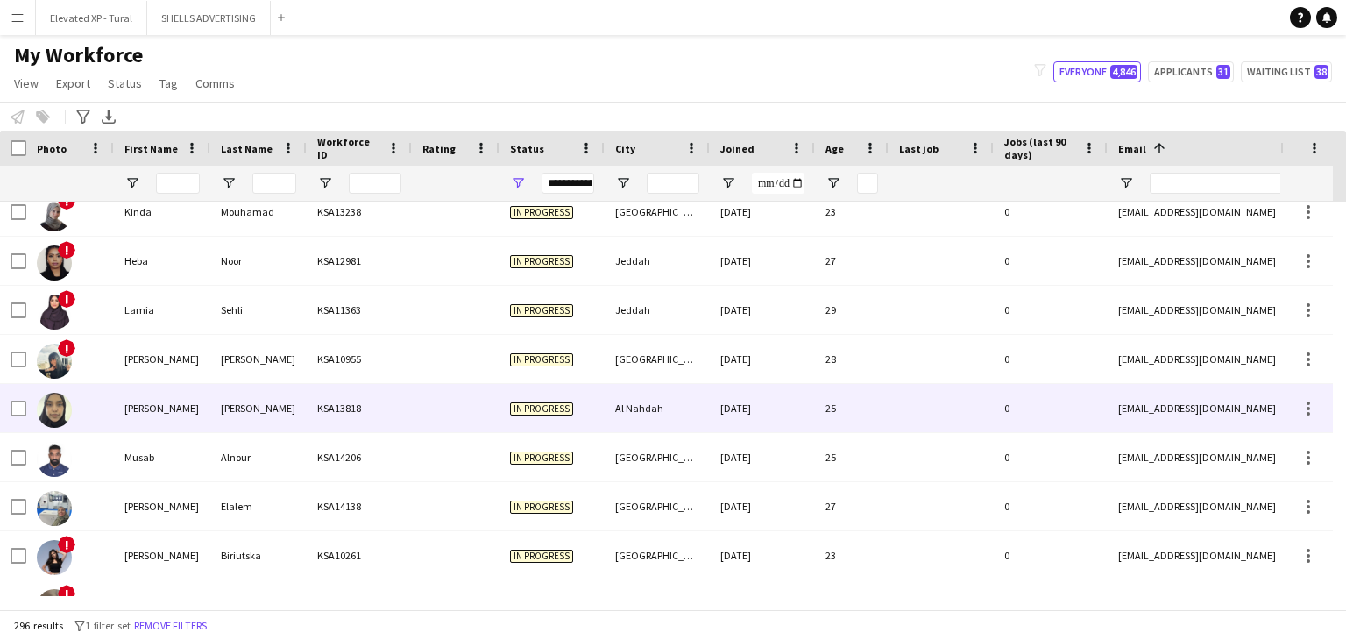
scroll to position [6874, 0]
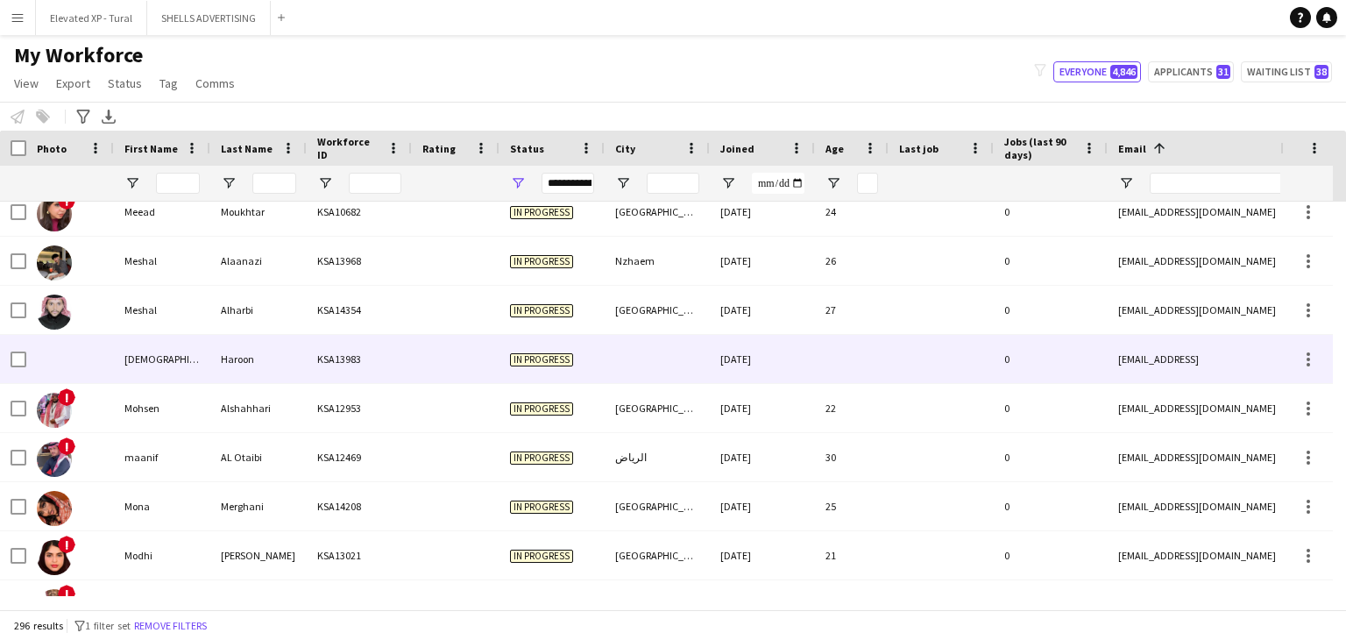
click at [344, 353] on div "KSA13983" at bounding box center [359, 359] width 105 height 48
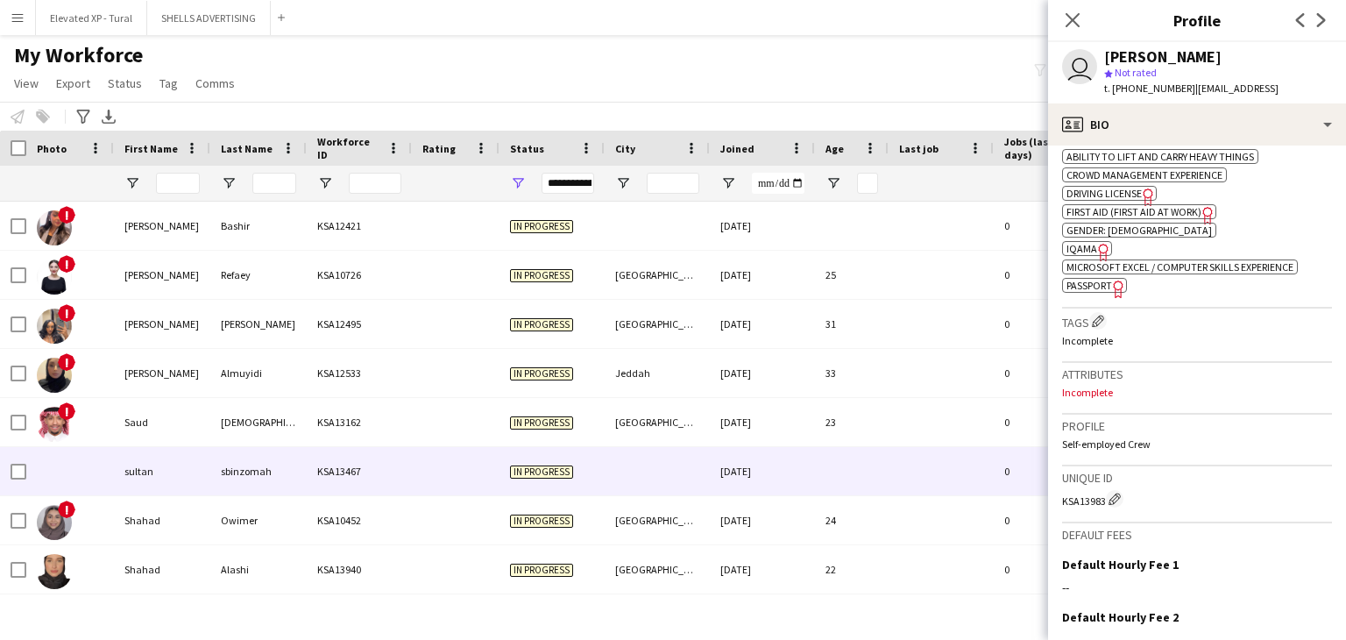
click at [201, 464] on div "sultan" at bounding box center [162, 471] width 96 height 48
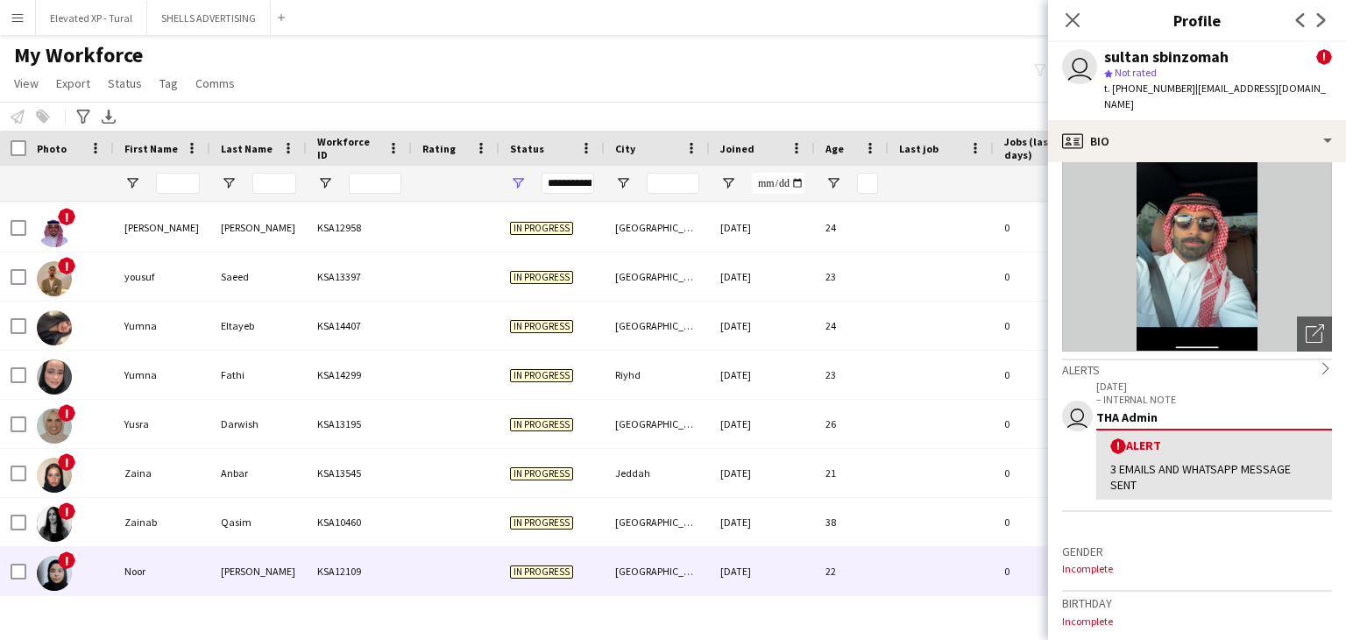
click at [223, 566] on div "[PERSON_NAME]" at bounding box center [258, 571] width 96 height 48
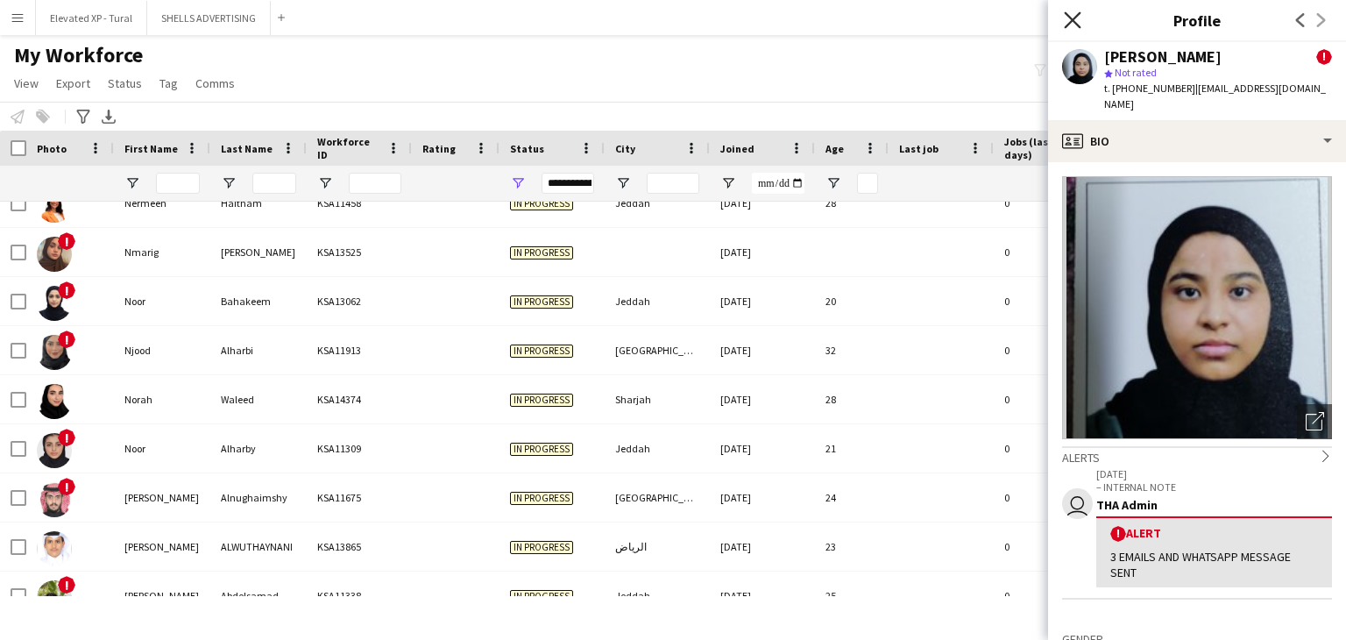
click at [1078, 25] on icon at bounding box center [1072, 19] width 17 height 17
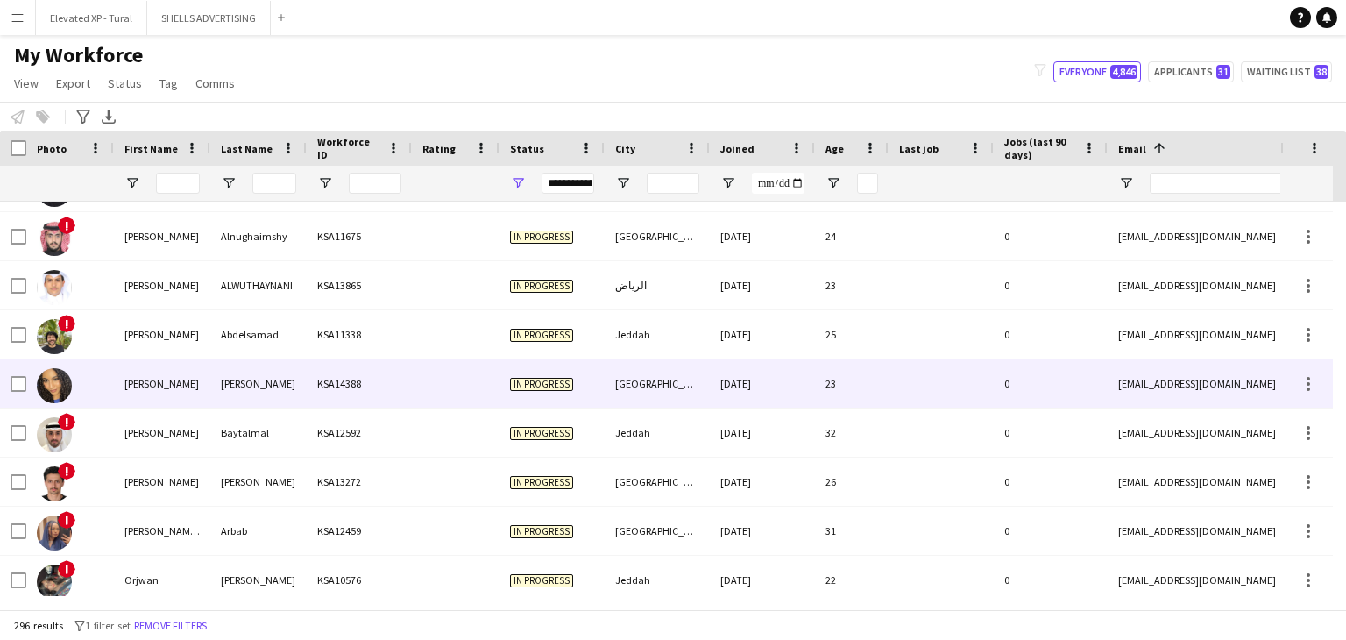
scroll to position [10097, 0]
click at [182, 375] on div "Ola haider" at bounding box center [162, 381] width 96 height 48
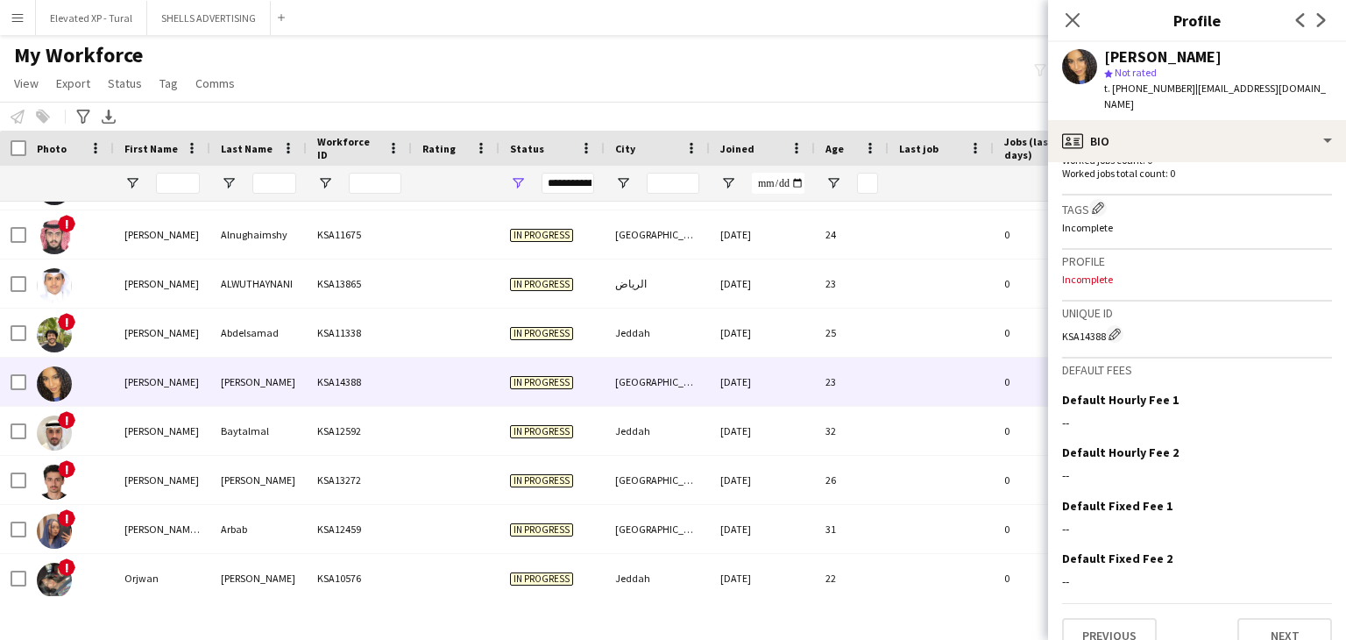
scroll to position [511, 0]
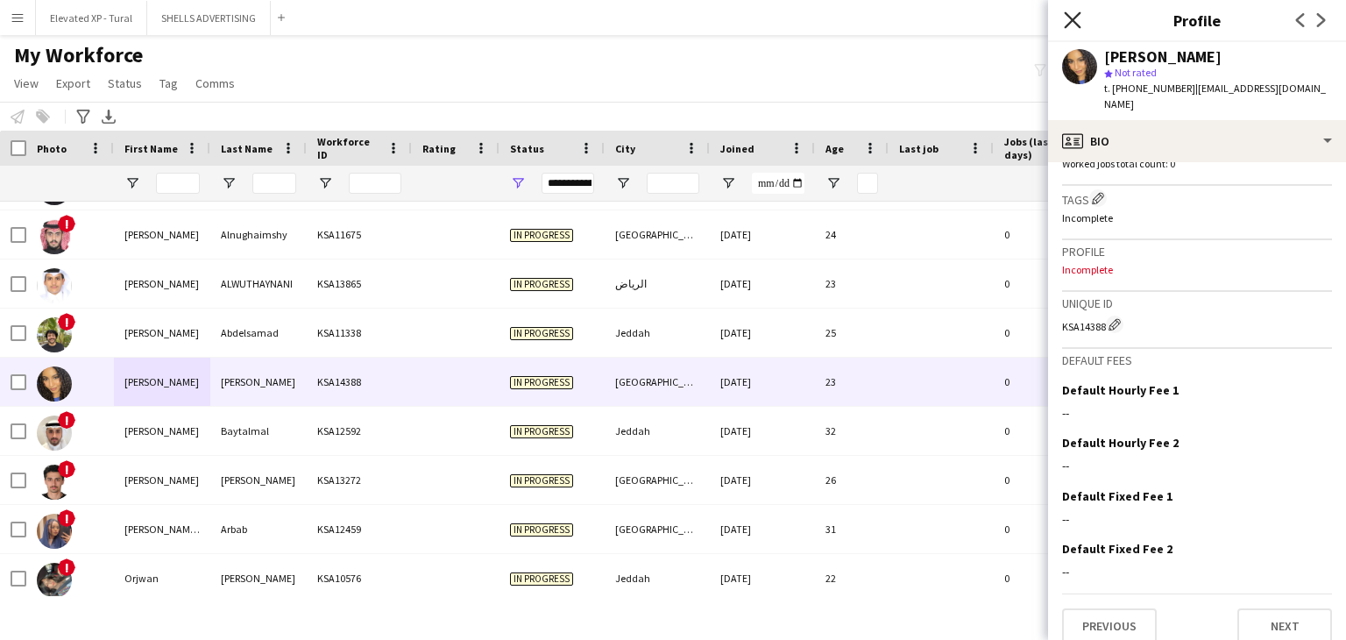
click at [1076, 22] on icon "Close pop-in" at bounding box center [1072, 19] width 17 height 17
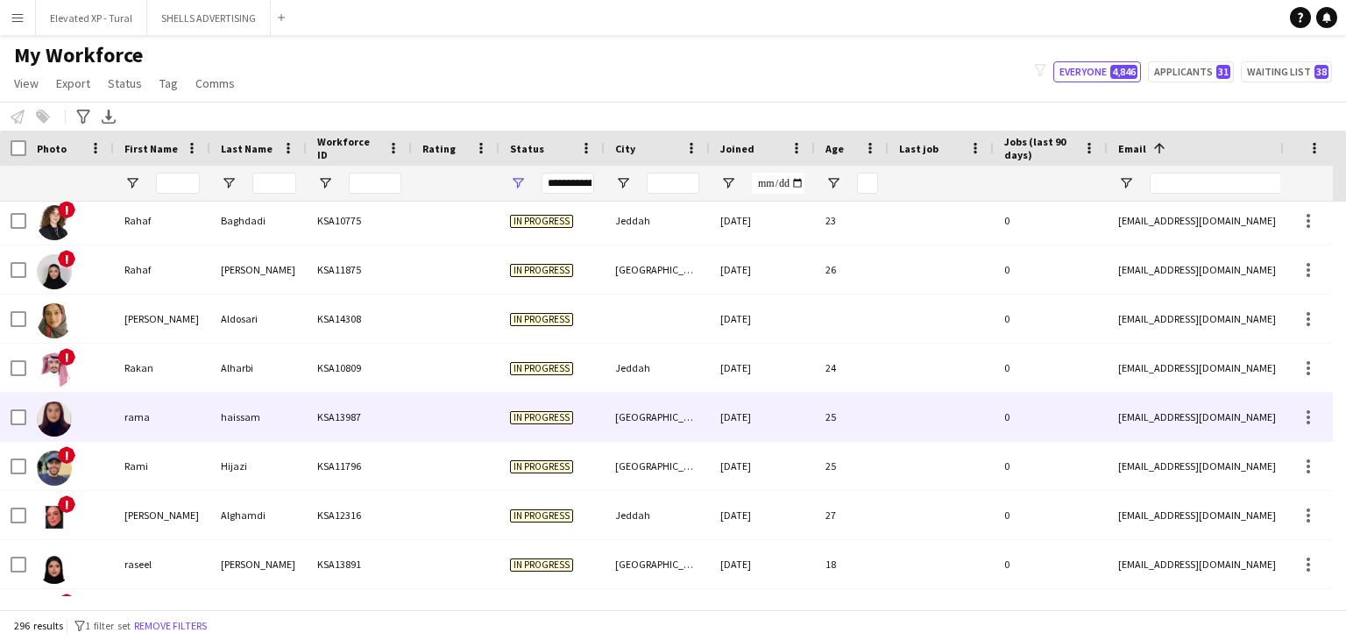
scroll to position [10933, 0]
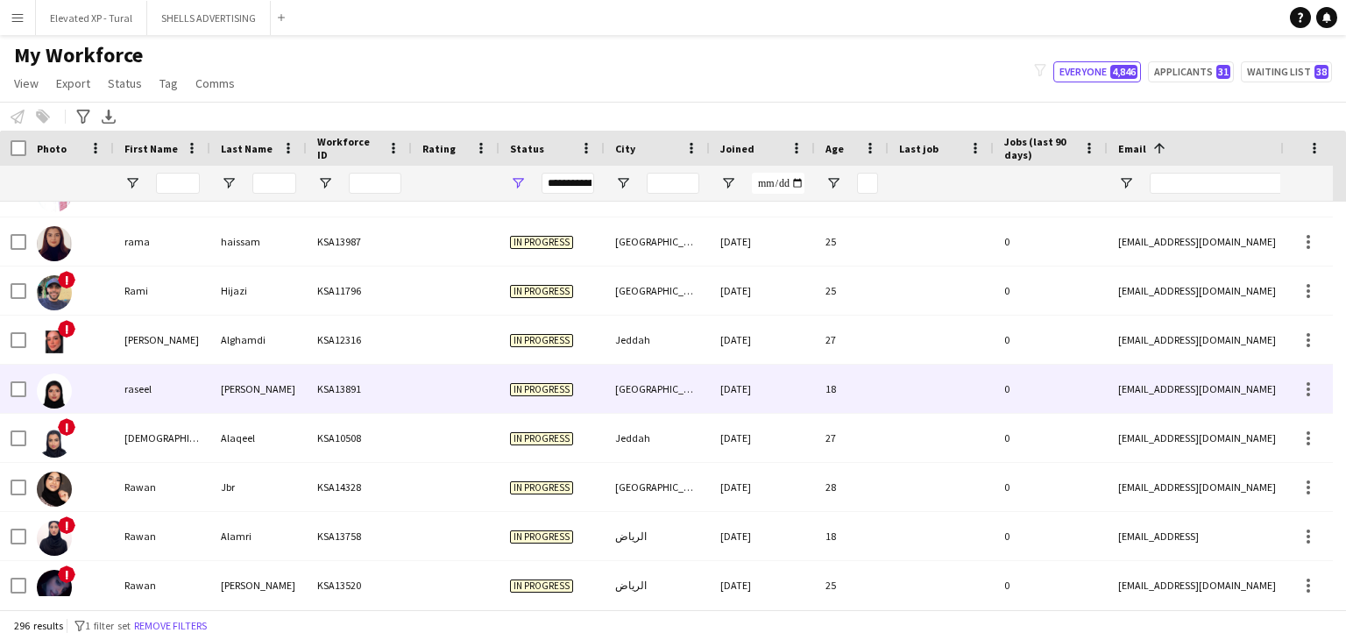
click at [172, 388] on div "raseel" at bounding box center [162, 388] width 96 height 48
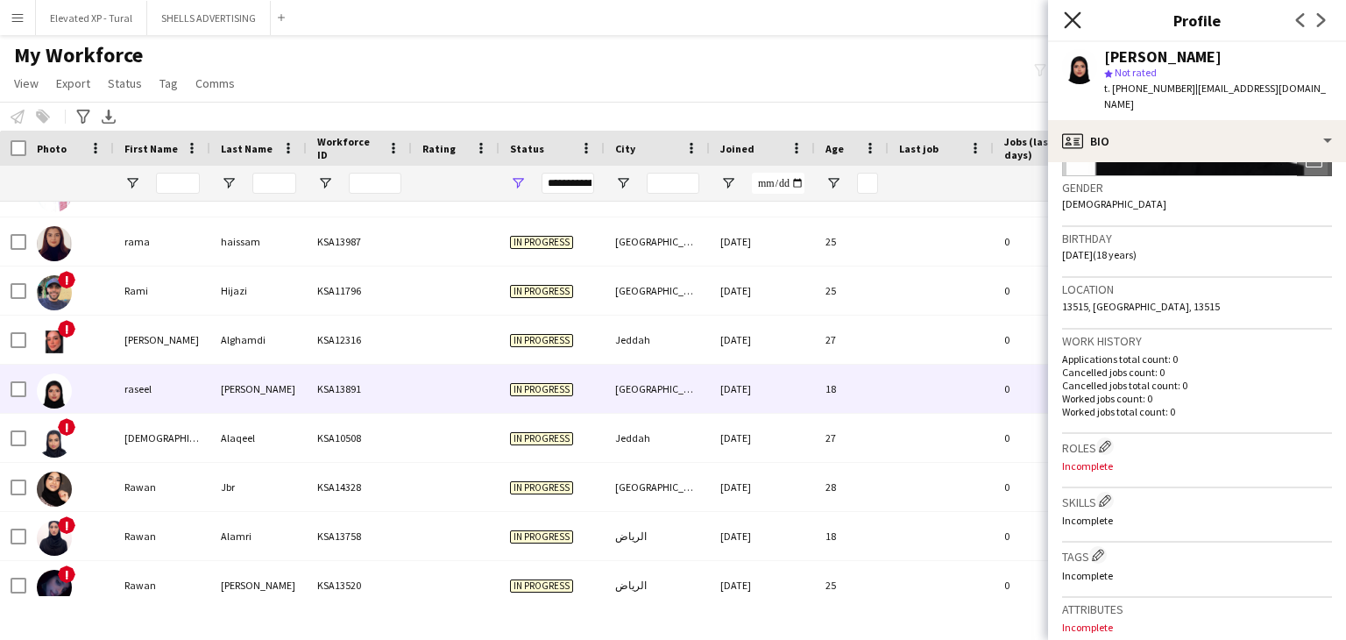
click at [1082, 25] on app-icon "Close pop-in" at bounding box center [1072, 20] width 25 height 25
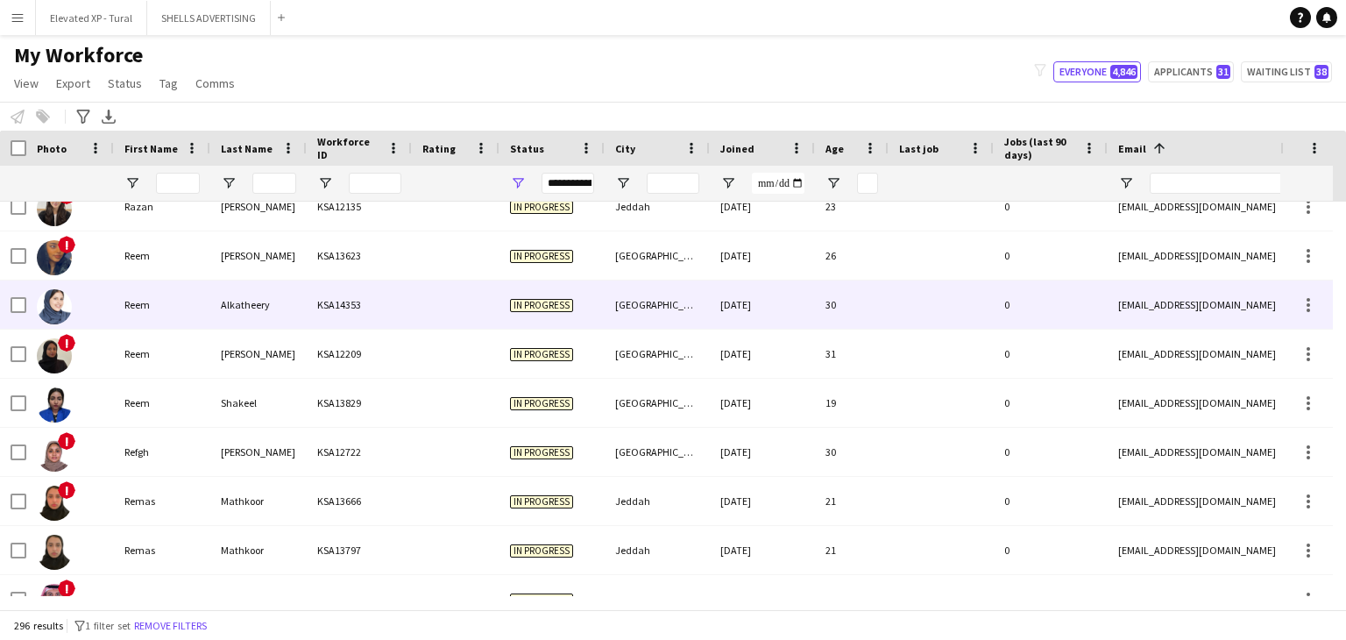
click at [214, 297] on div "Alkatheery" at bounding box center [258, 304] width 96 height 48
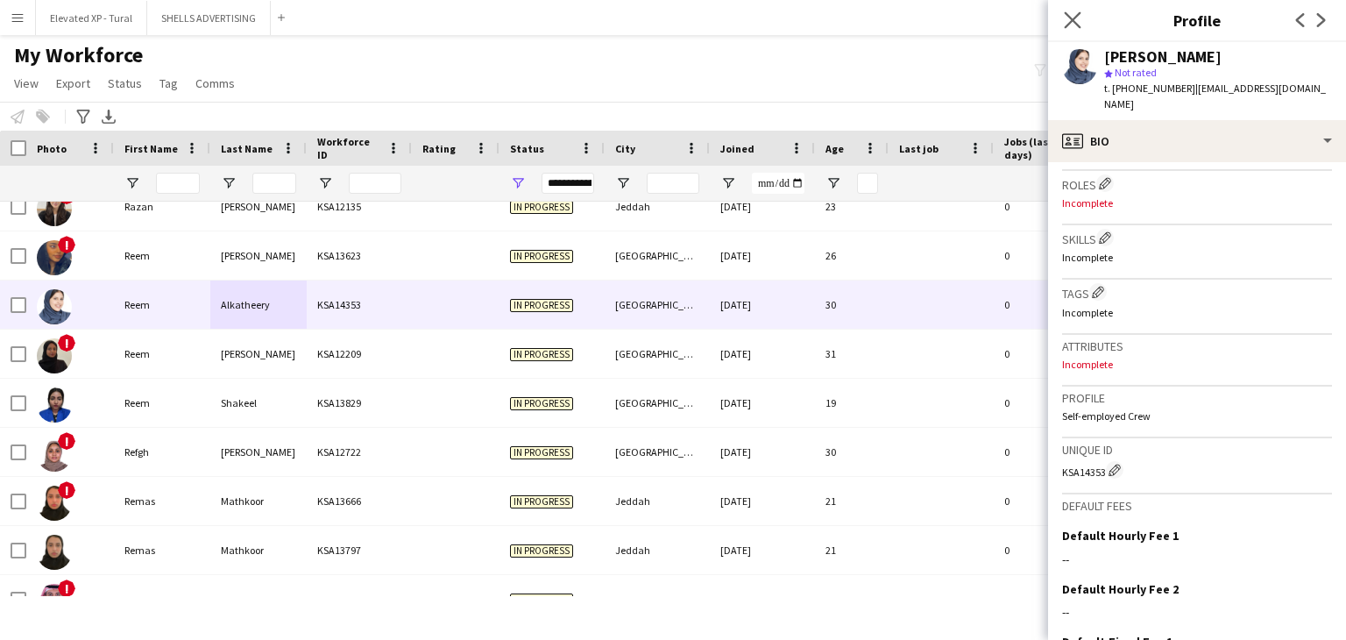
click at [1082, 18] on app-icon "Close pop-in" at bounding box center [1072, 20] width 25 height 25
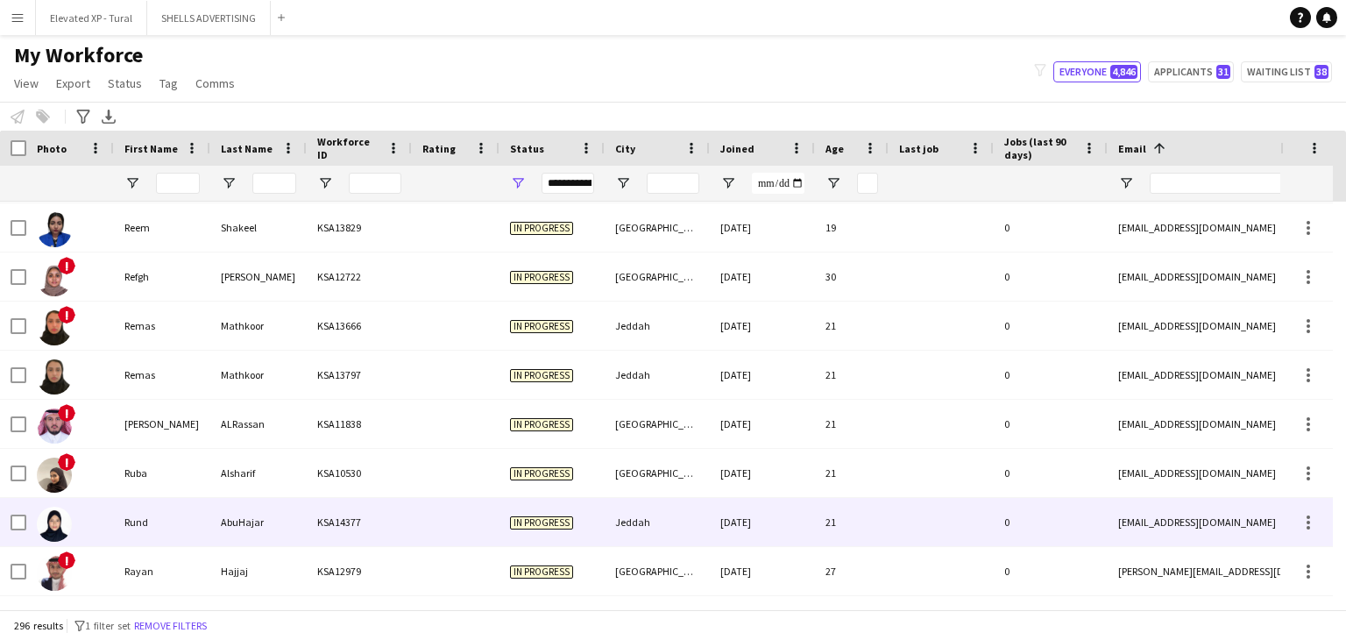
click at [211, 512] on div "AbuHajar" at bounding box center [258, 522] width 96 height 48
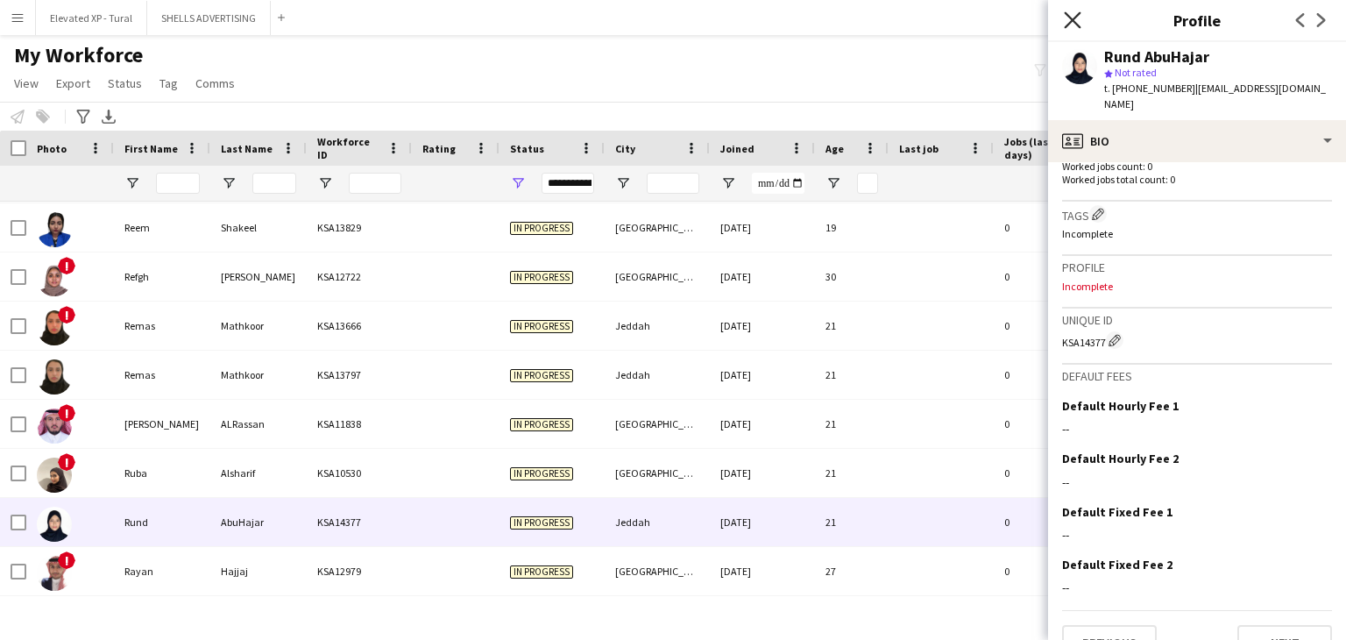
click at [1071, 15] on icon "Close pop-in" at bounding box center [1072, 19] width 17 height 17
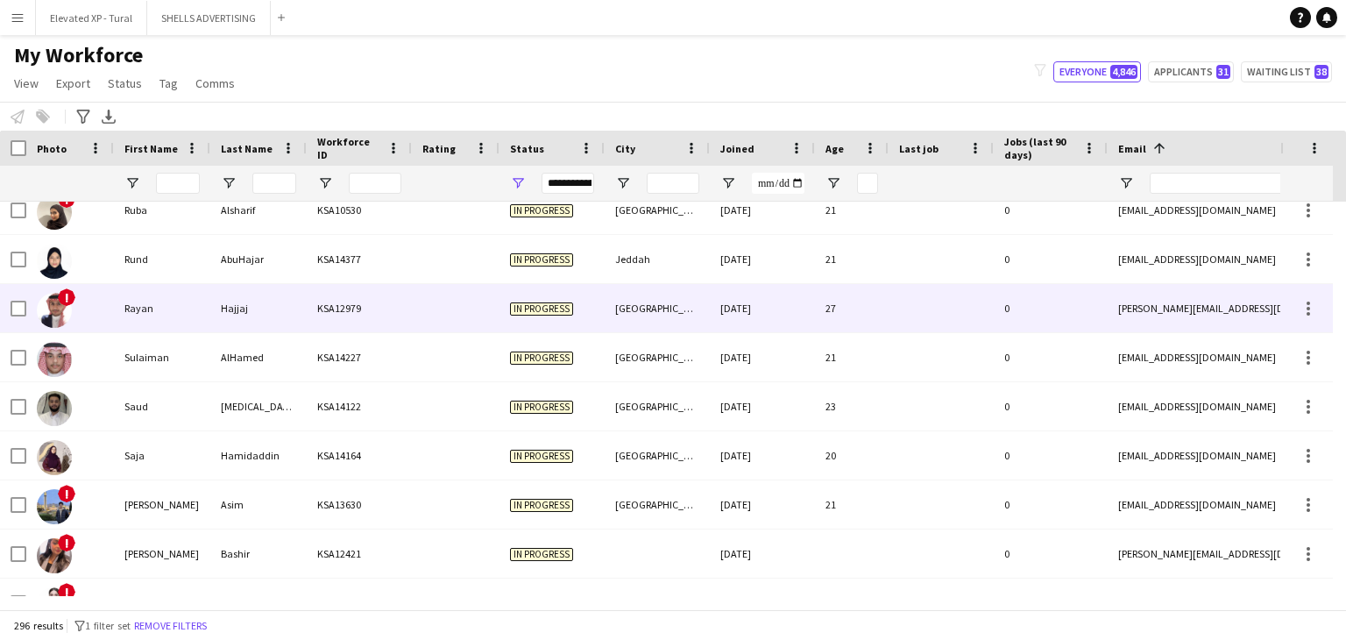
click at [695, 320] on div "[GEOGRAPHIC_DATA]" at bounding box center [656, 308] width 105 height 48
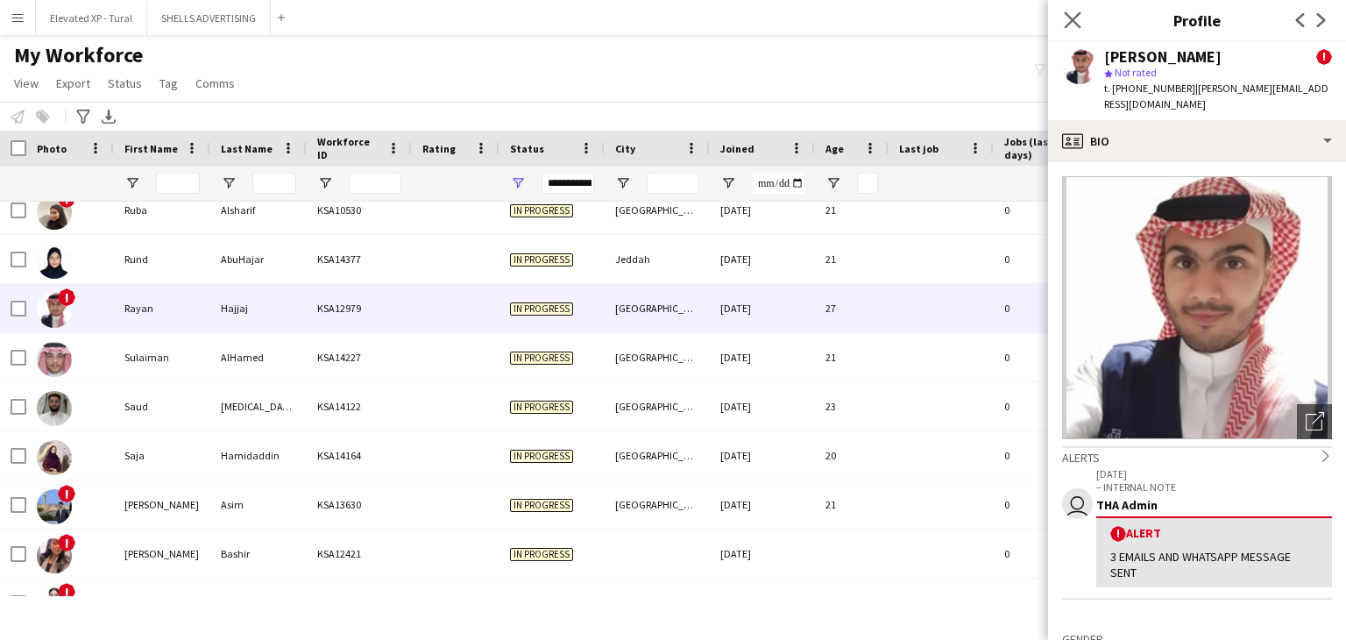
click at [1072, 10] on app-icon "Close pop-in" at bounding box center [1072, 20] width 25 height 25
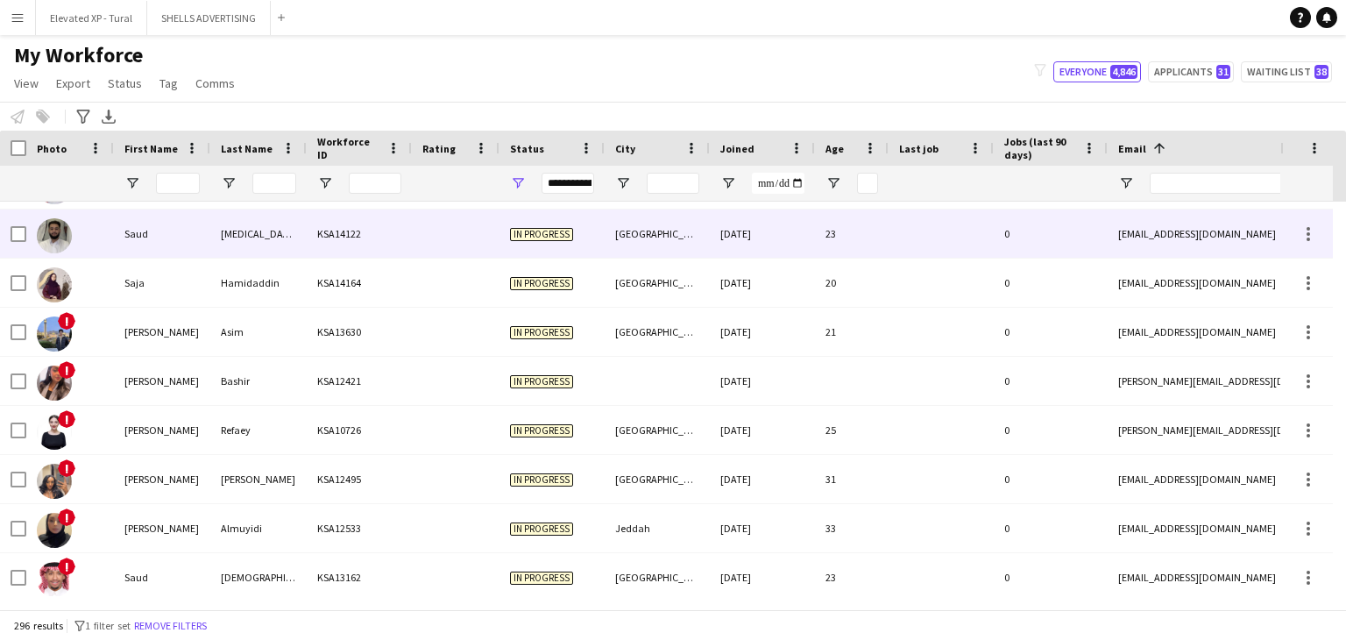
scroll to position [12112, 0]
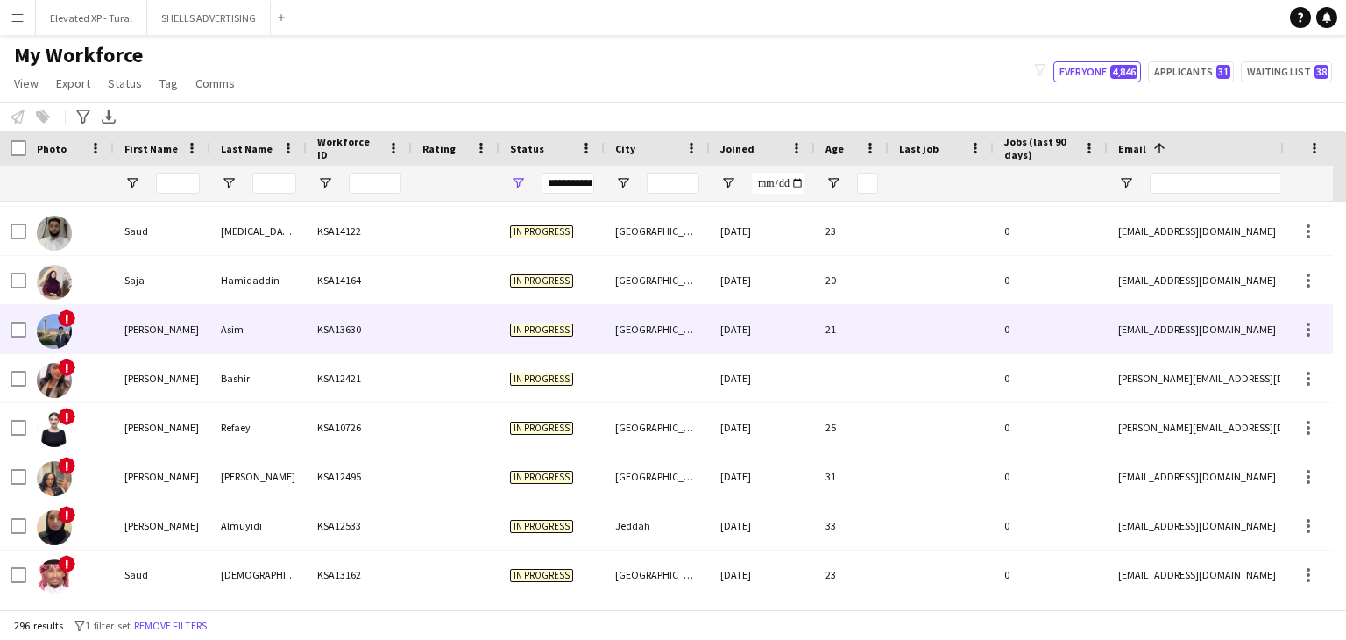
click at [248, 326] on div "Asim" at bounding box center [258, 329] width 96 height 48
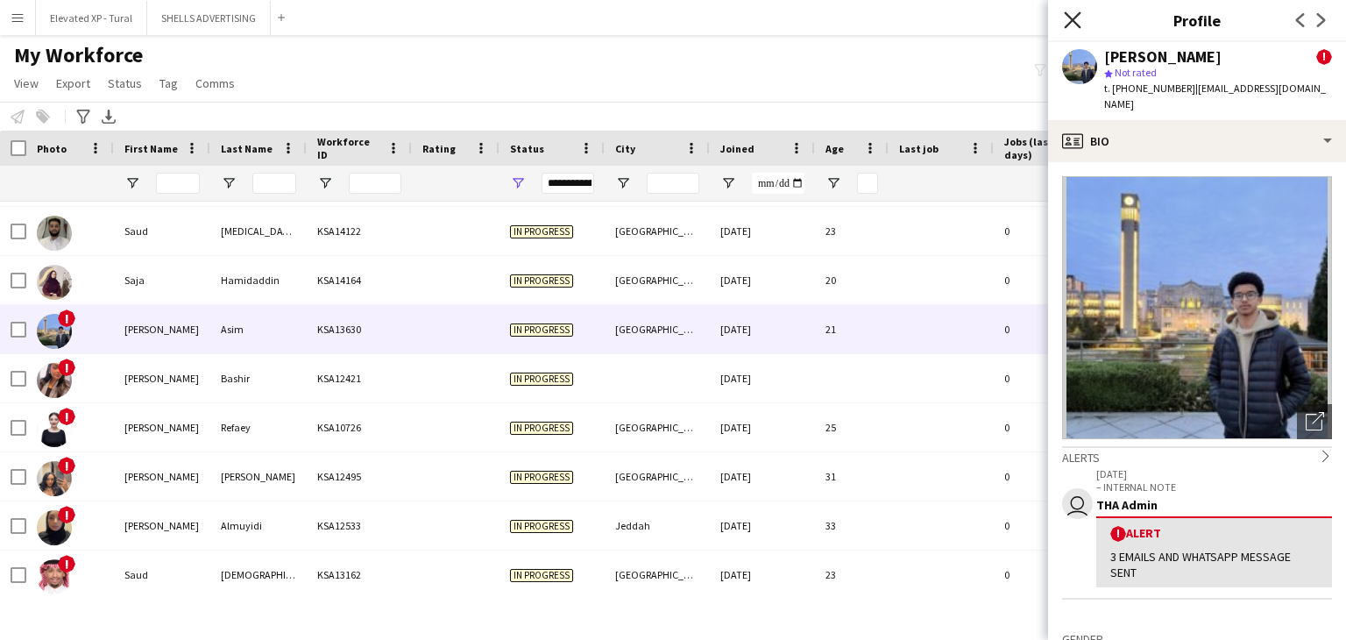
click at [1074, 18] on icon at bounding box center [1072, 19] width 17 height 17
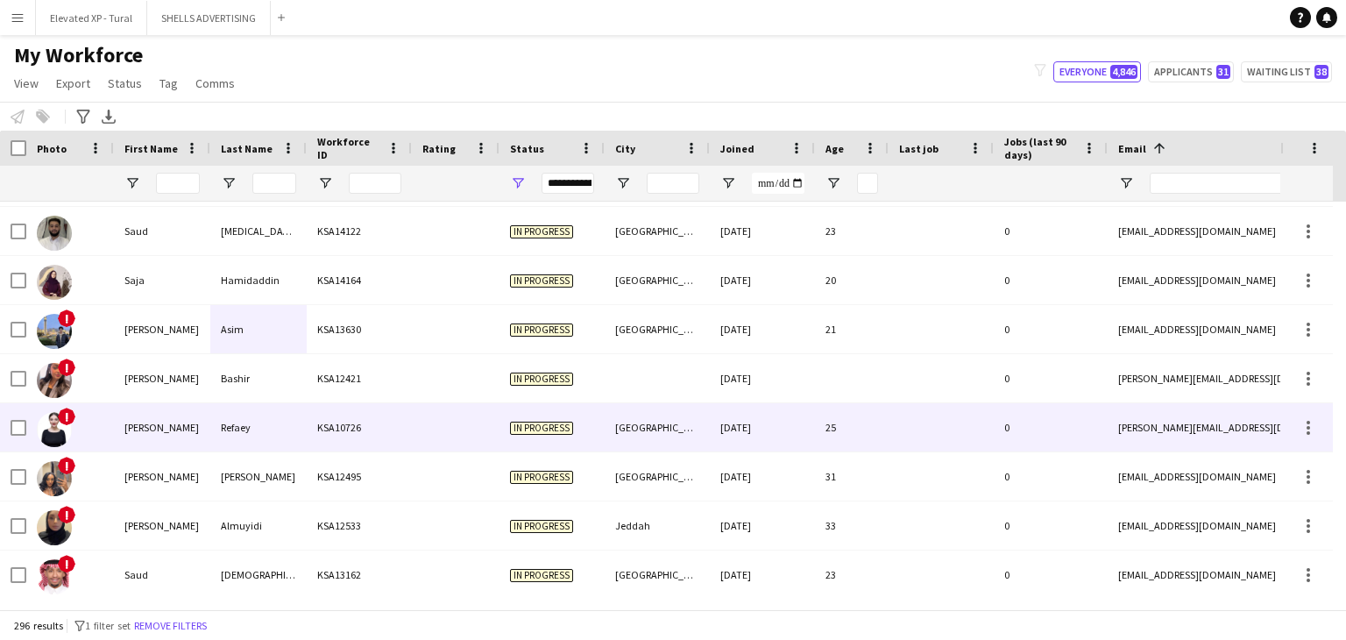
click at [244, 421] on div "Refaey" at bounding box center [258, 427] width 96 height 48
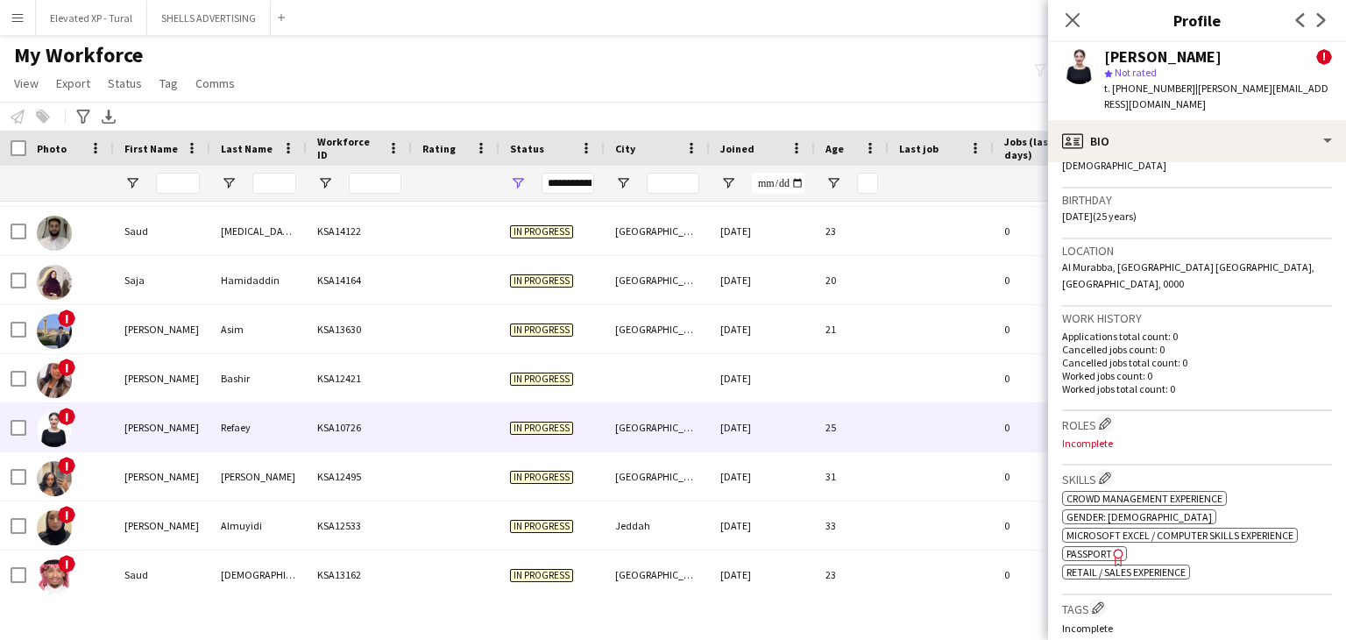
scroll to position [788, 0]
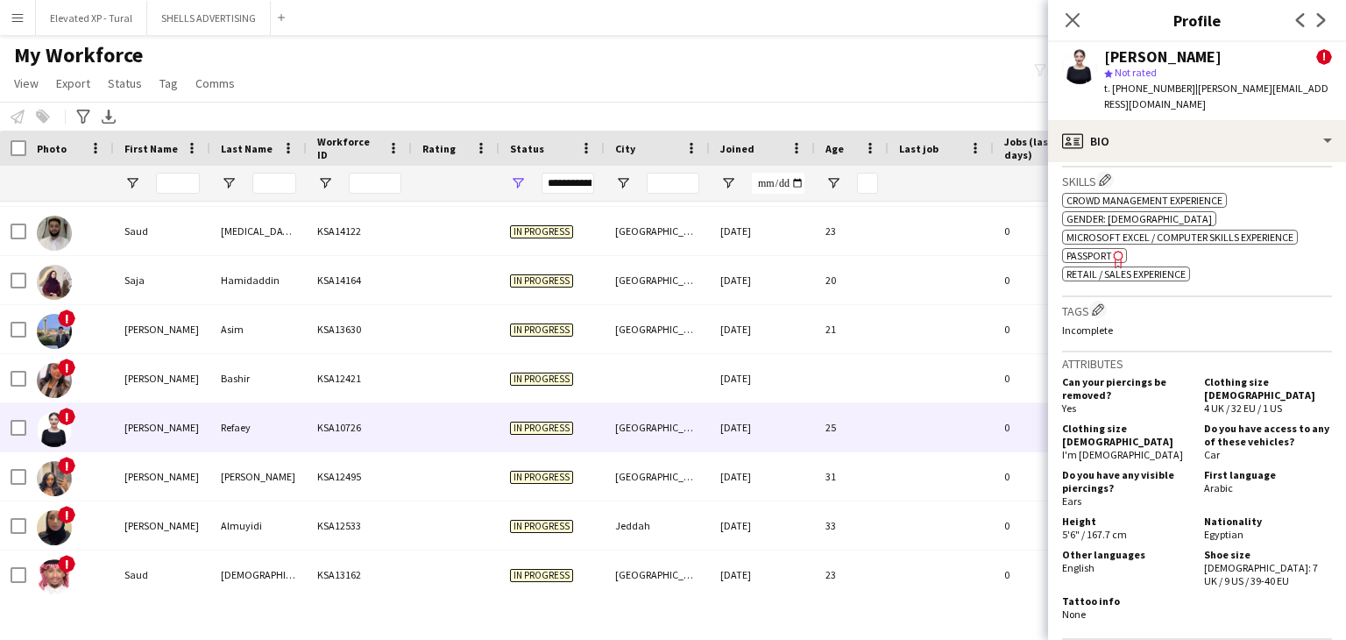
click at [1088, 249] on span "Passport" at bounding box center [1089, 255] width 46 height 13
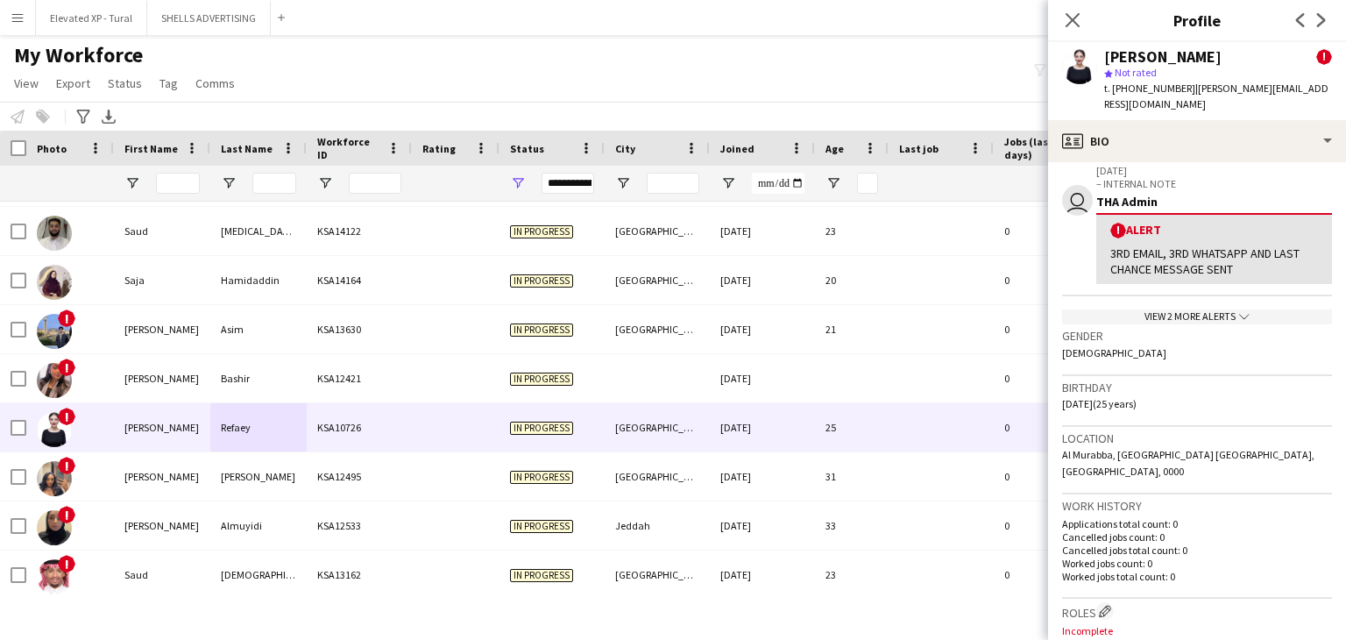
scroll to position [295, 0]
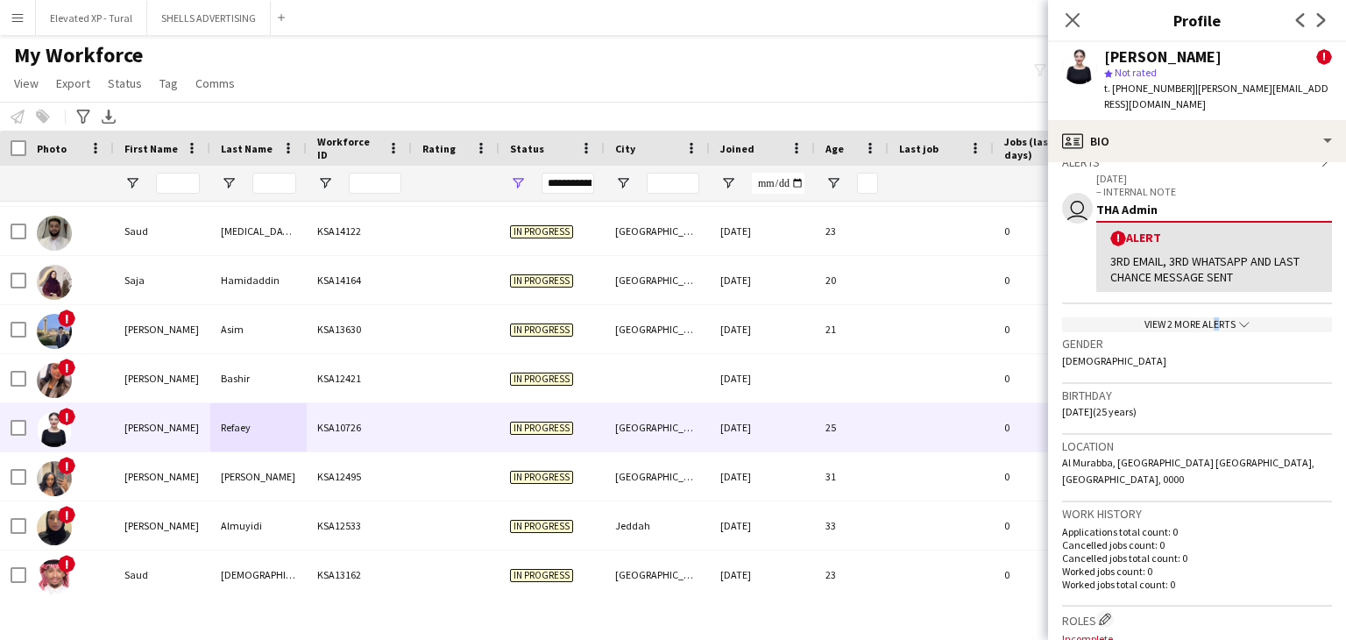
click at [1204, 317] on div "View 2 more alerts chevron-down" at bounding box center [1197, 324] width 270 height 15
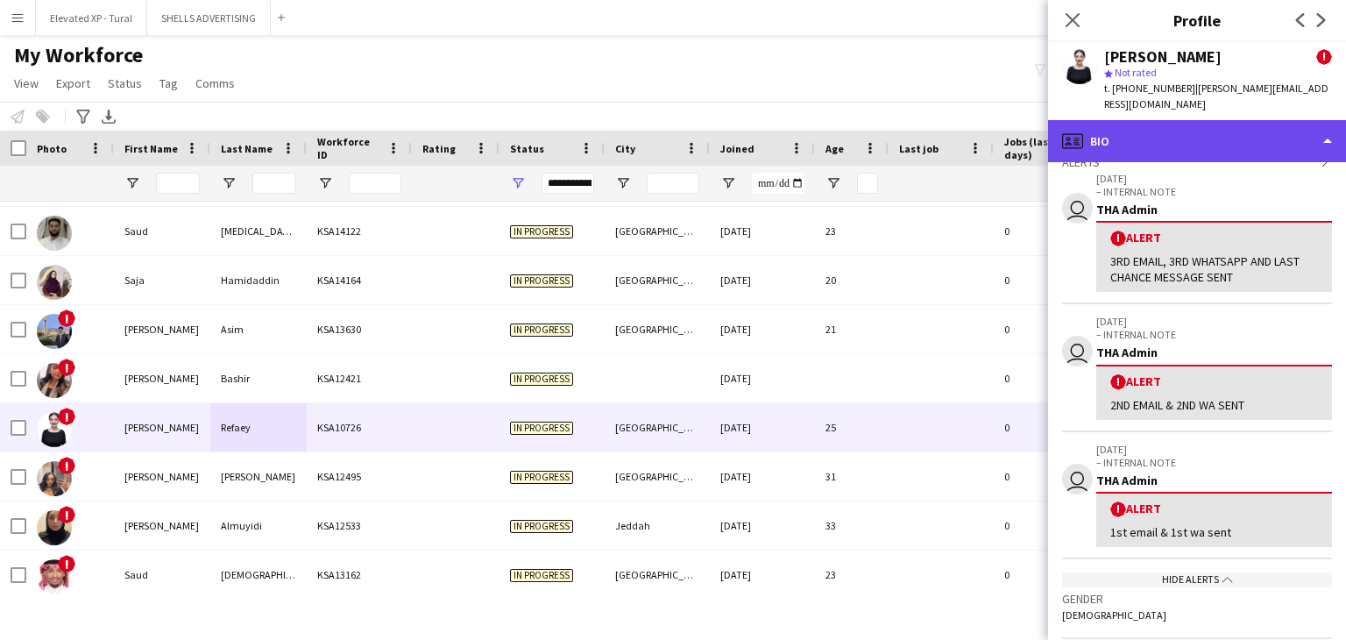
click at [1149, 120] on div "profile Bio" at bounding box center [1197, 141] width 298 height 42
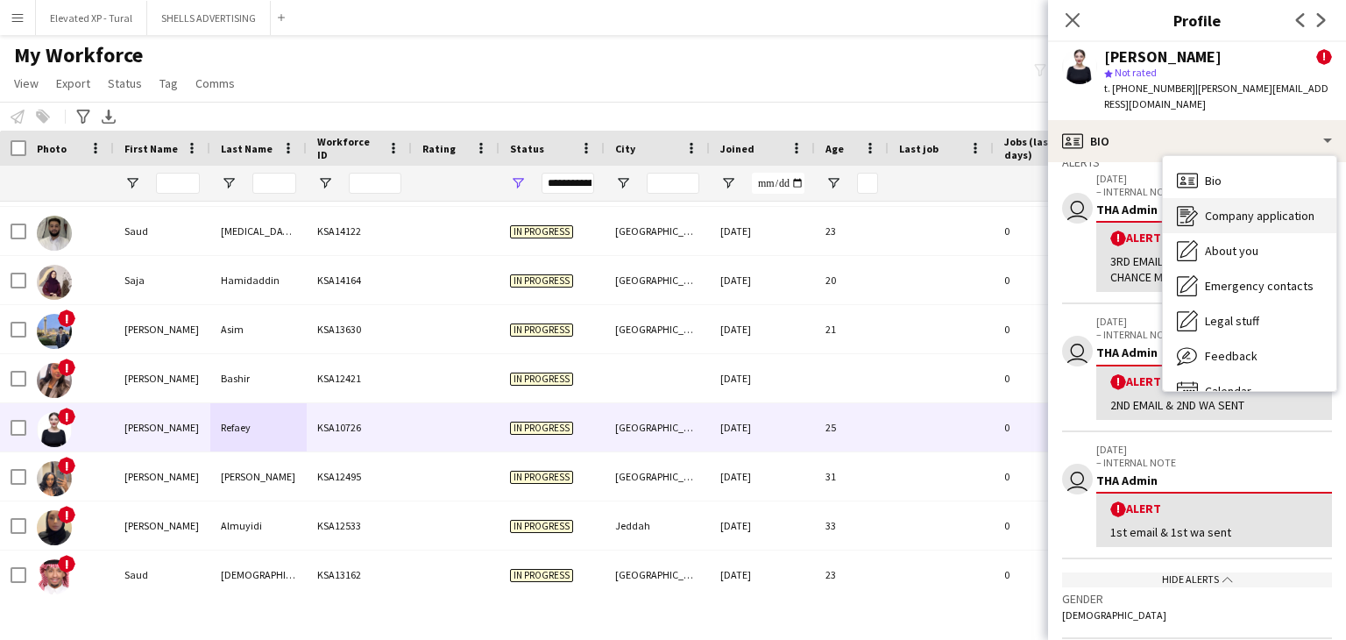
click at [1255, 208] on span "Company application" at bounding box center [1260, 216] width 110 height 16
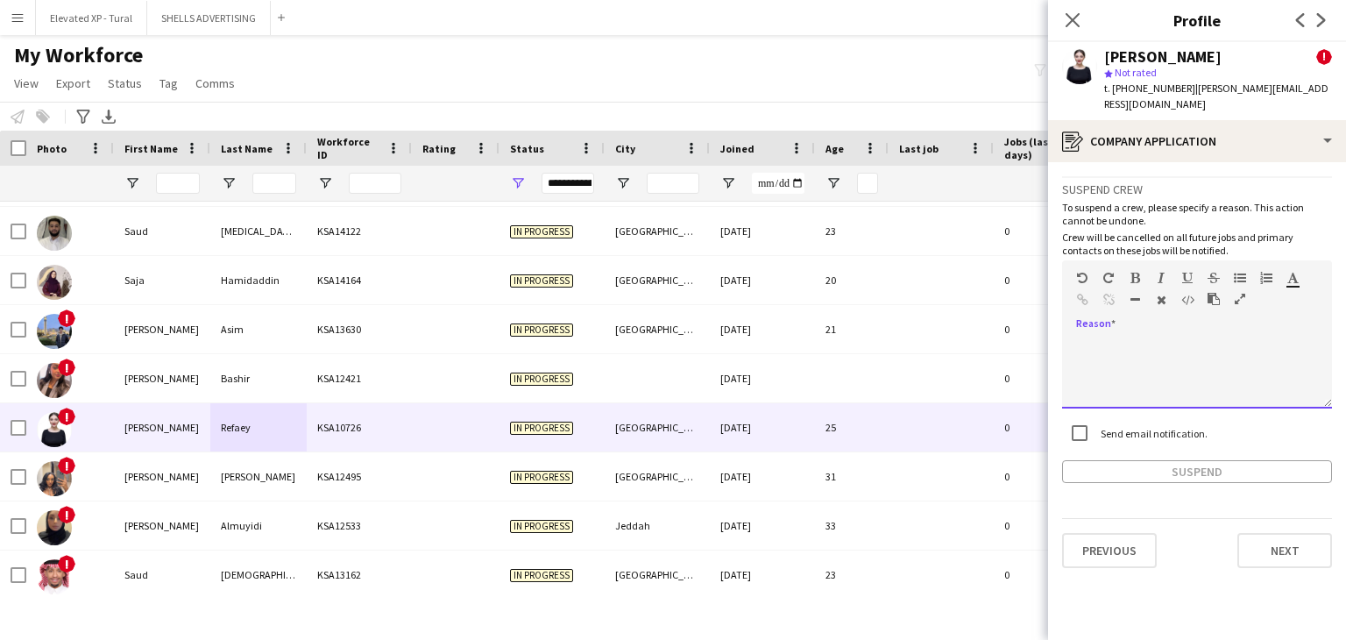
click at [1111, 338] on div at bounding box center [1197, 373] width 270 height 70
click at [1226, 363] on div "**********" at bounding box center [1197, 373] width 270 height 70
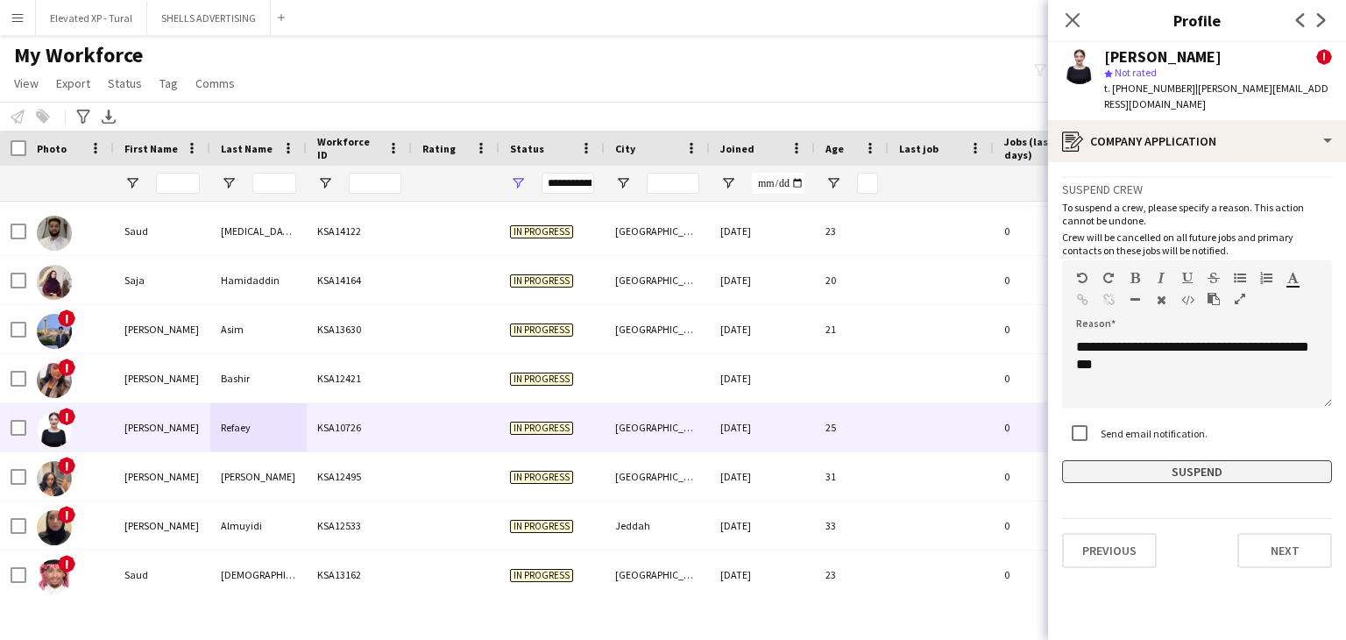
click at [1193, 460] on button "Suspend" at bounding box center [1197, 471] width 270 height 23
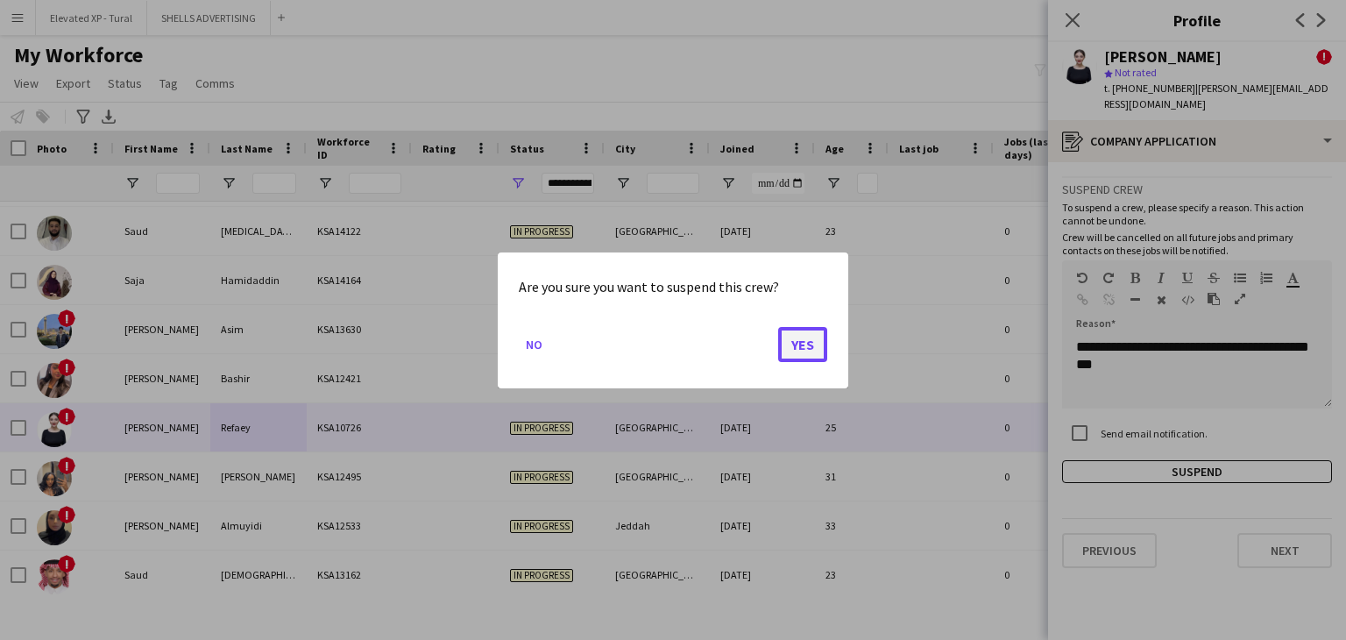
click at [802, 348] on button "Yes" at bounding box center [802, 343] width 49 height 35
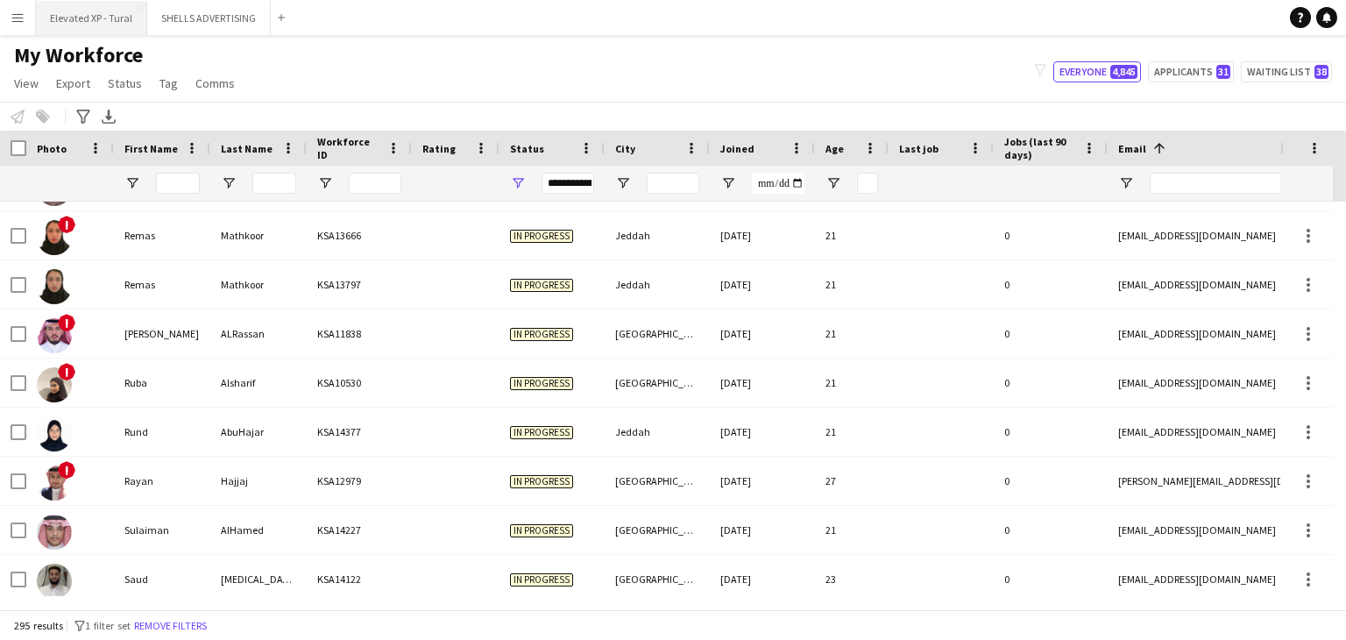
scroll to position [11762, 0]
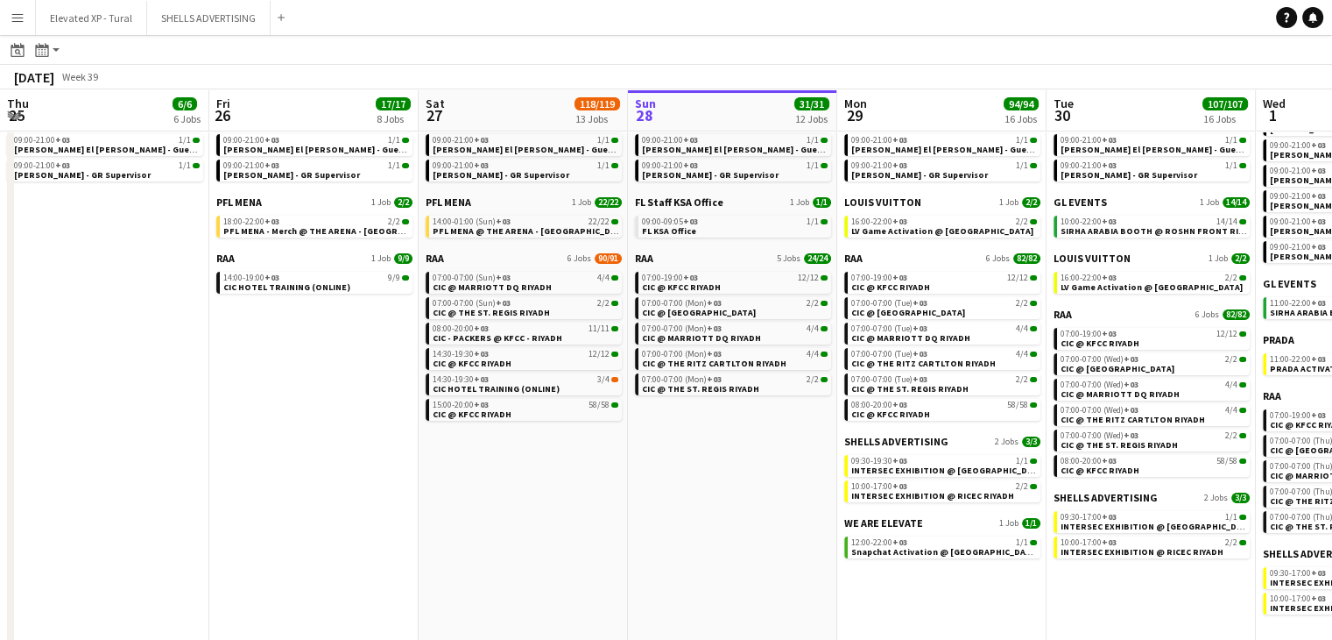
scroll to position [0, 419]
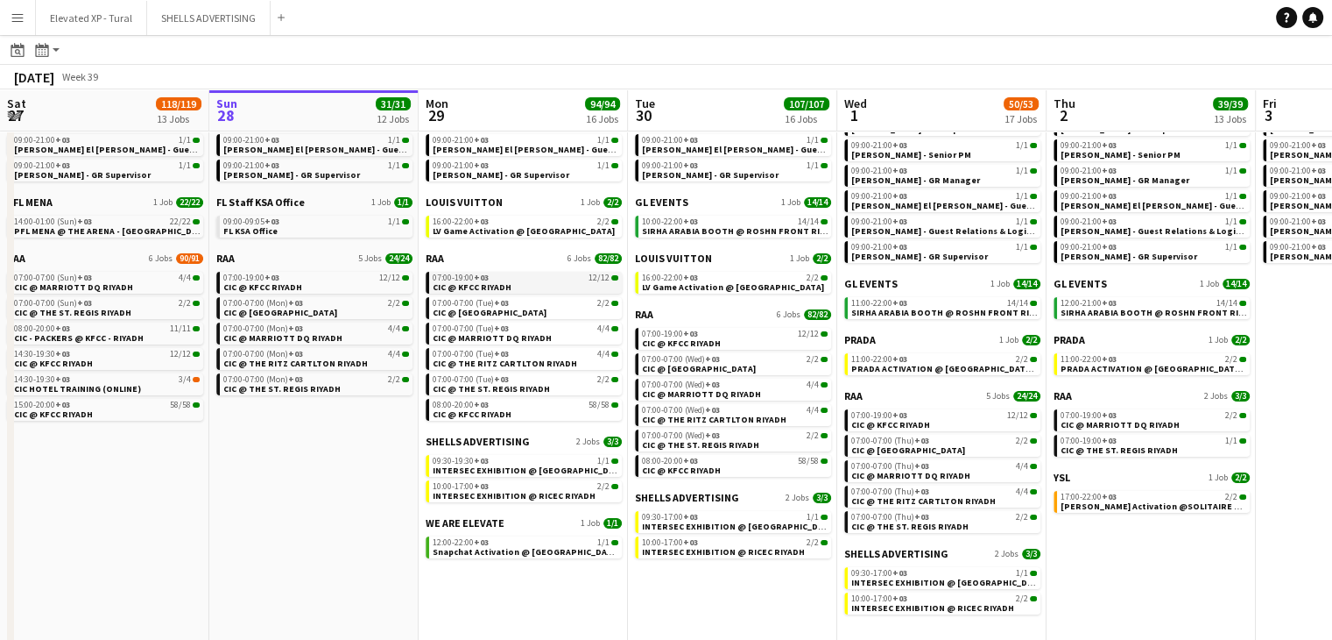
click at [543, 279] on div "07:00-19:00 +03 12/12" at bounding box center [526, 277] width 186 height 9
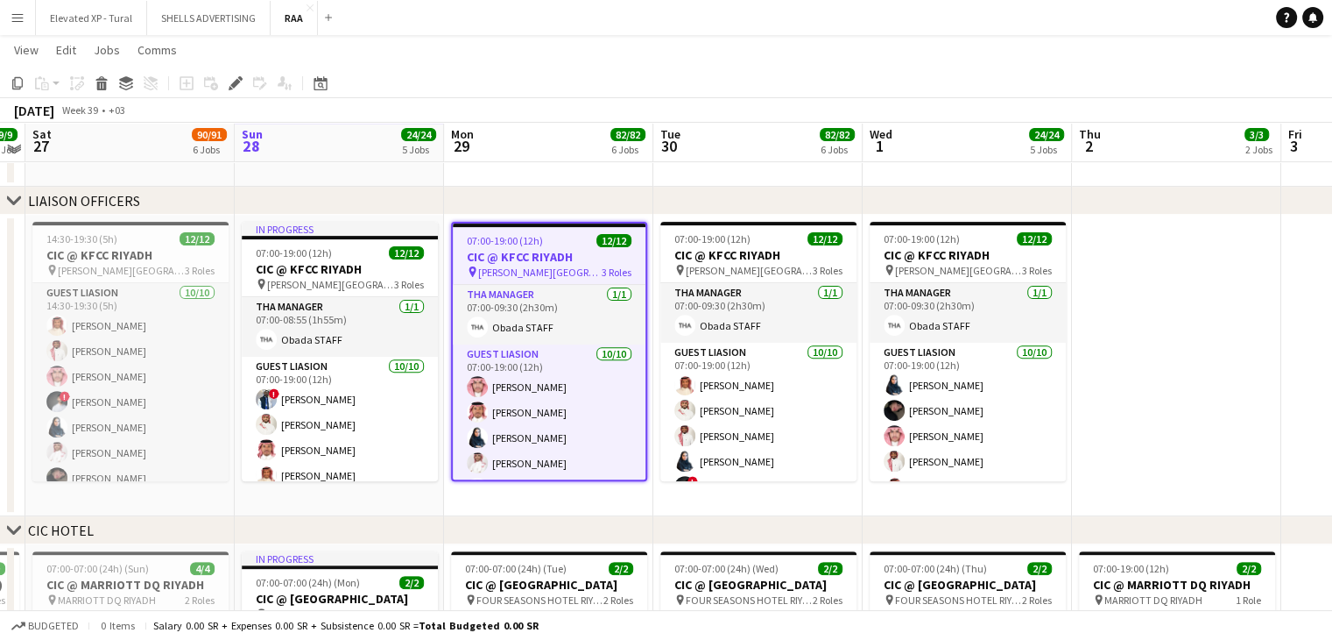
scroll to position [578, 0]
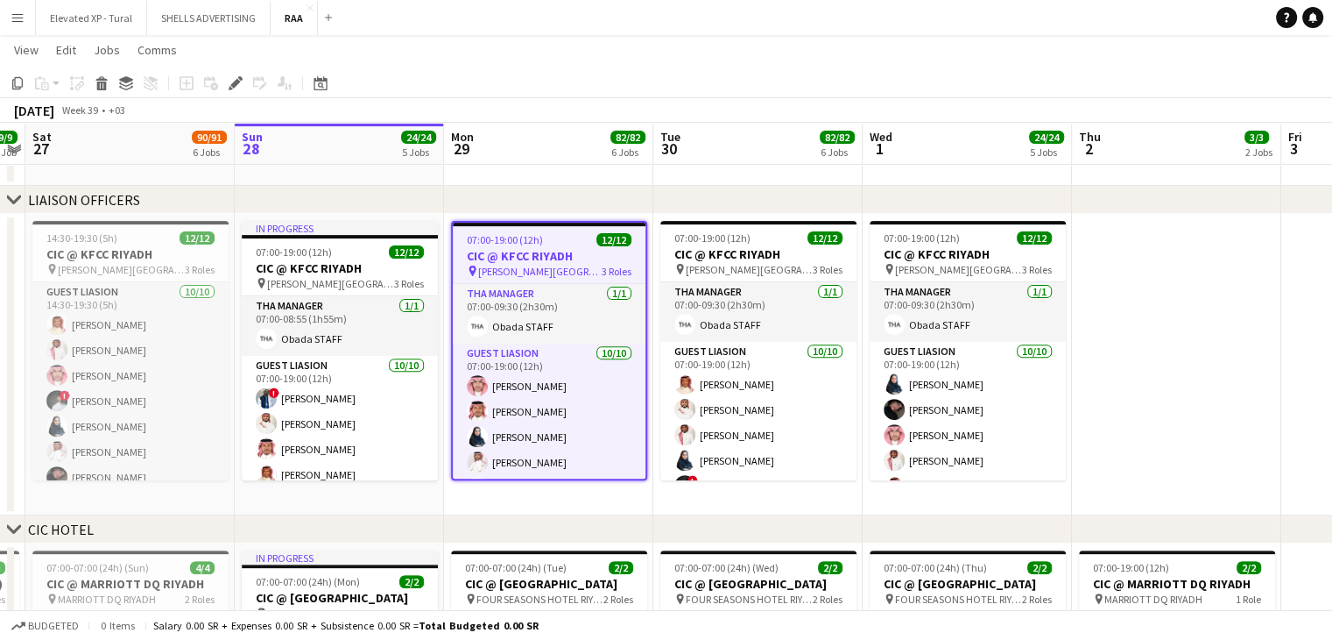
click at [599, 260] on h3 "CIC @ KFCC RIYADH" at bounding box center [549, 256] width 193 height 16
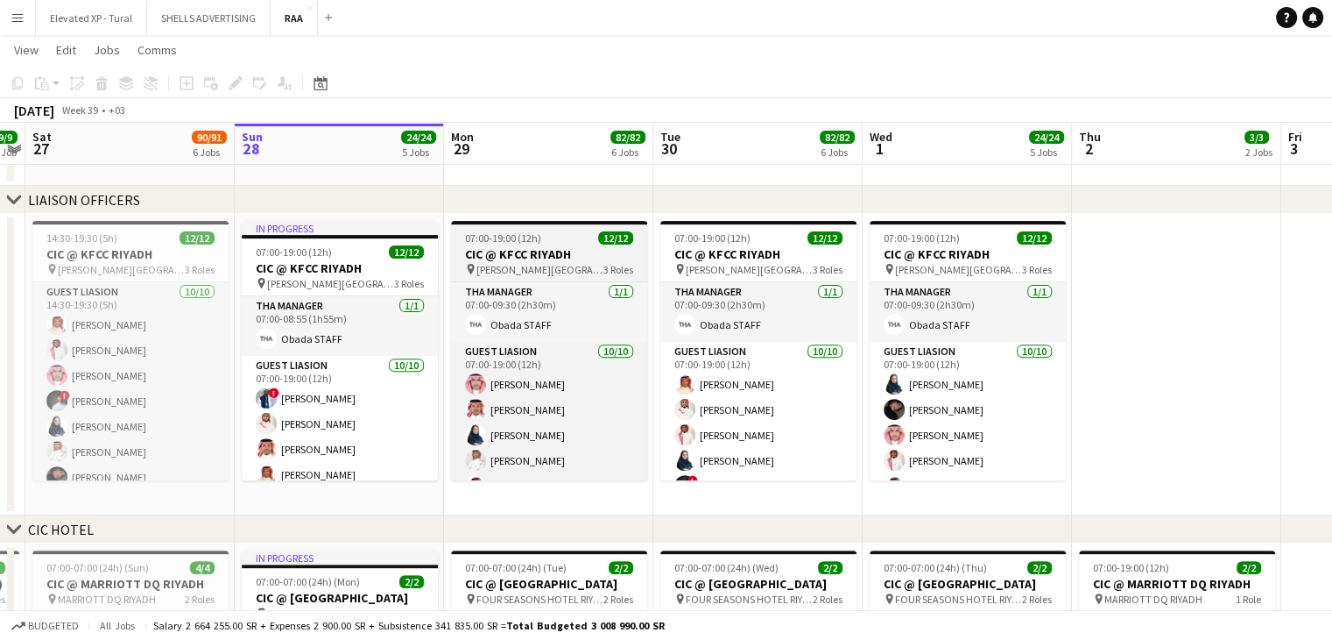
click at [599, 260] on h3 "CIC @ KFCC RIYADH" at bounding box center [549, 254] width 196 height 16
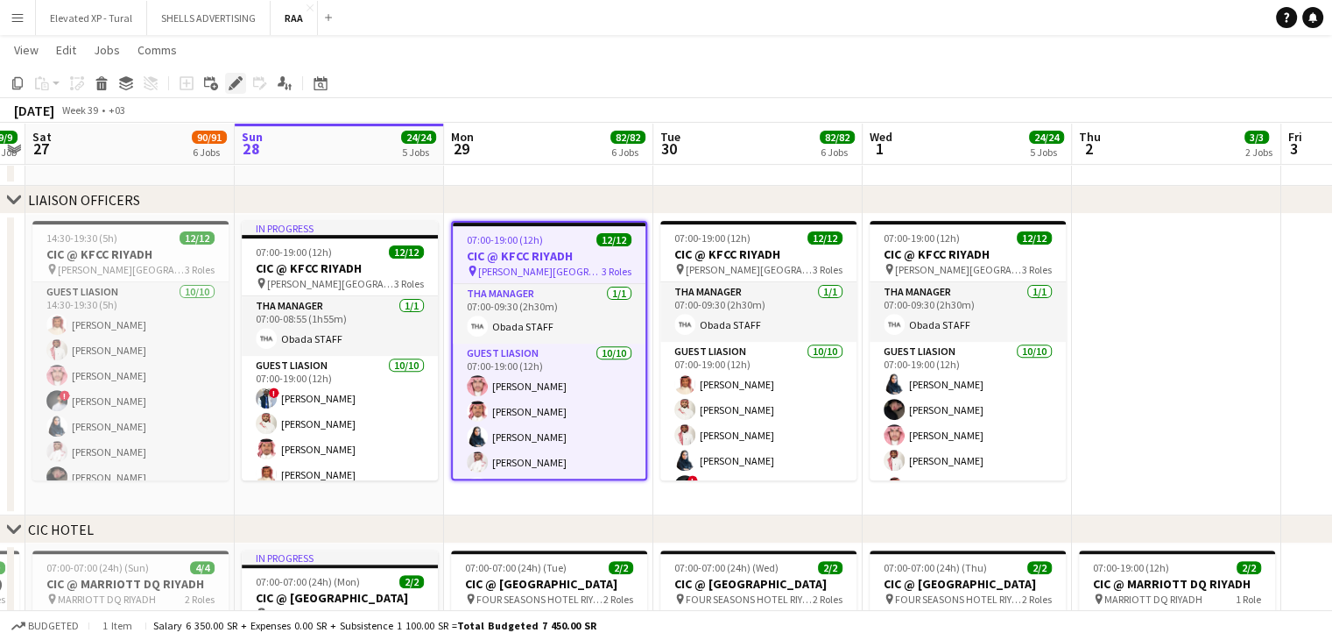
click at [237, 78] on icon "Edit" at bounding box center [236, 83] width 14 height 14
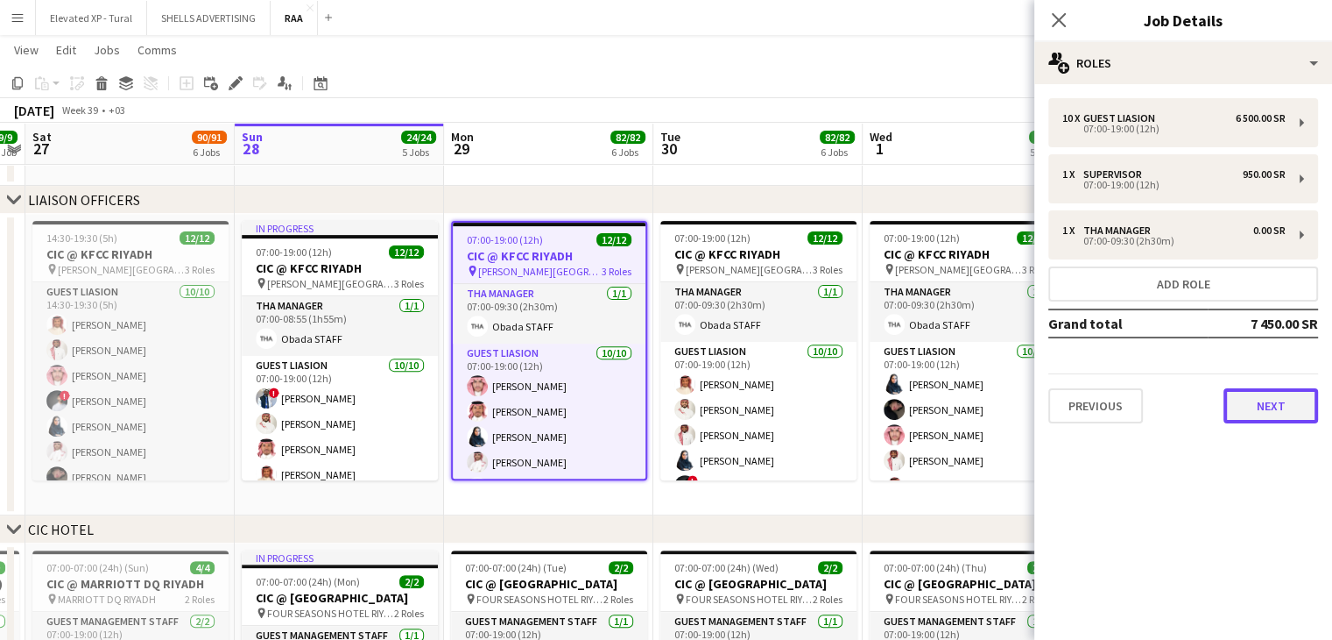
click at [1268, 407] on button "Next" at bounding box center [1271, 405] width 95 height 35
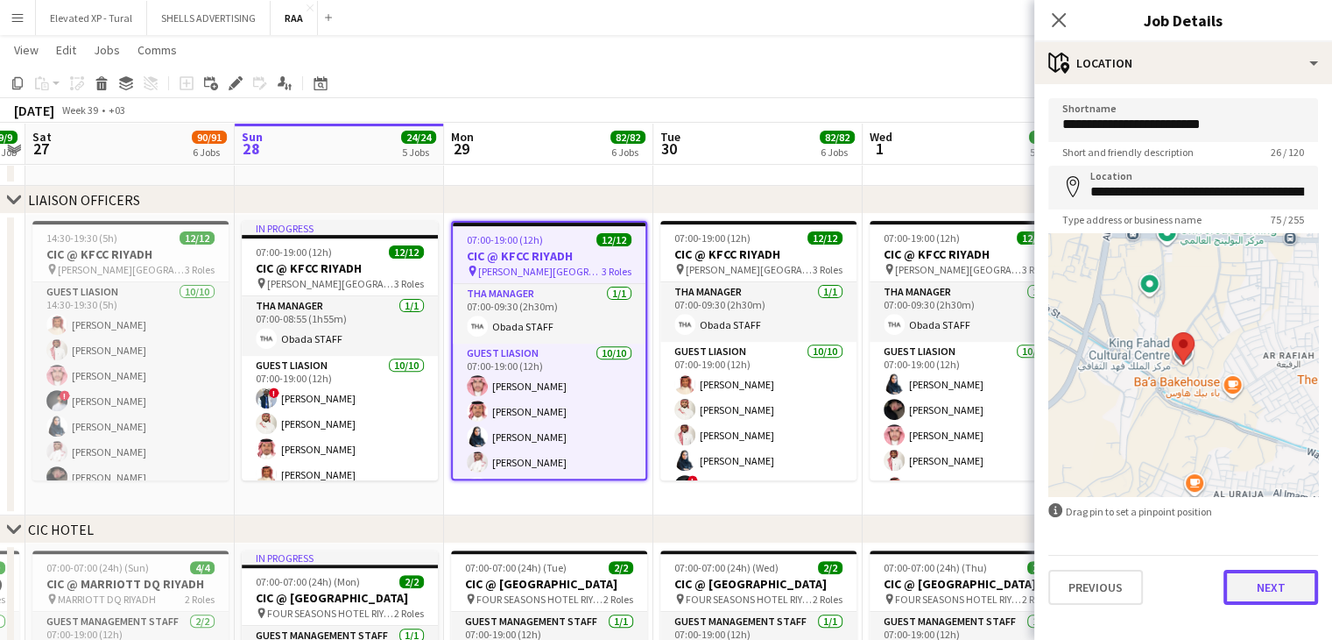
click at [1252, 579] on button "Next" at bounding box center [1271, 586] width 95 height 35
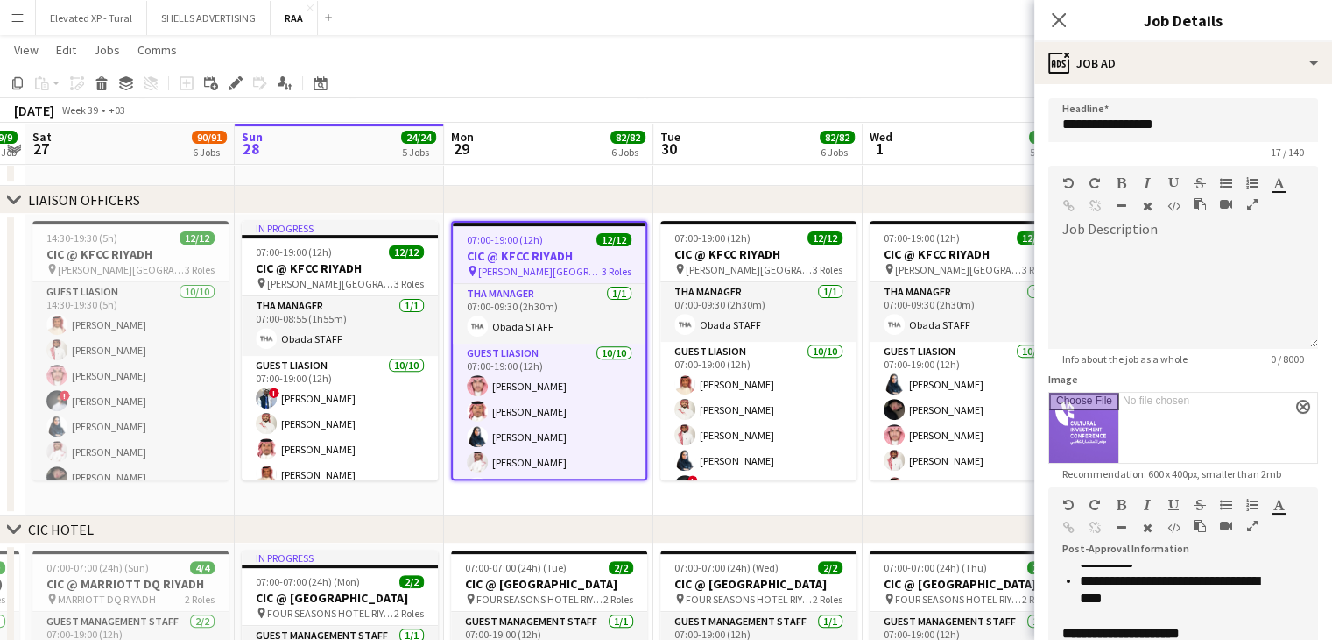
scroll to position [281, 0]
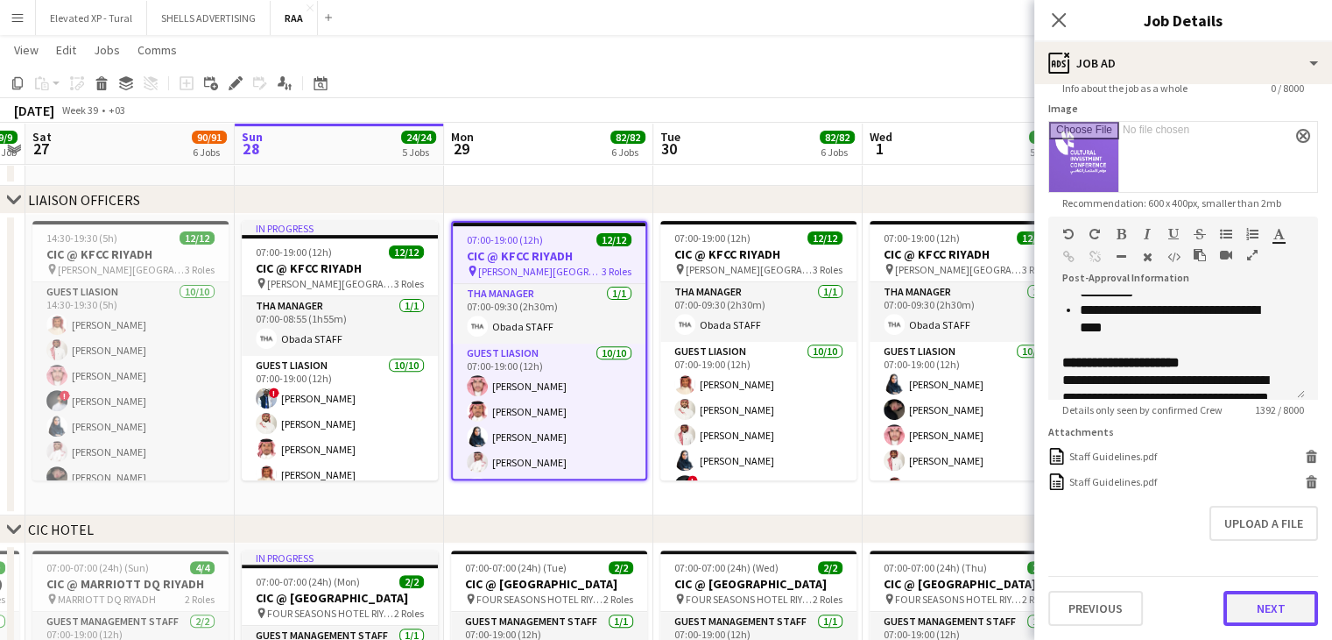
click at [1247, 612] on button "Next" at bounding box center [1271, 607] width 95 height 35
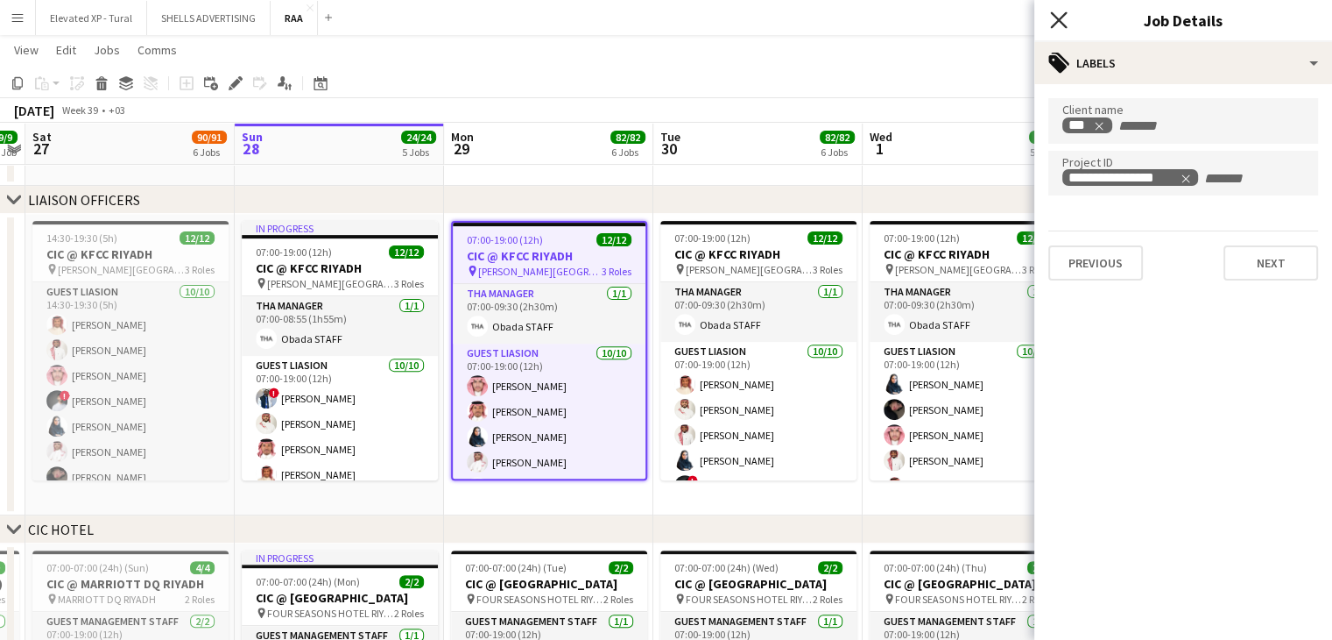
click at [1057, 23] on icon "Close pop-in" at bounding box center [1058, 19] width 17 height 17
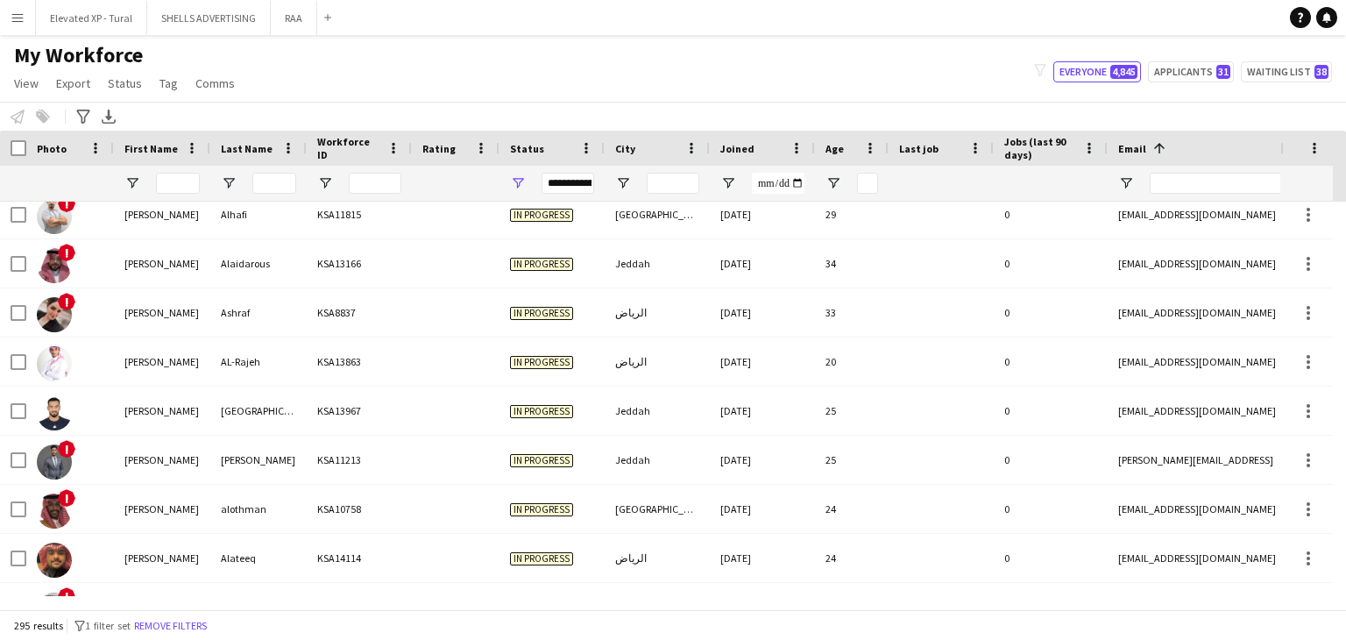
scroll to position [175, 0]
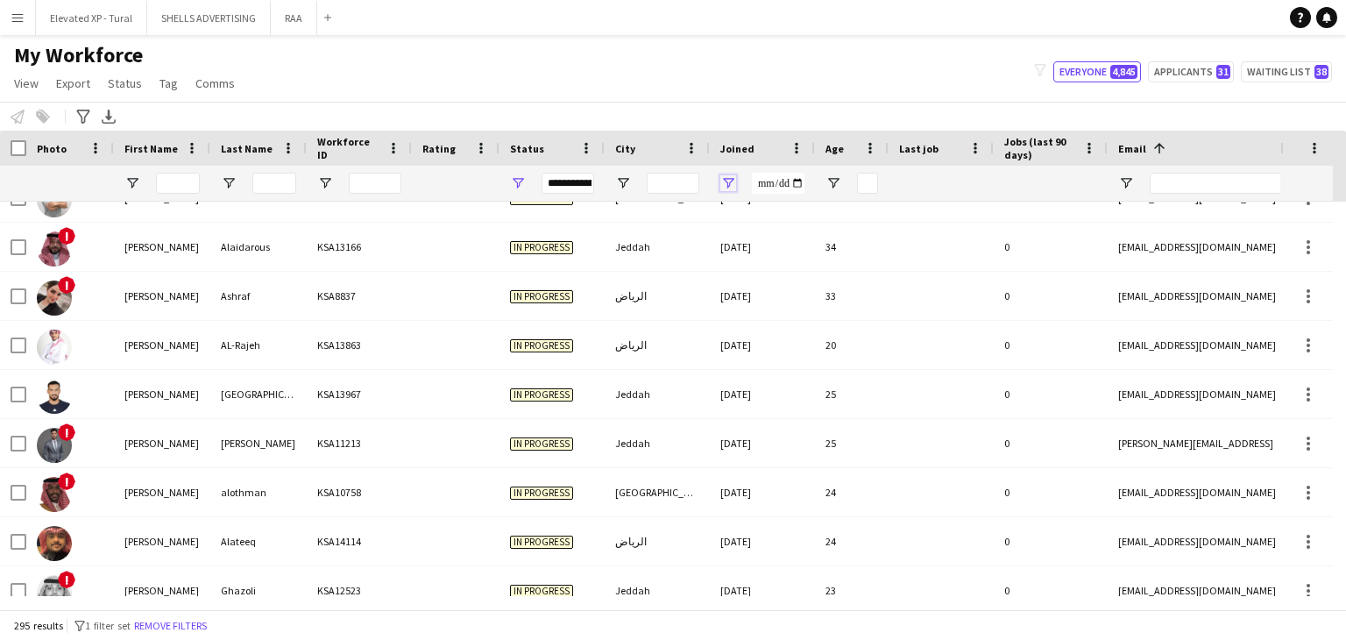
click at [729, 176] on span "Open Filter Menu" at bounding box center [728, 183] width 16 height 16
click at [787, 243] on input "Filter Value" at bounding box center [795, 244] width 136 height 21
click at [771, 244] on input "Filter Value" at bounding box center [795, 244] width 136 height 21
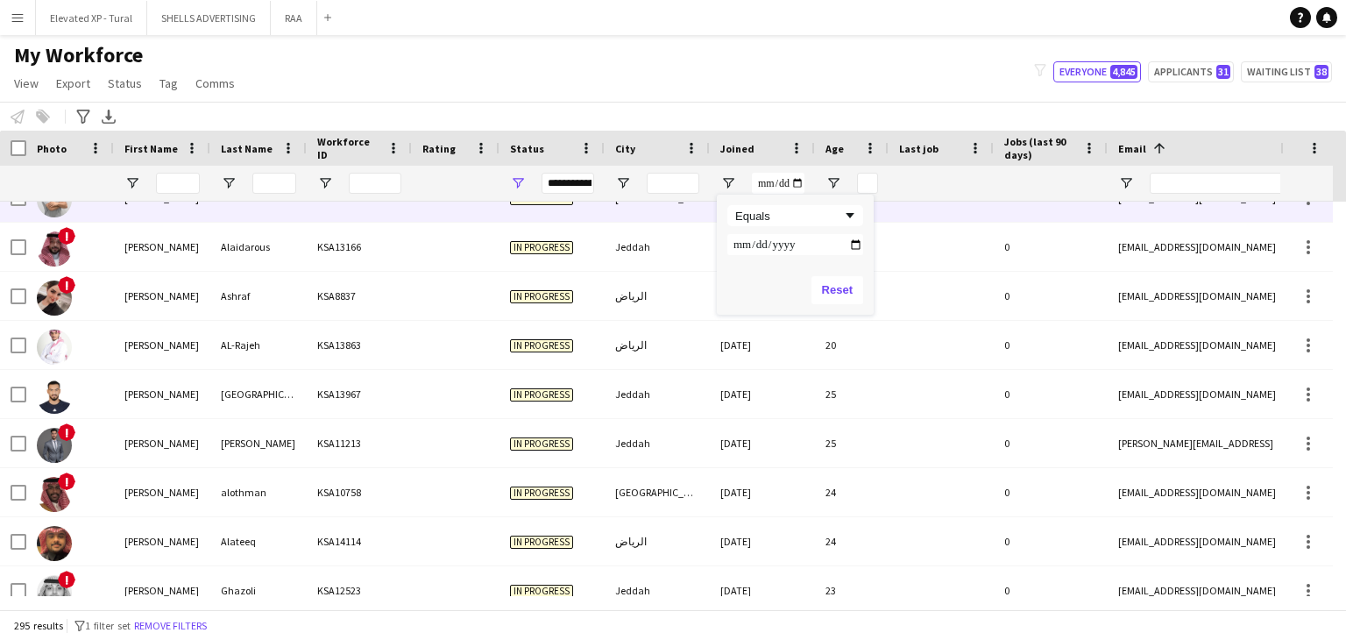
click at [976, 202] on div at bounding box center [940, 197] width 105 height 48
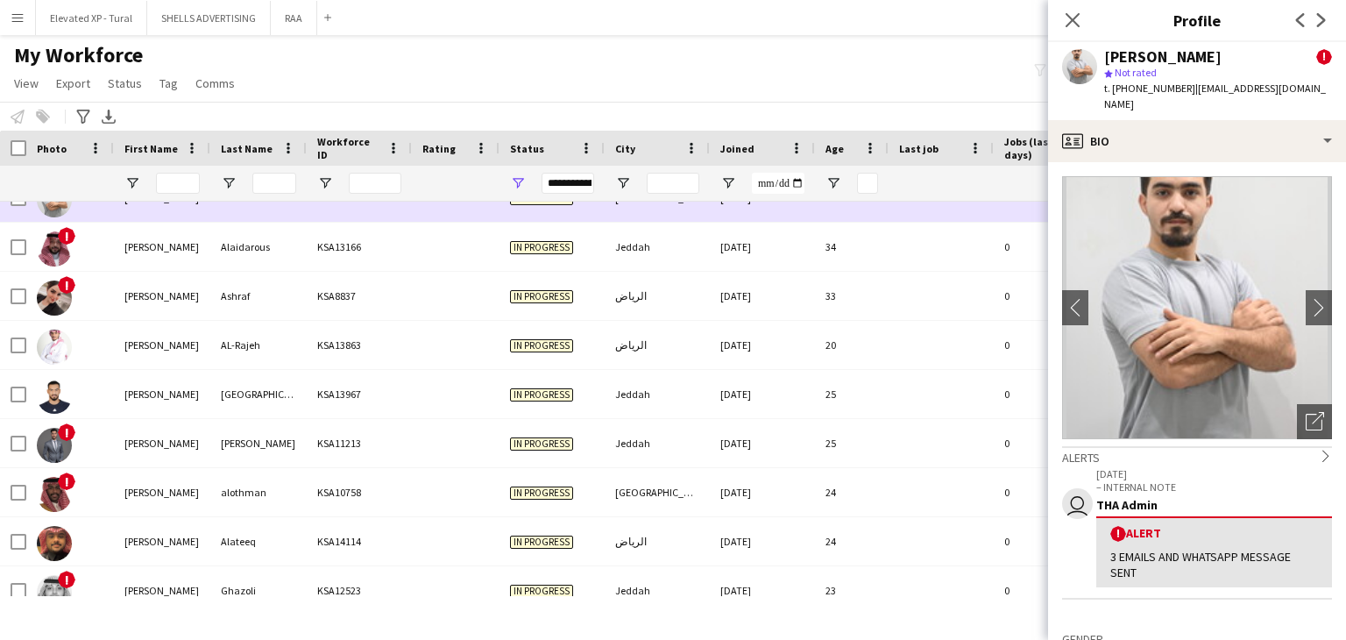
click at [860, 202] on div "29" at bounding box center [852, 197] width 74 height 48
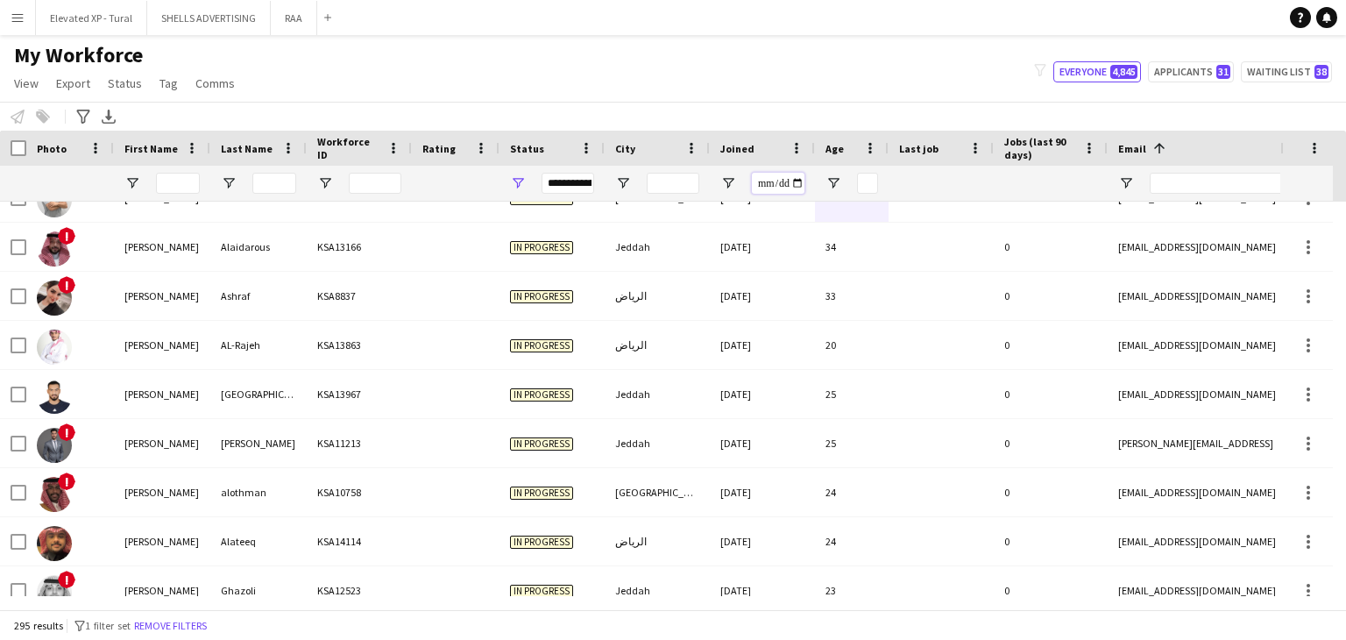
click at [793, 183] on input "Joined Filter Input" at bounding box center [778, 183] width 53 height 21
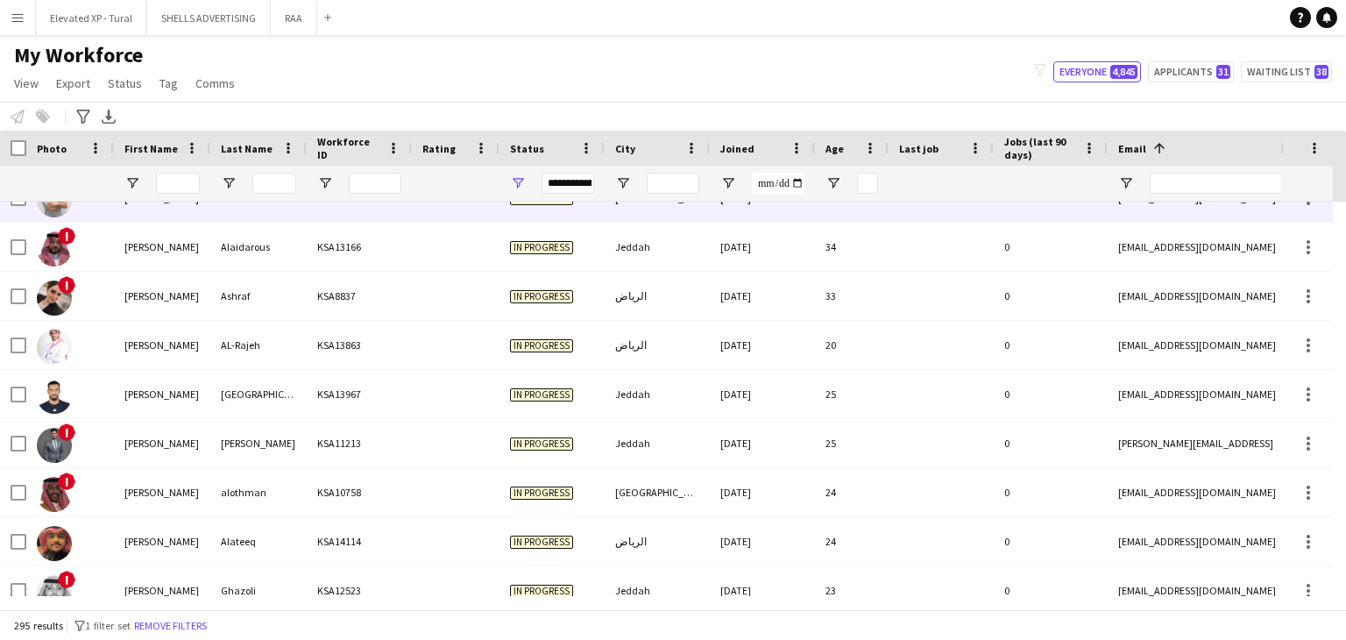
click at [707, 205] on div "[GEOGRAPHIC_DATA]" at bounding box center [656, 197] width 105 height 48
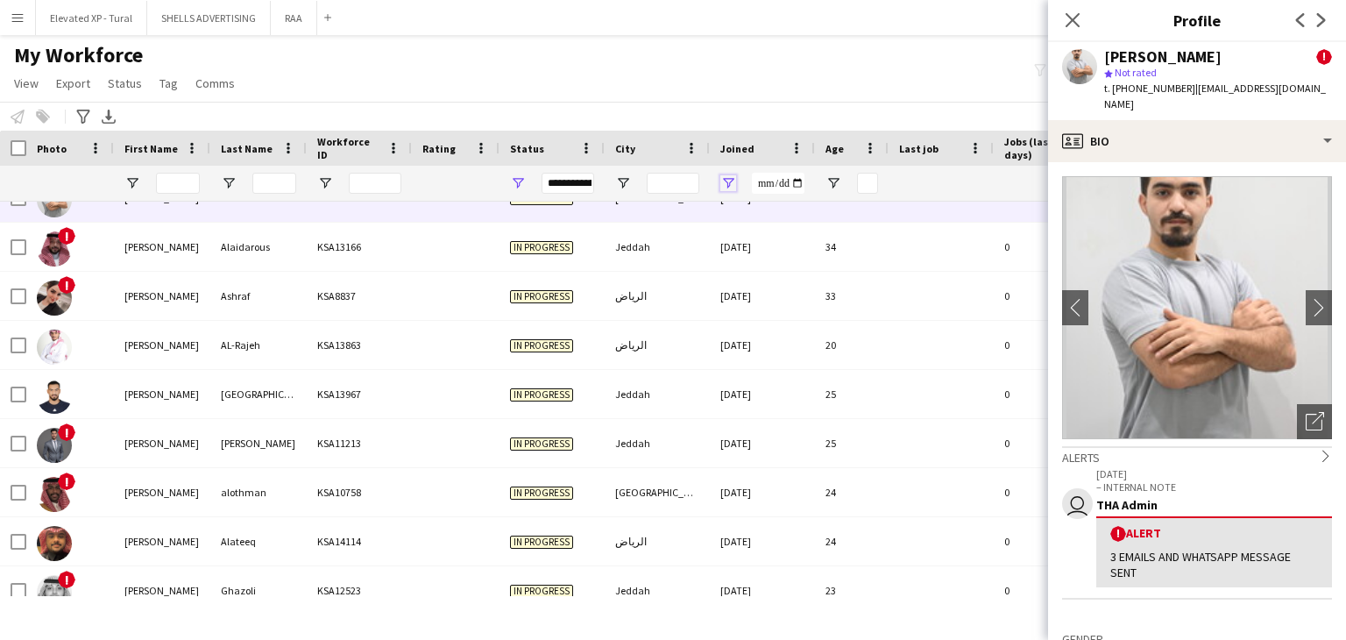
click at [726, 187] on span "Open Filter Menu" at bounding box center [728, 183] width 16 height 16
click at [767, 246] on input "Filter Value" at bounding box center [795, 244] width 136 height 21
click at [739, 248] on input "Filter Value" at bounding box center [795, 244] width 136 height 21
click at [855, 244] on input "Filter Value" at bounding box center [795, 244] width 136 height 21
type input "**********"
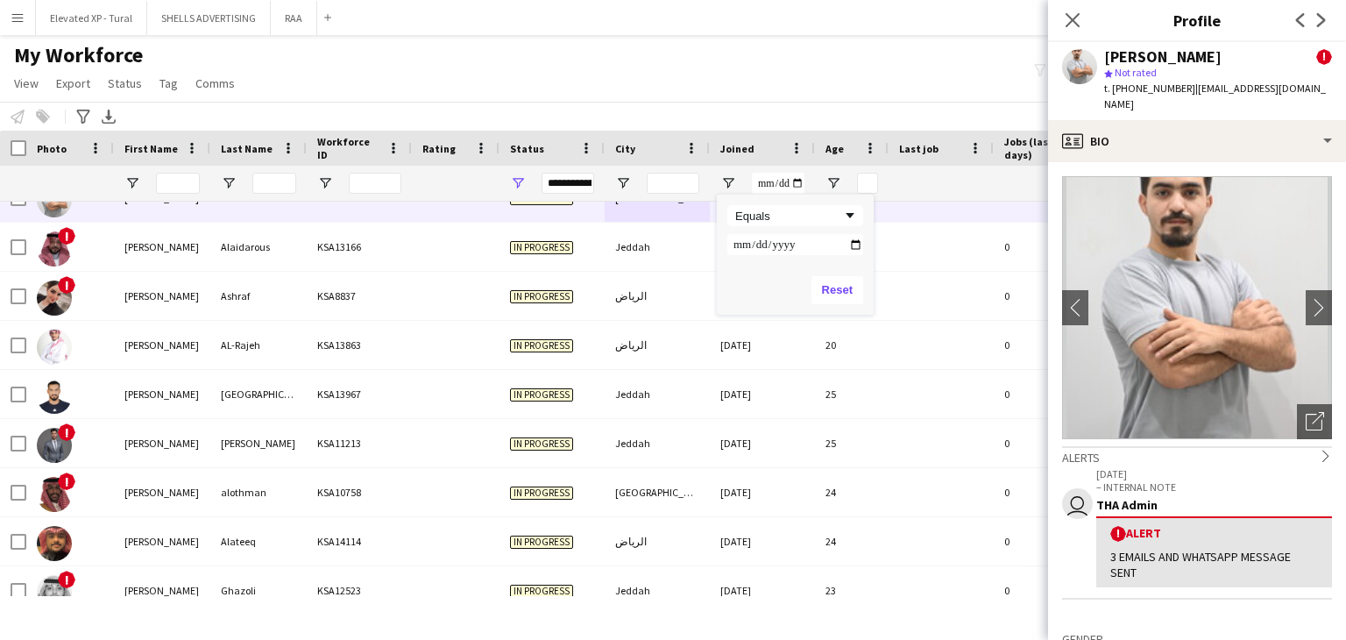
type input "**********"
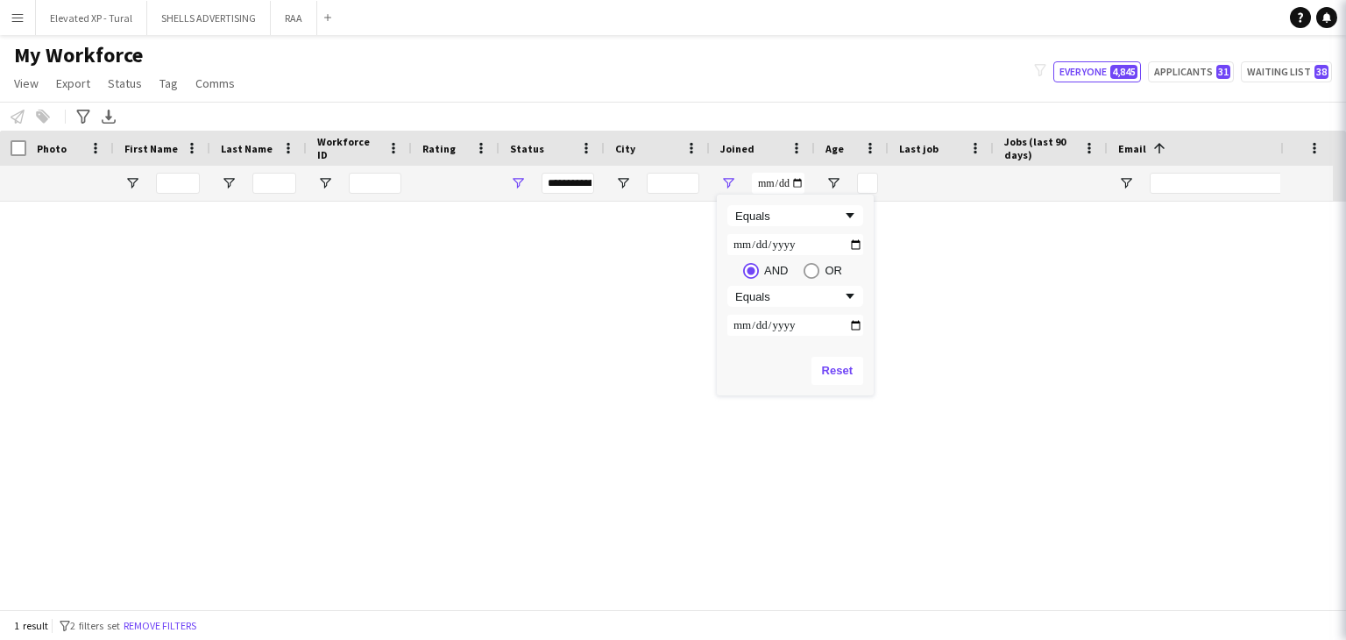
scroll to position [0, 0]
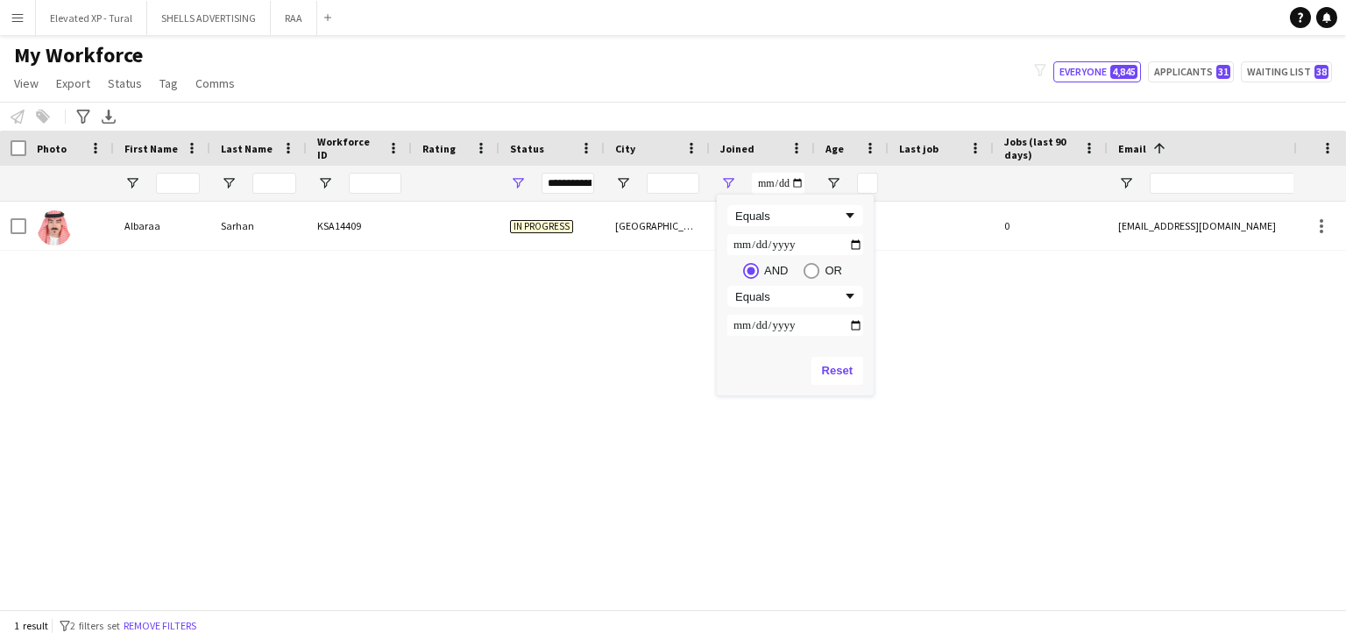
click at [1061, 330] on div "[PERSON_NAME] KSA14409 In progress [GEOGRAPHIC_DATA] [DATE] 21 0 [EMAIL_ADDRESS…" at bounding box center [646, 398] width 1293 height 394
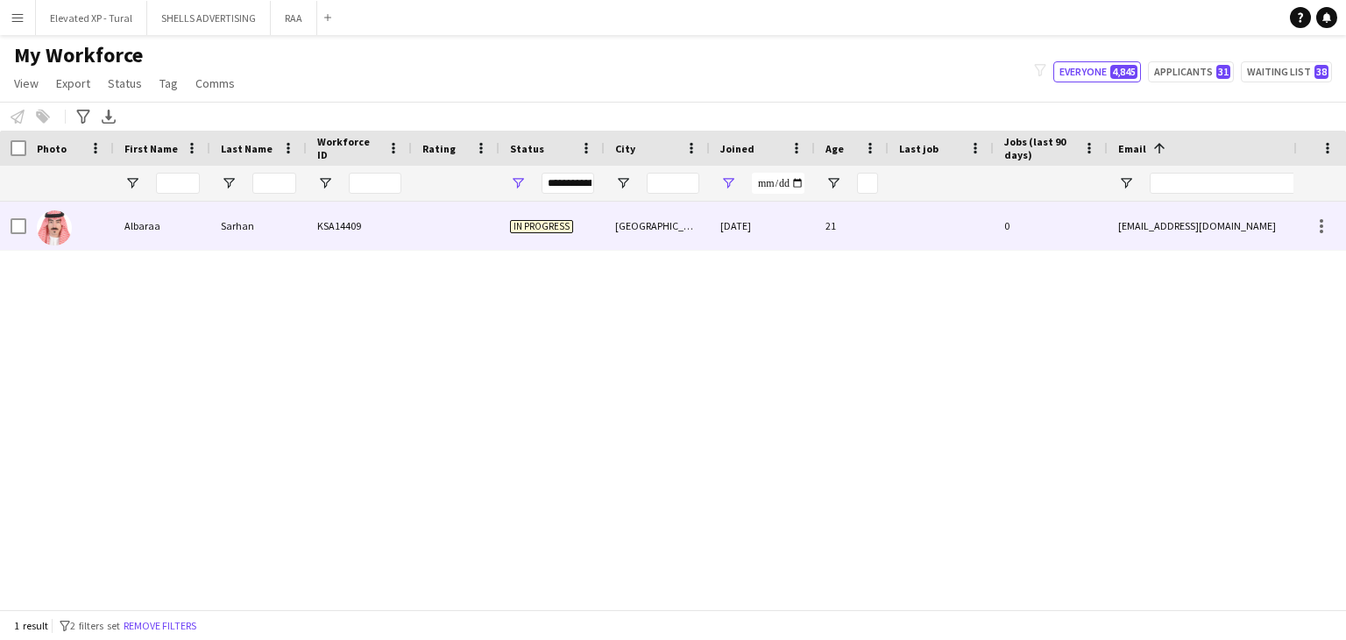
click at [844, 248] on div "21" at bounding box center [852, 225] width 74 height 48
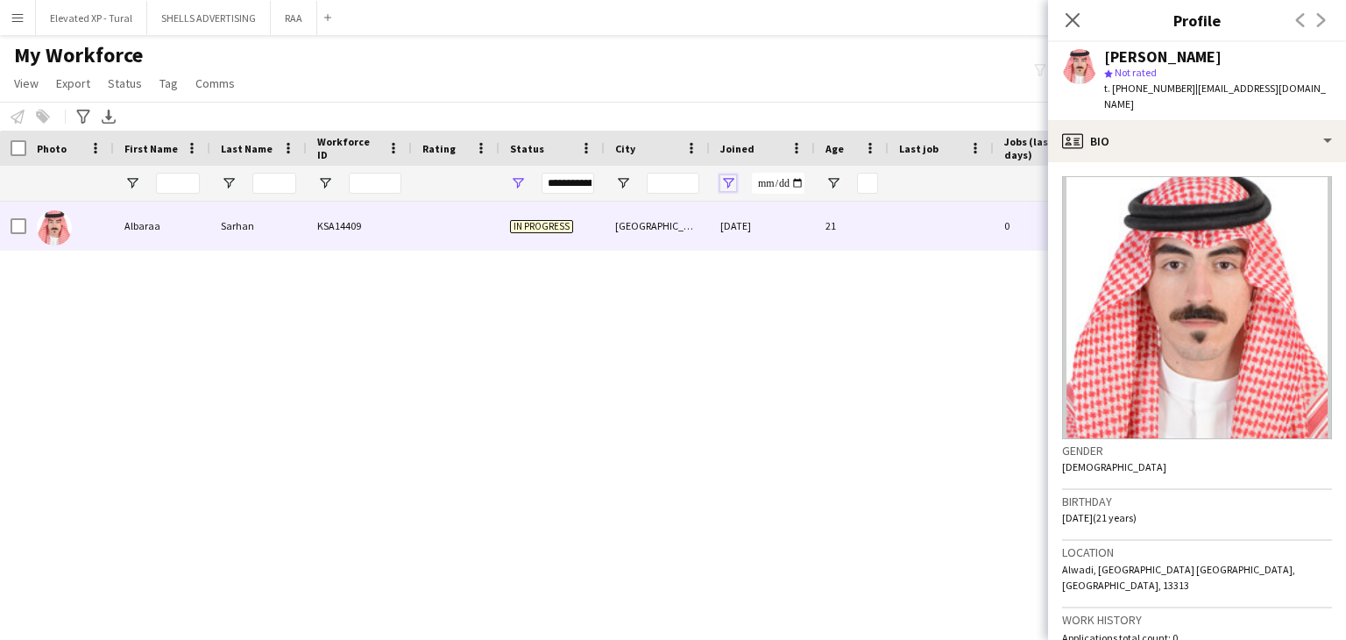
click at [731, 181] on span "Open Filter Menu" at bounding box center [728, 183] width 16 height 16
click at [832, 215] on div "Equals" at bounding box center [788, 215] width 107 height 13
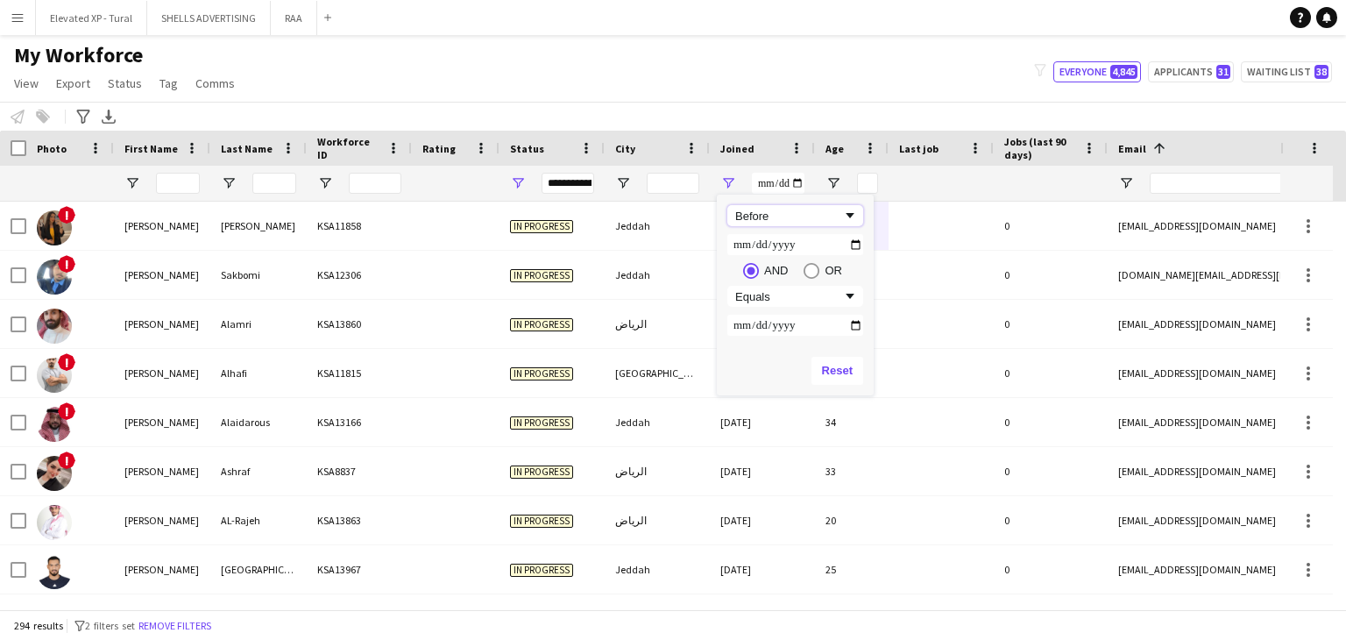
click at [816, 219] on div "Before" at bounding box center [788, 215] width 107 height 13
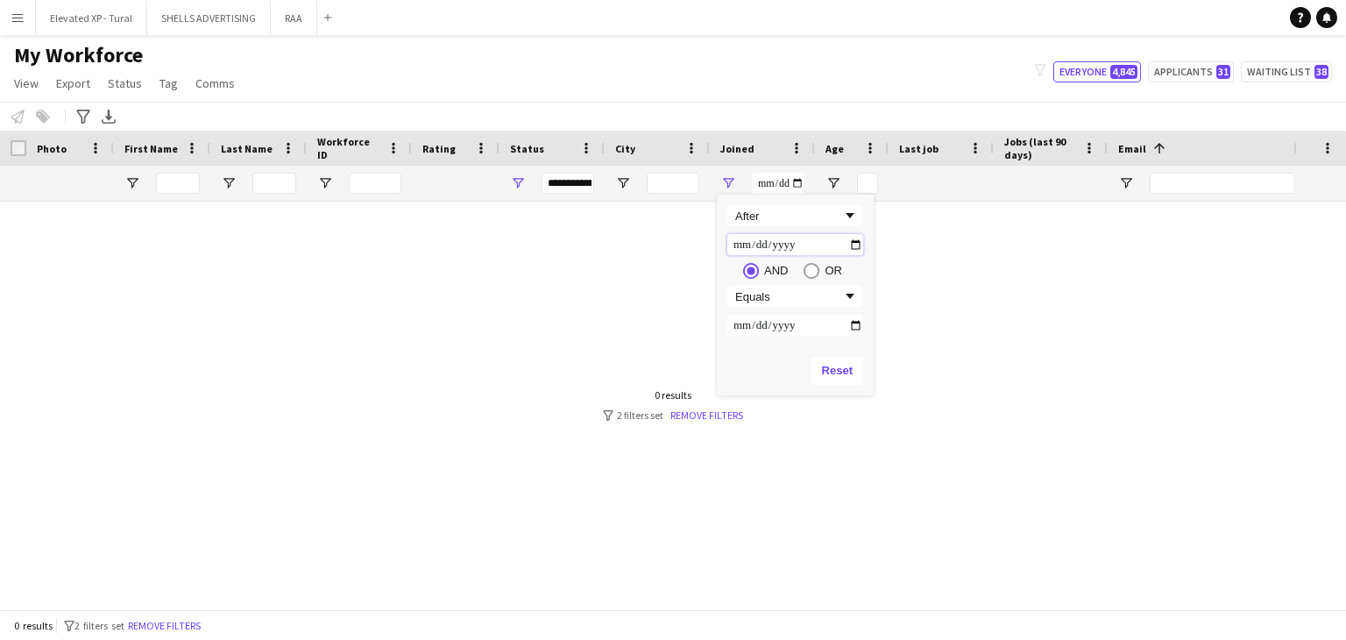
click at [857, 244] on input "**********" at bounding box center [795, 244] width 136 height 21
type input "**********"
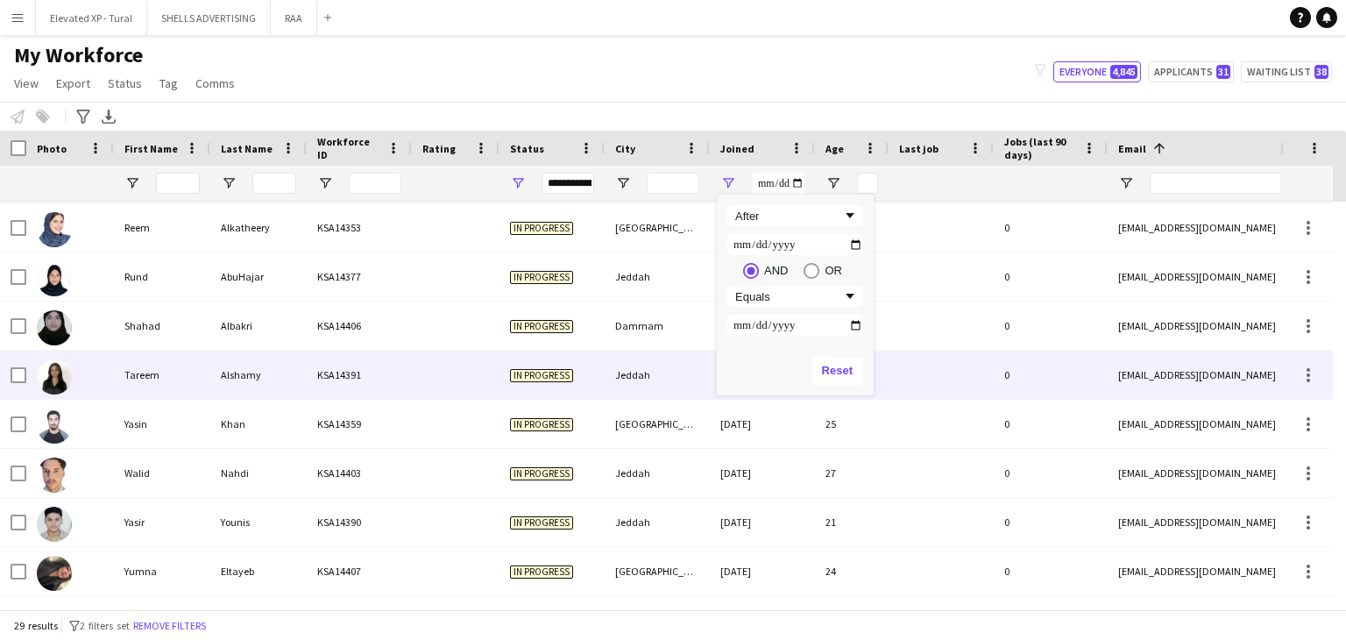
click at [203, 385] on div "Tareem" at bounding box center [162, 374] width 96 height 48
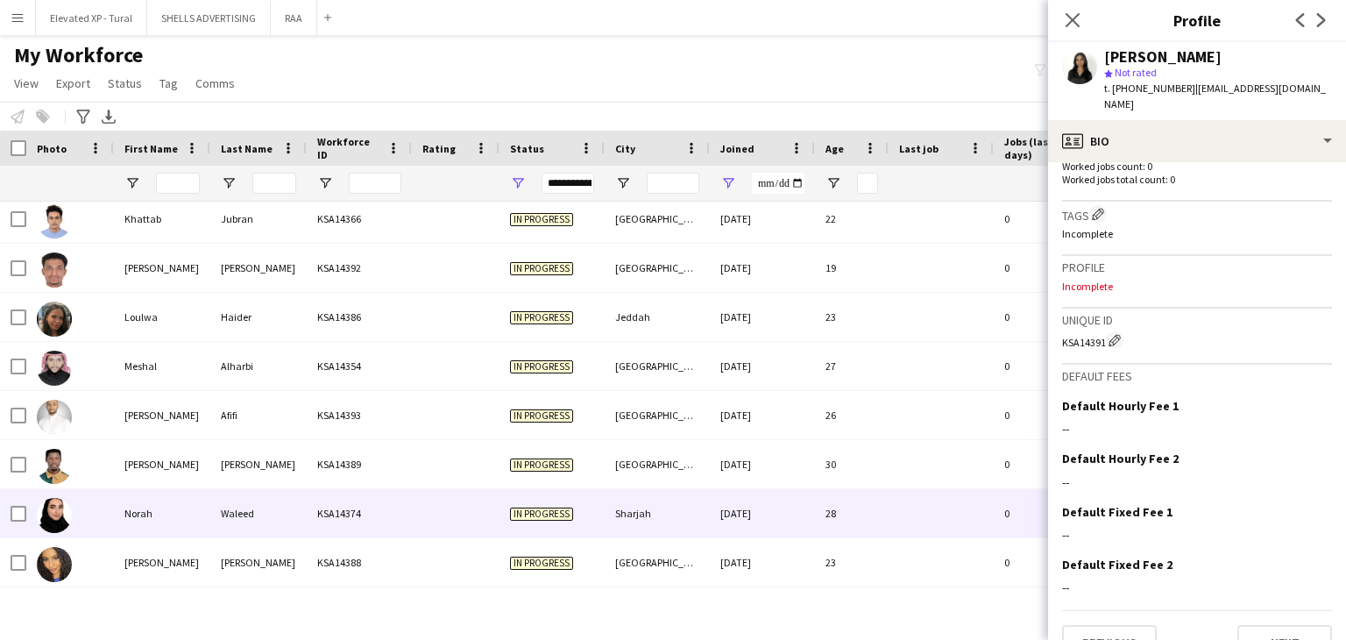
scroll to position [590, 0]
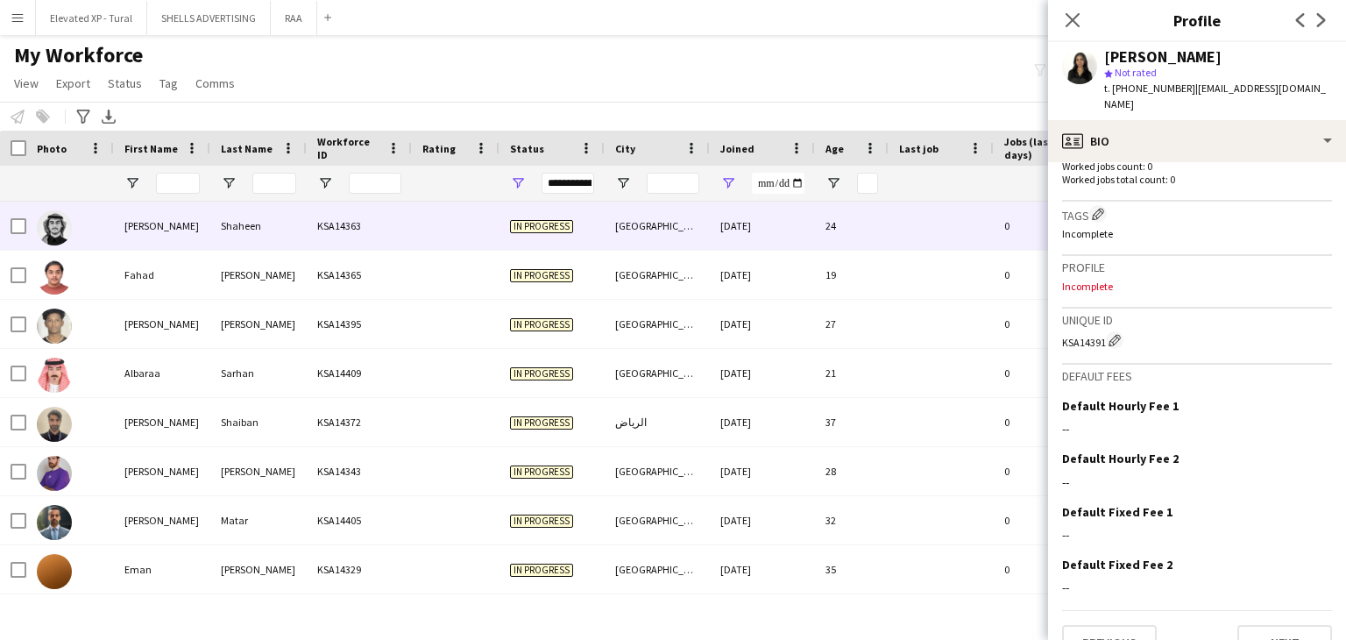
click at [406, 243] on div "KSA14363" at bounding box center [359, 225] width 105 height 48
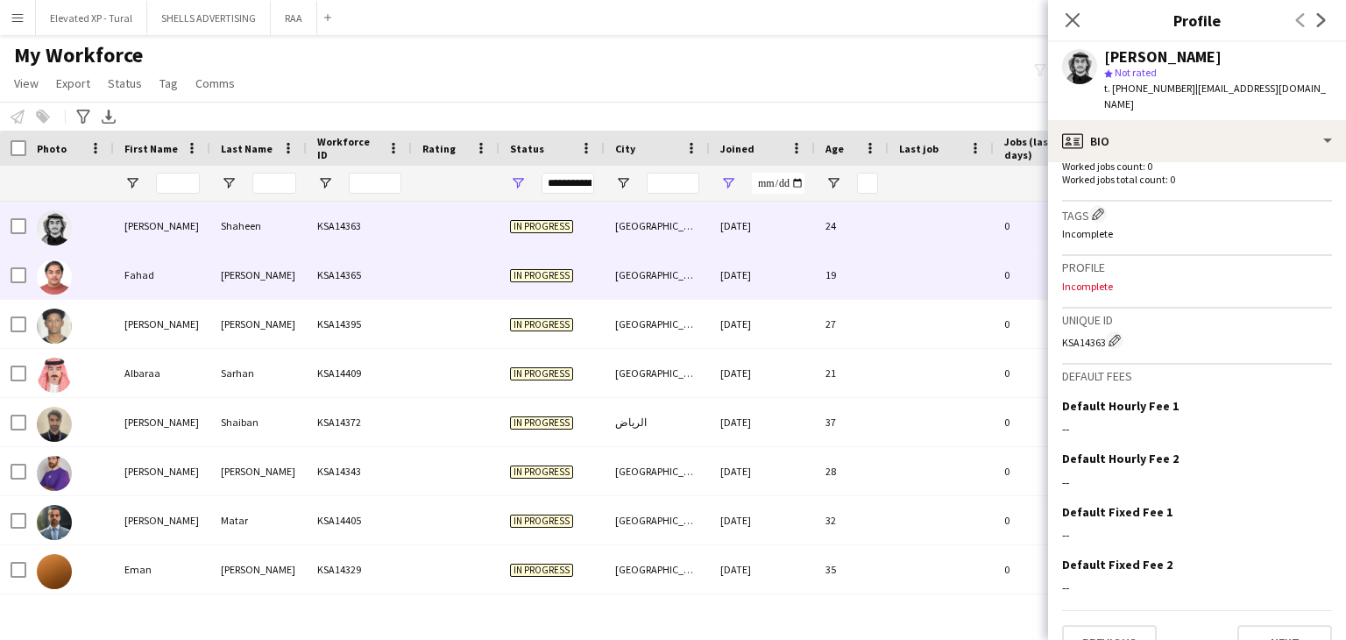
click at [558, 277] on span "In progress" at bounding box center [541, 275] width 63 height 13
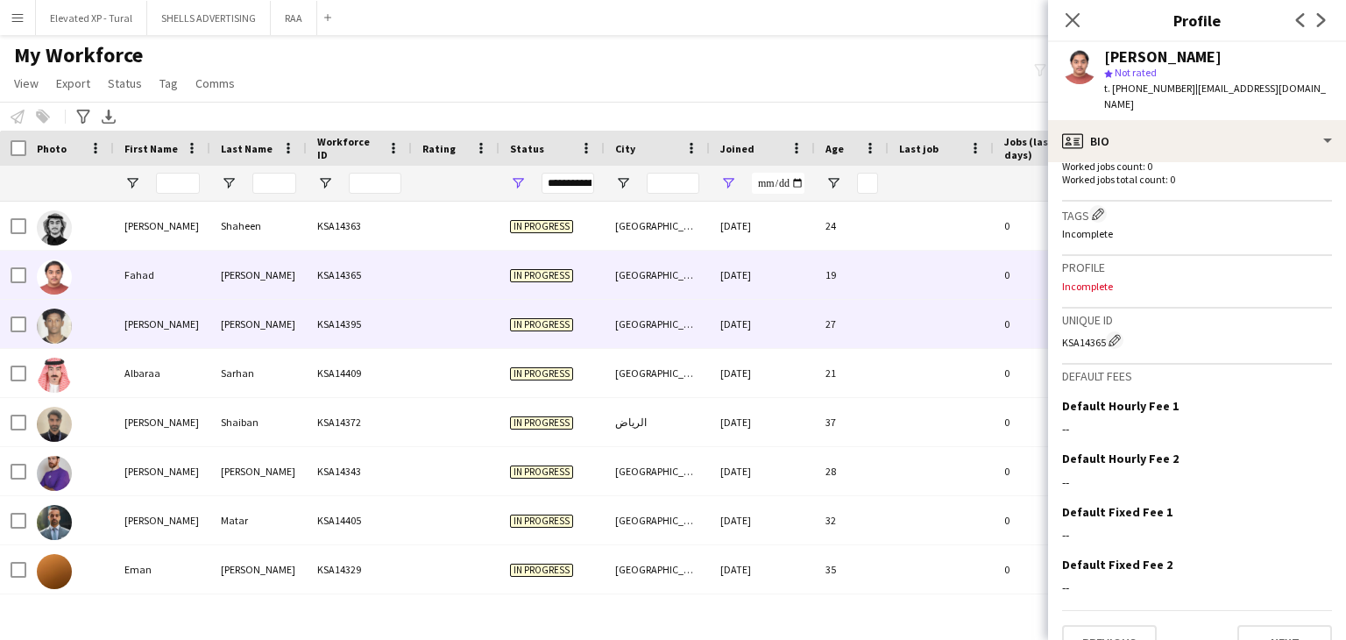
click at [708, 306] on div "[GEOGRAPHIC_DATA]" at bounding box center [656, 324] width 105 height 48
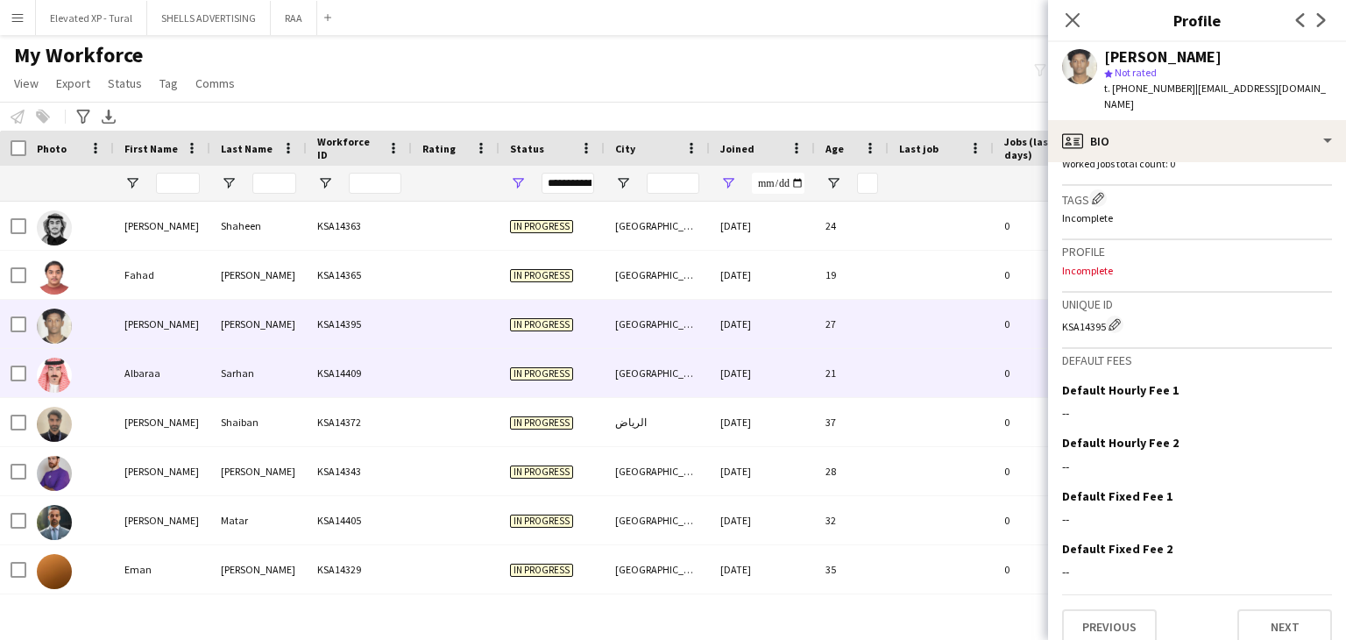
click at [727, 386] on div "[DATE]" at bounding box center [762, 373] width 105 height 48
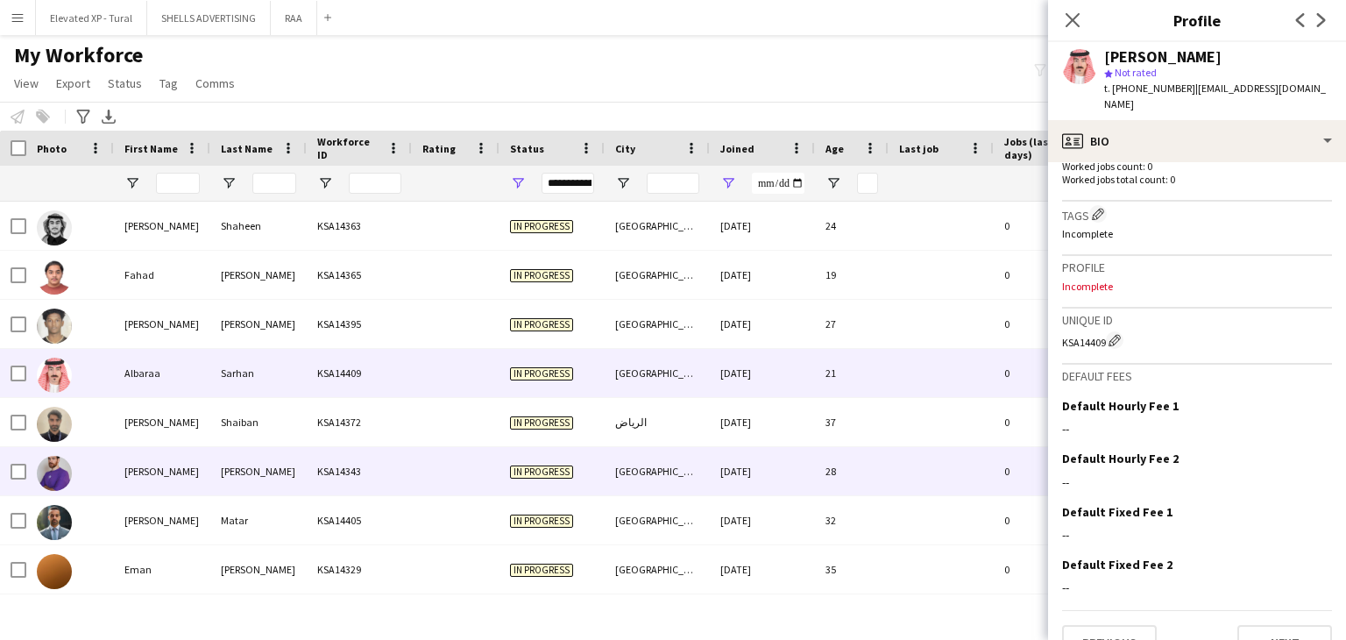
click at [609, 449] on div "[GEOGRAPHIC_DATA]" at bounding box center [656, 471] width 105 height 48
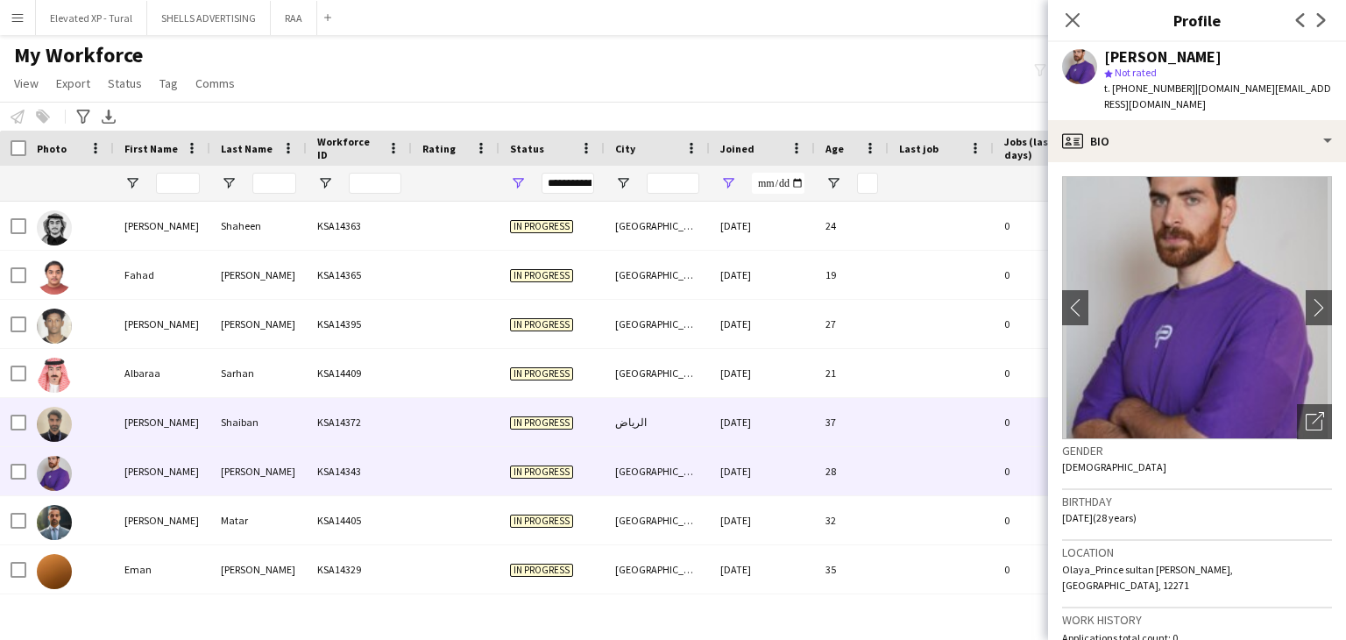
click at [604, 422] on div "الرياض" at bounding box center [656, 422] width 105 height 48
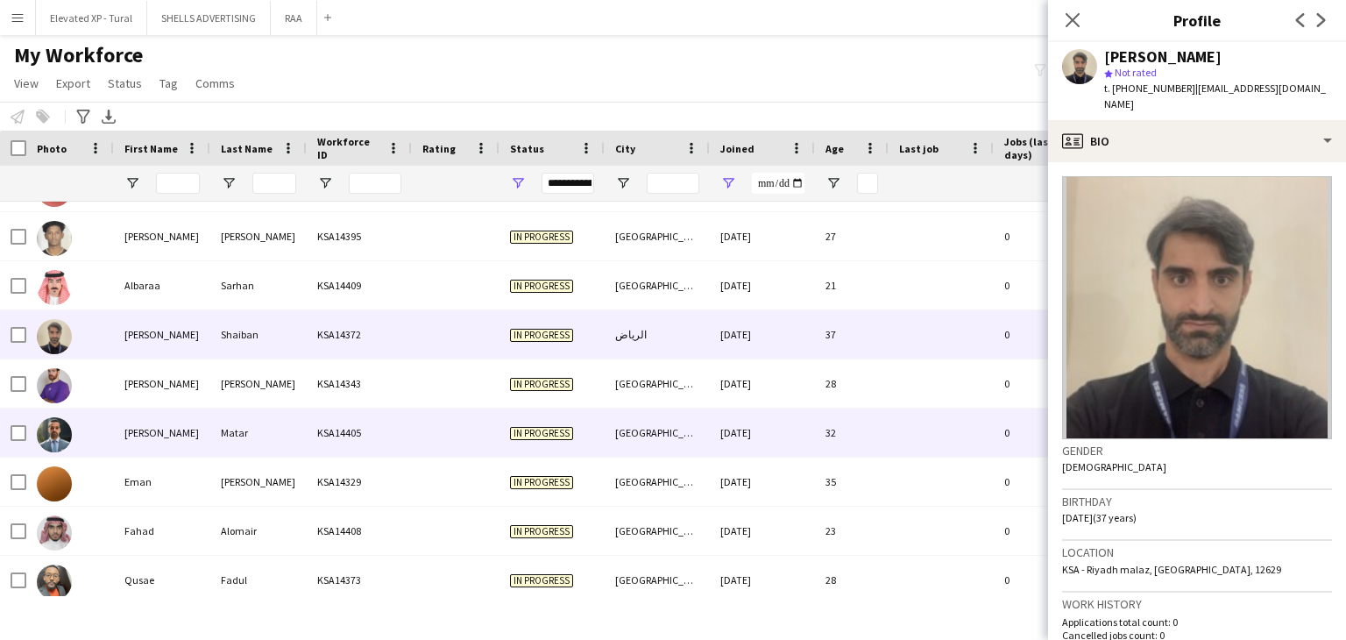
click at [591, 411] on div "In progress" at bounding box center [551, 432] width 105 height 48
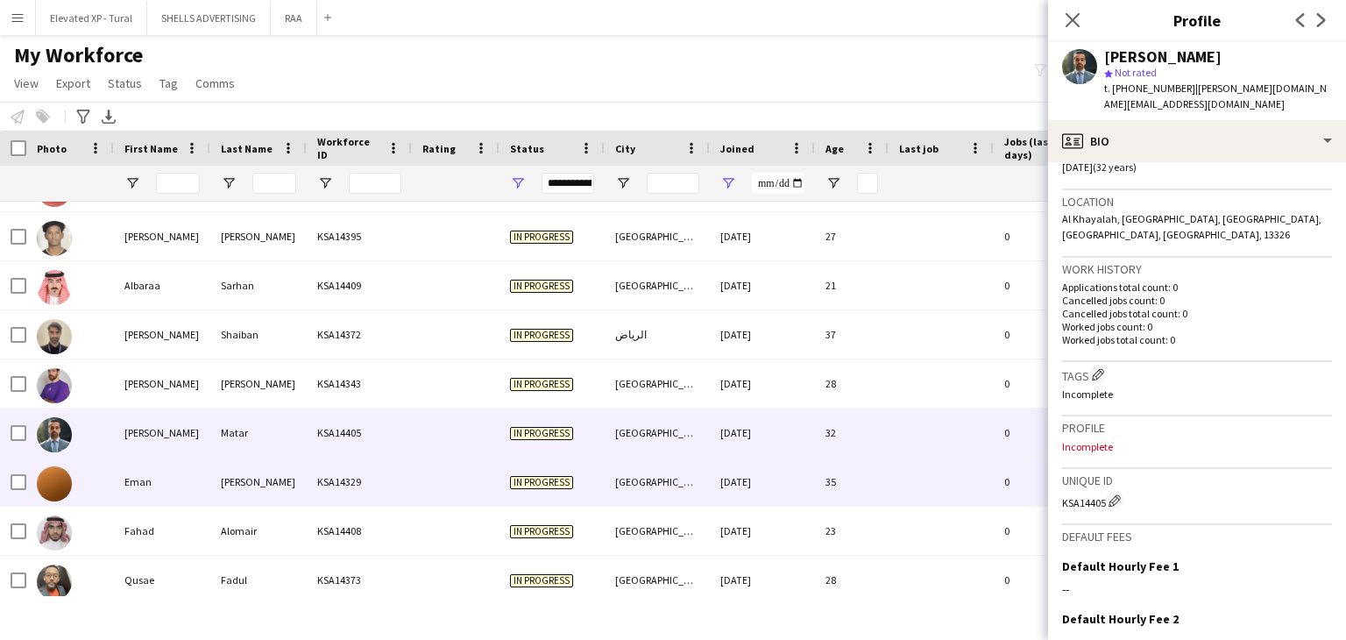
click at [529, 497] on div "In progress" at bounding box center [551, 481] width 105 height 48
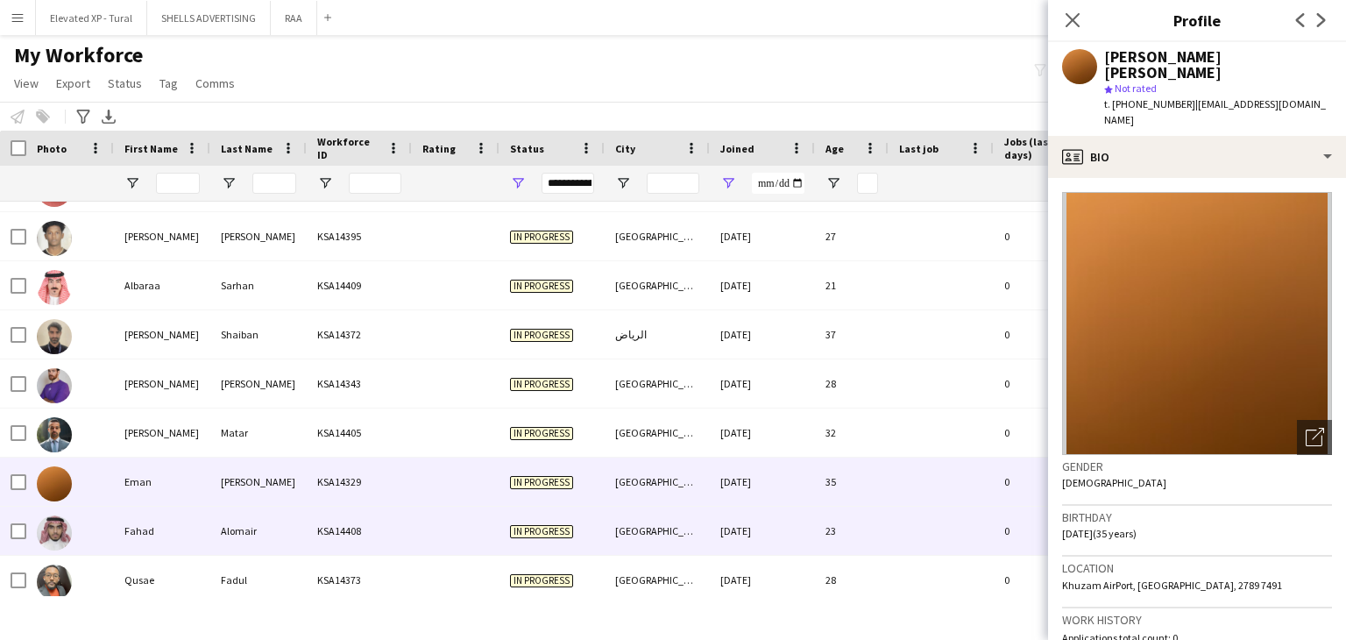
click at [571, 512] on div "In progress" at bounding box center [551, 530] width 105 height 48
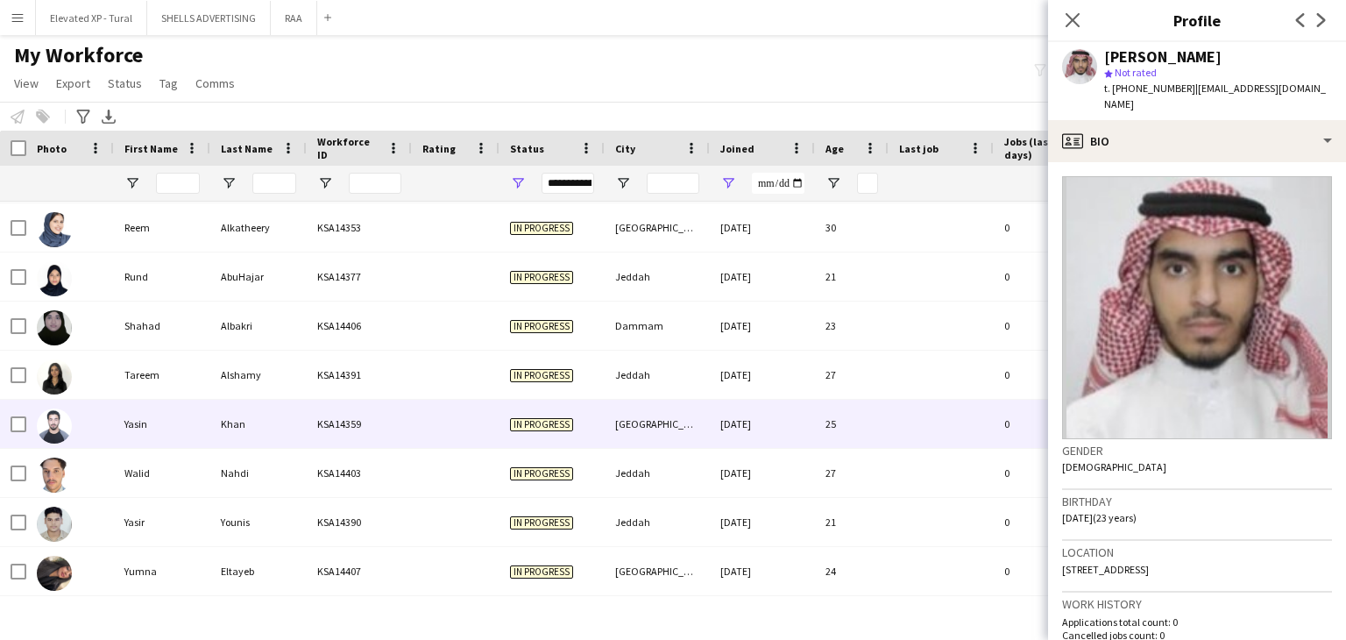
click at [357, 403] on div "KSA14359" at bounding box center [359, 423] width 105 height 48
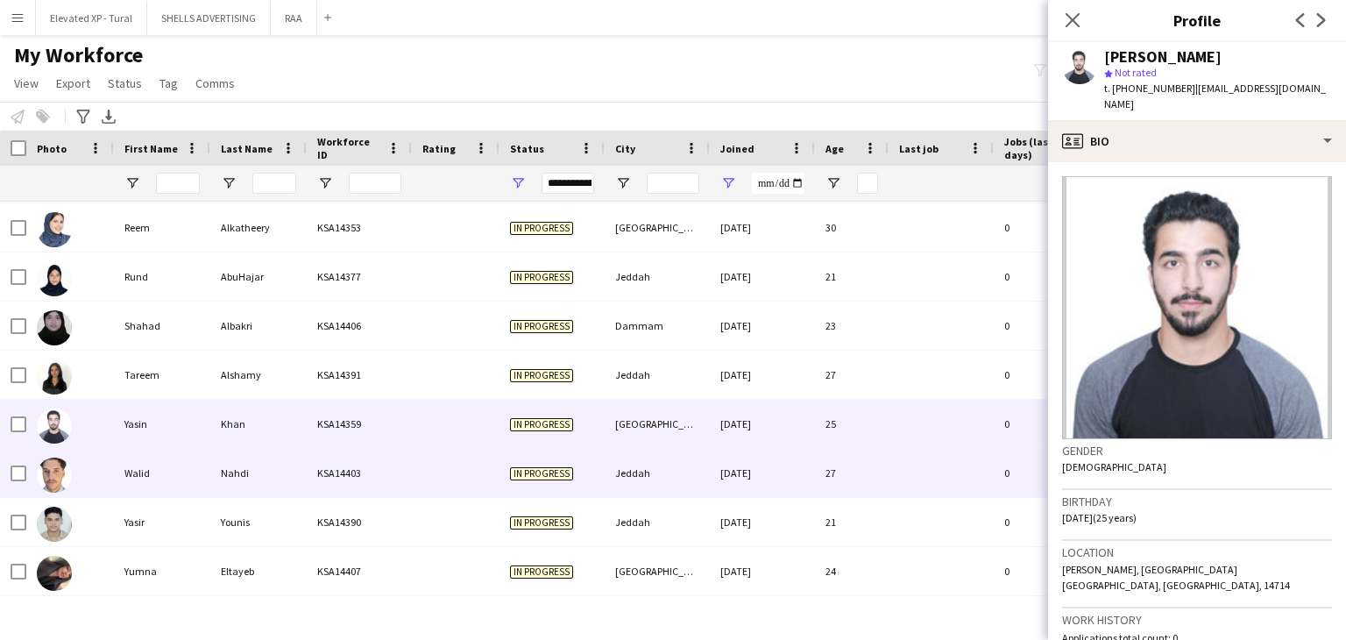
click at [357, 466] on div "KSA14403" at bounding box center [359, 473] width 105 height 48
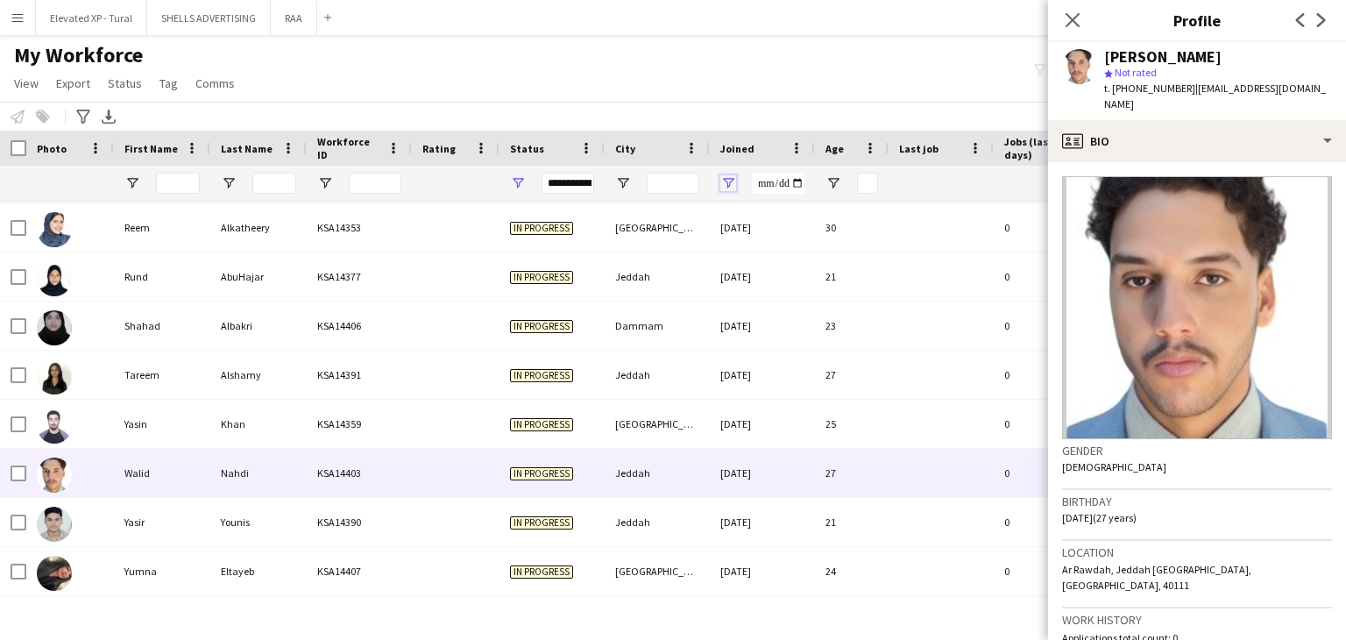
click at [727, 181] on span "Open Filter Menu" at bounding box center [728, 183] width 16 height 16
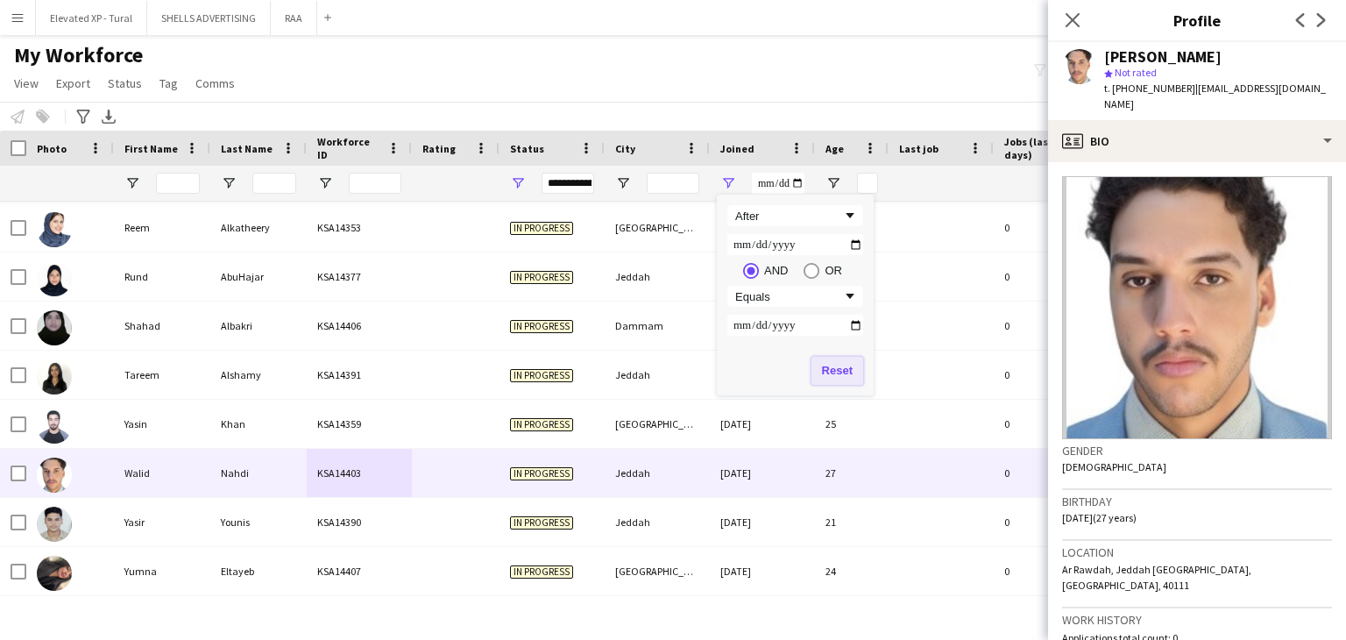
click at [837, 368] on button "Reset" at bounding box center [837, 371] width 52 height 28
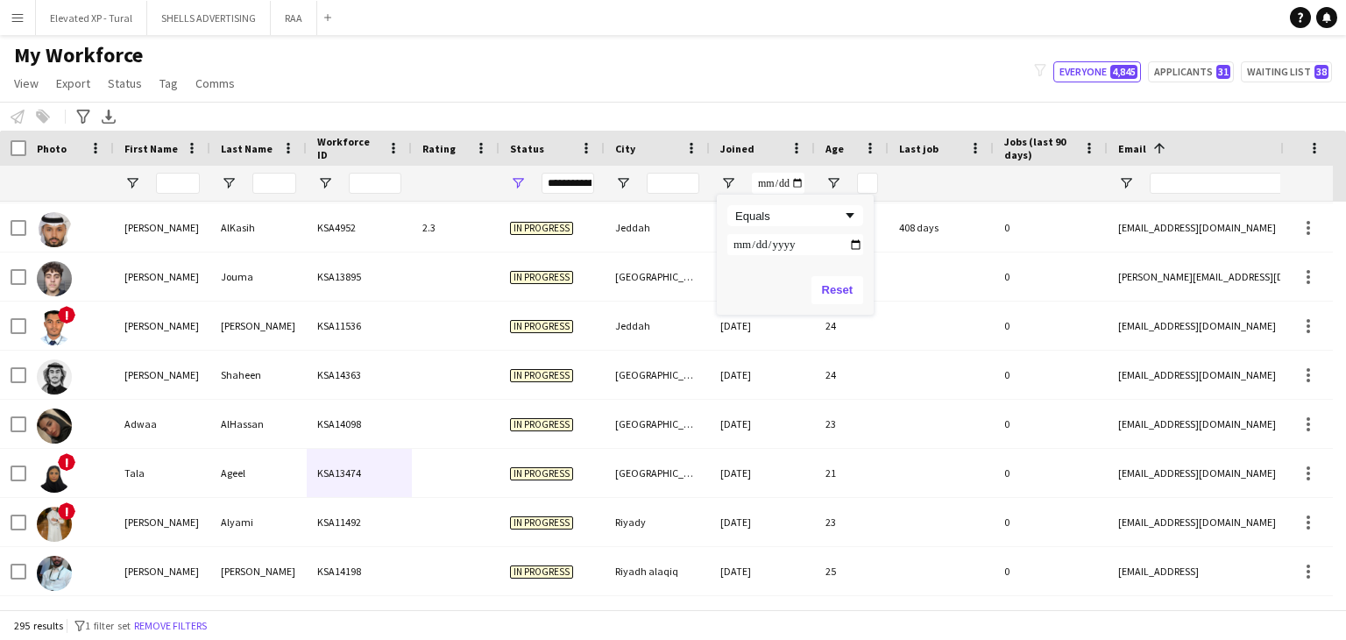
click at [599, 96] on div "My Workforce View Views Default view Basic Export View Full Name TAGS Test New …" at bounding box center [673, 72] width 1346 height 60
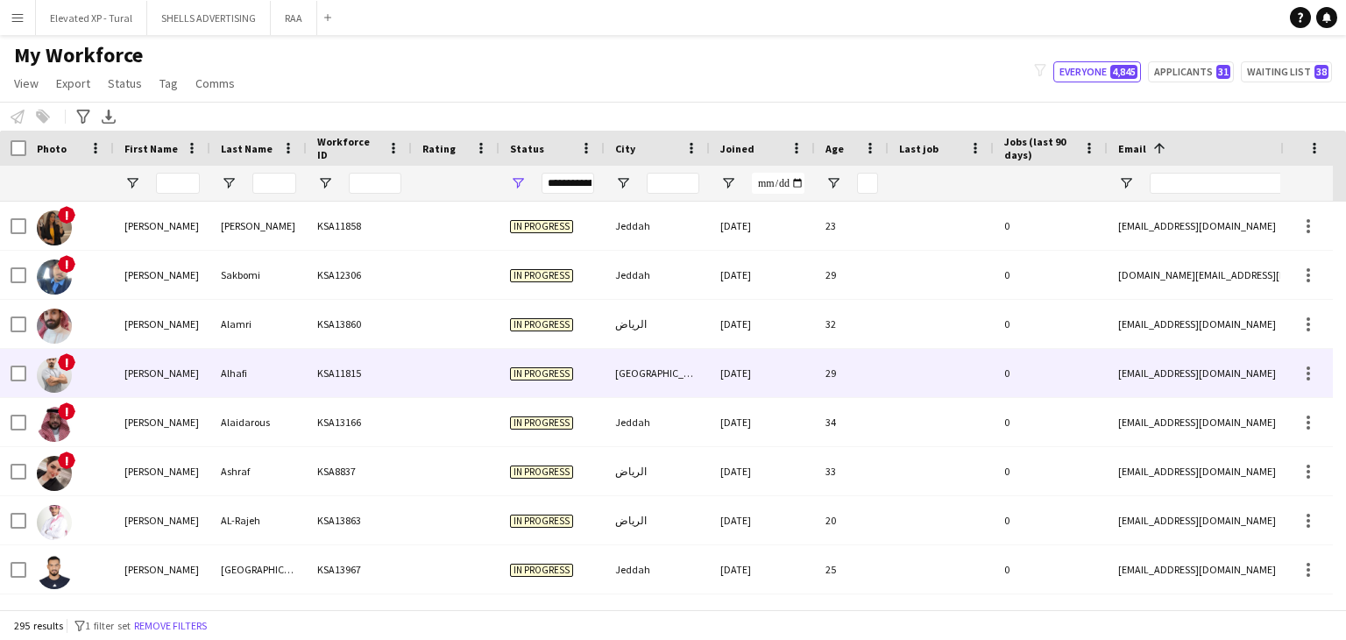
click at [364, 371] on div "KSA11815" at bounding box center [359, 373] width 105 height 48
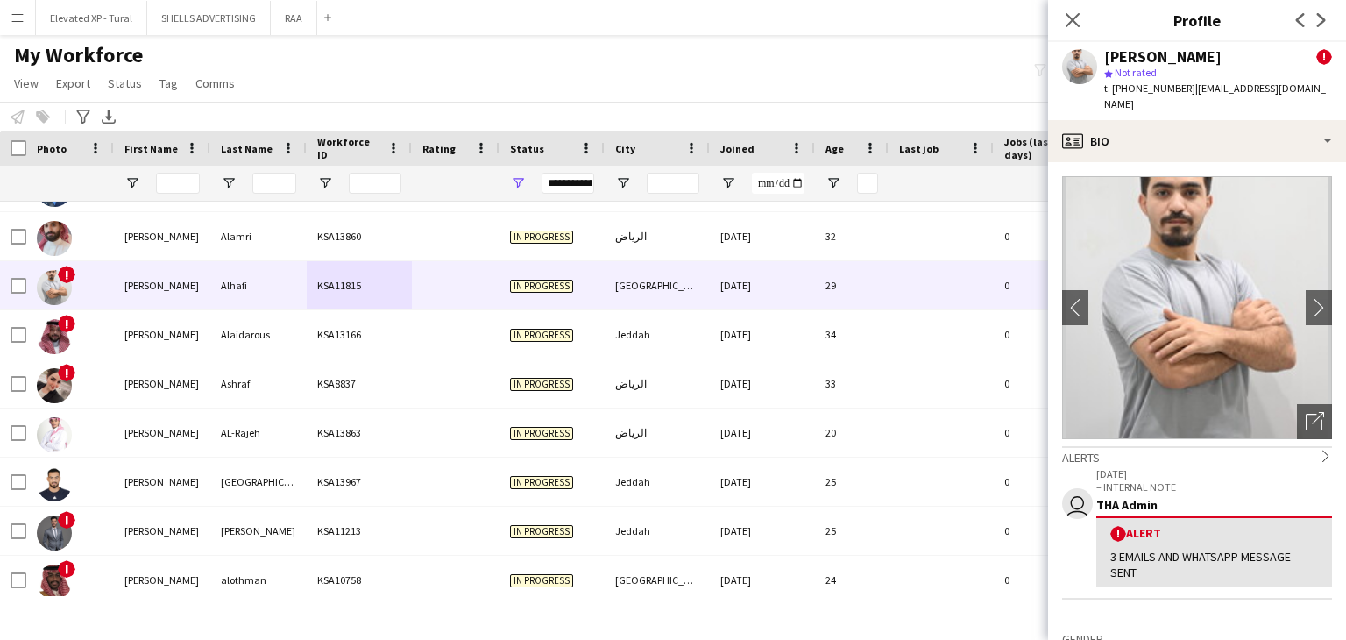
click at [579, 67] on div "My Workforce View Views Default view Basic Export View Full Name TAGS Test New …" at bounding box center [673, 72] width 1346 height 60
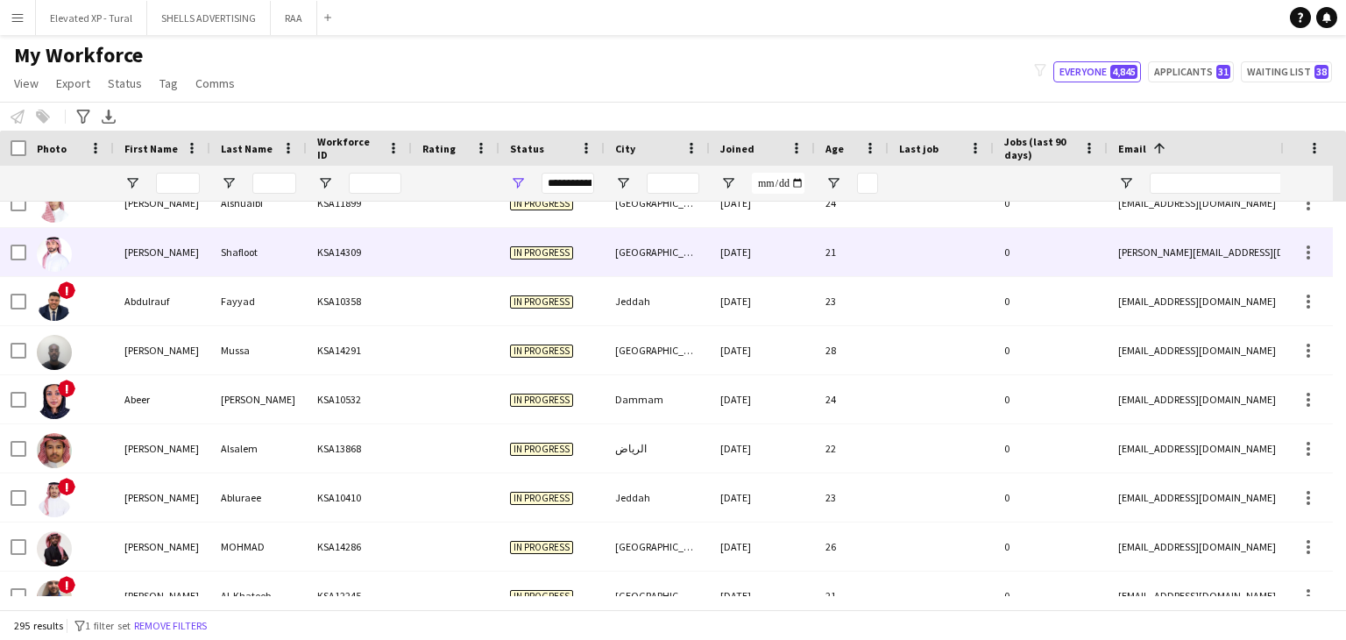
scroll to position [613, 0]
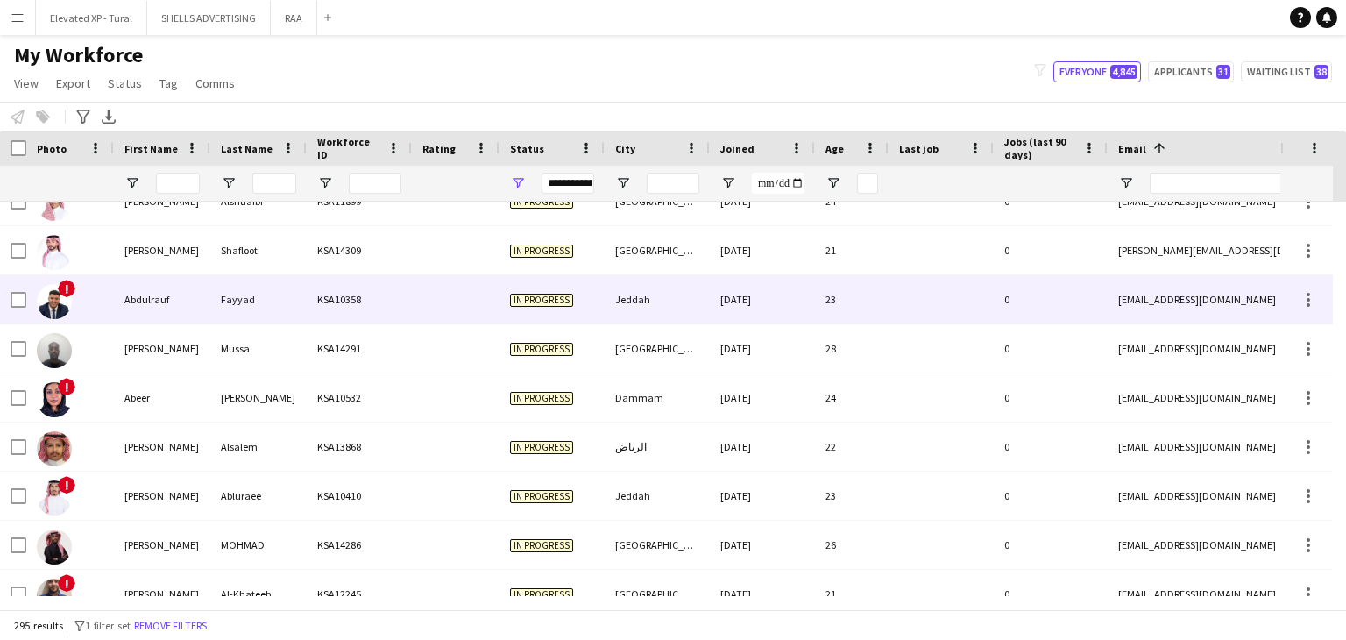
click at [174, 303] on div "Abdulrauf" at bounding box center [162, 299] width 96 height 48
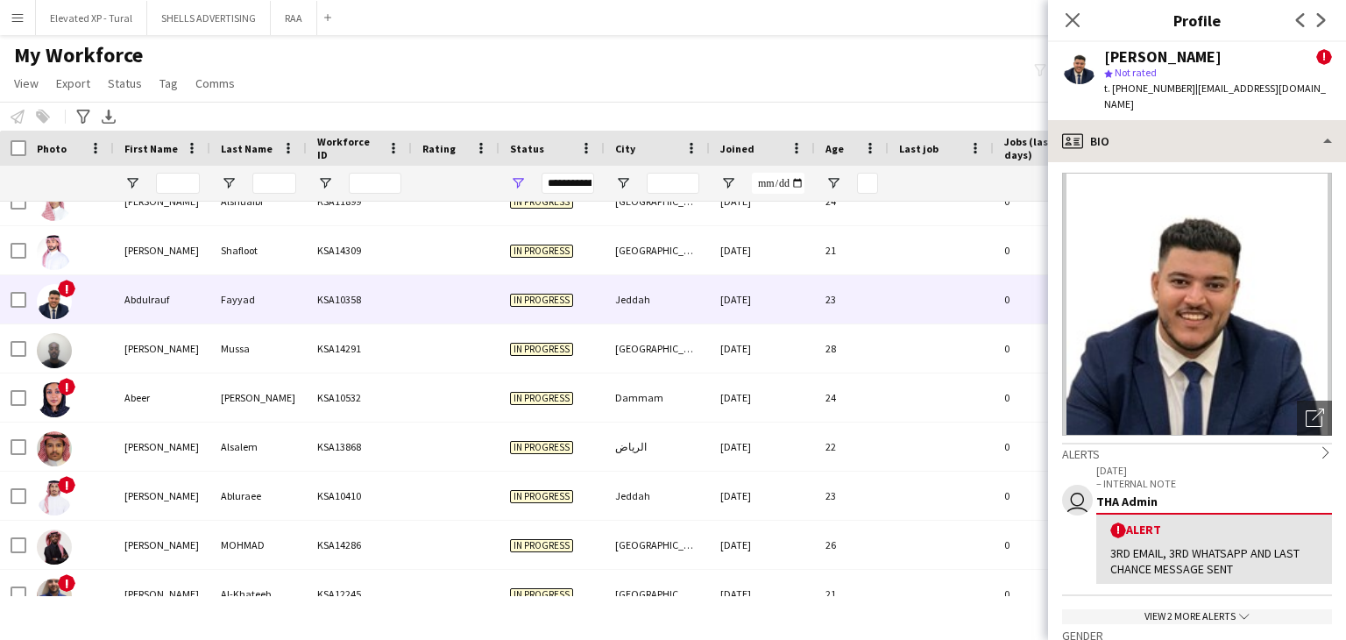
scroll to position [0, 0]
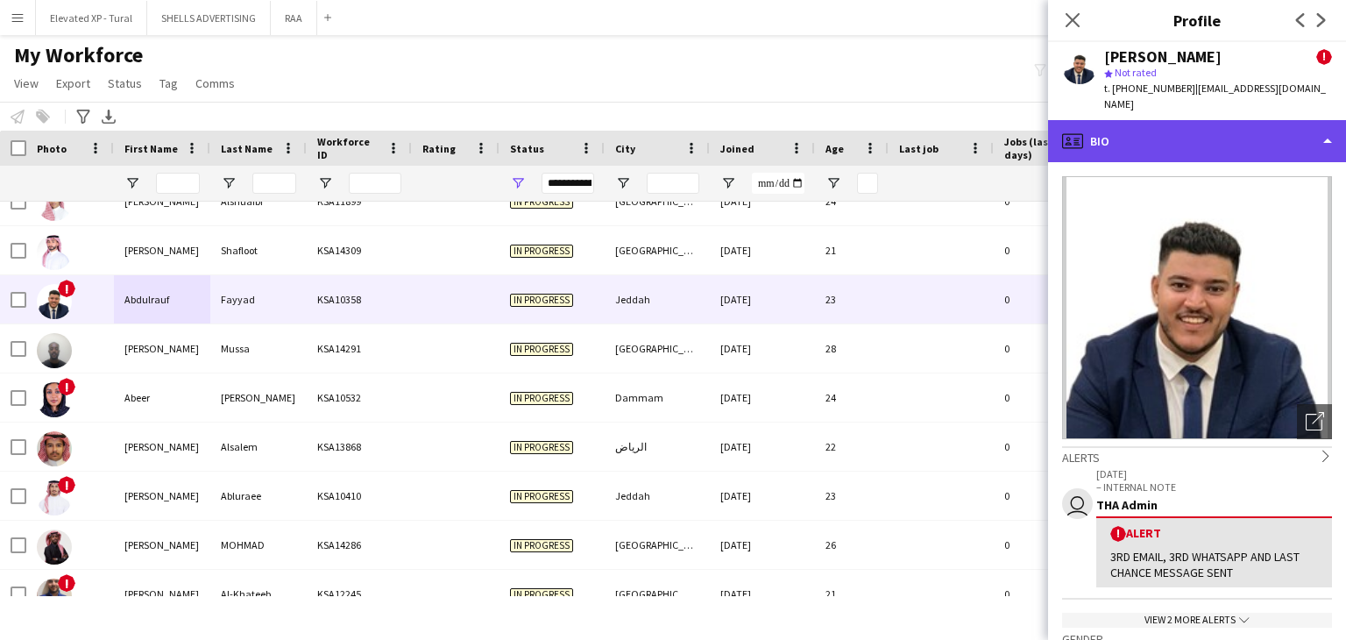
click at [1177, 130] on div "profile Bio" at bounding box center [1197, 141] width 298 height 42
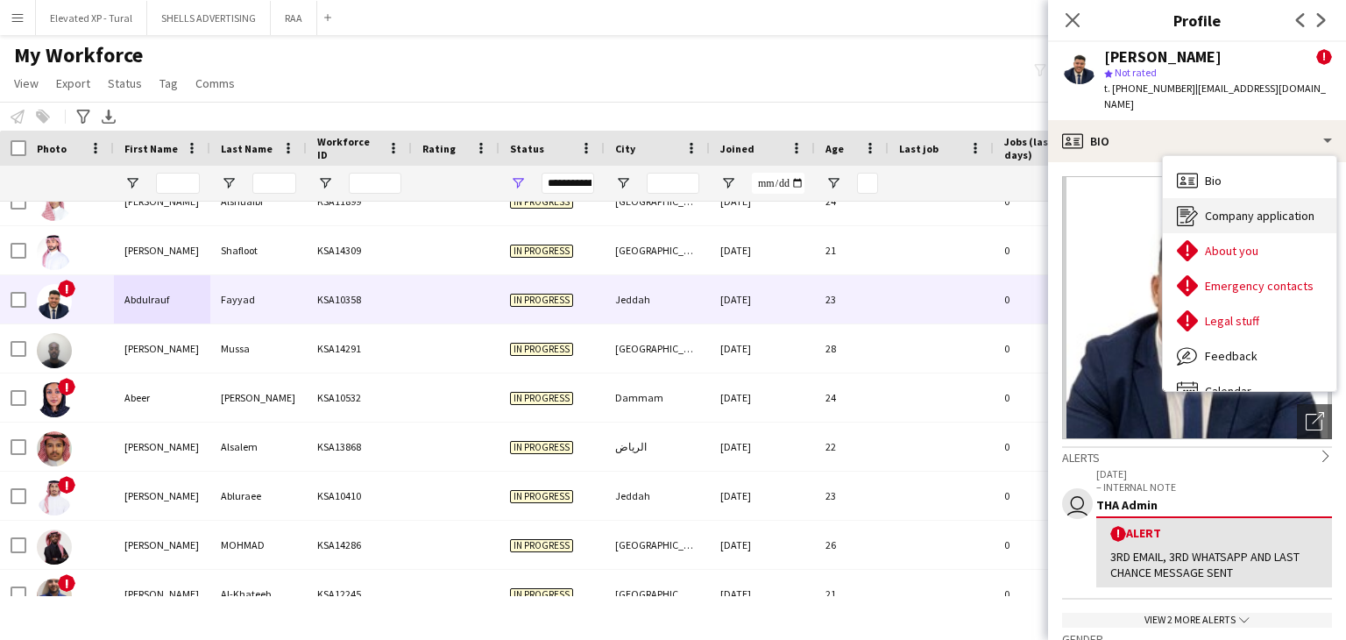
click at [1236, 208] on span "Company application" at bounding box center [1260, 216] width 110 height 16
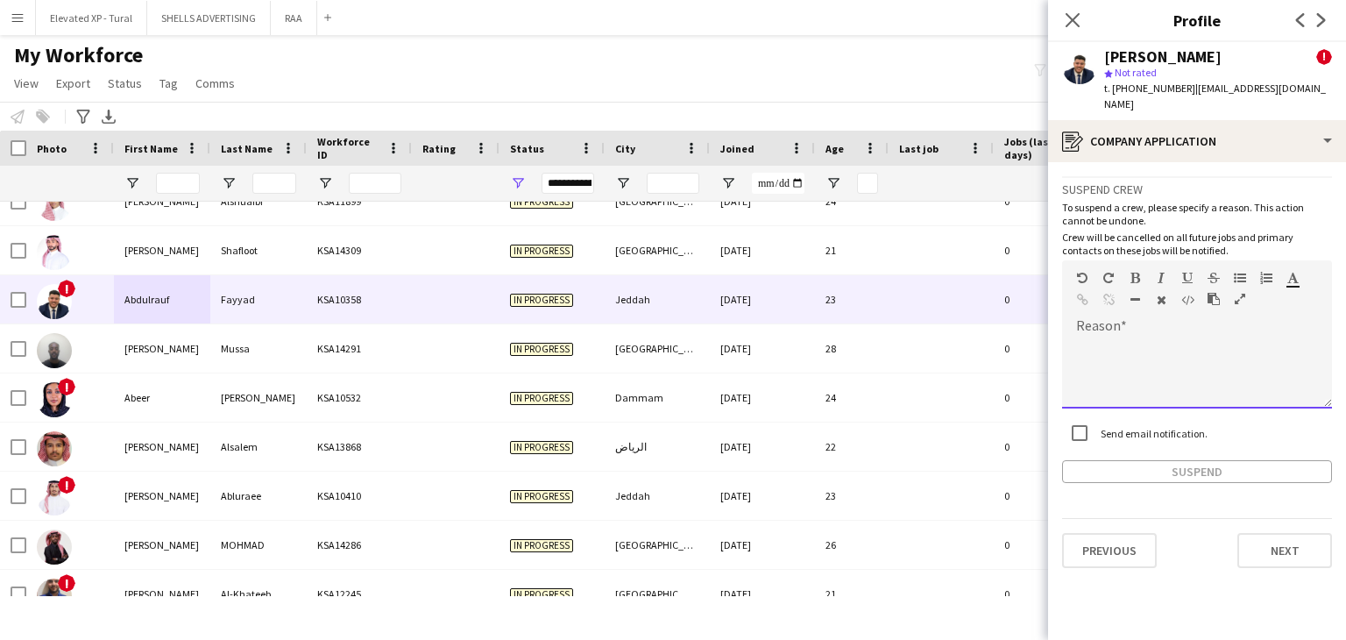
click at [1124, 338] on div at bounding box center [1197, 373] width 270 height 70
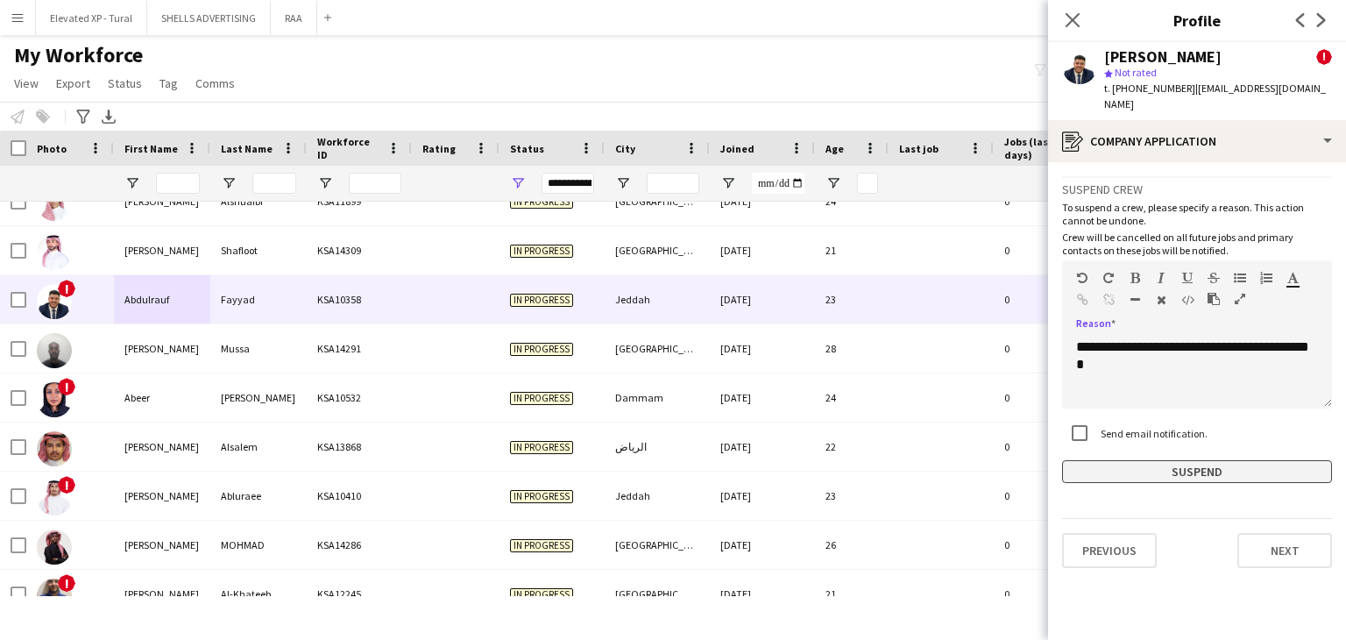
click at [1170, 460] on button "Suspend" at bounding box center [1197, 471] width 270 height 23
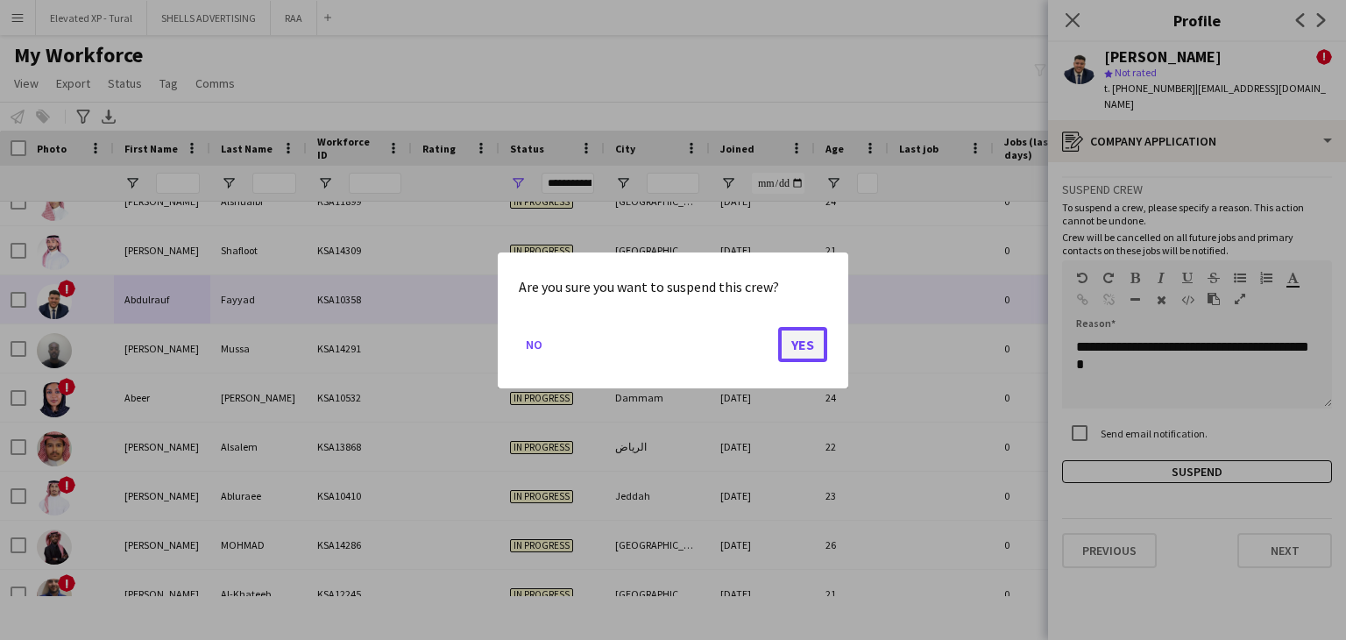
click at [802, 333] on button "Yes" at bounding box center [802, 343] width 49 height 35
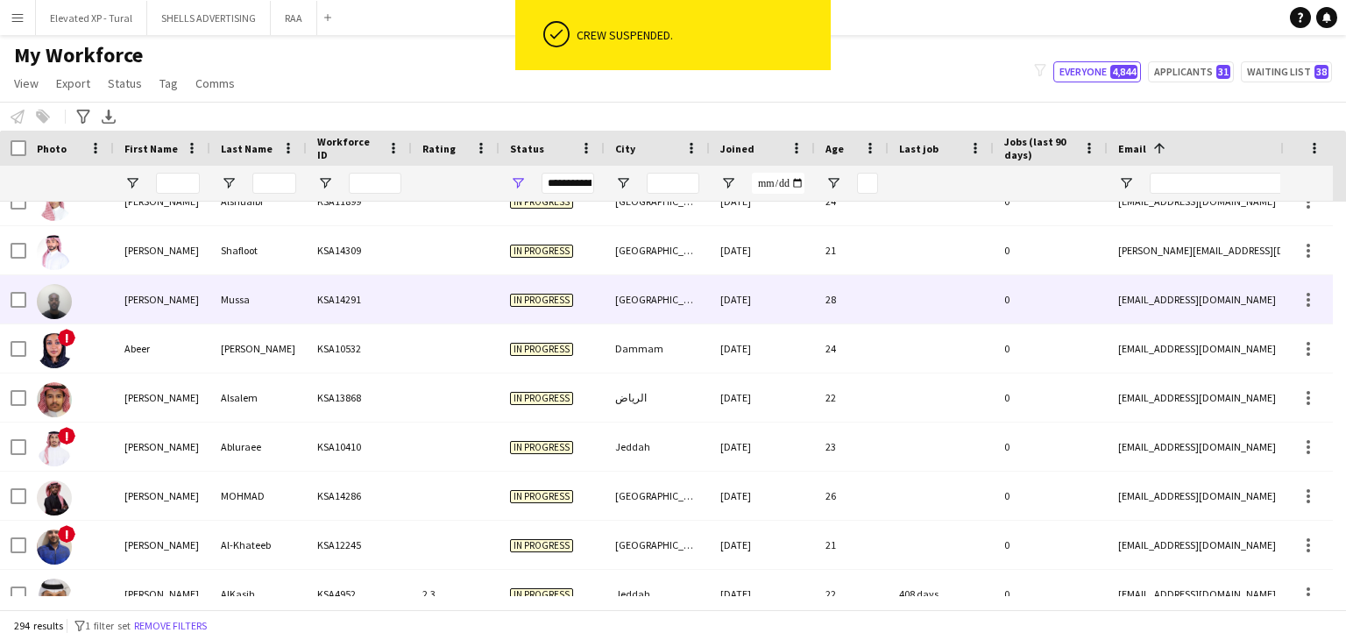
click at [279, 309] on div "Mussa" at bounding box center [258, 299] width 96 height 48
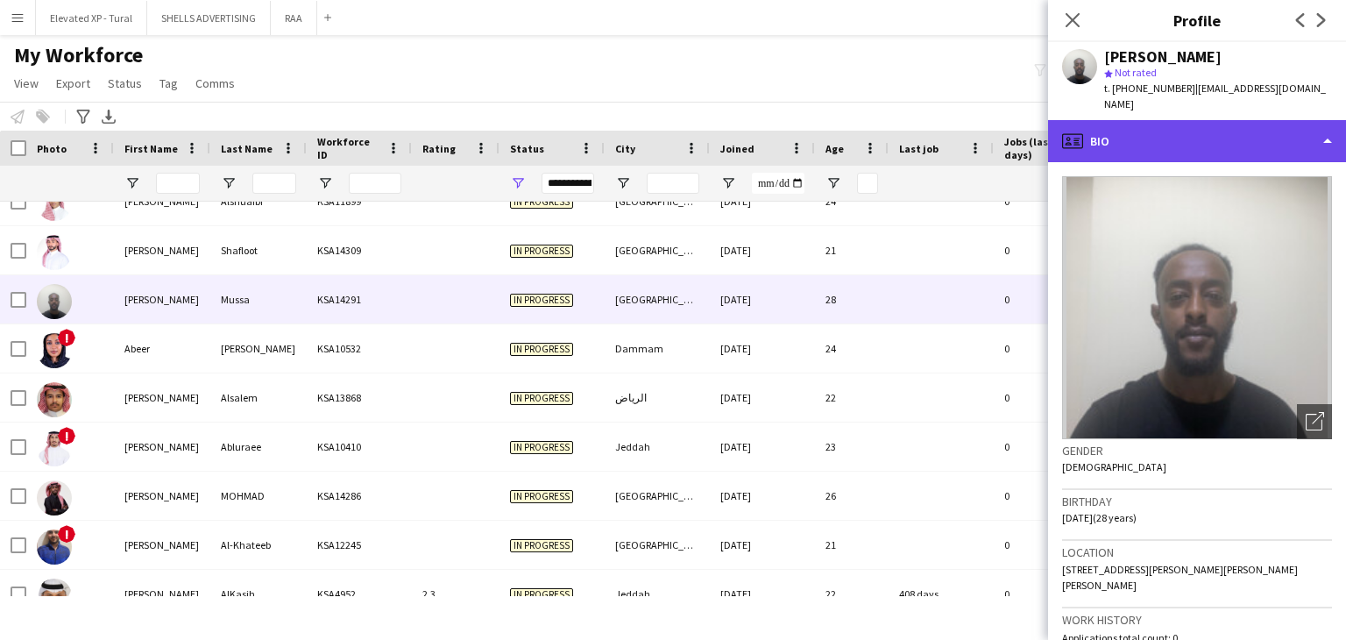
click at [1142, 131] on div "profile Bio" at bounding box center [1197, 141] width 298 height 42
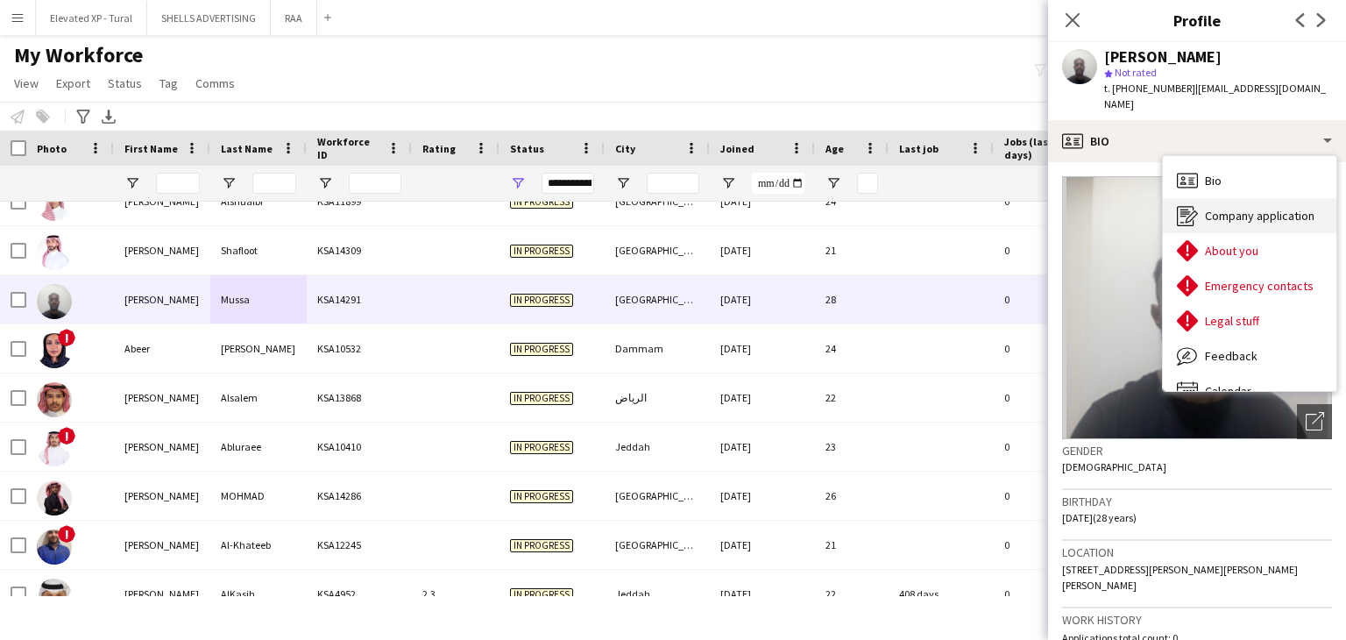
click at [1223, 214] on span "Company application" at bounding box center [1260, 216] width 110 height 16
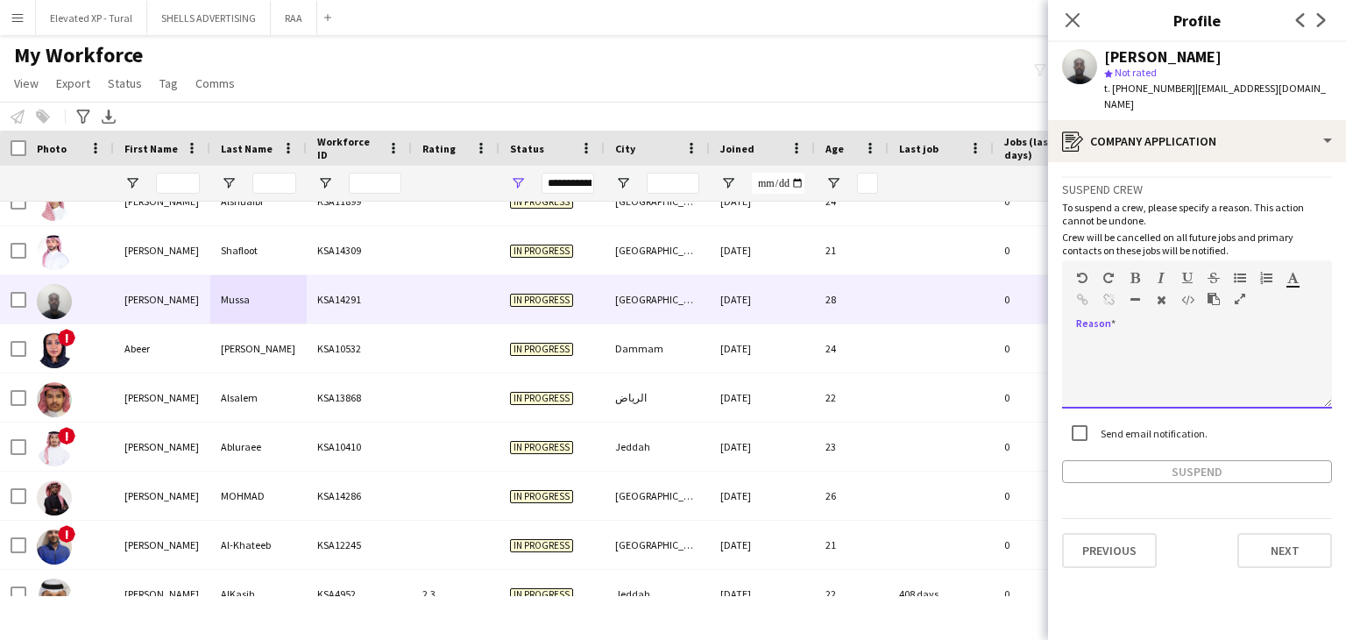
click at [1120, 350] on div at bounding box center [1197, 373] width 270 height 70
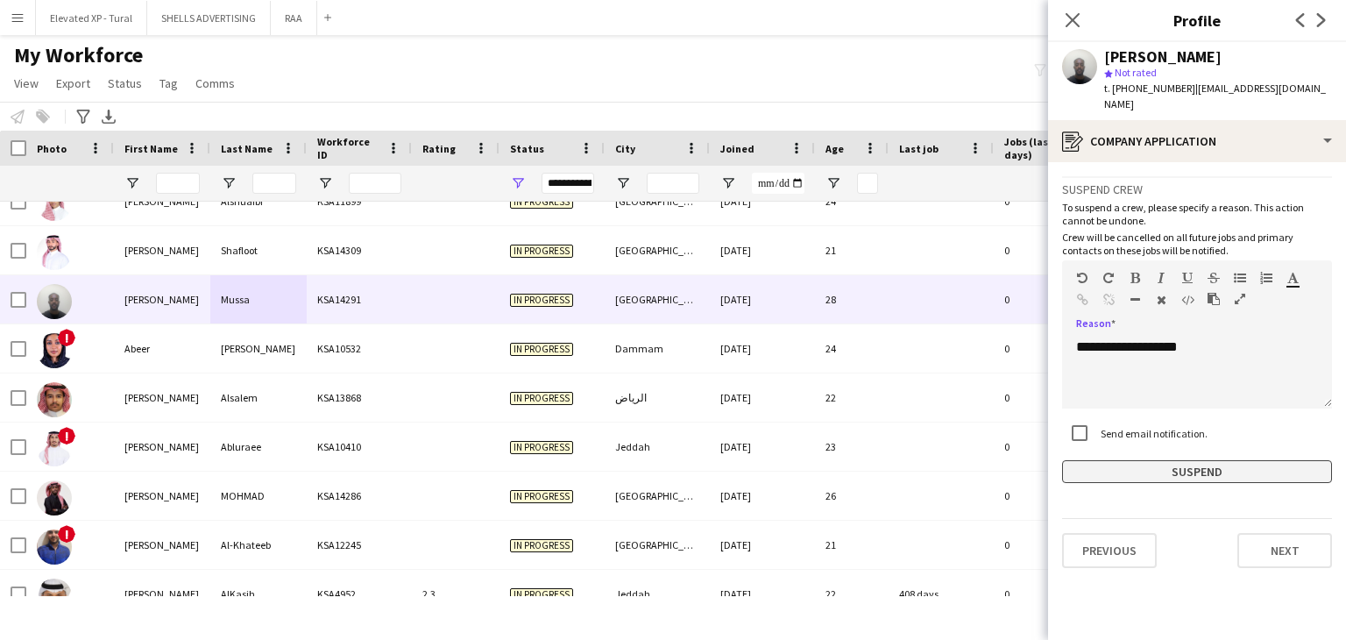
click at [1200, 464] on button "Suspend" at bounding box center [1197, 471] width 270 height 23
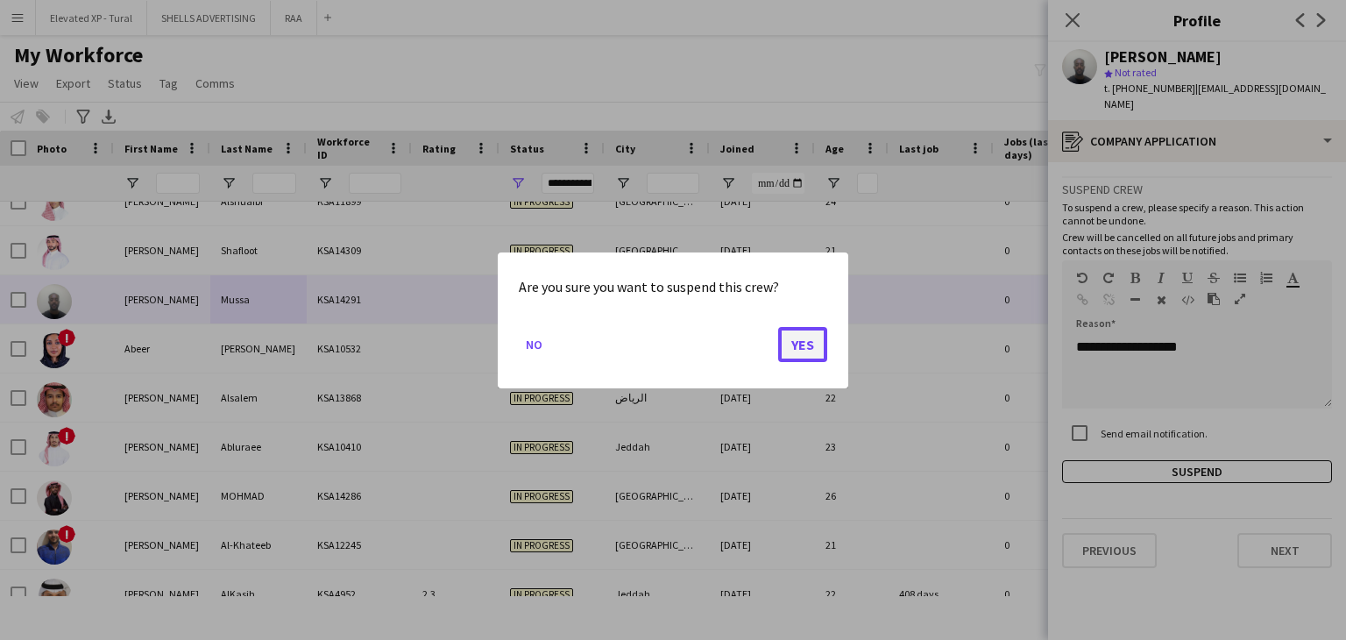
click at [802, 349] on button "Yes" at bounding box center [802, 343] width 49 height 35
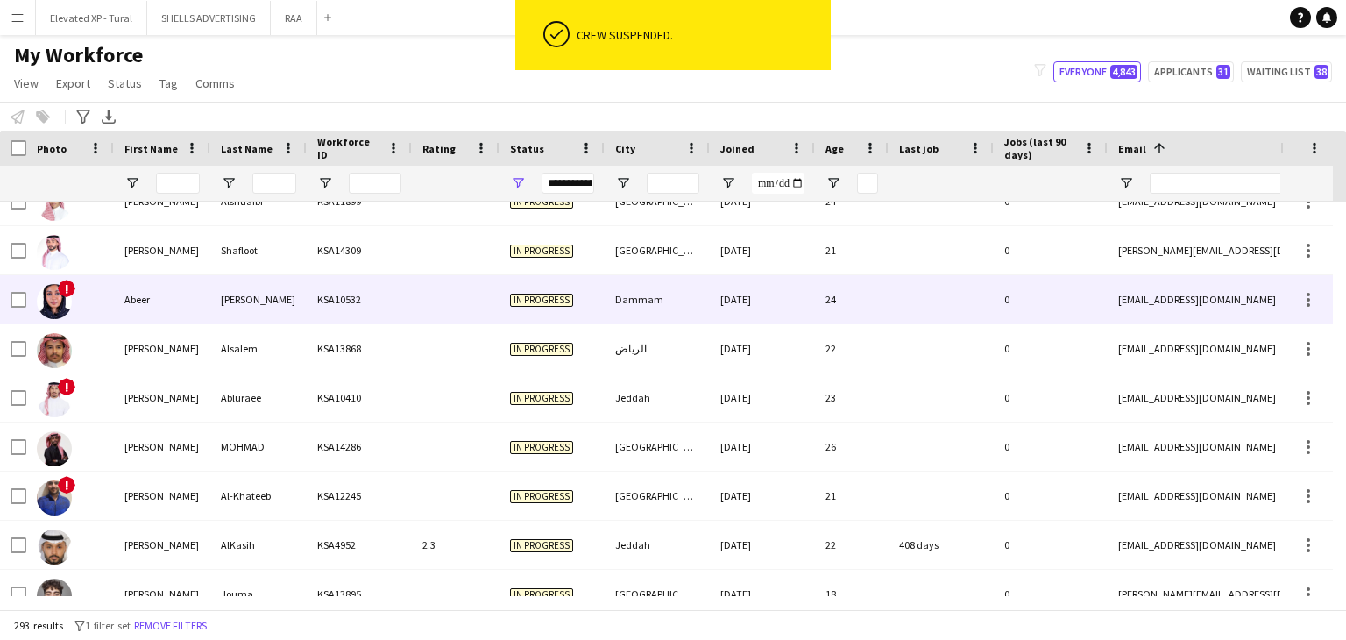
click at [416, 316] on div at bounding box center [456, 299] width 88 height 48
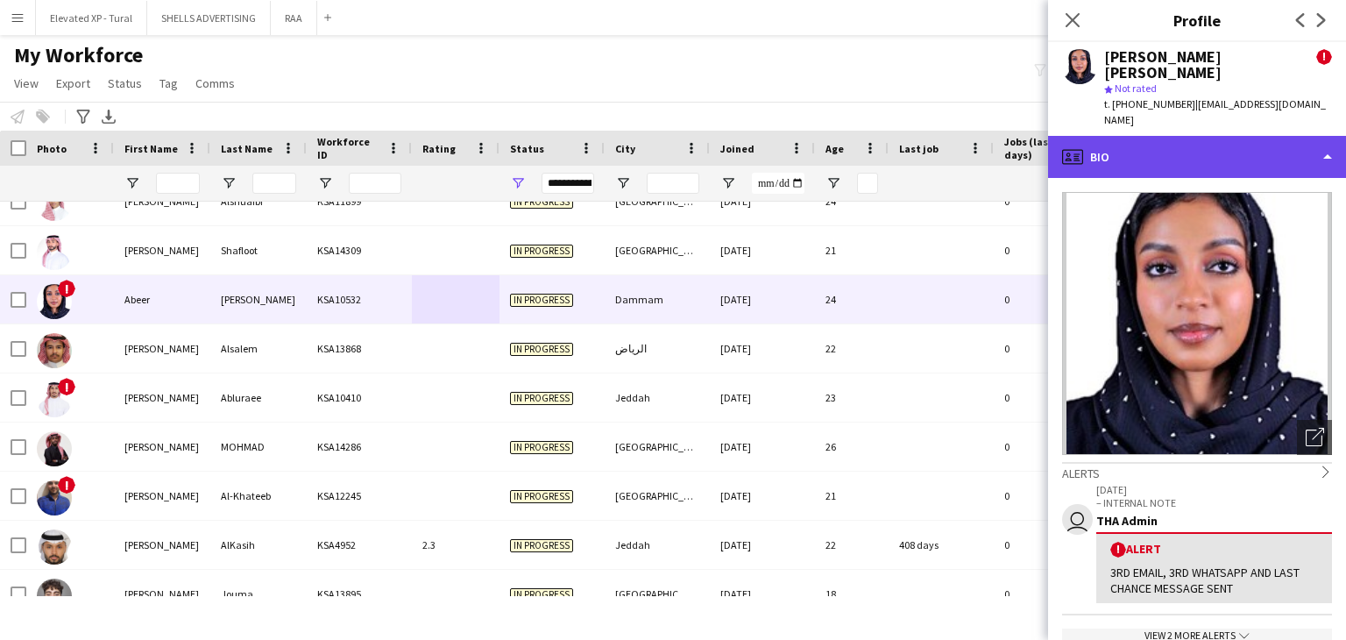
click at [1159, 136] on div "profile Bio" at bounding box center [1197, 157] width 298 height 42
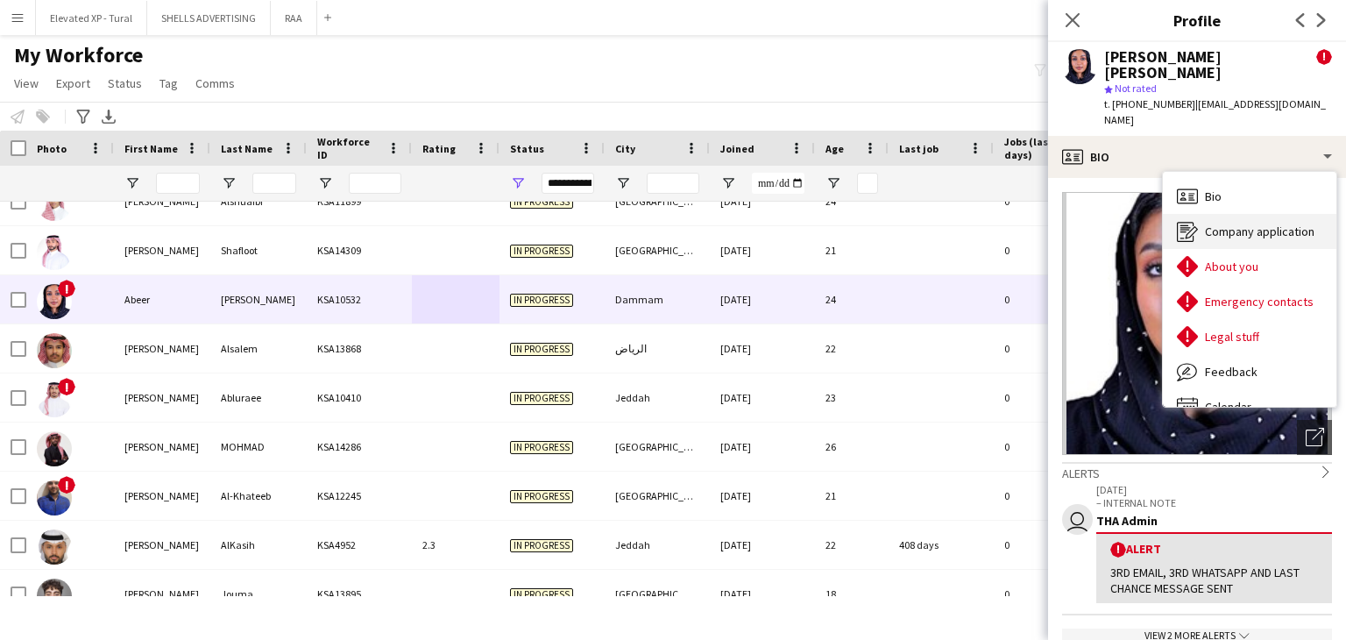
click at [1265, 223] on span "Company application" at bounding box center [1260, 231] width 110 height 16
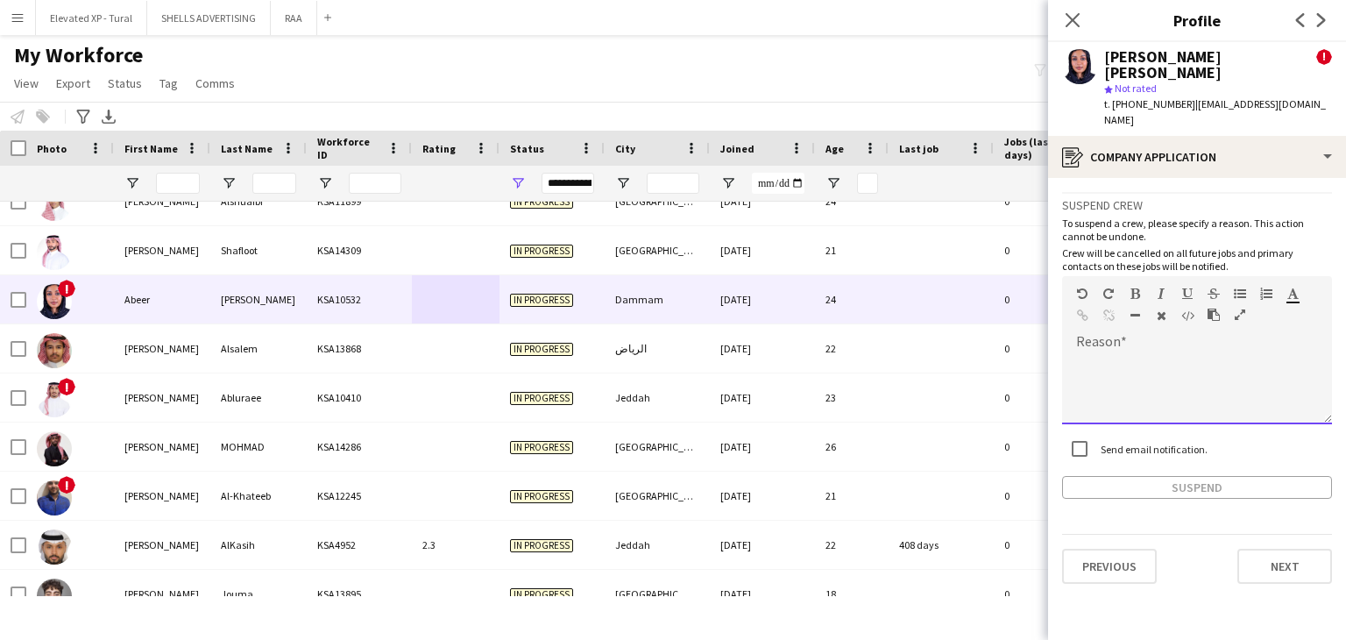
click at [1125, 354] on div at bounding box center [1197, 389] width 270 height 70
click at [1103, 354] on div "**********" at bounding box center [1197, 389] width 270 height 70
click at [1132, 354] on div "**********" at bounding box center [1197, 389] width 270 height 70
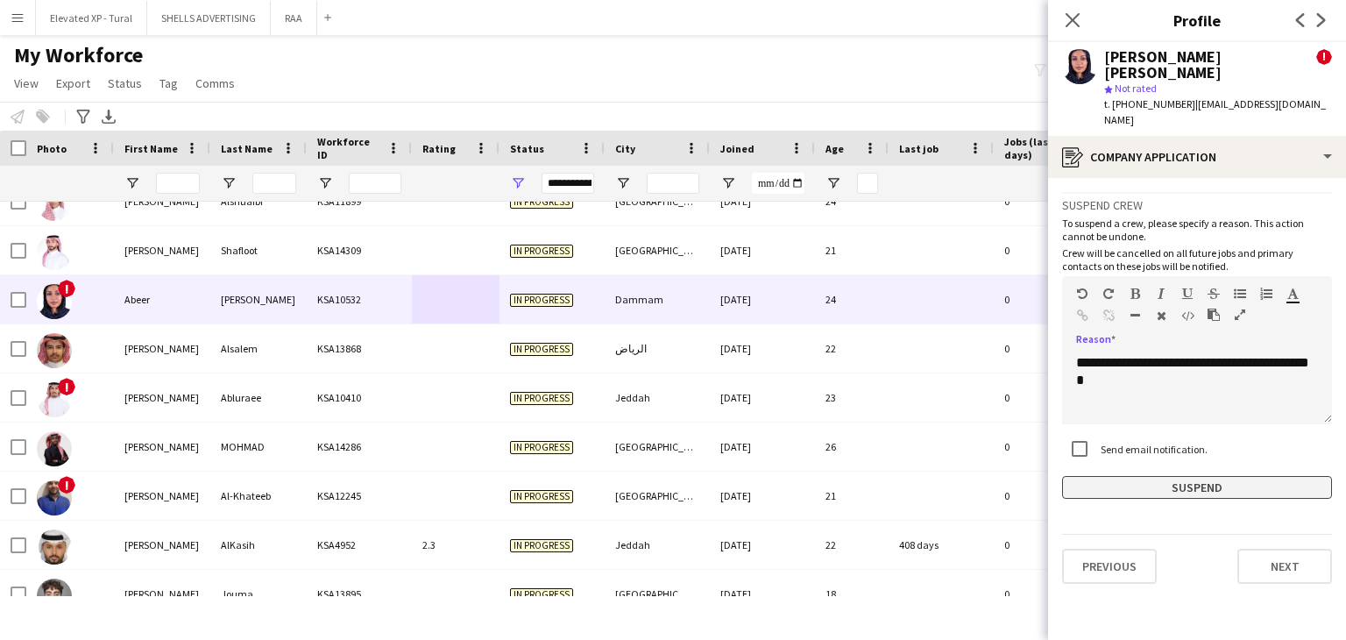
click at [1170, 476] on button "Suspend" at bounding box center [1197, 487] width 270 height 23
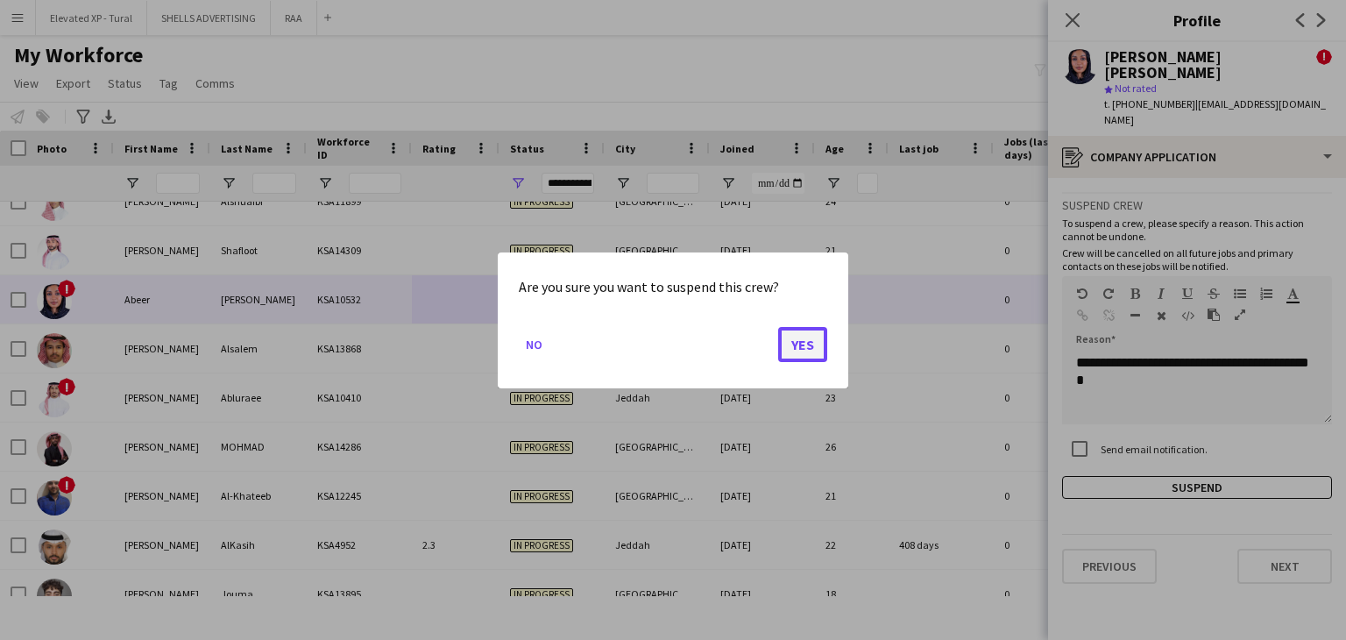
click at [797, 335] on button "Yes" at bounding box center [802, 343] width 49 height 35
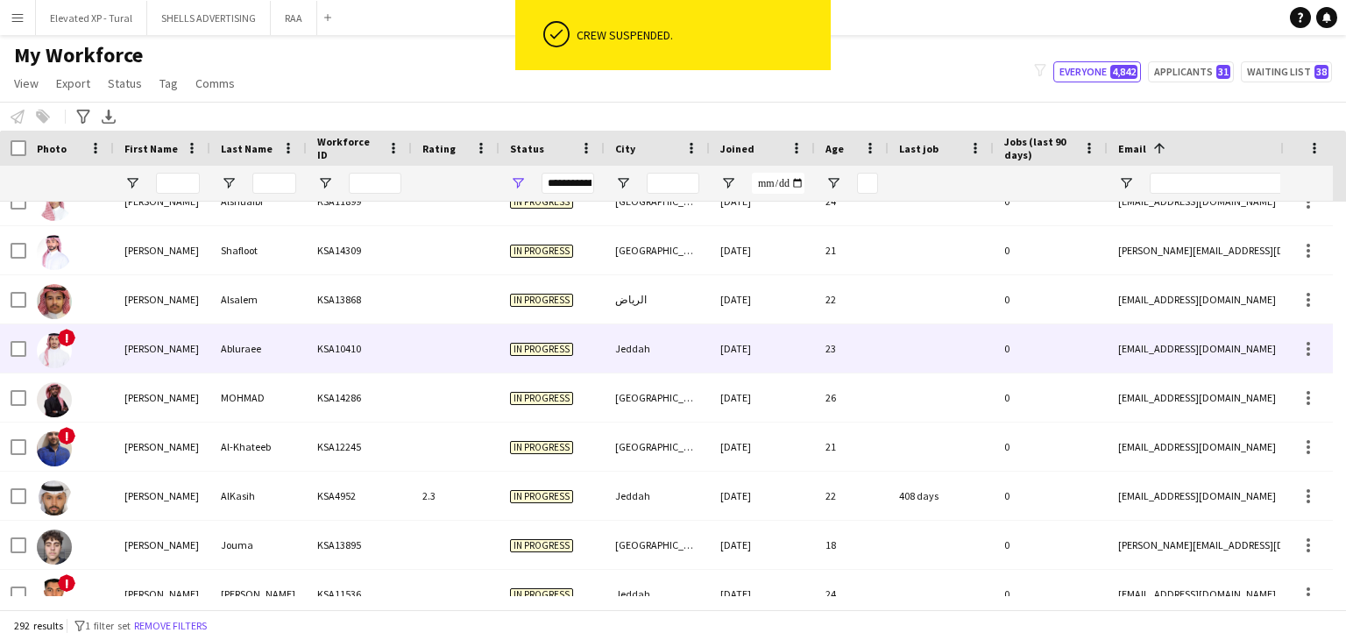
click at [271, 342] on div "Abluraee" at bounding box center [258, 348] width 96 height 48
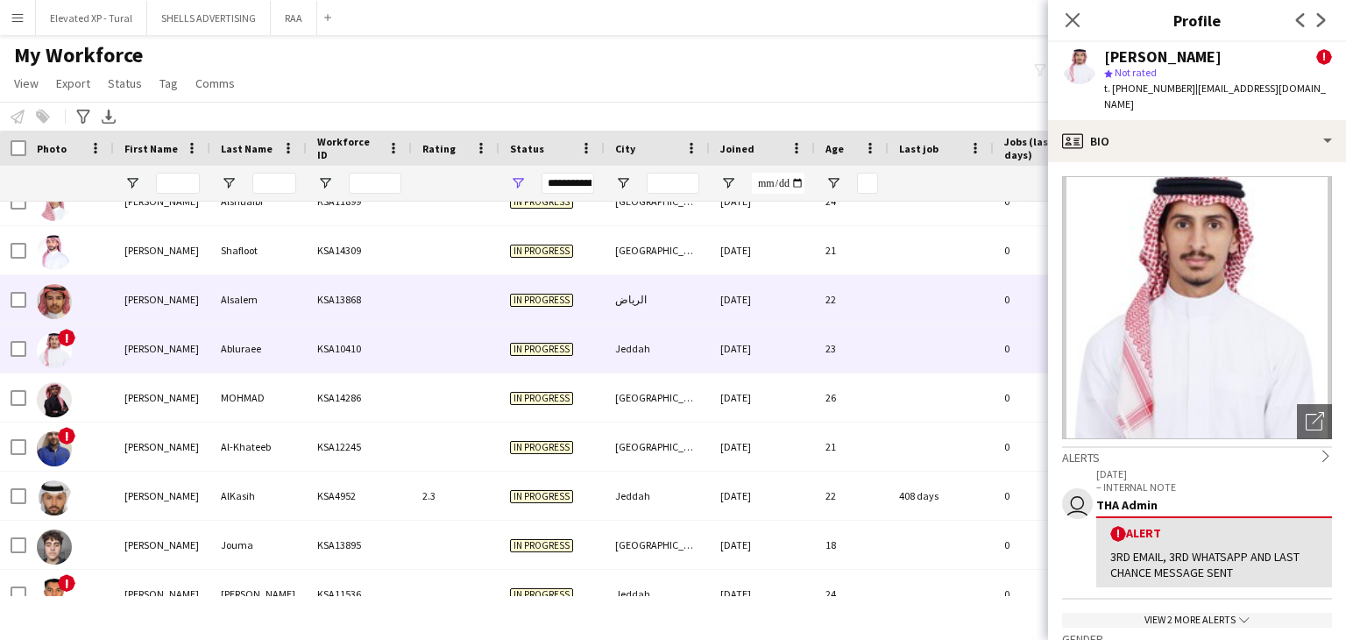
click at [284, 299] on div "Alsalem" at bounding box center [258, 299] width 96 height 48
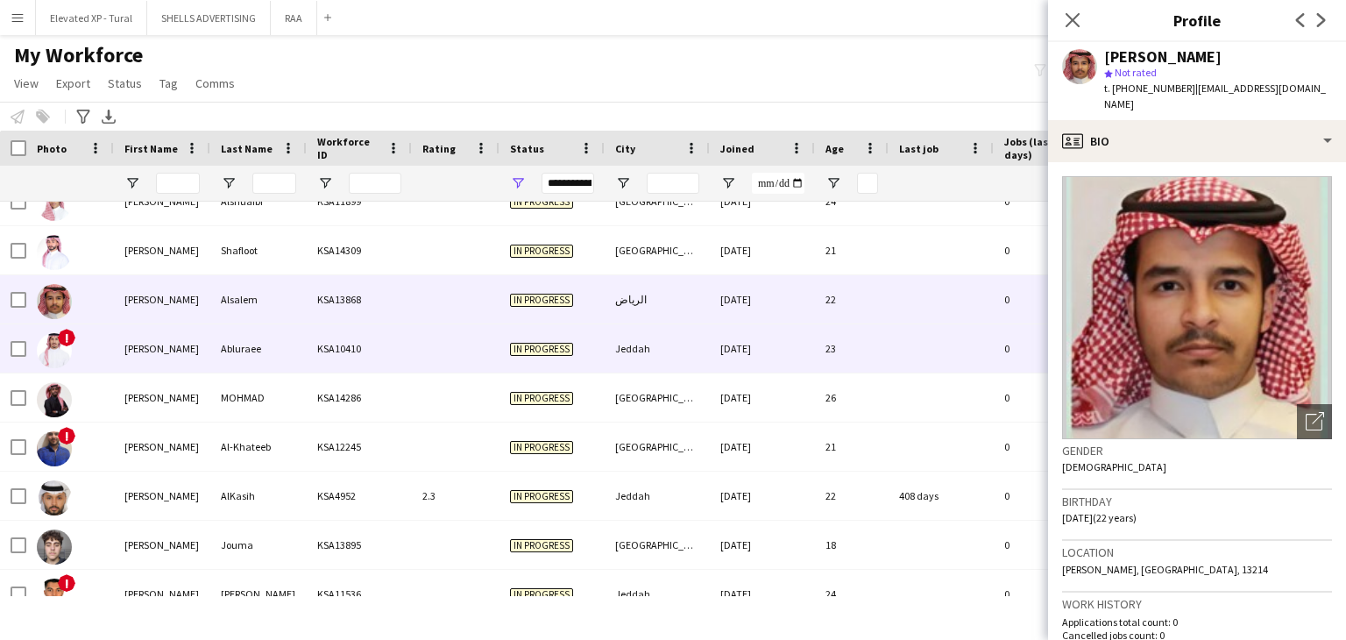
click at [307, 340] on div "KSA10410" at bounding box center [359, 348] width 105 height 48
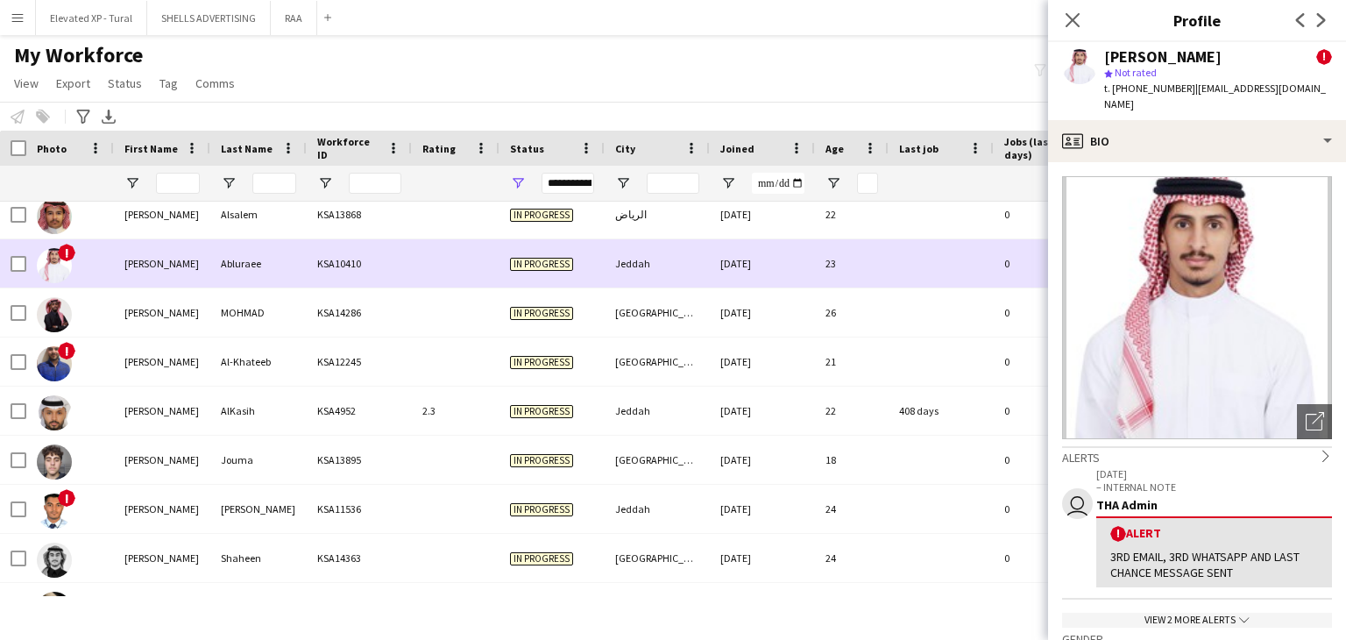
scroll to position [701, 0]
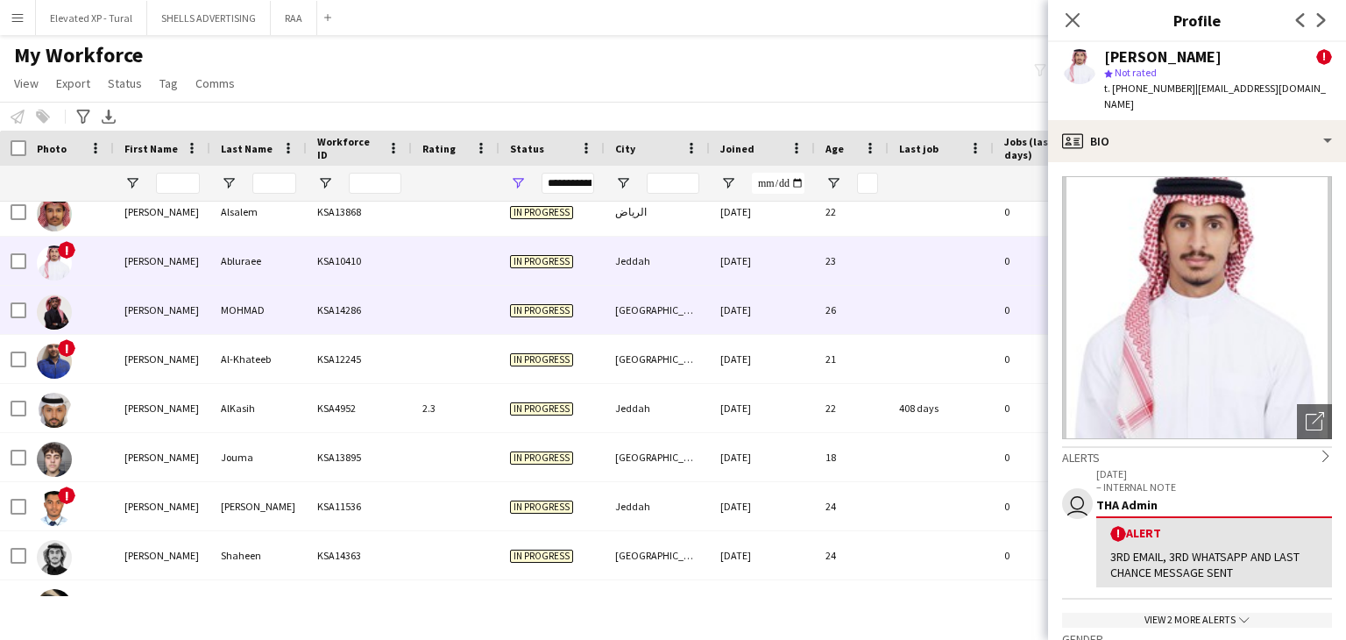
click at [266, 323] on div "MOHMAD" at bounding box center [258, 310] width 96 height 48
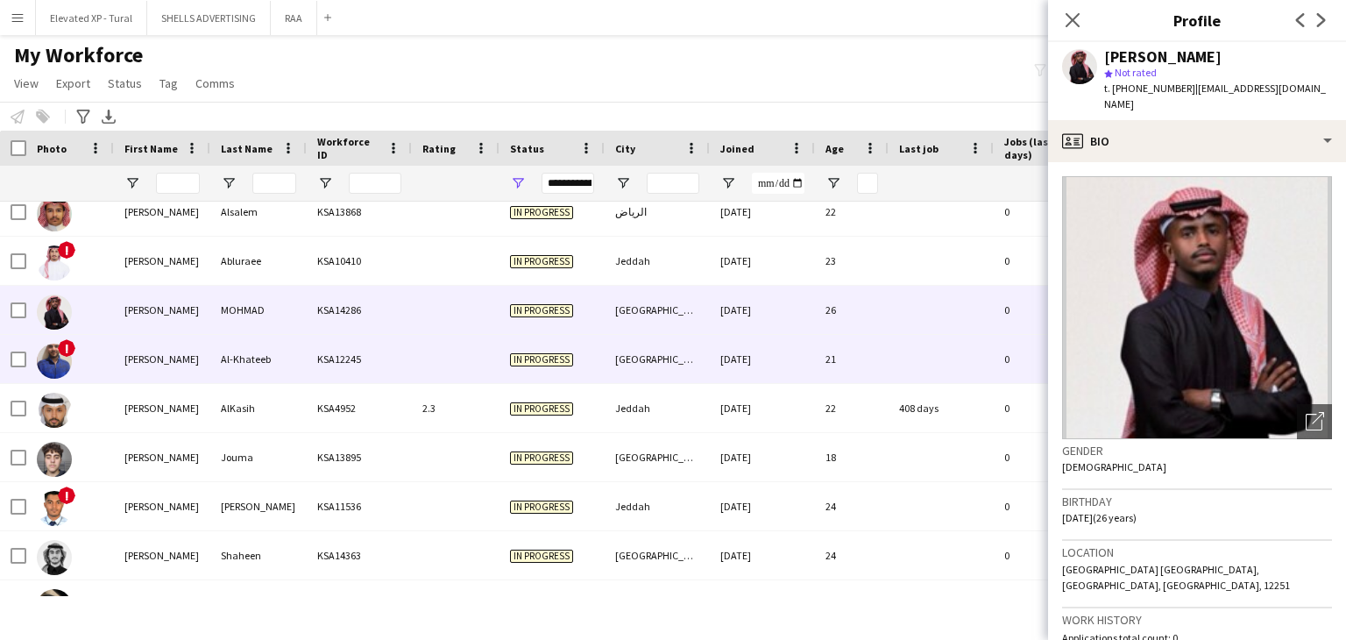
click at [343, 369] on div "KSA12245" at bounding box center [359, 359] width 105 height 48
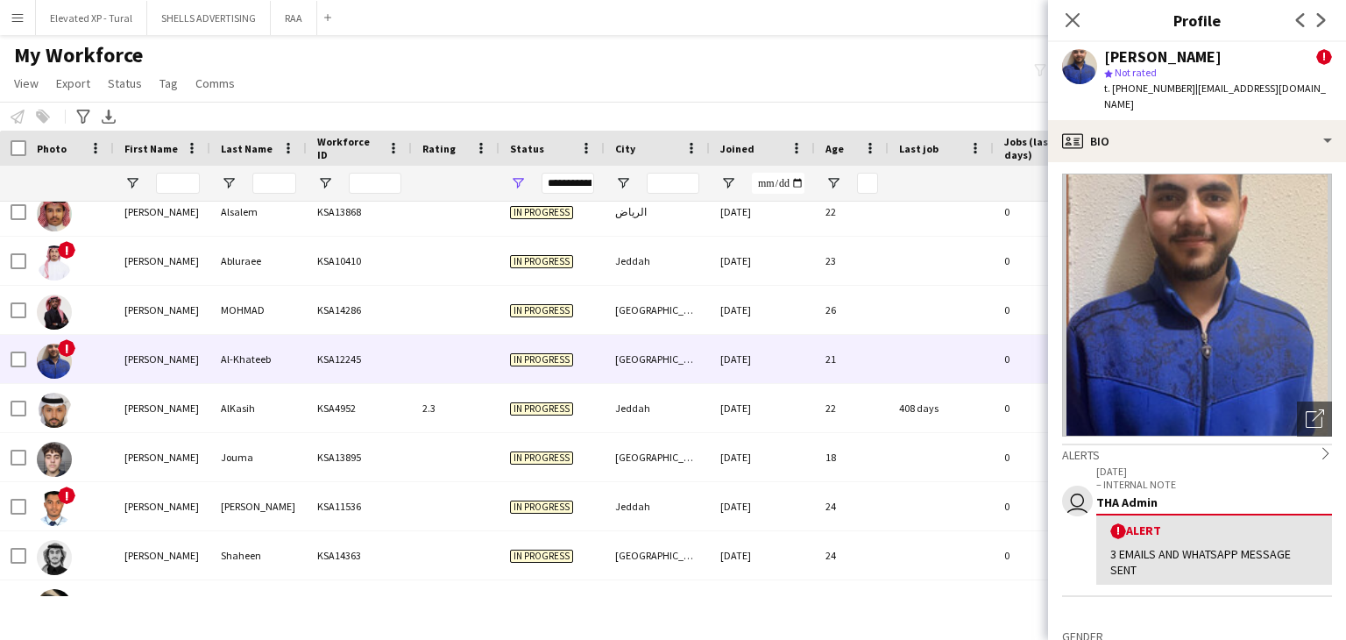
scroll to position [0, 0]
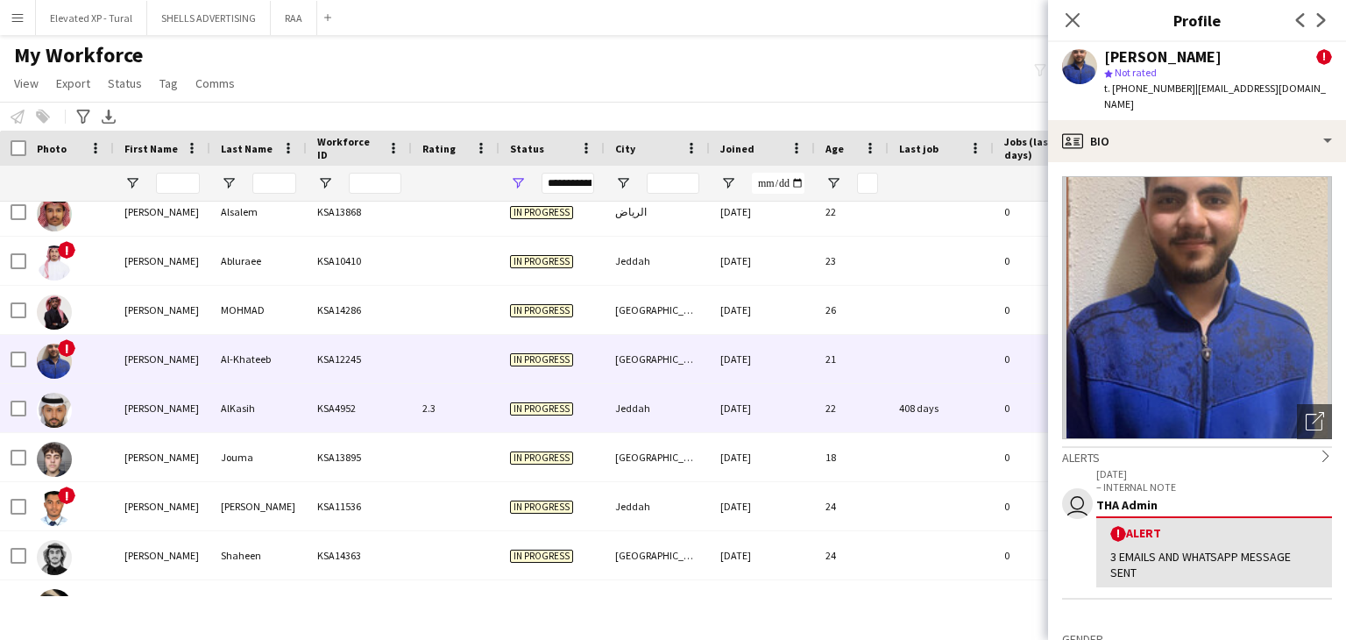
click at [256, 411] on div "AlKasih" at bounding box center [258, 408] width 96 height 48
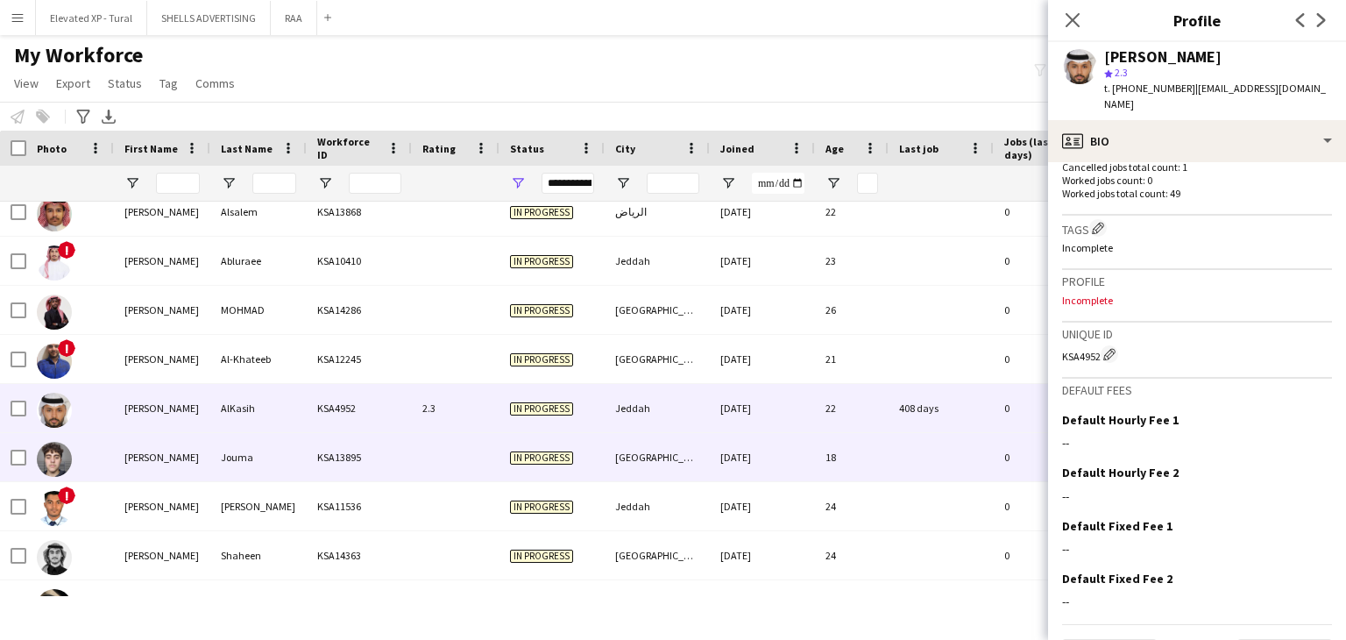
scroll to position [550, 0]
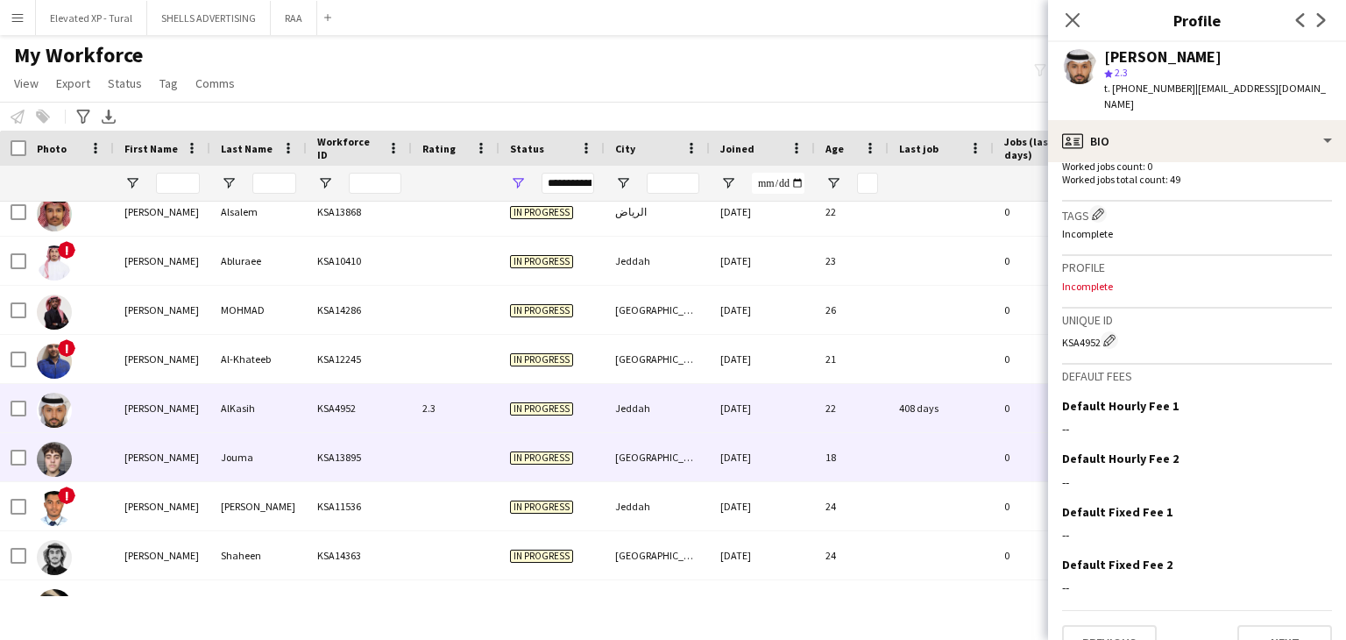
click at [151, 453] on div "[PERSON_NAME]" at bounding box center [162, 457] width 96 height 48
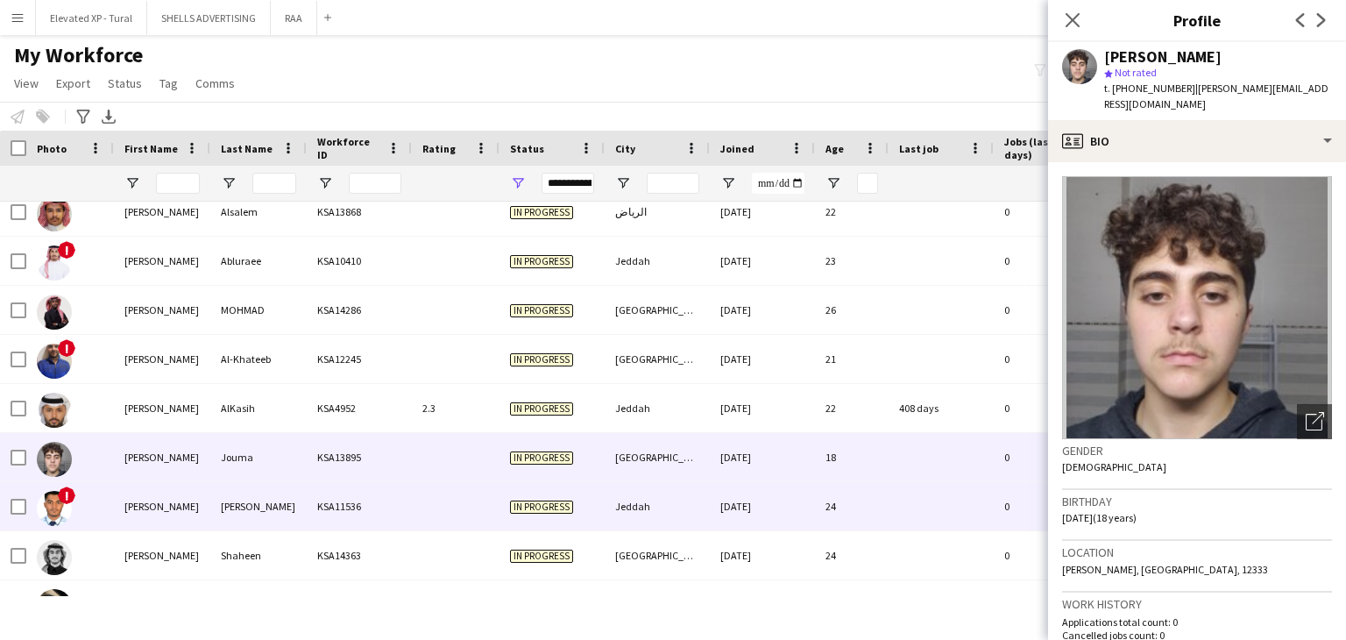
click at [273, 489] on div "[PERSON_NAME]" at bounding box center [258, 506] width 96 height 48
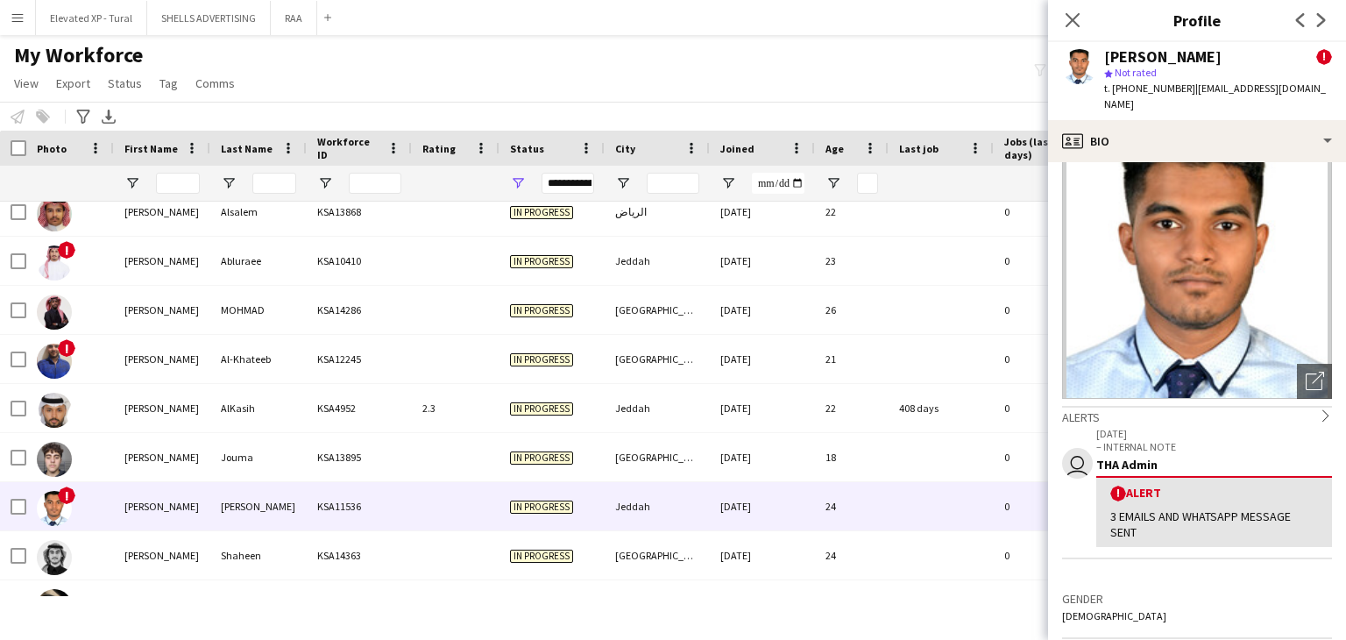
scroll to position [0, 0]
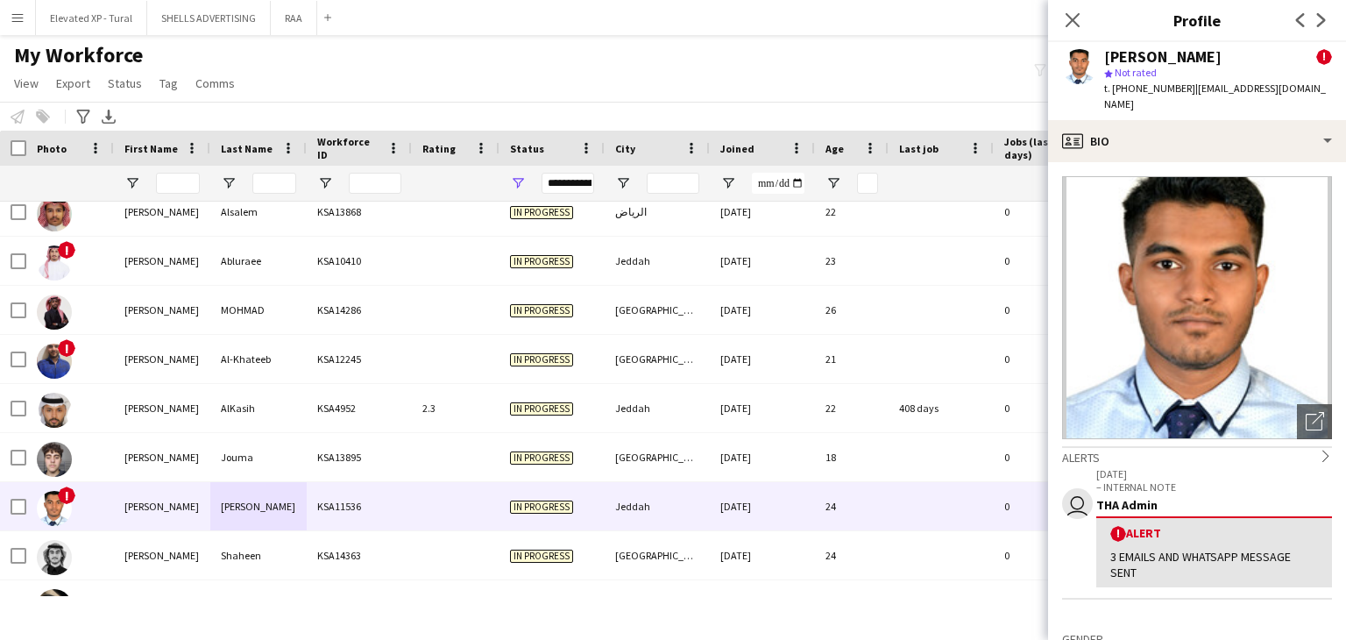
click at [1174, 467] on p "[DATE]" at bounding box center [1214, 473] width 236 height 13
click at [1160, 498] on div "10-07-2025 – INTERNAL NOTE THA Admin ! Alert 3 EMAILS AND WHATSAPP MESSAGE SENT" at bounding box center [1214, 527] width 236 height 121
click at [1151, 525] on div "! Alert" at bounding box center [1214, 533] width 208 height 17
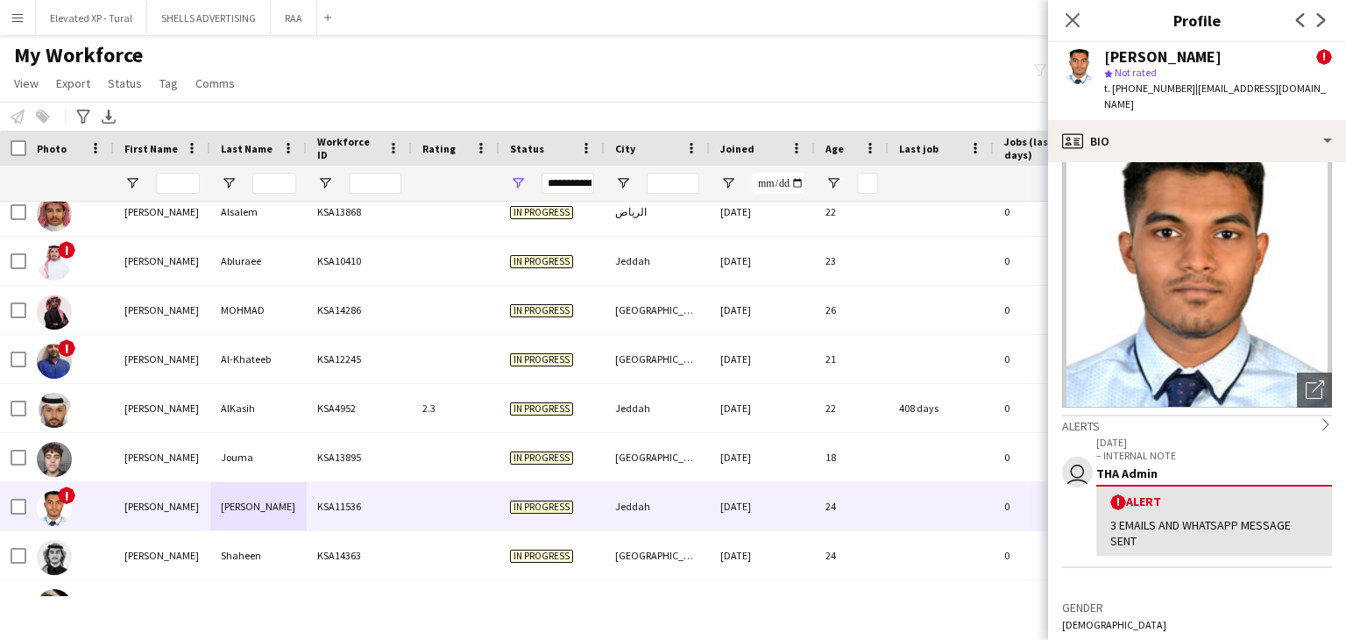
scroll to position [88, 0]
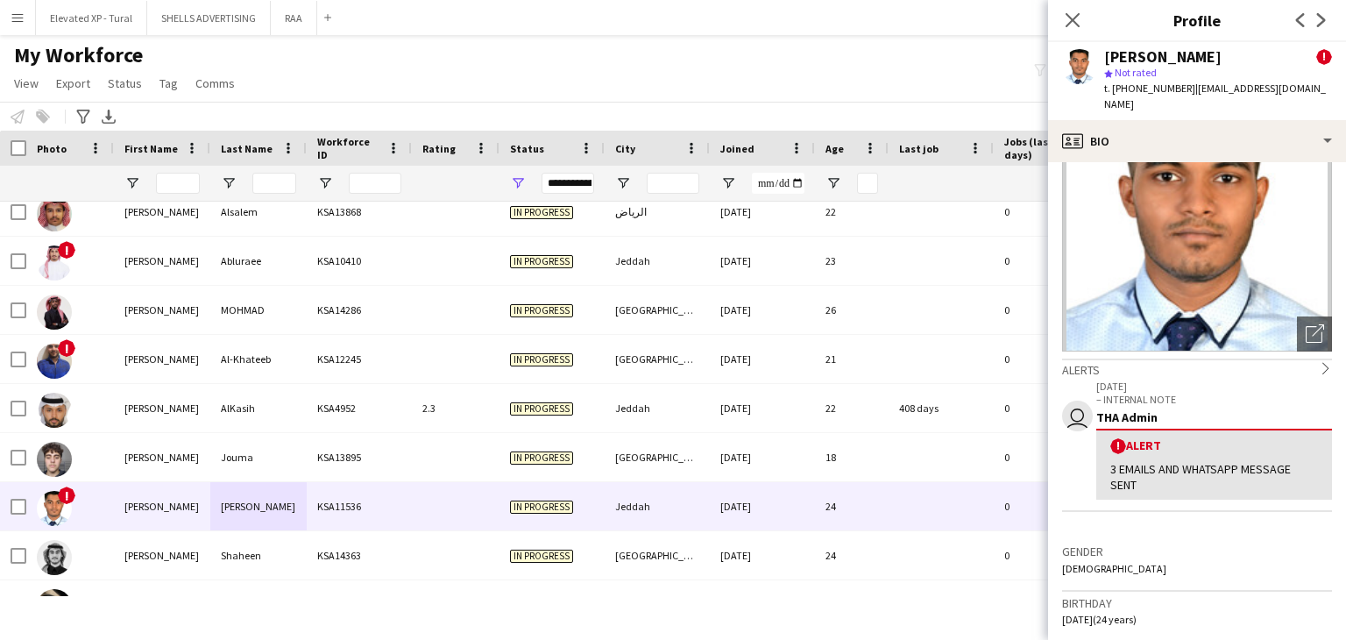
click at [1319, 362] on app-icon "chevron-right" at bounding box center [1325, 370] width 12 height 16
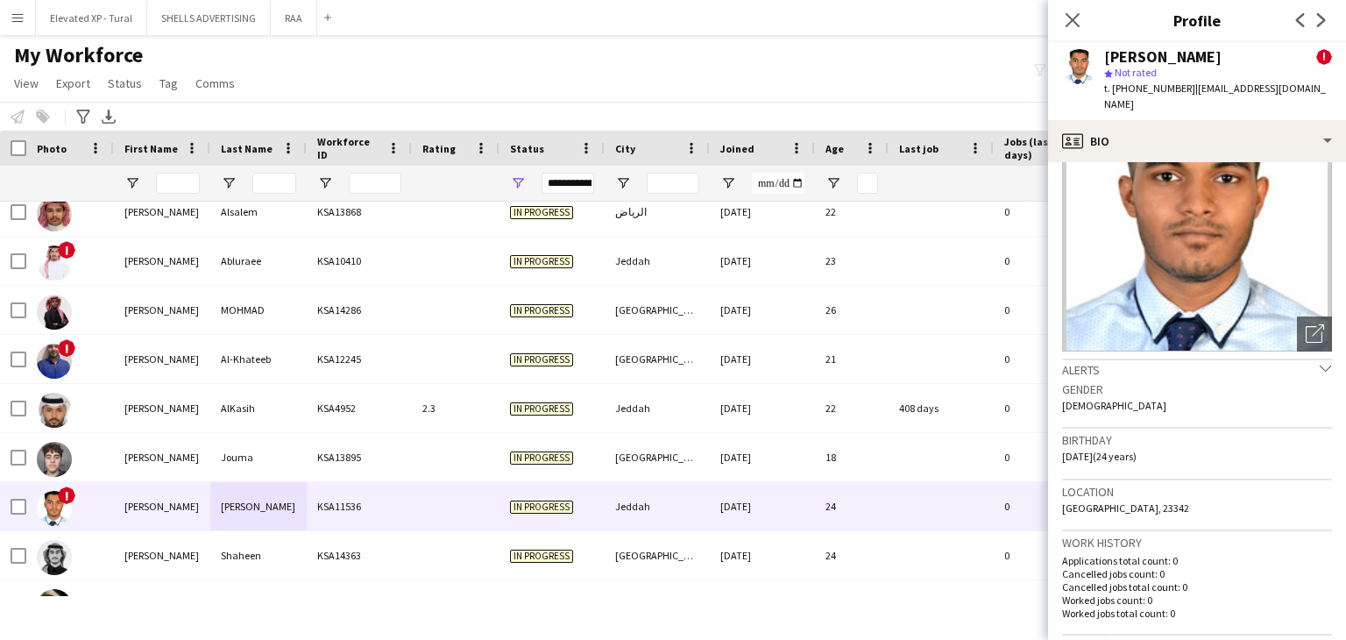
click at [1319, 362] on icon "chevron-down" at bounding box center [1325, 368] width 12 height 12
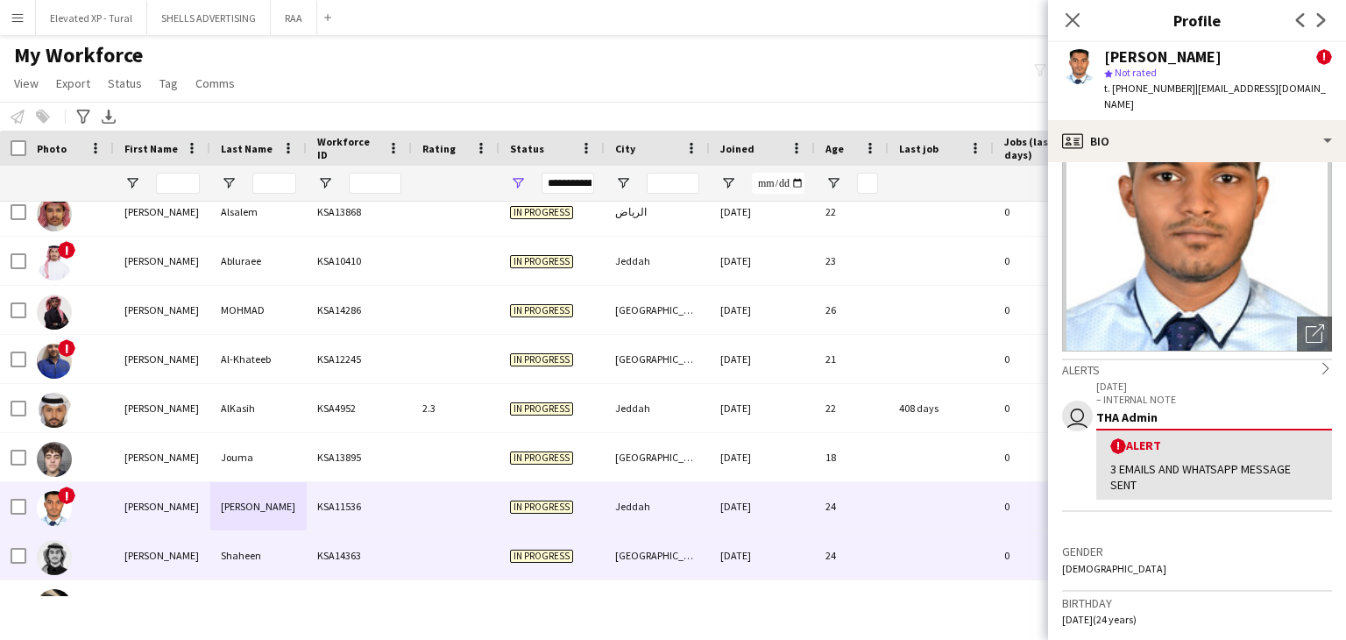
click at [229, 551] on div "Shaheen" at bounding box center [258, 555] width 96 height 48
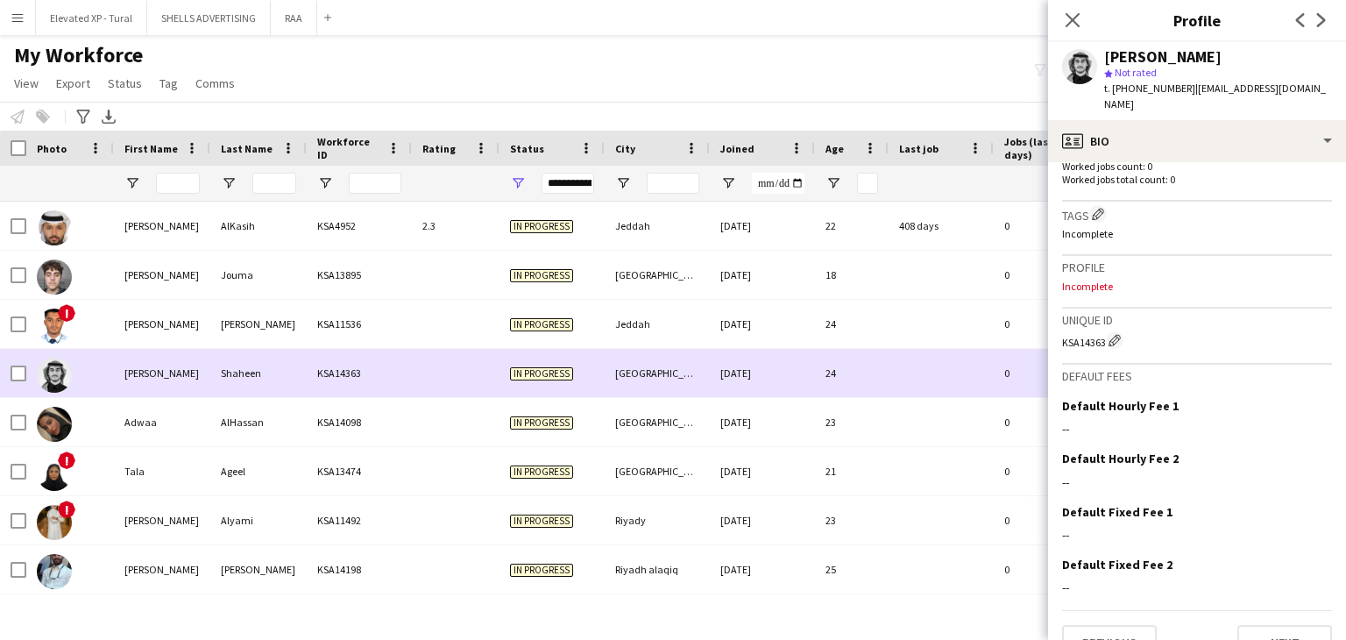
scroll to position [964, 0]
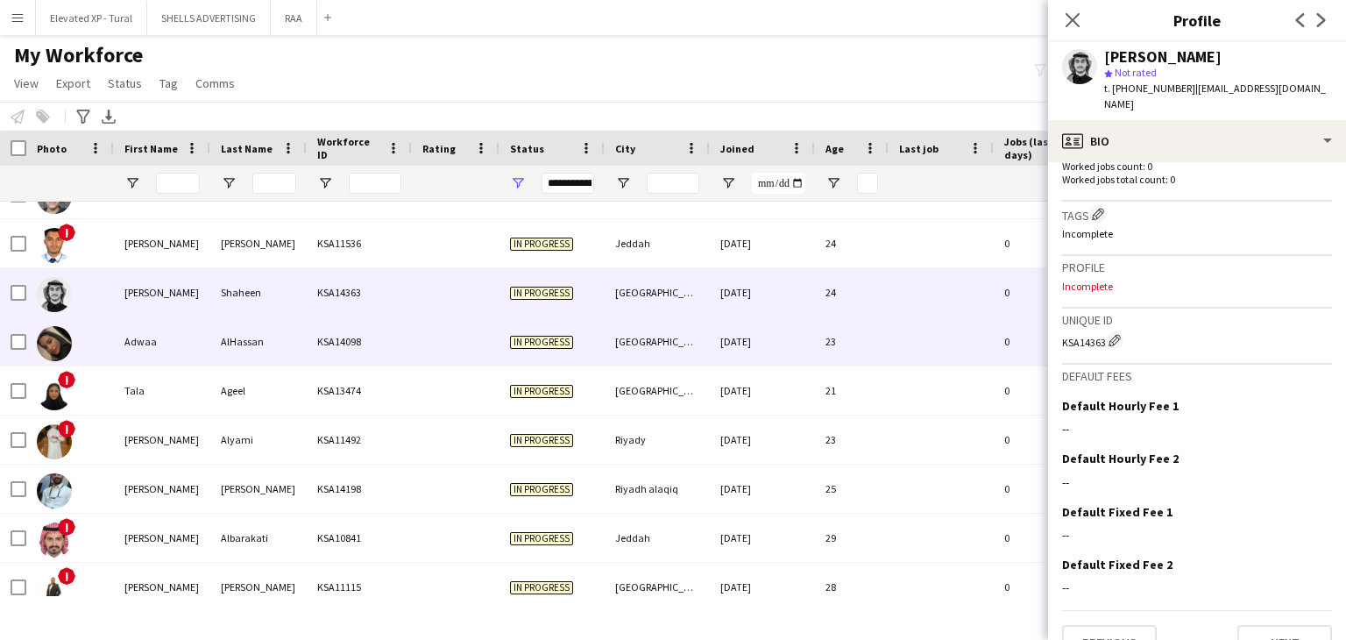
click at [246, 358] on div "AlHassan" at bounding box center [258, 341] width 96 height 48
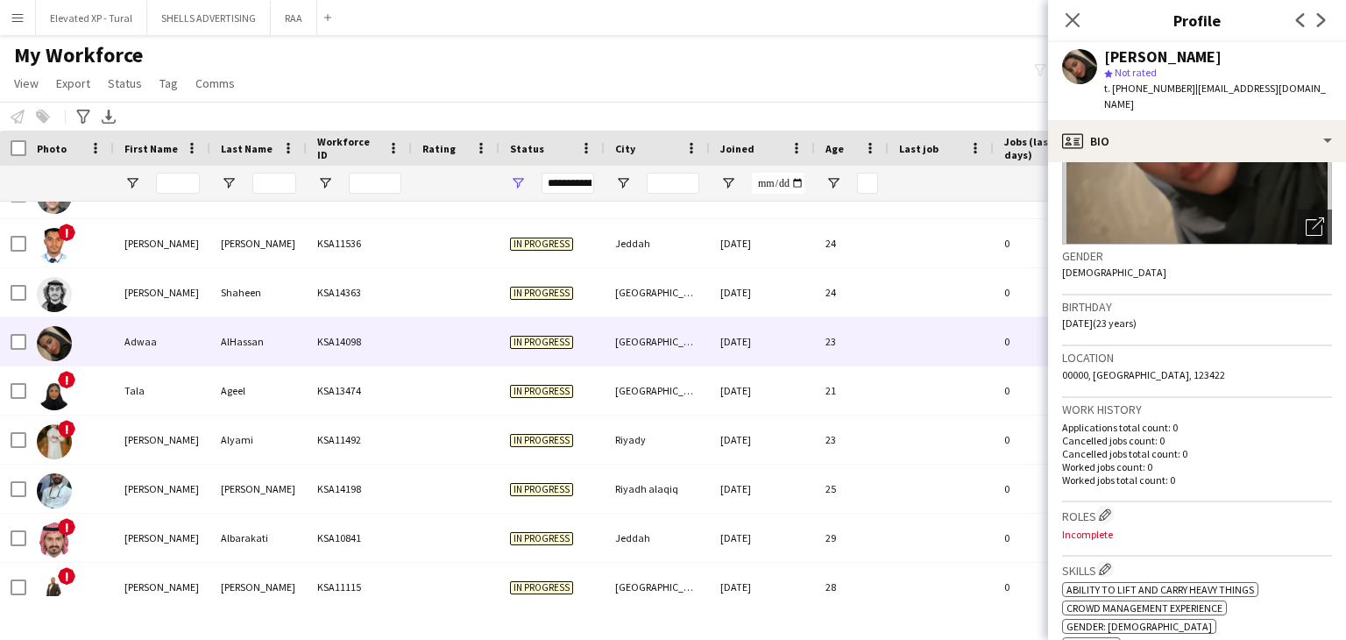
scroll to position [350, 0]
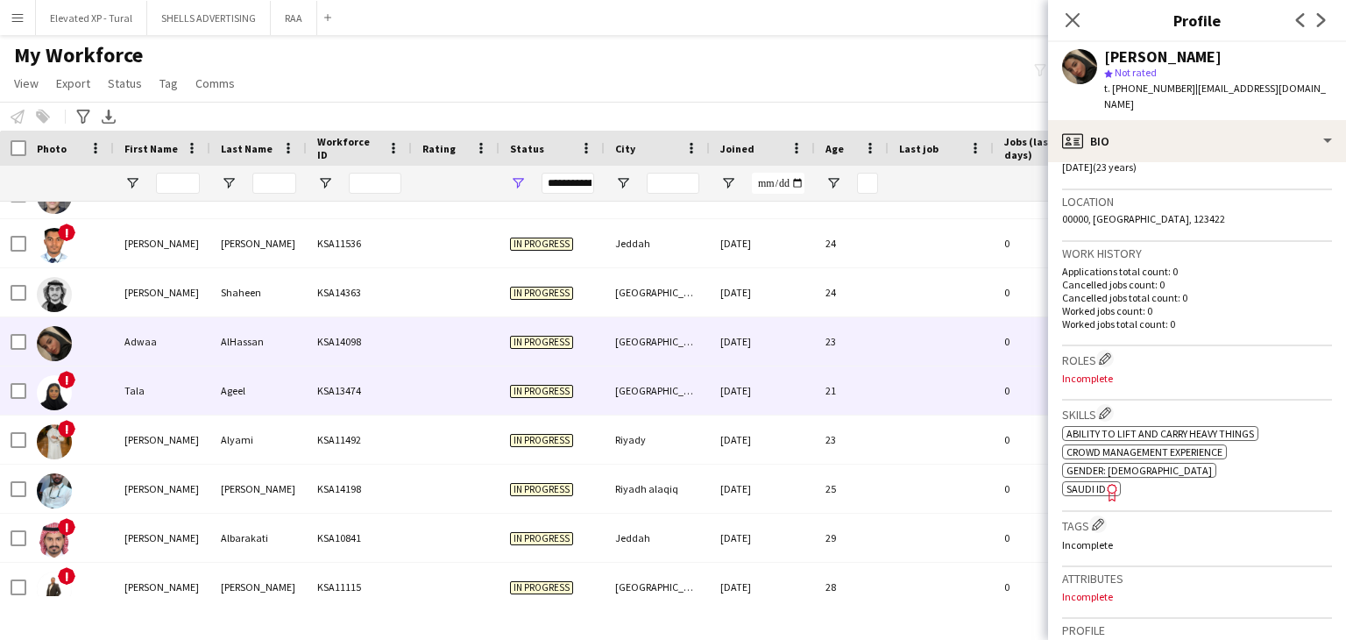
click at [253, 378] on div "Ageel" at bounding box center [258, 390] width 96 height 48
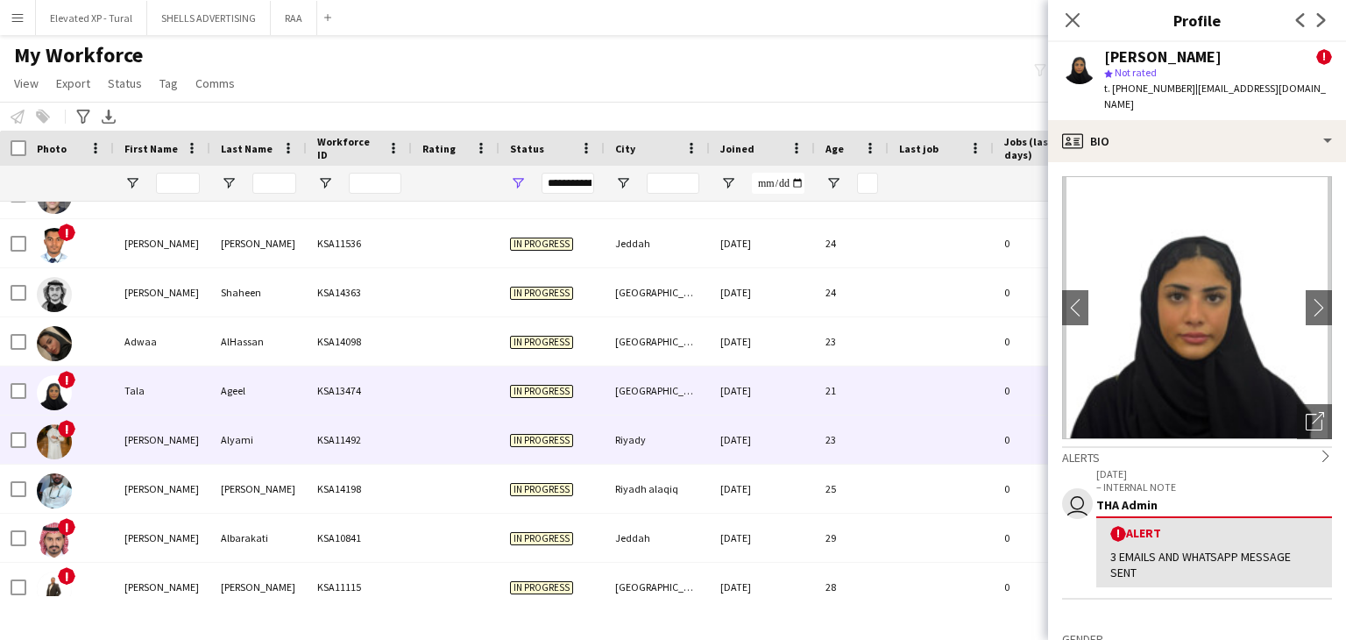
click at [315, 437] on div "KSA11492" at bounding box center [359, 439] width 105 height 48
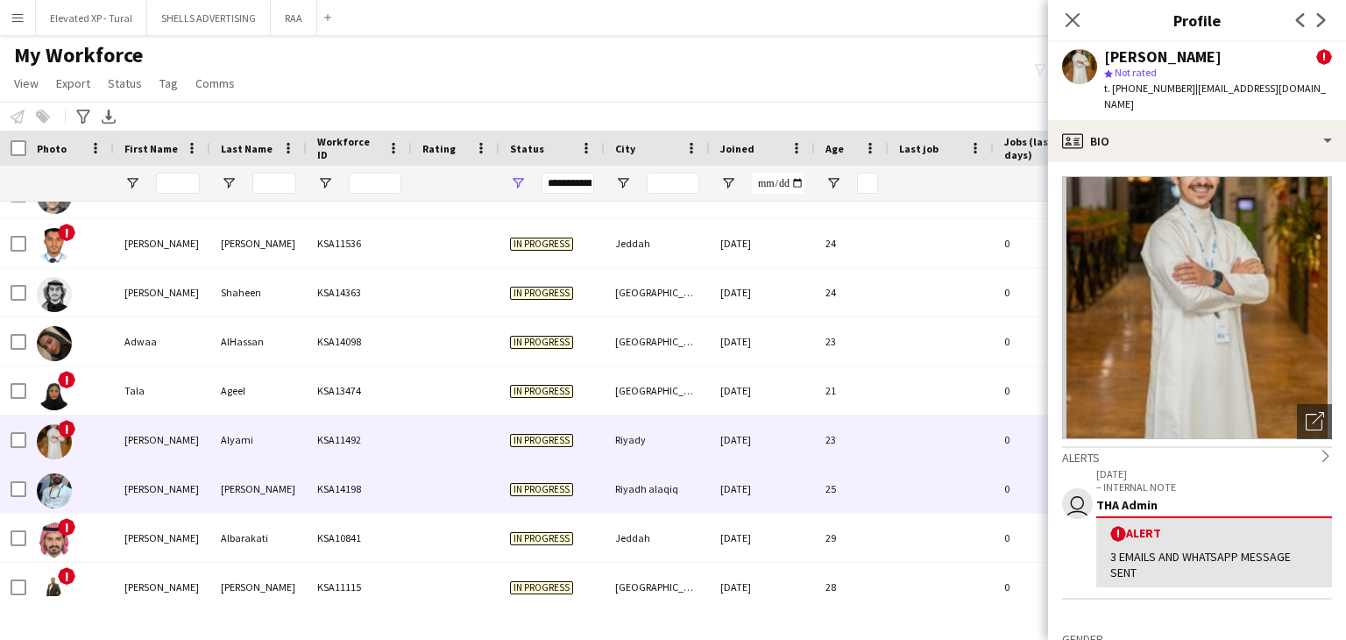
click at [312, 477] on div "KSA14198" at bounding box center [359, 488] width 105 height 48
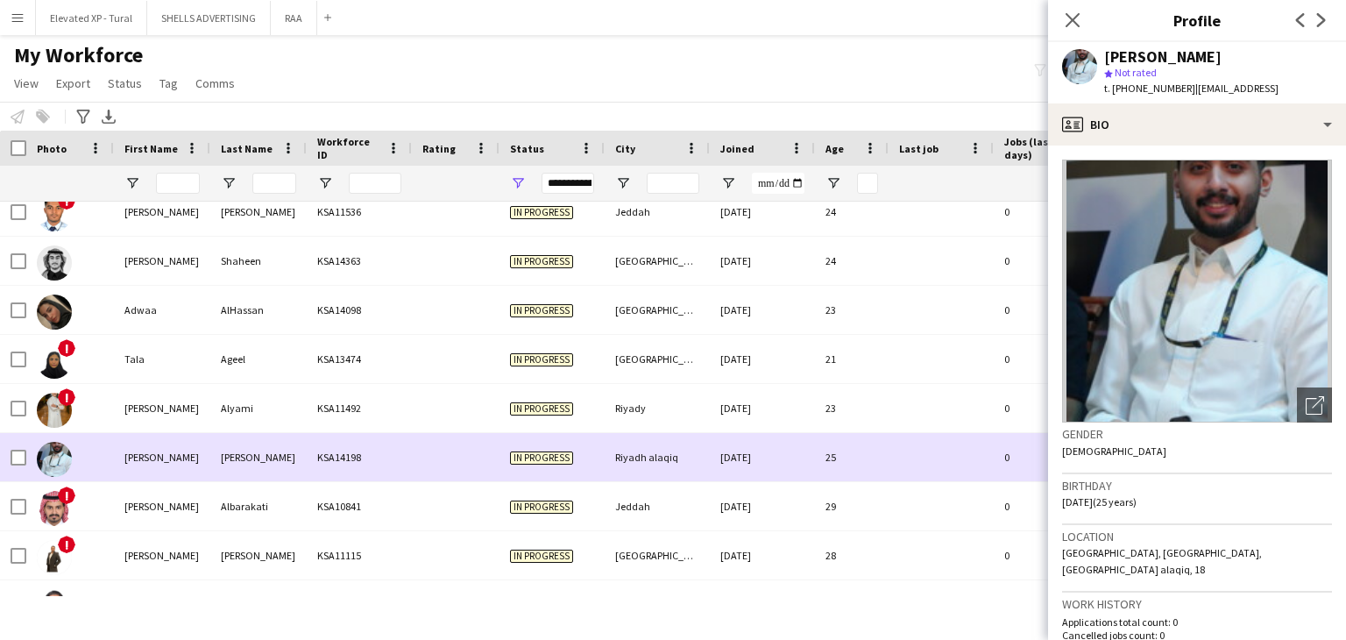
scroll to position [1139, 0]
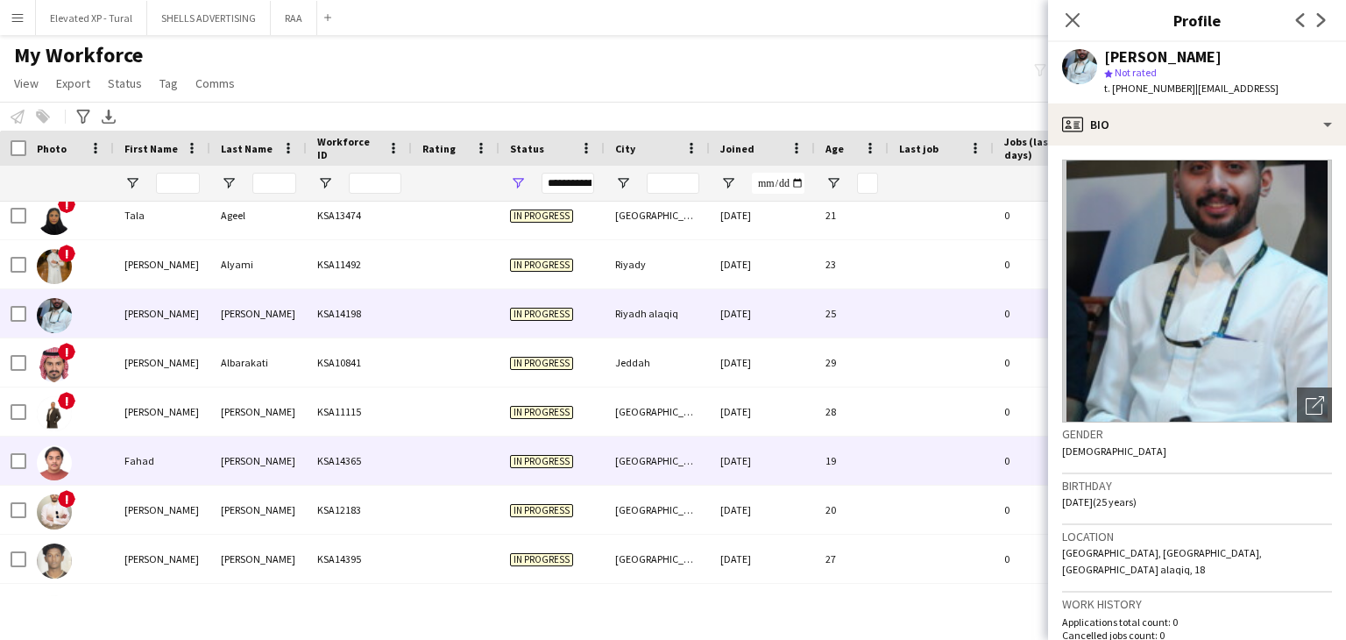
click at [399, 474] on div "KSA14365" at bounding box center [359, 460] width 105 height 48
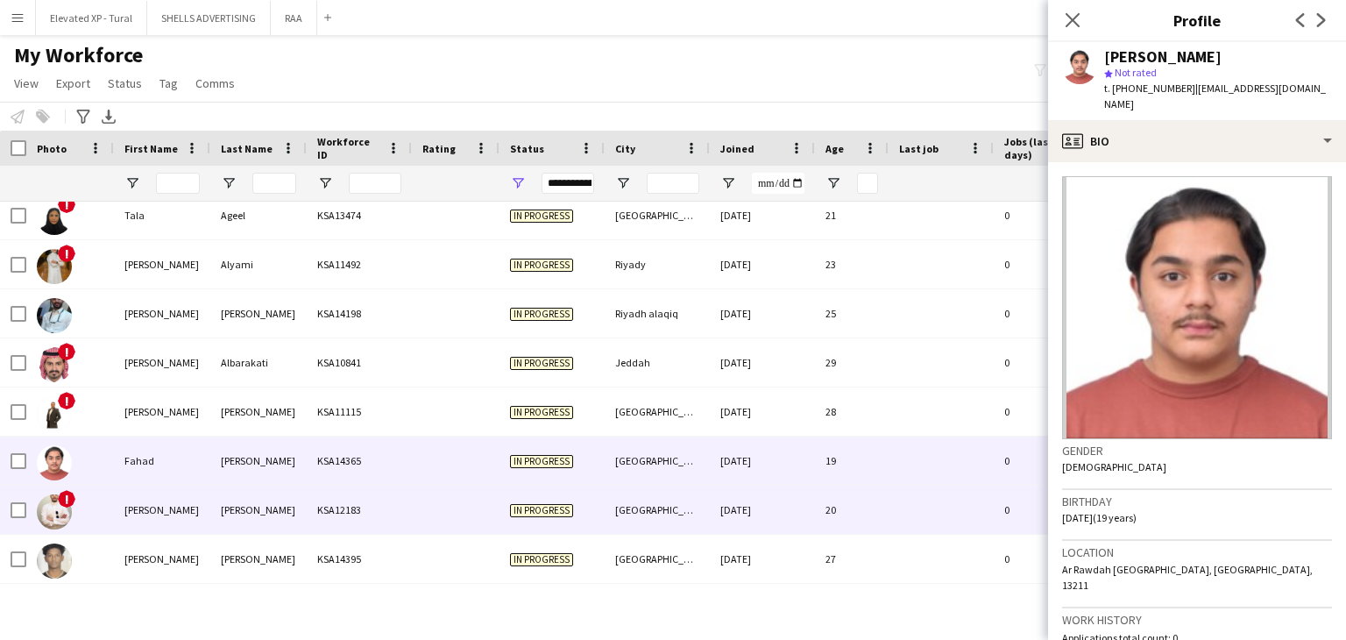
click at [348, 491] on div "KSA12183" at bounding box center [359, 509] width 105 height 48
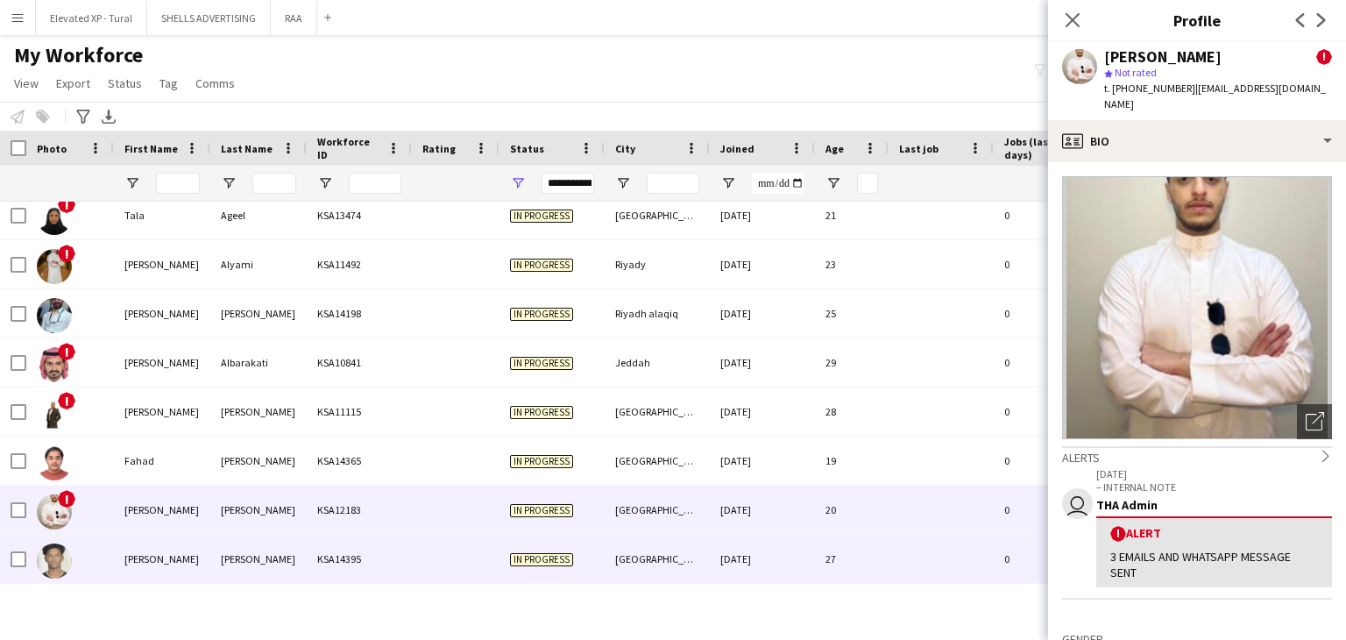
click at [353, 552] on div "KSA14395" at bounding box center [359, 558] width 105 height 48
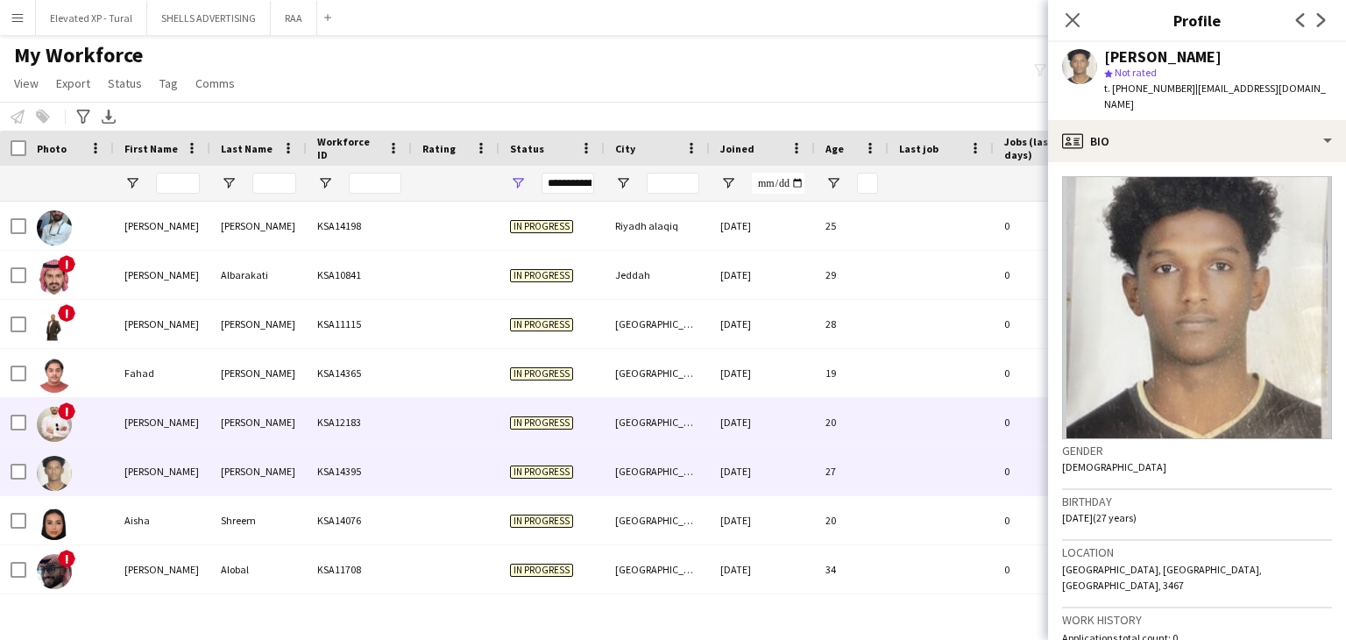
scroll to position [1462, 0]
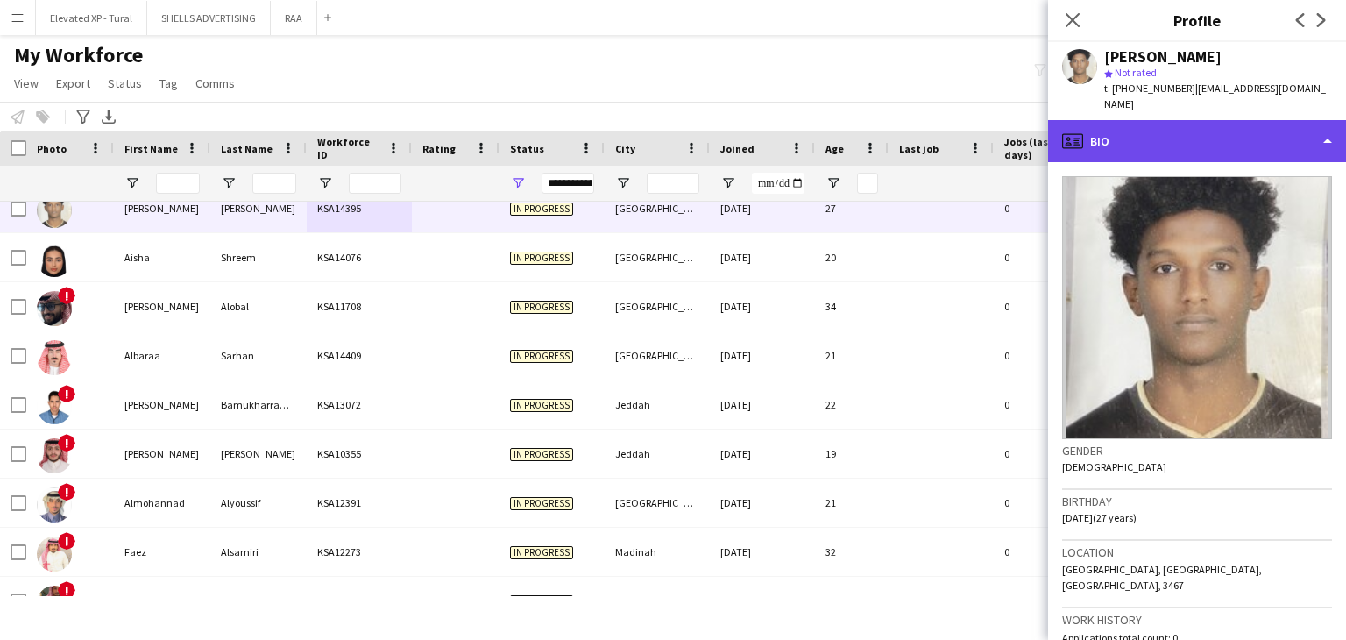
click at [1148, 138] on div "profile Bio" at bounding box center [1197, 141] width 298 height 42
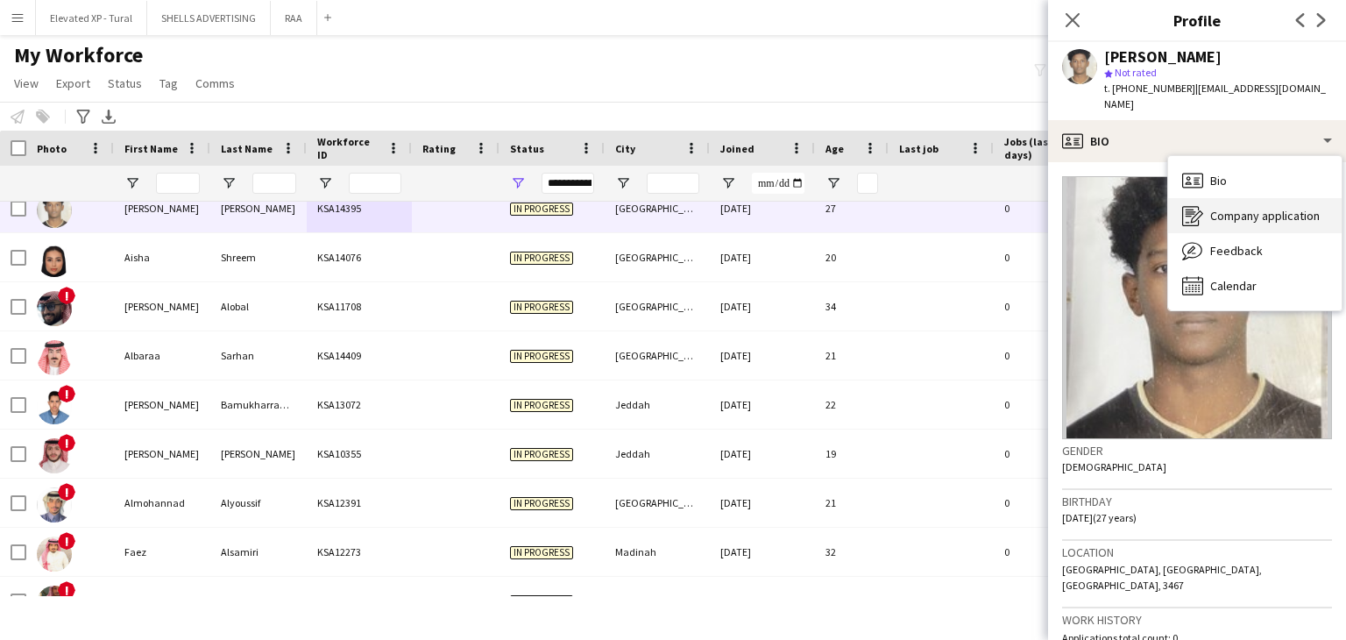
click at [1205, 214] on div "Company application Company application" at bounding box center [1254, 215] width 173 height 35
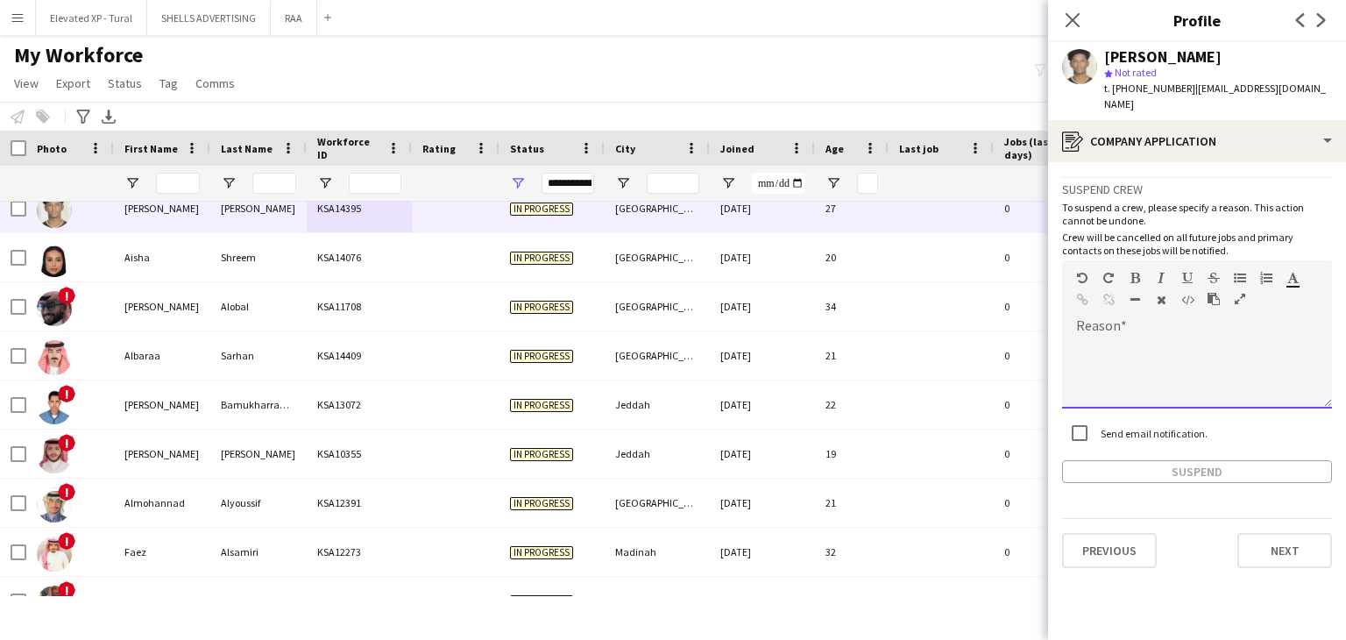
click at [1121, 334] on div at bounding box center [1197, 367] width 270 height 82
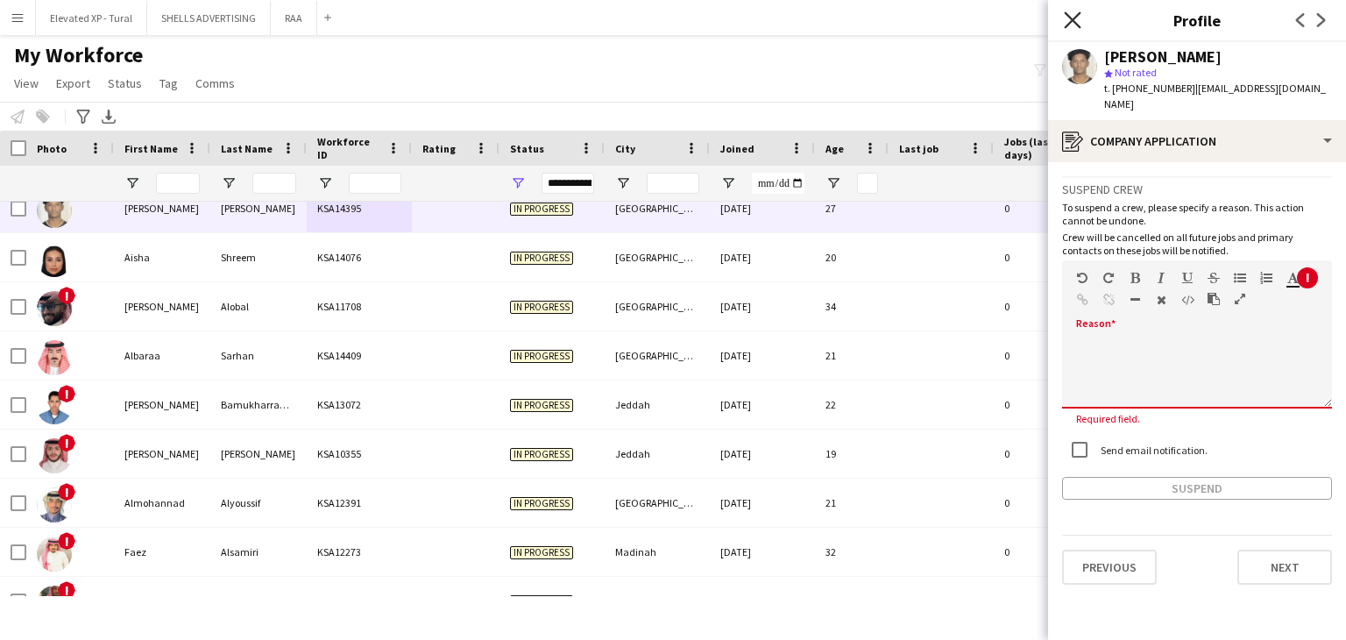
click at [1069, 25] on icon "Close pop-in" at bounding box center [1072, 19] width 17 height 17
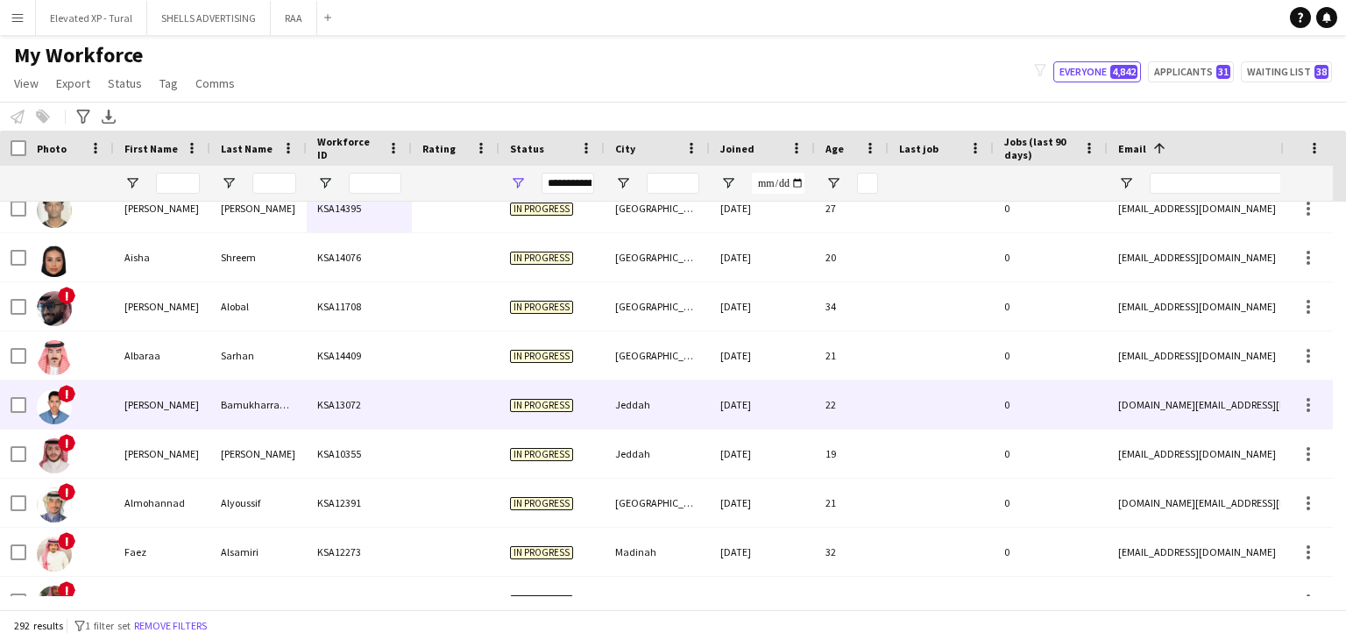
click at [319, 358] on div "KSA14409" at bounding box center [359, 355] width 105 height 48
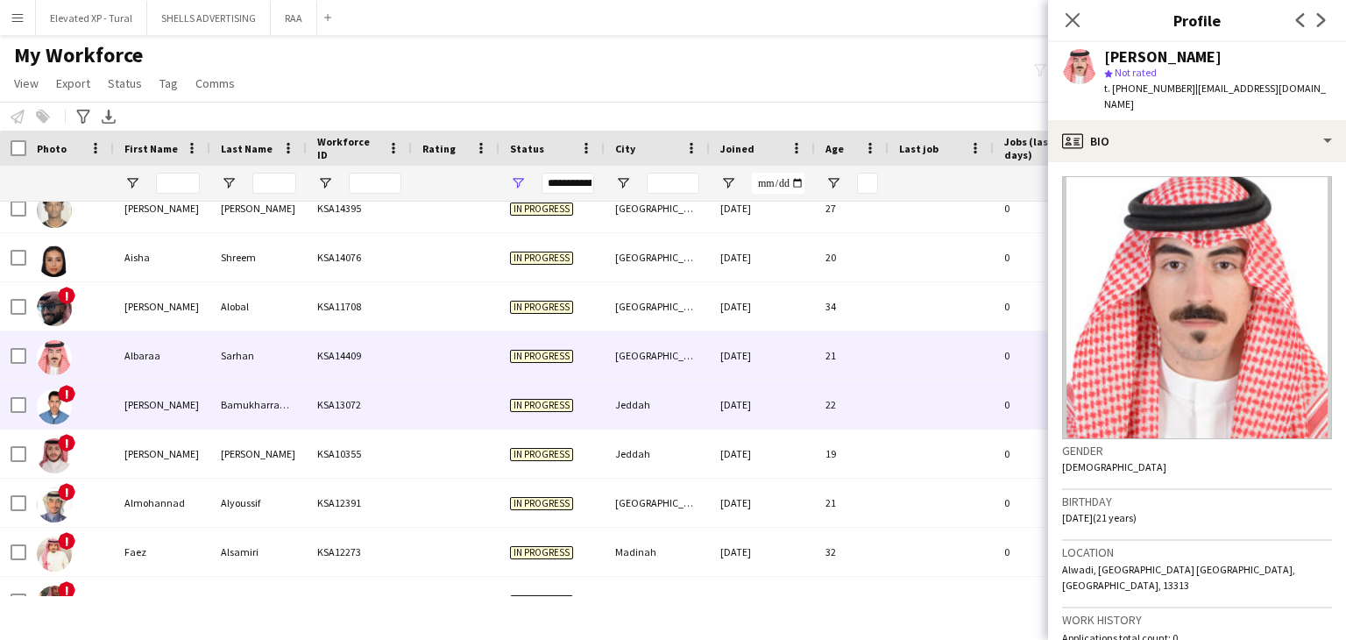
click at [505, 403] on div "In progress" at bounding box center [551, 404] width 105 height 48
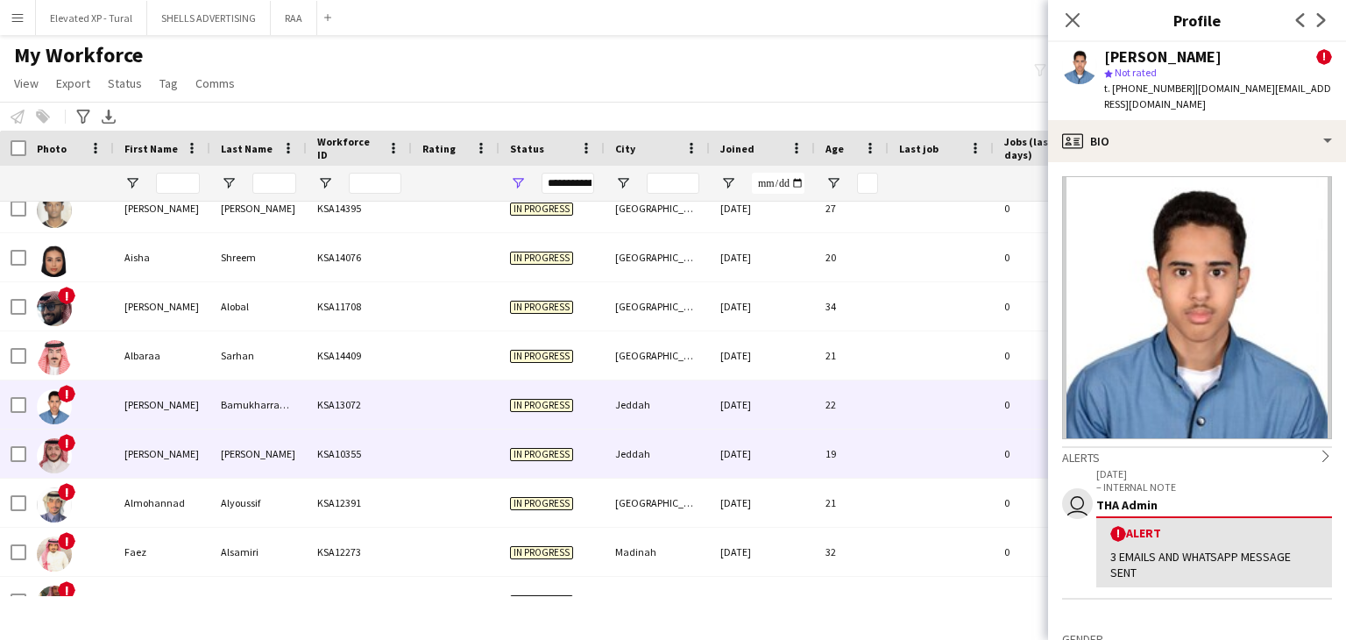
click at [525, 455] on span "In progress" at bounding box center [541, 454] width 63 height 13
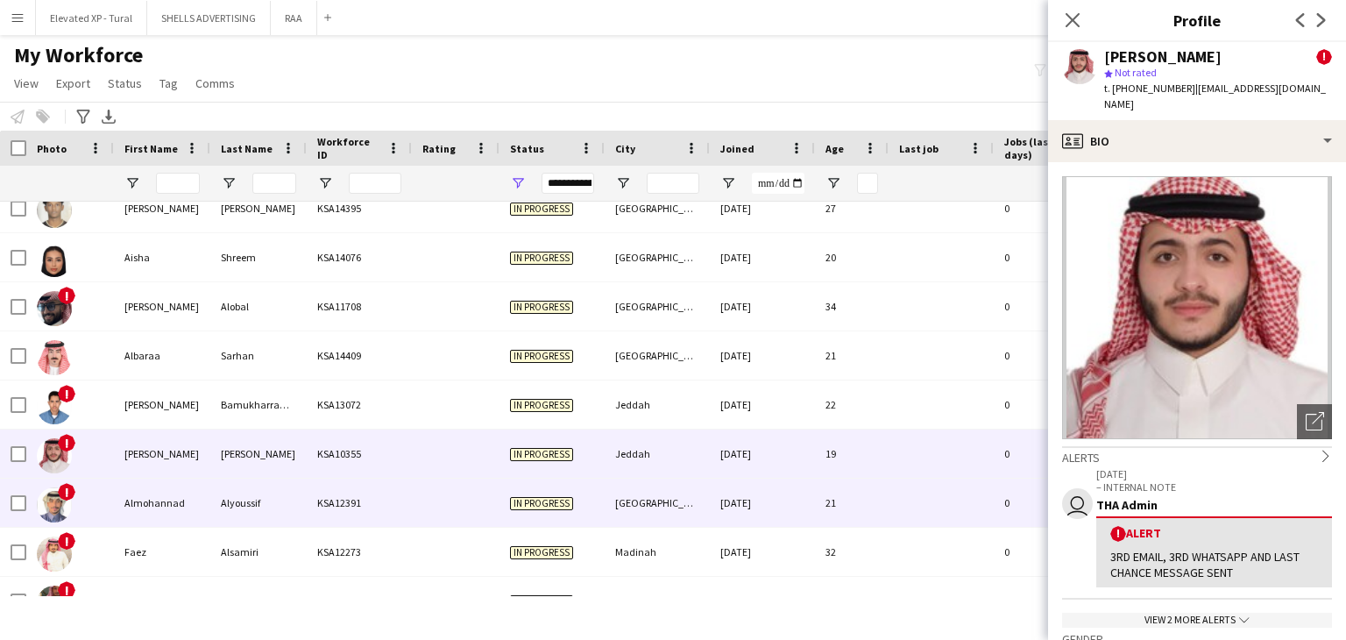
click at [537, 505] on span "In progress" at bounding box center [541, 503] width 63 height 13
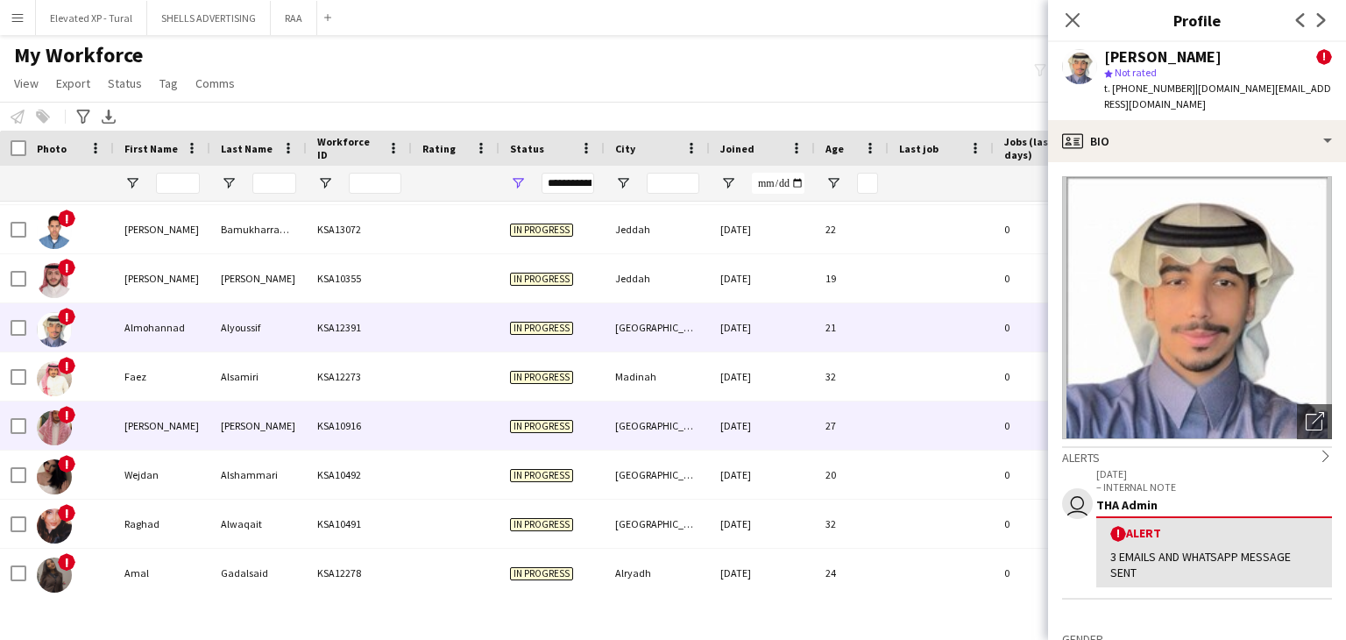
click at [258, 400] on div "Alsamiri" at bounding box center [258, 376] width 96 height 48
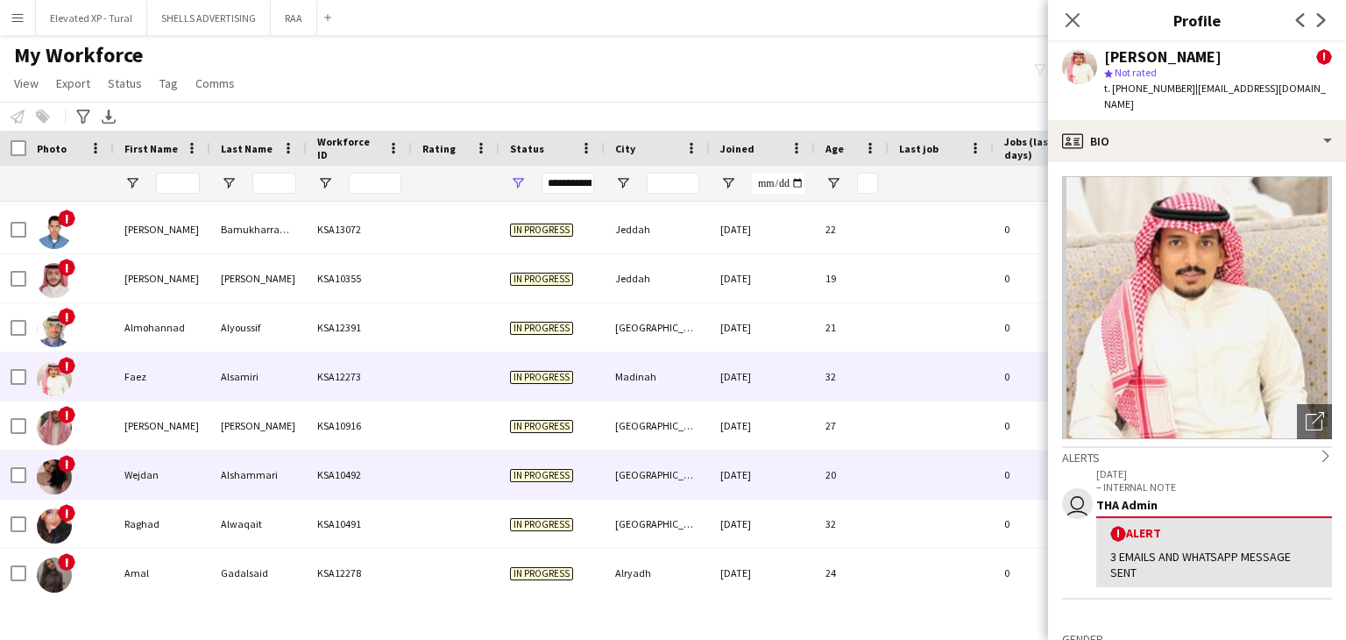
click at [277, 463] on div "Alshammari" at bounding box center [258, 474] width 96 height 48
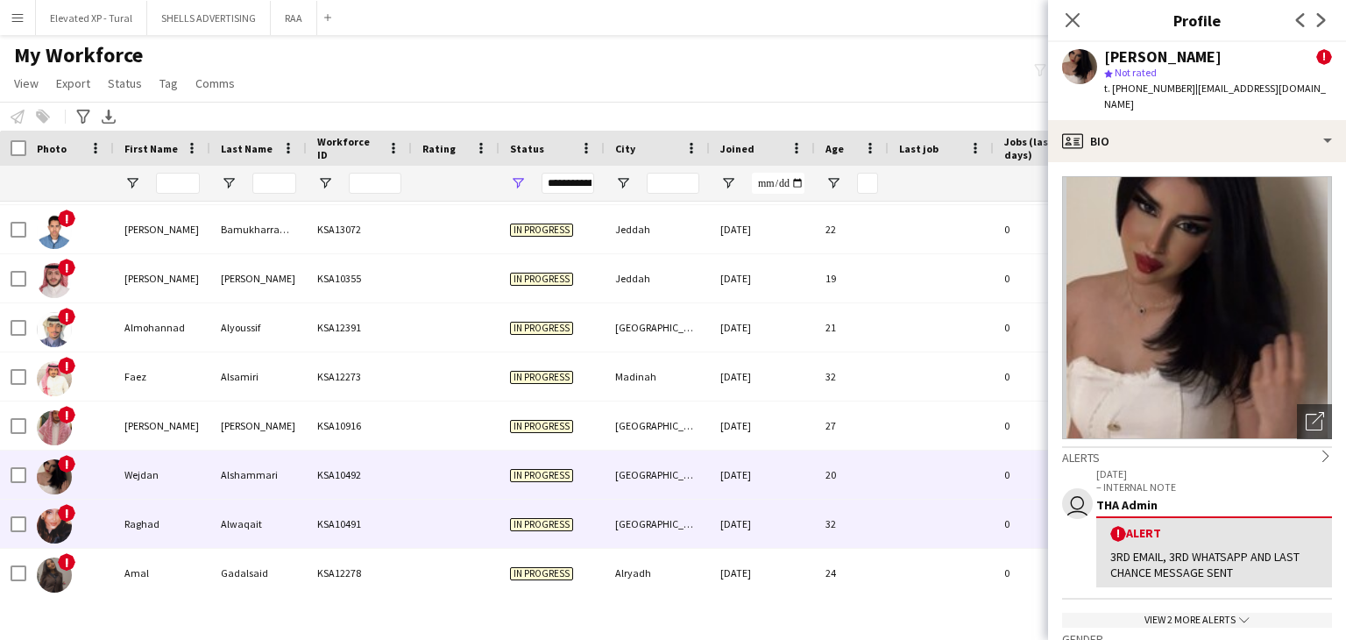
click at [282, 503] on div "Alwaqait" at bounding box center [258, 523] width 96 height 48
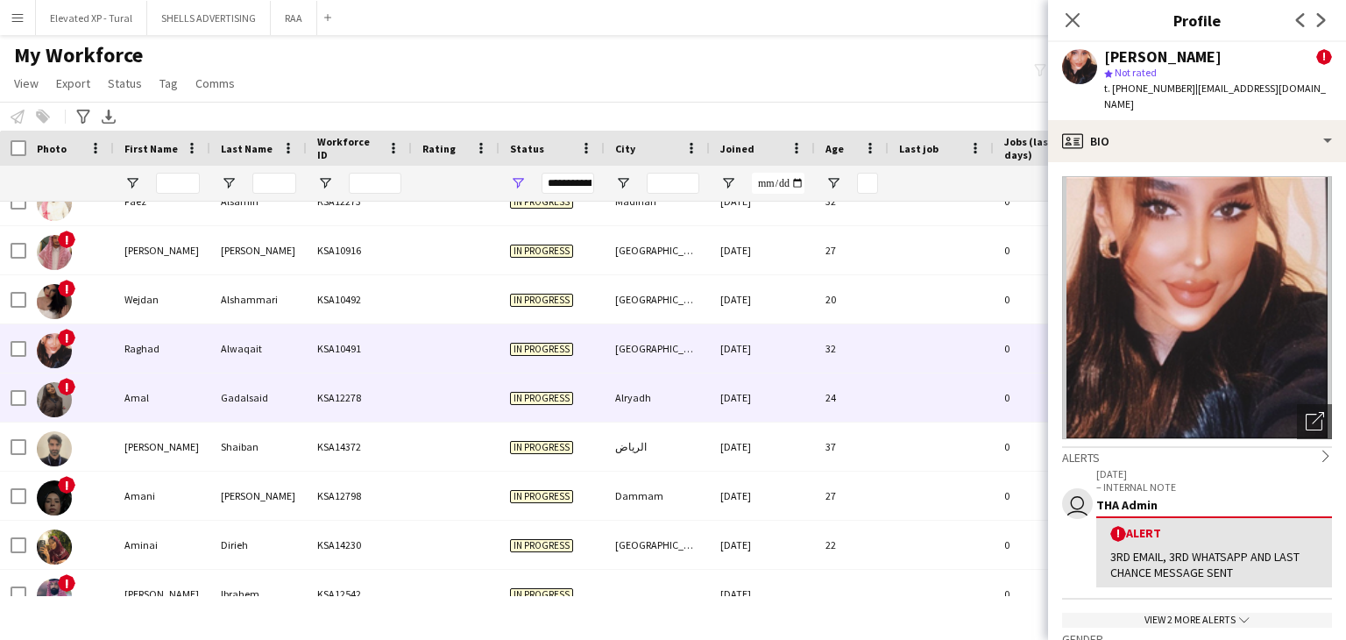
click at [242, 409] on div "Gadalsaid" at bounding box center [258, 397] width 96 height 48
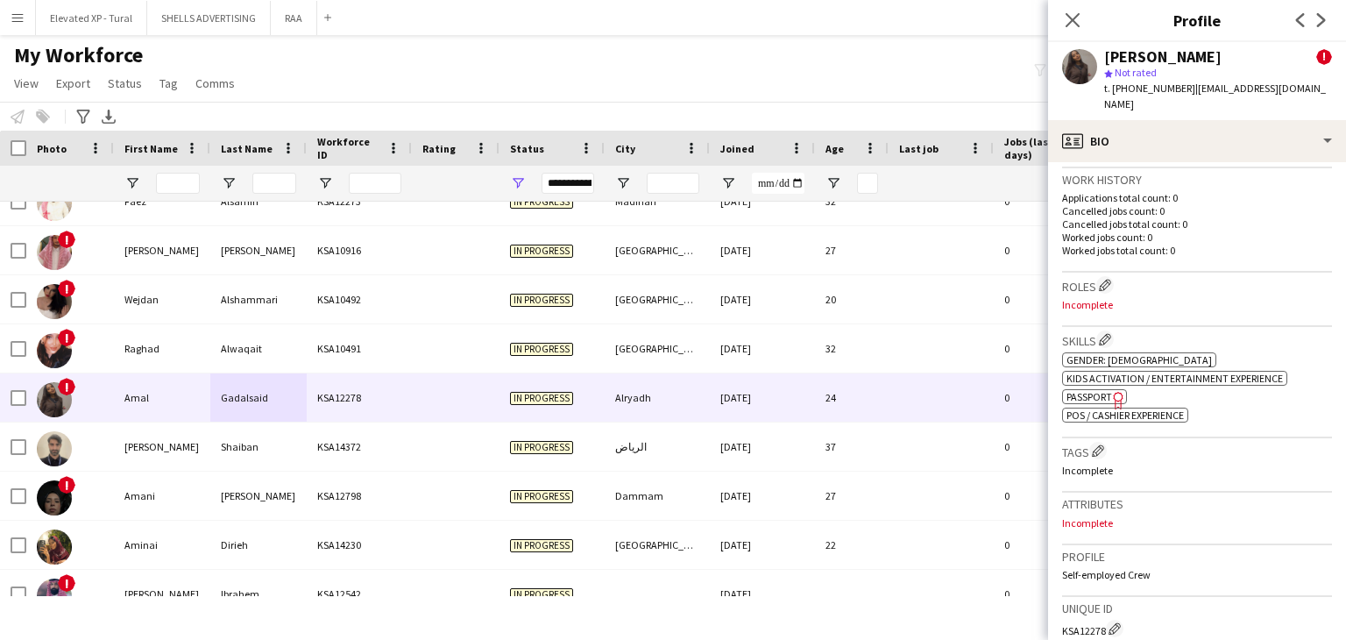
click at [1110, 391] on icon "Freelancer has uploaded a photo validation of skill. Click to see" at bounding box center [1118, 400] width 18 height 18
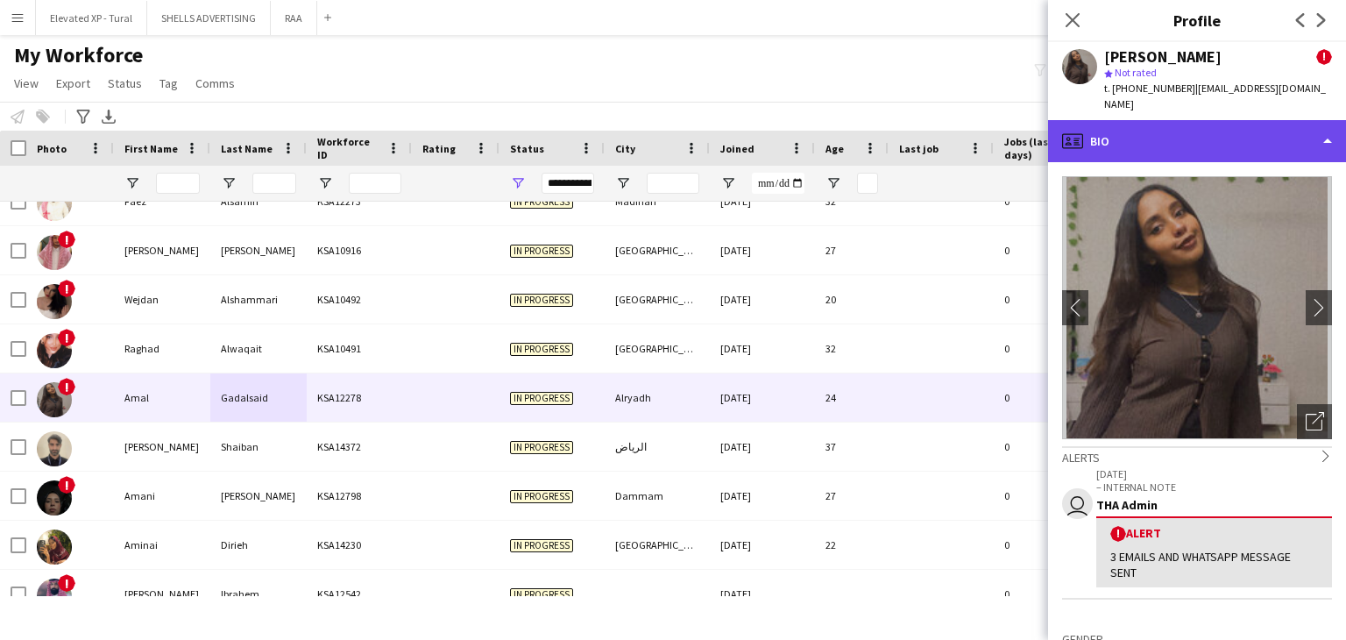
click at [1125, 133] on div "profile Bio" at bounding box center [1197, 141] width 298 height 42
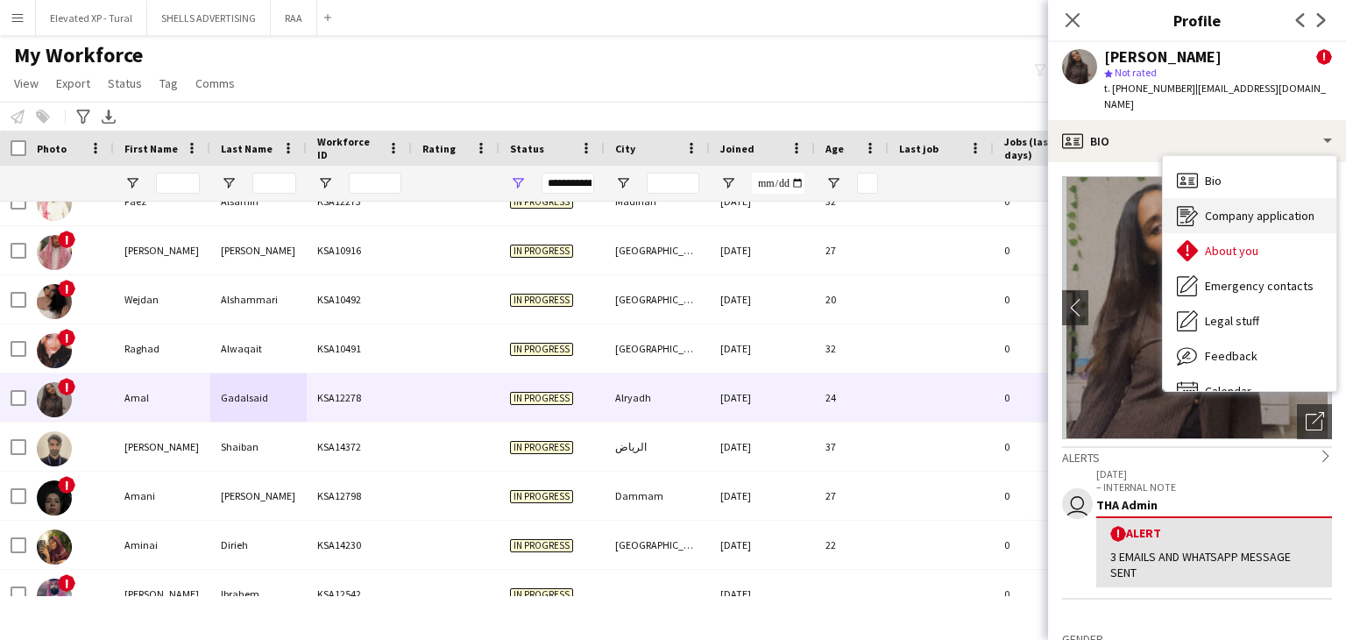
click at [1209, 208] on span "Company application" at bounding box center [1260, 216] width 110 height 16
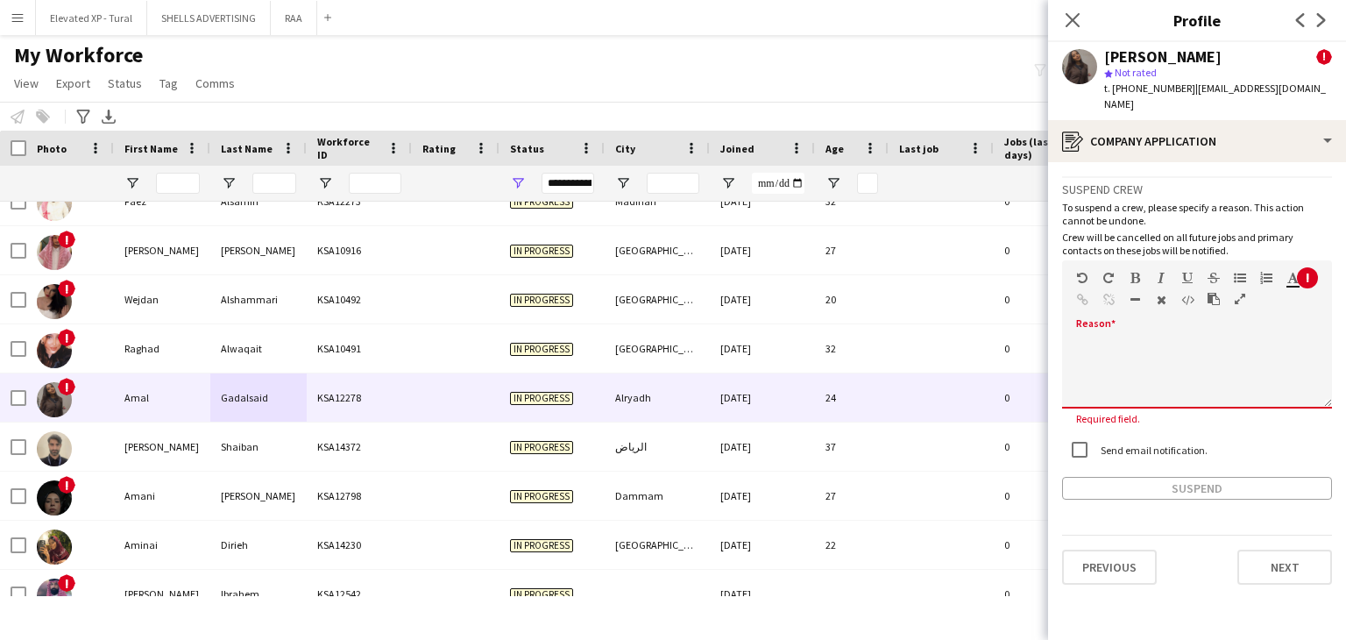
click at [1118, 306] on div "default Heading 1 Heading 2 Heading 3 Heading 4 Heading 5 Heading 6 Heading 7 P…" at bounding box center [1197, 293] width 270 height 66
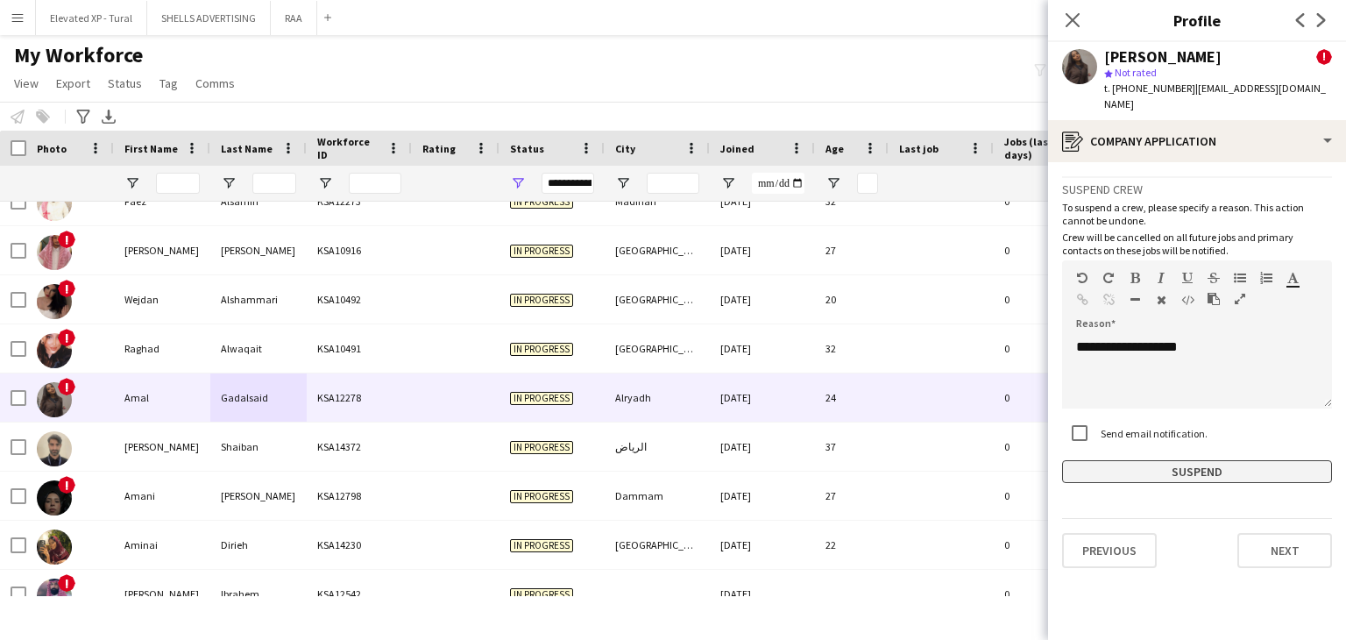
click at [1136, 460] on button "Suspend" at bounding box center [1197, 471] width 270 height 23
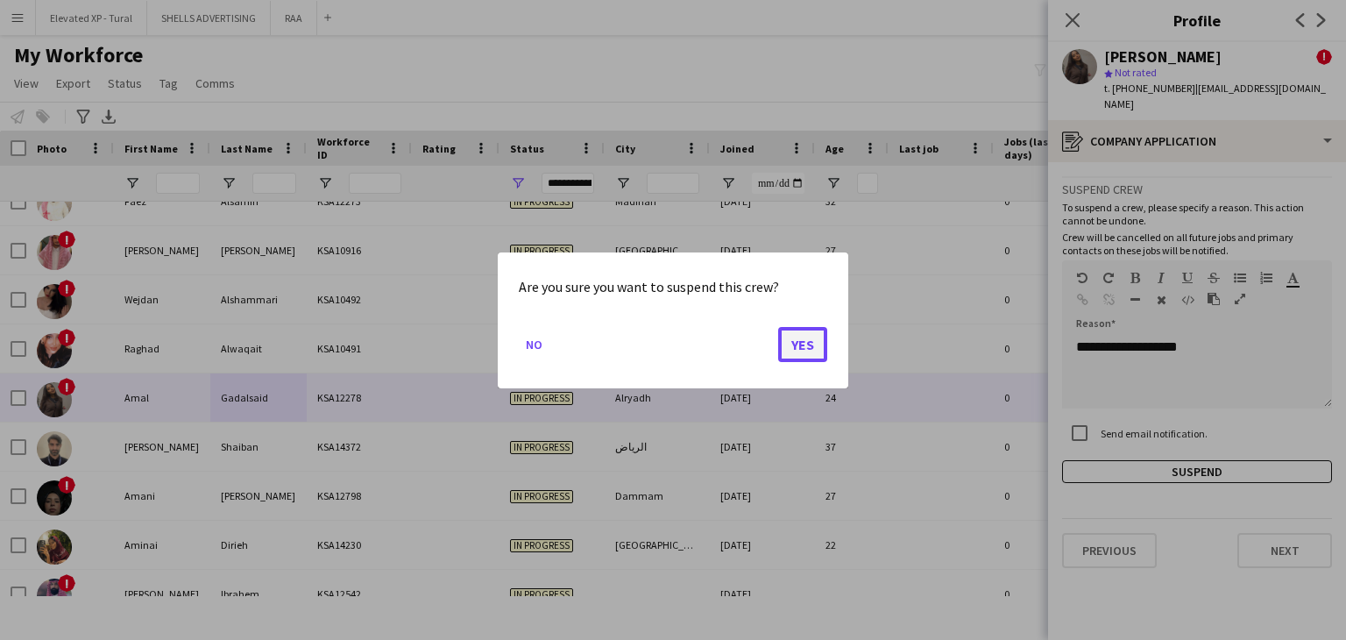
click at [814, 356] on button "Yes" at bounding box center [802, 343] width 49 height 35
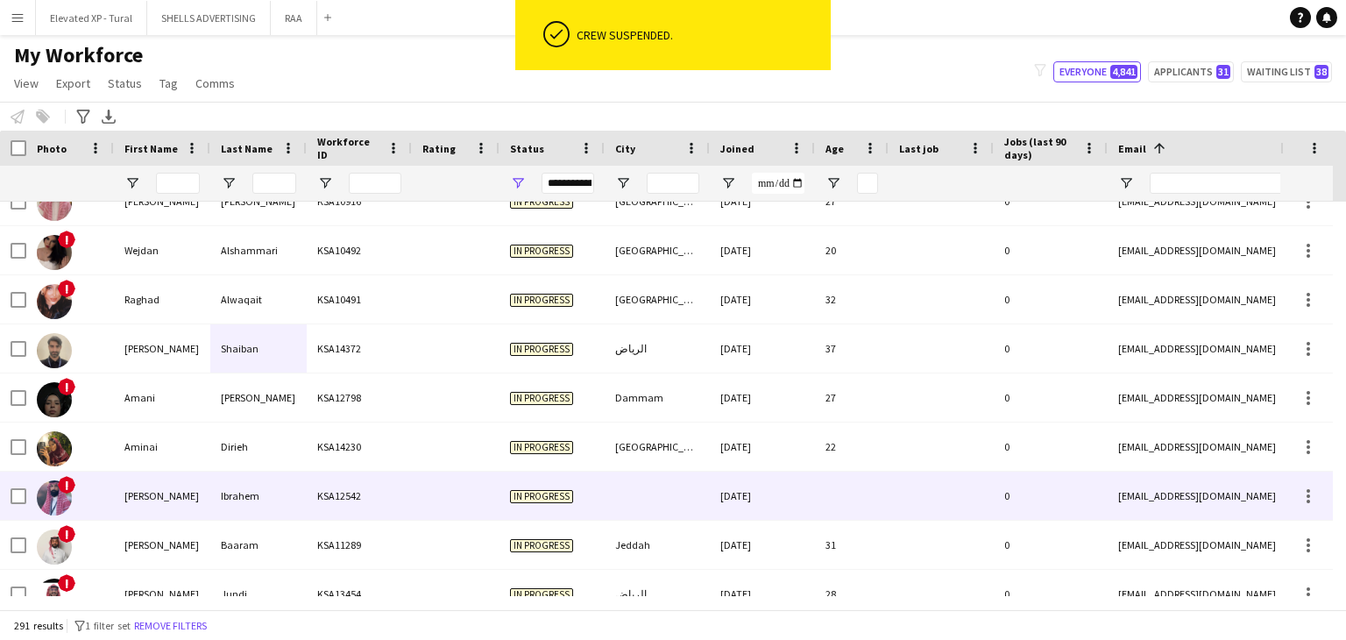
scroll to position [1926, 0]
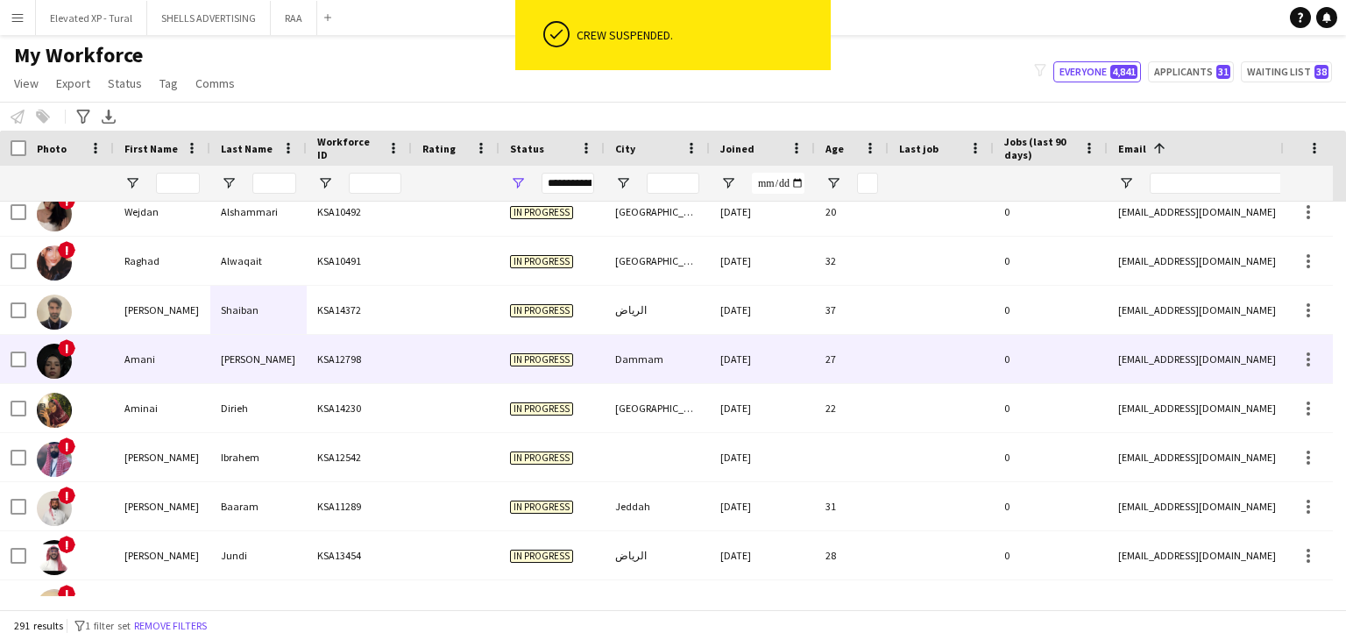
click at [219, 379] on div "Amani Asiri" at bounding box center [258, 359] width 96 height 48
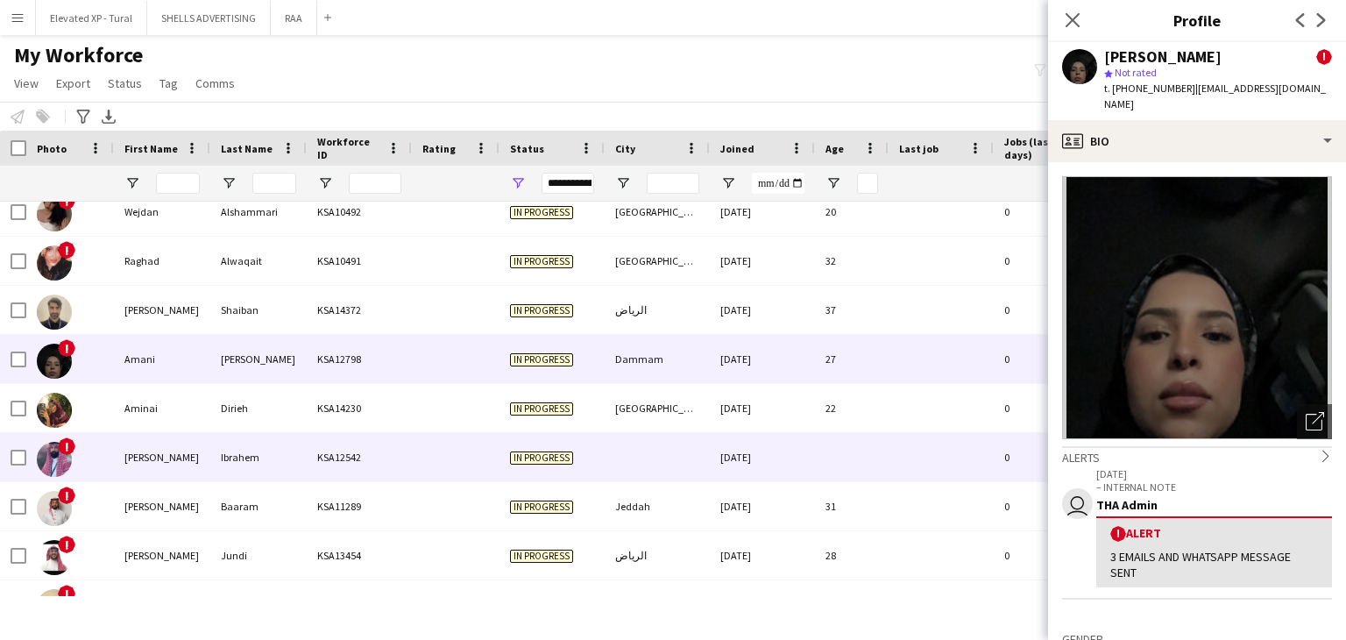
click at [577, 442] on div "In progress" at bounding box center [551, 457] width 105 height 48
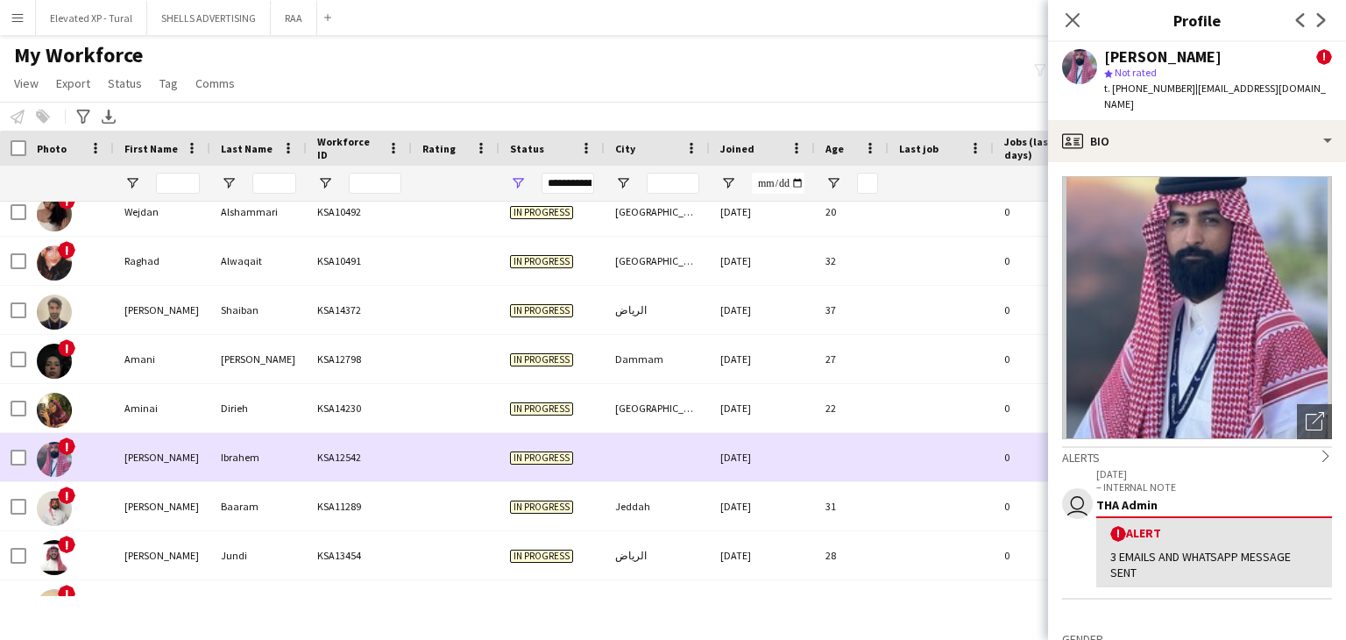
scroll to position [2010, 0]
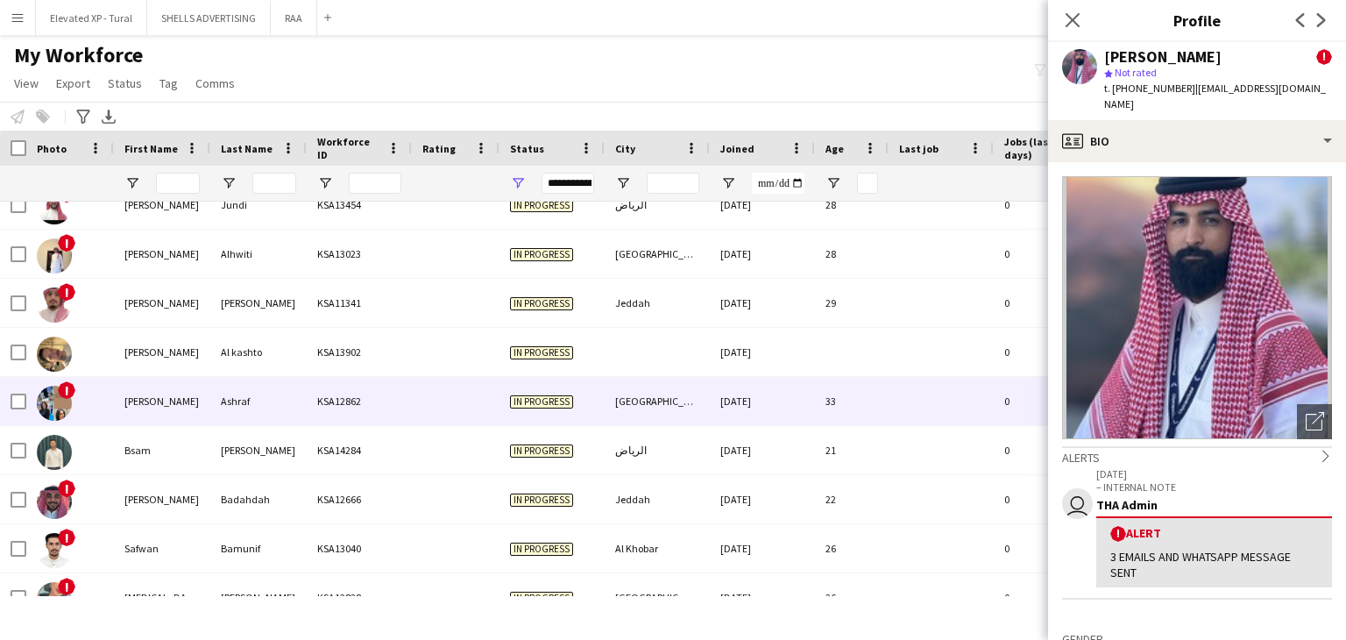
click at [201, 385] on div "[PERSON_NAME]" at bounding box center [162, 401] width 96 height 48
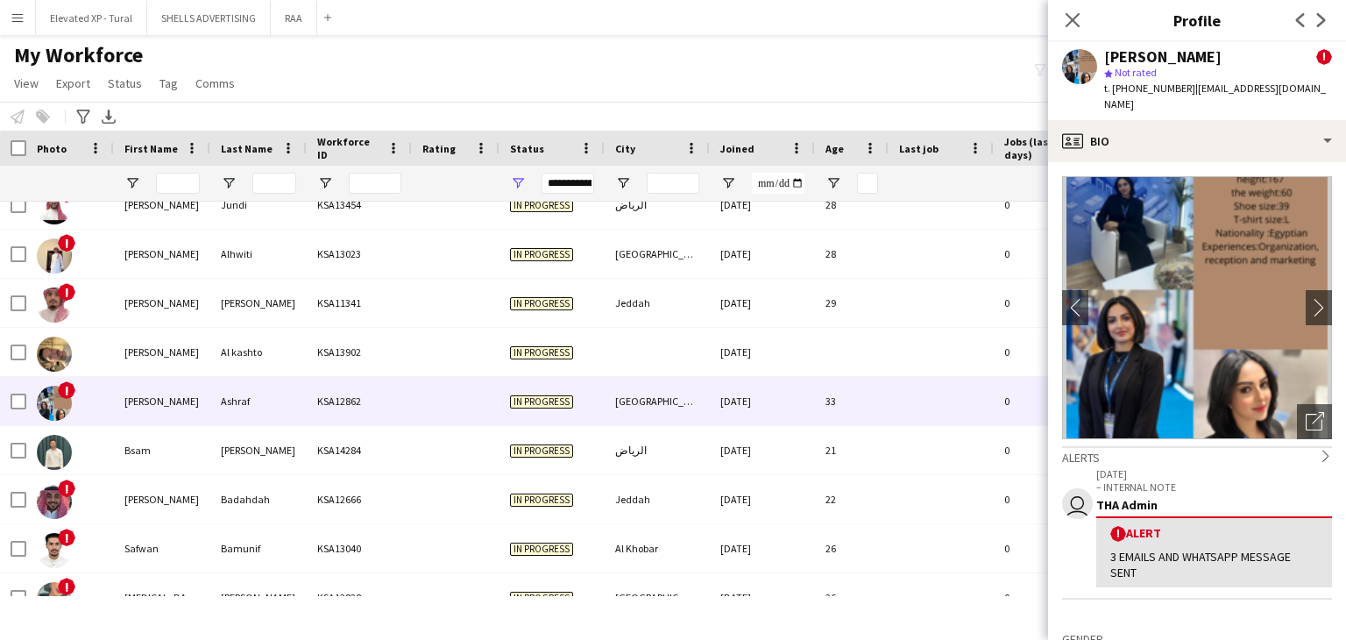
click at [1224, 267] on img at bounding box center [1197, 307] width 270 height 263
click at [1305, 413] on icon "Open photos pop-in" at bounding box center [1314, 421] width 18 height 18
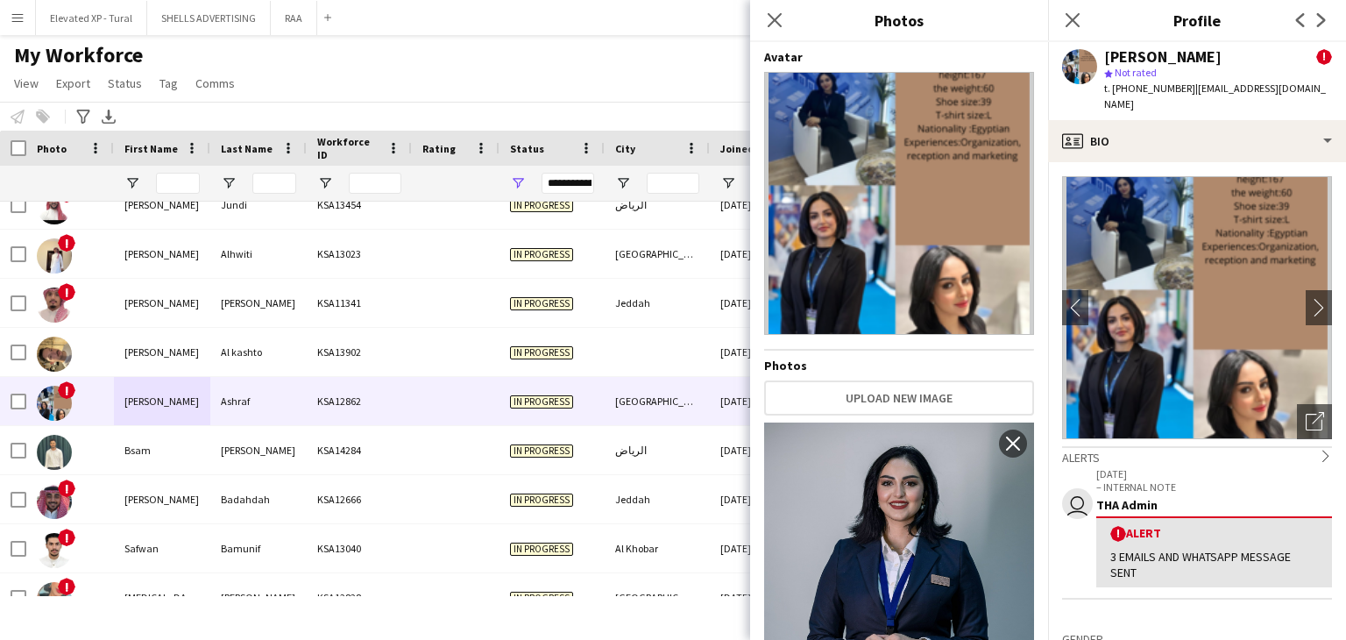
click at [850, 278] on img at bounding box center [899, 203] width 270 height 263
click at [774, 25] on icon "Close pop-in" at bounding box center [774, 19] width 17 height 17
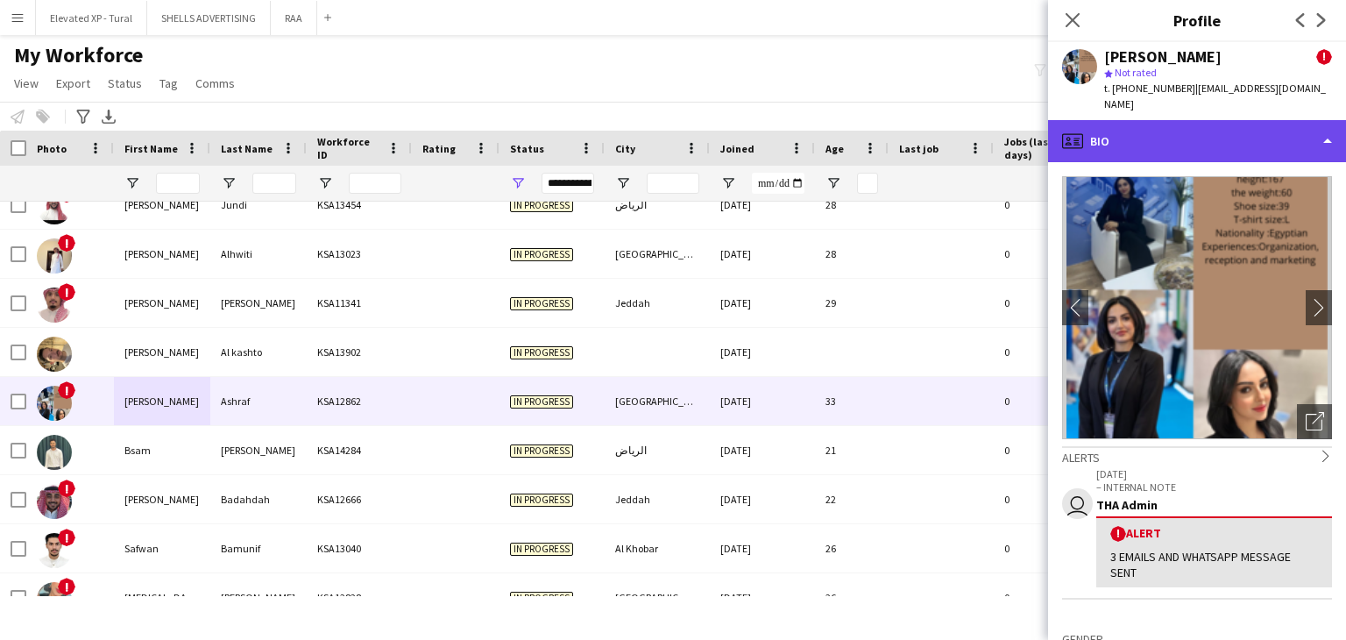
click at [1194, 120] on div "profile Bio" at bounding box center [1197, 141] width 298 height 42
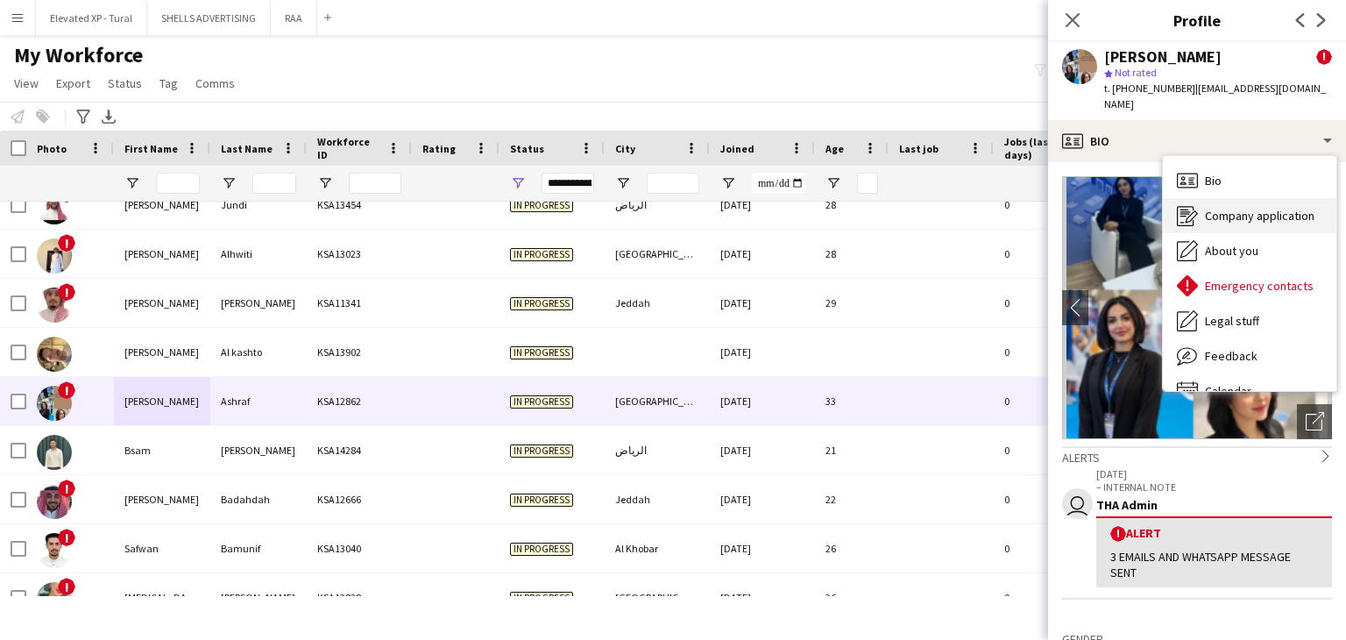
click at [1211, 208] on span "Company application" at bounding box center [1260, 216] width 110 height 16
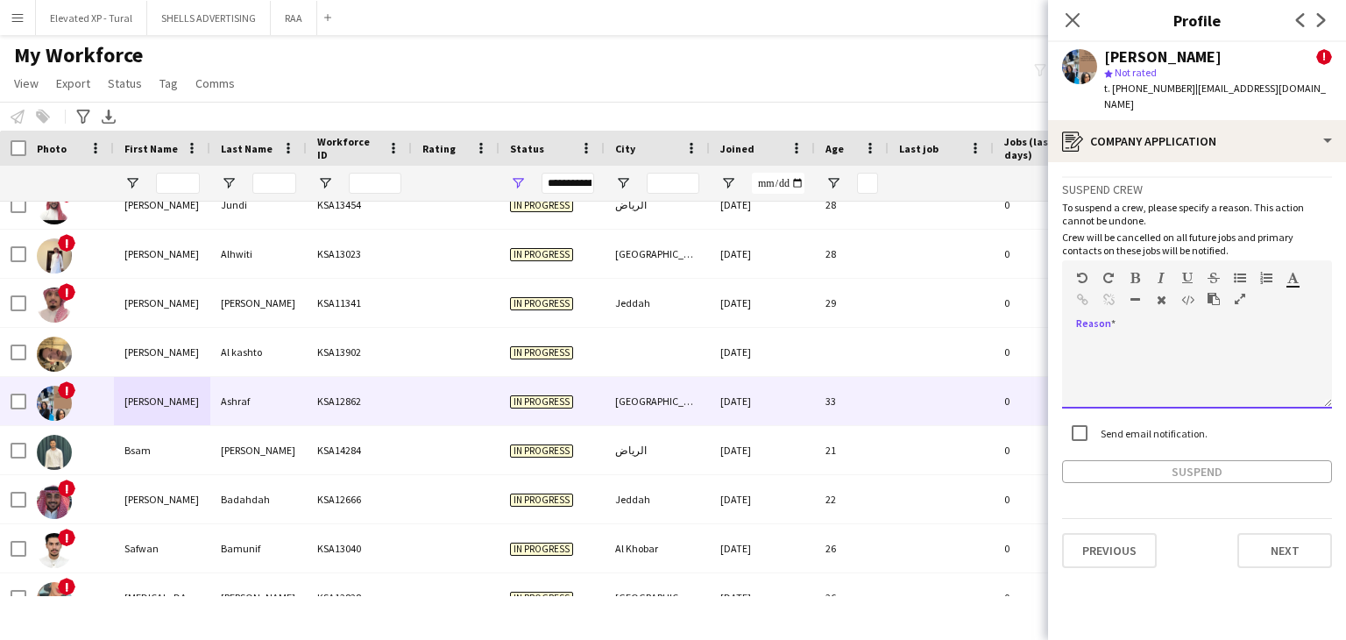
click at [1100, 360] on div at bounding box center [1197, 373] width 270 height 70
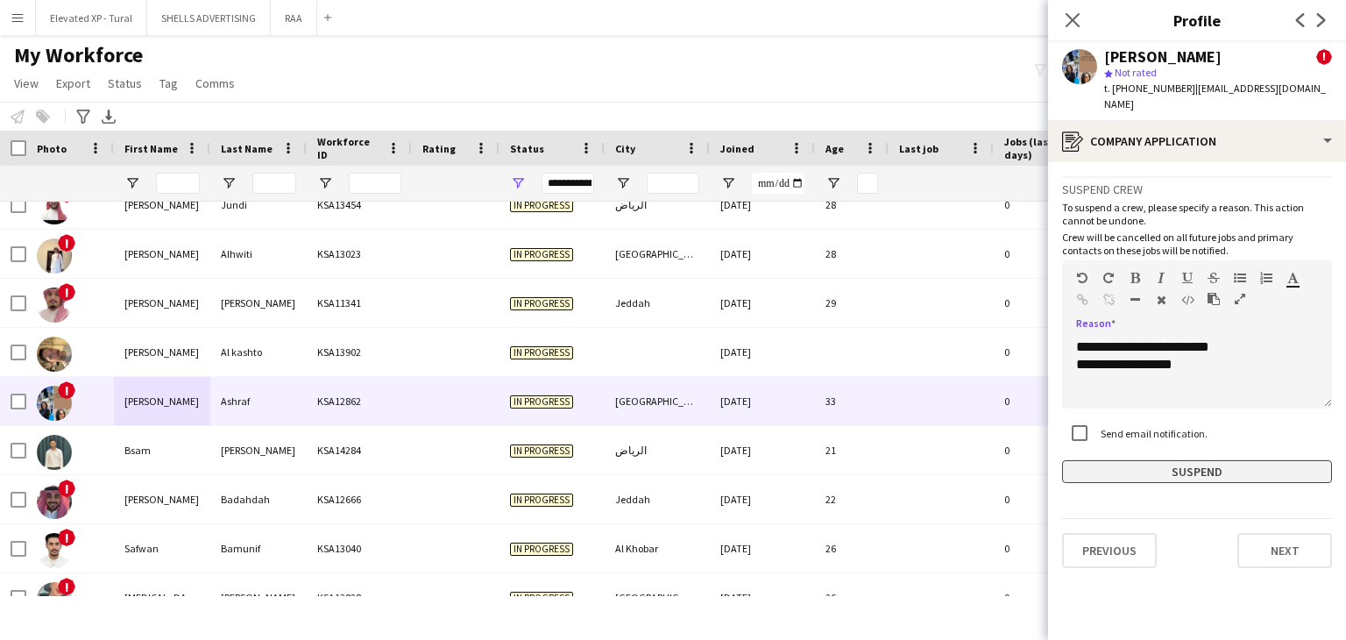
click at [1181, 460] on button "Suspend" at bounding box center [1197, 471] width 270 height 23
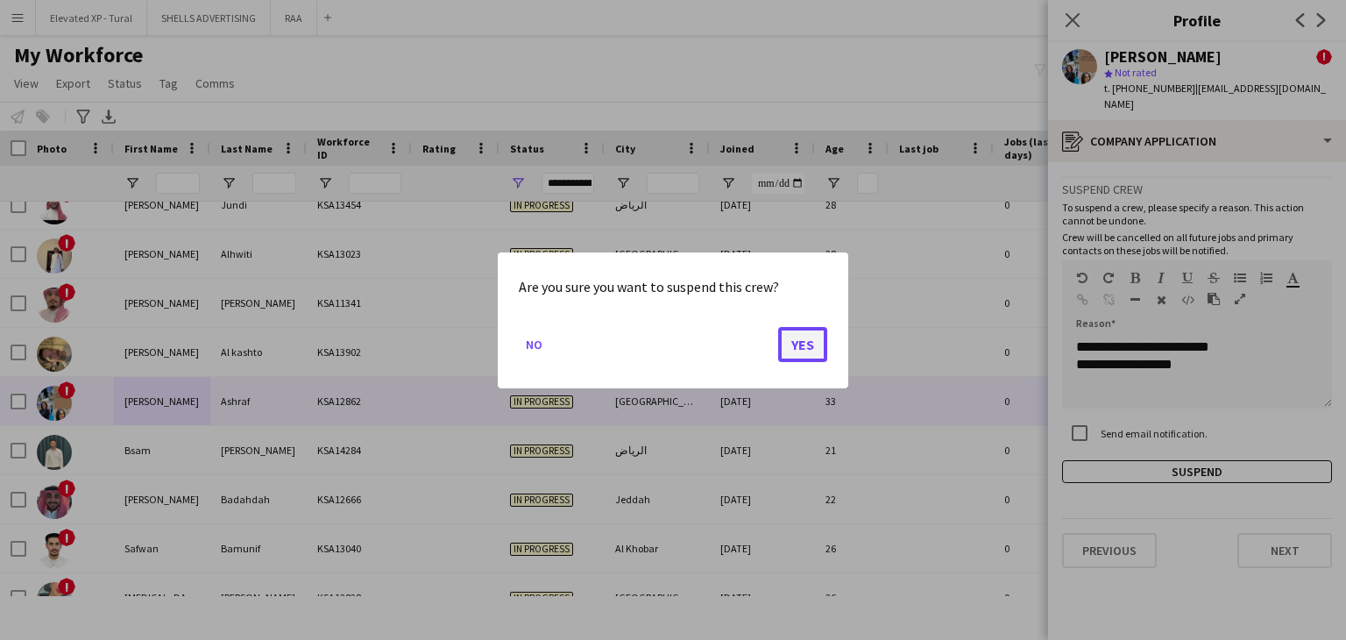
click at [790, 334] on button "Yes" at bounding box center [802, 343] width 49 height 35
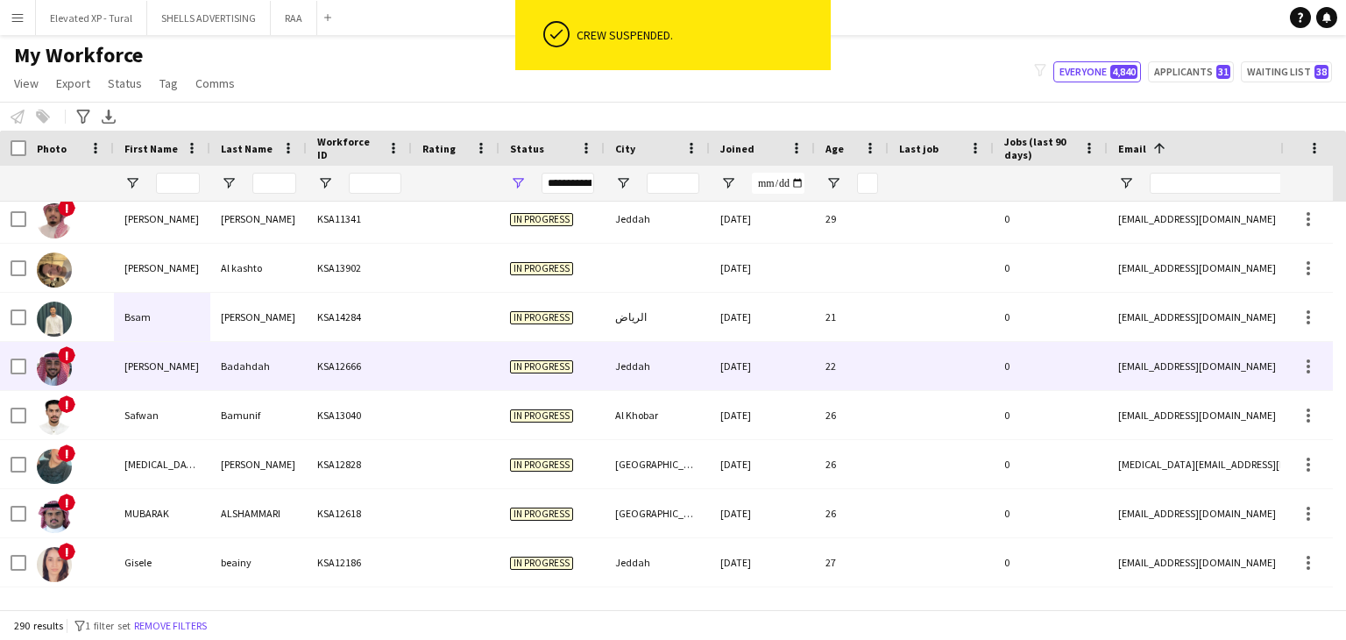
scroll to position [2365, 0]
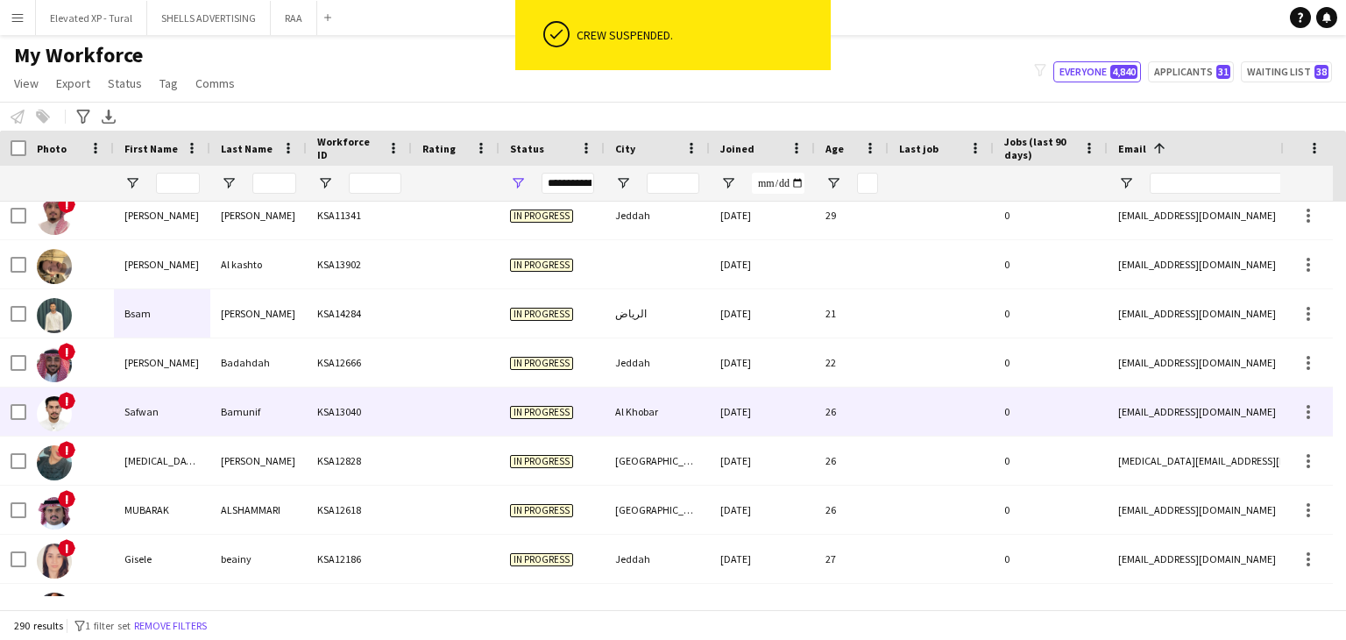
click at [262, 392] on div "Bamunif" at bounding box center [258, 411] width 96 height 48
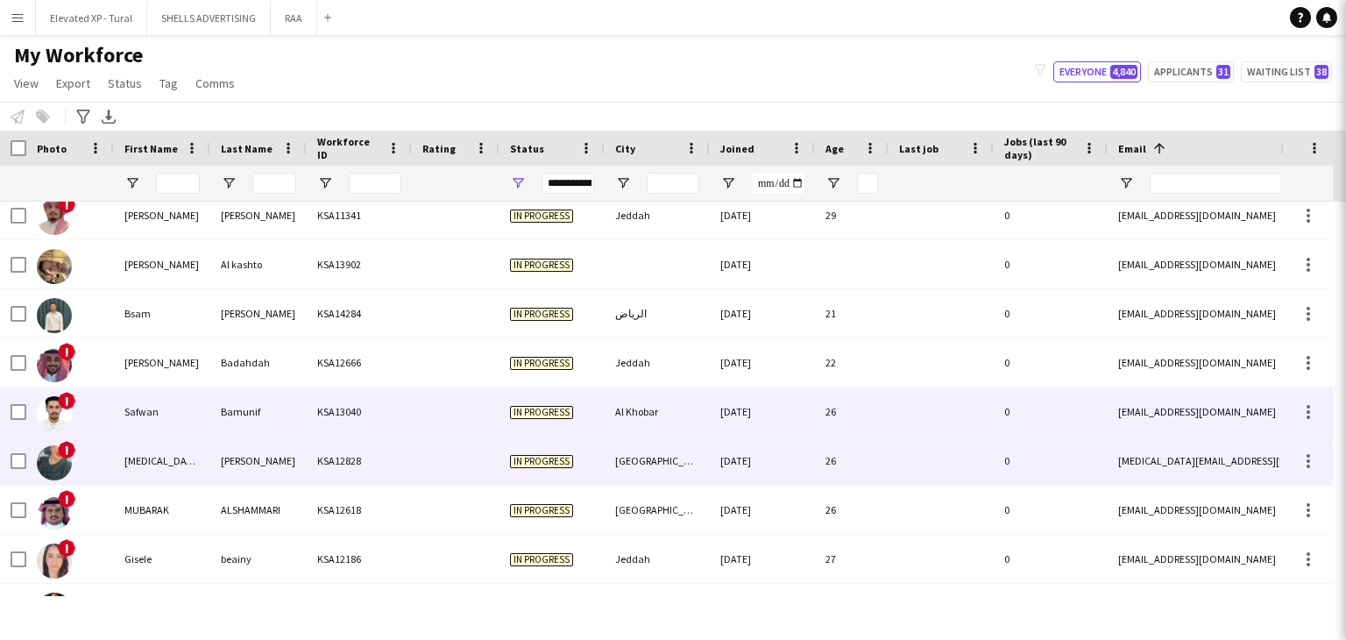
click at [271, 462] on div "Ahmed" at bounding box center [258, 460] width 96 height 48
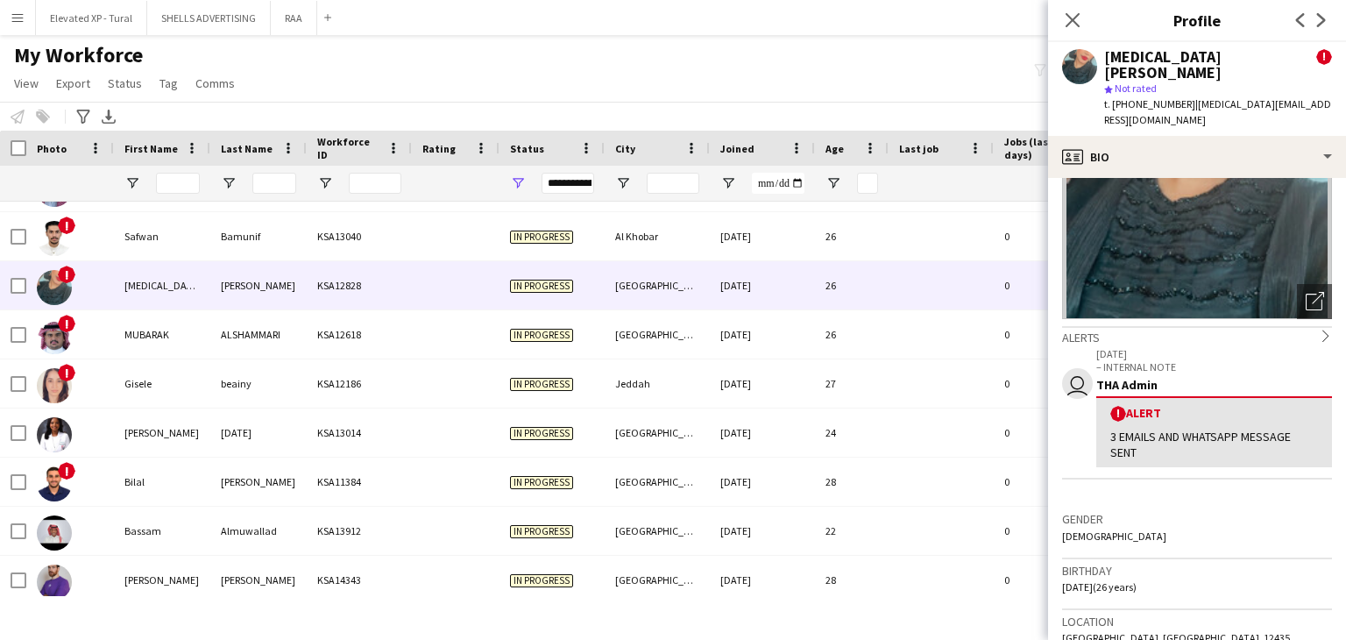
scroll to position [175, 0]
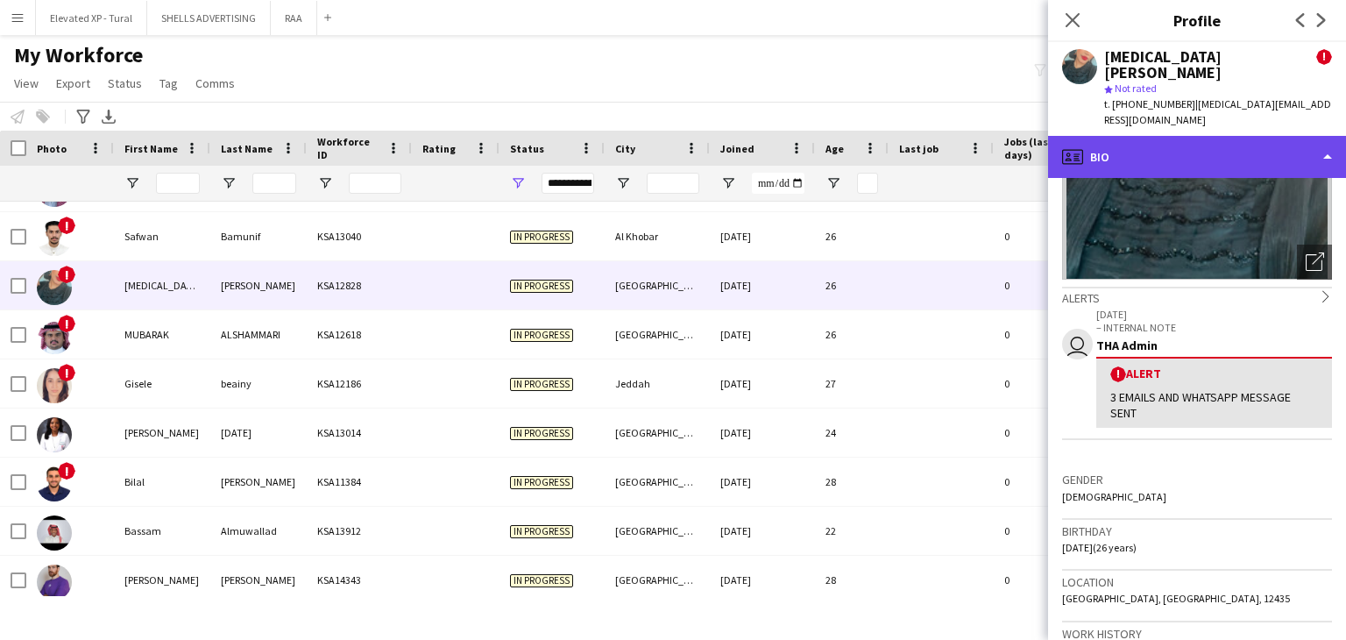
click at [1195, 136] on div "profile Bio" at bounding box center [1197, 157] width 298 height 42
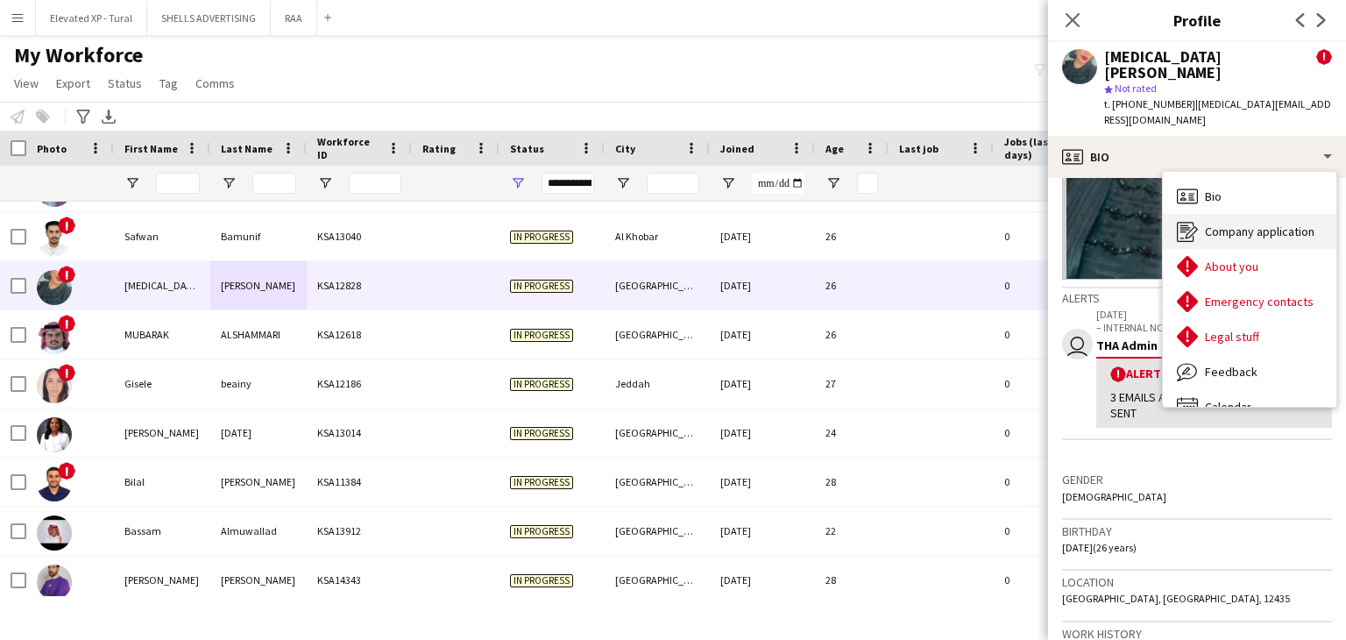
click at [1221, 223] on span "Company application" at bounding box center [1260, 231] width 110 height 16
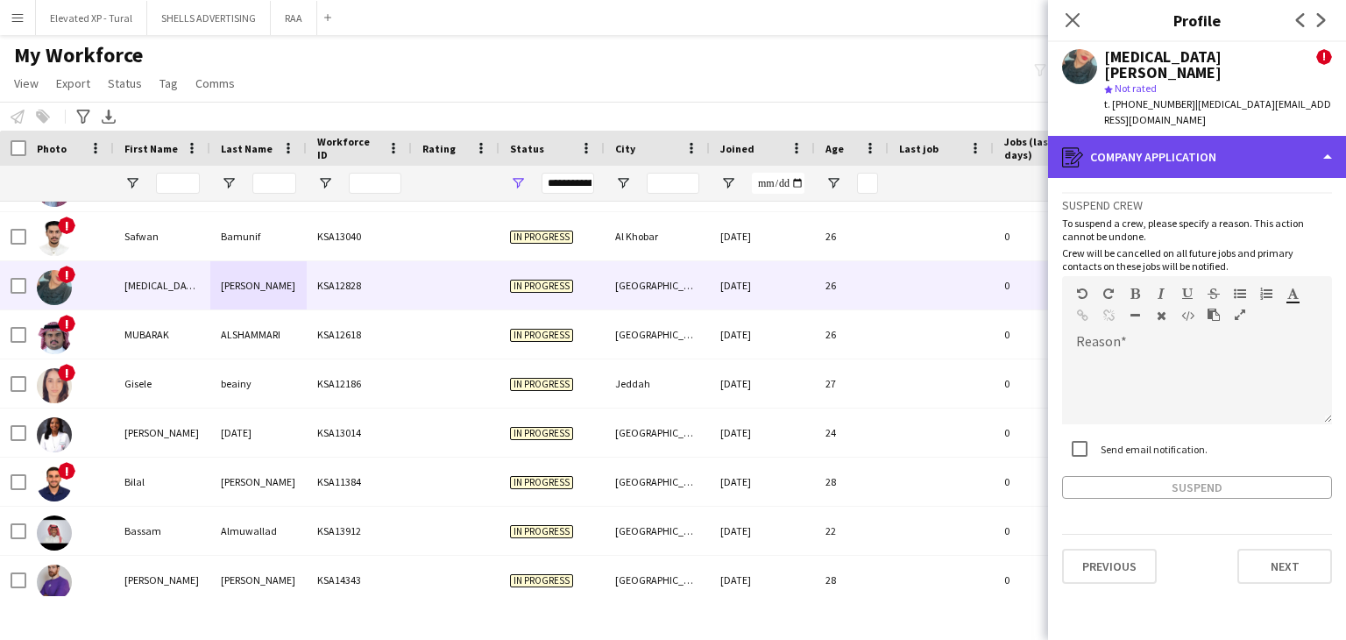
click at [1144, 136] on div "register Company application" at bounding box center [1197, 157] width 298 height 42
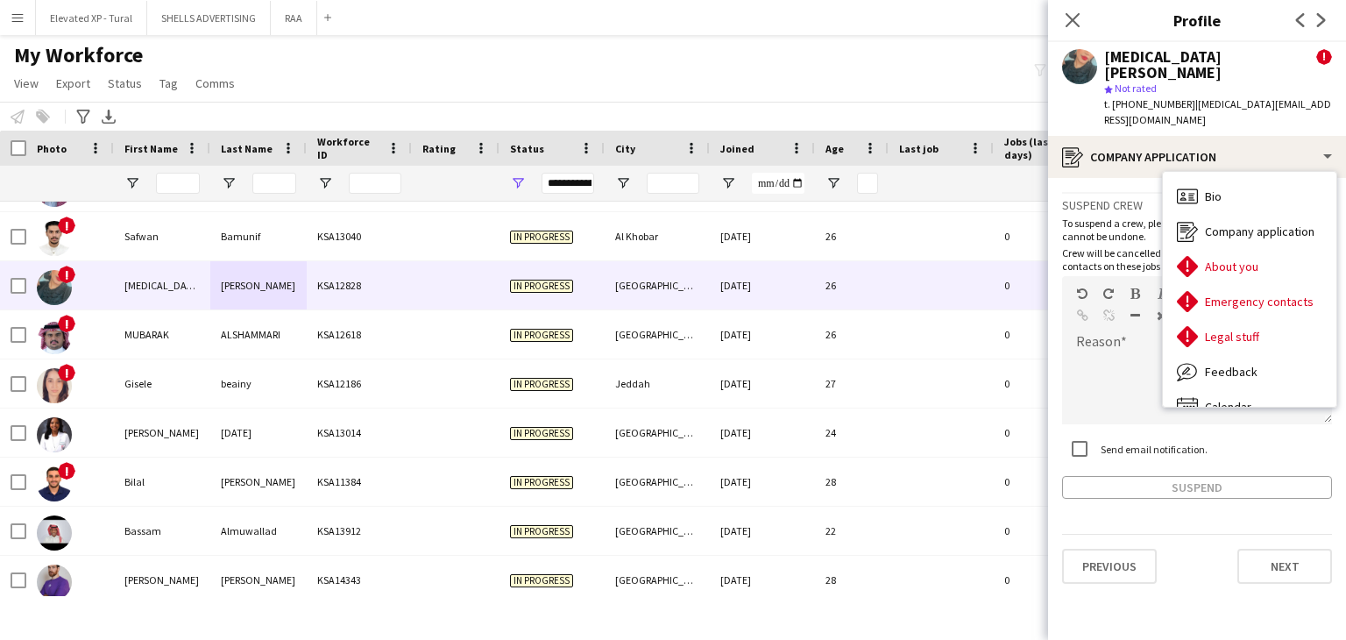
click at [1121, 192] on div "Suspend crew To suspend a crew, please specify a reason. This action cannot be …" at bounding box center [1197, 345] width 270 height 307
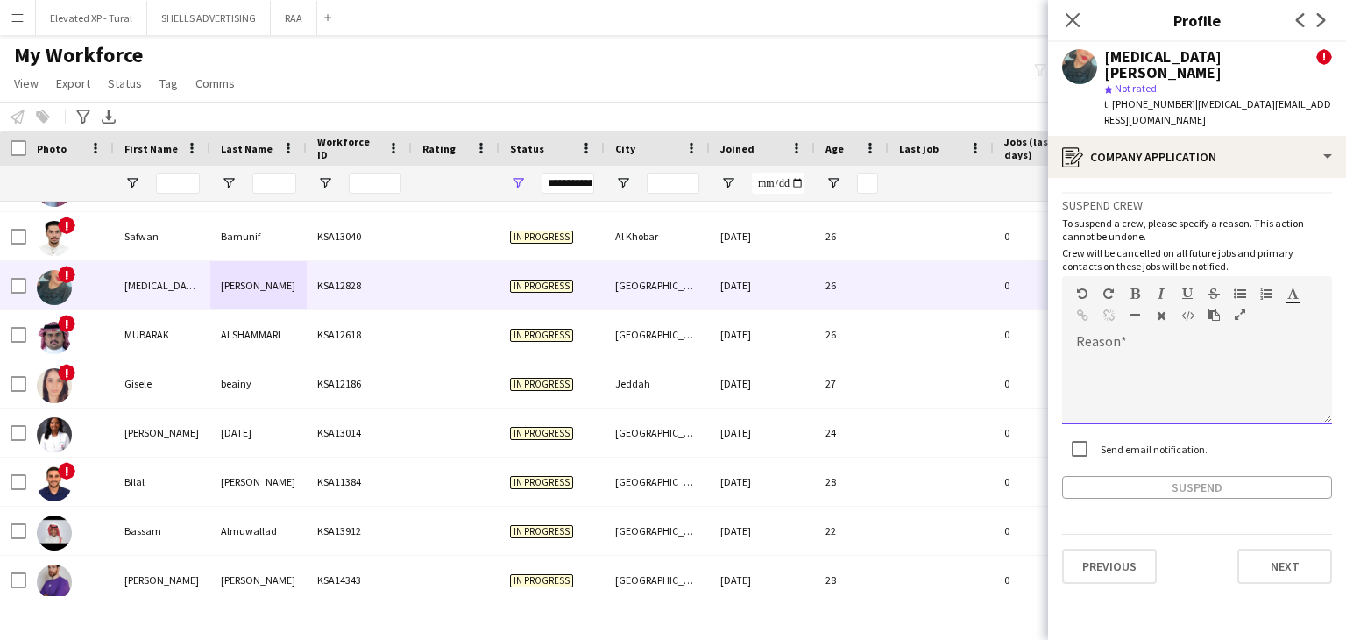
click at [1153, 342] on div at bounding box center [1197, 383] width 270 height 82
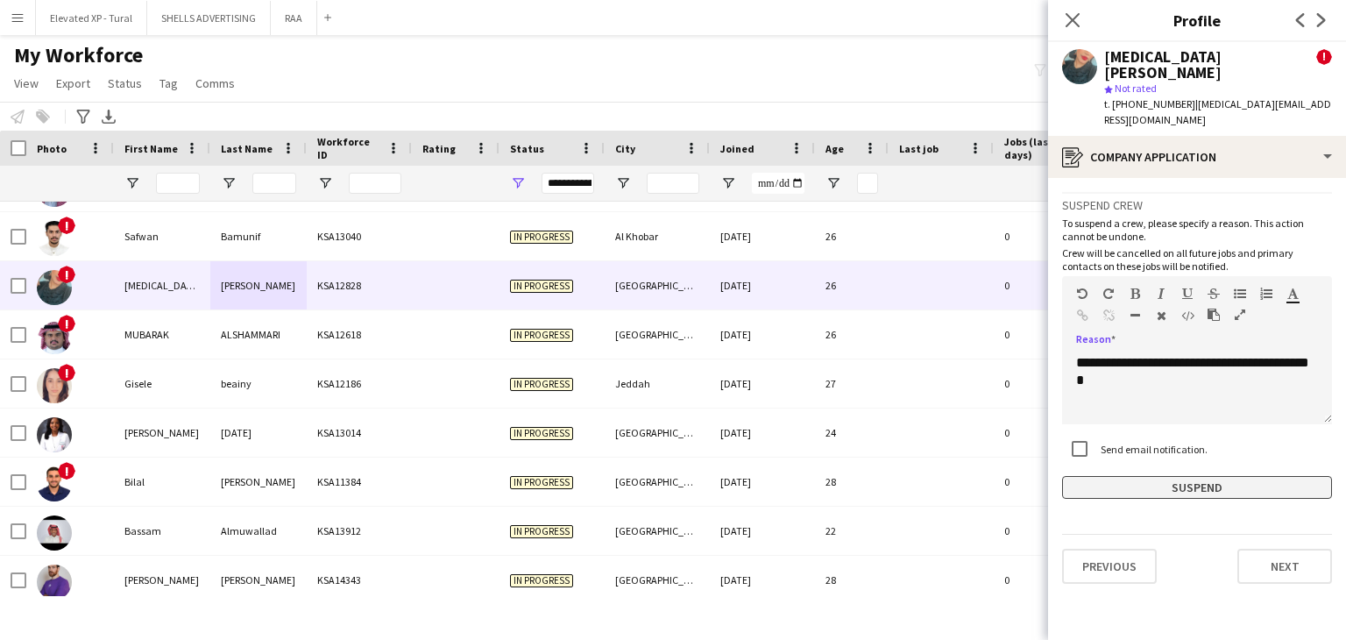
click at [1198, 476] on button "Suspend" at bounding box center [1197, 487] width 270 height 23
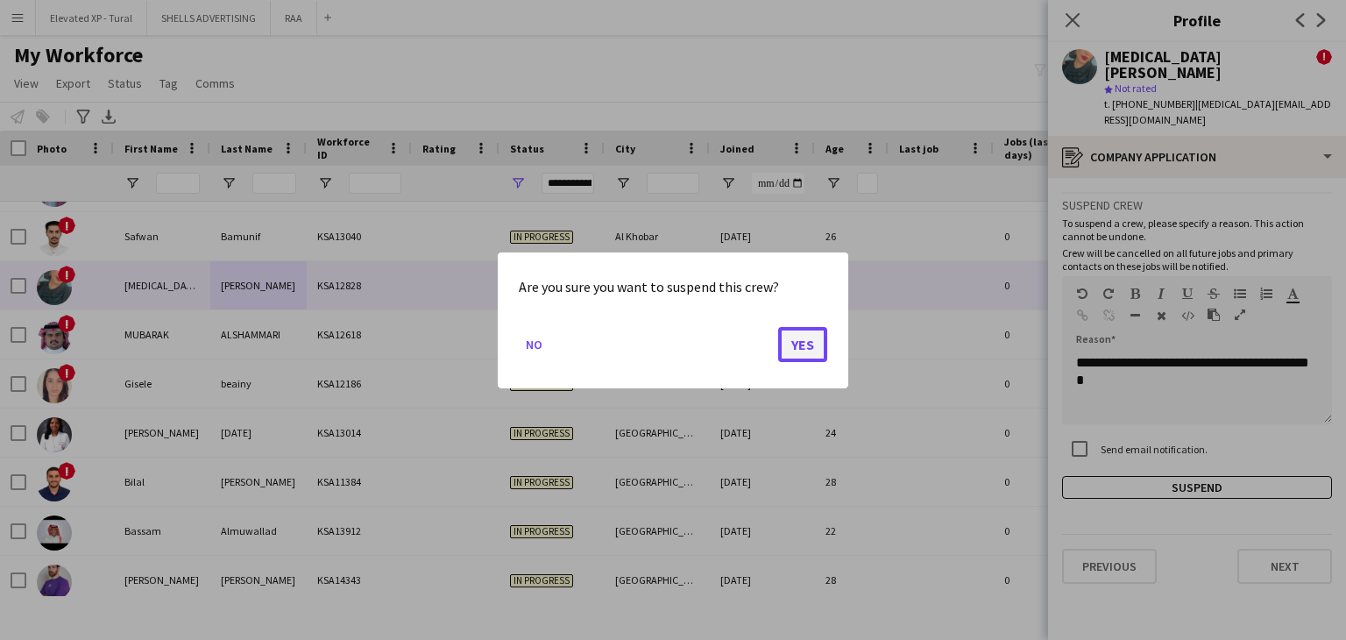
click at [811, 340] on button "Yes" at bounding box center [802, 343] width 49 height 35
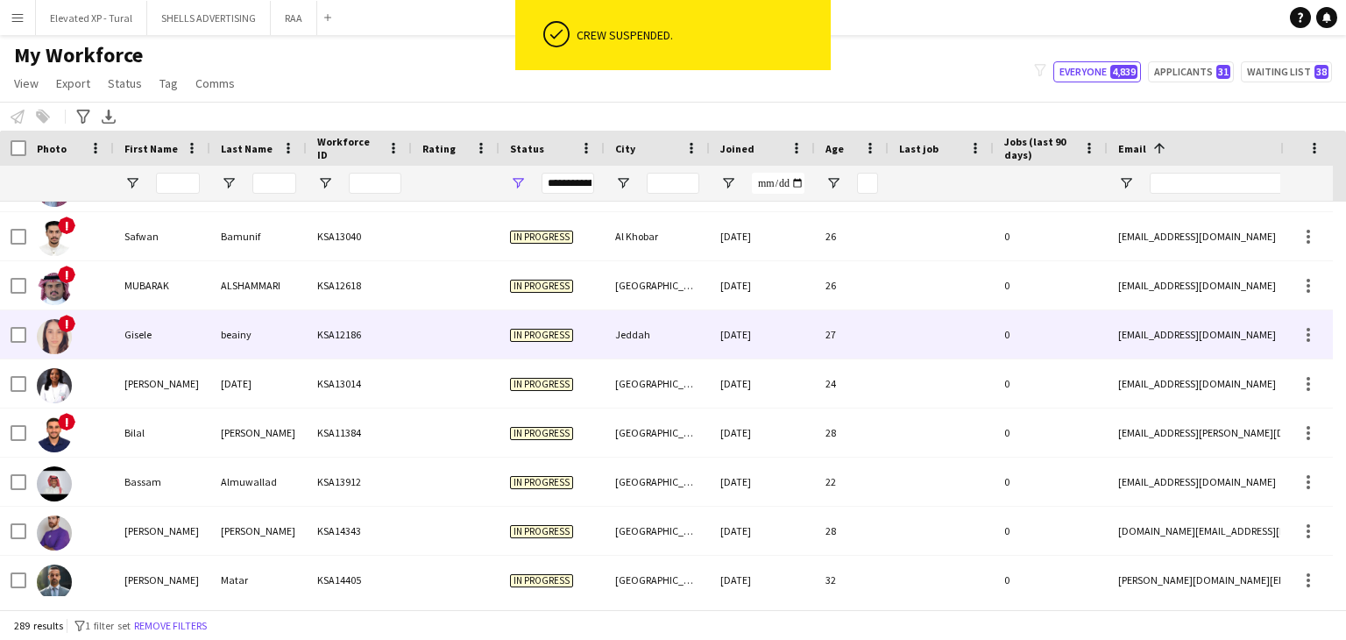
click at [739, 330] on div "16-11-2024" at bounding box center [762, 334] width 105 height 48
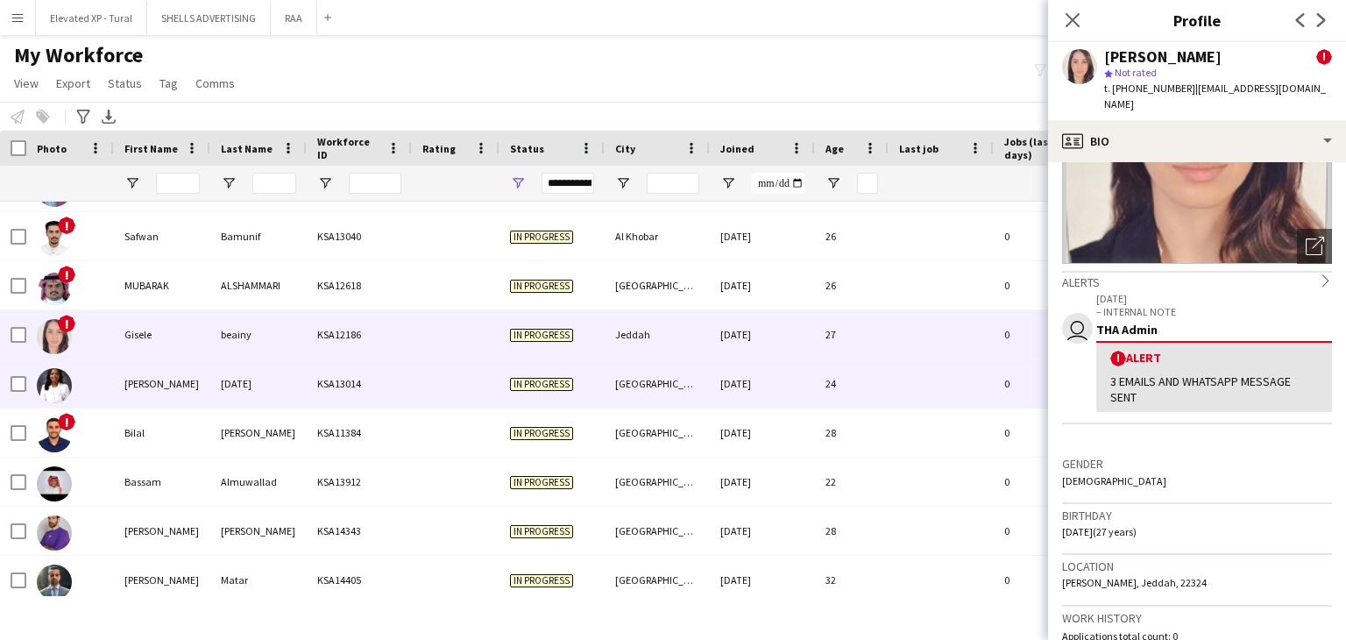
click at [270, 374] on div "Ramadan" at bounding box center [258, 383] width 96 height 48
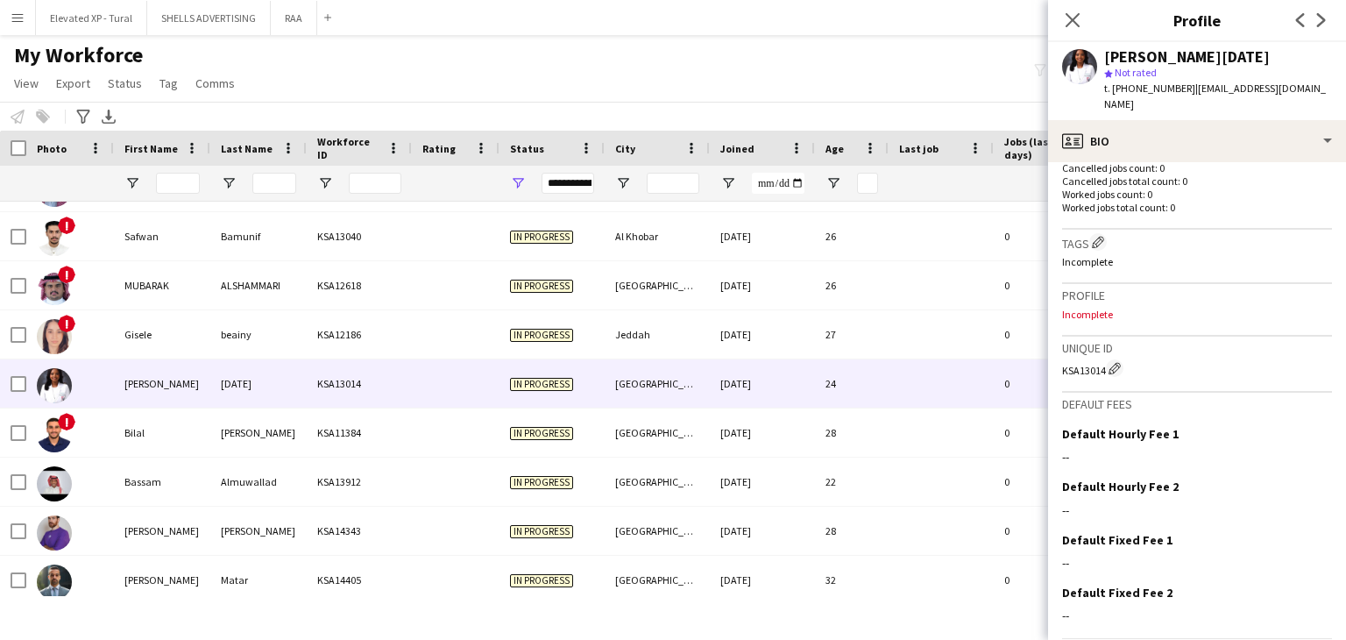
scroll to position [511, 0]
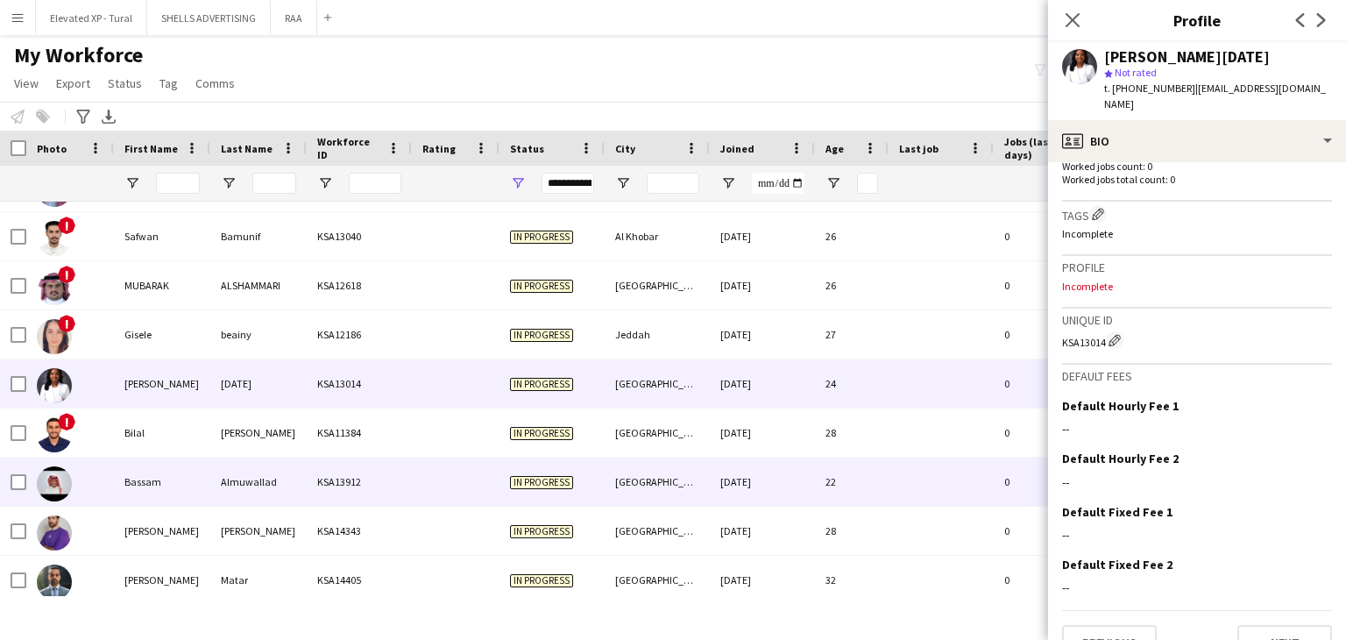
click at [335, 446] on div "KSA11384" at bounding box center [359, 432] width 105 height 48
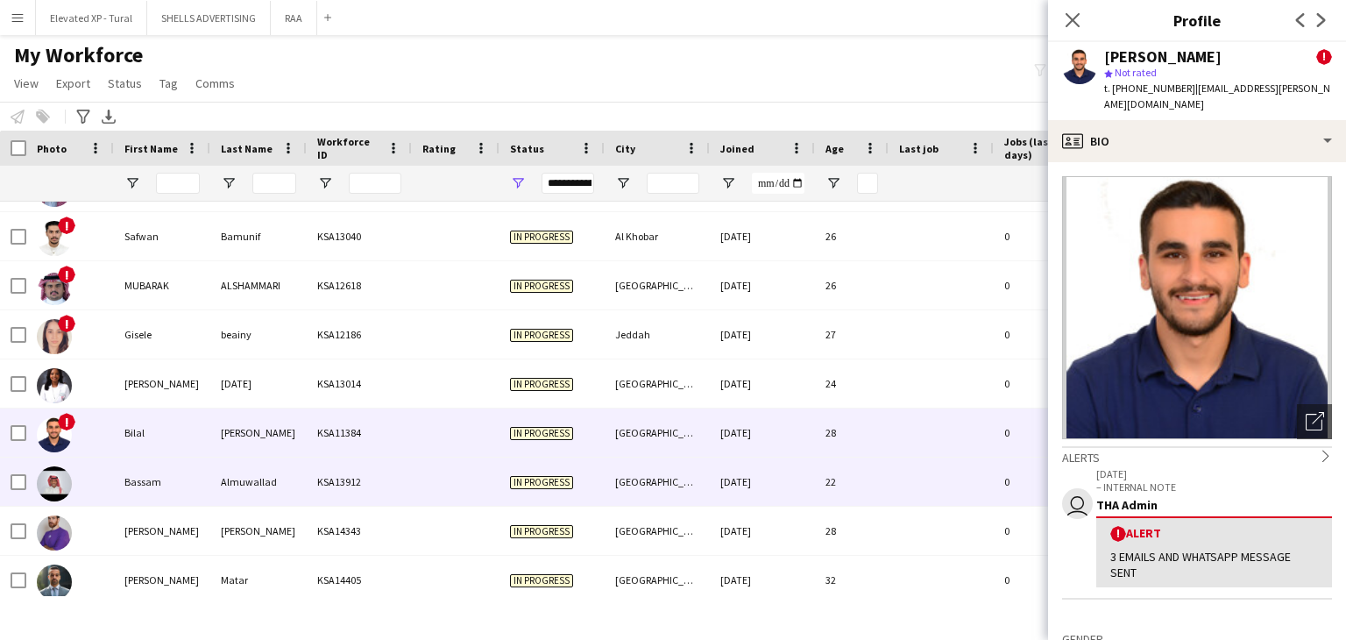
click at [357, 506] on div "KSA14343" at bounding box center [359, 530] width 105 height 48
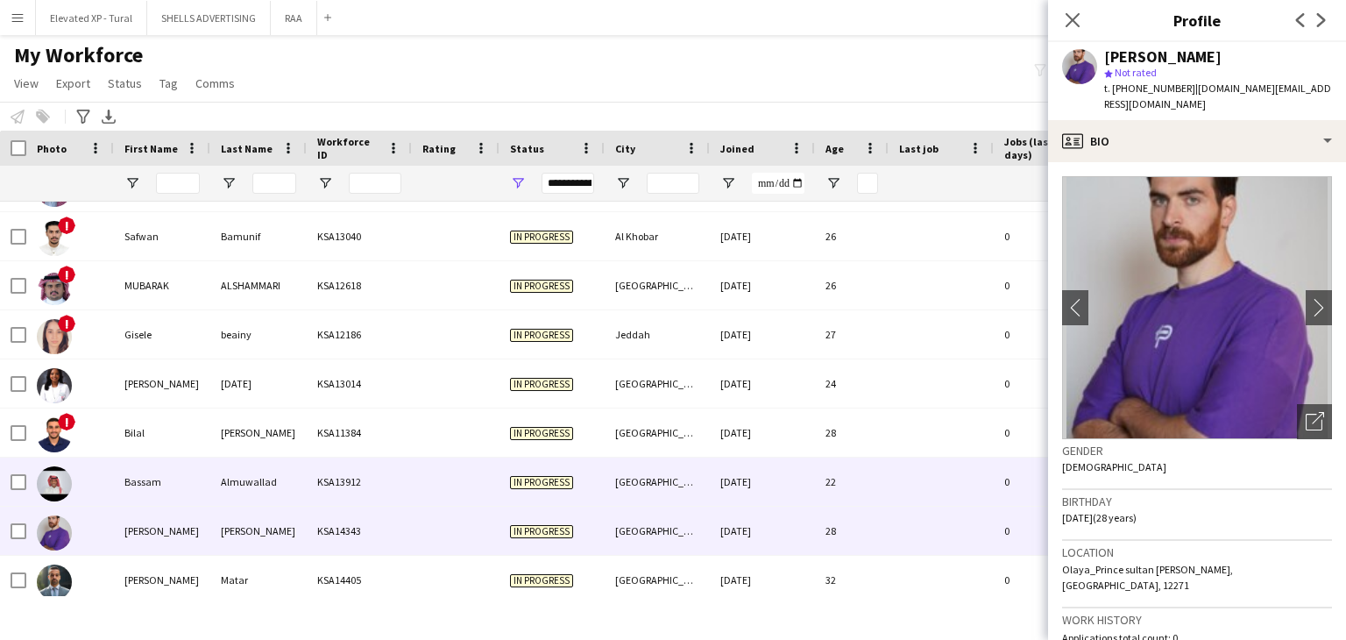
click at [352, 496] on div "KSA13912" at bounding box center [359, 481] width 105 height 48
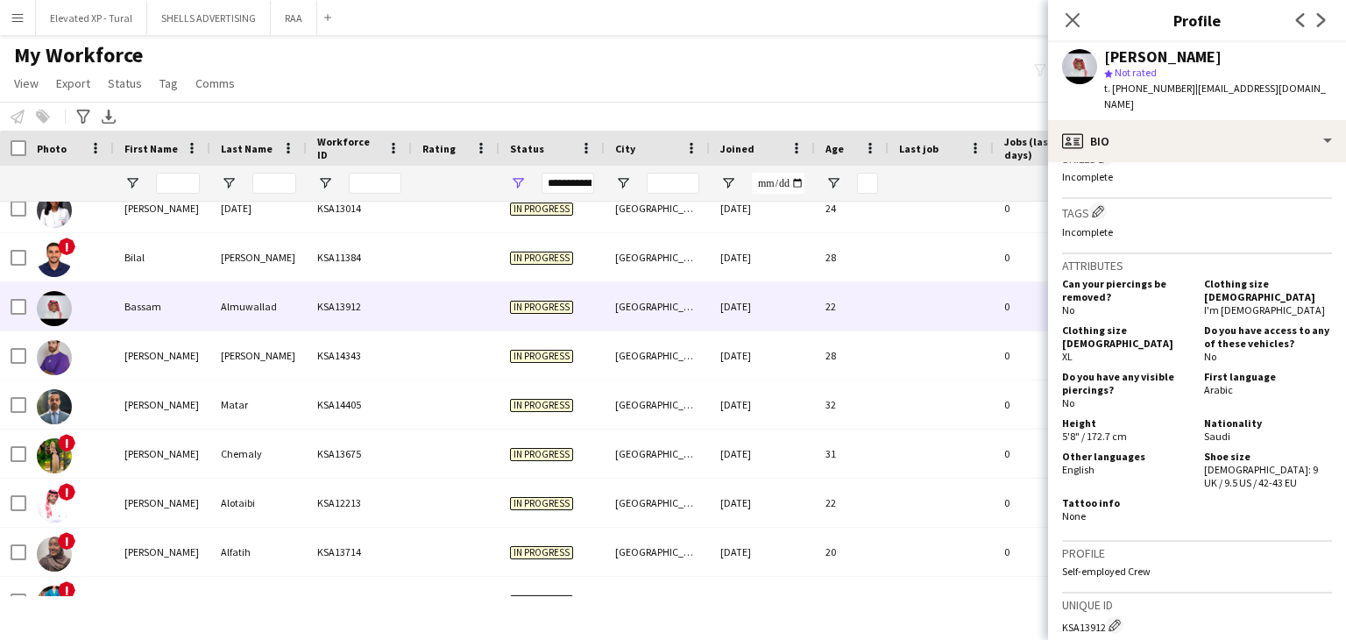
scroll to position [701, 0]
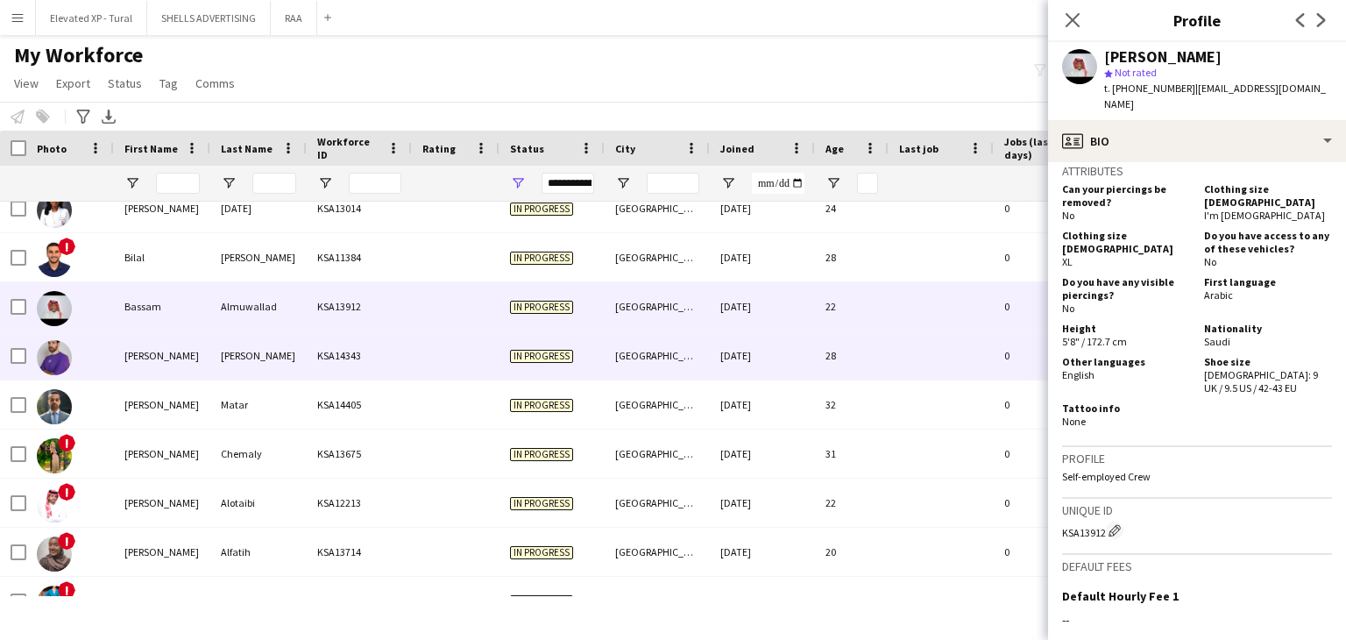
click at [326, 363] on div "KSA14343" at bounding box center [359, 355] width 105 height 48
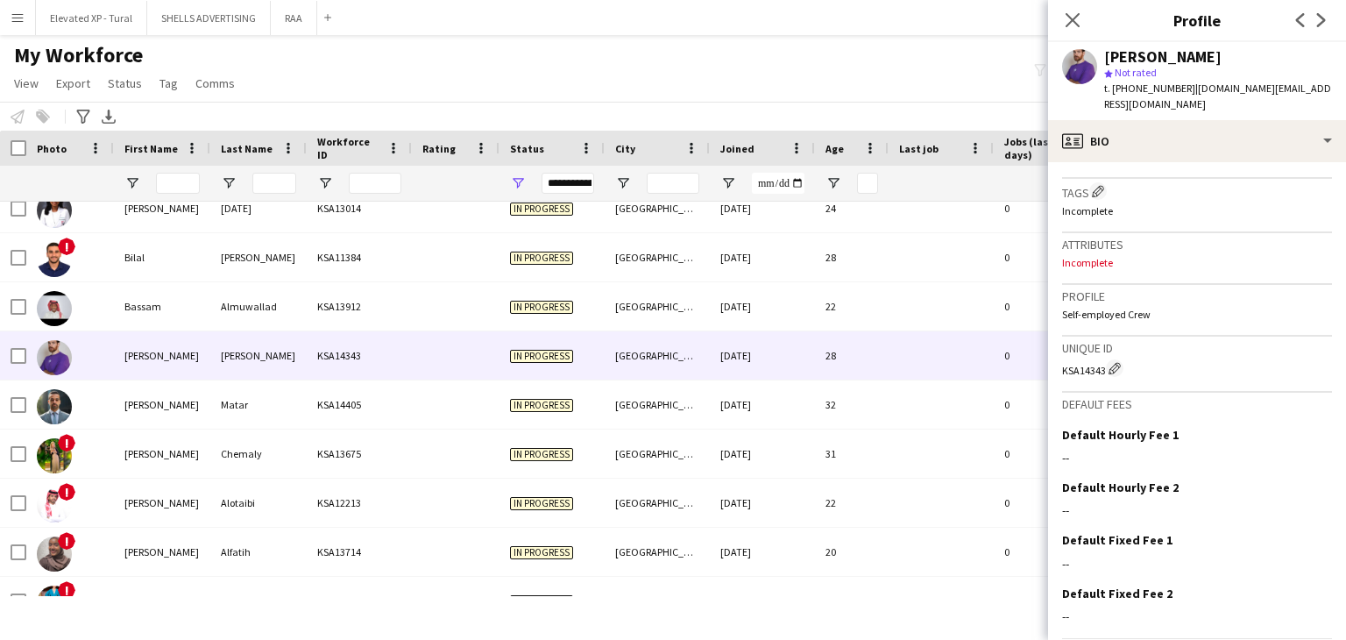
scroll to position [671, 0]
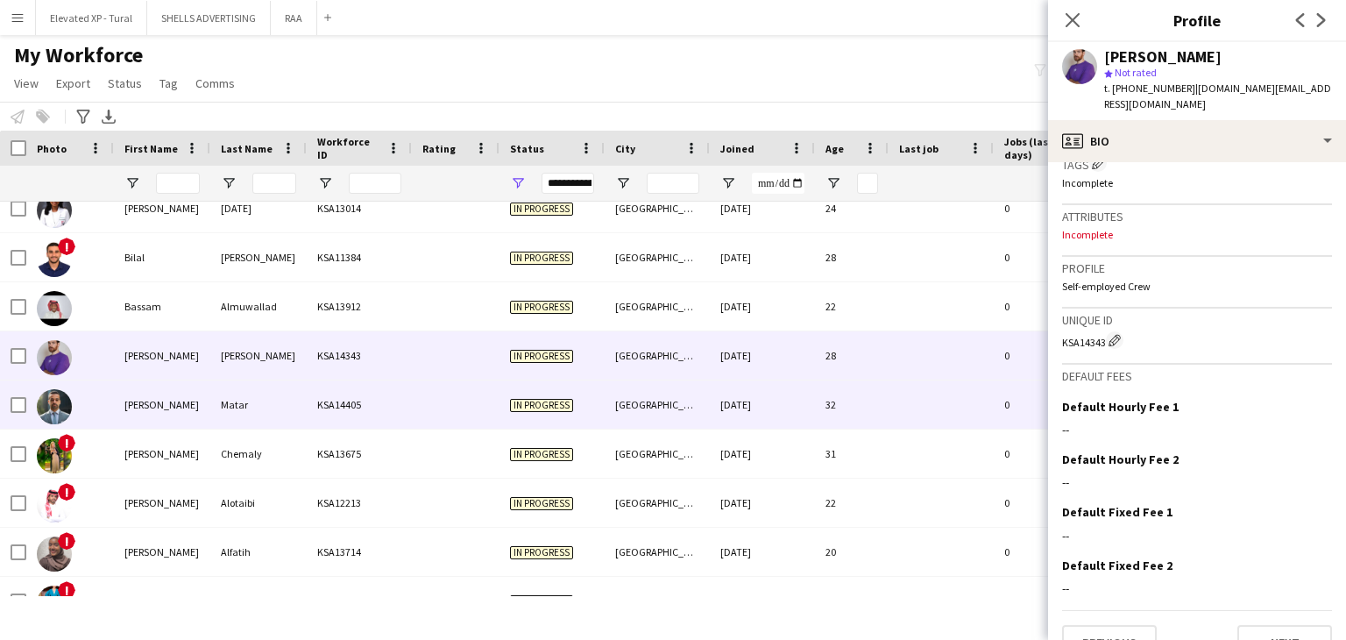
click at [259, 421] on div "Matar" at bounding box center [258, 404] width 96 height 48
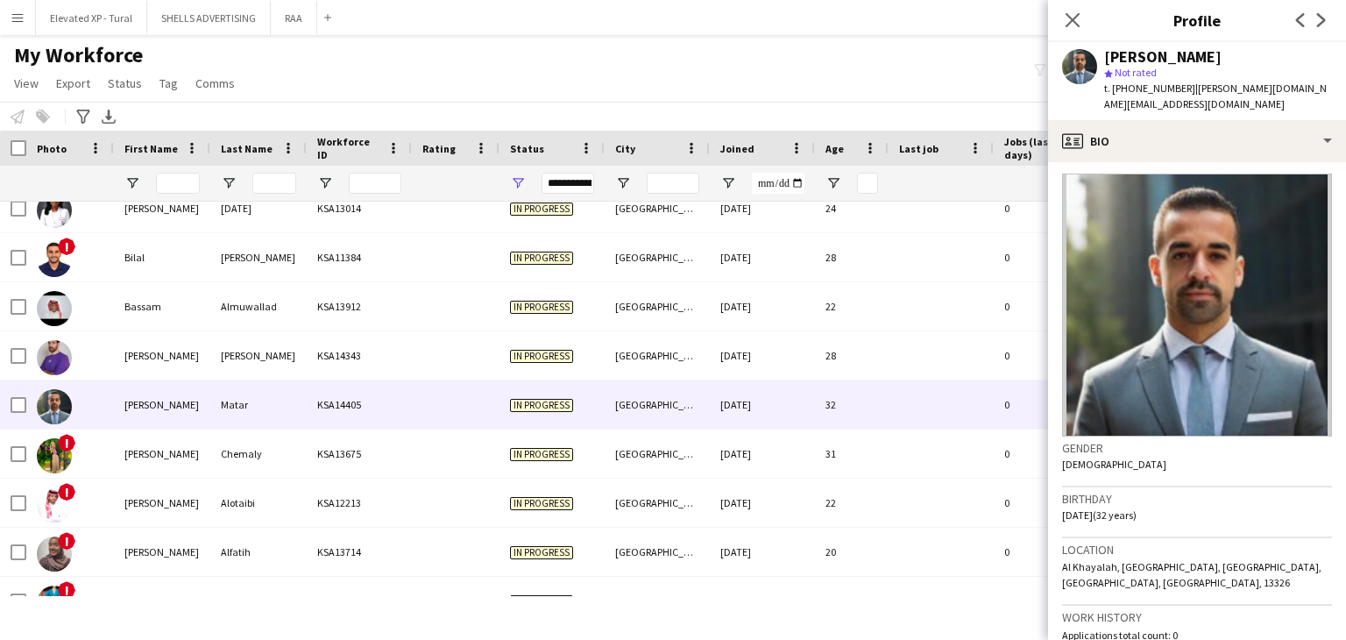
scroll to position [0, 0]
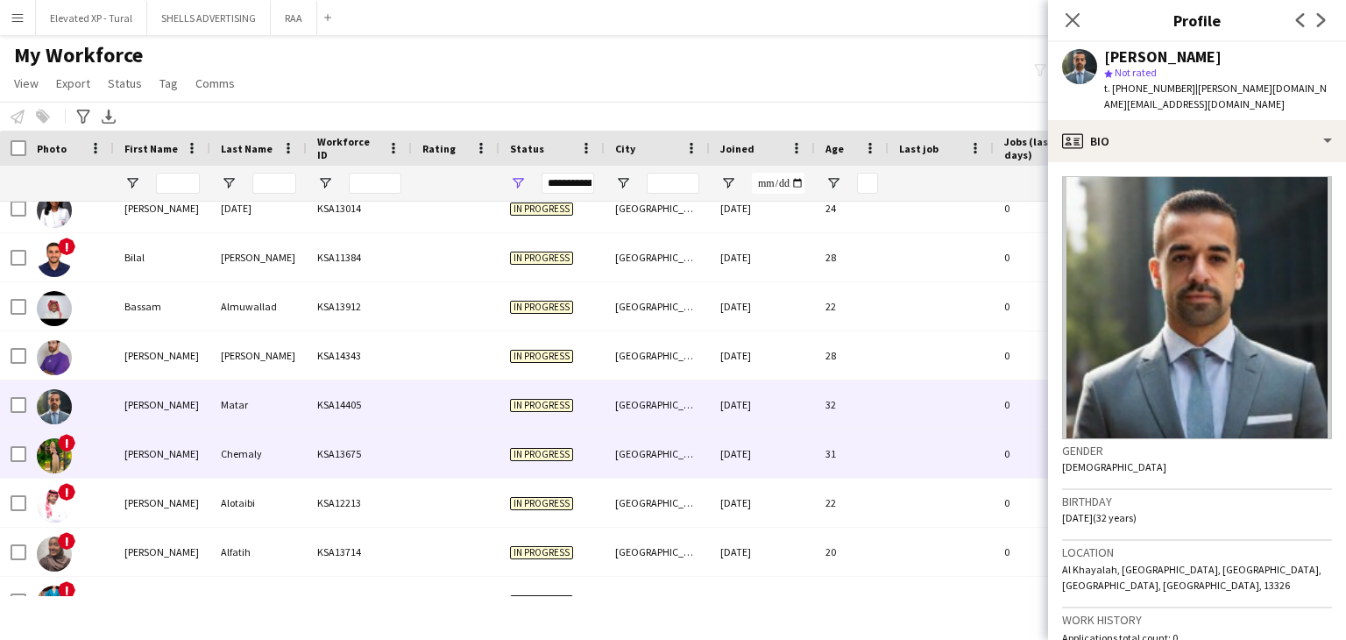
click at [276, 439] on div "Chemaly" at bounding box center [258, 453] width 96 height 48
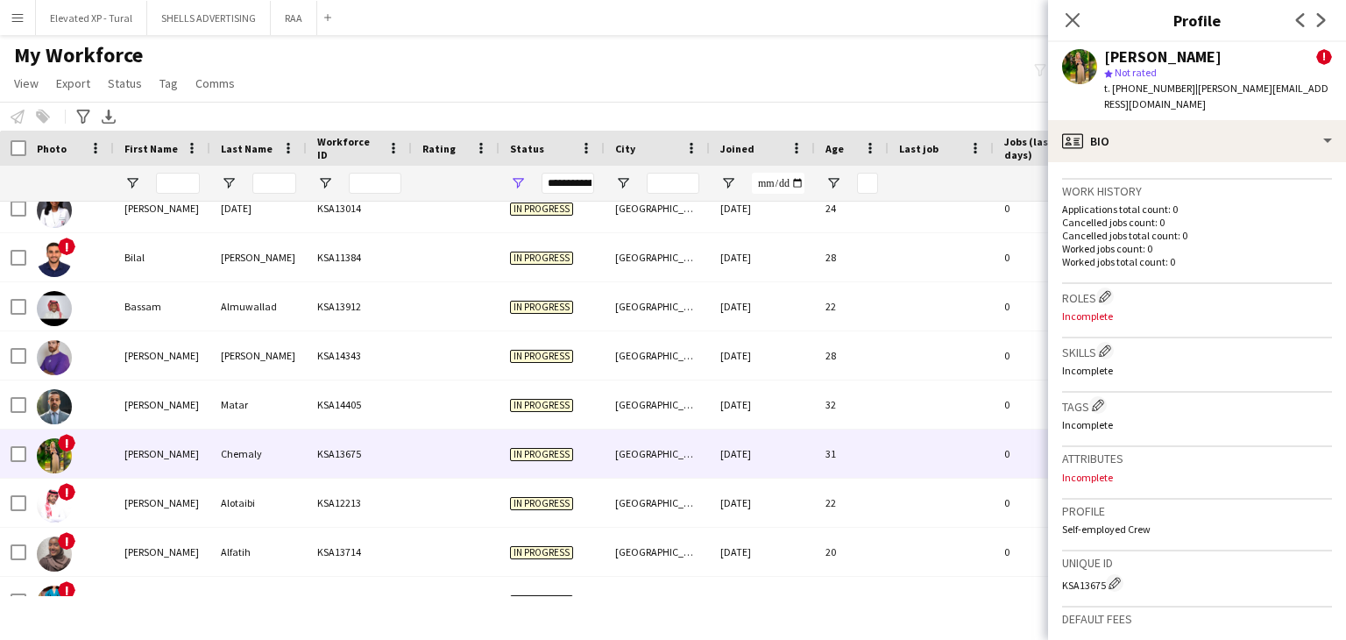
scroll to position [596, 0]
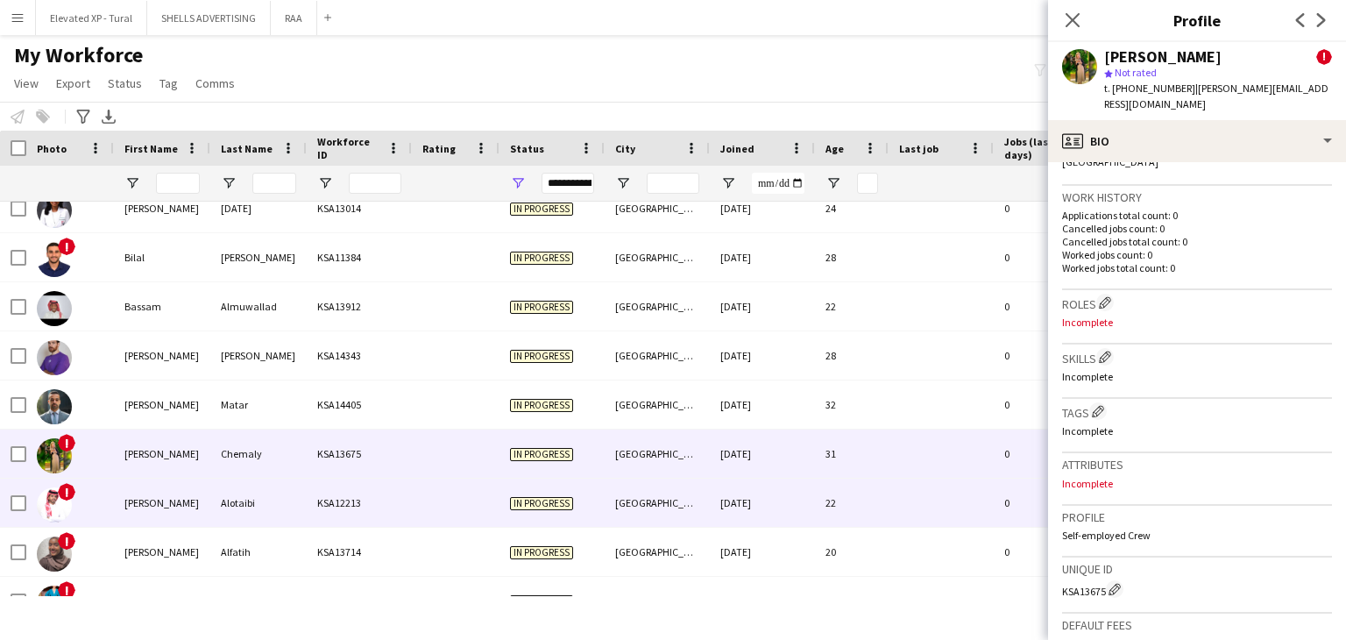
click at [406, 514] on div "KSA12213" at bounding box center [359, 502] width 105 height 48
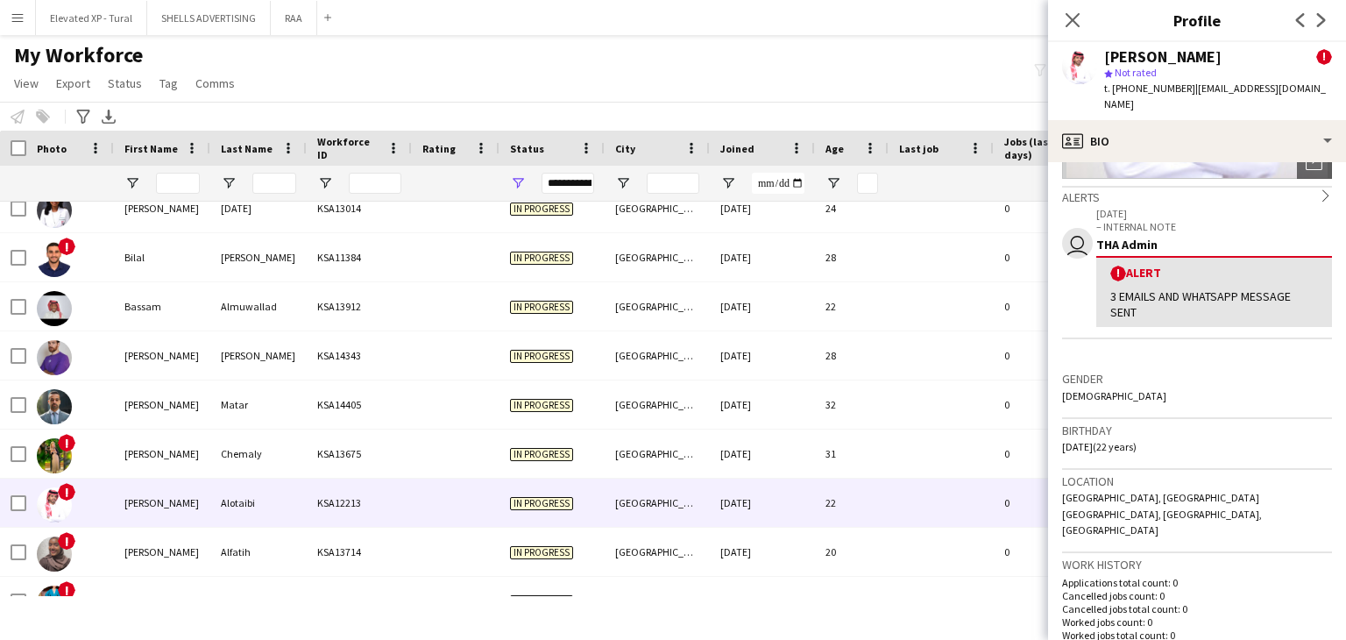
scroll to position [263, 0]
click at [1055, 18] on div "Close pop-in" at bounding box center [1072, 20] width 49 height 40
click at [1064, 15] on icon "Close pop-in" at bounding box center [1072, 19] width 17 height 17
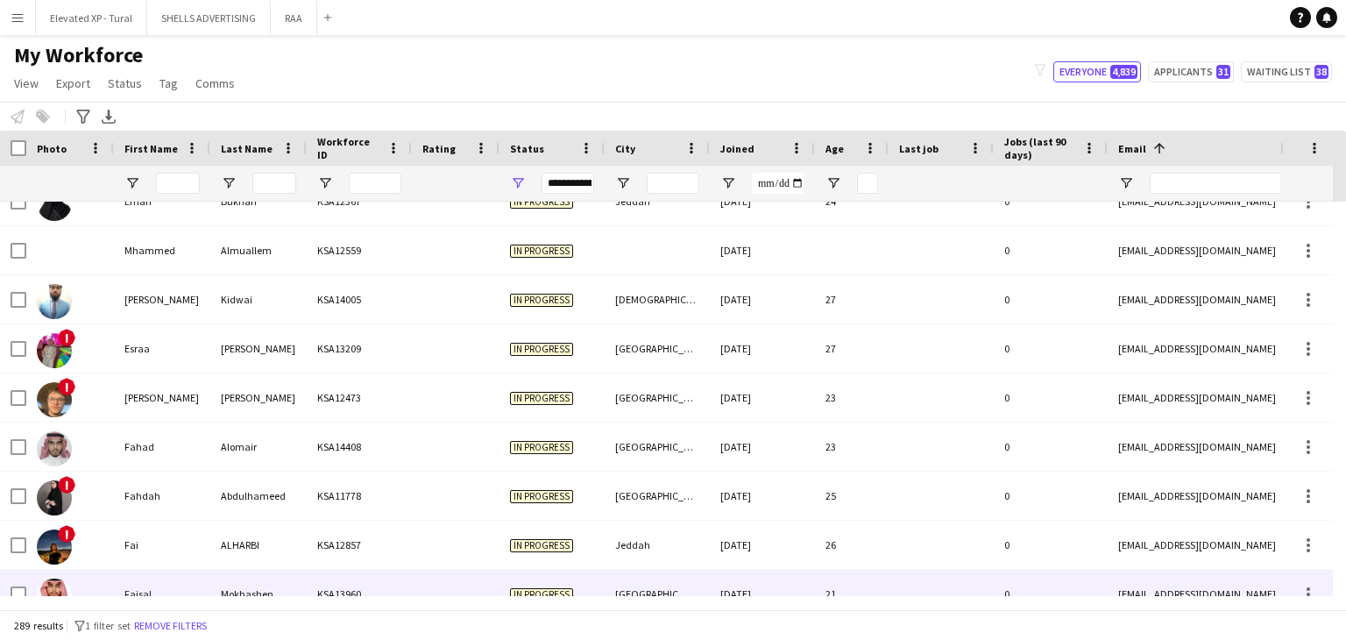
scroll to position [3767, 0]
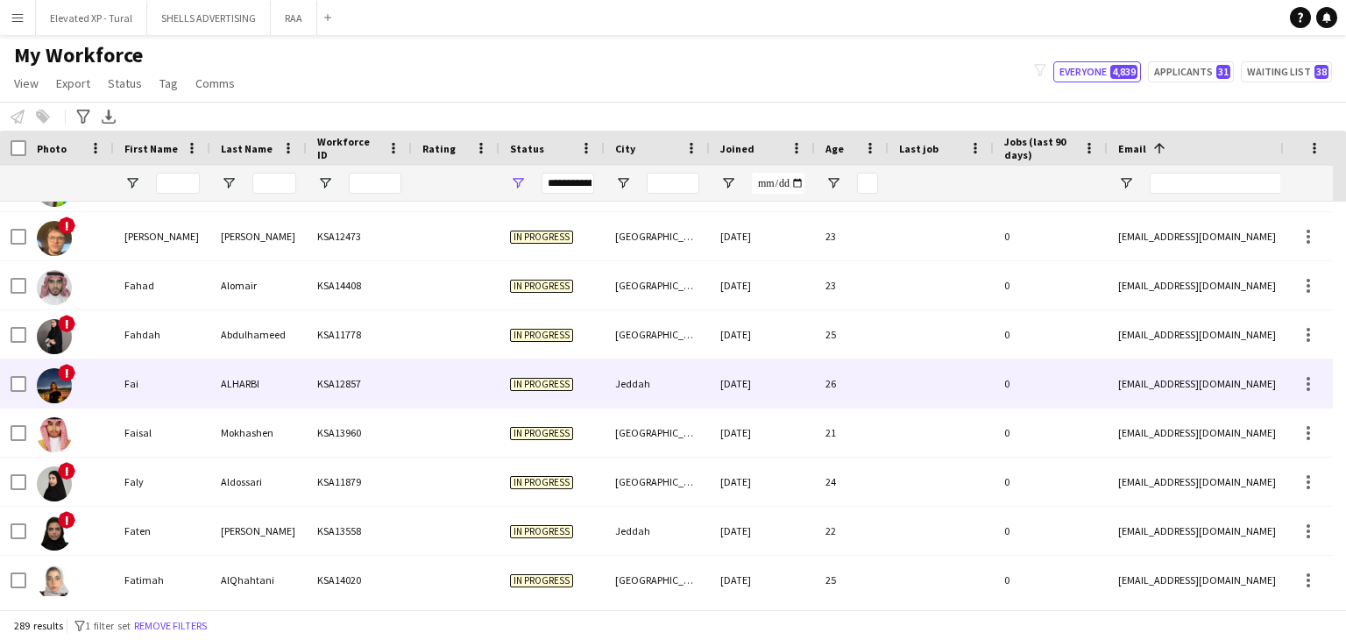
click at [218, 379] on div "ALHARBI" at bounding box center [258, 383] width 96 height 48
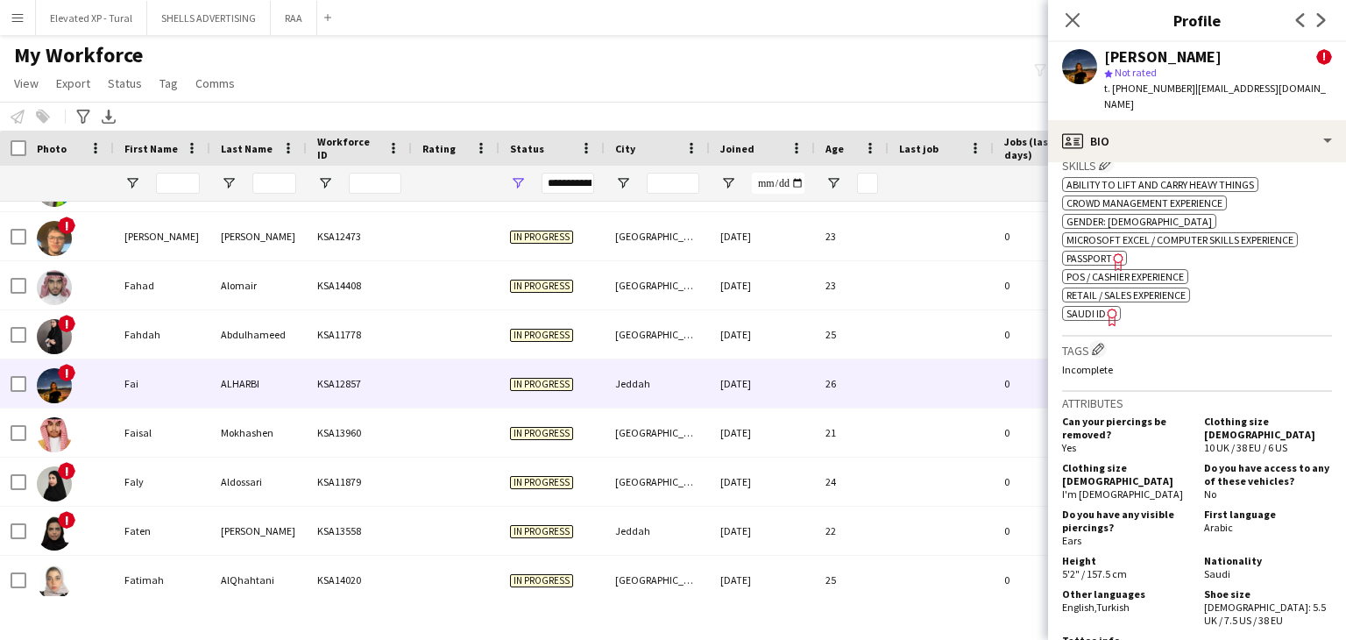
scroll to position [788, 0]
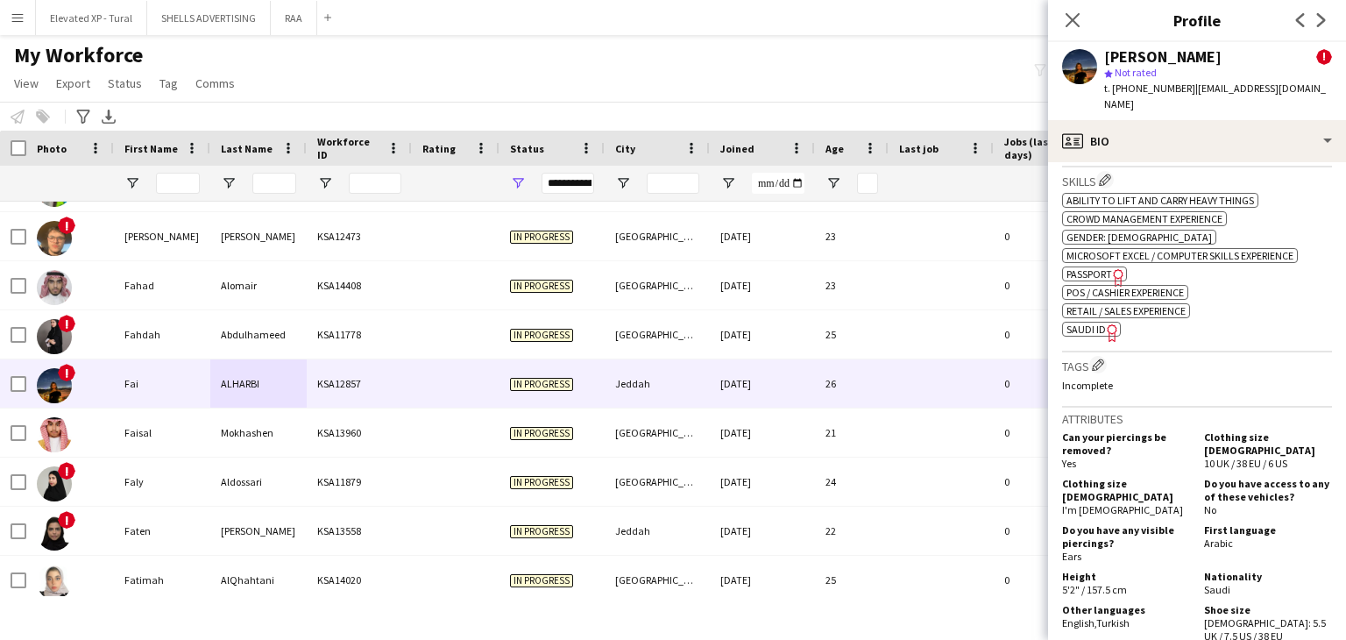
click at [1096, 267] on span "Passport" at bounding box center [1089, 273] width 46 height 13
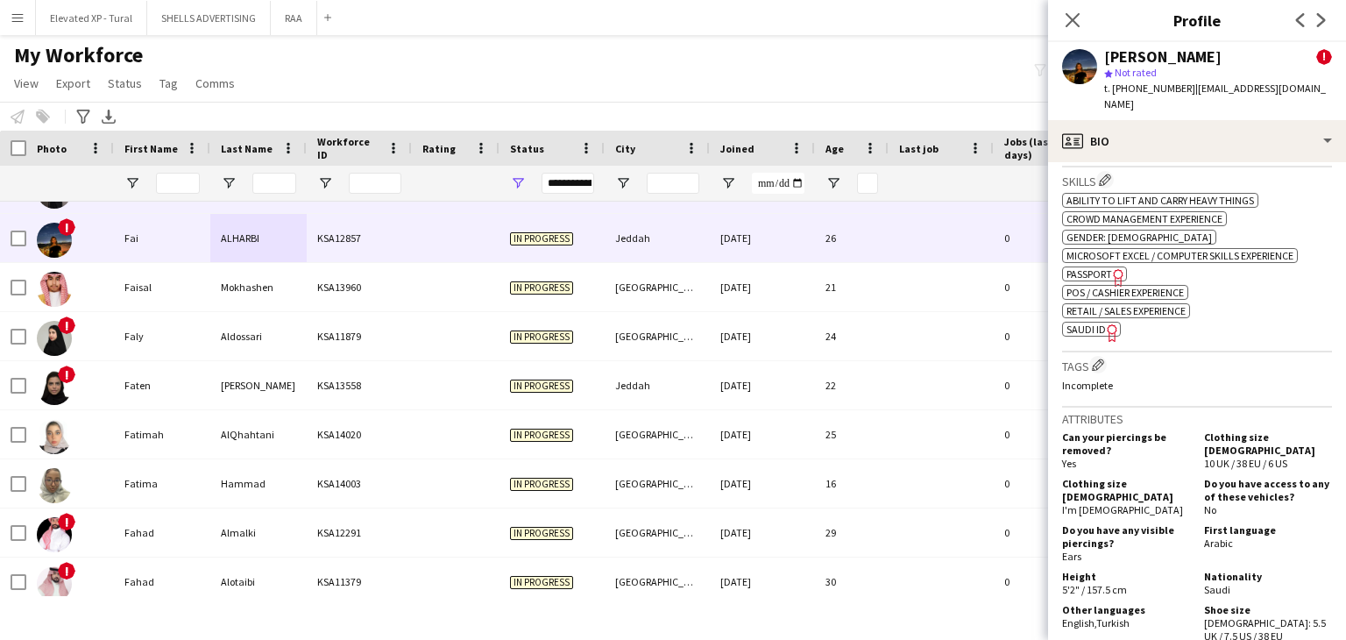
scroll to position [3942, 0]
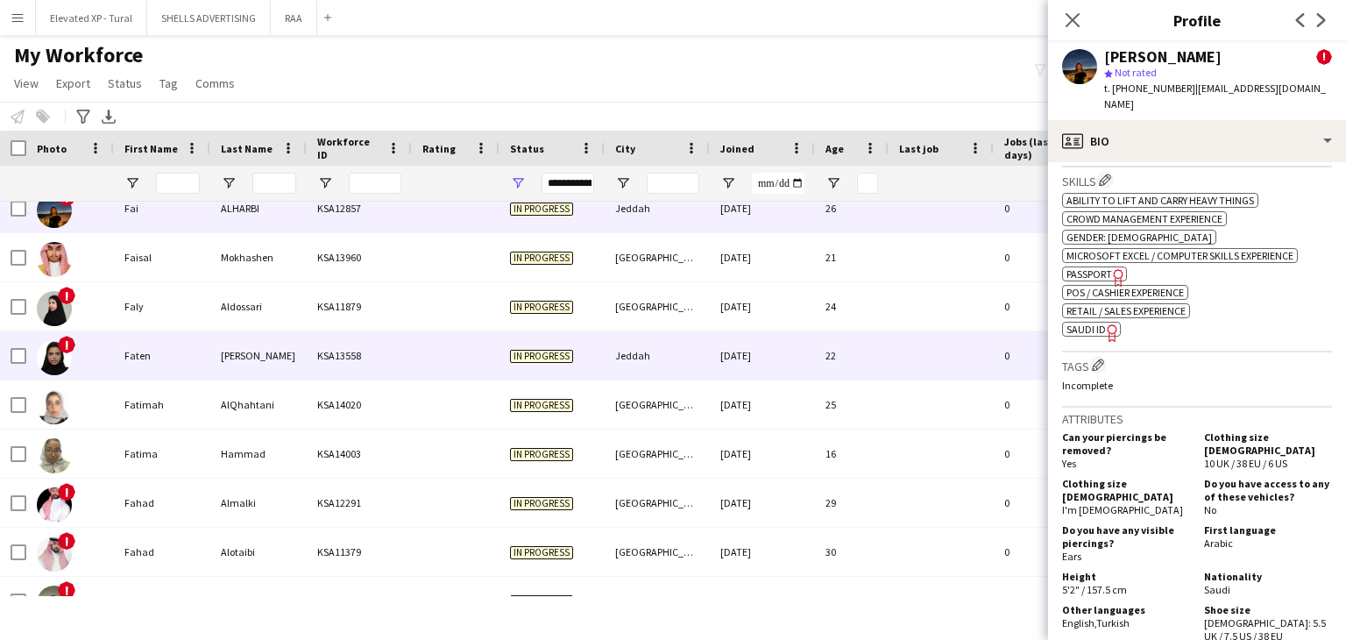
click at [288, 365] on div "Ahmad" at bounding box center [258, 355] width 96 height 48
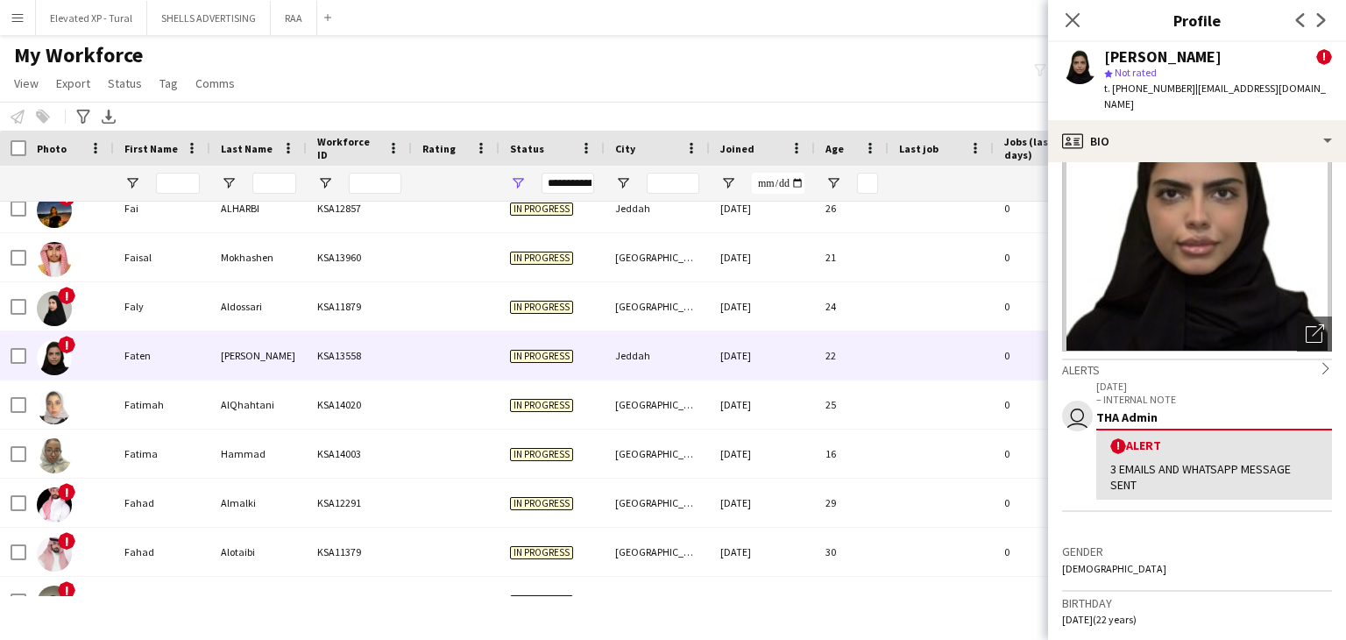
scroll to position [0, 0]
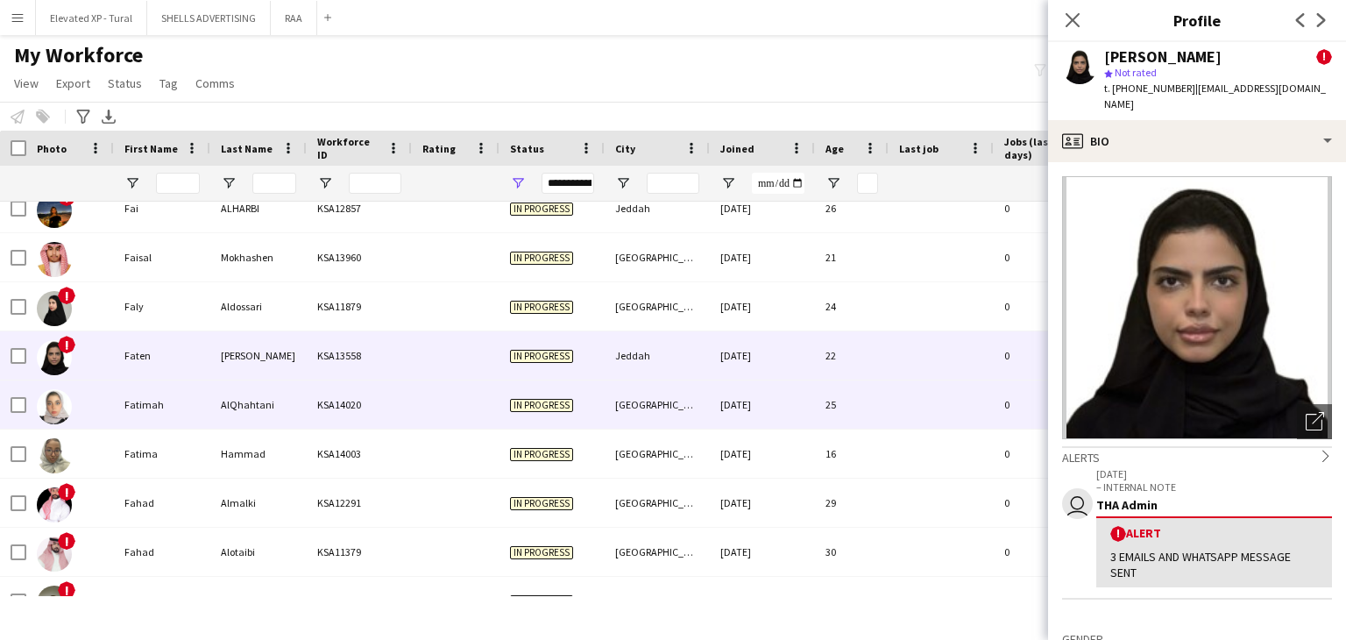
click at [332, 399] on div "KSA14020" at bounding box center [359, 404] width 105 height 48
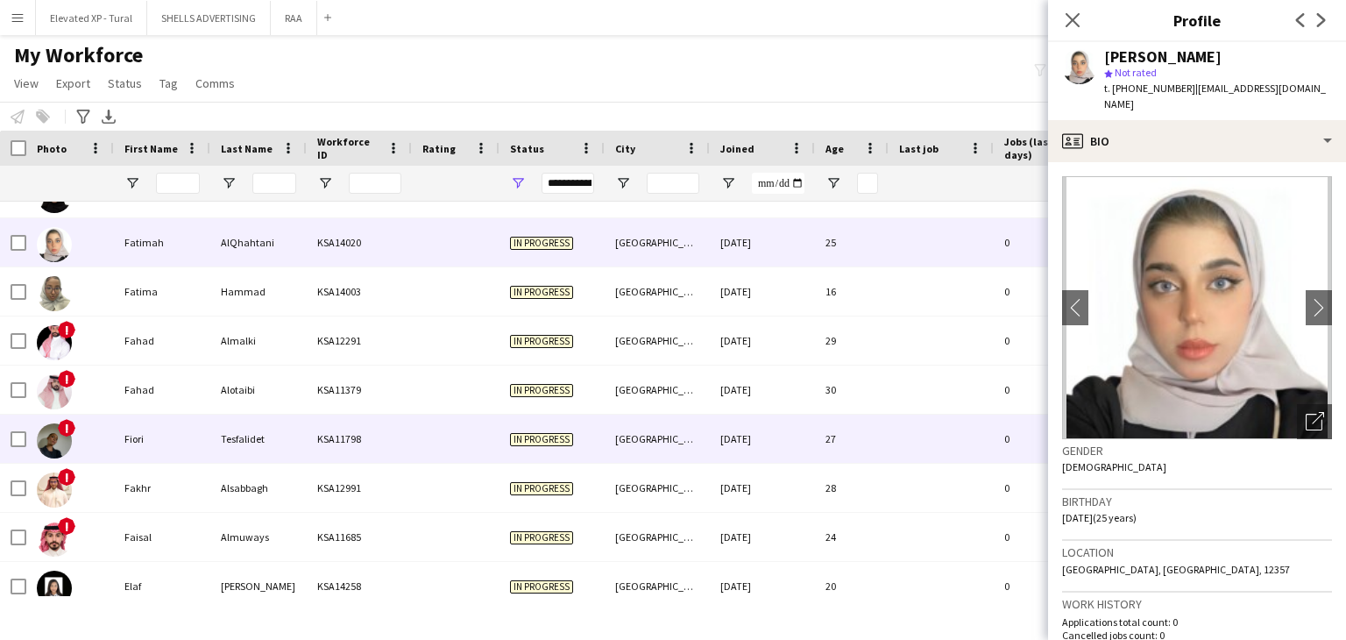
scroll to position [4117, 0]
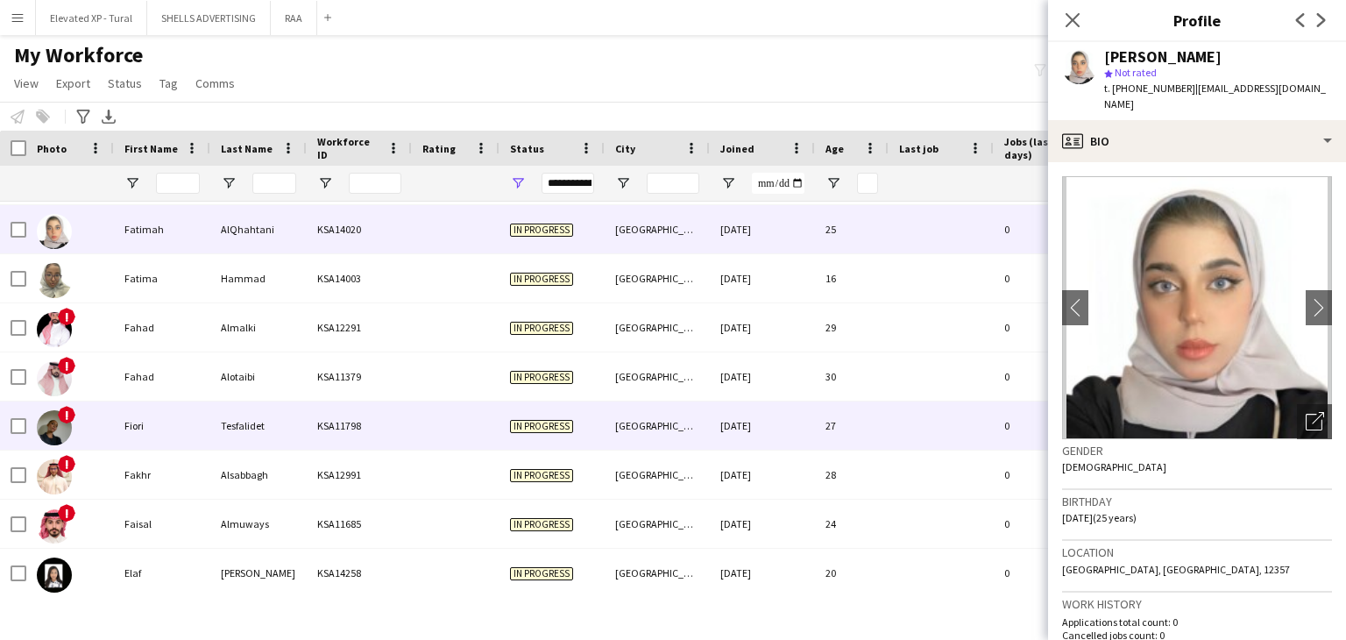
click at [223, 444] on div "Tesfalidet" at bounding box center [258, 425] width 96 height 48
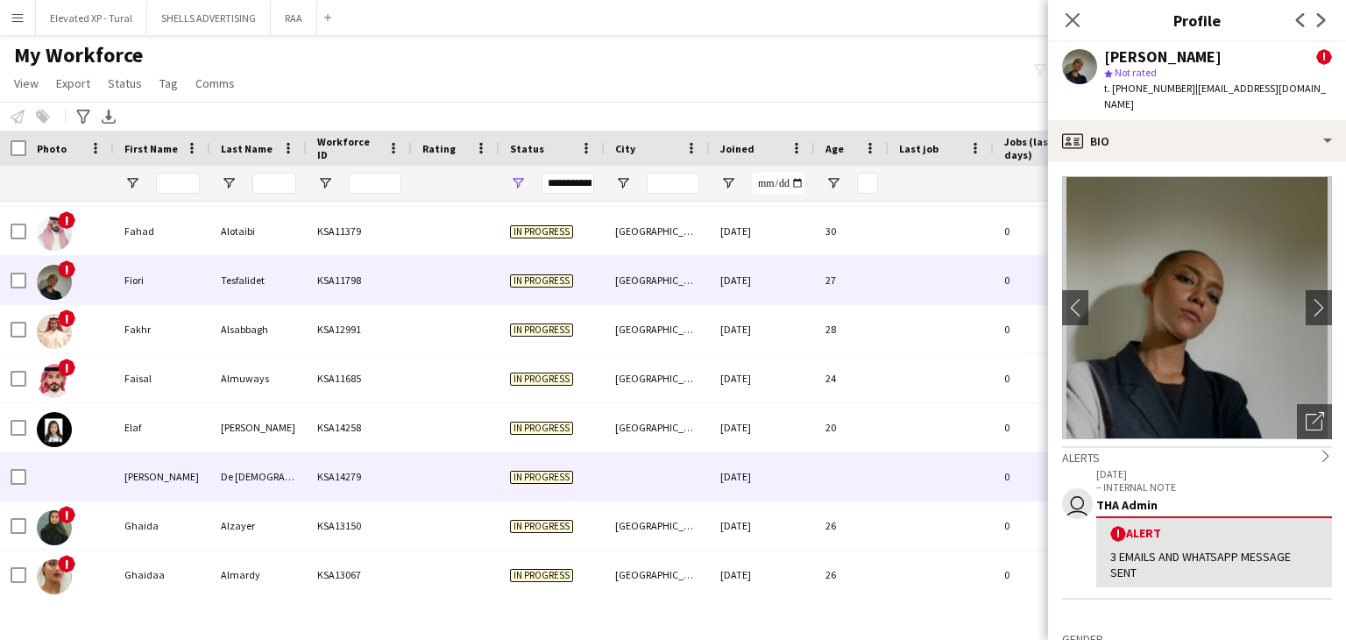
scroll to position [4293, 0]
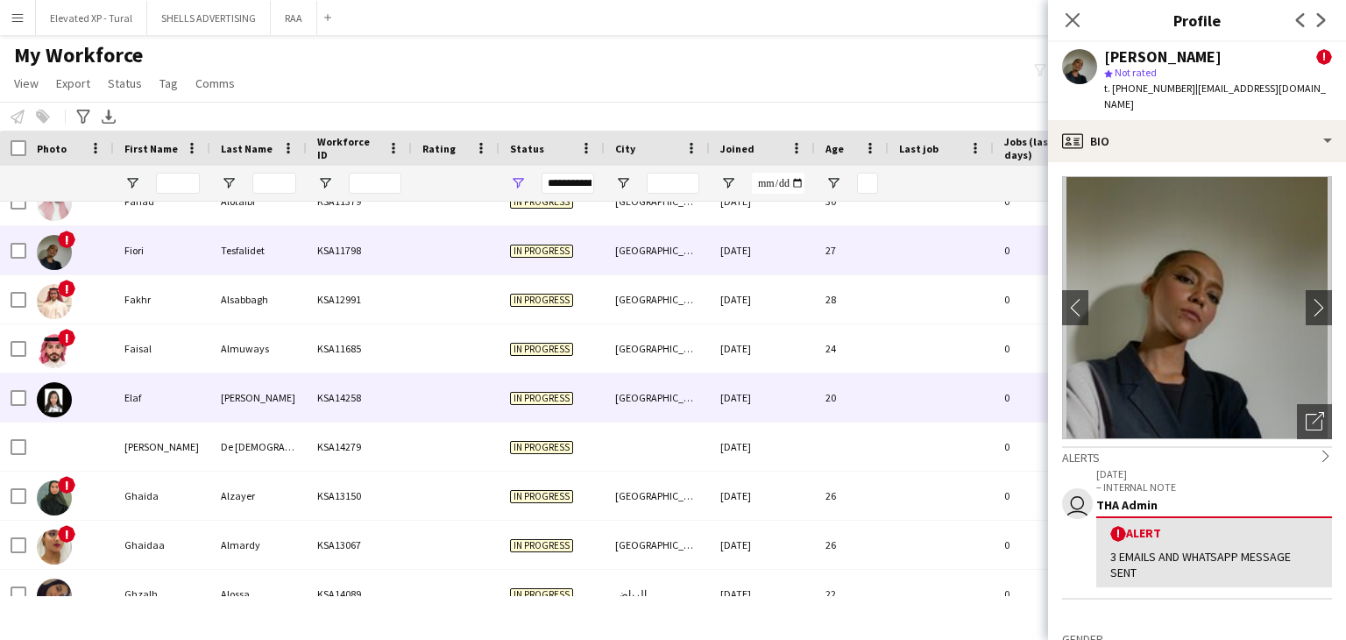
click at [171, 414] on div "Elaf" at bounding box center [162, 397] width 96 height 48
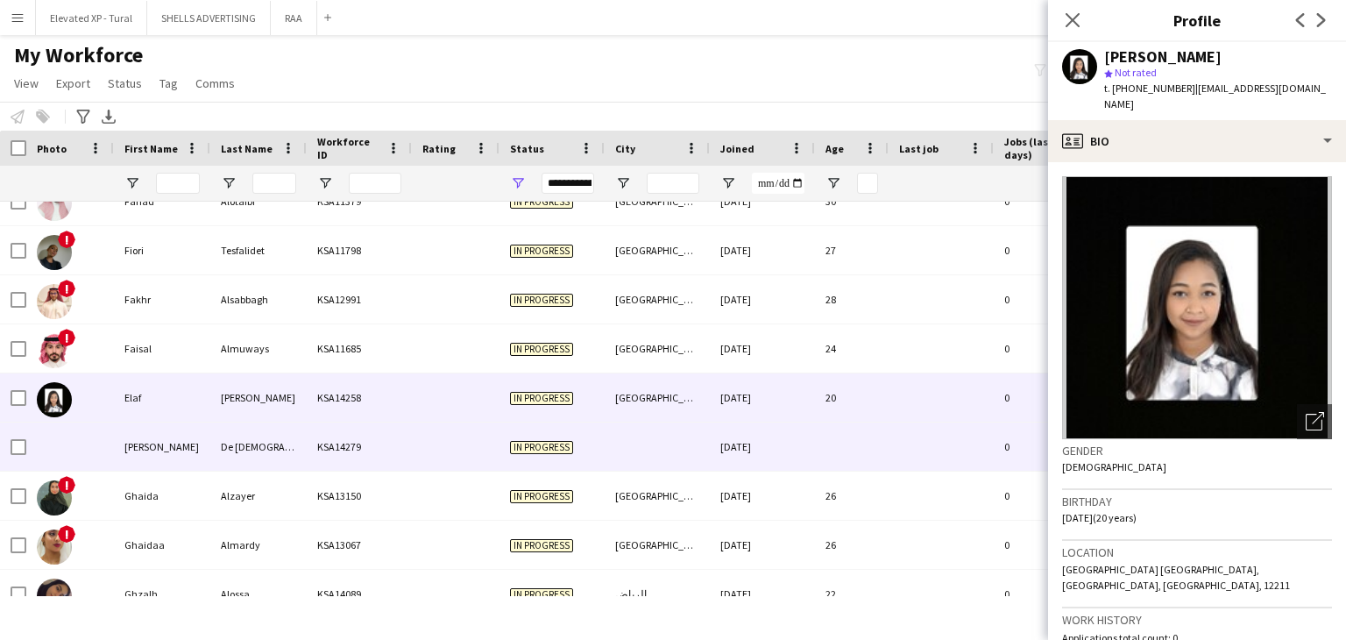
click at [223, 448] on div "De Jesus Da Silva" at bounding box center [258, 446] width 96 height 48
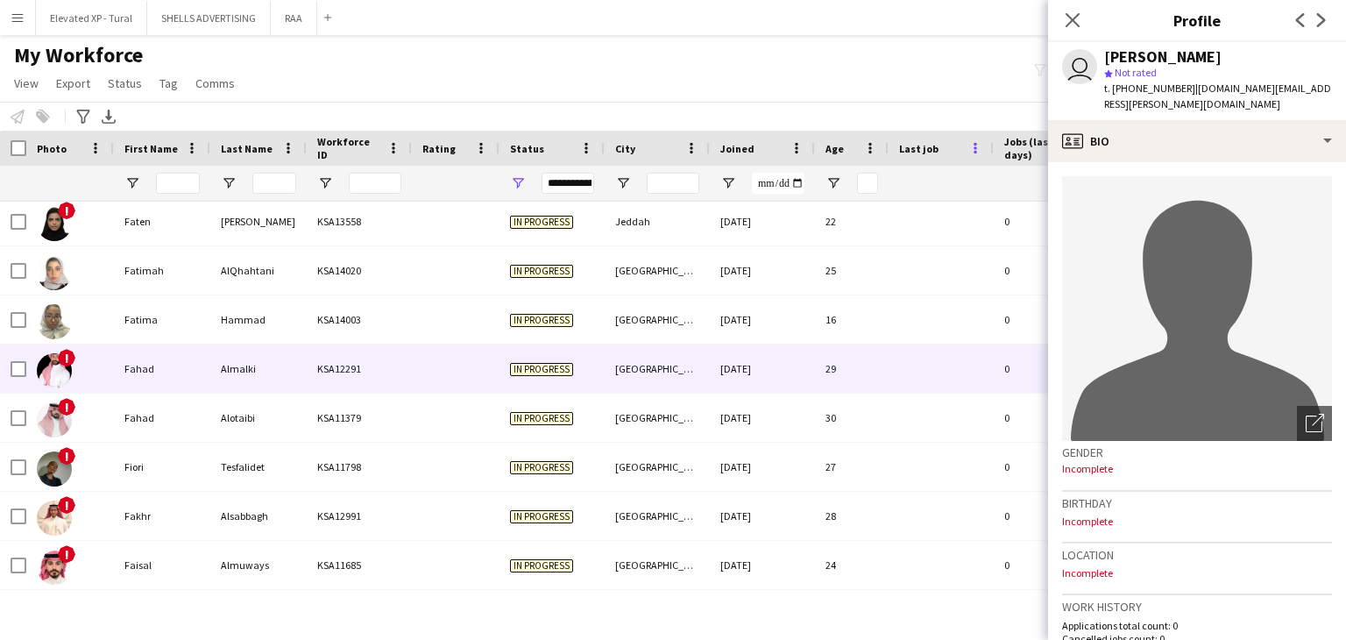
scroll to position [4030, 0]
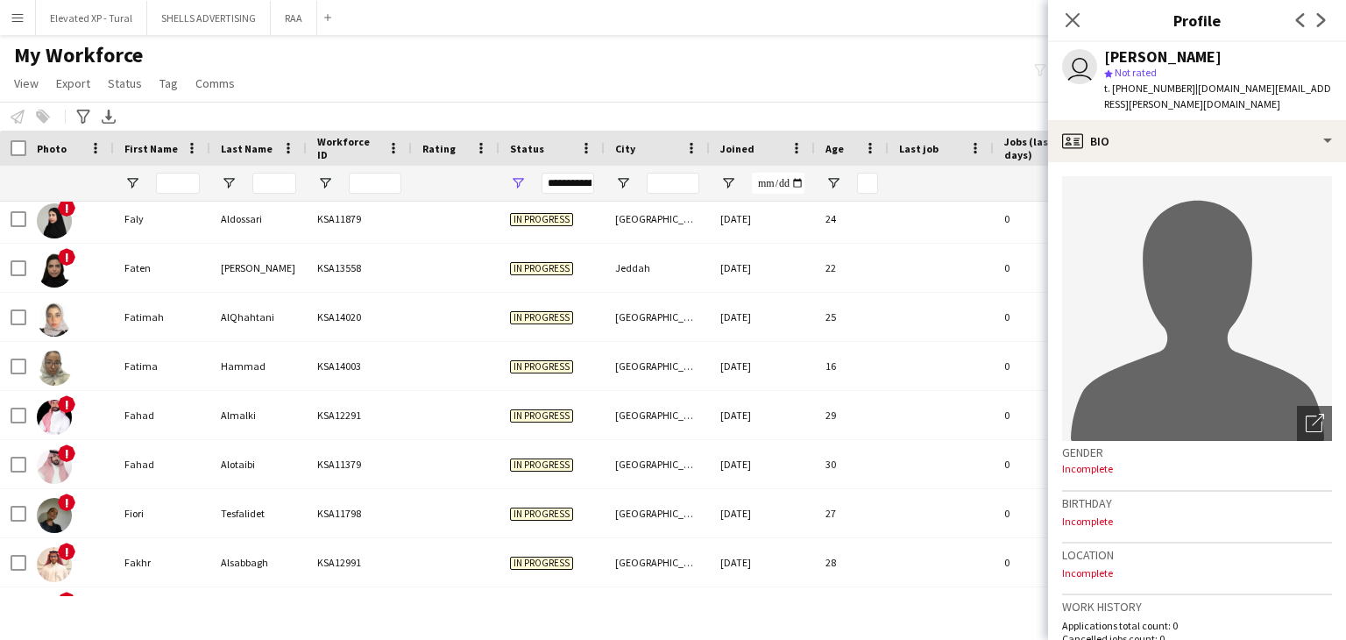
drag, startPoint x: 1079, startPoint y: 12, endPoint x: 1039, endPoint y: 29, distance: 43.6
click at [1077, 13] on icon "Close pop-in" at bounding box center [1072, 20] width 14 height 14
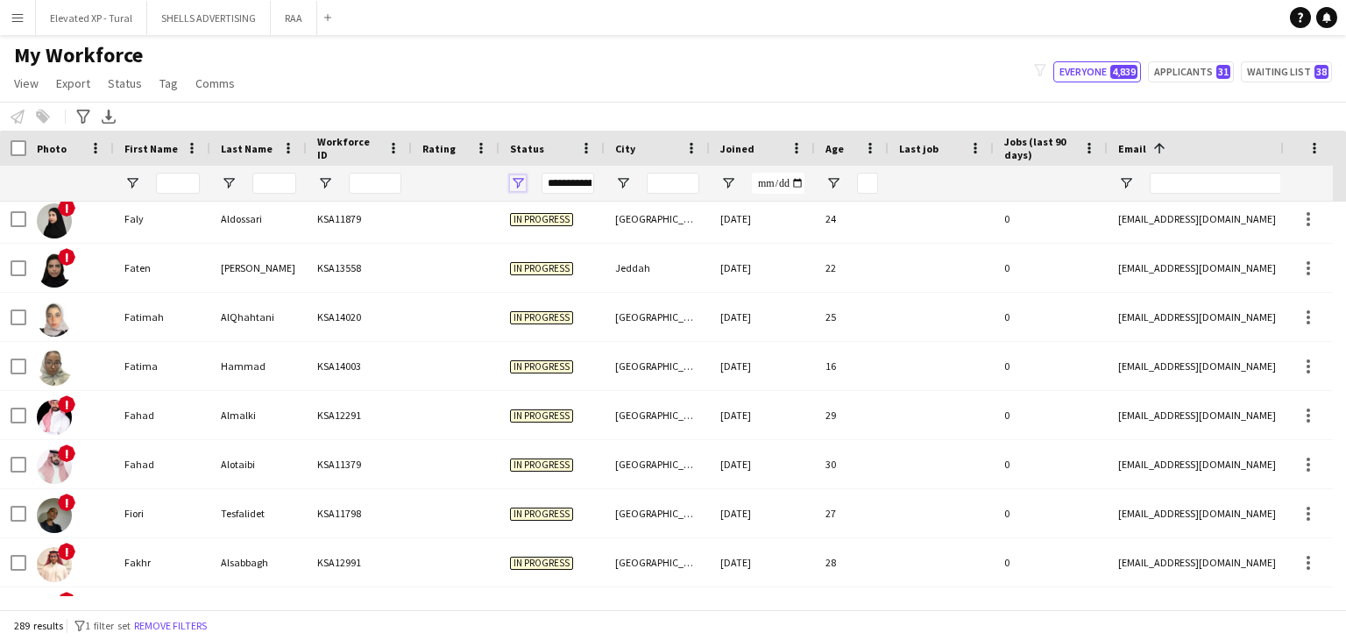
click at [520, 181] on span "Open Filter Menu" at bounding box center [518, 183] width 16 height 16
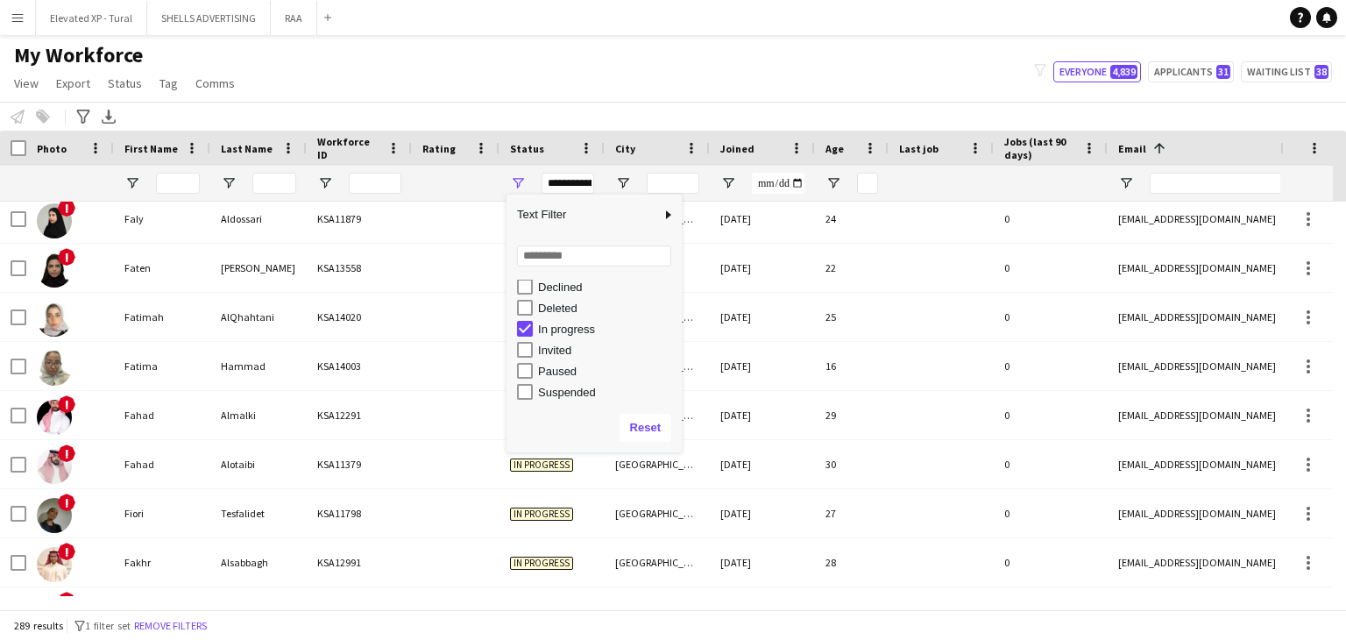
scroll to position [110, 0]
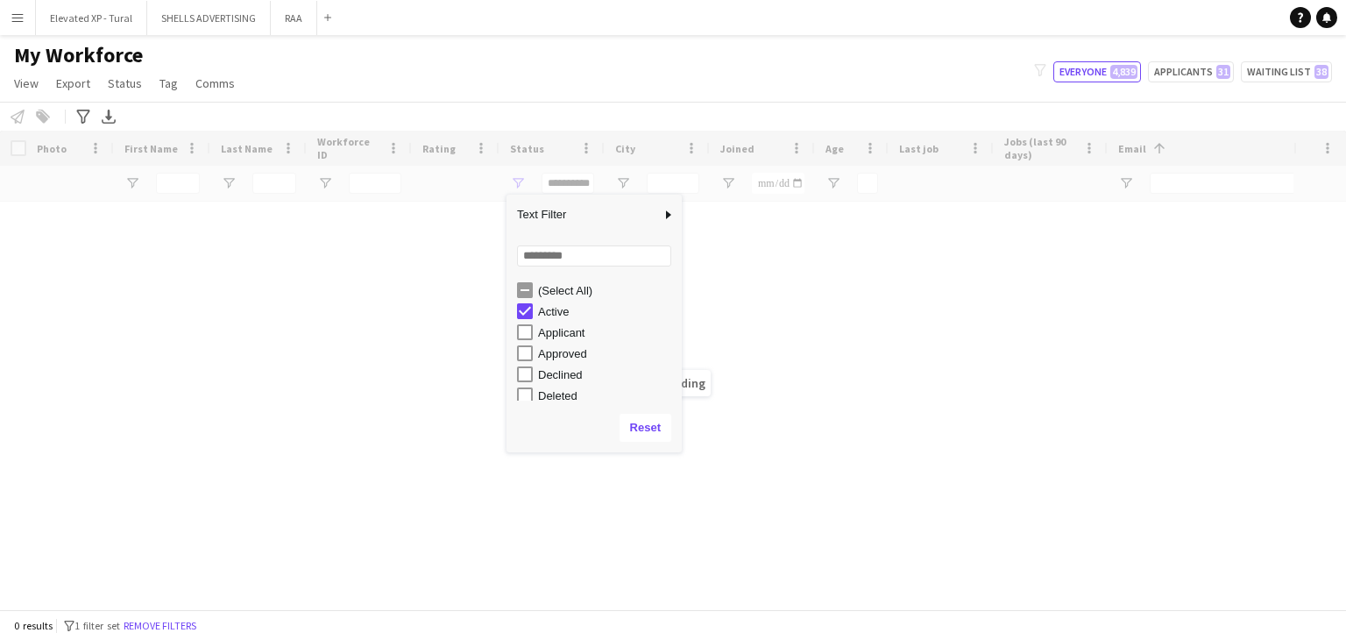
click at [867, 342] on div "Workforce Details Photo First Name" at bounding box center [673, 370] width 1346 height 478
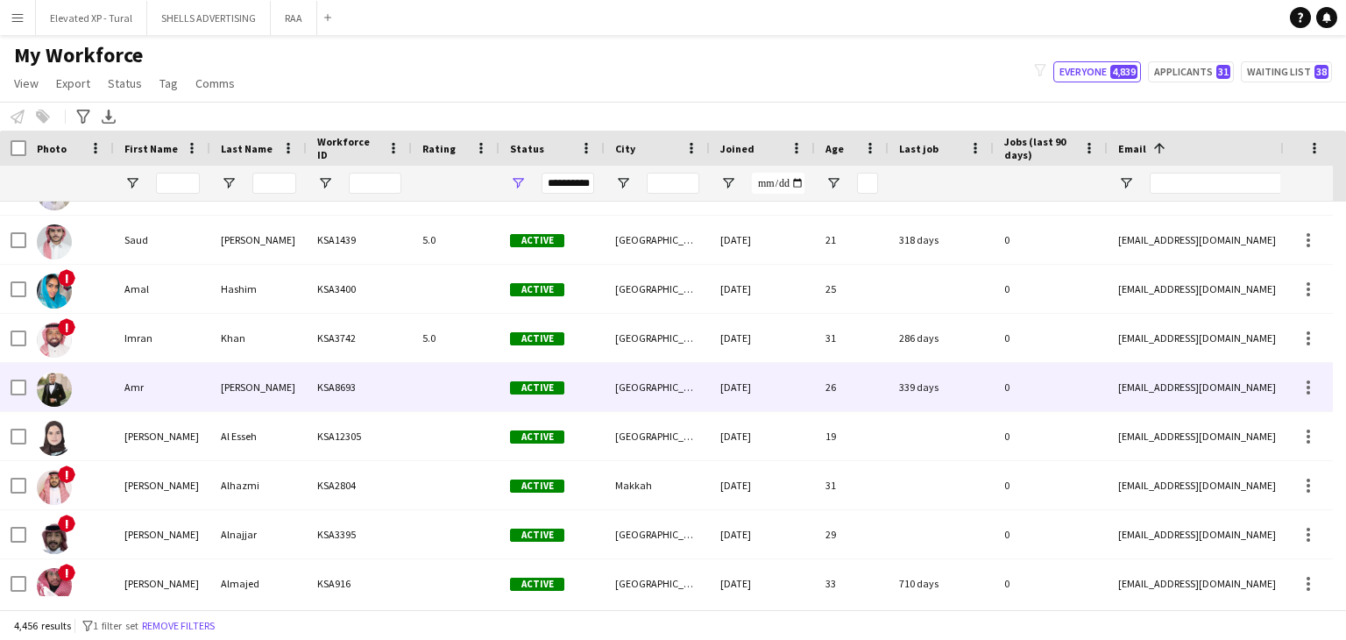
click at [194, 378] on div "Amr" at bounding box center [162, 387] width 96 height 48
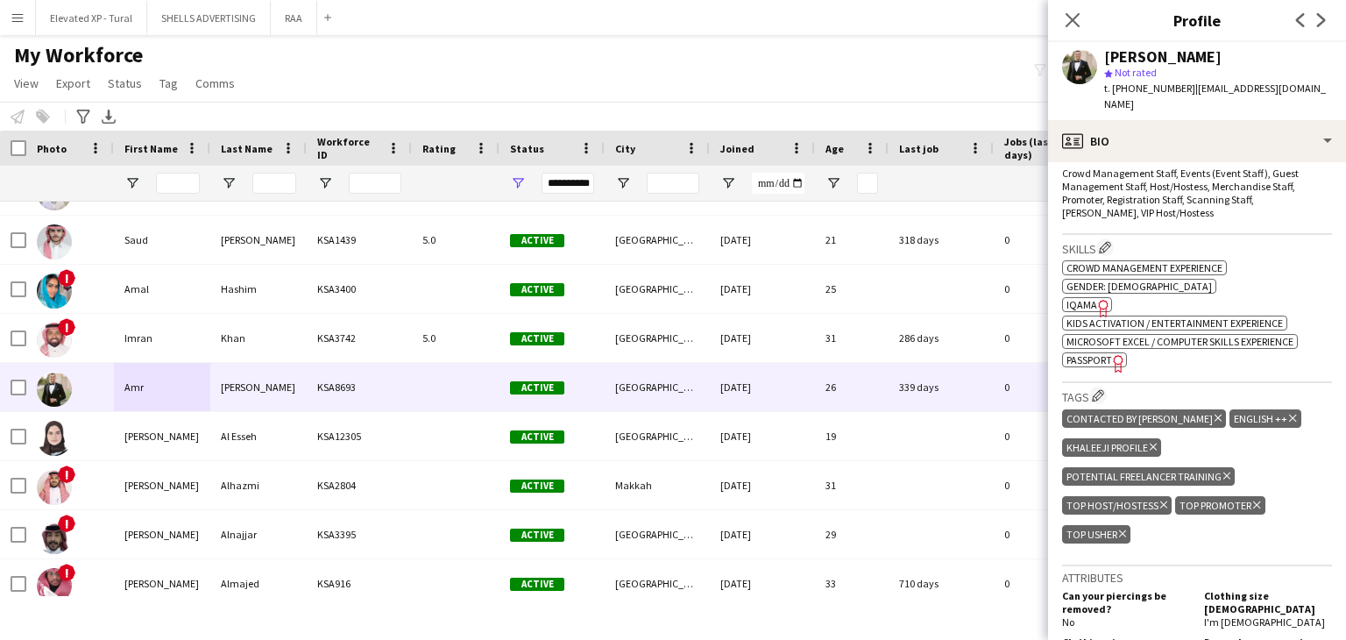
click at [1083, 297] on app-spec-pill "ok-circled2 background Layer 1 cross-circle-red background Layer 1 IQAMA Freela…" at bounding box center [1087, 304] width 50 height 15
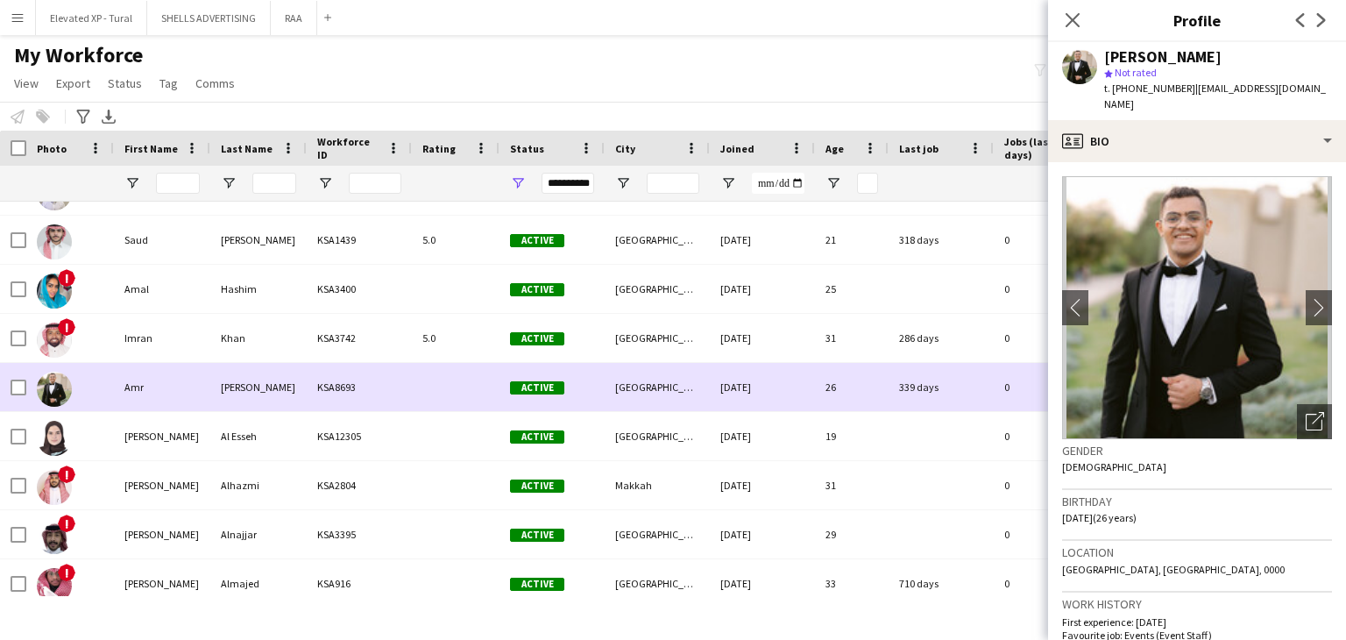
click at [272, 387] on div "Abdalla" at bounding box center [258, 387] width 96 height 48
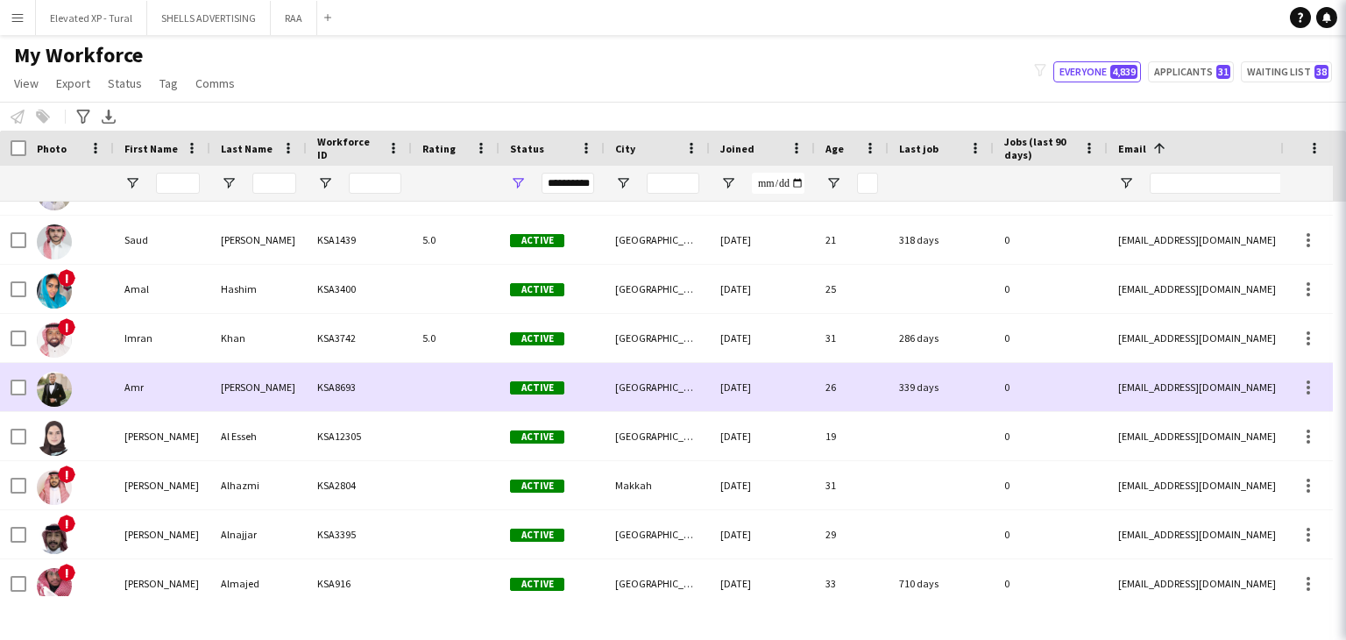
click at [272, 387] on div "Abdalla" at bounding box center [258, 387] width 96 height 48
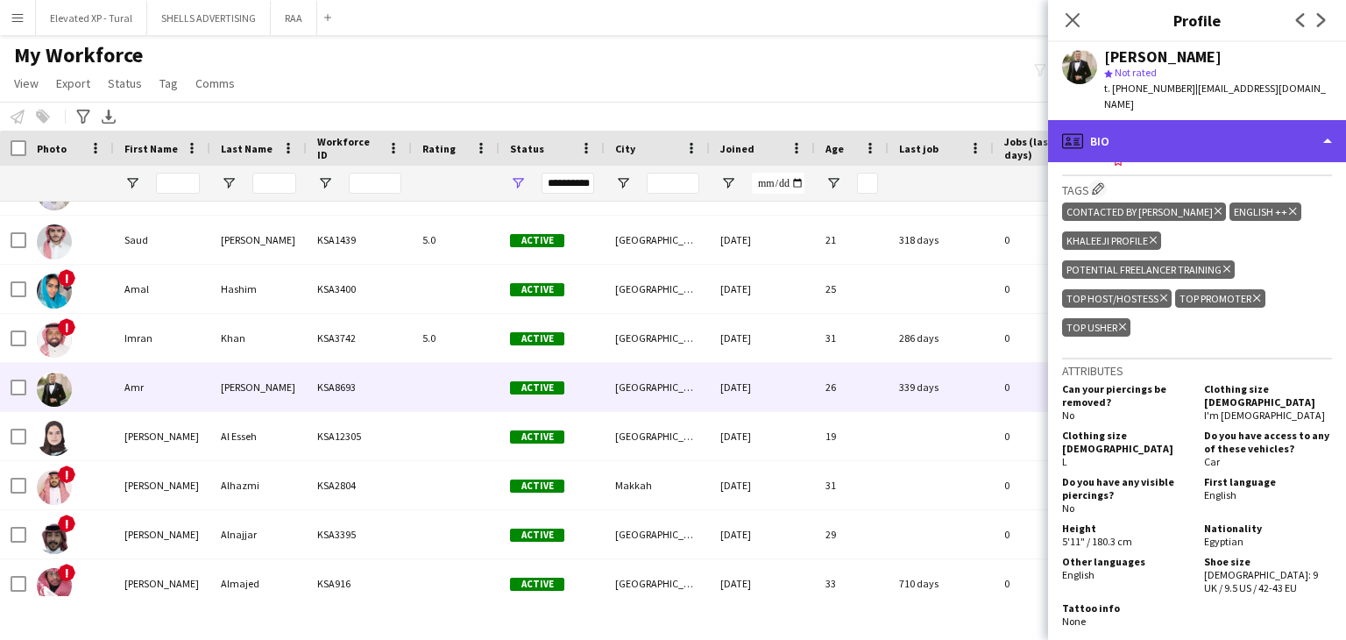
click at [1257, 120] on div "profile Bio" at bounding box center [1197, 141] width 298 height 42
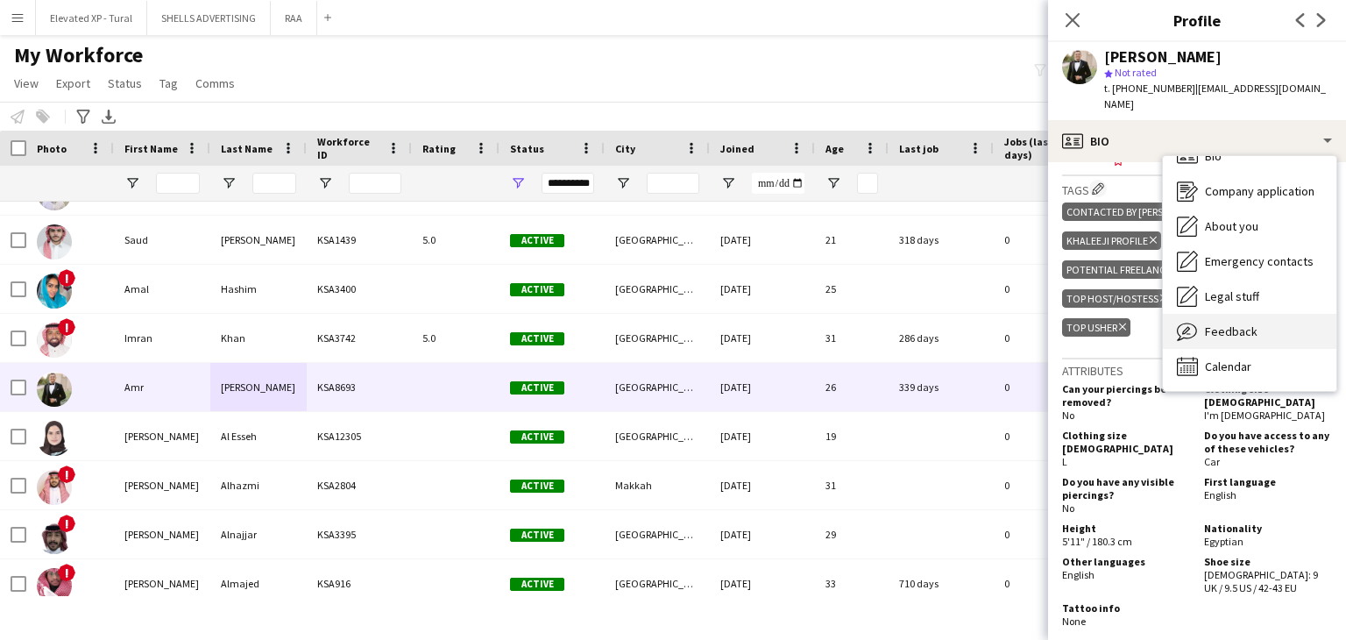
click at [1232, 323] on span "Feedback" at bounding box center [1231, 331] width 53 height 16
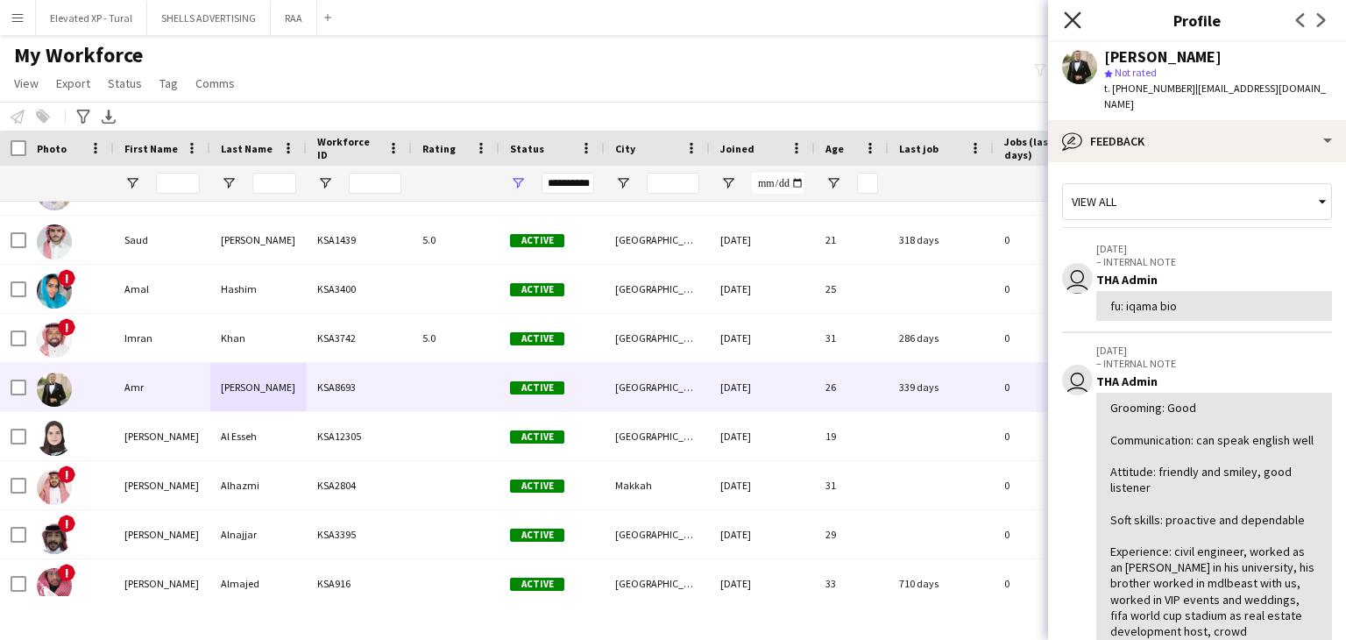
click at [1077, 23] on icon "Close pop-in" at bounding box center [1072, 19] width 17 height 17
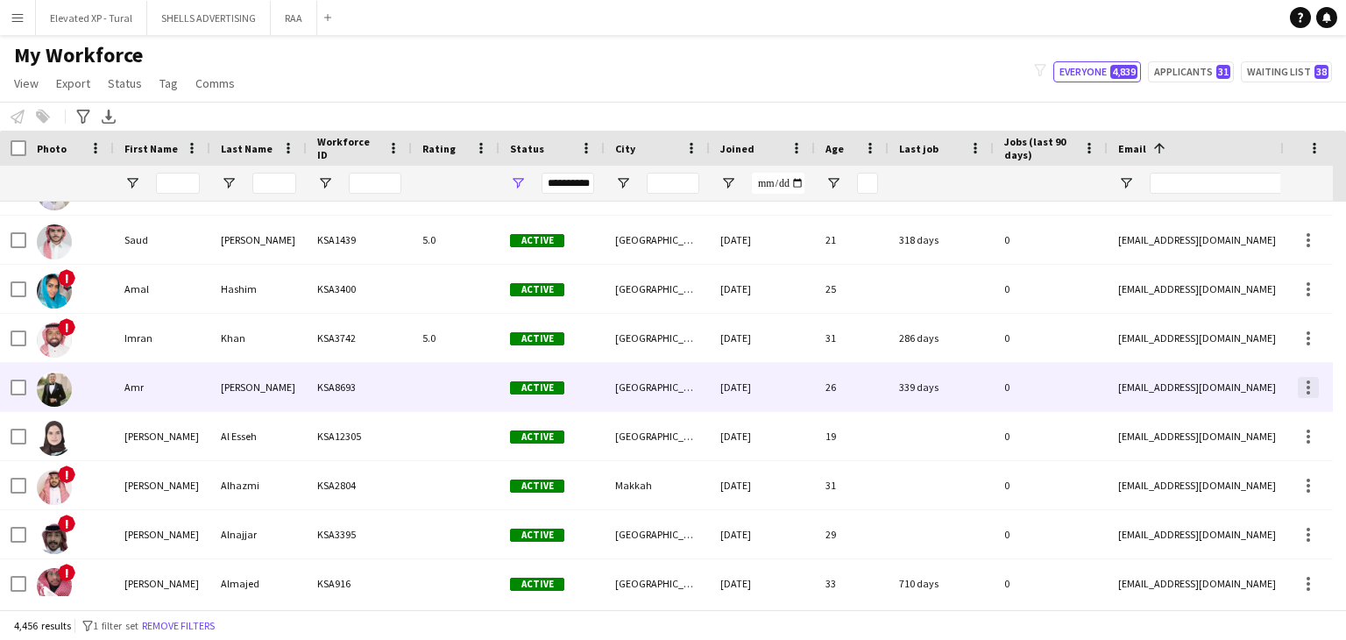
click at [1307, 379] on div at bounding box center [1307, 387] width 21 height 21
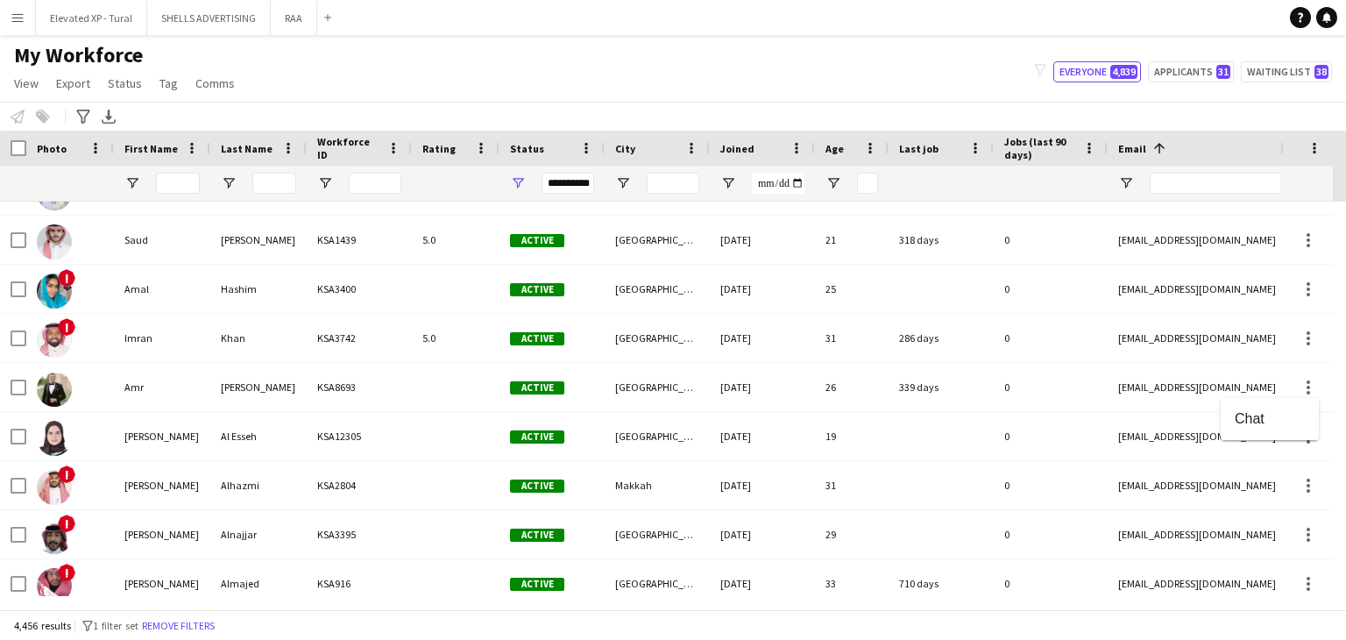
click at [202, 390] on div at bounding box center [673, 320] width 1346 height 640
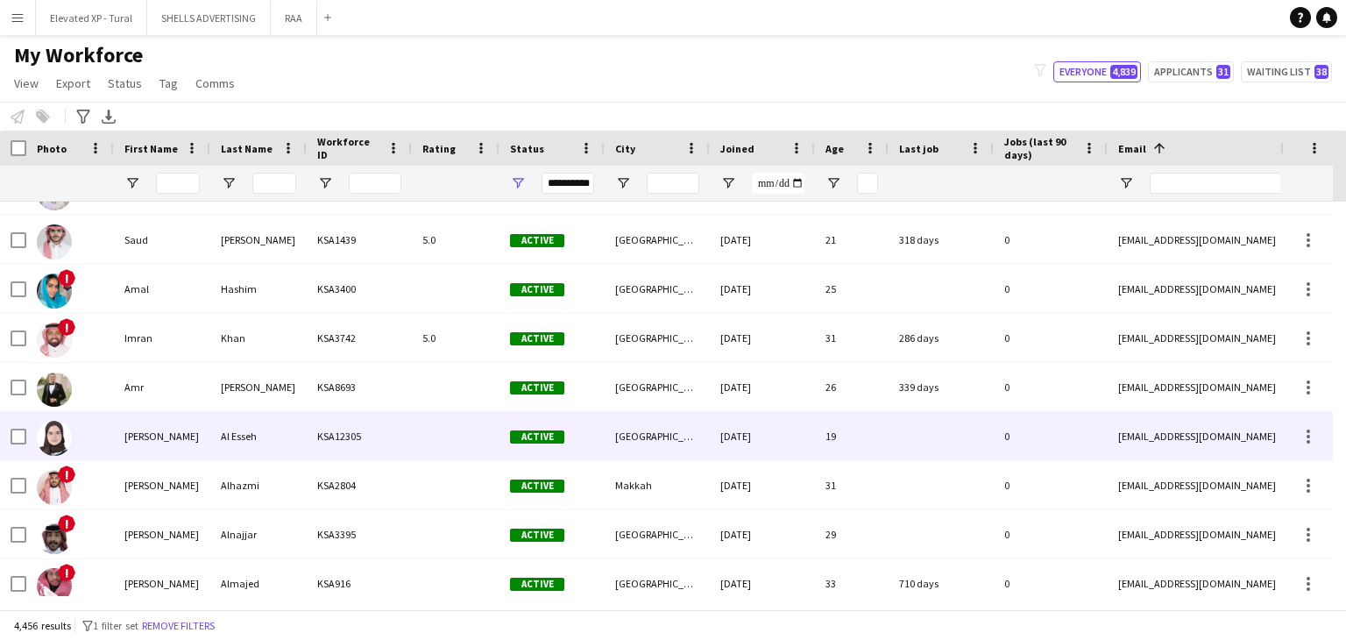
click at [166, 442] on div "Sara" at bounding box center [162, 436] width 96 height 48
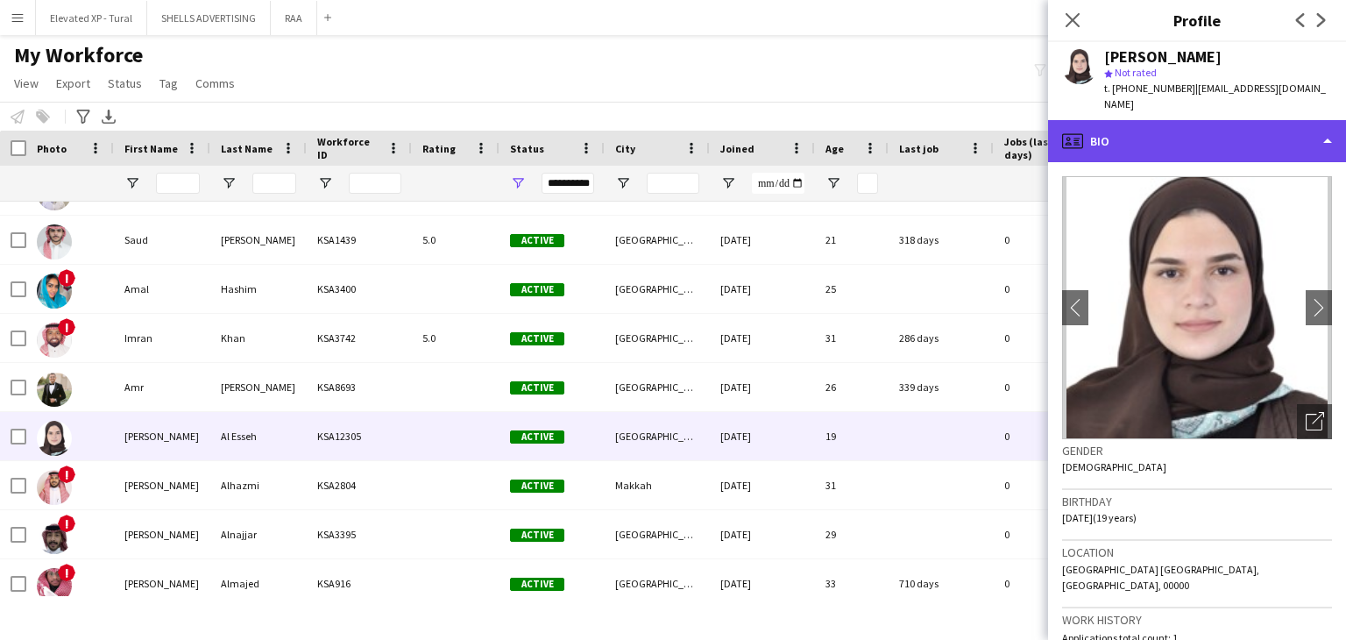
click at [1224, 120] on div "profile Bio" at bounding box center [1197, 141] width 298 height 42
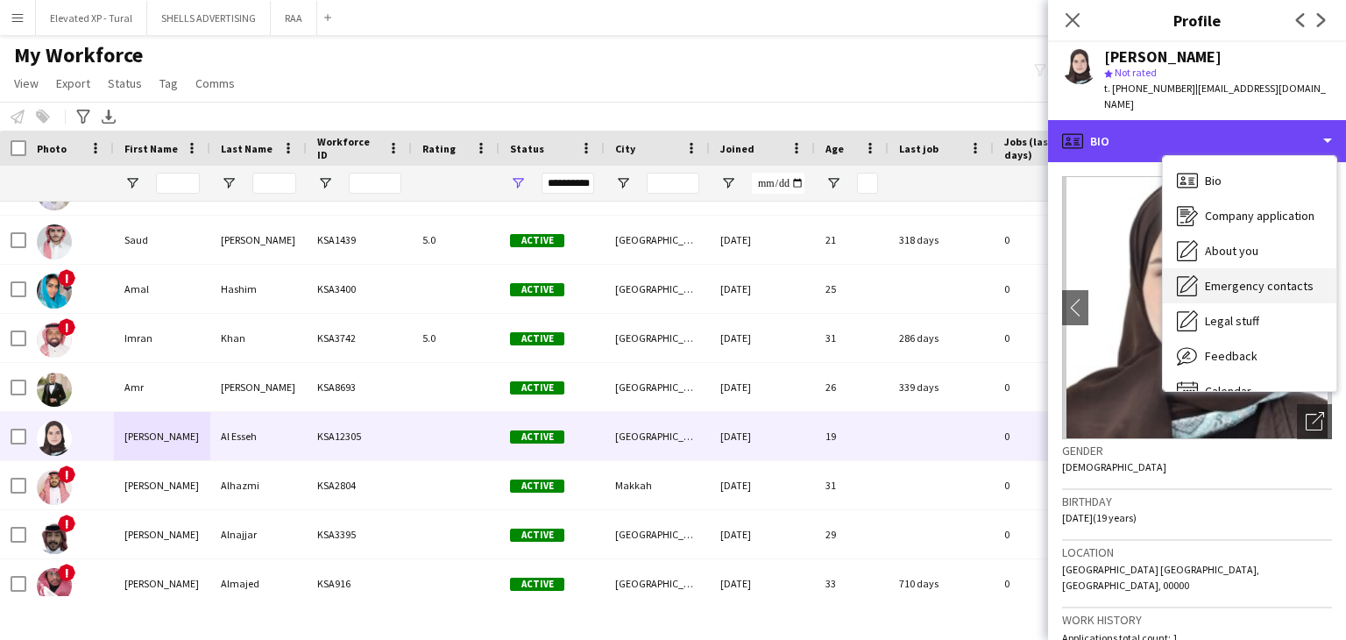
scroll to position [25, 0]
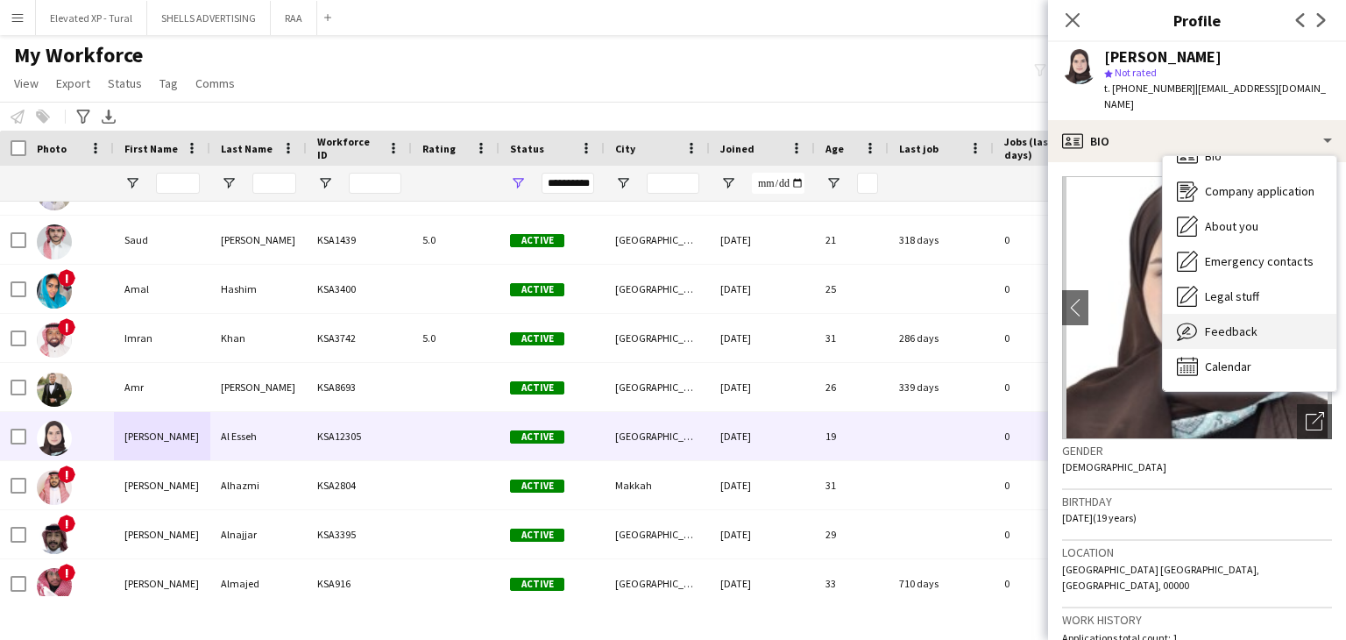
click at [1237, 314] on div "Feedback Feedback" at bounding box center [1249, 331] width 173 height 35
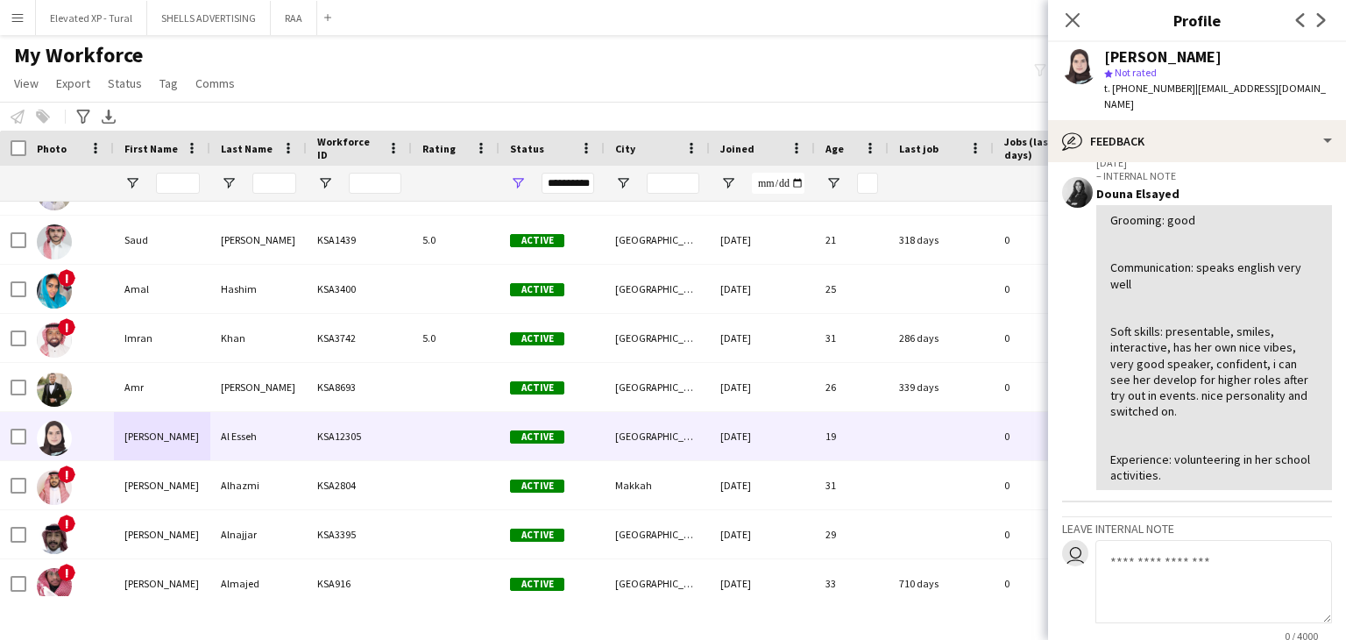
scroll to position [88, 0]
click at [1079, 23] on icon "Close pop-in" at bounding box center [1072, 19] width 17 height 17
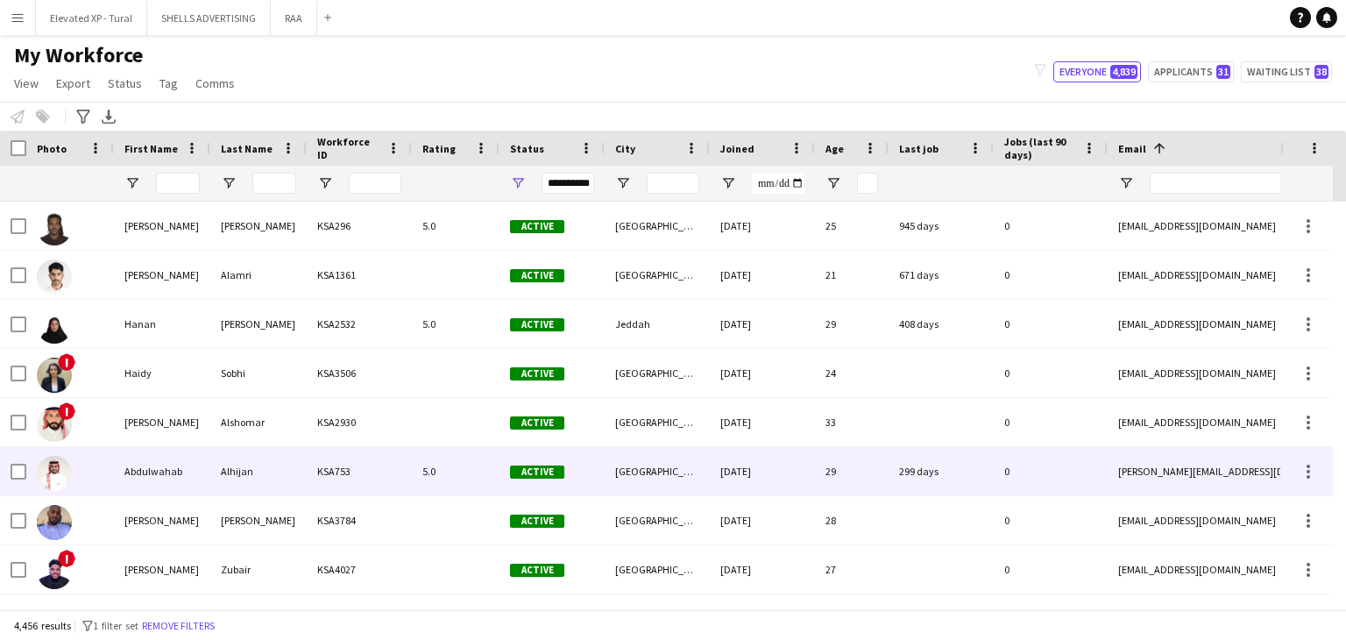
scroll to position [1302, 0]
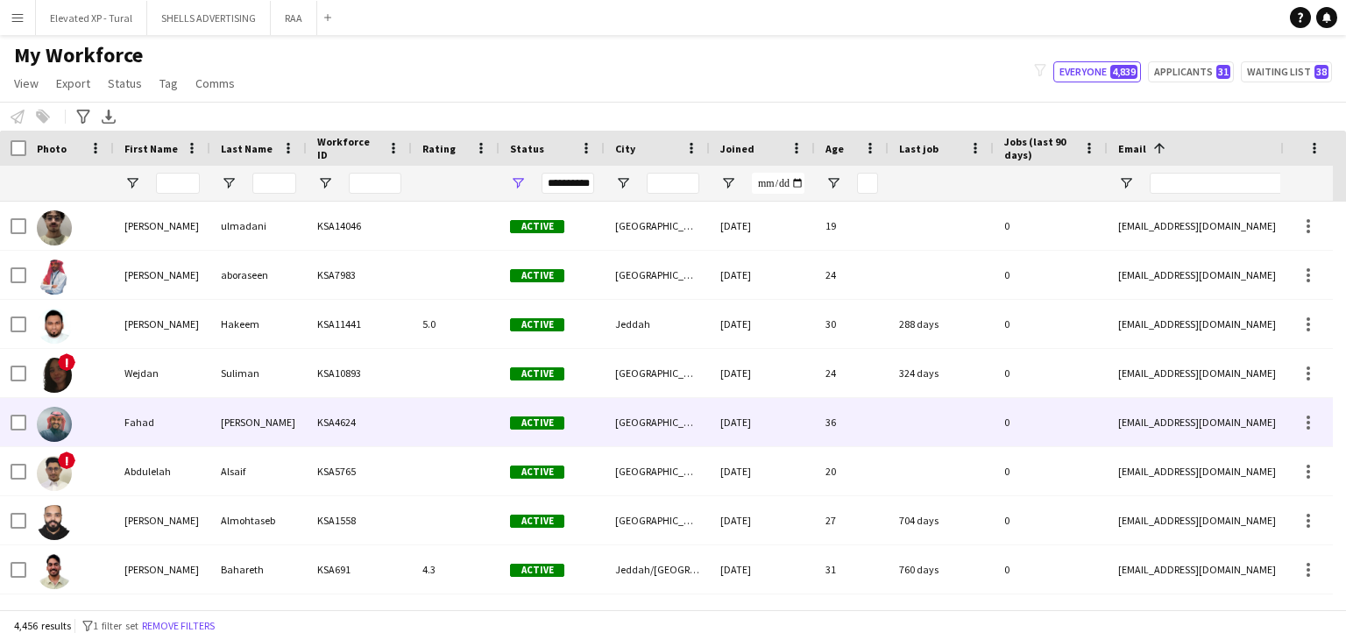
click at [243, 421] on div "Altaweel" at bounding box center [258, 422] width 96 height 48
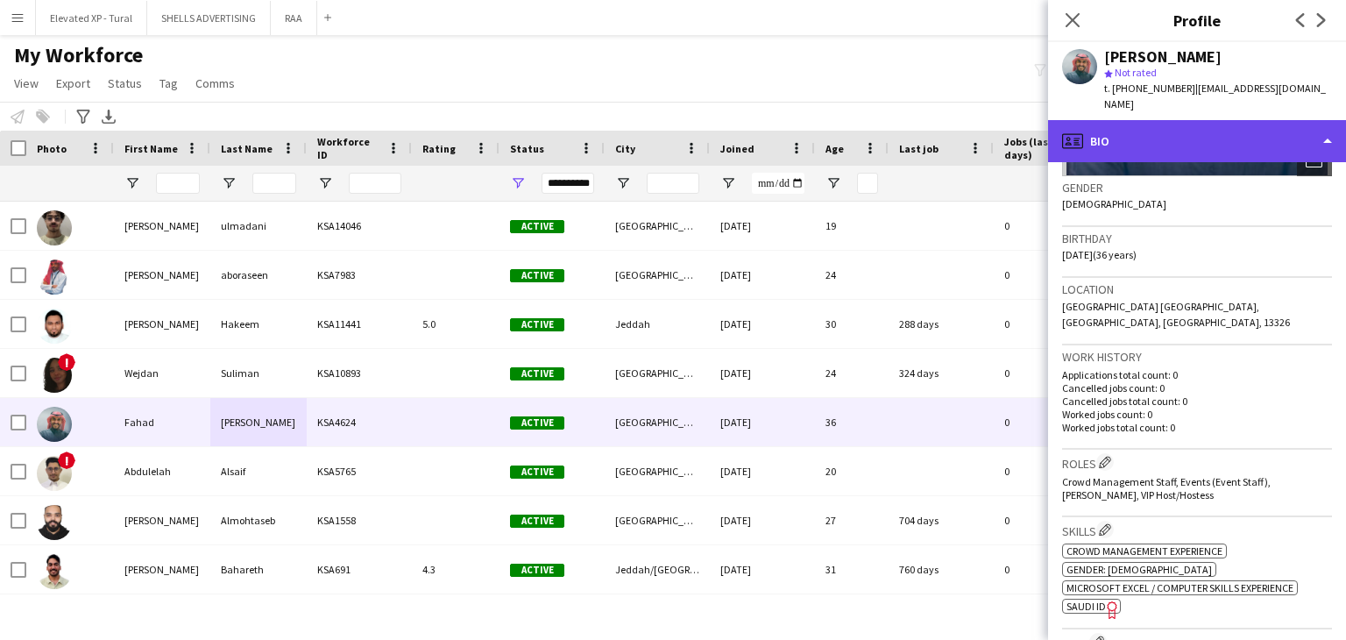
click at [1143, 130] on div "profile Bio" at bounding box center [1197, 141] width 298 height 42
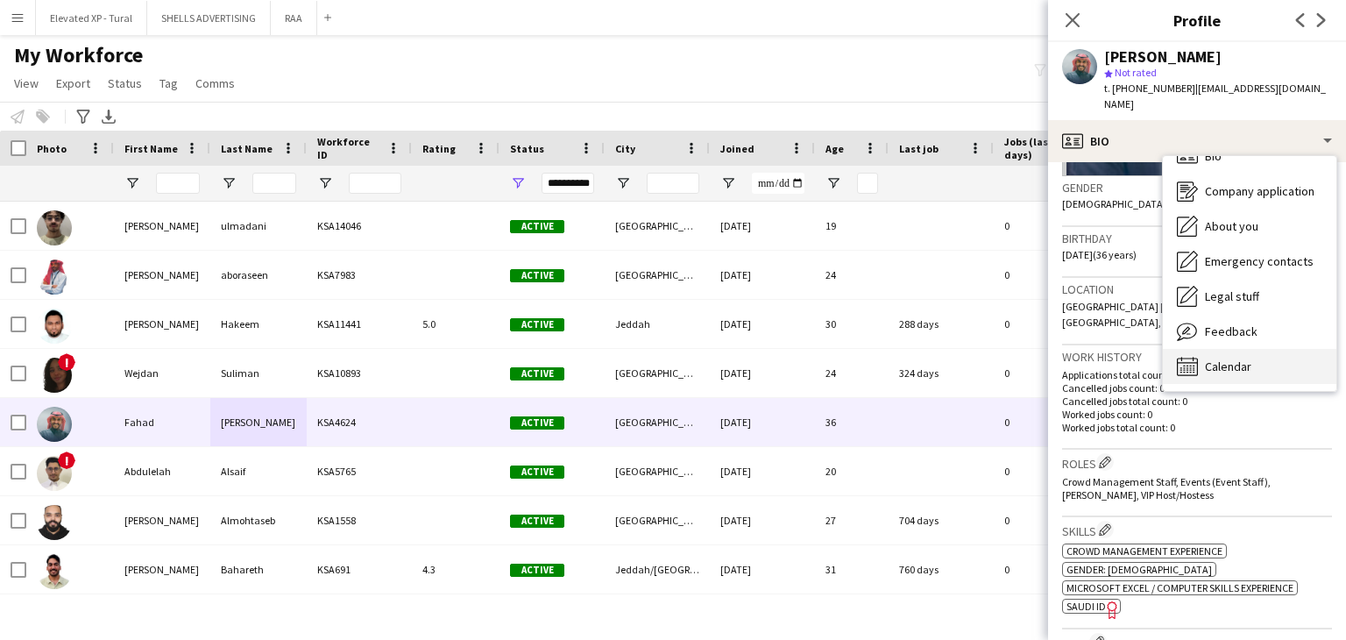
click at [1232, 358] on span "Calendar" at bounding box center [1228, 366] width 46 height 16
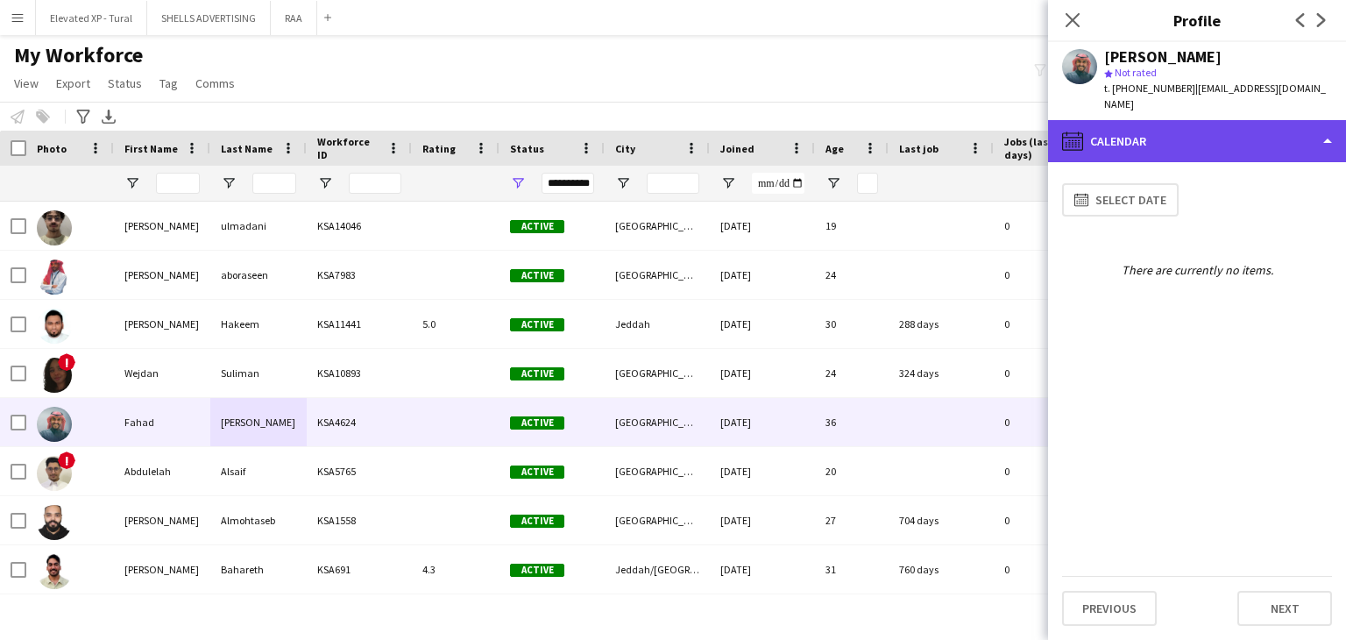
click at [1163, 132] on div "calendar-full Calendar" at bounding box center [1197, 141] width 298 height 42
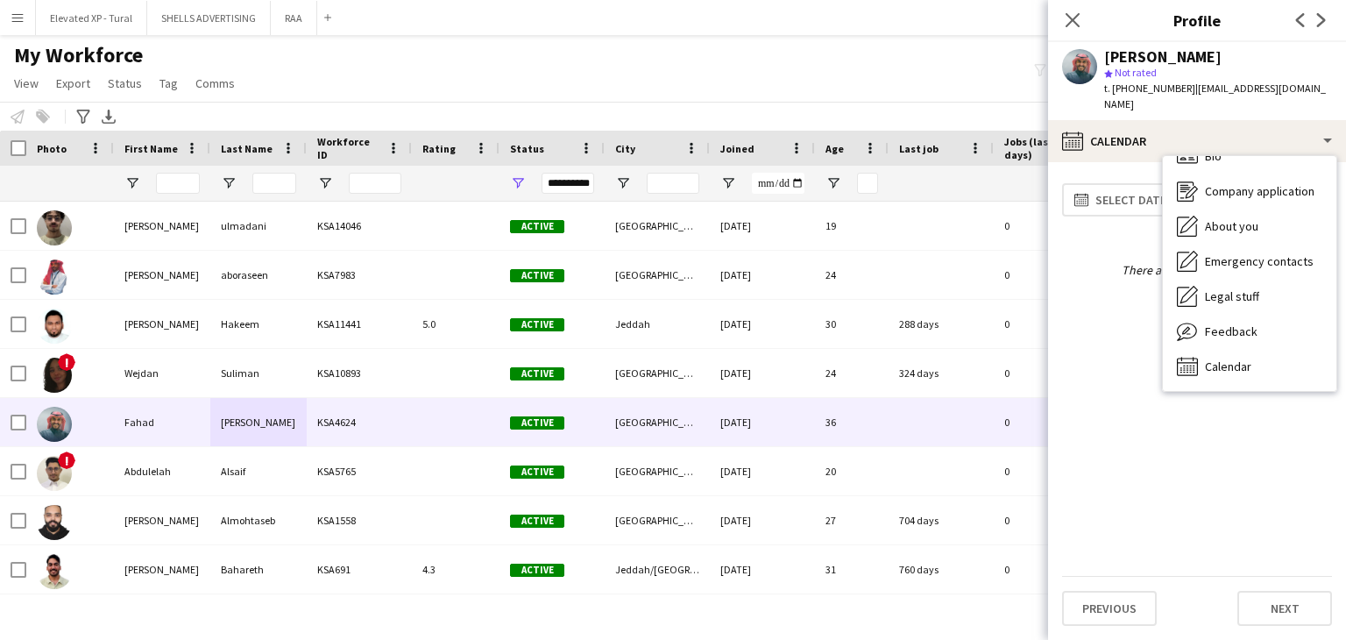
click at [1106, 629] on app-calendar-tab "calendar-full Select date There are currently no items. Previous Next" at bounding box center [1197, 400] width 298 height 477
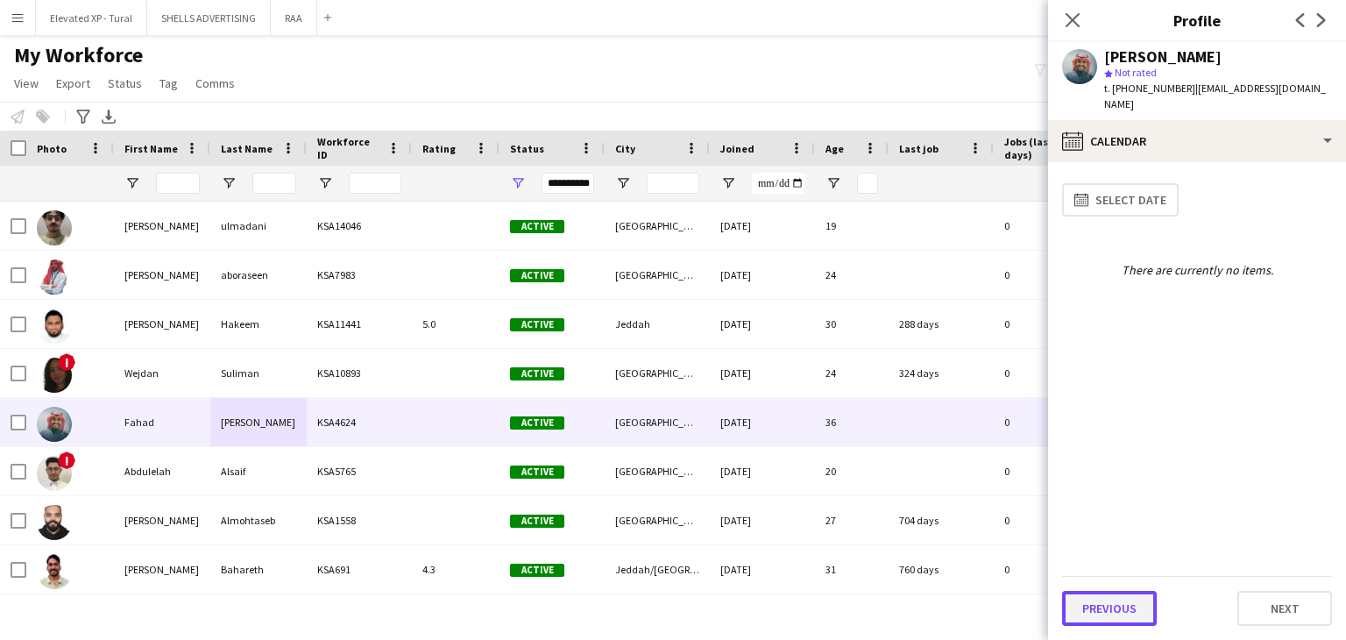
click at [1110, 610] on button "Previous" at bounding box center [1109, 607] width 95 height 35
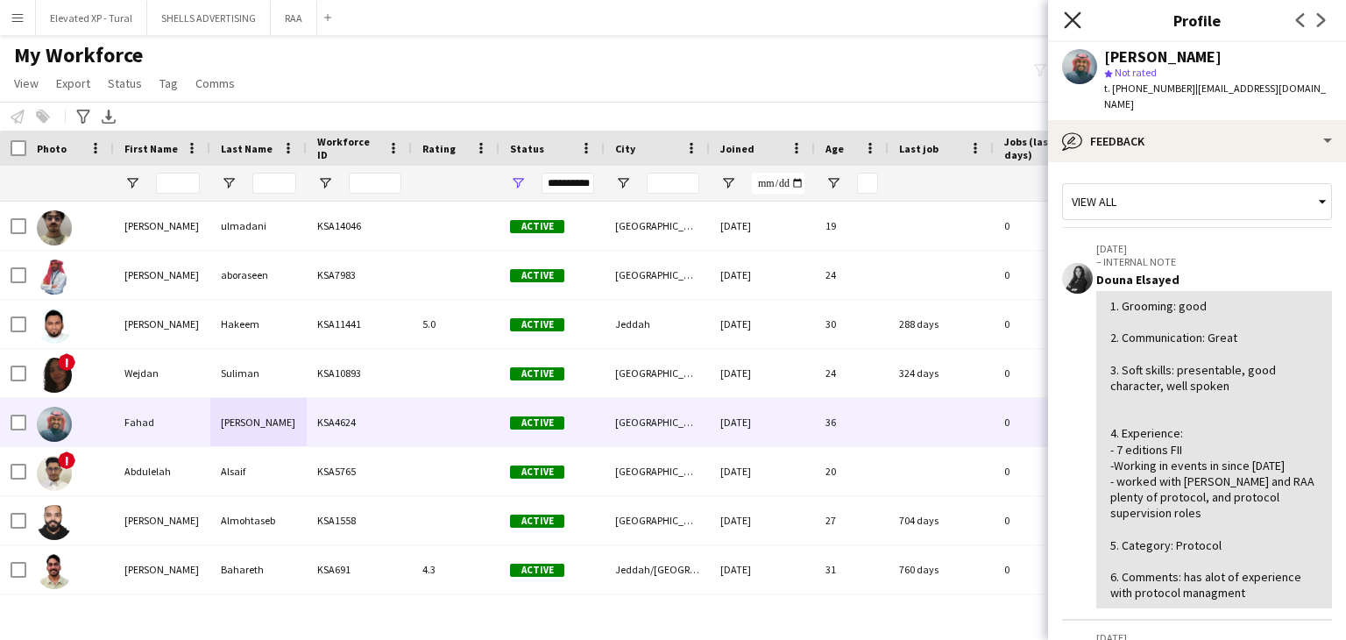
click at [1071, 23] on icon "Close pop-in" at bounding box center [1072, 19] width 17 height 17
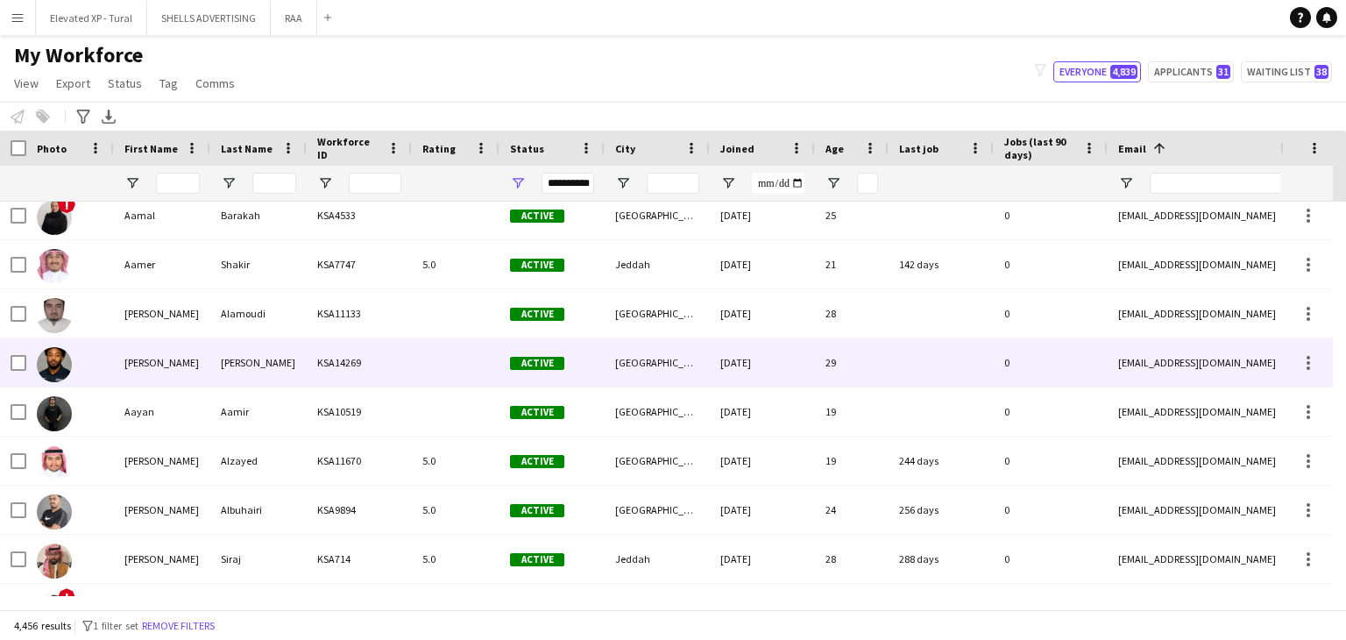
click at [179, 364] on div "Mahmoud" at bounding box center [162, 362] width 96 height 48
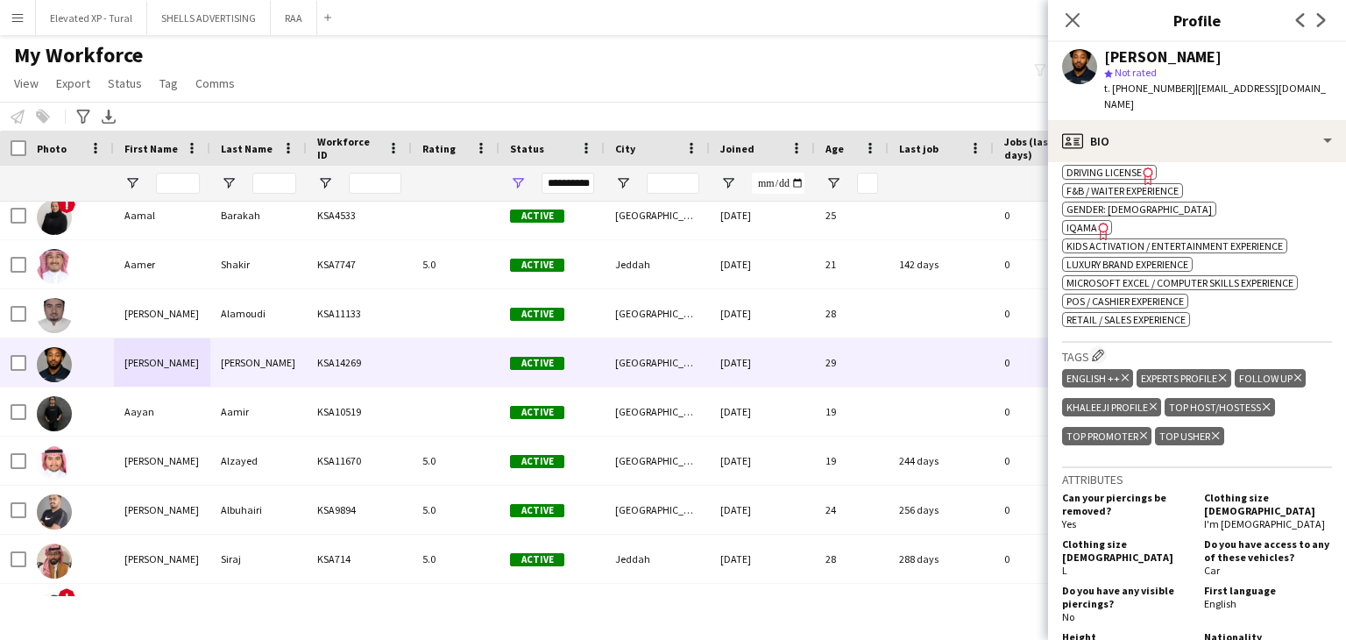
click at [1083, 221] on span "IQAMA" at bounding box center [1081, 227] width 31 height 13
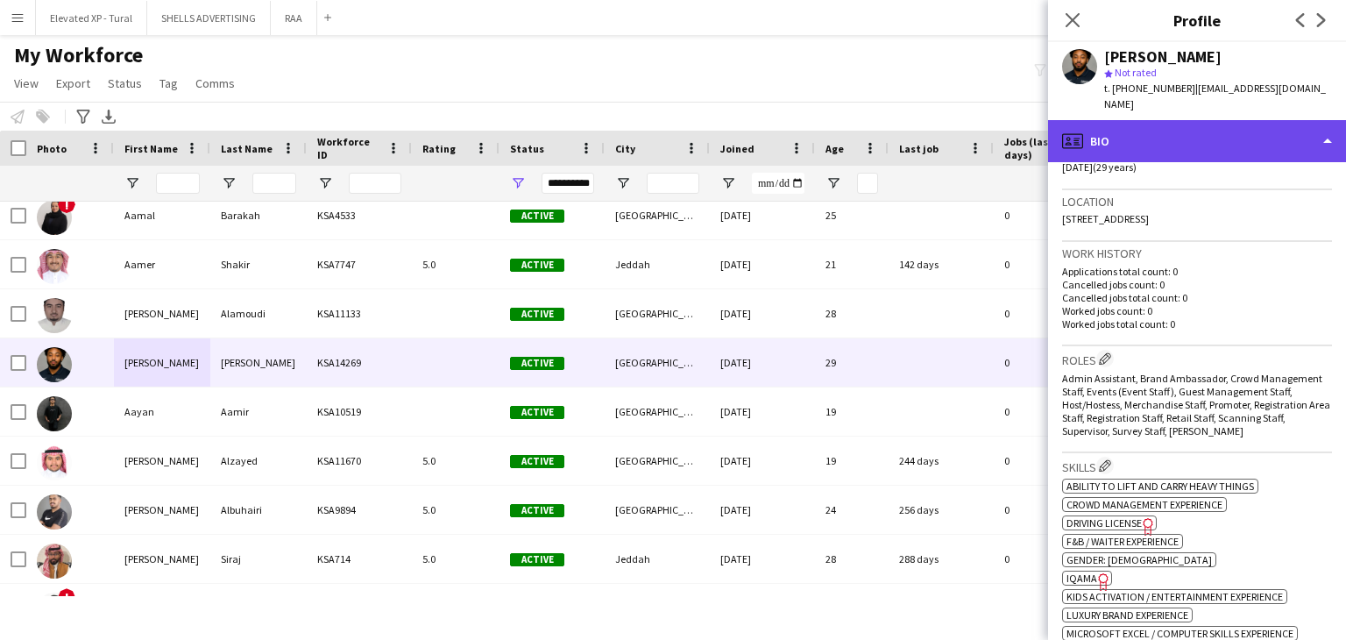
click at [1136, 127] on div "profile Bio" at bounding box center [1197, 141] width 298 height 42
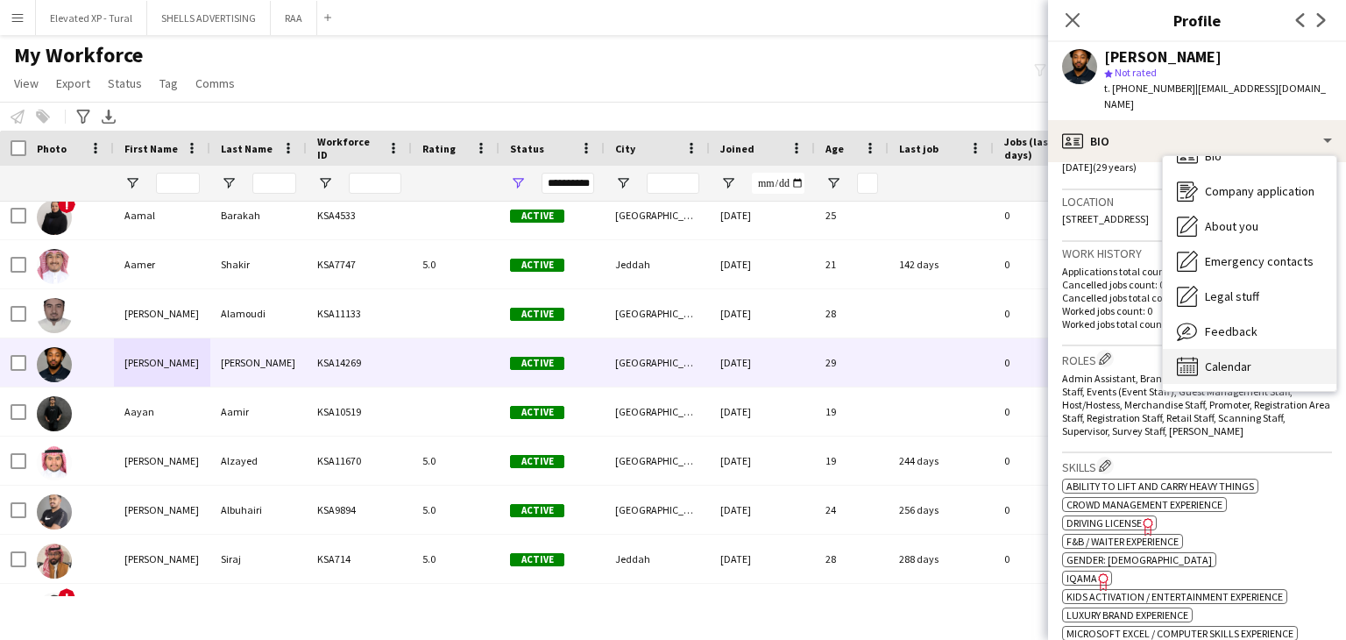
click at [1227, 358] on span "Calendar" at bounding box center [1228, 366] width 46 height 16
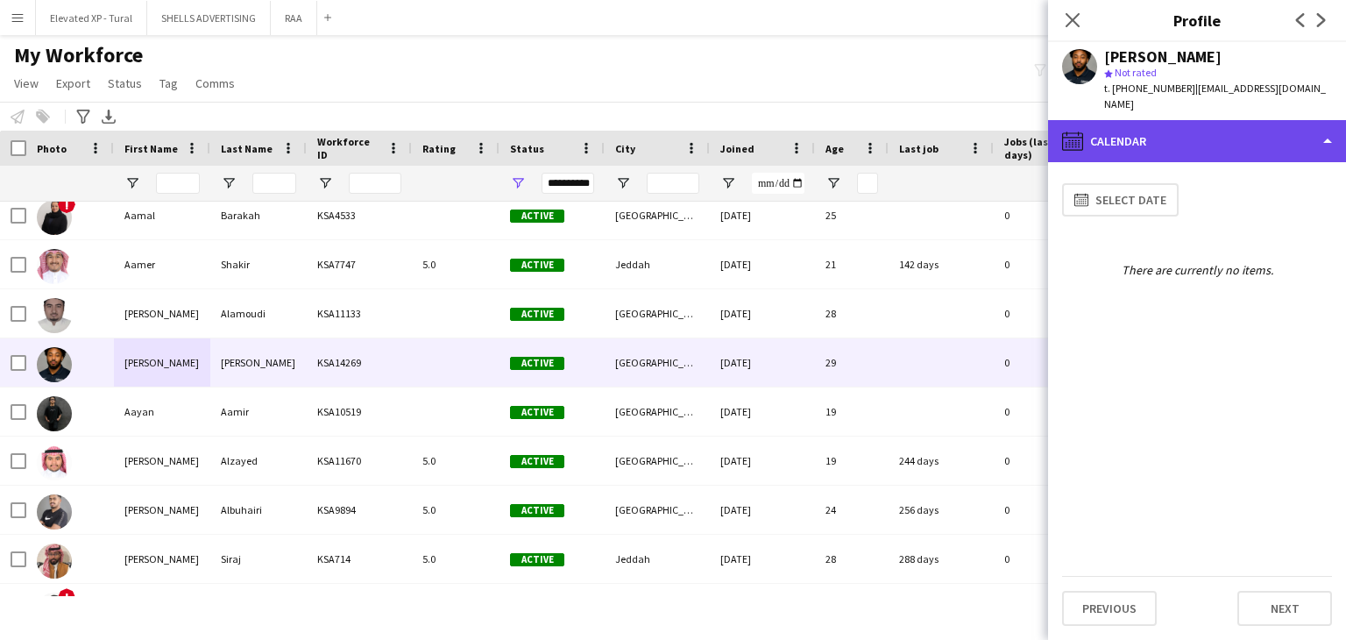
click at [1152, 138] on div "calendar-full Calendar" at bounding box center [1197, 141] width 298 height 42
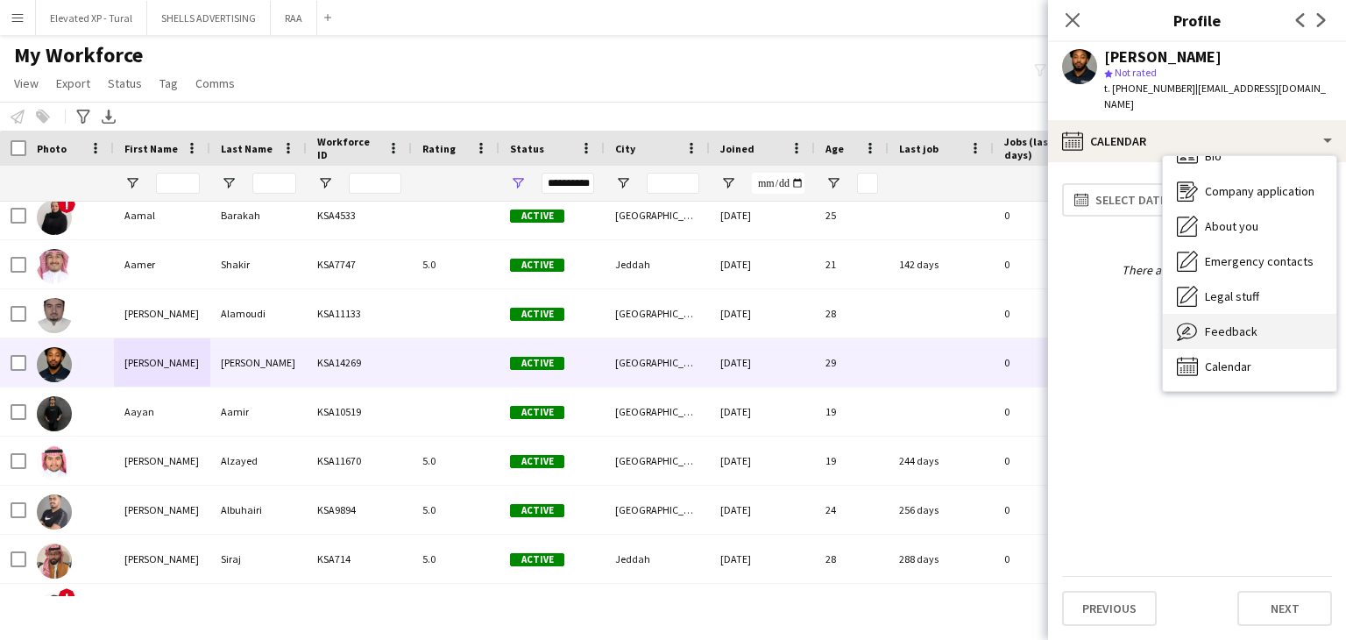
click at [1246, 323] on span "Feedback" at bounding box center [1231, 331] width 53 height 16
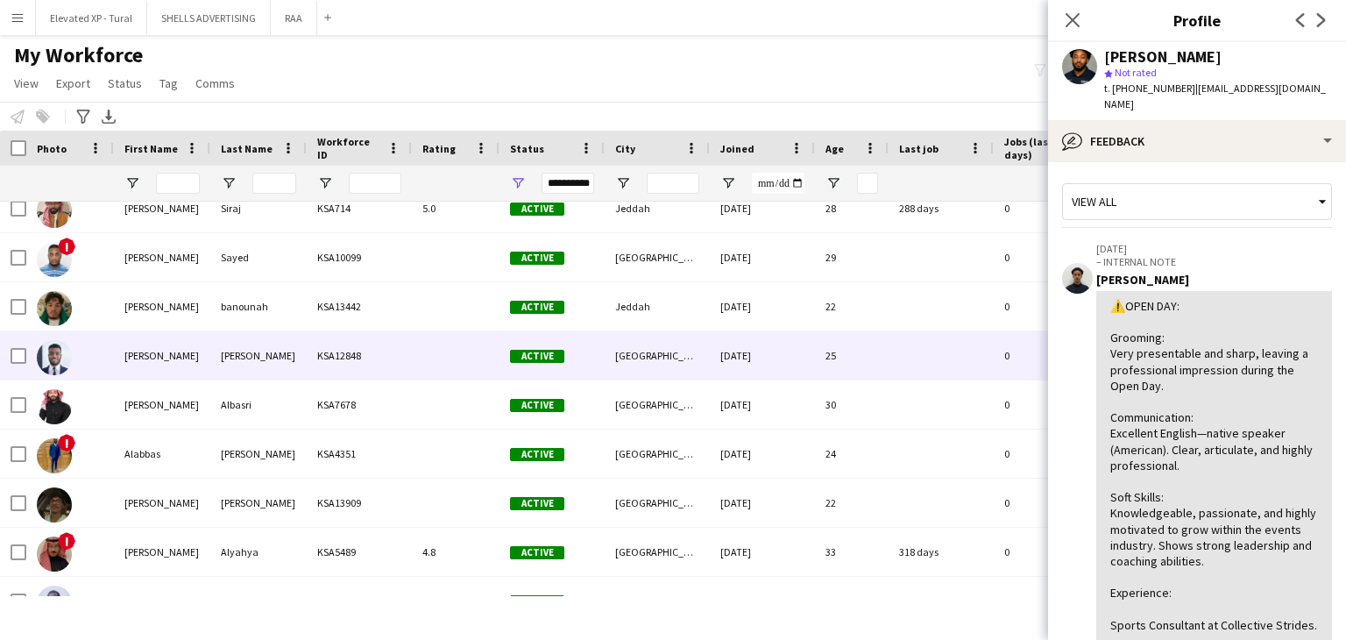
click at [238, 354] on div "Abbas" at bounding box center [258, 355] width 96 height 48
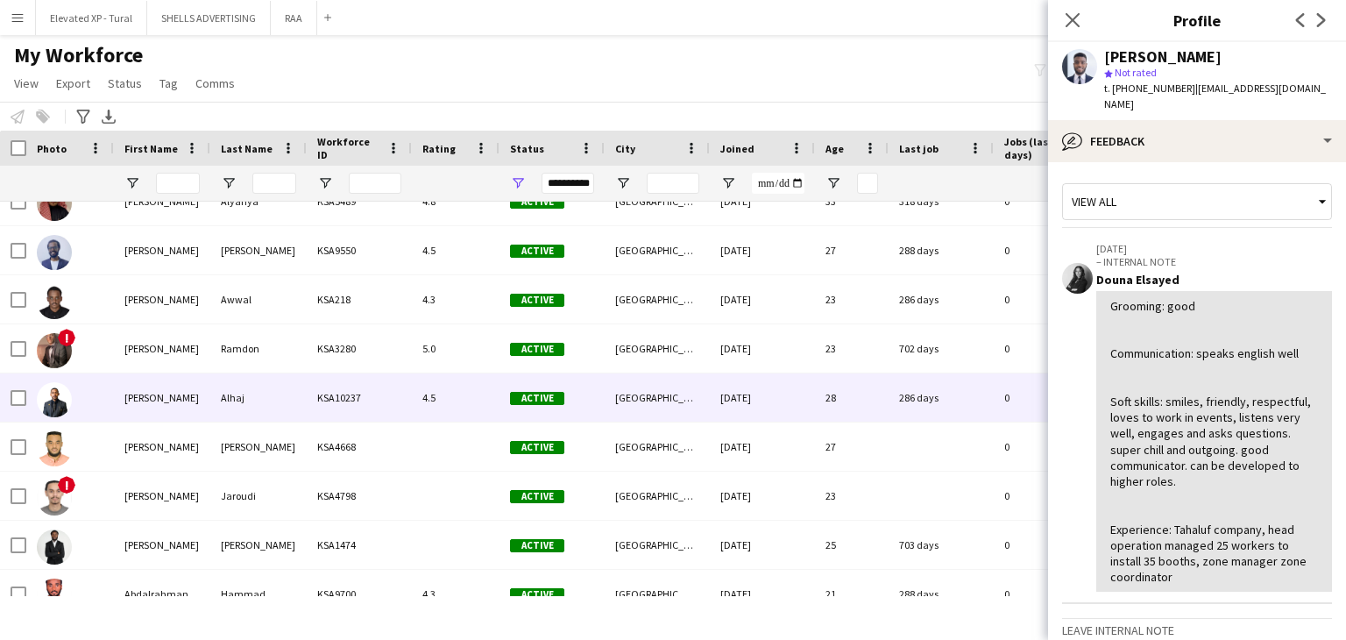
click at [243, 397] on div "Alhaj" at bounding box center [258, 397] width 96 height 48
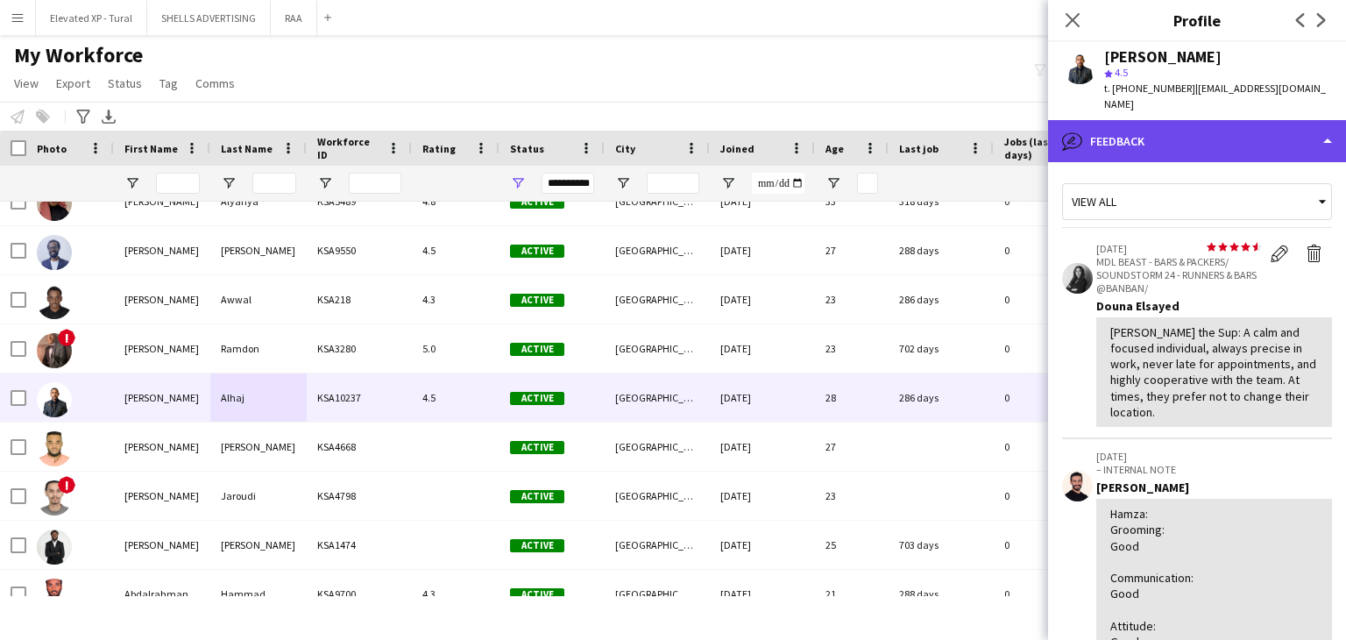
click at [1114, 128] on div "bubble-pencil Feedback" at bounding box center [1197, 141] width 298 height 42
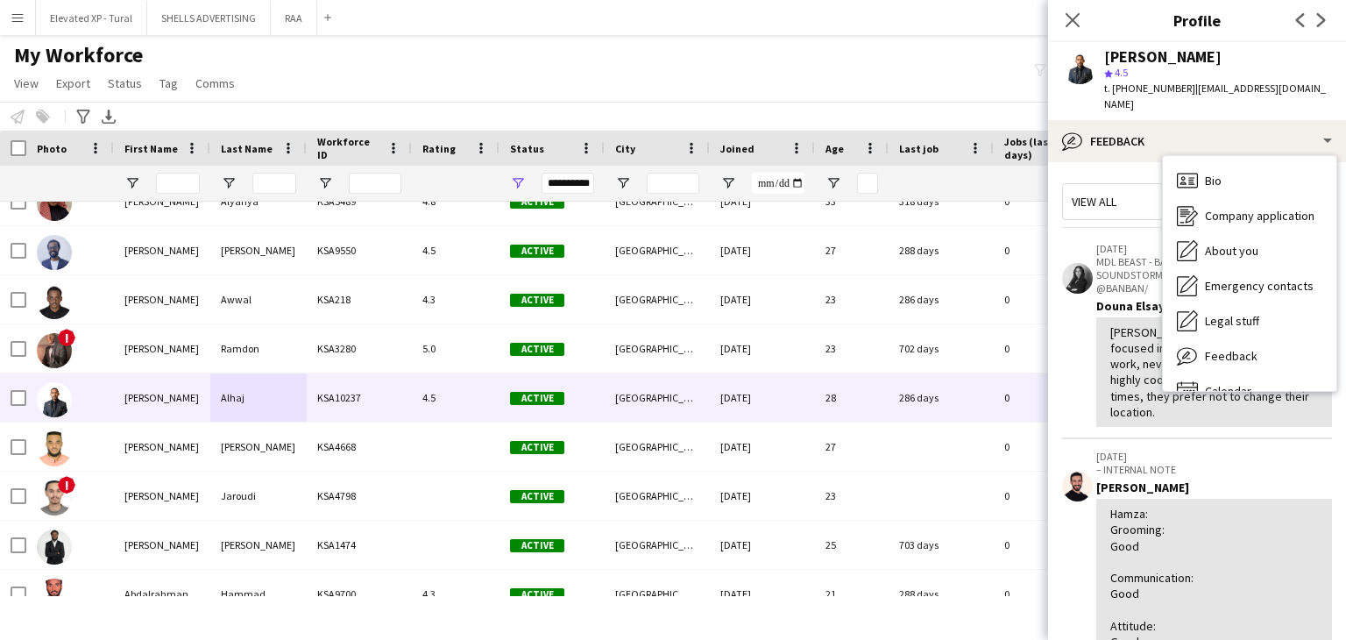
click at [1071, 321] on app-crew-profile-feedback-item "star star star star star star star star star star 09-01-2025 MDL BEAST - BARS &…" at bounding box center [1197, 335] width 270 height 208
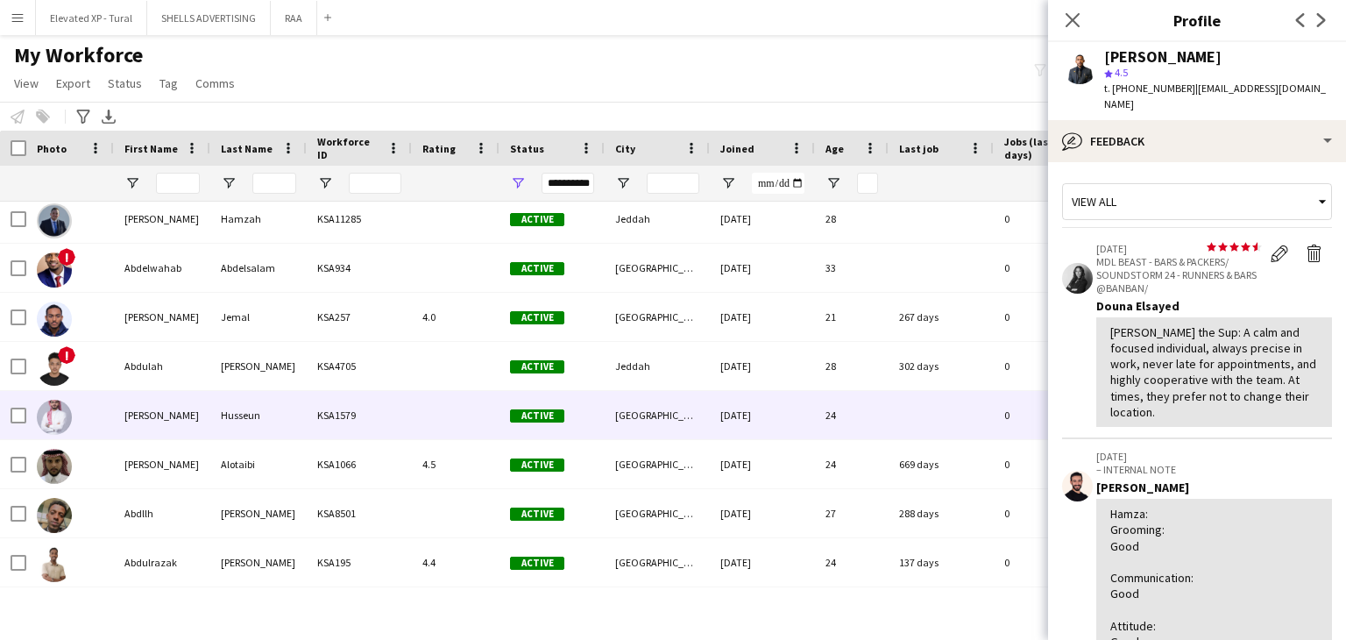
click at [259, 437] on div "Husseun" at bounding box center [258, 415] width 96 height 48
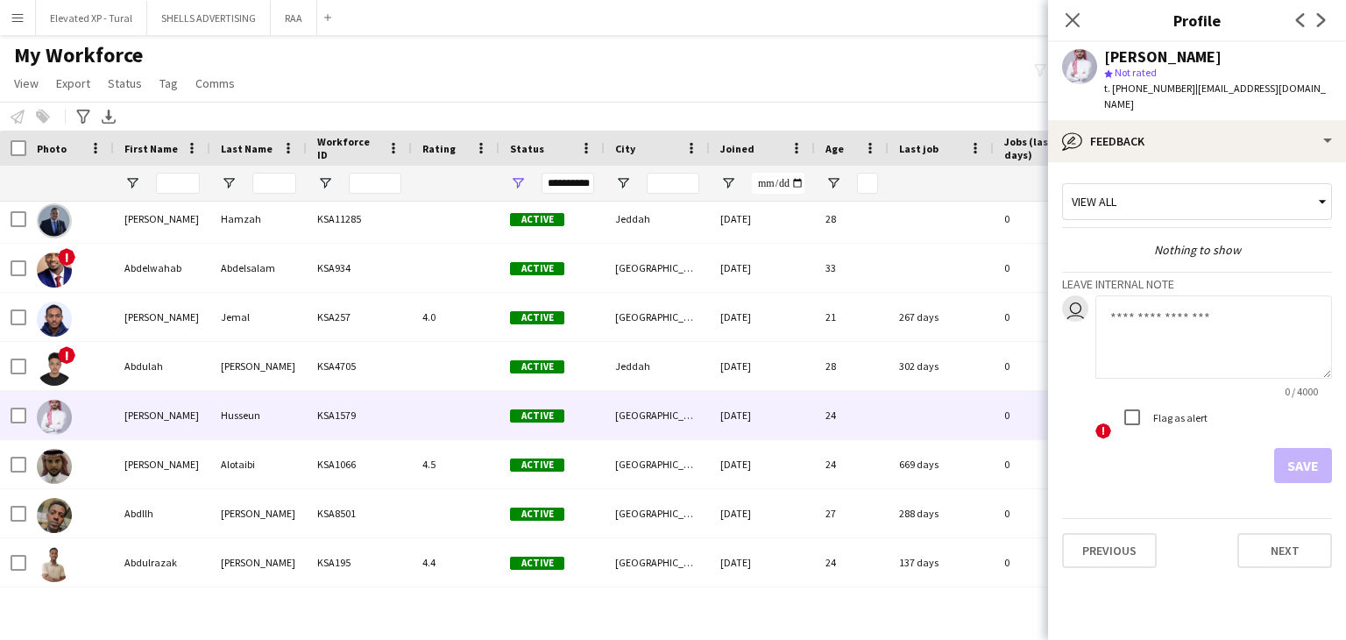
click at [1149, 185] on div "View all" at bounding box center [1188, 201] width 251 height 33
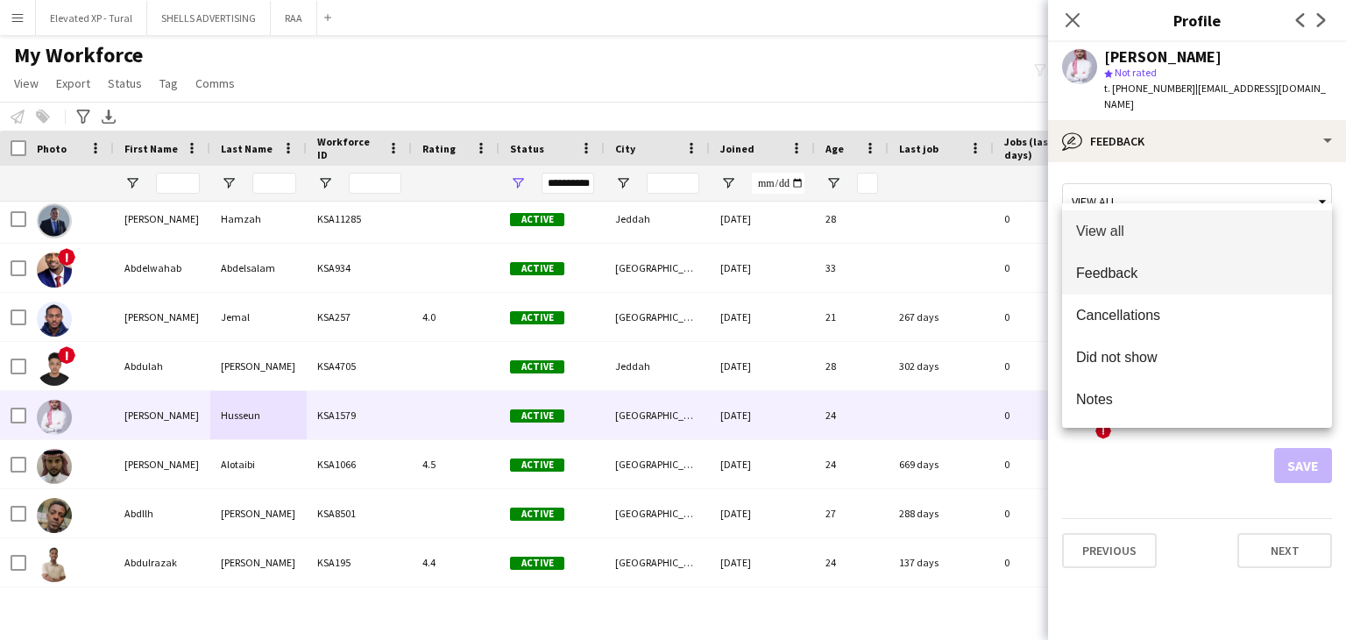
click at [1142, 279] on span "Feedback" at bounding box center [1197, 273] width 242 height 17
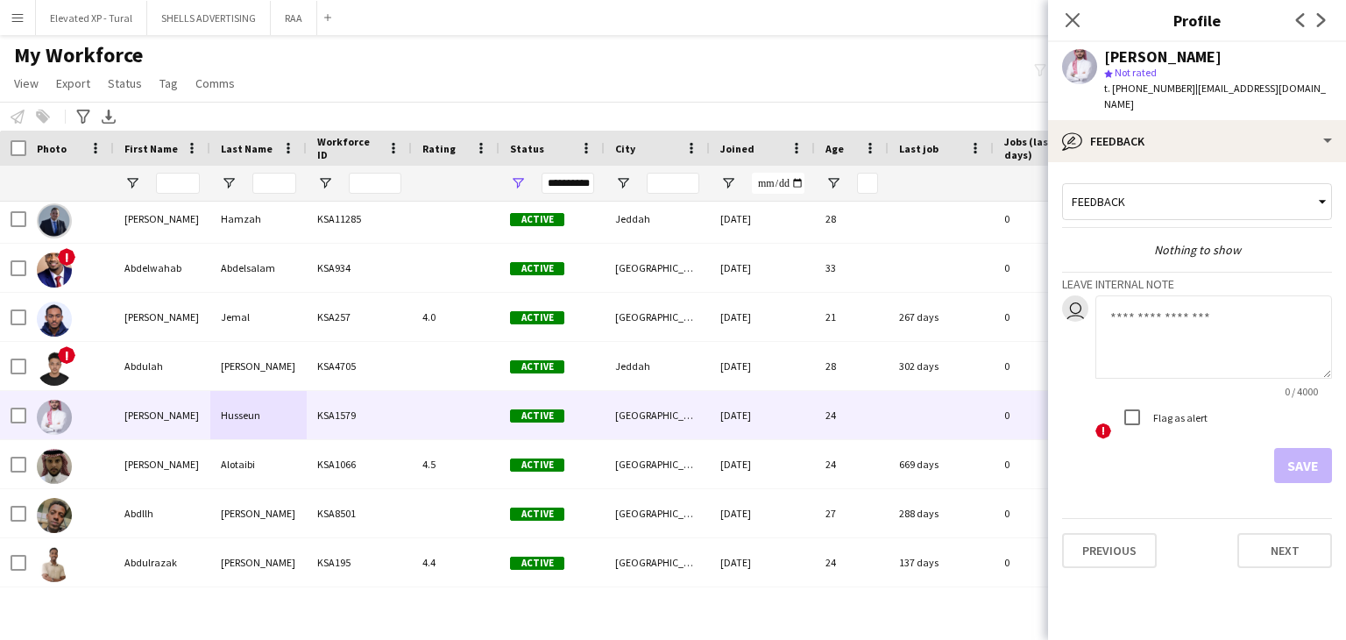
click at [1141, 197] on div "Feedback" at bounding box center [1188, 201] width 251 height 33
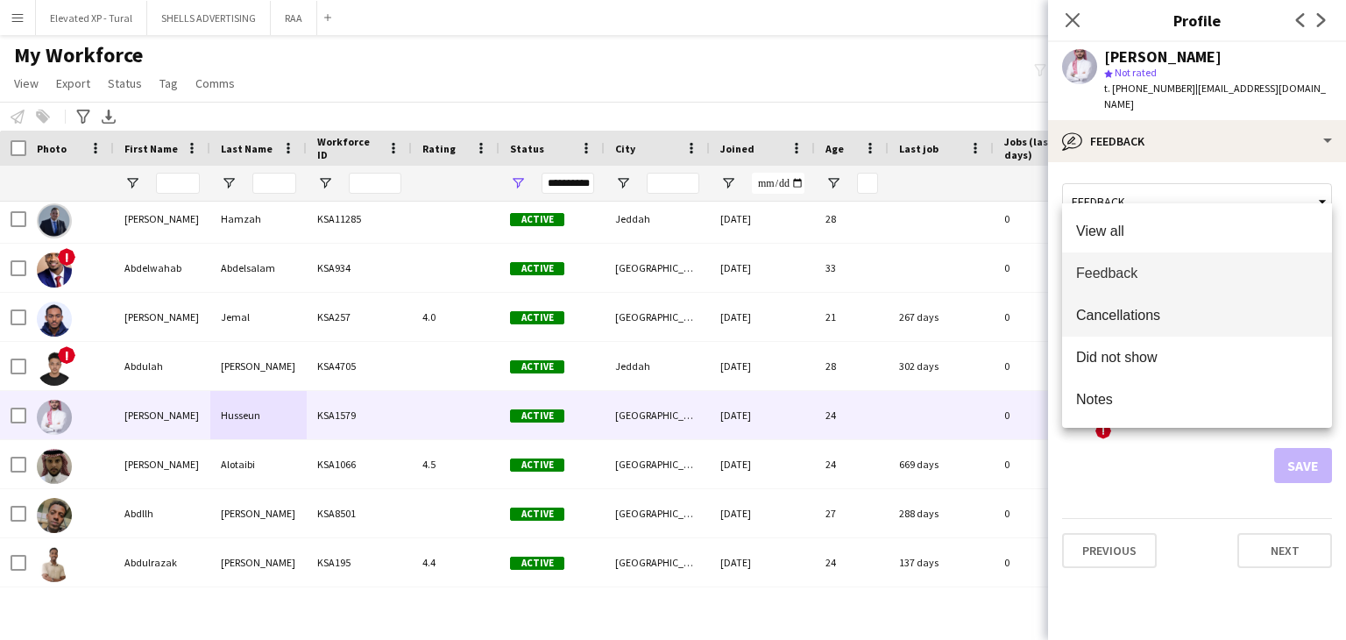
click at [1146, 315] on span "Cancellations" at bounding box center [1197, 315] width 242 height 17
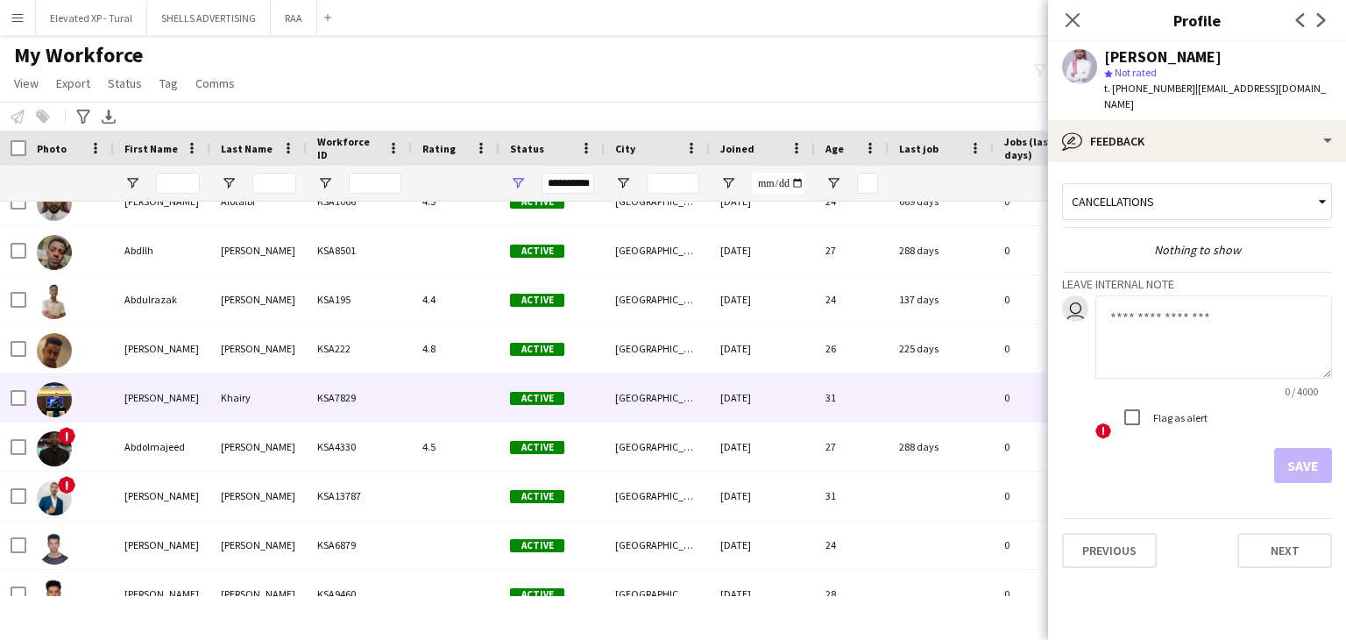
click at [217, 416] on div "Khairy" at bounding box center [258, 397] width 96 height 48
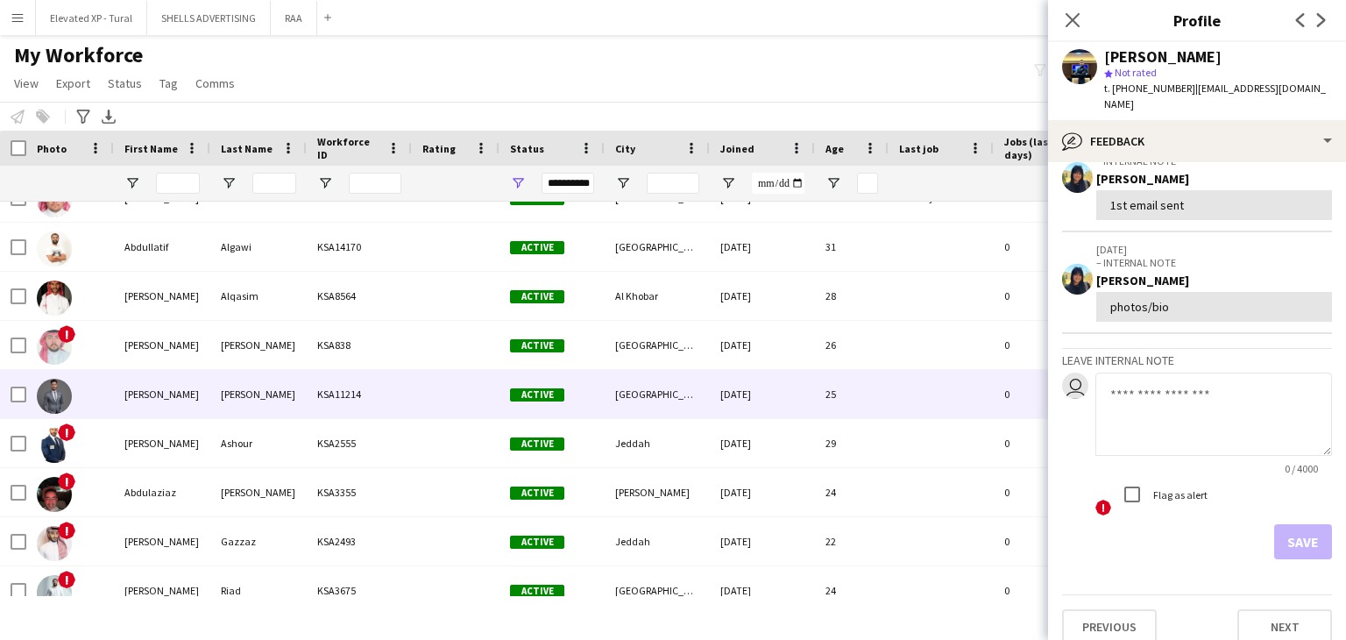
click at [180, 409] on div "Abdulaziz" at bounding box center [162, 394] width 96 height 48
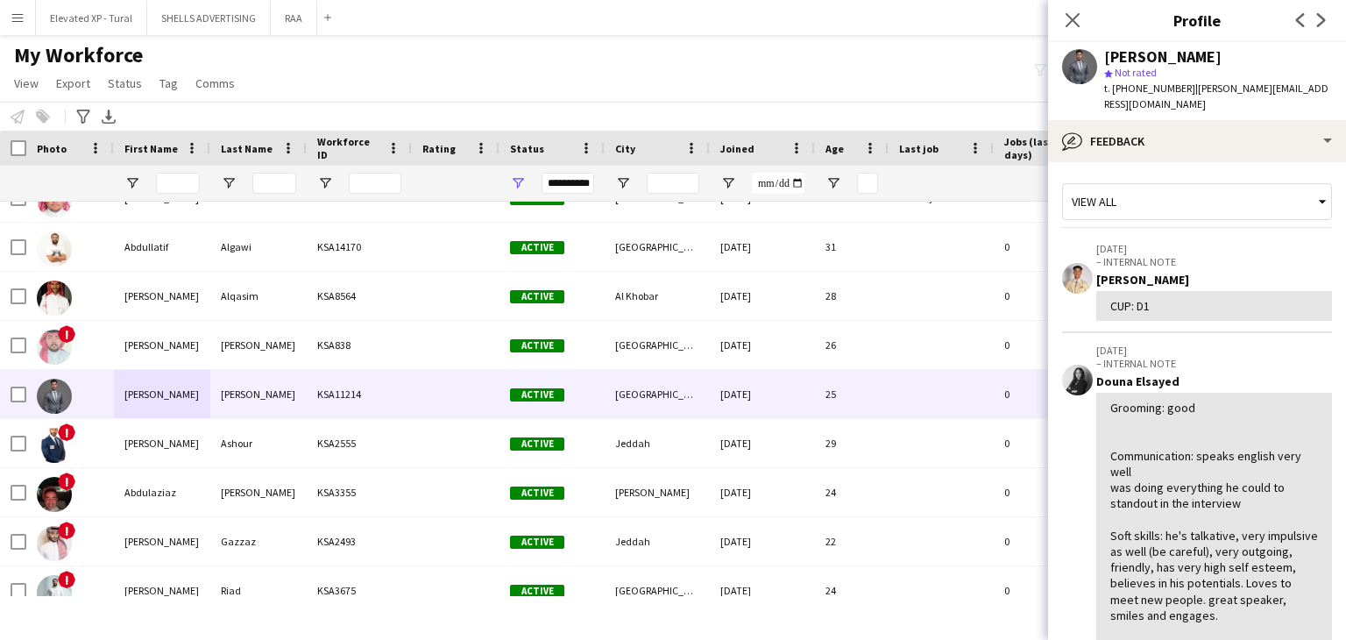
click at [1154, 191] on div "View all" at bounding box center [1188, 201] width 251 height 33
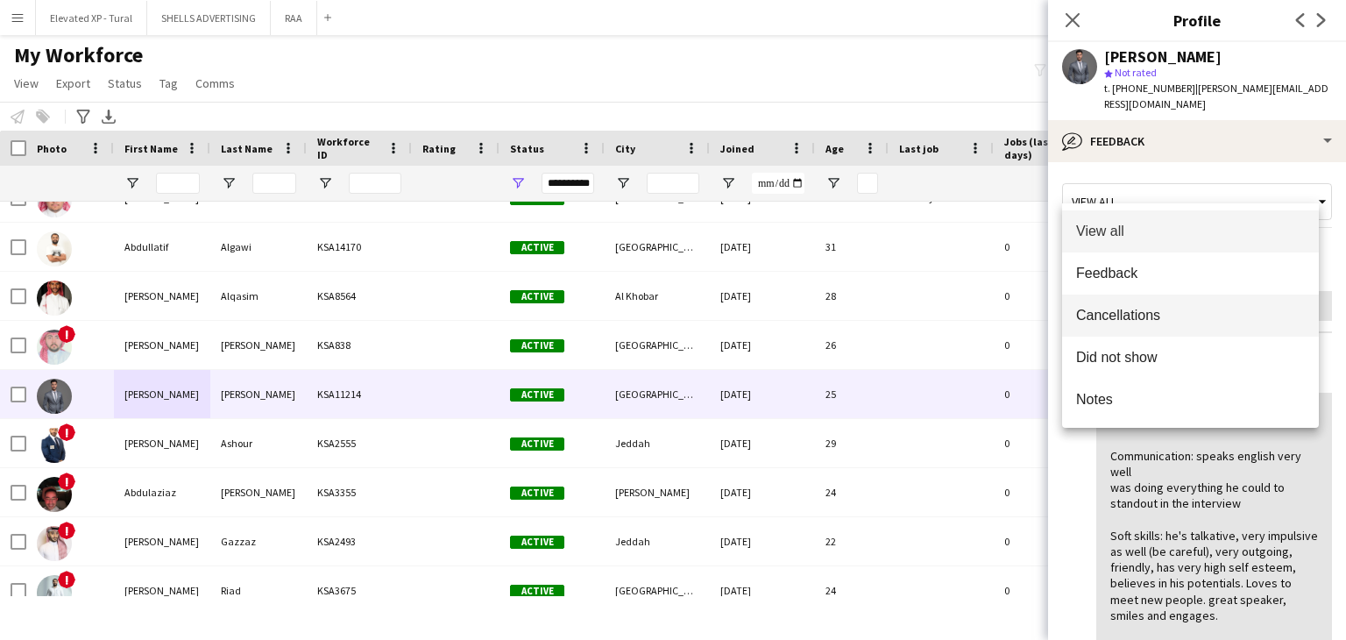
click at [1141, 308] on span "Cancellations" at bounding box center [1190, 315] width 229 height 17
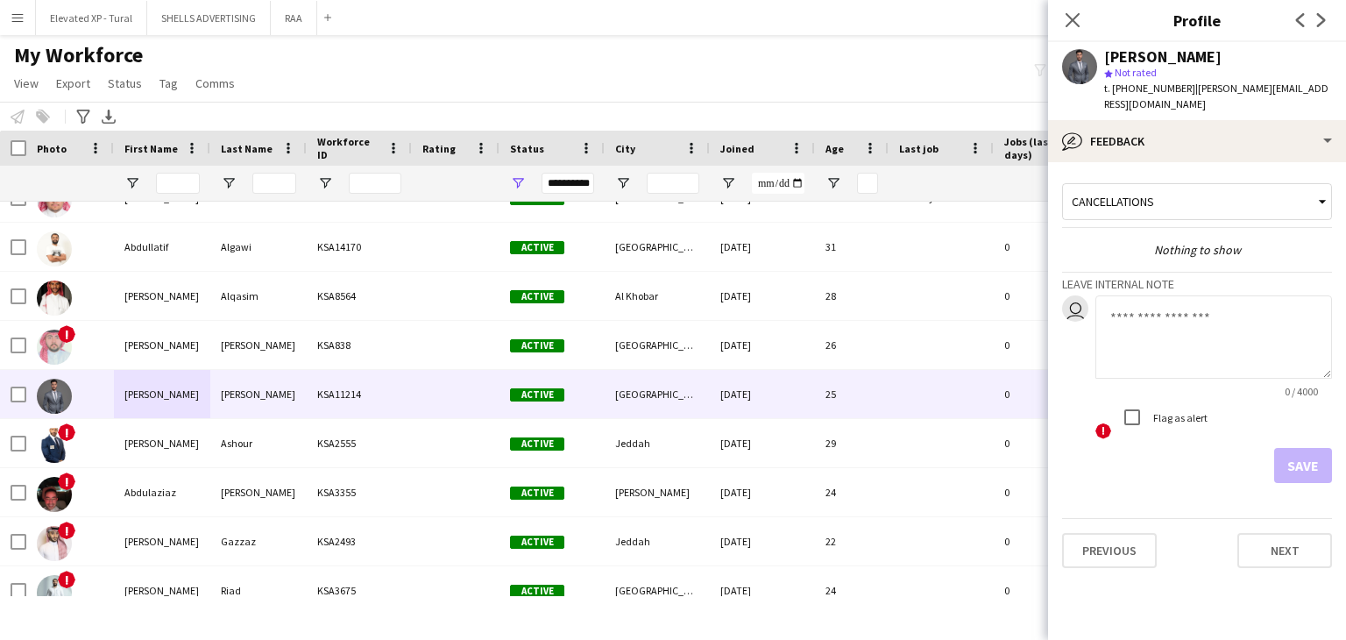
click at [1139, 194] on span "Cancellations" at bounding box center [1112, 202] width 82 height 16
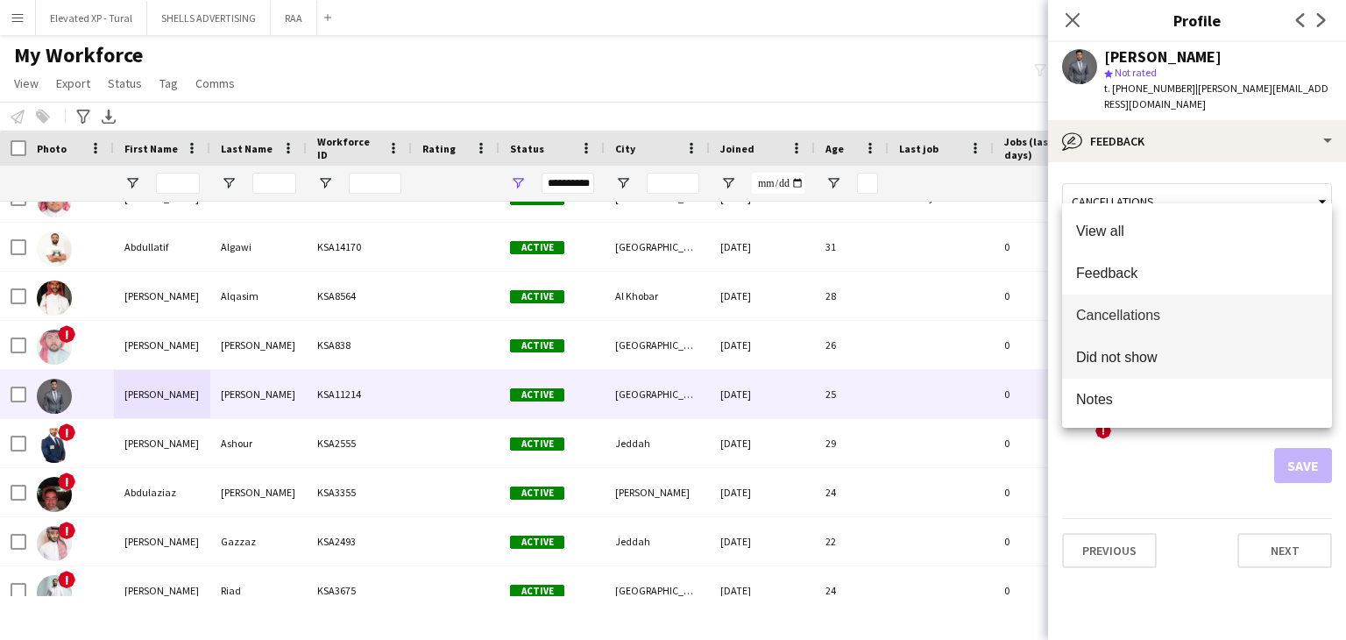
click at [1163, 354] on span "Did not show" at bounding box center [1197, 357] width 242 height 17
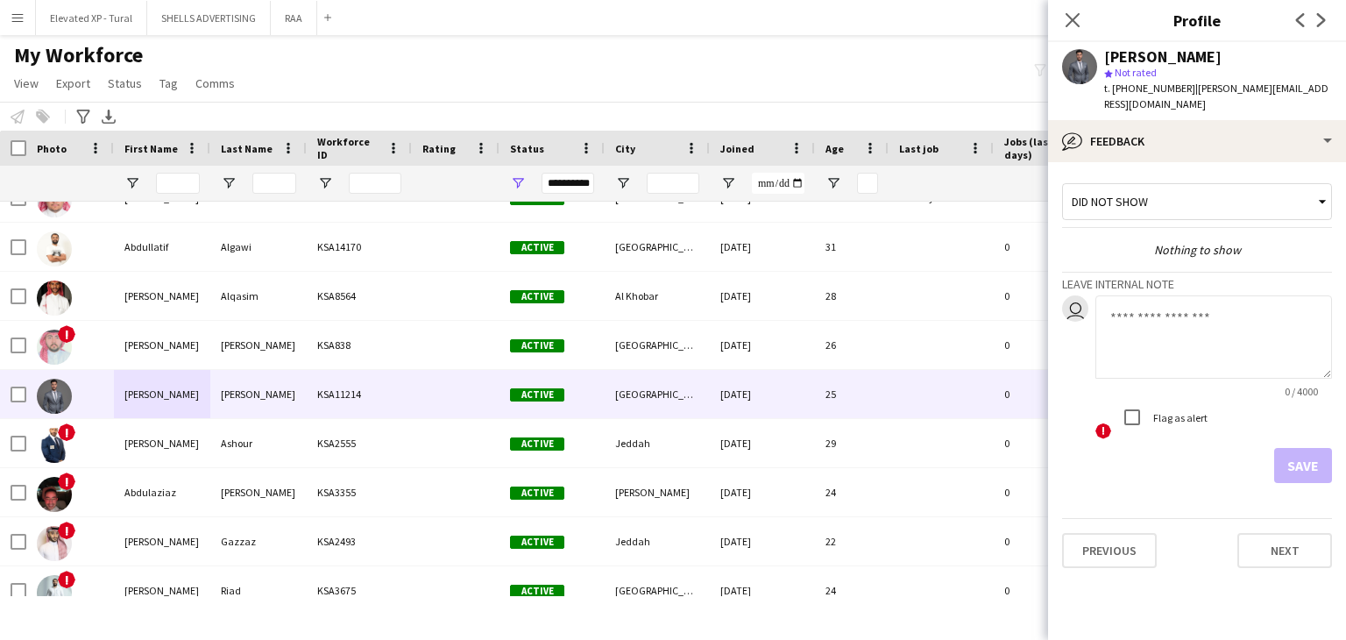
click at [1155, 197] on div "Did not show" at bounding box center [1188, 201] width 251 height 33
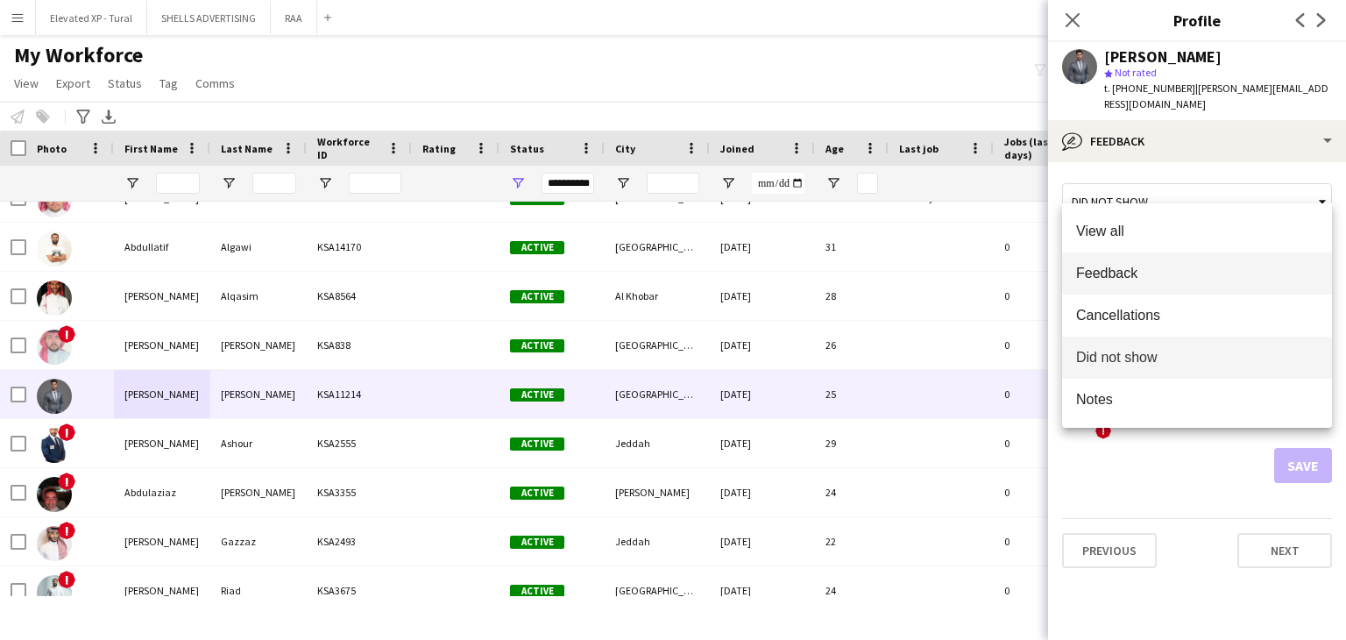
click at [1153, 287] on mat-option "Feedback" at bounding box center [1197, 273] width 270 height 42
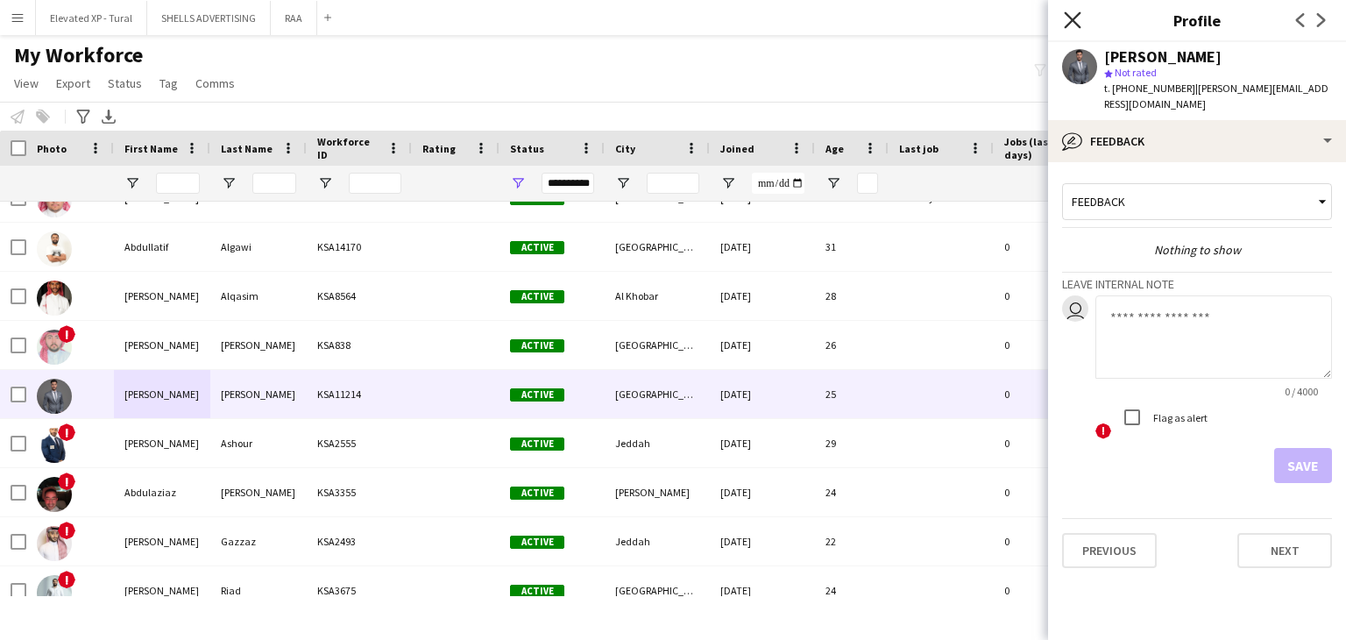
click at [1071, 17] on icon "Close pop-in" at bounding box center [1072, 19] width 17 height 17
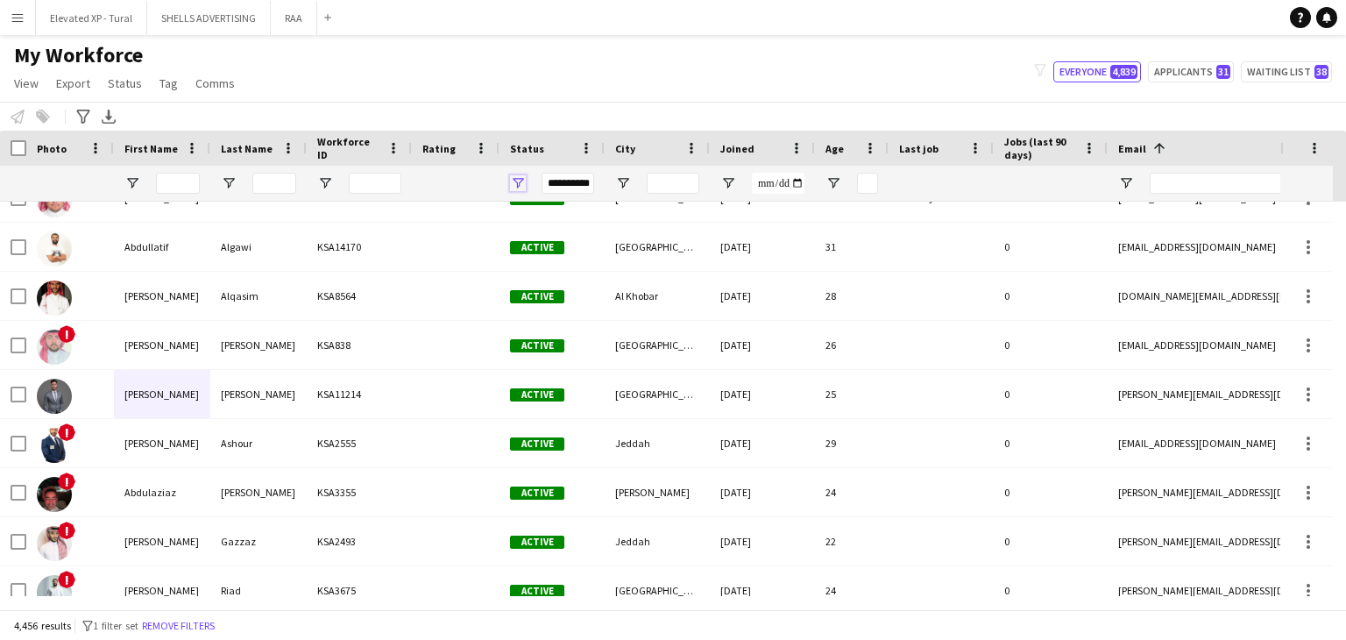
click at [519, 185] on span "Open Filter Menu" at bounding box center [518, 183] width 16 height 16
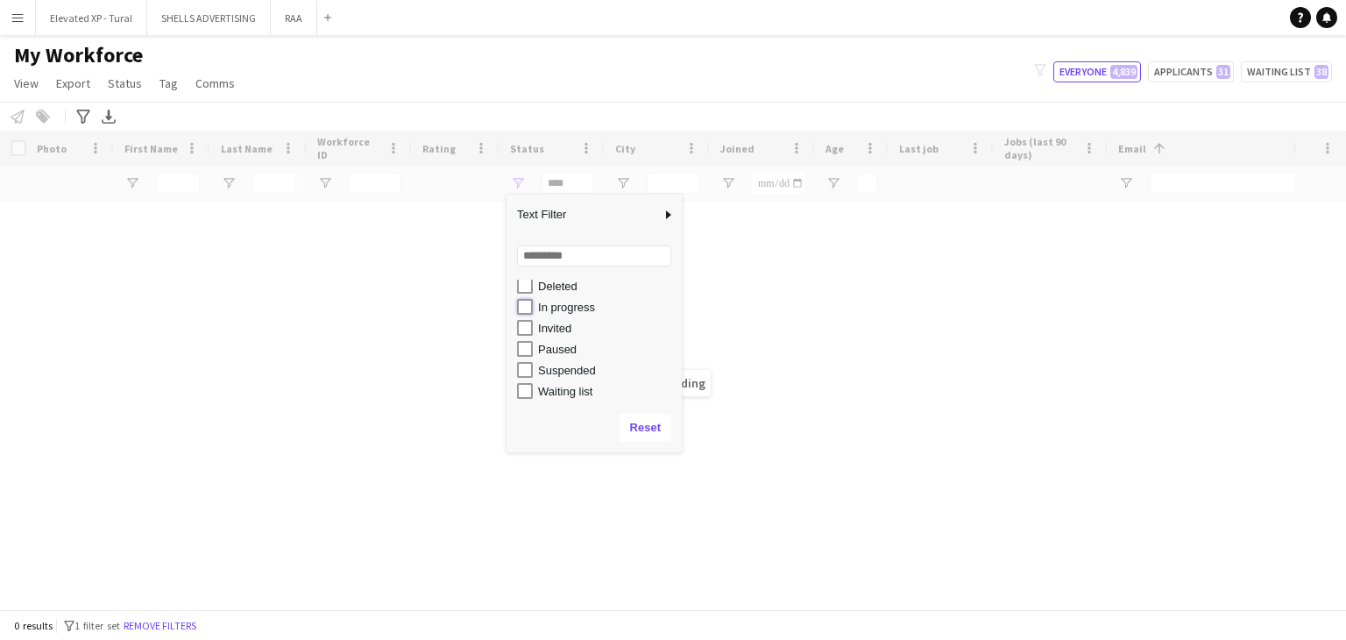
type input "**********"
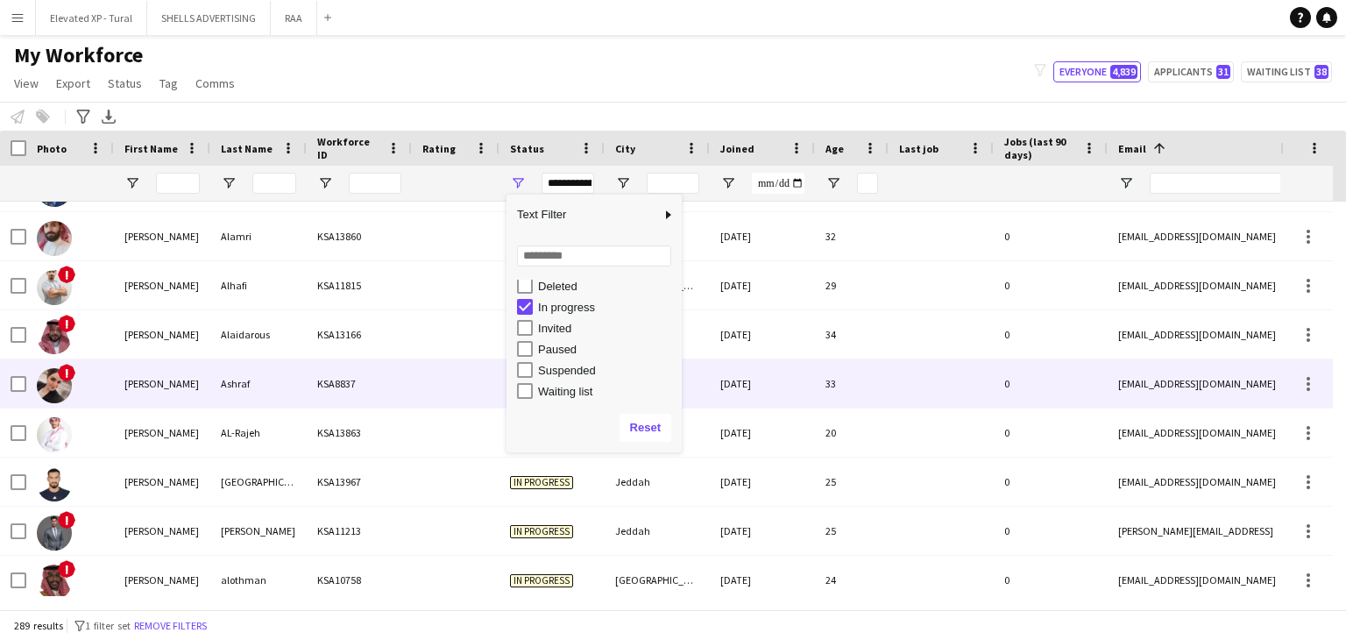
click at [256, 393] on div "Ashraf" at bounding box center [258, 383] width 96 height 48
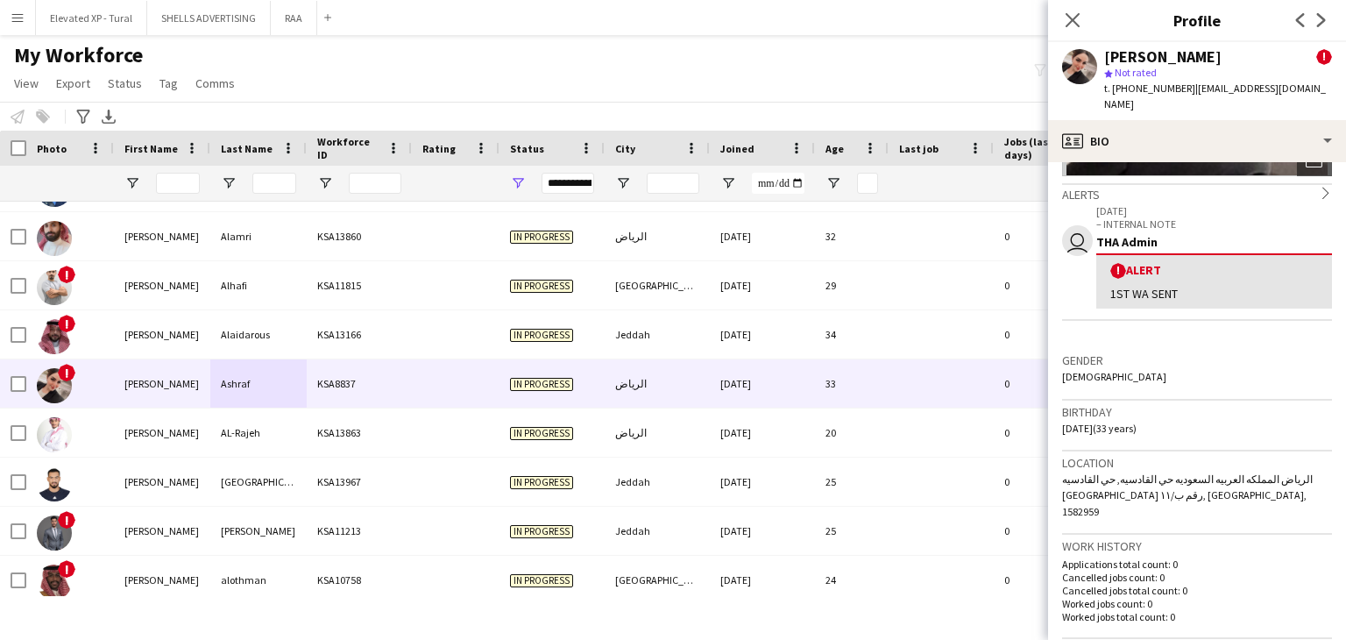
click at [489, 93] on div "My Workforce View Views Default view Basic Export View Full Name TAGS Test New …" at bounding box center [673, 72] width 1346 height 60
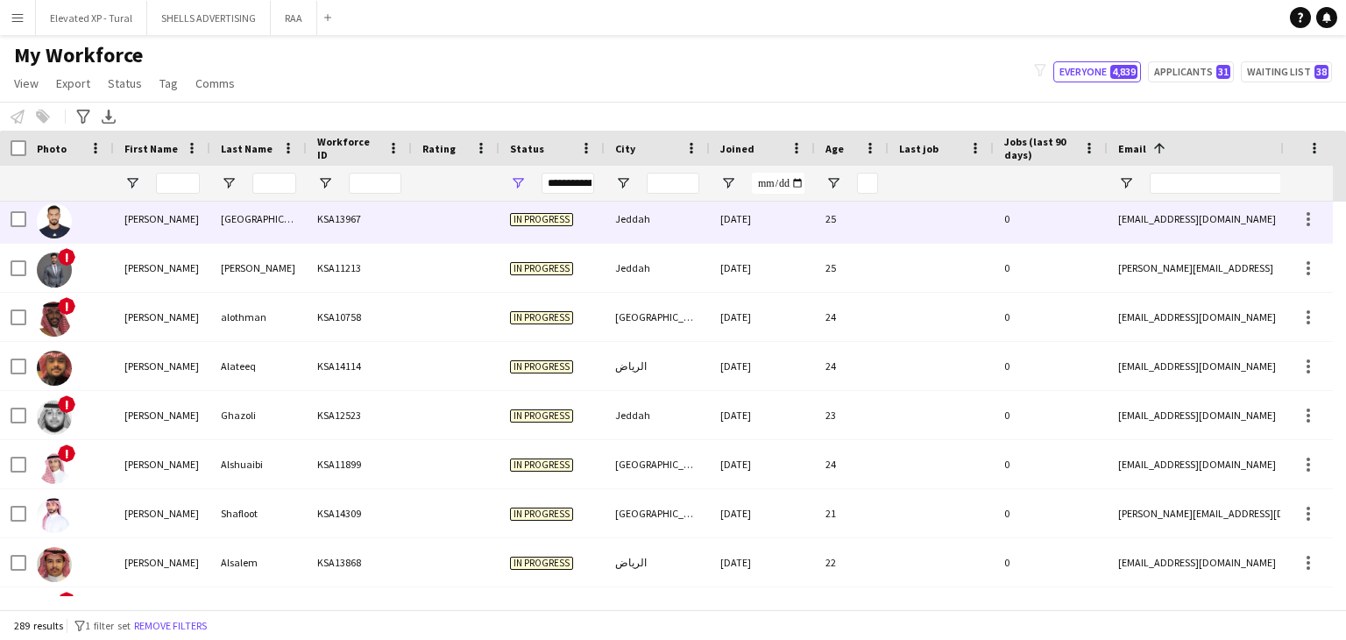
click at [278, 239] on div "Salem" at bounding box center [258, 218] width 96 height 48
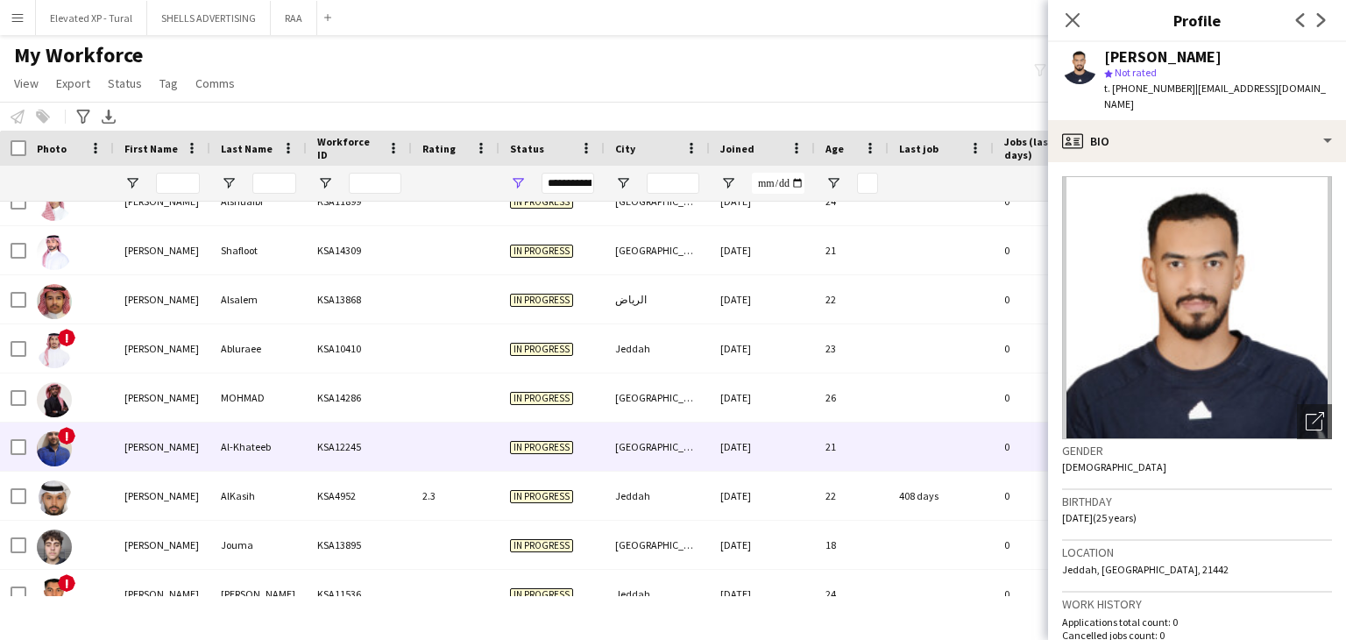
click at [159, 446] on div "Abdullah" at bounding box center [162, 446] width 96 height 48
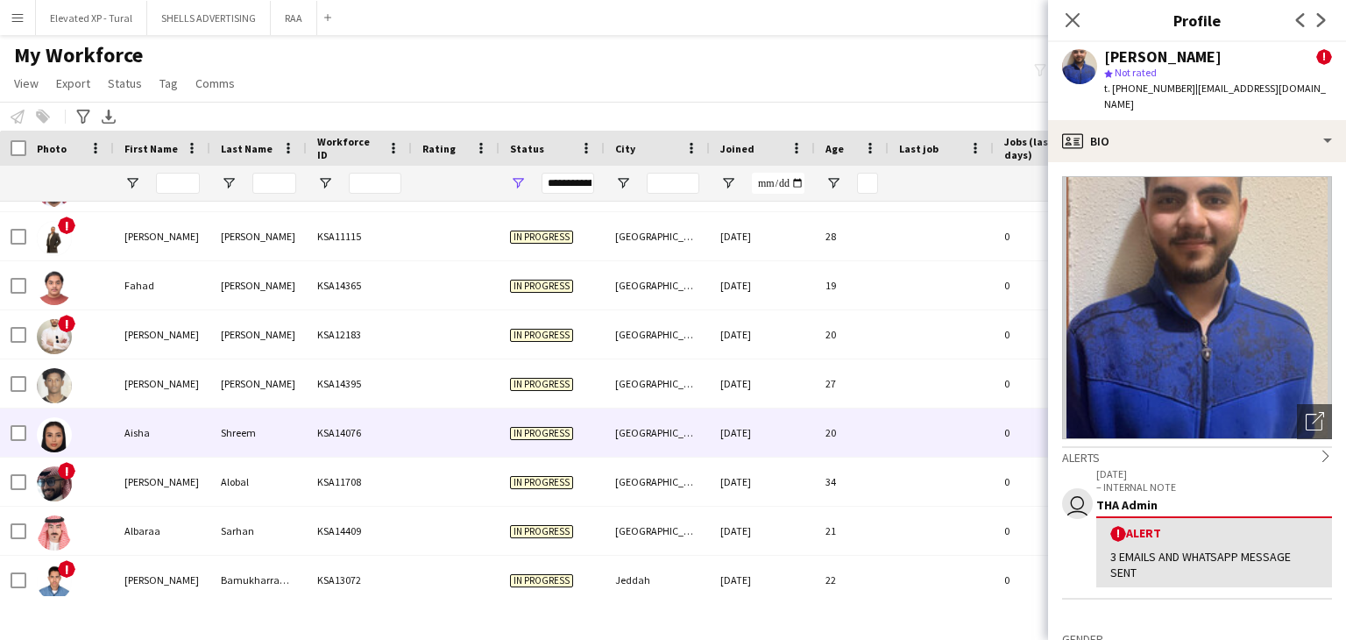
click at [165, 393] on div "Ahmed" at bounding box center [162, 383] width 96 height 48
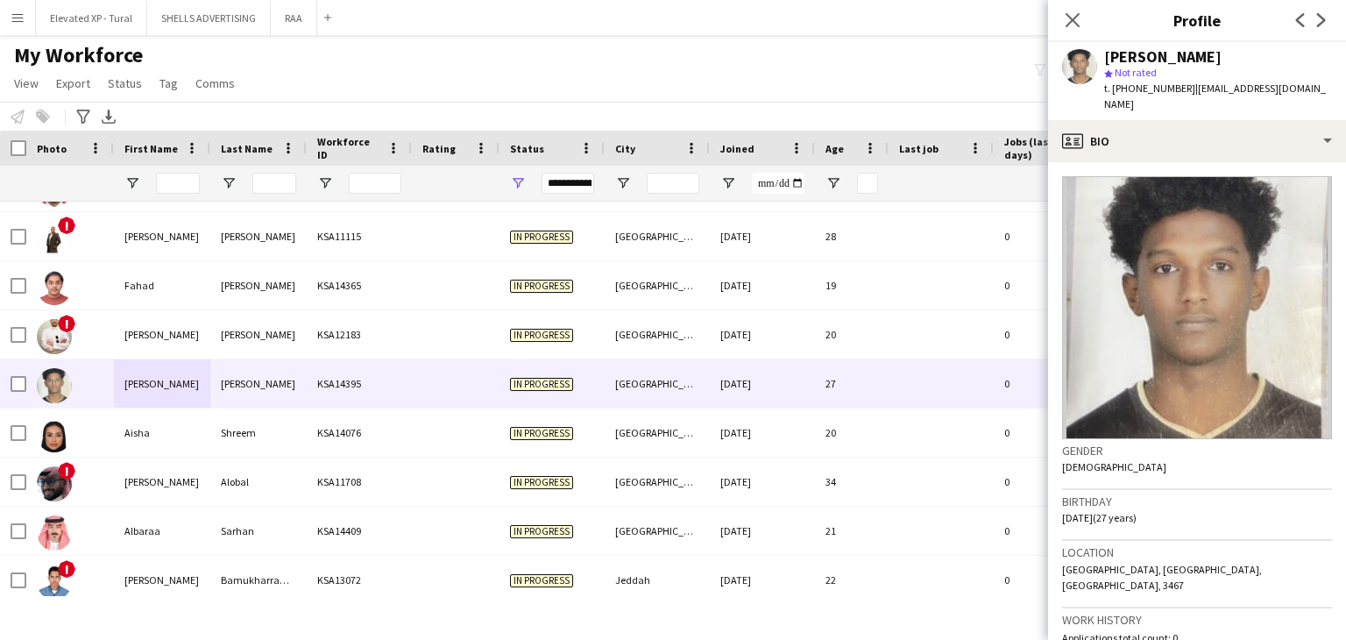
click at [831, 87] on div "My Workforce View Views Default view Basic Export View Full Name TAGS Test New …" at bounding box center [673, 72] width 1346 height 60
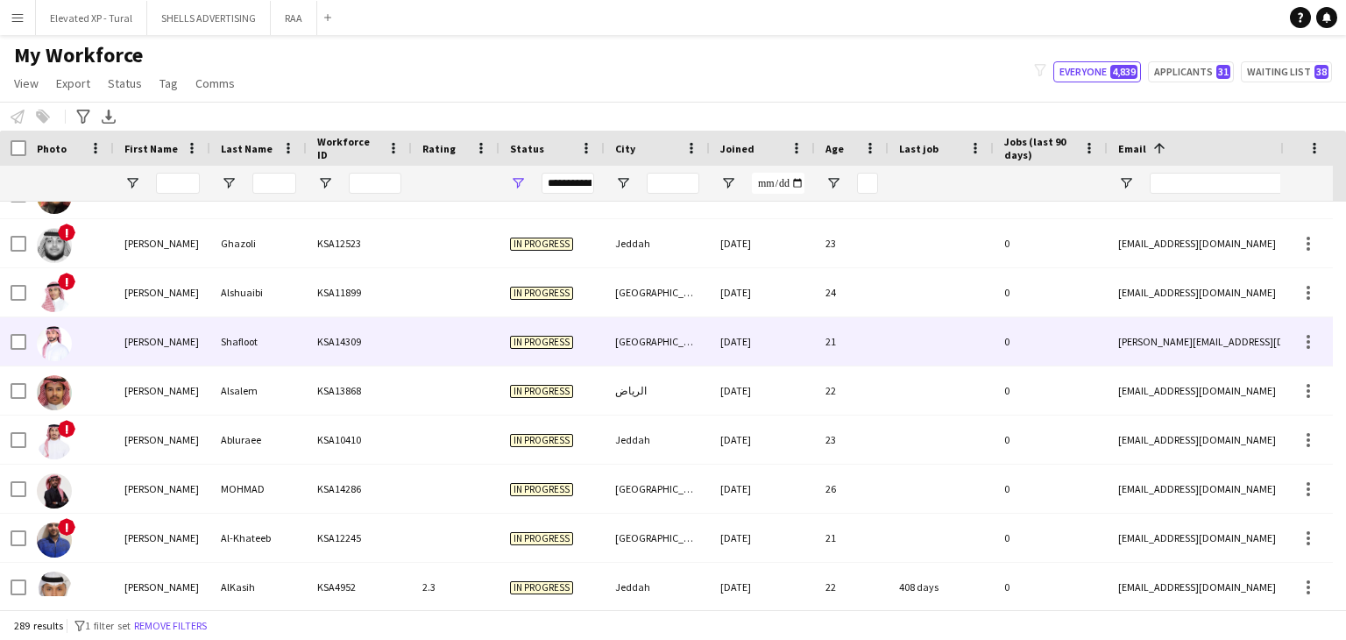
scroll to position [526, 0]
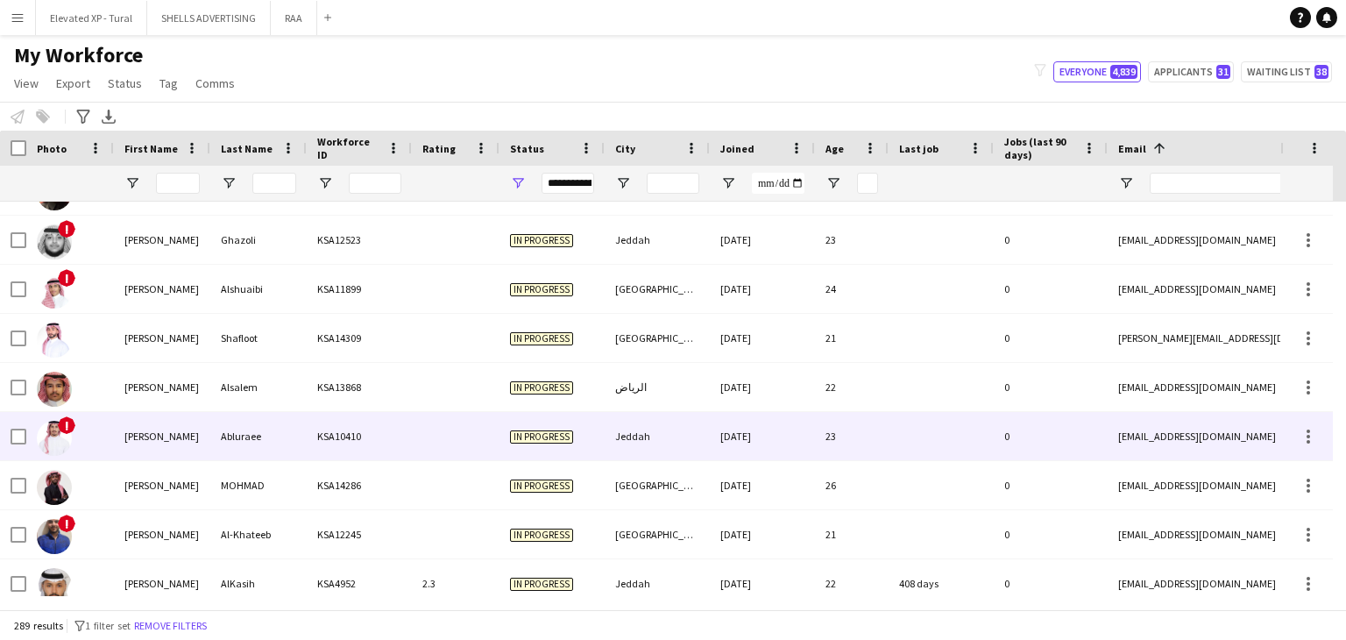
click at [152, 449] on div "[PERSON_NAME]" at bounding box center [162, 436] width 96 height 48
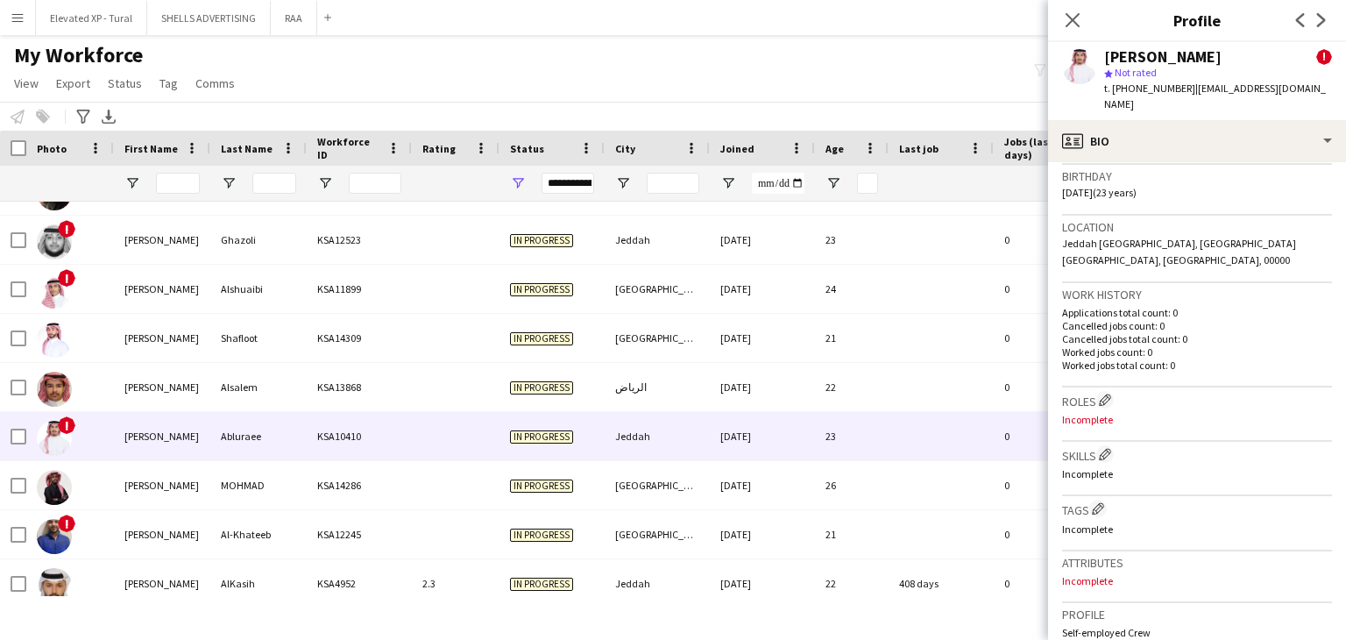
scroll to position [88, 0]
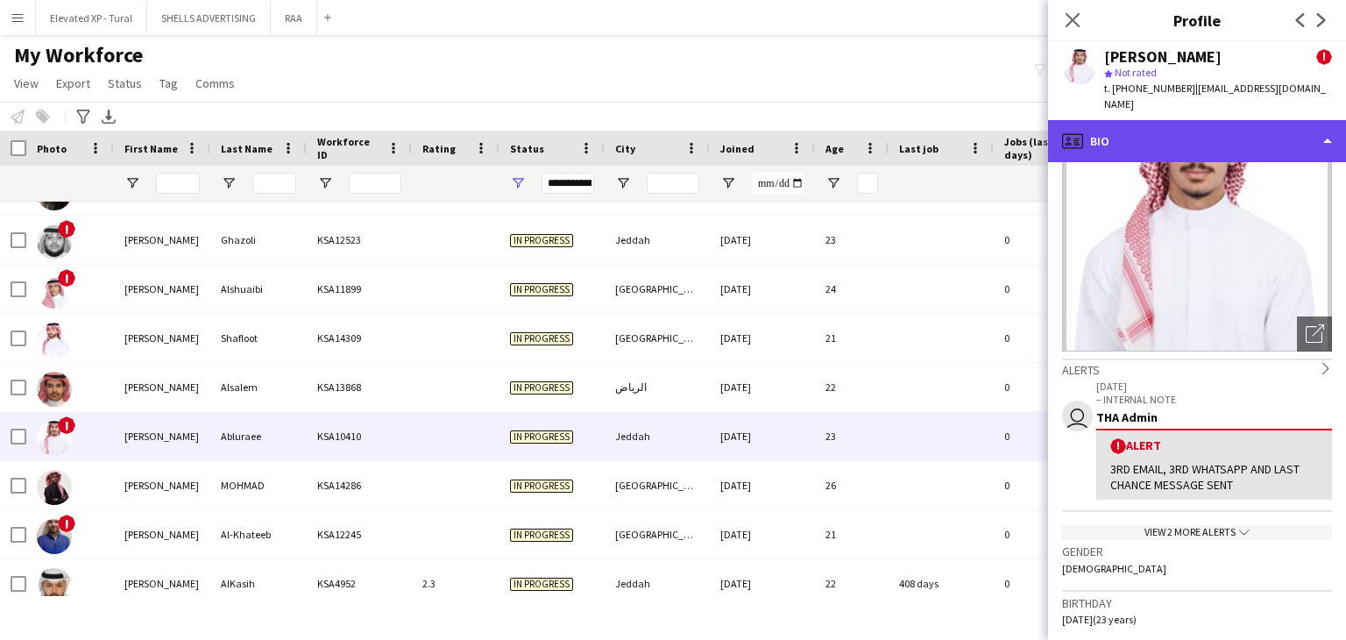
click at [1164, 134] on div "profile Bio" at bounding box center [1197, 141] width 298 height 42
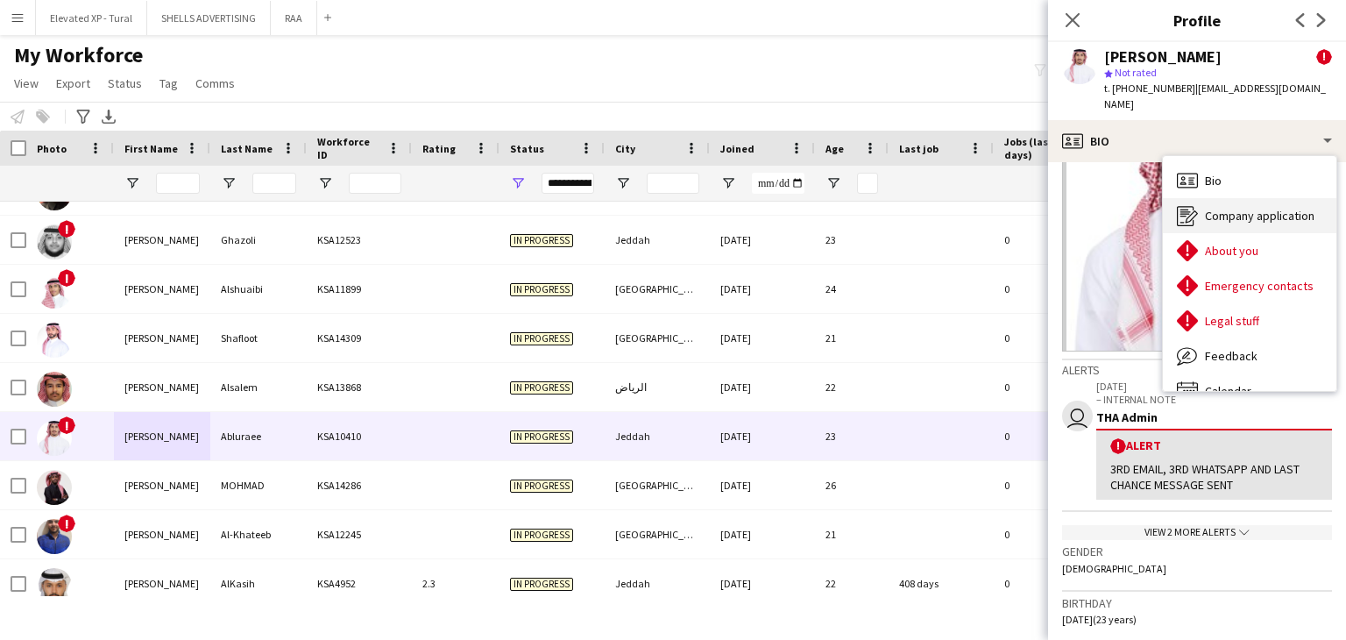
click at [1234, 208] on span "Company application" at bounding box center [1260, 216] width 110 height 16
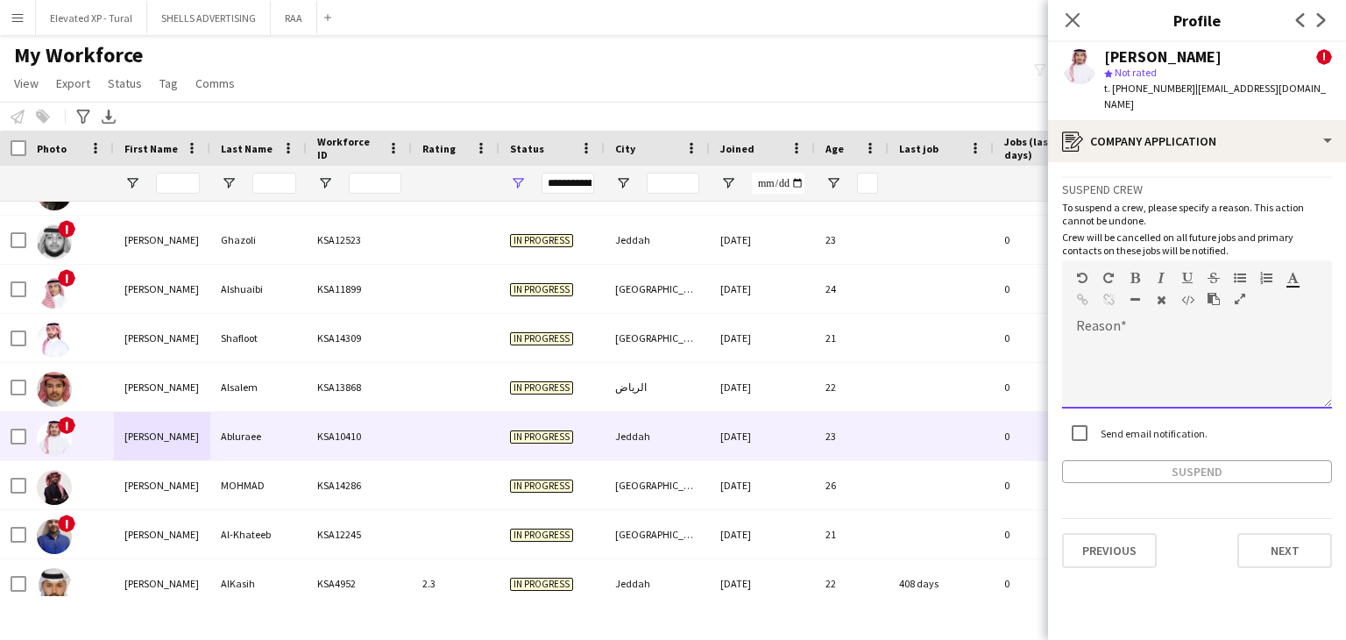
click at [1107, 338] on div at bounding box center [1197, 373] width 270 height 70
click at [1181, 338] on div "**********" at bounding box center [1197, 373] width 270 height 70
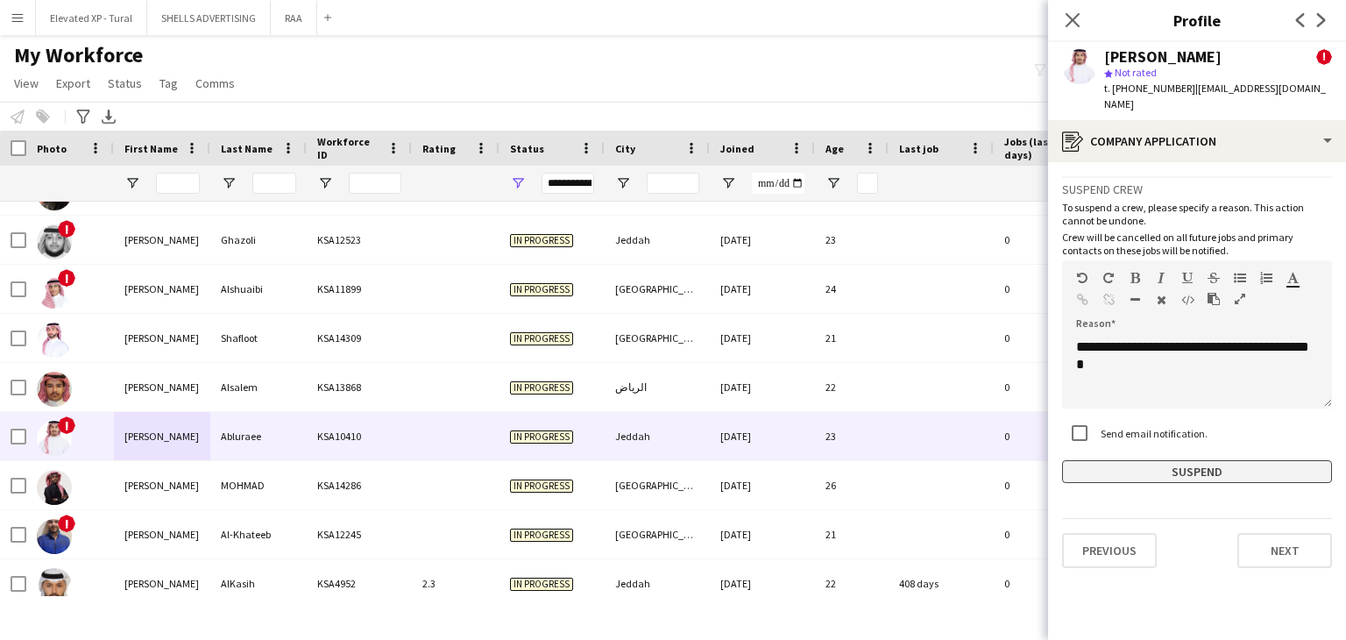
click at [1186, 460] on button "Suspend" at bounding box center [1197, 471] width 270 height 23
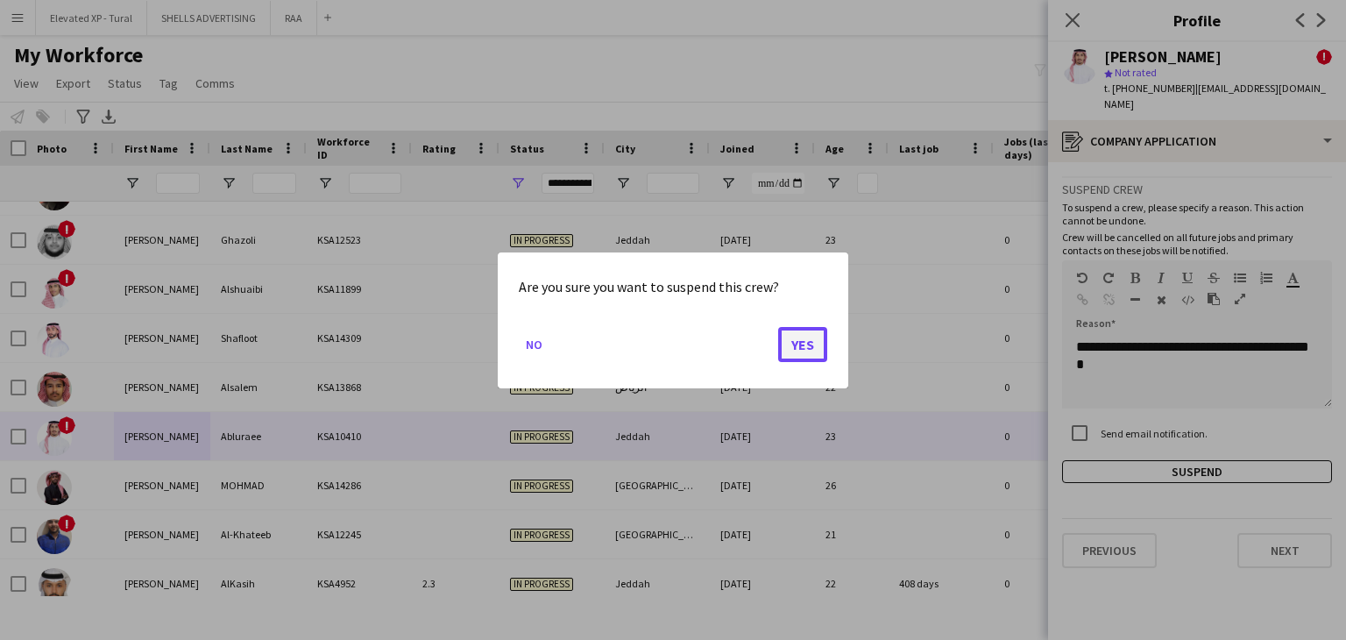
click at [813, 341] on button "Yes" at bounding box center [802, 343] width 49 height 35
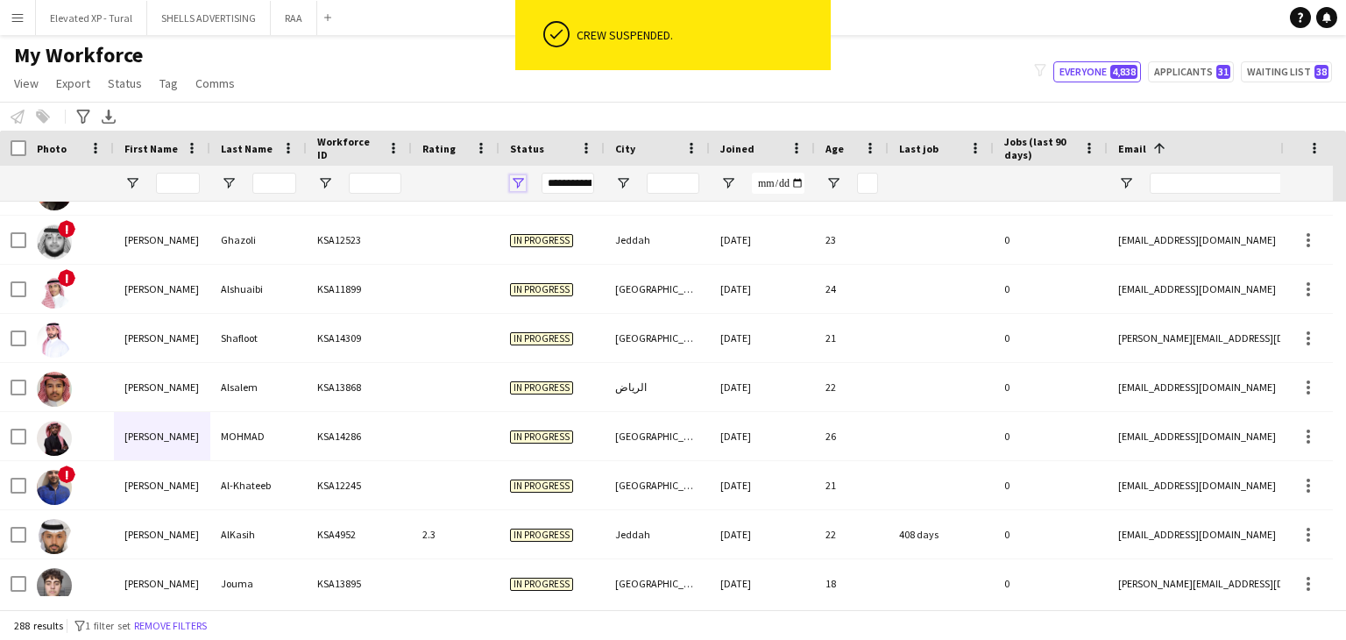
click at [519, 176] on span "Open Filter Menu" at bounding box center [518, 183] width 16 height 16
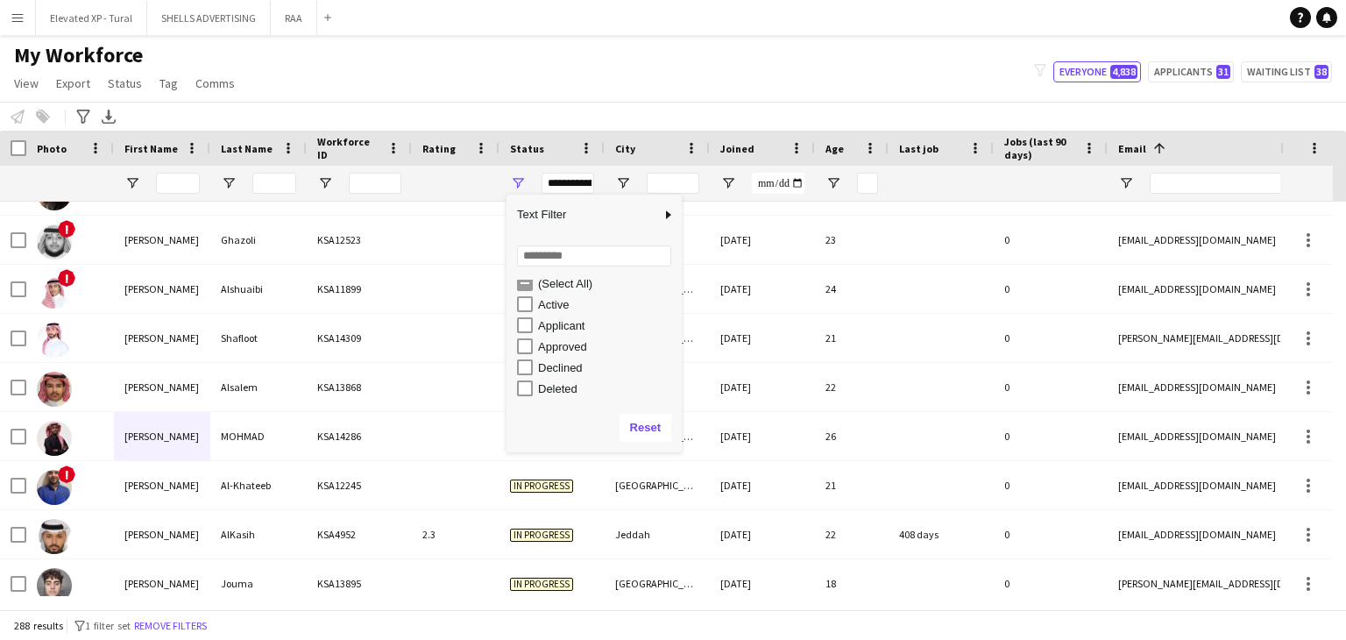
scroll to position [0, 0]
click at [569, 294] on div "(Select All)" at bounding box center [607, 290] width 138 height 13
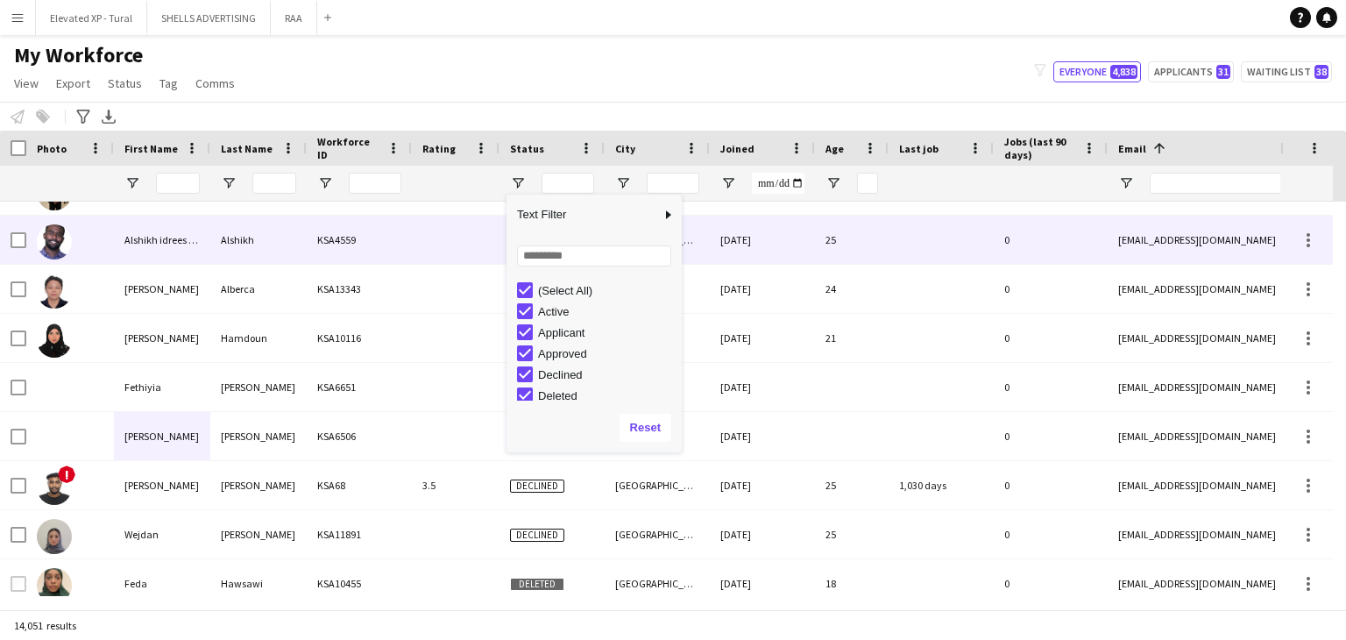
click at [815, 239] on div "25" at bounding box center [852, 240] width 74 height 48
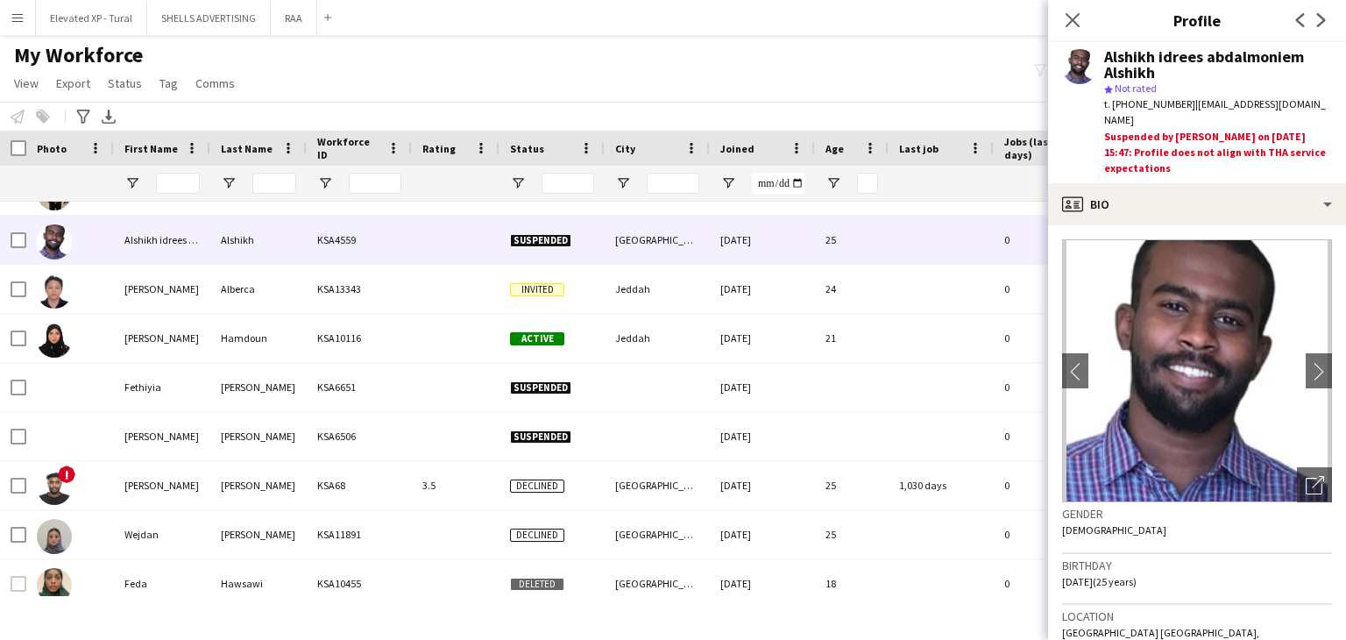
click at [786, 92] on div "My Workforce View Views Default view Basic Export View Full Name TAGS Test New …" at bounding box center [673, 72] width 1346 height 60
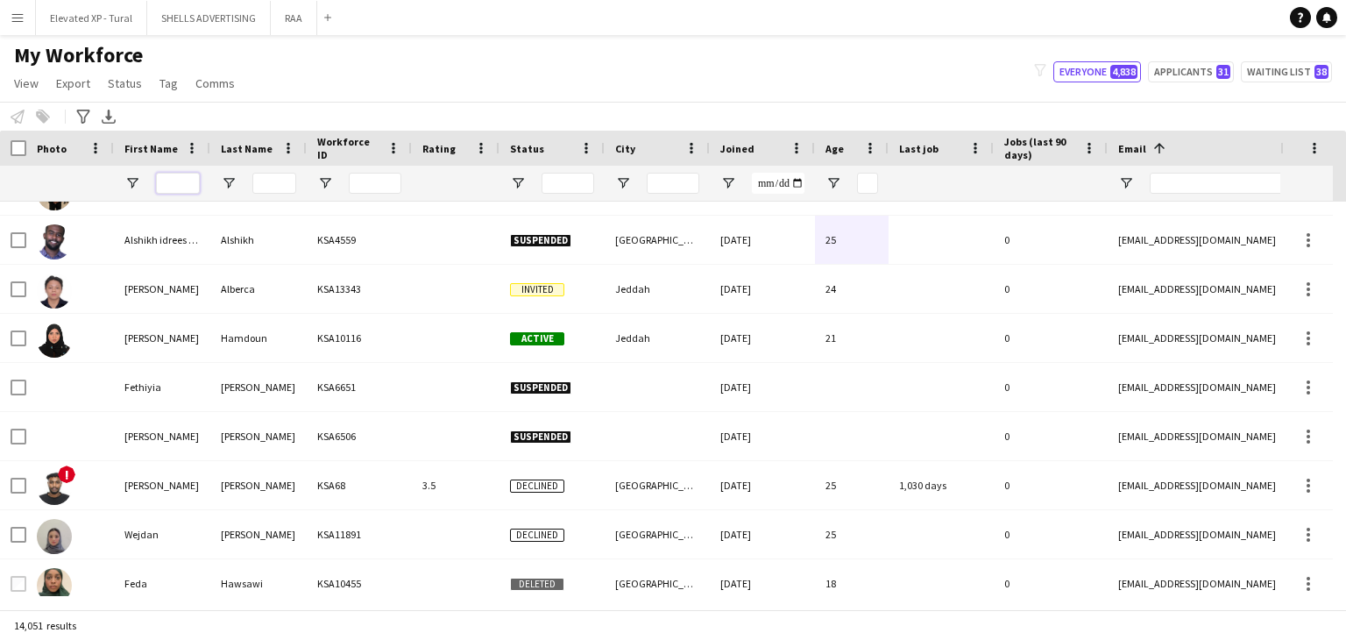
click at [189, 189] on input "First Name Filter Input" at bounding box center [178, 183] width 44 height 21
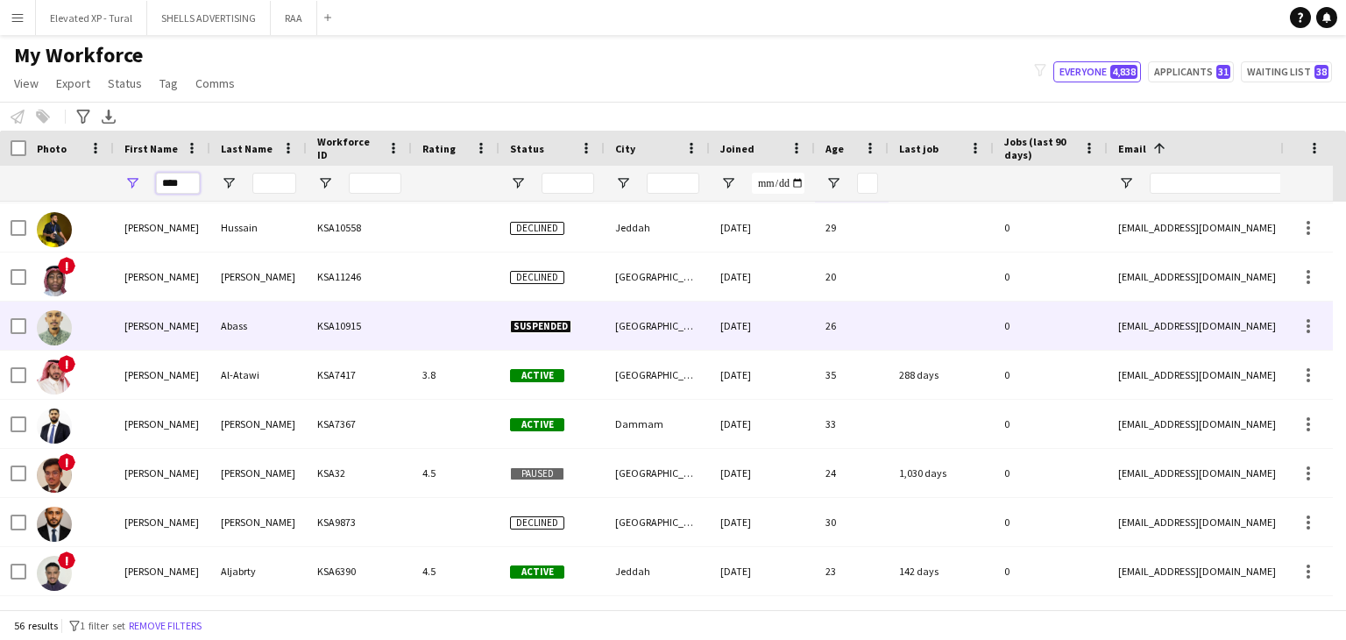
scroll to position [613, 0]
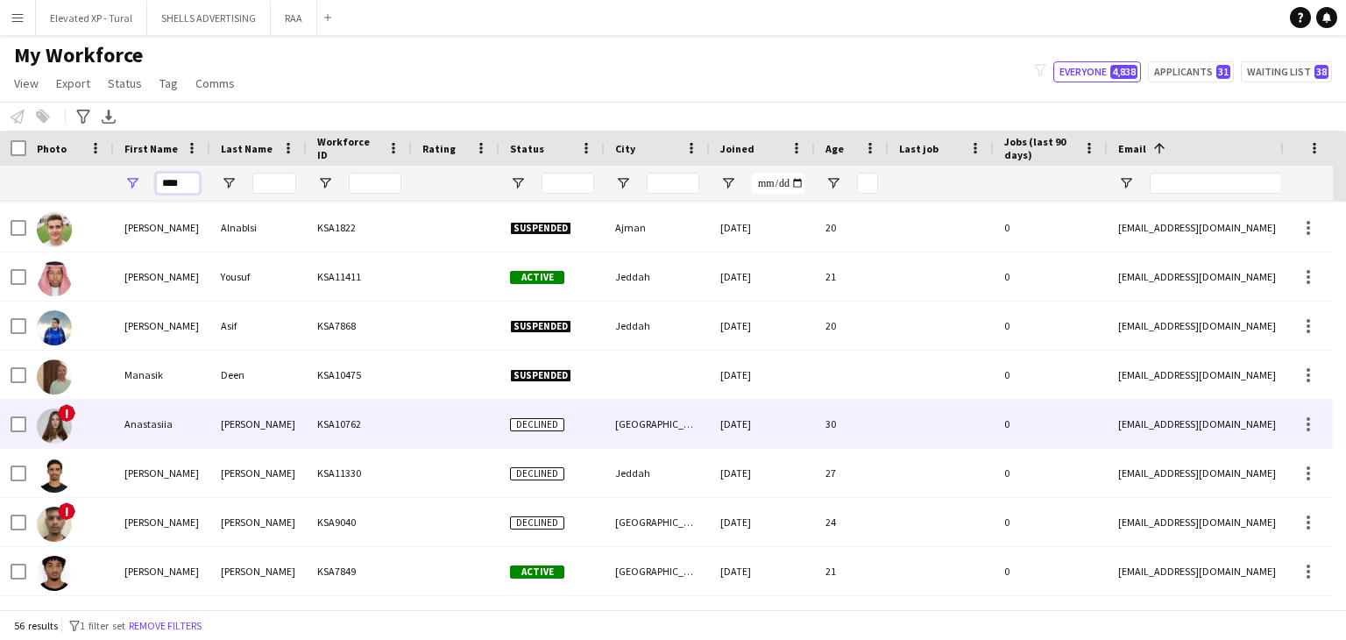
type input "****"
click at [274, 423] on div "[PERSON_NAME]" at bounding box center [258, 423] width 96 height 48
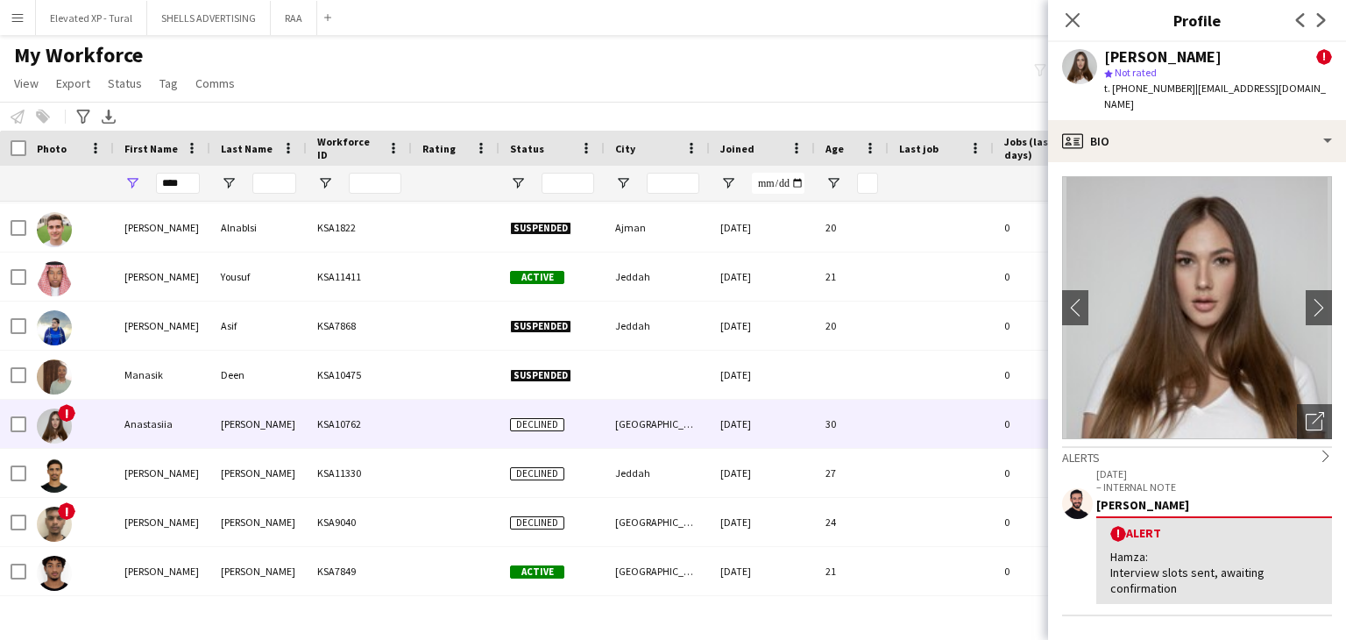
click at [1319, 449] on icon "chevron-right" at bounding box center [1325, 455] width 12 height 12
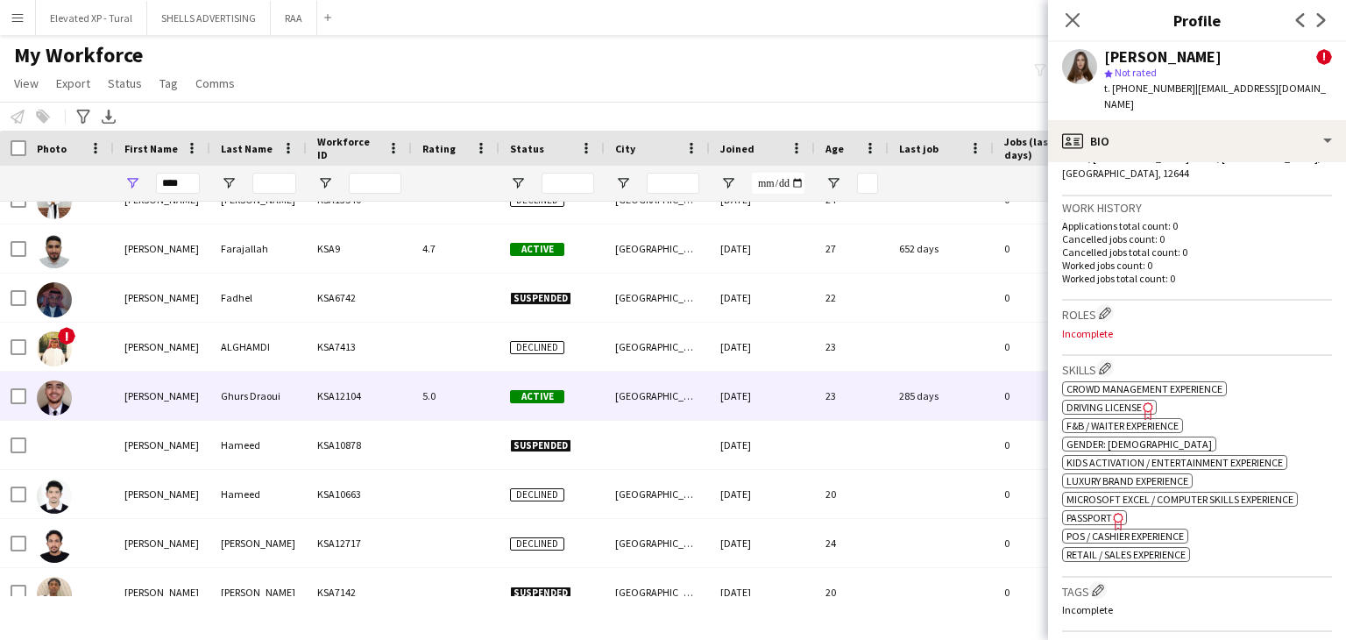
click at [309, 397] on div "KSA12104" at bounding box center [359, 395] width 105 height 48
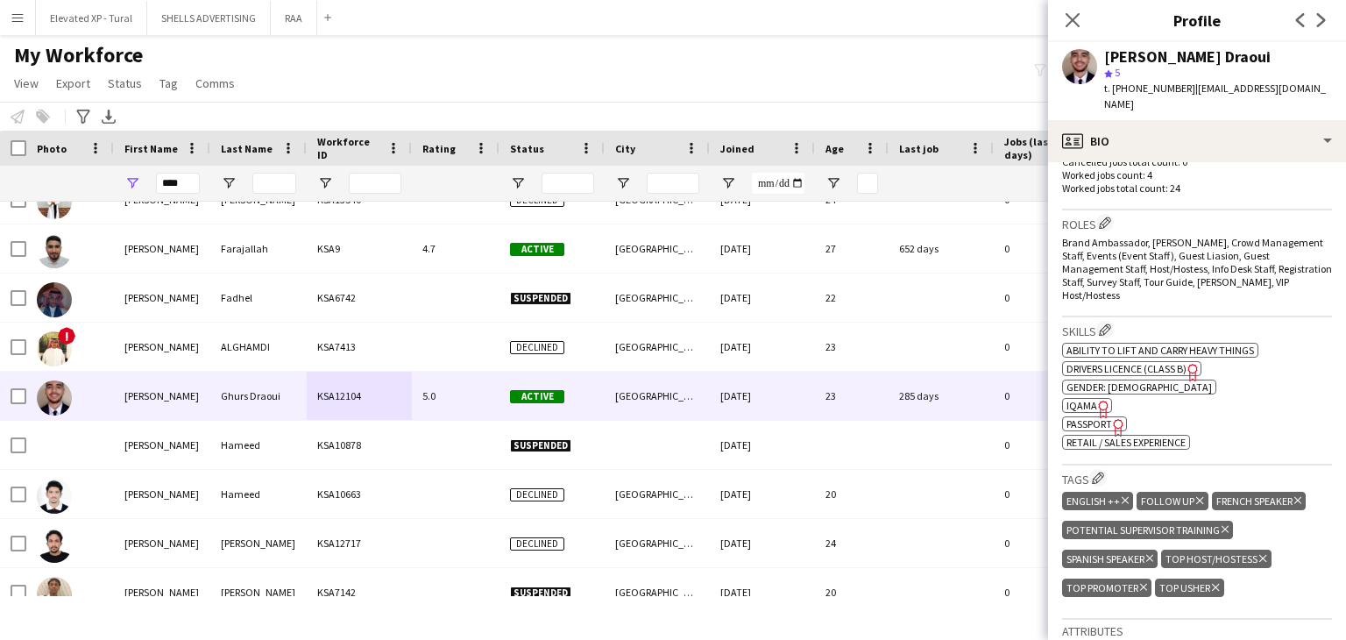
click at [1086, 399] on span "IQAMA" at bounding box center [1081, 405] width 31 height 13
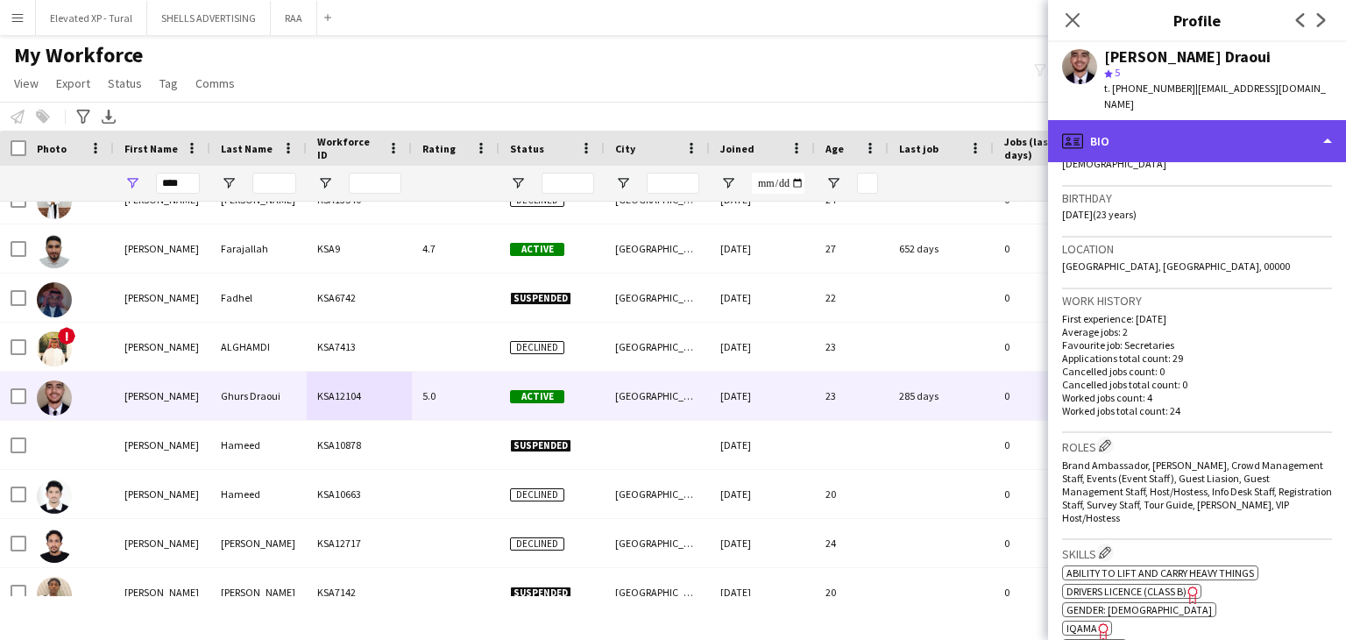
click at [1148, 127] on div "profile Bio" at bounding box center [1197, 141] width 298 height 42
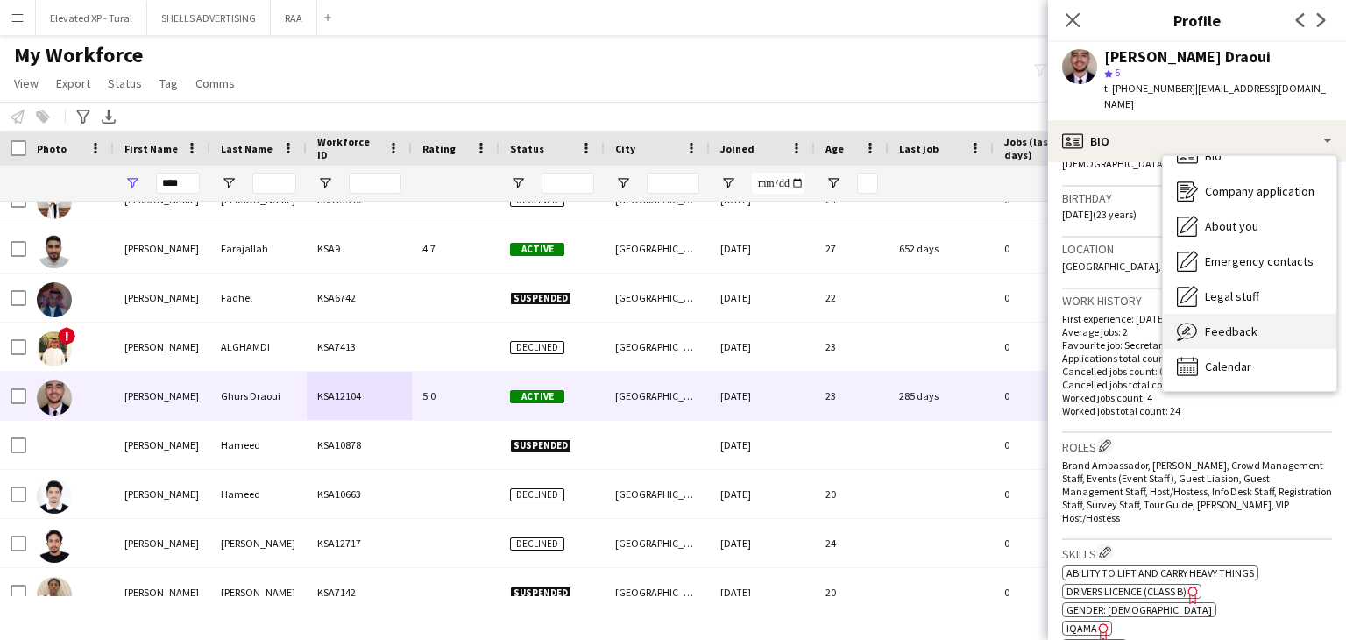
click at [1242, 323] on span "Feedback" at bounding box center [1231, 331] width 53 height 16
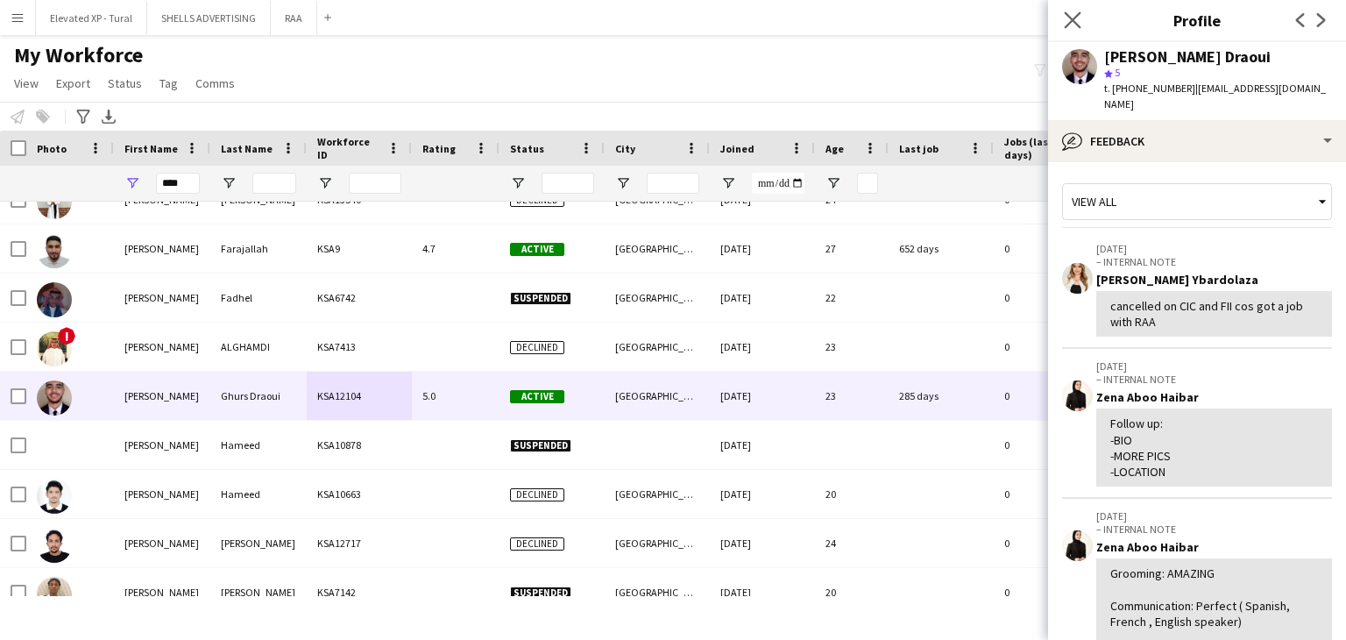
click at [1080, 22] on app-icon "Close pop-in" at bounding box center [1072, 20] width 25 height 25
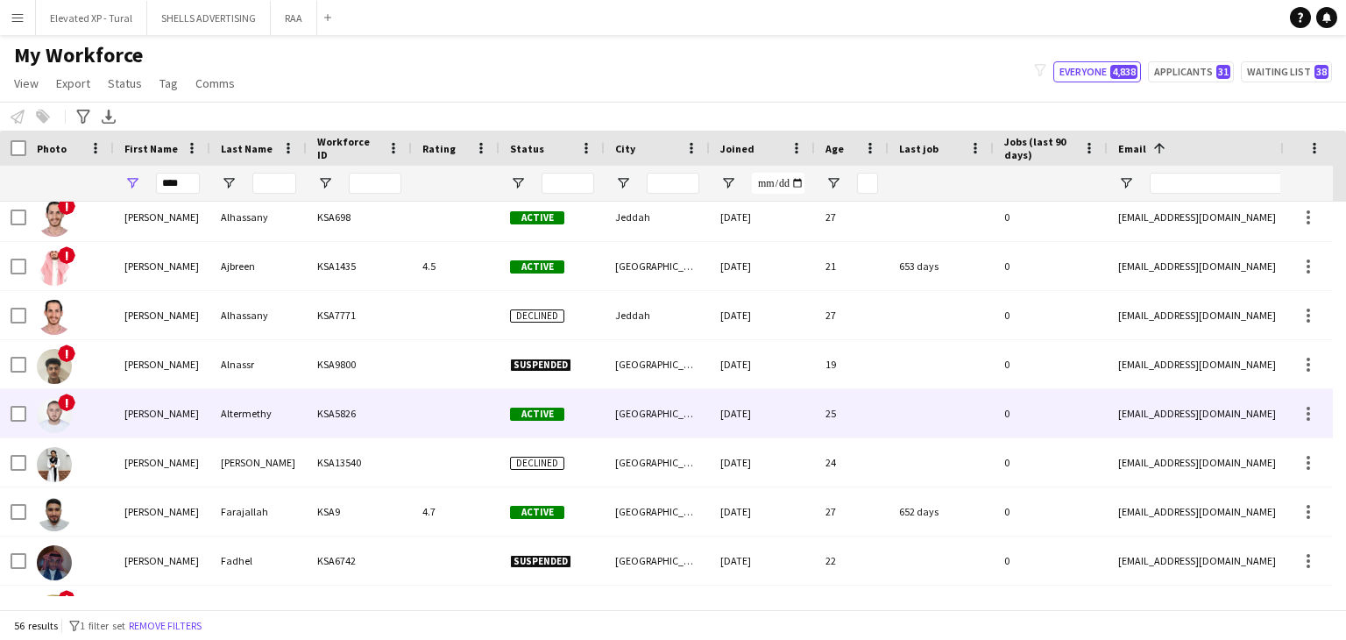
click at [242, 414] on div "Altermethy" at bounding box center [258, 413] width 96 height 48
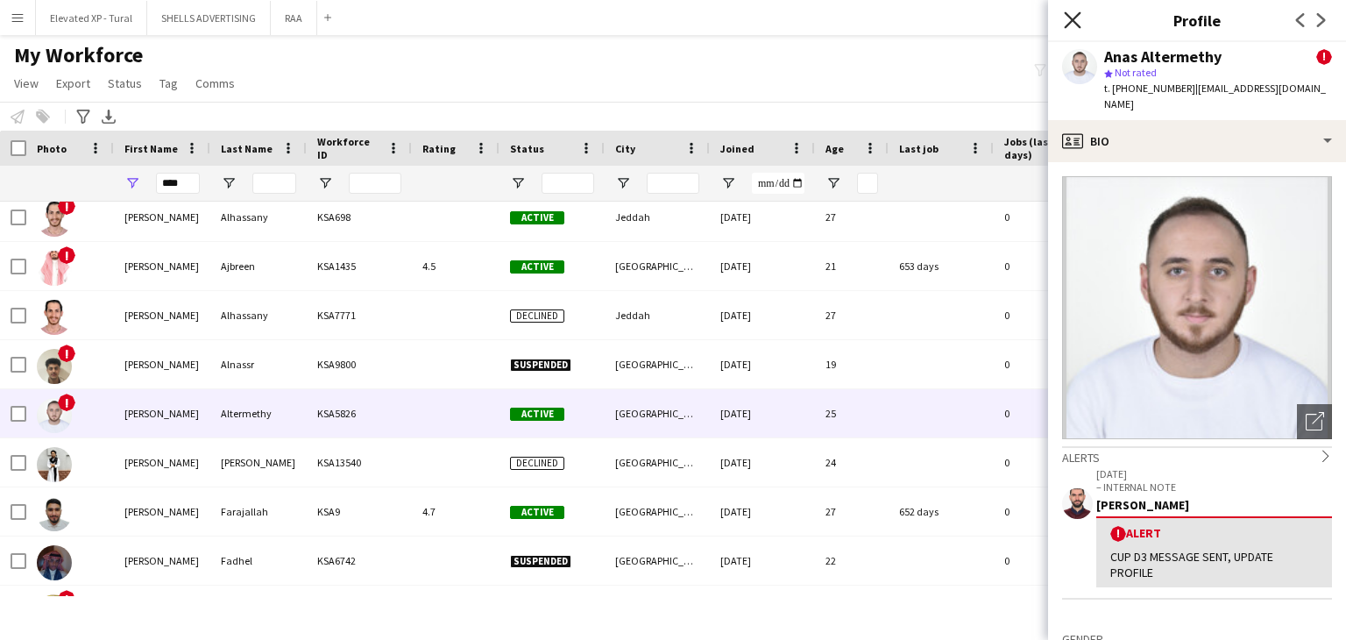
click at [1078, 18] on icon "Close pop-in" at bounding box center [1072, 19] width 17 height 17
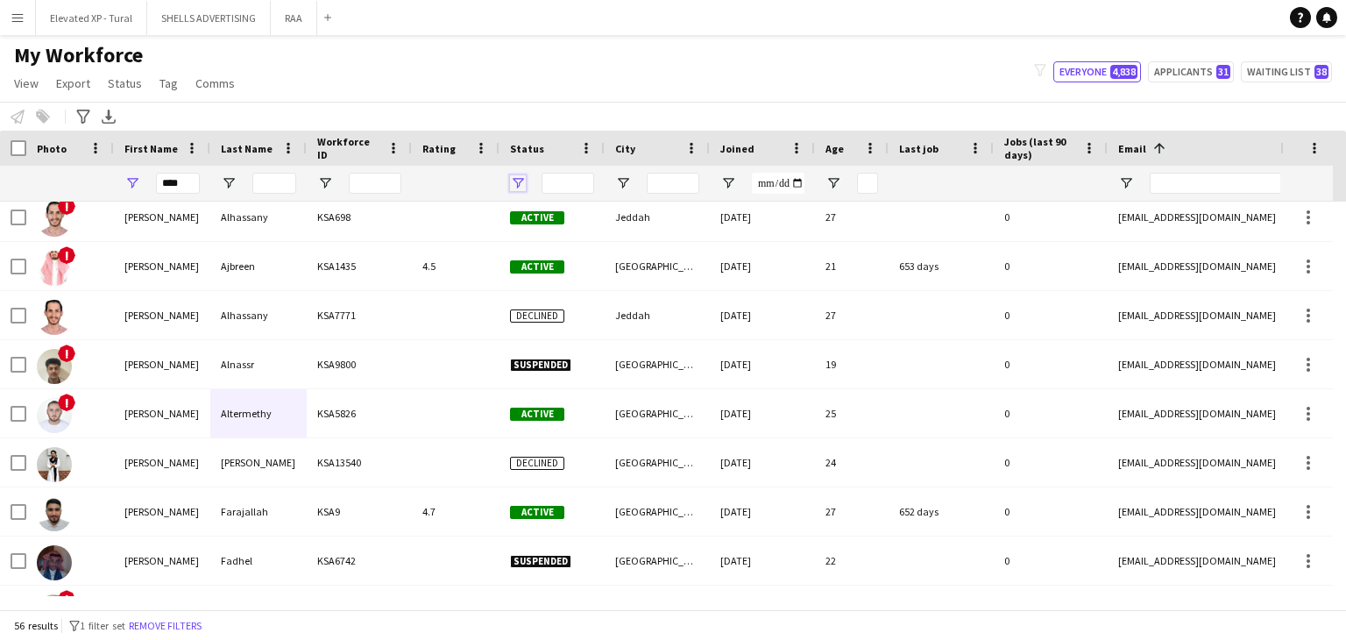
click at [513, 176] on span "Open Filter Menu" at bounding box center [518, 183] width 16 height 16
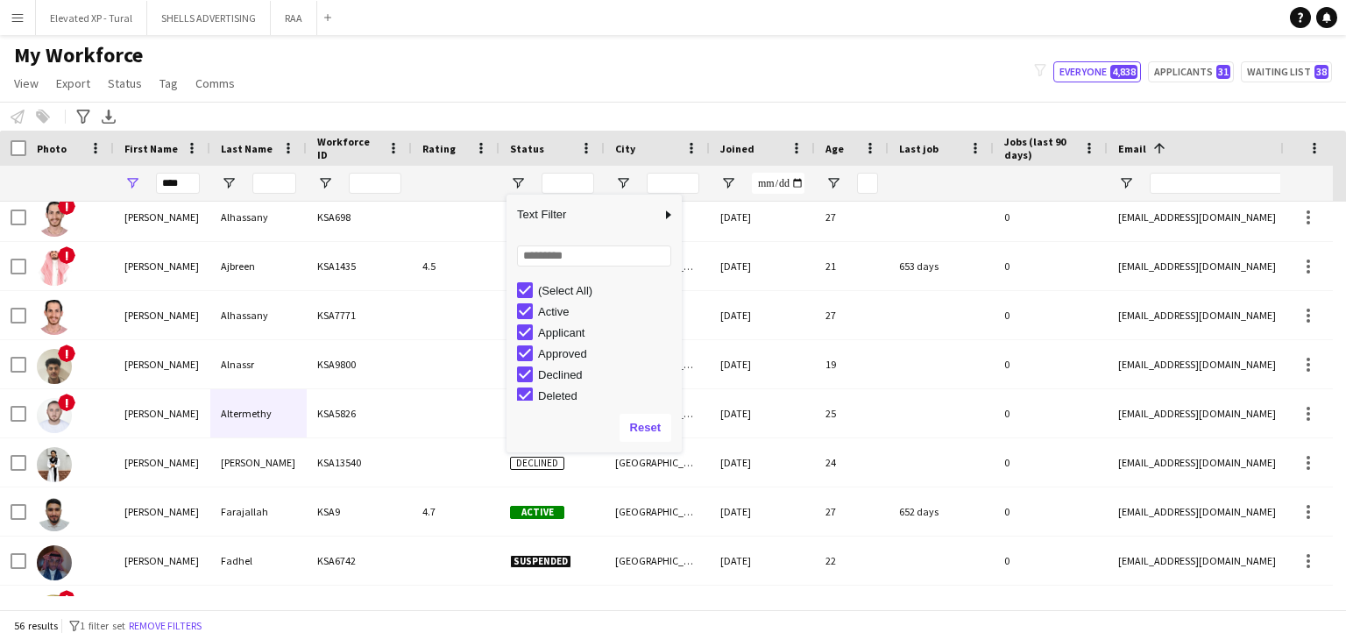
click at [568, 284] on div "(Select All)" at bounding box center [607, 290] width 138 height 13
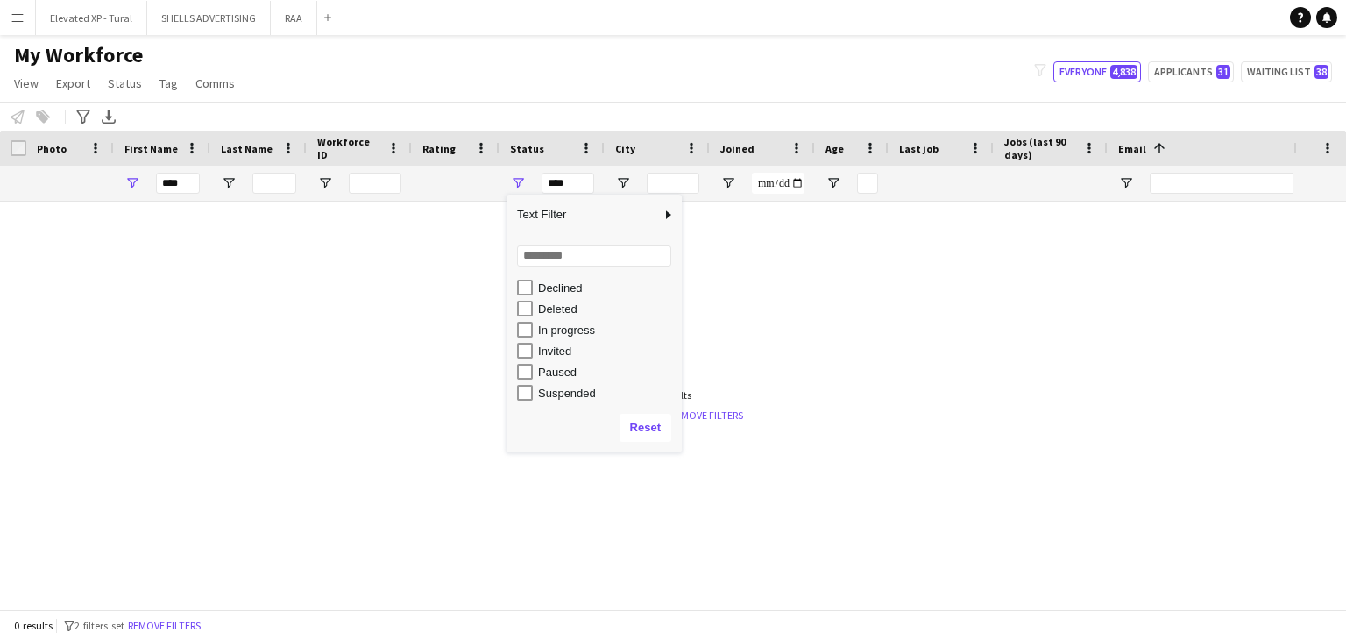
scroll to position [88, 0]
click at [578, 328] on div "In progress" at bounding box center [607, 328] width 138 height 13
type input "**********"
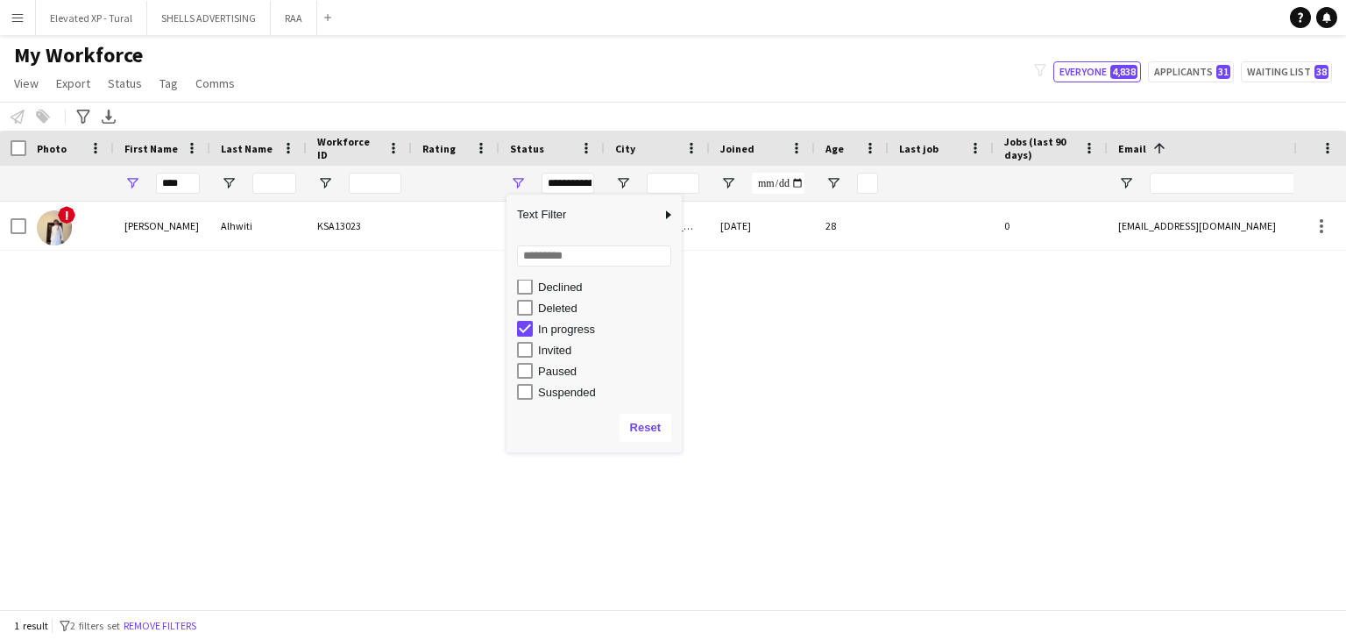
click at [410, 360] on div "! Anas Alhwiti KSA13023 In progress [GEOGRAPHIC_DATA] [DATE] 28 0 [EMAIL_ADDRES…" at bounding box center [646, 398] width 1293 height 394
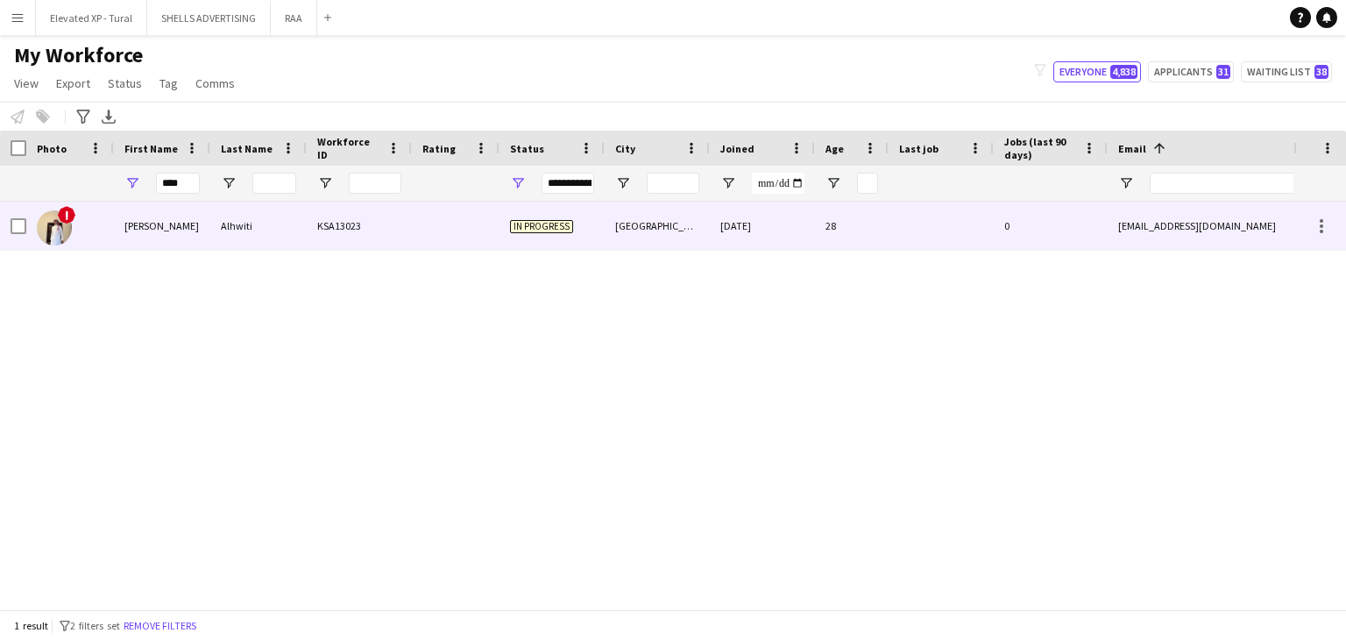
click at [208, 225] on div "[PERSON_NAME]" at bounding box center [162, 225] width 96 height 48
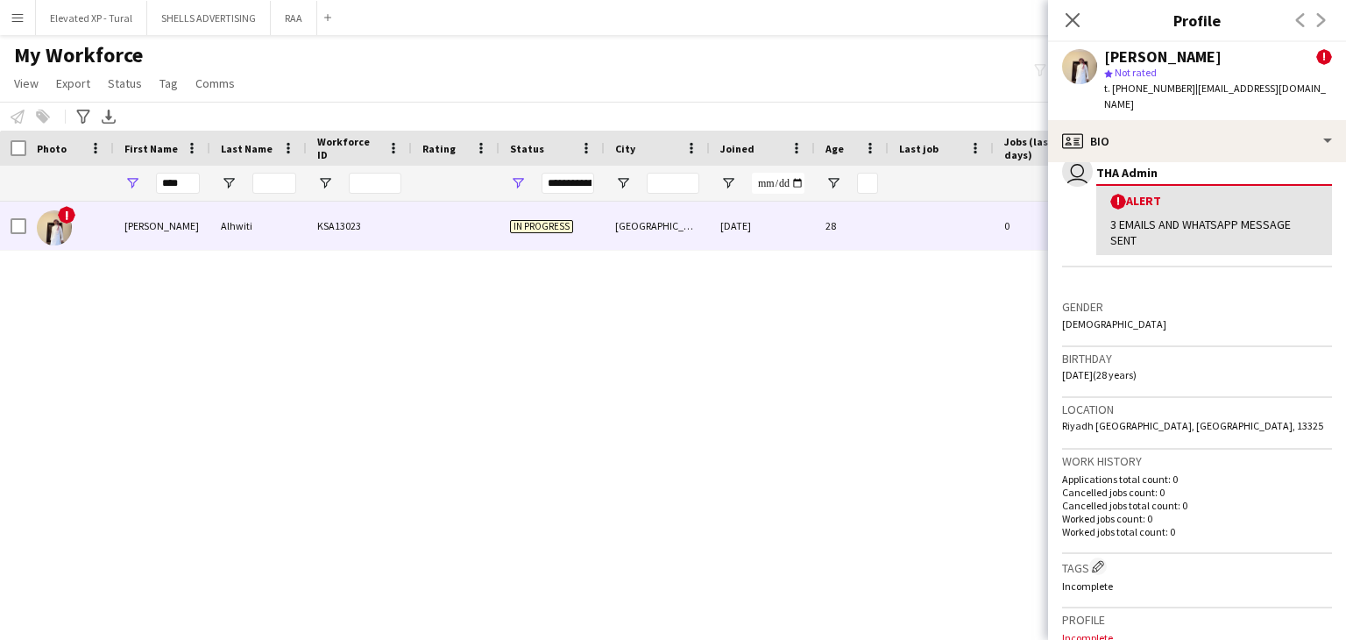
scroll to position [0, 0]
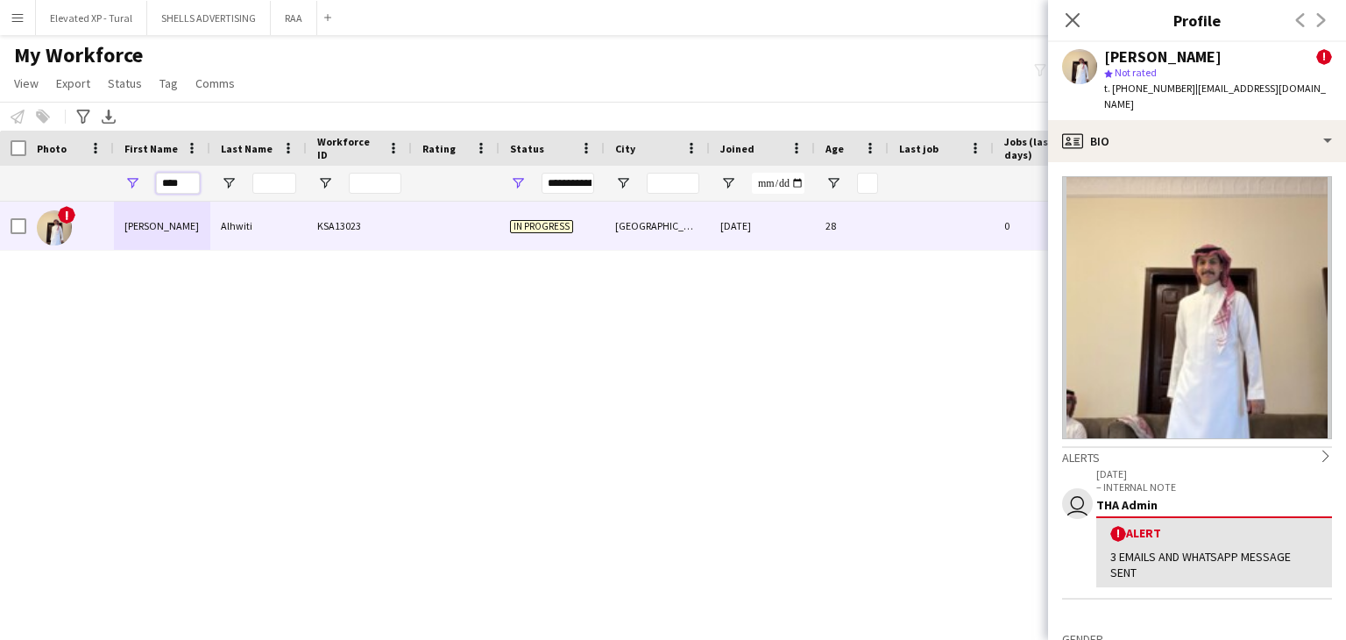
click at [189, 183] on input "****" at bounding box center [178, 183] width 44 height 21
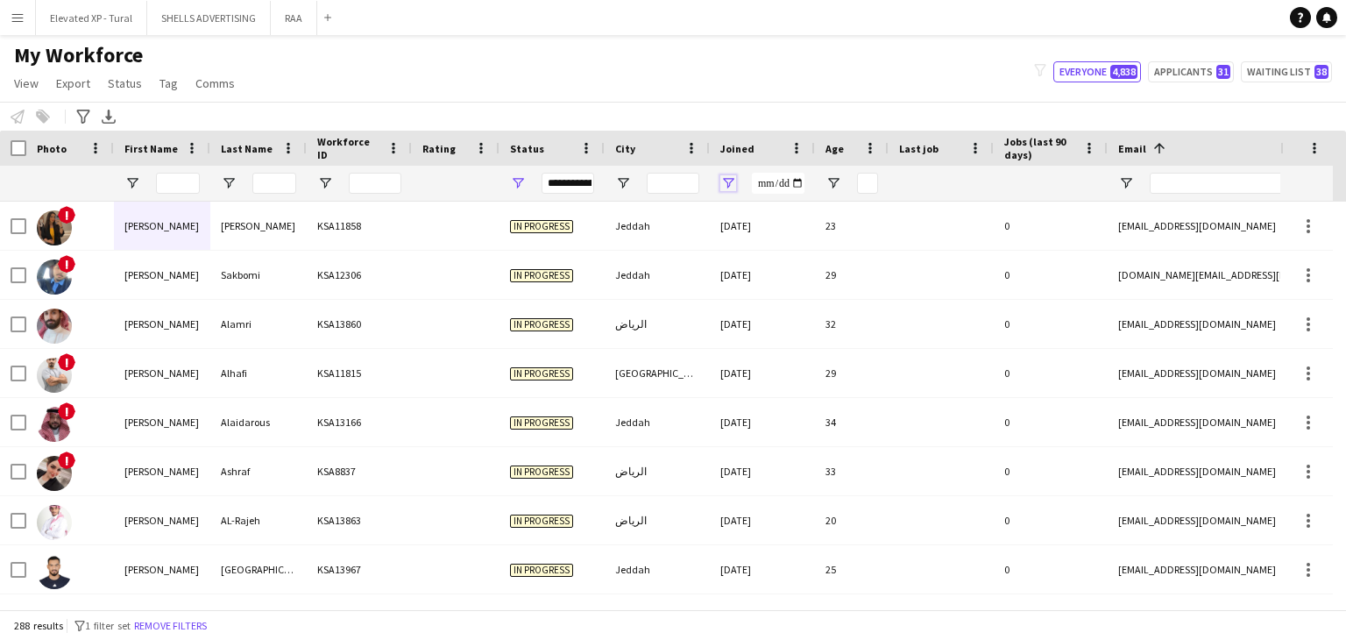
click at [732, 180] on span "Open Filter Menu" at bounding box center [728, 183] width 16 height 16
click at [856, 244] on input "Filter Value" at bounding box center [795, 244] width 136 height 21
type input "**********"
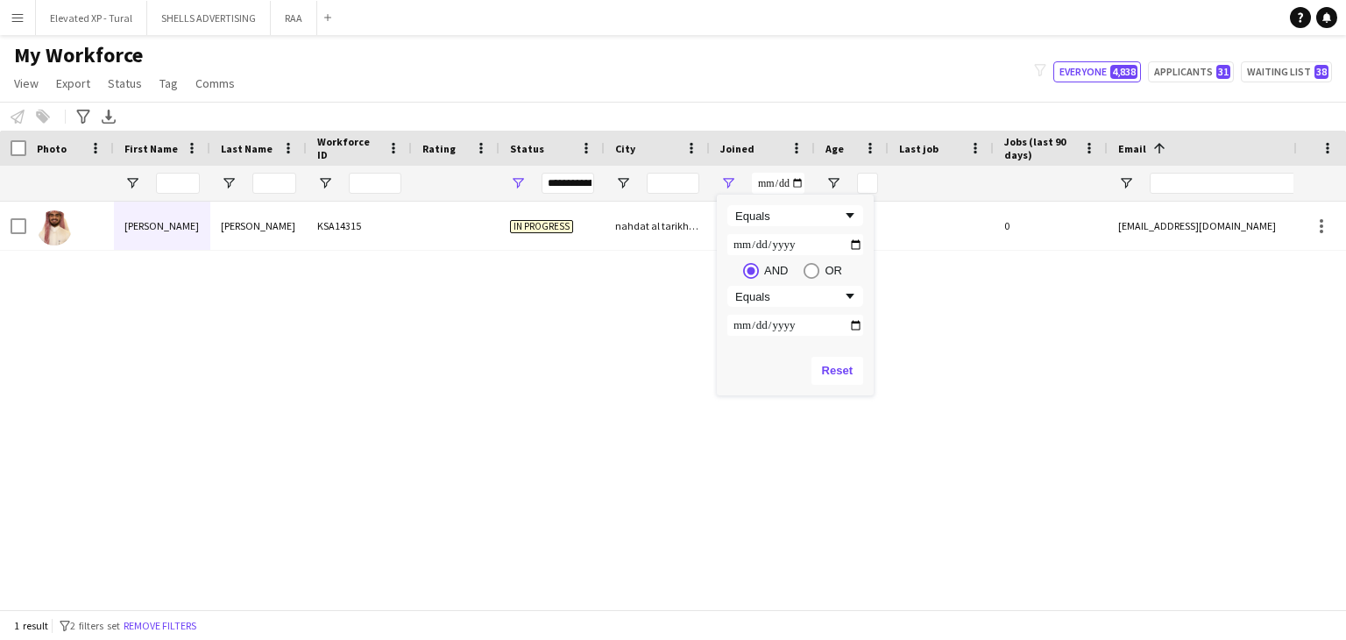
click at [855, 243] on input "**********" at bounding box center [795, 244] width 136 height 21
type input "**********"
click at [797, 181] on input "**********" at bounding box center [778, 183] width 53 height 21
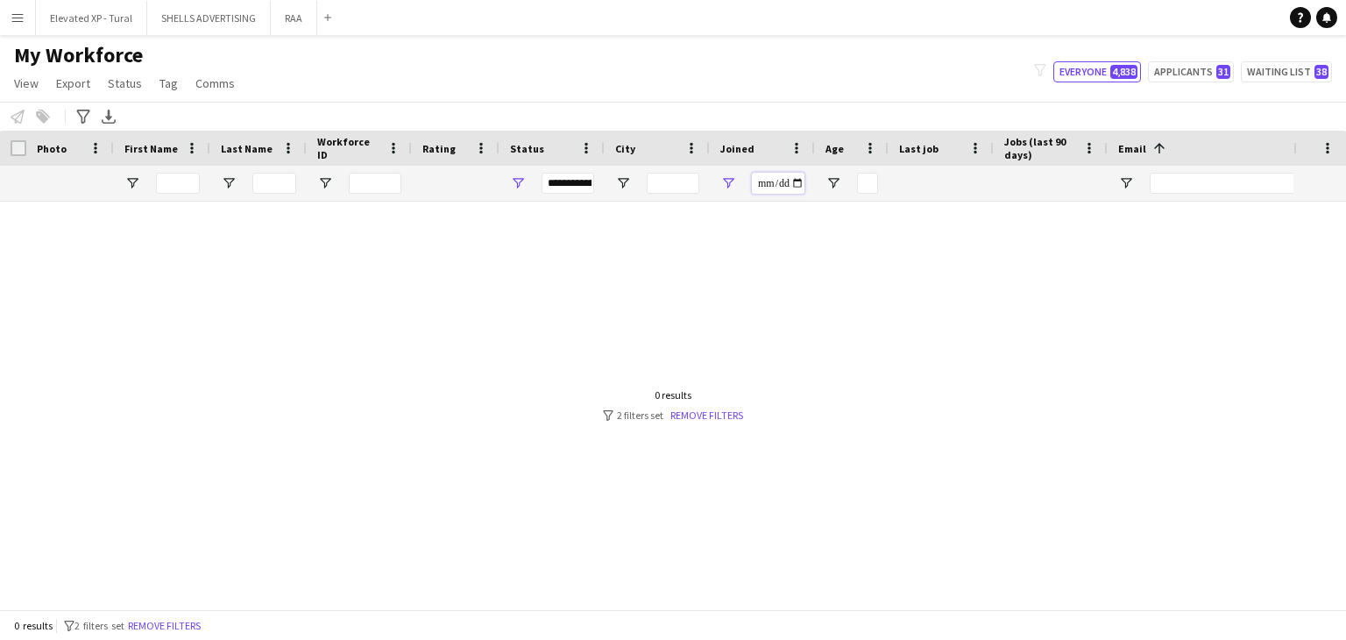
click at [798, 179] on input "**********" at bounding box center [778, 183] width 53 height 21
type input "**********"
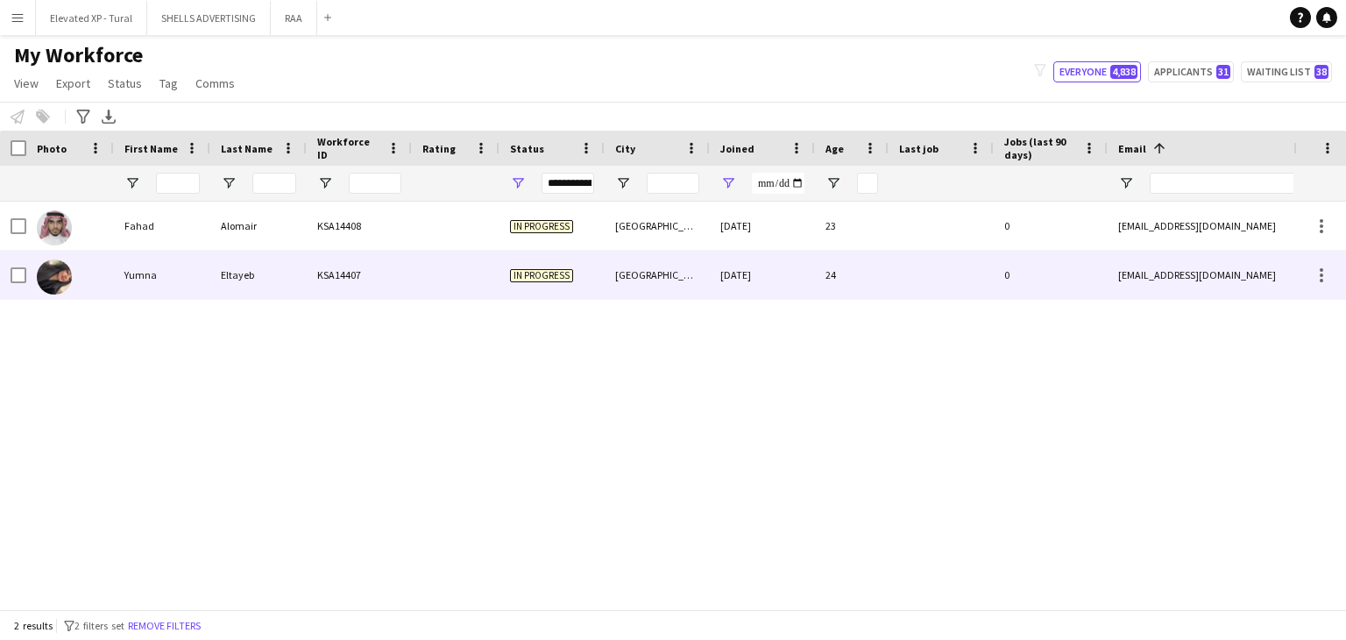
click at [620, 265] on div "[GEOGRAPHIC_DATA]" at bounding box center [656, 275] width 105 height 48
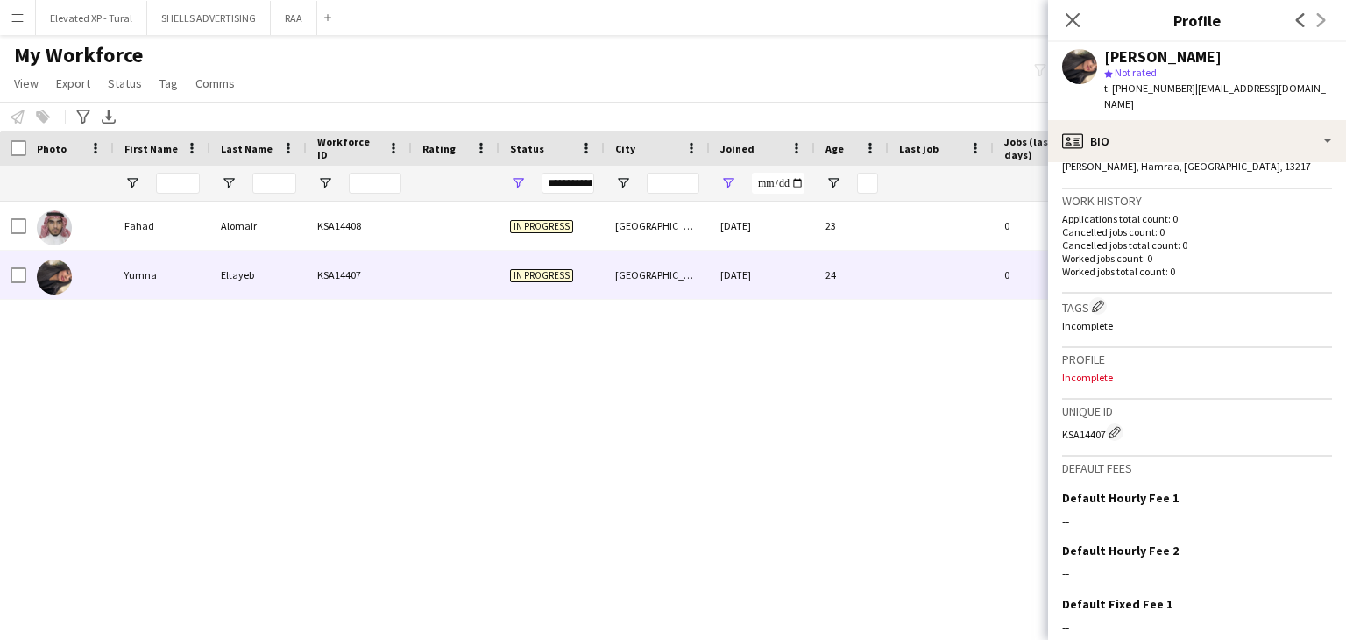
scroll to position [73, 0]
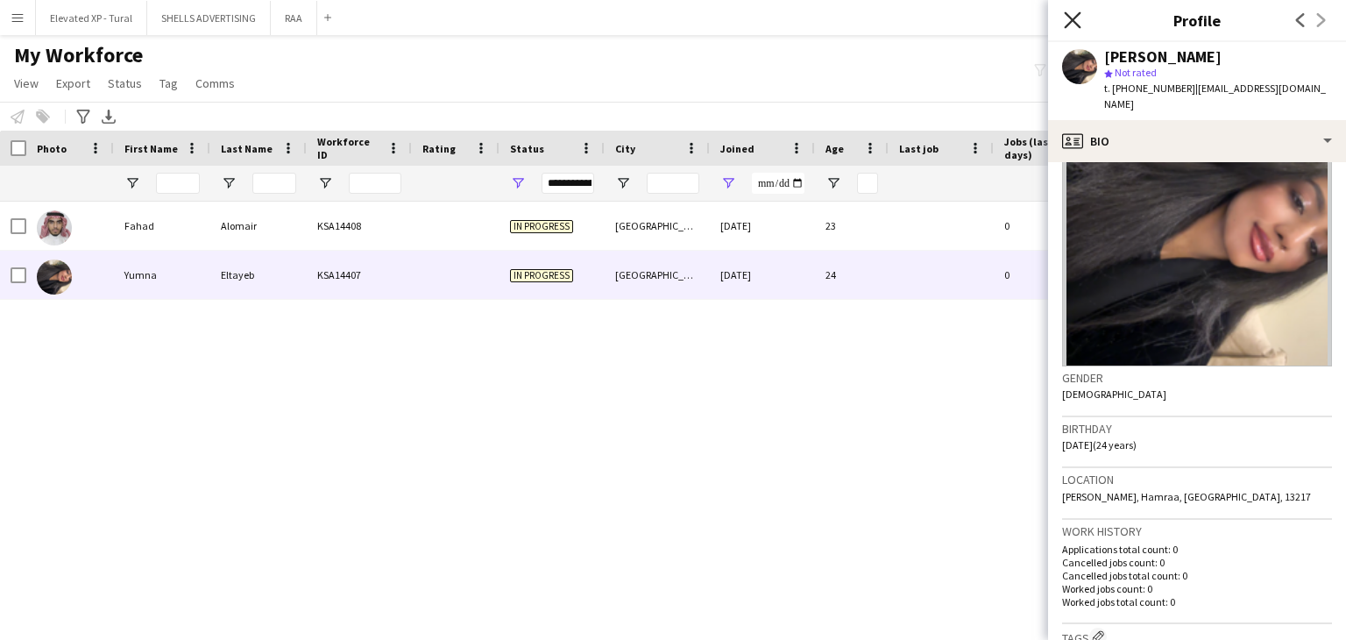
click at [1070, 25] on icon "Close pop-in" at bounding box center [1072, 19] width 17 height 17
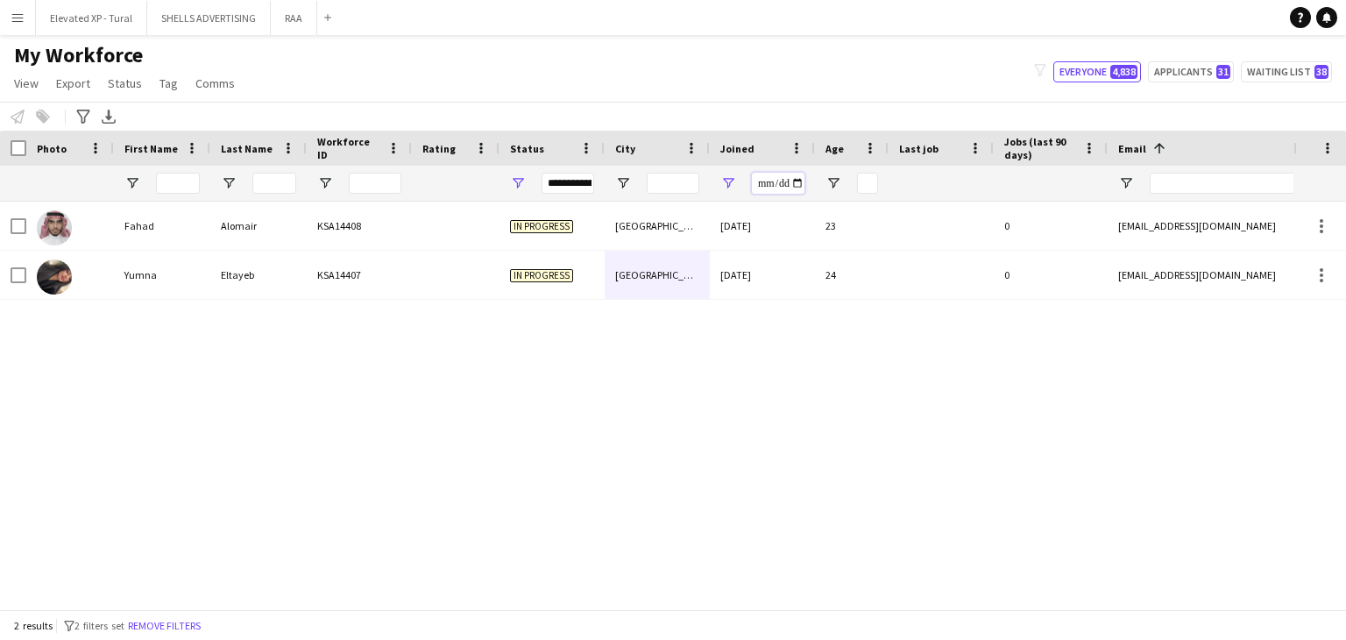
click at [794, 180] on input "**********" at bounding box center [778, 183] width 53 height 21
click at [727, 180] on span "Open Filter Menu" at bounding box center [728, 183] width 16 height 16
click at [834, 371] on button "Reset" at bounding box center [837, 371] width 52 height 28
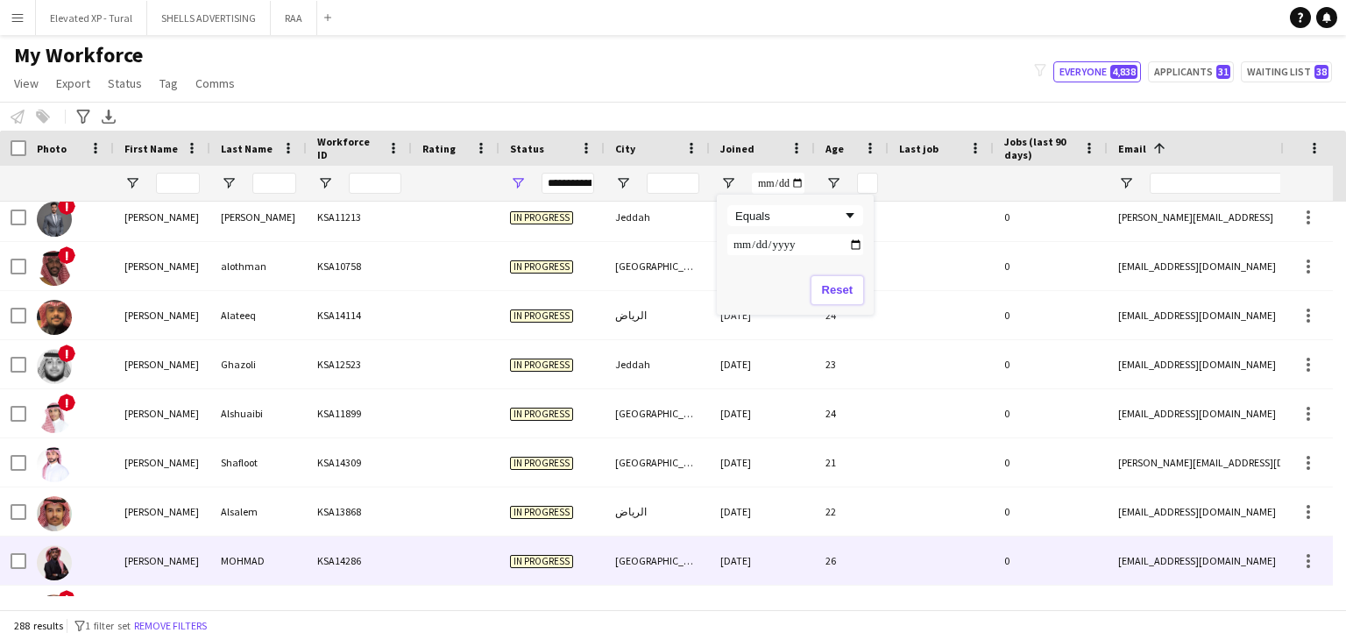
scroll to position [662, 0]
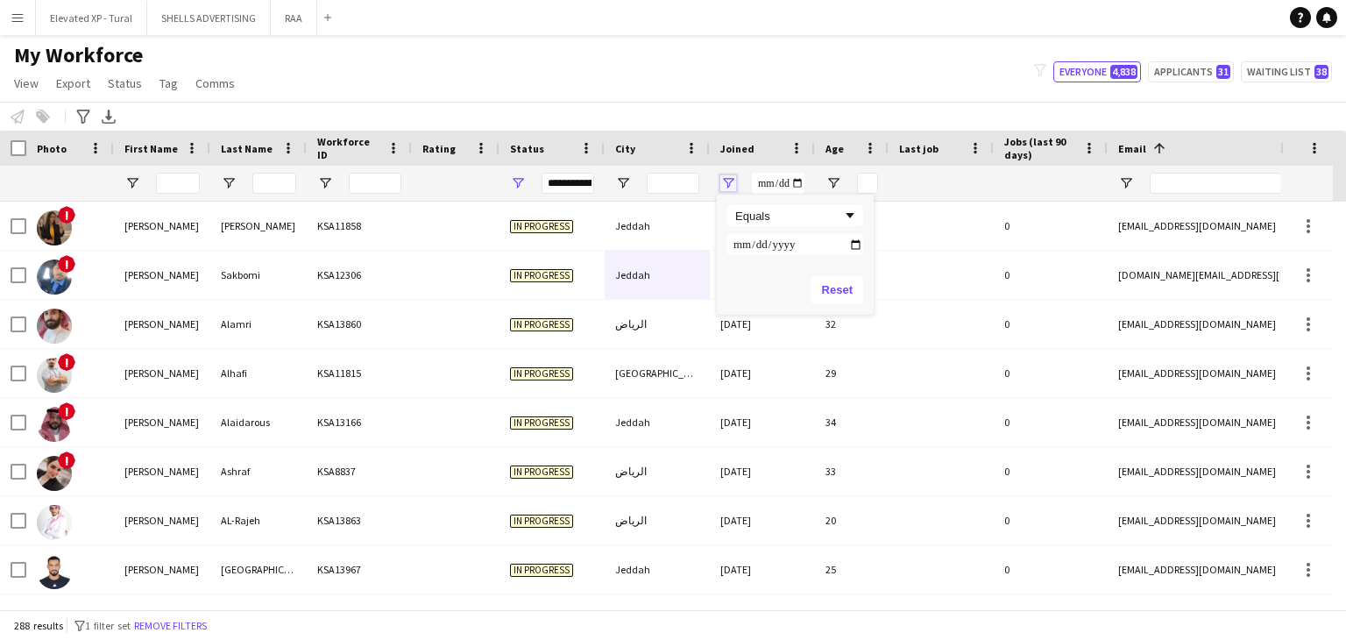
click at [723, 181] on span "Open Filter Menu" at bounding box center [728, 183] width 16 height 16
click at [799, 183] on input "Joined Filter Input" at bounding box center [778, 183] width 53 height 21
click at [812, 181] on div at bounding box center [762, 183] width 105 height 35
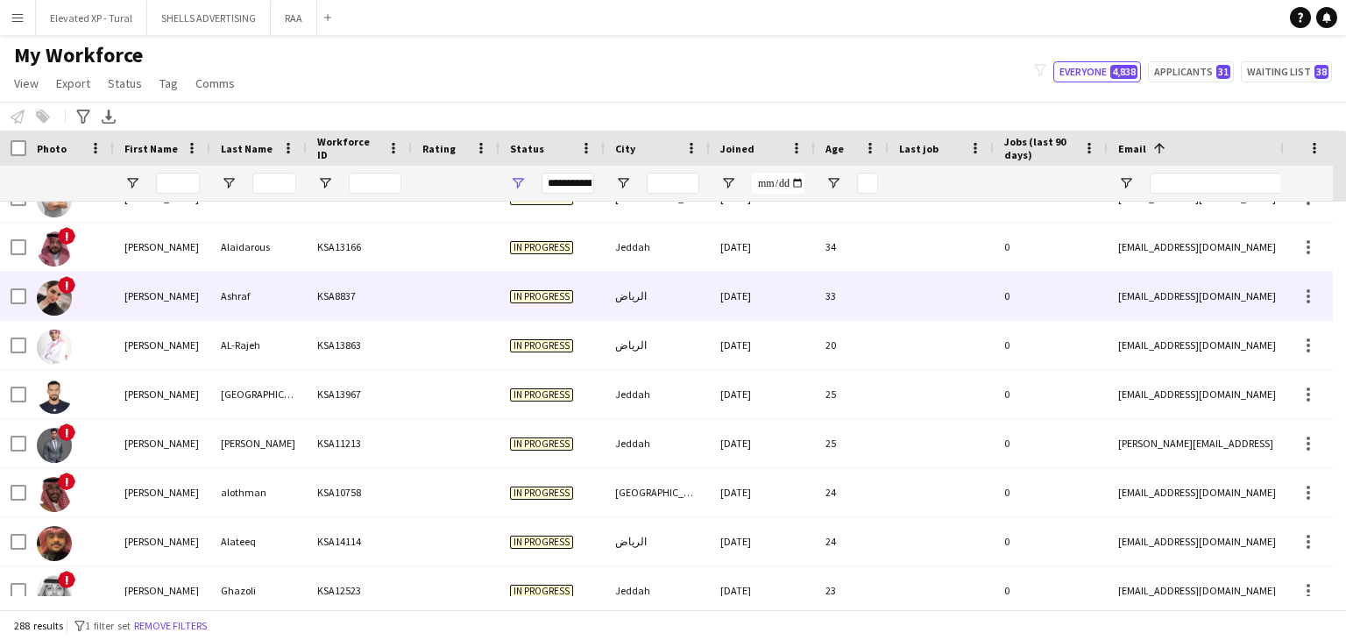
click at [181, 298] on div "[PERSON_NAME]" at bounding box center [162, 296] width 96 height 48
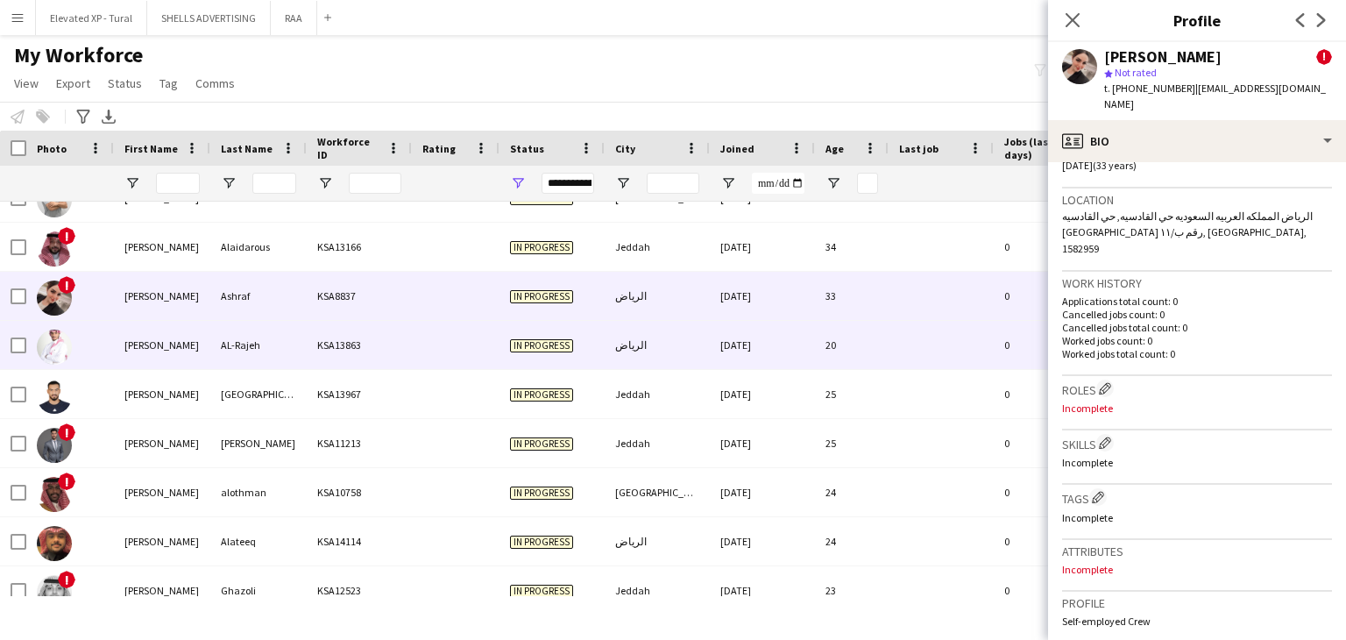
click at [336, 349] on div "KSA13863" at bounding box center [359, 345] width 105 height 48
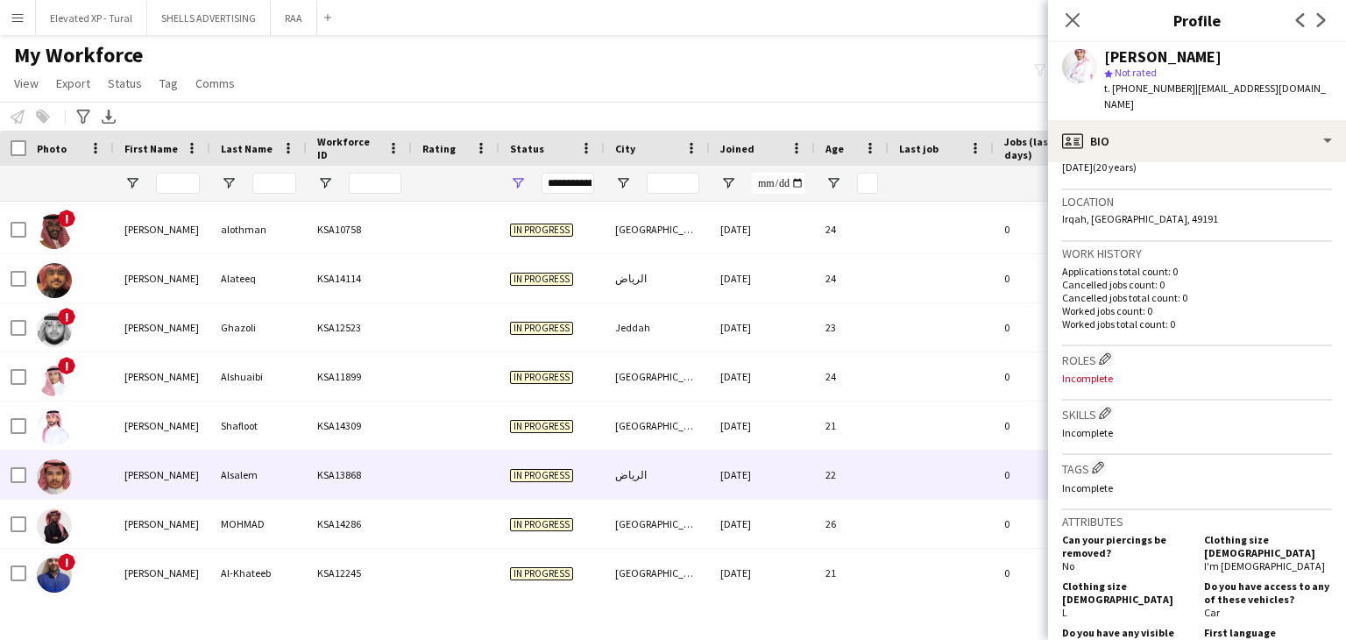
click at [217, 481] on div "Alsalem" at bounding box center [258, 474] width 96 height 48
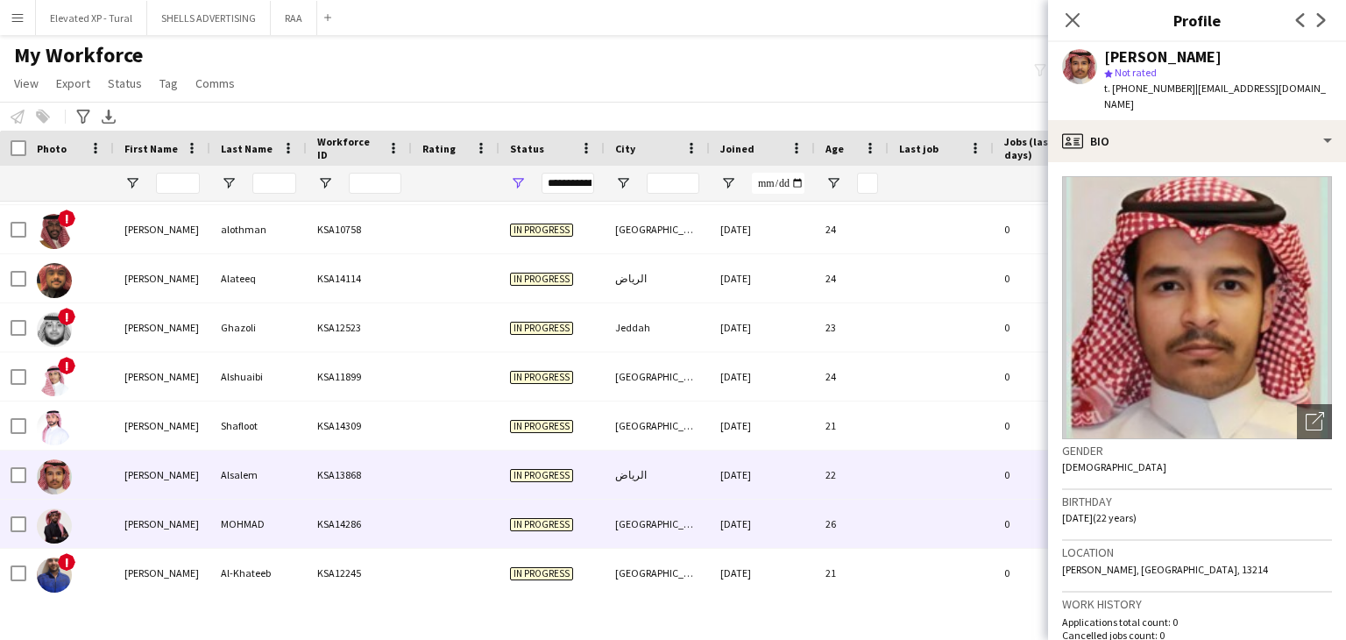
click at [216, 515] on div "MOHMAD" at bounding box center [258, 523] width 96 height 48
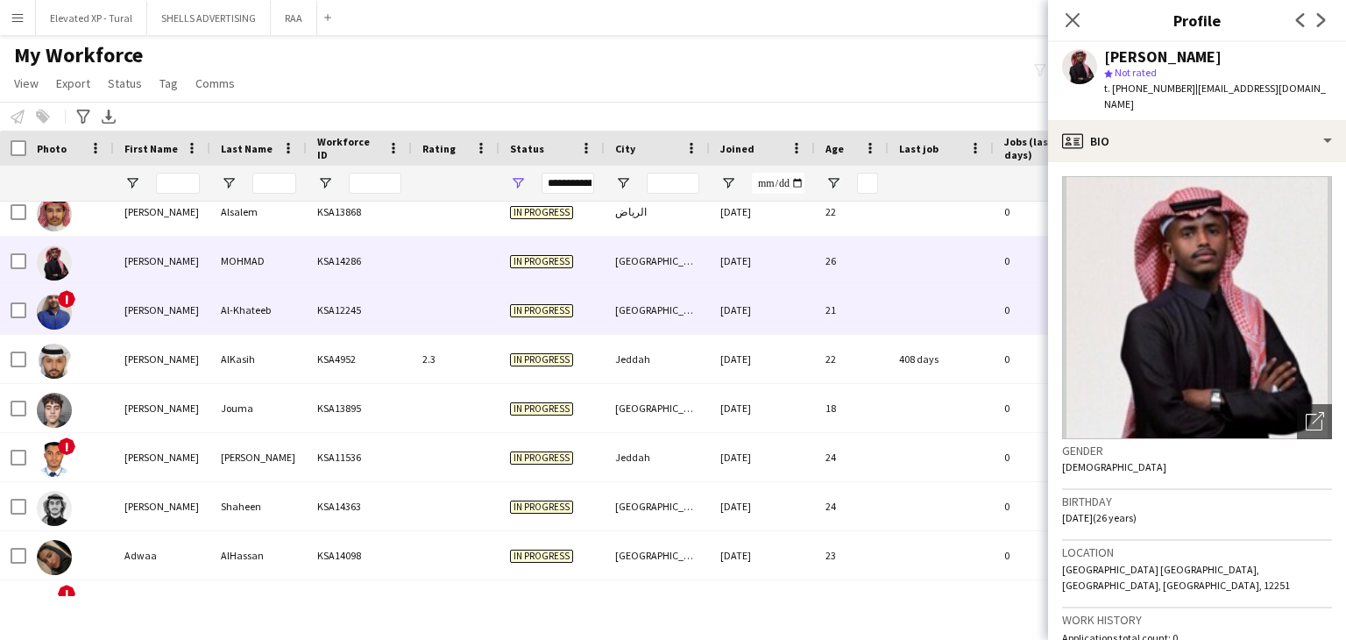
click at [271, 309] on div "Al-Khateeb" at bounding box center [258, 310] width 96 height 48
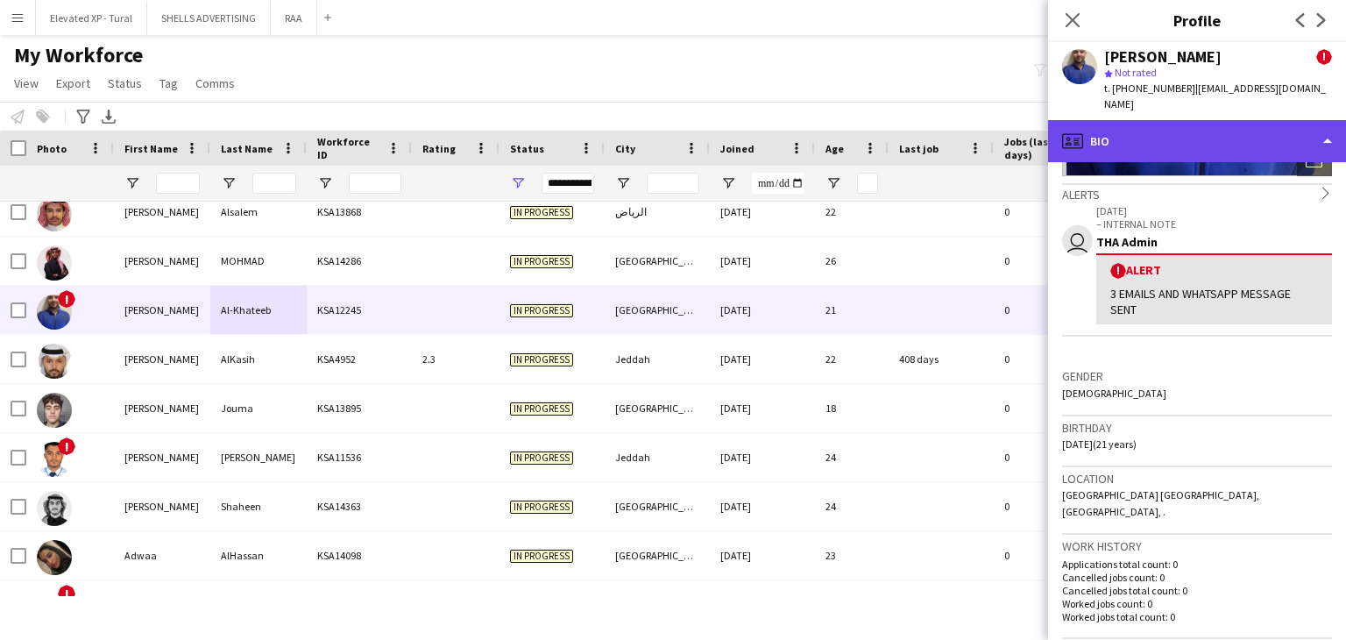
click at [1129, 129] on div "profile Bio" at bounding box center [1197, 141] width 298 height 42
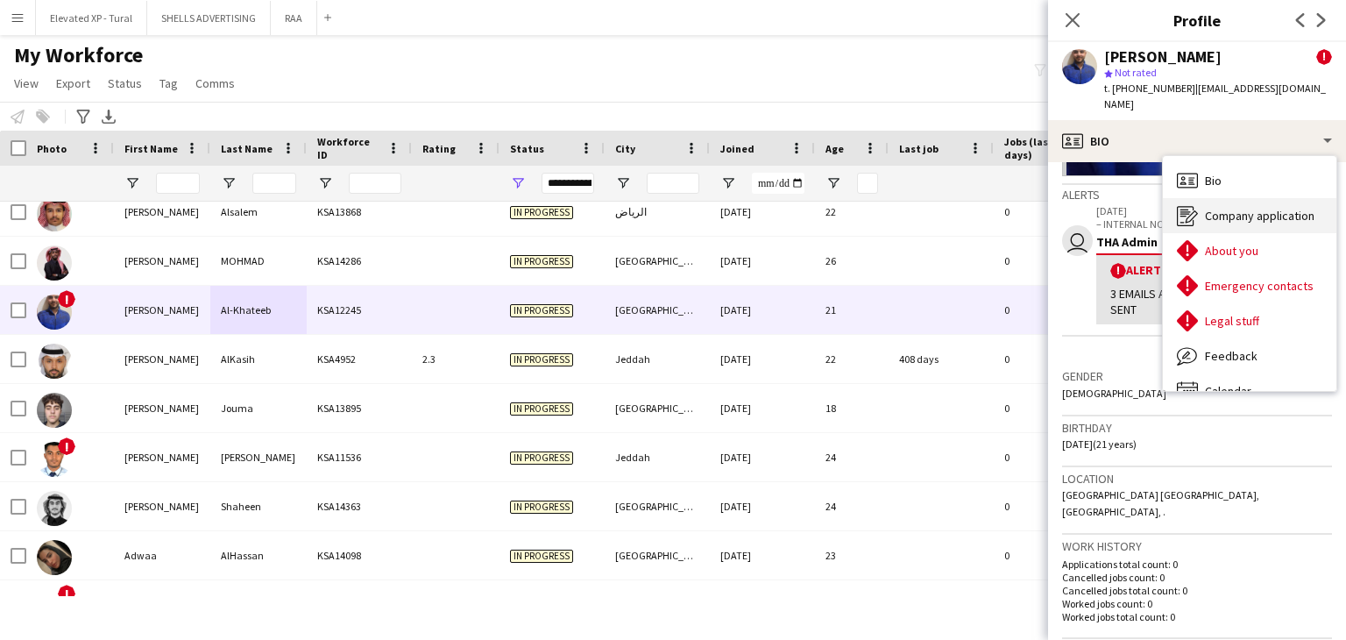
click at [1226, 208] on span "Company application" at bounding box center [1260, 216] width 110 height 16
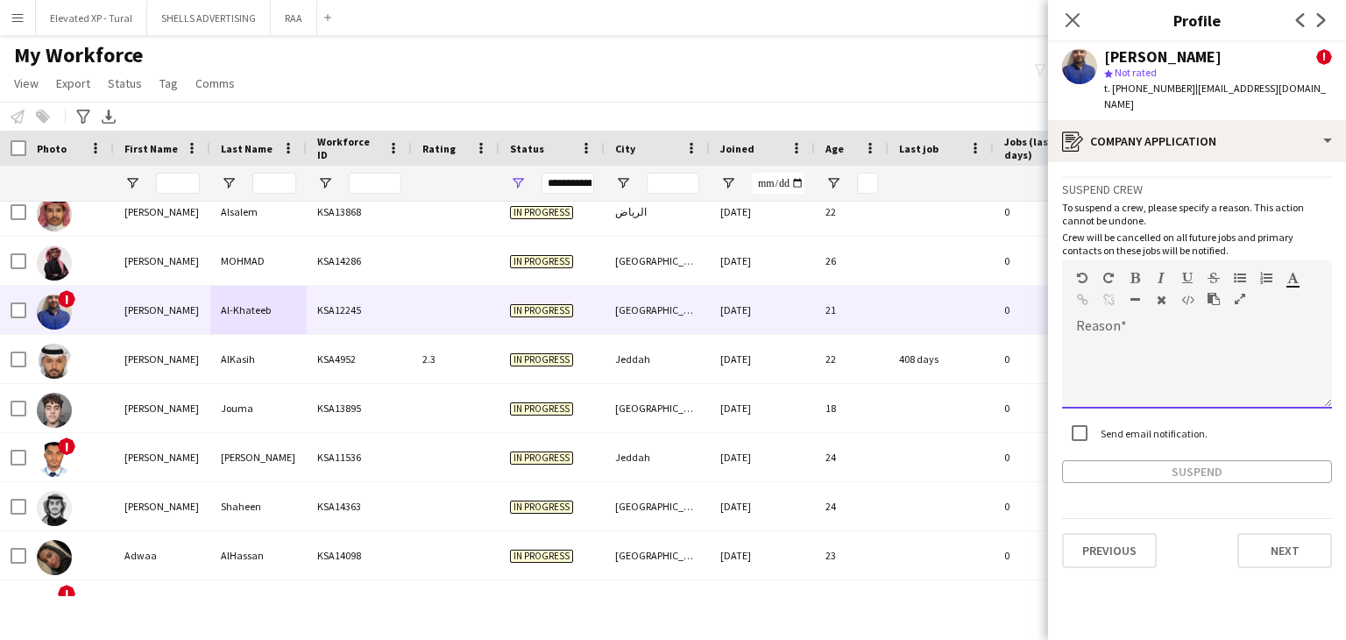
click at [1128, 340] on div at bounding box center [1197, 373] width 270 height 70
click at [1182, 338] on div "**********" at bounding box center [1197, 373] width 270 height 70
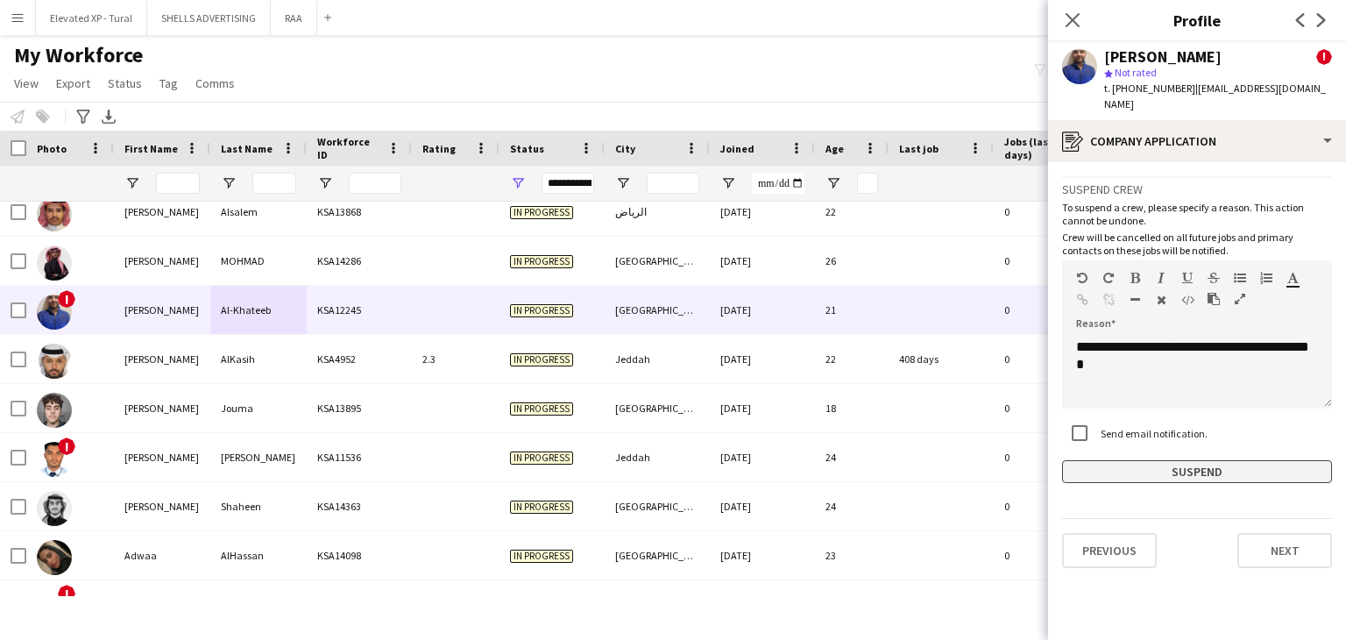
click at [1163, 460] on button "Suspend" at bounding box center [1197, 471] width 270 height 23
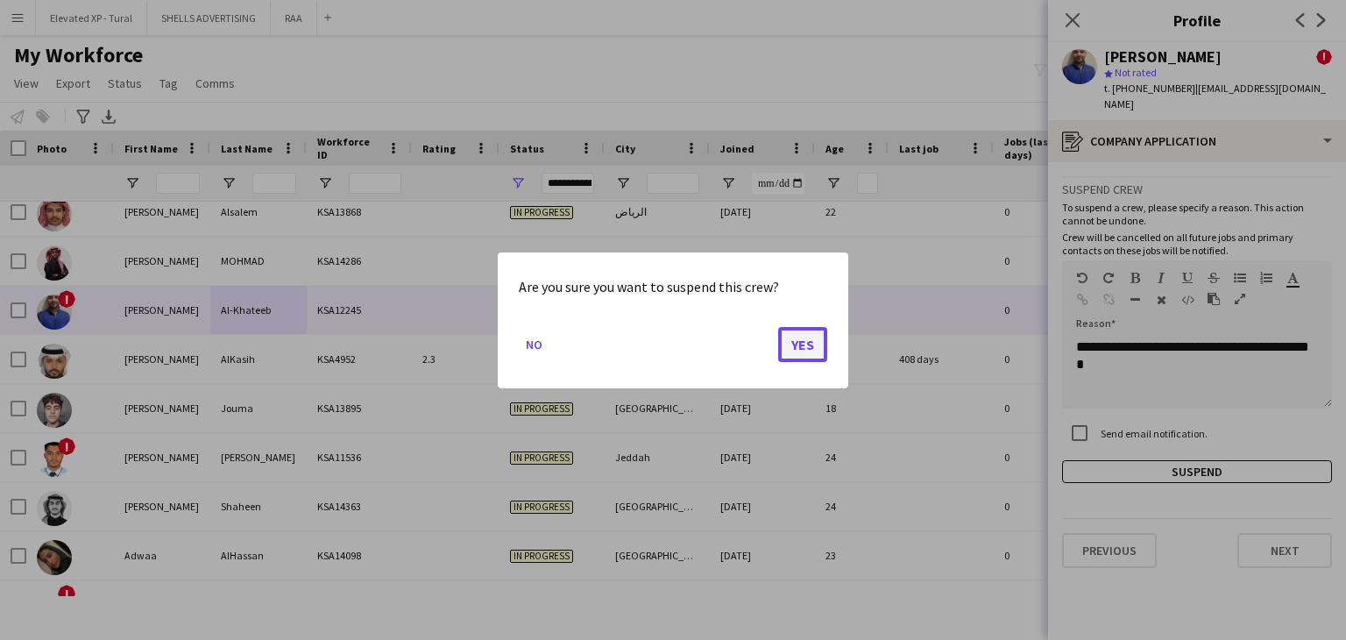
click at [795, 331] on button "Yes" at bounding box center [802, 343] width 49 height 35
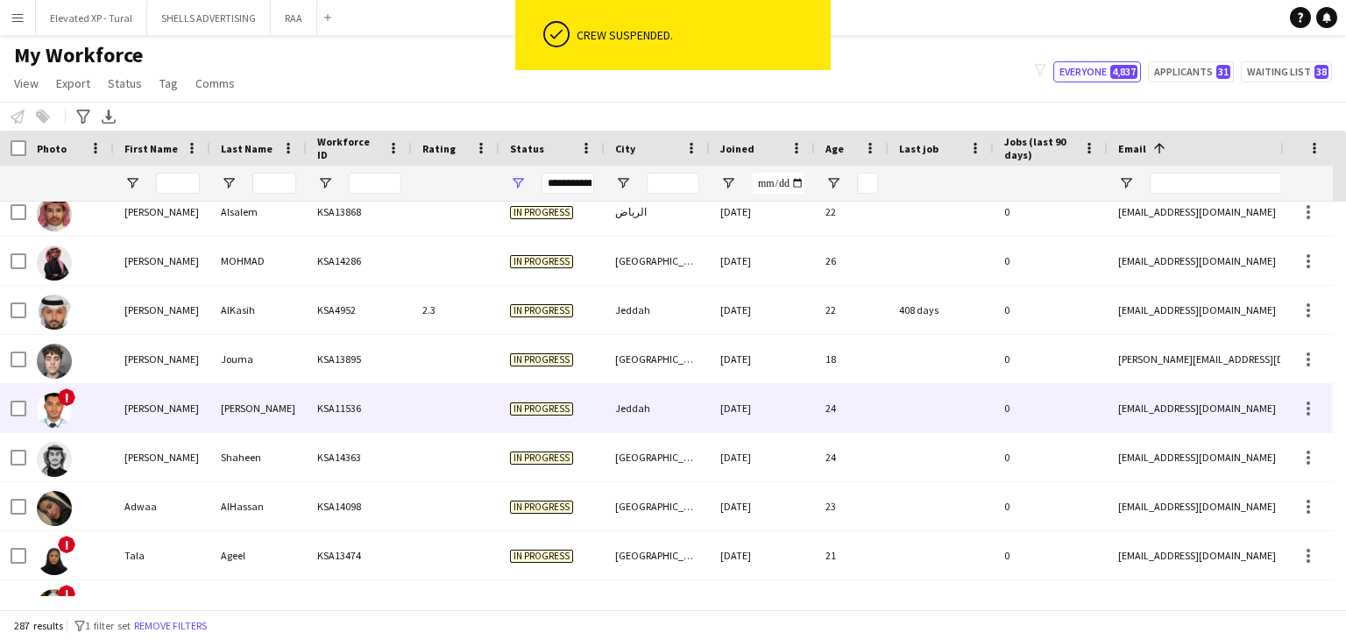
click at [339, 410] on div "KSA11536" at bounding box center [359, 408] width 105 height 48
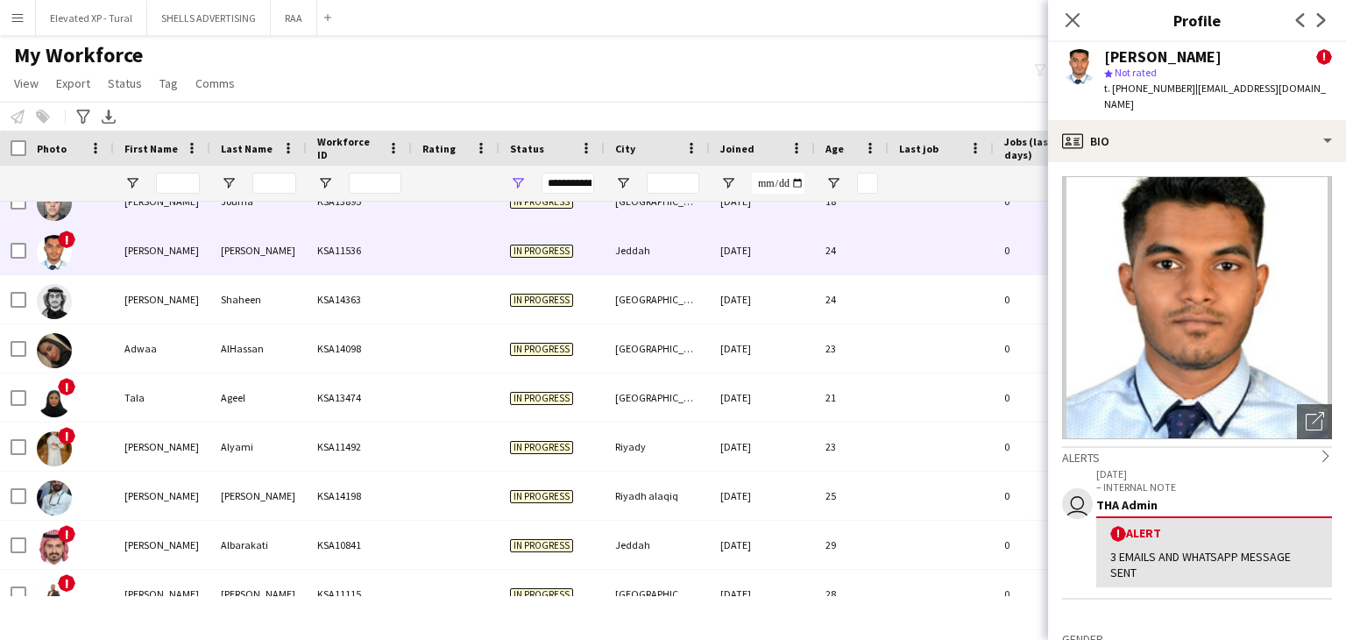
scroll to position [876, 0]
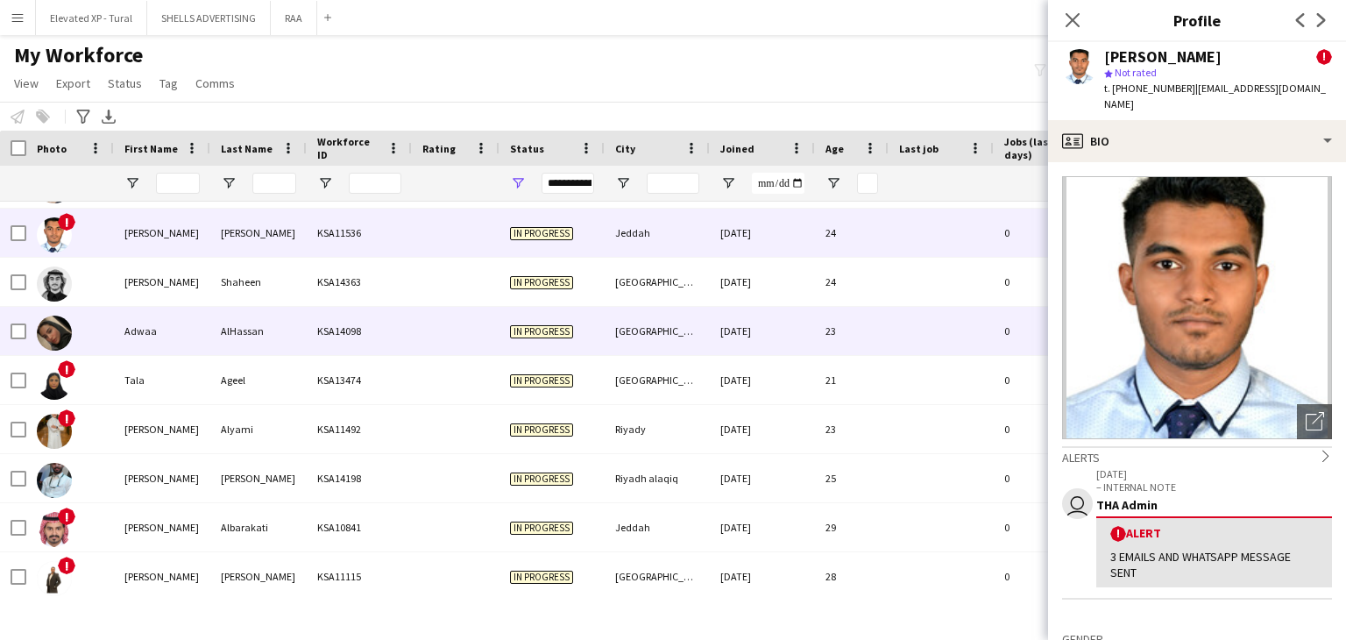
click at [405, 340] on div "KSA14098" at bounding box center [359, 331] width 105 height 48
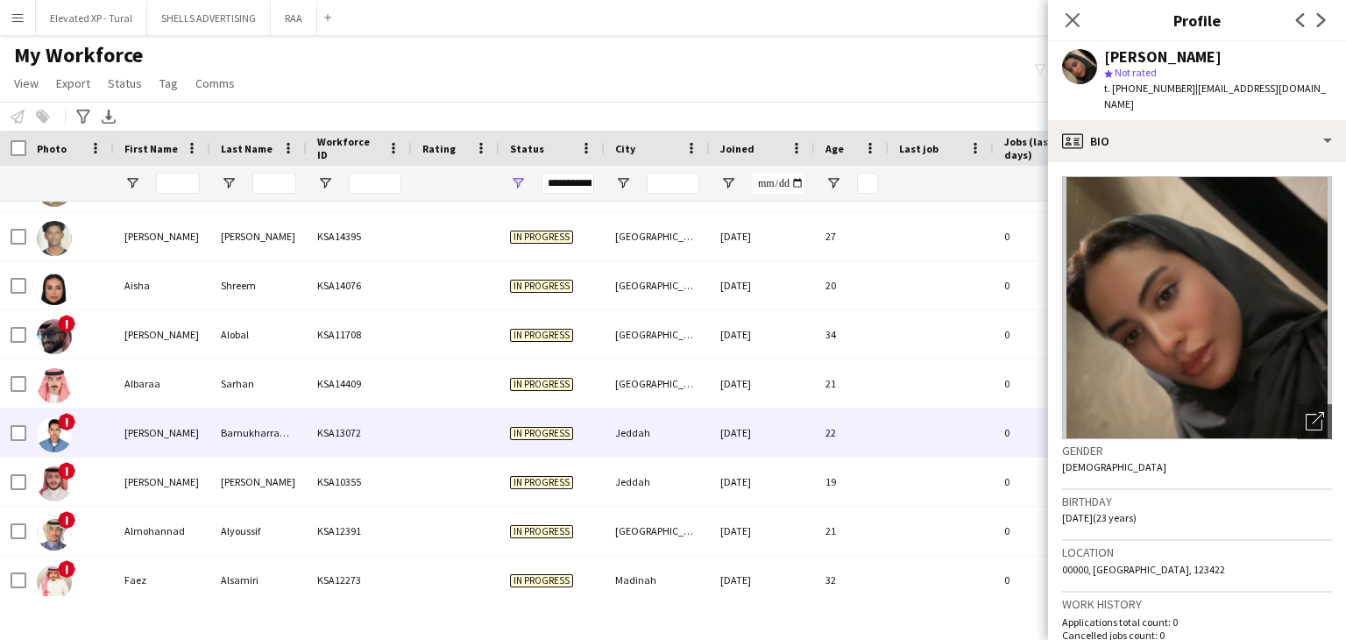
scroll to position [1402, 0]
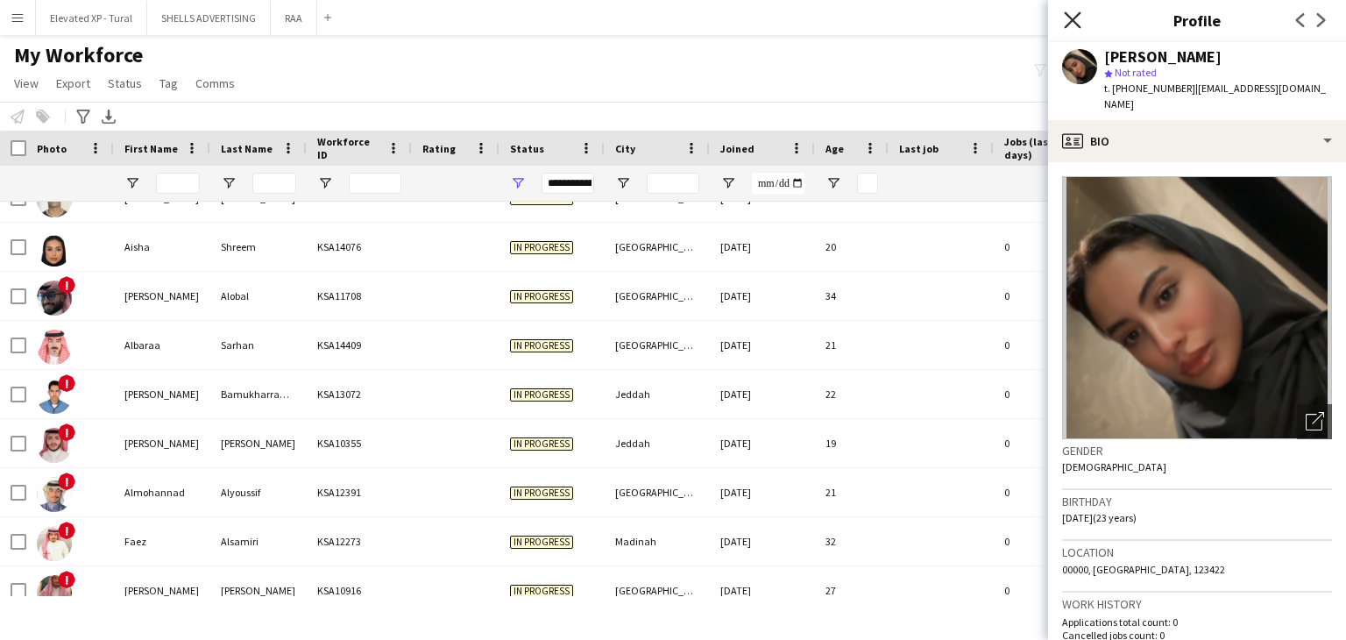
click at [1078, 15] on icon at bounding box center [1072, 19] width 17 height 17
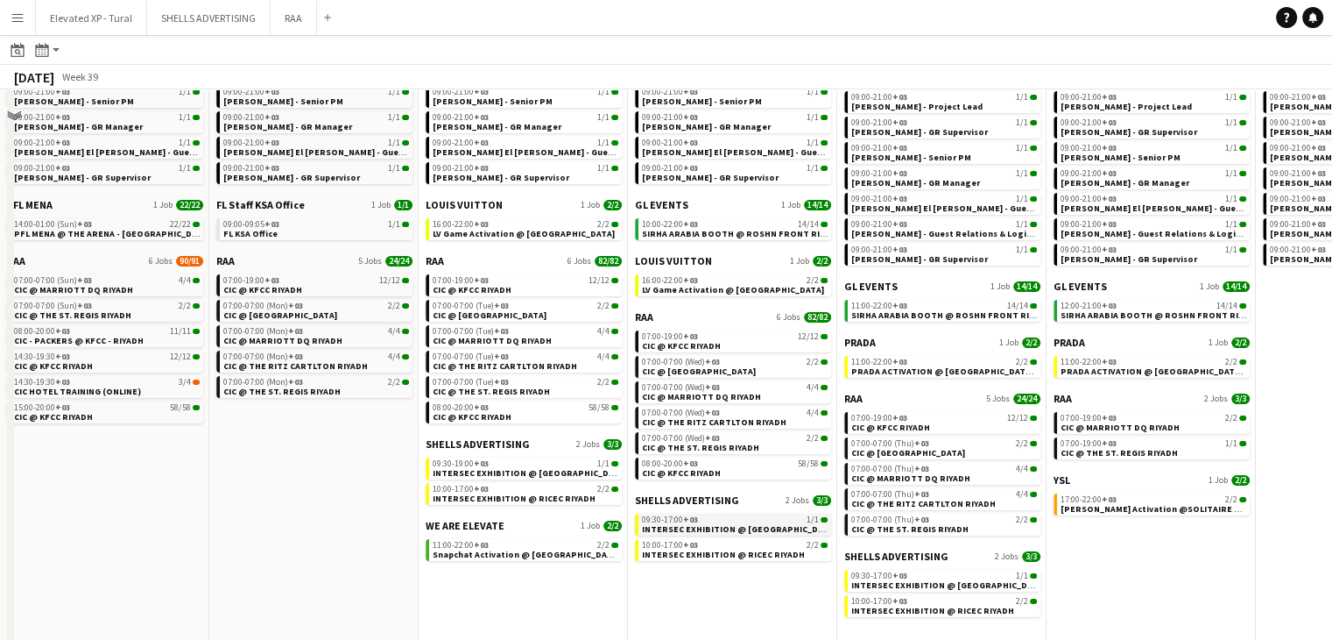
scroll to position [186, 0]
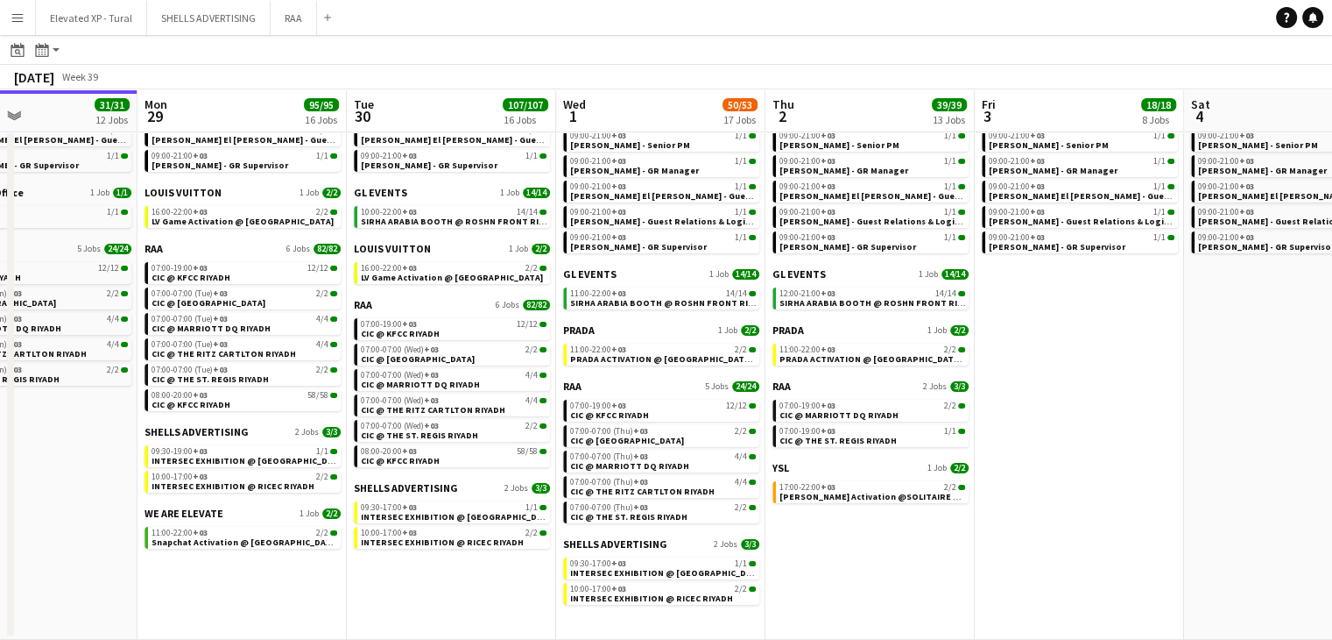
drag, startPoint x: 1104, startPoint y: 505, endPoint x: 823, endPoint y: 500, distance: 281.3
click at [823, 500] on app-calendar-viewport "Thu 25 6/6 6 Jobs Fri 26 17/17 8 Jobs Sat 27 118/119 13 Jobs Sun 28 31/31 12 Jo…" at bounding box center [666, 270] width 1332 height 739
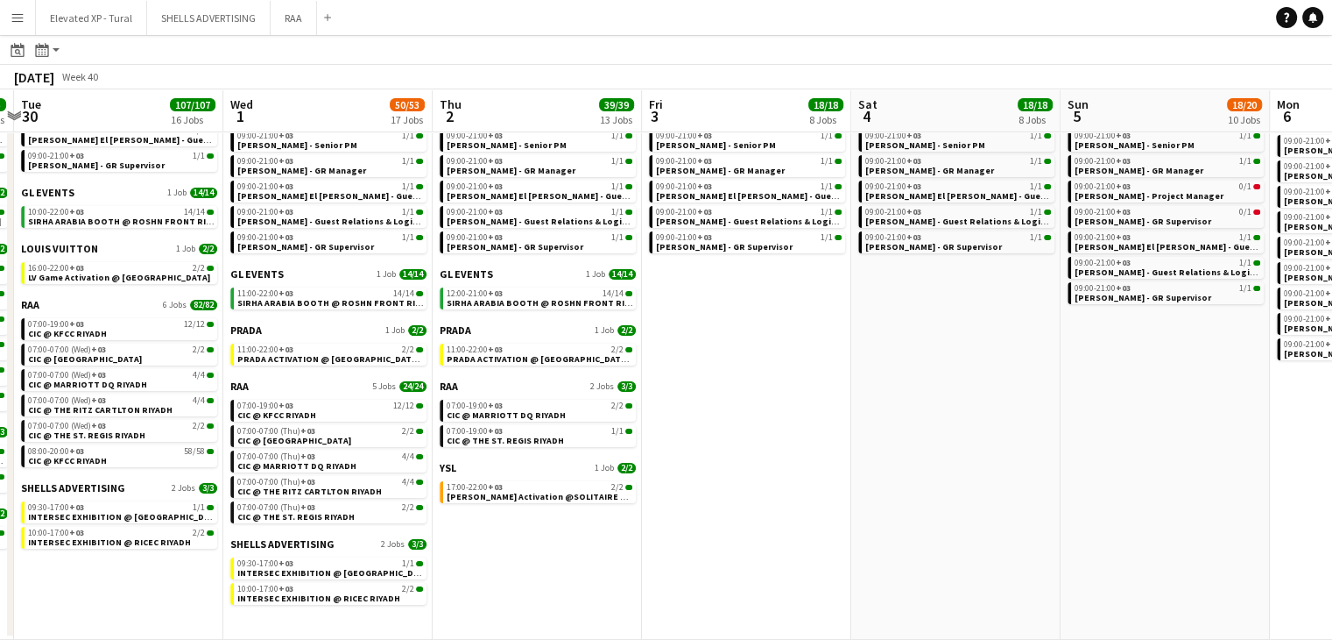
drag, startPoint x: 1071, startPoint y: 511, endPoint x: 736, endPoint y: 486, distance: 335.5
click at [736, 486] on app-calendar-viewport "Sat 27 118/119 13 Jobs Sun 28 31/31 12 Jobs Mon 29 95/95 16 Jobs Tue 30 107/107…" at bounding box center [666, 270] width 1332 height 739
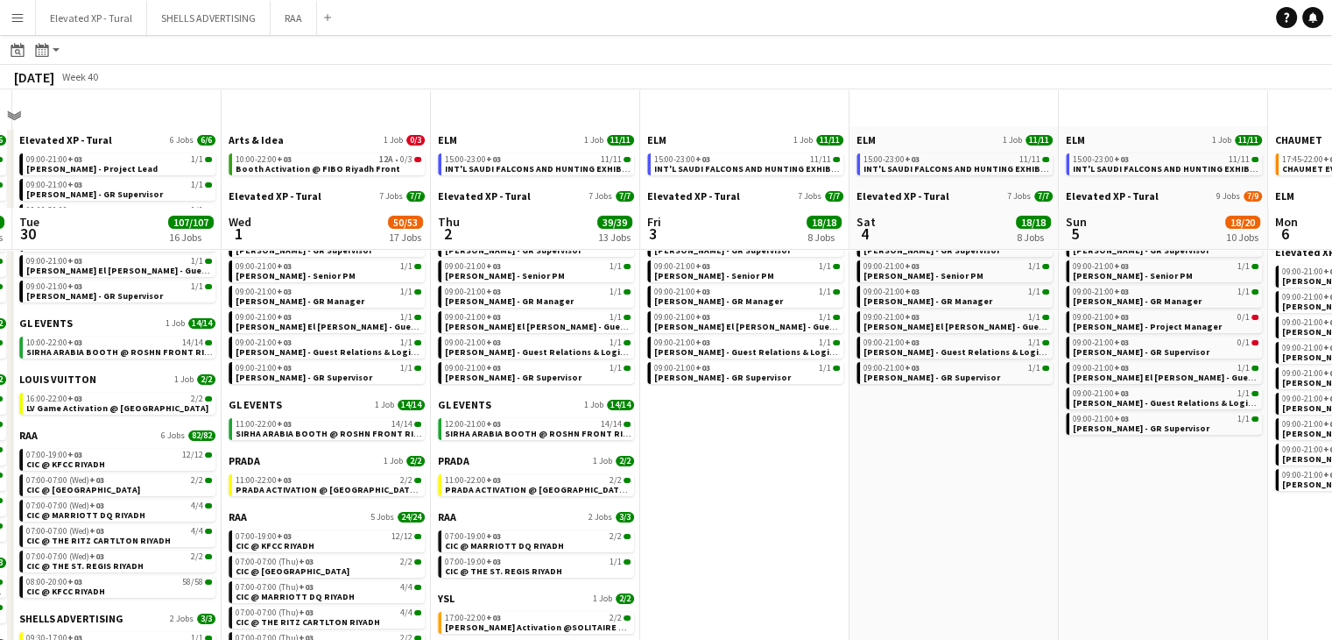
scroll to position [0, 0]
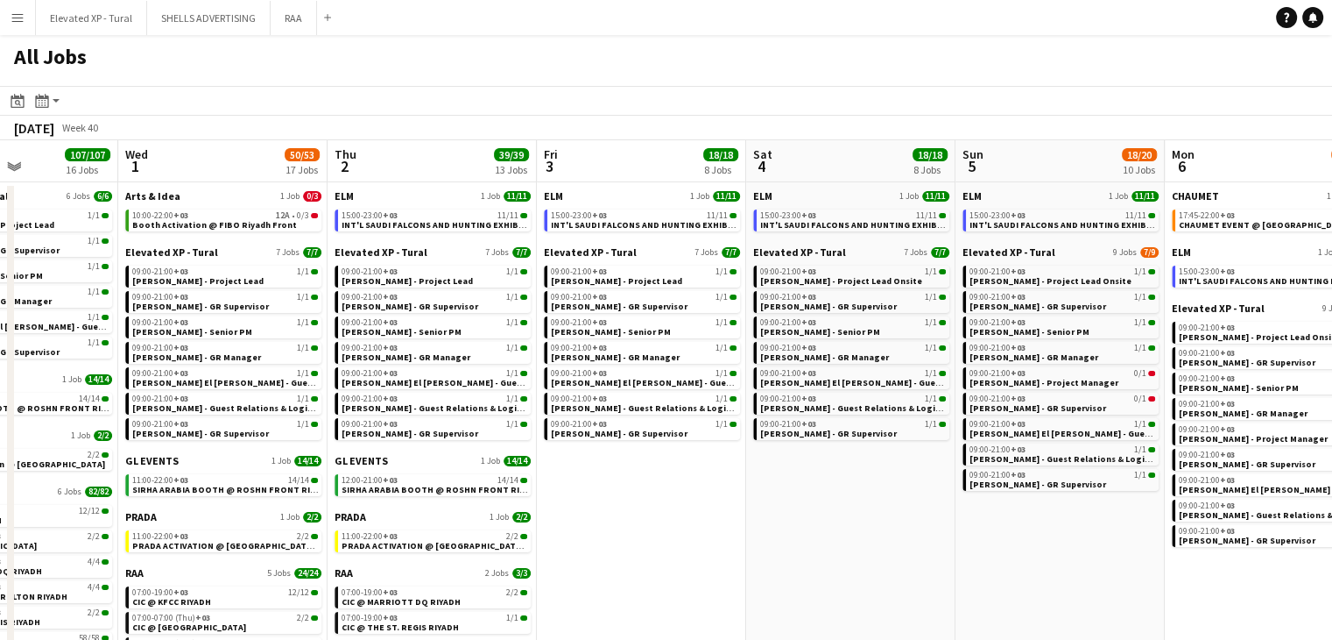
drag, startPoint x: 941, startPoint y: 541, endPoint x: 837, endPoint y: 527, distance: 104.3
click at [837, 527] on app-calendar-viewport "Sat 27 118/119 13 Jobs Sun 28 31/31 12 Jobs Mon 29 95/95 16 Jobs Tue 30 107/107…" at bounding box center [666, 483] width 1332 height 686
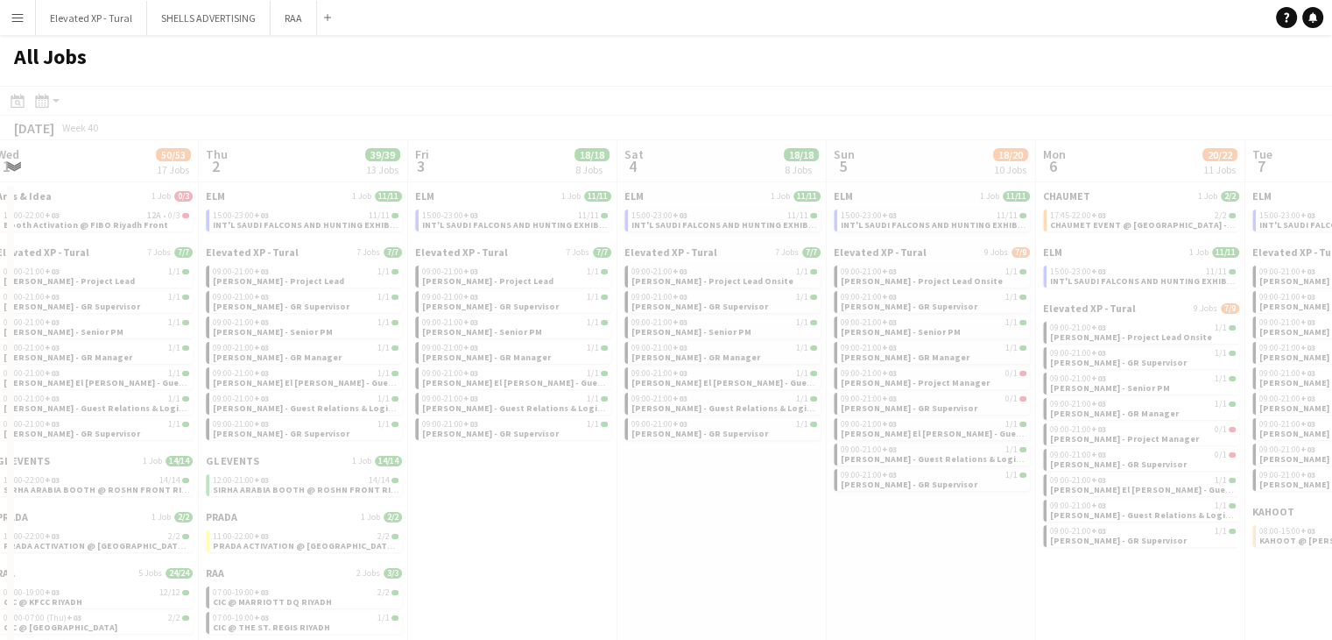
drag, startPoint x: 855, startPoint y: 548, endPoint x: 740, endPoint y: 533, distance: 115.8
click at [725, 529] on app-all-jobs "All Jobs Date picker [DATE] [DATE] [DATE] M [DATE] T [DATE] W [DATE] T [DATE] F…" at bounding box center [666, 430] width 1332 height 791
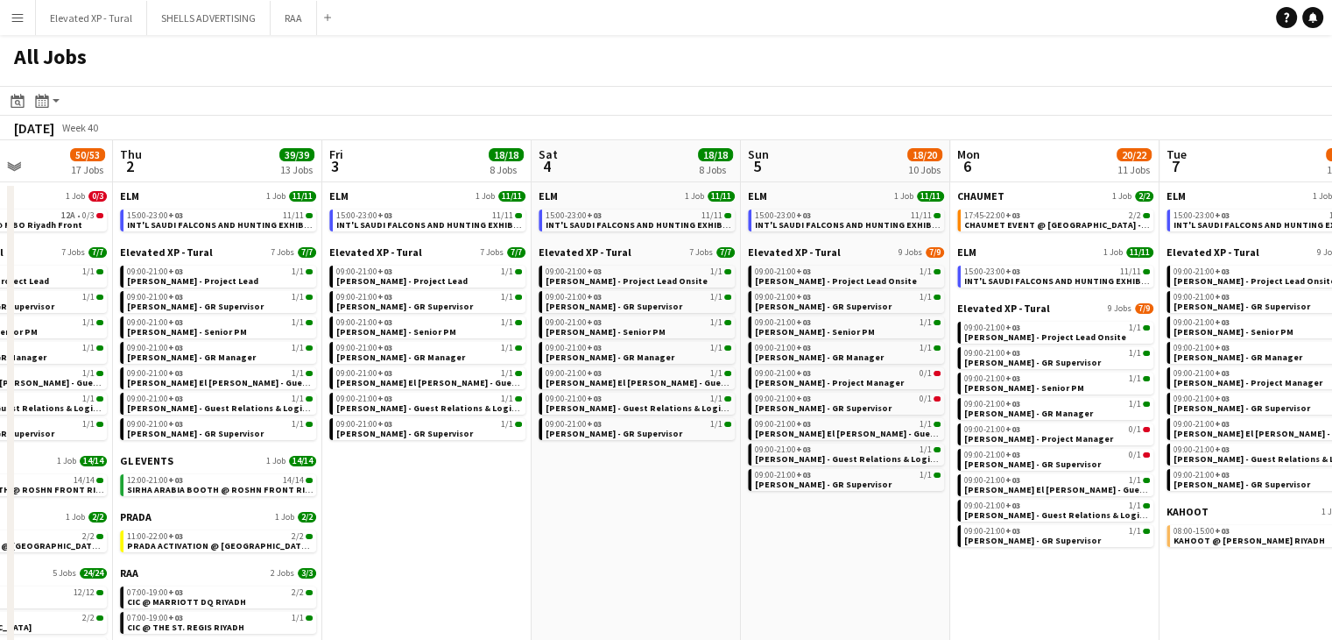
drag, startPoint x: 781, startPoint y: 541, endPoint x: 695, endPoint y: 540, distance: 85.9
click at [695, 540] on app-calendar-viewport "Mon 29 95/95 16 Jobs Tue 30 107/107 16 Jobs Wed 1 50/53 17 Jobs Thu 2 39/39 13 …" at bounding box center [666, 483] width 1332 height 686
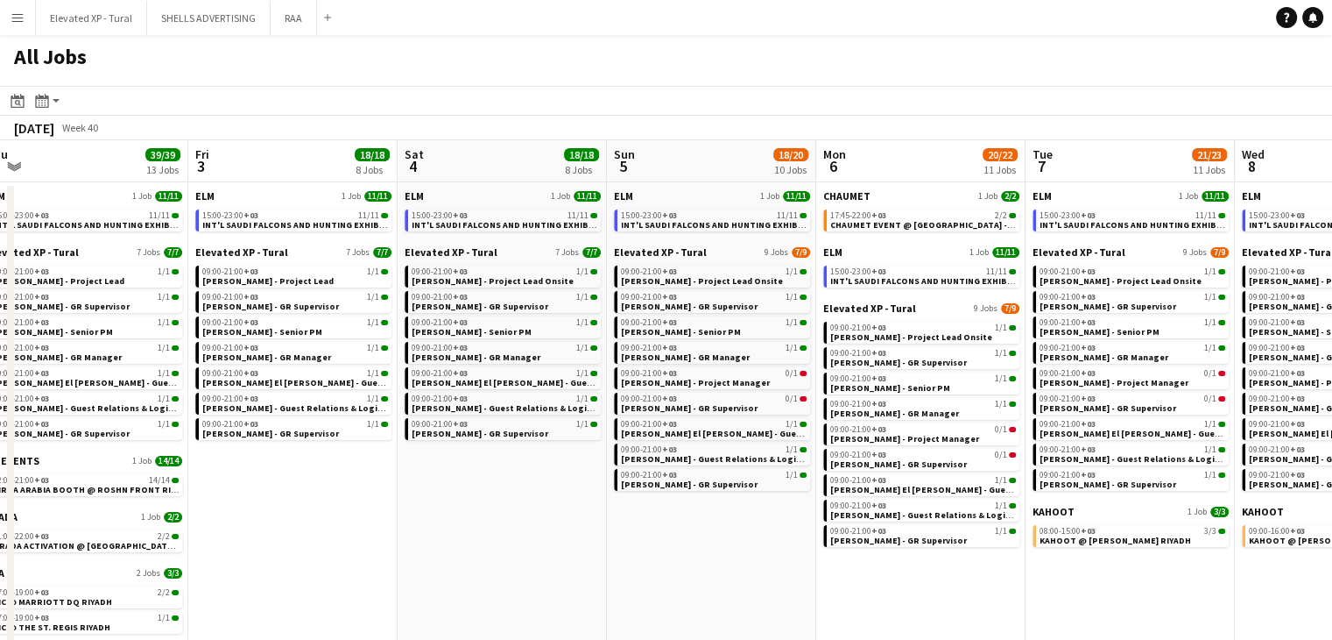
drag, startPoint x: 816, startPoint y: 569, endPoint x: 682, endPoint y: 548, distance: 135.8
click at [682, 548] on app-calendar-viewport "Mon 29 95/95 16 Jobs Tue 30 107/107 16 Jobs Wed 1 50/53 17 Jobs Thu 2 39/39 13 …" at bounding box center [666, 483] width 1332 height 686
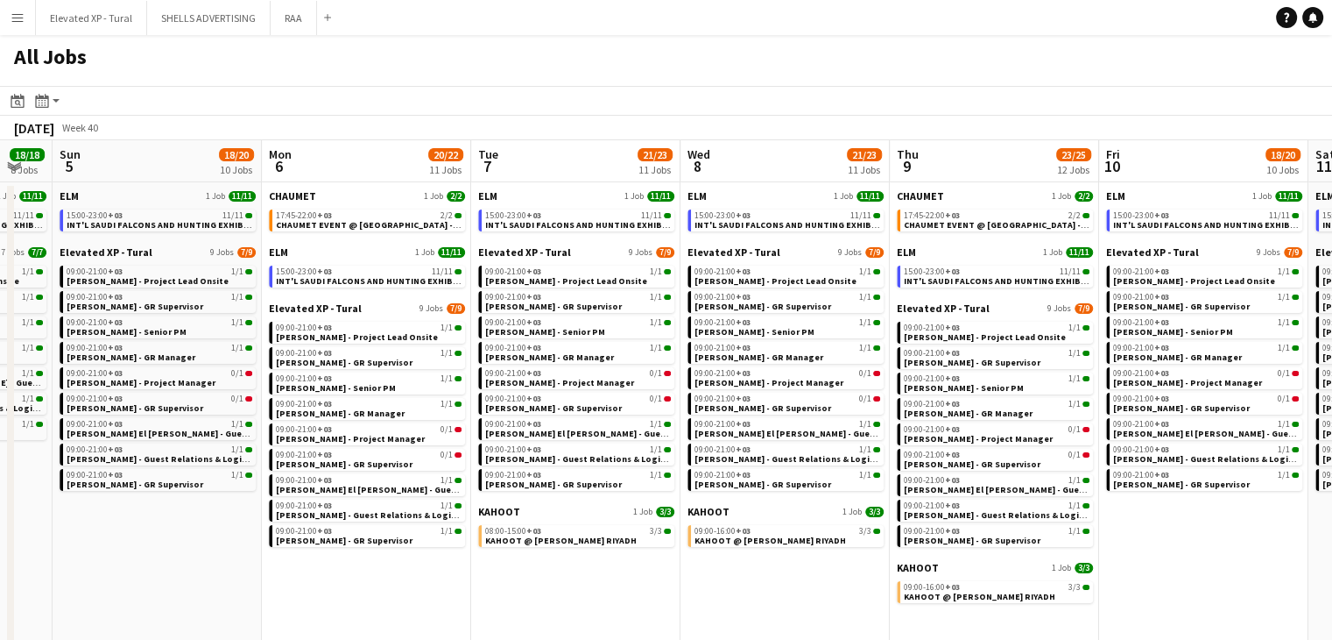
scroll to position [0, 477]
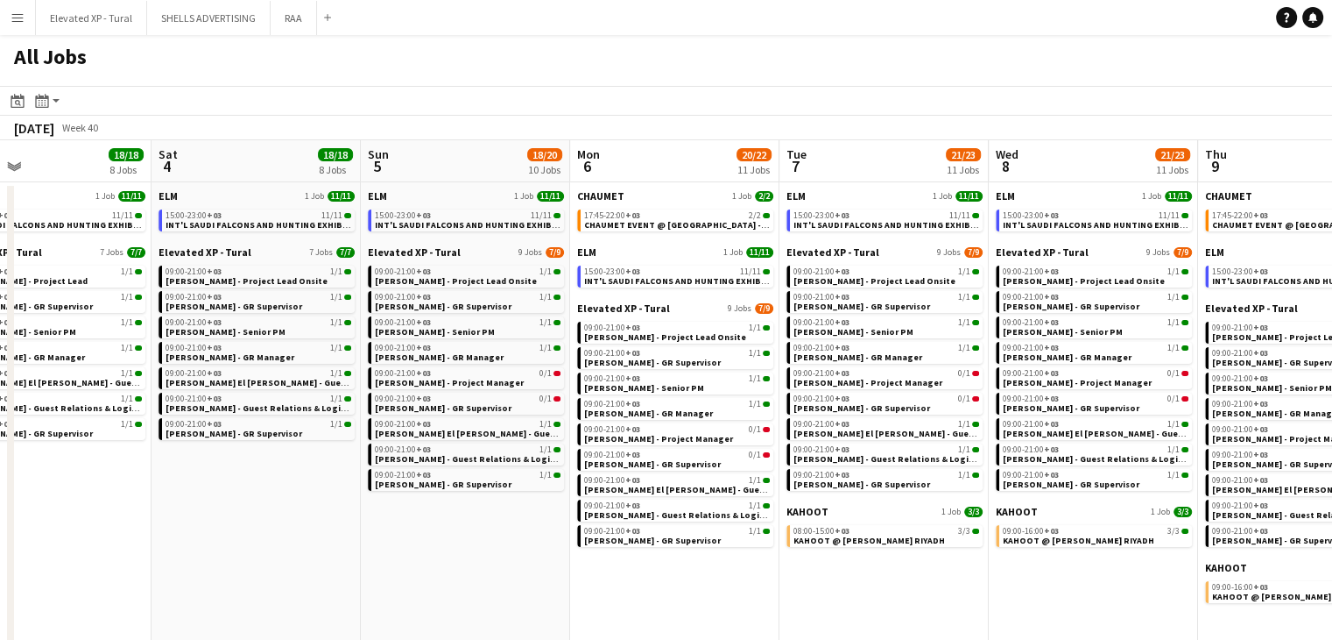
drag, startPoint x: 901, startPoint y: 613, endPoint x: 654, endPoint y: 567, distance: 250.5
click at [654, 567] on app-calendar-viewport "Wed 1 50/53 17 Jobs Thu 2 39/39 13 Jobs Fri 3 18/18 8 Jobs Sat 4 18/18 8 Jobs S…" at bounding box center [666, 483] width 1332 height 686
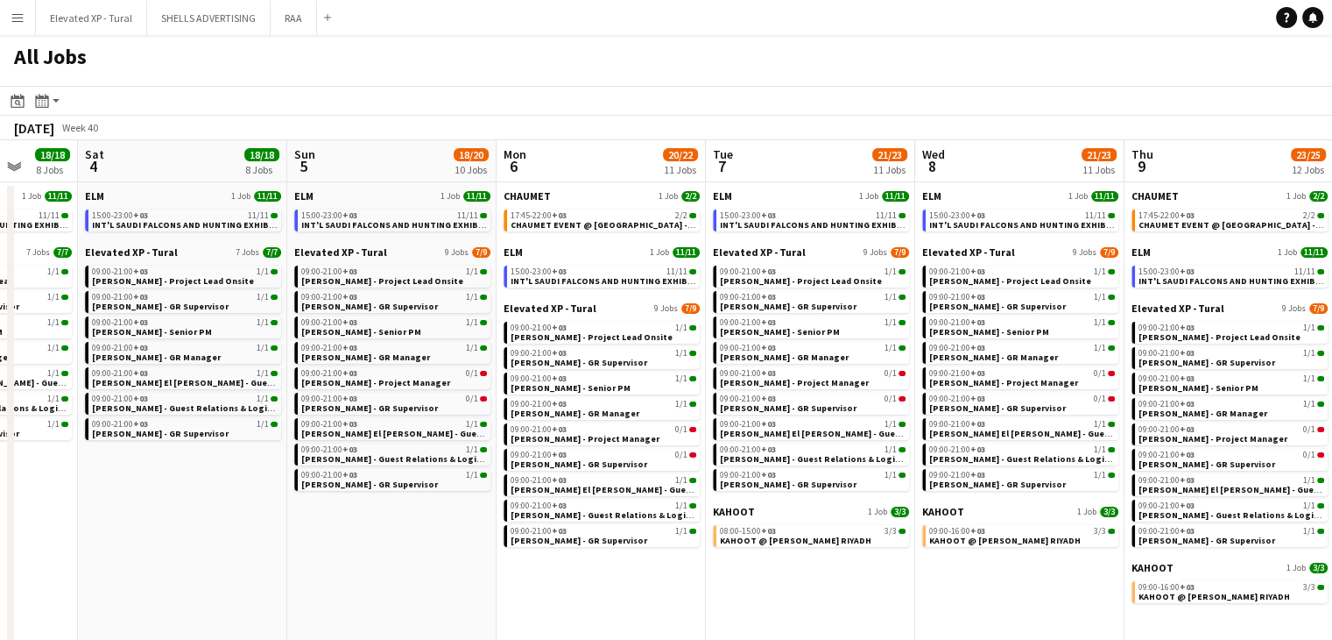
scroll to position [0, 613]
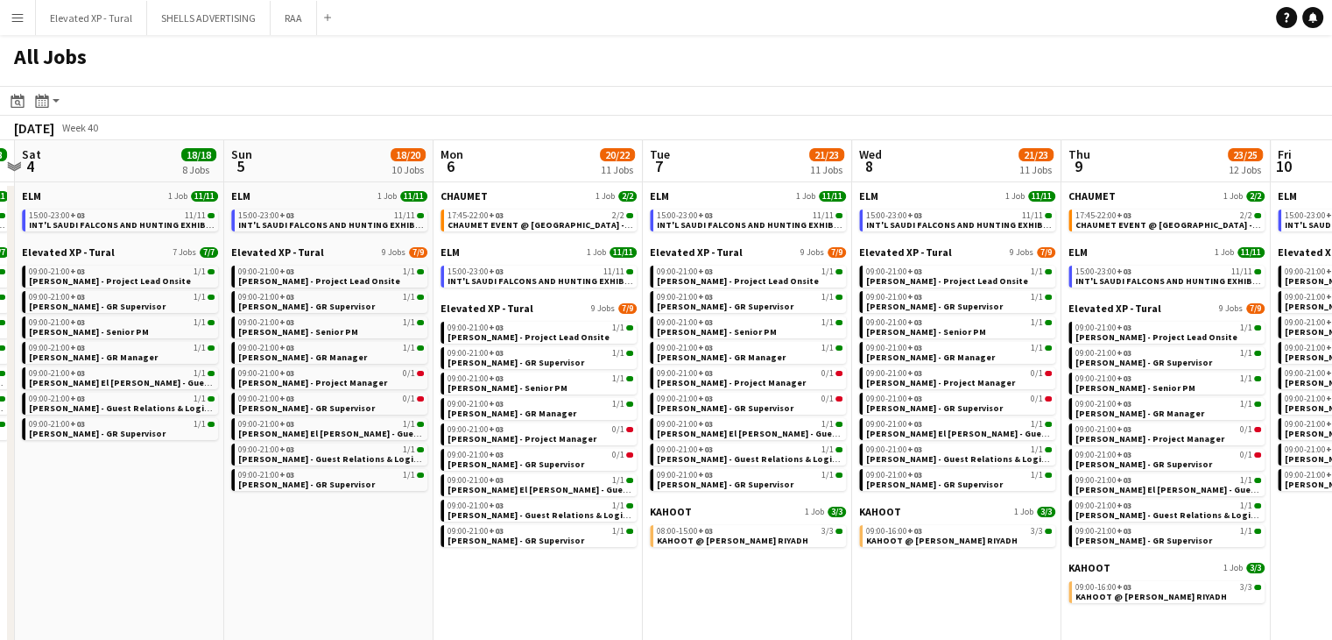
drag, startPoint x: 790, startPoint y: 580, endPoint x: 750, endPoint y: 574, distance: 40.8
click at [750, 574] on app-calendar-viewport "Wed 1 50/53 17 Jobs Thu 2 39/39 13 Jobs Fri 3 18/18 8 Jobs Sat 4 18/18 8 Jobs S…" at bounding box center [666, 483] width 1332 height 686
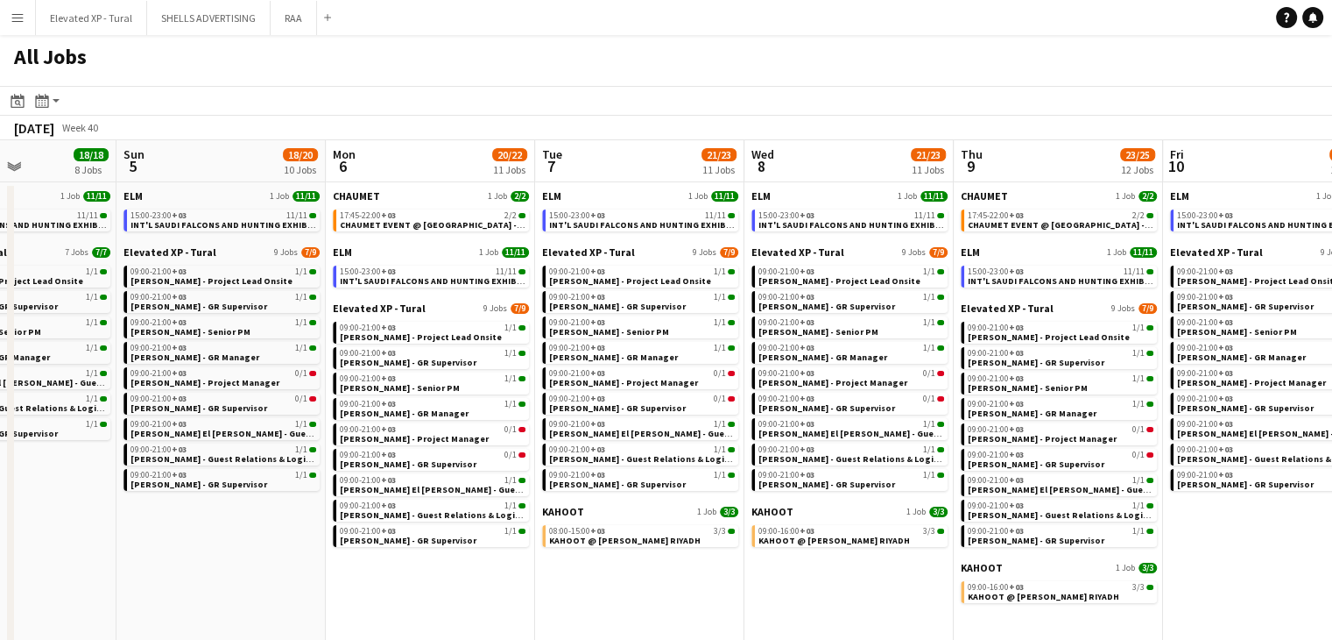
drag, startPoint x: 857, startPoint y: 597, endPoint x: 750, endPoint y: 586, distance: 107.4
click at [750, 586] on app-calendar-viewport "Wed 1 50/53 17 Jobs Thu 2 39/39 13 Jobs Fri 3 18/18 8 Jobs Sat 4 18/18 8 Jobs S…" at bounding box center [666, 483] width 1332 height 686
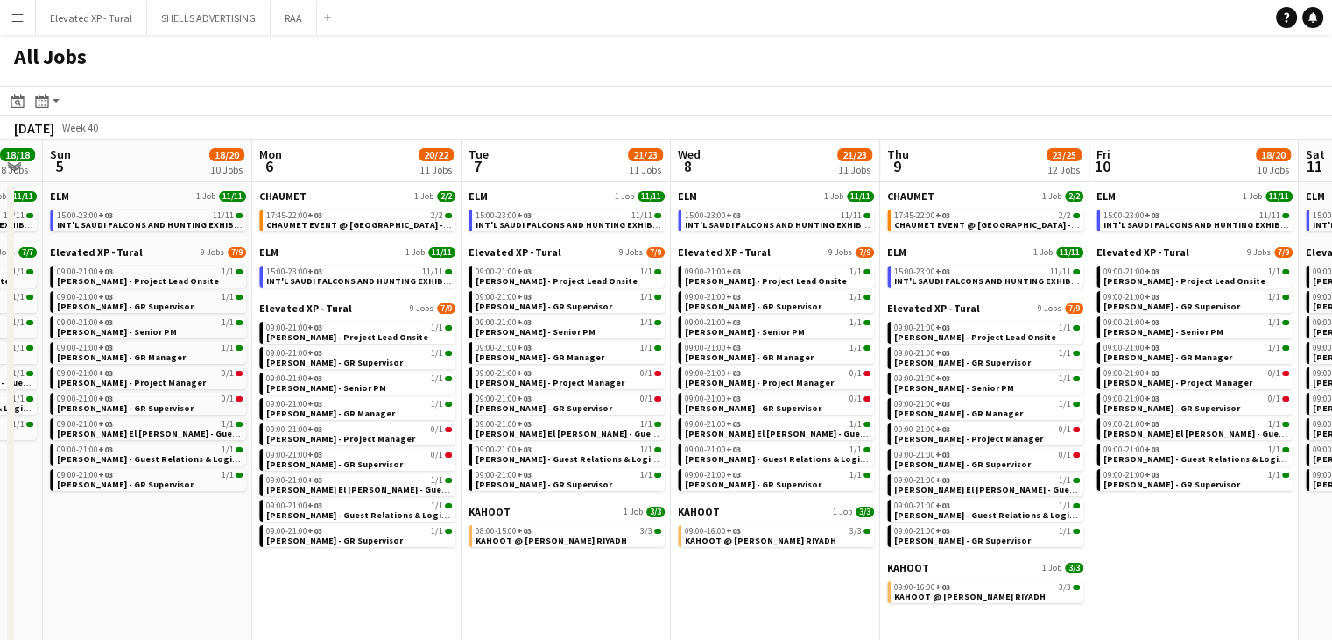
drag, startPoint x: 860, startPoint y: 596, endPoint x: 787, endPoint y: 591, distance: 73.7
click at [787, 591] on app-calendar-viewport "Wed 1 50/53 17 Jobs Thu 2 39/39 13 Jobs Fri 3 18/18 8 Jobs Sat 4 18/18 8 Jobs S…" at bounding box center [666, 483] width 1332 height 686
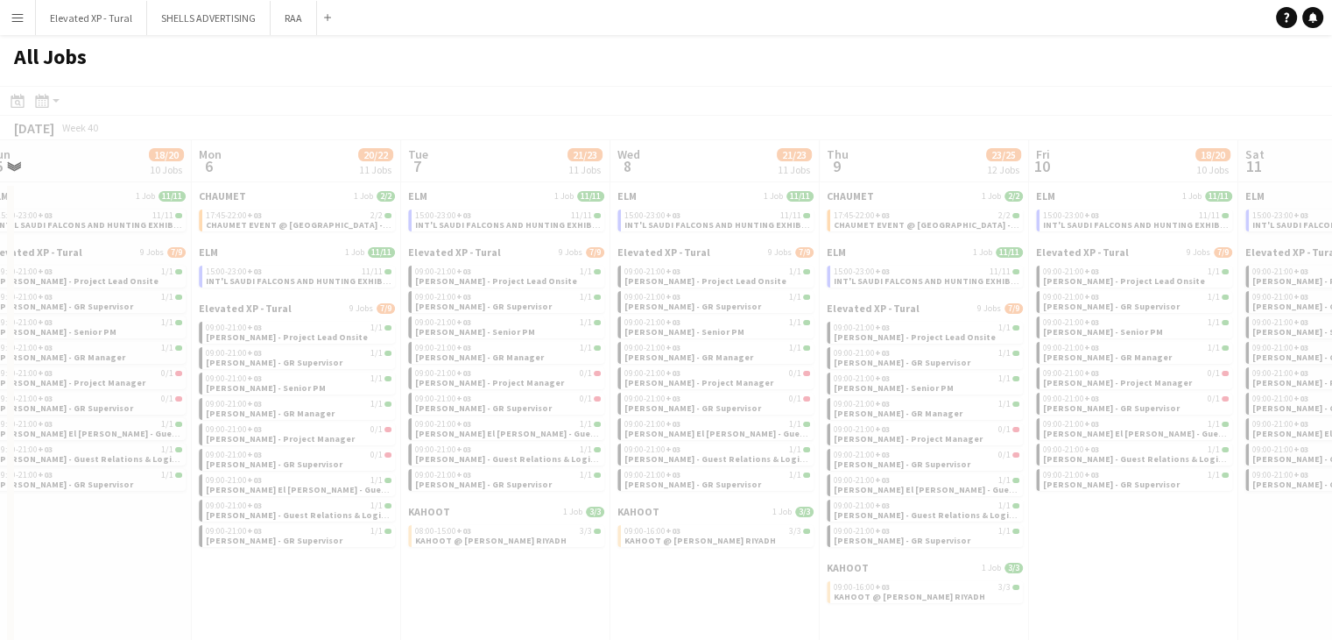
drag, startPoint x: 837, startPoint y: 592, endPoint x: 777, endPoint y: 580, distance: 61.7
click at [624, 557] on app-all-jobs "All Jobs Date picker [DATE] [DATE] [DATE] M [DATE] T [DATE] W [DATE] T [DATE] F…" at bounding box center [666, 430] width 1332 height 791
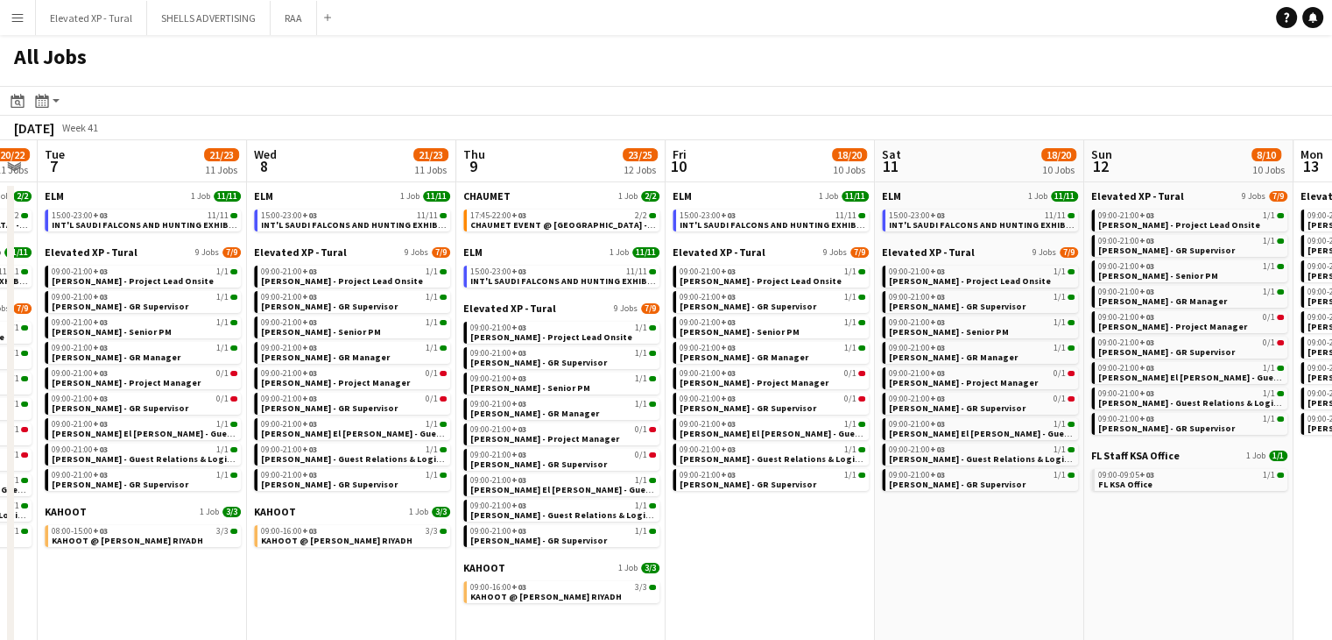
drag, startPoint x: 958, startPoint y: 541, endPoint x: 784, endPoint y: 519, distance: 175.7
click at [784, 519] on app-calendar-viewport "Fri 3 18/18 8 Jobs Sat 4 18/18 8 Jobs Sun 5 18/20 10 Jobs Mon 6 20/22 11 Jobs T…" at bounding box center [666, 483] width 1332 height 686
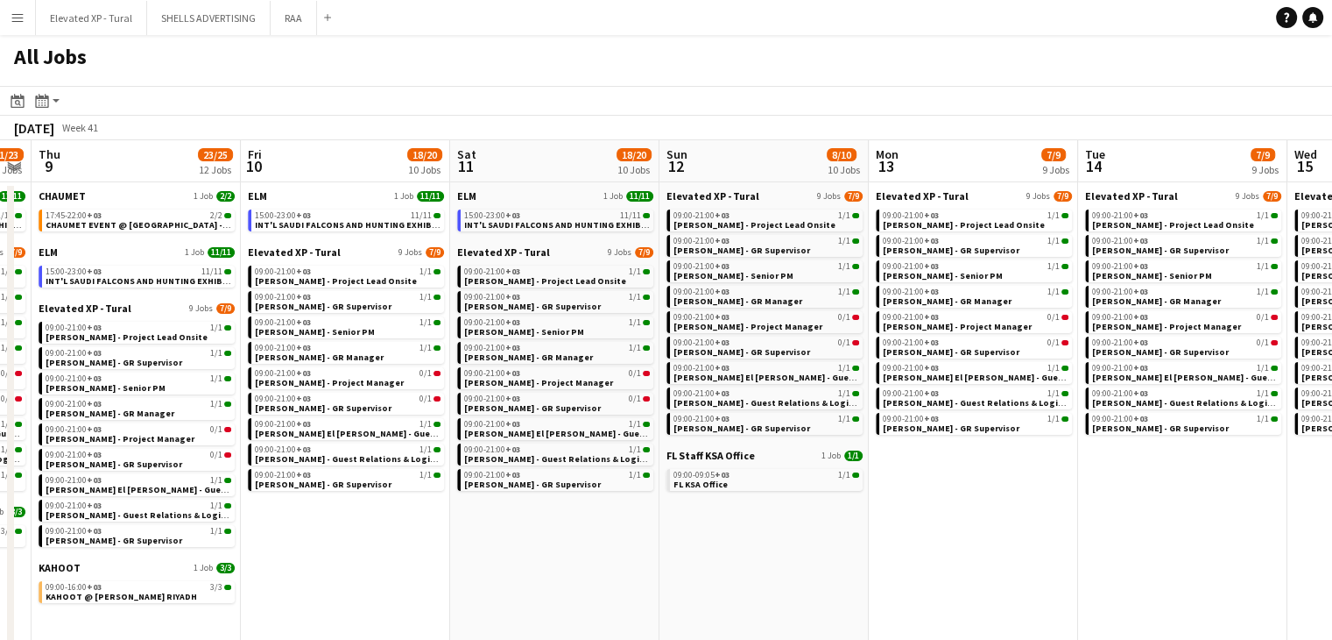
drag, startPoint x: 1094, startPoint y: 560, endPoint x: 888, endPoint y: 548, distance: 206.2
click at [681, 515] on app-calendar-viewport "Mon 6 20/22 11 Jobs Tue 7 21/23 11 Jobs Wed 8 21/23 11 Jobs Thu 9 23/25 12 Jobs…" at bounding box center [666, 483] width 1332 height 686
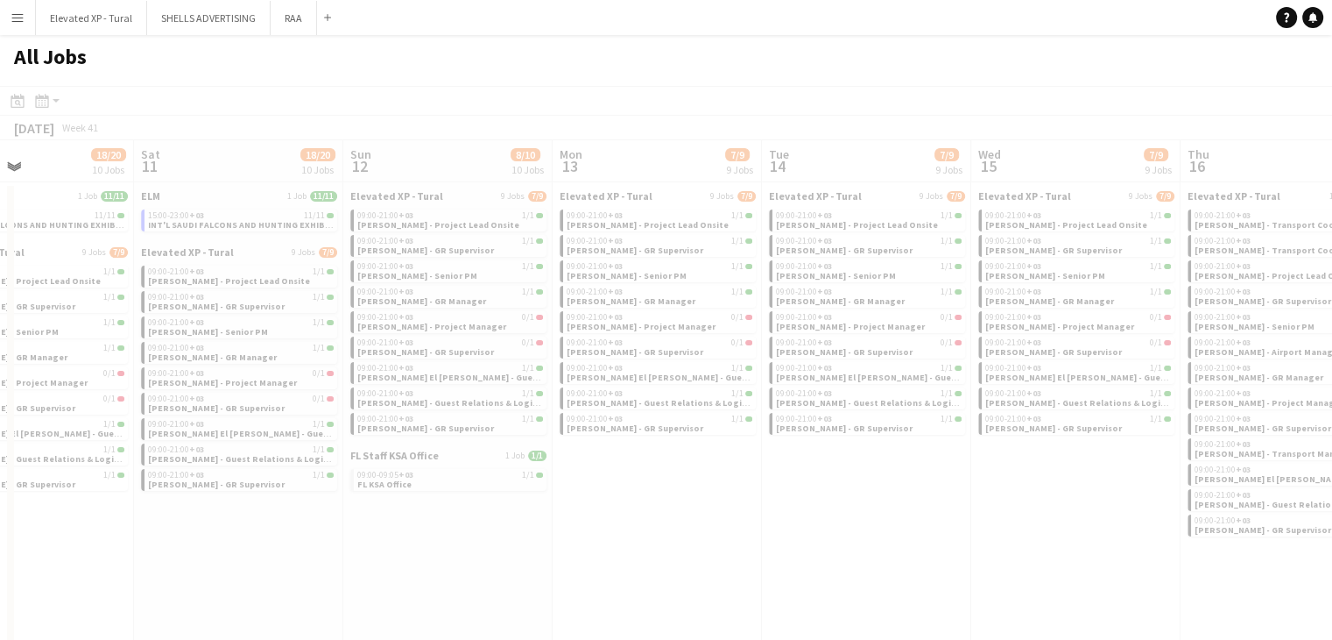
drag, startPoint x: 1109, startPoint y: 586, endPoint x: 690, endPoint y: 527, distance: 423.0
click at [643, 523] on app-all-jobs "All Jobs Date picker [DATE] [DATE] [DATE] M [DATE] T [DATE] W [DATE] T [DATE] F…" at bounding box center [666, 430] width 1332 height 791
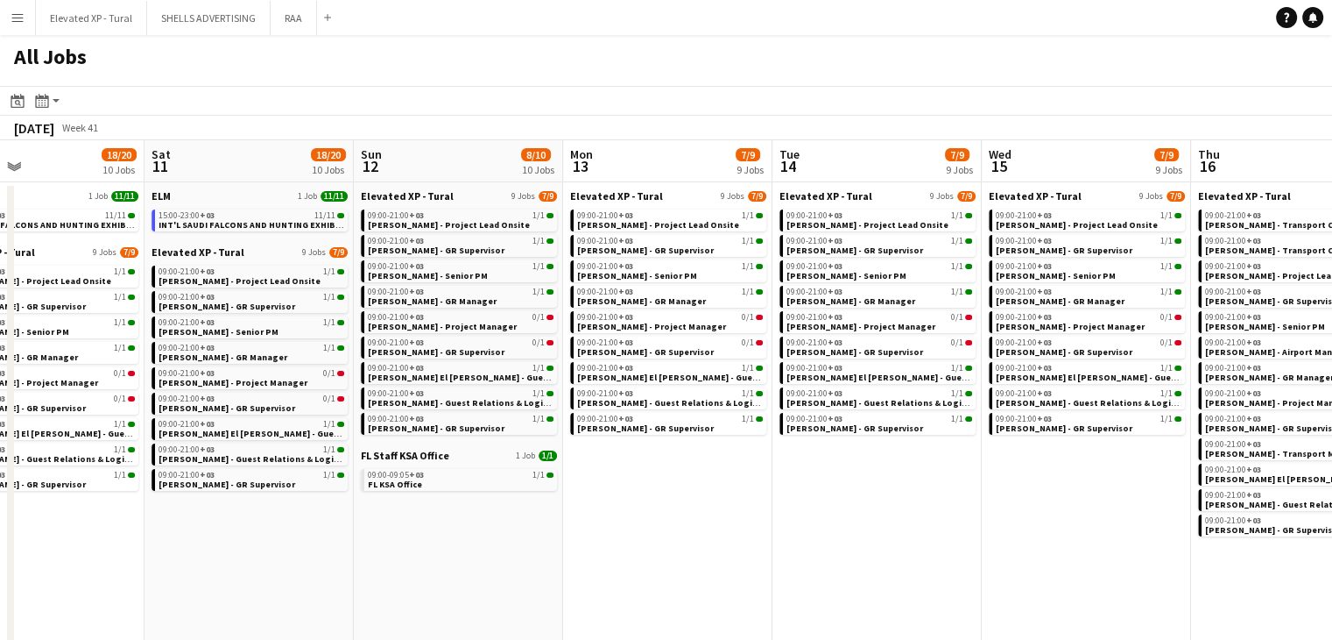
drag, startPoint x: 929, startPoint y: 544, endPoint x: 623, endPoint y: 512, distance: 307.4
click at [623, 512] on app-calendar-viewport "Wed 8 21/23 11 Jobs Thu 9 23/25 12 Jobs Fri 10 18/20 10 Jobs Sat 11 18/20 10 Jo…" at bounding box center [666, 483] width 1332 height 686
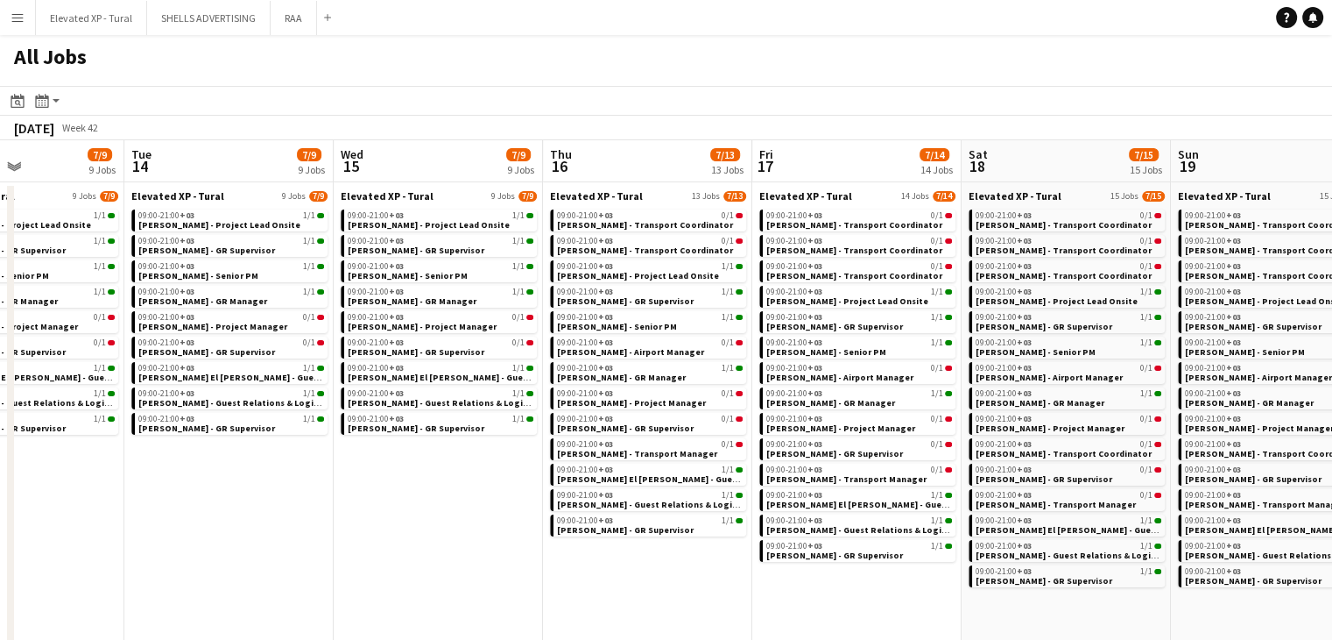
scroll to position [0, 428]
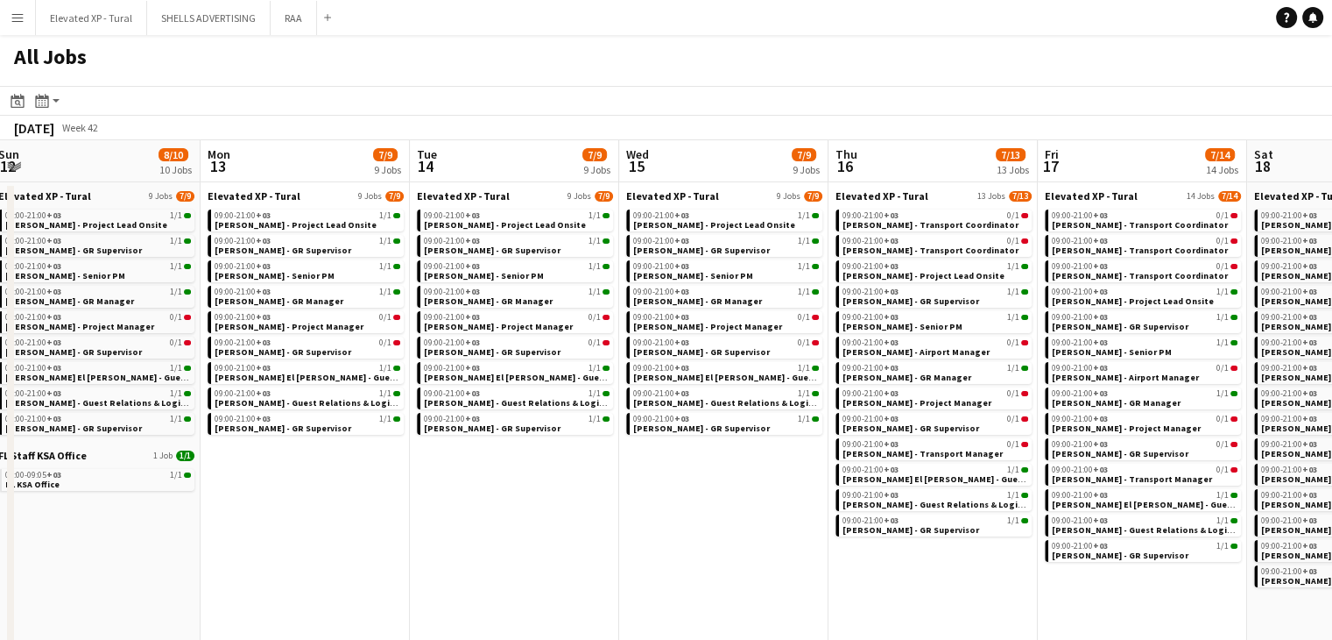
click at [468, 491] on app-all-jobs "All Jobs Date picker SEP 2025 SEP 2025 Monday M Tuesday T Wednesday W Thursday …" at bounding box center [666, 430] width 1332 height 791
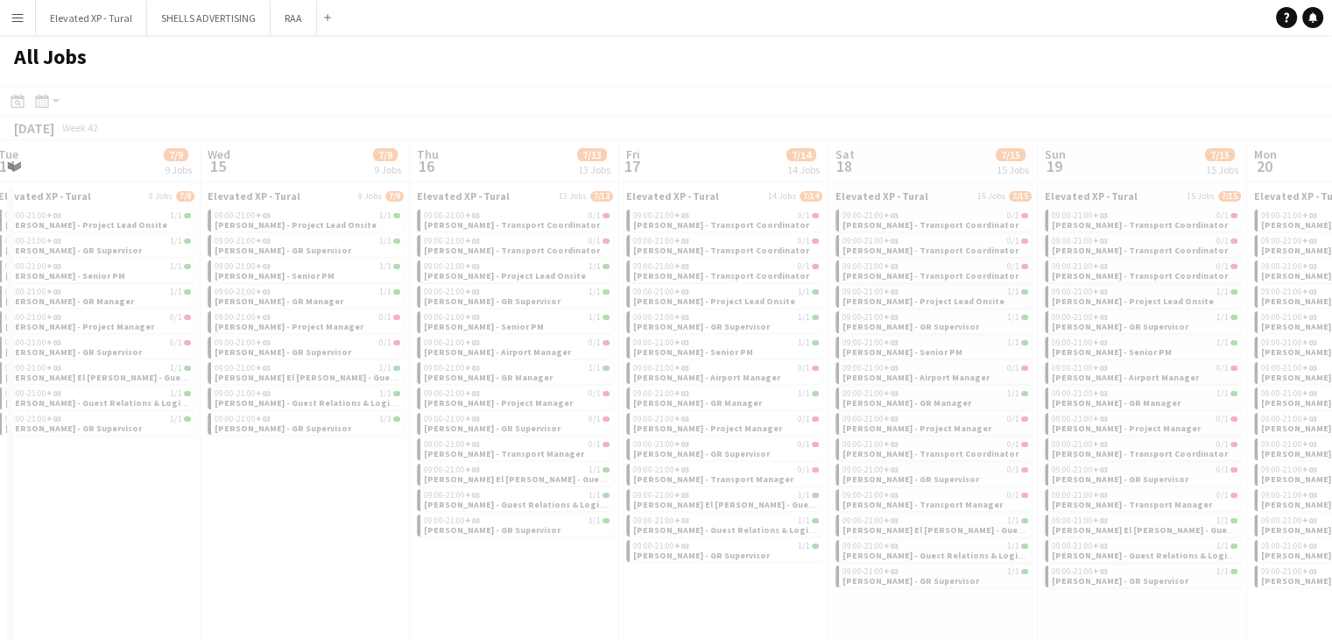
drag, startPoint x: 1267, startPoint y: 557, endPoint x: 749, endPoint y: 500, distance: 520.9
click at [749, 500] on div at bounding box center [666, 481] width 1332 height 791
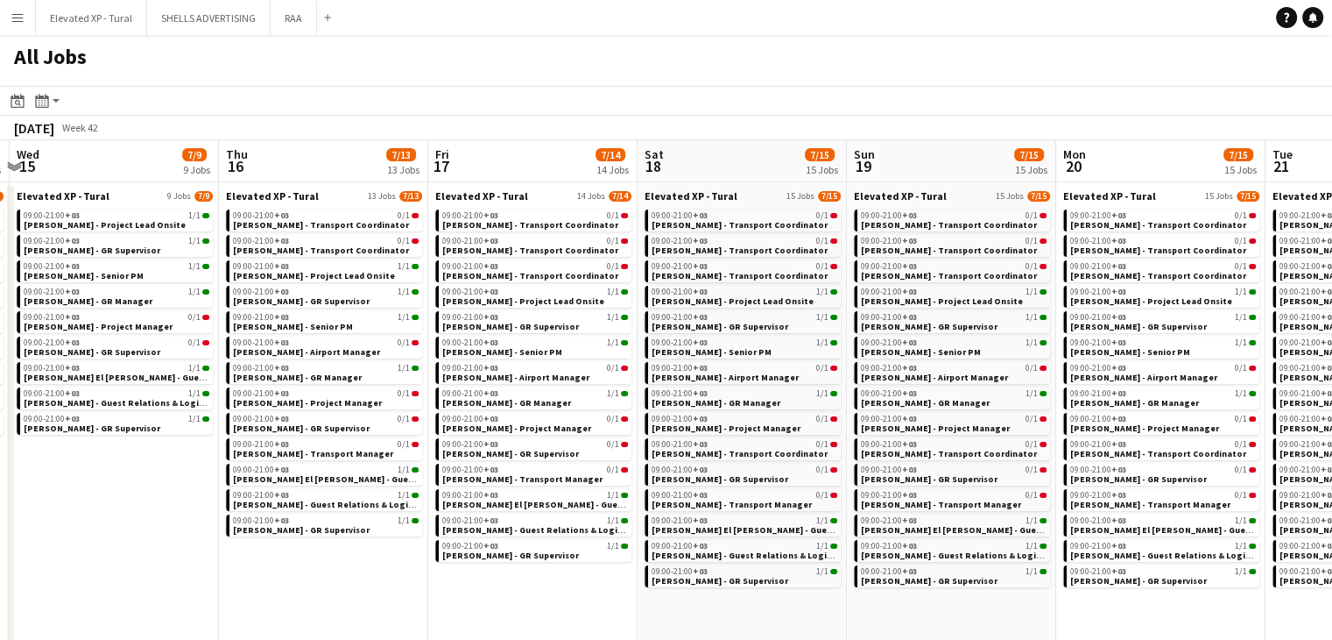
drag, startPoint x: 1164, startPoint y: 616, endPoint x: 555, endPoint y: 521, distance: 617.0
click at [555, 521] on app-calendar-viewport "Sun 12 8/10 10 Jobs Mon 13 7/9 9 Jobs Tue 14 7/9 9 Jobs Wed 15 7/9 9 Jobs Thu 1…" at bounding box center [666, 601] width 1332 height 922
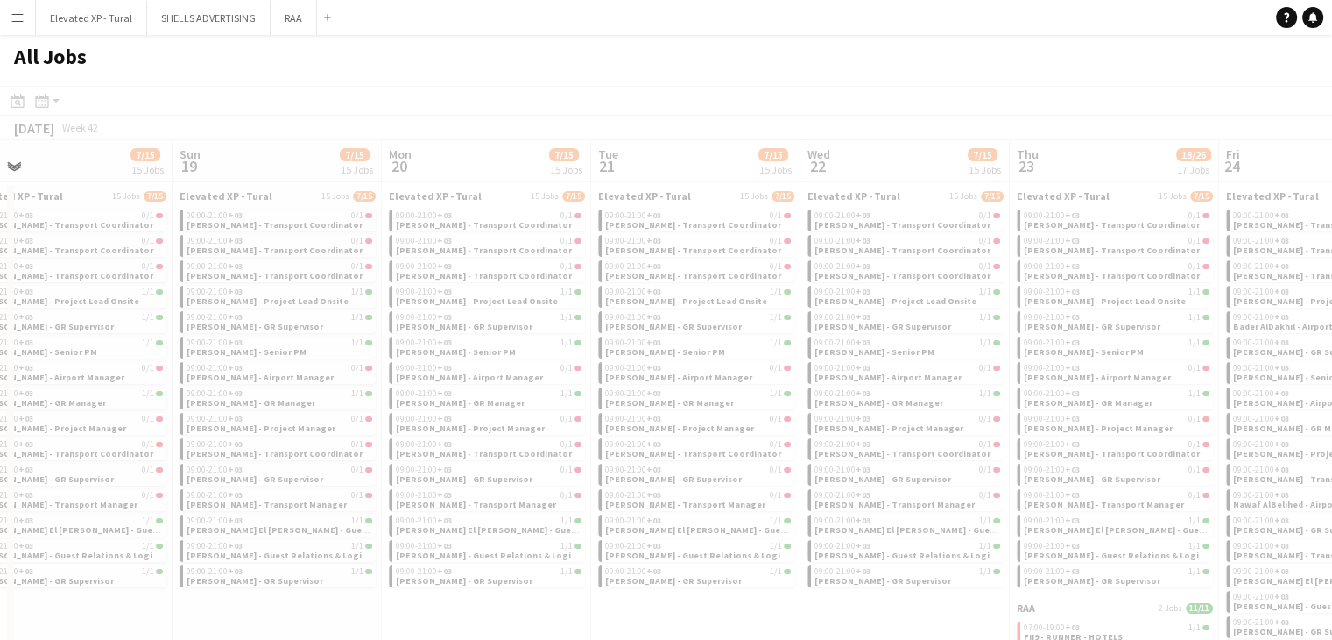
drag, startPoint x: 1237, startPoint y: 572, endPoint x: 982, endPoint y: 566, distance: 255.0
click at [655, 530] on app-all-jobs "All Jobs Date picker SEP 2025 SEP 2025 Monday M Tuesday T Wednesday W Thursday …" at bounding box center [666, 549] width 1332 height 1028
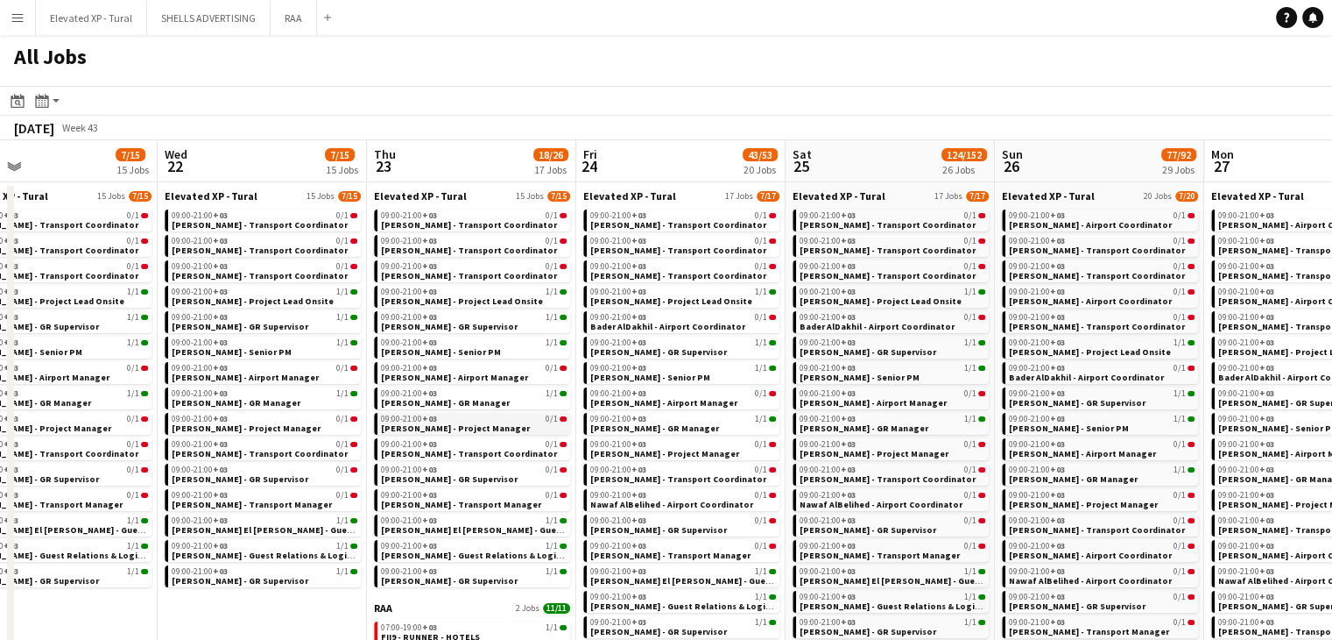
drag, startPoint x: 590, startPoint y: 435, endPoint x: 539, endPoint y: 427, distance: 52.3
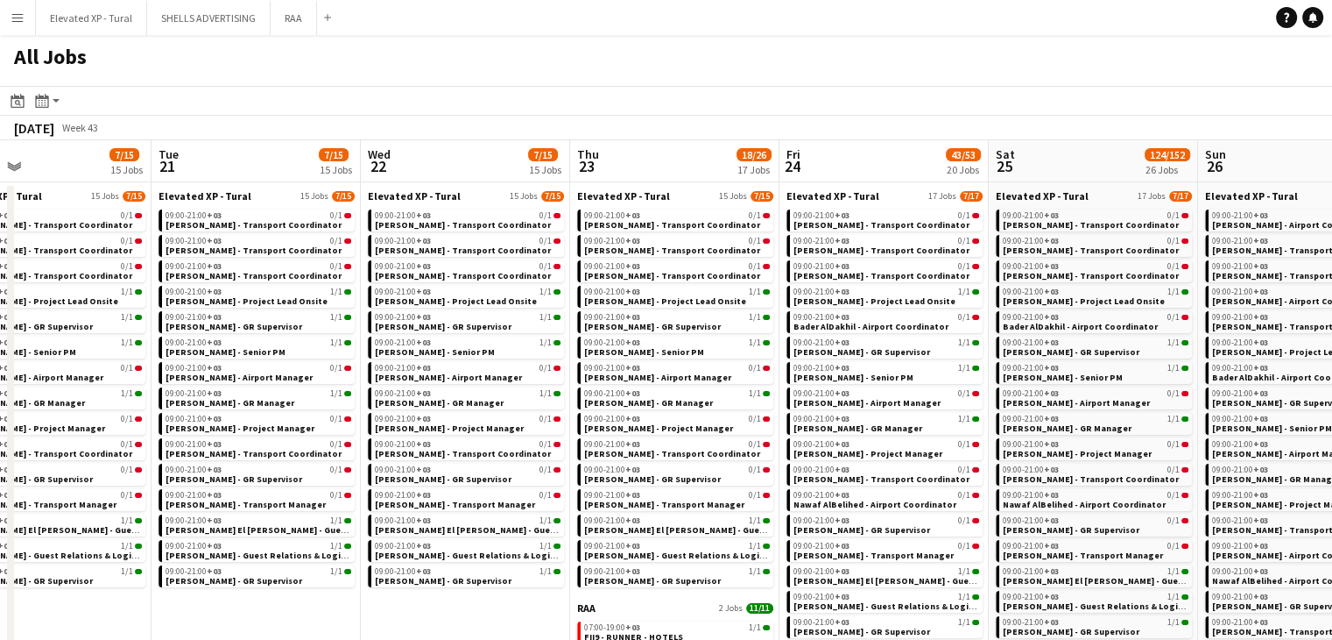
click at [484, 388] on app-all-jobs "All Jobs Date picker SEP 2025 SEP 2025 Monday M Tuesday T Wednesday W Thursday …" at bounding box center [666, 616] width 1332 height 1163
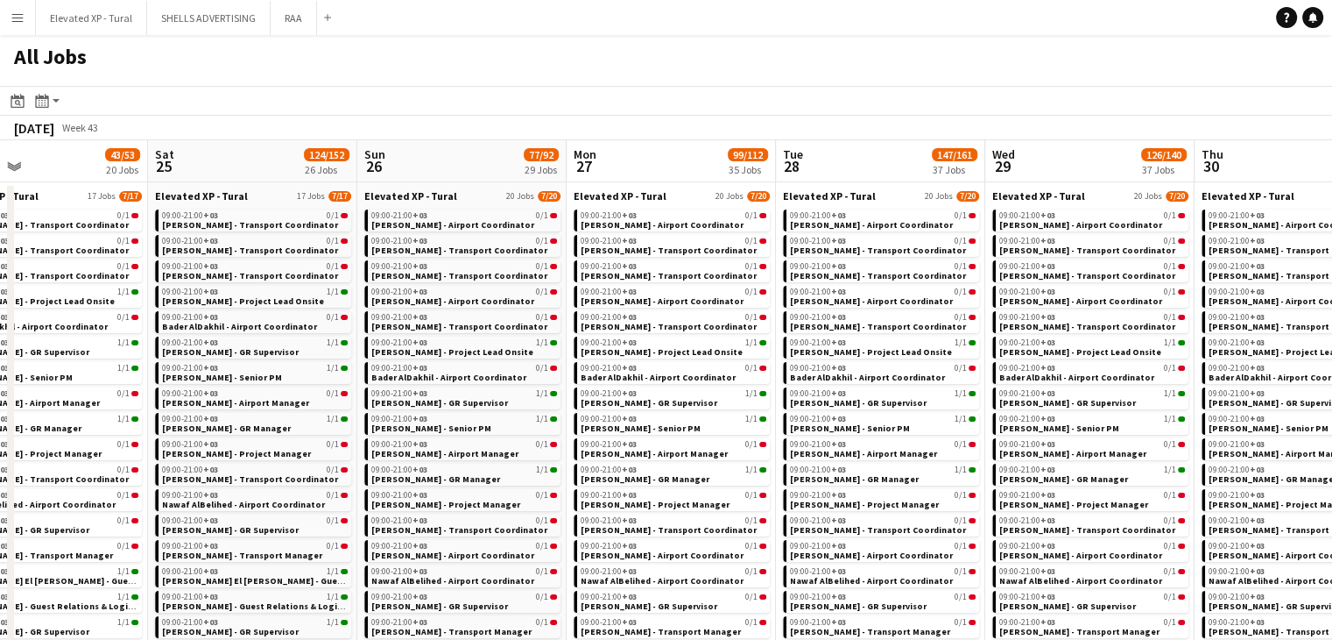
drag, startPoint x: 852, startPoint y: 400, endPoint x: 428, endPoint y: 376, distance: 423.8
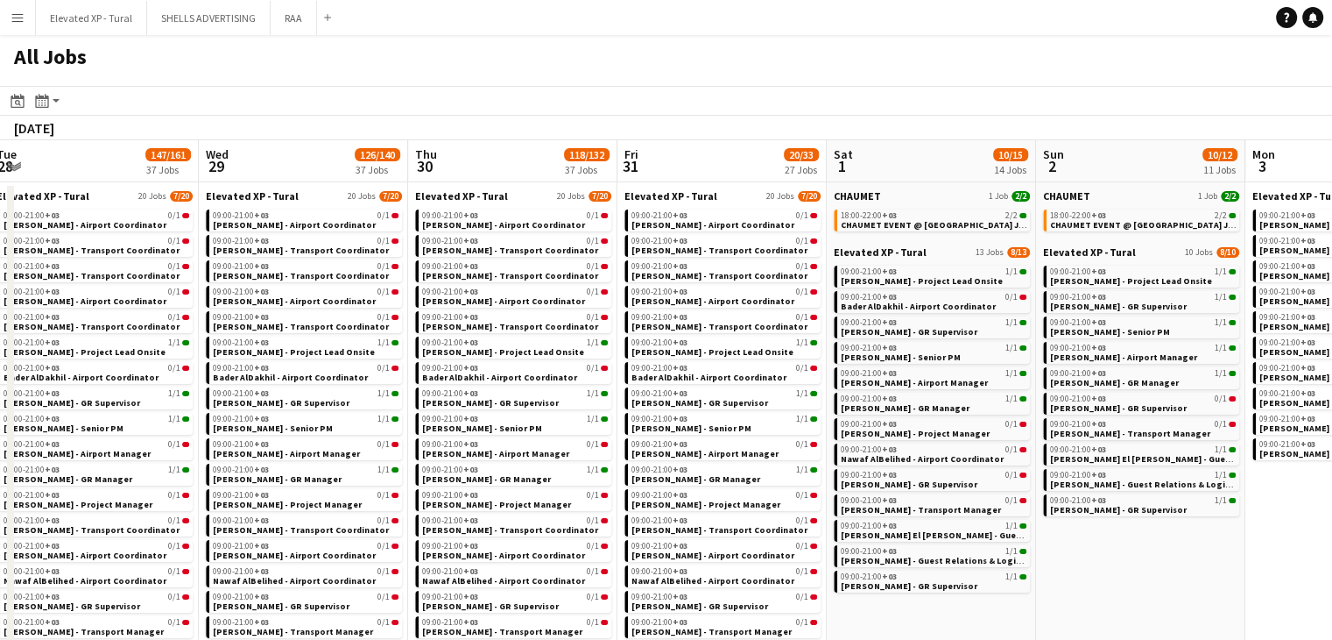
click at [601, 395] on app-all-jobs "All Jobs Date picker SEP 2025 SEP 2025 Monday M Tuesday T Wednesday W Thursday …" at bounding box center [666, 616] width 1332 height 1163
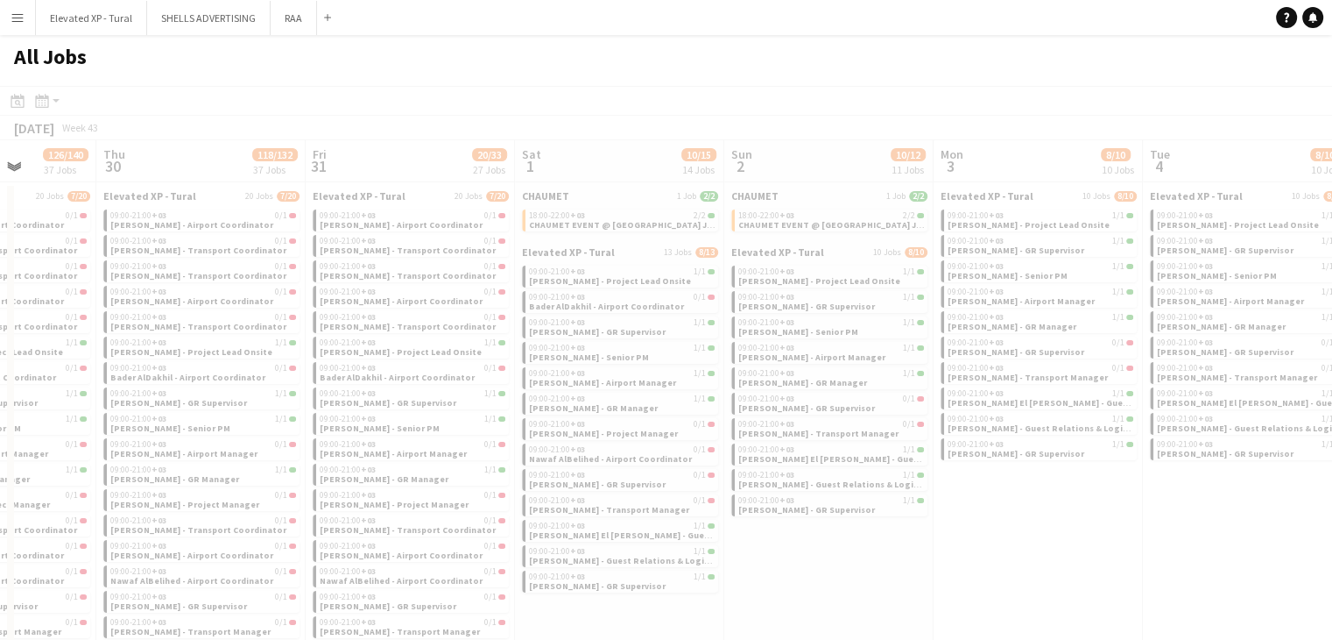
drag, startPoint x: 1028, startPoint y: 411, endPoint x: 664, endPoint y: 399, distance: 364.6
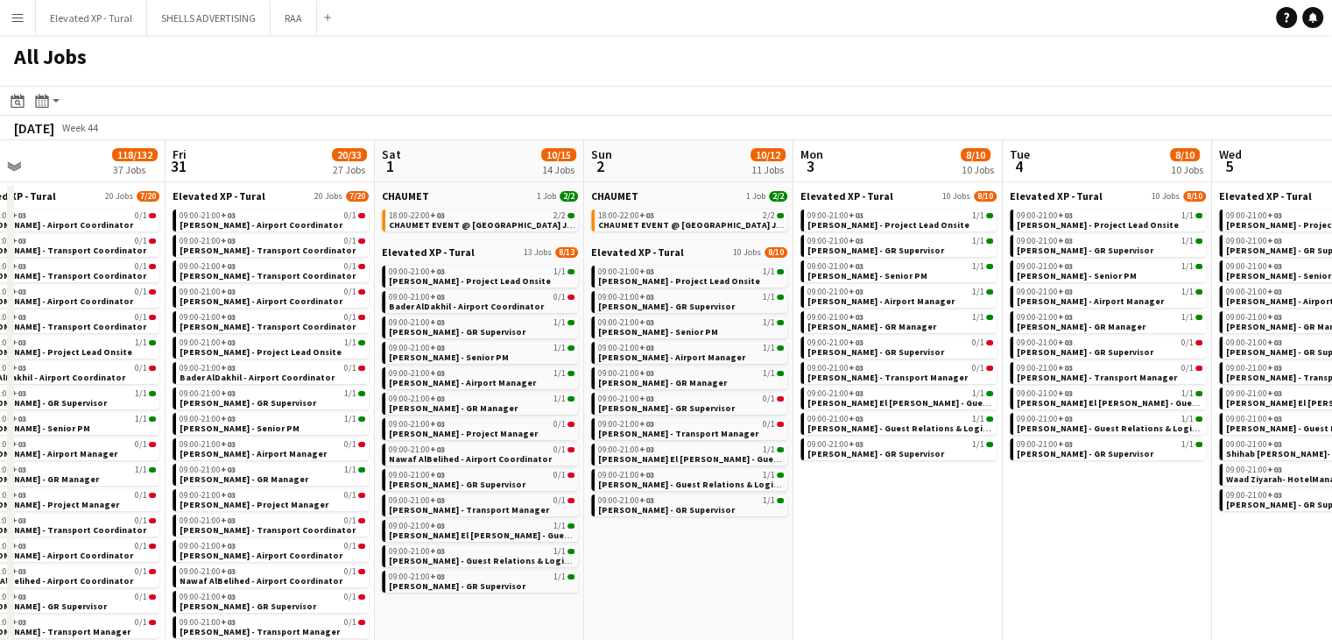
click at [575, 445] on app-all-jobs "All Jobs Date picker SEP 2025 SEP 2025 Monday M Tuesday T Wednesday W Thursday …" at bounding box center [666, 616] width 1332 height 1163
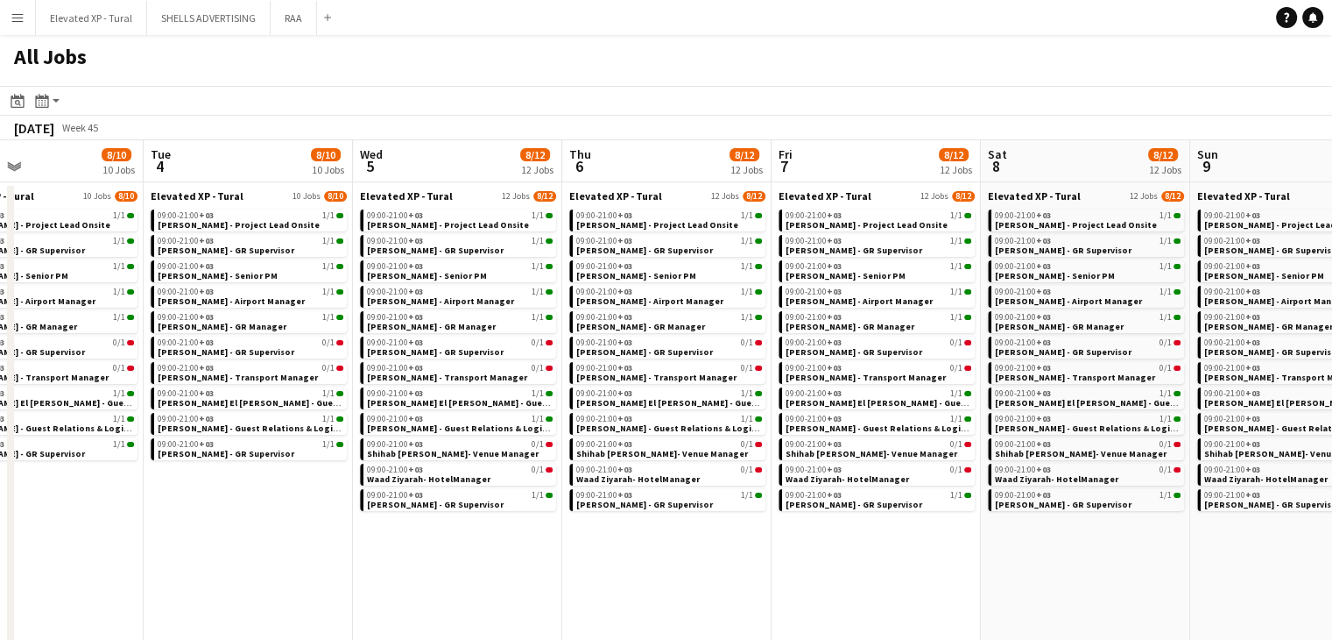
scroll to position [0, 699]
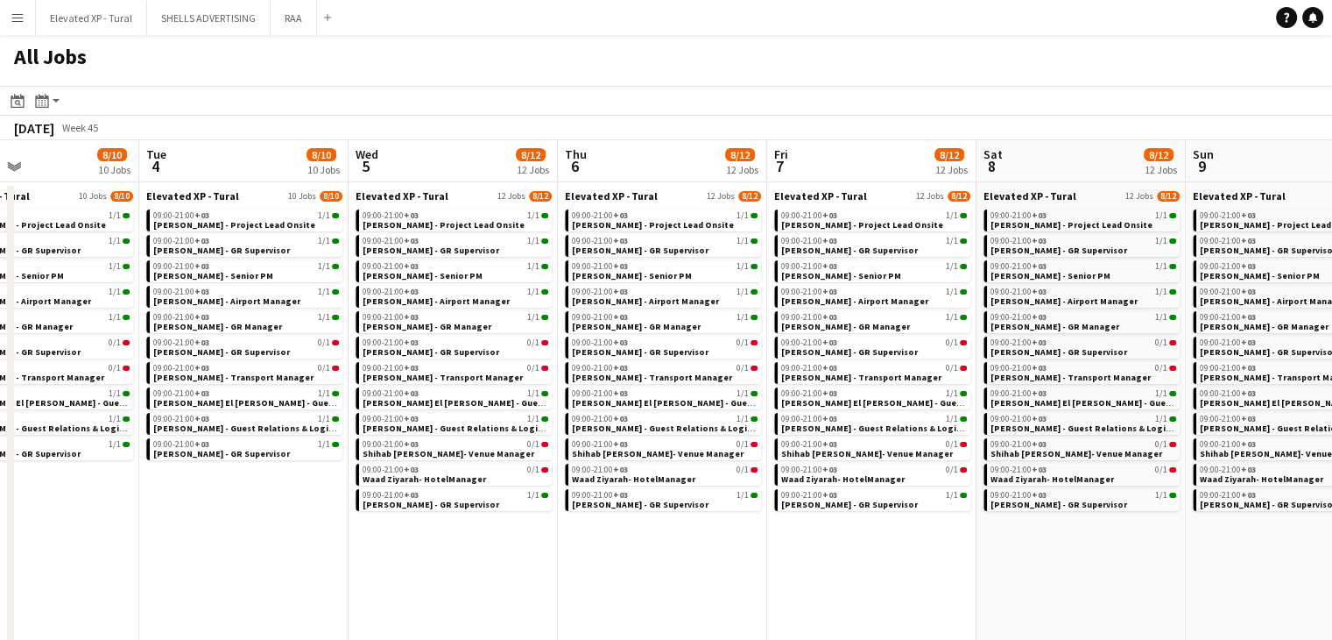
drag, startPoint x: 458, startPoint y: 423, endPoint x: 895, endPoint y: 527, distance: 449.2
click at [880, 512] on div "Elevated XP - Tural 12 Jobs 8/12 09:00-21:00 +03 1/1 Aysel Ahmadova - Project L…" at bounding box center [872, 351] width 196 height 325
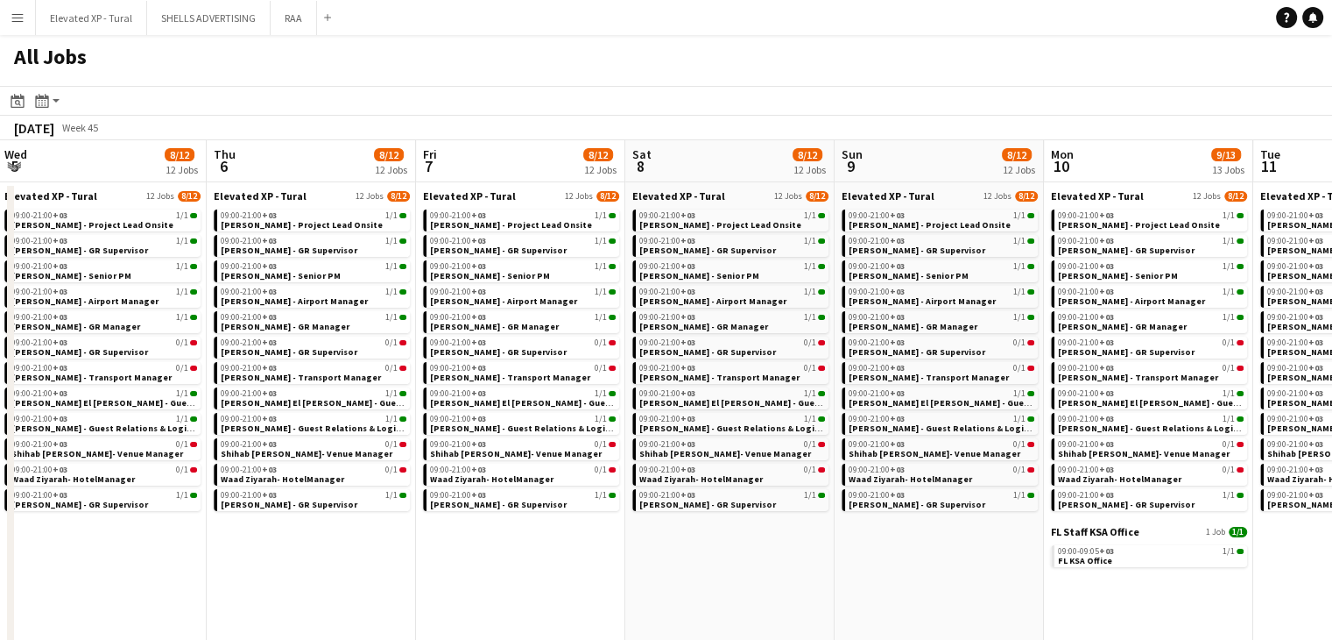
drag, startPoint x: 956, startPoint y: 546, endPoint x: 637, endPoint y: 516, distance: 320.3
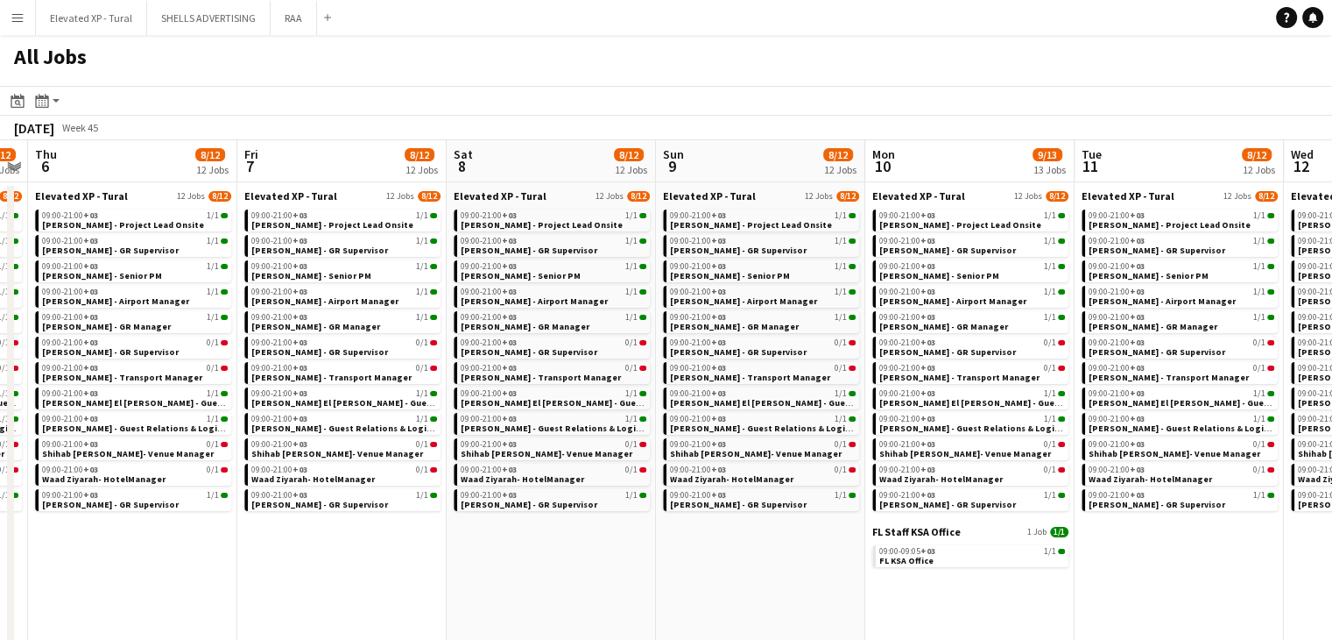
click at [426, 506] on app-all-jobs "All Jobs Date picker SEP 2025 SEP 2025 Monday M Tuesday T Wednesday W Thursday …" at bounding box center [666, 616] width 1332 height 1163
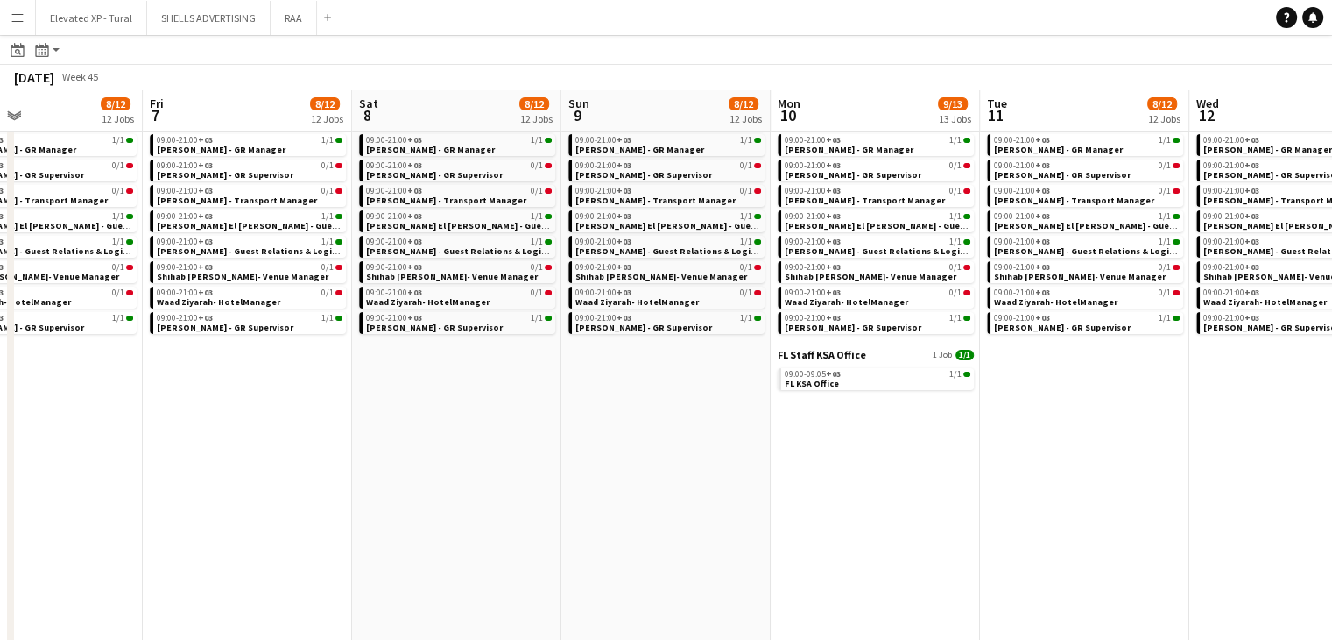
scroll to position [0, 816]
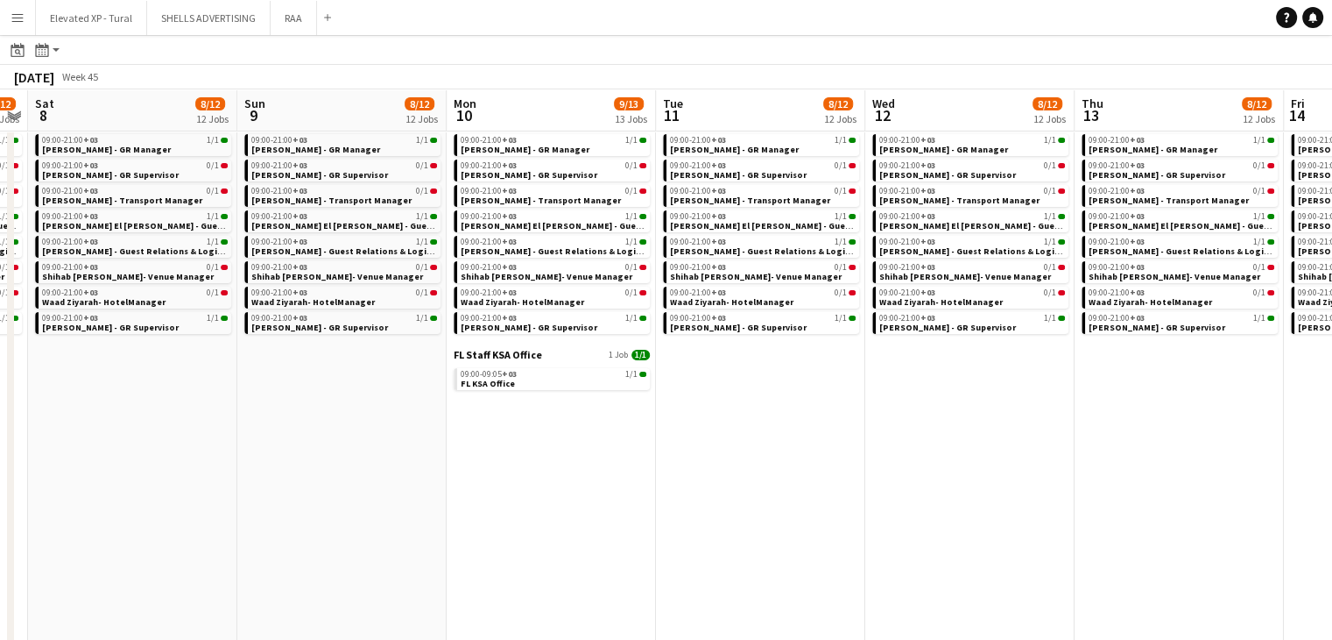
drag, startPoint x: 911, startPoint y: 470, endPoint x: 616, endPoint y: 463, distance: 295.3
click at [616, 463] on app-calendar-viewport "Tue 4 8/10 10 Jobs Wed 5 8/12 12 Jobs Thu 6 8/12 12 Jobs Fri 7 8/12 12 Jobs Sat…" at bounding box center [666, 466] width 1332 height 1110
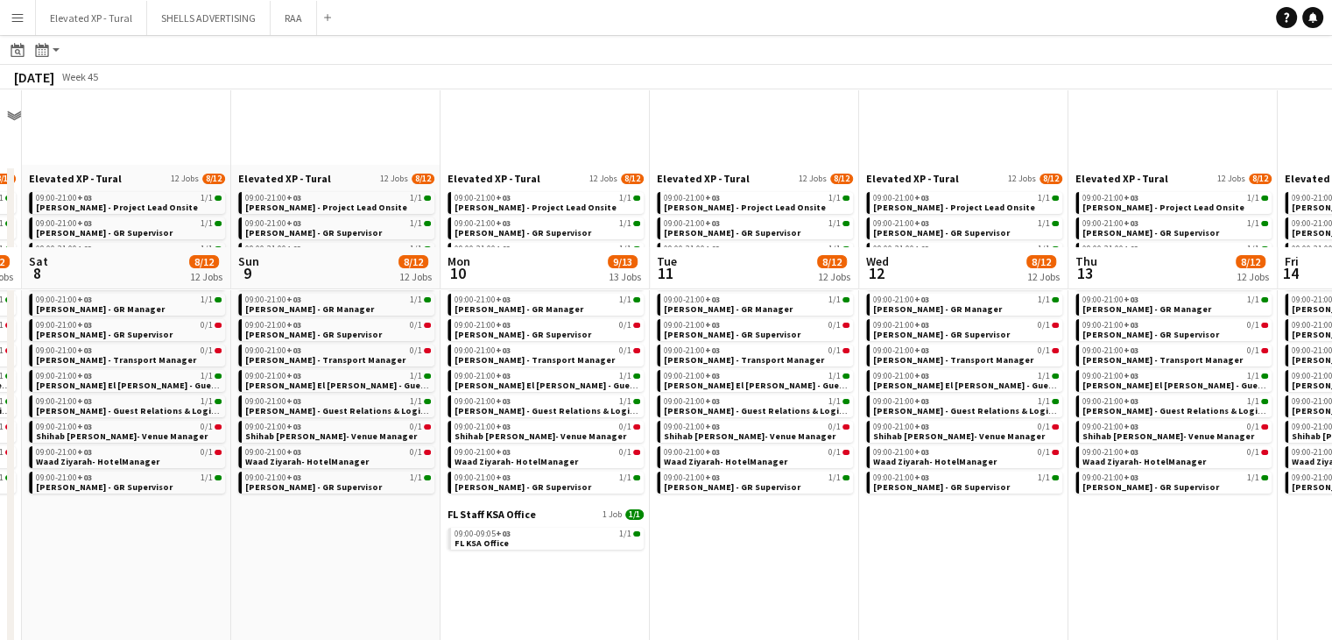
scroll to position [0, 0]
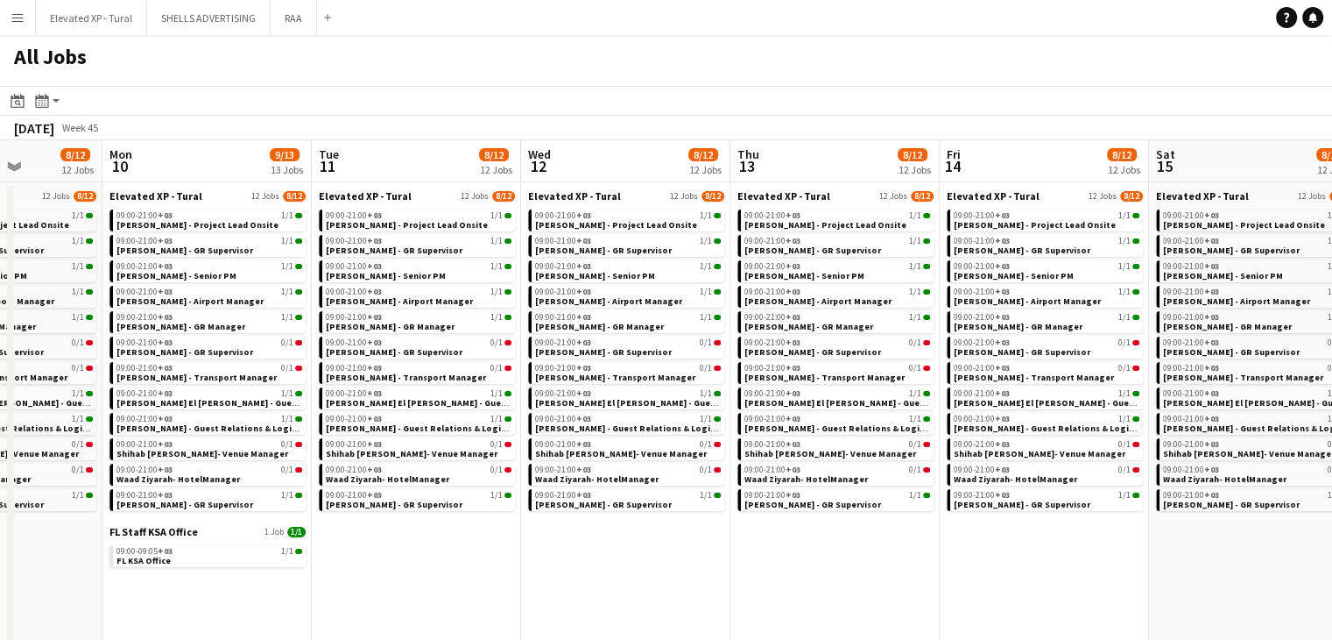
drag, startPoint x: 1058, startPoint y: 597, endPoint x: 838, endPoint y: 561, distance: 222.8
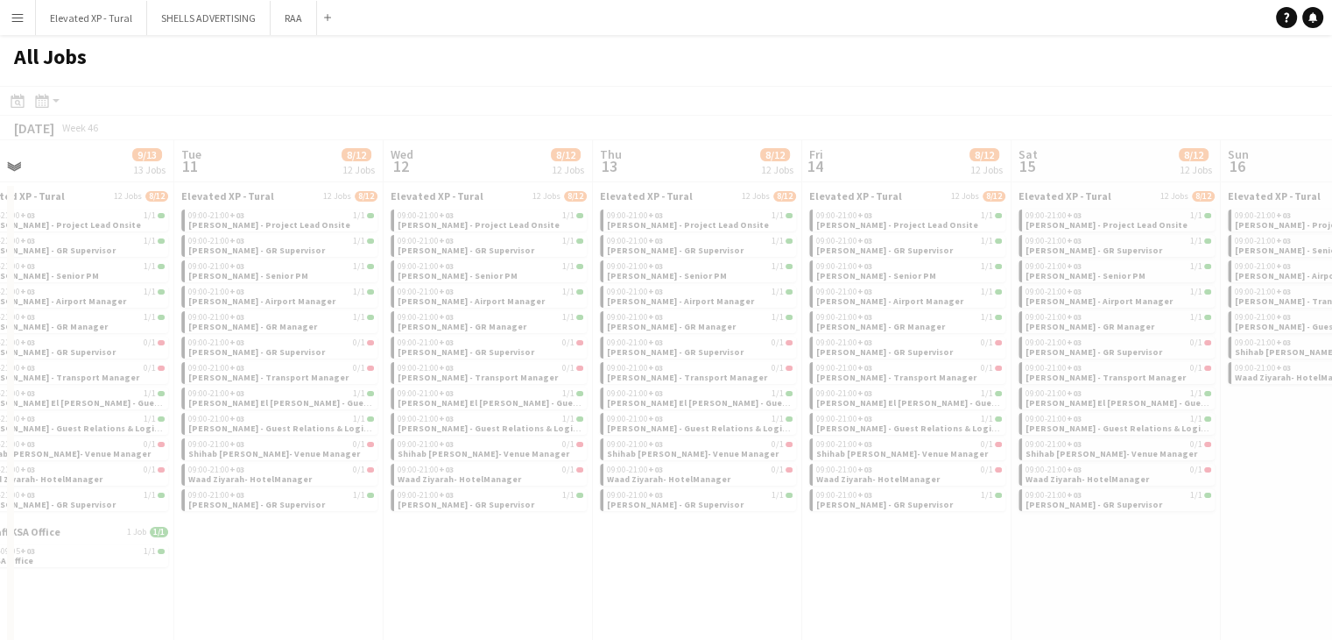
drag, startPoint x: 1132, startPoint y: 541, endPoint x: 837, endPoint y: 526, distance: 295.6
click at [837, 526] on app-all-jobs "All Jobs Date picker SEP 2025 SEP 2025 Monday M Tuesday T Wednesday W Thursday …" at bounding box center [666, 616] width 1332 height 1163
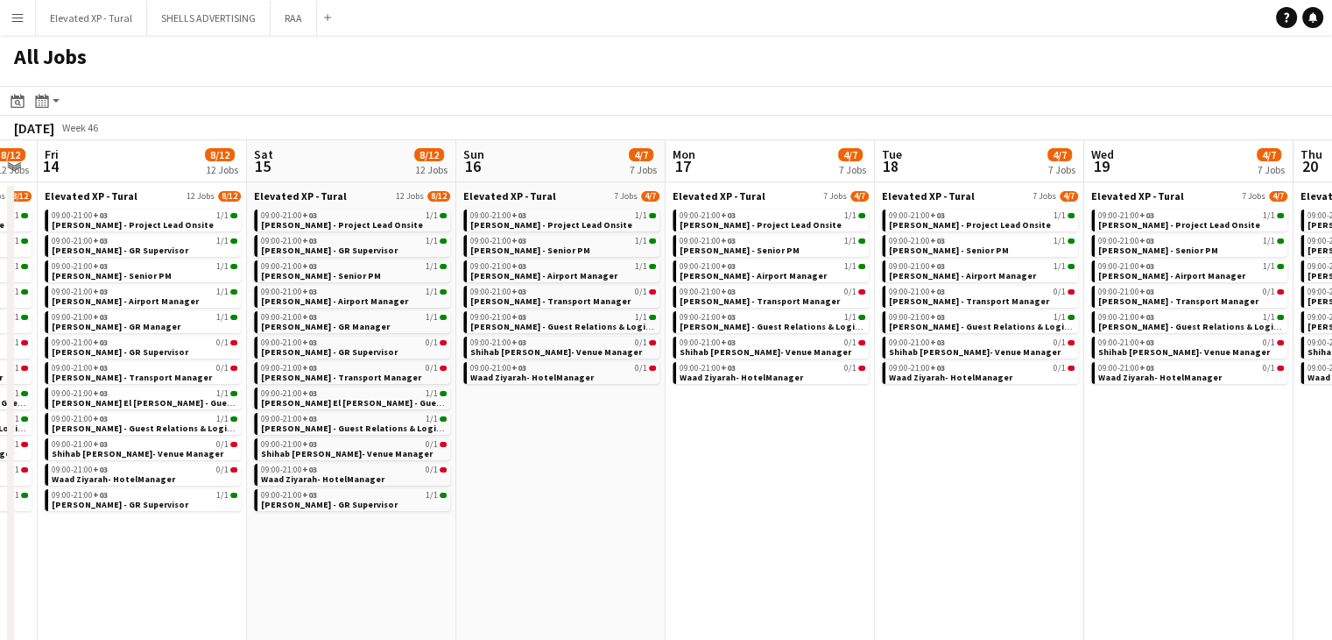
drag, startPoint x: 1310, startPoint y: 588, endPoint x: 852, endPoint y: 525, distance: 462.5
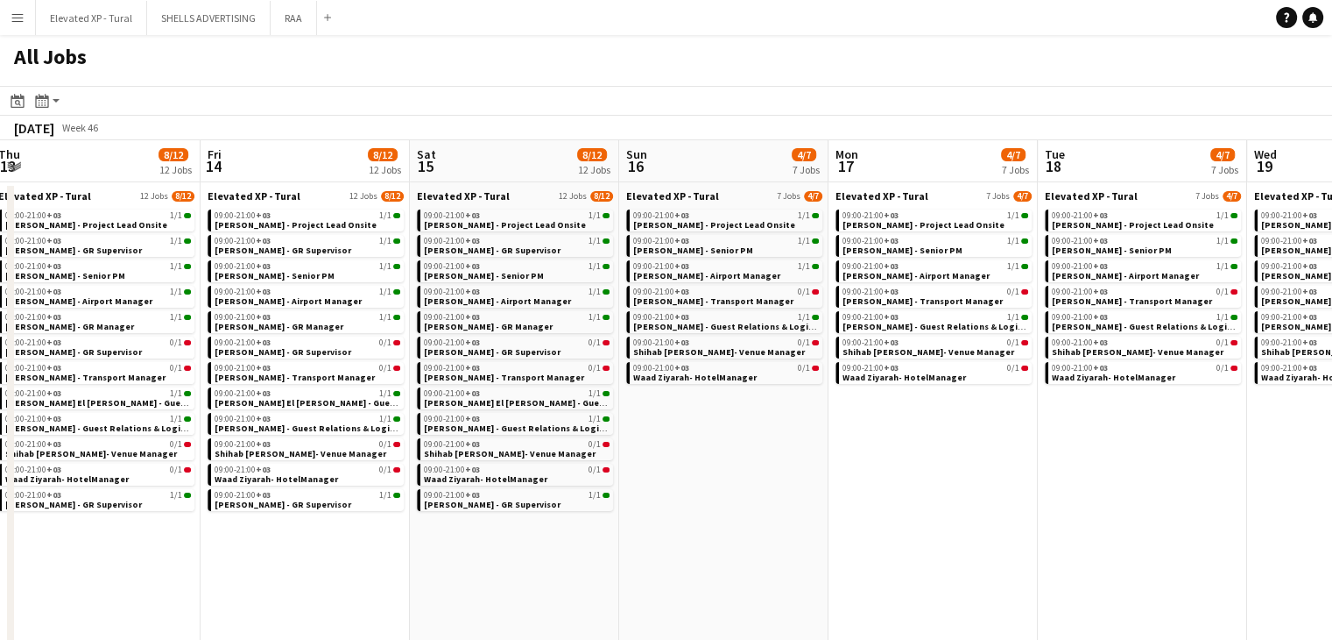
drag, startPoint x: 1012, startPoint y: 521, endPoint x: 838, endPoint y: 502, distance: 174.5
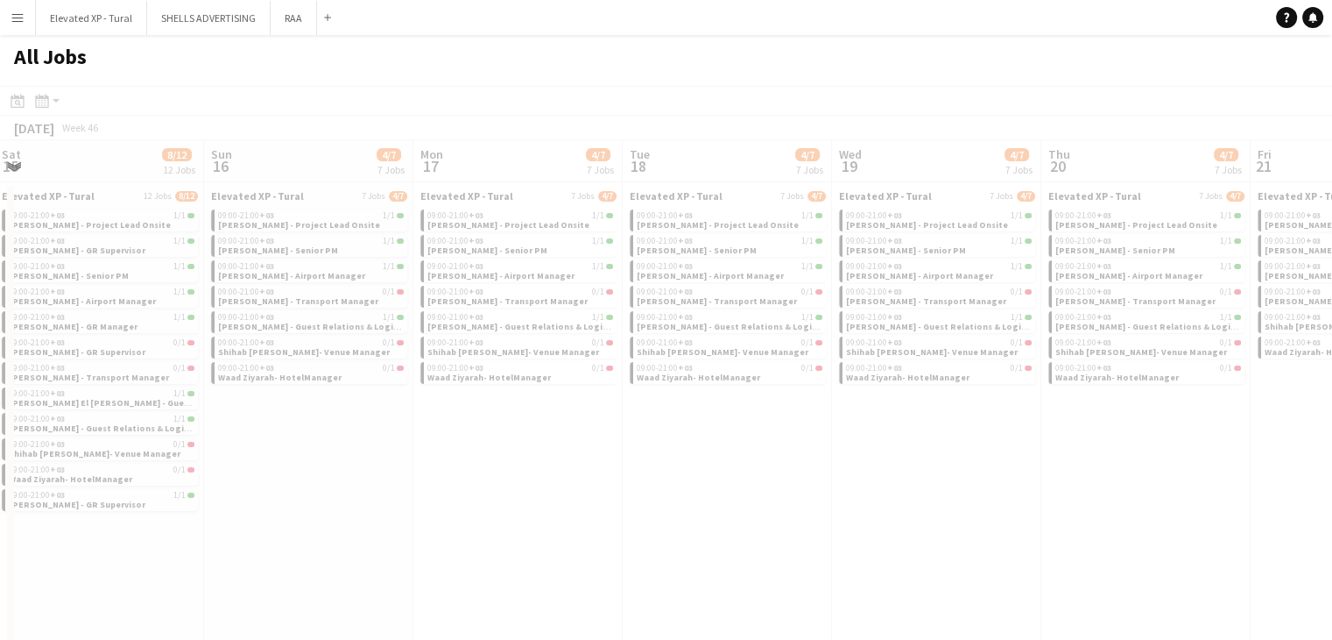
drag, startPoint x: 1063, startPoint y: 541, endPoint x: 833, endPoint y: 515, distance: 231.0
click at [833, 515] on app-all-jobs "All Jobs Date picker SEP 2025 SEP 2025 Monday M Tuesday T Wednesday W Thursday …" at bounding box center [666, 616] width 1332 height 1163
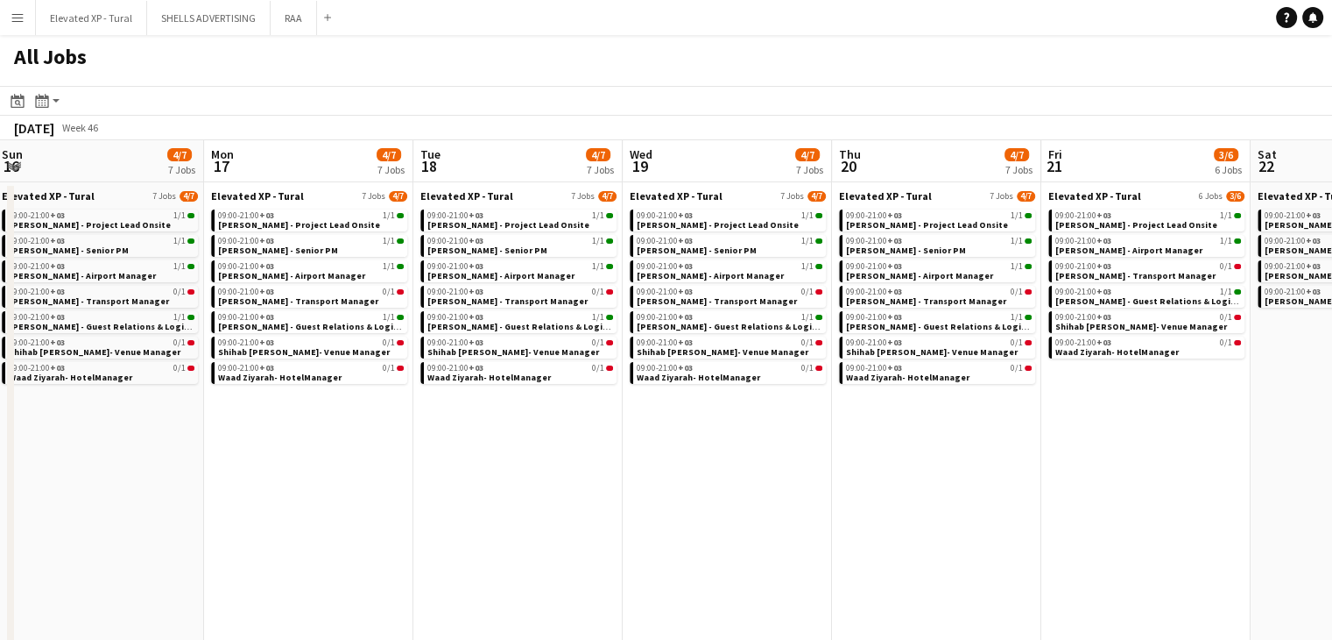
drag, startPoint x: 1112, startPoint y: 562, endPoint x: 901, endPoint y: 541, distance: 211.3
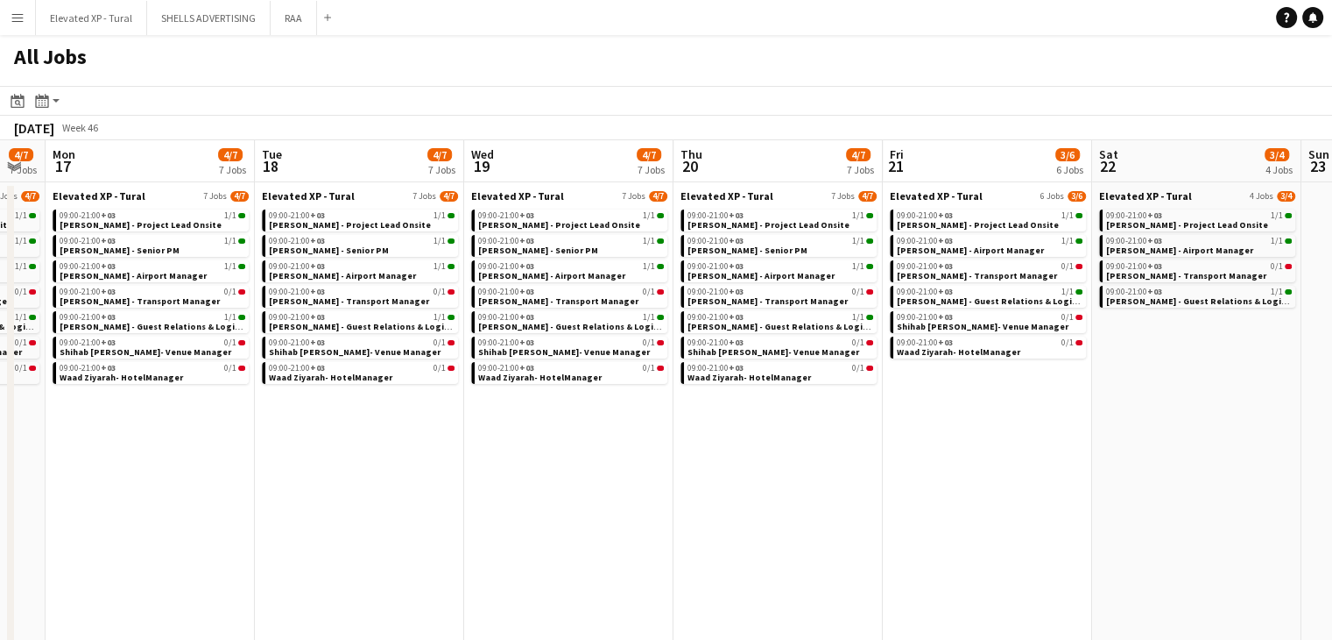
drag
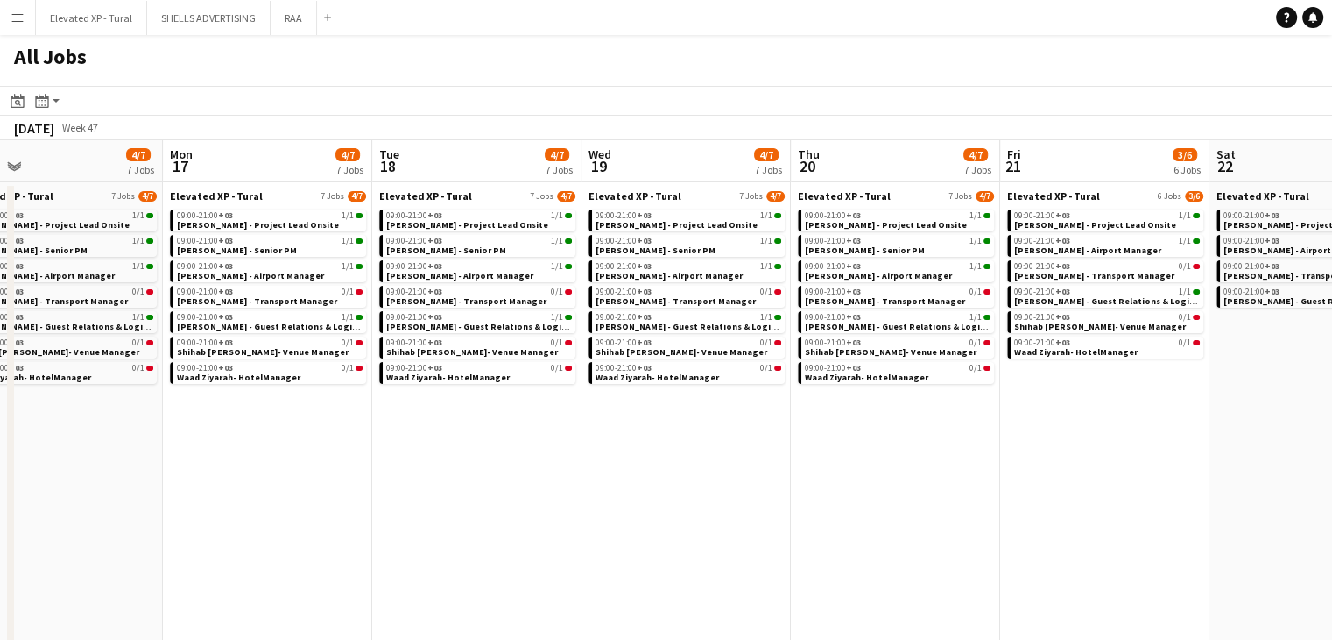
scroll to position [0, 524]
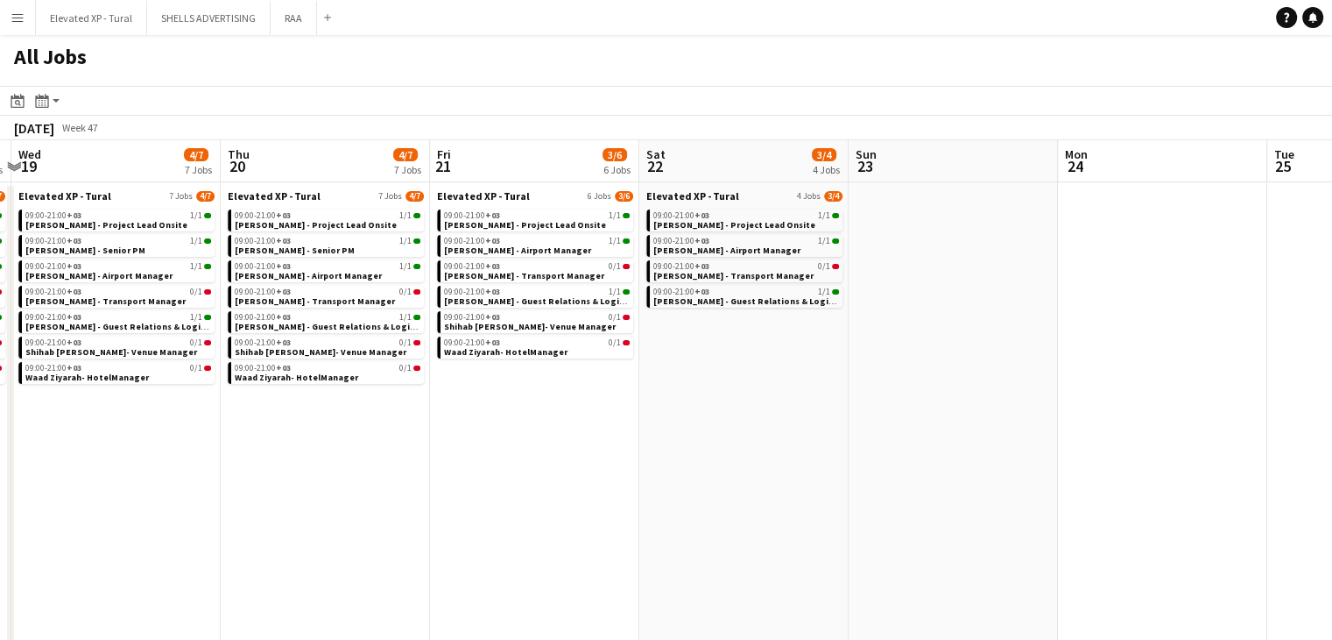
click at [960, 421] on app-all-jobs "All Jobs Date picker SEP 2025 SEP 2025 Monday M Tuesday T Wednesday W Thursday …" at bounding box center [666, 616] width 1332 height 1163
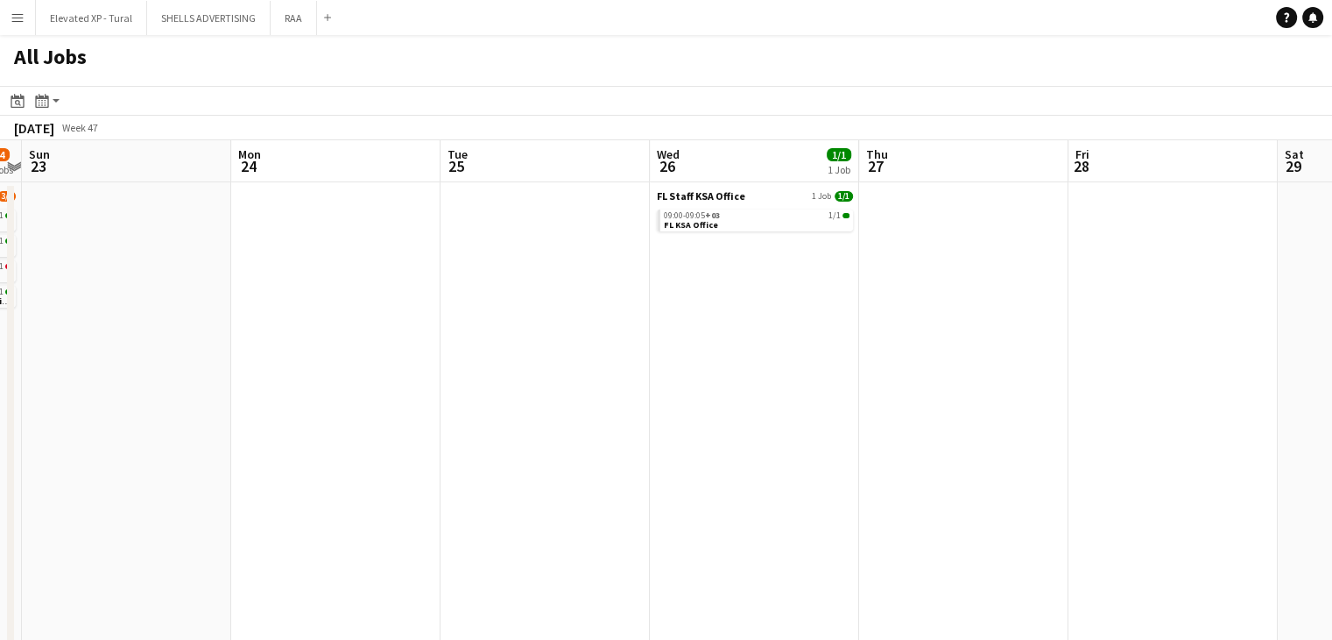
scroll to position [0, 688]
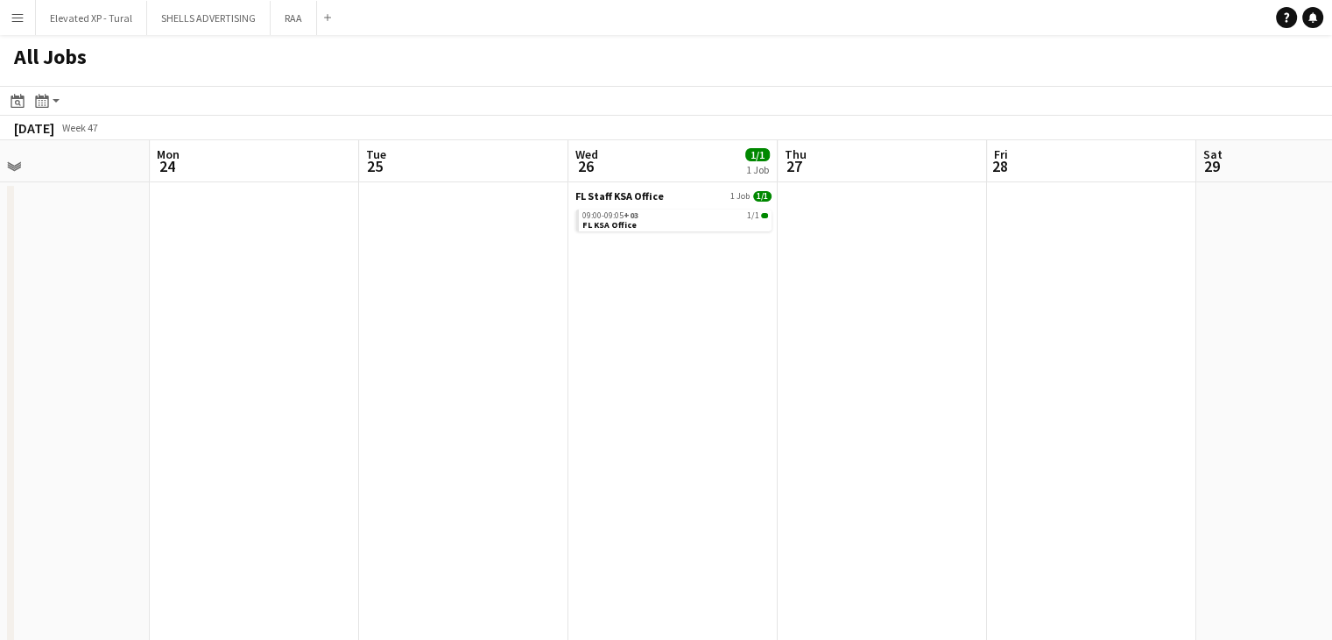
click at [687, 215] on div "09:00-09:05 +03 1/1" at bounding box center [676, 215] width 186 height 9
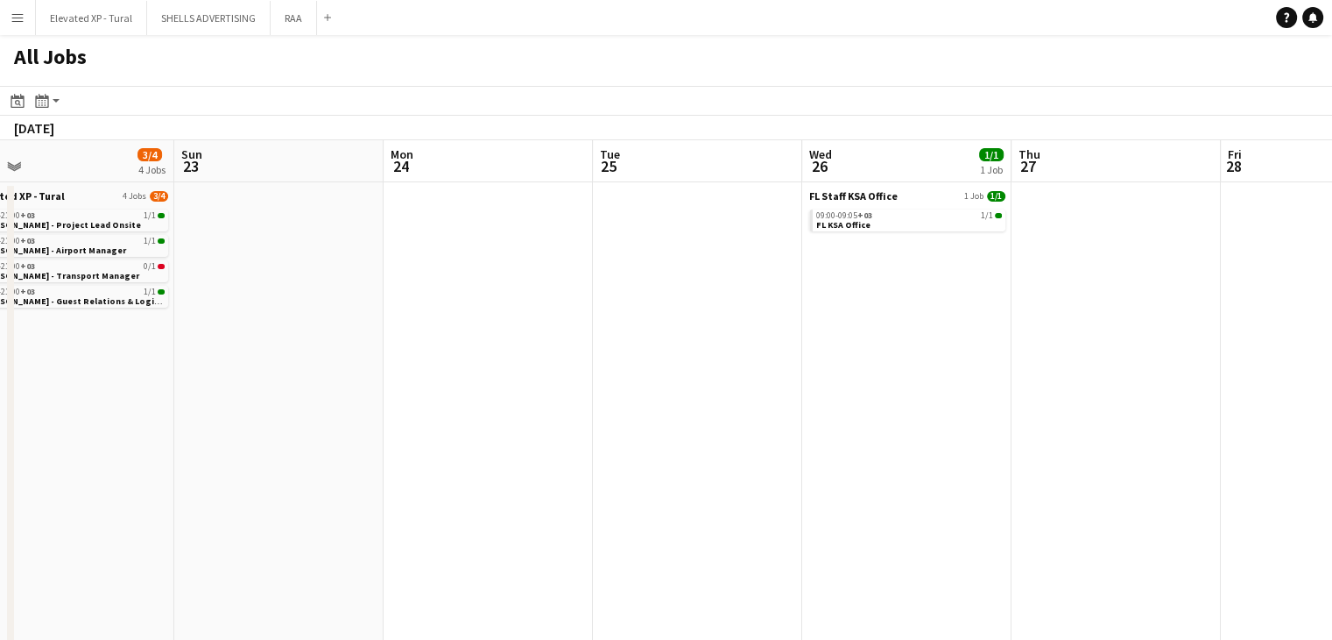
click at [565, 336] on app-all-jobs "All Jobs Date picker SEP 2025 SEP 2025 Monday M Tuesday T Wednesday W Thursday …" at bounding box center [666, 616] width 1332 height 1163
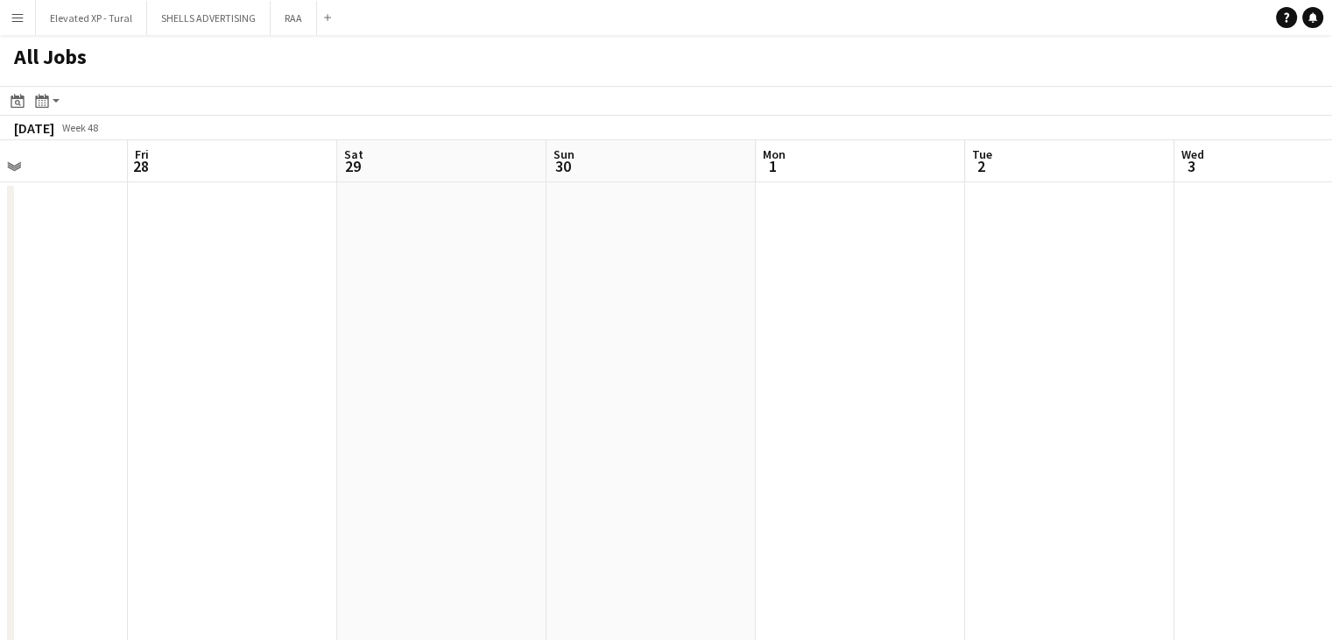
click at [884, 331] on app-all-jobs "All Jobs Date picker SEP 2025 SEP 2025 Monday M Tuesday T Wednesday W Thursday …" at bounding box center [666, 616] width 1332 height 1163
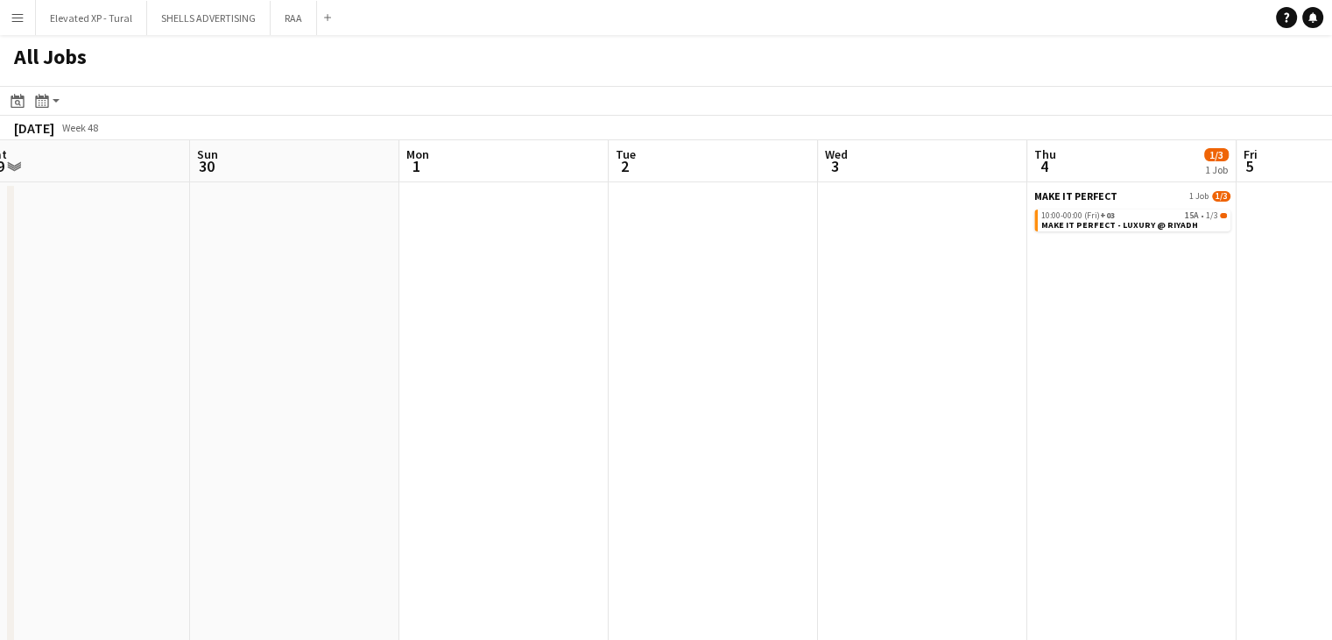
scroll to position [0, 767]
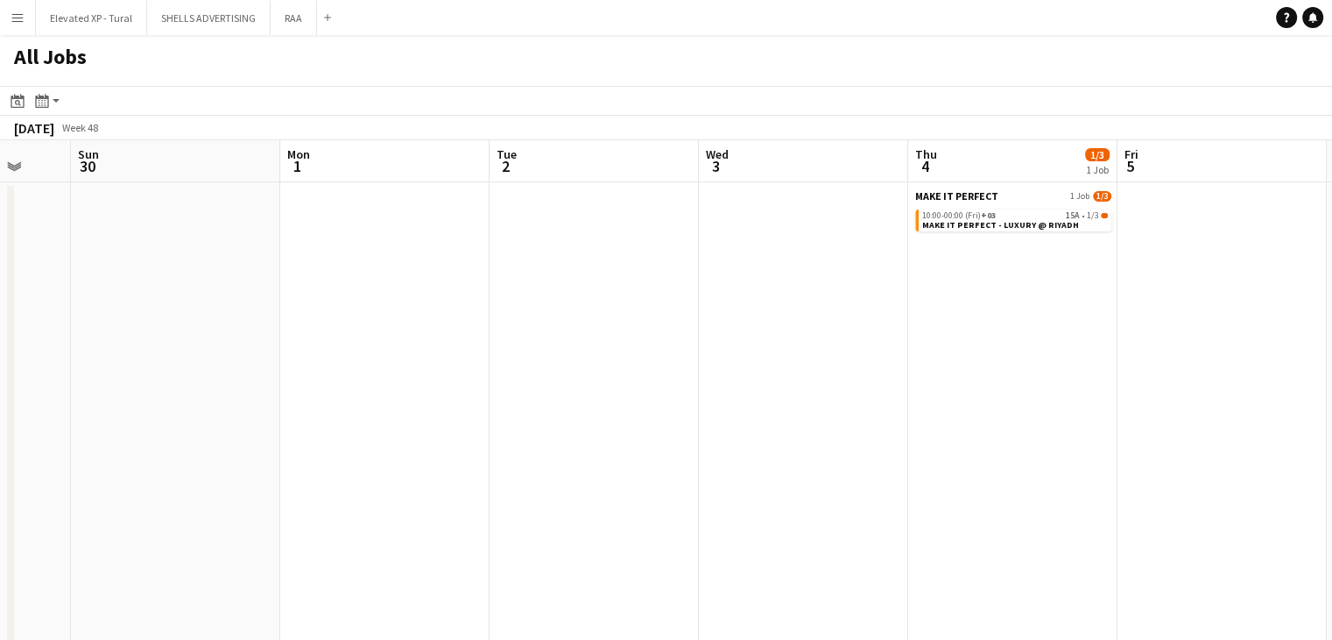
click at [1042, 226] on span "MAKE IT PERFECT - LUXURY @ RIYADH" at bounding box center [1000, 224] width 157 height 11
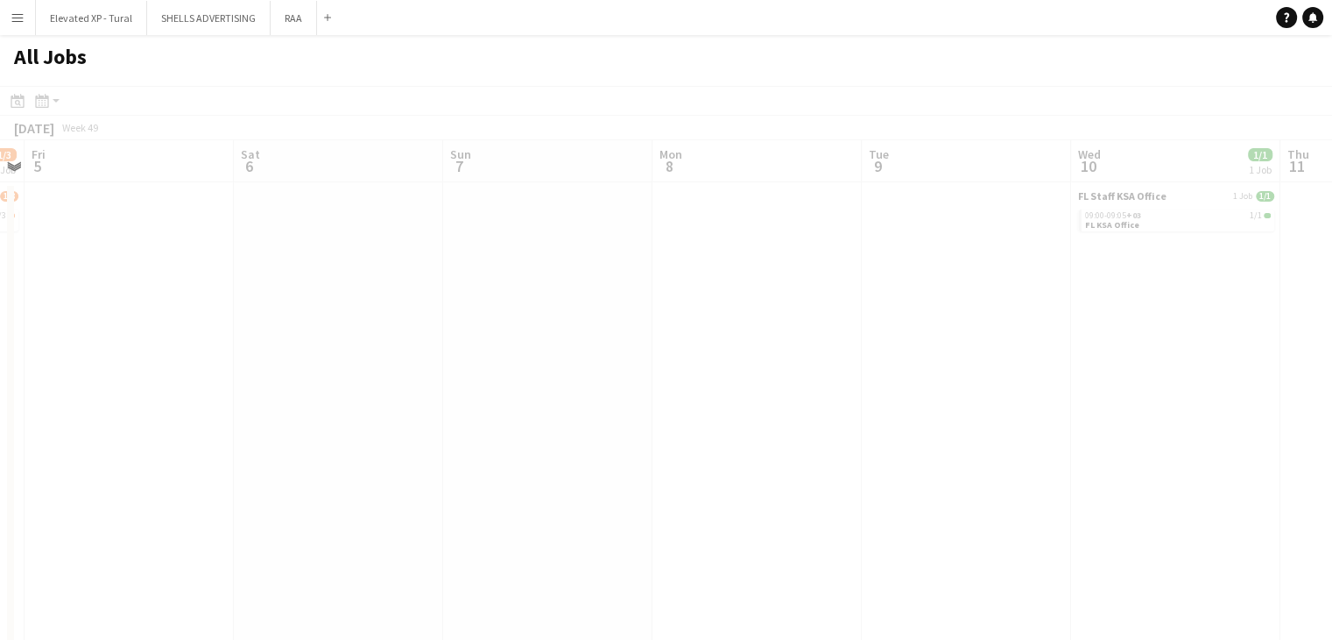
click at [737, 377] on app-all-jobs "All Jobs Date picker SEP 2025 SEP 2025 Monday M Tuesday T Wednesday W Thursday …" at bounding box center [666, 616] width 1332 height 1163
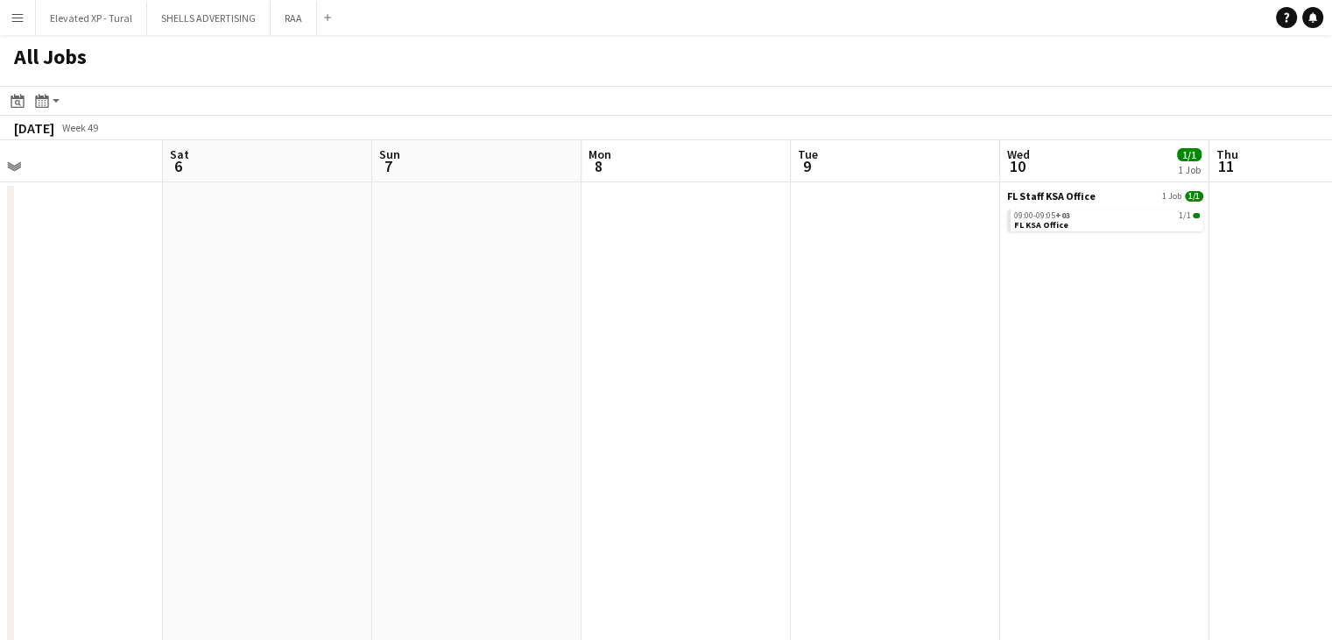
scroll to position [0, 488]
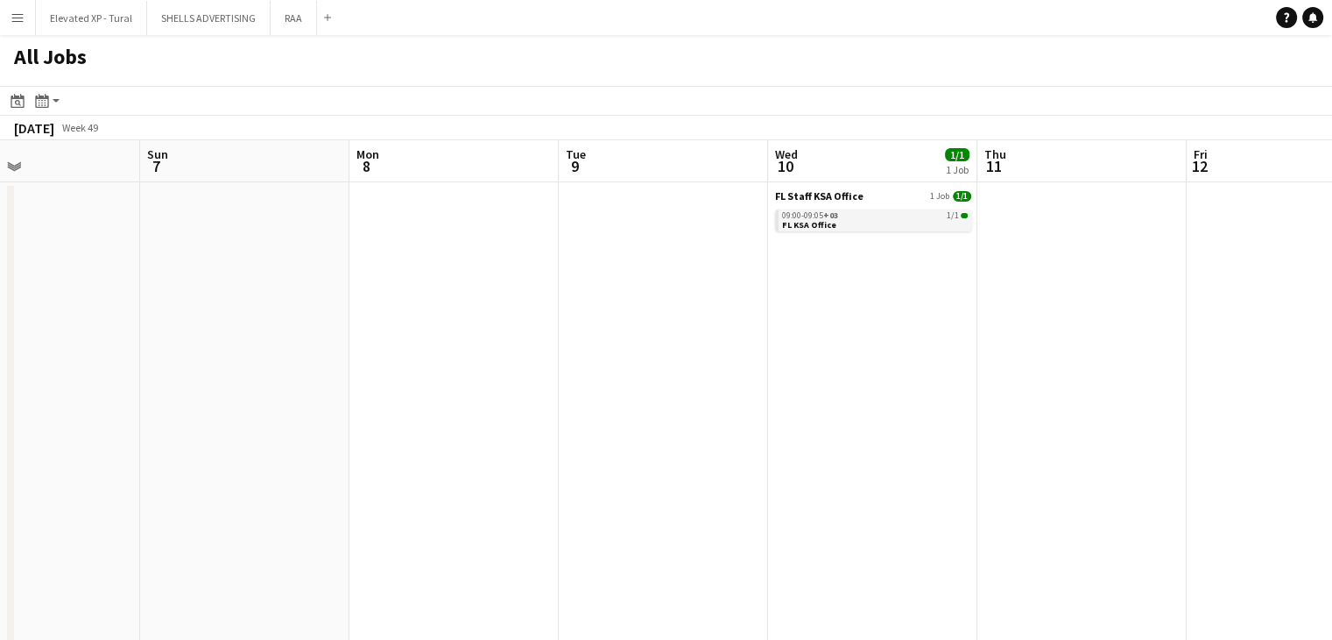
click at [868, 221] on link "09:00-09:05 +03 1/1 FL KSA Office" at bounding box center [875, 219] width 186 height 20
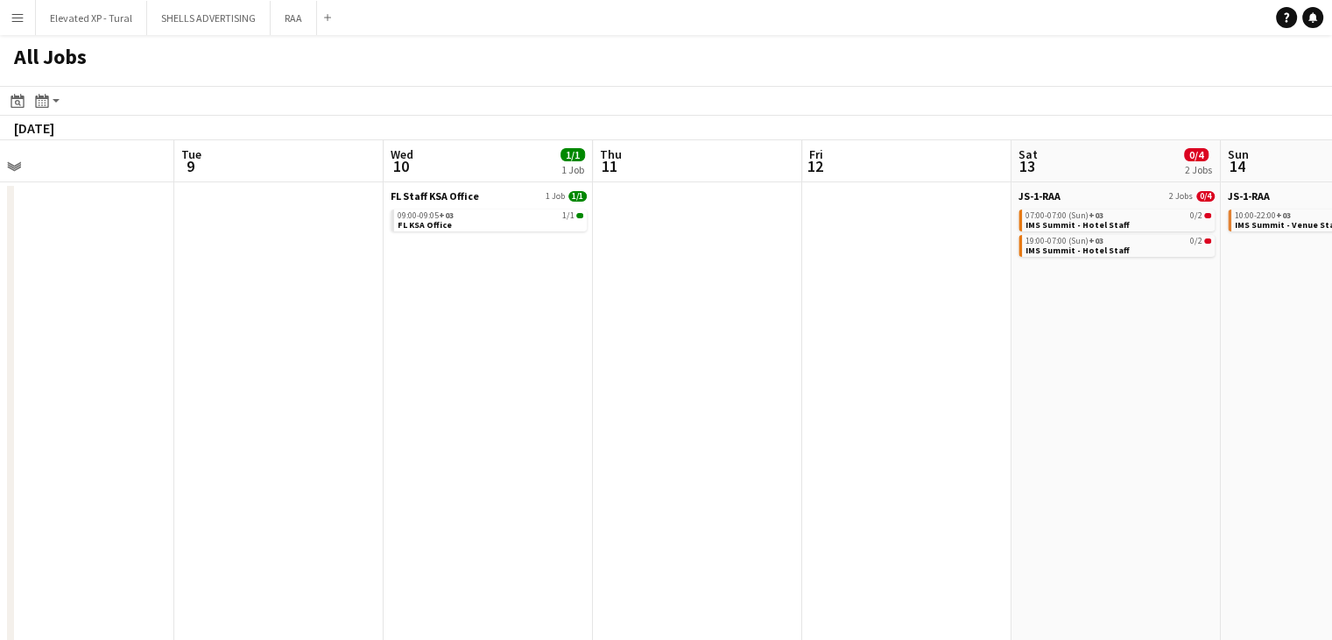
click at [478, 324] on app-all-jobs "All Jobs Date picker SEP 2025 SEP 2025 Monday M Tuesday T Wednesday W Thursday …" at bounding box center [666, 616] width 1332 height 1163
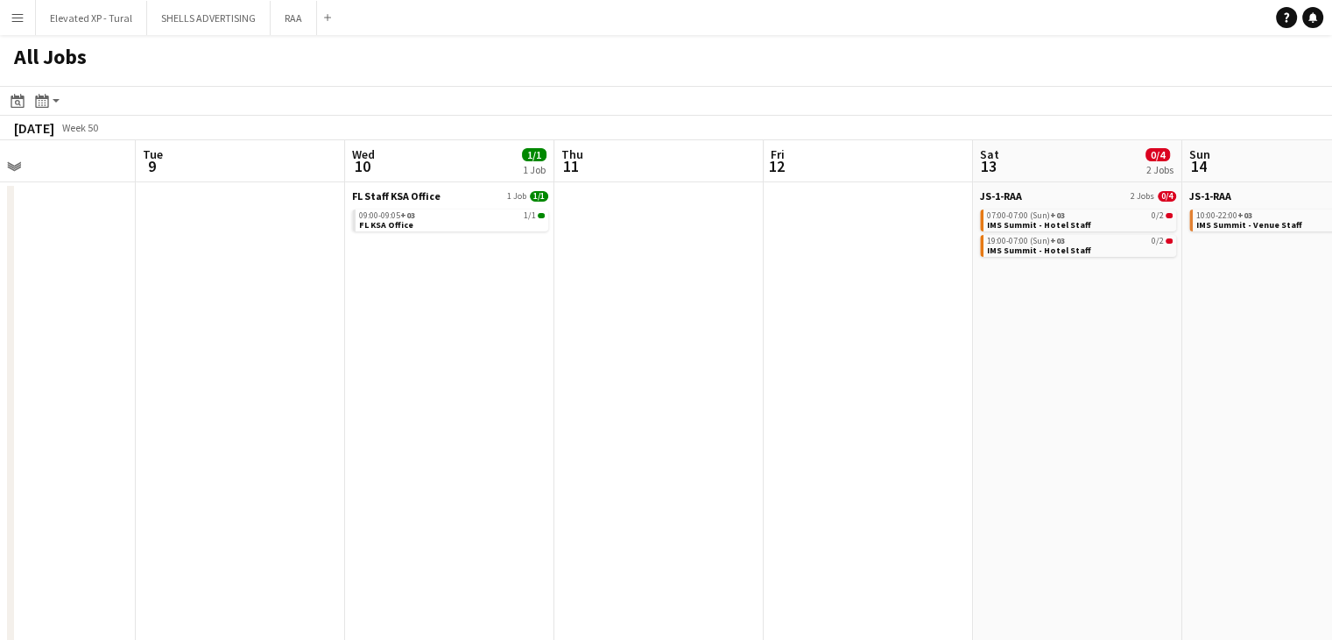
scroll to position [0, 621]
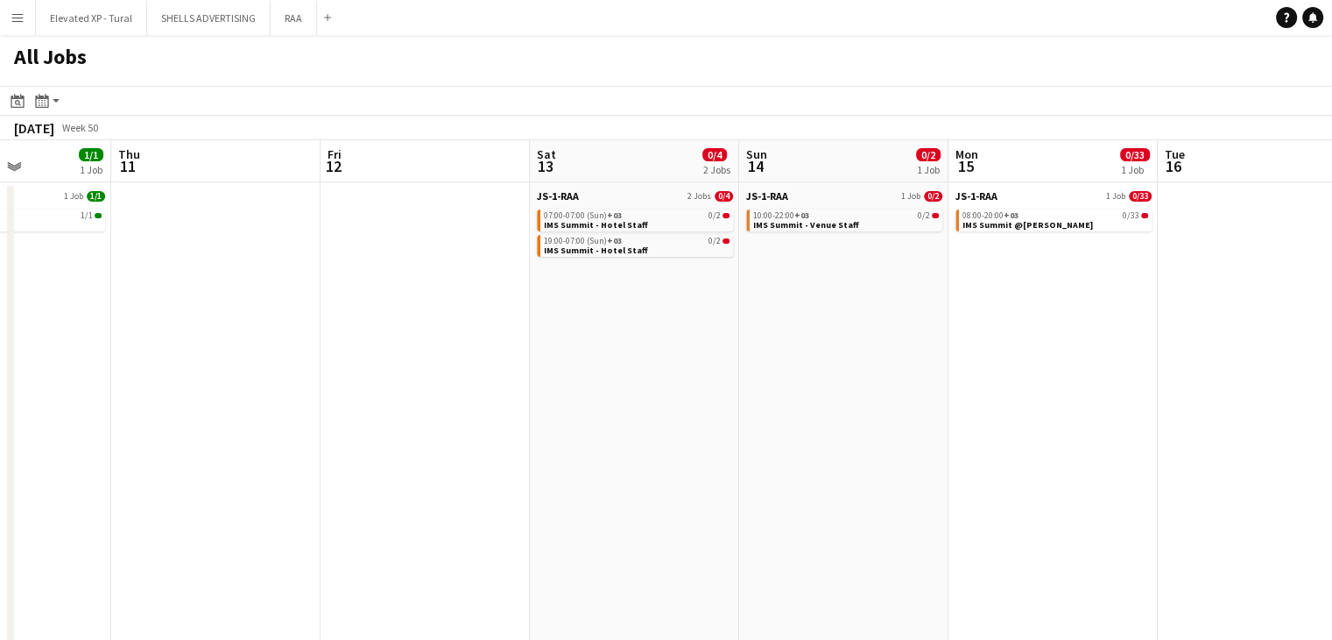
scroll to position [0, 738]
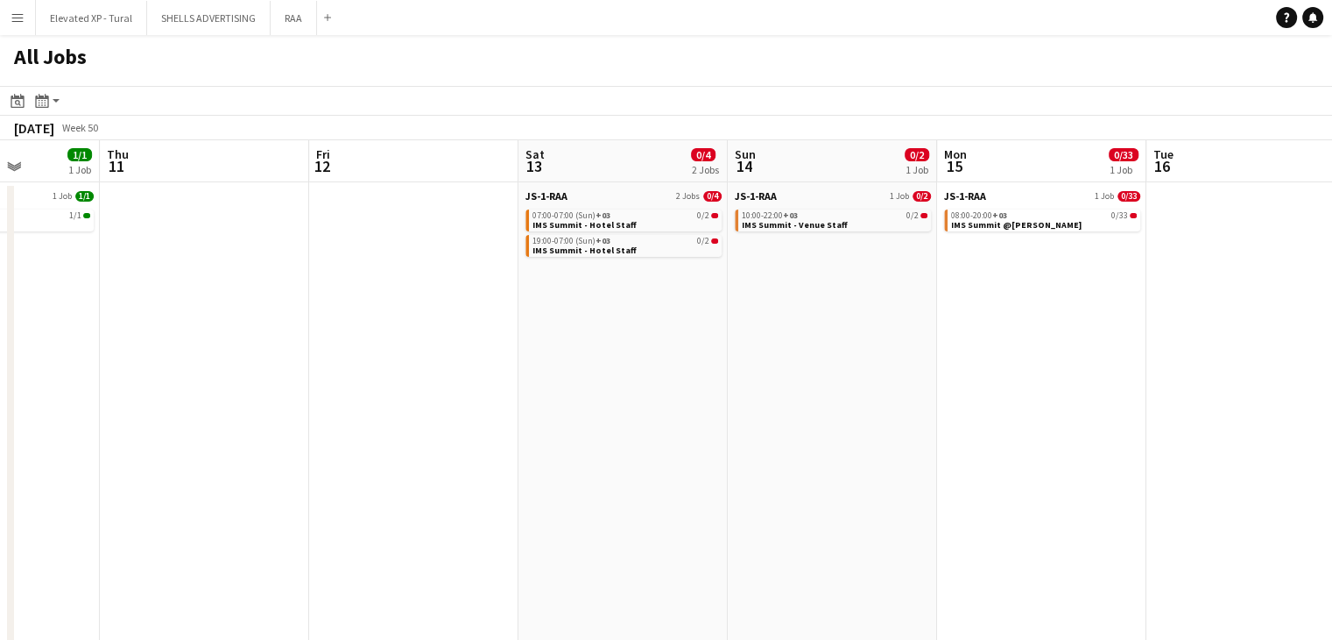
click at [601, 199] on link "JS-1-RAA 2 Jobs 0/4" at bounding box center [624, 195] width 196 height 13
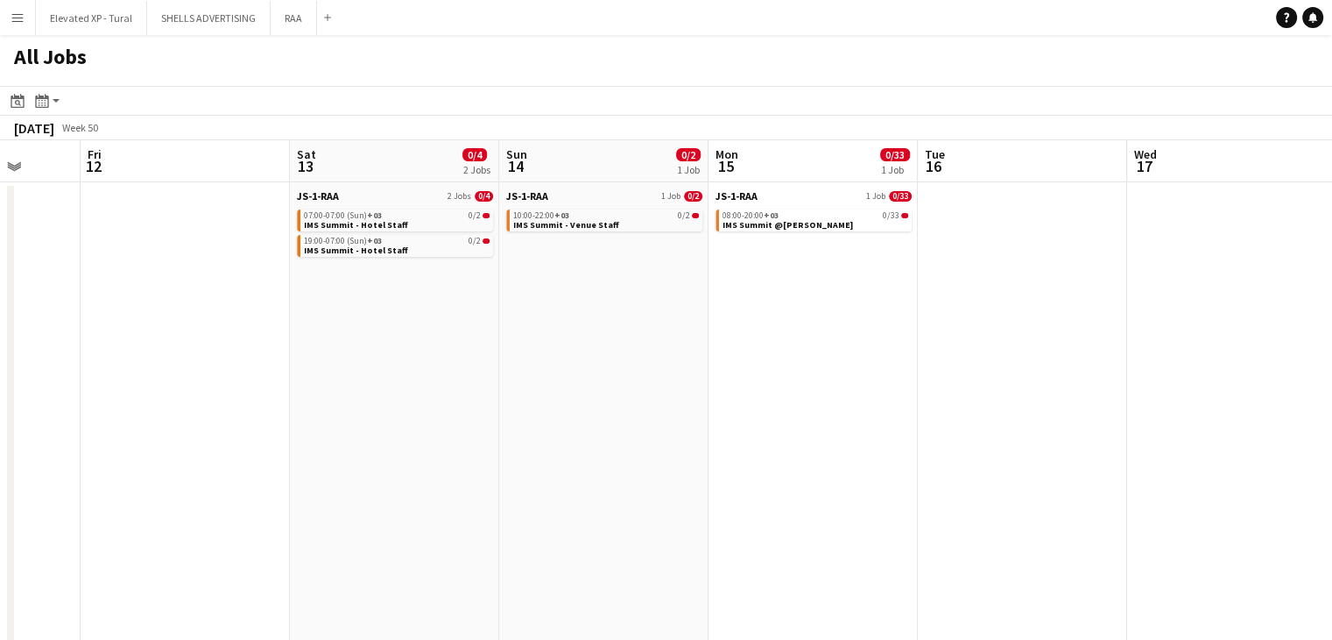
scroll to position [0, 613]
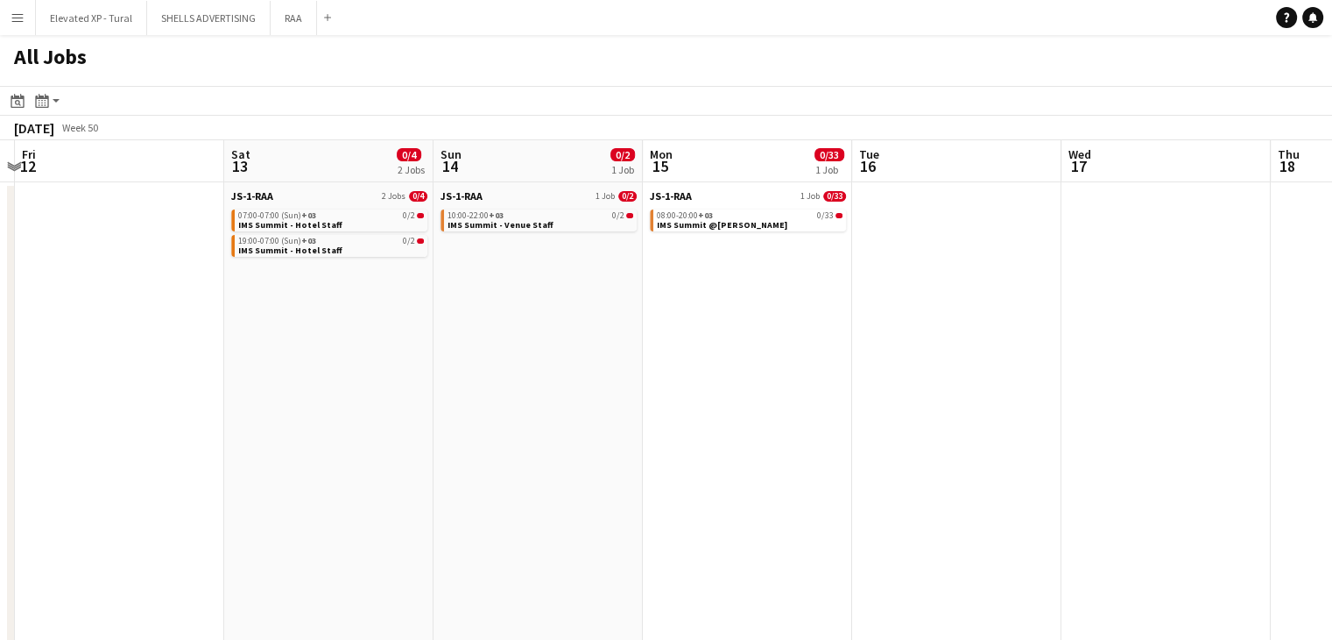
click at [661, 190] on span "JS-1-RAA" at bounding box center [671, 195] width 42 height 13
click at [670, 195] on span "JS-1-RAA" at bounding box center [671, 195] width 42 height 13
click at [687, 229] on span "IMS Summit @[PERSON_NAME]" at bounding box center [722, 224] width 131 height 11
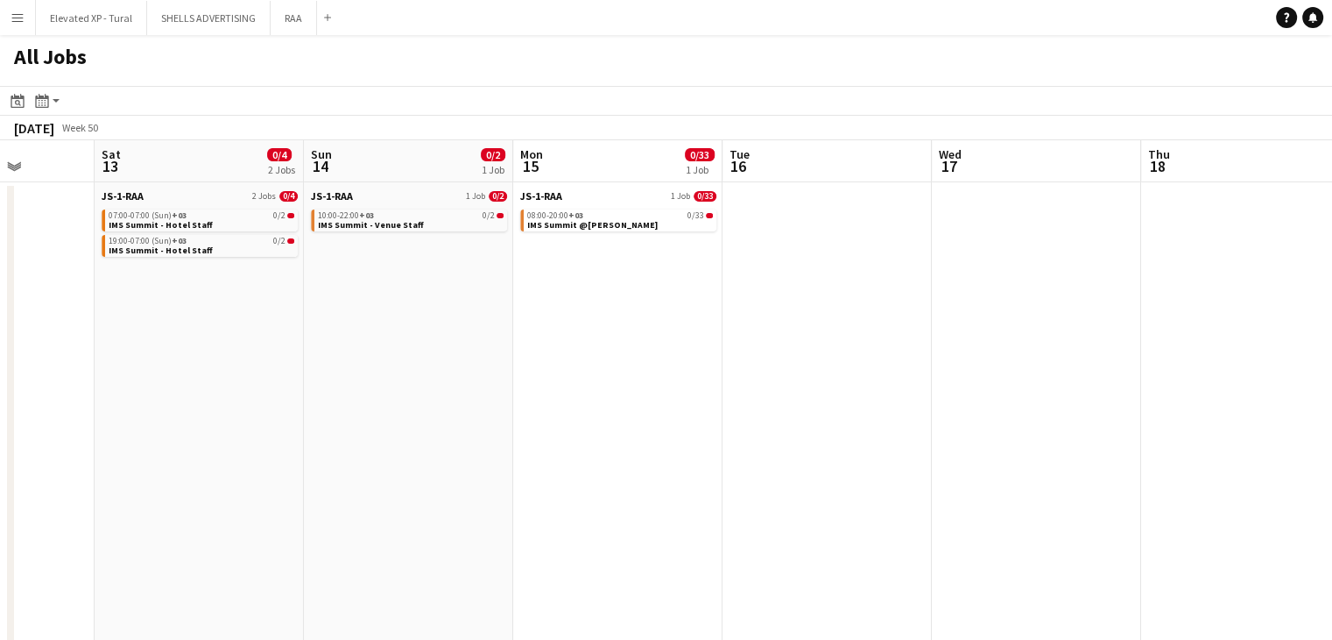
drag, startPoint x: 772, startPoint y: 306, endPoint x: 650, endPoint y: 311, distance: 121.9
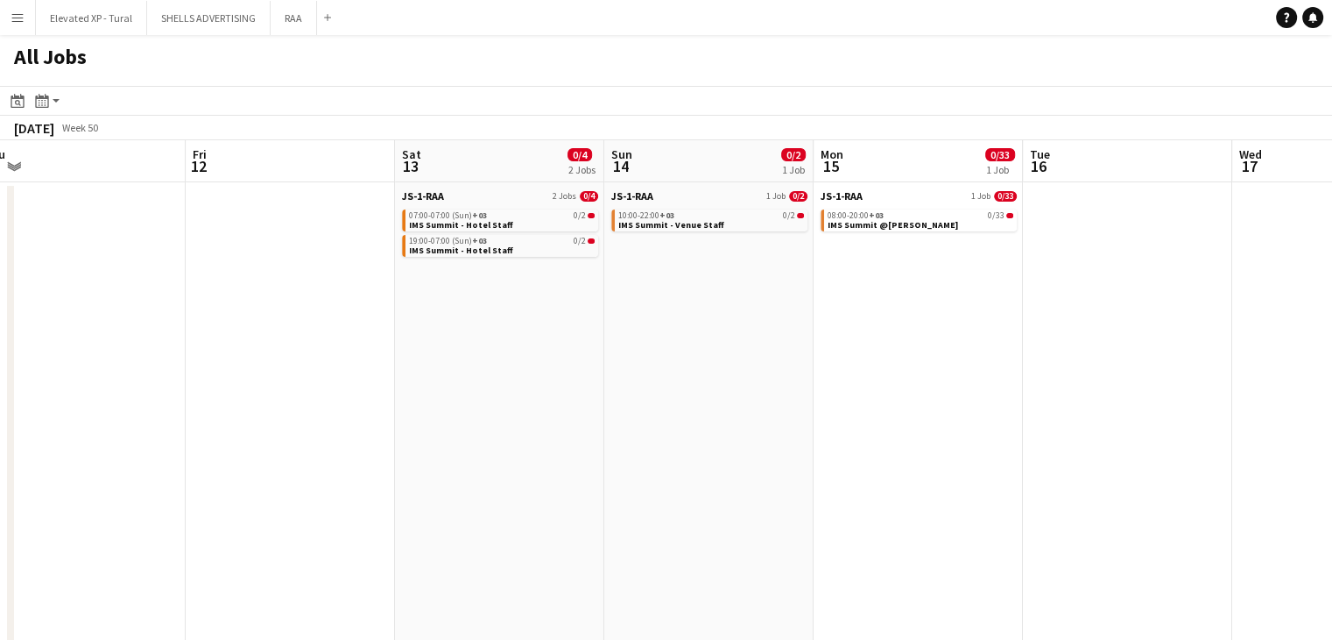
click at [800, 364] on app-all-jobs "All Jobs Date picker SEP 2025 SEP 2025 Monday M Tuesday T Wednesday W Thursday …" at bounding box center [666, 616] width 1332 height 1163
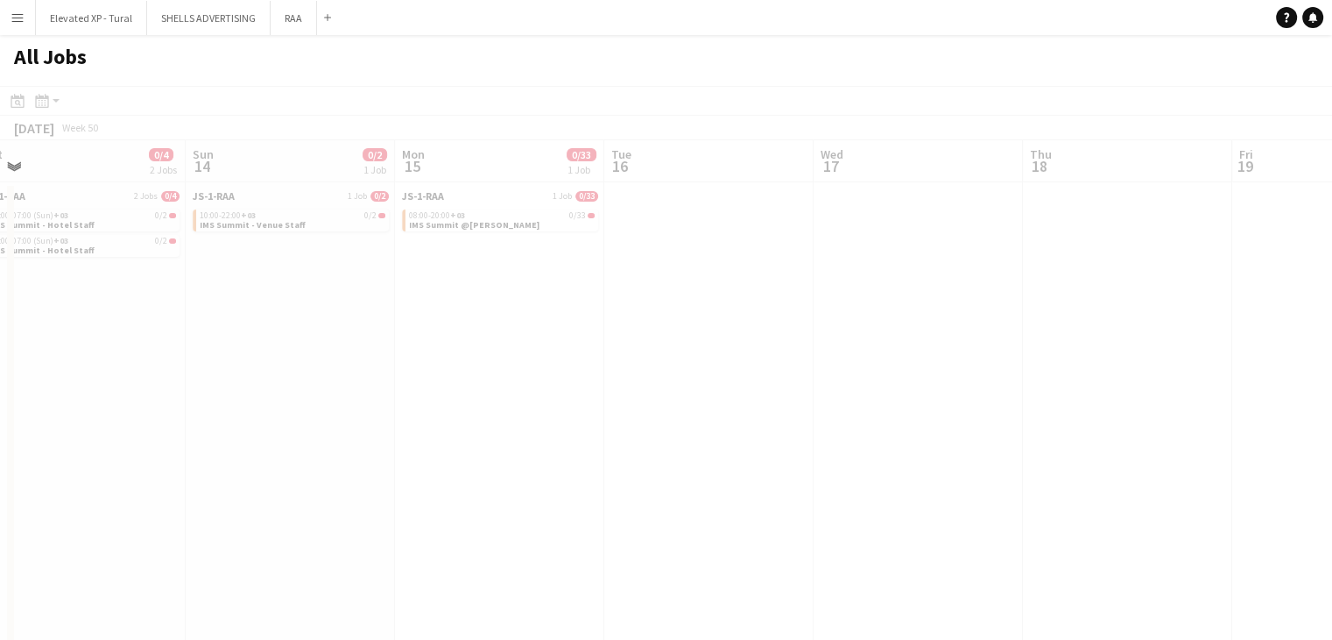
drag, startPoint x: 1170, startPoint y: 371, endPoint x: 811, endPoint y: 362, distance: 359.3
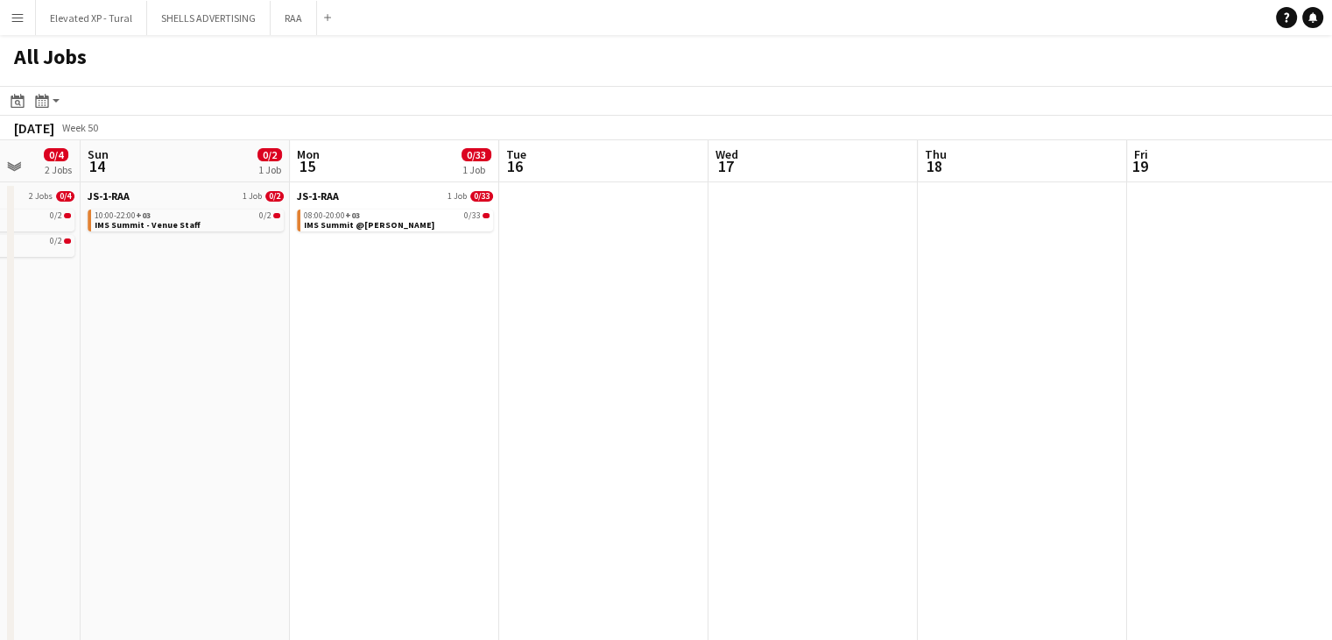
drag, startPoint x: 1128, startPoint y: 358, endPoint x: 814, endPoint y: 343, distance: 314.9
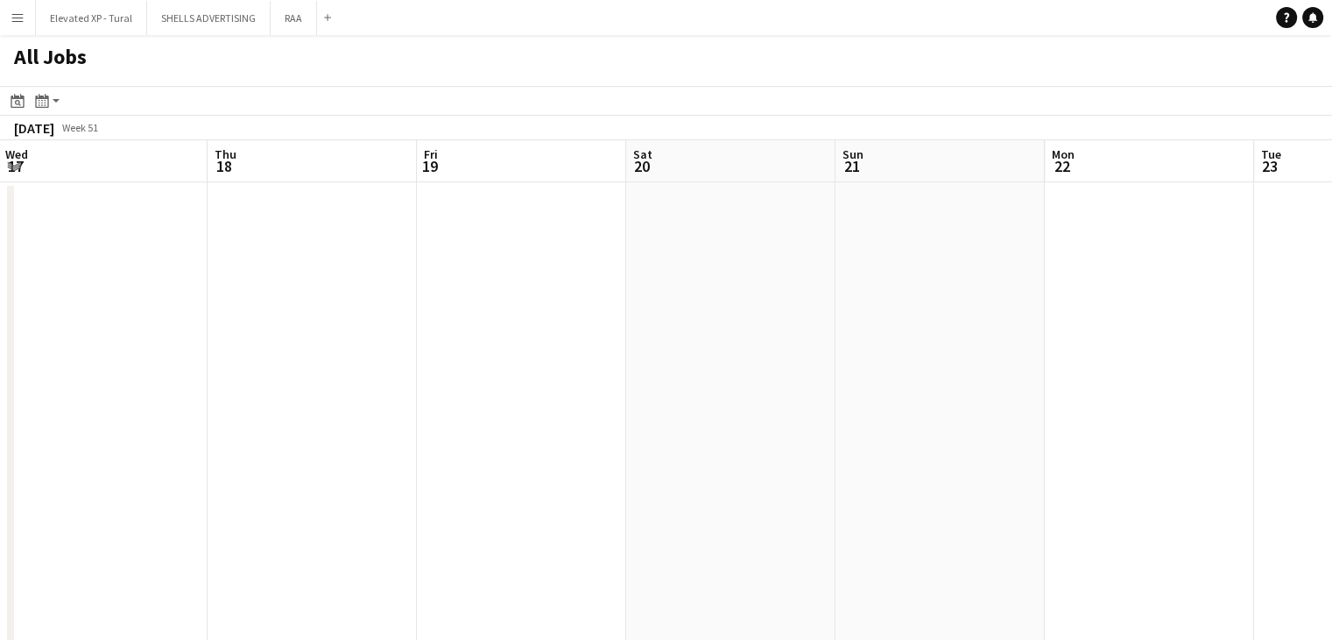
drag, startPoint x: 1172, startPoint y: 349, endPoint x: 1059, endPoint y: 342, distance: 113.2
click at [717, 336] on app-all-jobs "All Jobs Date picker SEP 2025 SEP 2025 Monday M Tuesday T Wednesday W Thursday …" at bounding box center [666, 616] width 1332 height 1163
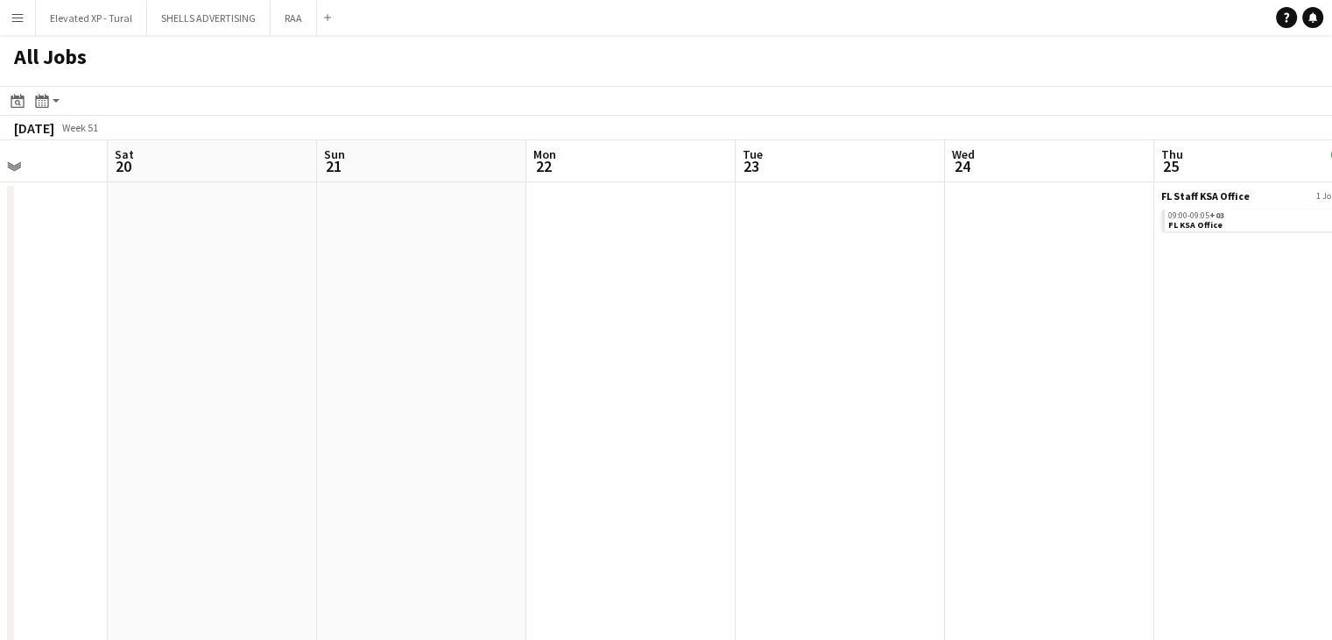
drag, startPoint x: 1212, startPoint y: 341, endPoint x: 1021, endPoint y: 339, distance: 191.0
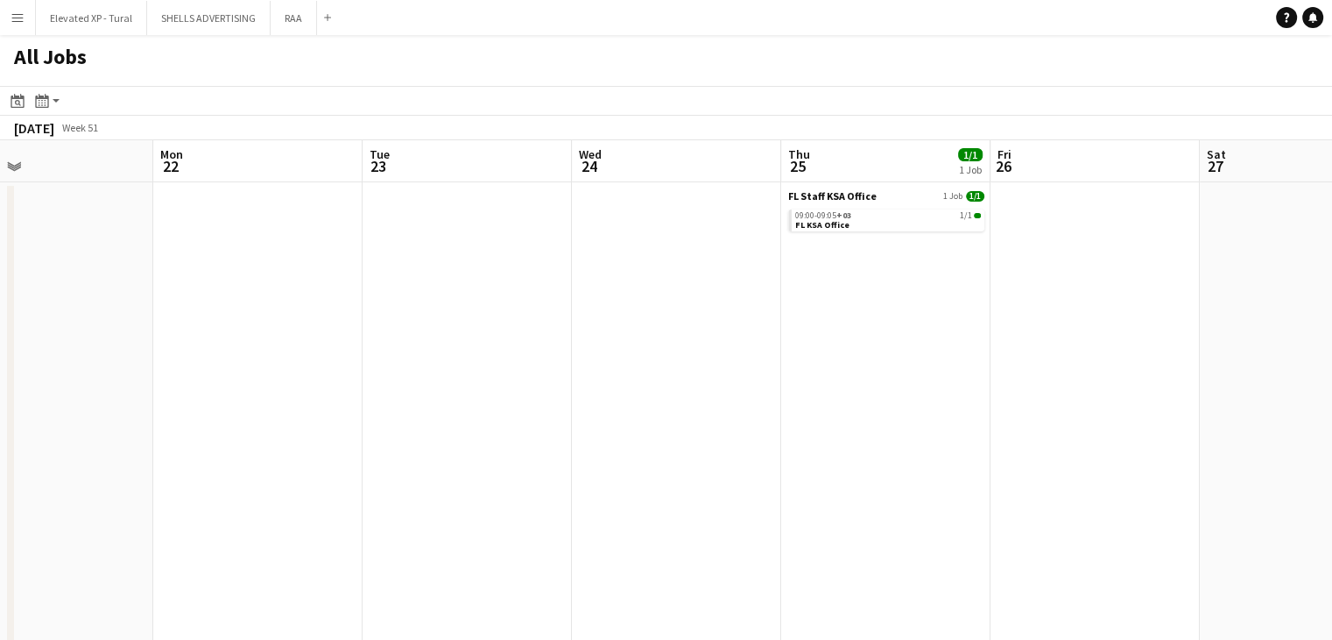
drag, startPoint x: 1303, startPoint y: 368, endPoint x: 1006, endPoint y: 362, distance: 297.0
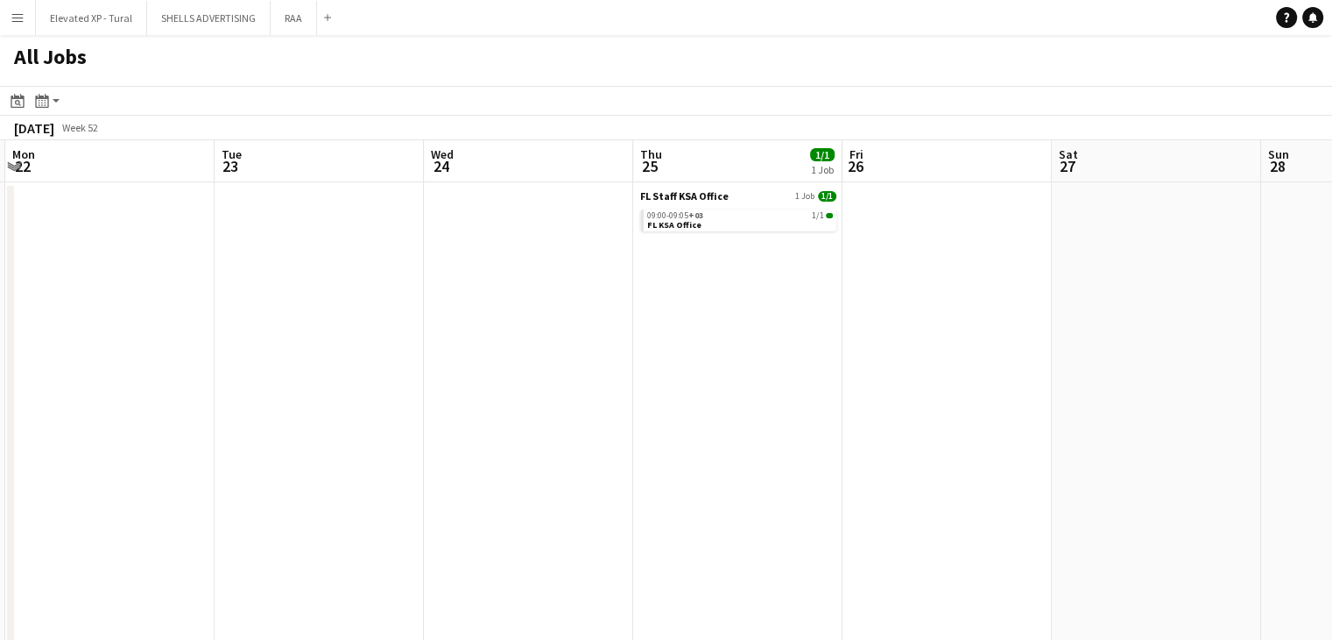
click at [788, 350] on app-all-jobs "All Jobs Date picker SEP 2025 SEP 2025 Monday M Tuesday T Wednesday W Thursday …" at bounding box center [666, 616] width 1332 height 1163
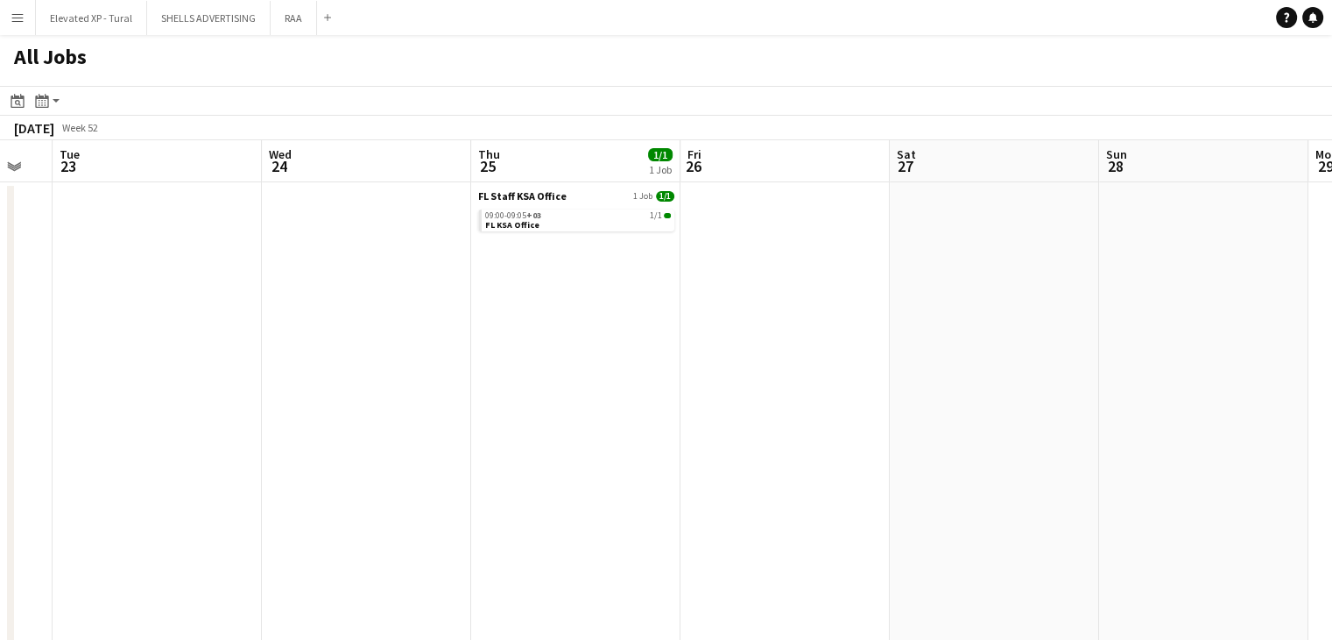
drag, startPoint x: 1138, startPoint y: 342, endPoint x: 890, endPoint y: 350, distance: 248.1
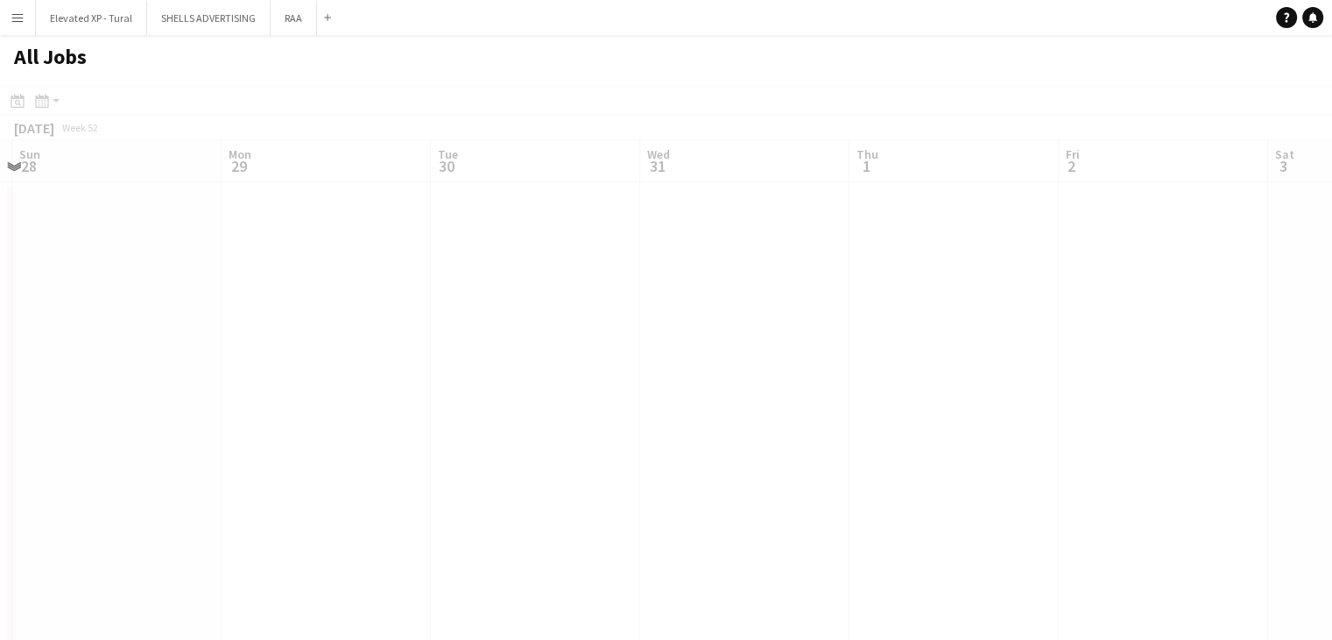
drag, startPoint x: 802, startPoint y: 345, endPoint x: 869, endPoint y: 333, distance: 68.6
click at [731, 341] on app-all-jobs "All Jobs Date picker SEP 2025 SEP 2025 Monday M Tuesday T Wednesday W Thursday …" at bounding box center [666, 616] width 1332 height 1163
drag, startPoint x: 1011, startPoint y: 330, endPoint x: 811, endPoint y: 332, distance: 199.7
drag, startPoint x: 1070, startPoint y: 327, endPoint x: 747, endPoint y: 326, distance: 322.4
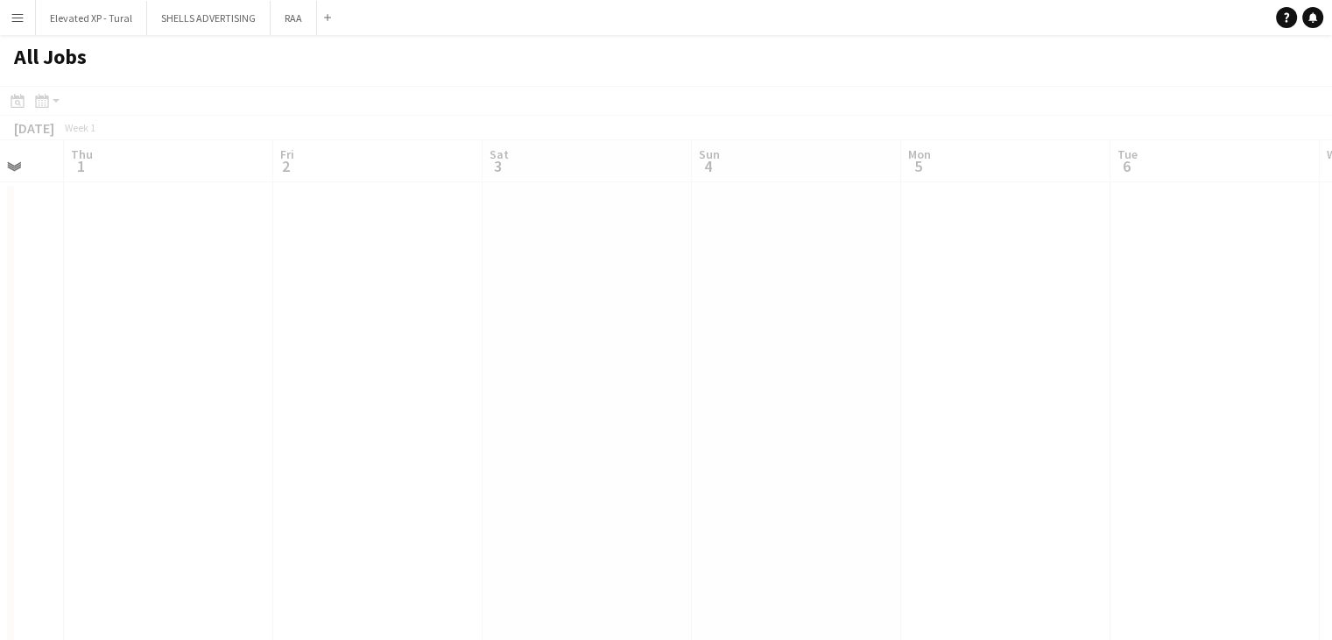
click at [545, 329] on app-all-jobs "All Jobs Date picker SEP 2025 SEP 2025 Monday M Tuesday T Wednesday W Thursday …" at bounding box center [666, 616] width 1332 height 1163
drag, startPoint x: 1081, startPoint y: 338, endPoint x: 493, endPoint y: 327, distance: 587.9
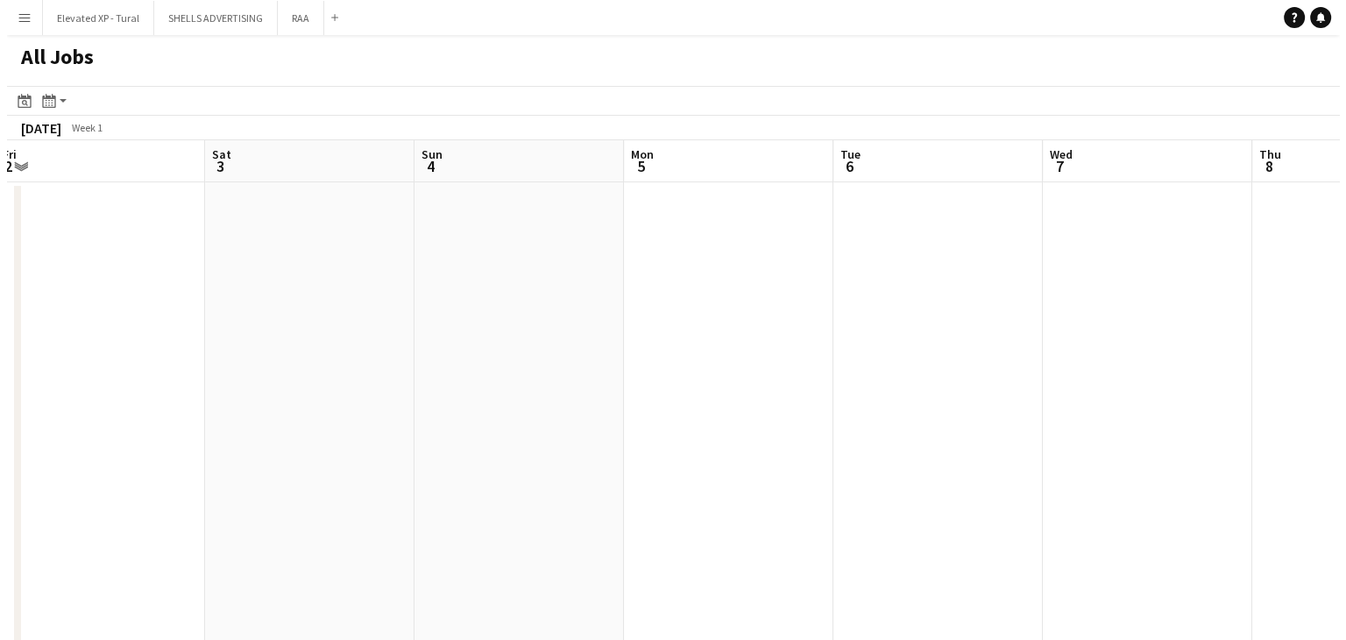
scroll to position [0, 500]
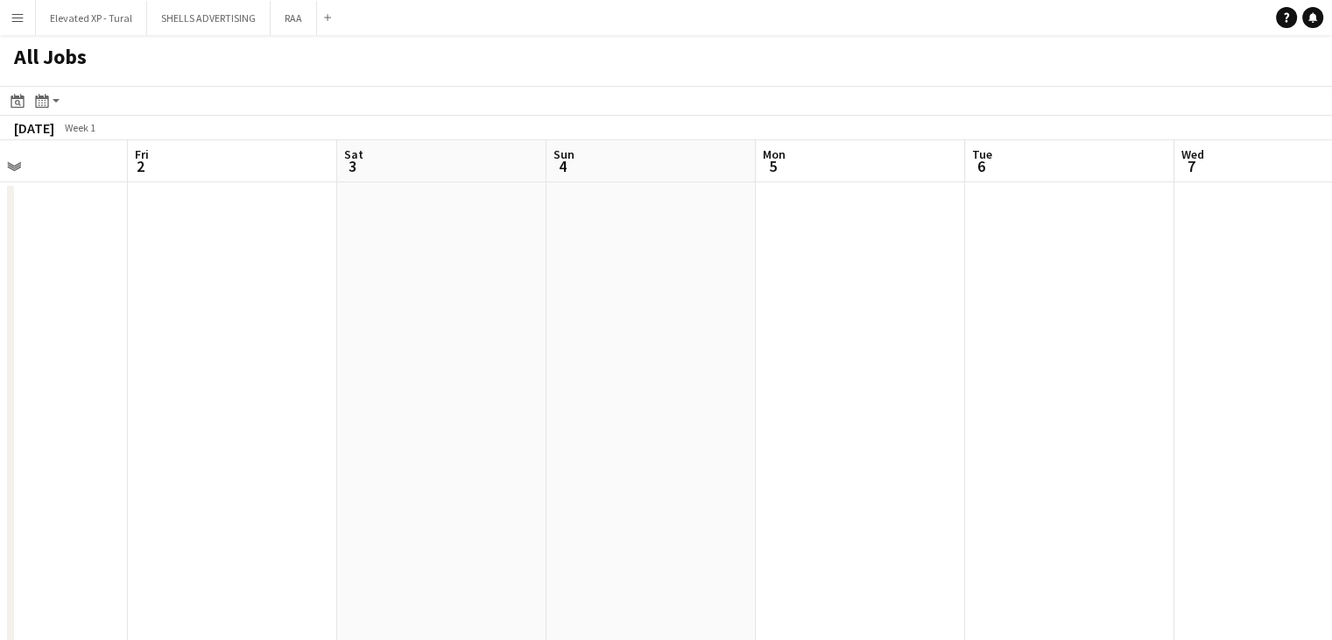
click at [579, 327] on app-all-jobs "All Jobs Date picker SEP 2025 SEP 2025 Monday M Tuesday T Wednesday W Thursday …" at bounding box center [666, 616] width 1332 height 1163
drag, startPoint x: 780, startPoint y: 318, endPoint x: 300, endPoint y: 196, distance: 495.3
click at [307, 4] on app-icon "Close" at bounding box center [309, 7] width 7 height 7
click at [262, 9] on app-icon "Close" at bounding box center [262, 7] width 7 height 7
click at [138, 5] on app-icon "Close" at bounding box center [139, 7] width 7 height 7
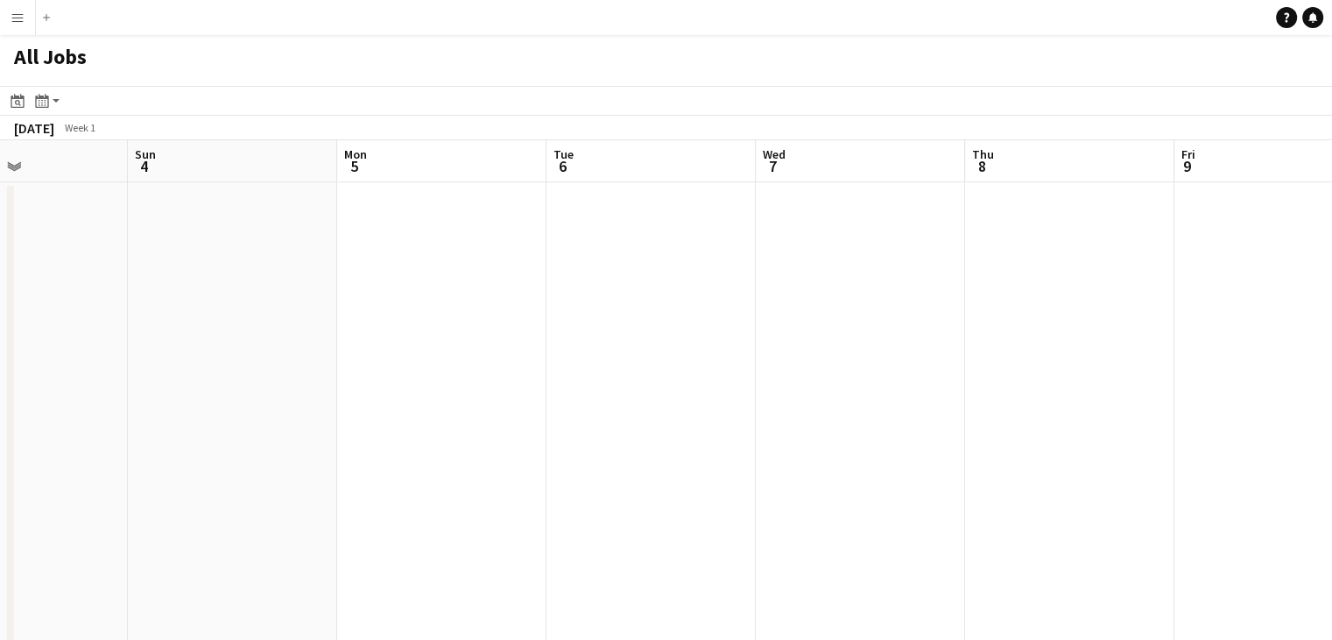
click at [14, 17] on app-icon "Menu" at bounding box center [18, 18] width 14 height 14
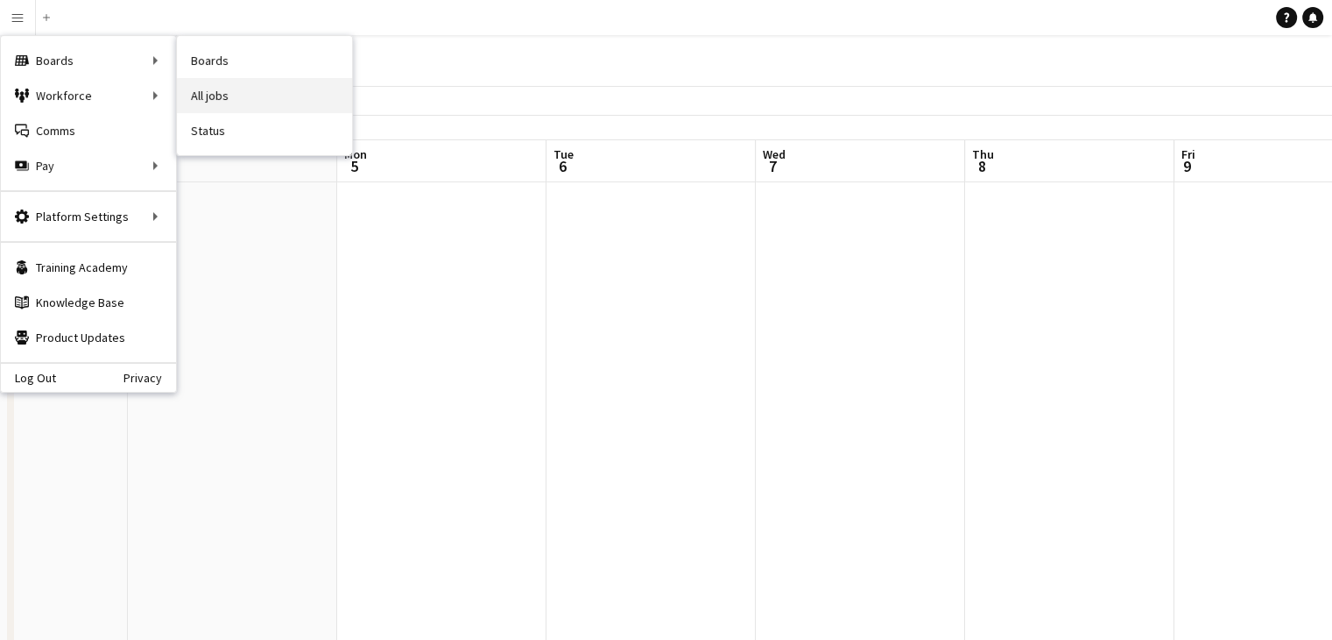
click at [212, 92] on link "All jobs" at bounding box center [264, 95] width 175 height 35
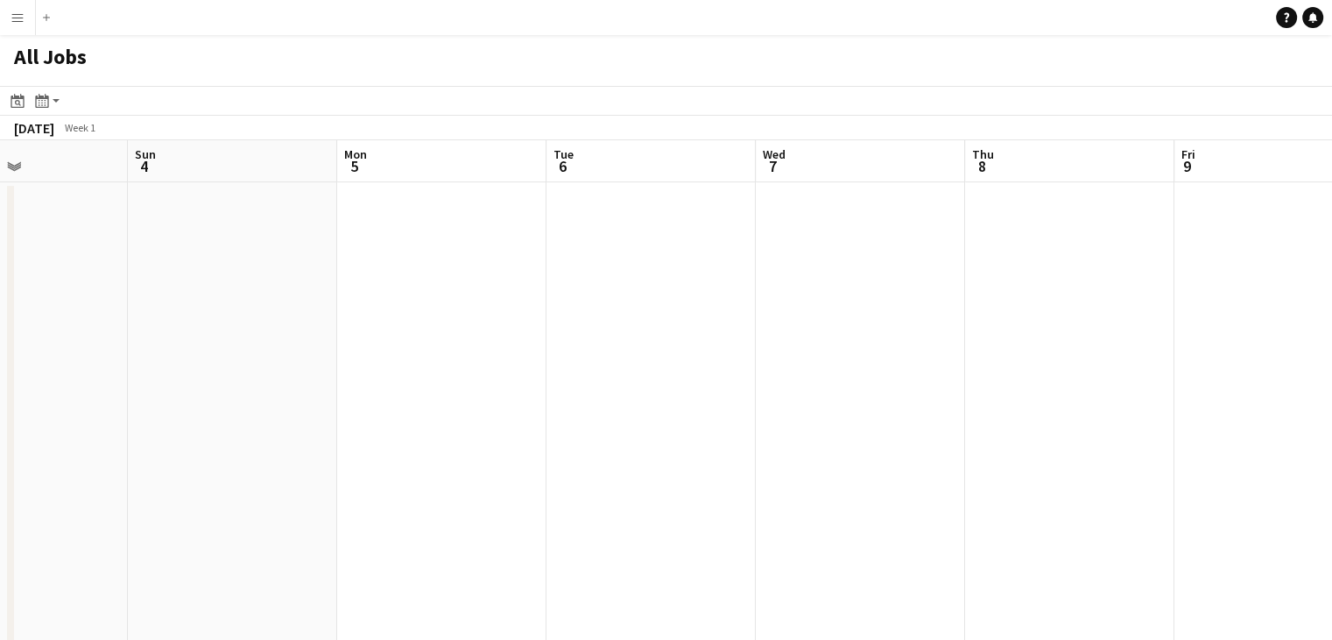
click at [11, 22] on app-icon "Menu" at bounding box center [18, 18] width 14 height 14
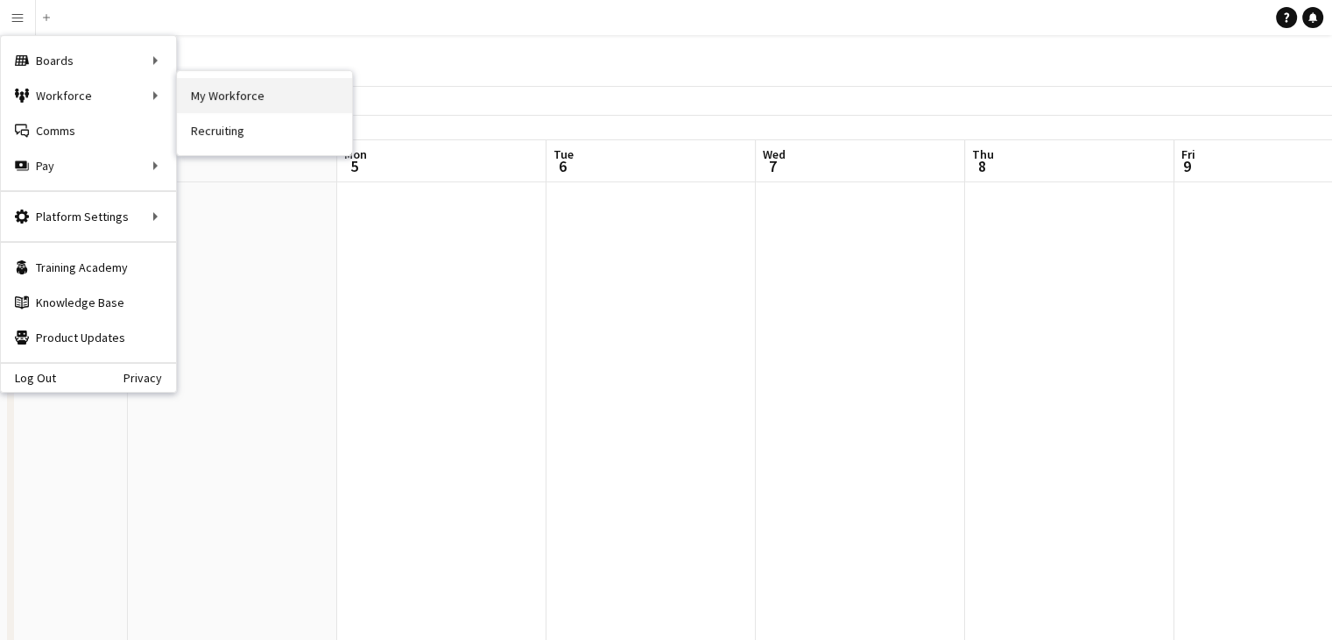
click at [221, 95] on link "My Workforce" at bounding box center [264, 95] width 175 height 35
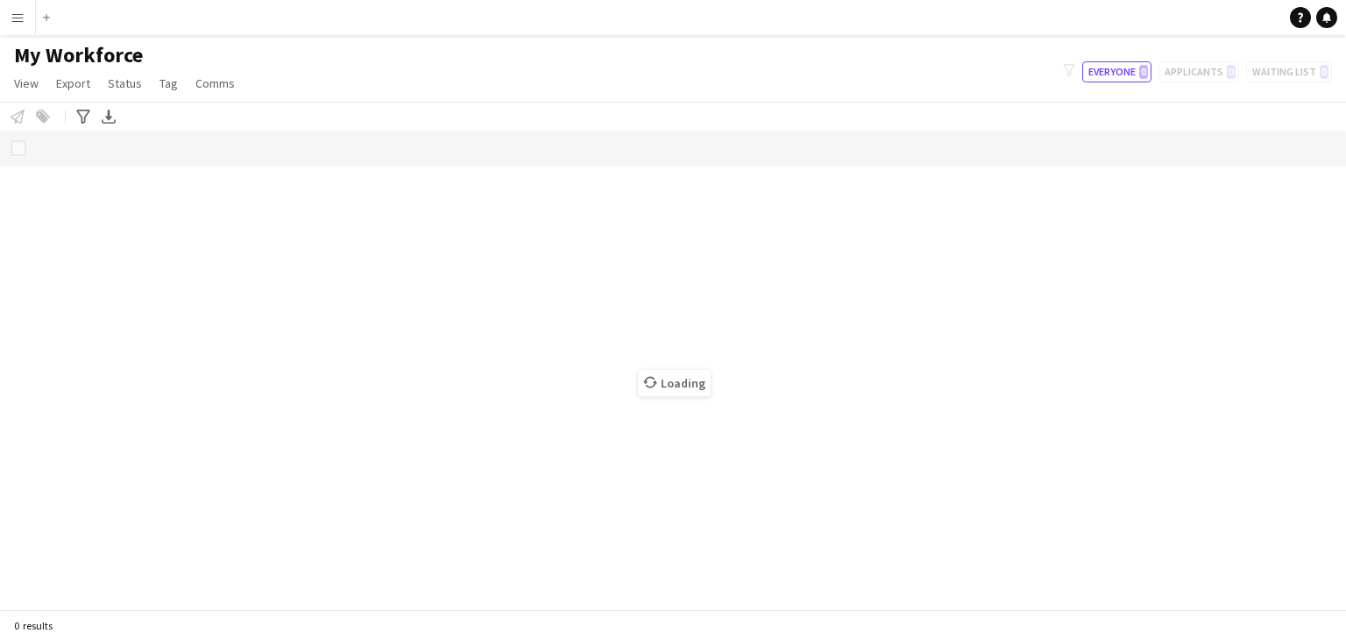
click at [21, 17] on app-icon "Menu" at bounding box center [18, 18] width 14 height 14
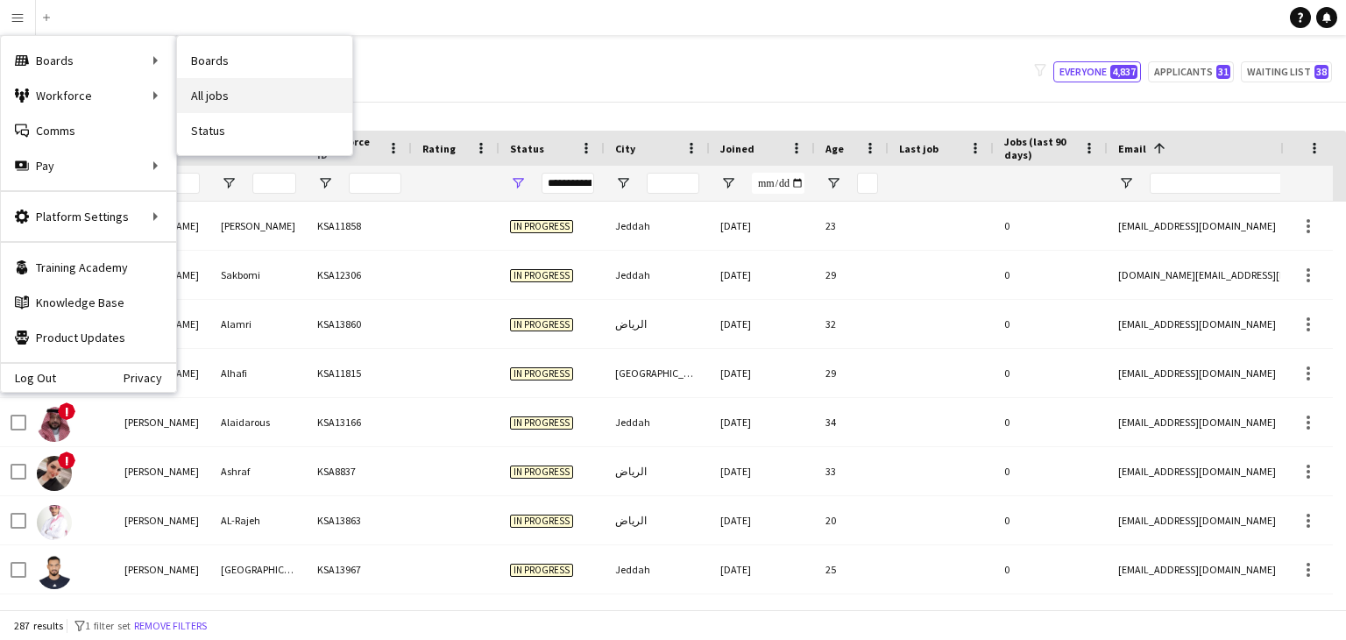
click at [227, 91] on link "All jobs" at bounding box center [264, 95] width 175 height 35
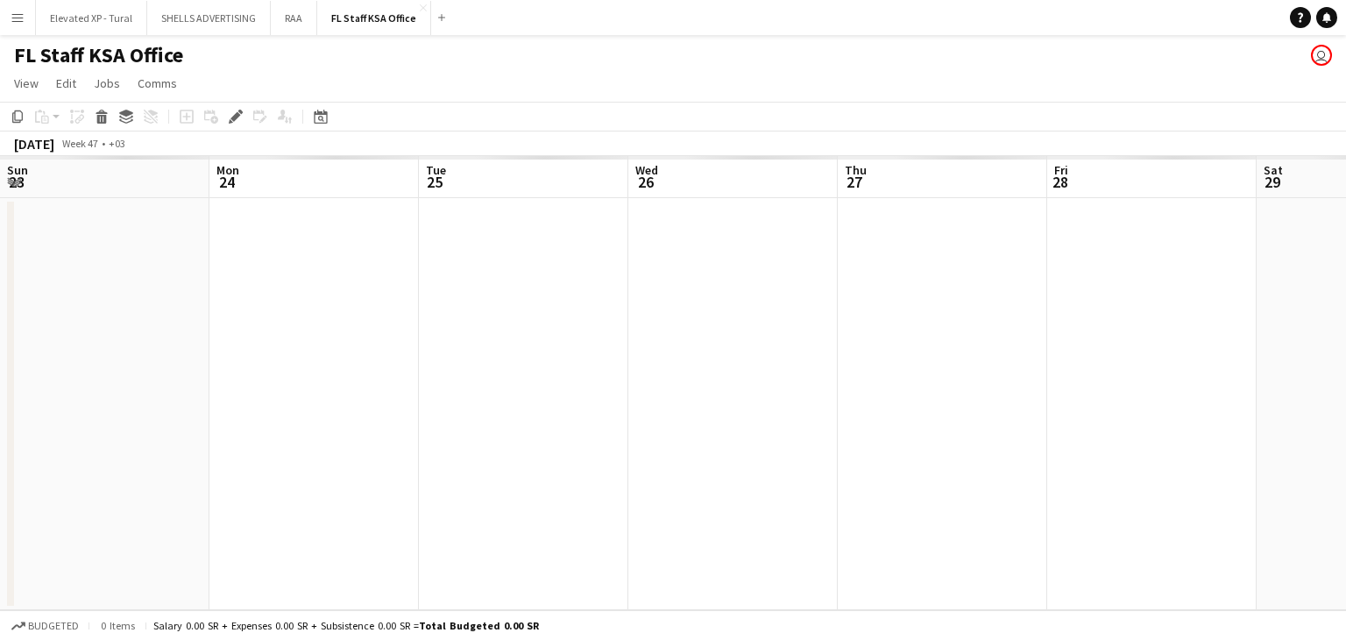
scroll to position [0, 603]
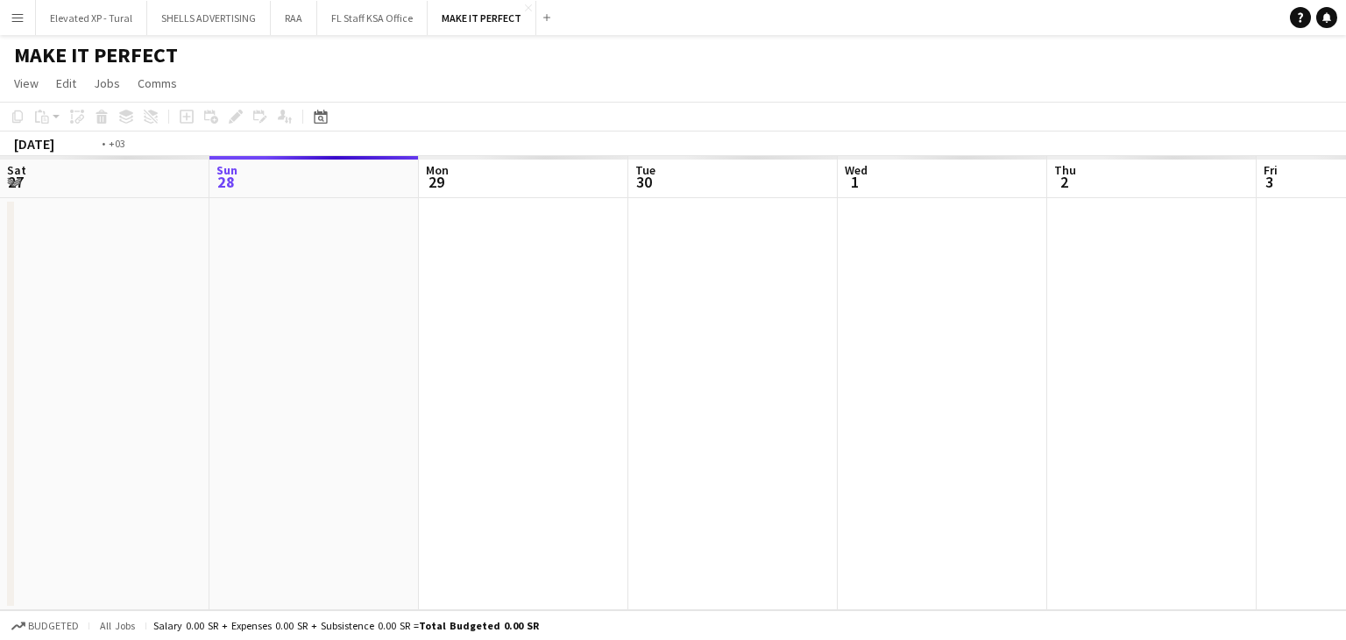
scroll to position [0, 603]
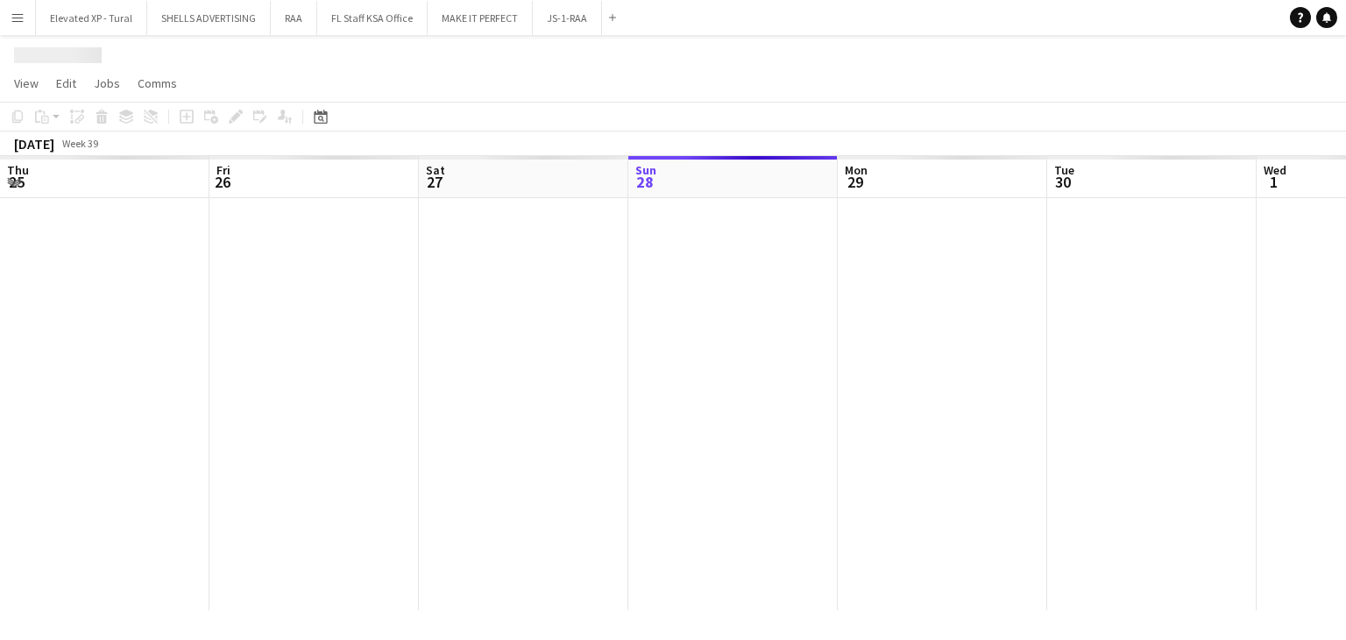
scroll to position [0, 419]
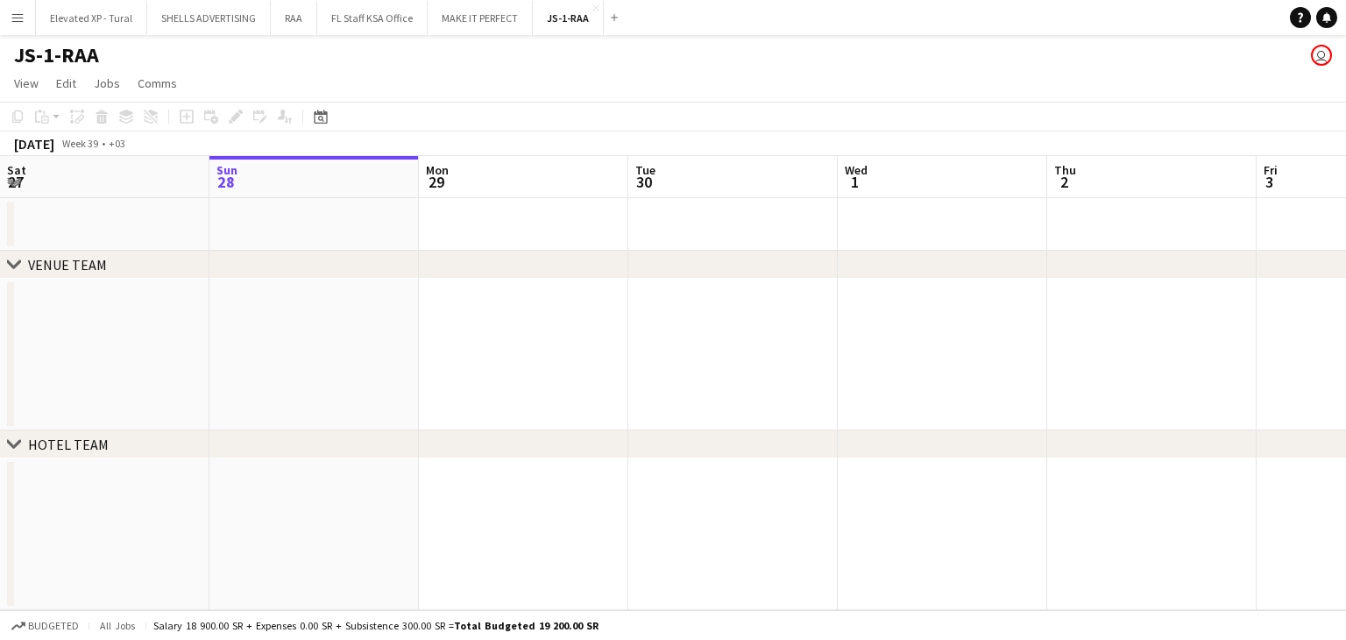
click at [226, 116] on div "Add job Add linked Job Edit Edit linked Job Applicants" at bounding box center [228, 116] width 134 height 21
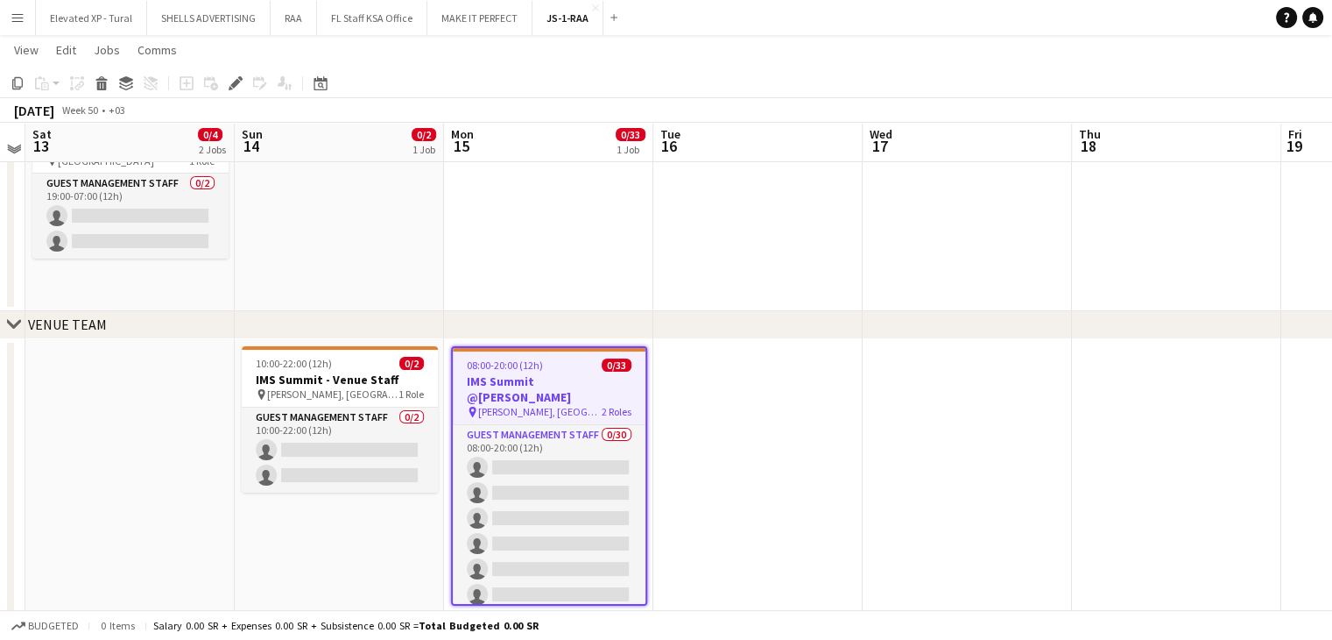
scroll to position [88, 0]
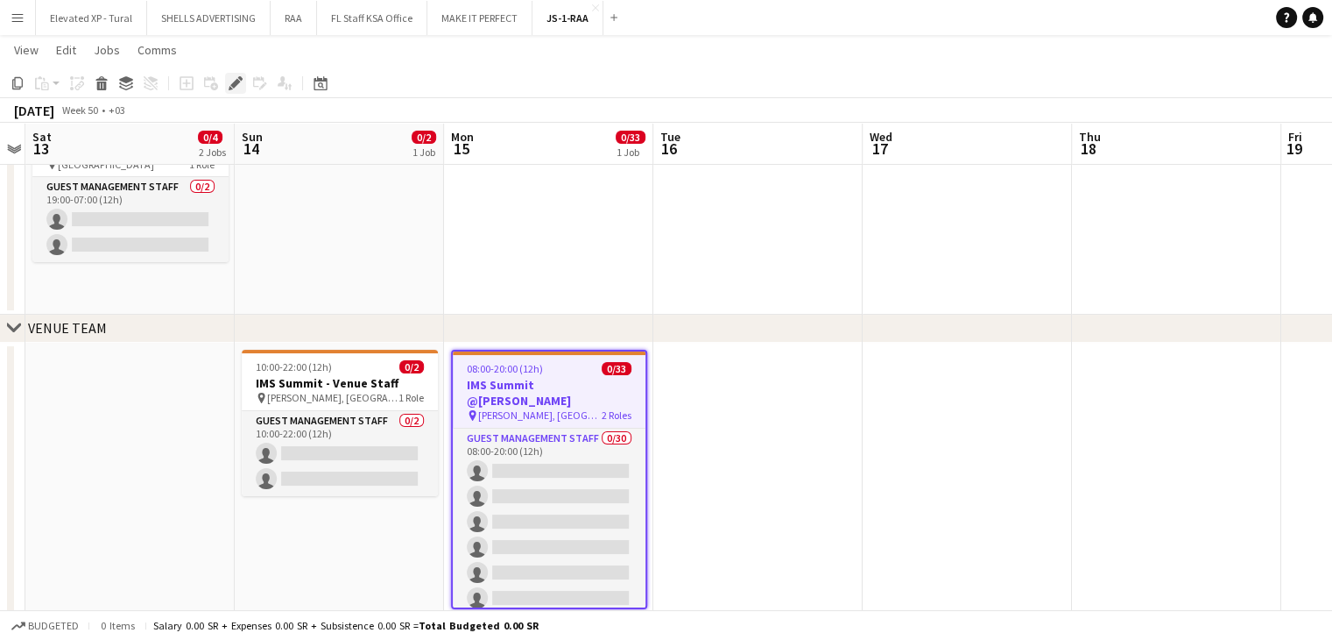
click at [231, 82] on icon "Edit" at bounding box center [236, 83] width 14 height 14
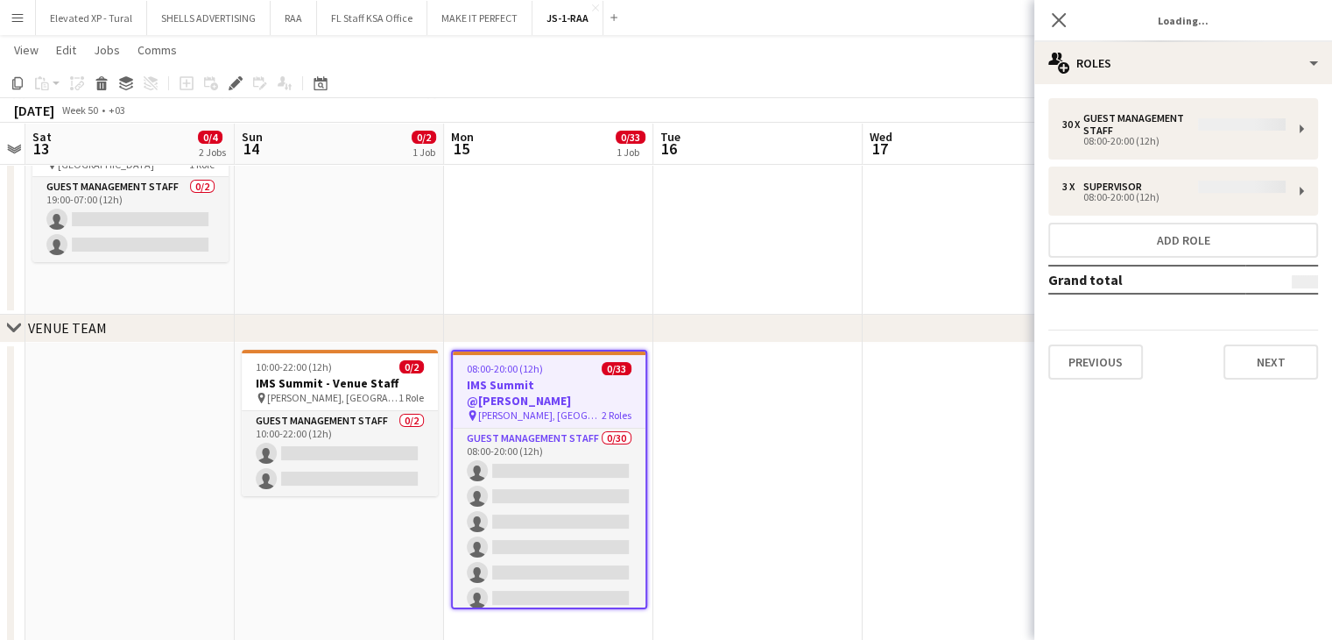
type input "**********"
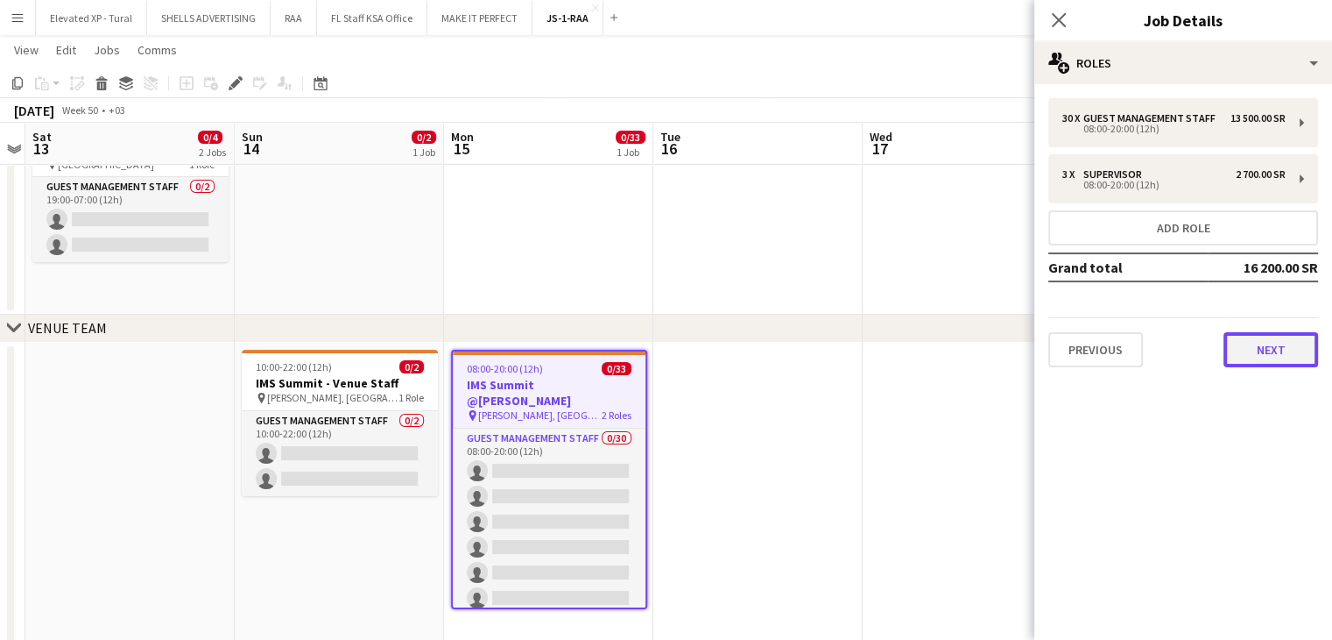
click at [1272, 340] on button "Next" at bounding box center [1271, 349] width 95 height 35
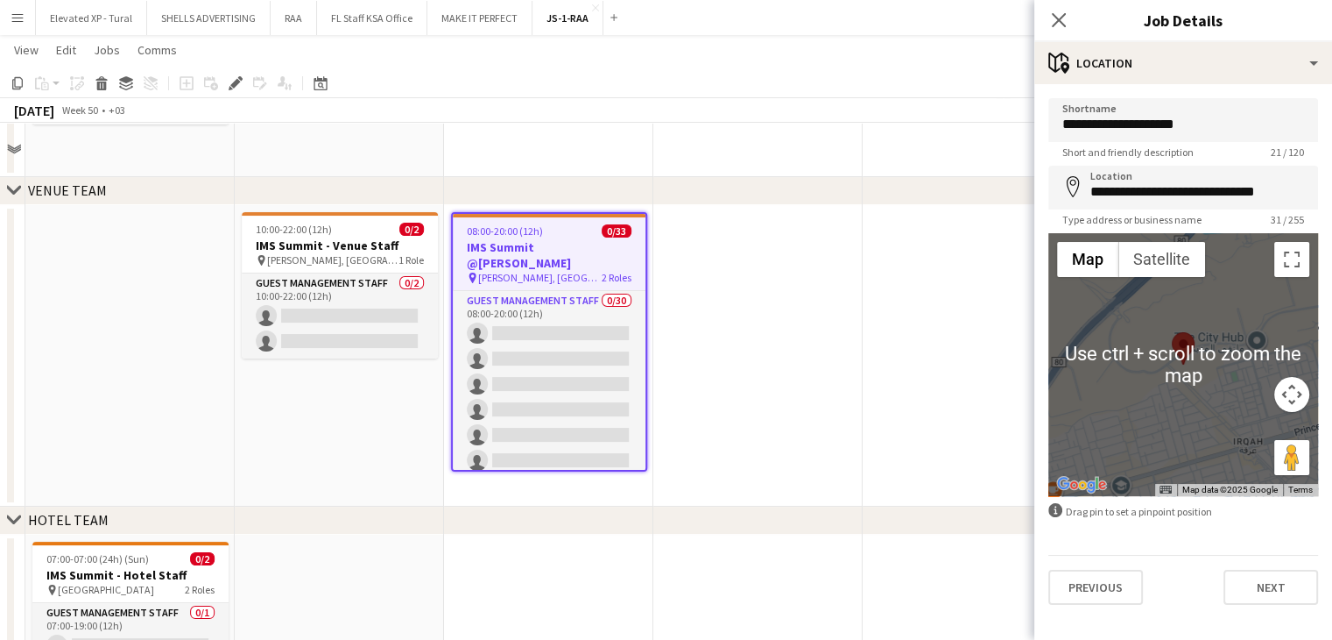
scroll to position [263, 0]
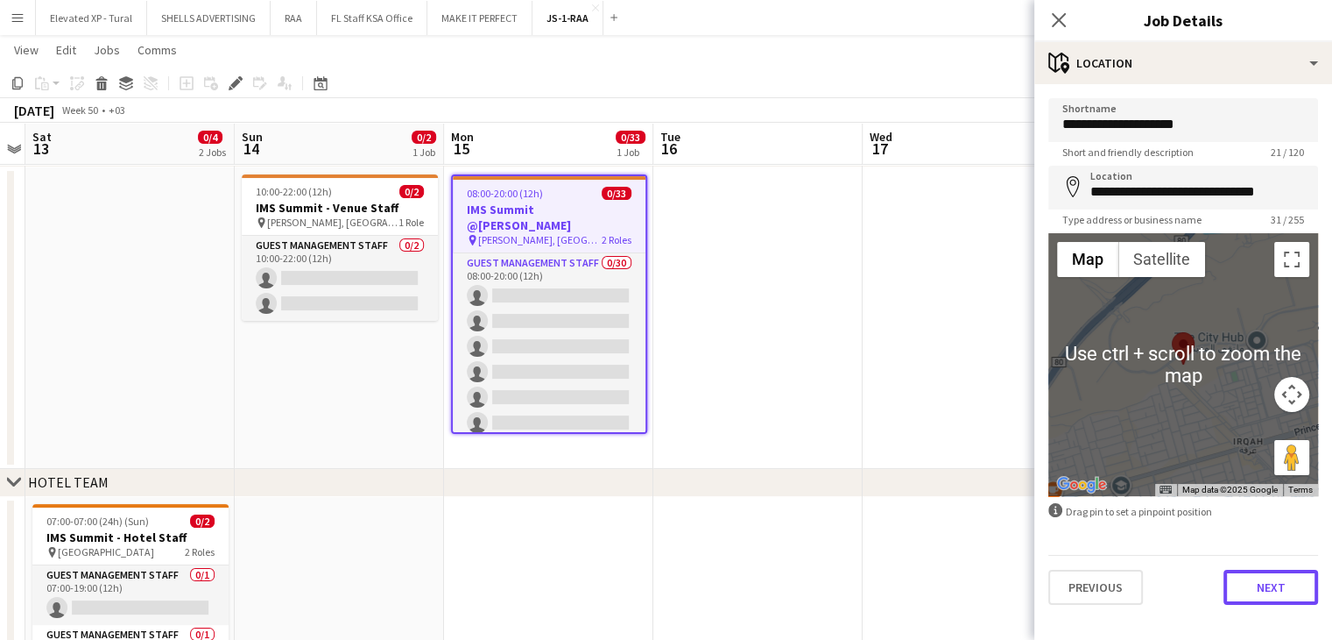
click at [1276, 584] on button "Next" at bounding box center [1271, 586] width 95 height 35
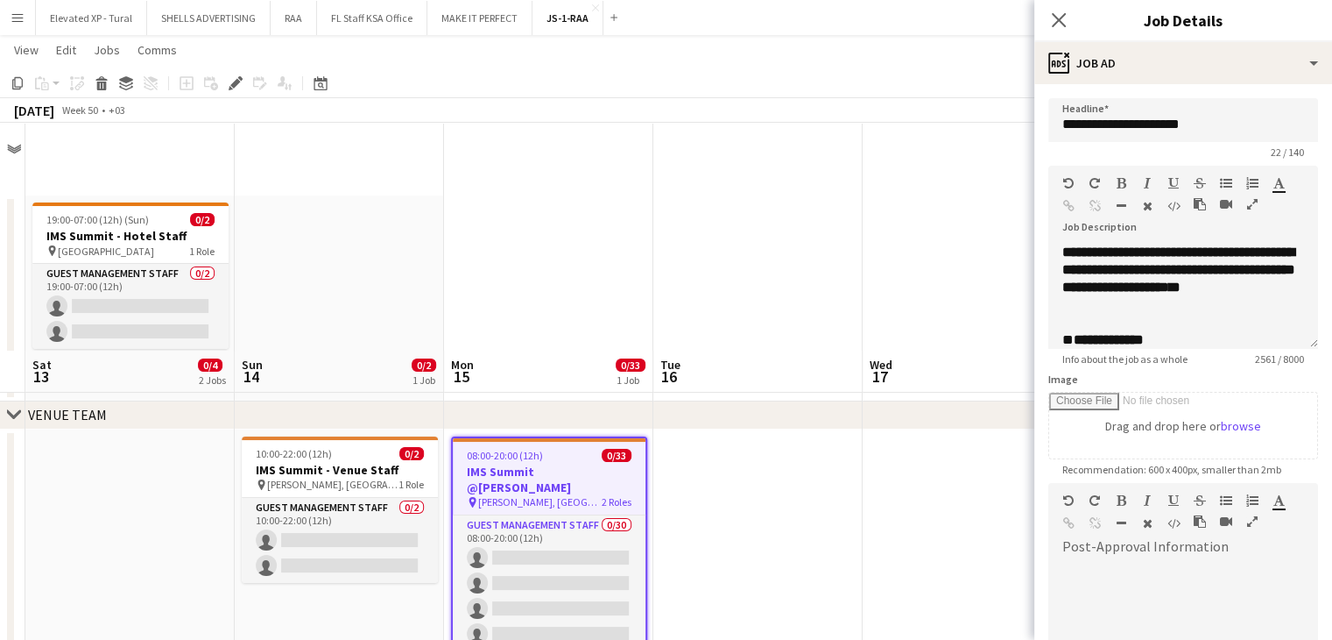
scroll to position [0, 0]
